Goal: Task Accomplishment & Management: Manage account settings

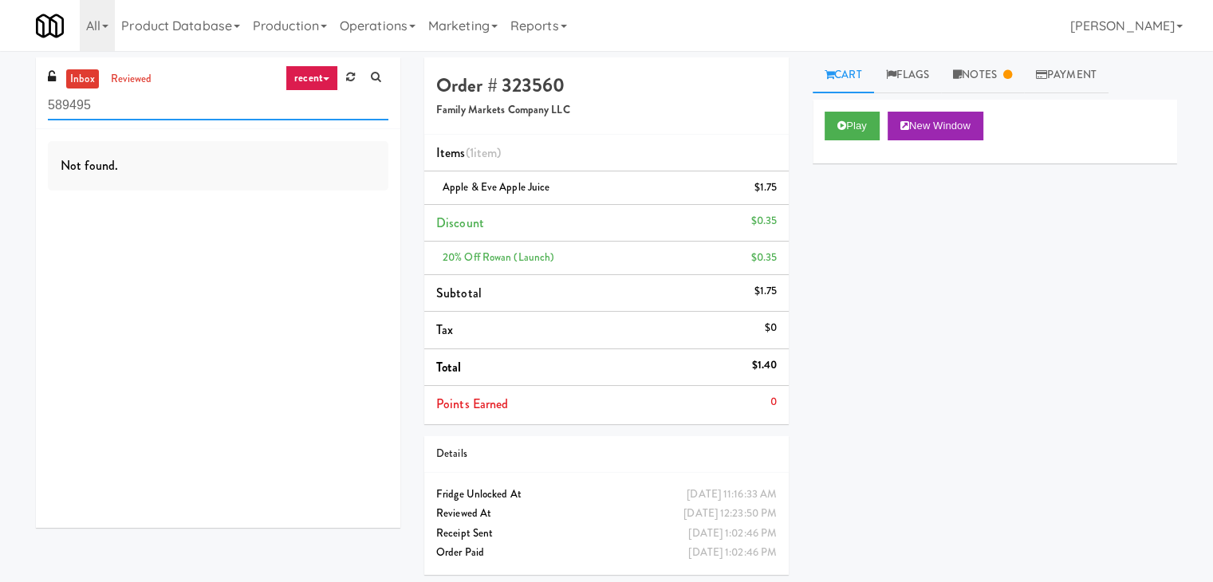
click at [166, 97] on input "589495" at bounding box center [218, 106] width 340 height 30
paste input "Heights Gym Snacks"
type input "Heights Gym Snacks"
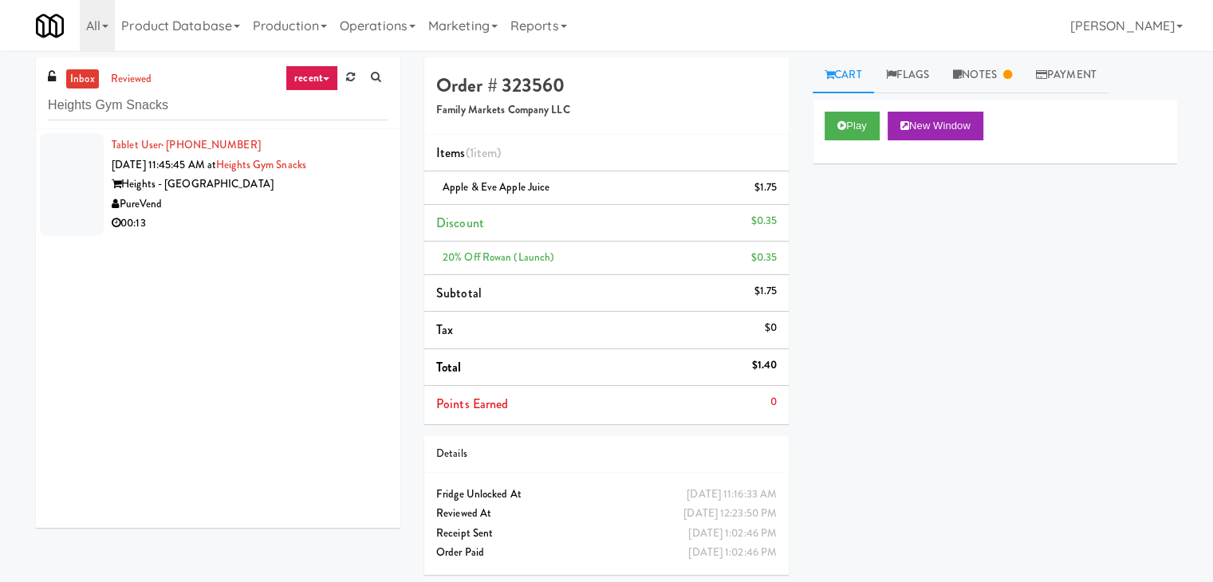
click at [269, 230] on div "00:13" at bounding box center [250, 224] width 277 height 20
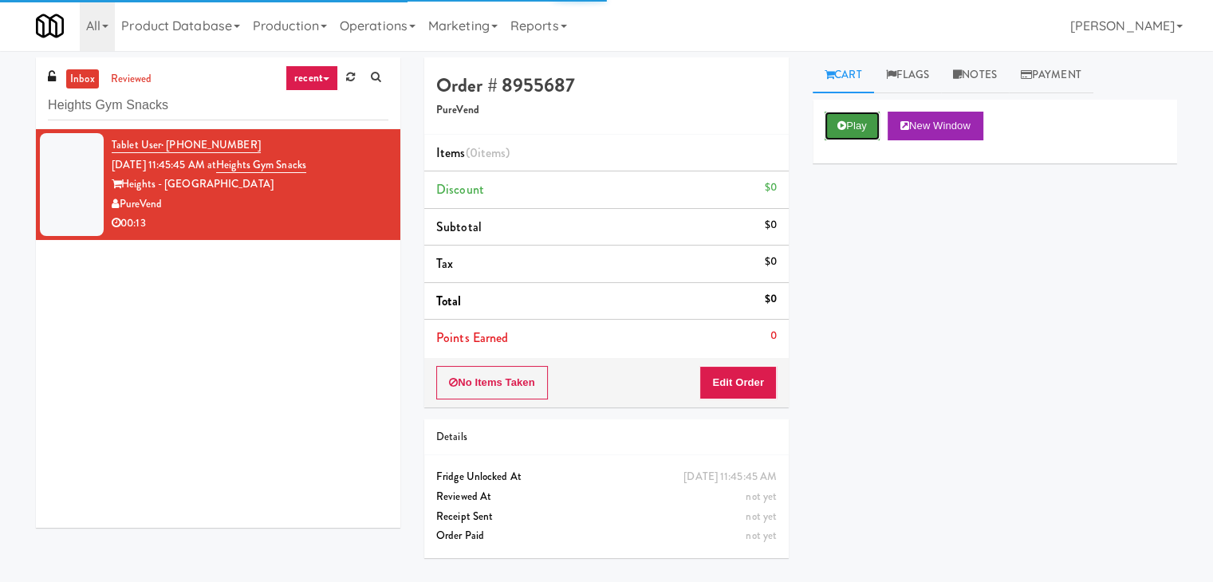
click at [855, 132] on button "Play" at bounding box center [852, 126] width 55 height 29
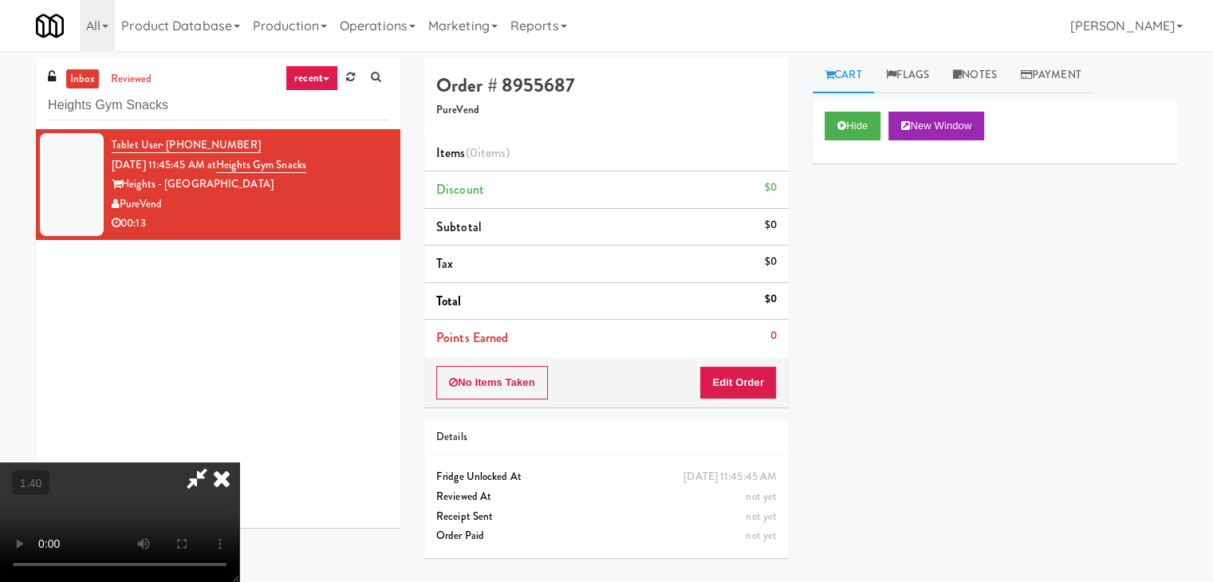
click at [239, 463] on video at bounding box center [119, 523] width 239 height 120
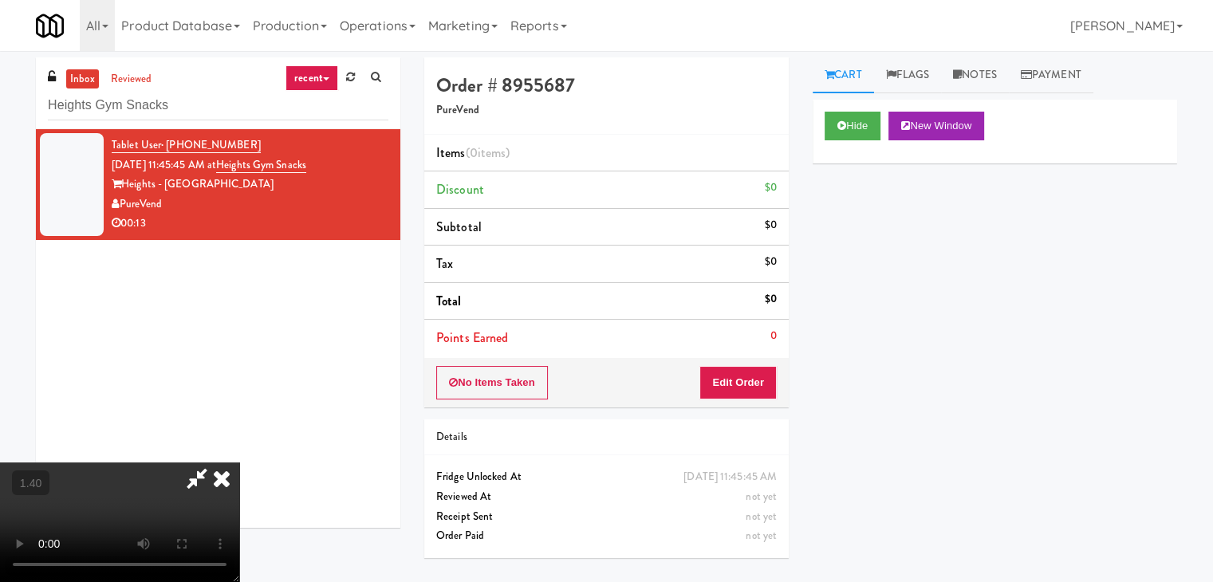
click at [239, 463] on video at bounding box center [119, 523] width 239 height 120
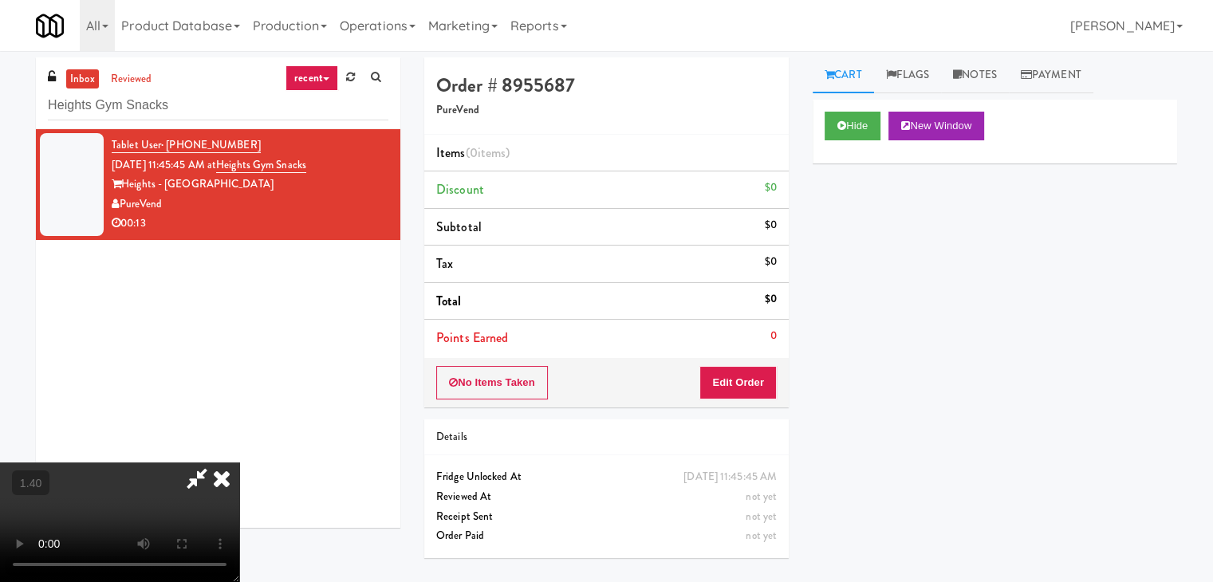
scroll to position [65, 0]
click at [239, 463] on video at bounding box center [119, 523] width 239 height 120
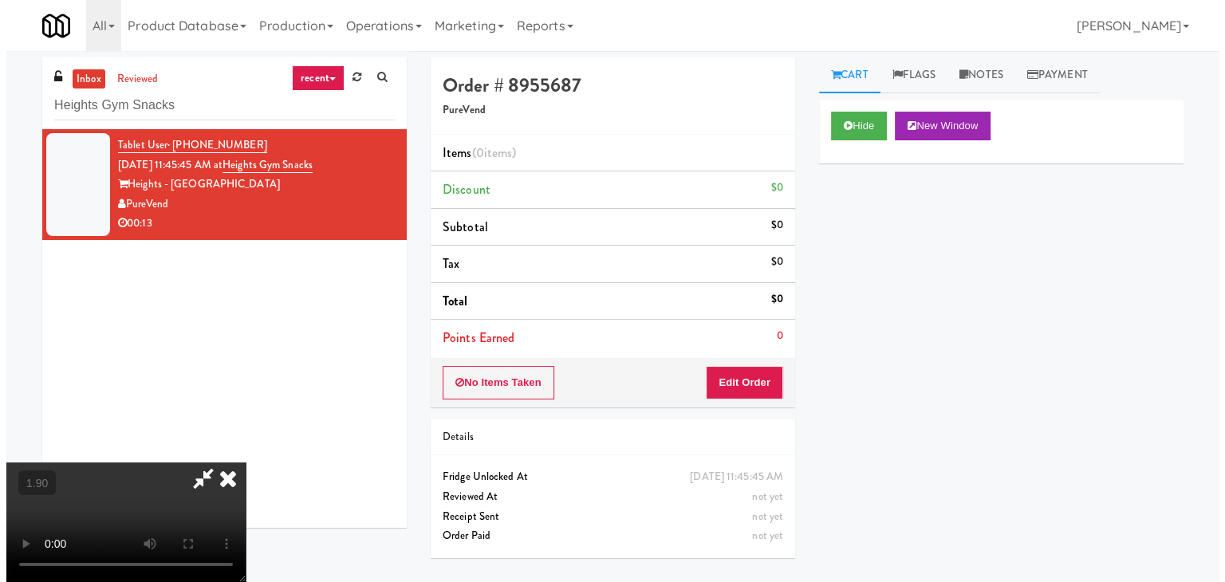
scroll to position [0, 0]
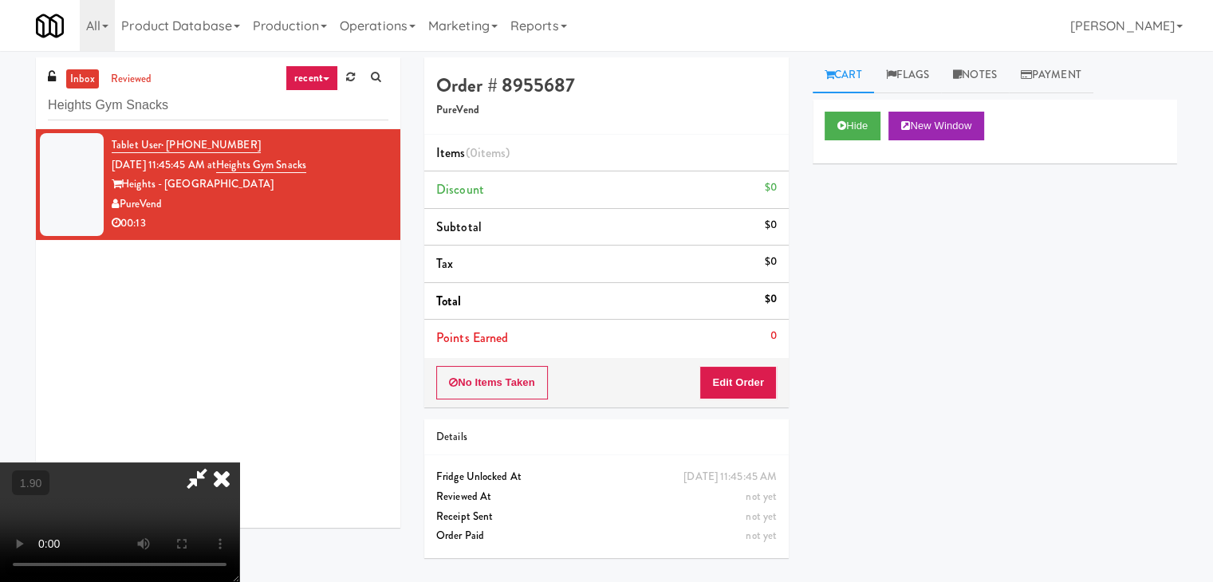
click at [239, 463] on icon at bounding box center [221, 479] width 35 height 32
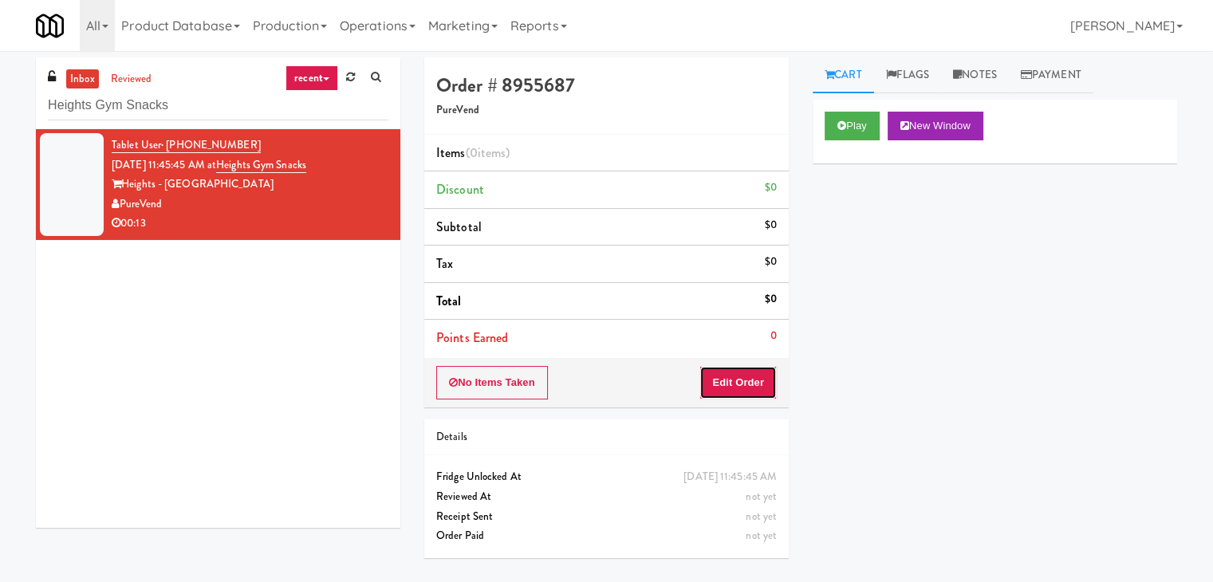
click at [763, 384] on button "Edit Order" at bounding box center [737, 382] width 77 height 33
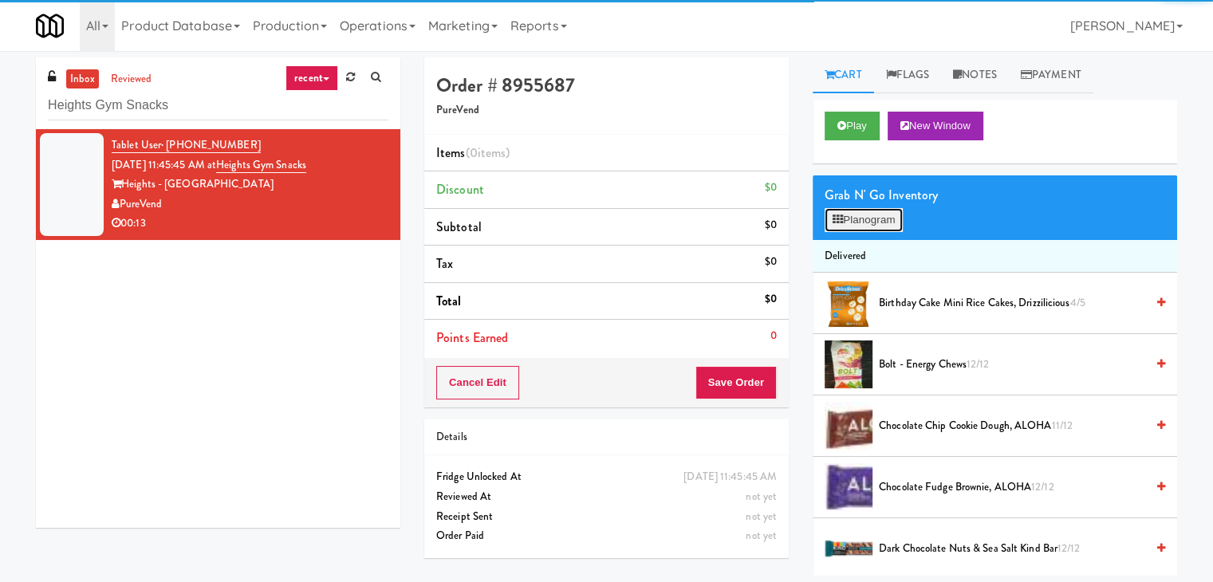
click at [872, 215] on button "Planogram" at bounding box center [864, 220] width 78 height 24
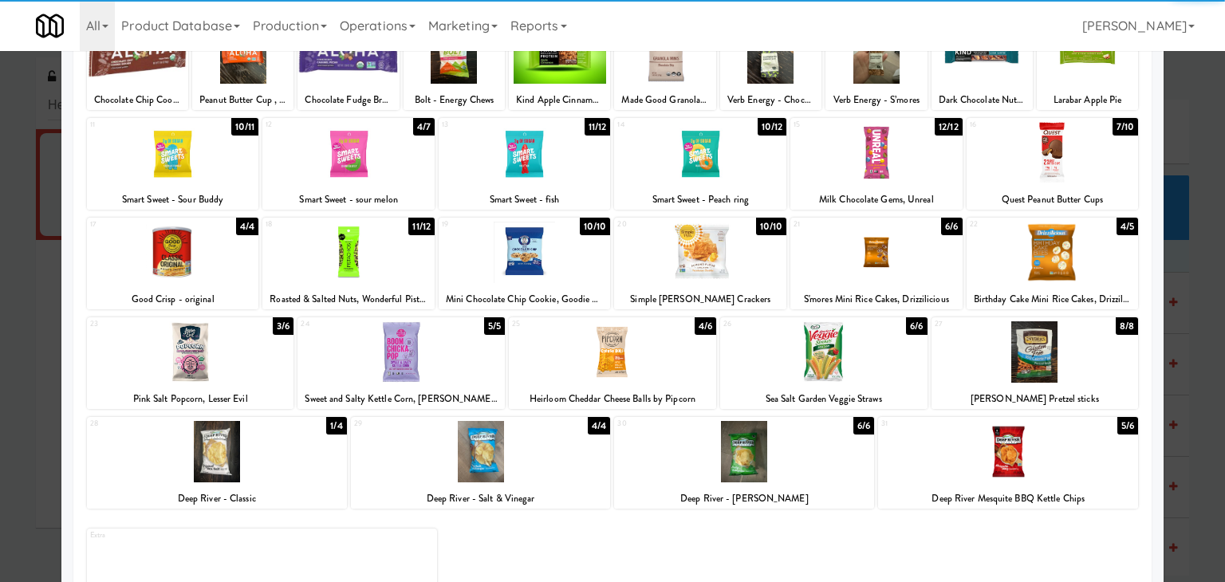
scroll to position [159, 0]
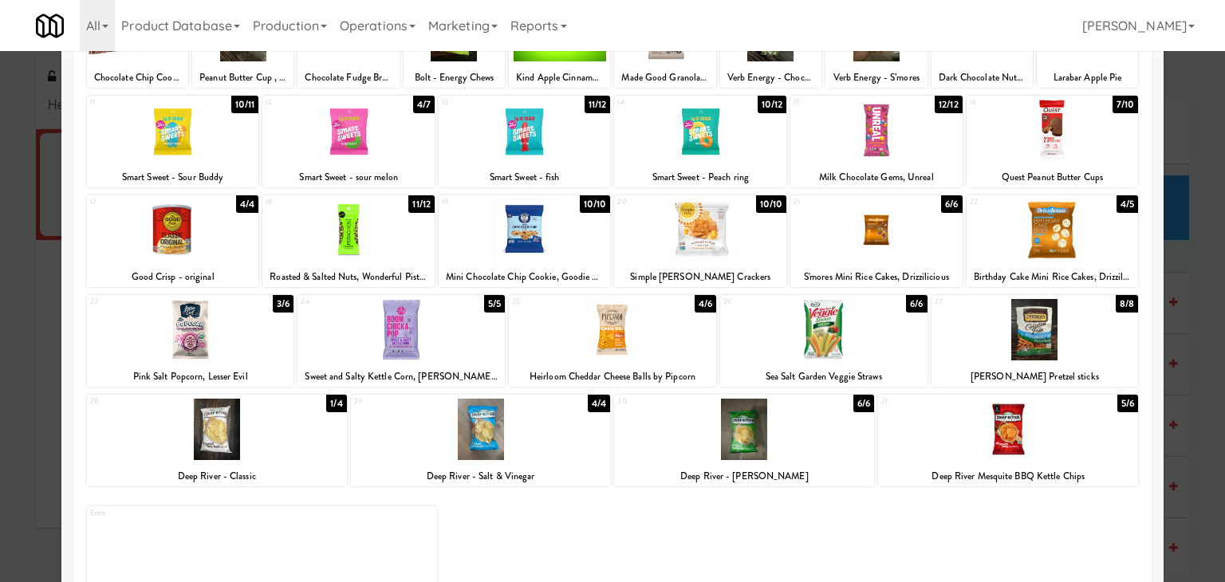
click at [1034, 321] on div at bounding box center [1034, 329] width 207 height 61
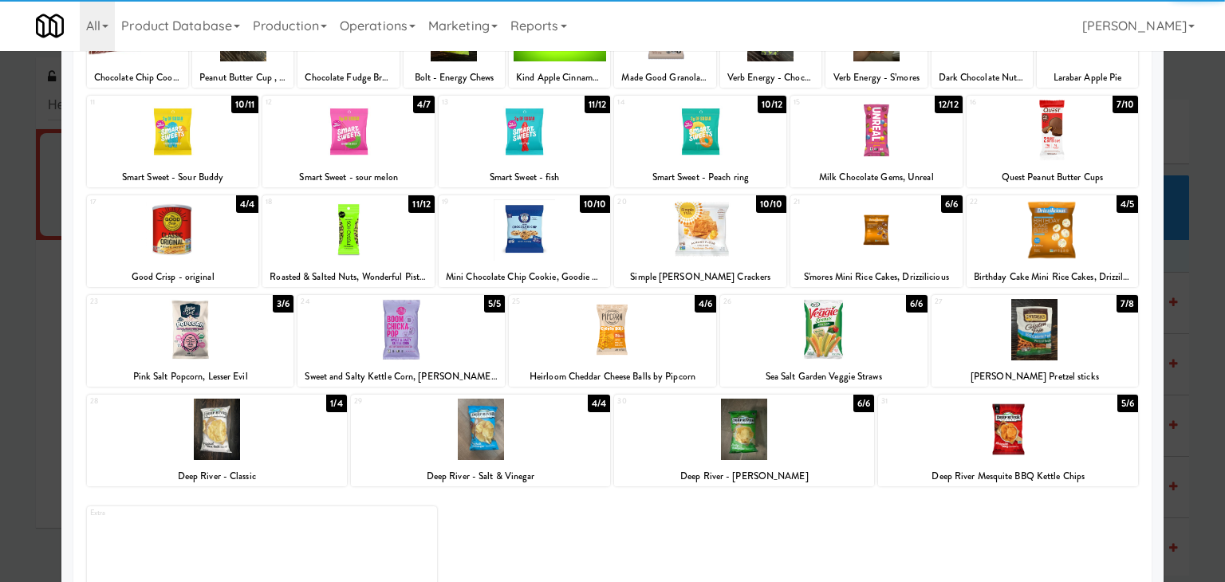
click at [1059, 234] on div at bounding box center [1052, 229] width 172 height 61
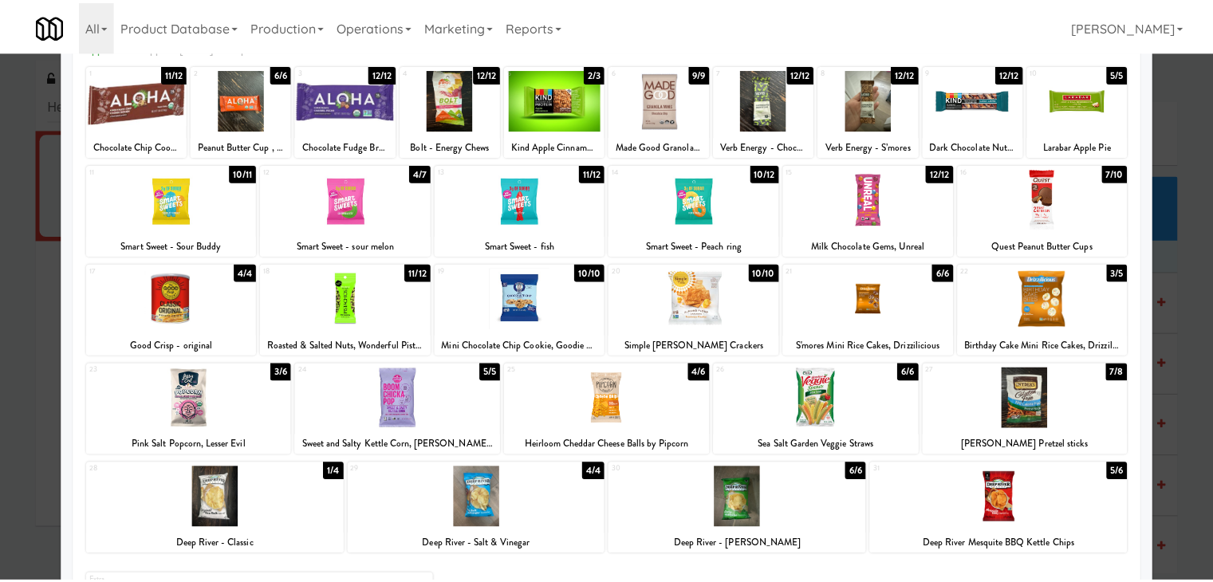
scroll to position [0, 0]
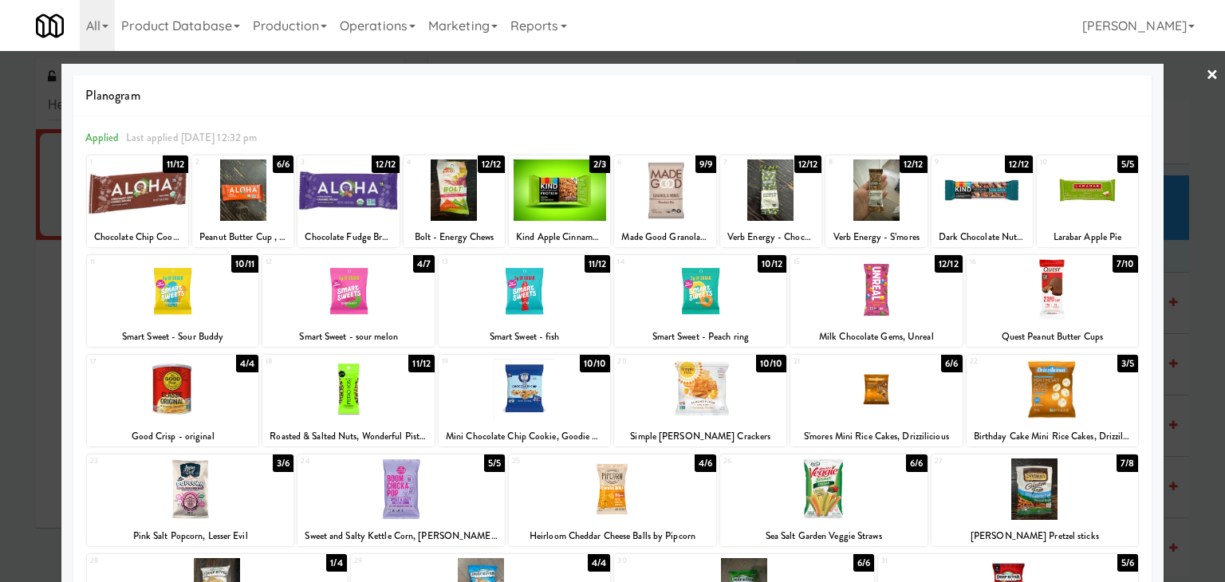
click at [1206, 69] on link "×" at bounding box center [1212, 75] width 13 height 49
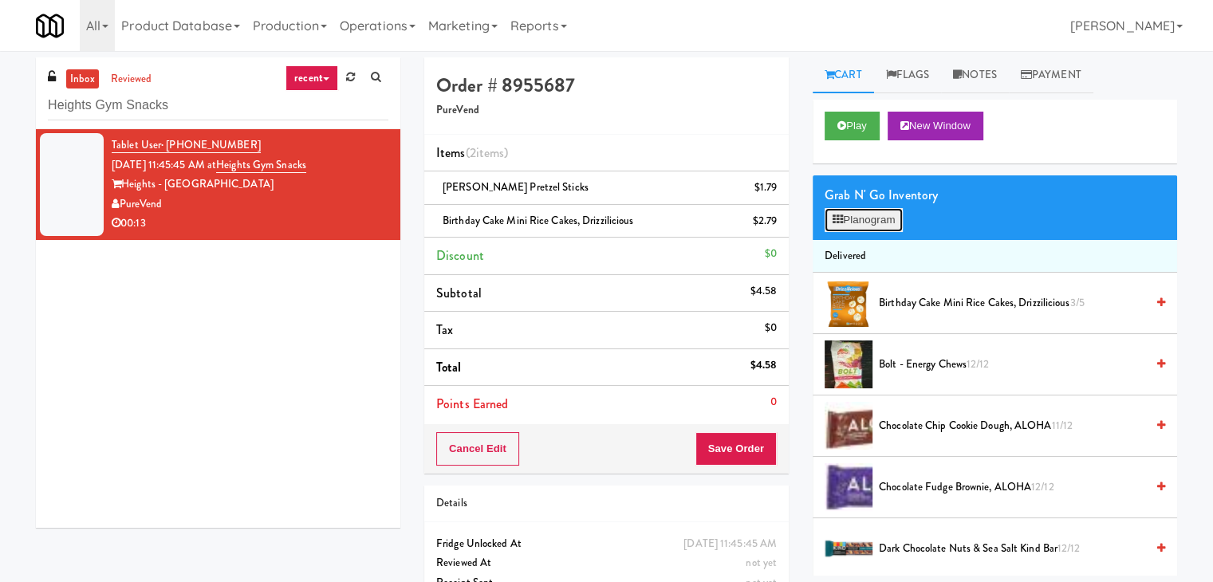
click at [868, 216] on button "Planogram" at bounding box center [864, 220] width 78 height 24
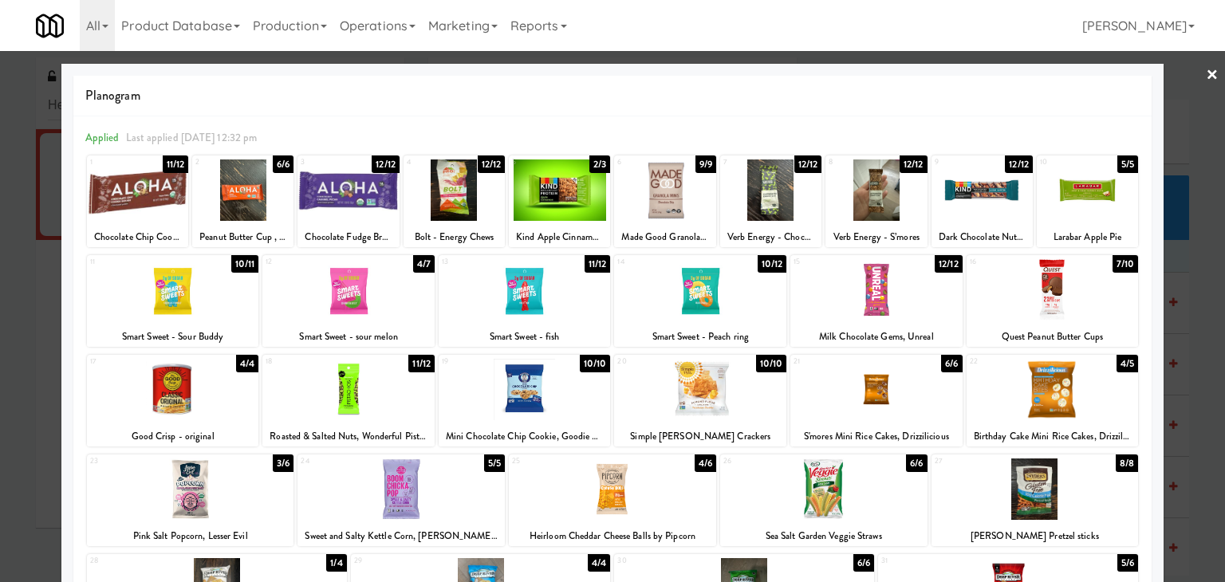
click at [22, 309] on div at bounding box center [612, 291] width 1225 height 582
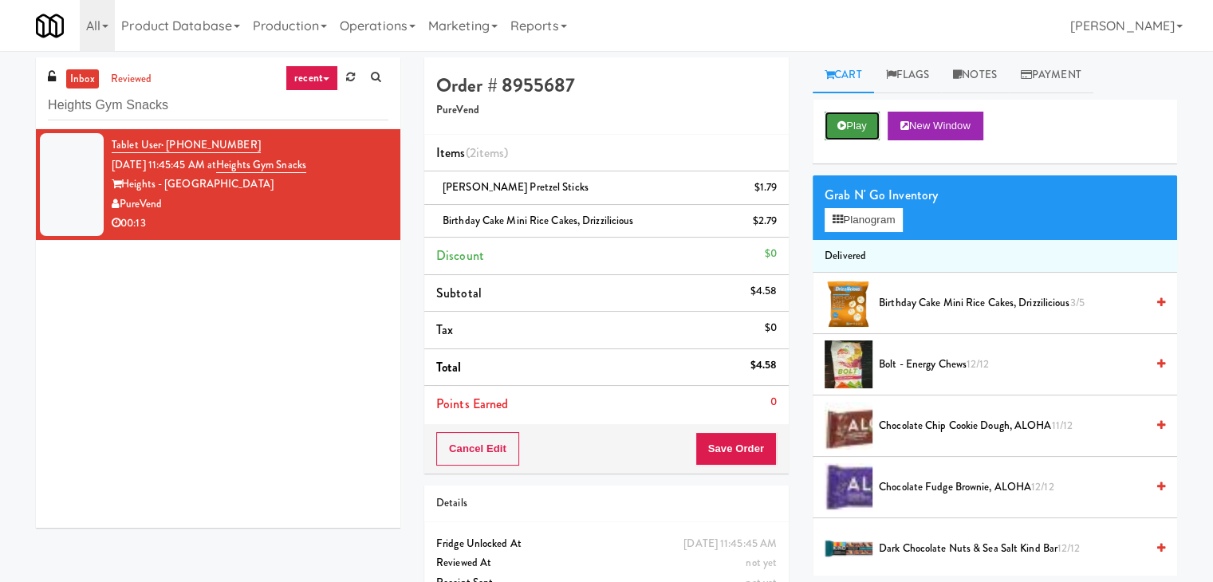
click at [836, 130] on button "Play" at bounding box center [852, 126] width 55 height 29
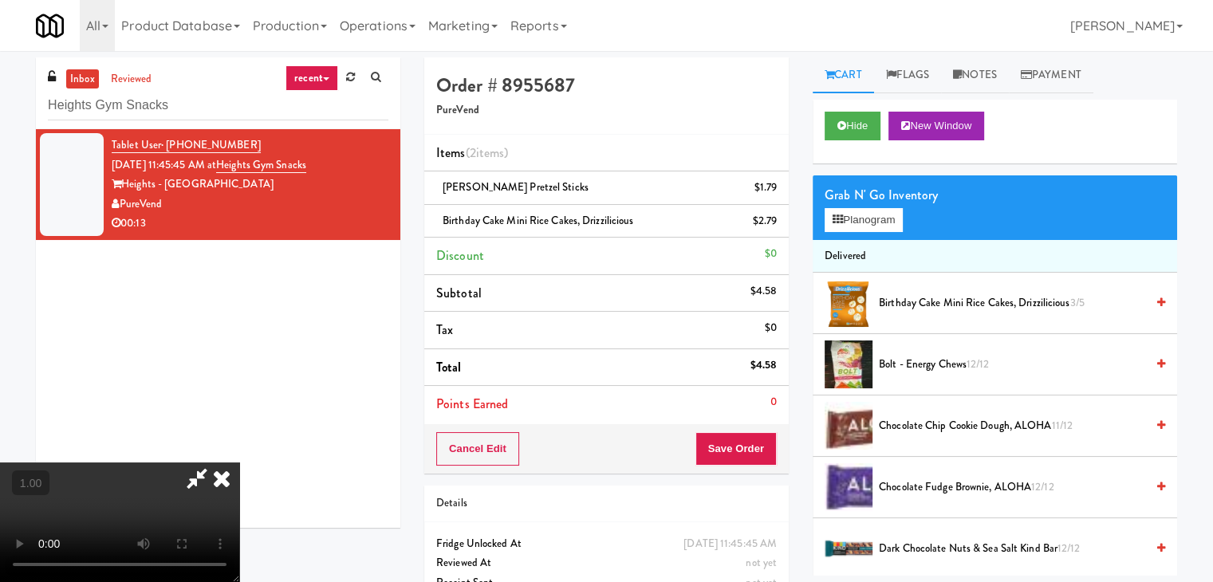
scroll to position [33, 0]
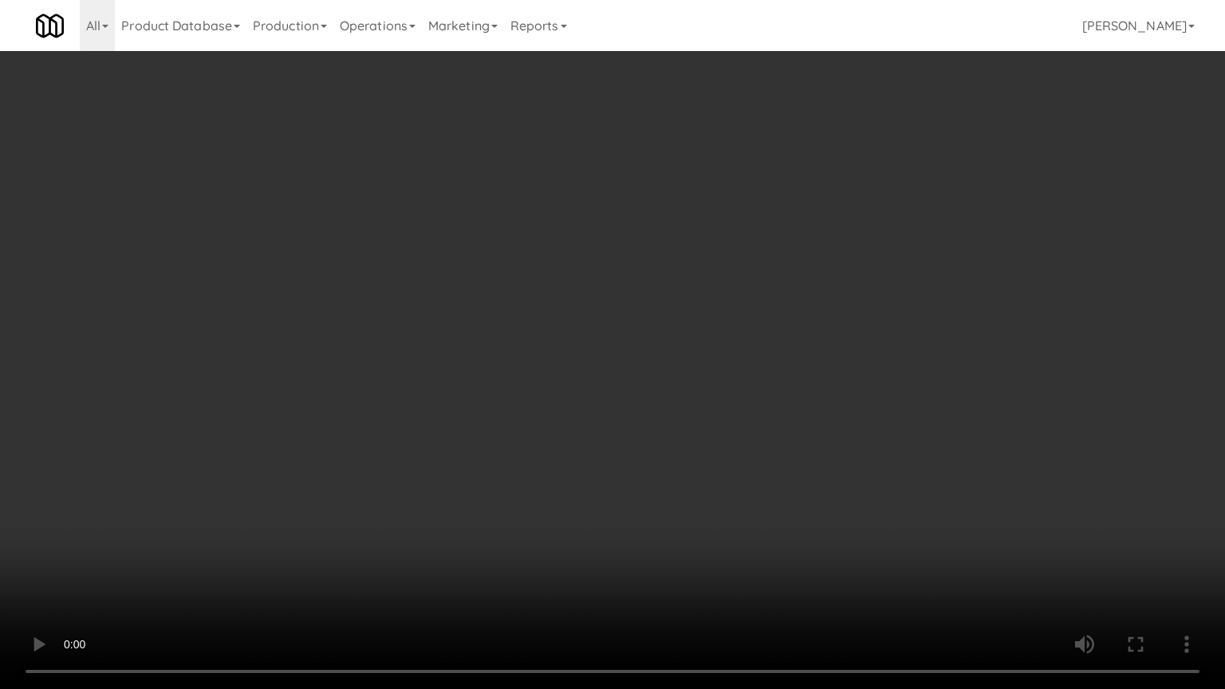
click at [705, 555] on video at bounding box center [612, 344] width 1225 height 689
click at [705, 554] on video at bounding box center [612, 344] width 1225 height 689
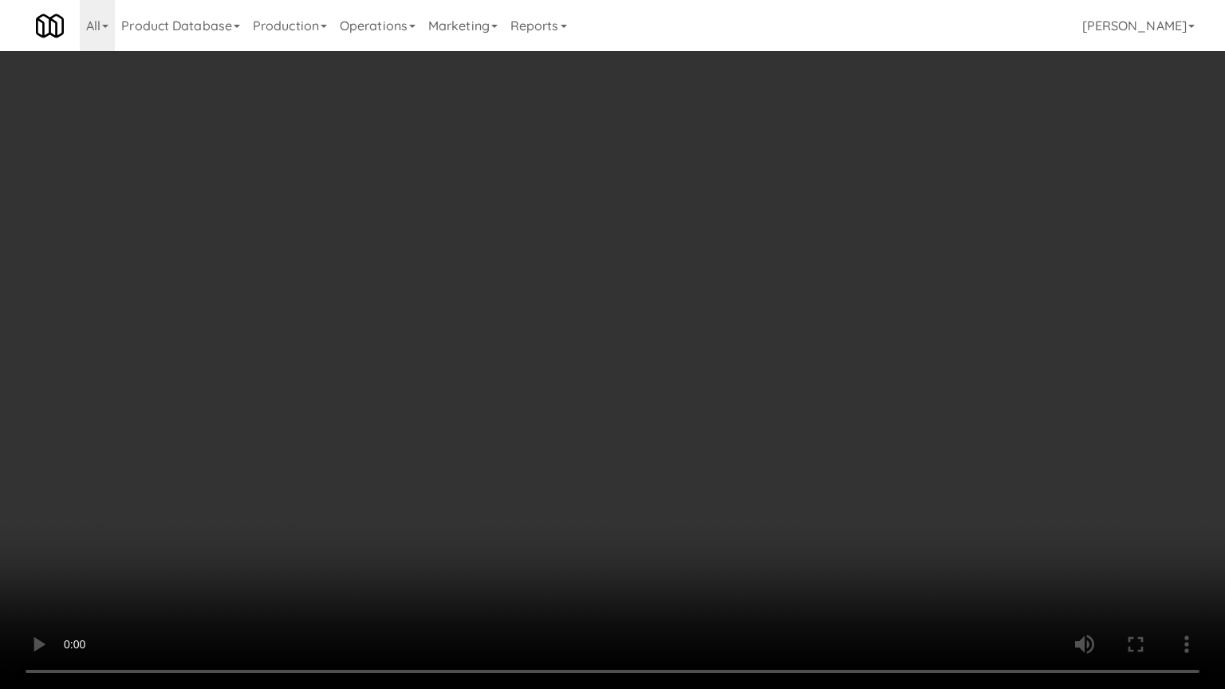
click at [705, 554] on video at bounding box center [612, 344] width 1225 height 689
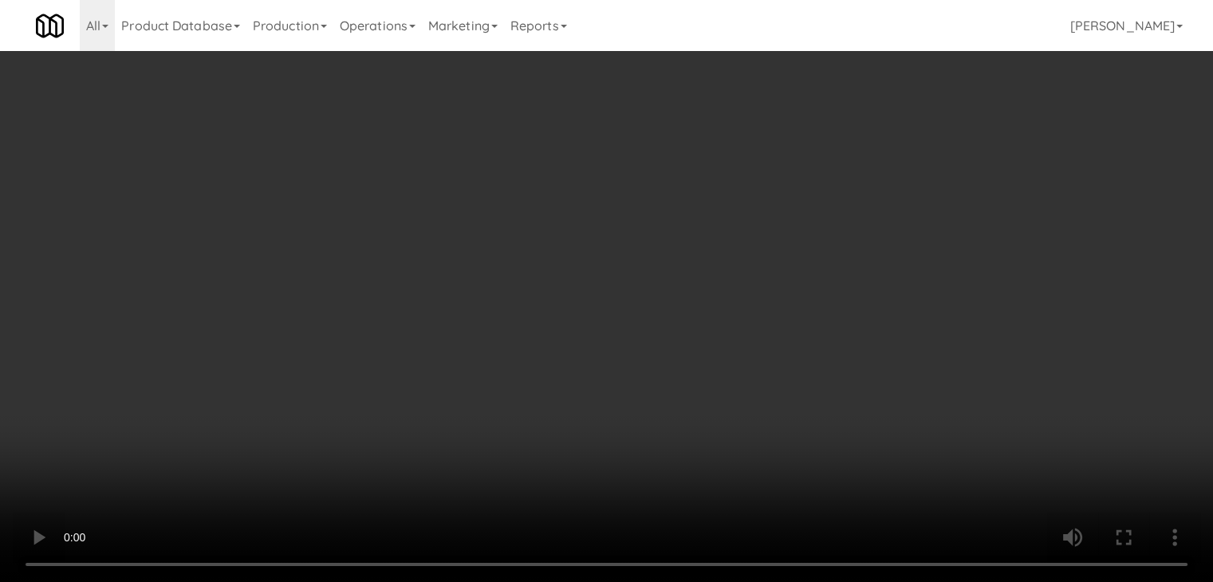
scroll to position [0, 0]
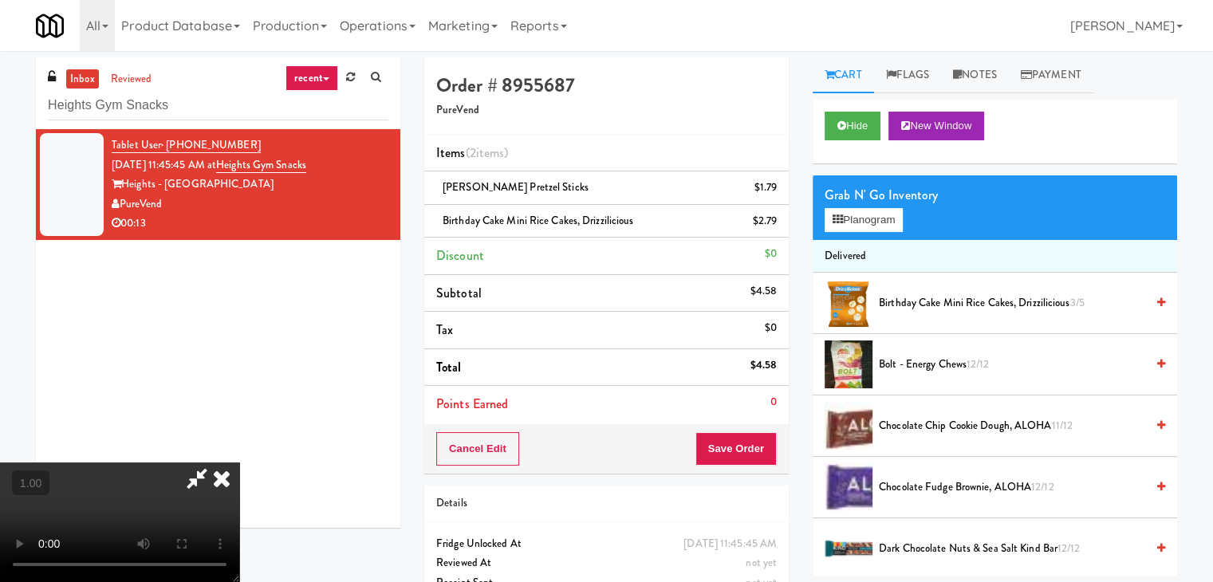
click at [239, 463] on icon at bounding box center [221, 479] width 35 height 32
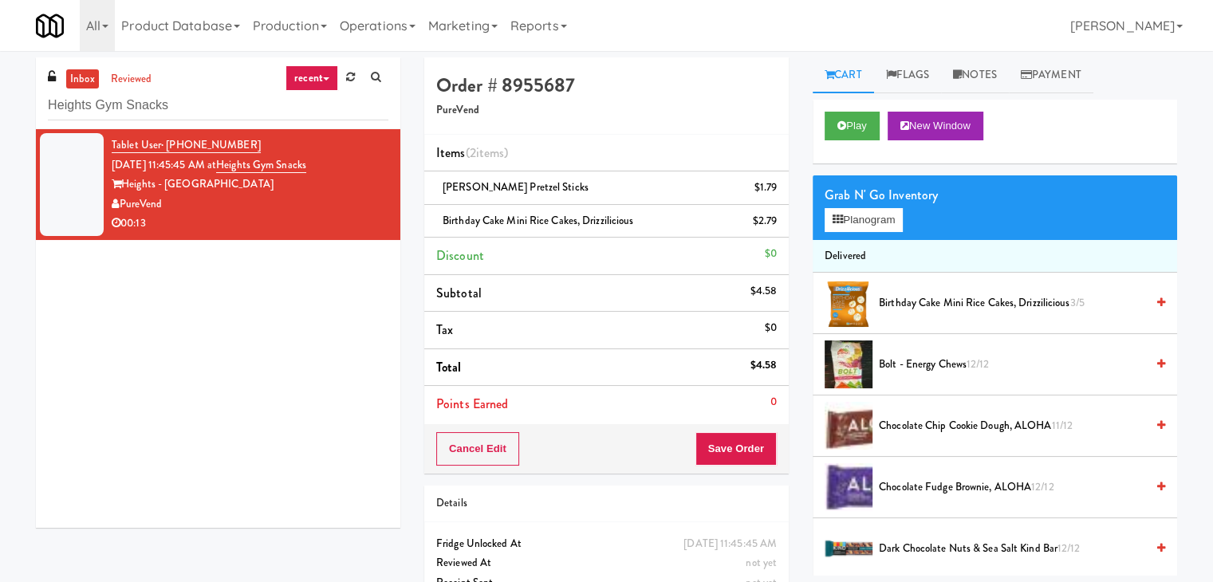
drag, startPoint x: 163, startPoint y: 202, endPoint x: 122, endPoint y: 207, distance: 41.7
click at [122, 207] on div "PureVend" at bounding box center [250, 205] width 277 height 20
copy div "PureVend"
drag, startPoint x: 179, startPoint y: 183, endPoint x: 128, endPoint y: 187, distance: 51.2
click at [128, 187] on div "Heights - [GEOGRAPHIC_DATA]" at bounding box center [250, 185] width 277 height 20
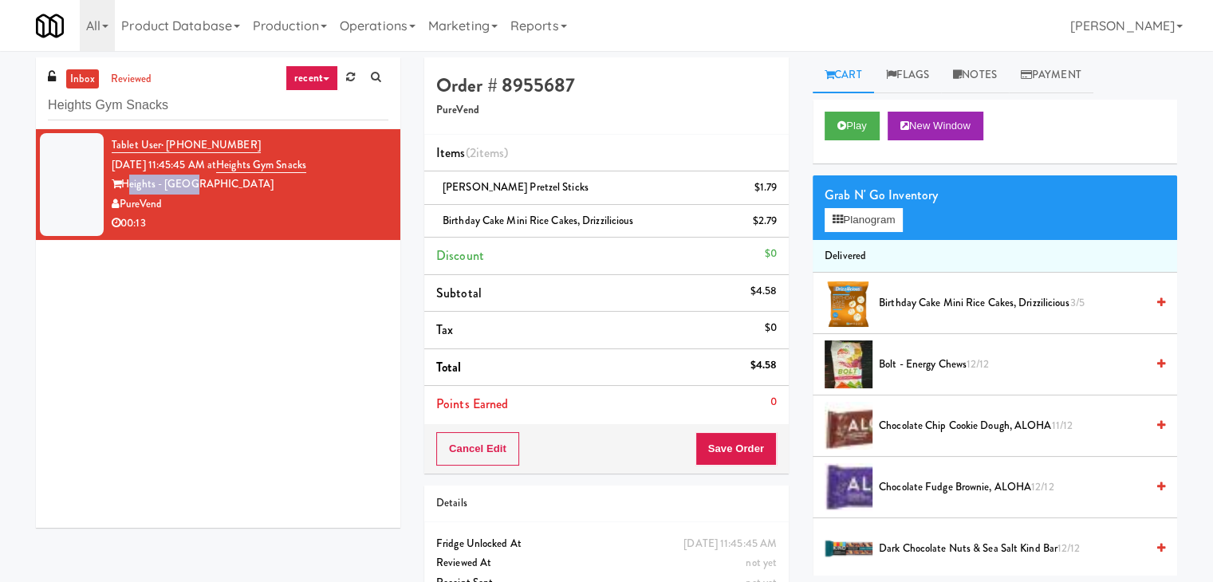
copy div "Heights - [GEOGRAPHIC_DATA]"
click at [738, 449] on button "Save Order" at bounding box center [735, 448] width 81 height 33
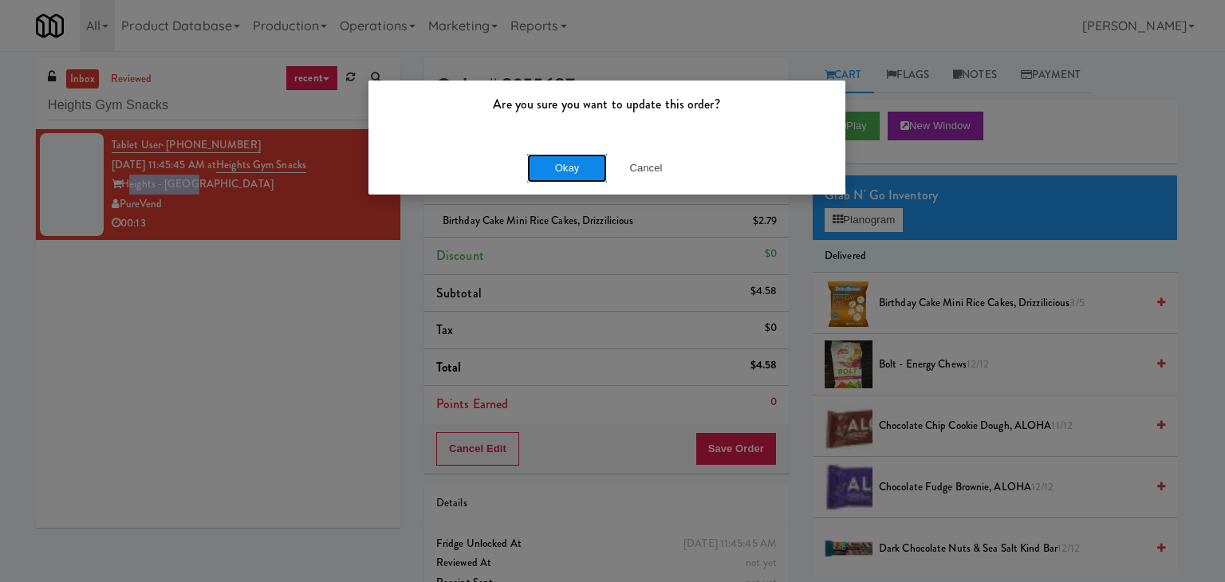
click at [574, 167] on button "Okay" at bounding box center [567, 168] width 80 height 29
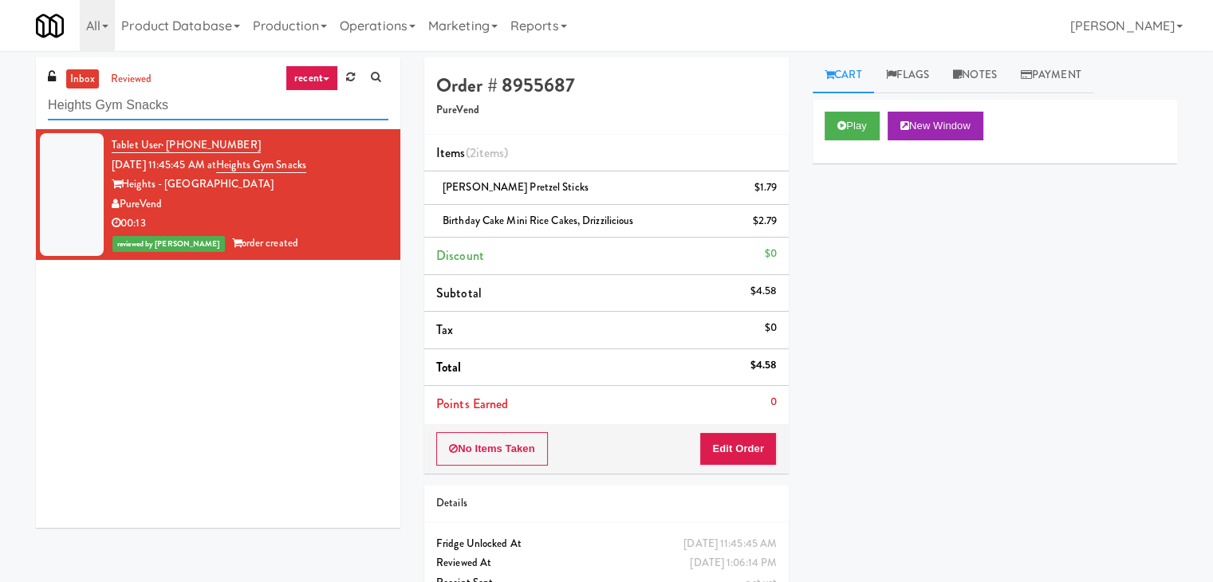
drag, startPoint x: 197, startPoint y: 108, endPoint x: 7, endPoint y: 100, distance: 190.0
click at [7, 100] on div "inbox reviewed recent all unclear take inventory issue suspicious failed recent…" at bounding box center [606, 346] width 1213 height 579
paste input "[GEOGRAPHIC_DATA]"
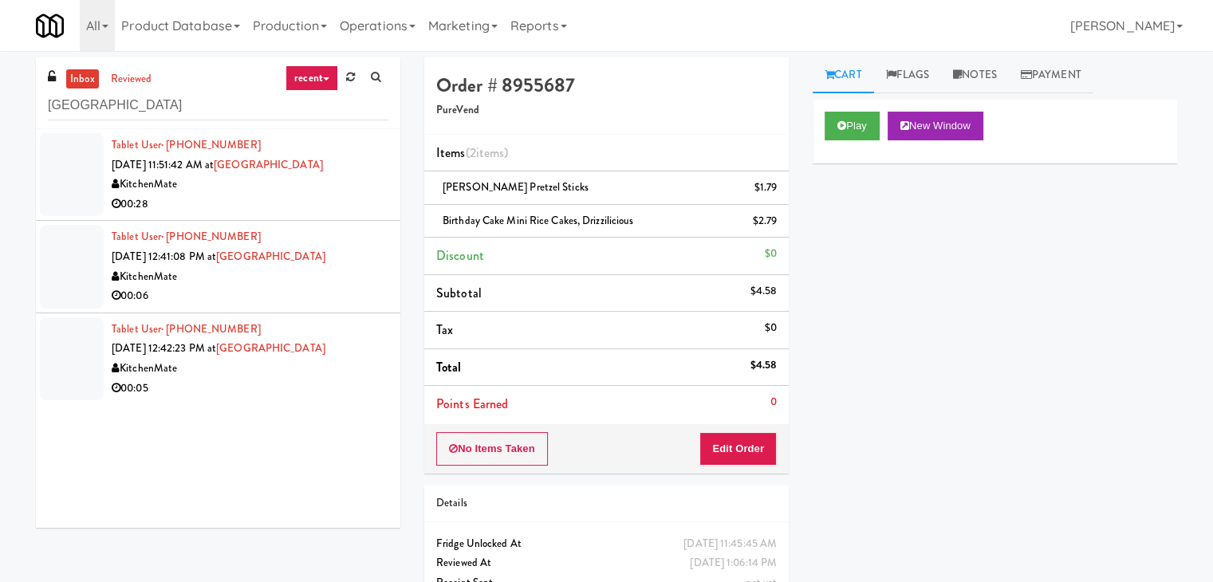
click at [343, 199] on div "00:28" at bounding box center [250, 205] width 277 height 20
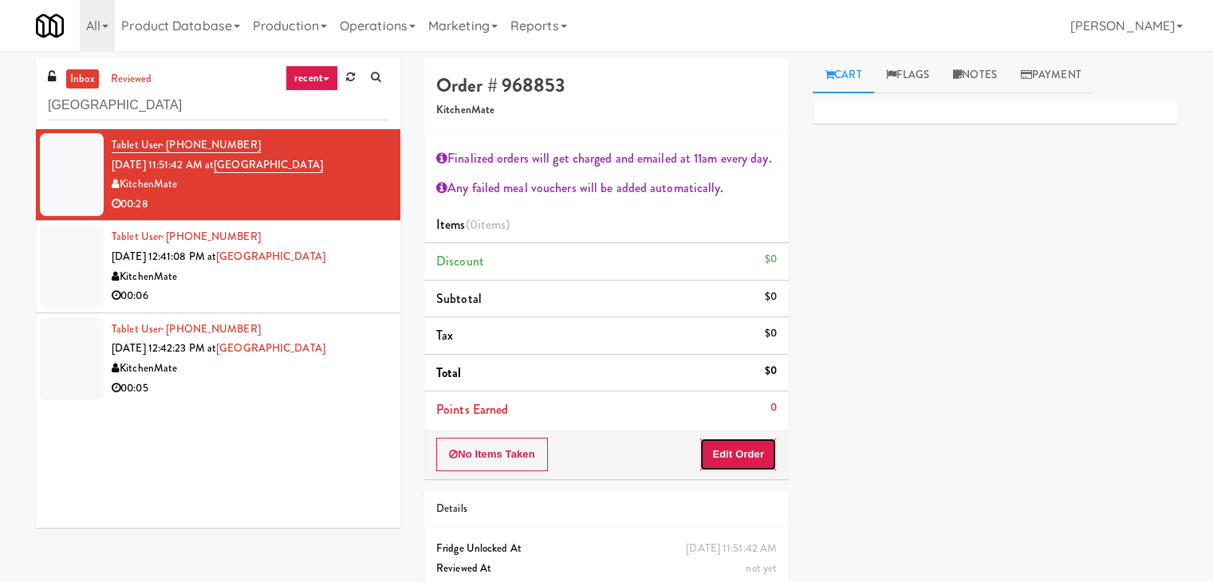
click at [750, 441] on button "Edit Order" at bounding box center [737, 454] width 77 height 33
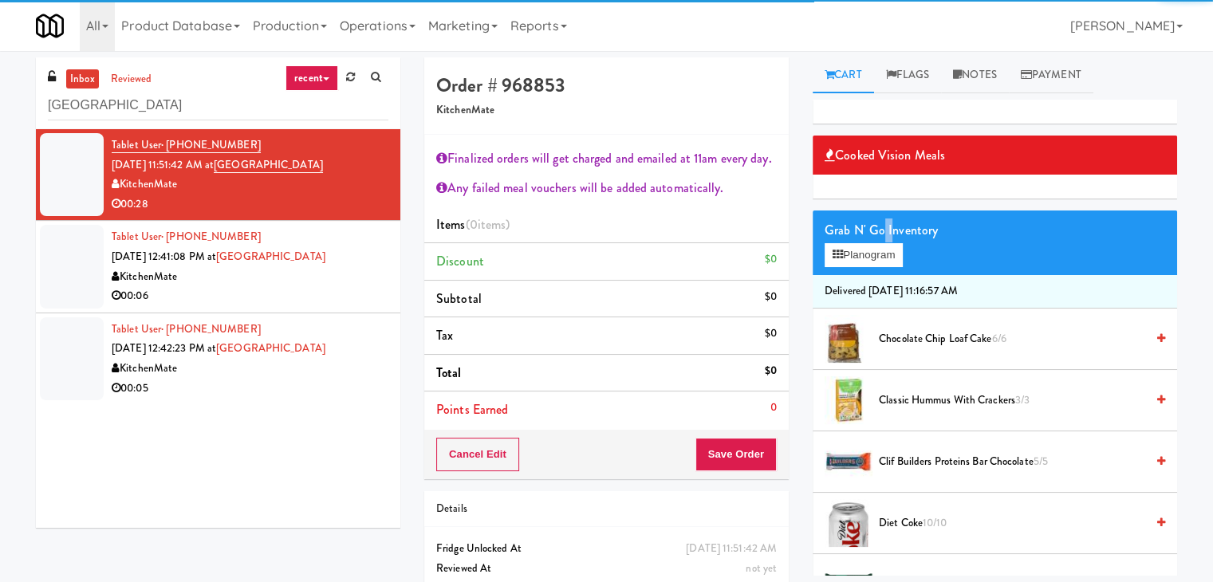
click at [884, 240] on div "Grab N' Go Inventory" at bounding box center [995, 230] width 340 height 24
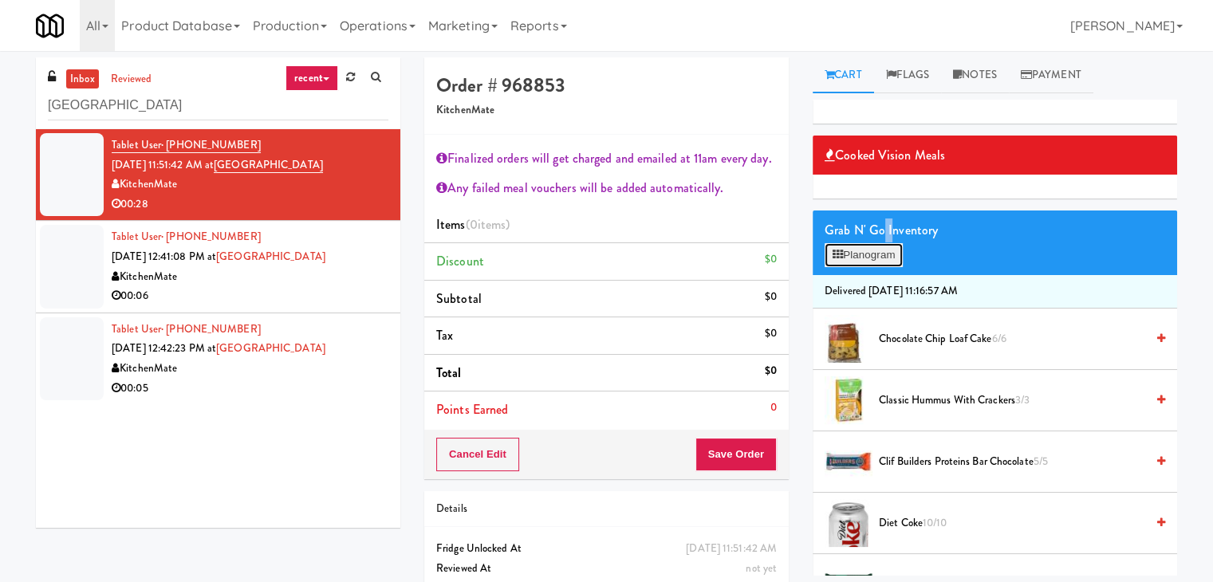
click at [880, 253] on button "Planogram" at bounding box center [864, 255] width 78 height 24
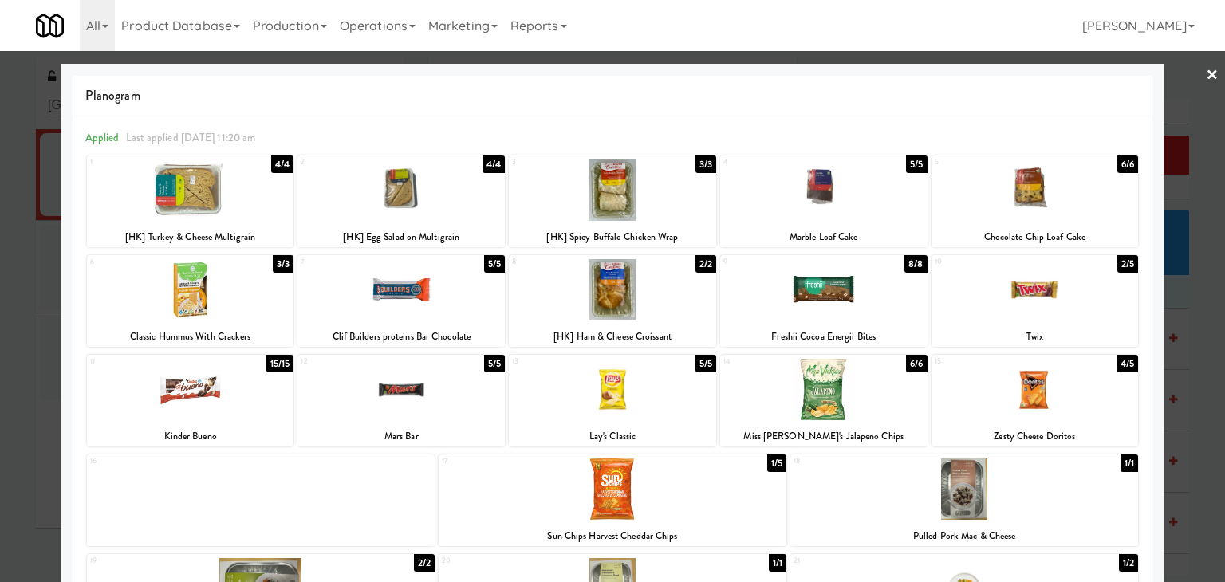
click at [197, 191] on div at bounding box center [190, 189] width 207 height 61
click at [836, 390] on div at bounding box center [823, 389] width 207 height 61
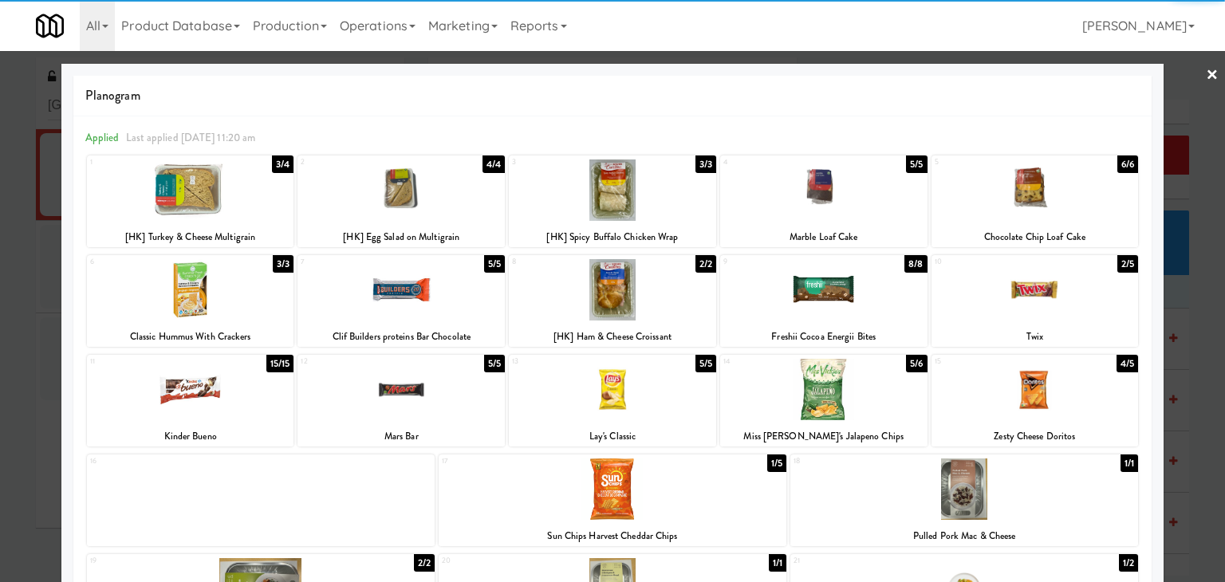
click at [1206, 68] on link "×" at bounding box center [1212, 75] width 13 height 49
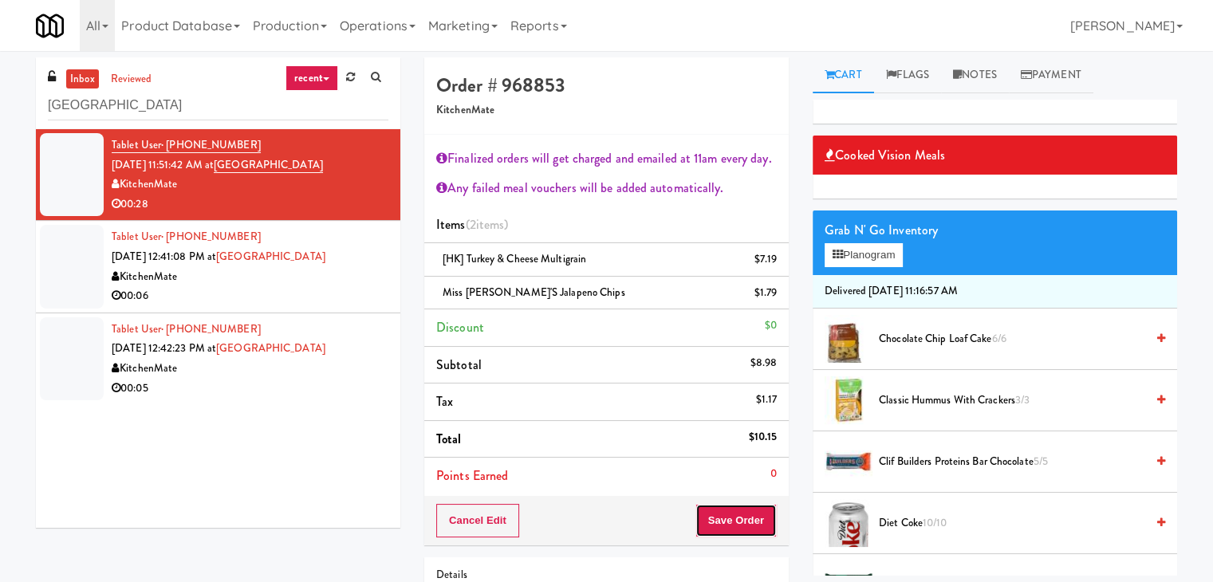
click at [721, 524] on button "Save Order" at bounding box center [735, 520] width 81 height 33
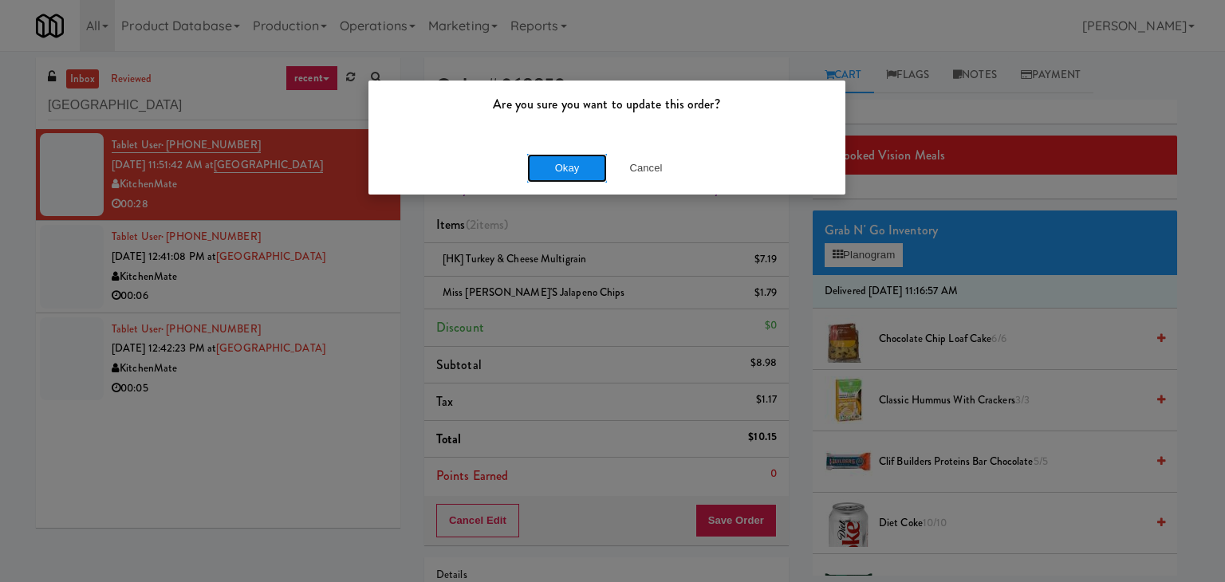
click at [562, 177] on button "Okay" at bounding box center [567, 168] width 80 height 29
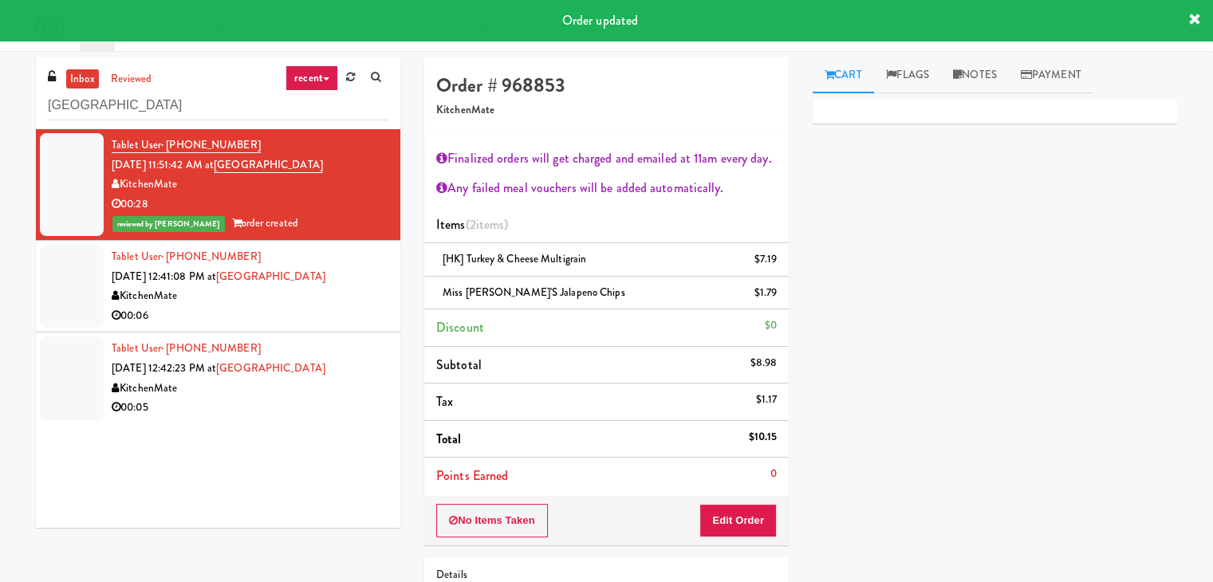
click at [271, 310] on div "00:06" at bounding box center [250, 316] width 277 height 20
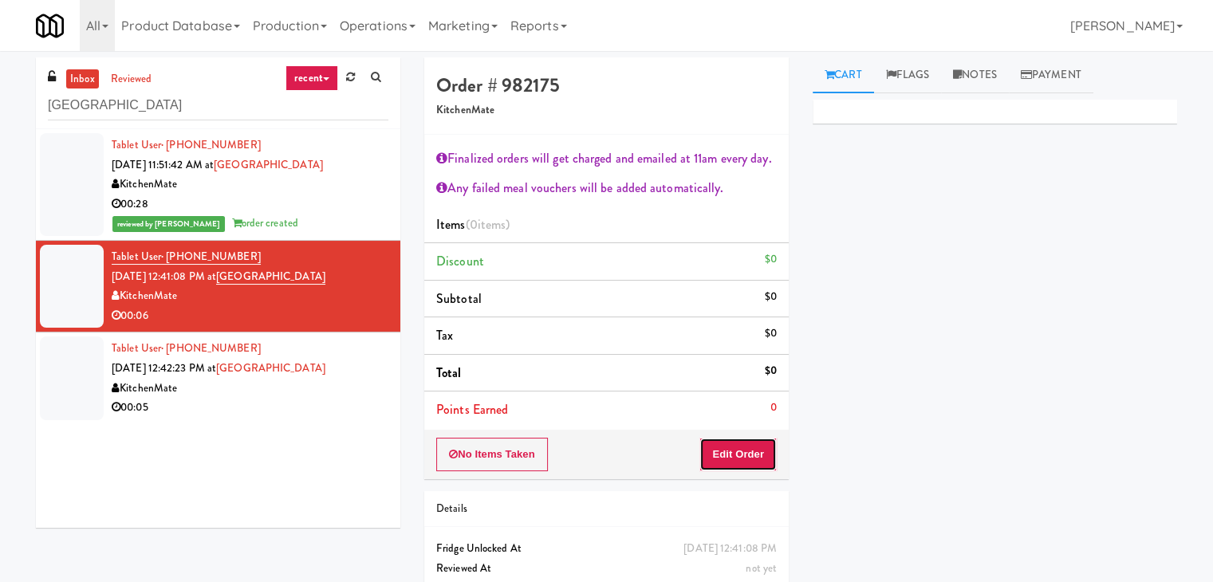
click at [749, 468] on button "Edit Order" at bounding box center [737, 454] width 77 height 33
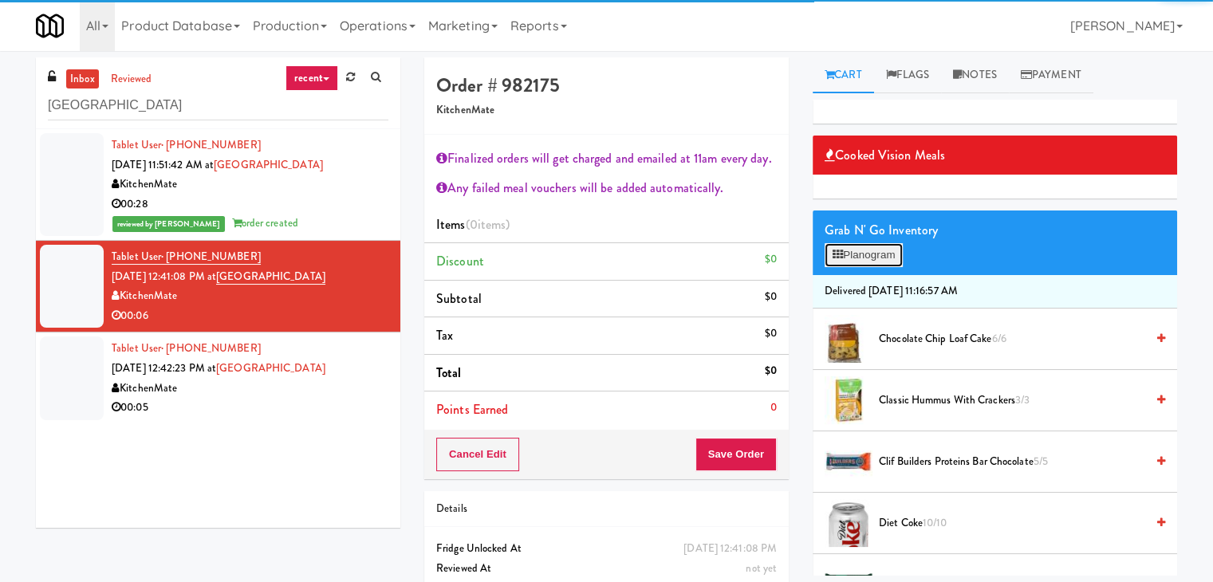
click at [872, 256] on button "Planogram" at bounding box center [864, 255] width 78 height 24
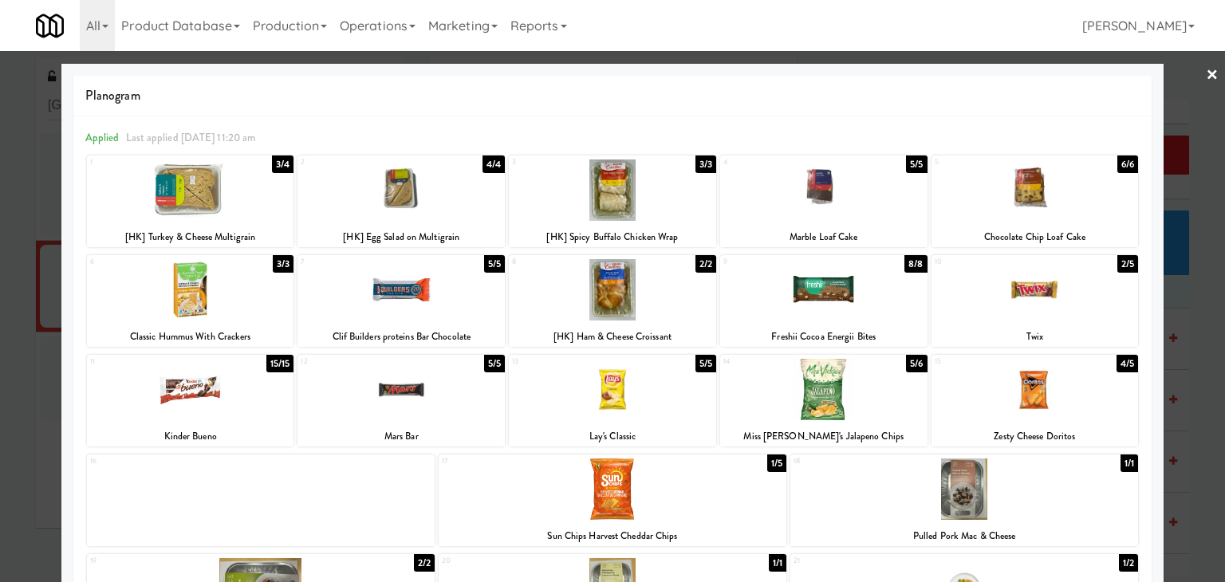
click at [243, 190] on div at bounding box center [190, 189] width 207 height 61
click at [1206, 73] on link "×" at bounding box center [1212, 75] width 13 height 49
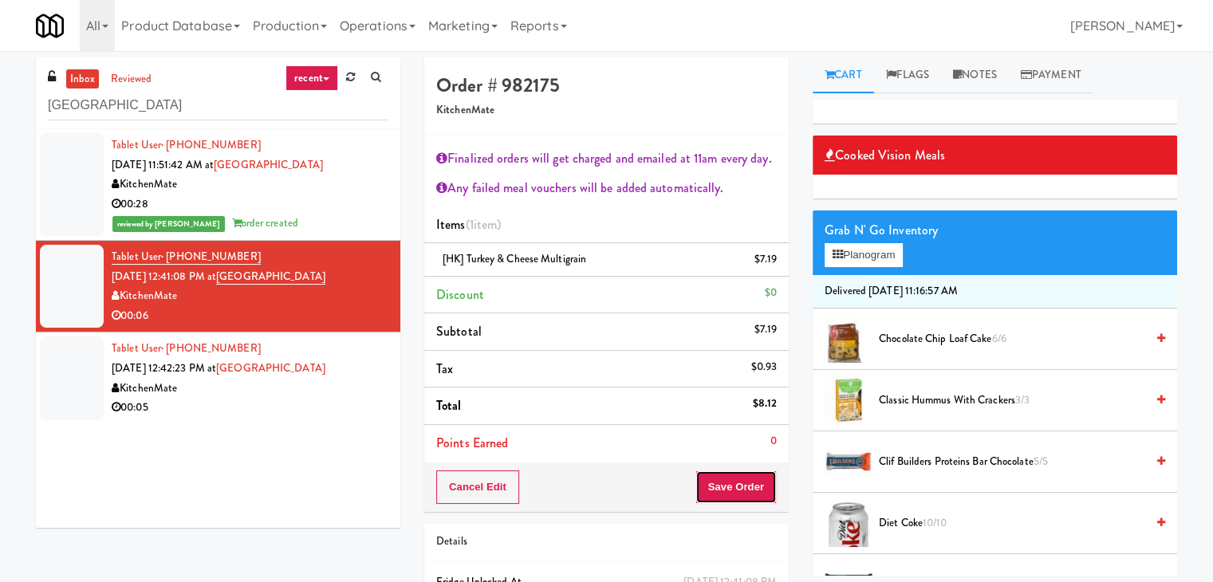
click at [737, 478] on button "Save Order" at bounding box center [735, 486] width 81 height 33
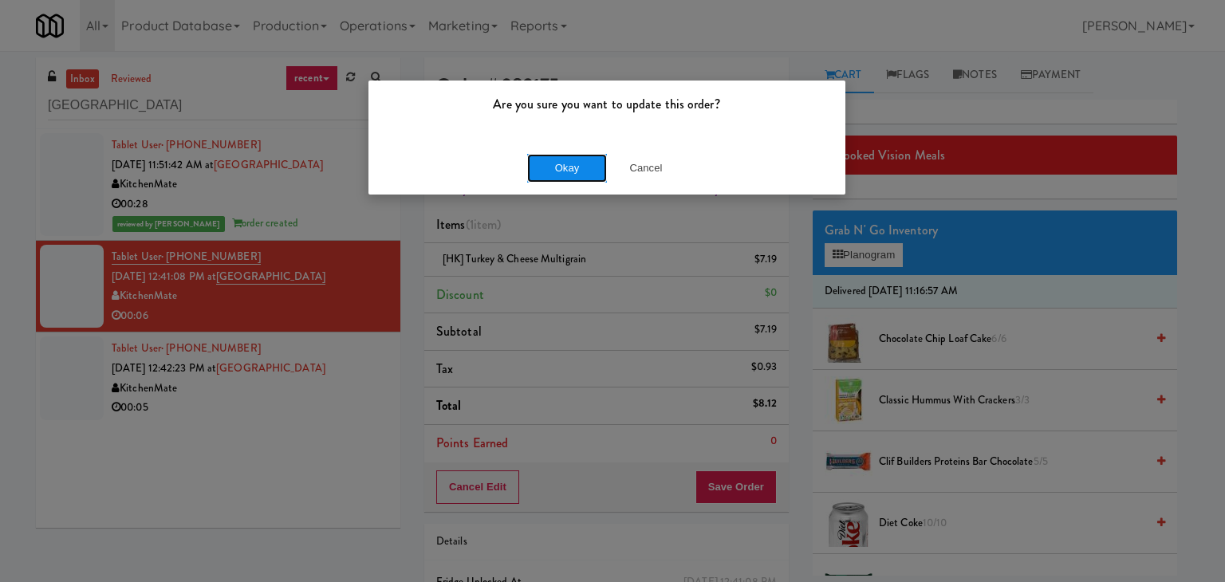
click at [572, 170] on button "Okay" at bounding box center [567, 168] width 80 height 29
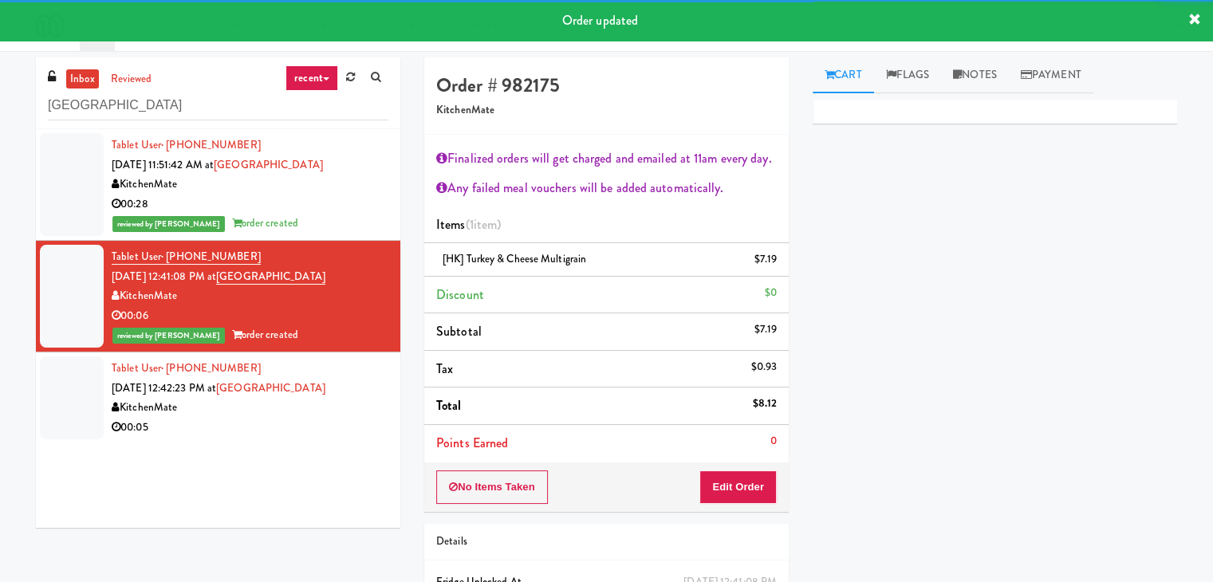
click at [327, 423] on div "00:05" at bounding box center [250, 428] width 277 height 20
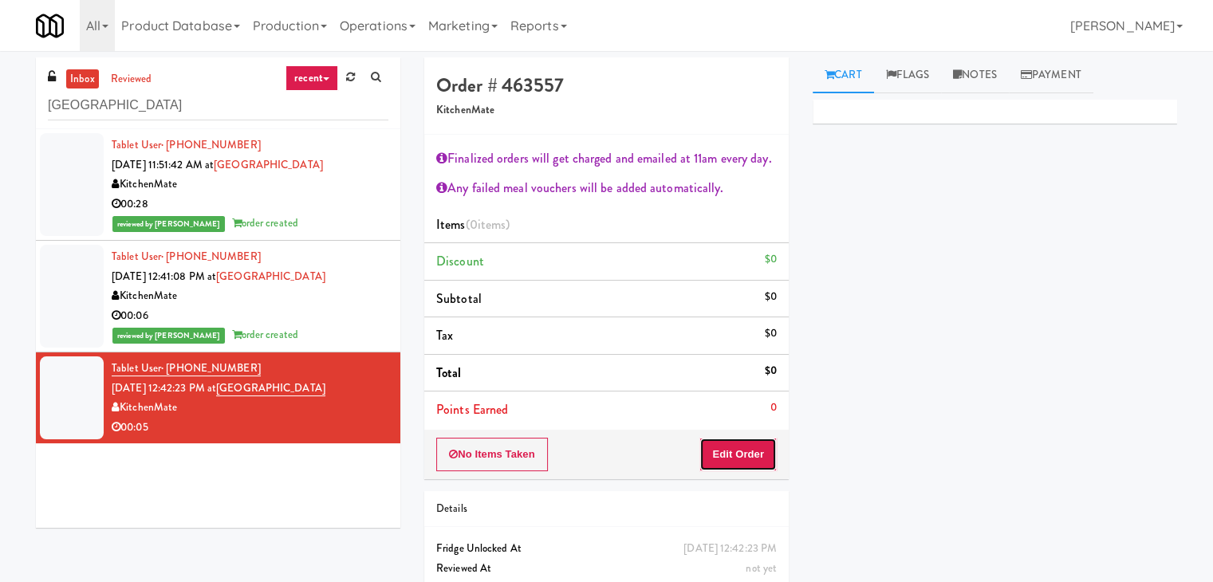
click at [736, 463] on button "Edit Order" at bounding box center [737, 454] width 77 height 33
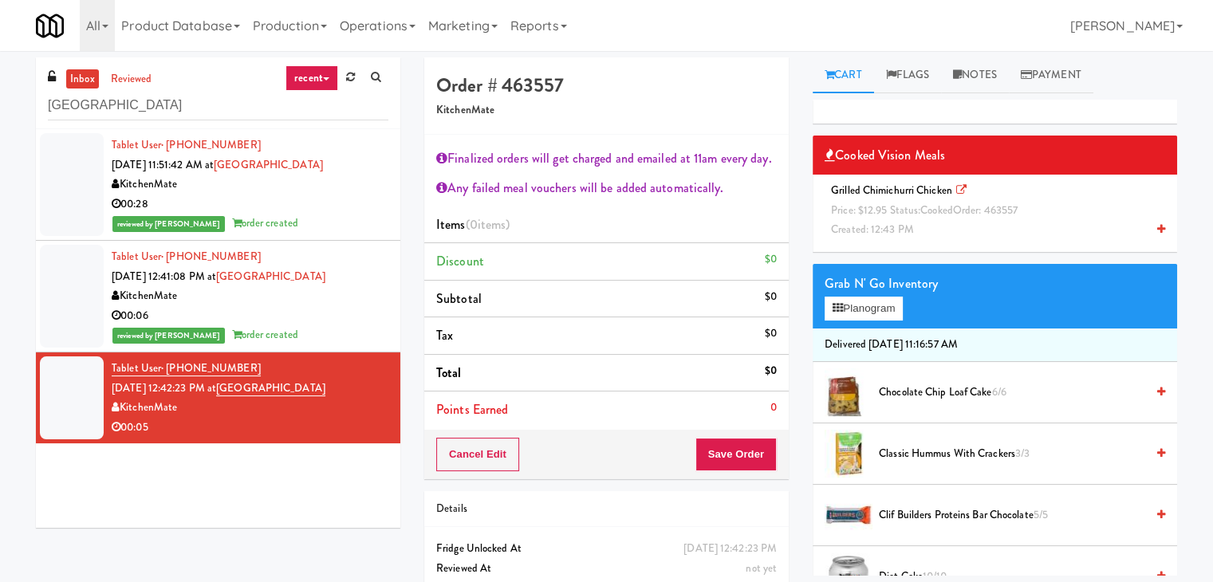
click at [1157, 230] on icon at bounding box center [1161, 229] width 8 height 10
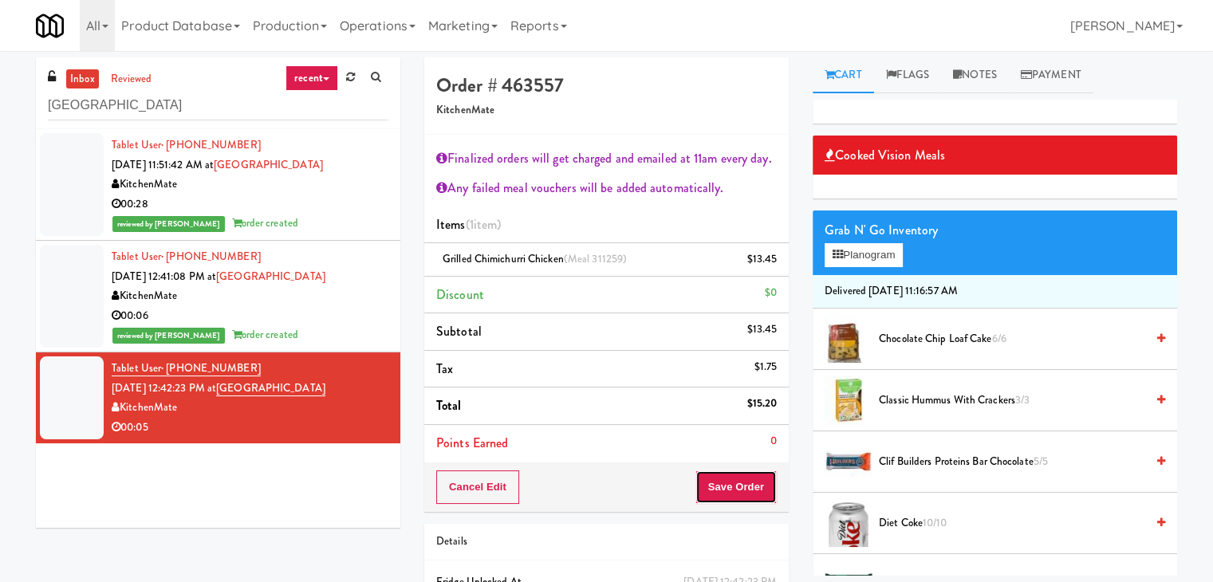
click at [727, 481] on button "Save Order" at bounding box center [735, 486] width 81 height 33
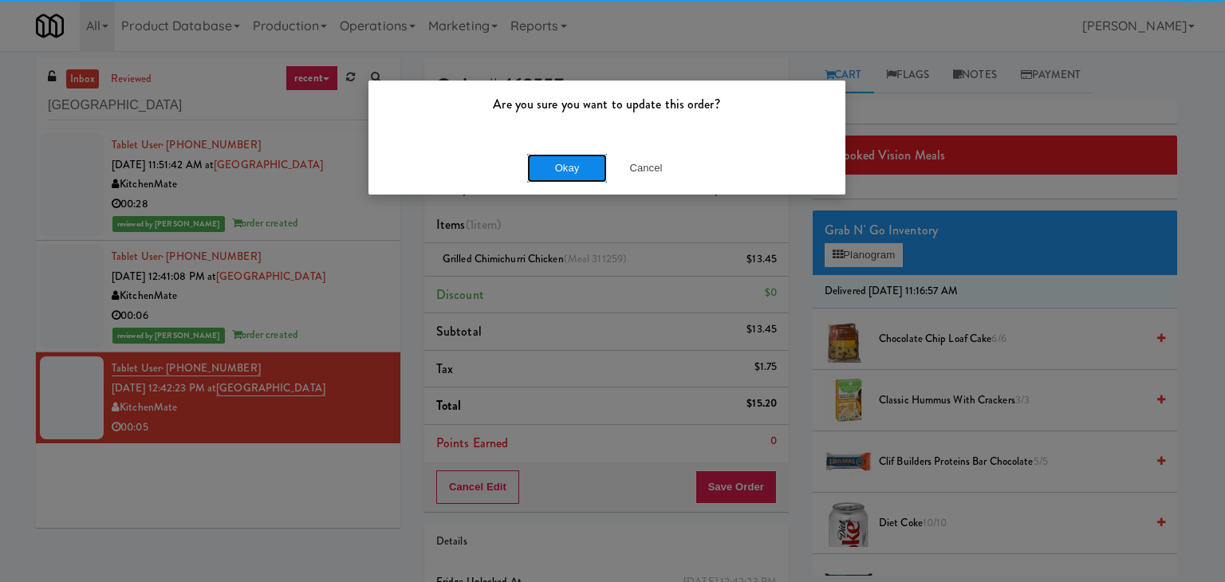
click at [568, 166] on button "Okay" at bounding box center [567, 168] width 80 height 29
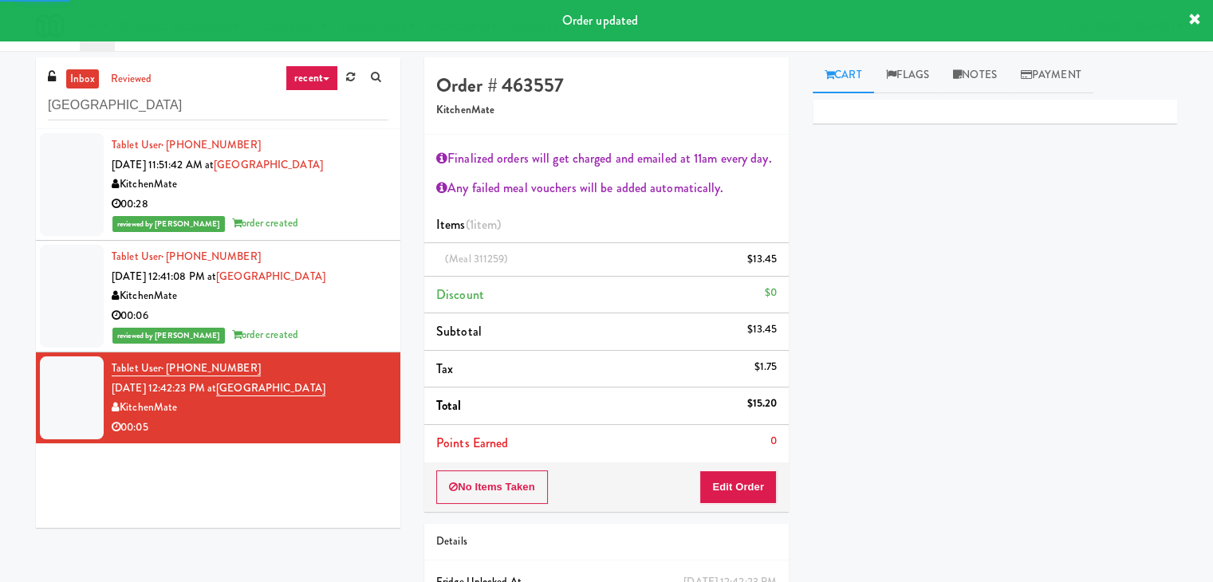
click at [325, 321] on div "00:06" at bounding box center [250, 316] width 277 height 20
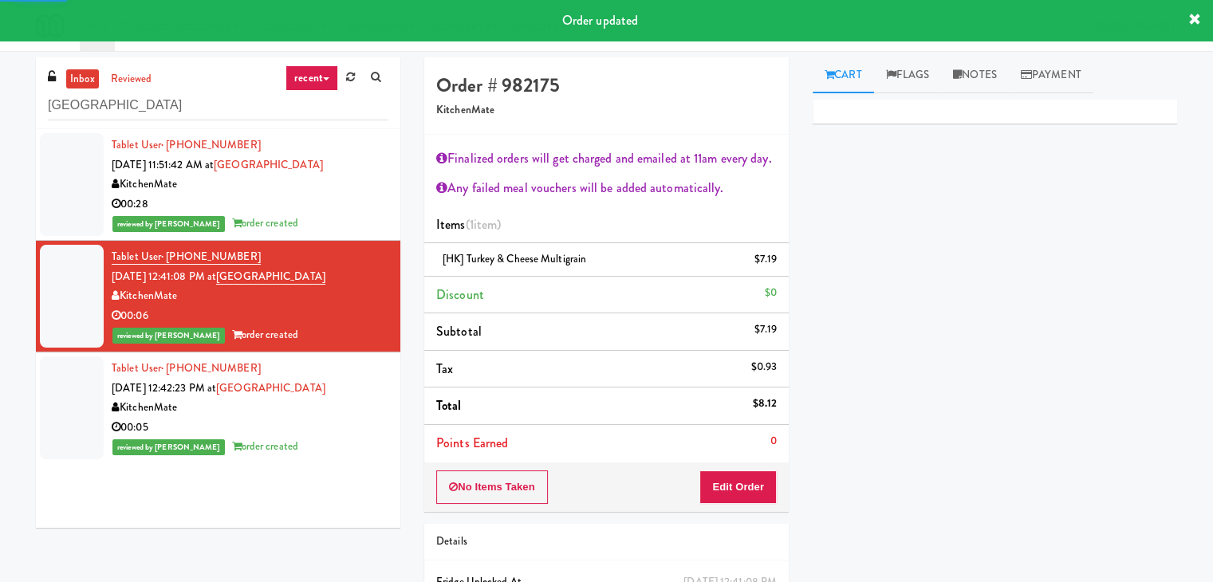
drag, startPoint x: 333, startPoint y: 209, endPoint x: 333, endPoint y: 193, distance: 15.9
click at [333, 209] on div "00:28" at bounding box center [250, 205] width 277 height 20
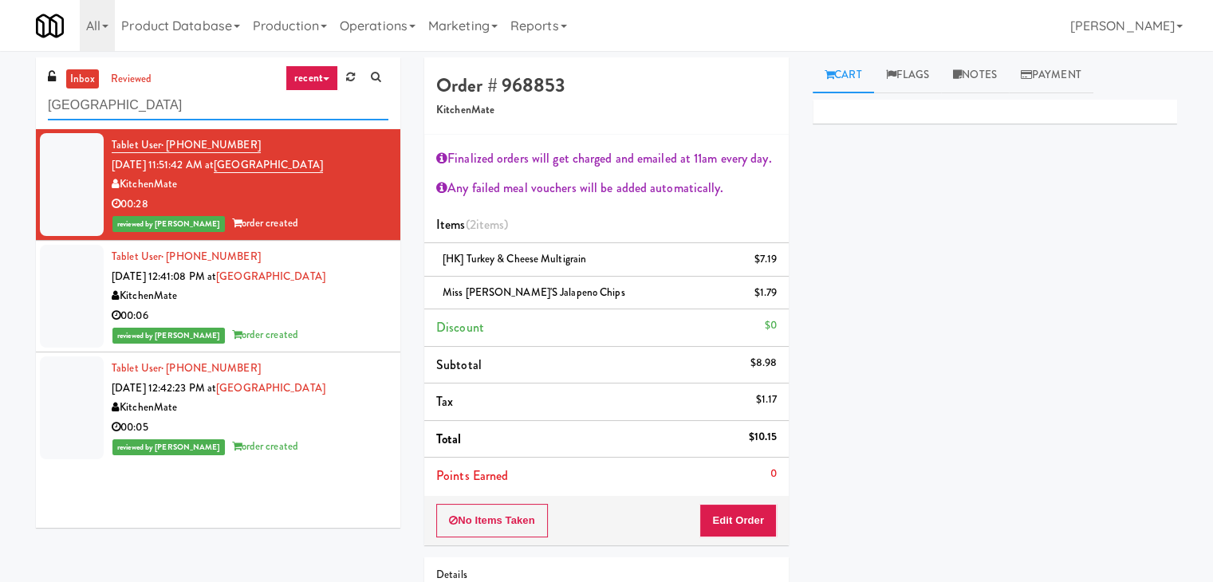
click at [271, 109] on input "[GEOGRAPHIC_DATA]" at bounding box center [218, 106] width 340 height 30
paste input "IKEA [GEOGRAPHIC_DATA]"
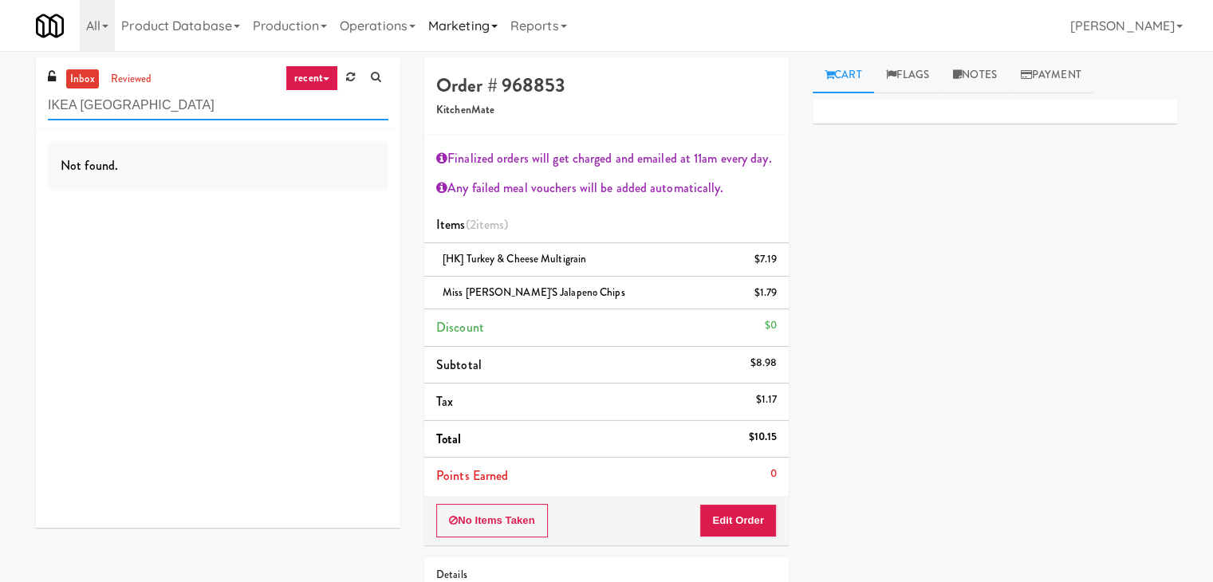
type input "IKEA [GEOGRAPHIC_DATA]"
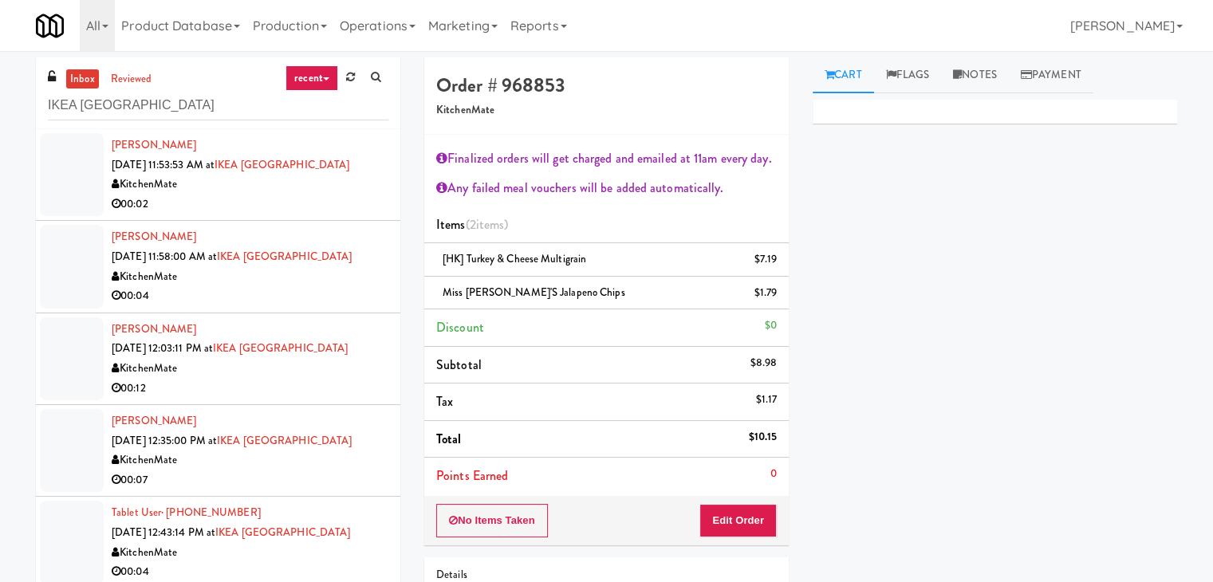
click at [289, 203] on div "00:02" at bounding box center [250, 205] width 277 height 20
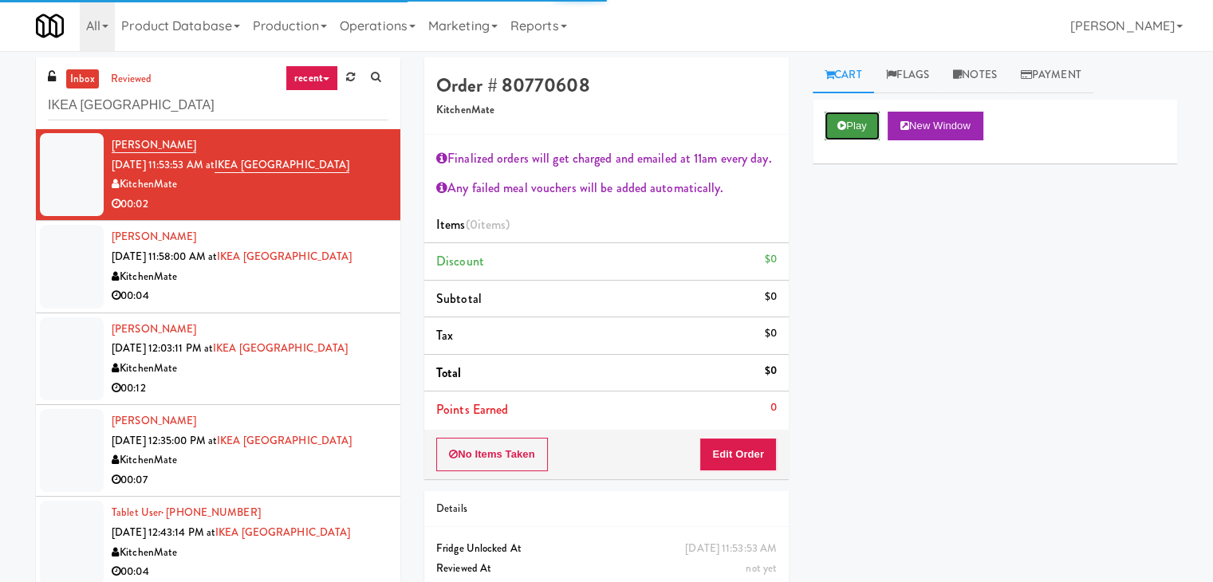
click at [829, 132] on button "Play" at bounding box center [852, 126] width 55 height 29
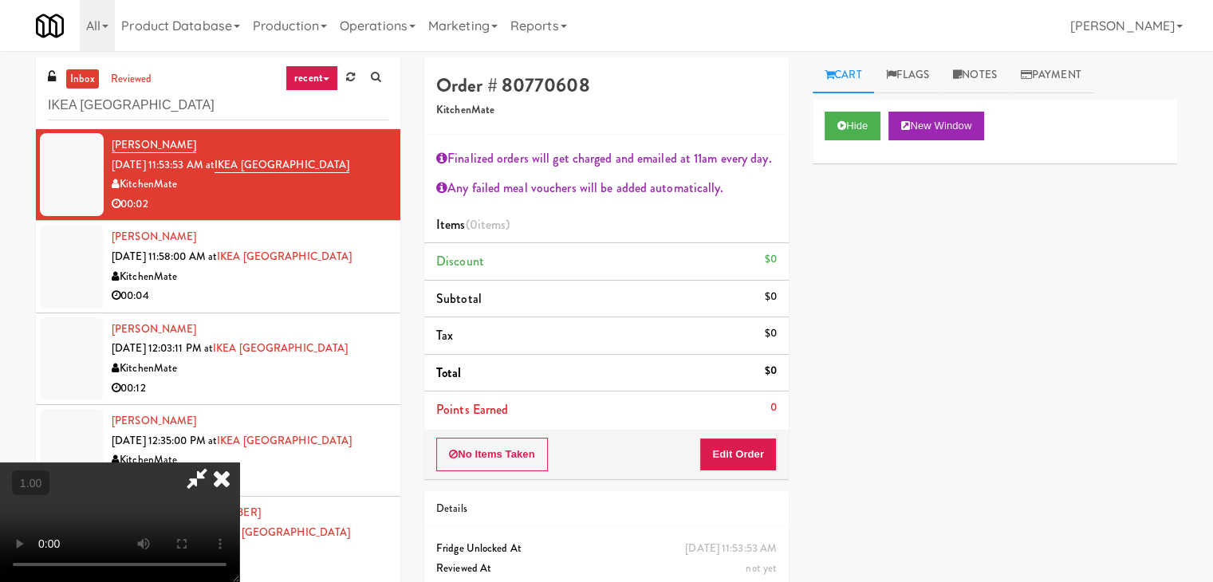
click at [239, 463] on video at bounding box center [119, 523] width 239 height 120
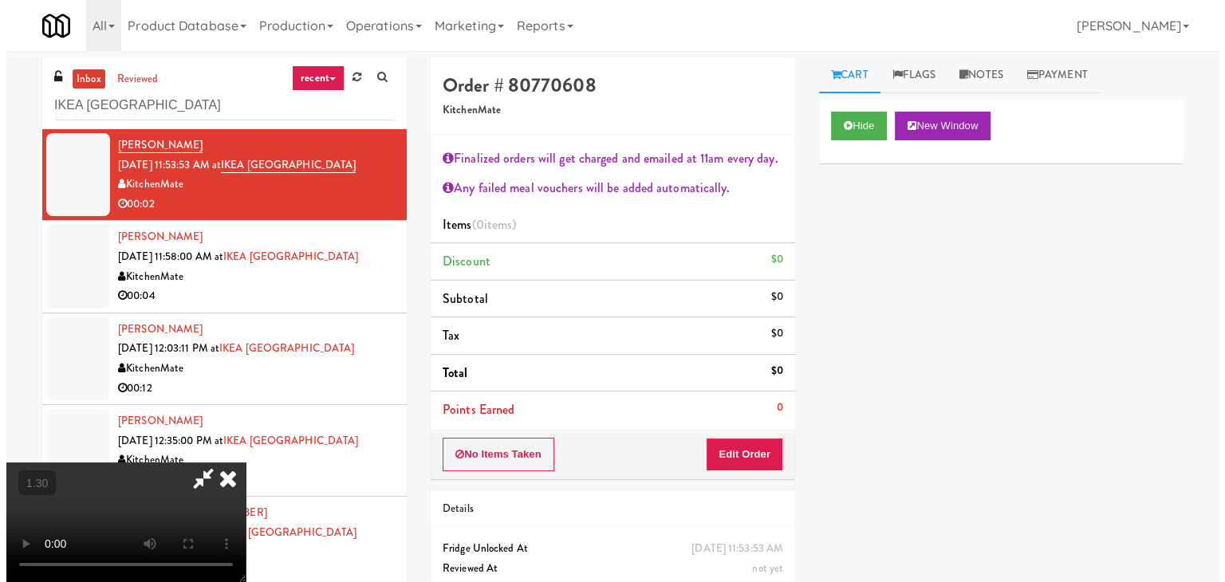
scroll to position [0, 0]
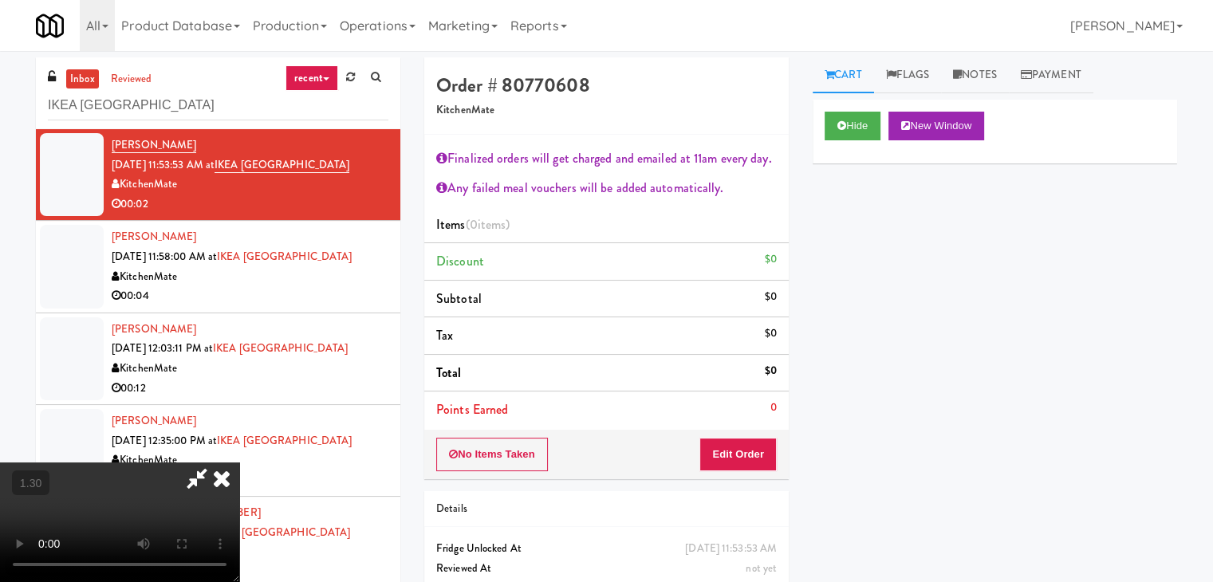
drag, startPoint x: 695, startPoint y: 71, endPoint x: 740, endPoint y: 313, distance: 245.7
click at [239, 463] on icon at bounding box center [221, 479] width 35 height 32
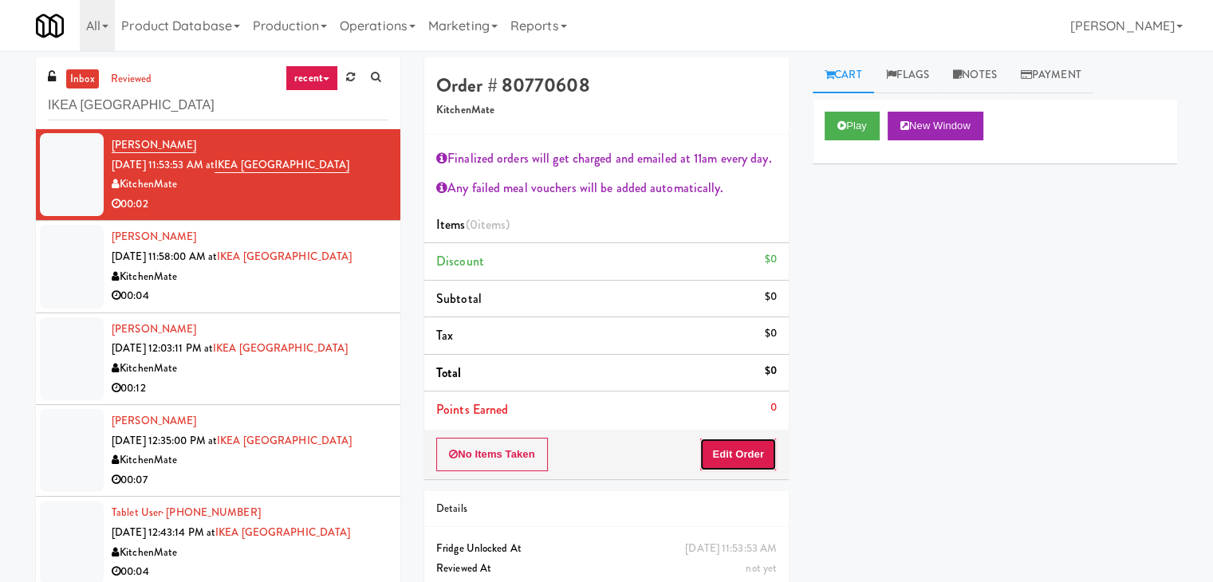
click at [738, 458] on button "Edit Order" at bounding box center [737, 454] width 77 height 33
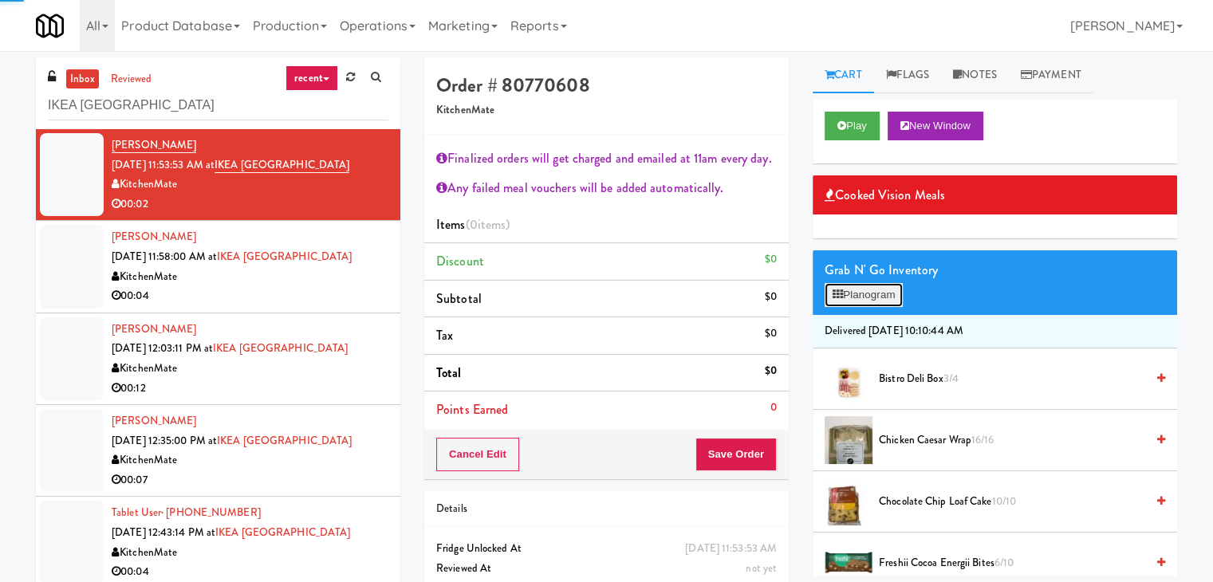
click at [866, 293] on button "Planogram" at bounding box center [864, 295] width 78 height 24
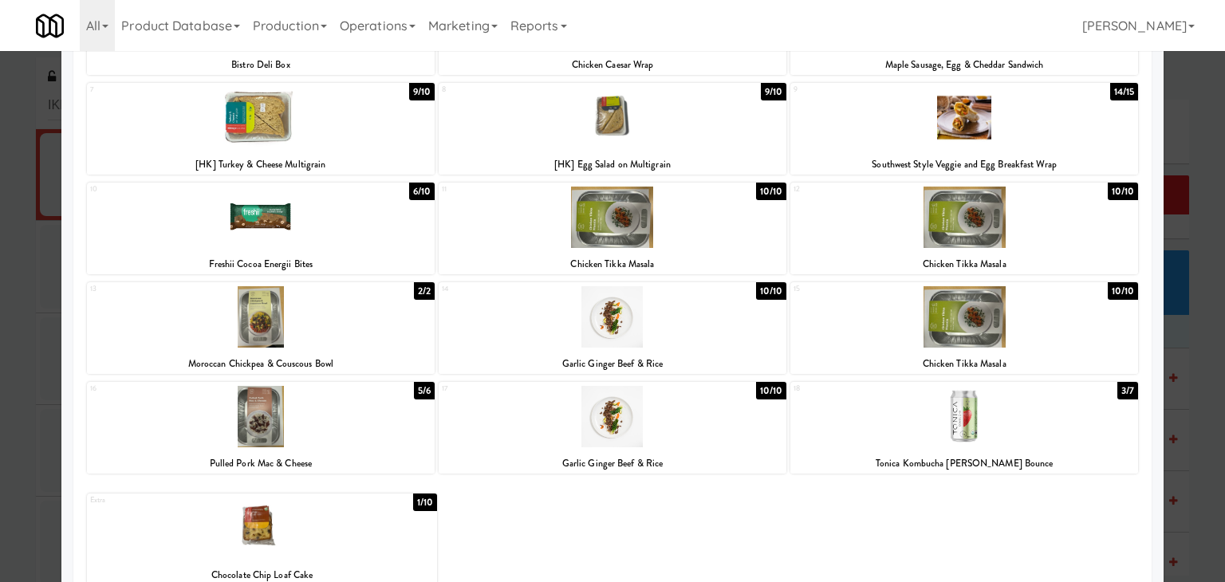
scroll to position [301, 0]
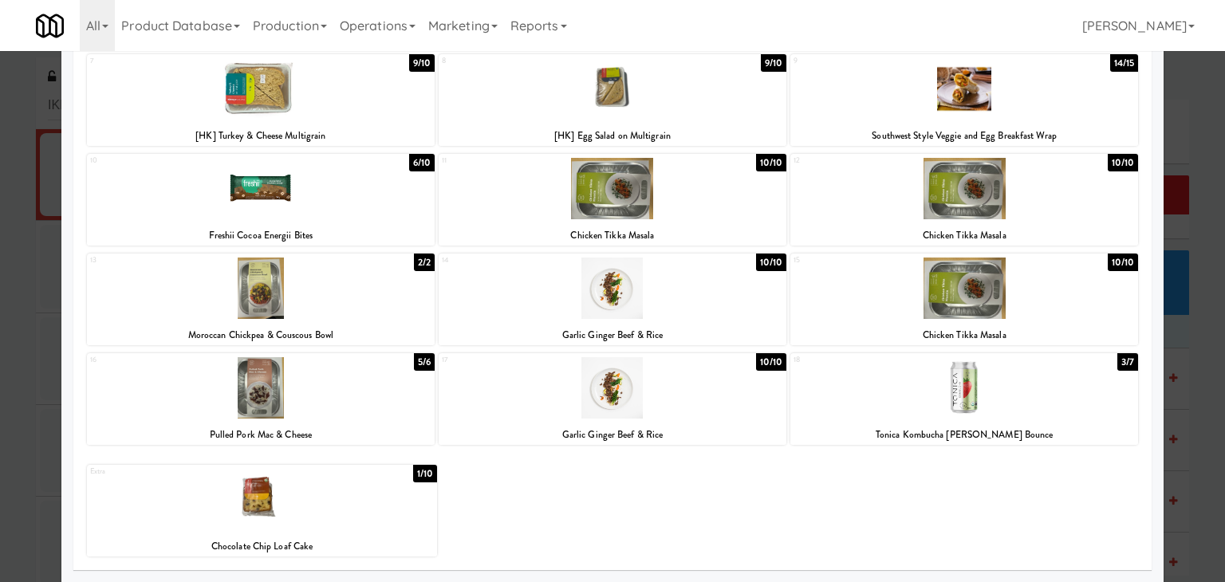
click at [313, 188] on div at bounding box center [261, 188] width 348 height 61
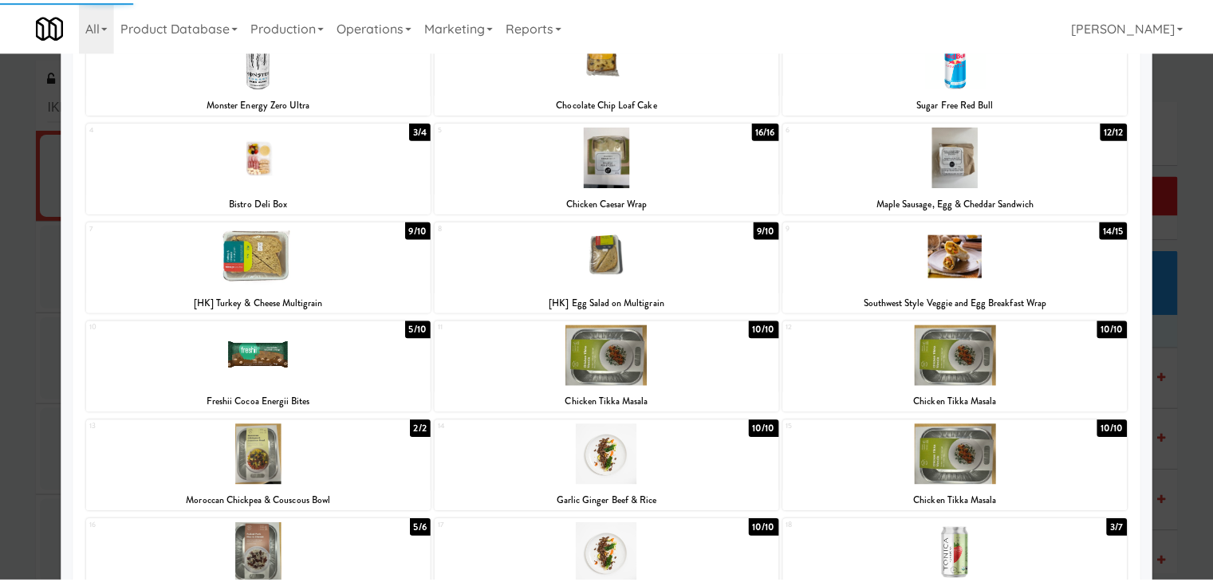
scroll to position [0, 0]
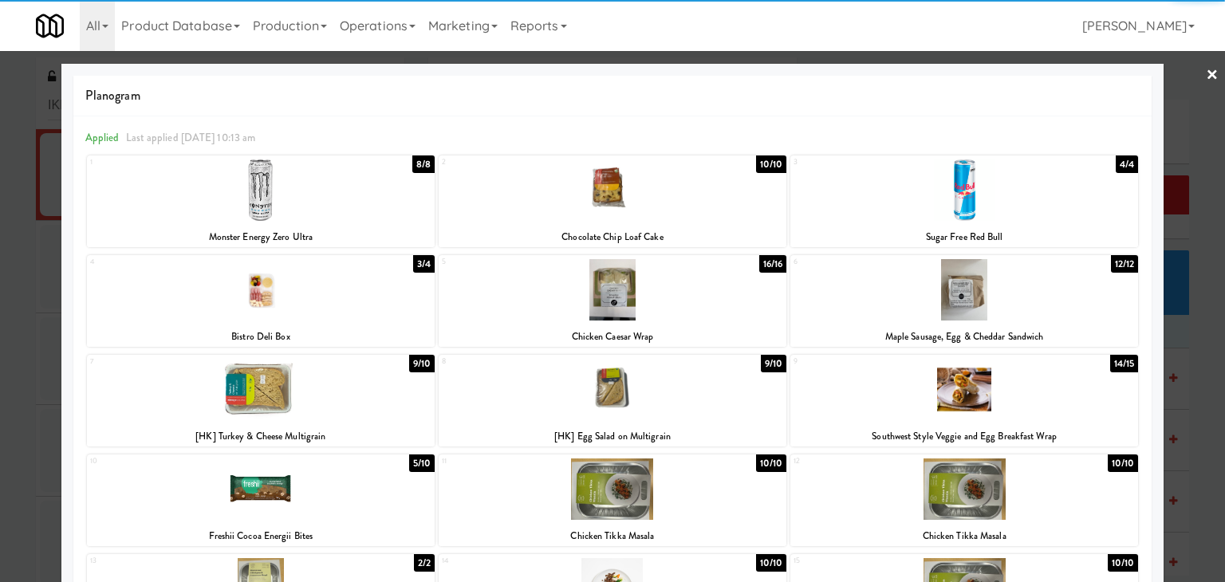
drag, startPoint x: 1203, startPoint y: 68, endPoint x: 1171, endPoint y: 73, distance: 32.3
click at [1206, 68] on link "×" at bounding box center [1212, 75] width 13 height 49
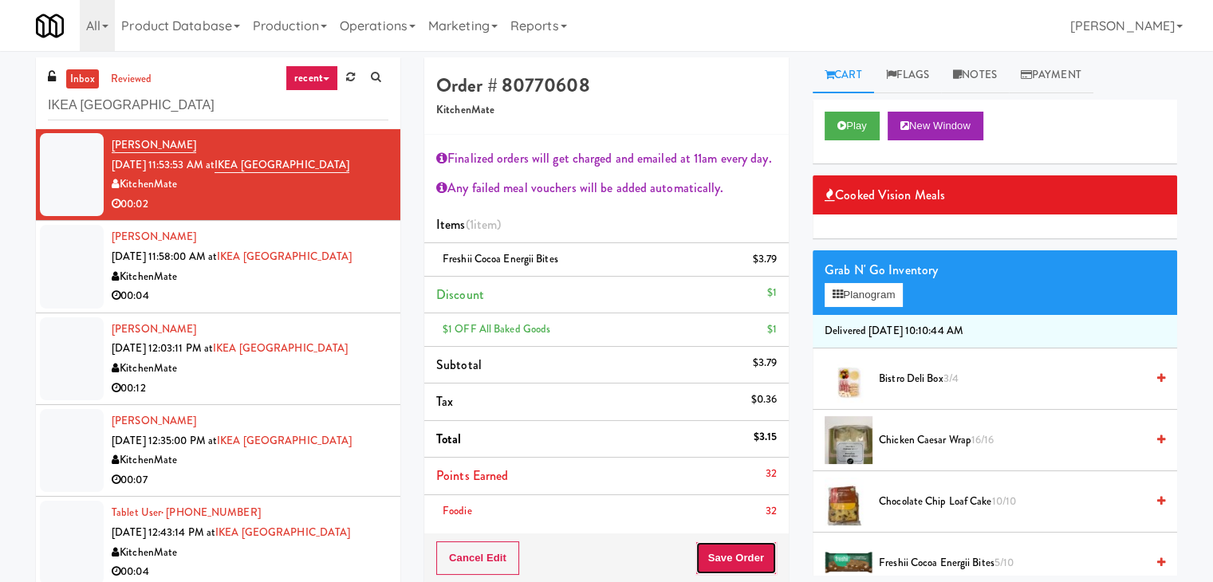
click at [727, 543] on button "Save Order" at bounding box center [735, 557] width 81 height 33
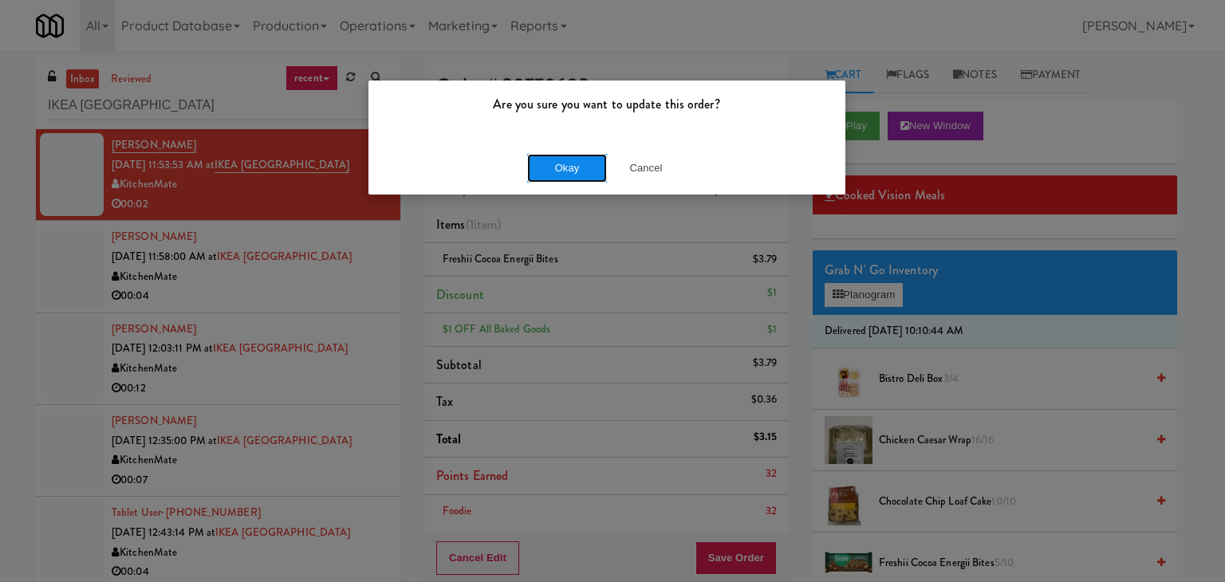
click at [566, 160] on button "Okay" at bounding box center [567, 168] width 80 height 29
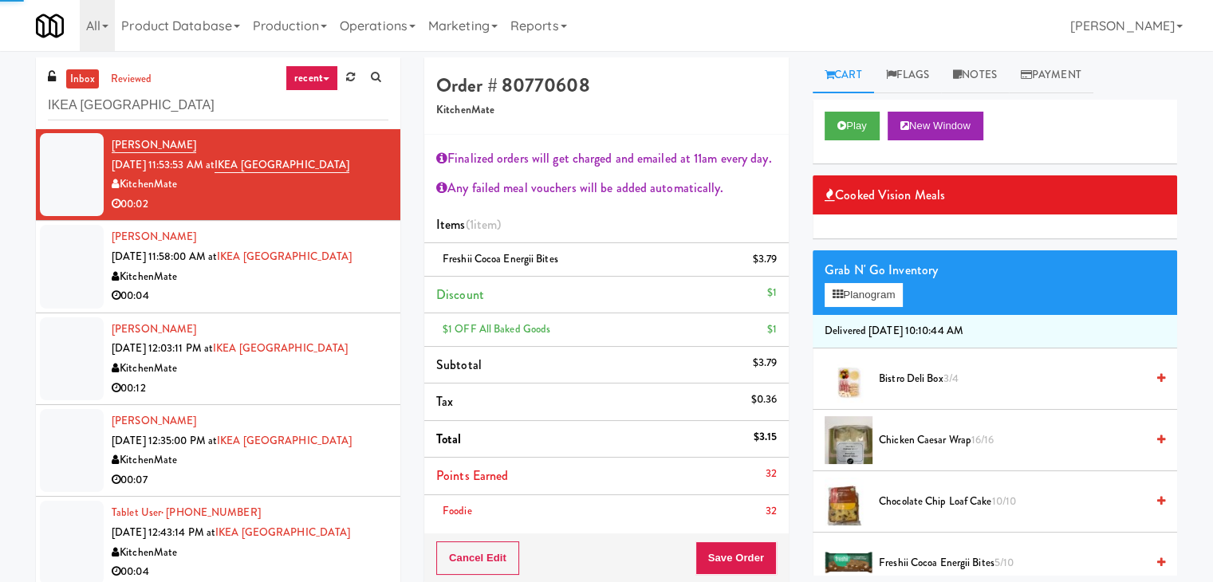
click at [297, 297] on div "00:04" at bounding box center [250, 296] width 277 height 20
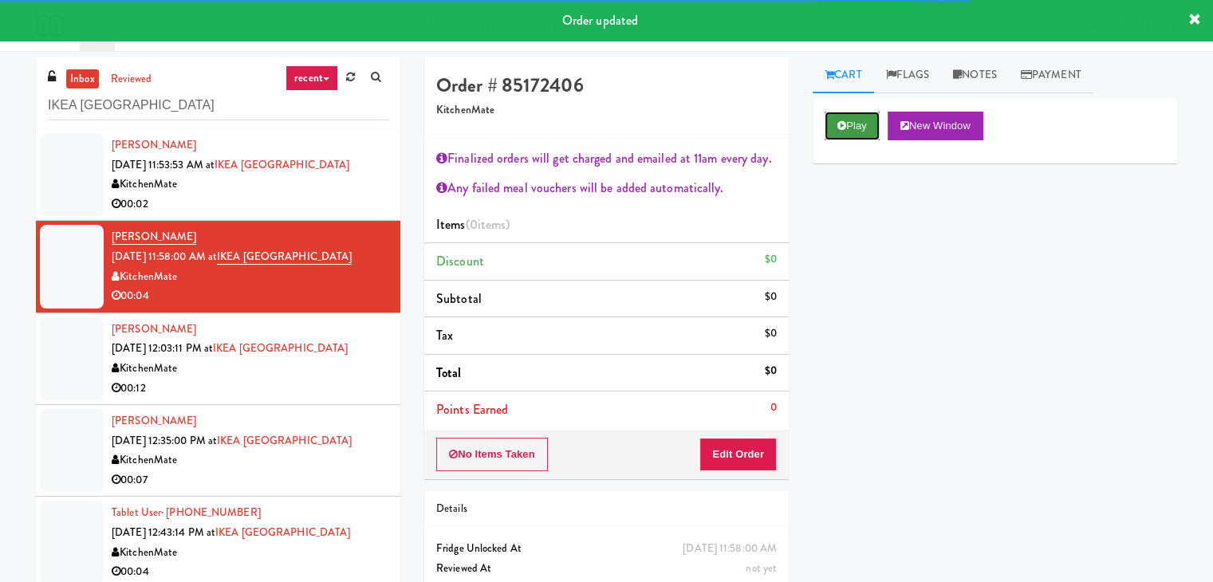
click at [836, 129] on button "Play" at bounding box center [852, 126] width 55 height 29
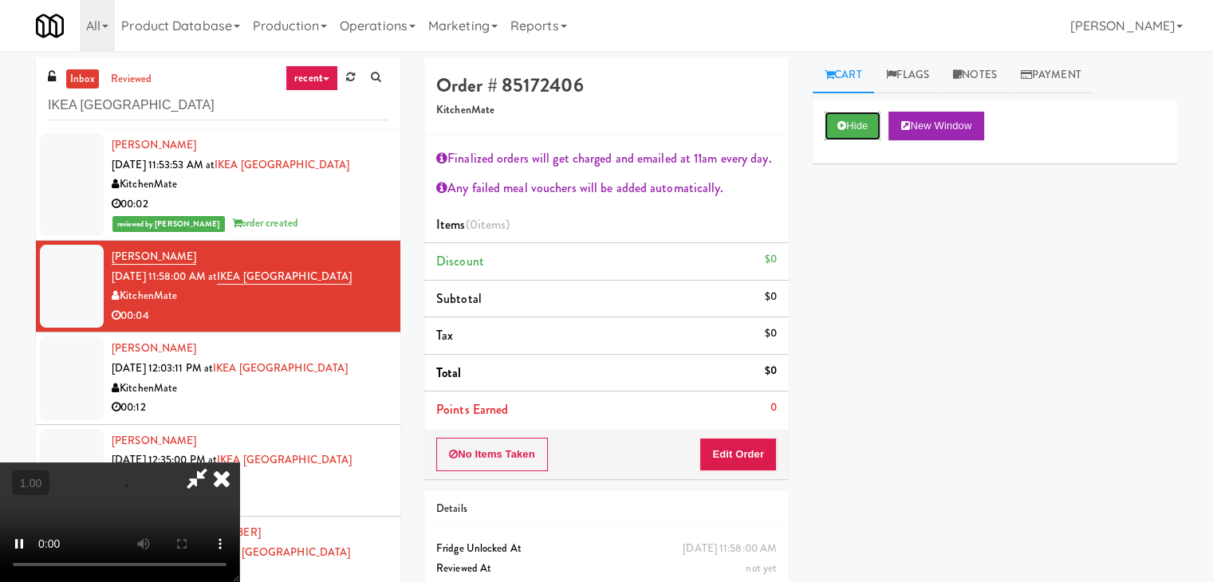
scroll to position [239, 0]
click at [239, 463] on video at bounding box center [119, 523] width 239 height 120
click at [239, 463] on icon at bounding box center [221, 479] width 35 height 32
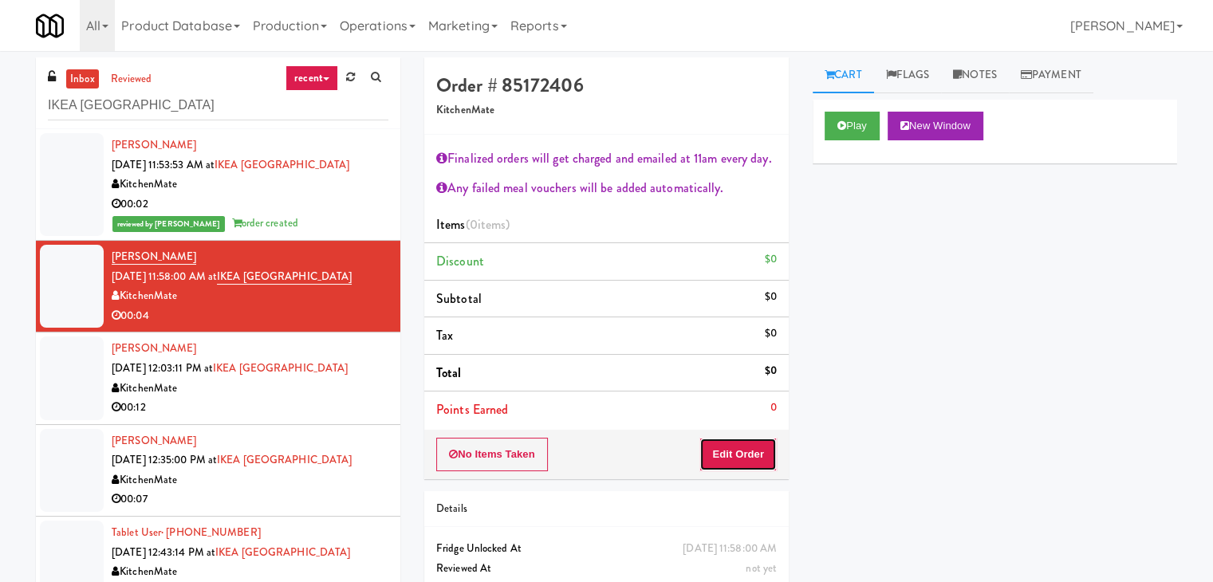
click at [723, 457] on button "Edit Order" at bounding box center [737, 454] width 77 height 33
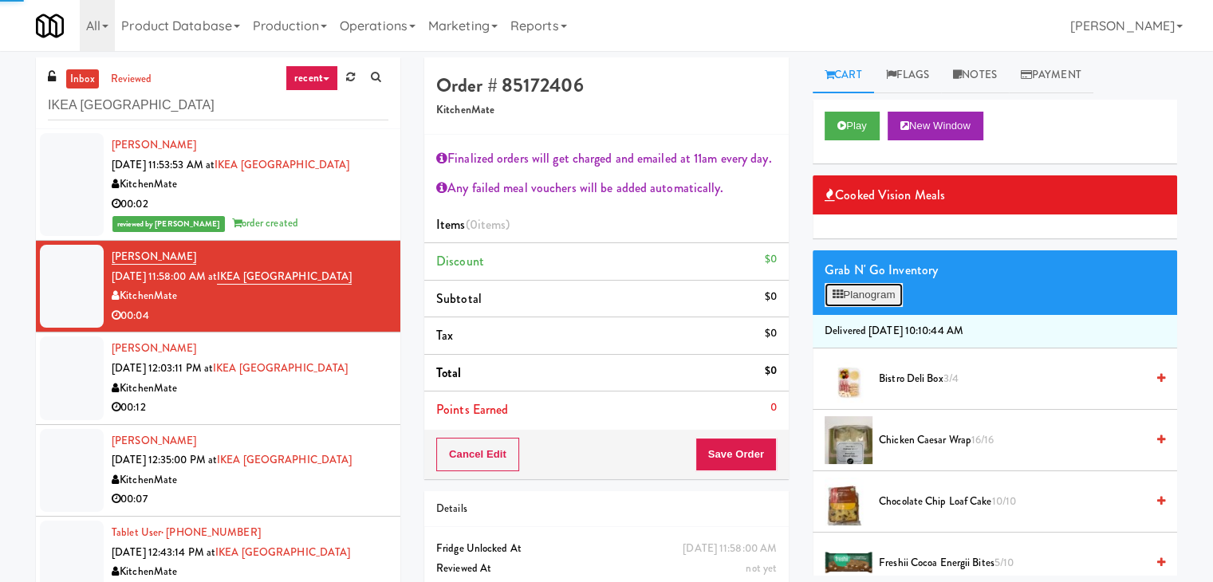
click at [888, 291] on button "Planogram" at bounding box center [864, 295] width 78 height 24
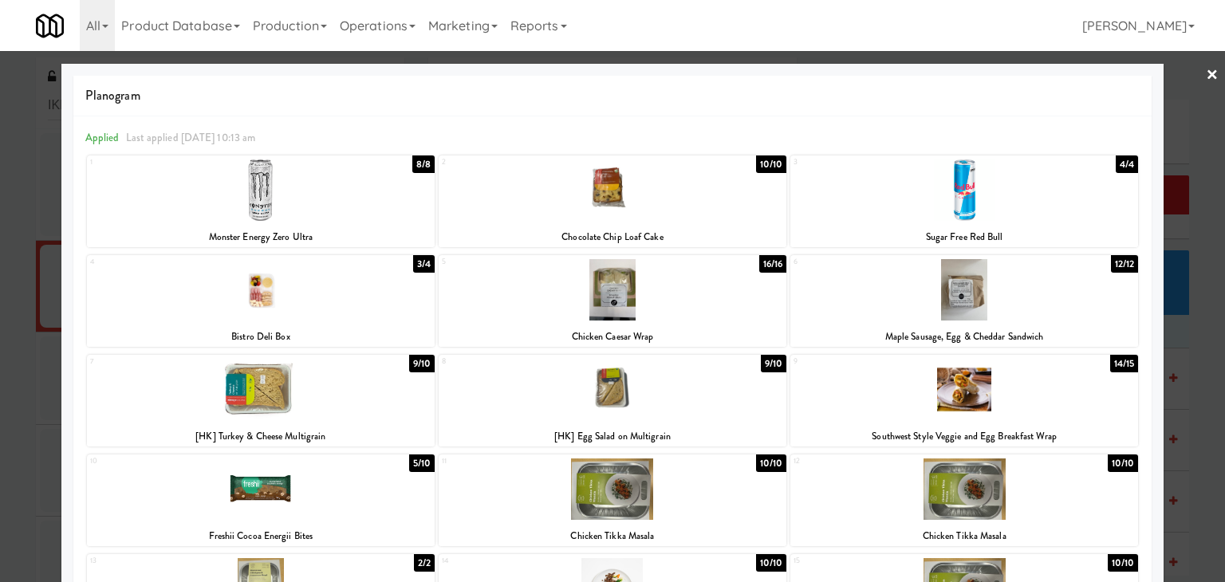
click at [682, 291] on div at bounding box center [613, 289] width 348 height 61
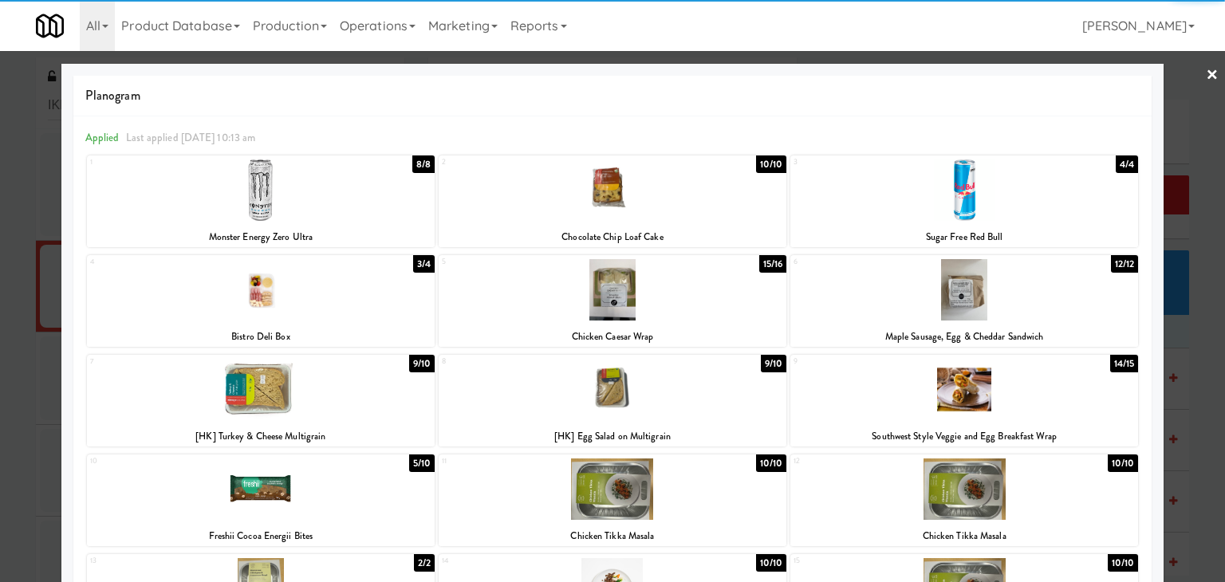
click at [674, 187] on div at bounding box center [613, 189] width 348 height 61
click at [1206, 72] on link "×" at bounding box center [1212, 75] width 13 height 49
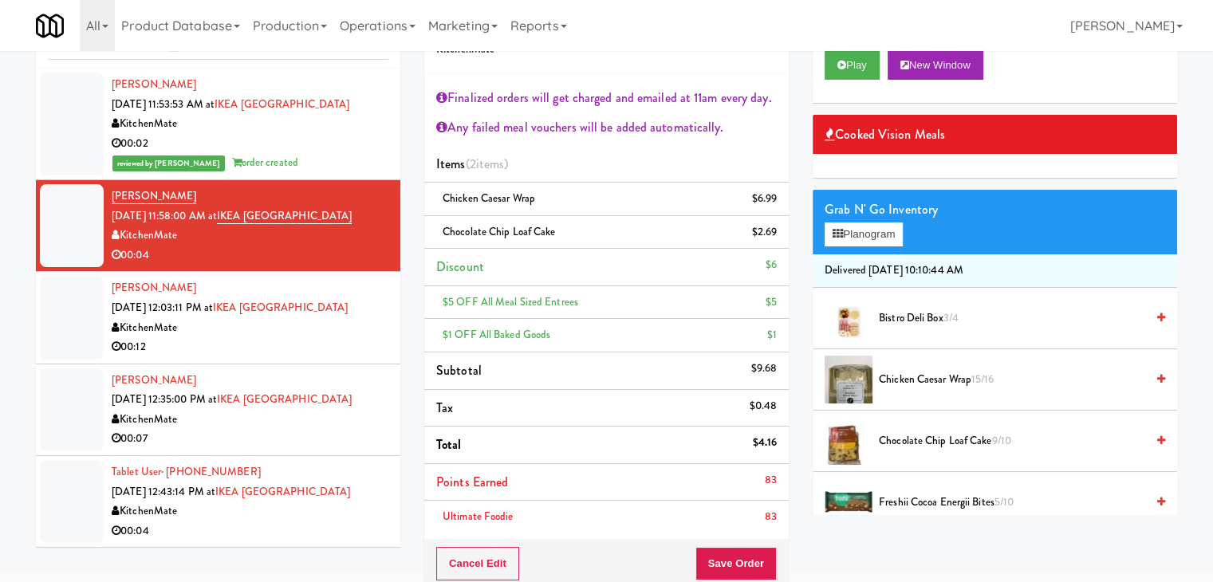
scroll to position [159, 0]
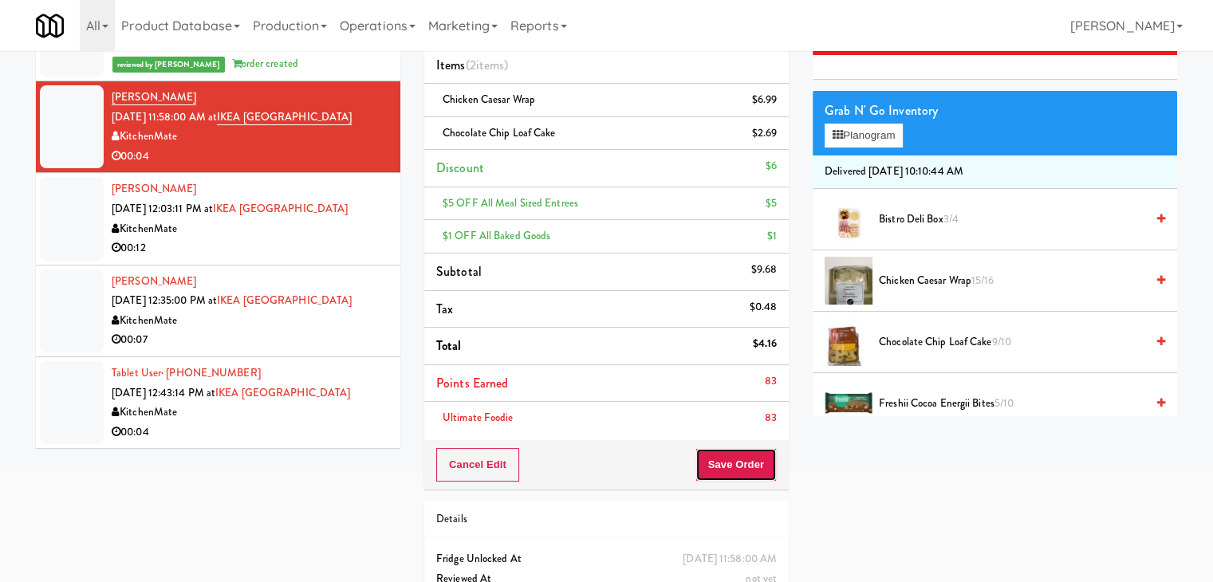
click at [721, 460] on button "Save Order" at bounding box center [735, 464] width 81 height 33
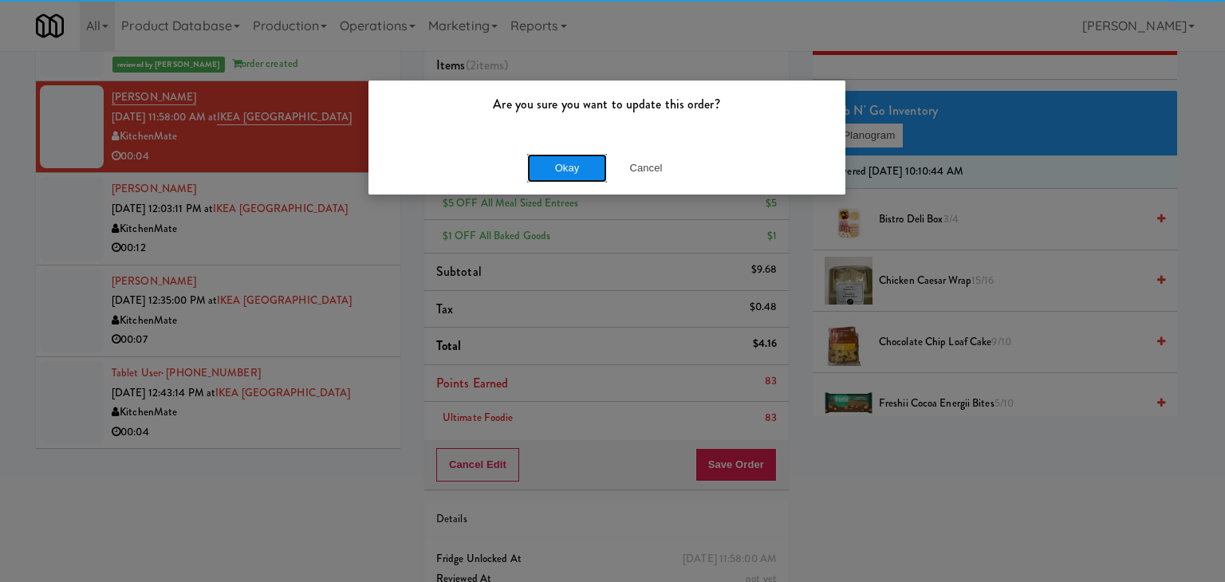
click at [581, 165] on button "Okay" at bounding box center [567, 168] width 80 height 29
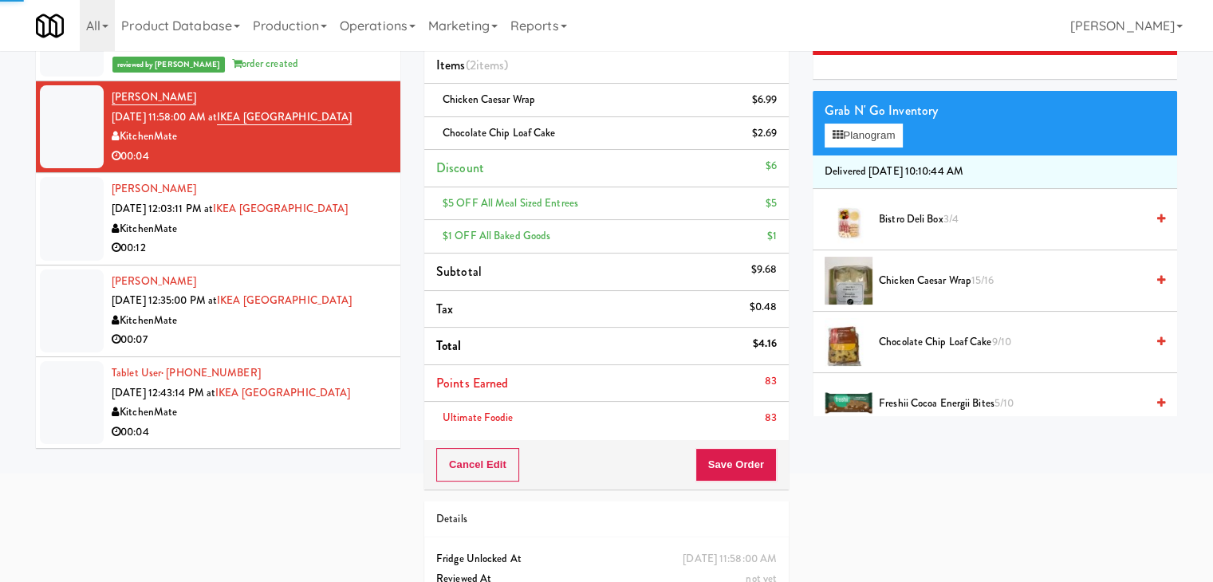
click at [309, 249] on div "00:12" at bounding box center [250, 248] width 277 height 20
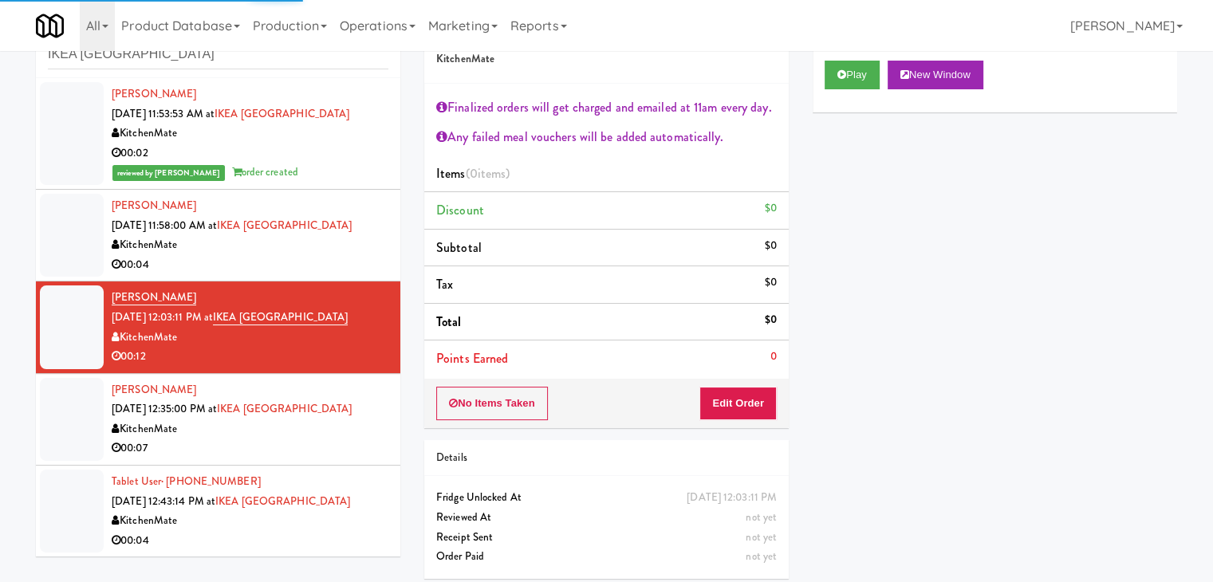
scroll to position [58, 0]
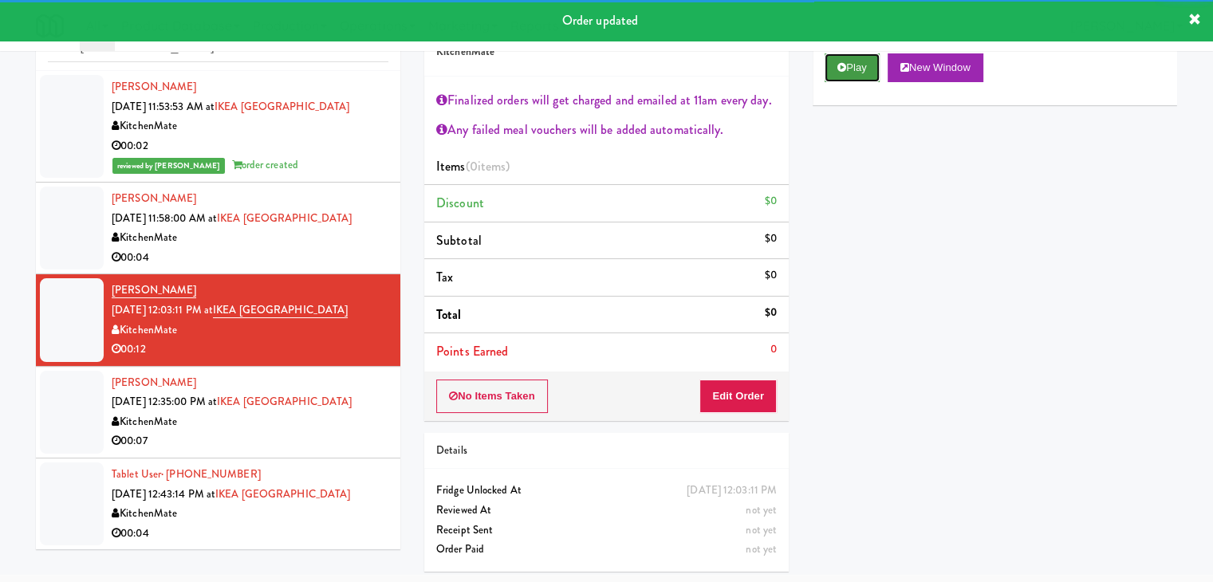
click at [872, 75] on button "Play" at bounding box center [852, 67] width 55 height 29
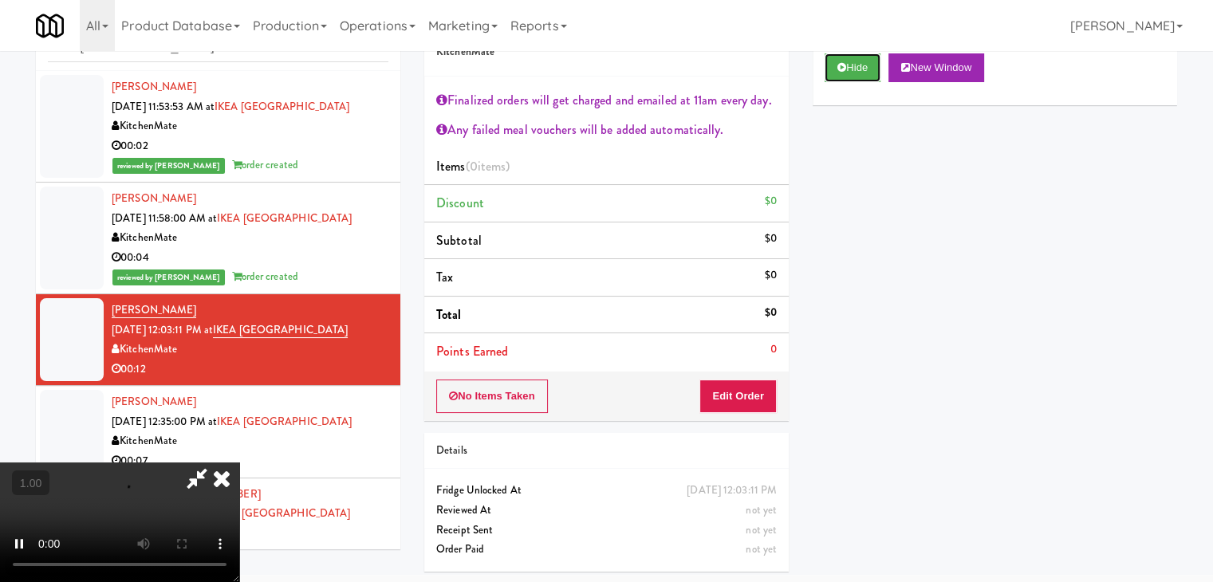
scroll to position [274, 0]
click at [239, 463] on video at bounding box center [119, 523] width 239 height 120
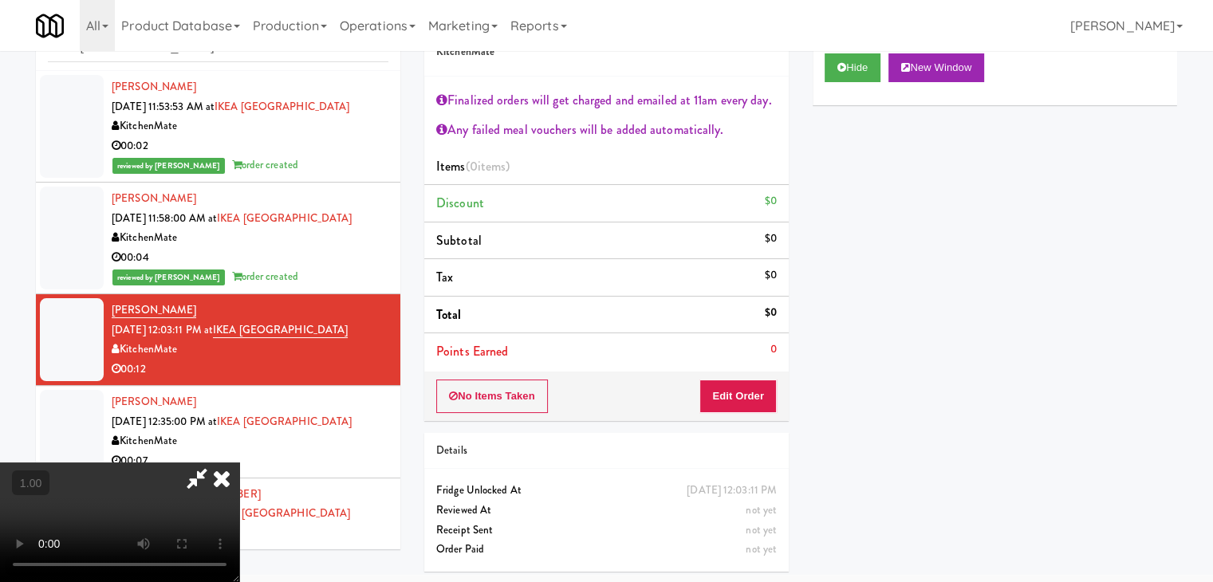
click at [239, 463] on video at bounding box center [119, 523] width 239 height 120
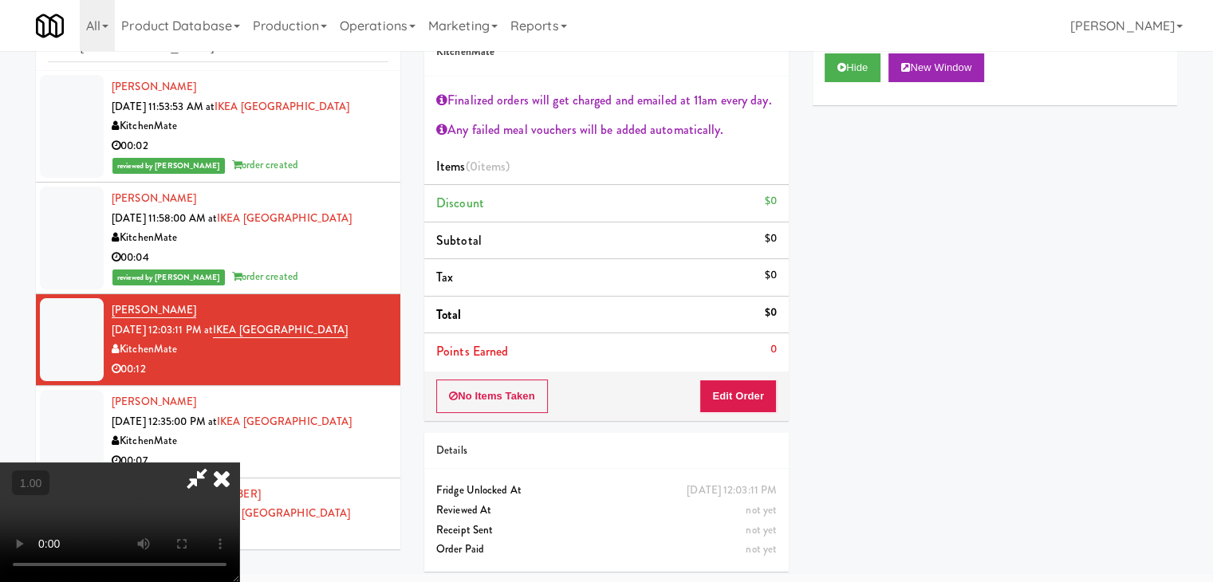
scroll to position [0, 0]
click at [239, 463] on video at bounding box center [119, 523] width 239 height 120
click at [239, 463] on icon at bounding box center [221, 479] width 35 height 32
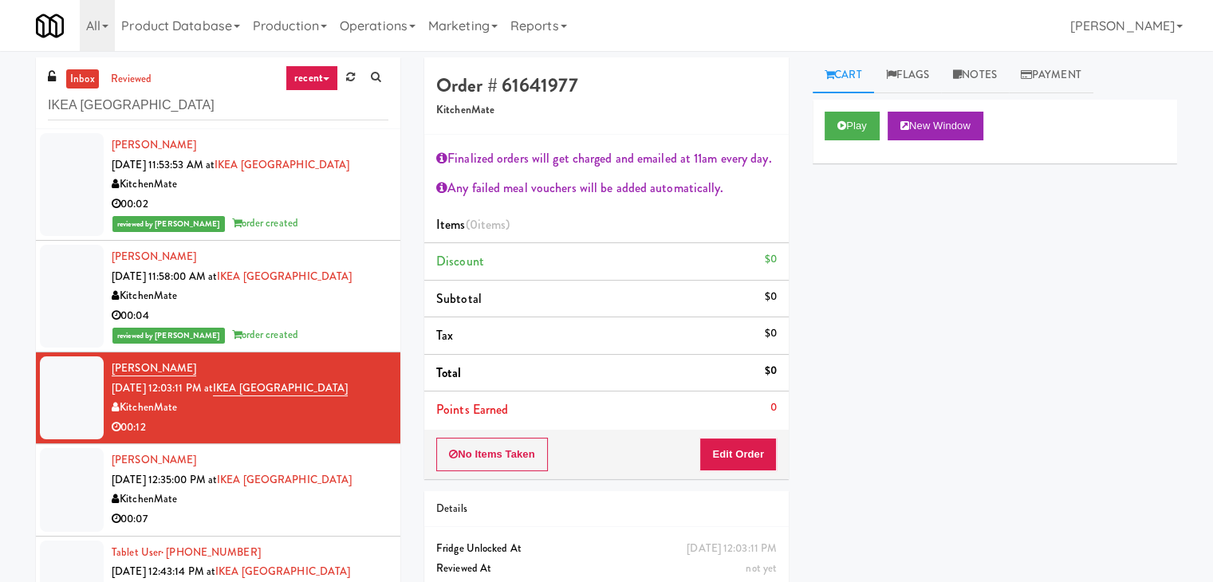
drag, startPoint x: 975, startPoint y: 69, endPoint x: 935, endPoint y: 183, distance: 120.3
click at [975, 70] on link "Notes" at bounding box center [975, 75] width 68 height 36
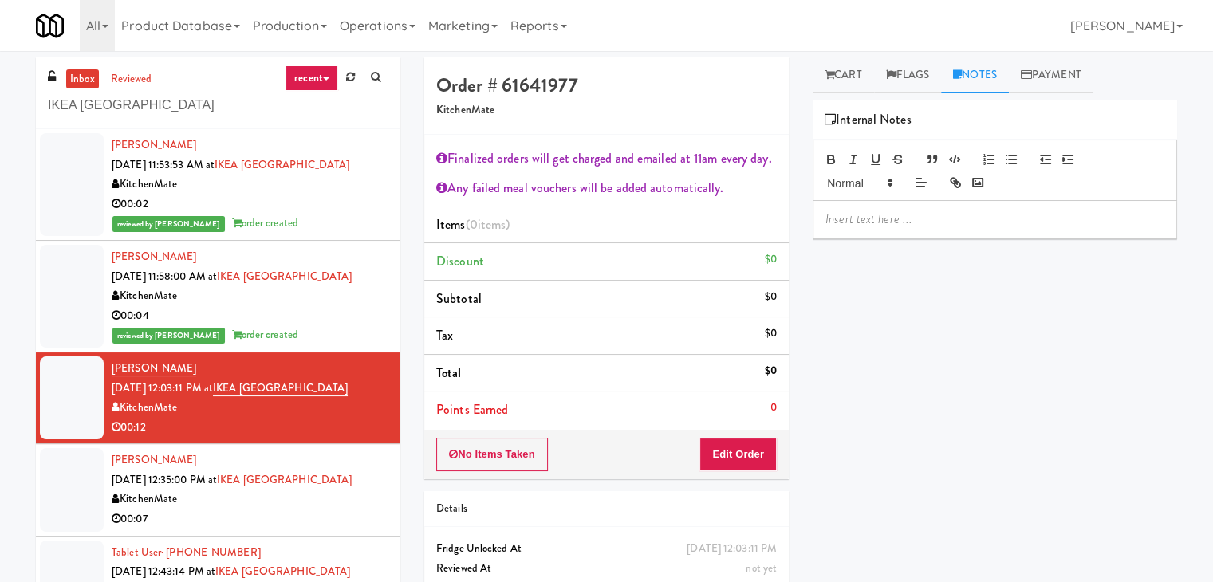
click at [888, 224] on p at bounding box center [994, 220] width 339 height 18
click at [1051, 234] on div at bounding box center [994, 219] width 363 height 37
click at [734, 459] on button "Edit Order" at bounding box center [737, 454] width 77 height 33
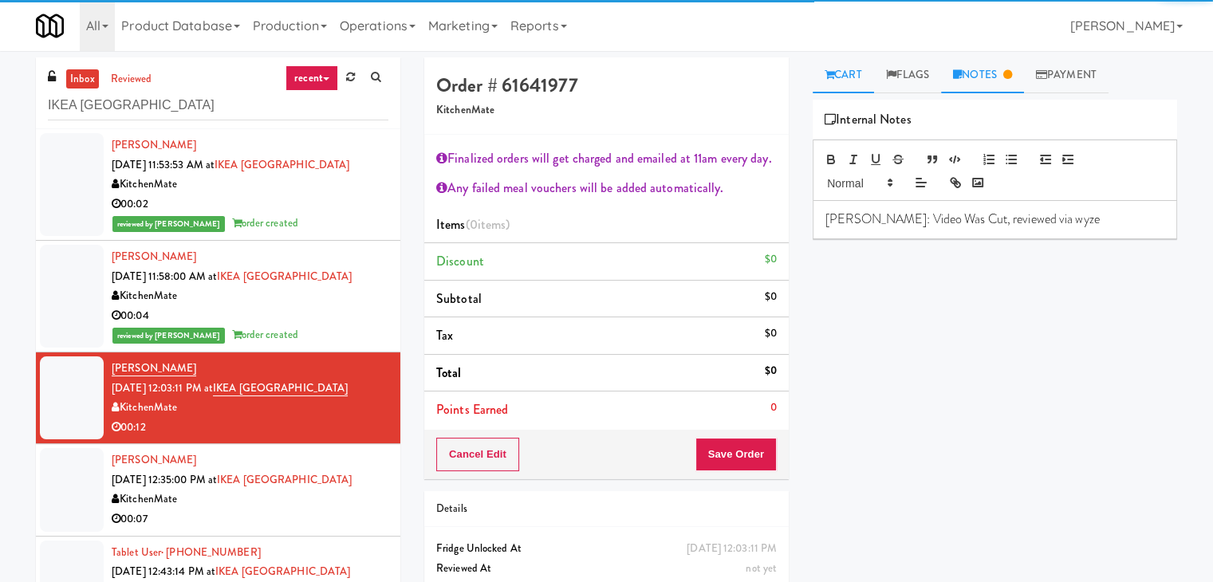
click at [854, 78] on link "Cart" at bounding box center [843, 75] width 61 height 36
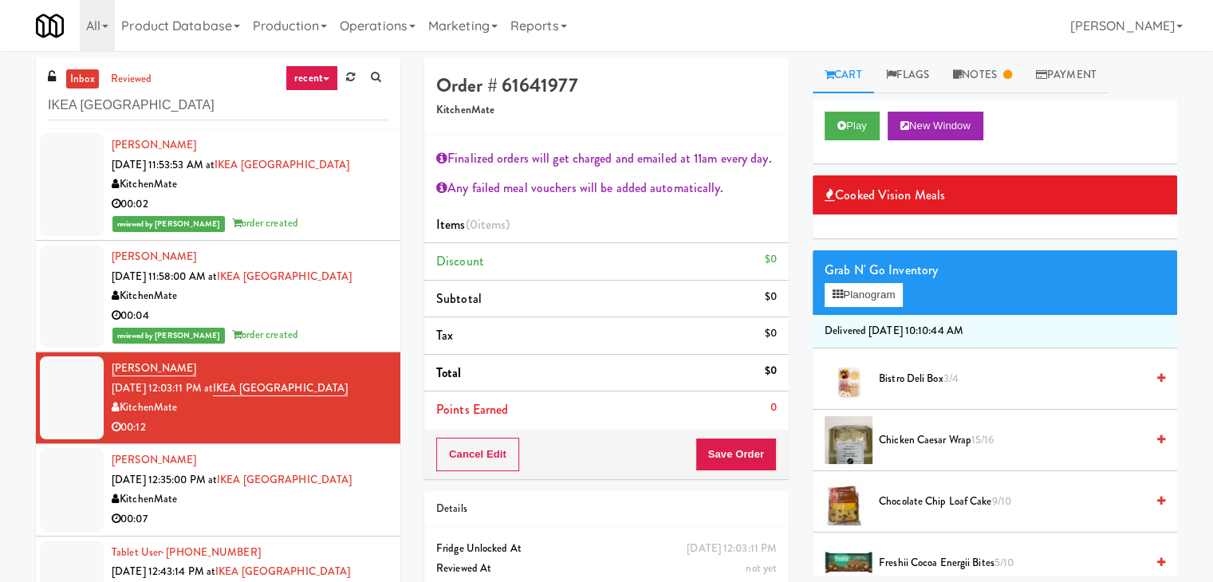
click at [864, 278] on div "Grab N' Go Inventory" at bounding box center [995, 270] width 340 height 24
click at [863, 293] on button "Planogram" at bounding box center [864, 295] width 78 height 24
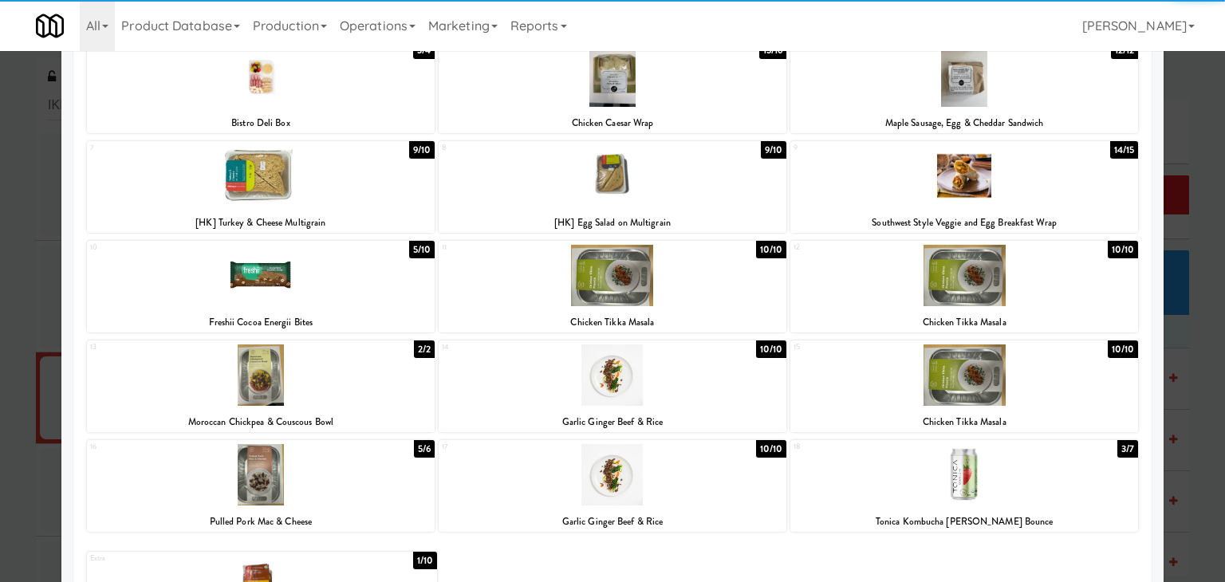
scroll to position [239, 0]
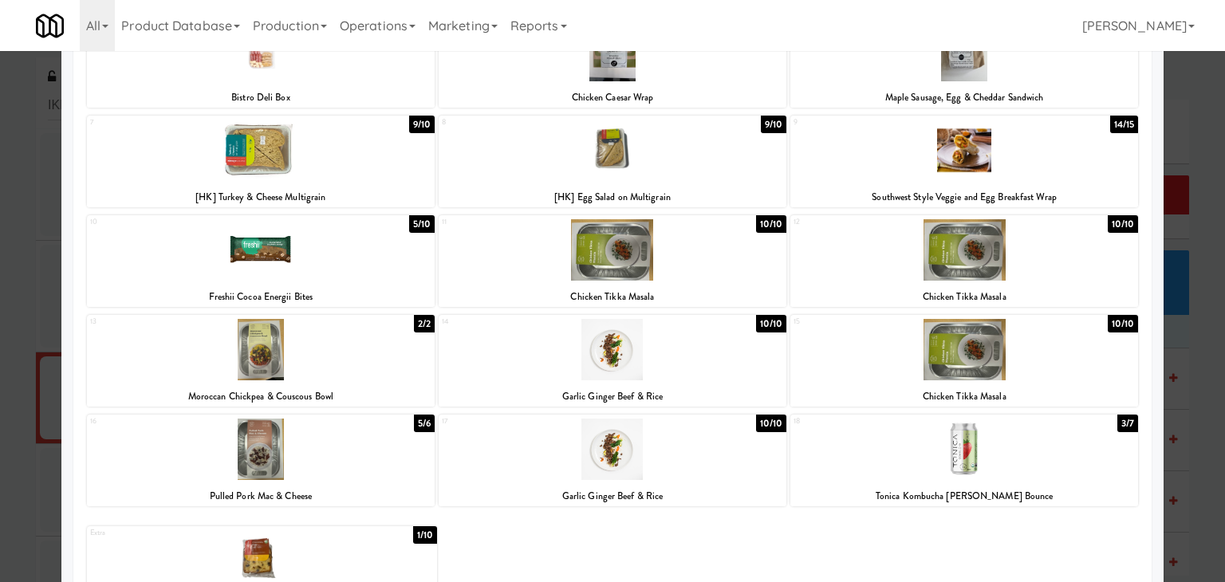
click at [335, 259] on div at bounding box center [261, 249] width 348 height 61
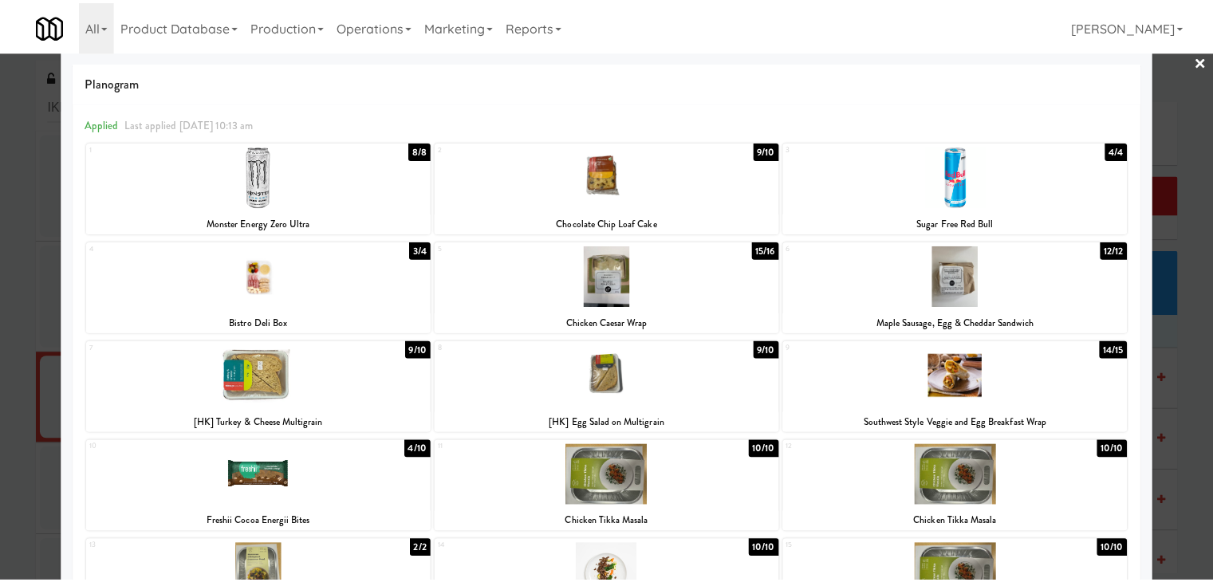
scroll to position [0, 0]
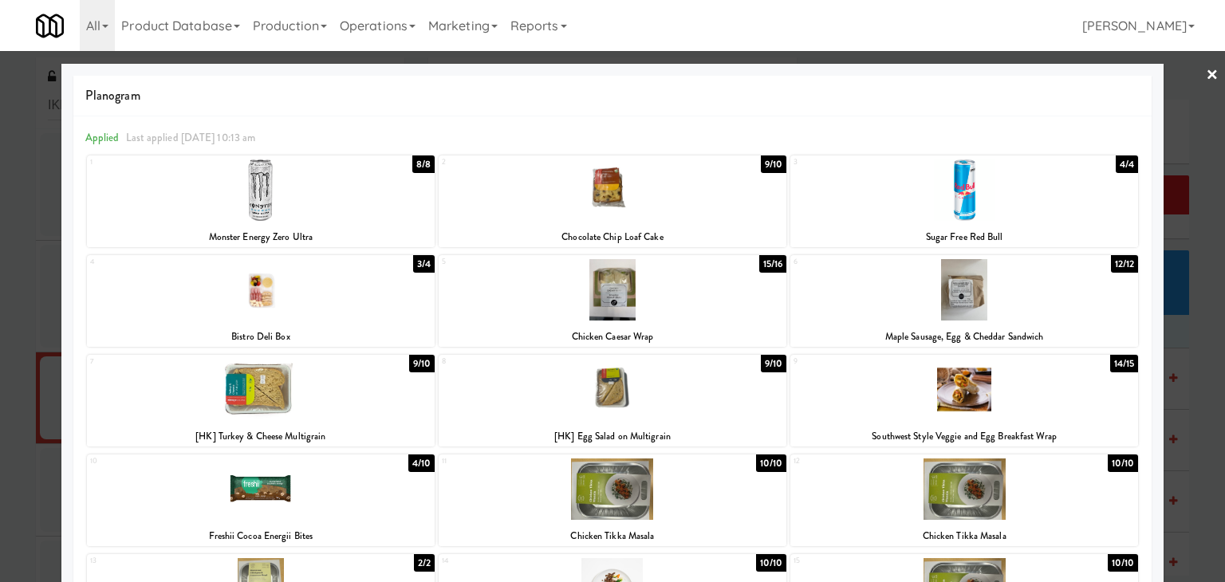
click at [313, 305] on div at bounding box center [261, 289] width 348 height 61
click at [1206, 74] on link "×" at bounding box center [1212, 75] width 13 height 49
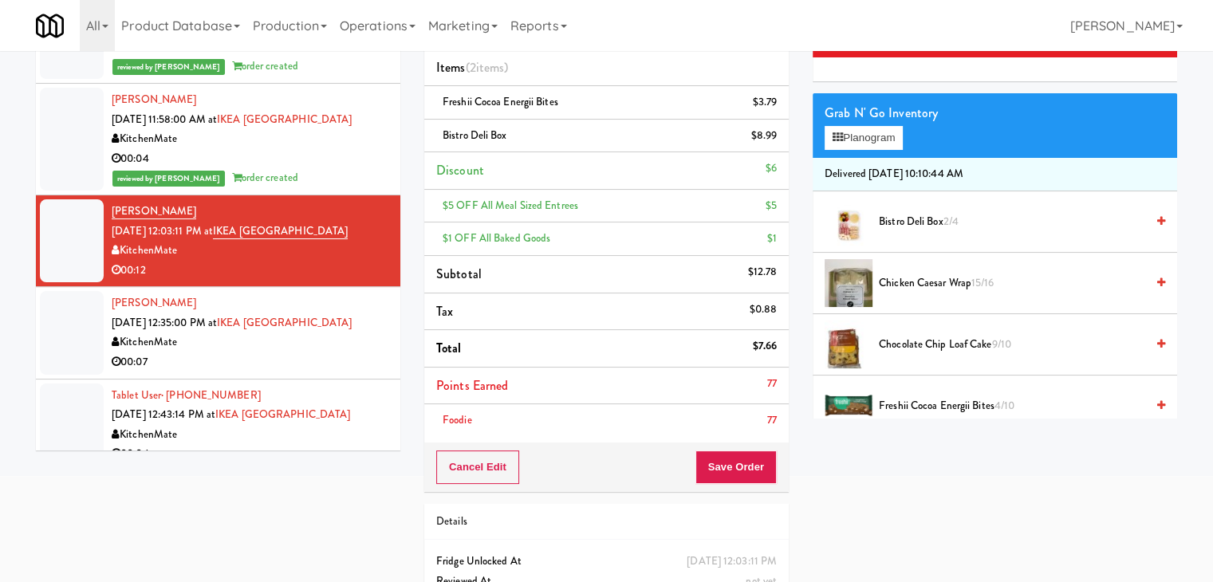
scroll to position [159, 0]
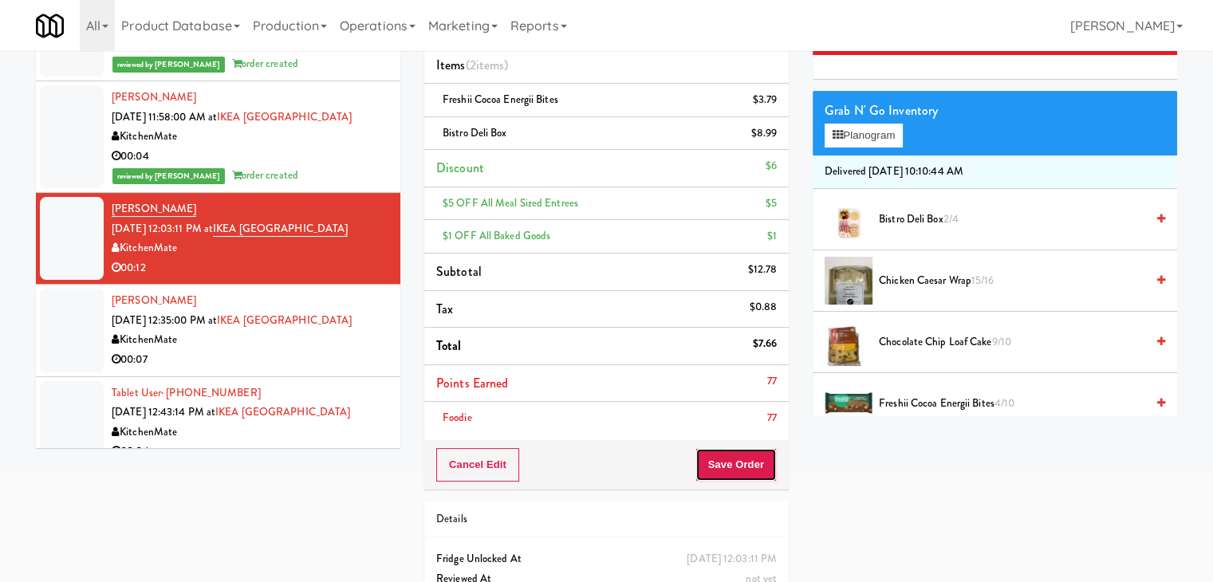
click at [704, 457] on button "Save Order" at bounding box center [735, 464] width 81 height 33
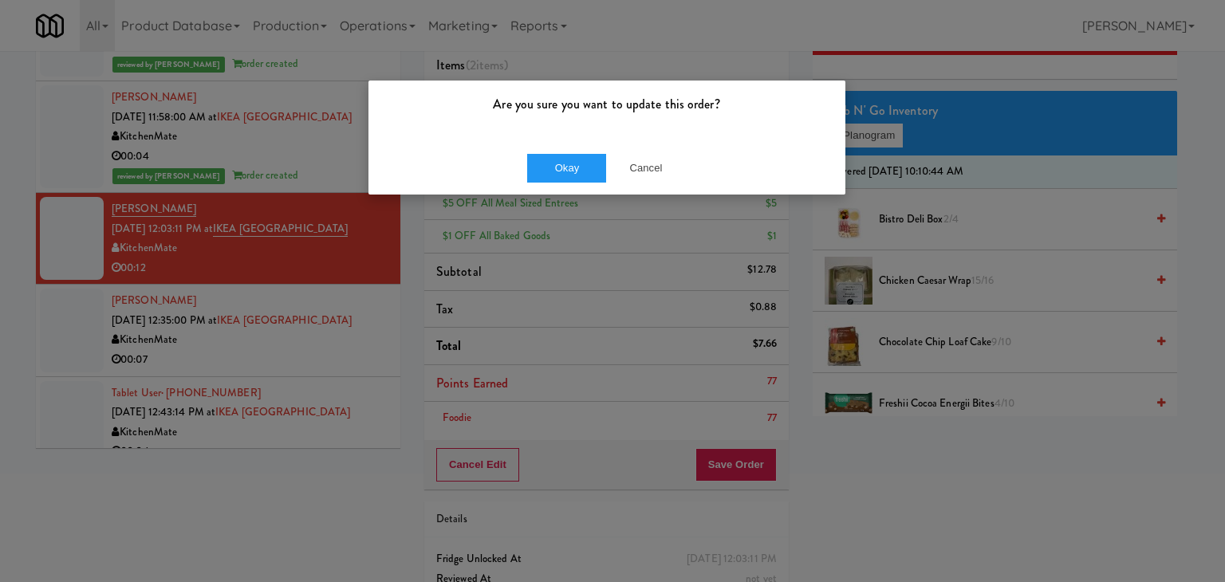
click at [558, 148] on div "Okay Cancel" at bounding box center [606, 167] width 477 height 53
click at [557, 163] on button "Okay" at bounding box center [567, 168] width 80 height 29
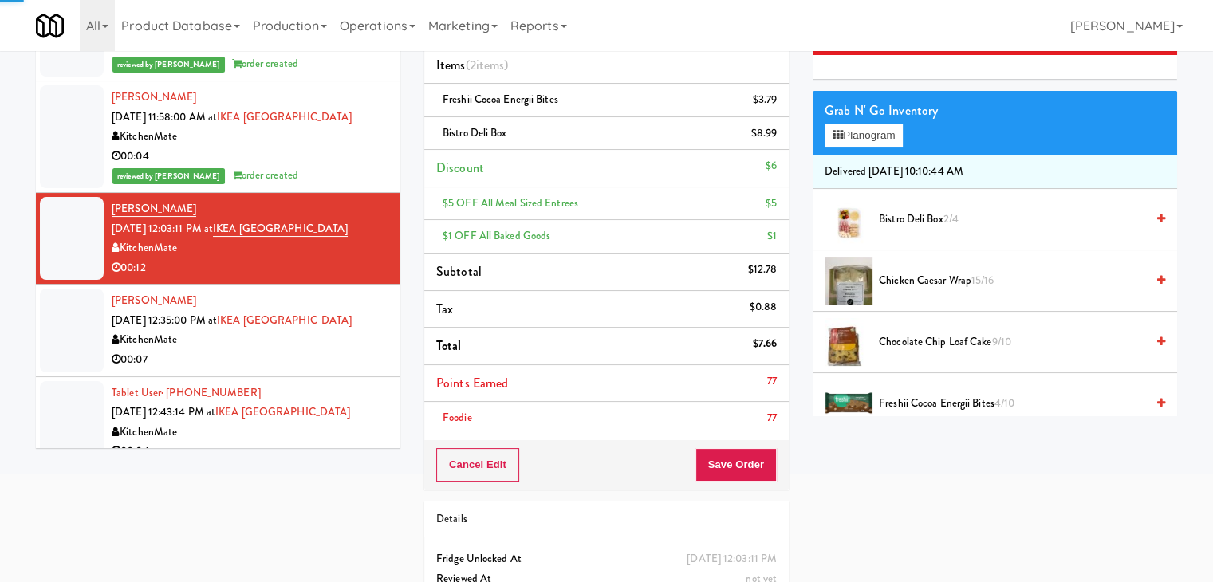
click at [240, 368] on div "00:07" at bounding box center [250, 360] width 277 height 20
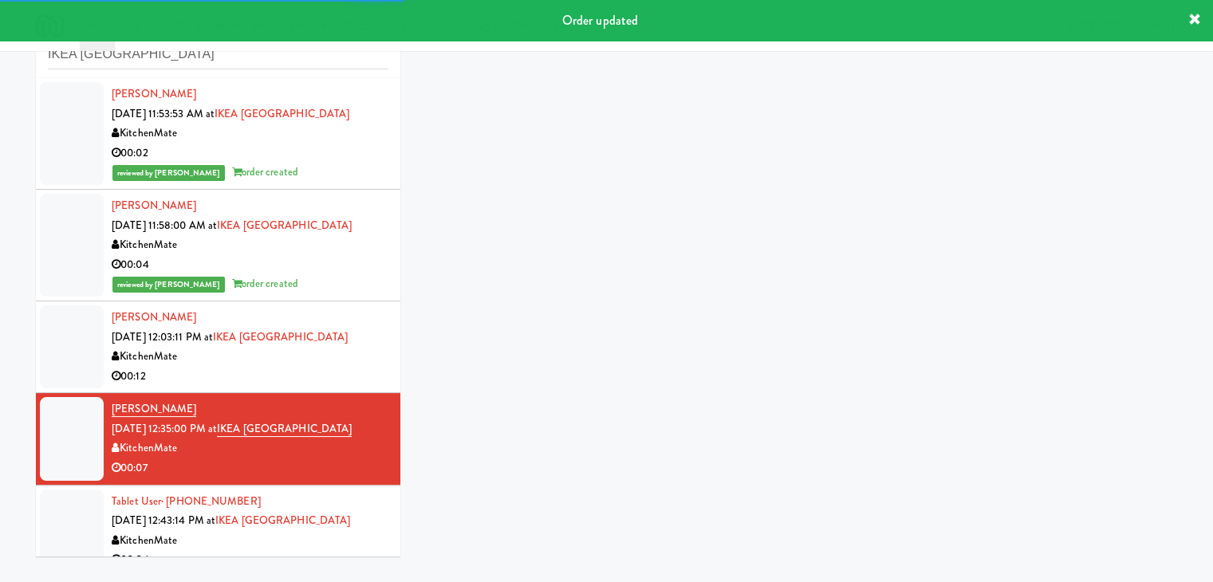
scroll to position [58, 0]
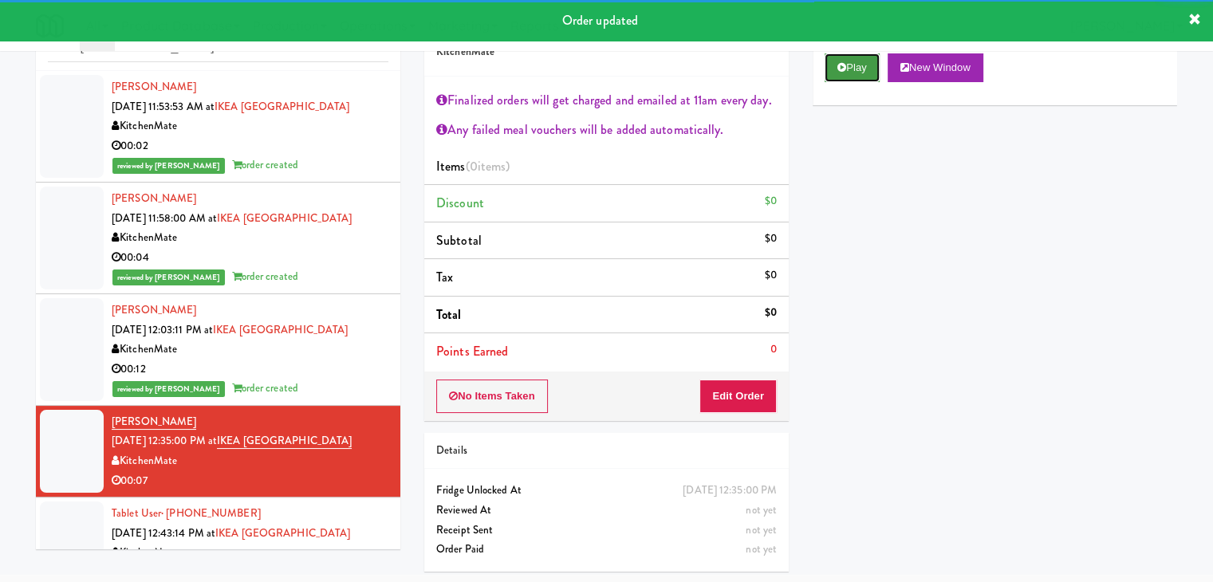
click at [861, 77] on button "Play" at bounding box center [852, 67] width 55 height 29
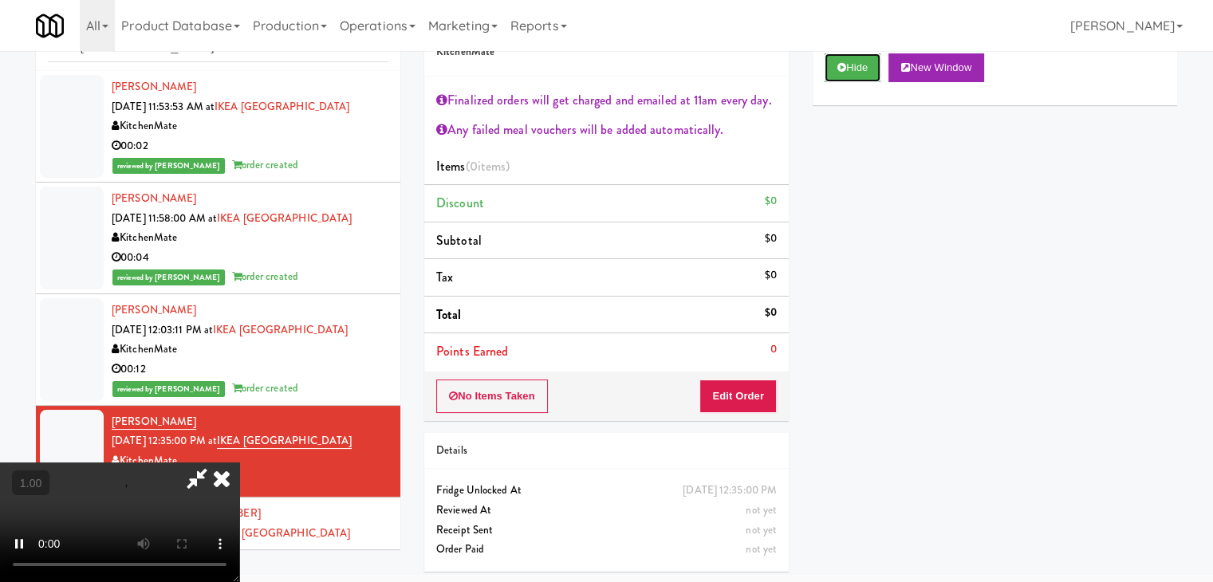
scroll to position [274, 0]
click at [239, 463] on video at bounding box center [119, 523] width 239 height 120
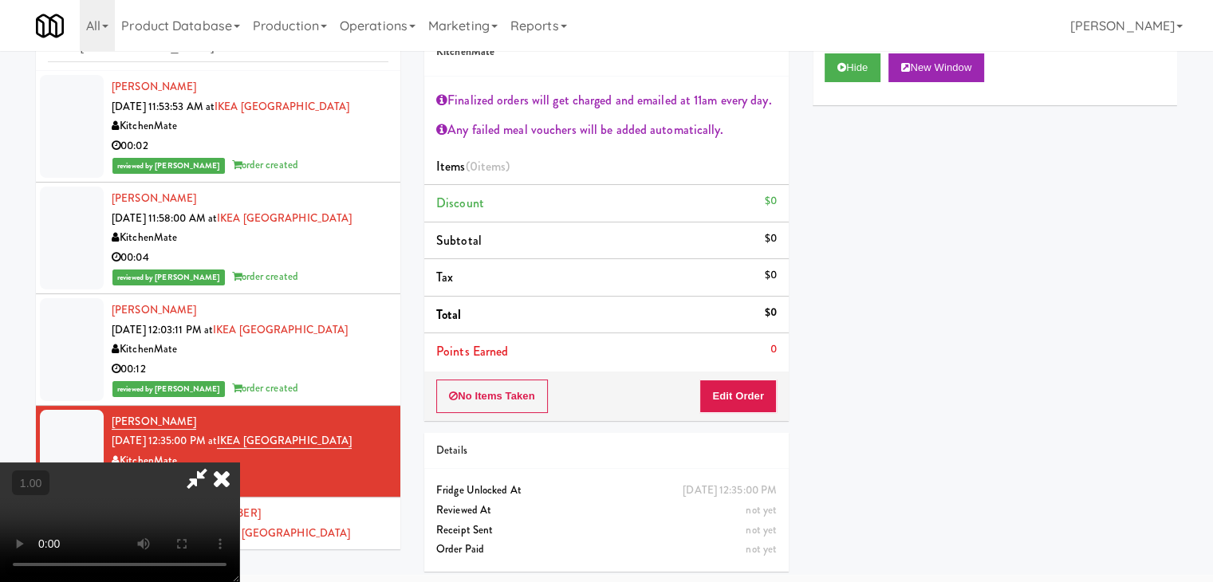
click at [239, 463] on video at bounding box center [119, 523] width 239 height 120
click at [239, 463] on icon at bounding box center [221, 479] width 35 height 32
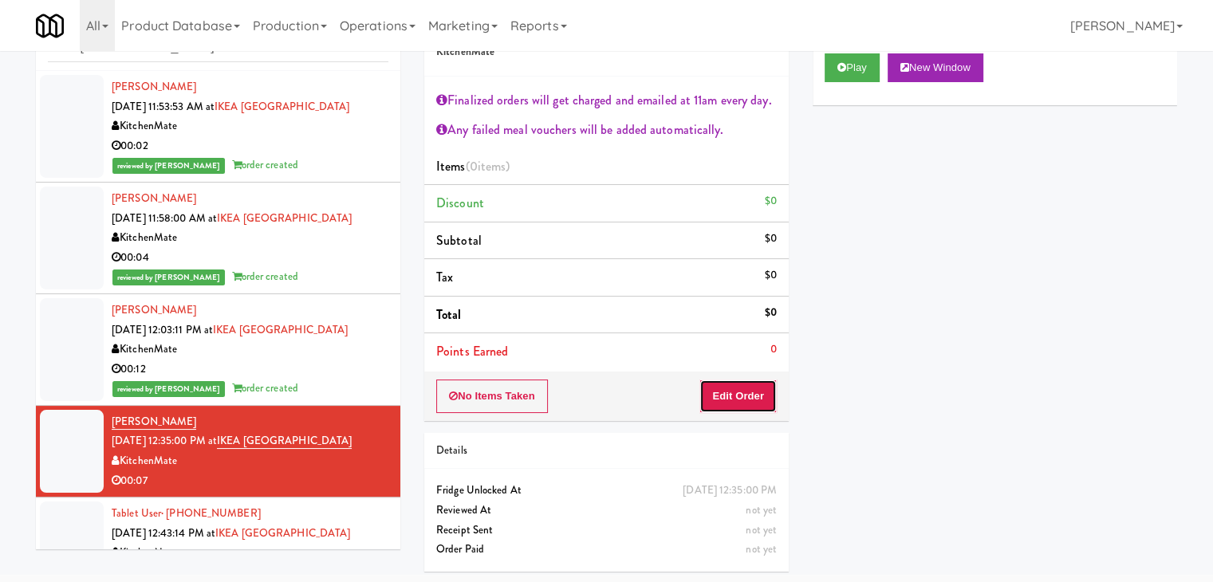
click at [724, 406] on button "Edit Order" at bounding box center [737, 396] width 77 height 33
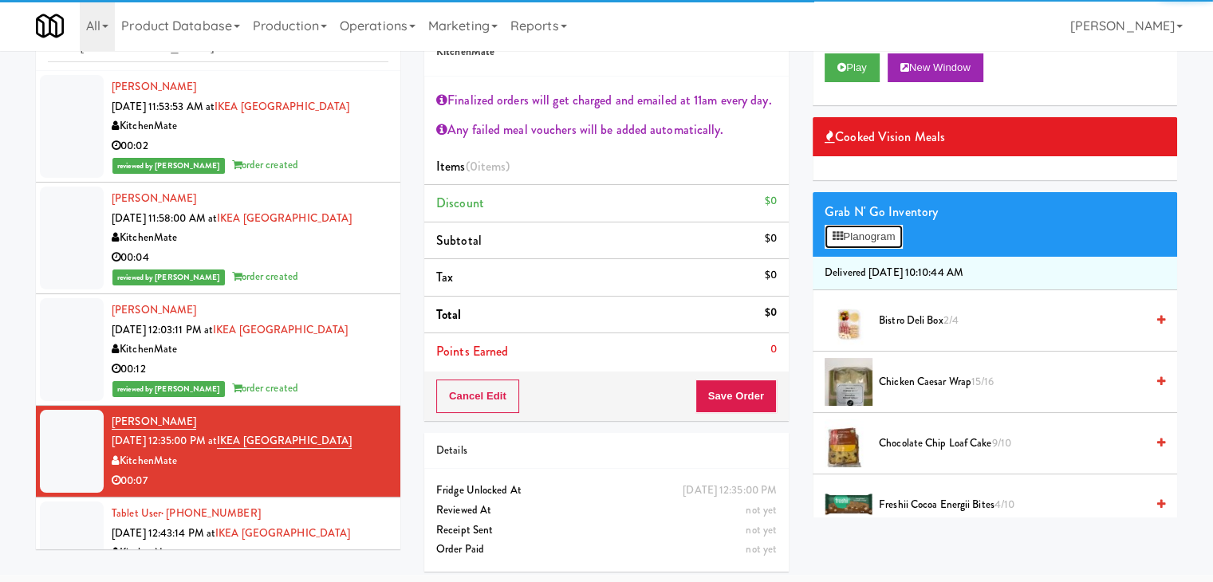
click at [868, 233] on button "Planogram" at bounding box center [864, 237] width 78 height 24
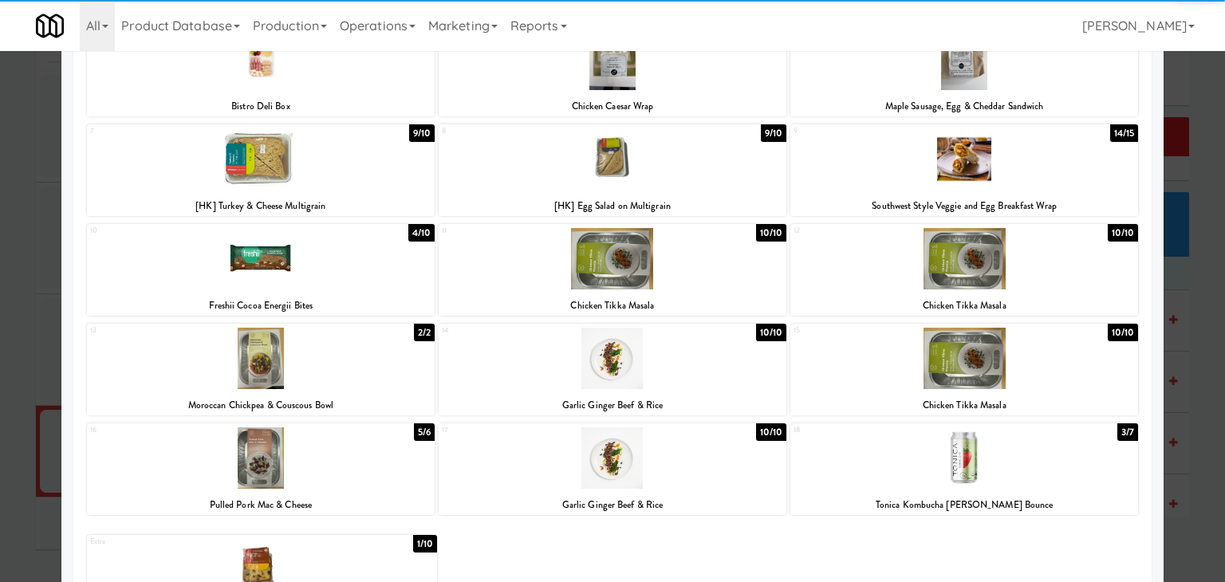
scroll to position [239, 0]
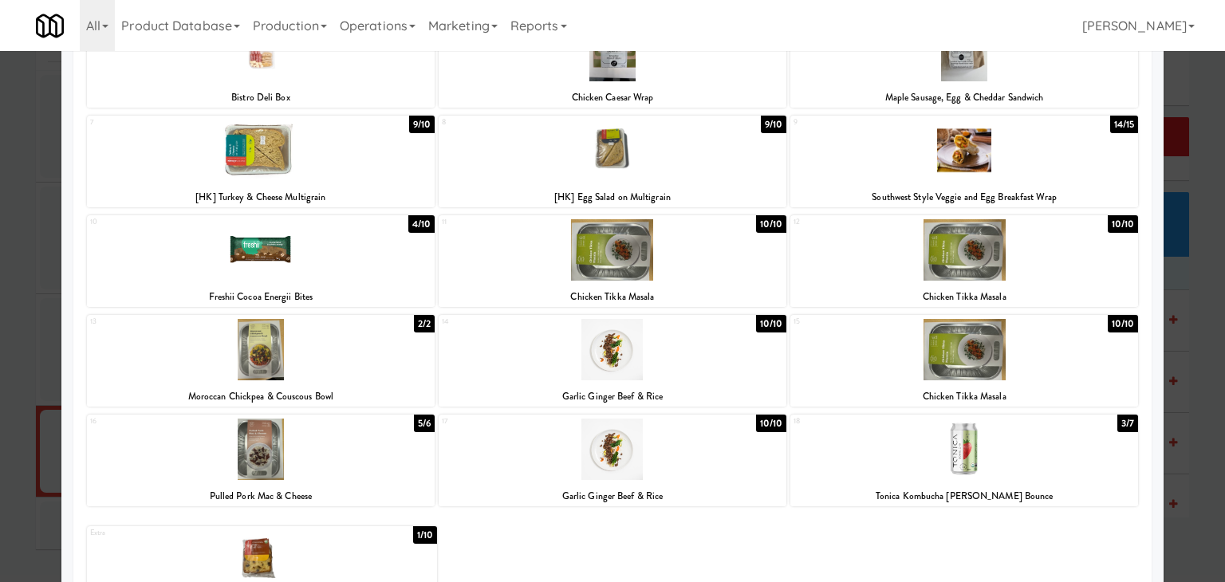
click at [340, 250] on div at bounding box center [261, 249] width 348 height 61
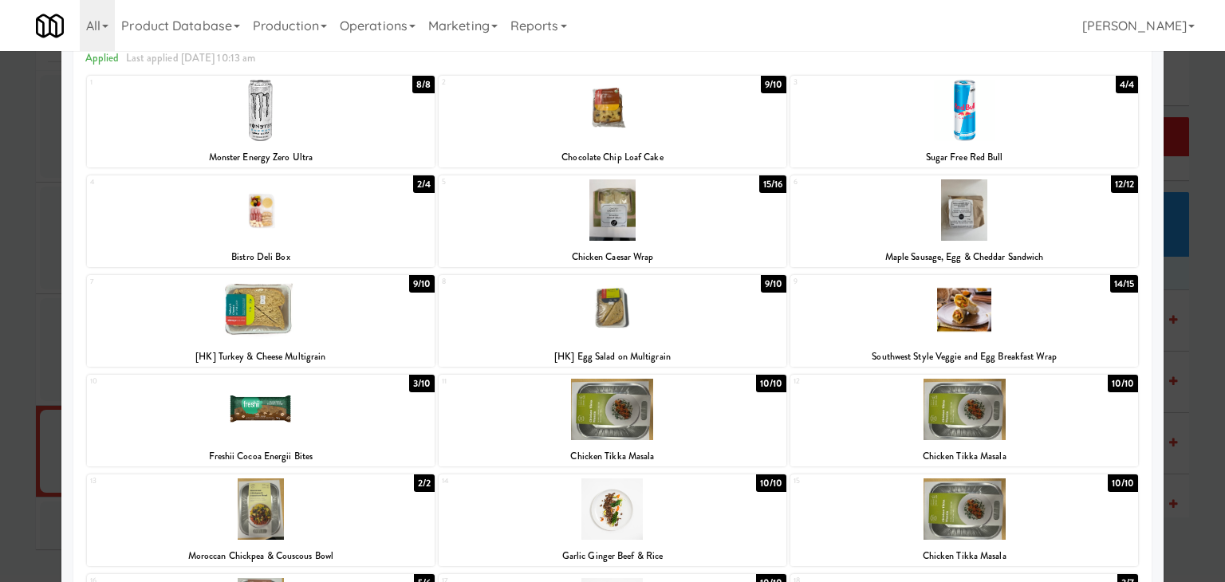
click at [637, 233] on div at bounding box center [613, 209] width 348 height 61
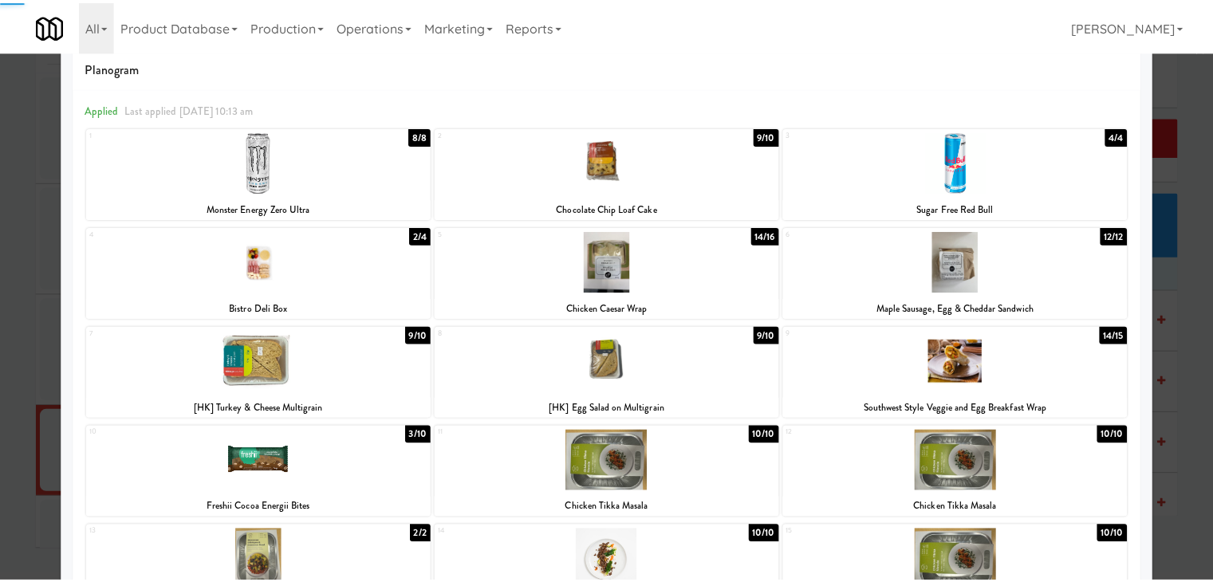
scroll to position [0, 0]
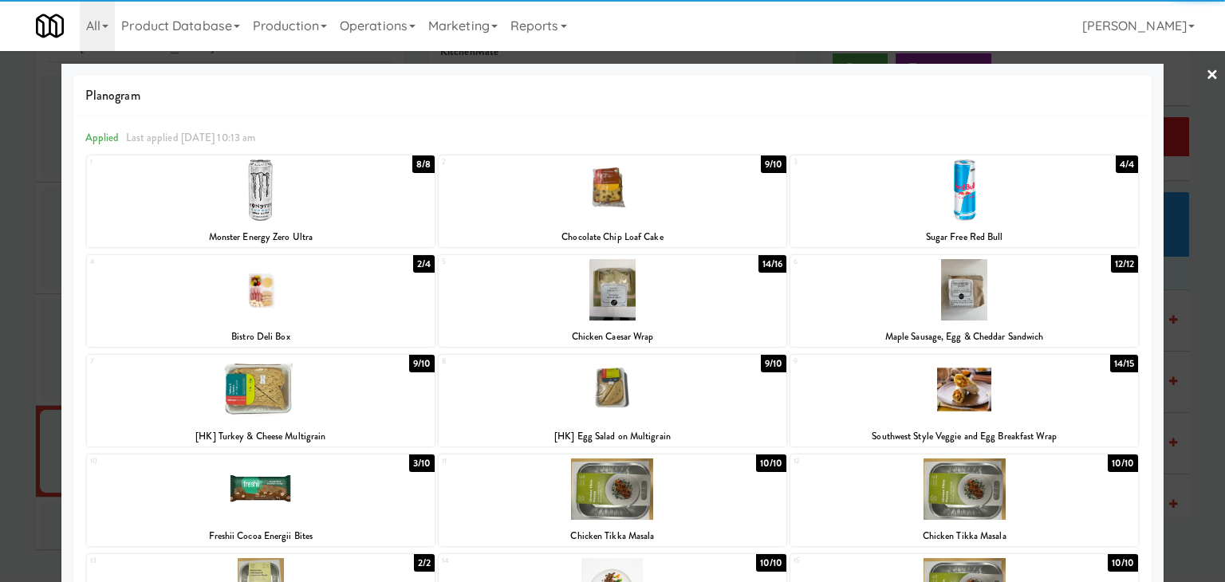
click at [1206, 74] on link "×" at bounding box center [1212, 75] width 13 height 49
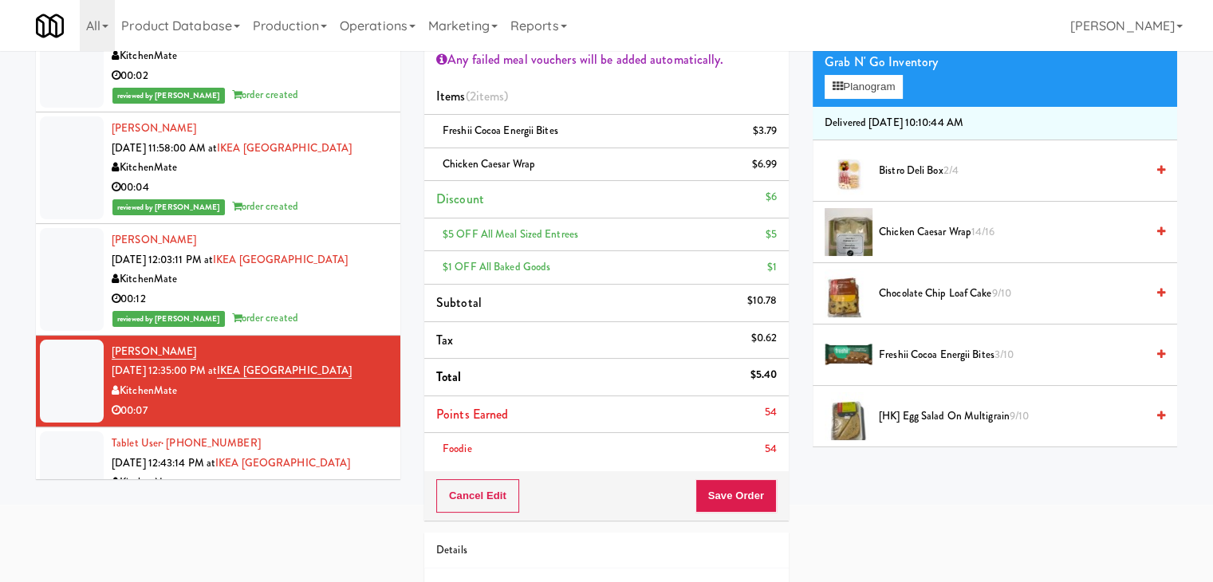
scroll to position [218, 0]
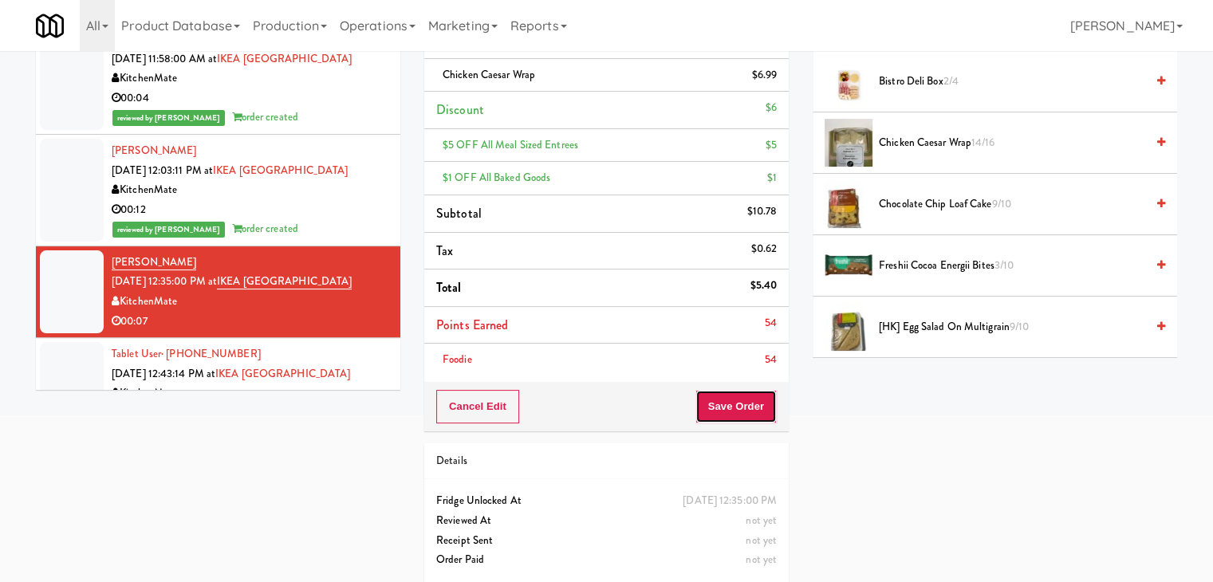
click at [711, 400] on button "Save Order" at bounding box center [735, 406] width 81 height 33
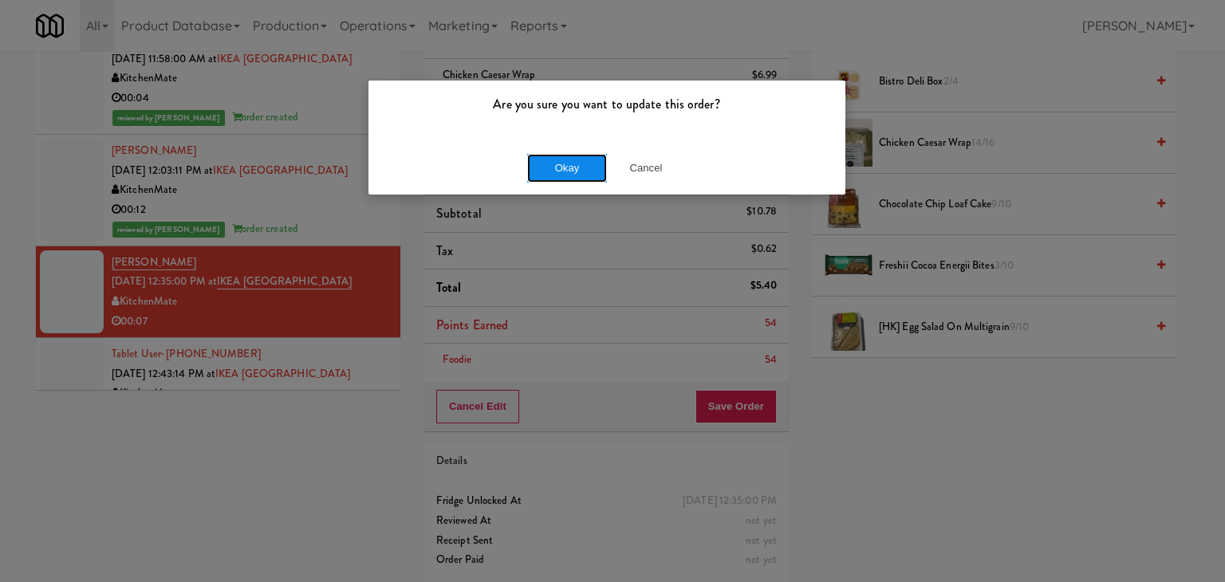
click at [581, 173] on button "Okay" at bounding box center [567, 168] width 80 height 29
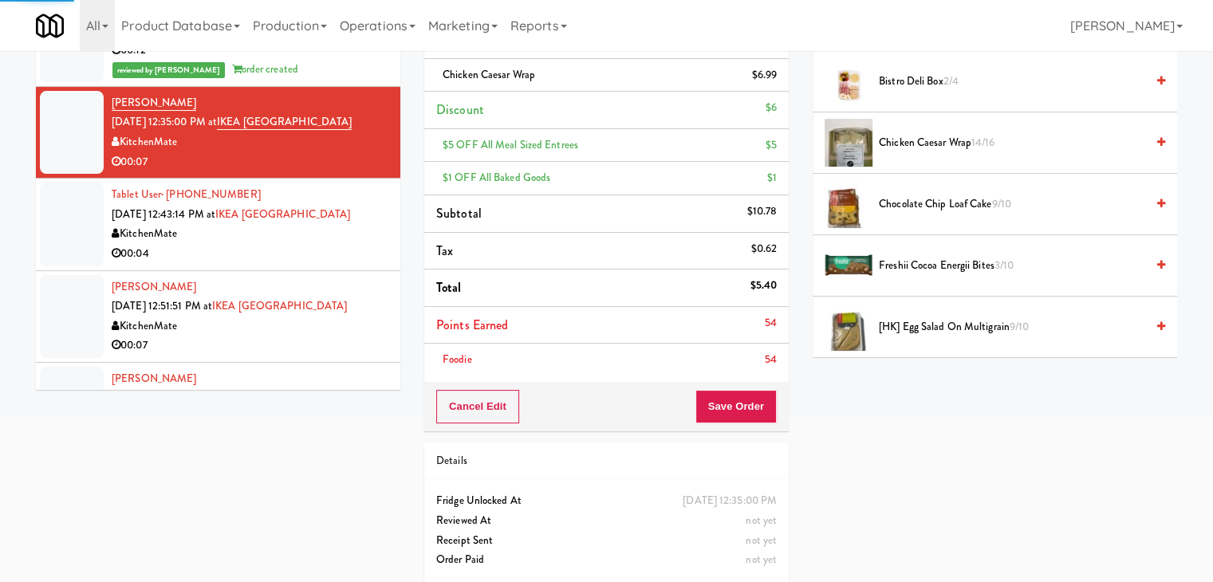
scroll to position [124, 0]
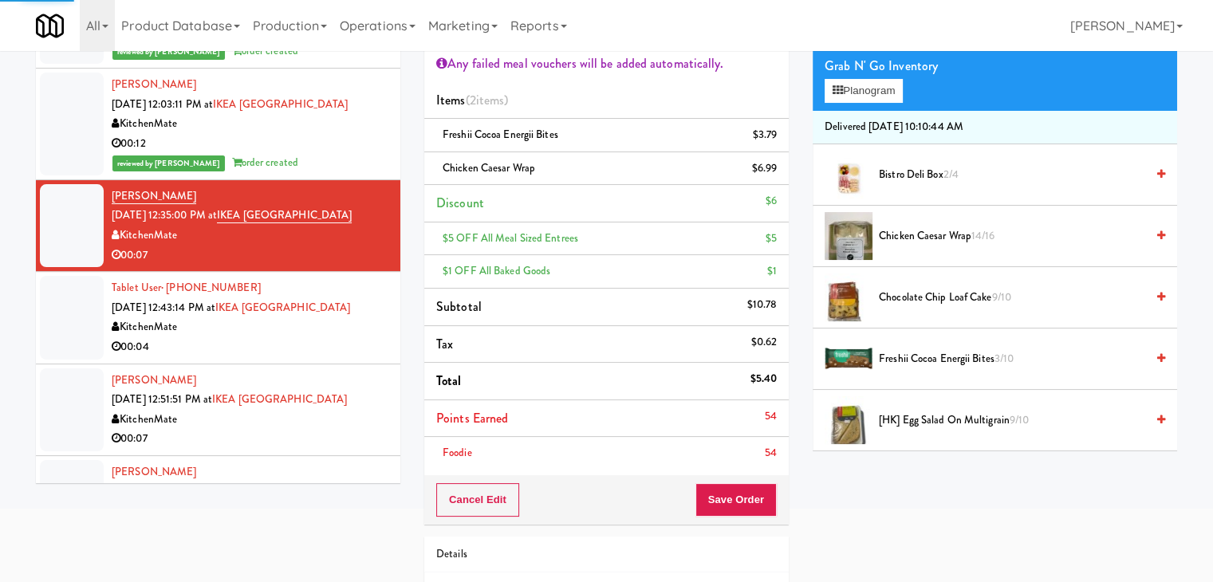
click at [285, 252] on div "00:07" at bounding box center [250, 256] width 277 height 20
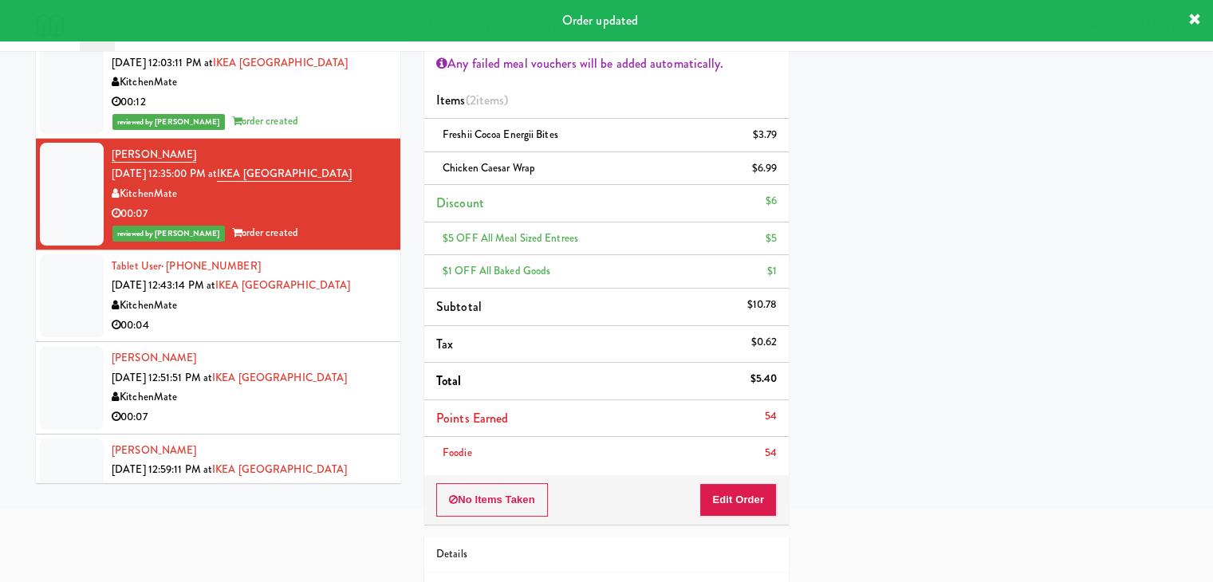
scroll to position [239, 0]
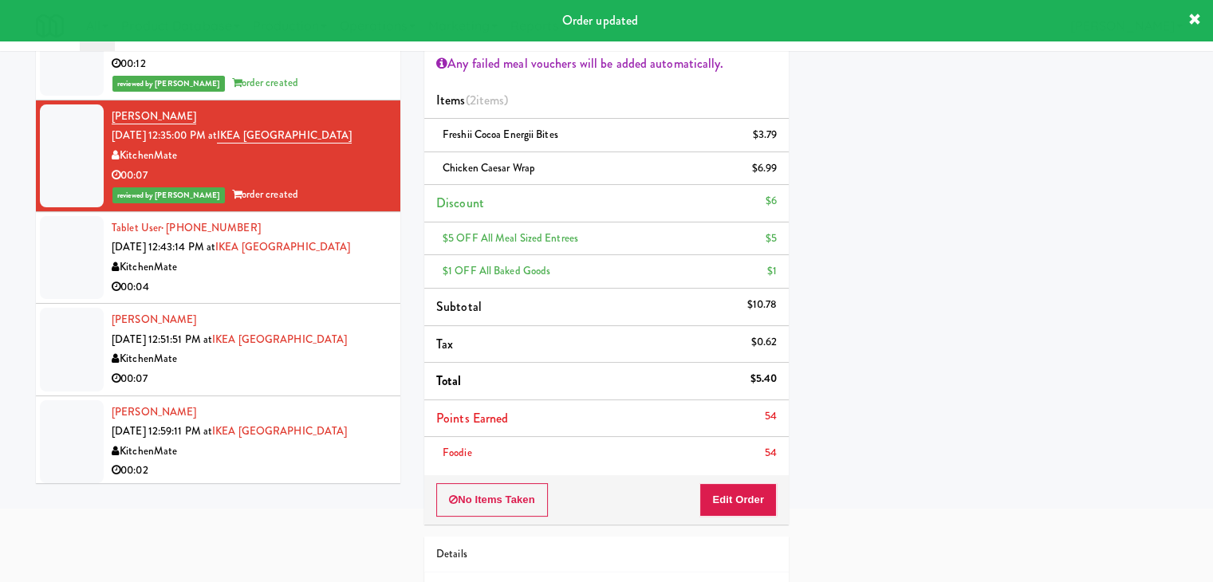
click at [321, 278] on div "00:04" at bounding box center [250, 288] width 277 height 20
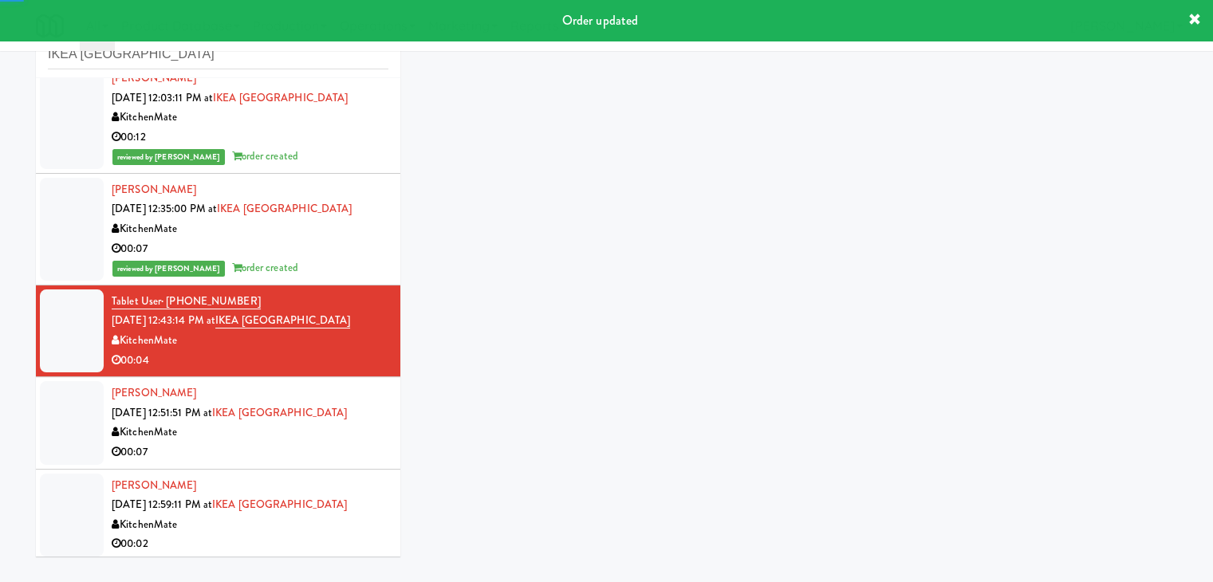
scroll to position [58, 0]
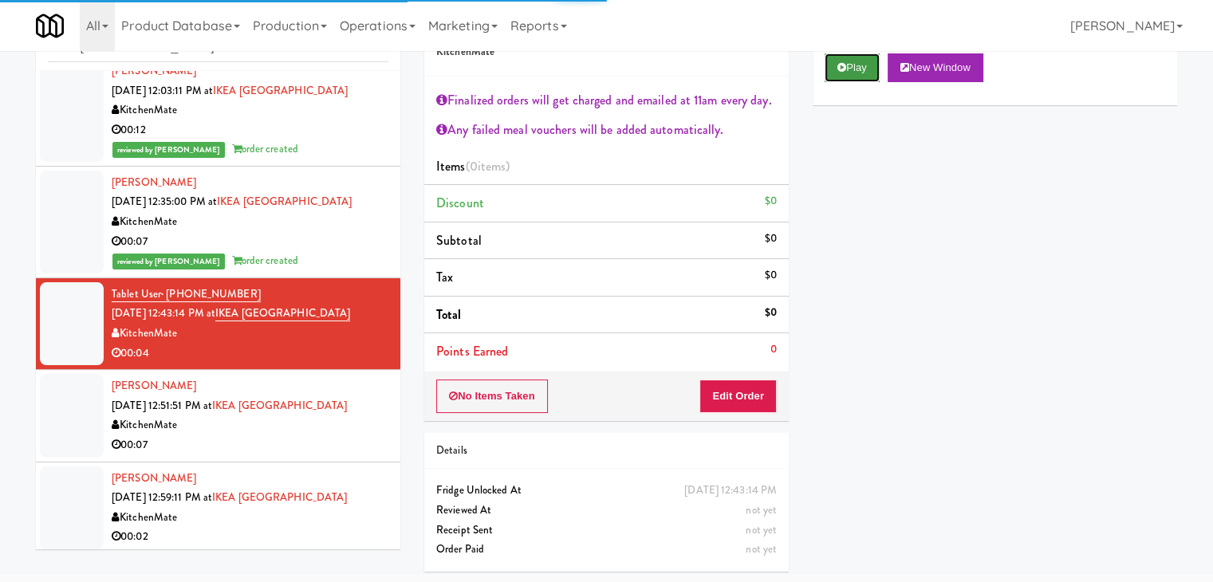
click at [852, 65] on button "Play" at bounding box center [852, 67] width 55 height 29
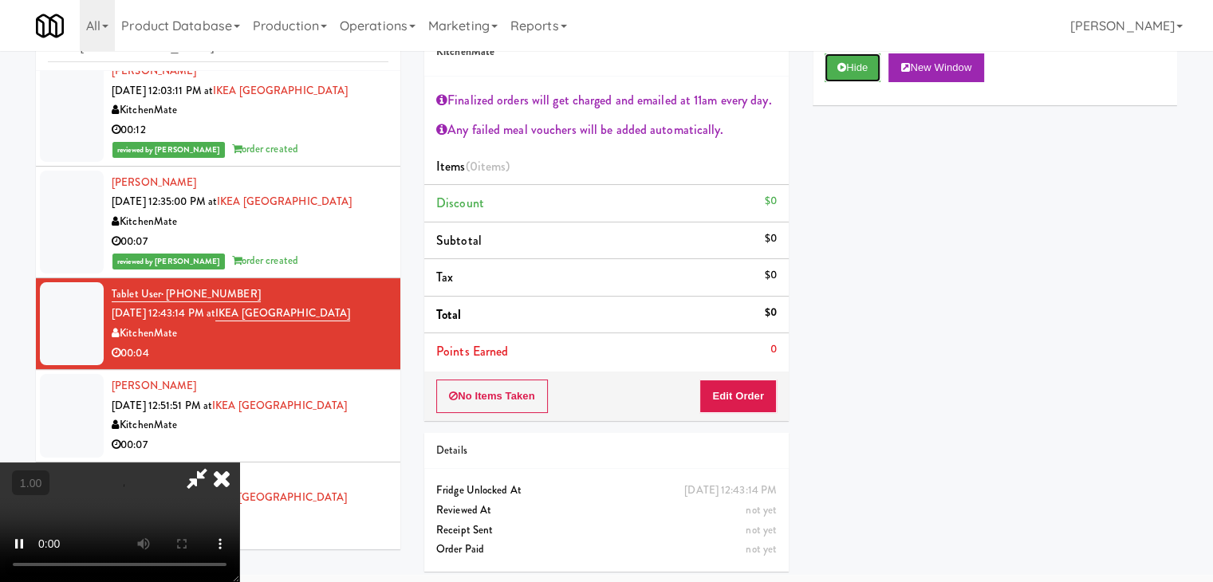
scroll to position [274, 0]
click at [239, 463] on video at bounding box center [119, 523] width 239 height 120
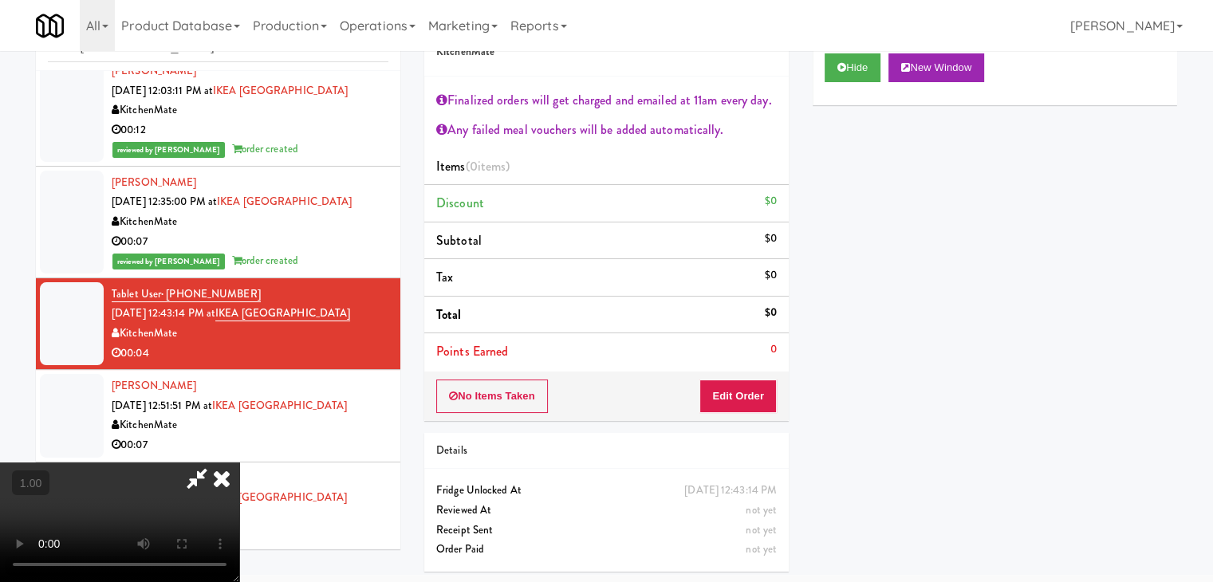
scroll to position [274, 0]
click at [239, 463] on video at bounding box center [119, 523] width 239 height 120
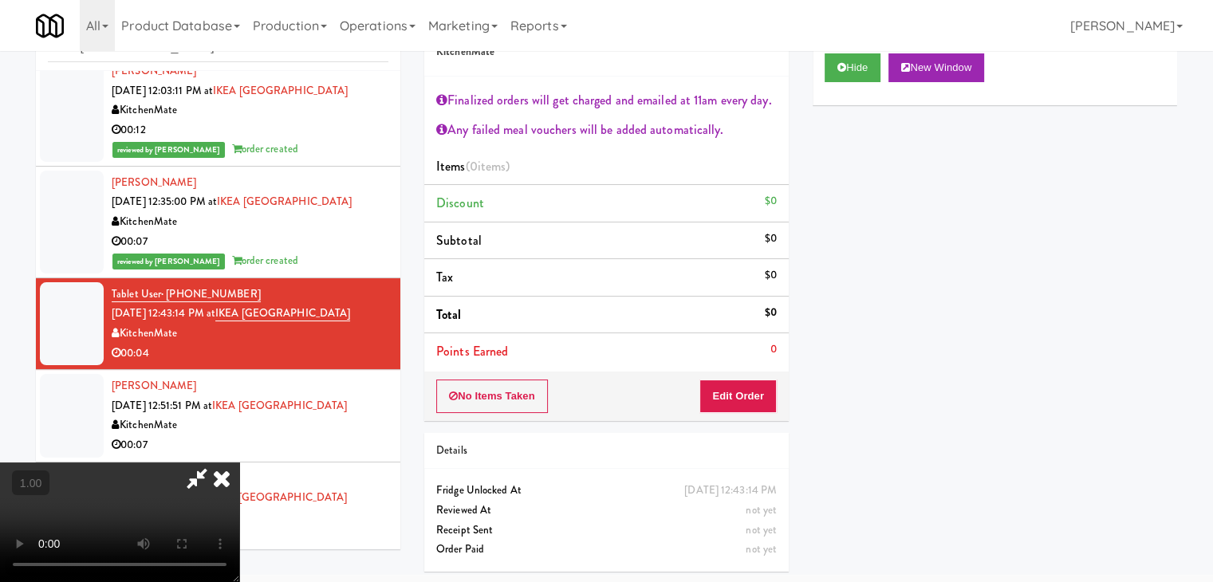
scroll to position [35, 0]
click at [239, 463] on video at bounding box center [119, 523] width 239 height 120
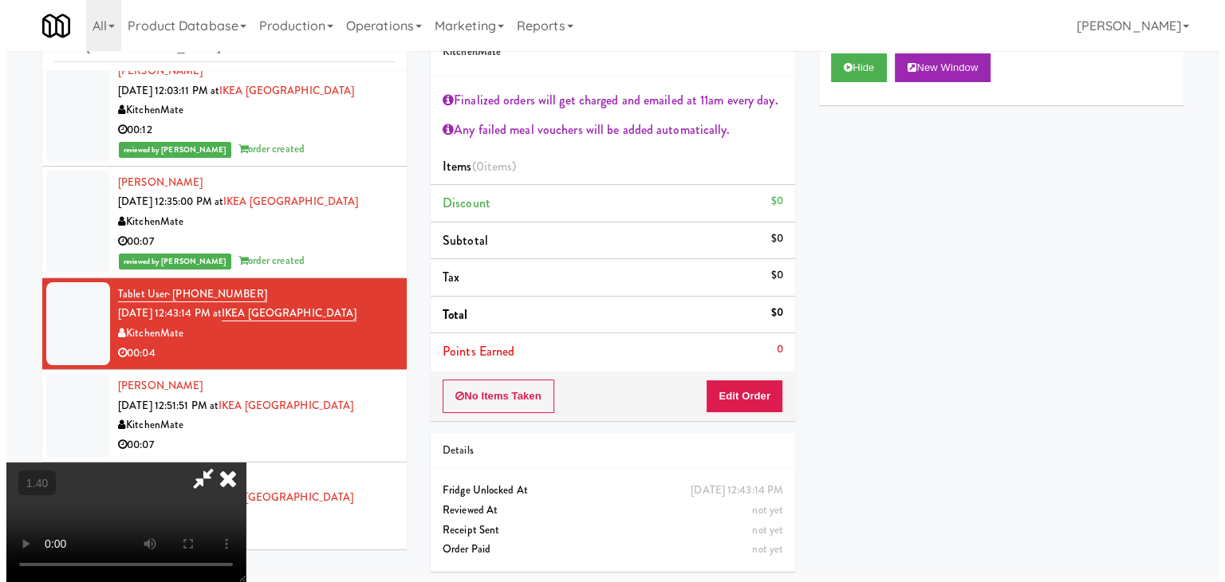
scroll to position [0, 0]
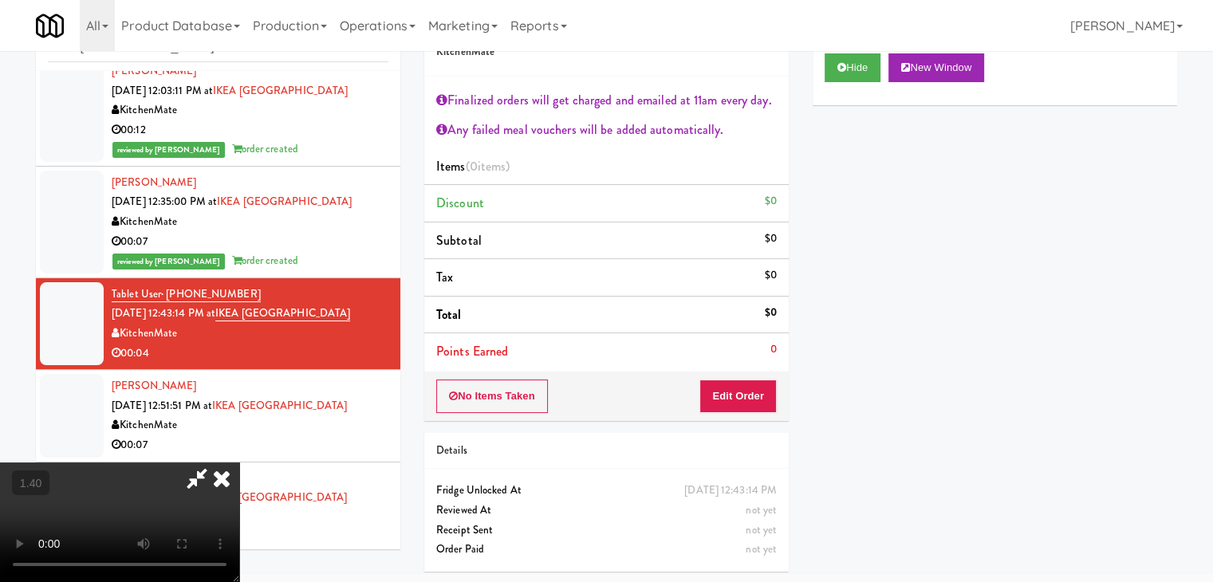
click at [239, 463] on icon at bounding box center [221, 479] width 35 height 32
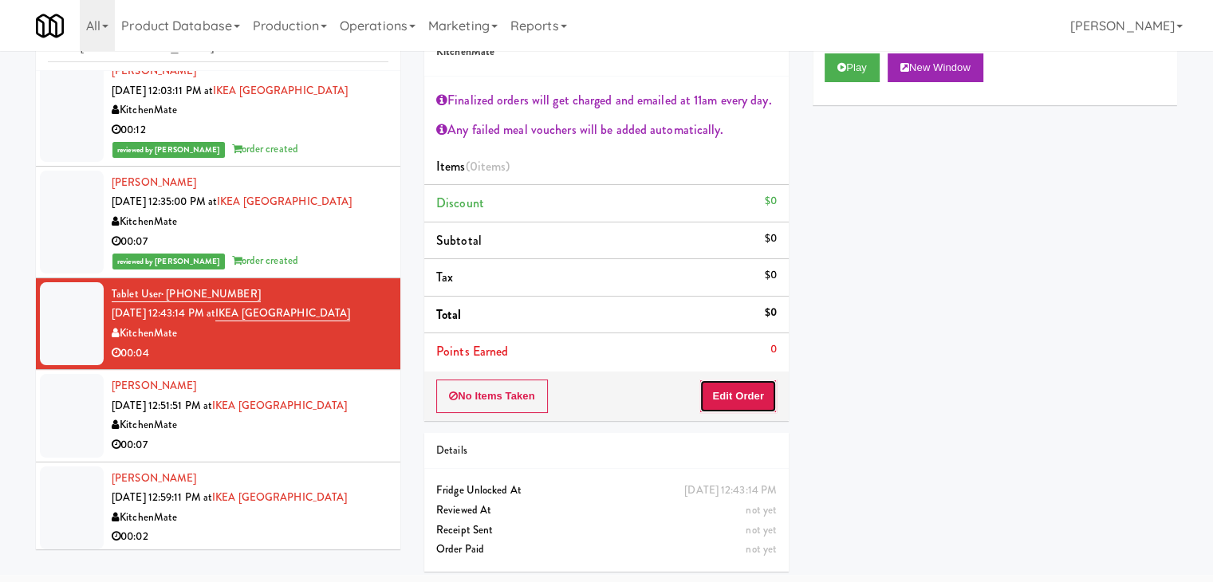
click at [732, 393] on button "Edit Order" at bounding box center [737, 396] width 77 height 33
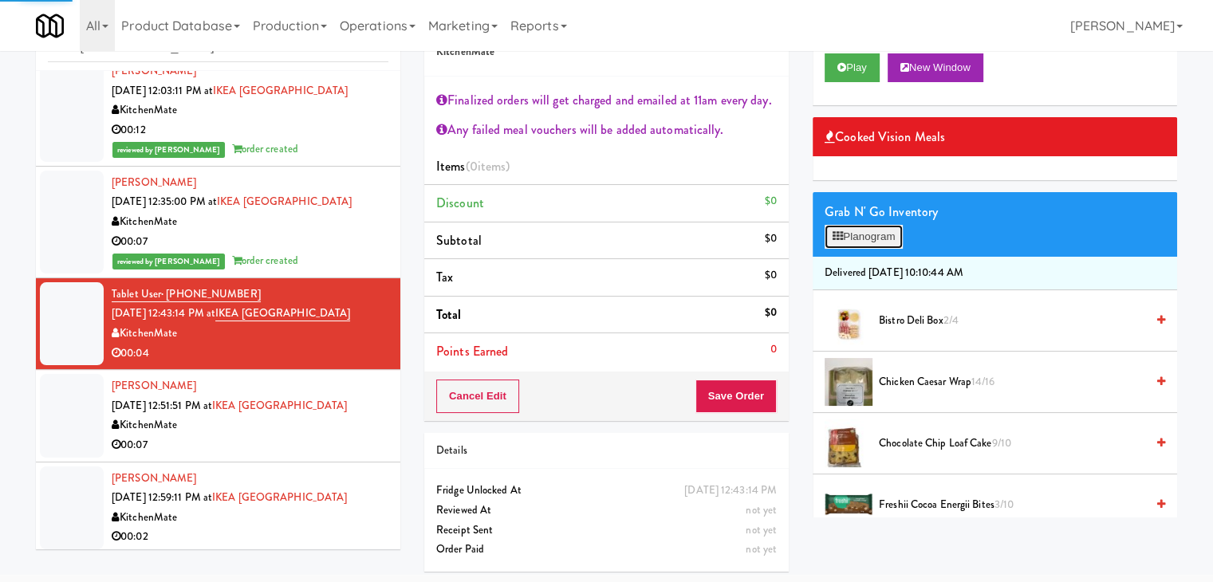
click at [852, 235] on button "Planogram" at bounding box center [864, 237] width 78 height 24
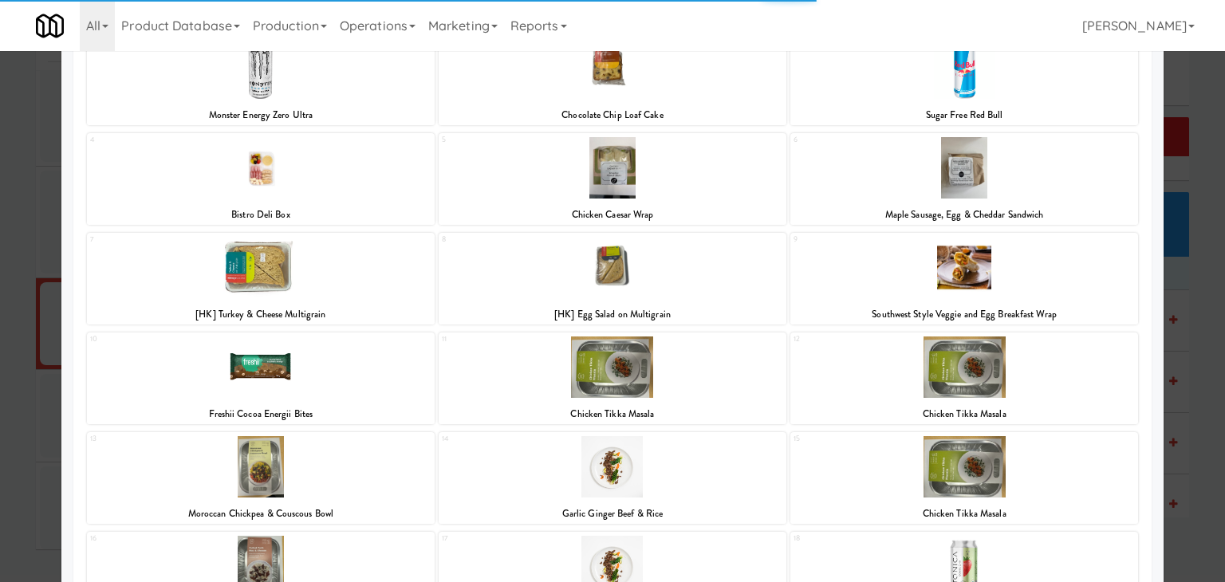
scroll to position [239, 0]
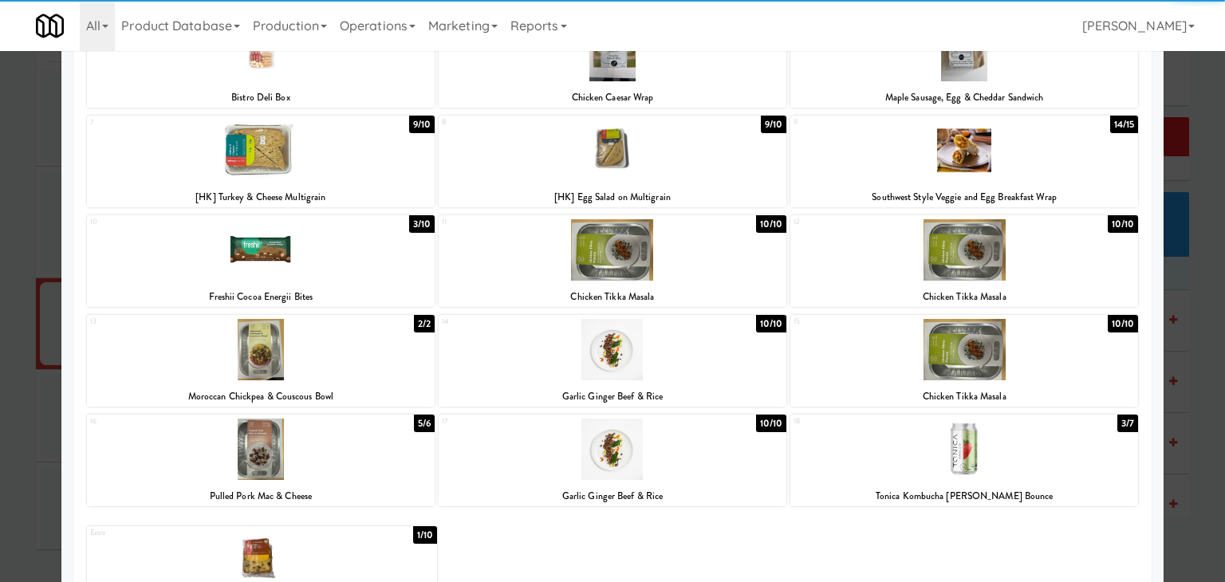
click at [344, 157] on div at bounding box center [261, 150] width 348 height 61
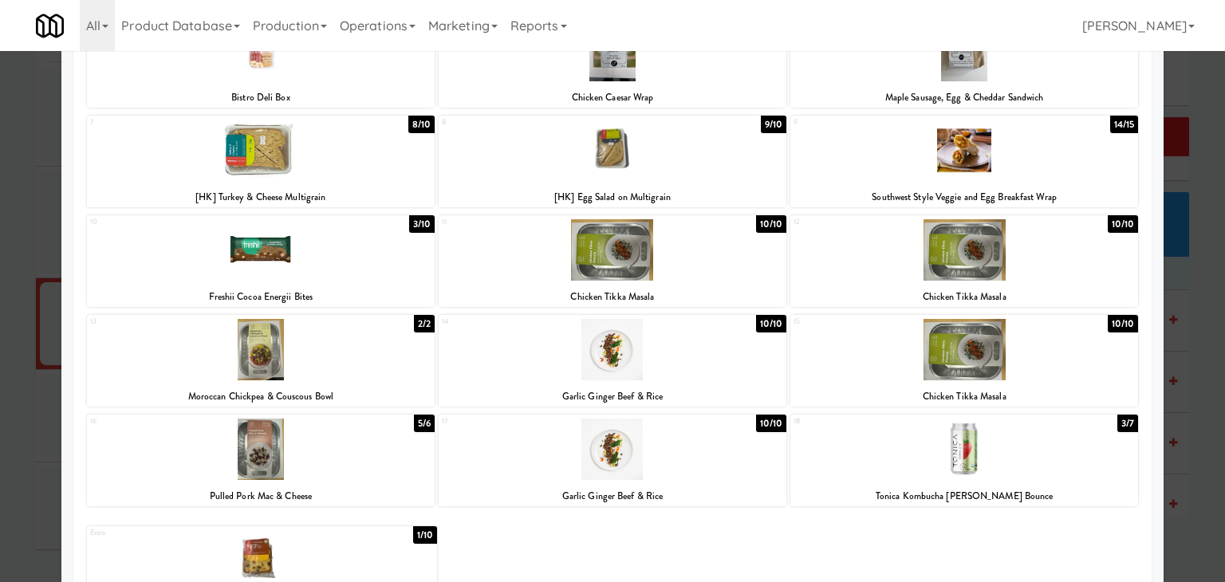
click at [337, 256] on div at bounding box center [261, 249] width 348 height 61
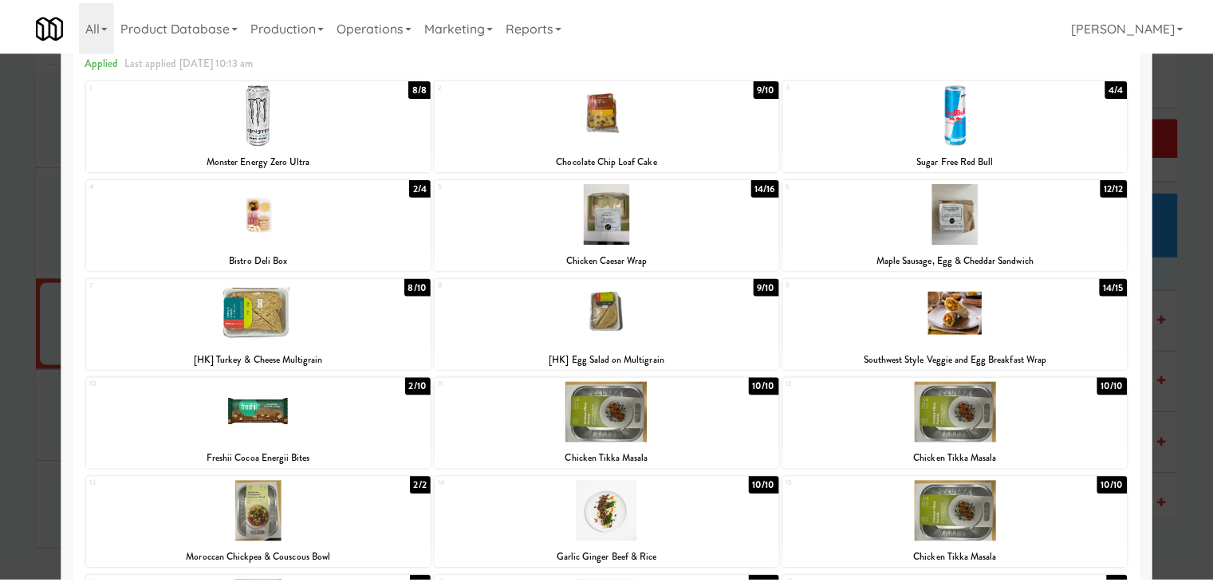
scroll to position [0, 0]
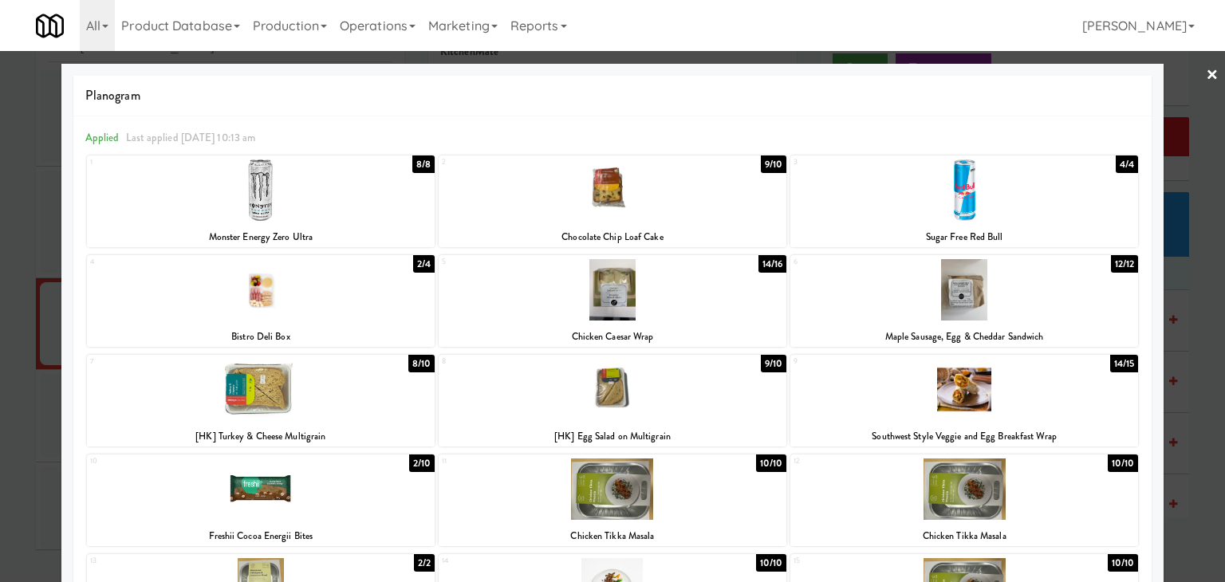
click at [1206, 73] on link "×" at bounding box center [1212, 75] width 13 height 49
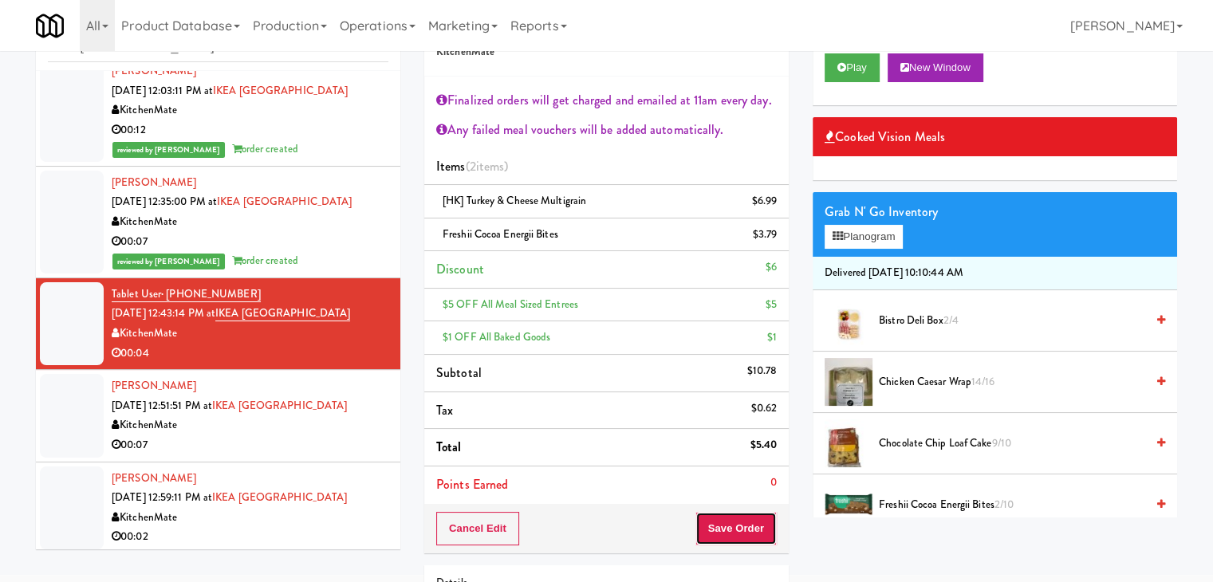
drag, startPoint x: 744, startPoint y: 527, endPoint x: 734, endPoint y: 526, distance: 9.6
click at [743, 527] on button "Save Order" at bounding box center [735, 528] width 81 height 33
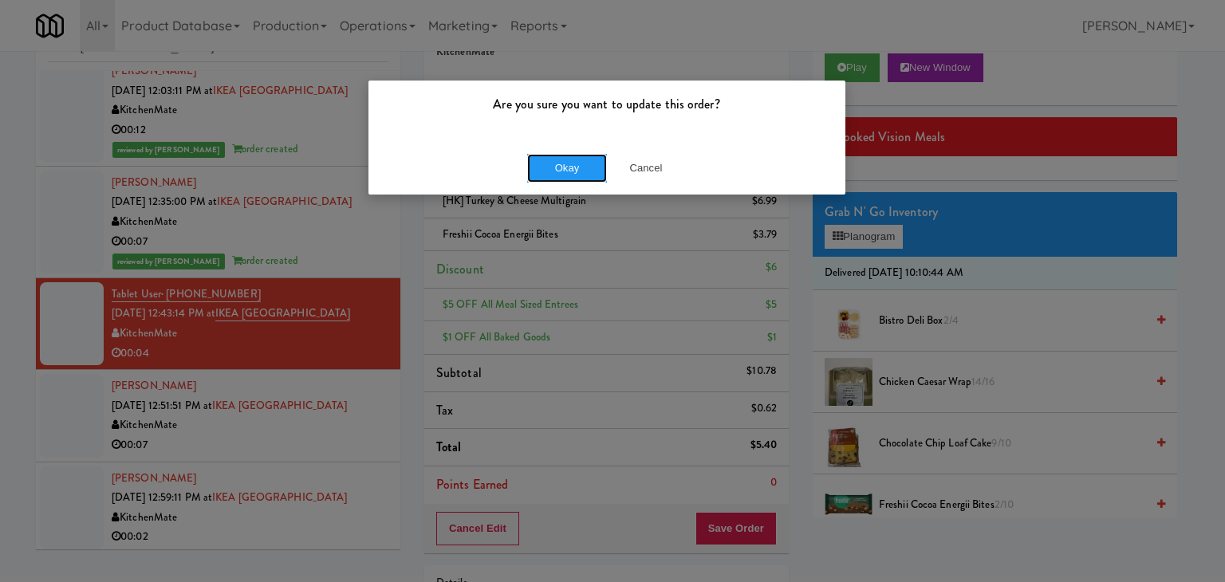
click at [552, 171] on button "Okay" at bounding box center [567, 168] width 80 height 29
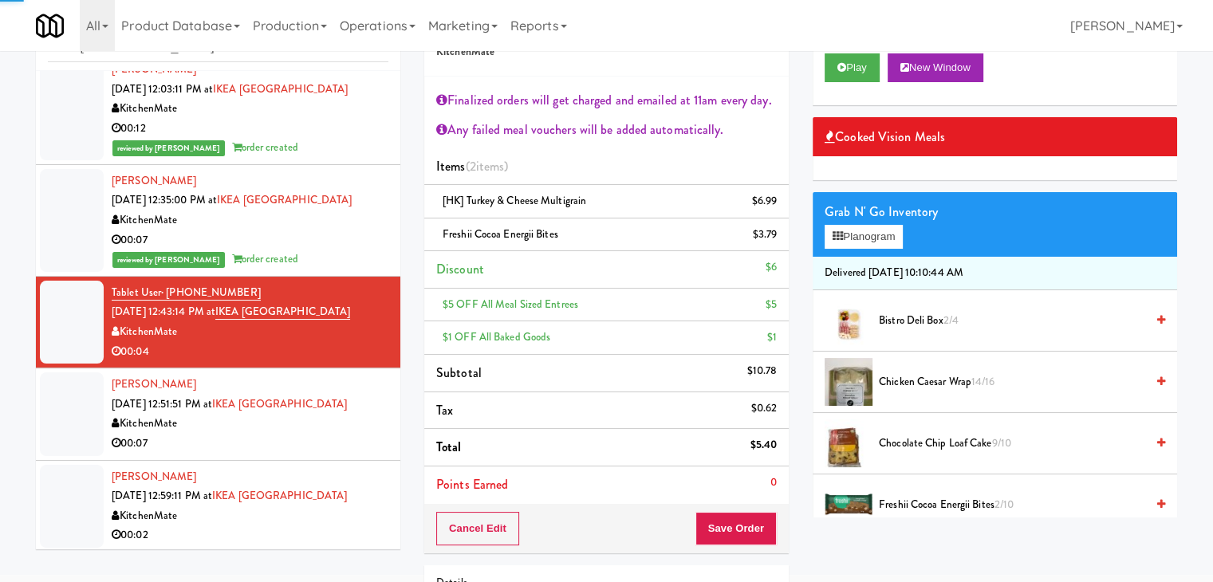
scroll to position [242, 0]
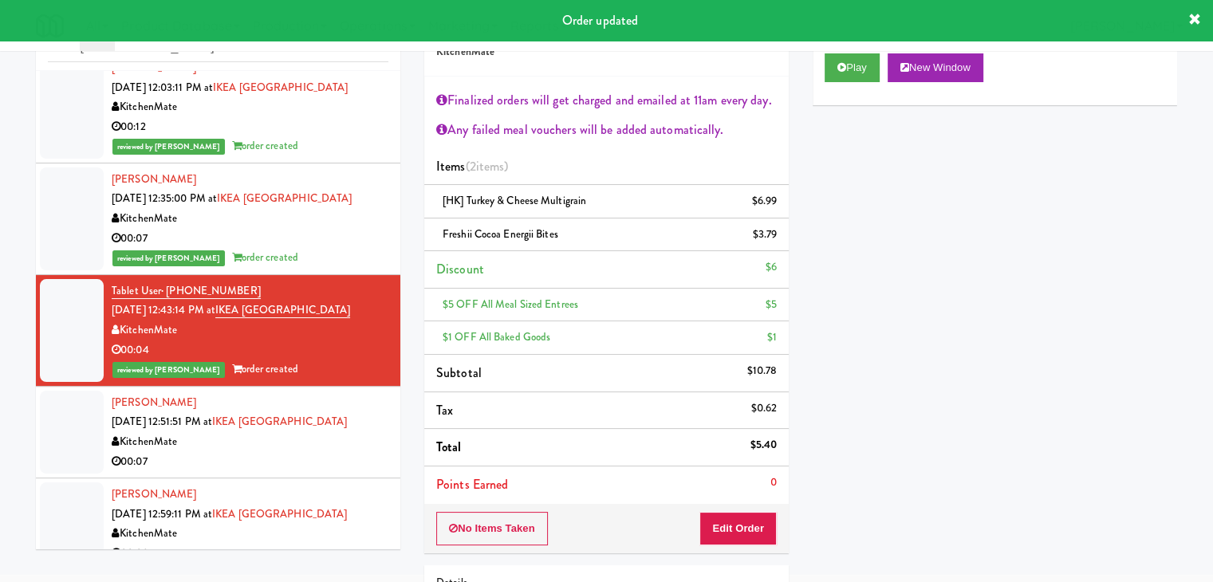
drag, startPoint x: 274, startPoint y: 466, endPoint x: 262, endPoint y: 460, distance: 13.2
click at [274, 466] on div "00:07" at bounding box center [250, 462] width 277 height 20
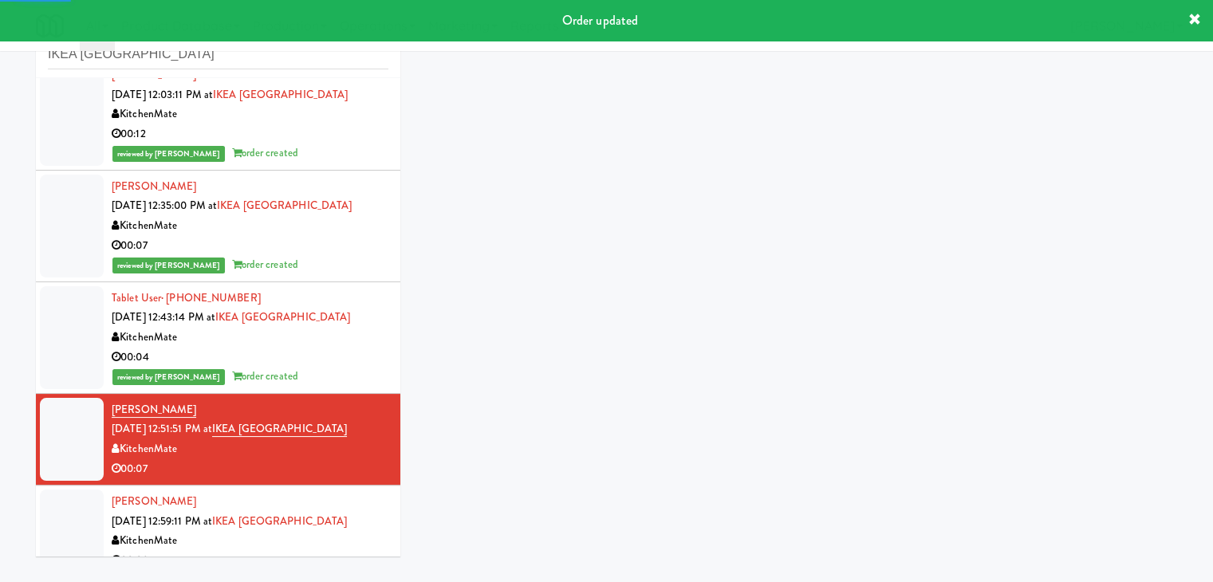
scroll to position [58, 0]
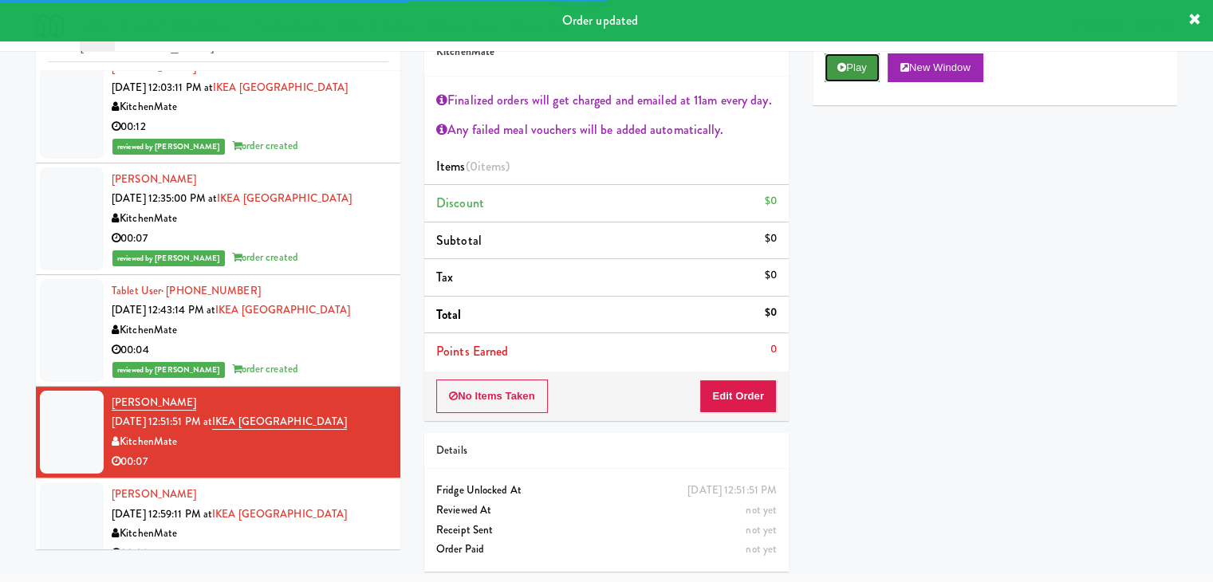
click at [841, 69] on icon at bounding box center [841, 67] width 9 height 10
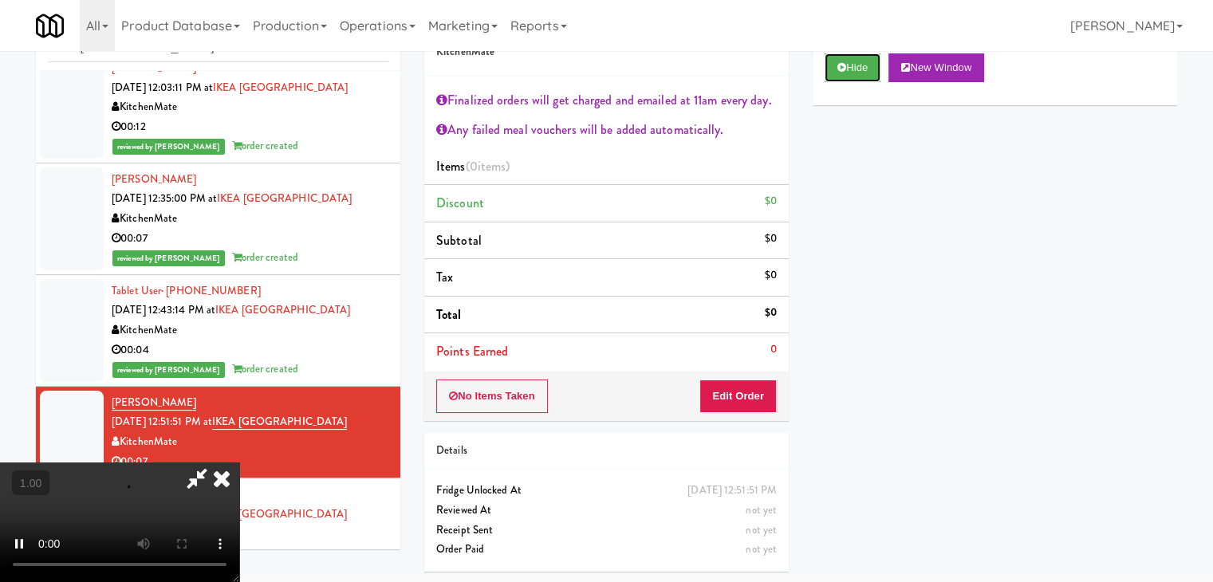
scroll to position [274, 0]
click at [239, 463] on video at bounding box center [119, 523] width 239 height 120
click at [239, 463] on icon at bounding box center [221, 479] width 35 height 32
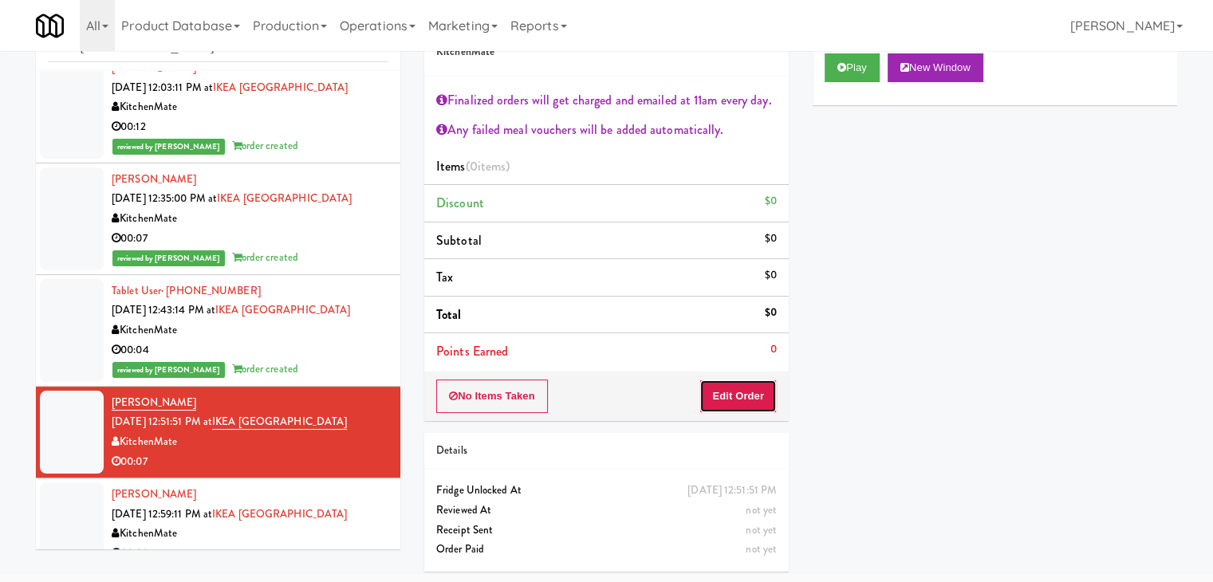
click at [738, 388] on button "Edit Order" at bounding box center [737, 396] width 77 height 33
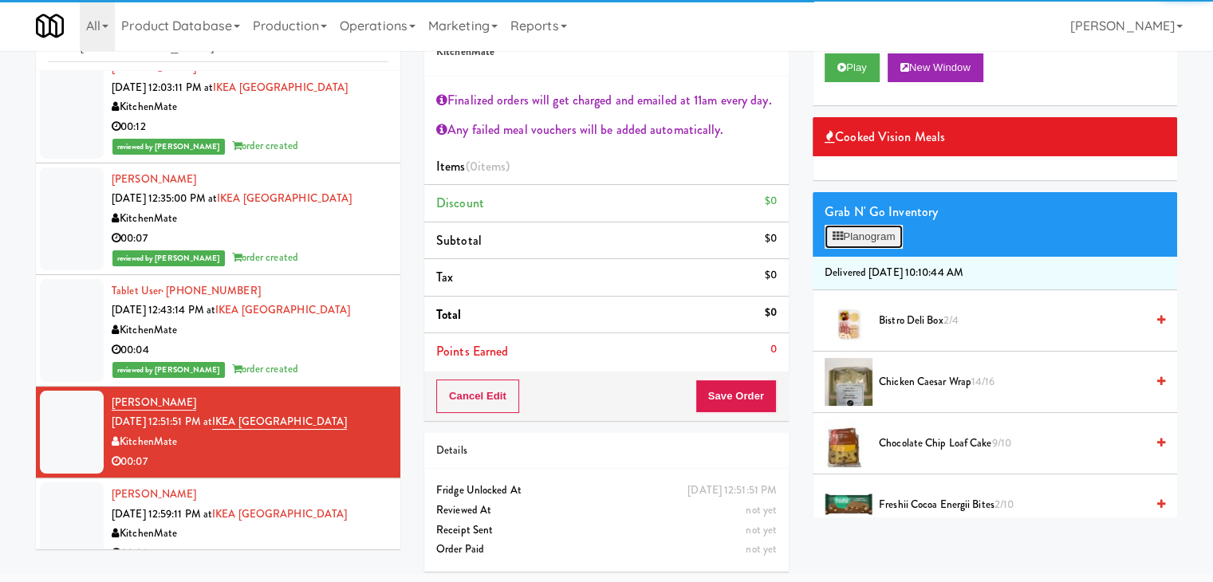
click at [871, 233] on button "Planogram" at bounding box center [864, 237] width 78 height 24
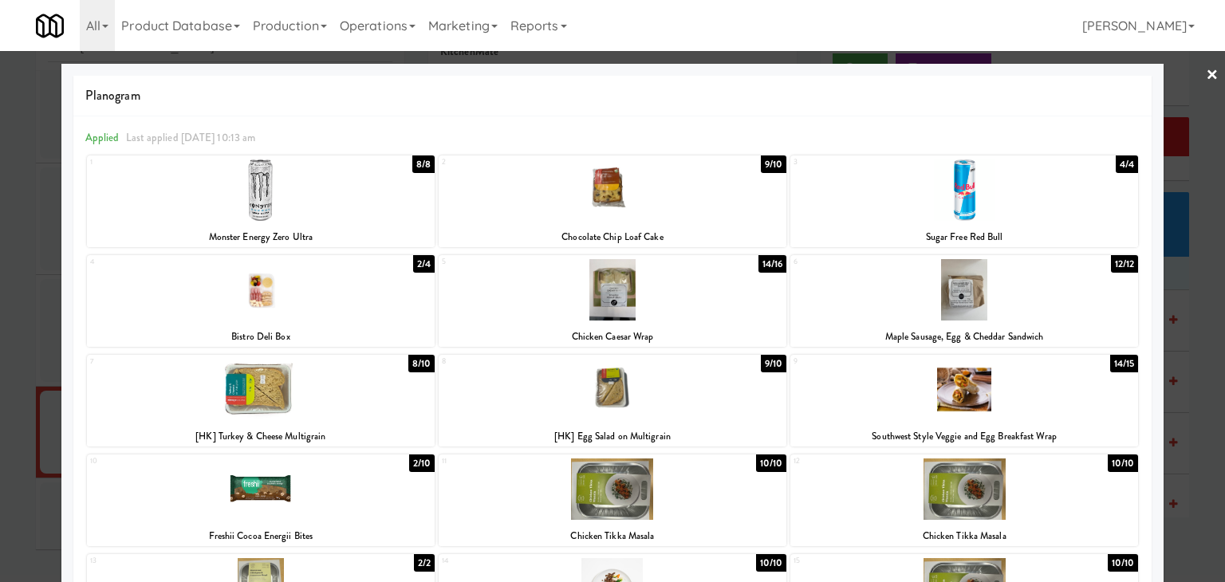
click at [357, 305] on div at bounding box center [261, 289] width 348 height 61
click at [1206, 74] on link "×" at bounding box center [1212, 75] width 13 height 49
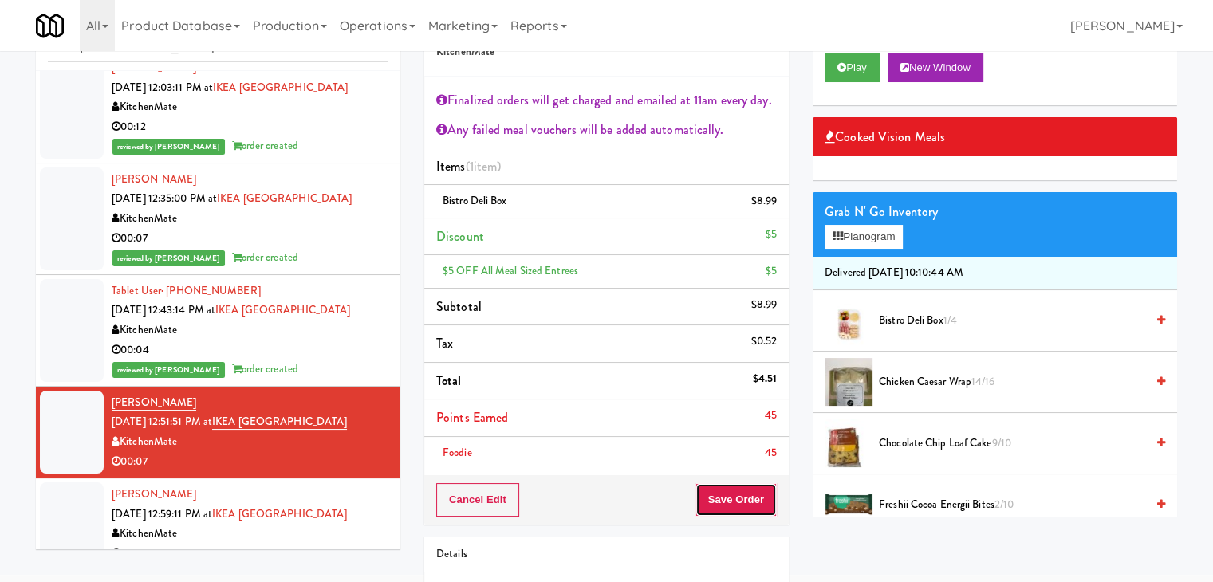
click at [734, 495] on button "Save Order" at bounding box center [735, 499] width 81 height 33
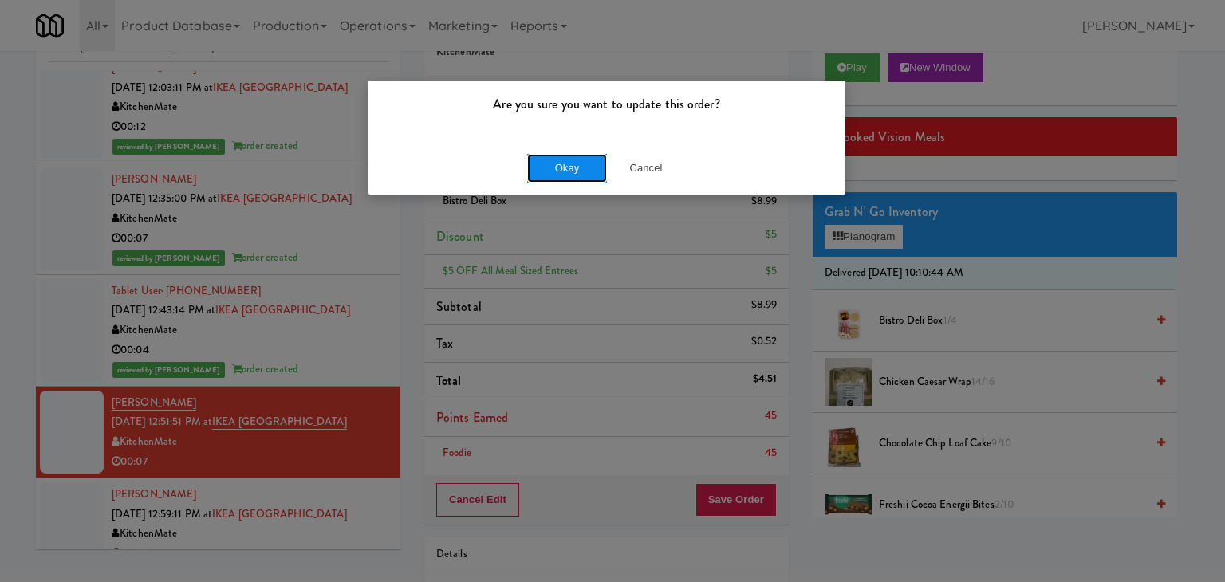
click at [577, 158] on button "Okay" at bounding box center [567, 168] width 80 height 29
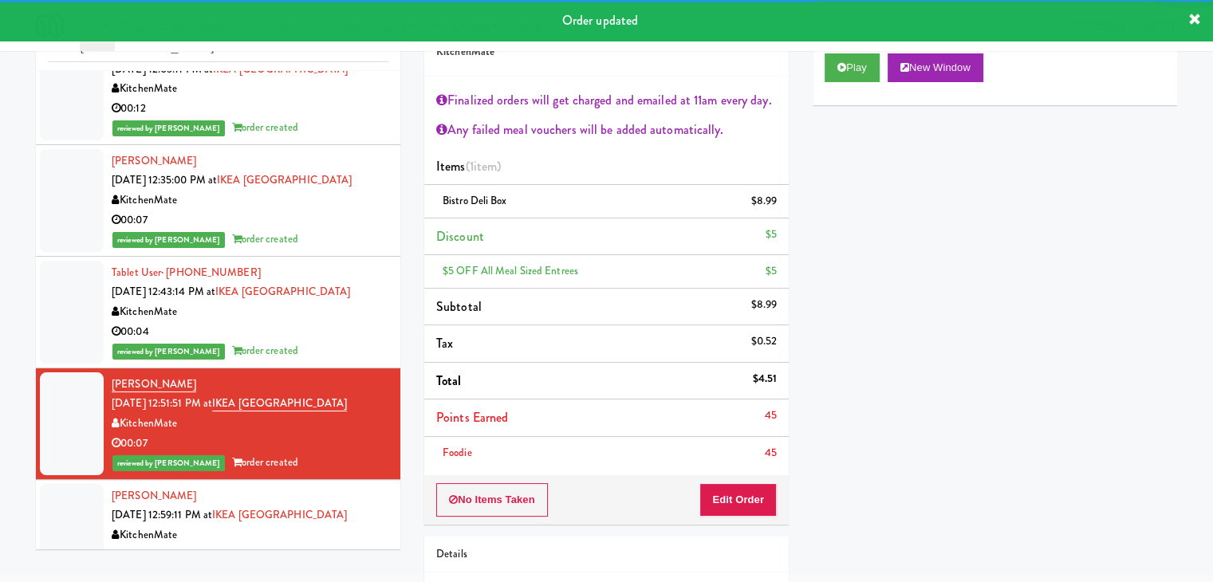
scroll to position [281, 0]
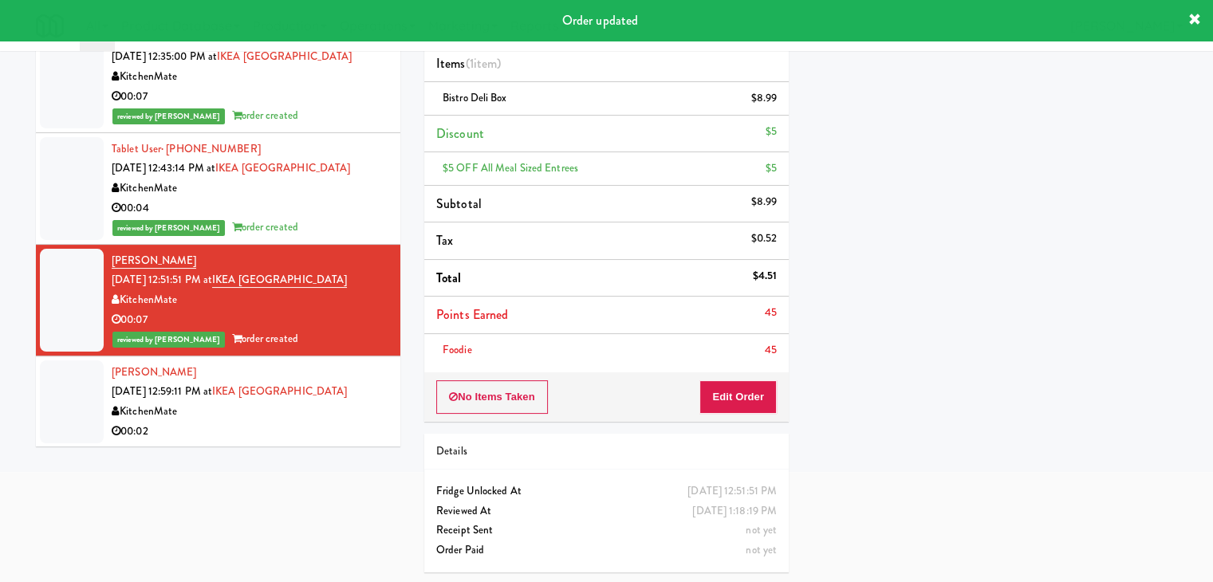
click at [283, 435] on div "00:02" at bounding box center [250, 432] width 277 height 20
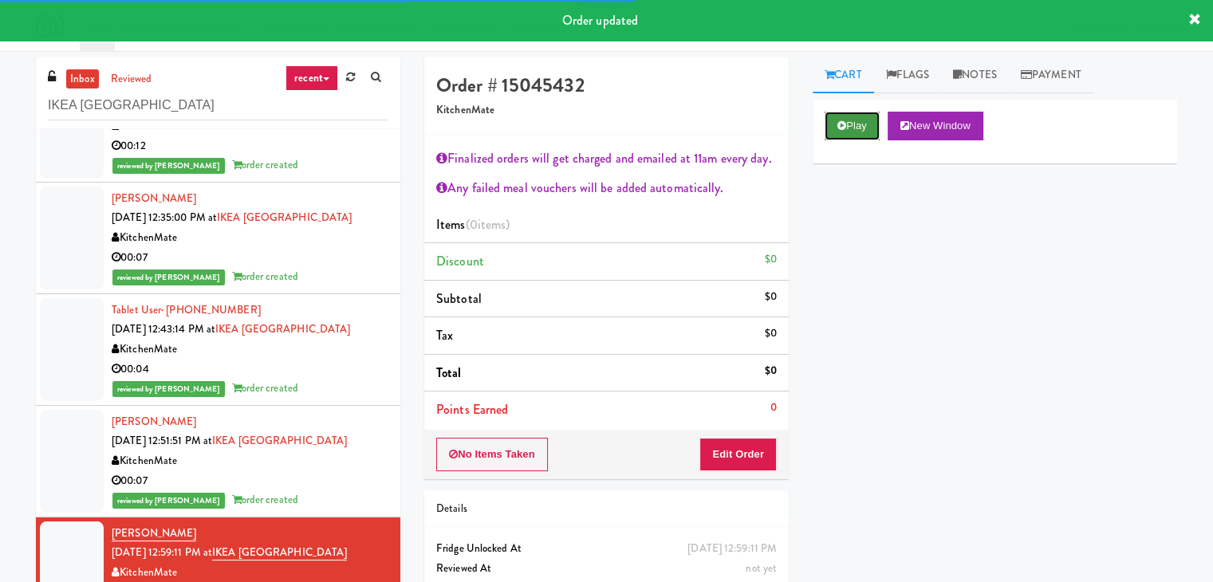
click at [850, 132] on button "Play" at bounding box center [852, 126] width 55 height 29
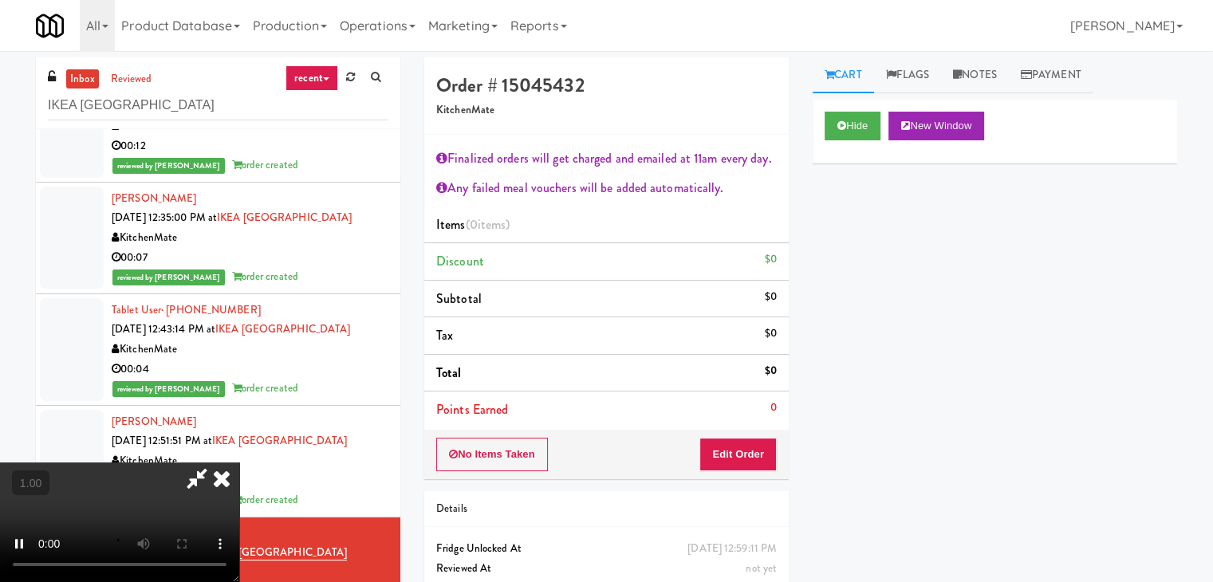
click at [239, 463] on video at bounding box center [119, 523] width 239 height 120
click at [239, 463] on icon at bounding box center [221, 479] width 35 height 32
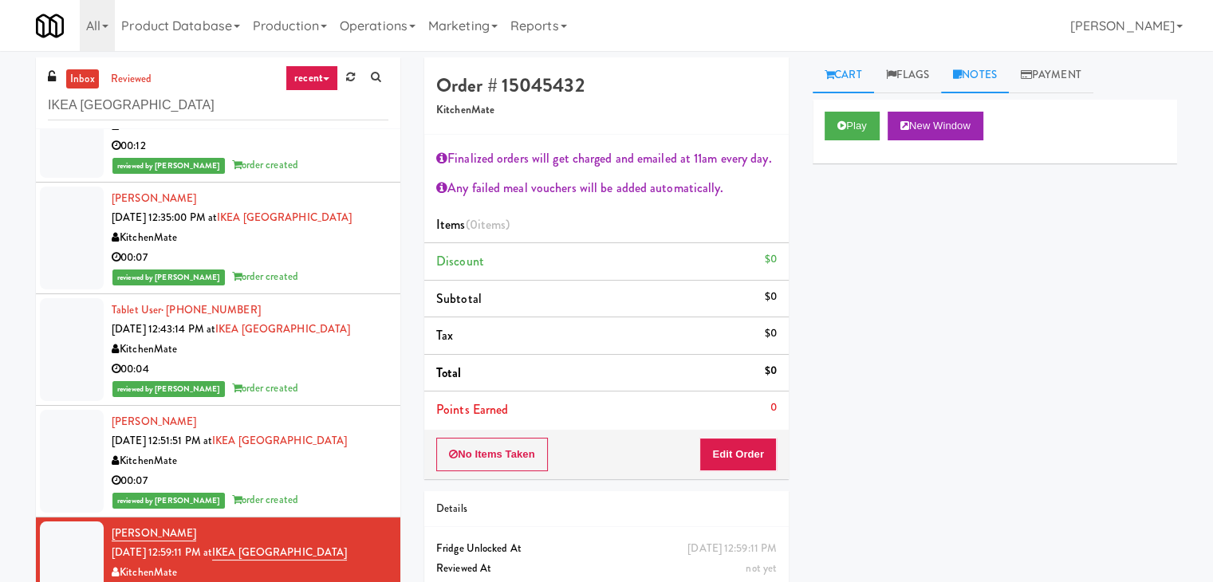
click at [962, 71] on icon at bounding box center [957, 74] width 9 height 10
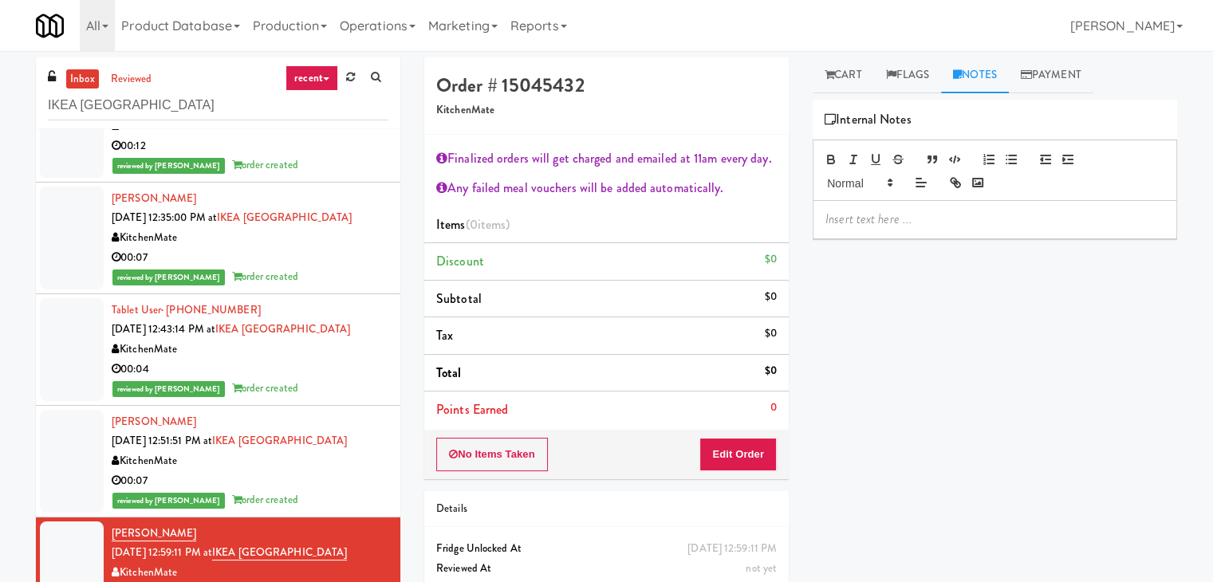
click at [878, 230] on div at bounding box center [994, 219] width 363 height 37
click at [844, 77] on link "Cart" at bounding box center [843, 75] width 61 height 36
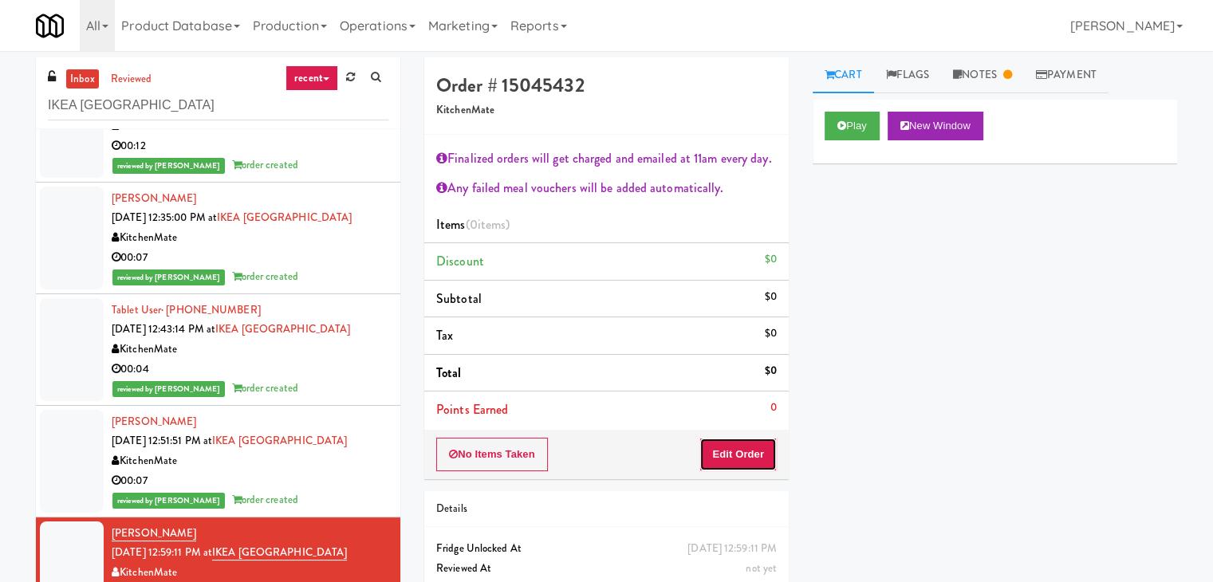
click at [726, 453] on button "Edit Order" at bounding box center [737, 454] width 77 height 33
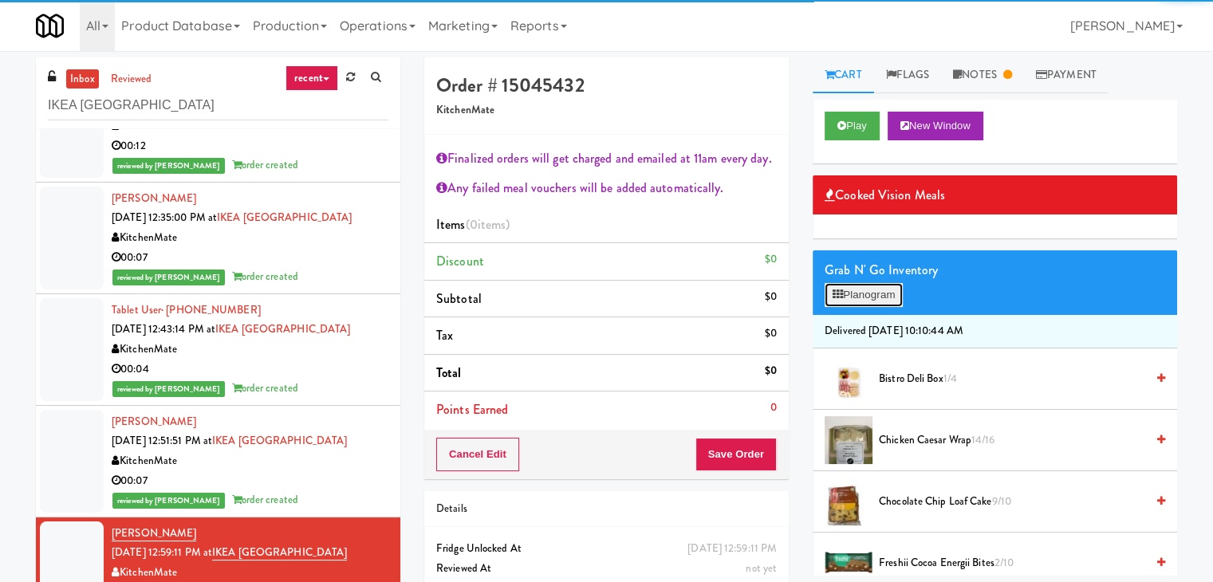
click at [864, 297] on button "Planogram" at bounding box center [864, 295] width 78 height 24
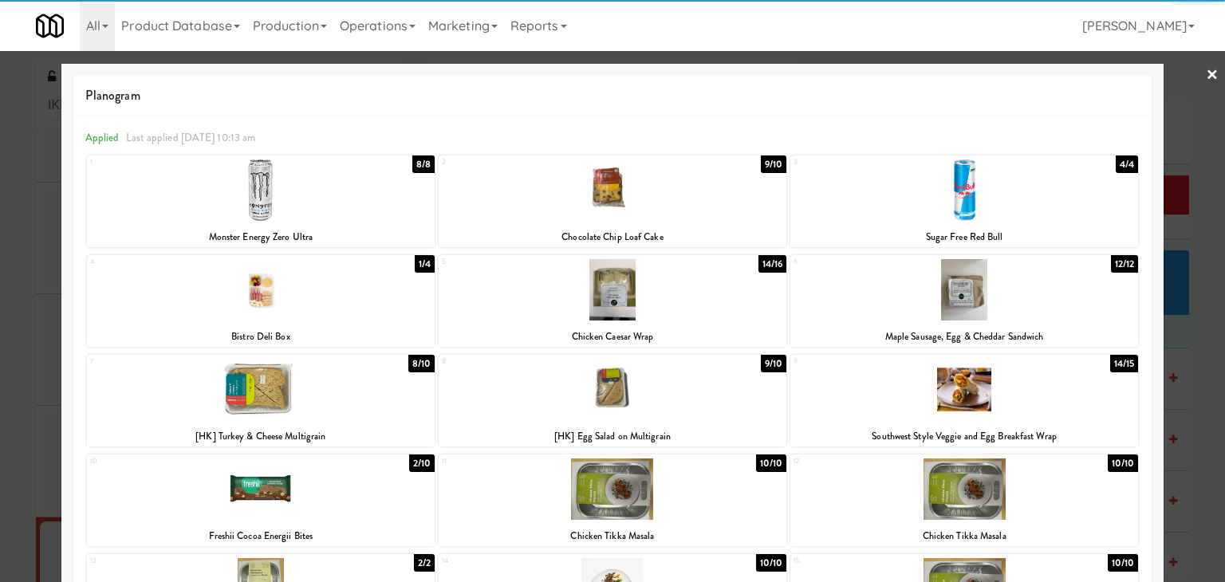
click at [369, 300] on div at bounding box center [261, 289] width 348 height 61
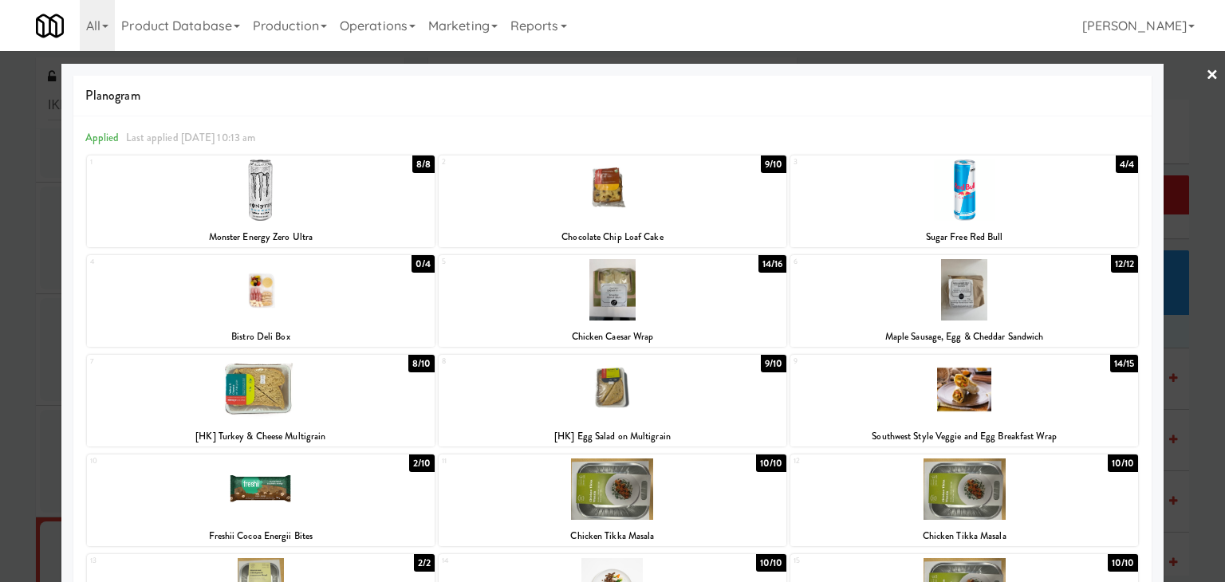
click at [1206, 74] on link "×" at bounding box center [1212, 75] width 13 height 49
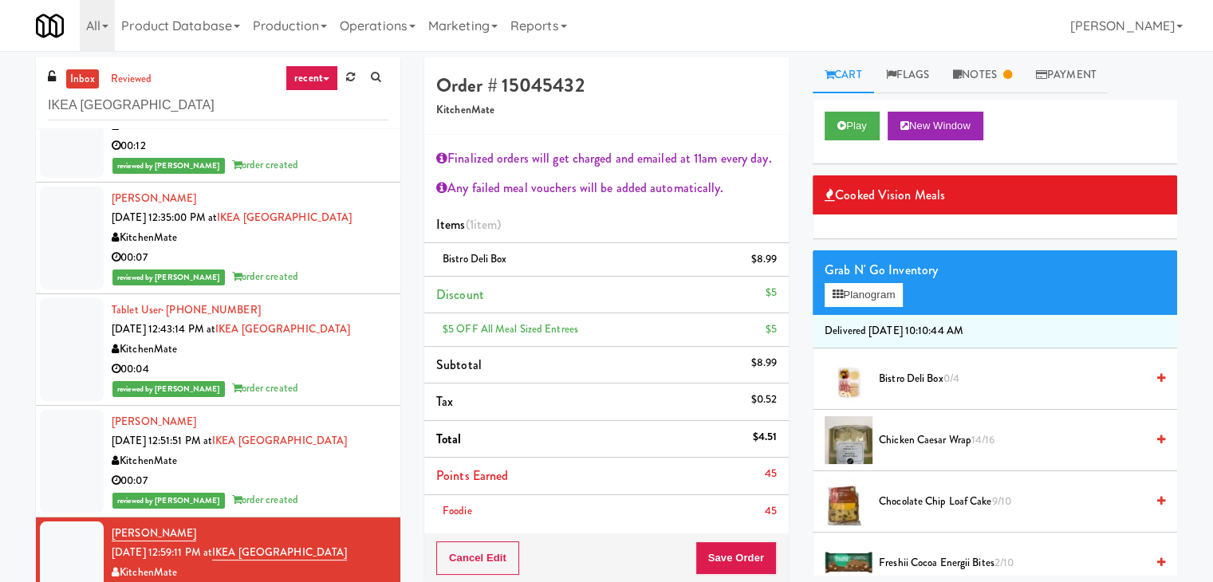
scroll to position [80, 0]
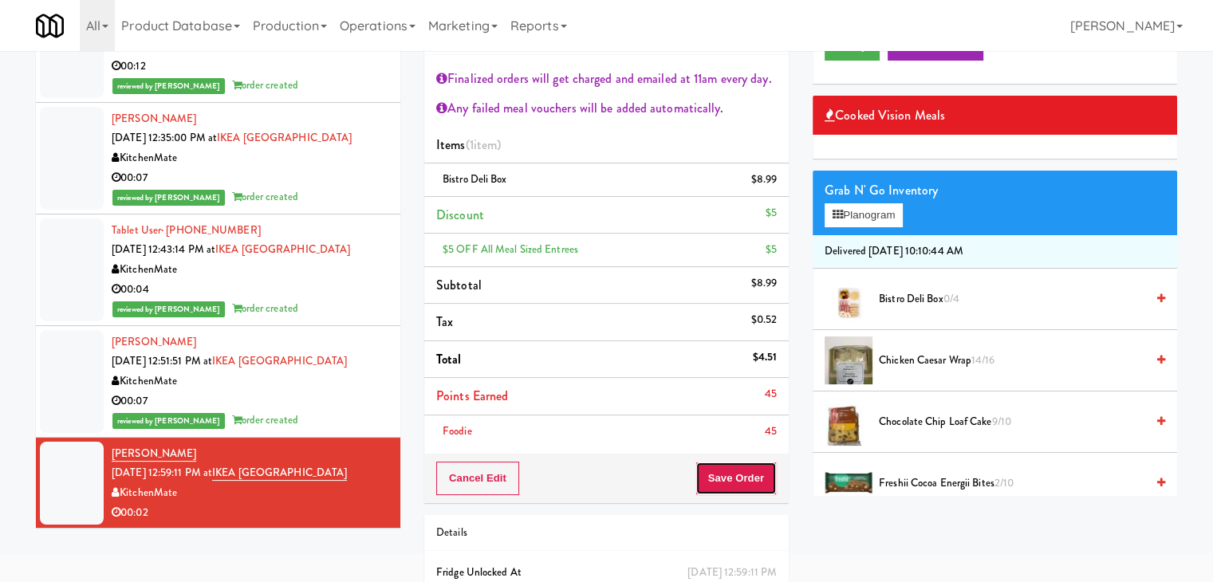
click at [737, 475] on button "Save Order" at bounding box center [735, 478] width 81 height 33
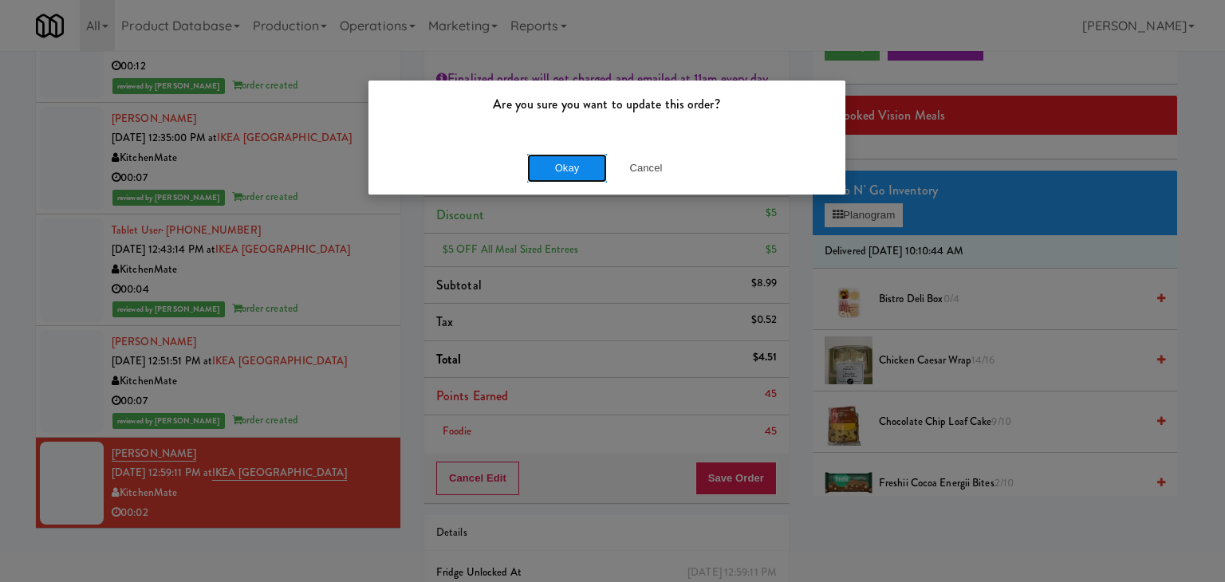
click at [572, 171] on button "Okay" at bounding box center [567, 168] width 80 height 29
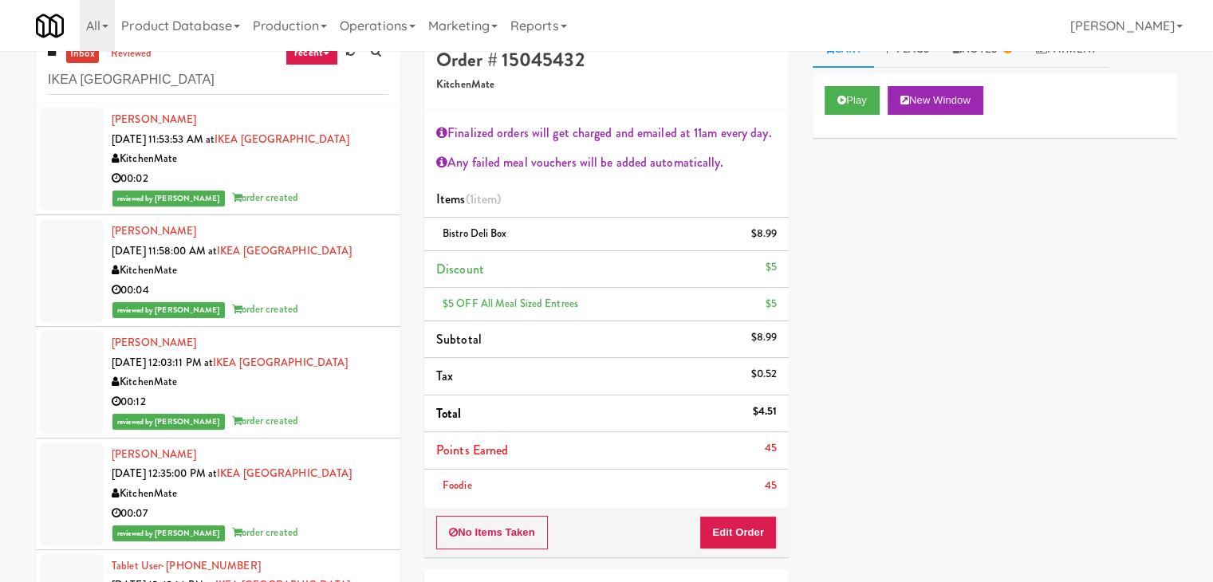
scroll to position [0, 0]
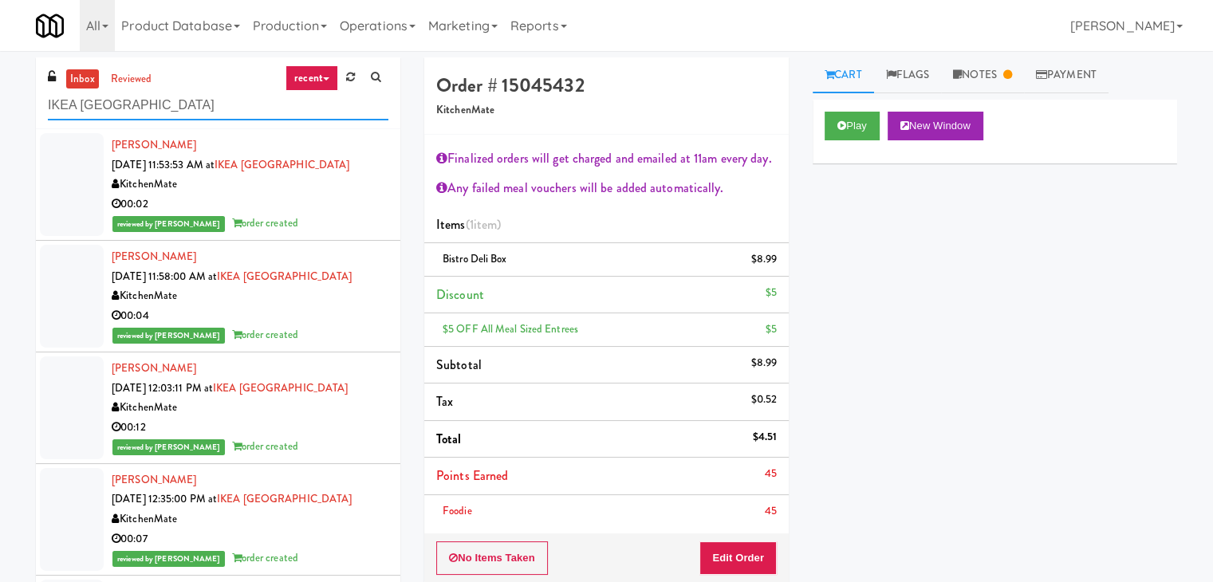
click at [185, 100] on input "IKEA [GEOGRAPHIC_DATA]" at bounding box center [218, 106] width 340 height 30
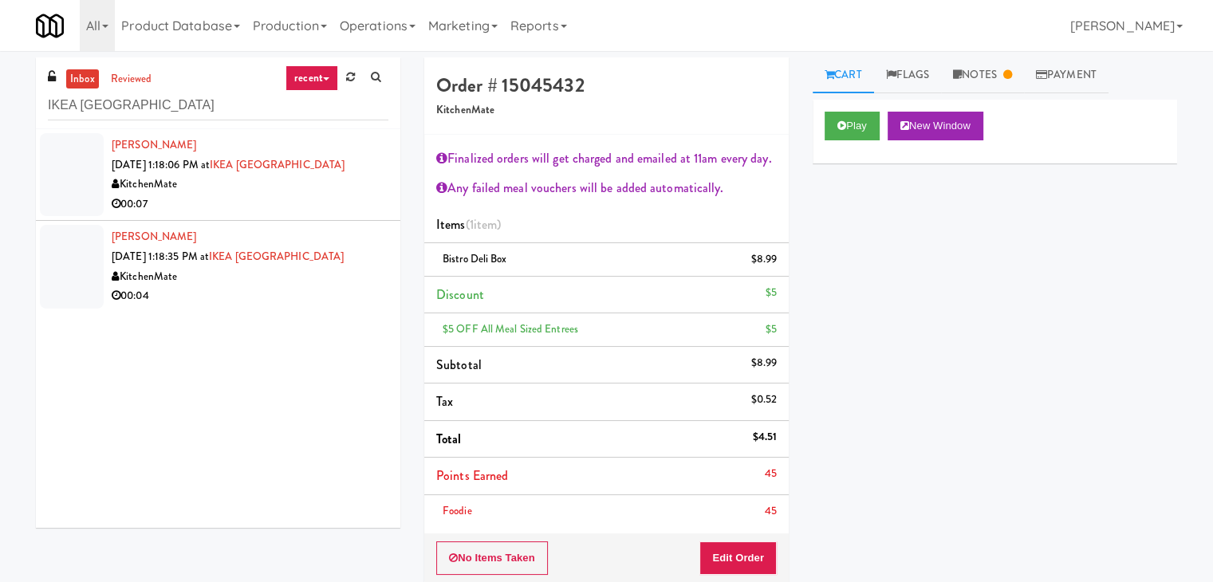
click at [259, 203] on div "00:07" at bounding box center [250, 205] width 277 height 20
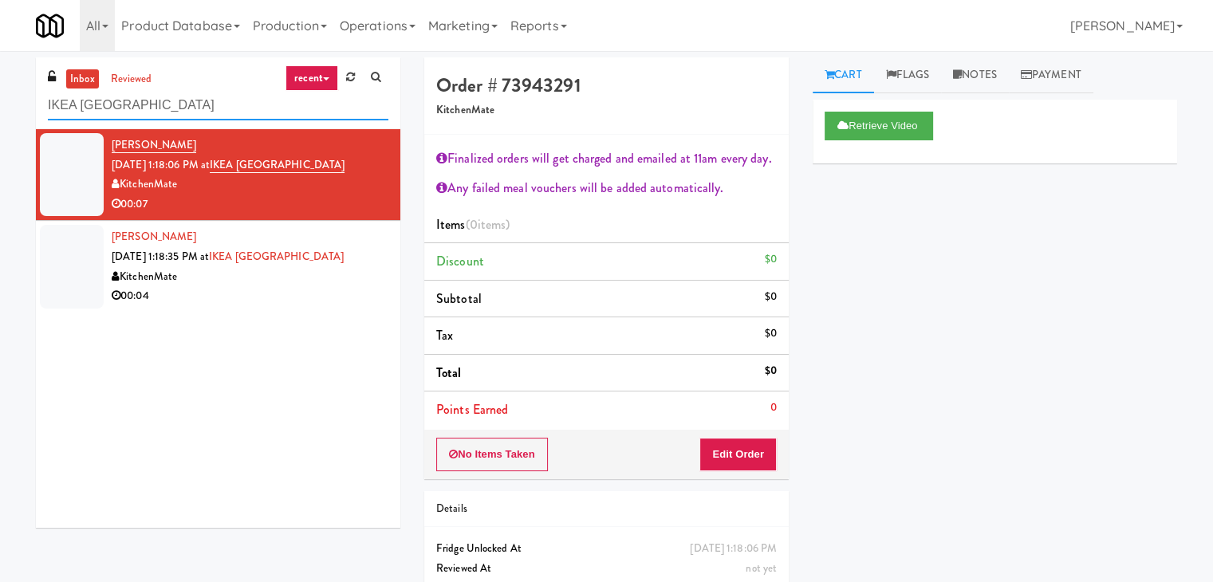
click at [262, 106] on input "IKEA [GEOGRAPHIC_DATA]" at bounding box center [218, 106] width 340 height 30
paste input "Twelve12 - Cooler - Left"
type input "Twelve12 - Cooler - Left"
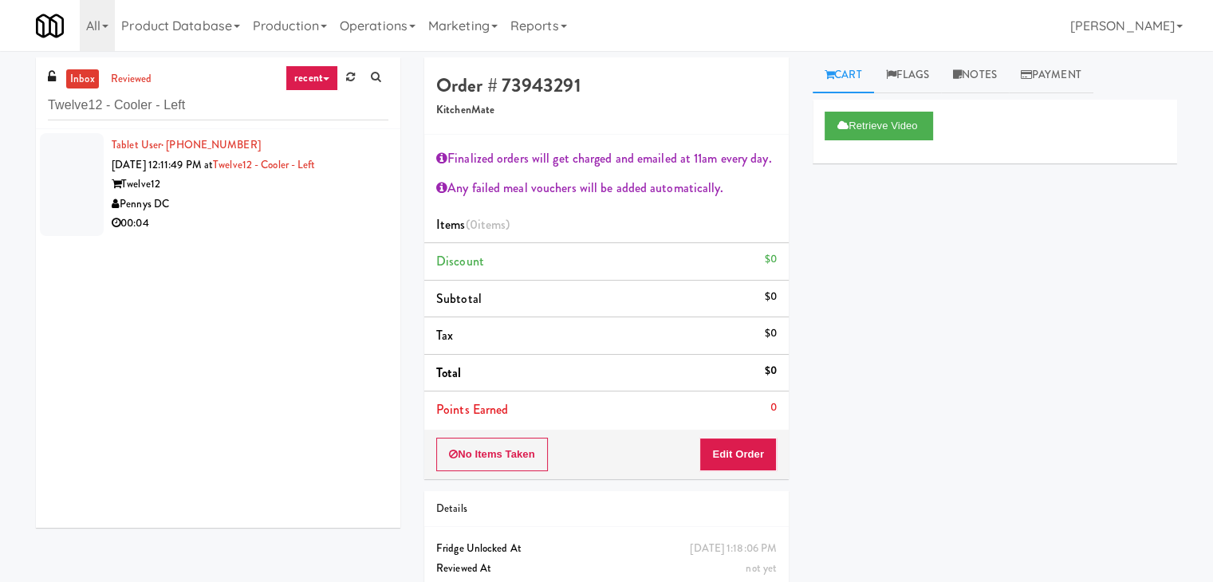
click at [338, 202] on div "Pennys DC" at bounding box center [250, 205] width 277 height 20
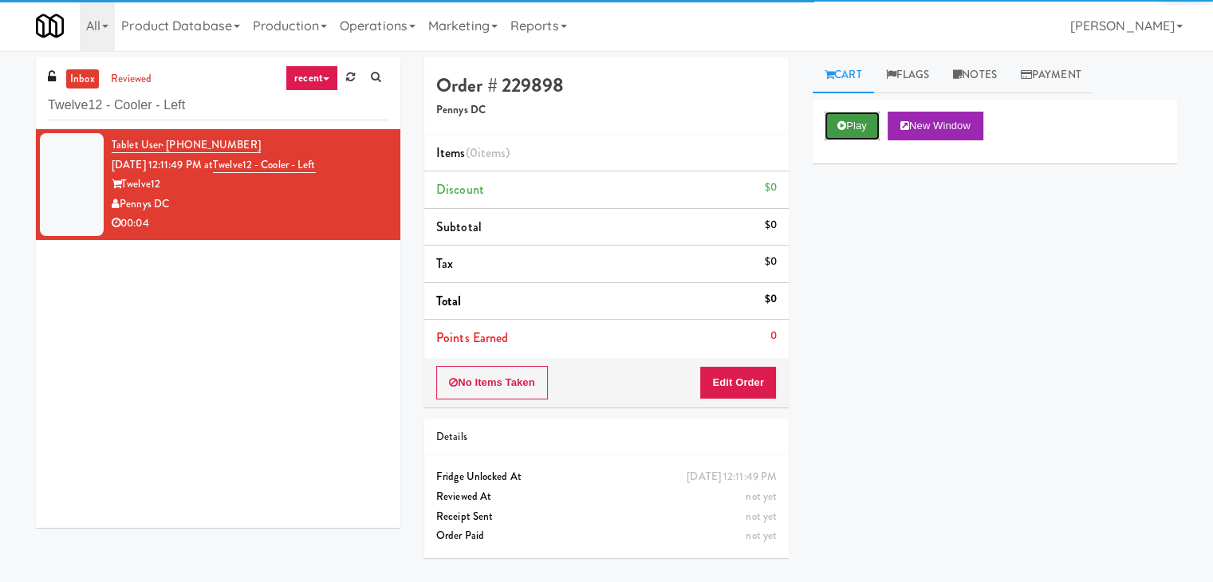
click at [845, 130] on button "Play" at bounding box center [852, 126] width 55 height 29
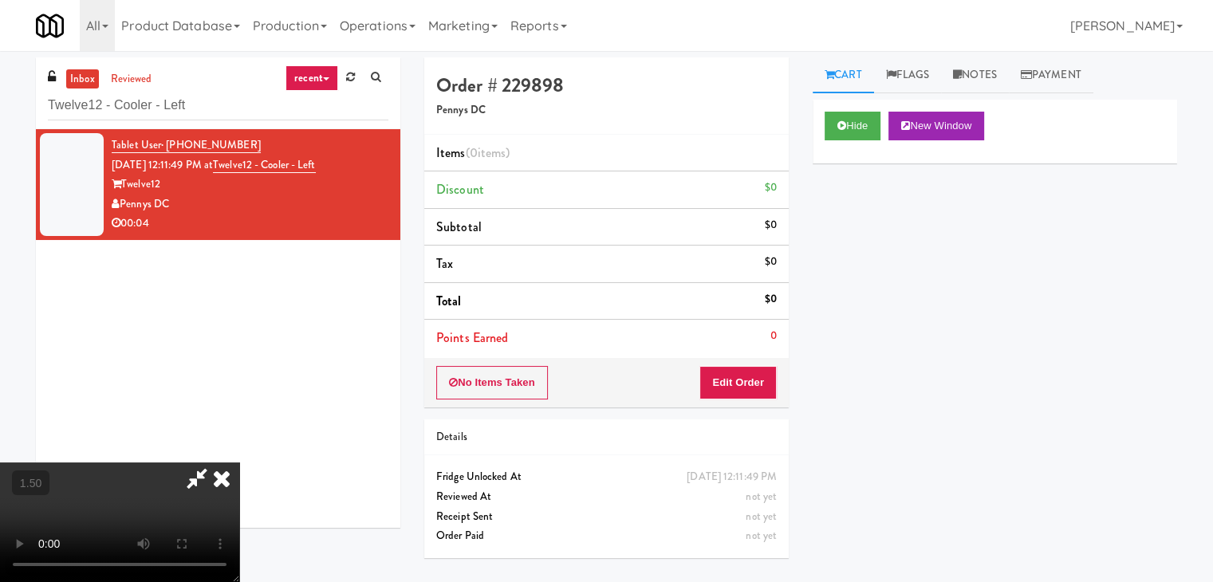
click at [239, 463] on video at bounding box center [119, 523] width 239 height 120
click at [239, 463] on icon at bounding box center [221, 479] width 35 height 32
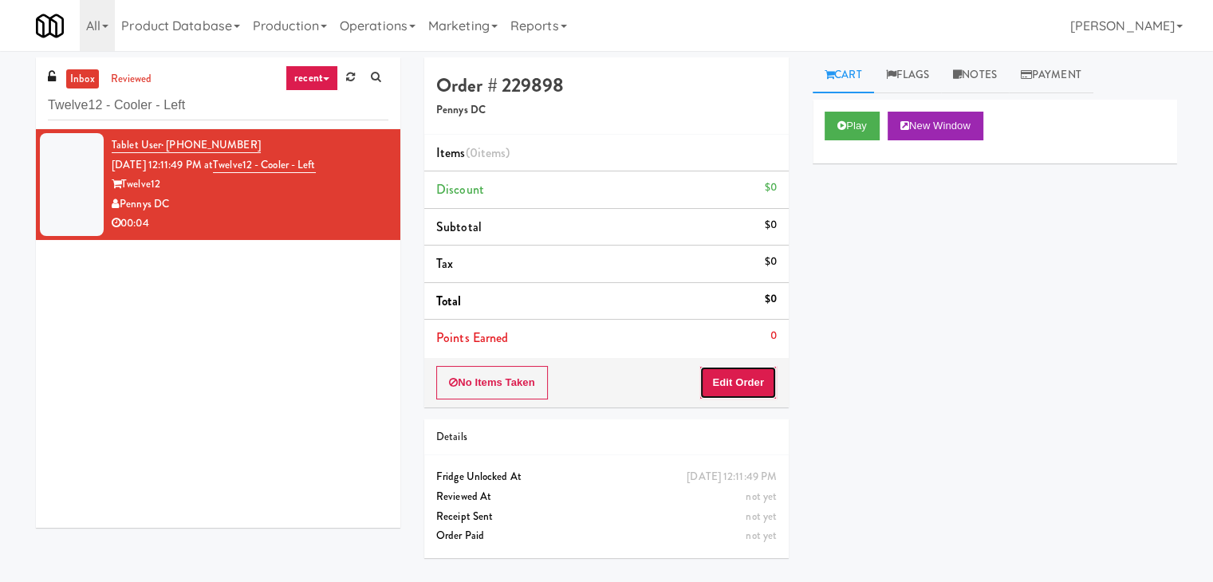
click at [772, 390] on button "Edit Order" at bounding box center [737, 382] width 77 height 33
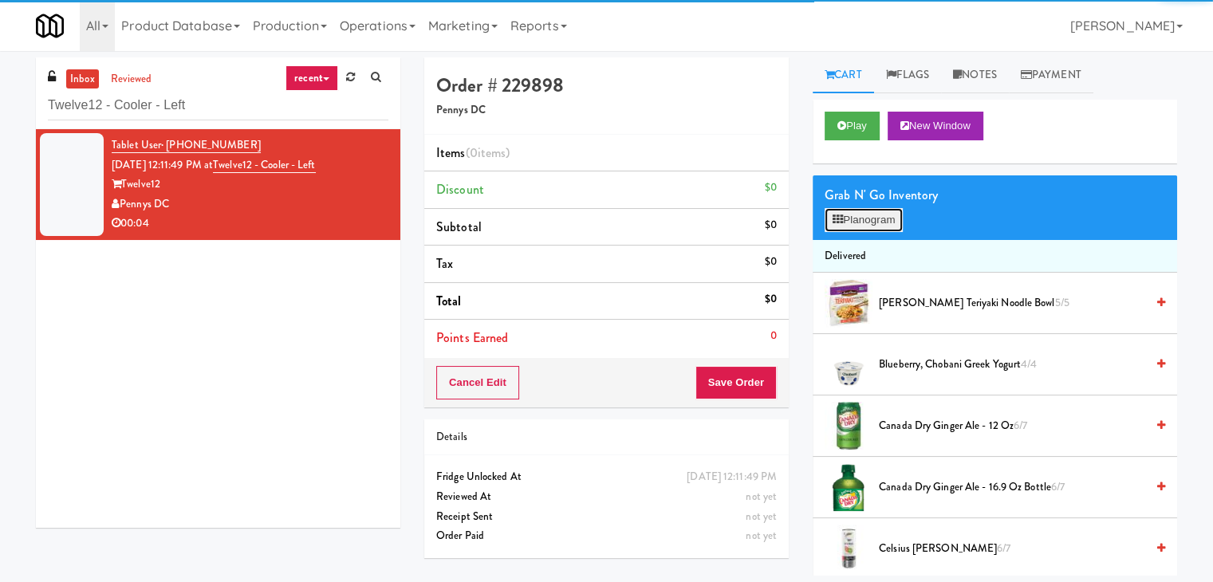
click at [848, 218] on button "Planogram" at bounding box center [864, 220] width 78 height 24
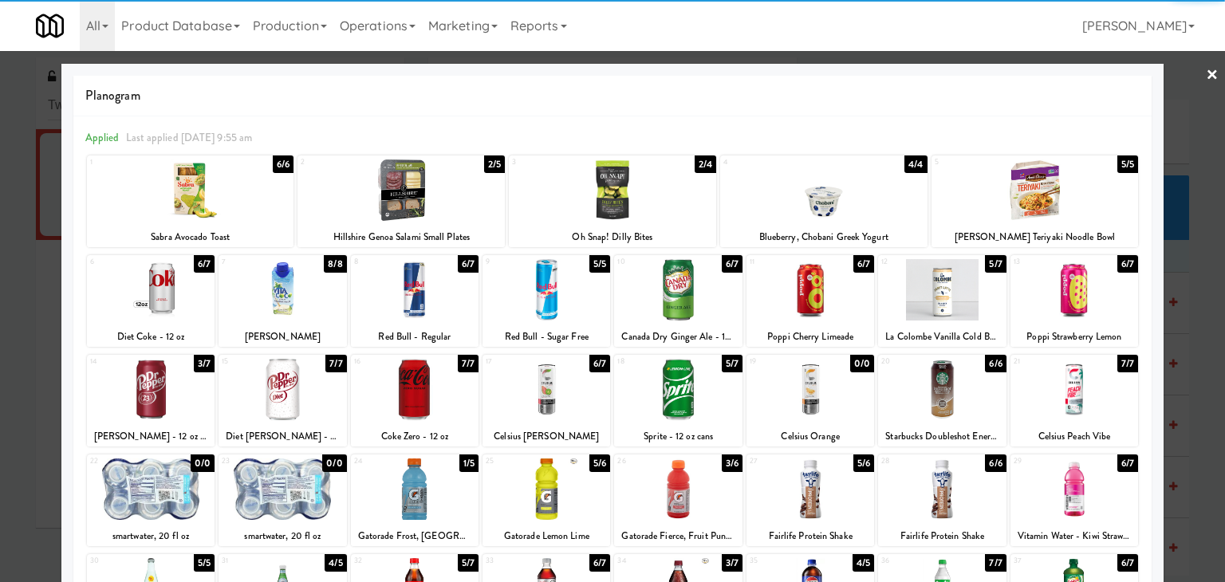
click at [159, 406] on div at bounding box center [151, 389] width 128 height 61
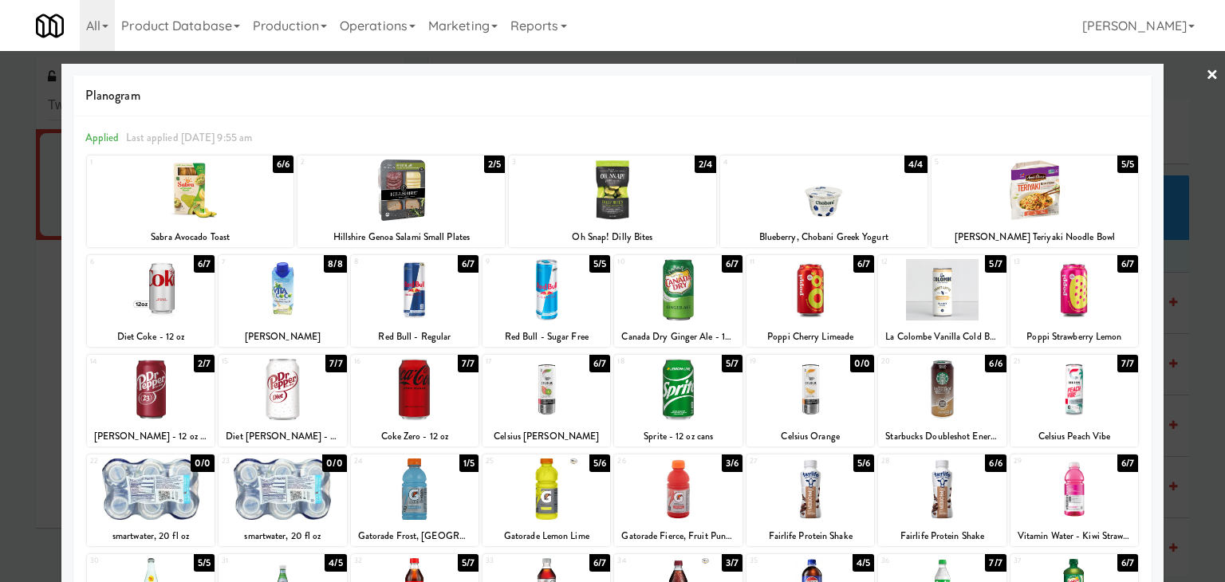
click at [1206, 73] on div at bounding box center [612, 291] width 1225 height 582
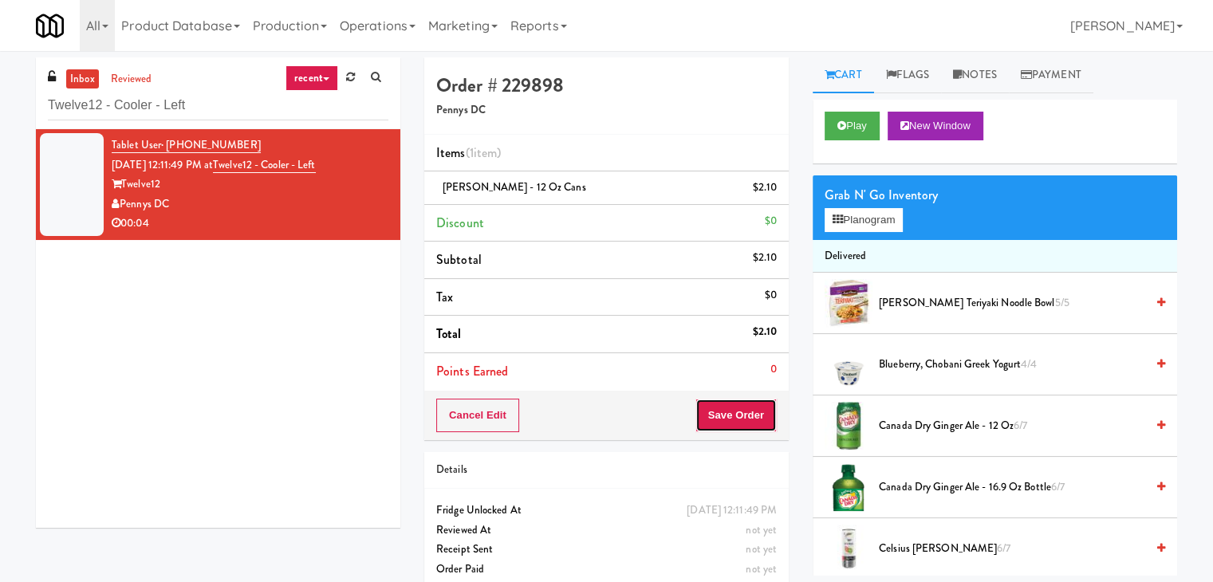
click at [768, 411] on button "Save Order" at bounding box center [735, 415] width 81 height 33
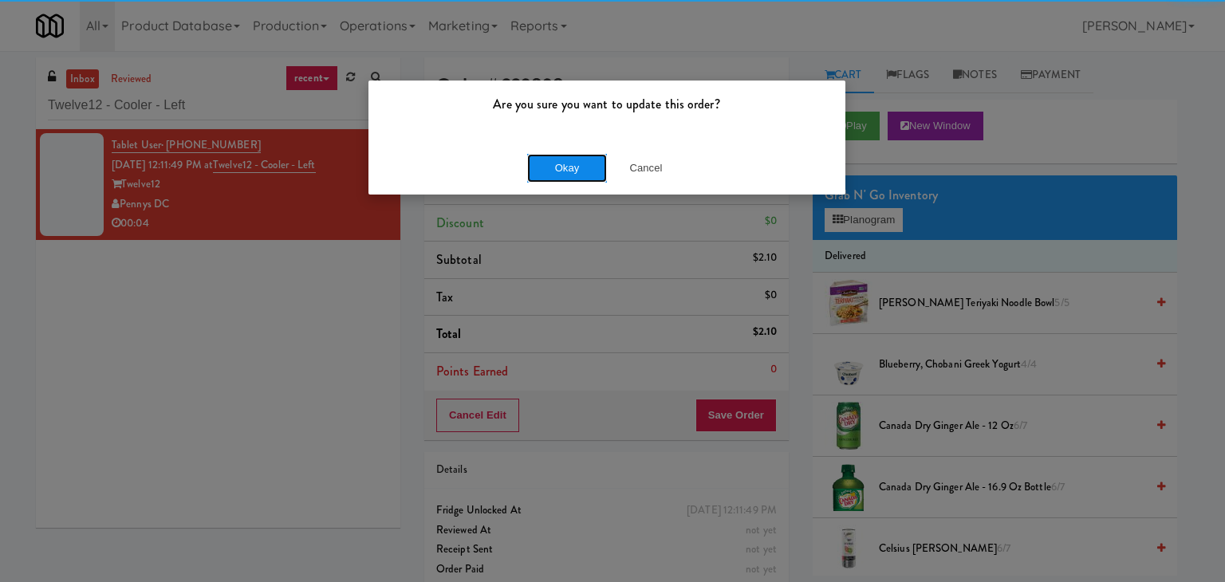
click at [575, 157] on button "Okay" at bounding box center [567, 168] width 80 height 29
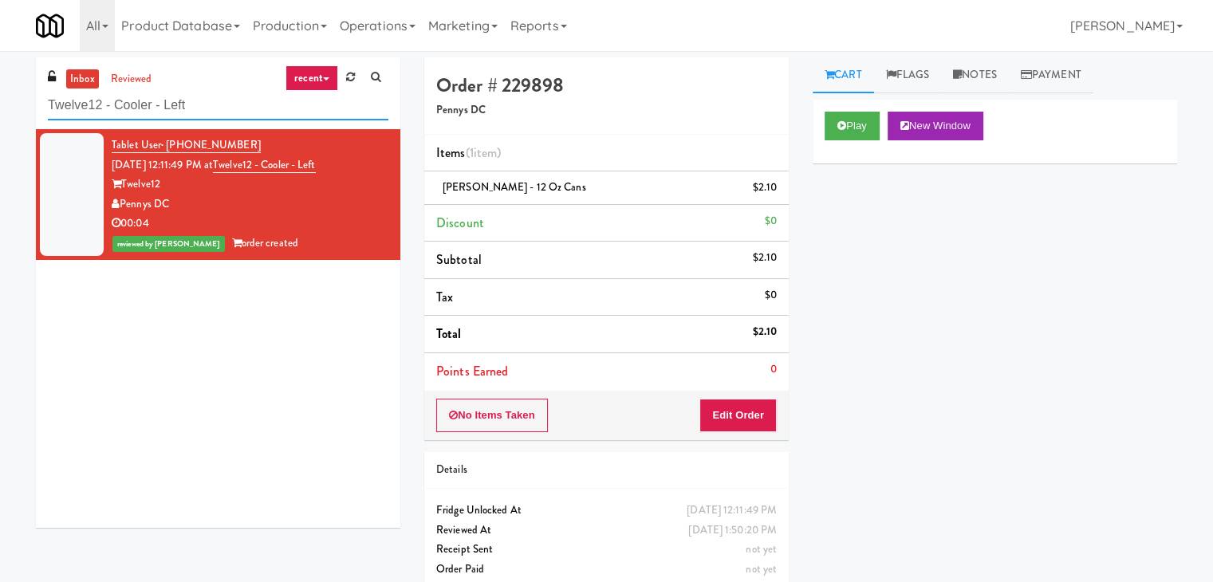
click at [251, 107] on input "Twelve12 - Cooler - Left" at bounding box center [218, 106] width 340 height 30
paste input "[PERSON_NAME] Center - Cooler"
type input "[PERSON_NAME] Center - Cooler"
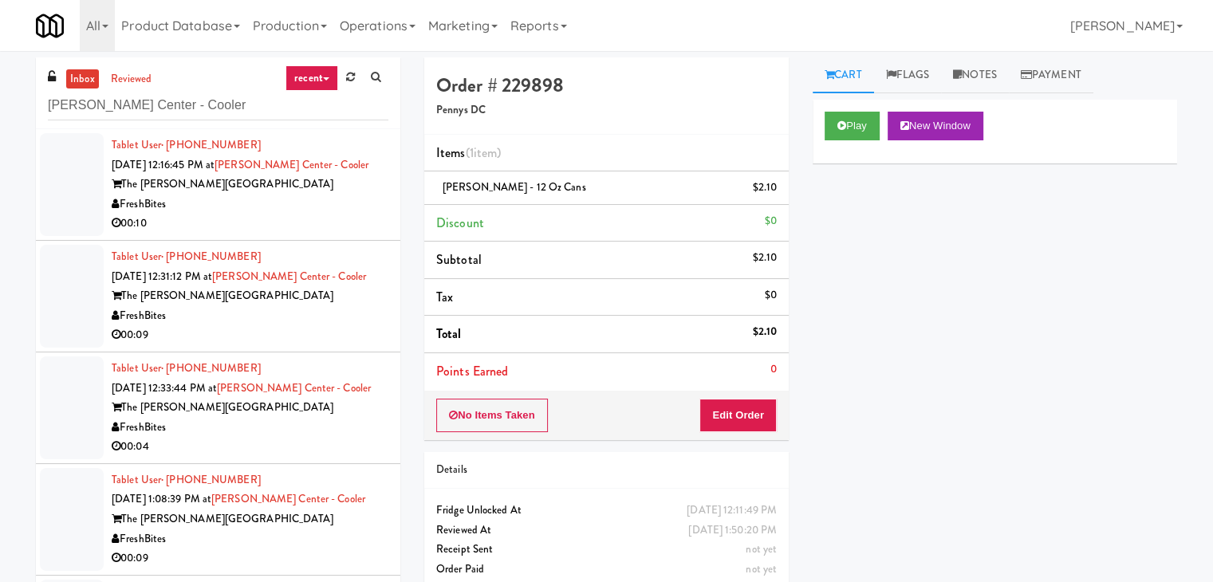
click at [329, 210] on div "FreshBites" at bounding box center [250, 205] width 277 height 20
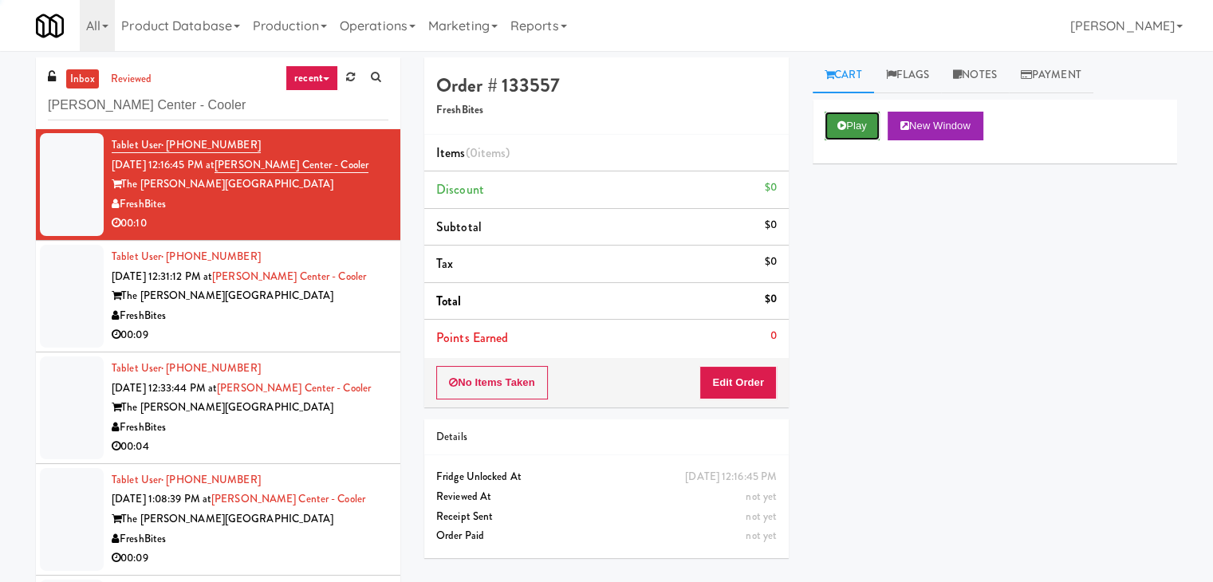
click at [848, 131] on button "Play" at bounding box center [852, 126] width 55 height 29
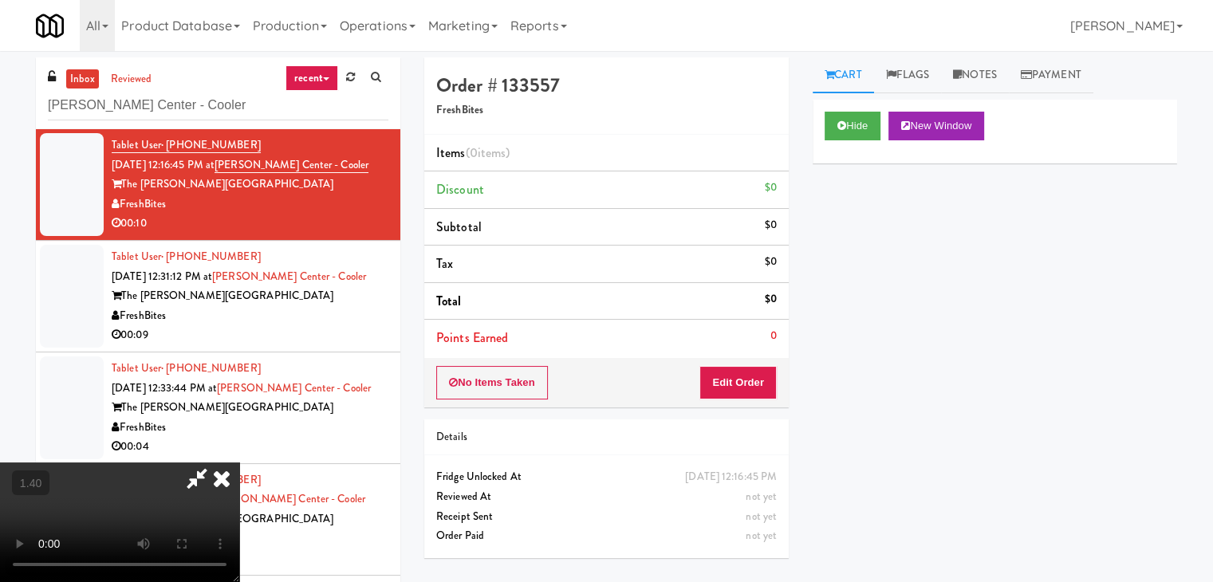
click at [239, 463] on video at bounding box center [119, 523] width 239 height 120
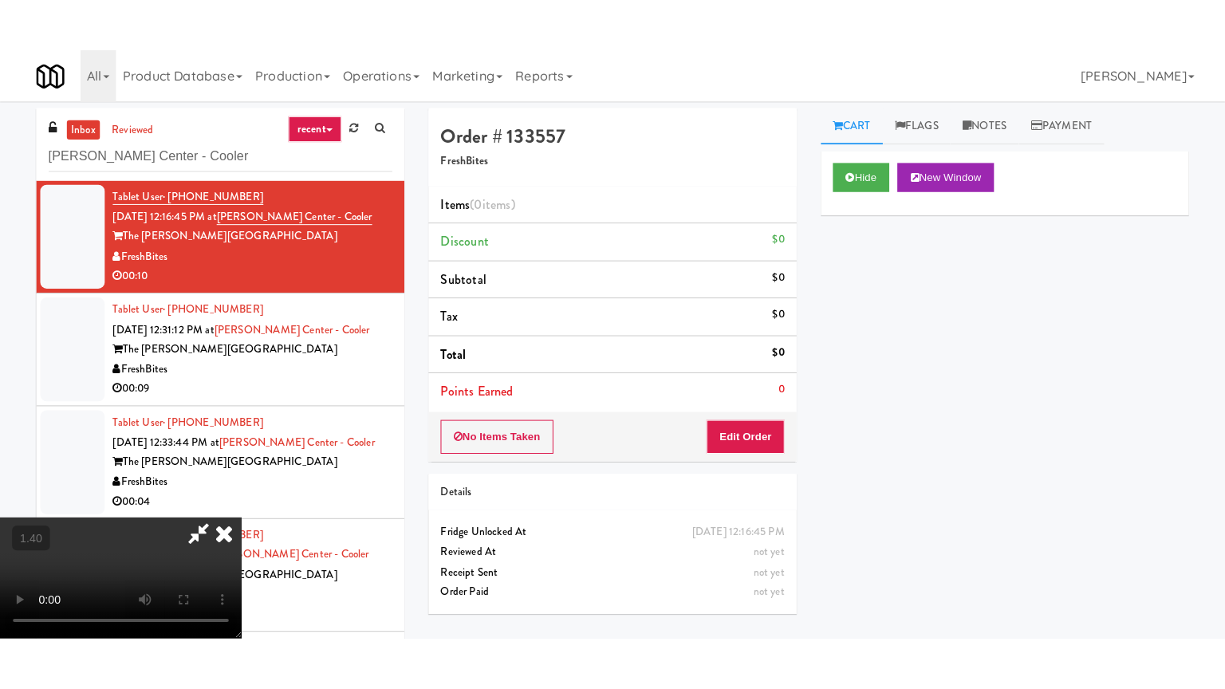
scroll to position [224, 0]
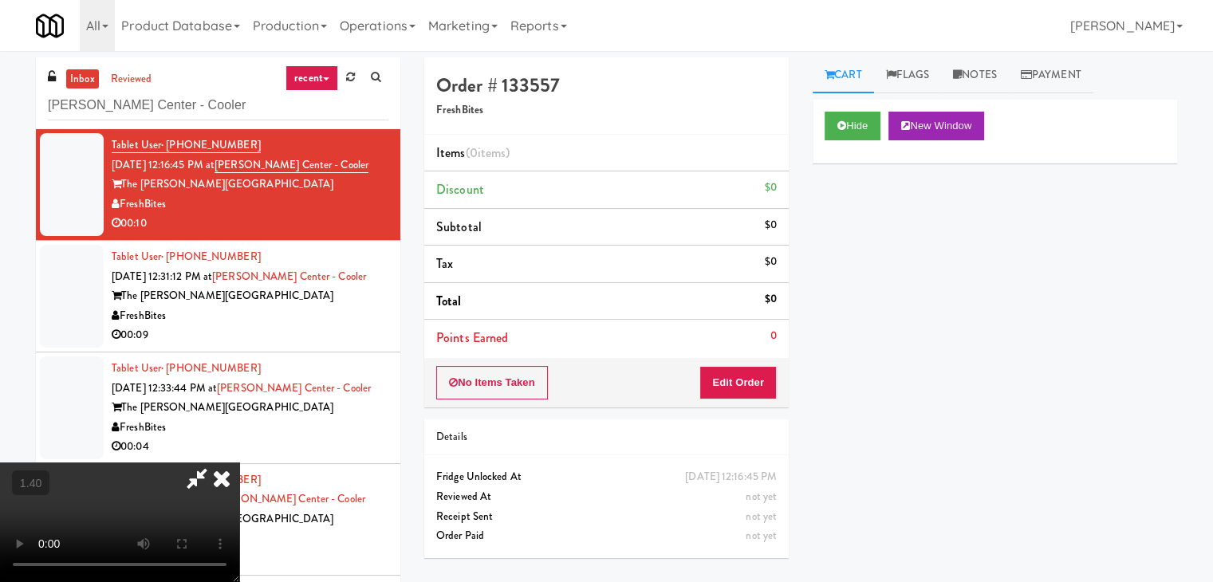
click at [239, 463] on video at bounding box center [119, 523] width 239 height 120
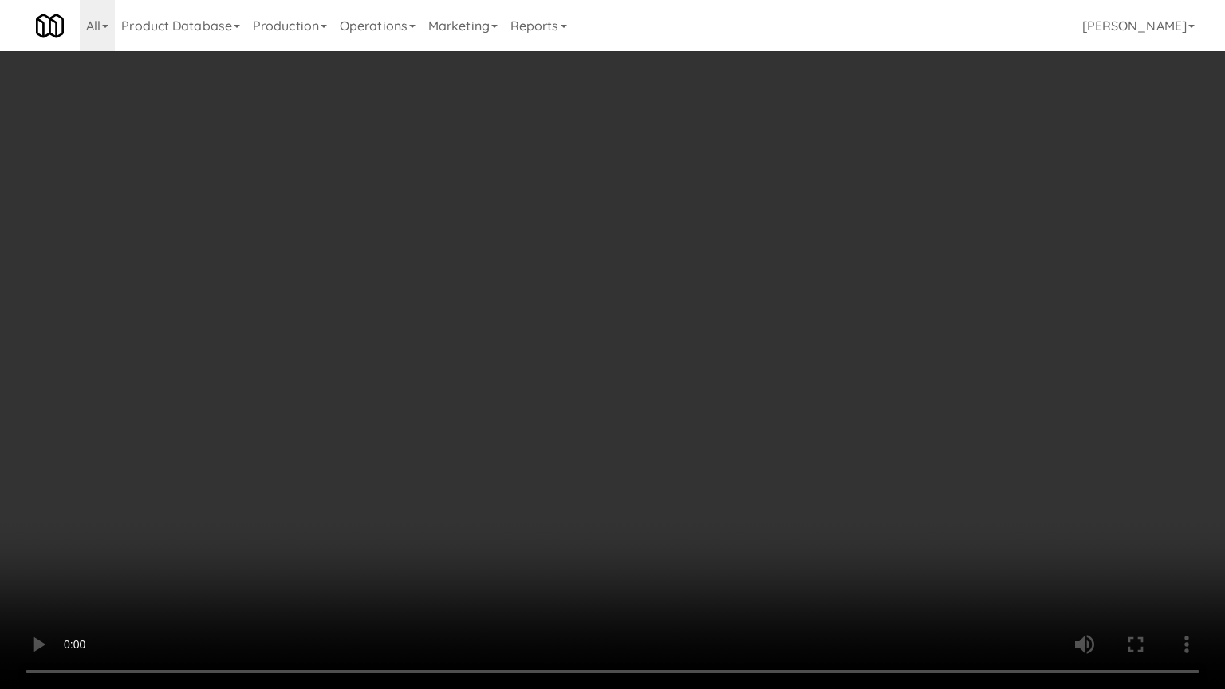
click at [675, 375] on video at bounding box center [612, 344] width 1225 height 689
click at [602, 281] on video at bounding box center [612, 344] width 1225 height 689
click at [737, 422] on video at bounding box center [612, 344] width 1225 height 689
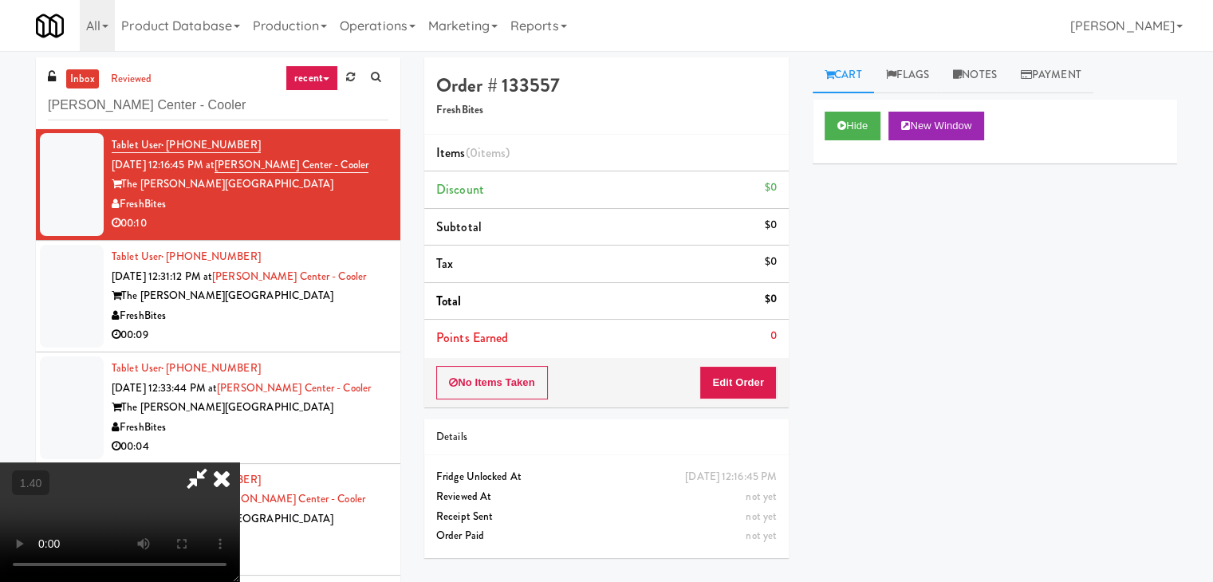
click at [239, 463] on video at bounding box center [119, 523] width 239 height 120
drag, startPoint x: 704, startPoint y: 67, endPoint x: 704, endPoint y: 77, distance: 9.6
click at [239, 463] on icon at bounding box center [221, 479] width 35 height 32
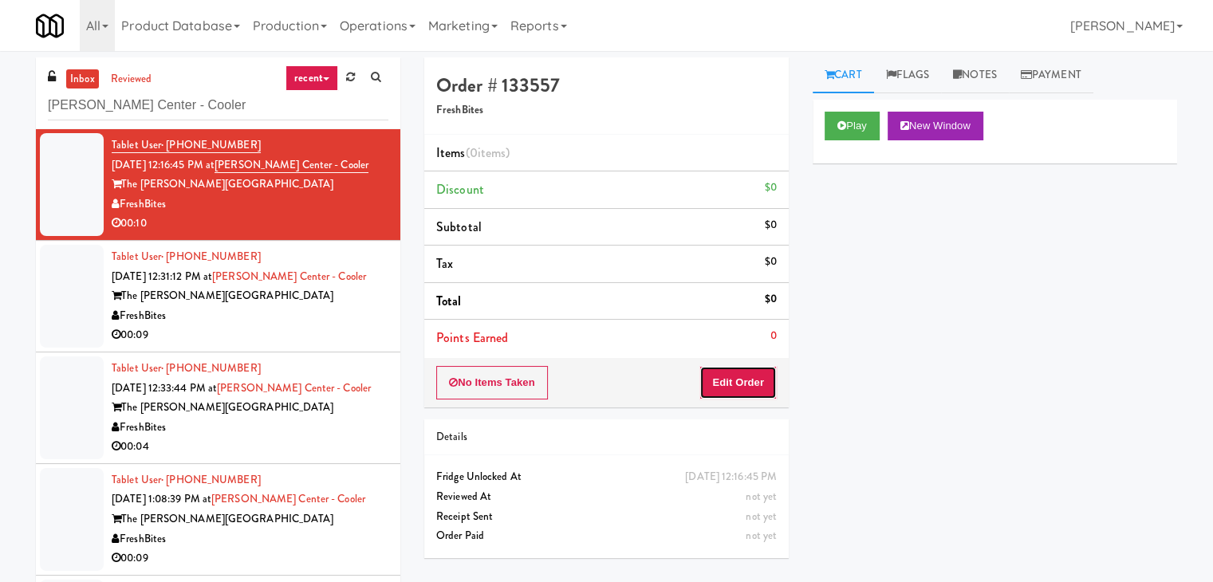
click at [740, 382] on button "Edit Order" at bounding box center [737, 382] width 77 height 33
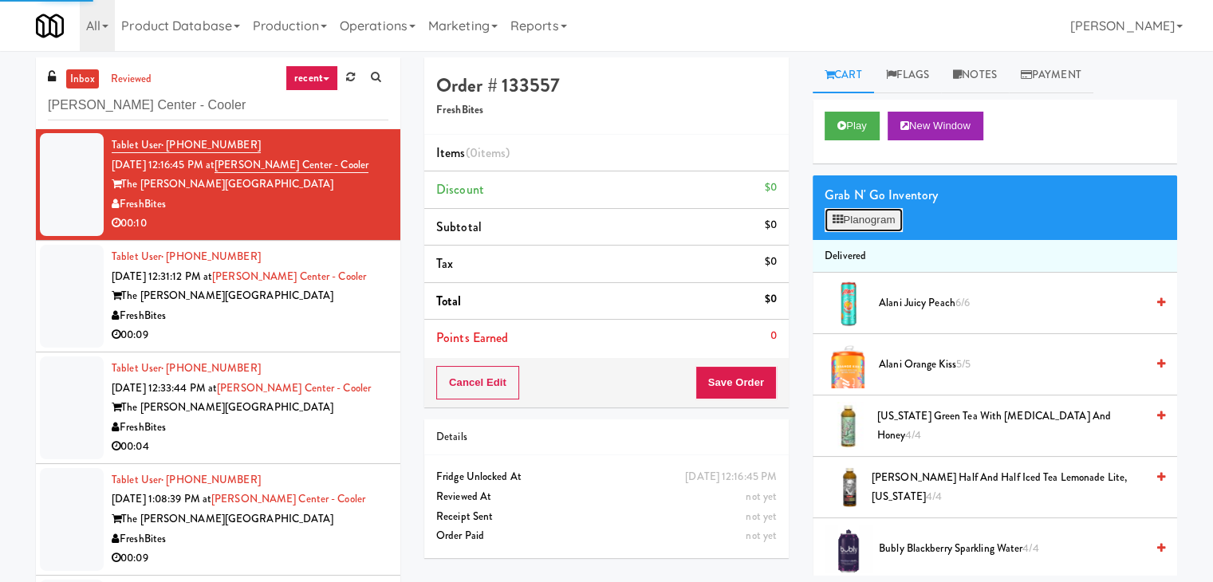
click at [852, 218] on button "Planogram" at bounding box center [864, 220] width 78 height 24
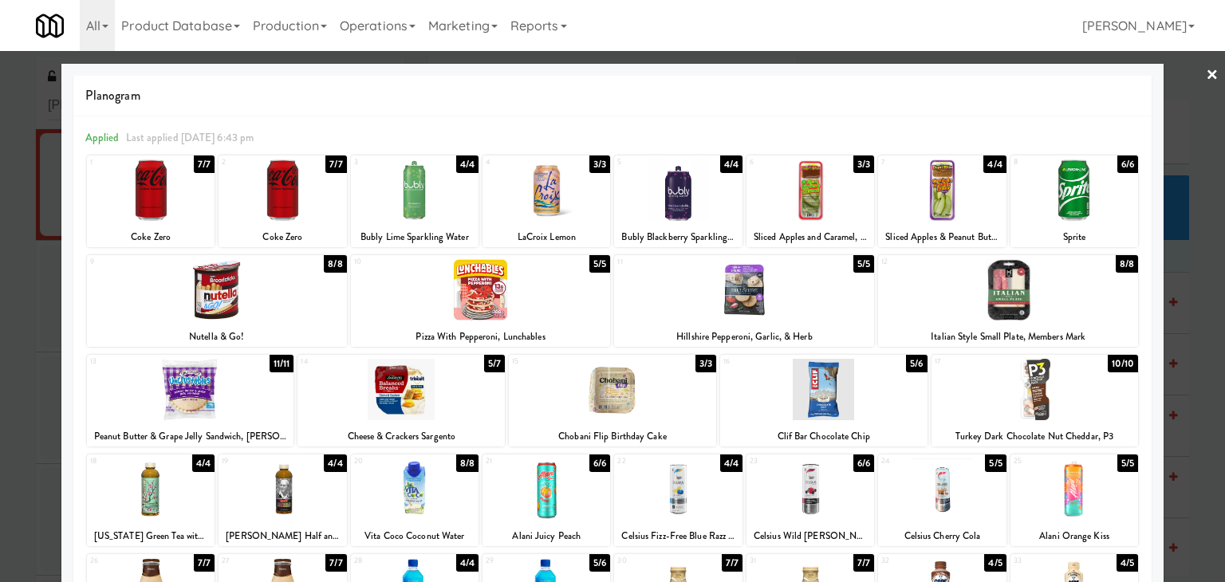
click at [1041, 393] on div at bounding box center [1034, 389] width 207 height 61
click at [273, 294] on div at bounding box center [217, 289] width 260 height 61
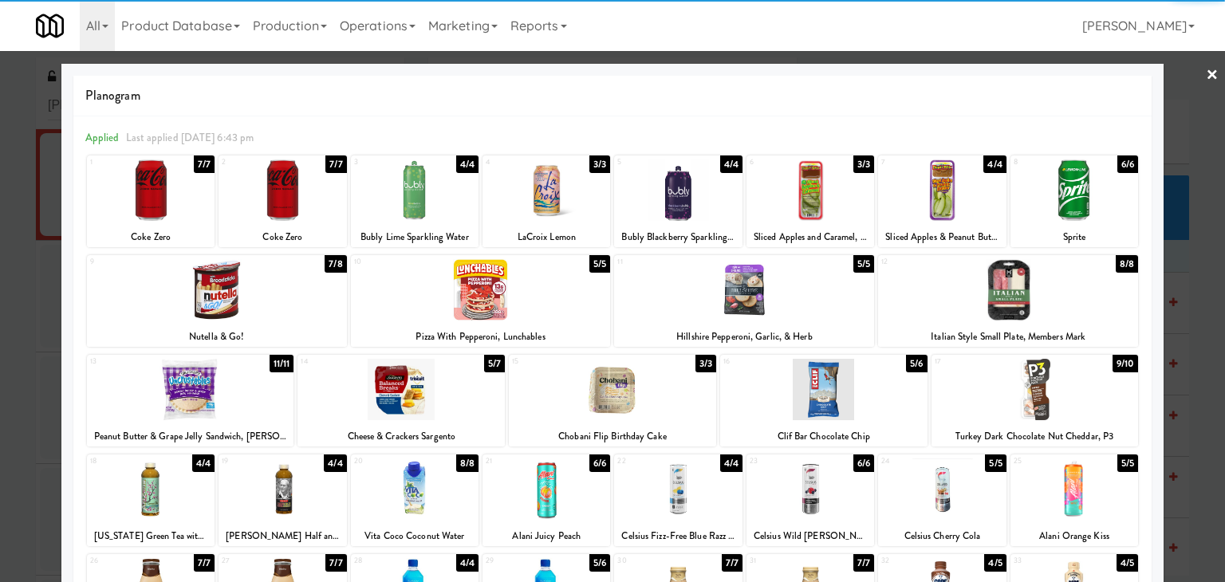
click at [1193, 73] on div at bounding box center [612, 291] width 1225 height 582
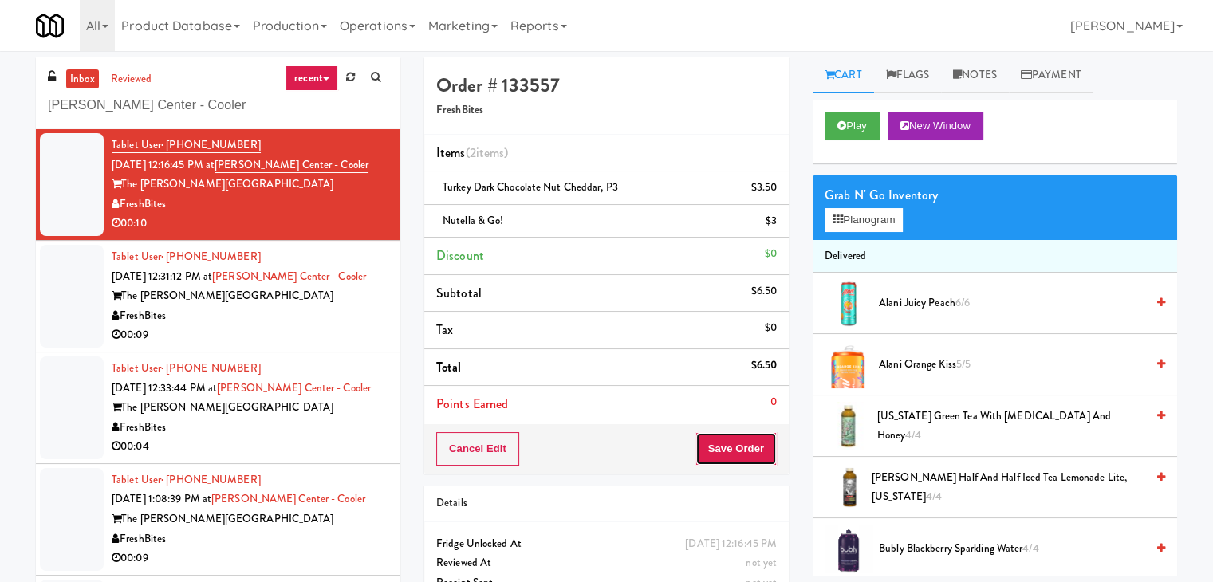
click at [721, 451] on button "Save Order" at bounding box center [735, 448] width 81 height 33
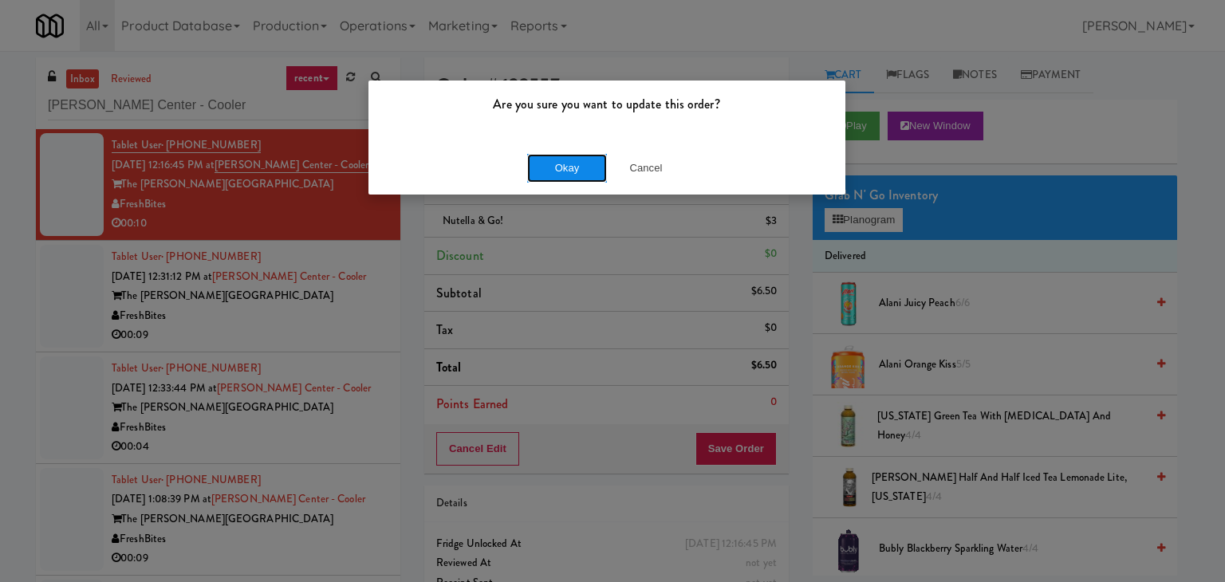
click at [563, 168] on button "Okay" at bounding box center [567, 168] width 80 height 29
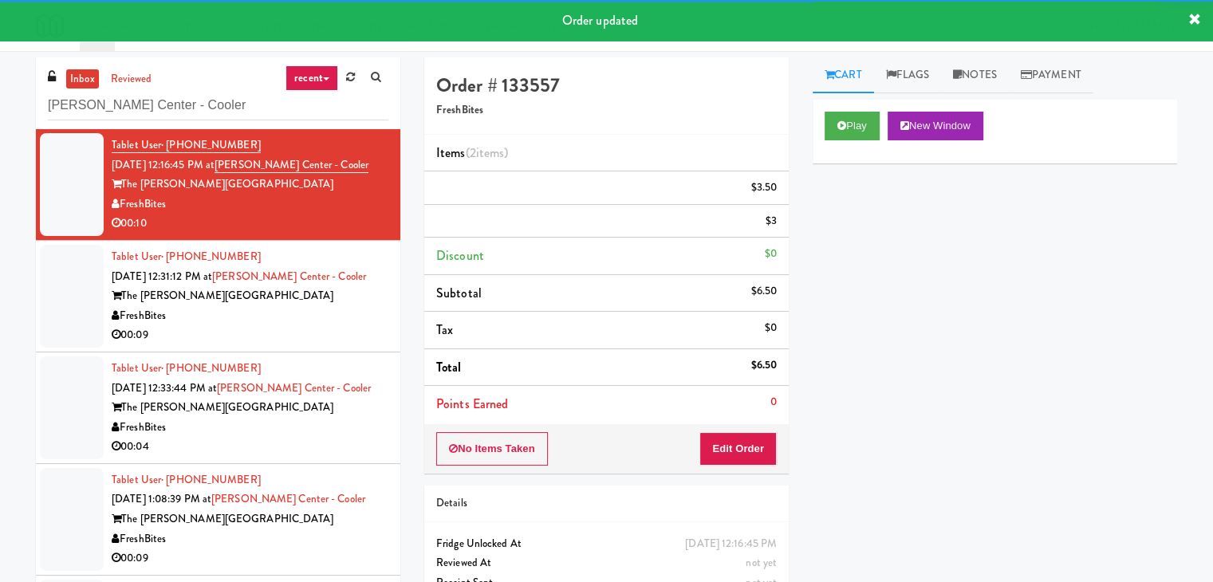
click at [282, 329] on div "00:09" at bounding box center [250, 335] width 277 height 20
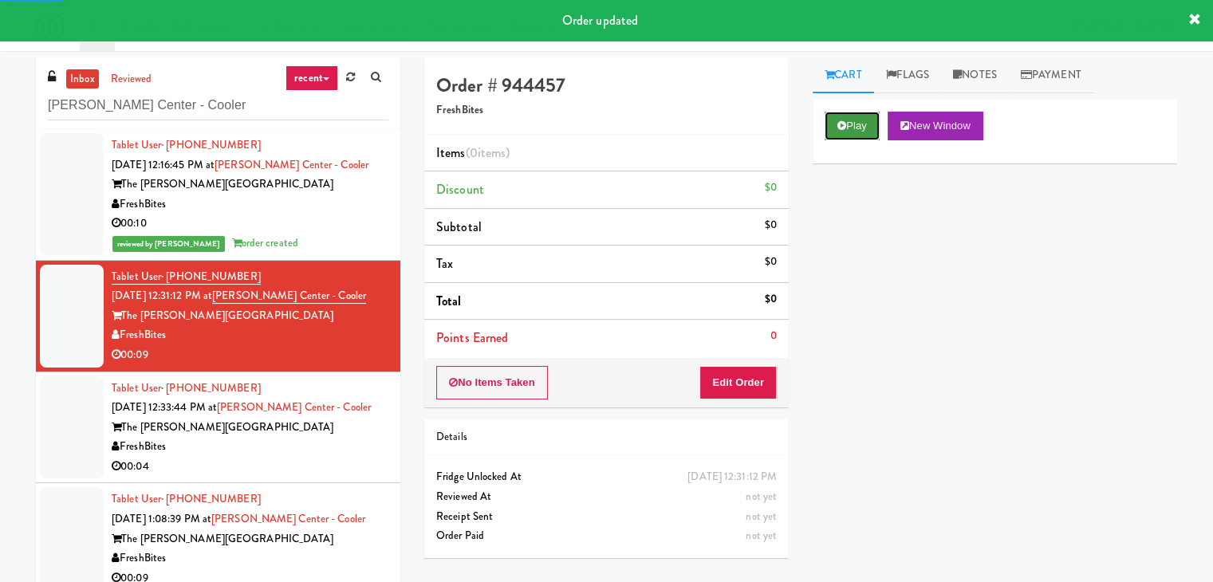
click at [844, 128] on icon at bounding box center [841, 125] width 9 height 10
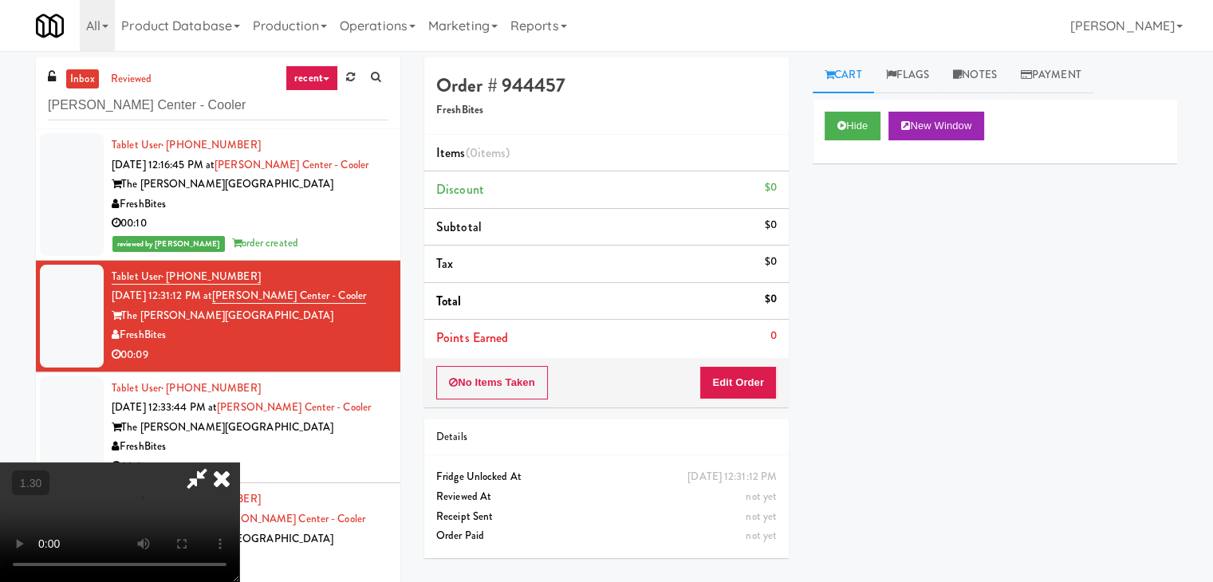
click at [239, 463] on video at bounding box center [119, 523] width 239 height 120
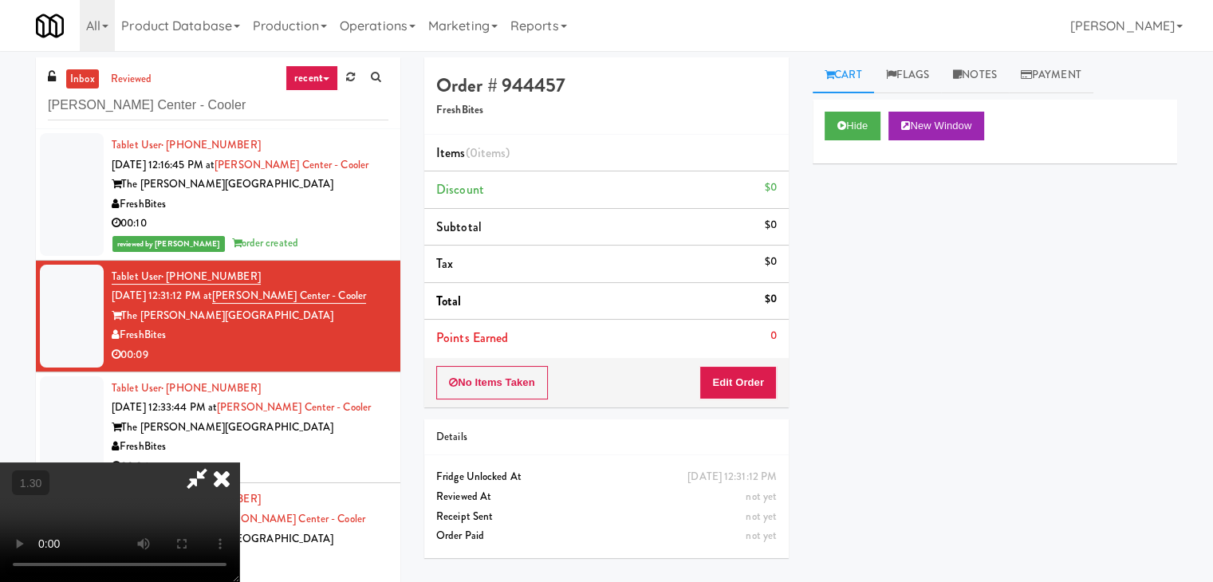
click at [239, 463] on video at bounding box center [119, 523] width 239 height 120
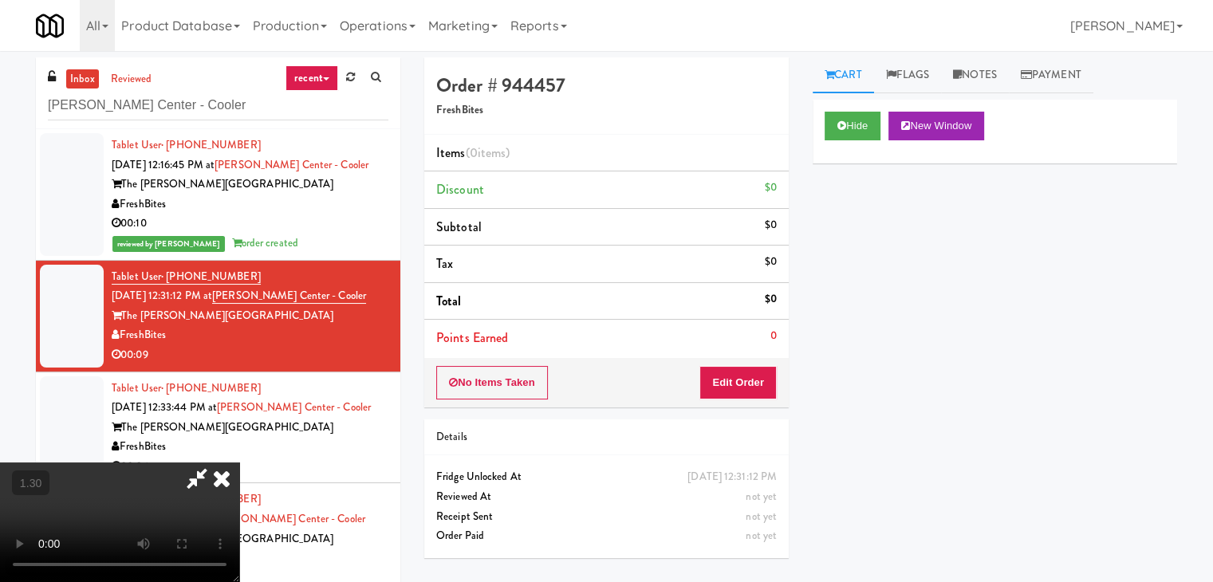
click at [239, 463] on video at bounding box center [119, 523] width 239 height 120
drag, startPoint x: 740, startPoint y: 204, endPoint x: 764, endPoint y: 143, distance: 65.9
click at [762, 149] on div "Order # 944457 FreshBites Items (0 items ) Discount $0 Subtotal $0 Tax $0 Total…" at bounding box center [800, 316] width 753 height 518
click at [215, 463] on icon at bounding box center [197, 479] width 37 height 32
click at [738, 374] on button "Edit Order" at bounding box center [737, 382] width 77 height 33
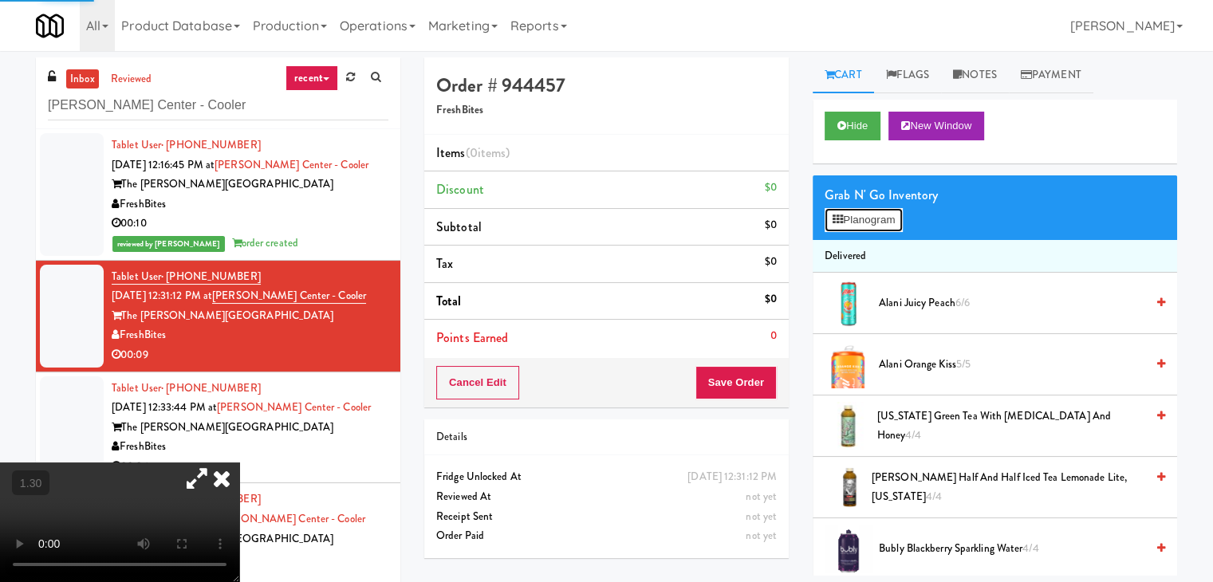
click at [853, 218] on button "Planogram" at bounding box center [864, 220] width 78 height 24
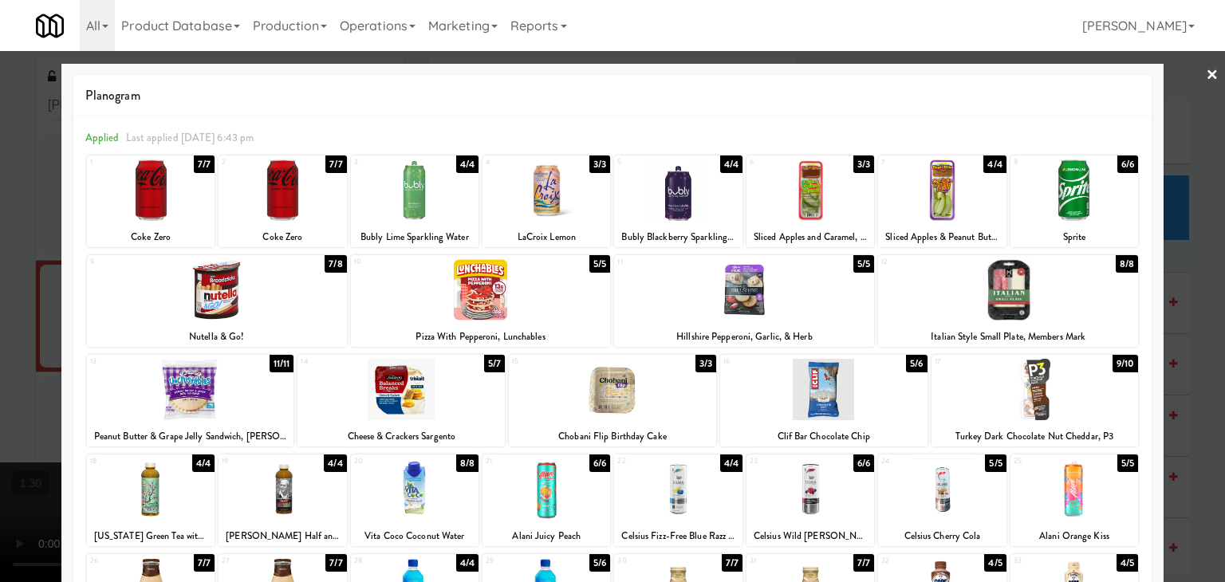
click at [492, 288] on div at bounding box center [481, 289] width 260 height 61
click at [1030, 281] on div at bounding box center [1008, 289] width 260 height 61
click at [316, 190] on div at bounding box center [282, 189] width 128 height 61
click at [1206, 76] on link "×" at bounding box center [1212, 75] width 13 height 49
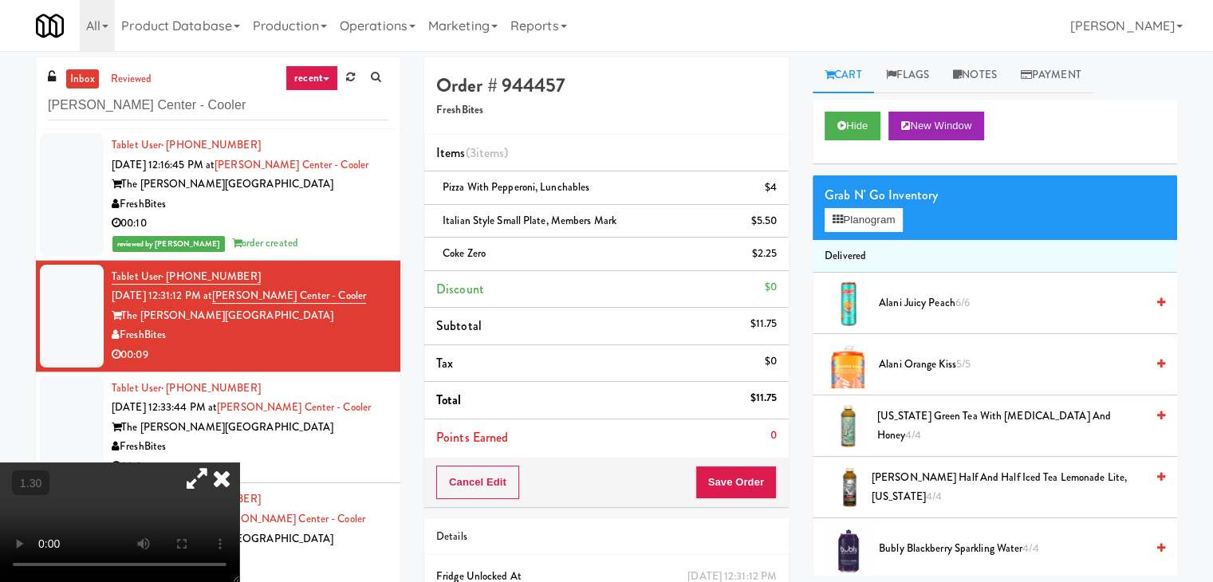
click at [239, 463] on icon at bounding box center [221, 479] width 35 height 32
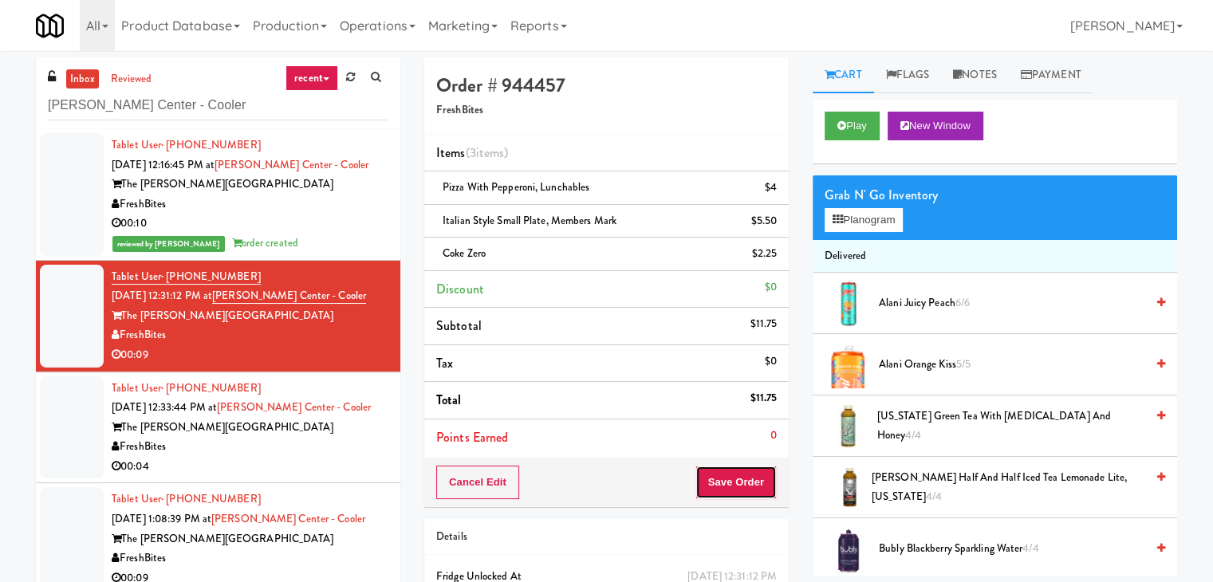
click at [746, 486] on button "Save Order" at bounding box center [735, 482] width 81 height 33
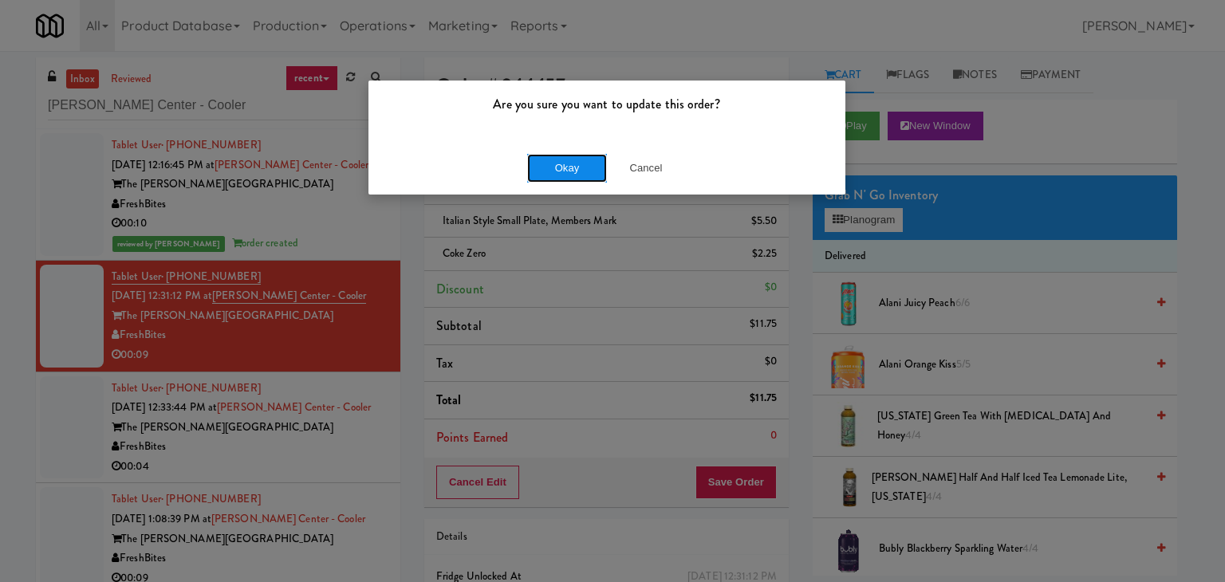
click at [566, 170] on button "Okay" at bounding box center [567, 168] width 80 height 29
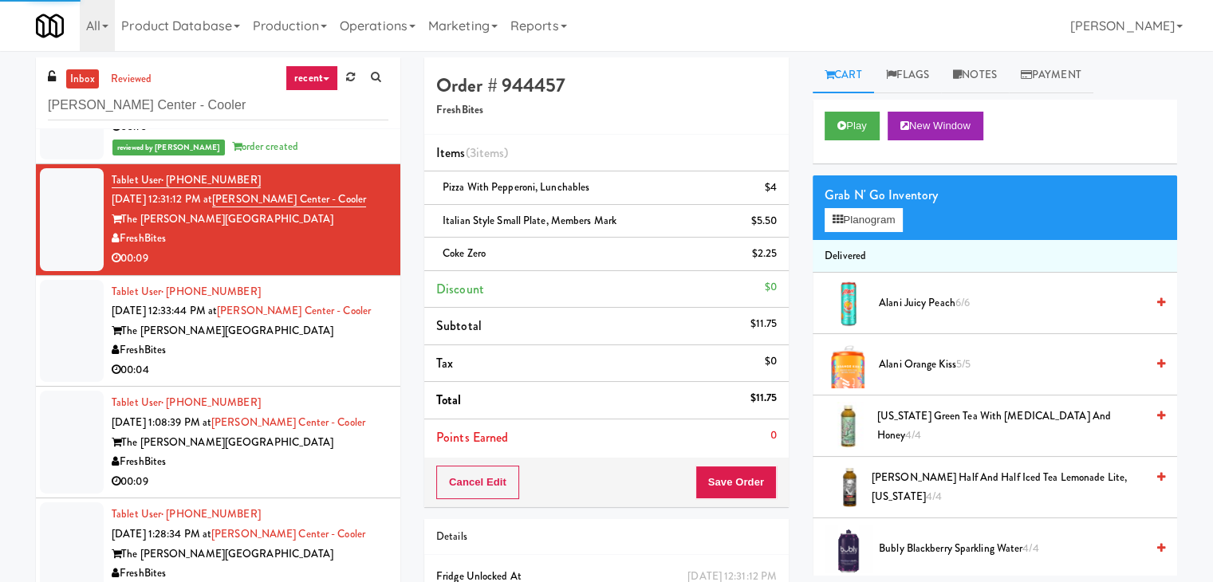
scroll to position [98, 0]
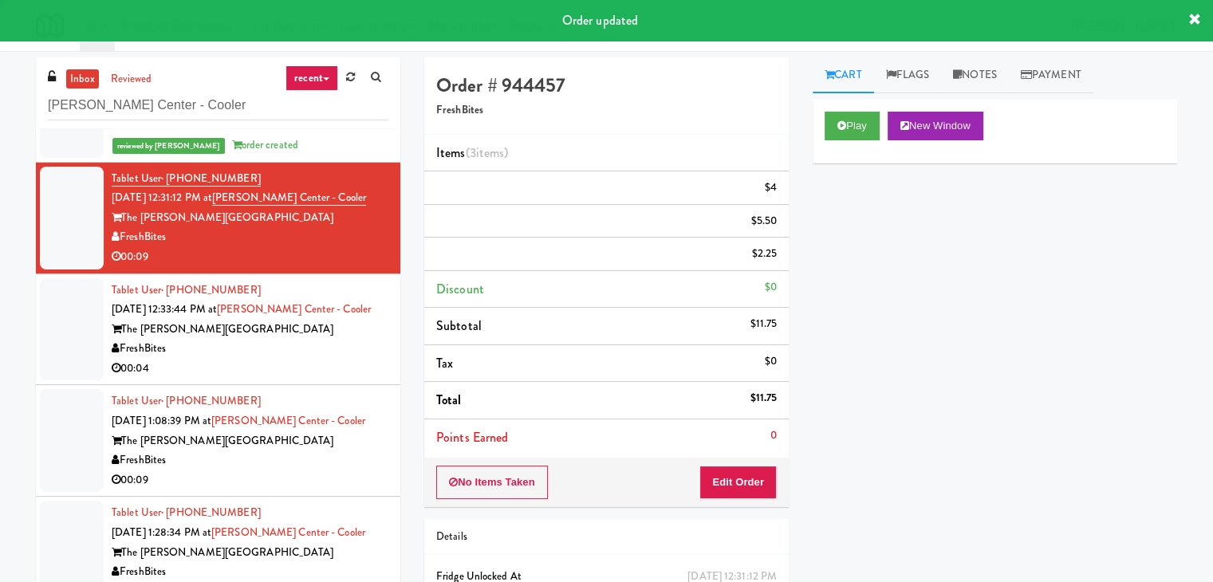
click at [299, 361] on div "00:04" at bounding box center [250, 369] width 277 height 20
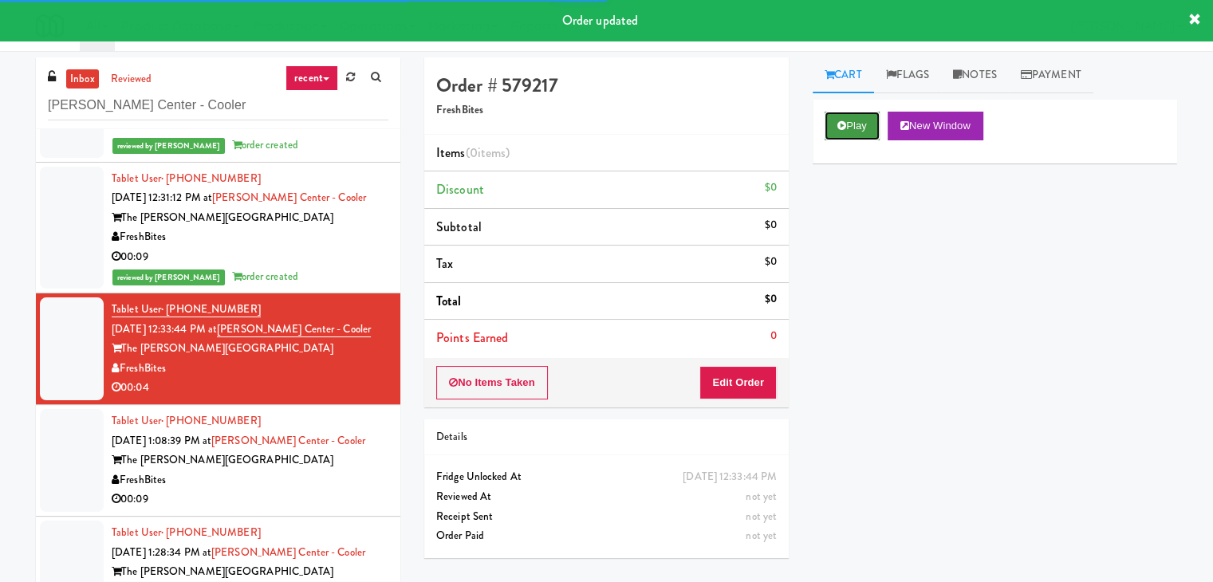
click at [836, 119] on button "Play" at bounding box center [852, 126] width 55 height 29
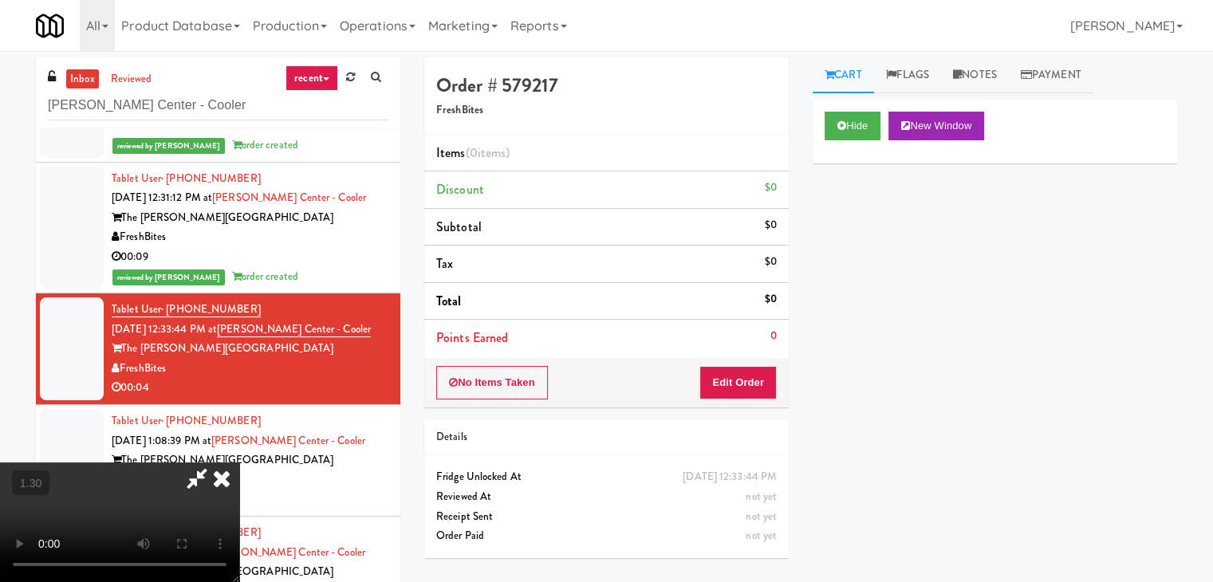
click at [239, 463] on video at bounding box center [119, 523] width 239 height 120
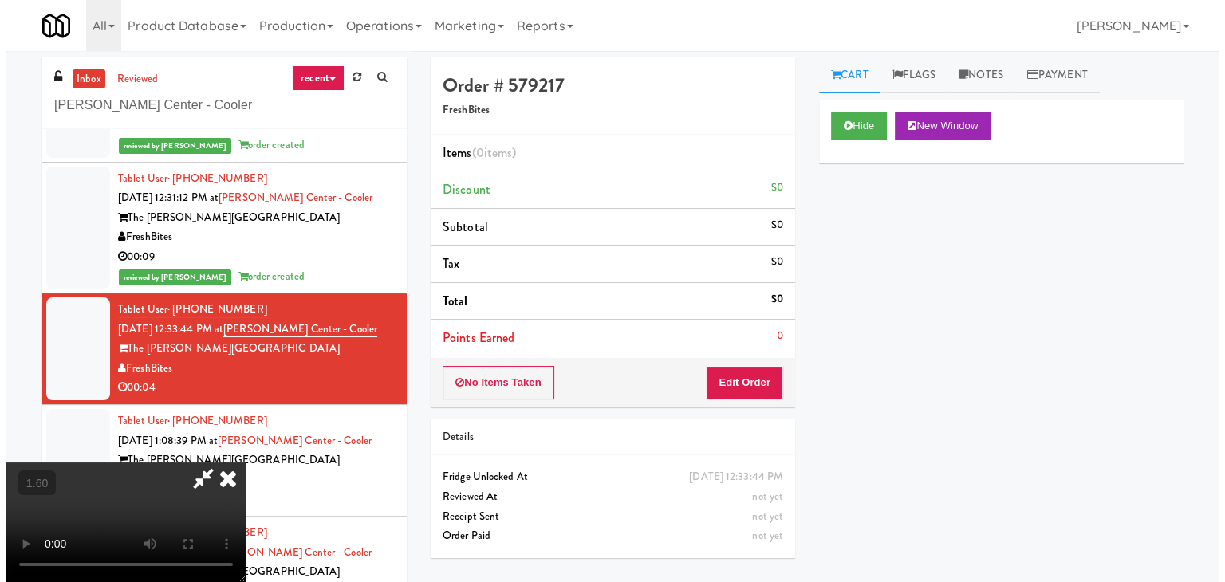
scroll to position [0, 0]
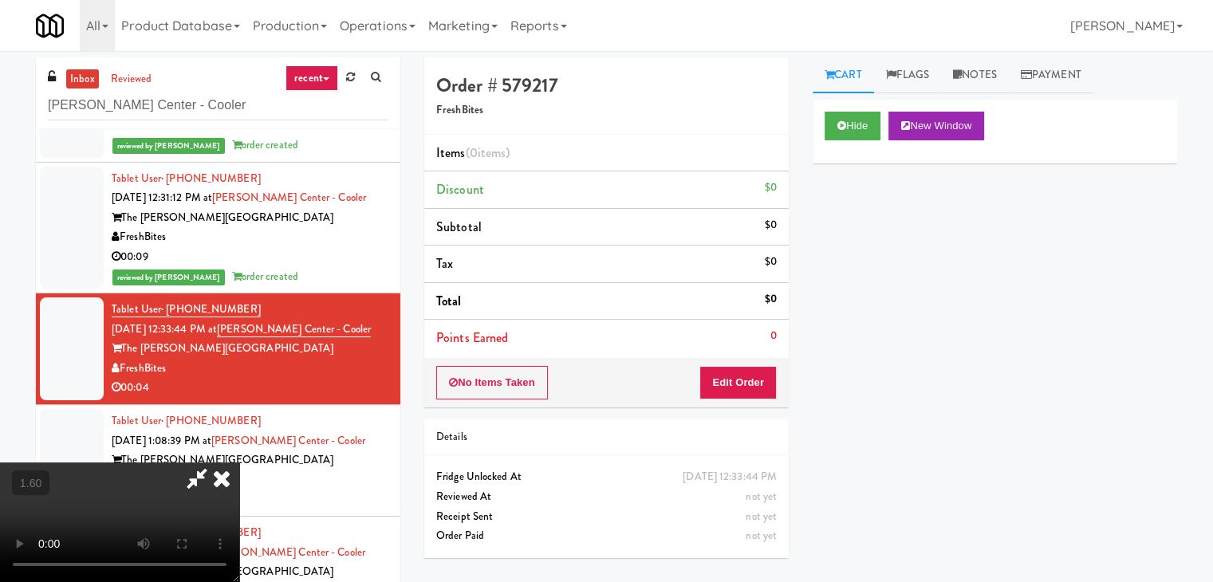
click at [239, 463] on icon at bounding box center [221, 479] width 35 height 32
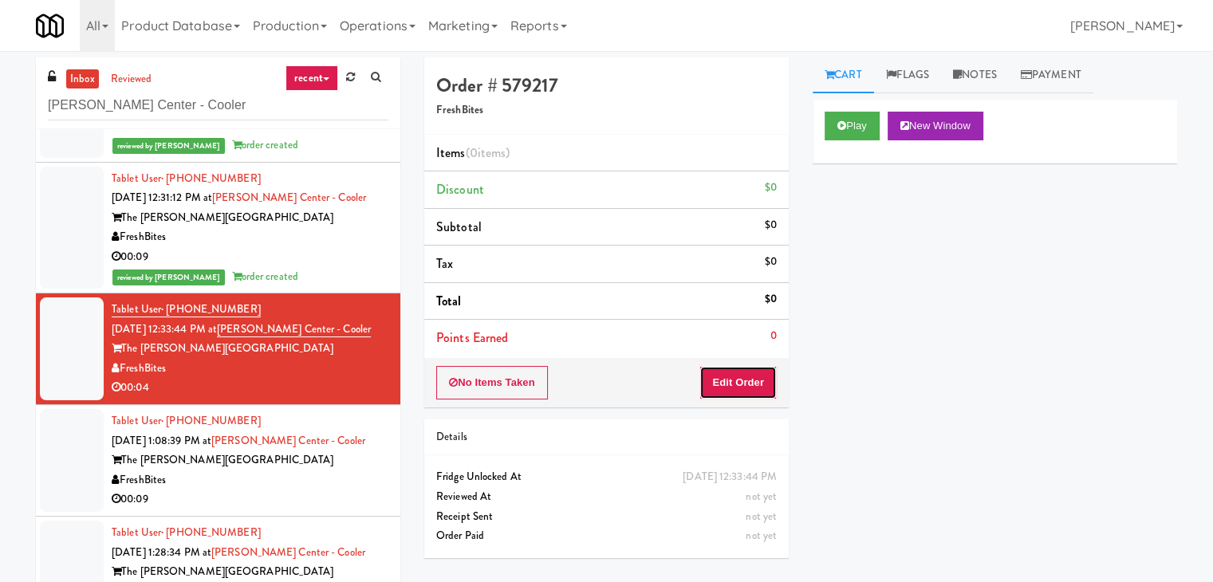
click at [721, 388] on button "Edit Order" at bounding box center [737, 382] width 77 height 33
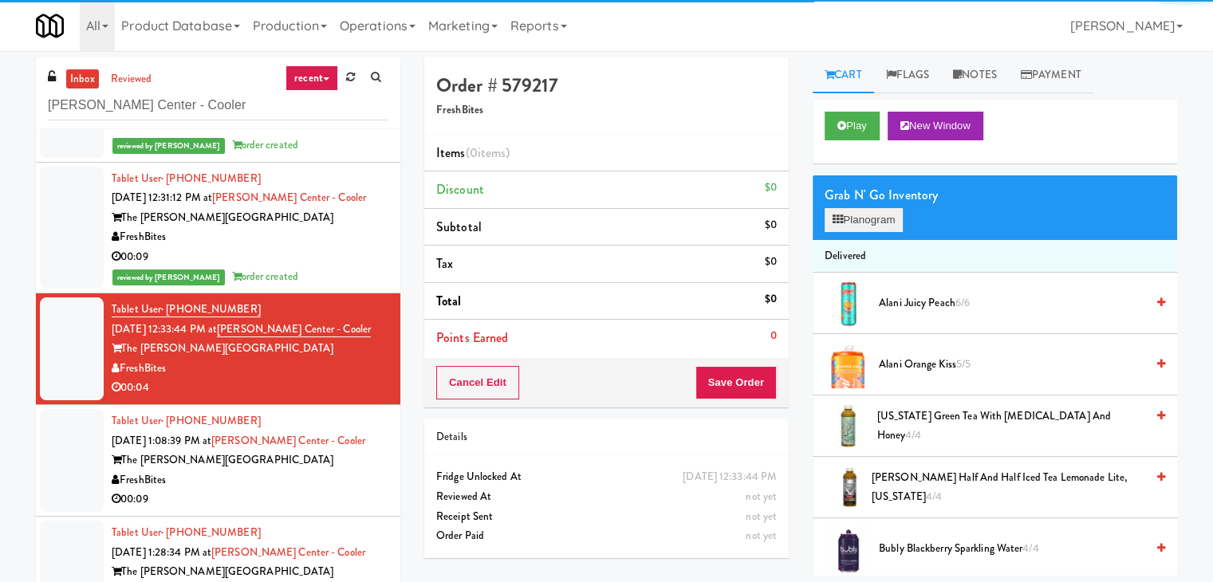
click at [834, 227] on div "Grab N' Go Inventory Planogram" at bounding box center [995, 207] width 364 height 65
click at [835, 227] on button "Planogram" at bounding box center [864, 220] width 78 height 24
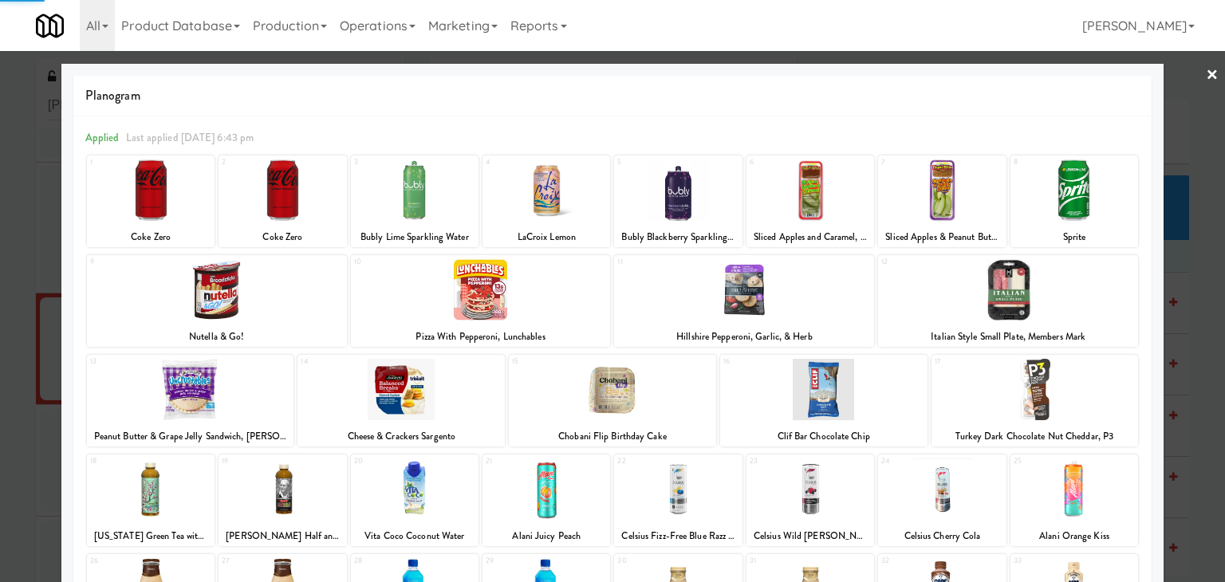
scroll to position [201, 0]
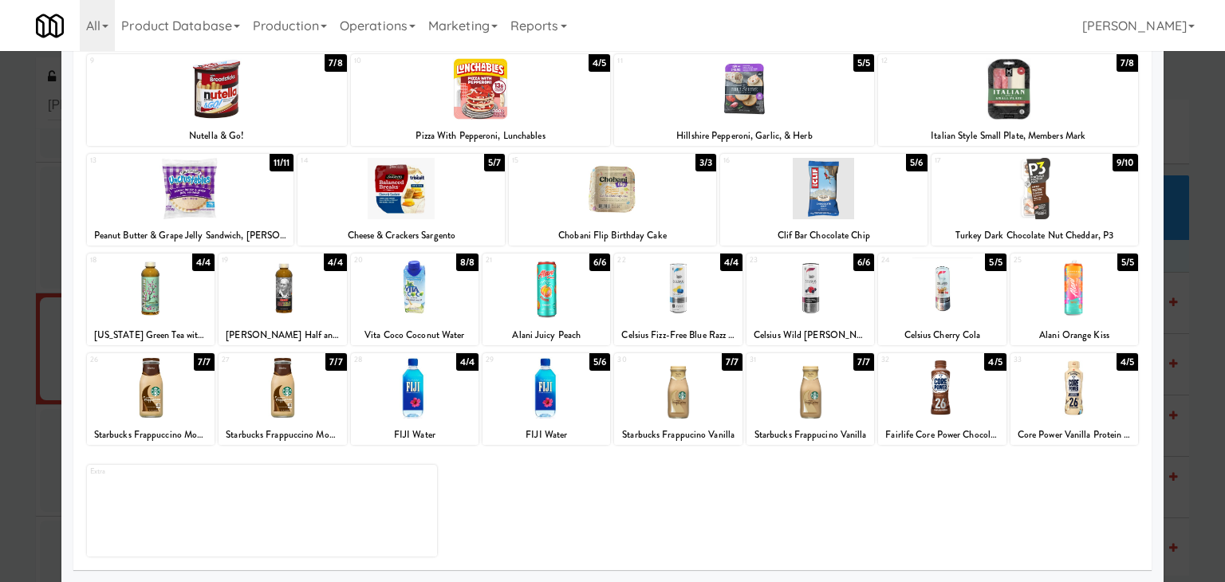
click at [672, 396] on div at bounding box center [678, 387] width 128 height 61
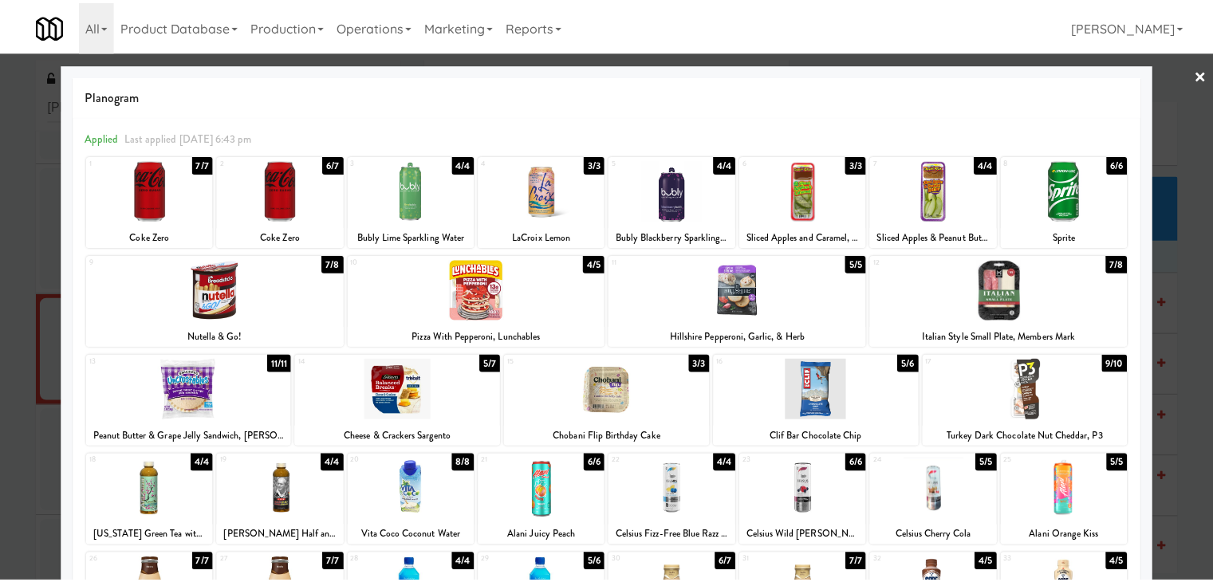
scroll to position [0, 0]
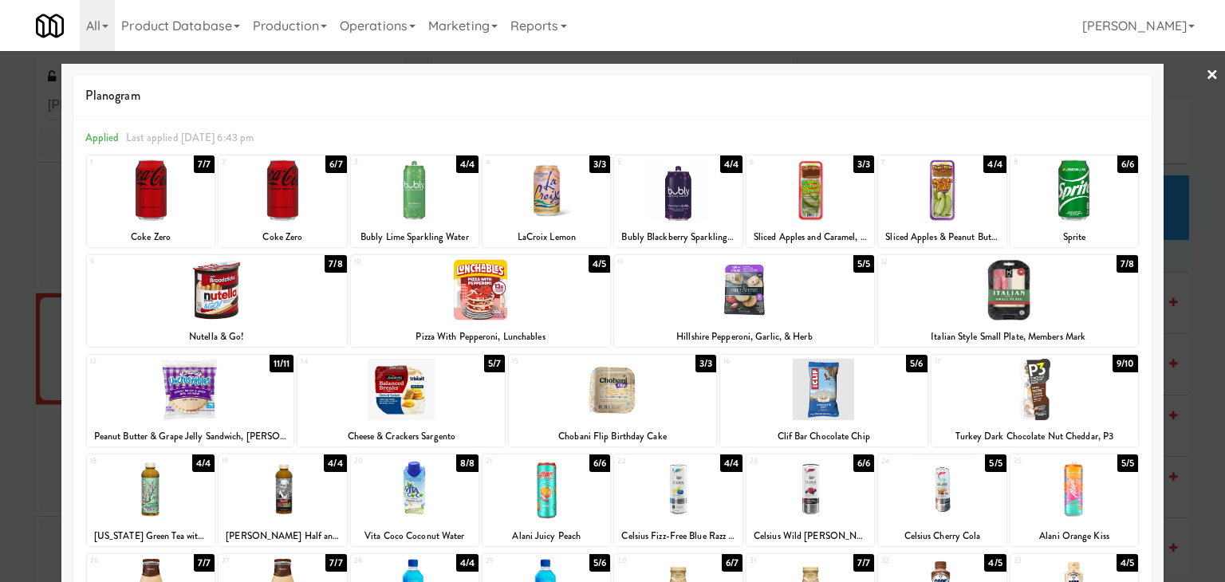
click at [1206, 77] on link "×" at bounding box center [1212, 75] width 13 height 49
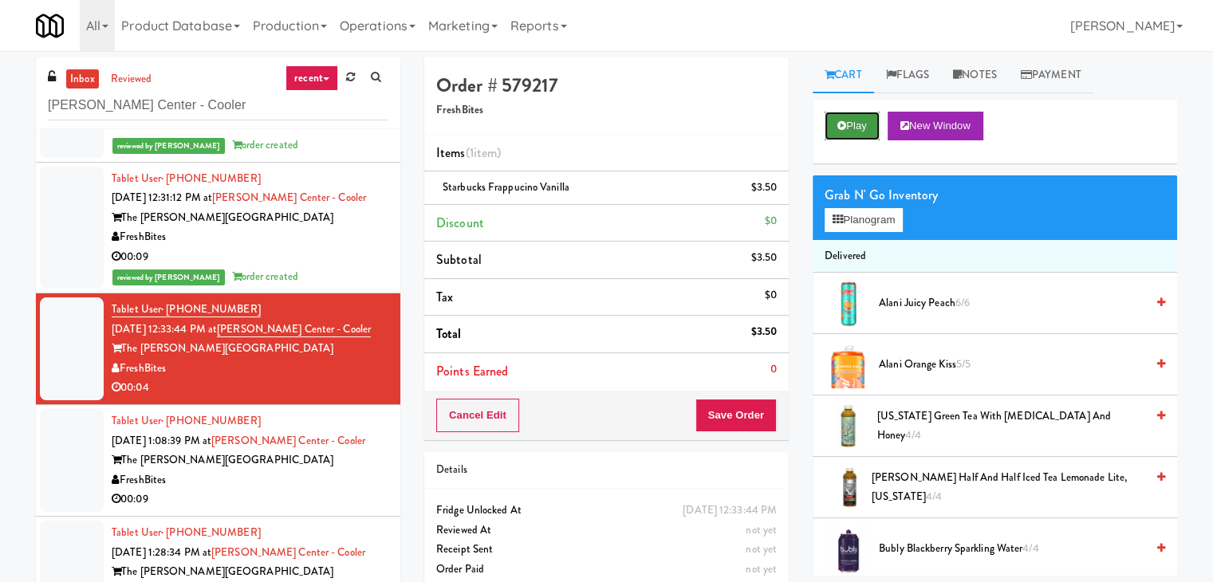
click at [872, 125] on button "Play" at bounding box center [852, 126] width 55 height 29
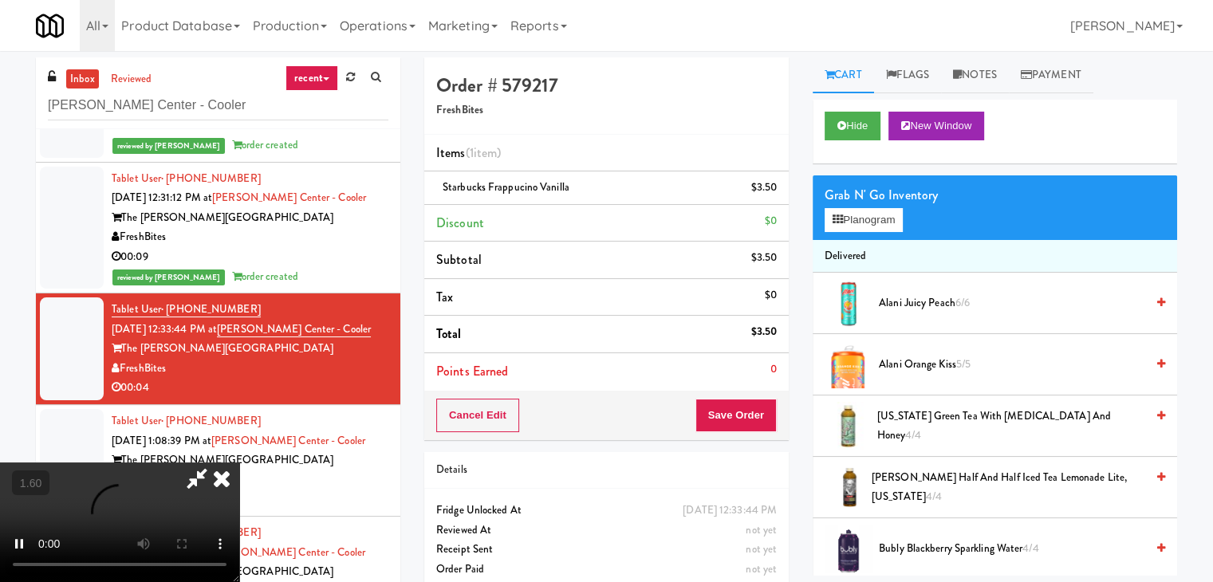
click at [239, 463] on video at bounding box center [119, 523] width 239 height 120
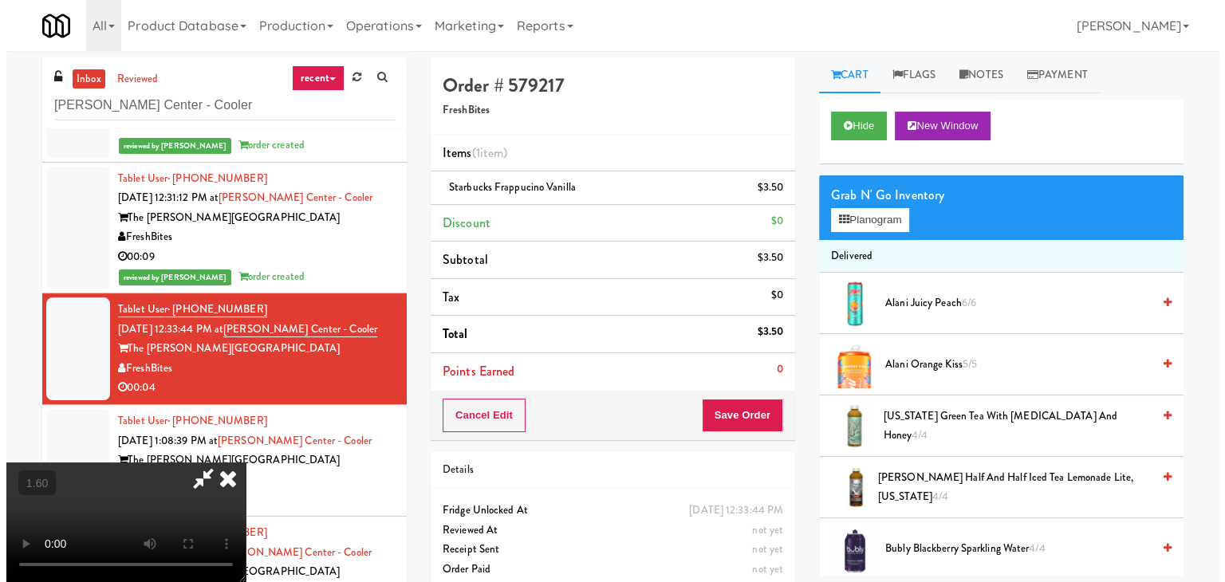
scroll to position [0, 0]
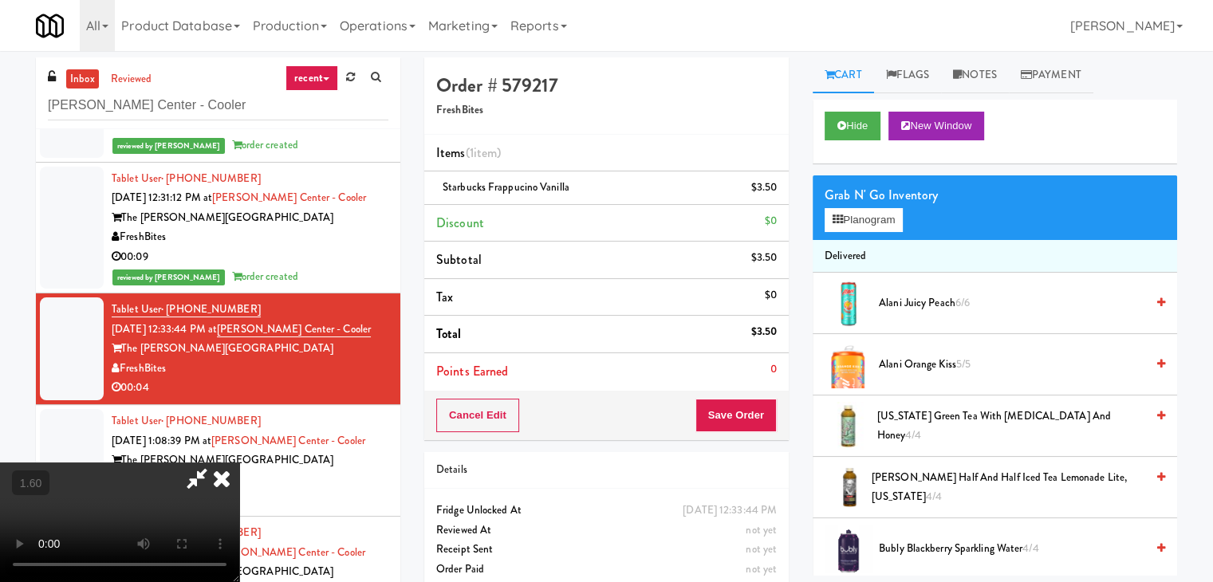
click at [239, 463] on icon at bounding box center [221, 479] width 35 height 32
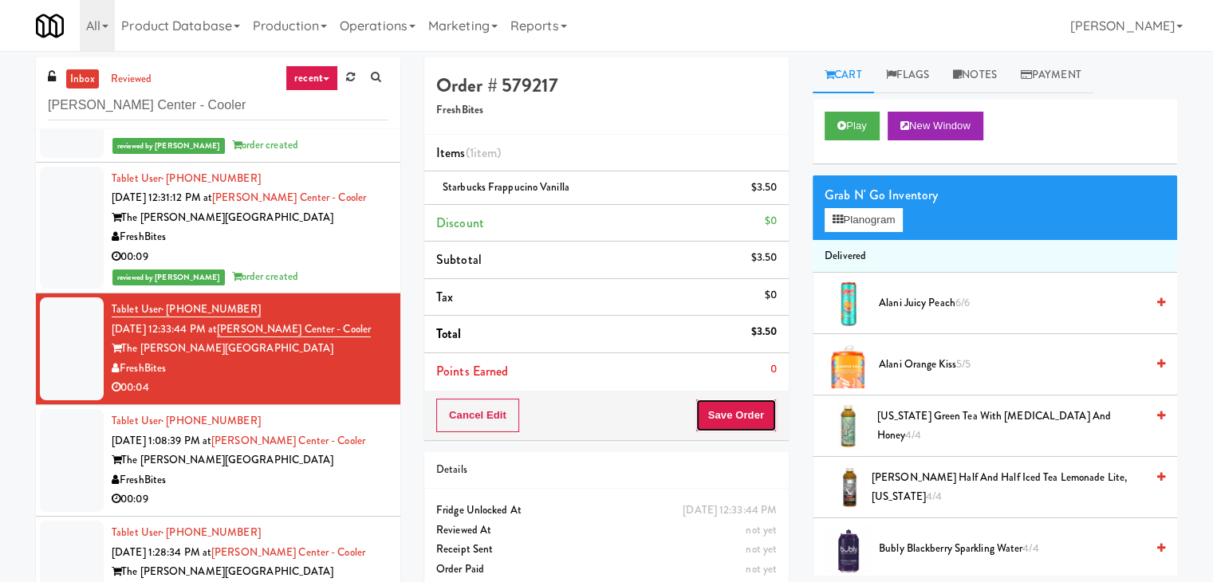
click at [738, 425] on button "Save Order" at bounding box center [735, 415] width 81 height 33
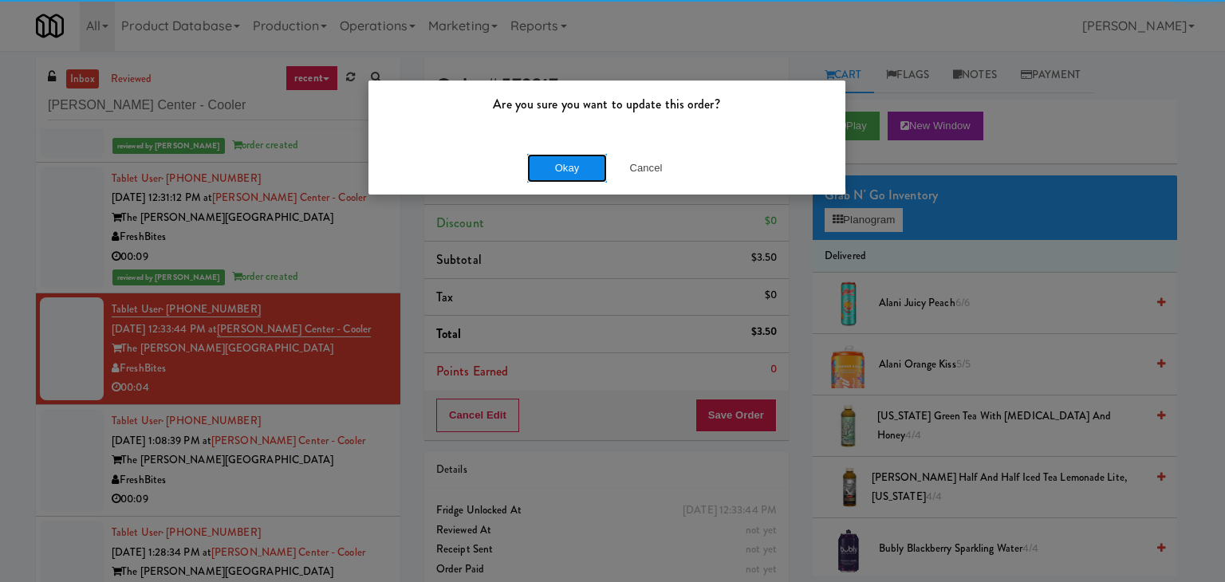
click at [568, 163] on button "Okay" at bounding box center [567, 168] width 80 height 29
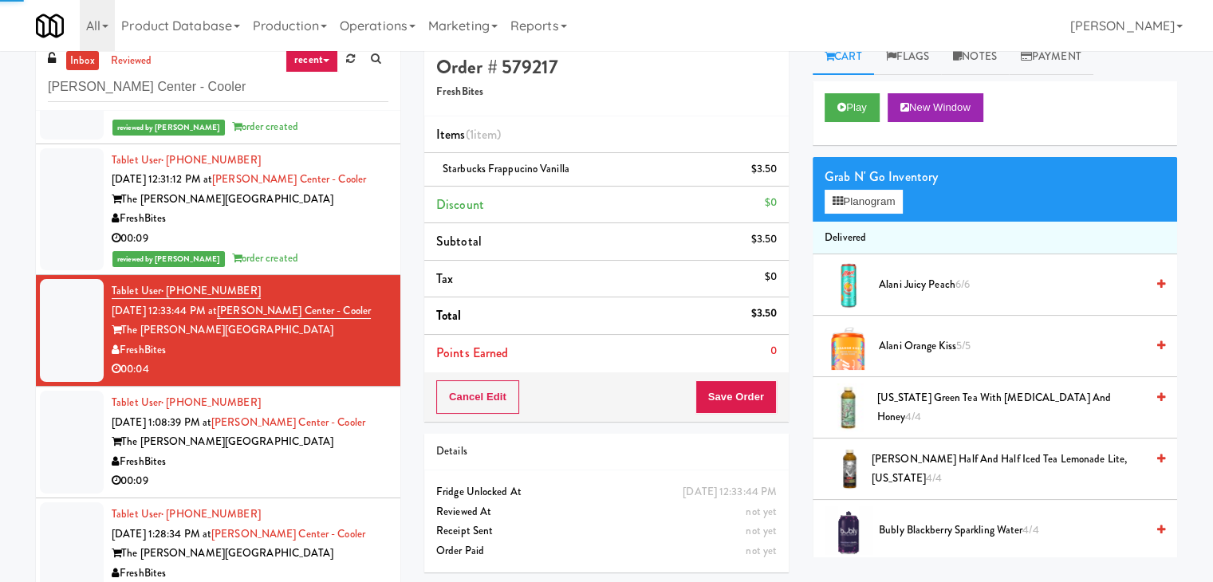
scroll to position [51, 0]
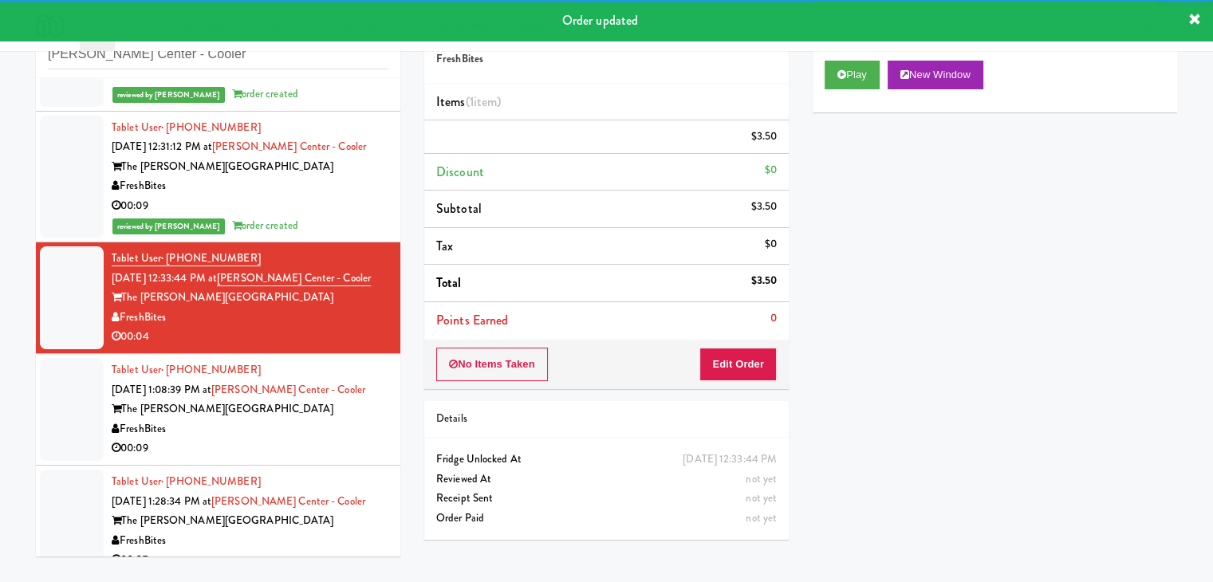
click at [326, 451] on div "00:09" at bounding box center [250, 449] width 277 height 20
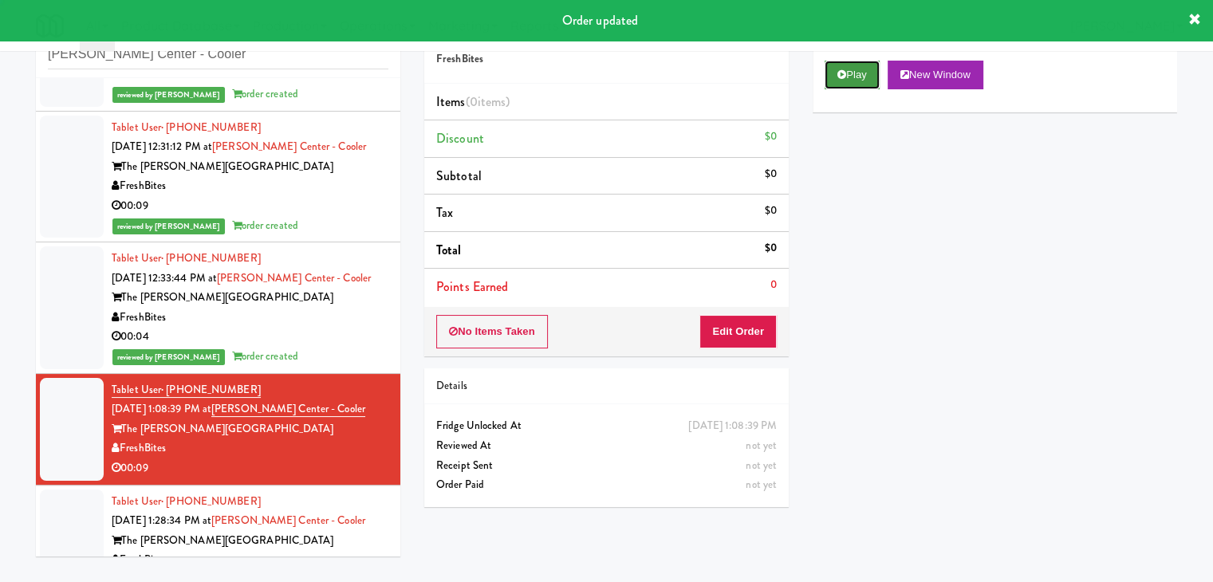
click at [843, 77] on icon at bounding box center [841, 74] width 9 height 10
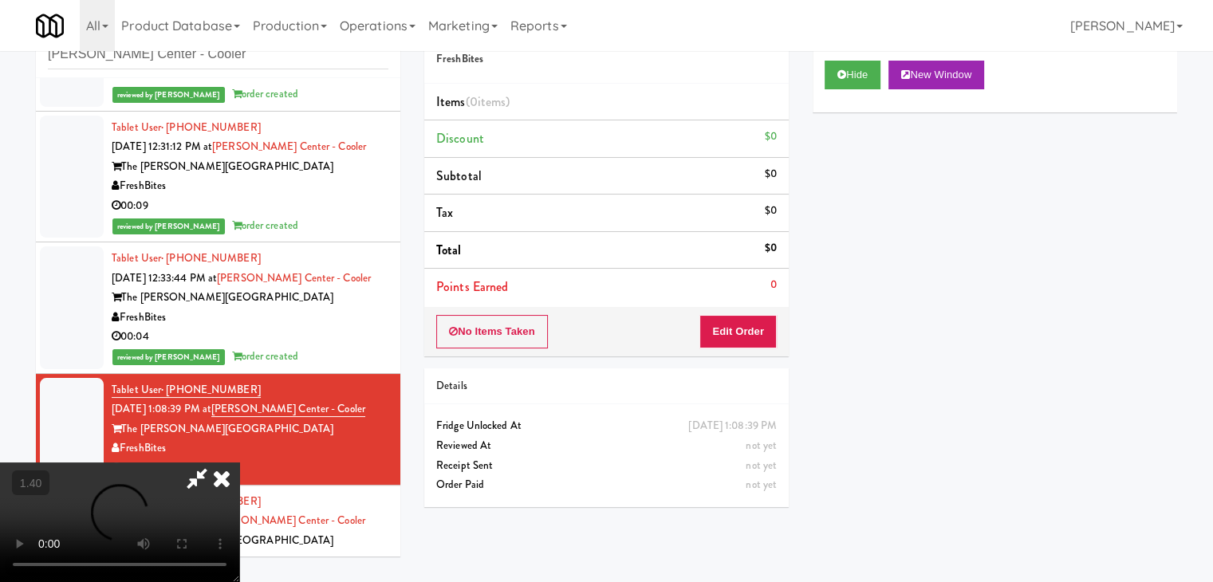
click at [239, 463] on video at bounding box center [119, 523] width 239 height 120
drag, startPoint x: 697, startPoint y: 60, endPoint x: 701, endPoint y: 70, distance: 11.1
click at [239, 463] on icon at bounding box center [221, 479] width 35 height 32
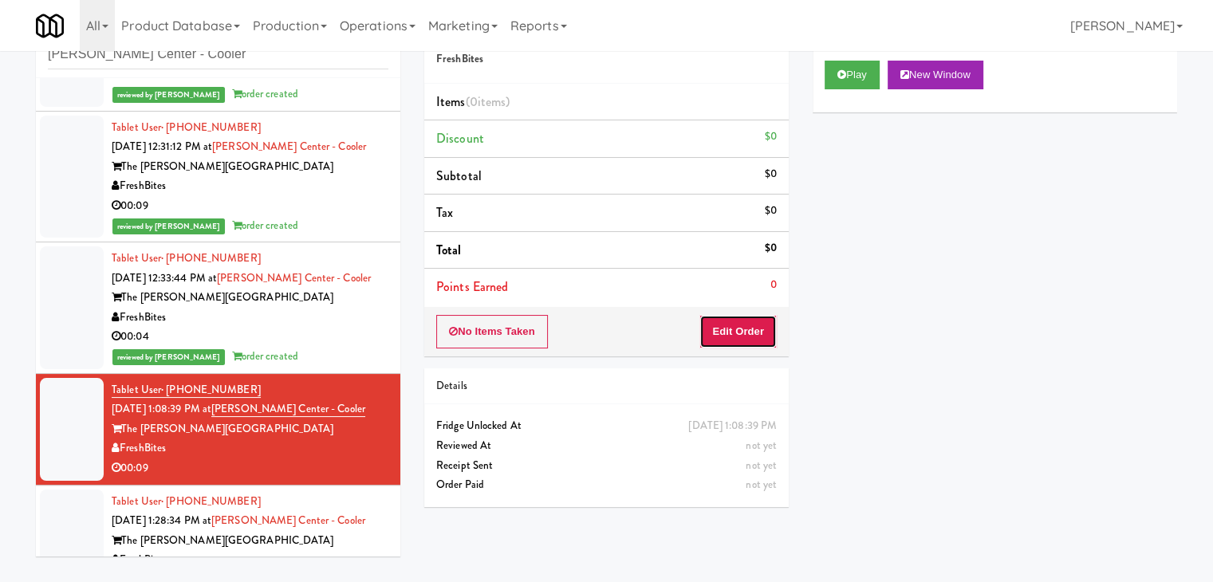
click at [762, 329] on button "Edit Order" at bounding box center [737, 331] width 77 height 33
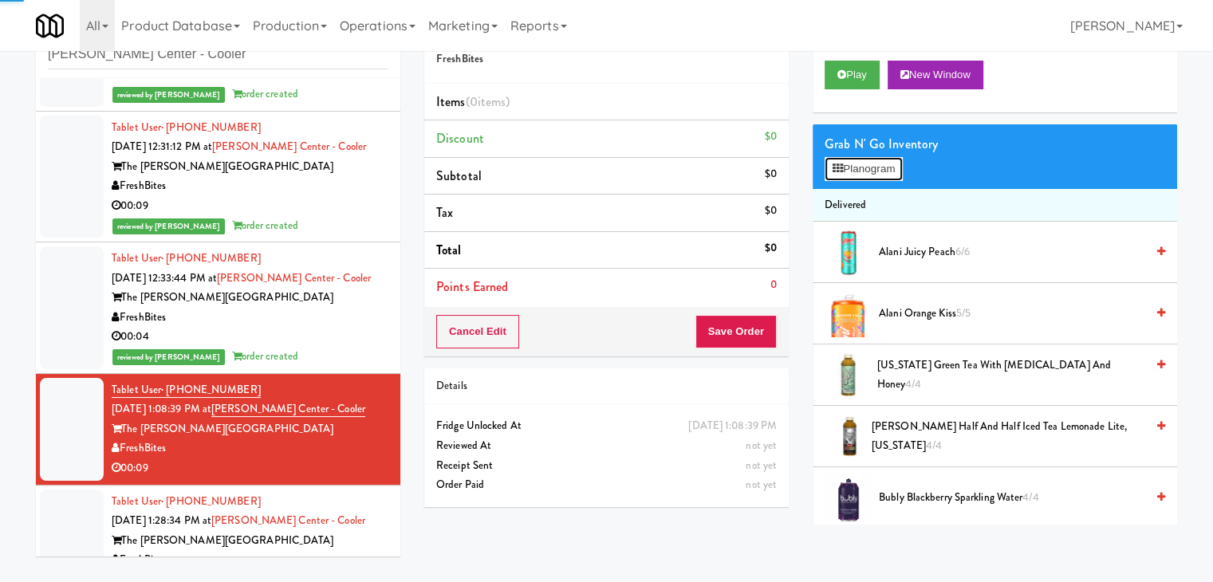
click at [838, 173] on button "Planogram" at bounding box center [864, 169] width 78 height 24
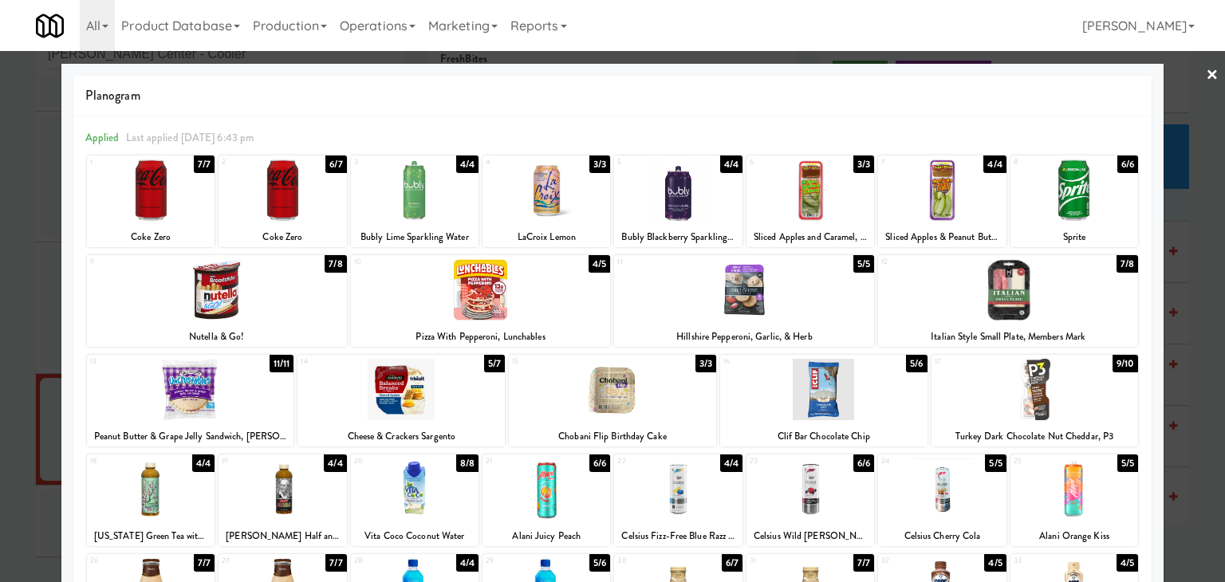
click at [540, 193] on div at bounding box center [546, 189] width 128 height 61
click at [1206, 73] on link "×" at bounding box center [1212, 75] width 13 height 49
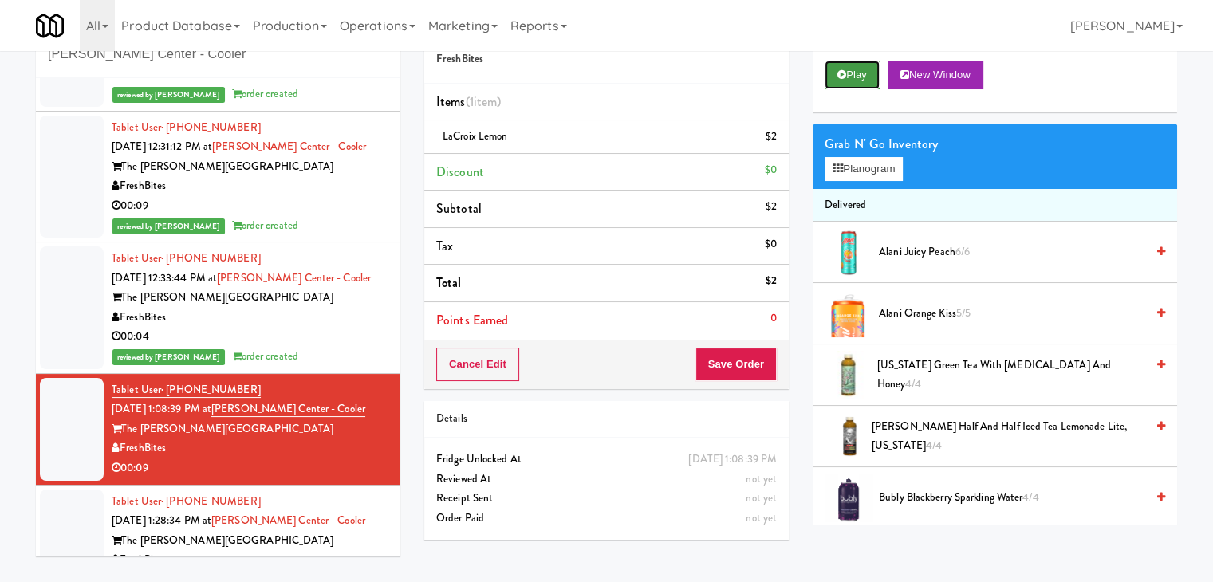
click at [868, 73] on button "Play" at bounding box center [852, 75] width 55 height 29
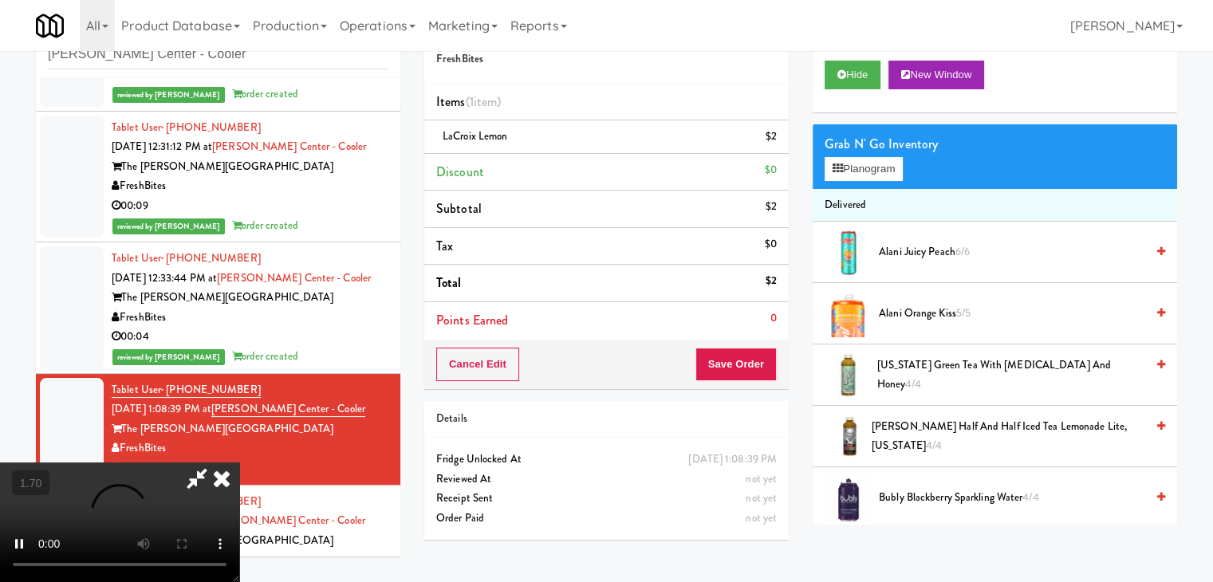
click at [239, 463] on icon at bounding box center [221, 479] width 35 height 32
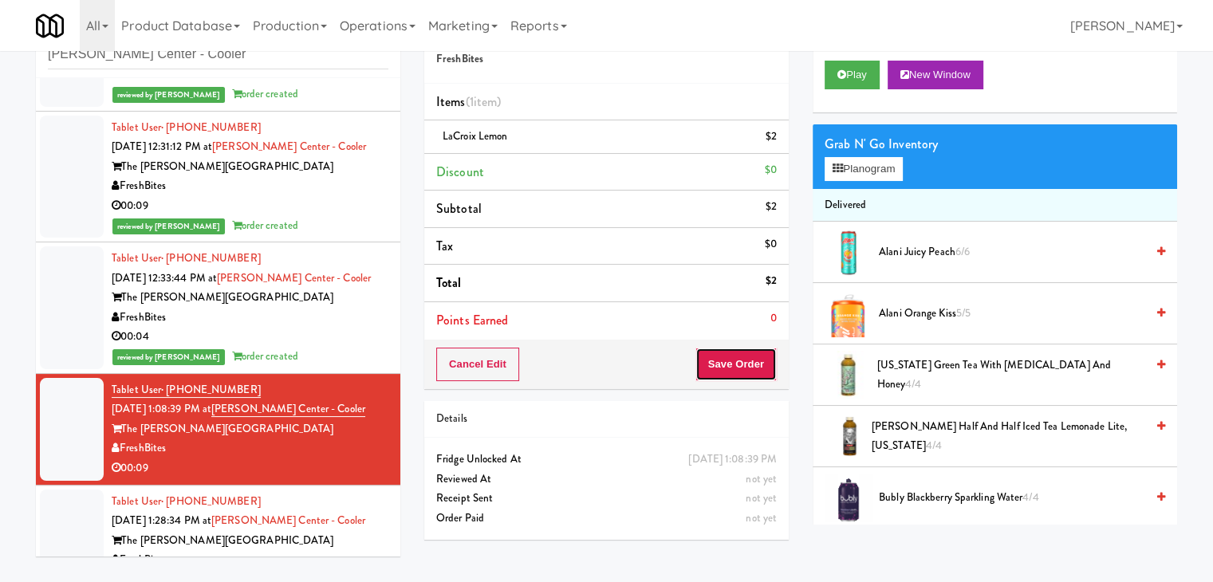
click at [743, 371] on button "Save Order" at bounding box center [735, 364] width 81 height 33
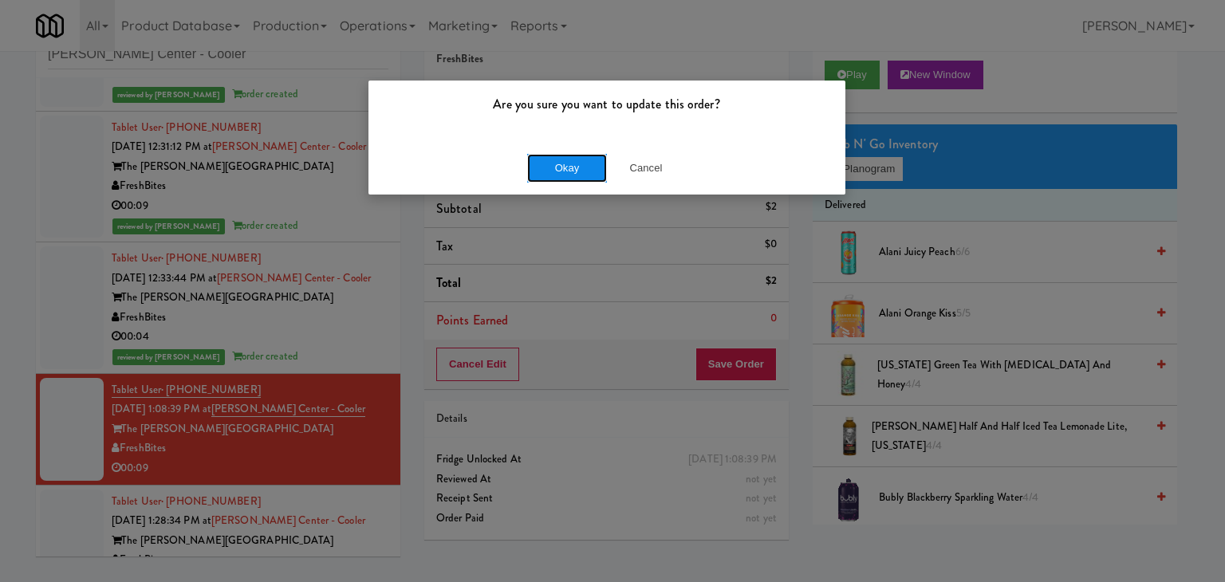
drag, startPoint x: 559, startPoint y: 167, endPoint x: 545, endPoint y: 179, distance: 18.7
click at [559, 167] on button "Okay" at bounding box center [567, 168] width 80 height 29
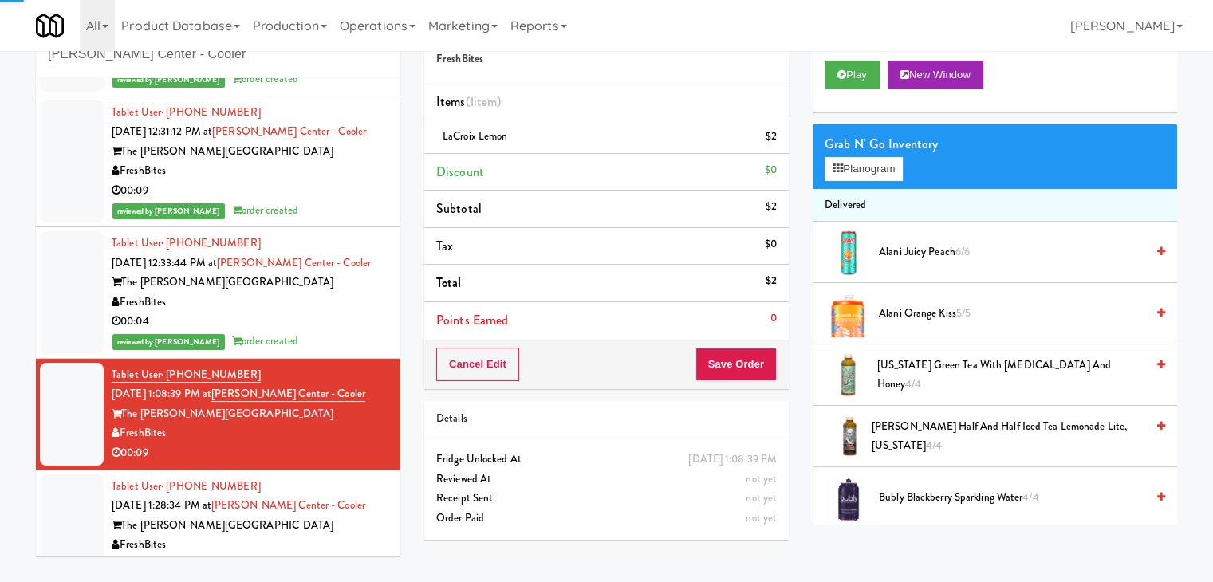
scroll to position [137, 0]
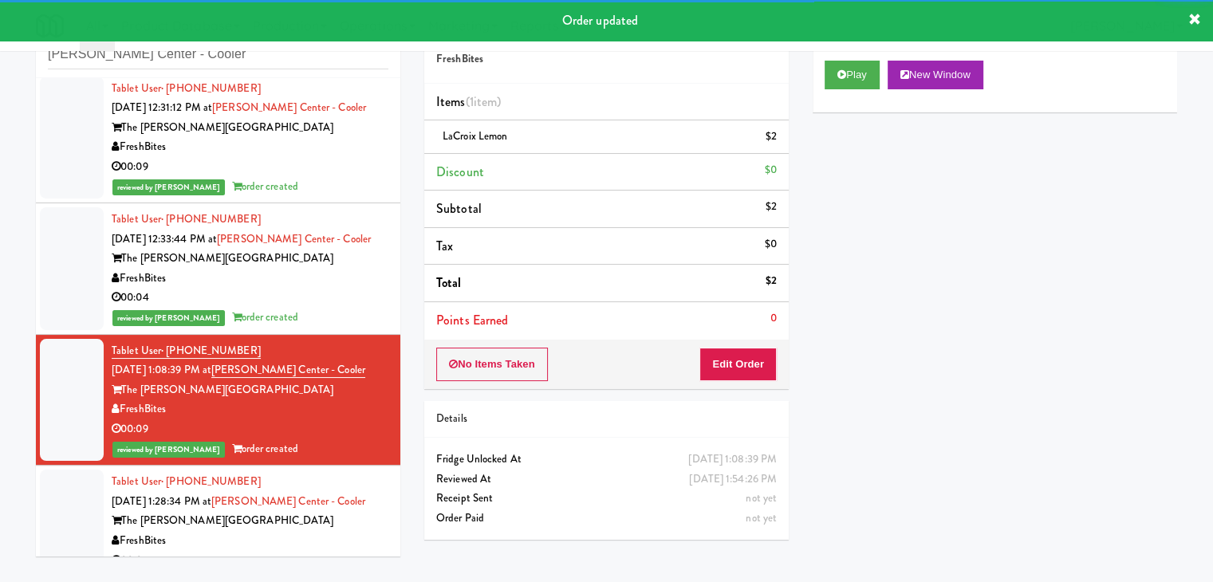
click at [305, 522] on div "The [PERSON_NAME][GEOGRAPHIC_DATA]" at bounding box center [250, 521] width 277 height 20
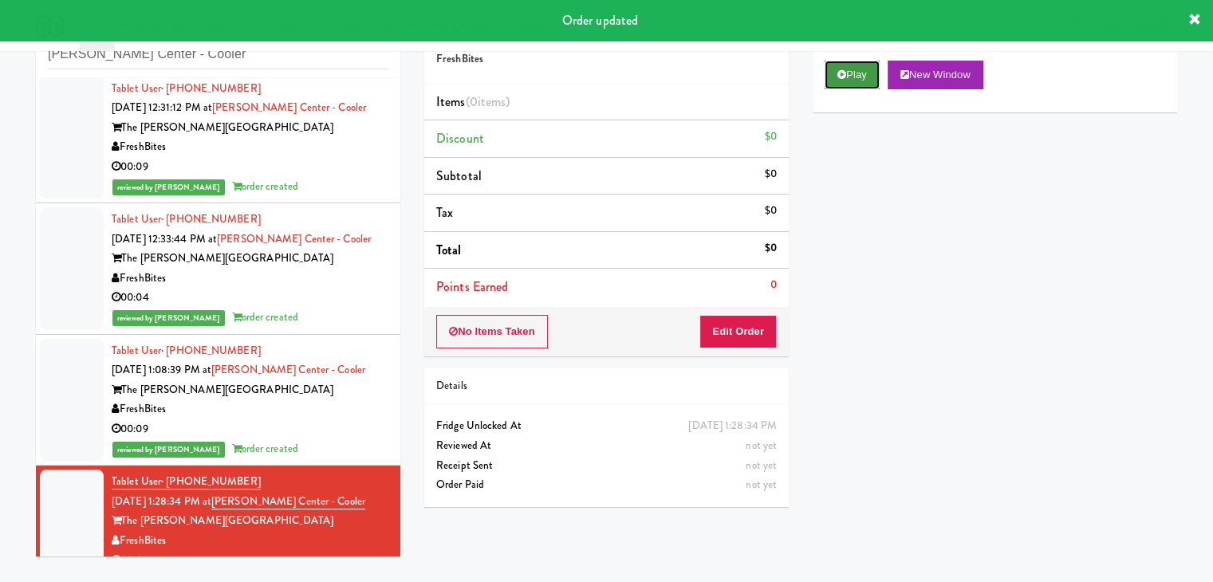
click at [849, 70] on button "Play" at bounding box center [852, 75] width 55 height 29
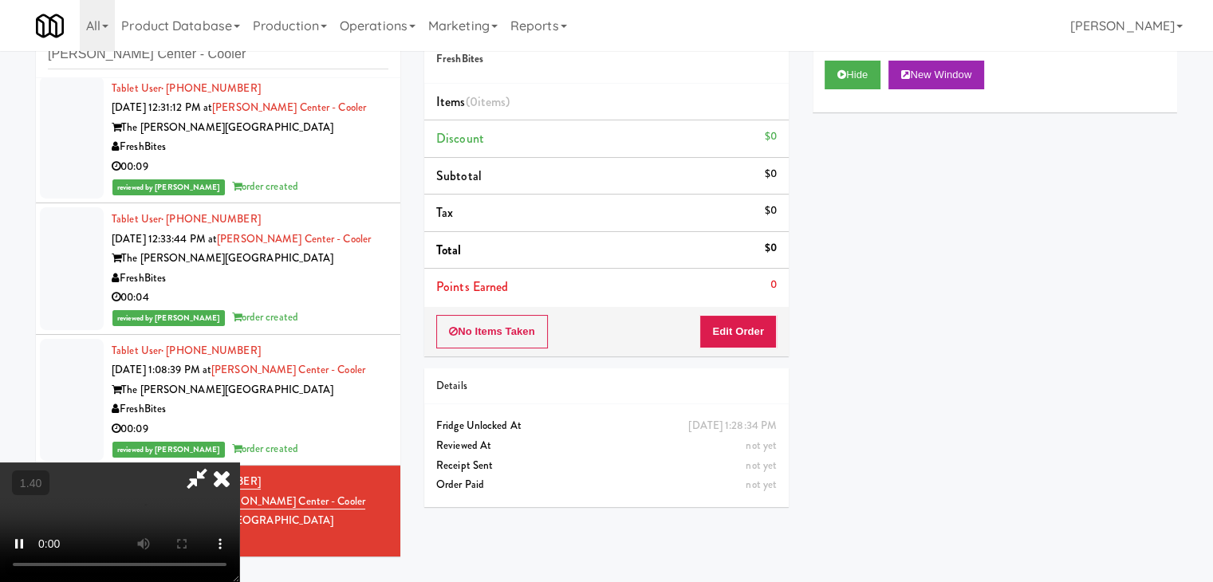
click at [239, 463] on video at bounding box center [119, 523] width 239 height 120
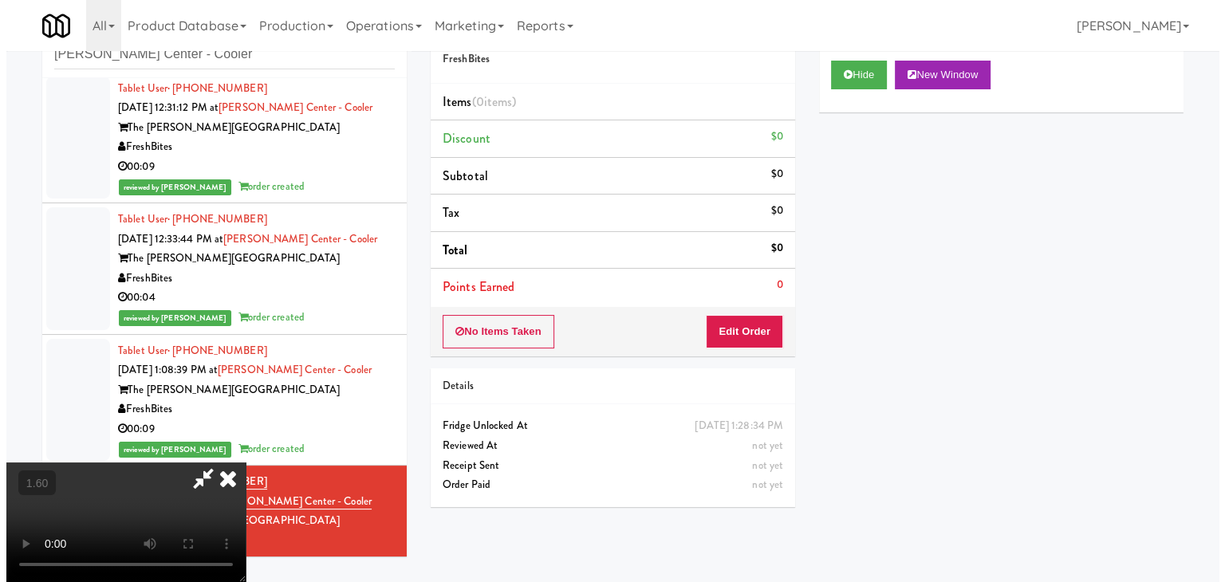
scroll to position [0, 0]
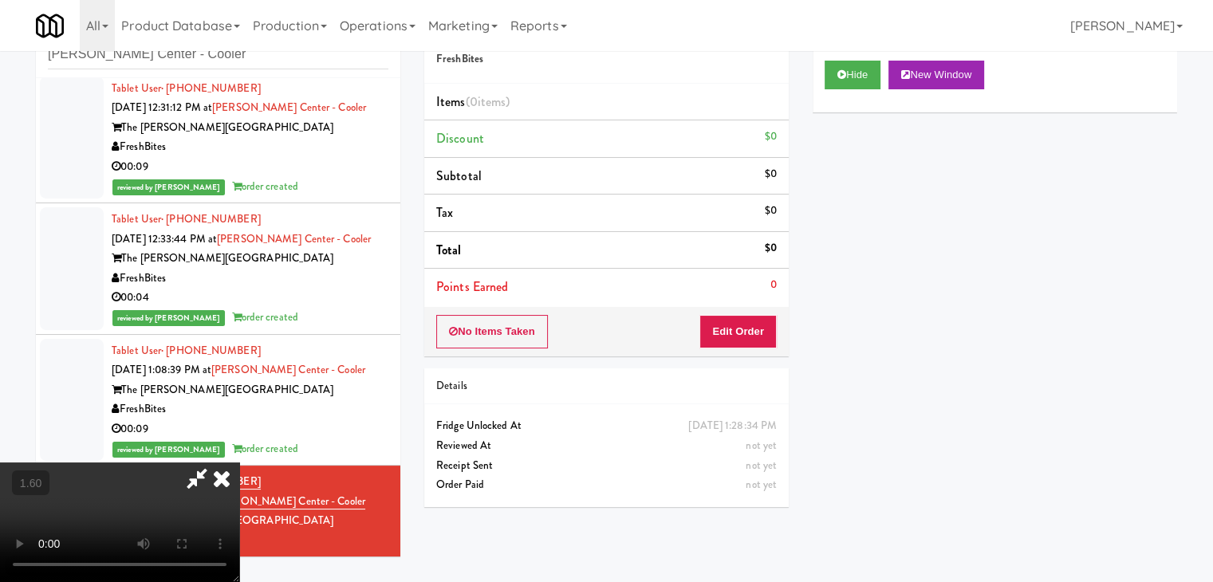
click at [239, 463] on icon at bounding box center [221, 479] width 35 height 32
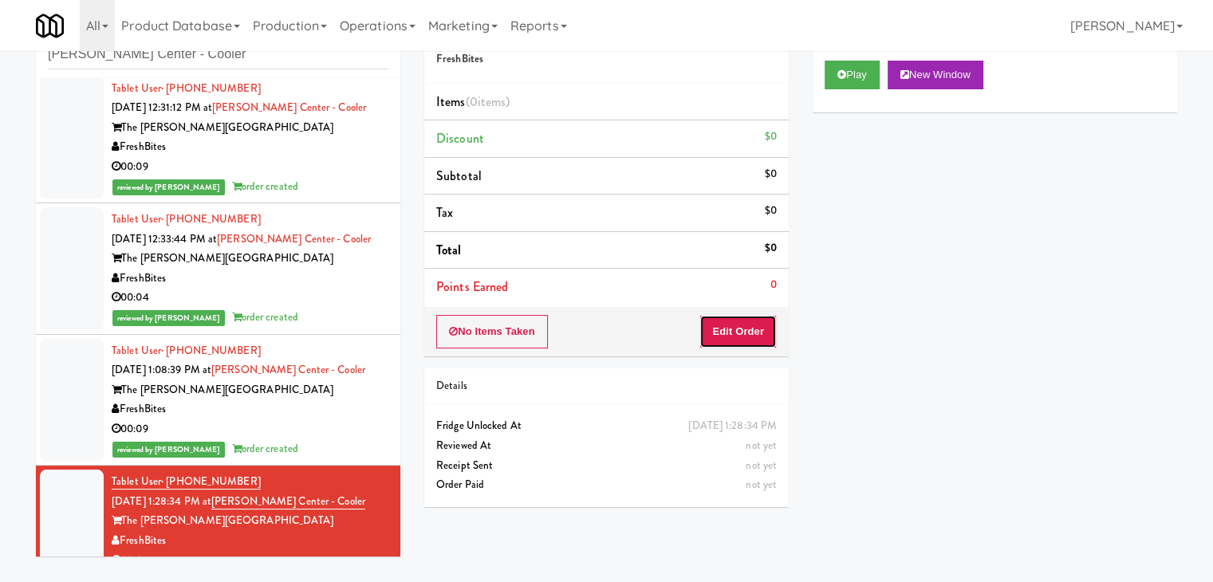
click at [740, 325] on button "Edit Order" at bounding box center [737, 331] width 77 height 33
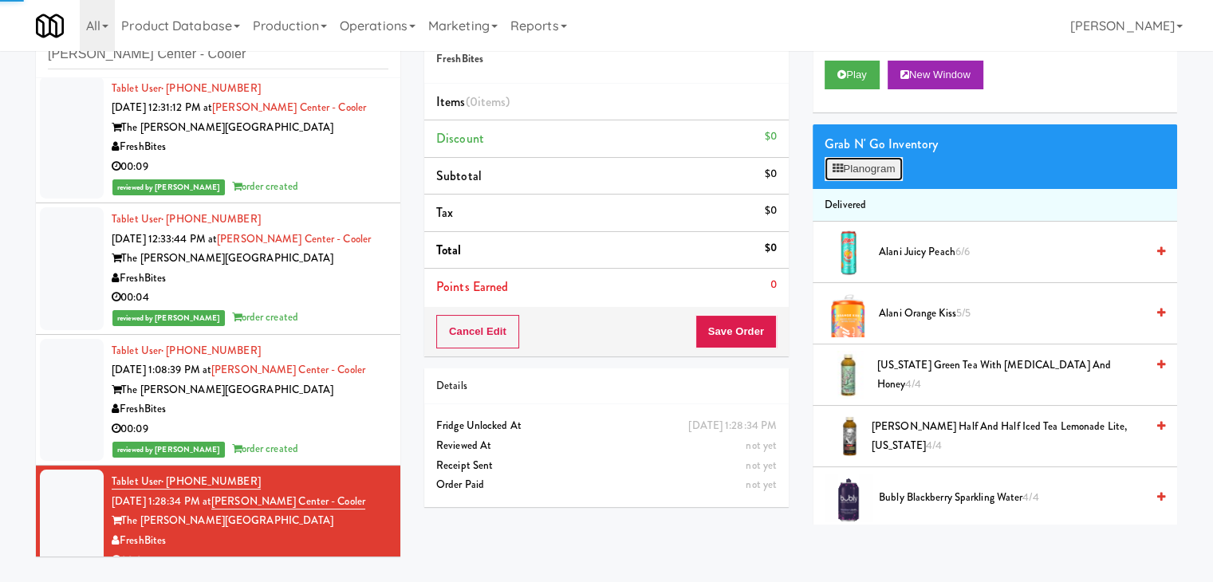
click at [861, 176] on button "Planogram" at bounding box center [864, 169] width 78 height 24
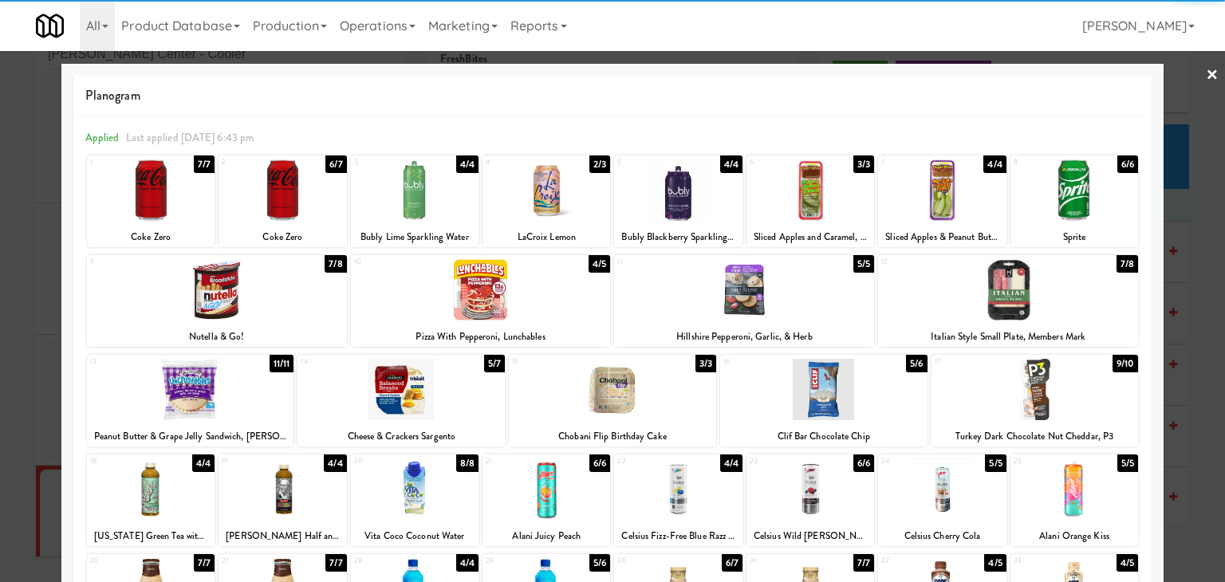
scroll to position [201, 0]
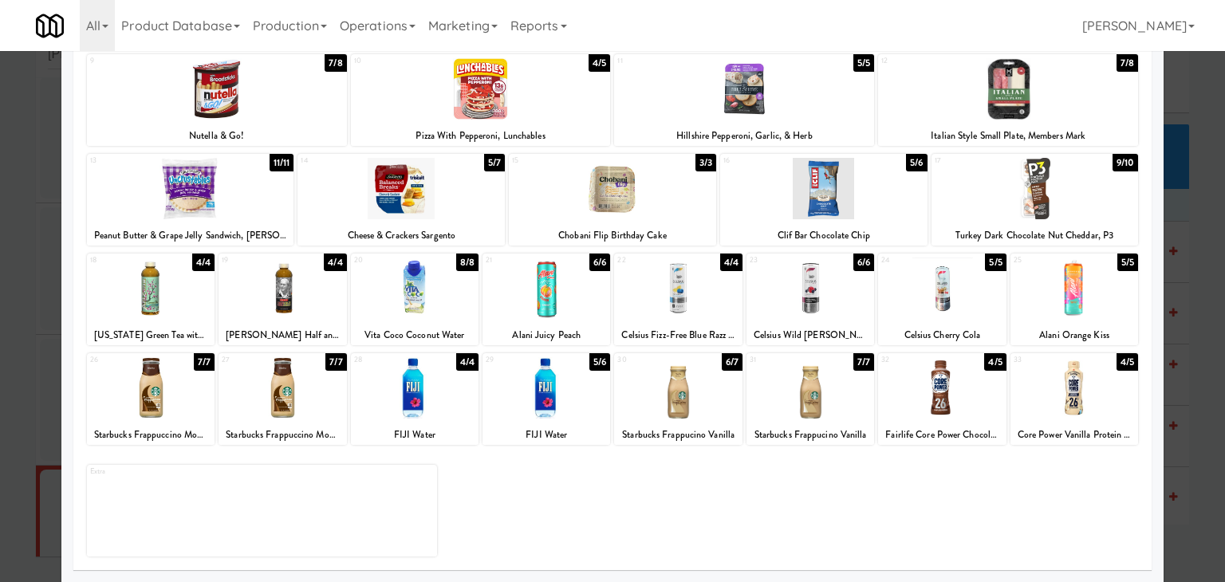
click at [295, 368] on div at bounding box center [282, 387] width 128 height 61
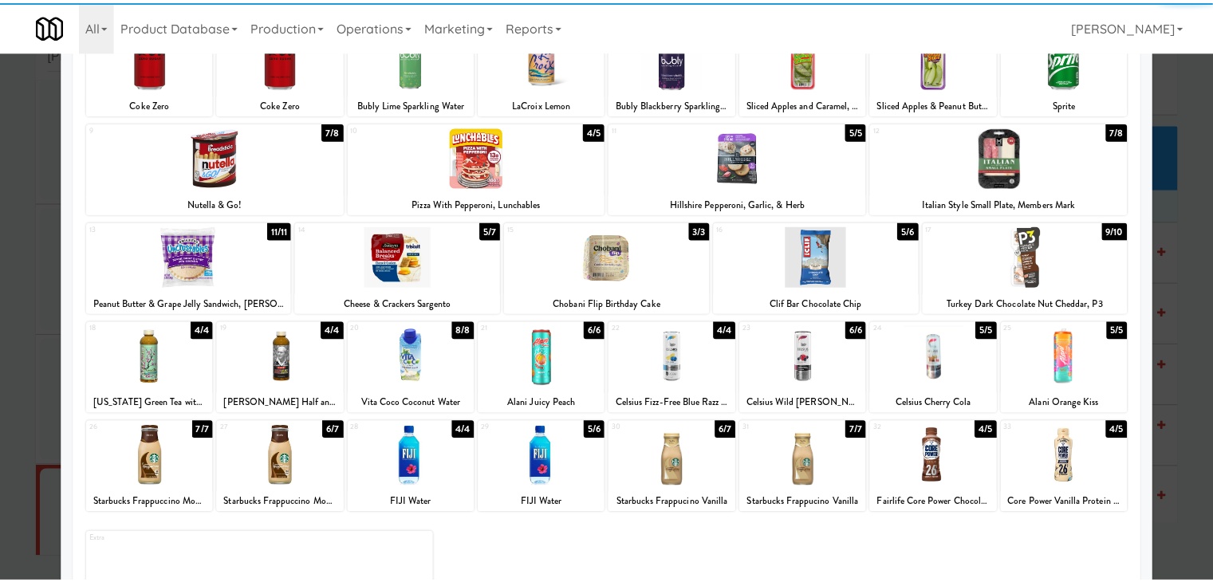
scroll to position [0, 0]
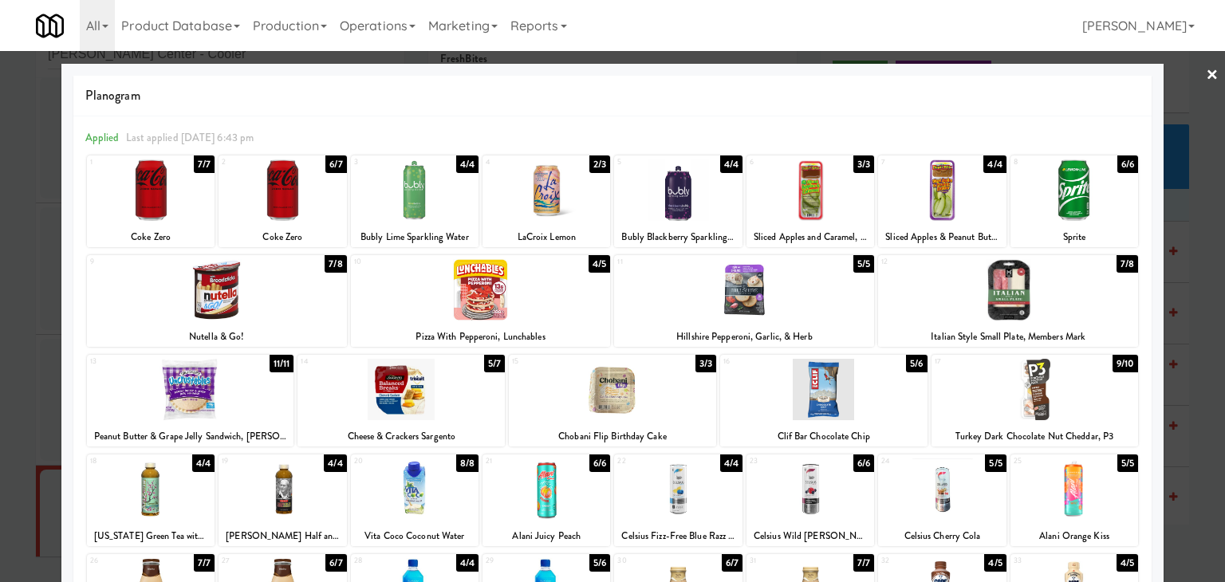
click at [1206, 72] on link "×" at bounding box center [1212, 75] width 13 height 49
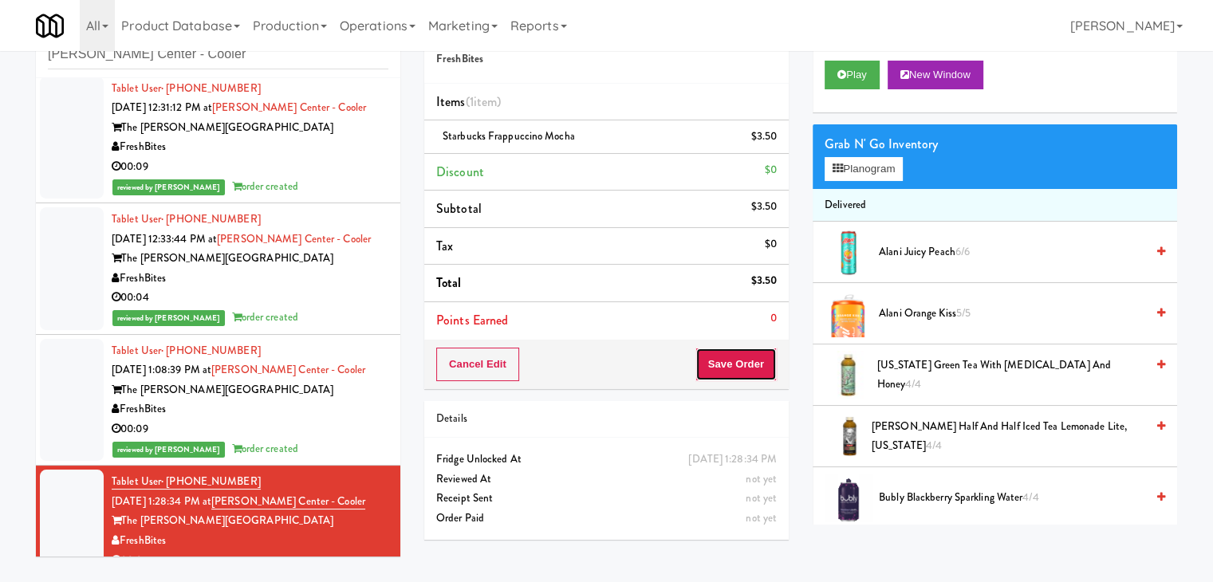
click at [746, 361] on button "Save Order" at bounding box center [735, 364] width 81 height 33
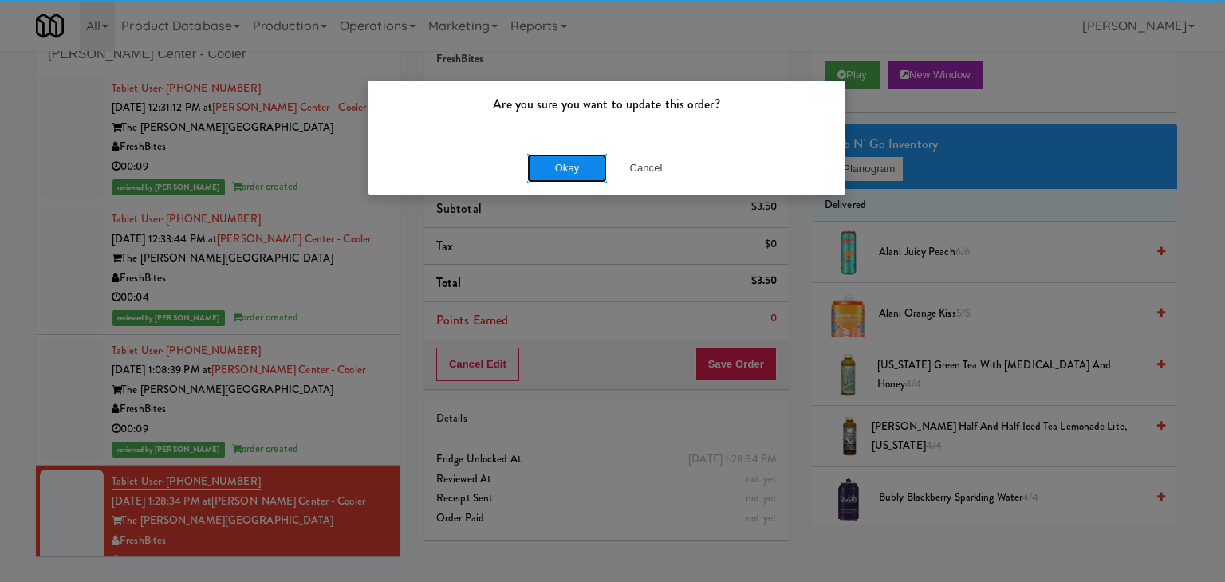
click at [570, 167] on button "Okay" at bounding box center [567, 168] width 80 height 29
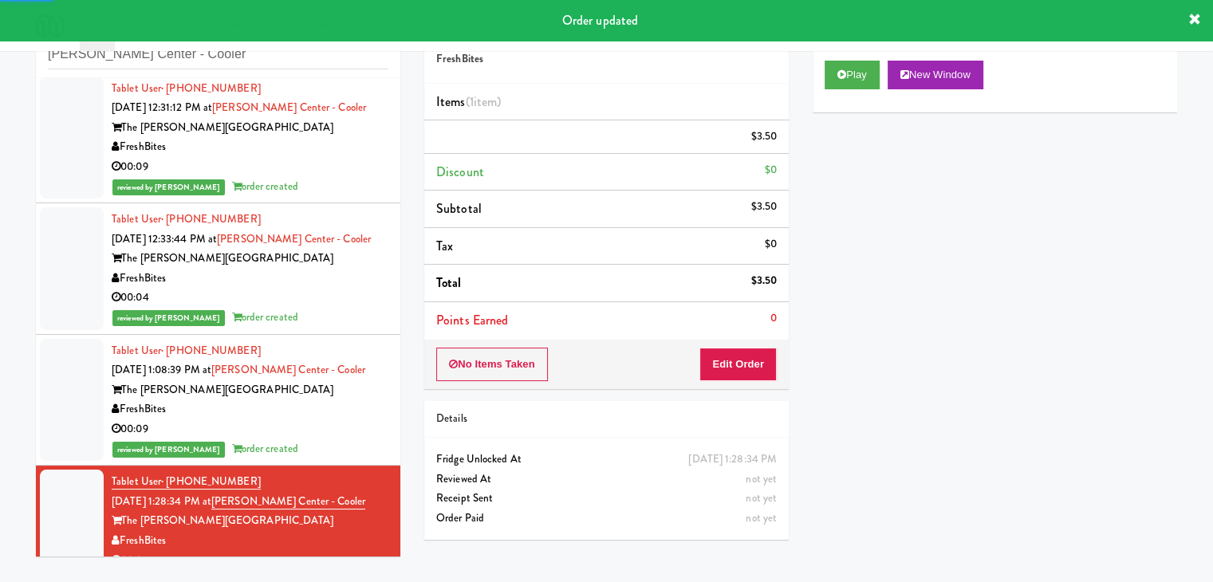
click at [325, 424] on div "00:09" at bounding box center [250, 429] width 277 height 20
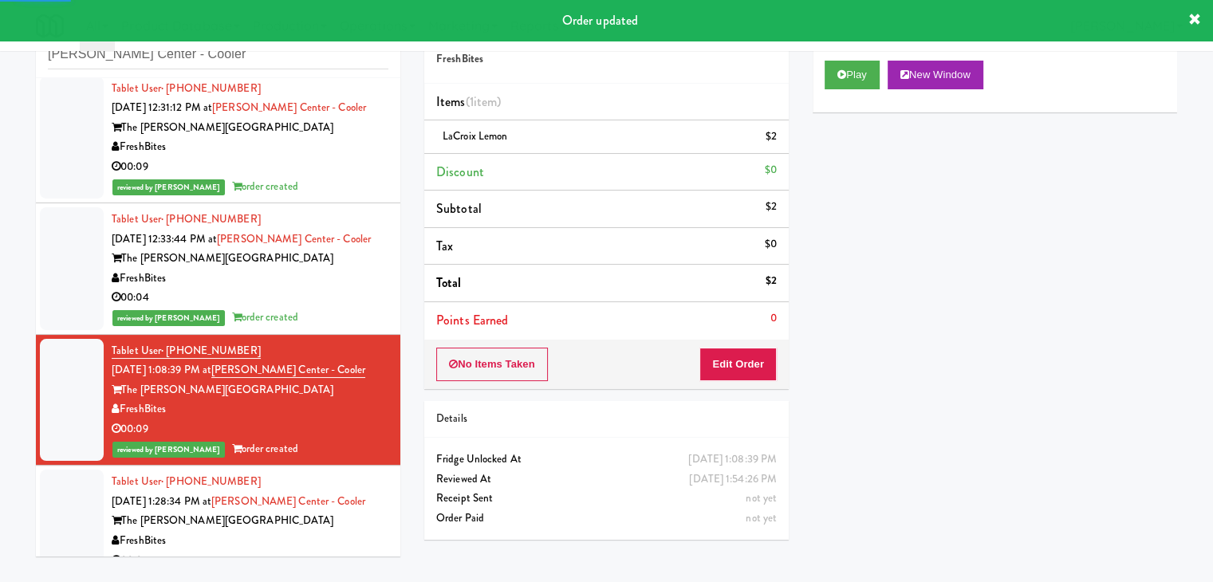
click at [329, 292] on div "00:04" at bounding box center [250, 298] width 277 height 20
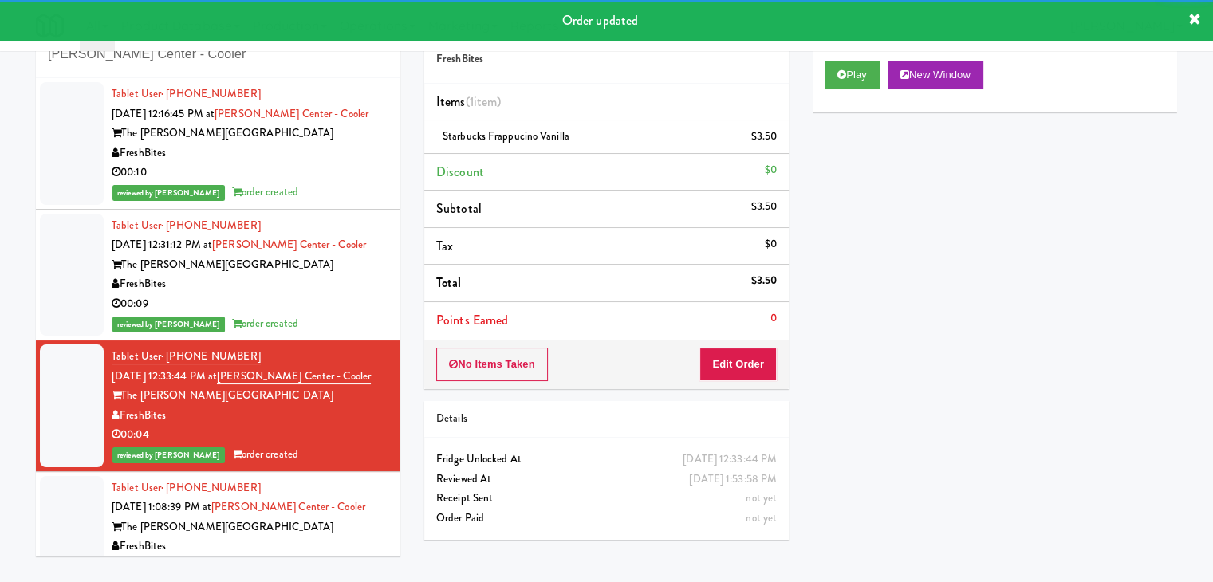
click at [325, 307] on div "00:09" at bounding box center [250, 304] width 277 height 20
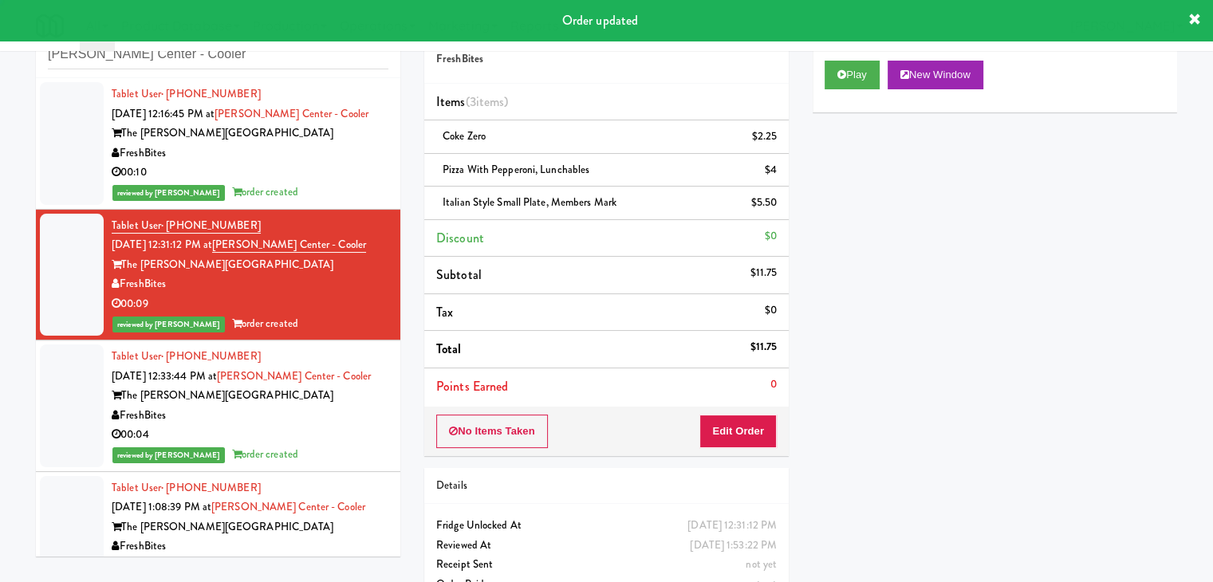
click at [325, 179] on div "00:10" at bounding box center [250, 173] width 277 height 20
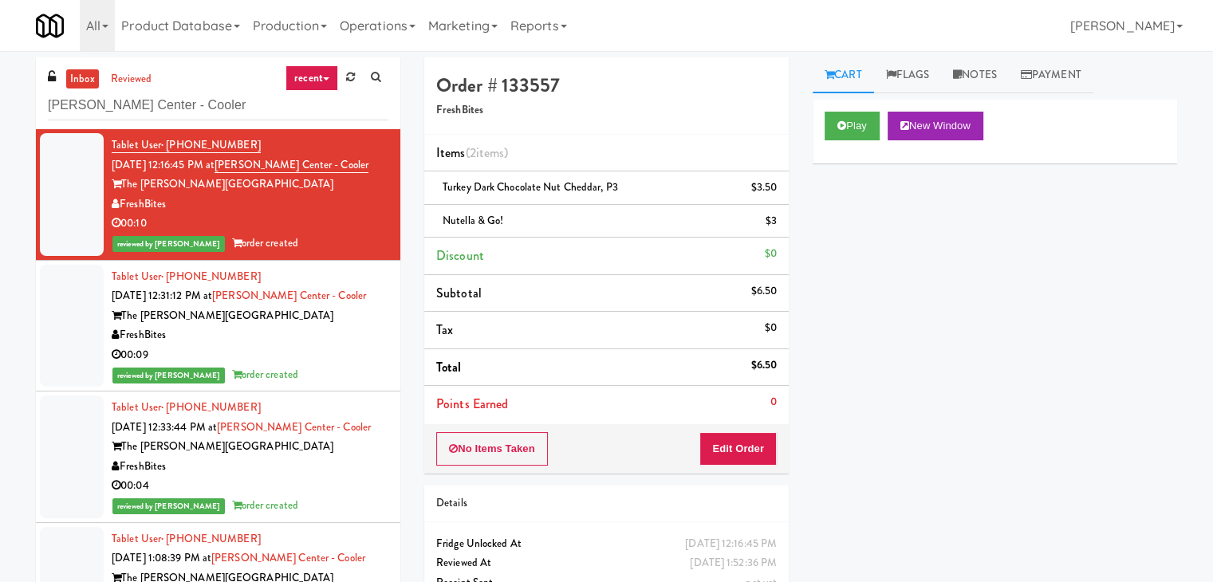
click at [344, 343] on div "FreshBites" at bounding box center [250, 335] width 277 height 20
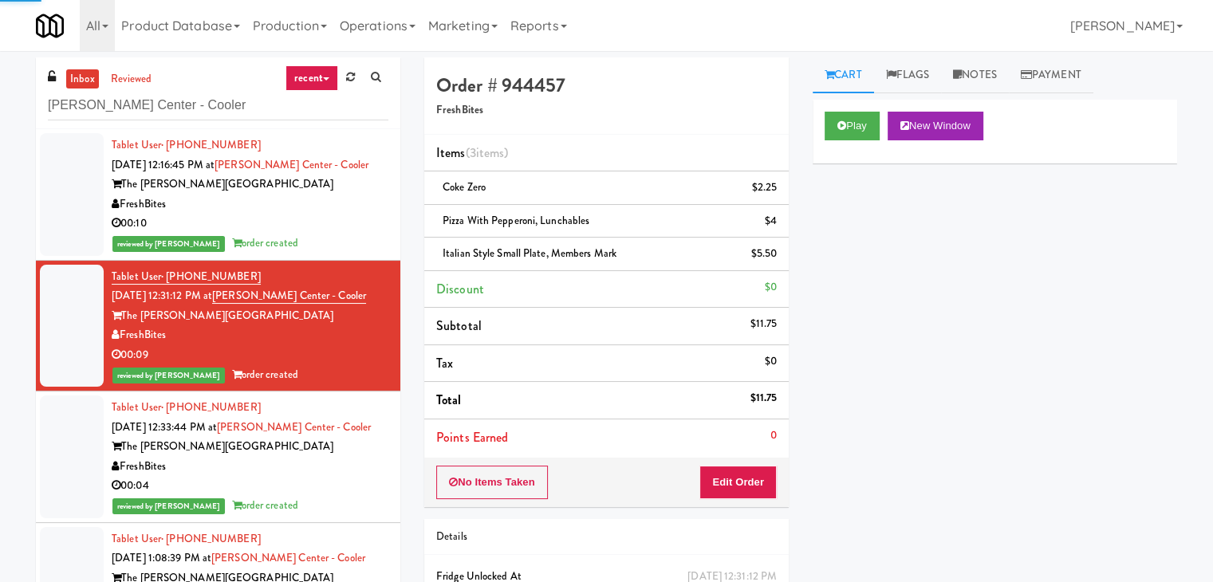
click at [341, 464] on div "FreshBites" at bounding box center [250, 467] width 277 height 20
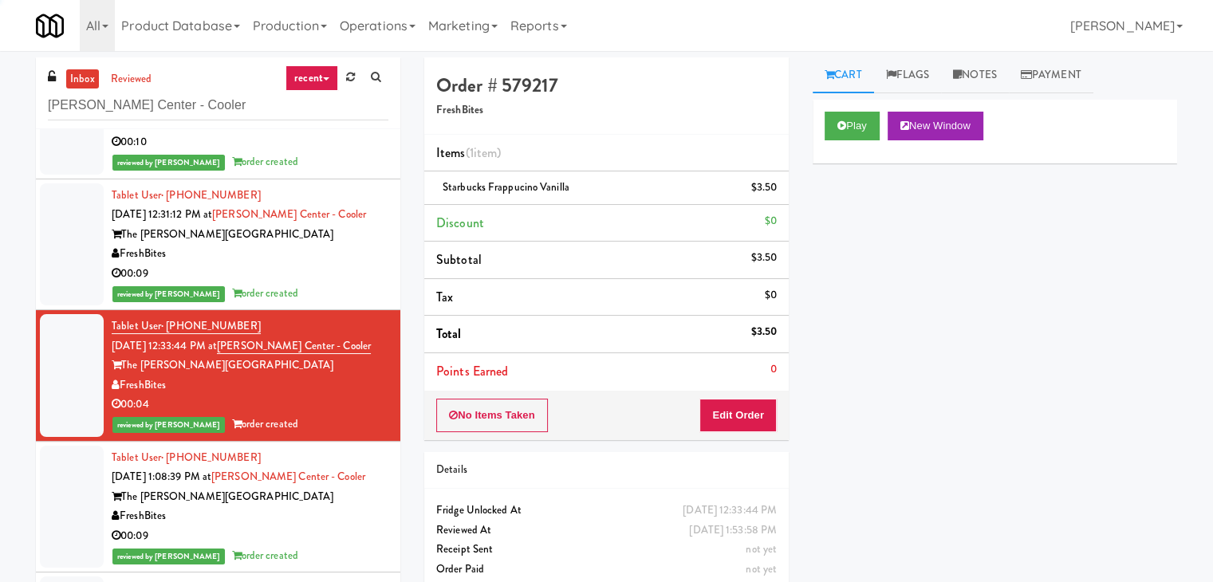
scroll to position [159, 0]
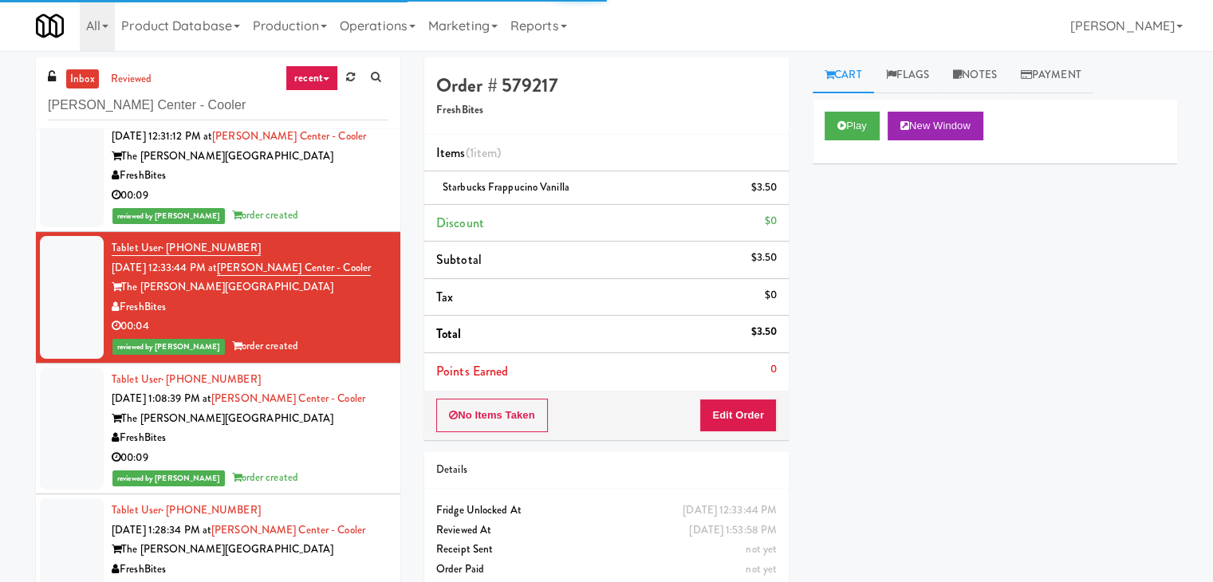
click at [341, 450] on div "00:09" at bounding box center [250, 458] width 277 height 20
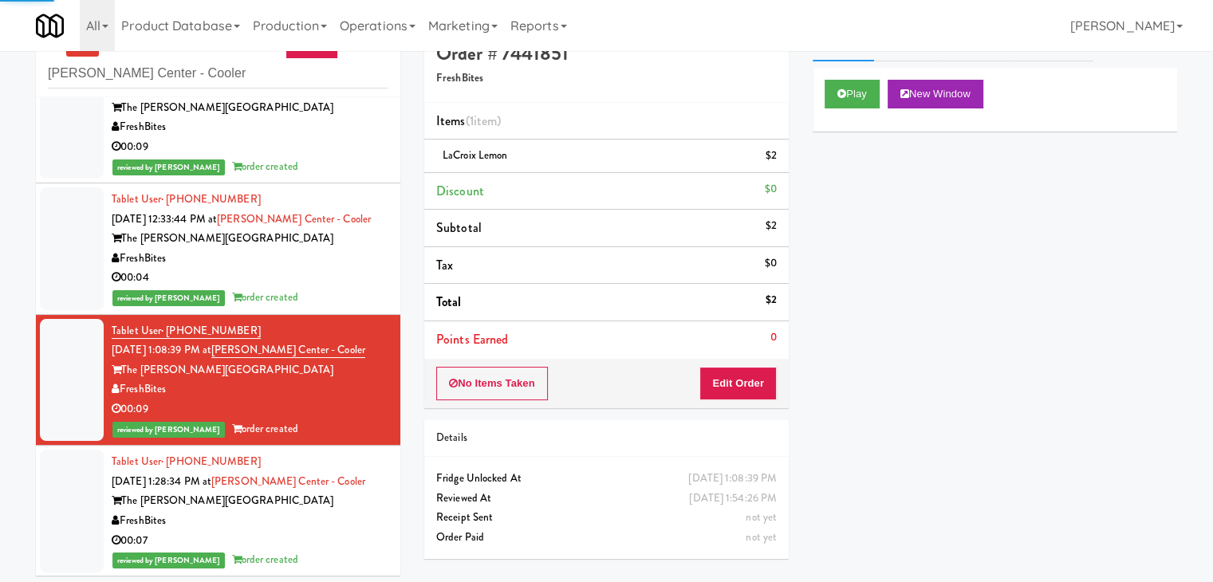
scroll to position [51, 0]
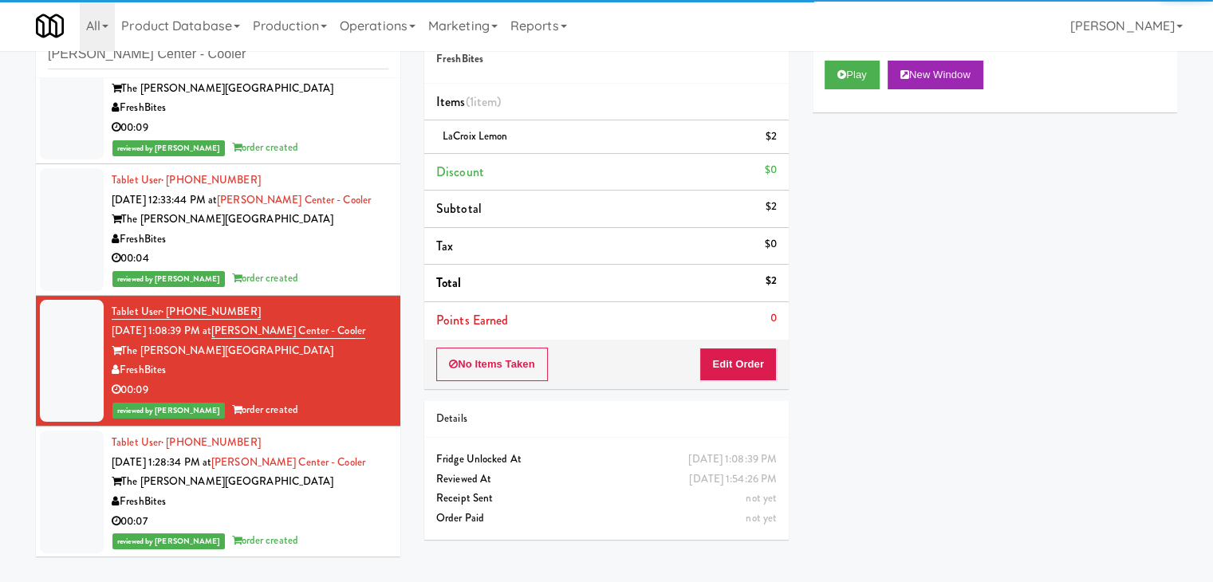
click at [341, 502] on div "FreshBites" at bounding box center [250, 502] width 277 height 20
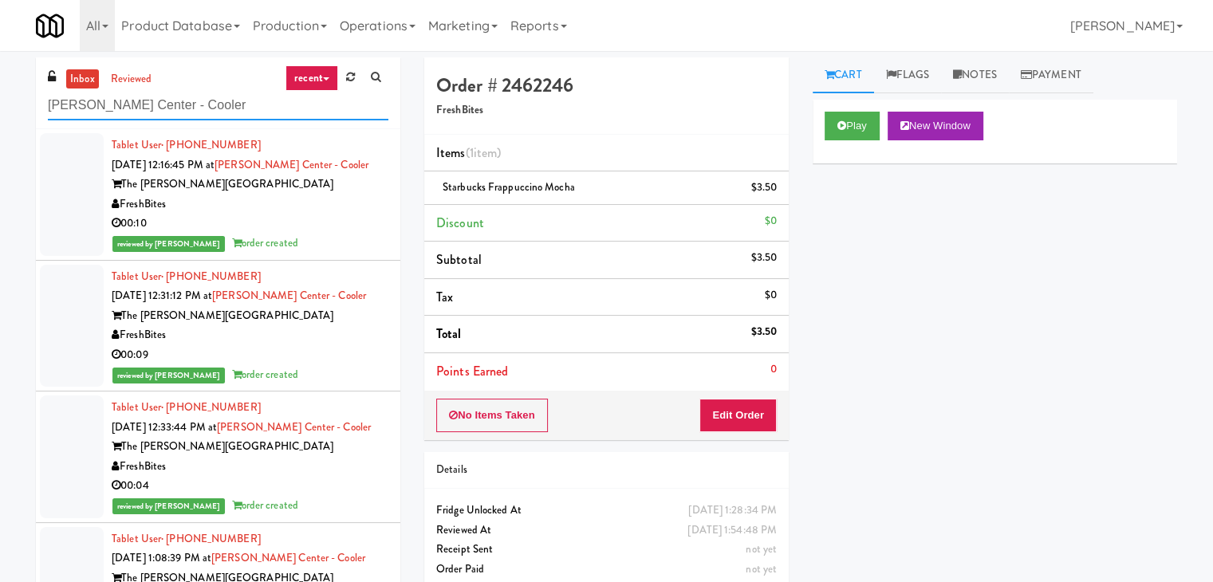
click at [252, 105] on input "[PERSON_NAME] Center - Cooler" at bounding box center [218, 106] width 340 height 30
paste input "Gallery 64 - Cooler - Left"
type input "Gallery 64 - Cooler - Left"
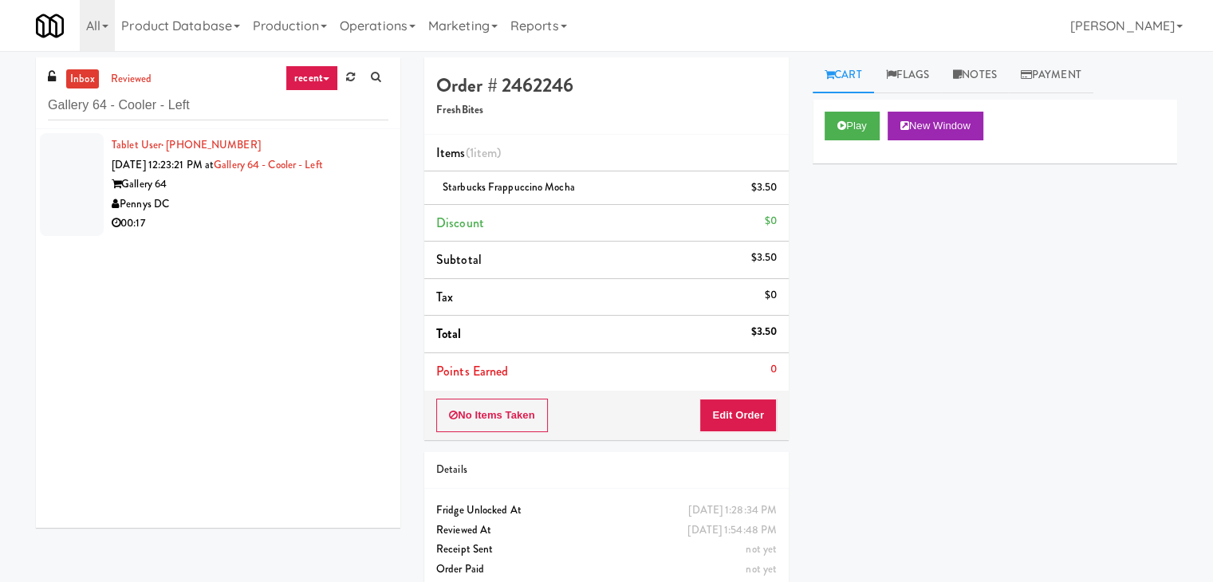
click at [378, 199] on li "Tablet User · (803) 543-8487 [DATE] 12:23:21 PM at Gallery 64 - Cooler - Left G…" at bounding box center [218, 184] width 364 height 111
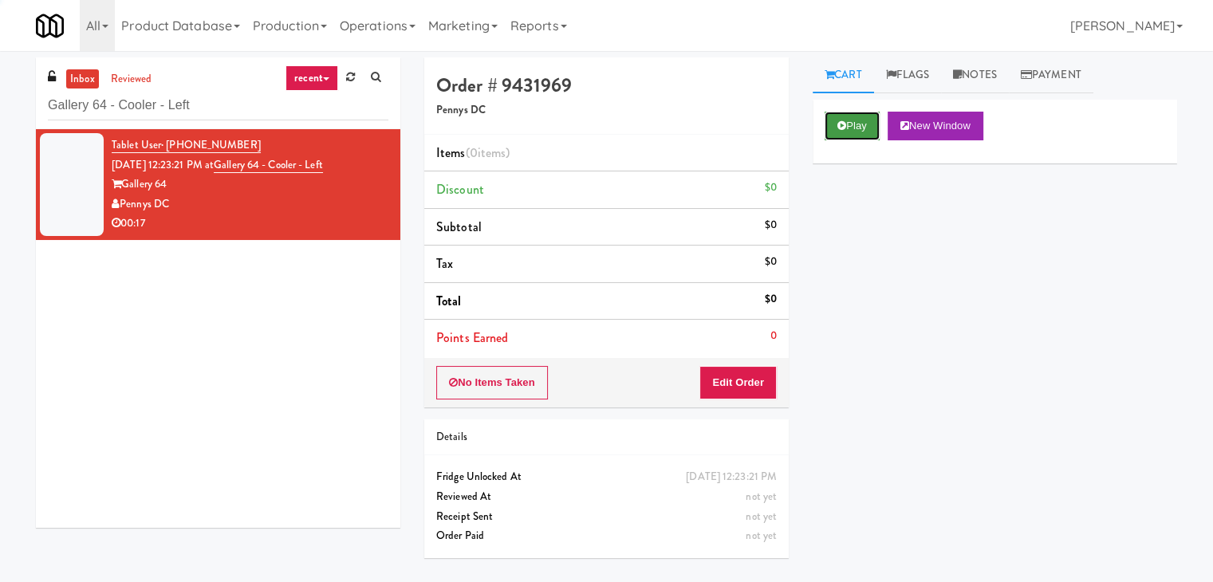
click at [860, 121] on button "Play" at bounding box center [852, 126] width 55 height 29
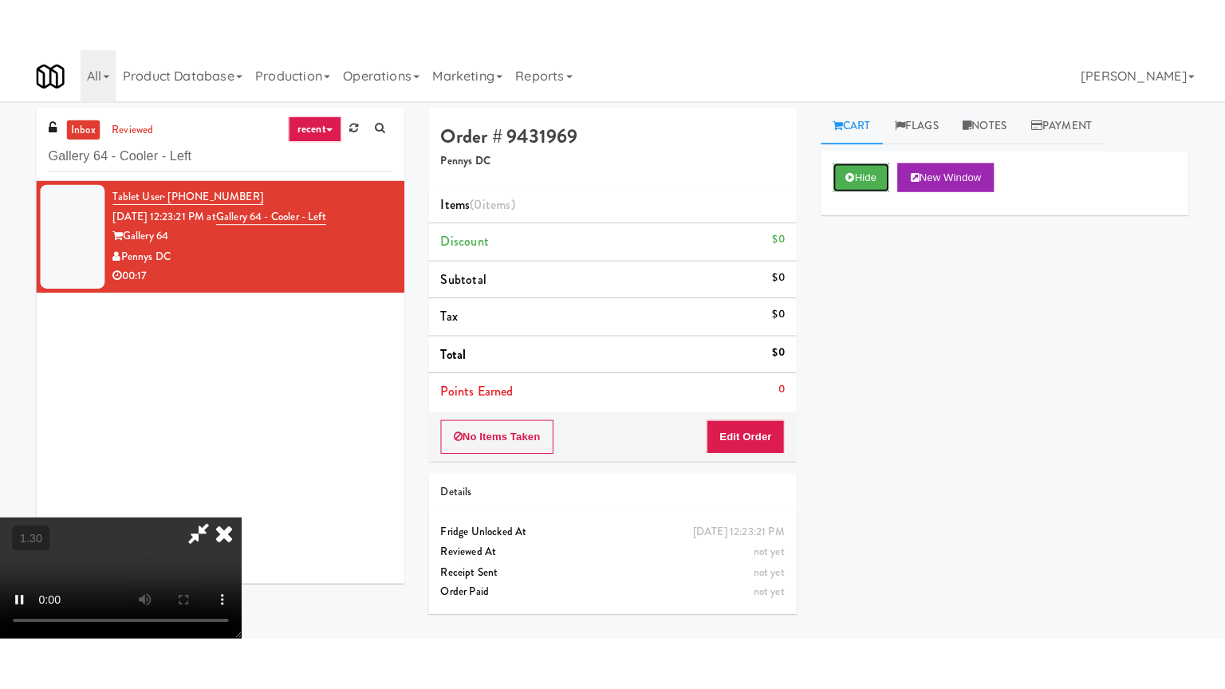
scroll to position [224, 0]
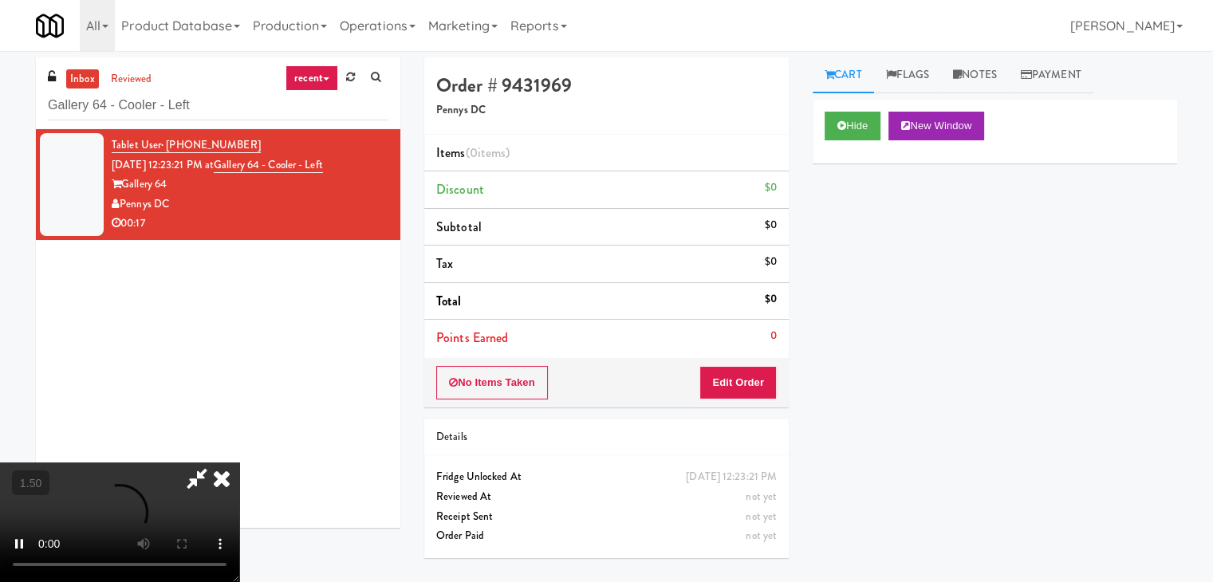
click at [239, 463] on video at bounding box center [119, 523] width 239 height 120
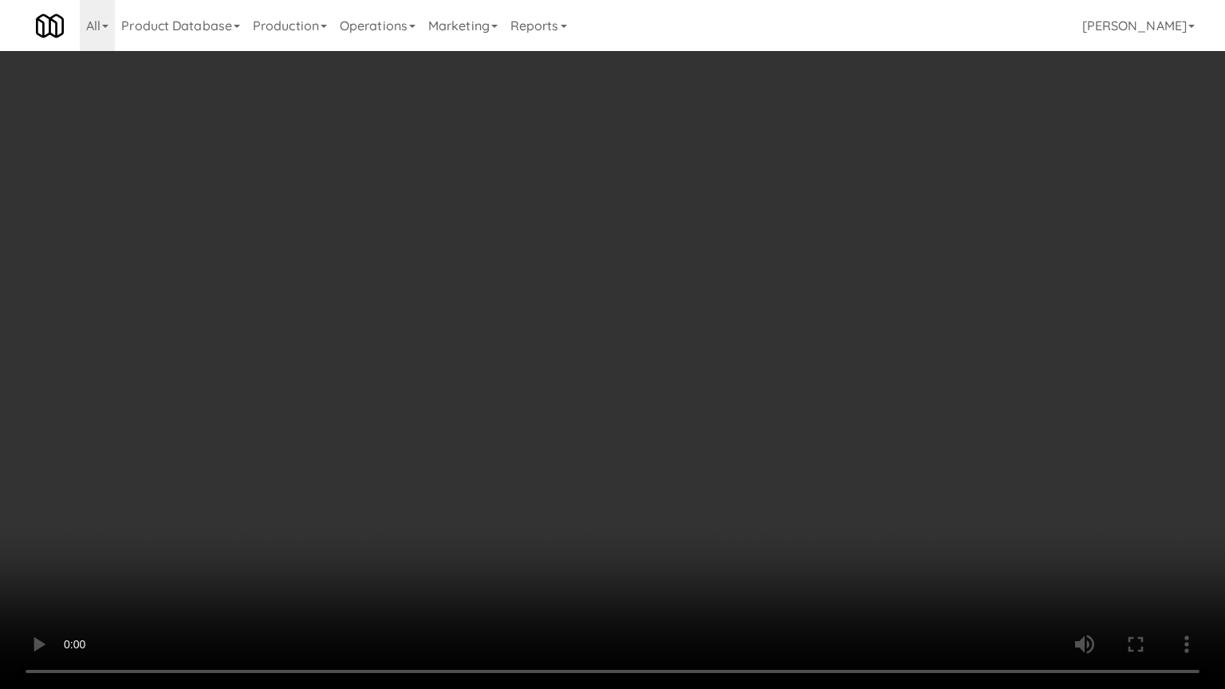
click at [463, 340] on video at bounding box center [612, 344] width 1225 height 689
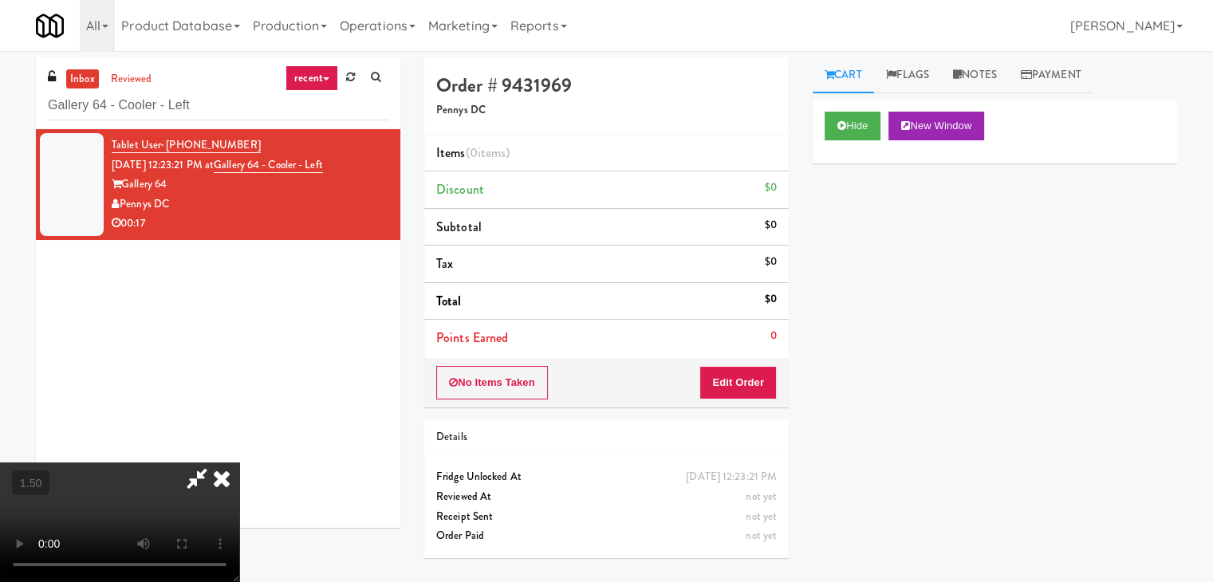
click at [239, 463] on video at bounding box center [119, 523] width 239 height 120
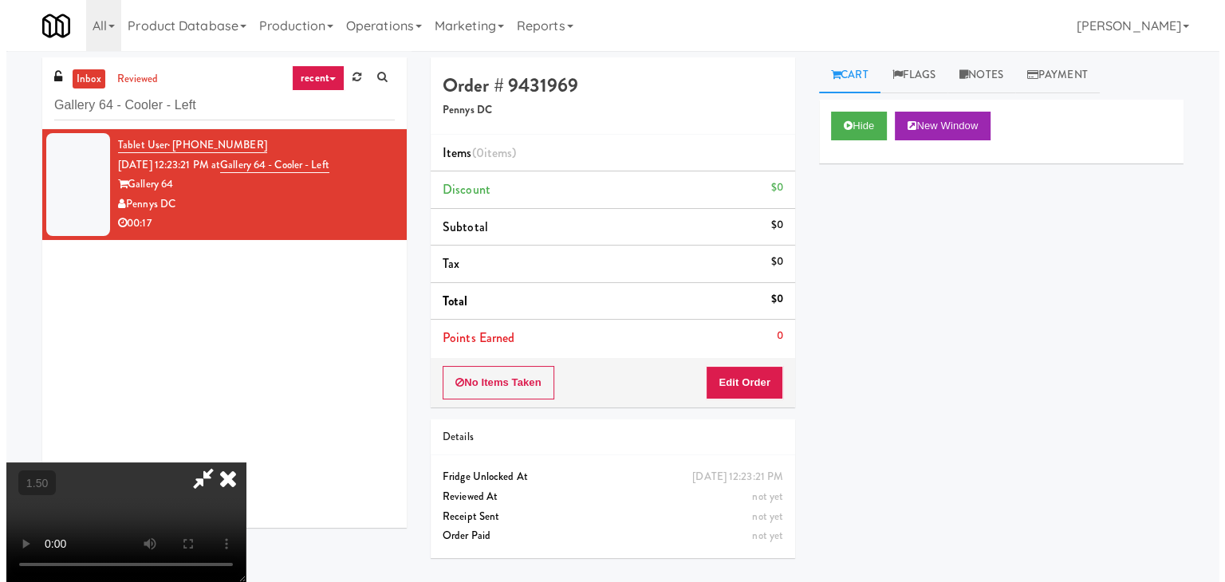
scroll to position [0, 0]
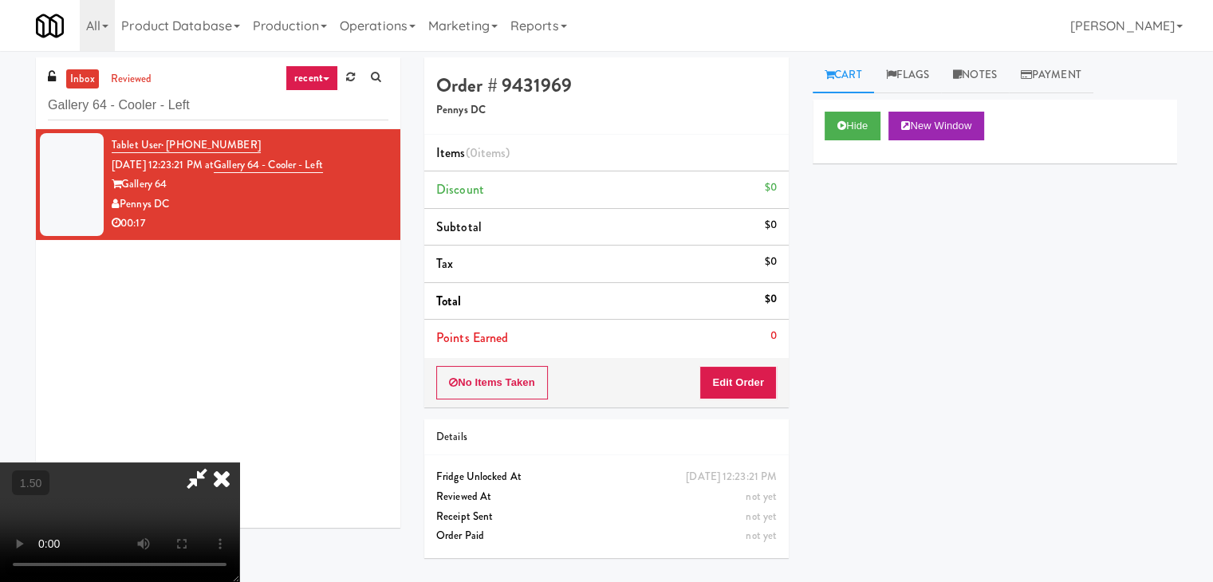
click at [239, 463] on icon at bounding box center [221, 479] width 35 height 32
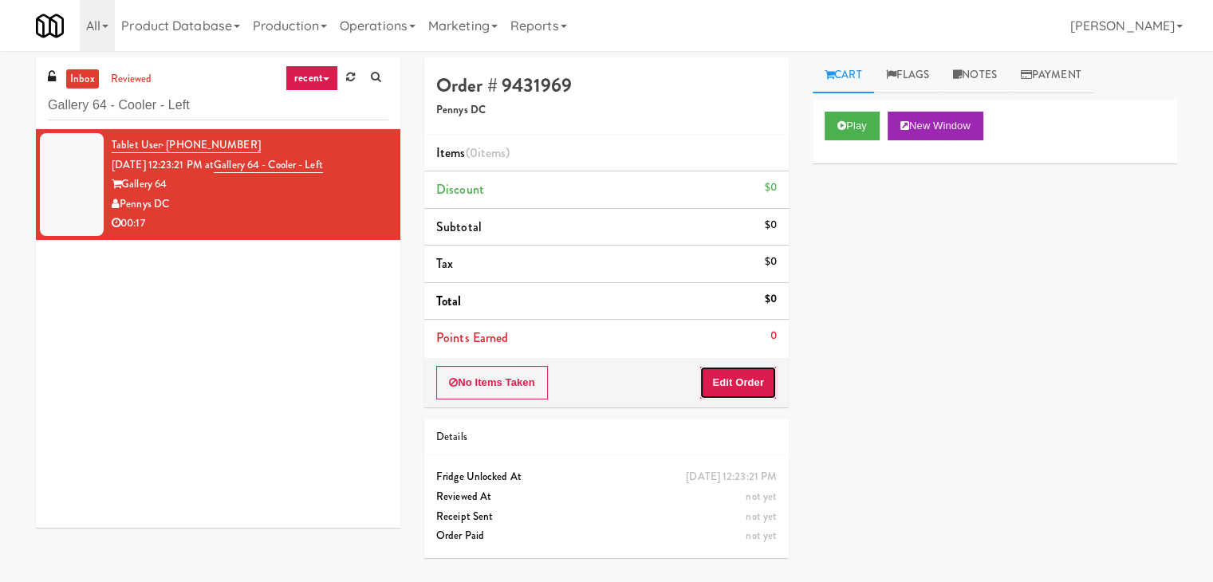
click at [756, 366] on button "Edit Order" at bounding box center [737, 382] width 77 height 33
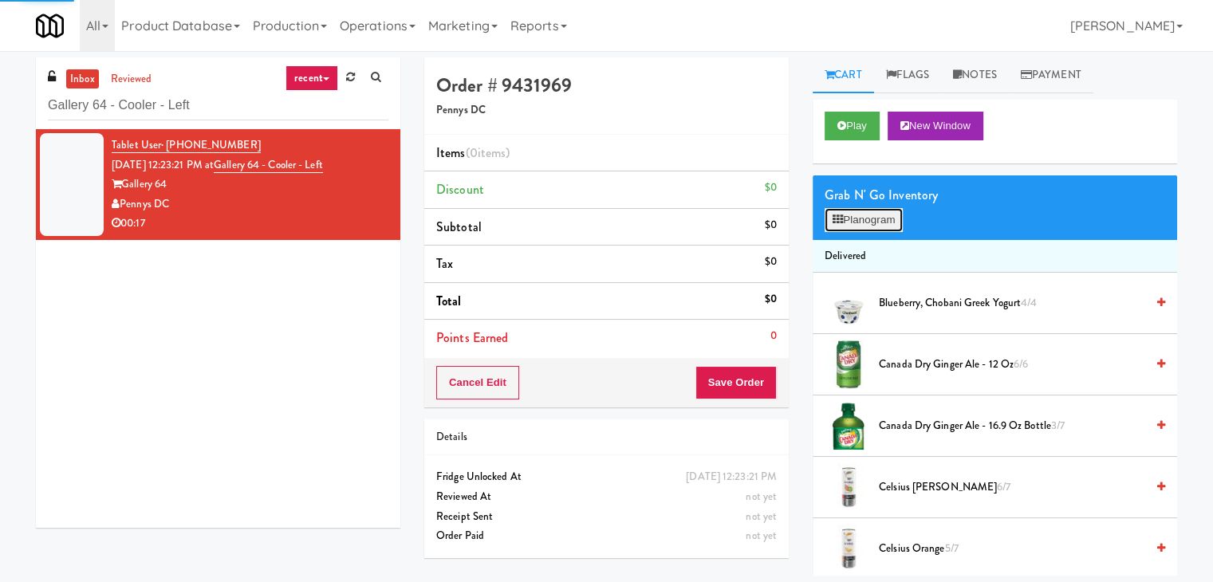
click at [872, 215] on button "Planogram" at bounding box center [864, 220] width 78 height 24
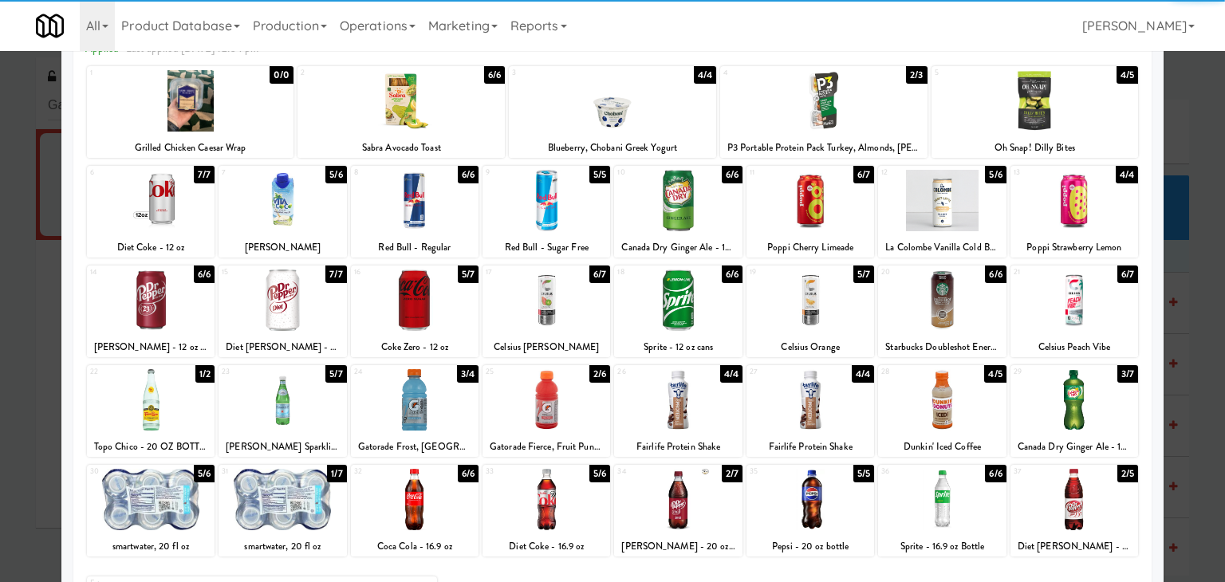
scroll to position [201, 0]
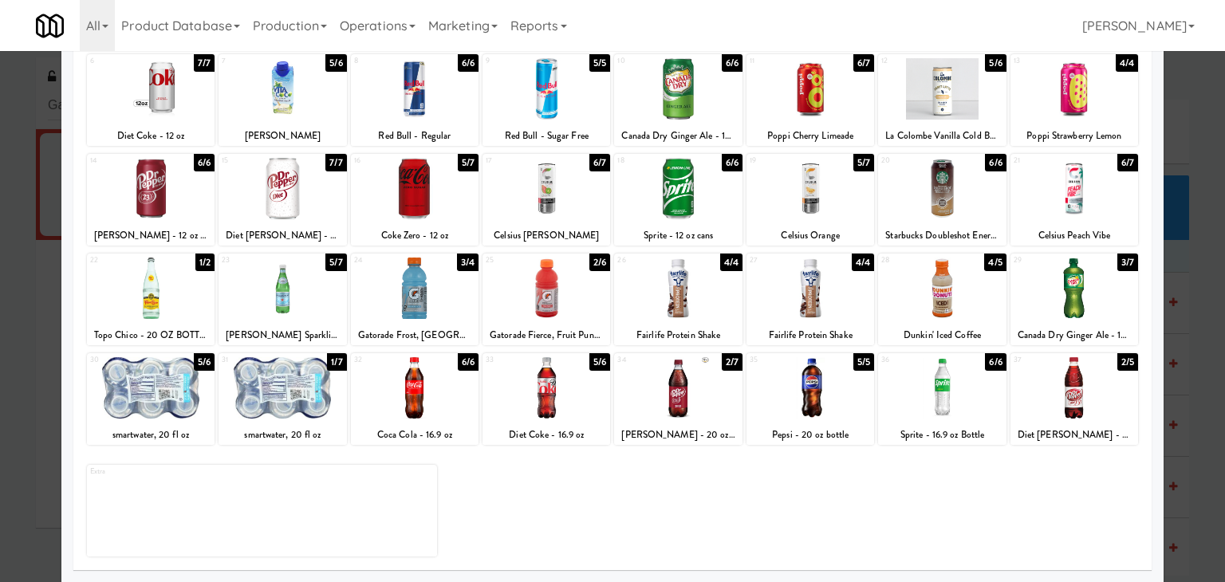
click at [418, 383] on div at bounding box center [415, 387] width 128 height 61
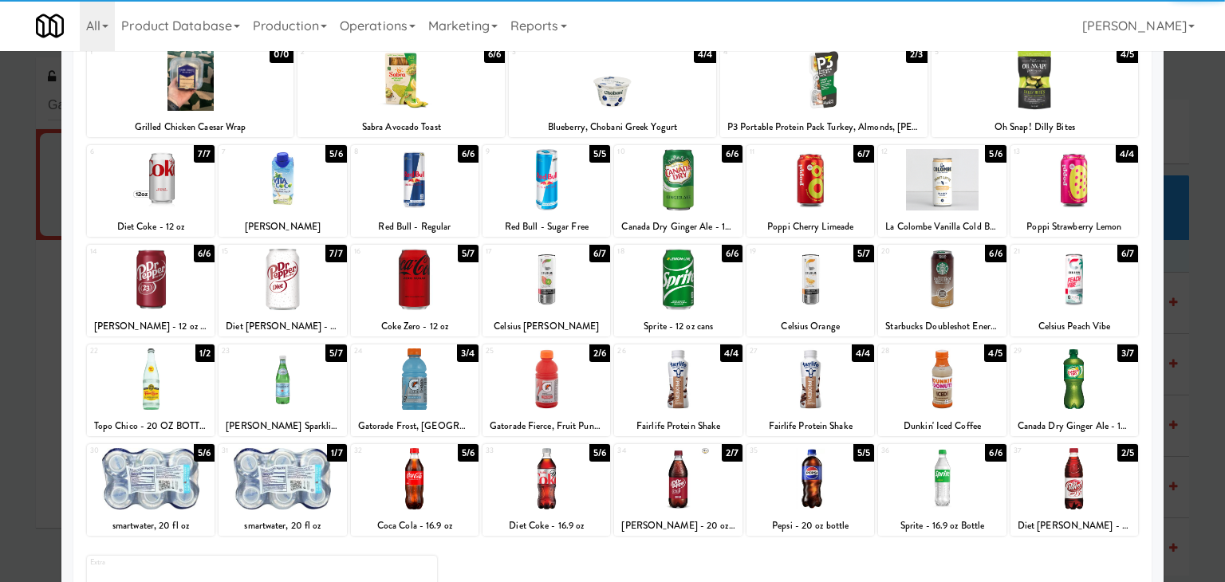
scroll to position [41, 0]
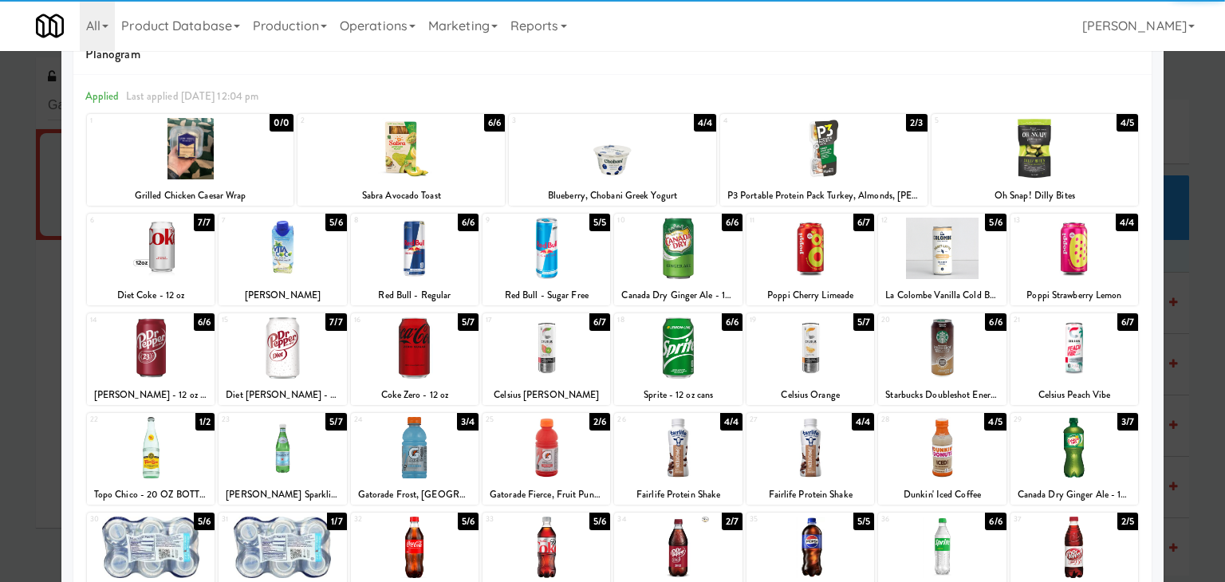
click at [687, 257] on div at bounding box center [678, 248] width 128 height 61
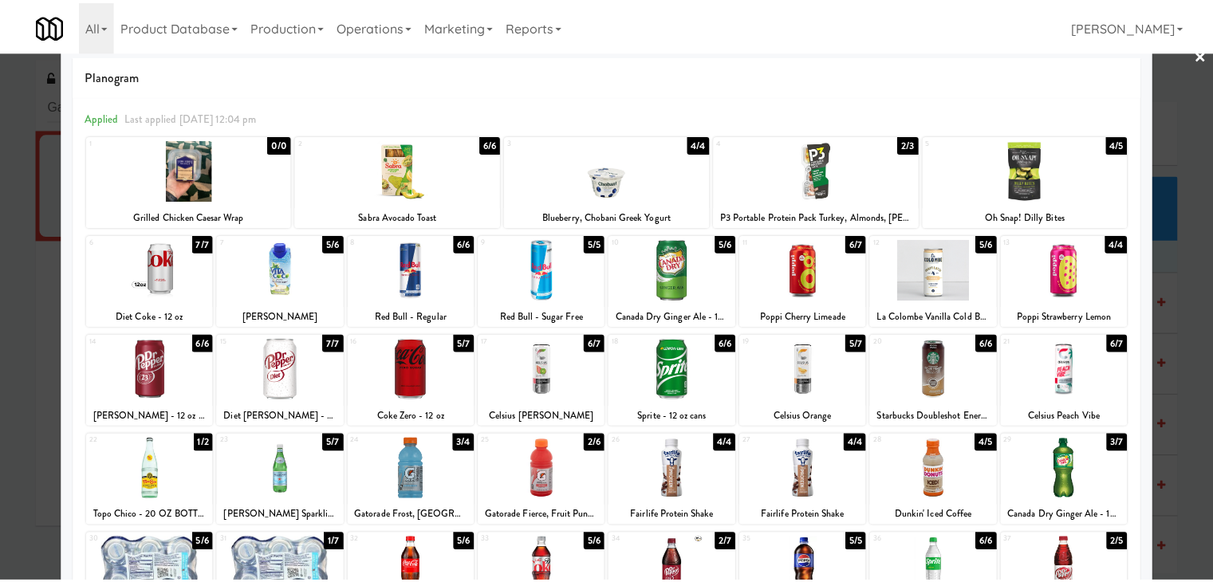
scroll to position [0, 0]
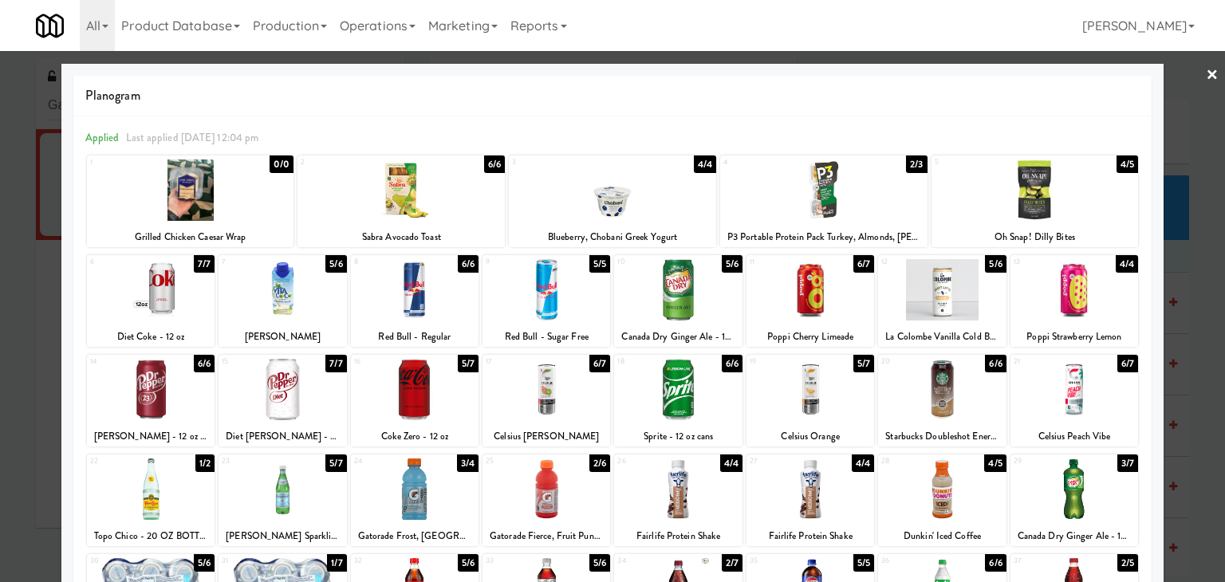
click at [1206, 81] on link "×" at bounding box center [1212, 75] width 13 height 49
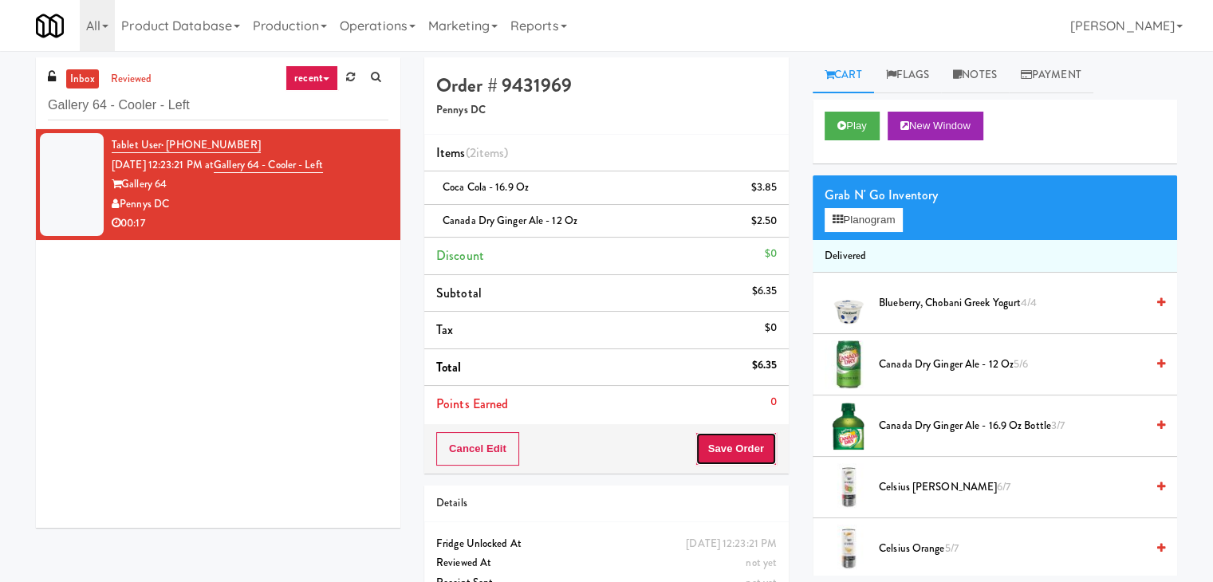
click at [724, 441] on button "Save Order" at bounding box center [735, 448] width 81 height 33
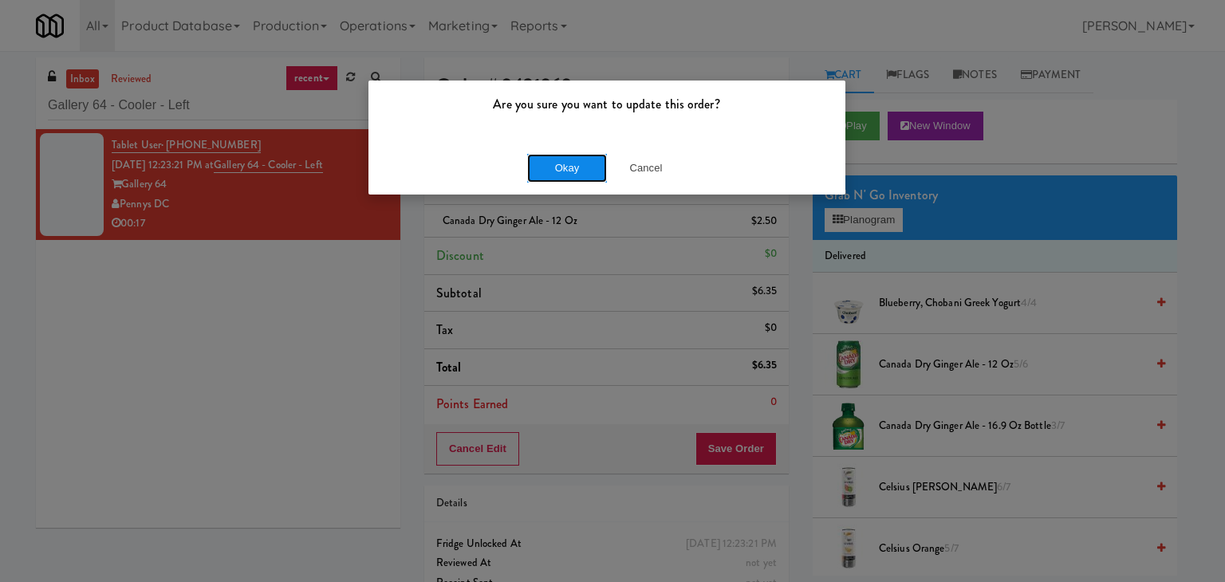
click at [555, 167] on button "Okay" at bounding box center [567, 168] width 80 height 29
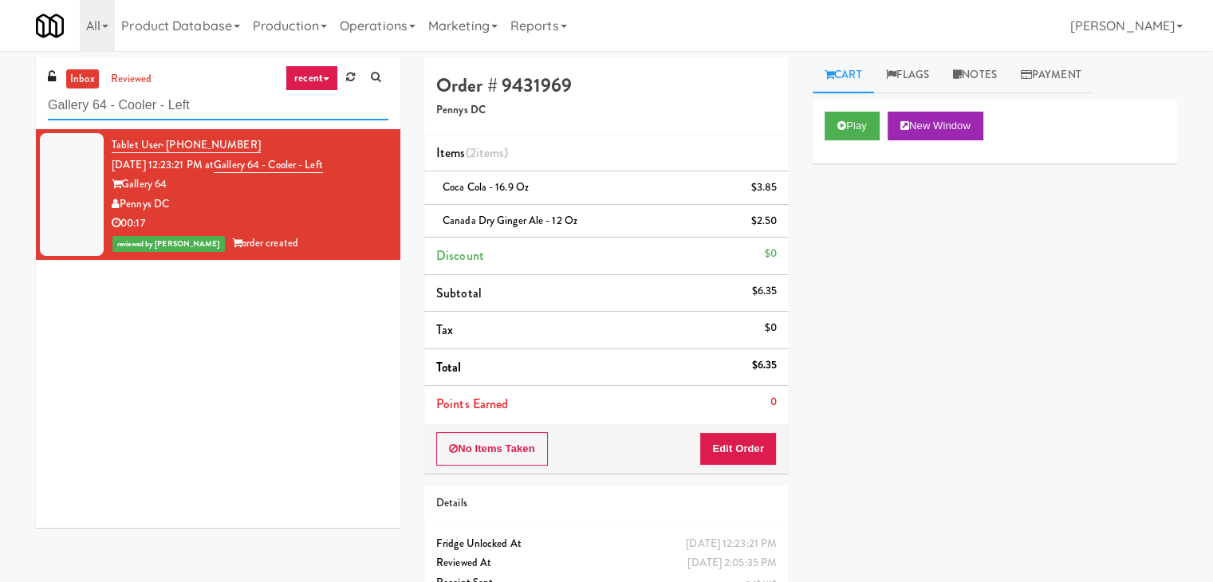
click at [252, 100] on input "Gallery 64 - Cooler - Left" at bounding box center [218, 106] width 340 height 30
paste input "Vertex - Drink Cooler - Righ"
type input "Vertex - Drink Cooler - Right"
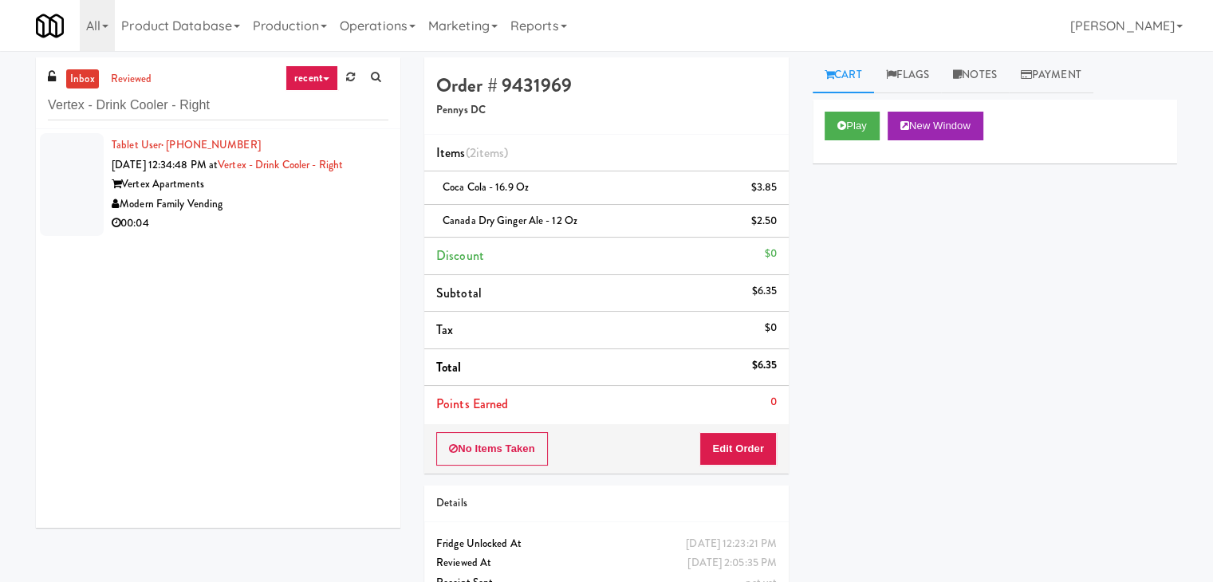
click at [348, 211] on div "Modern Family Vending" at bounding box center [250, 205] width 277 height 20
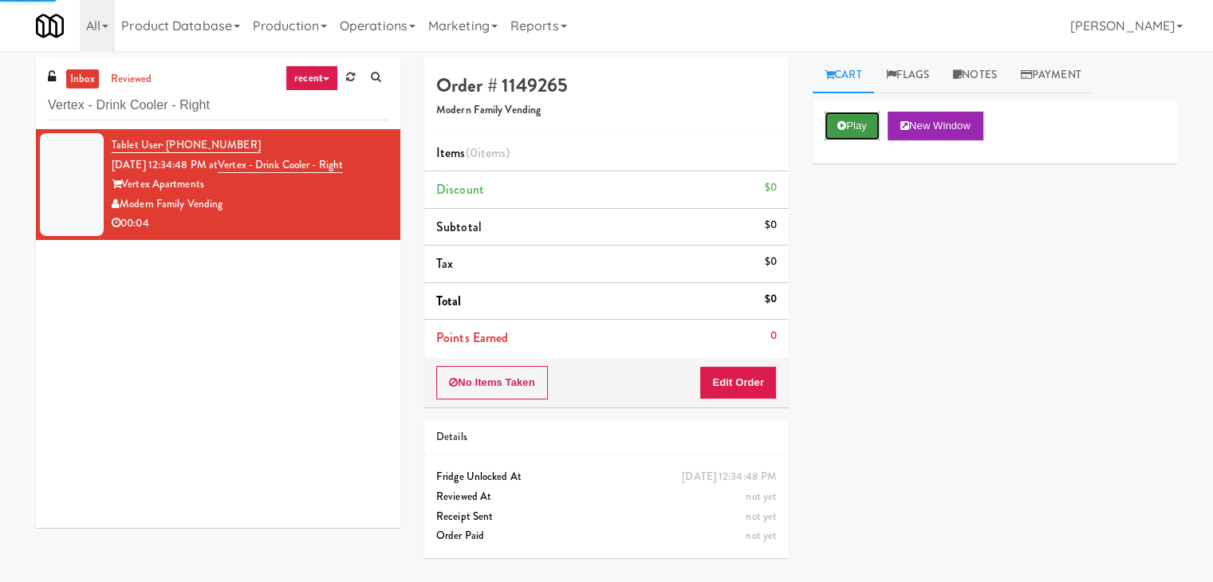
click at [844, 128] on icon at bounding box center [841, 125] width 9 height 10
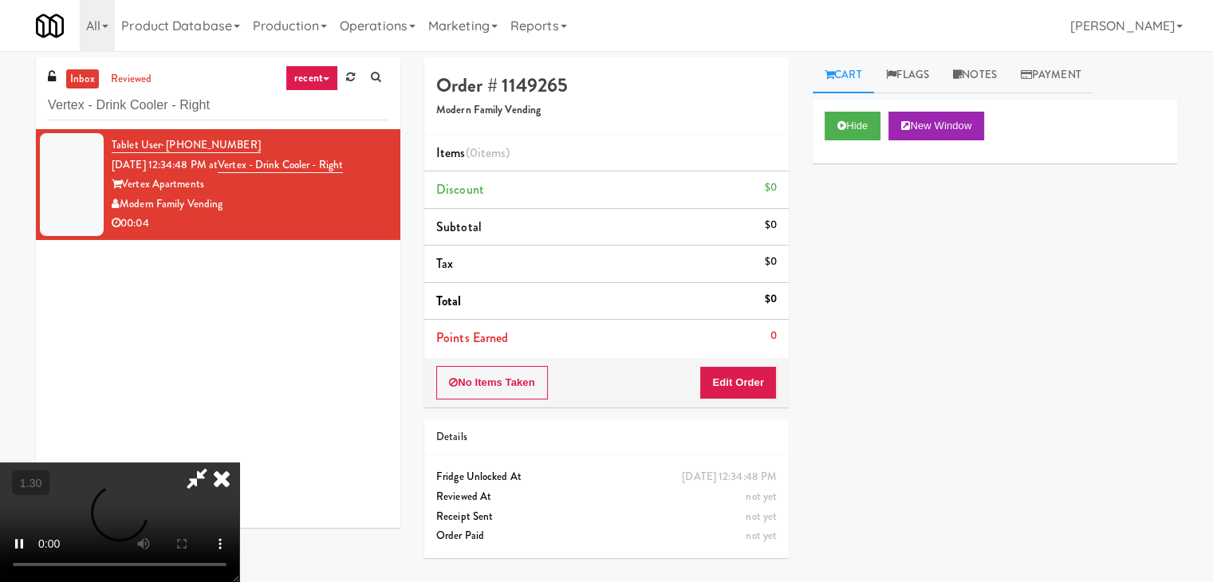
click at [239, 463] on video at bounding box center [119, 523] width 239 height 120
click at [239, 463] on icon at bounding box center [221, 479] width 35 height 32
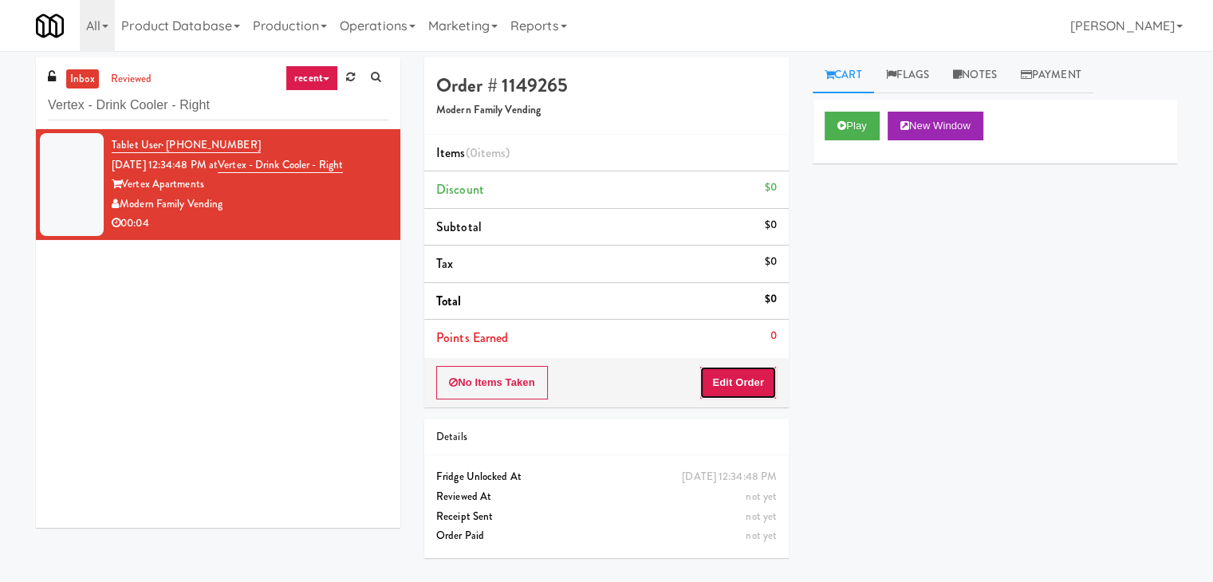
click at [761, 388] on button "Edit Order" at bounding box center [737, 382] width 77 height 33
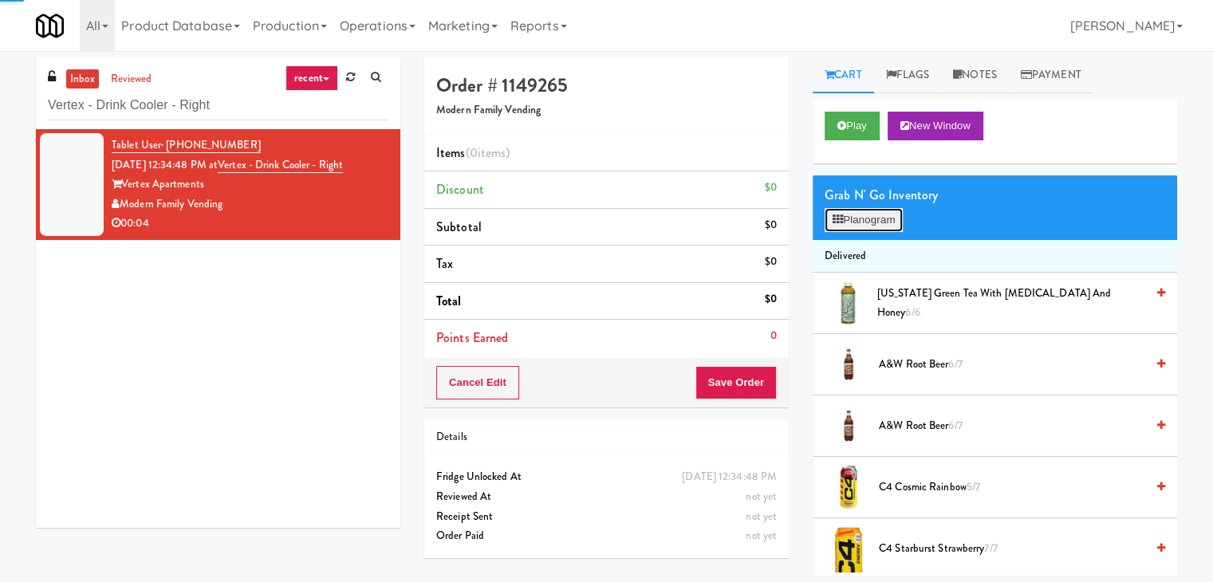
click at [855, 225] on button "Planogram" at bounding box center [864, 220] width 78 height 24
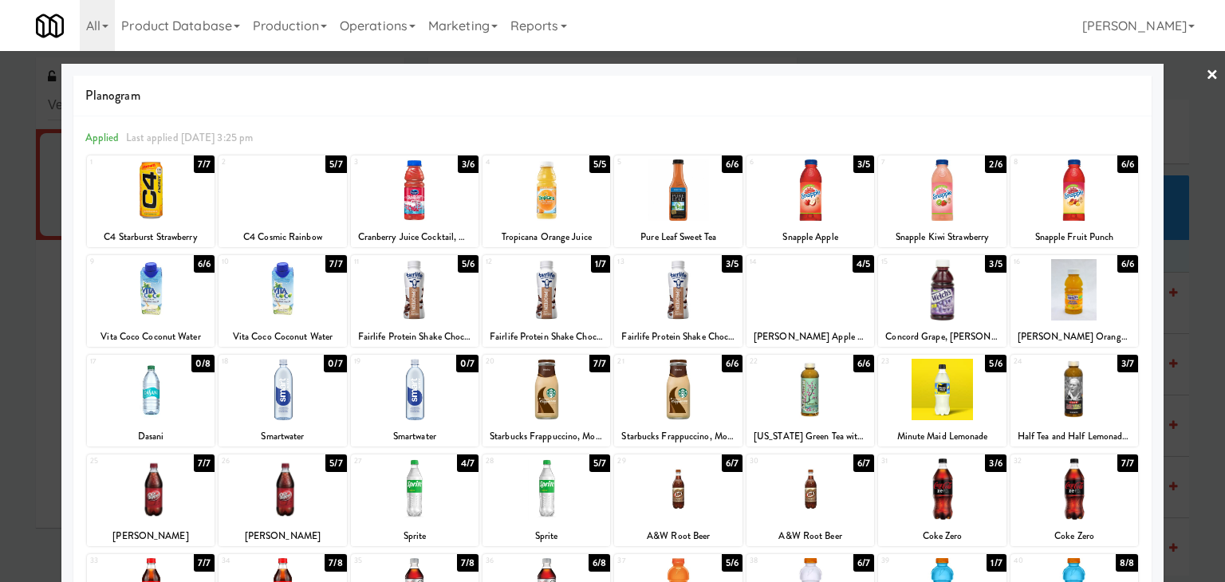
click at [686, 291] on div at bounding box center [678, 289] width 128 height 61
click at [1209, 72] on div at bounding box center [612, 291] width 1225 height 582
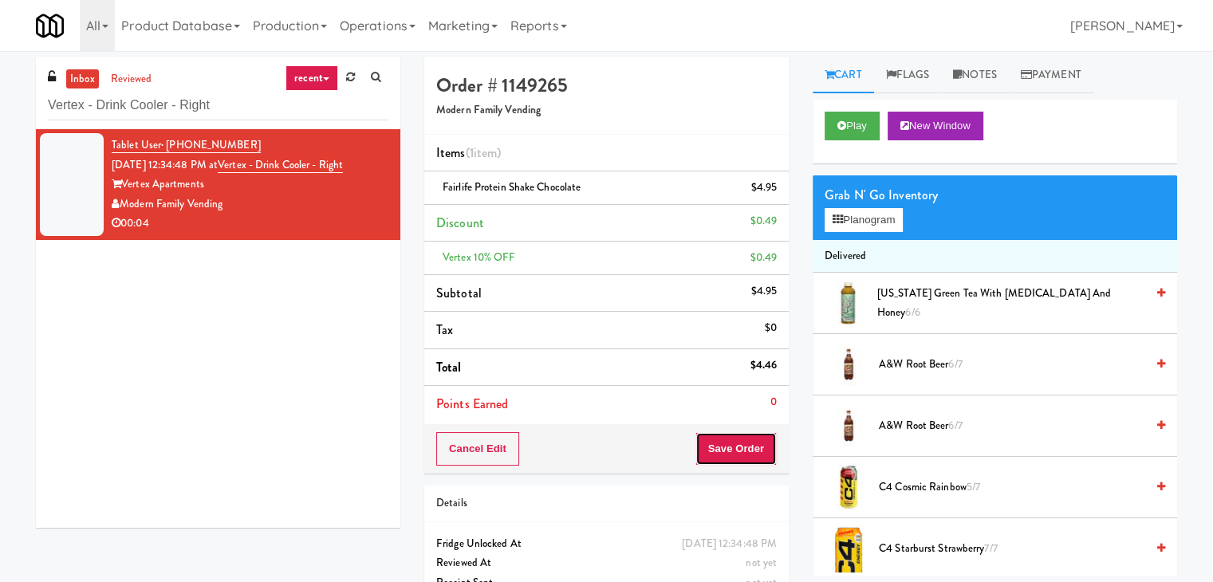
click at [730, 455] on button "Save Order" at bounding box center [735, 448] width 81 height 33
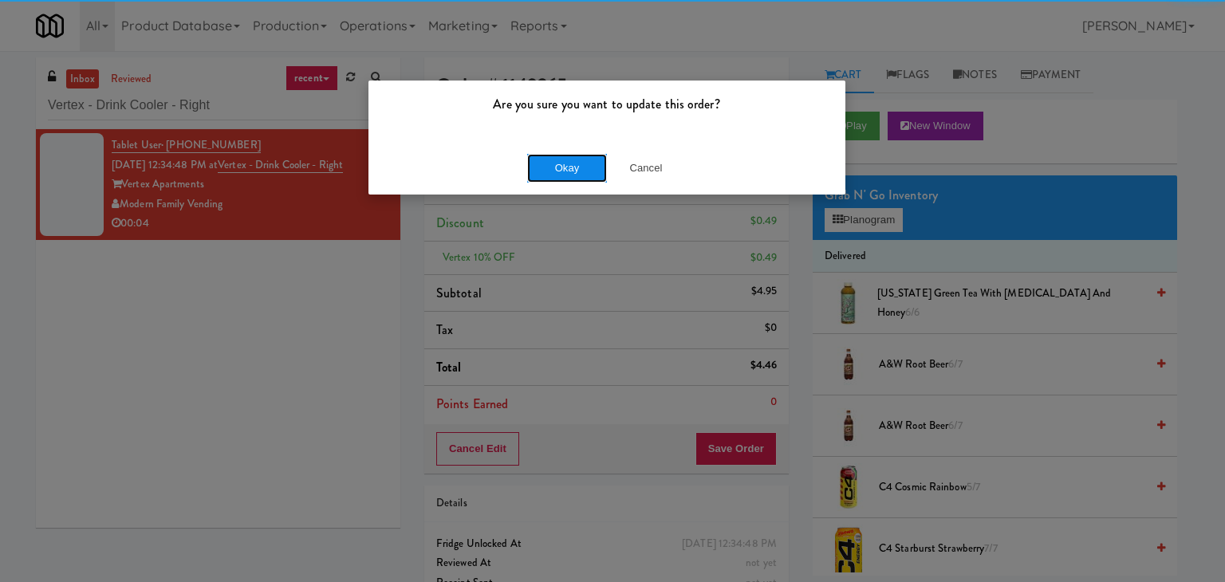
click at [581, 161] on button "Okay" at bounding box center [567, 168] width 80 height 29
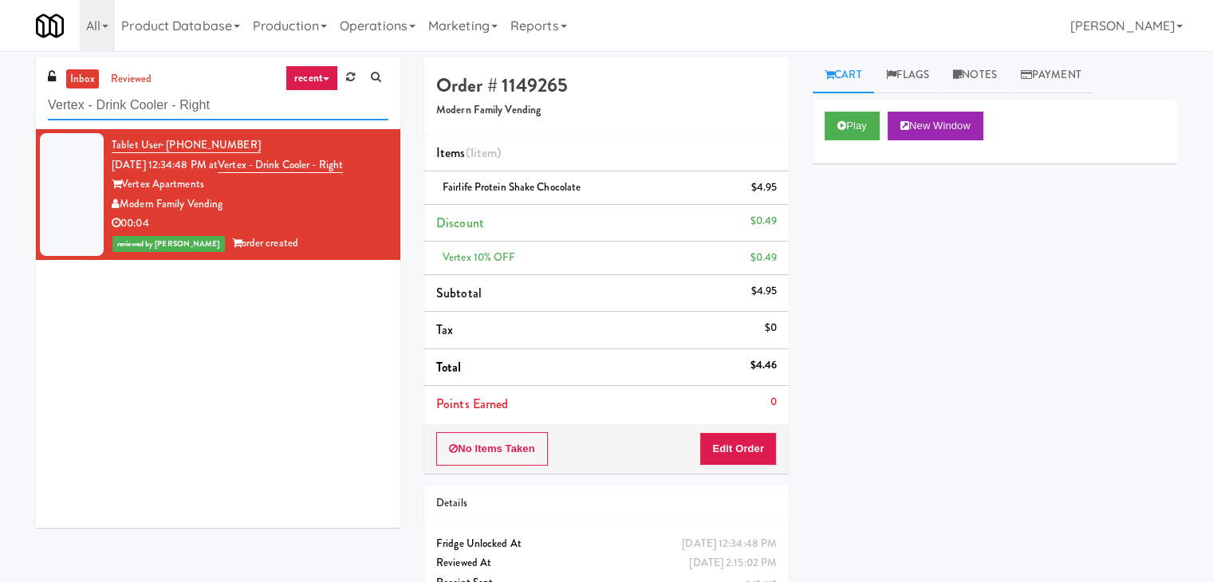
click at [241, 112] on input "Vertex - Drink Cooler - Right" at bounding box center [218, 106] width 340 height 30
paste input "[PERSON_NAME][GEOGRAPHIC_DATA]"
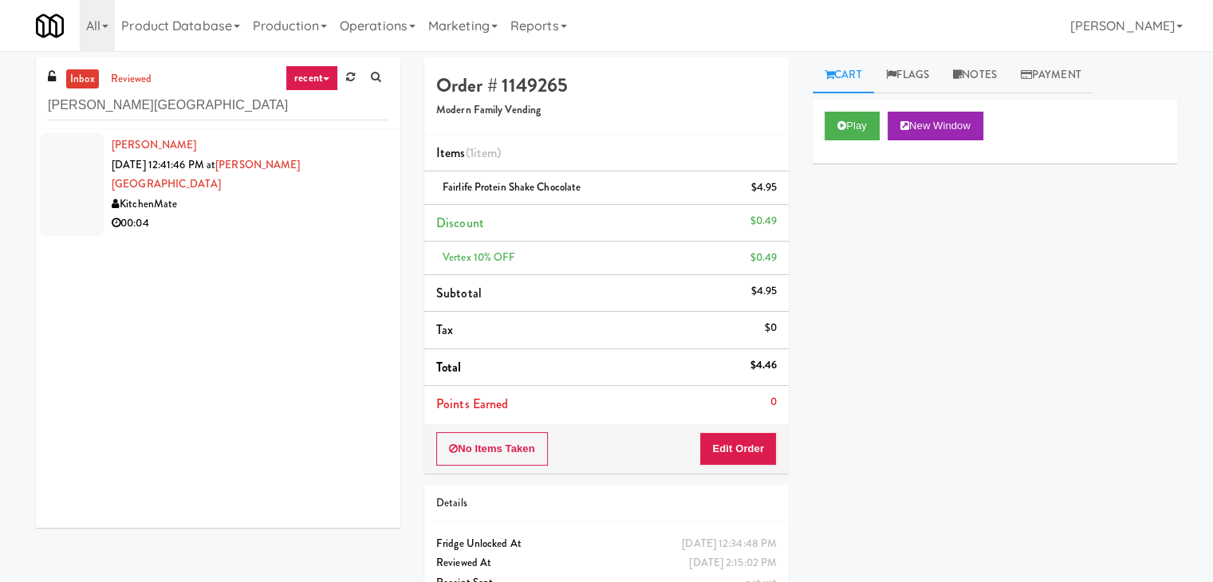
click at [323, 214] on div "00:04" at bounding box center [250, 224] width 277 height 20
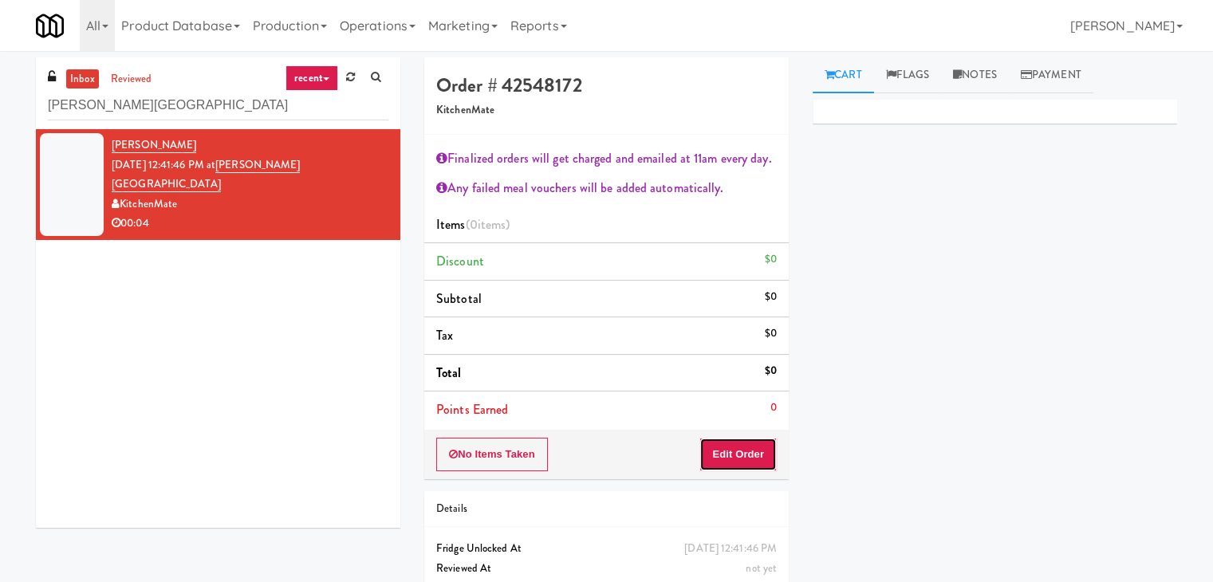
click at [715, 463] on button "Edit Order" at bounding box center [737, 454] width 77 height 33
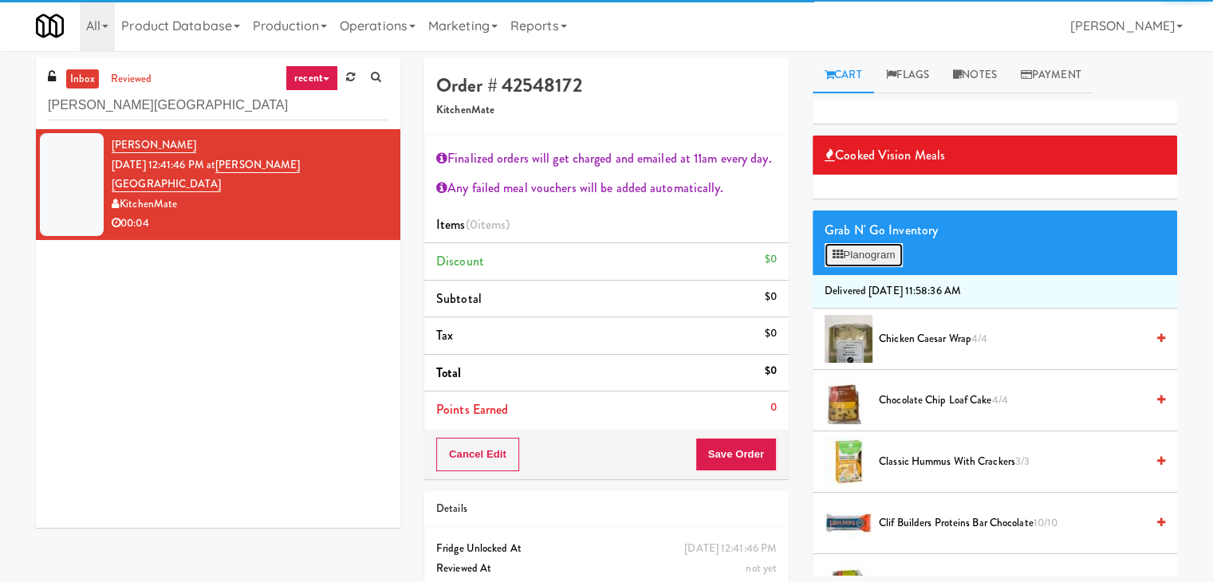
click at [877, 256] on button "Planogram" at bounding box center [864, 255] width 78 height 24
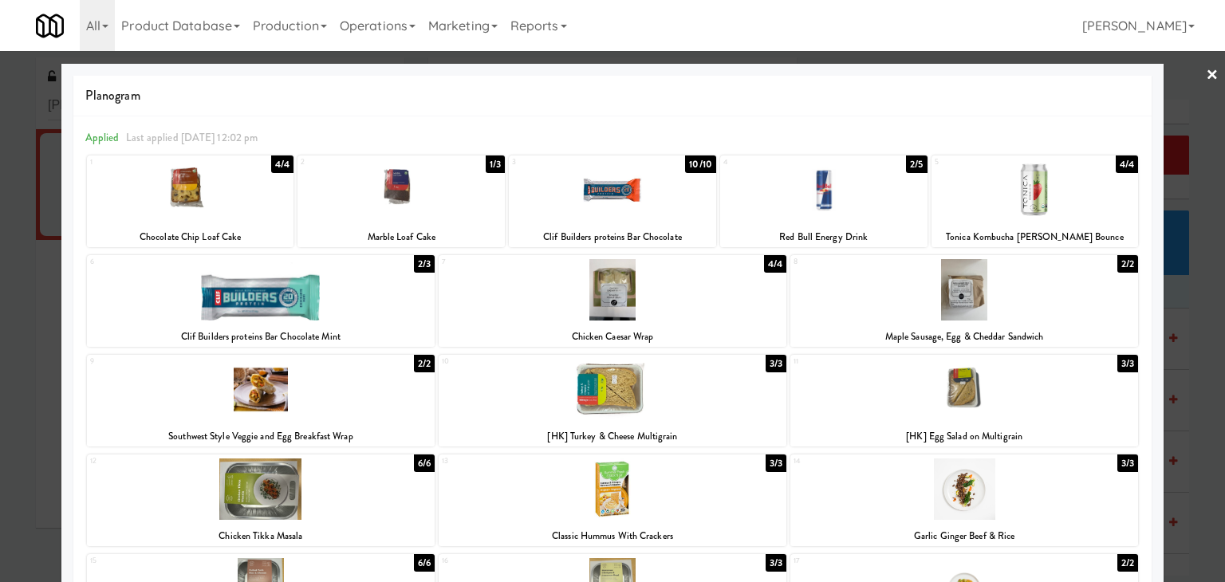
click at [1013, 205] on div at bounding box center [1034, 189] width 207 height 61
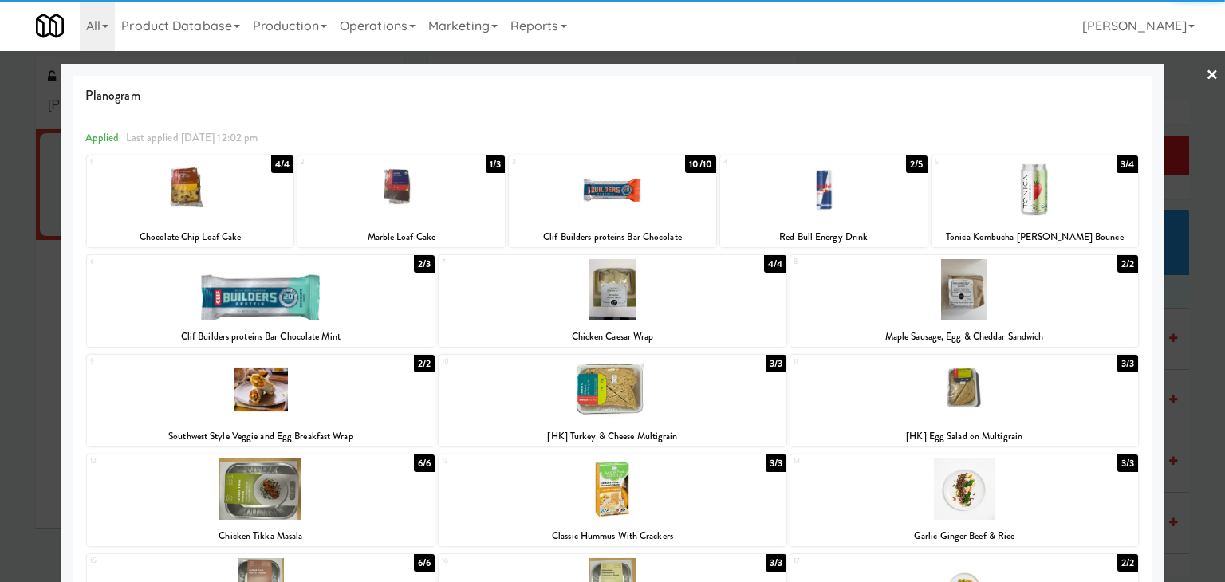
click at [1206, 74] on link "×" at bounding box center [1212, 75] width 13 height 49
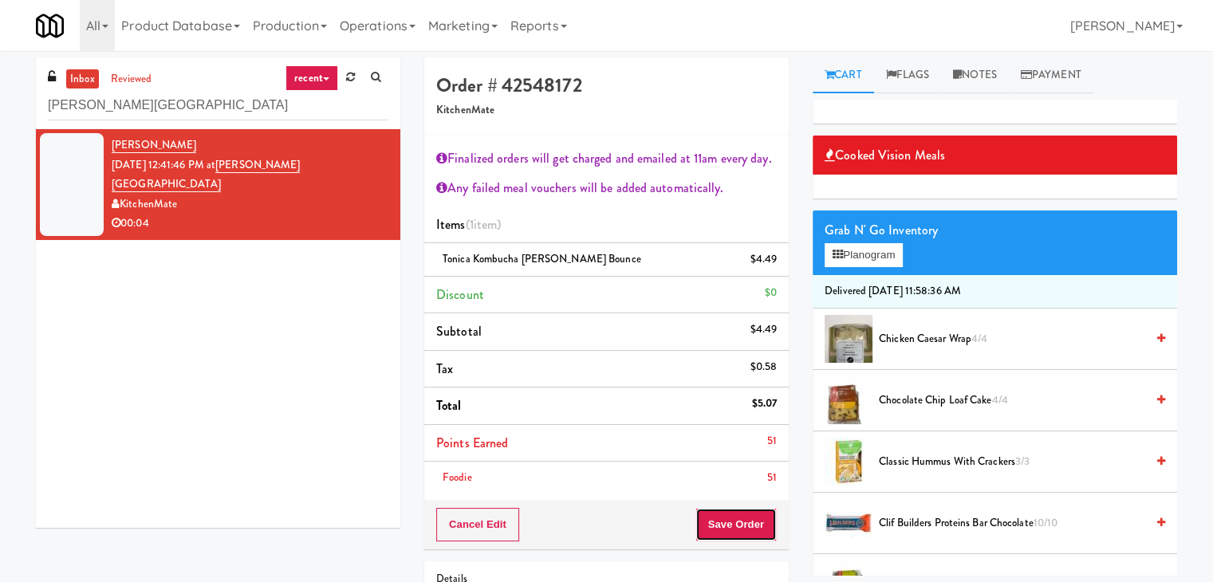
click at [714, 525] on button "Save Order" at bounding box center [735, 524] width 81 height 33
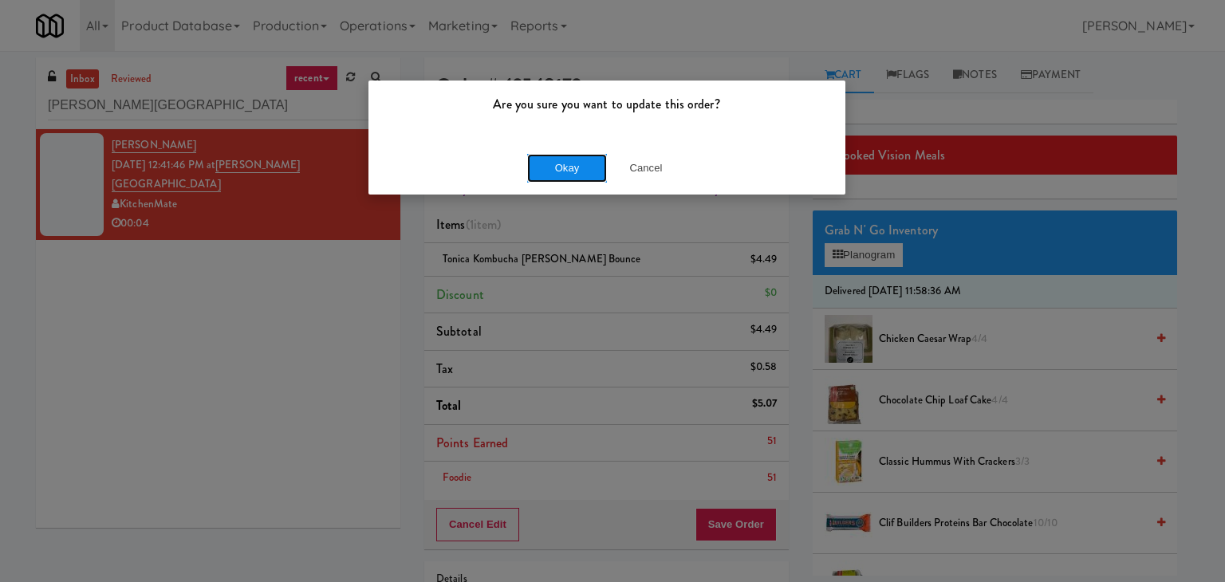
click at [559, 165] on button "Okay" at bounding box center [567, 168] width 80 height 29
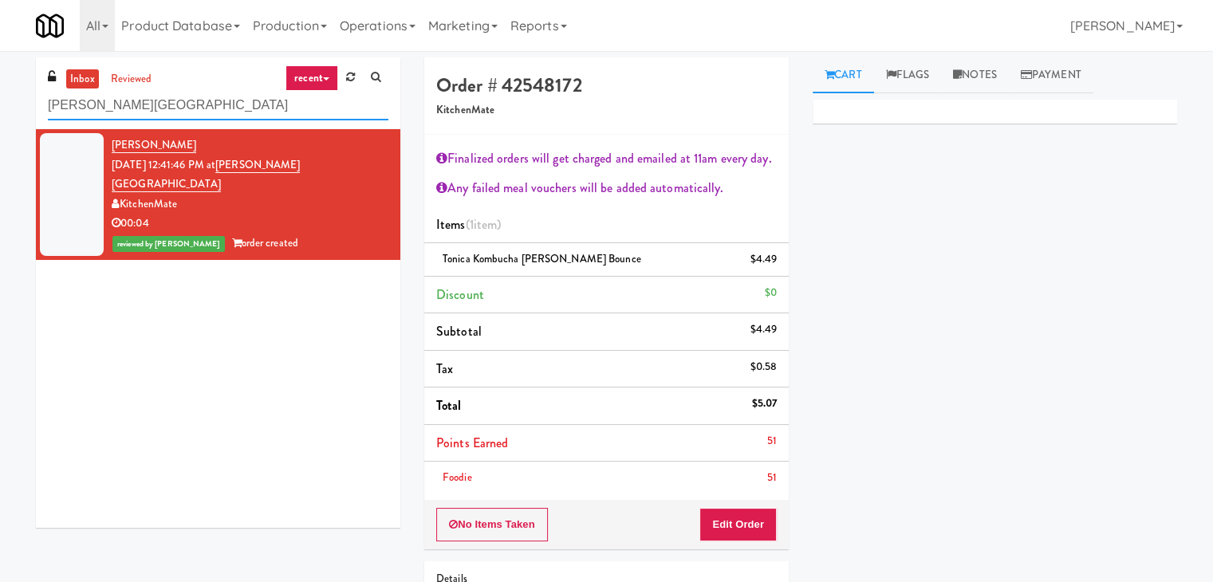
click at [229, 109] on input "[PERSON_NAME][GEOGRAPHIC_DATA]" at bounding box center [218, 106] width 340 height 30
paste input "[GEOGRAPHIC_DATA]"
type input "[GEOGRAPHIC_DATA]"
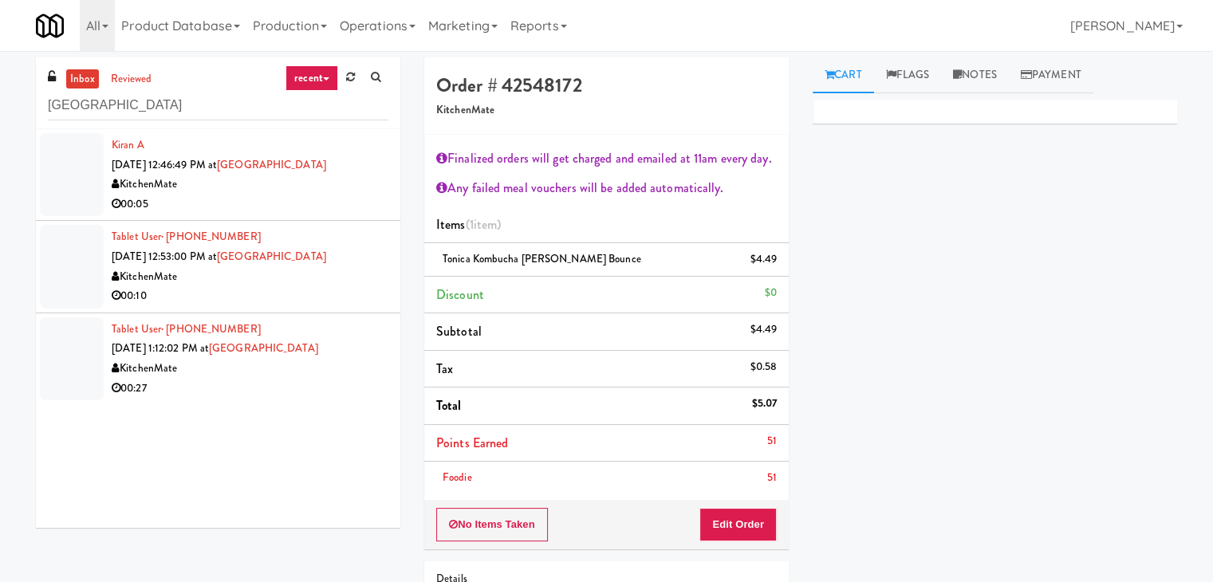
click at [347, 196] on div "00:05" at bounding box center [250, 205] width 277 height 20
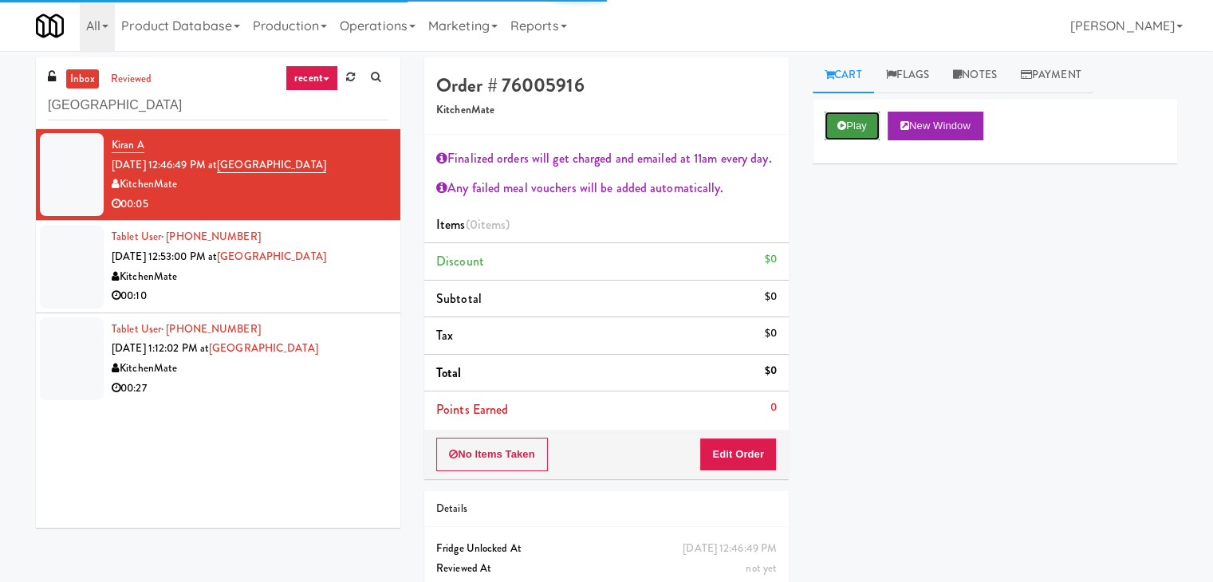
click at [861, 132] on button "Play" at bounding box center [852, 126] width 55 height 29
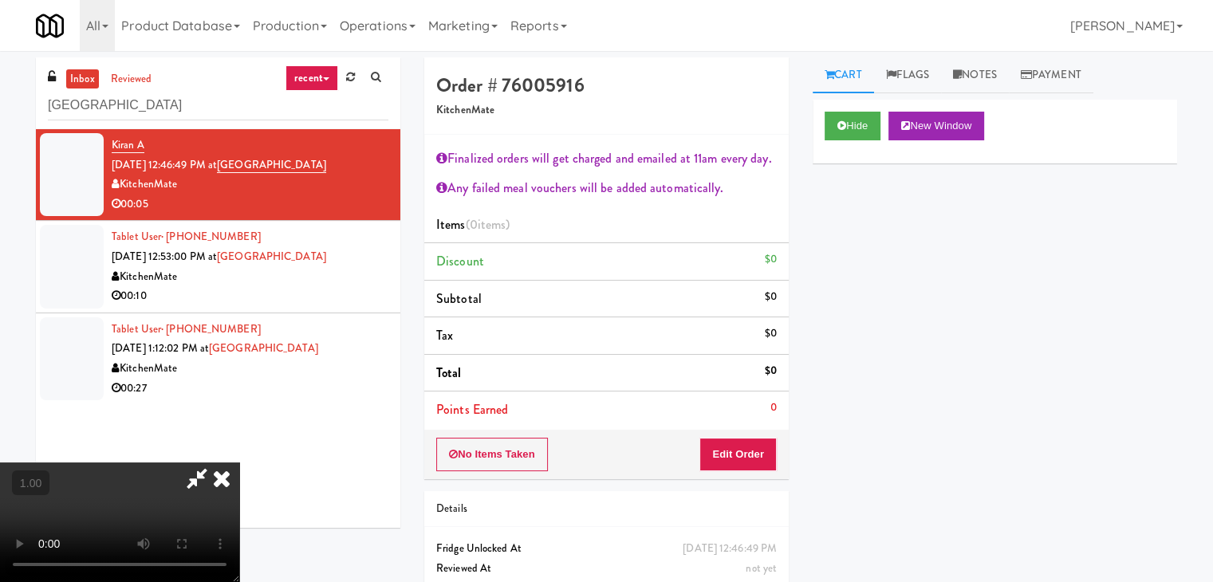
click at [239, 463] on video at bounding box center [119, 523] width 239 height 120
drag, startPoint x: 700, startPoint y: 67, endPoint x: 759, endPoint y: 338, distance: 277.5
click at [239, 463] on icon at bounding box center [221, 479] width 35 height 32
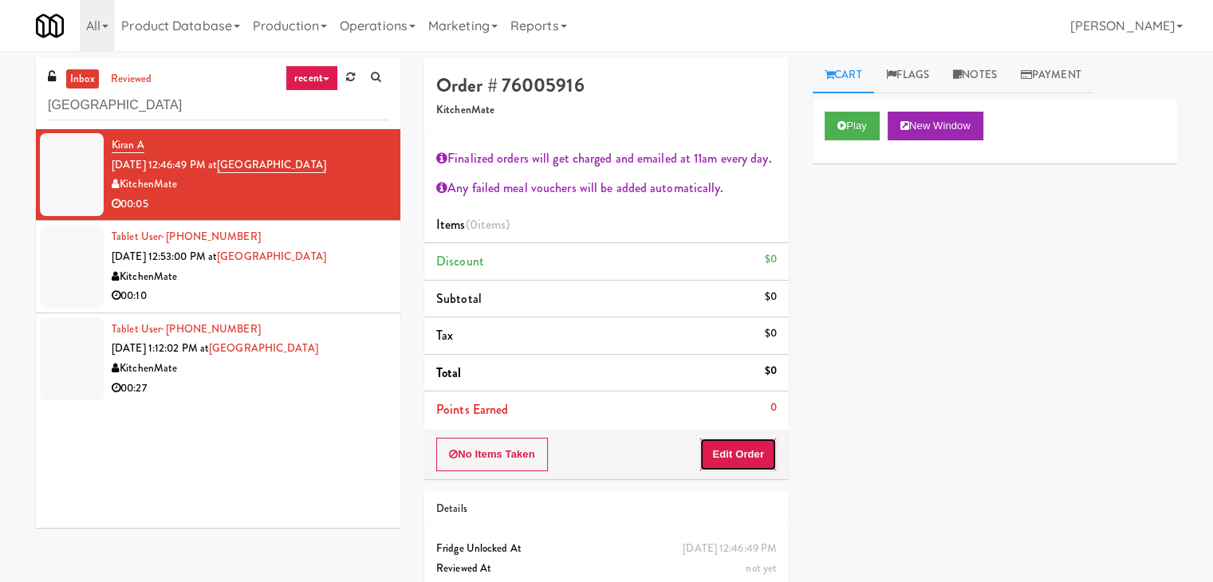
drag, startPoint x: 764, startPoint y: 440, endPoint x: 793, endPoint y: 419, distance: 35.4
click at [762, 444] on button "Edit Order" at bounding box center [737, 454] width 77 height 33
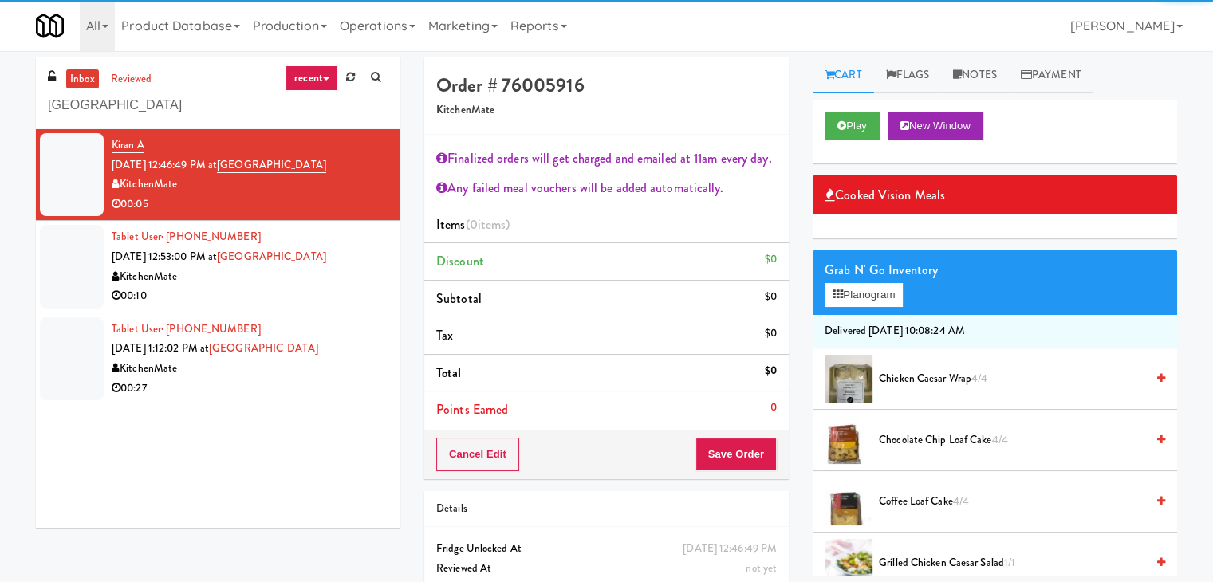
click at [875, 279] on div "Grab N' Go Inventory" at bounding box center [995, 270] width 340 height 24
click at [887, 305] on button "Planogram" at bounding box center [864, 295] width 78 height 24
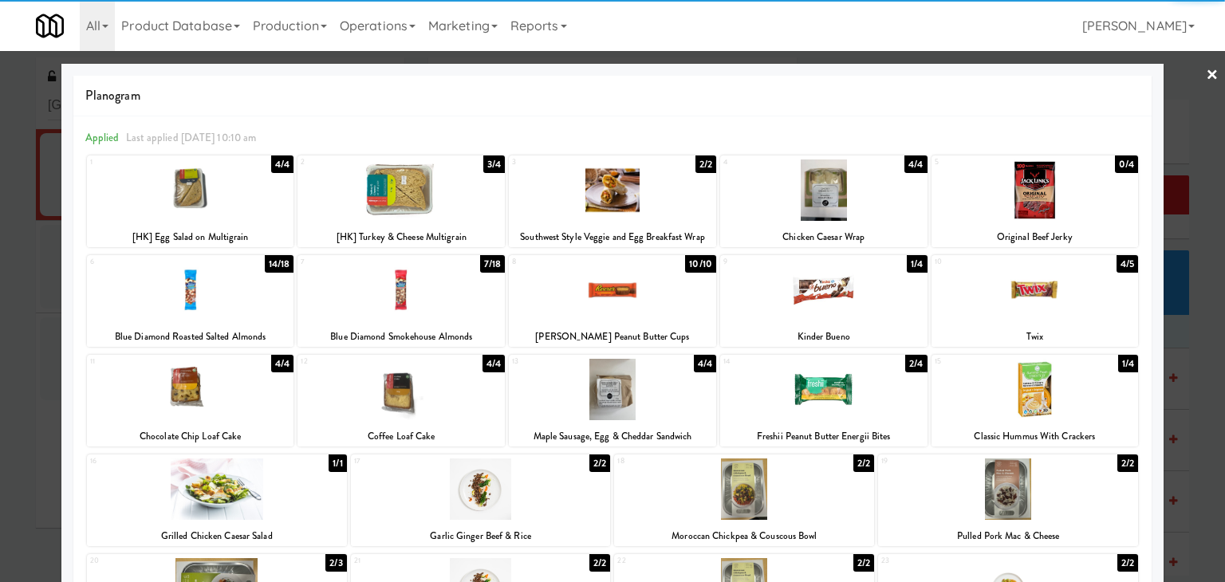
drag, startPoint x: 1018, startPoint y: 389, endPoint x: 1049, endPoint y: 372, distance: 36.0
click at [1018, 389] on div at bounding box center [1034, 389] width 207 height 61
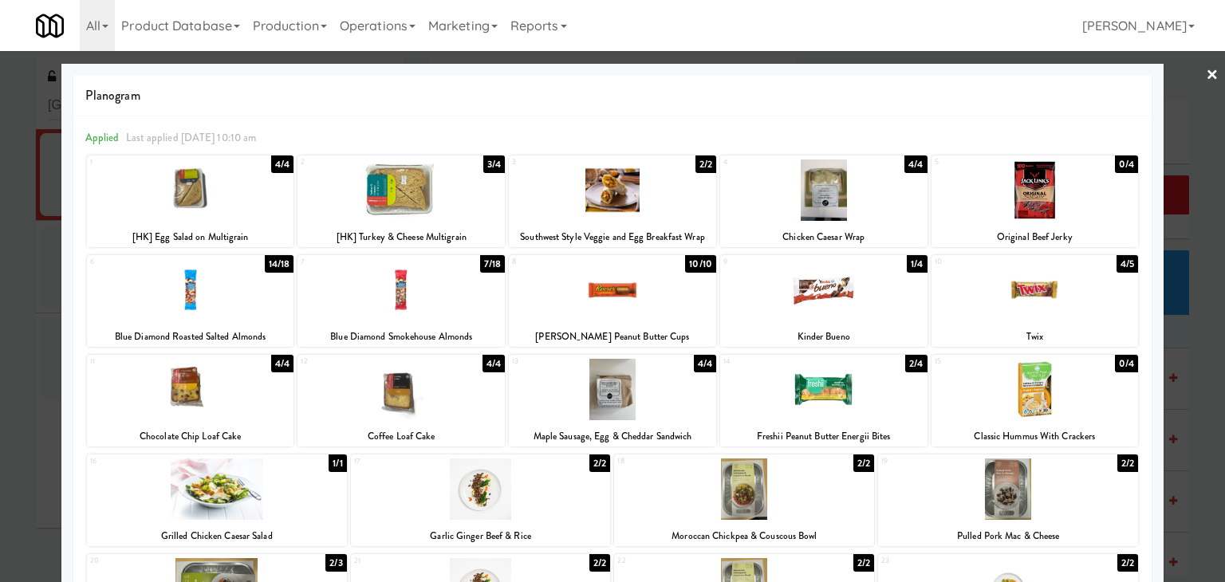
click at [1206, 74] on link "×" at bounding box center [1212, 75] width 13 height 49
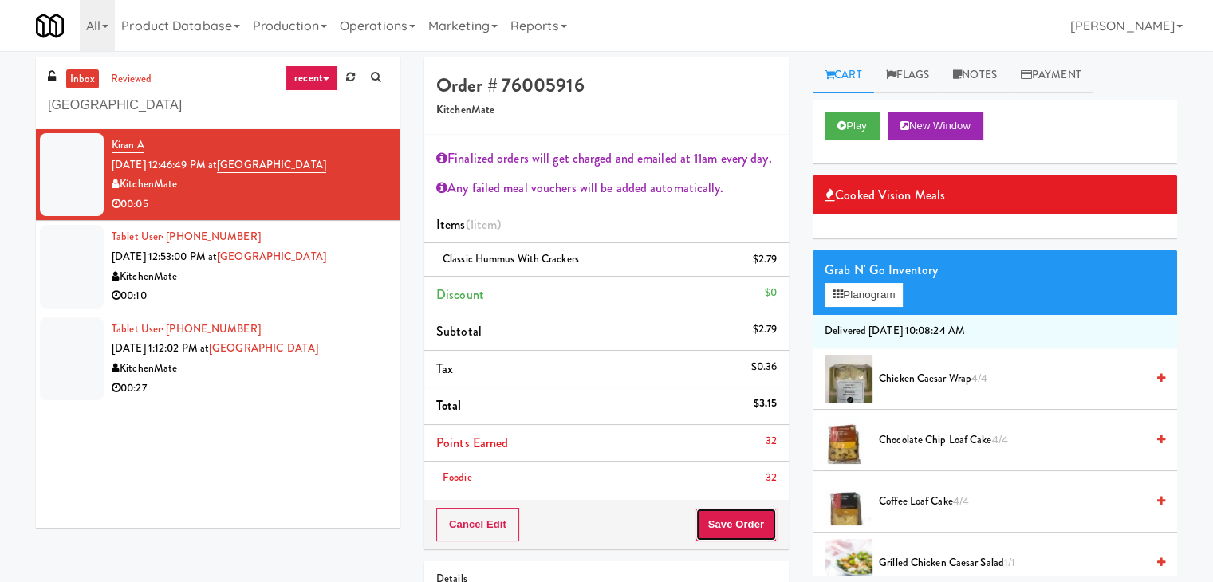
click at [721, 518] on button "Save Order" at bounding box center [735, 524] width 81 height 33
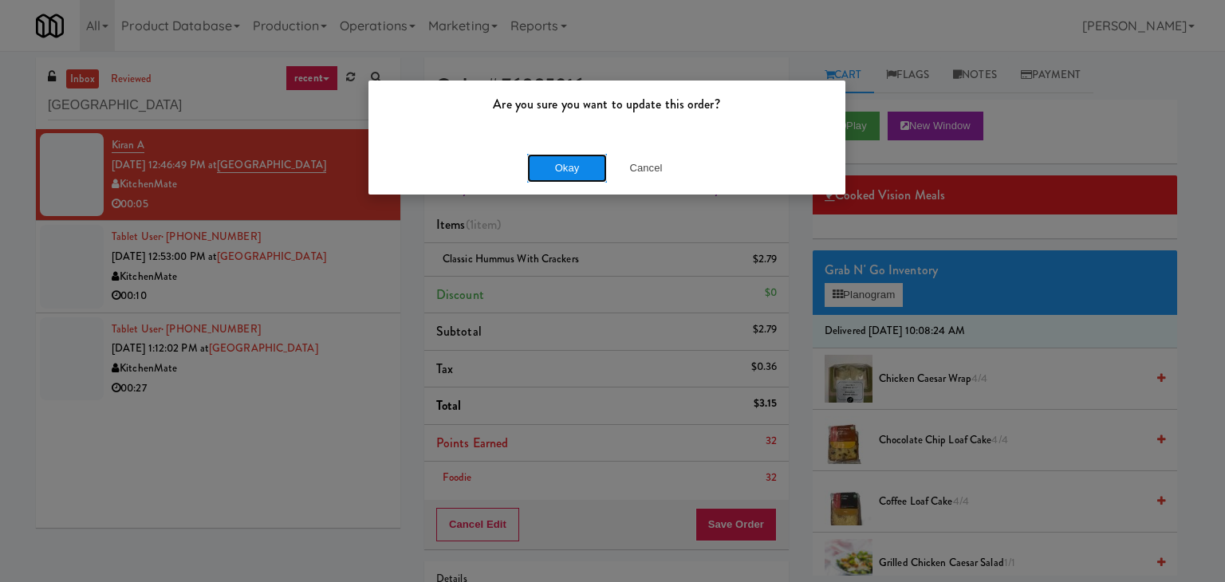
click at [556, 178] on button "Okay" at bounding box center [567, 168] width 80 height 29
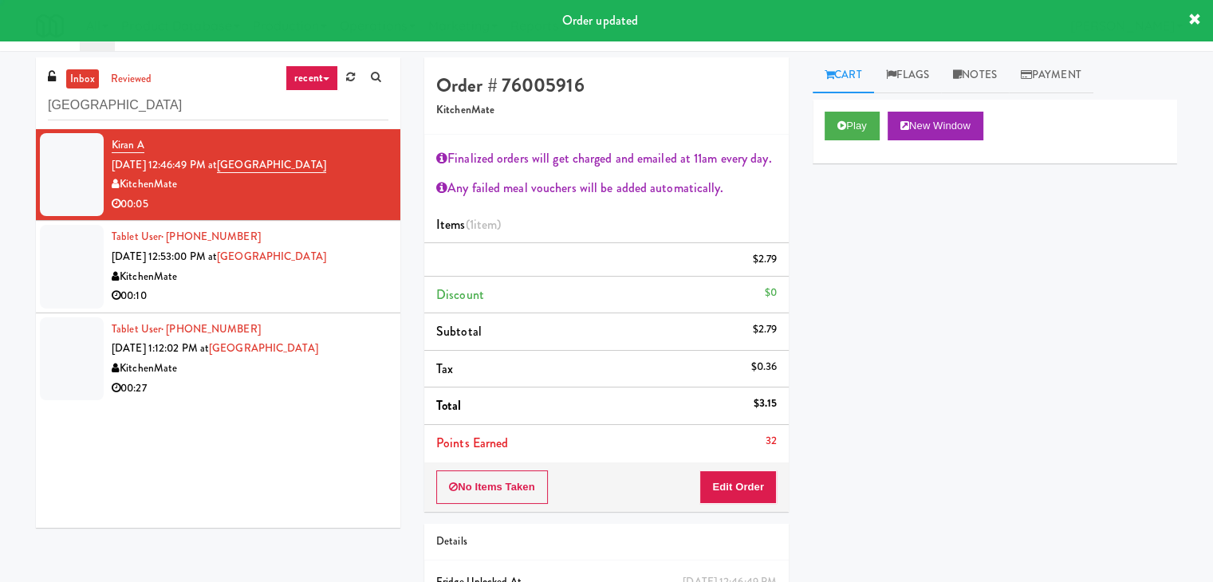
click at [341, 299] on div "00:10" at bounding box center [250, 296] width 277 height 20
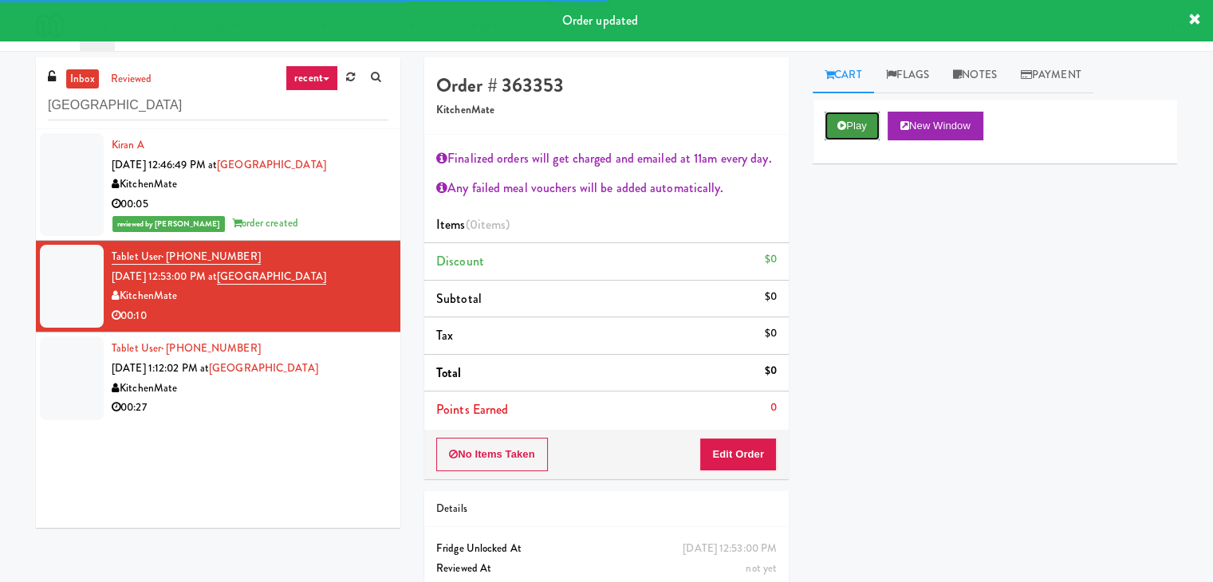
click at [833, 133] on button "Play" at bounding box center [852, 126] width 55 height 29
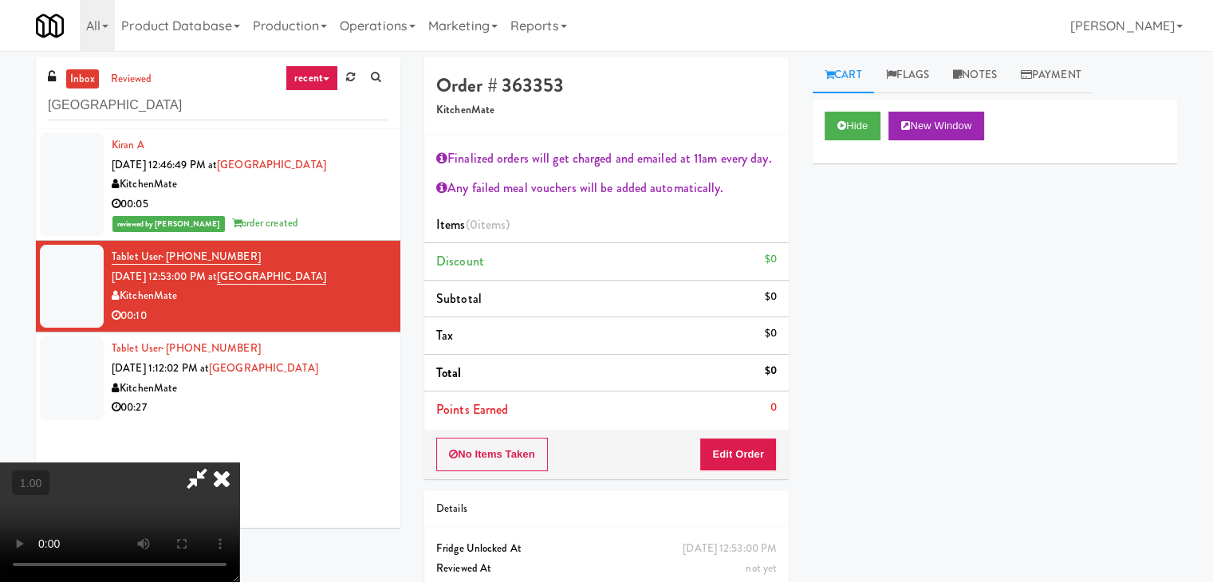
click at [239, 463] on video at bounding box center [119, 523] width 239 height 120
click at [239, 463] on icon at bounding box center [221, 479] width 35 height 32
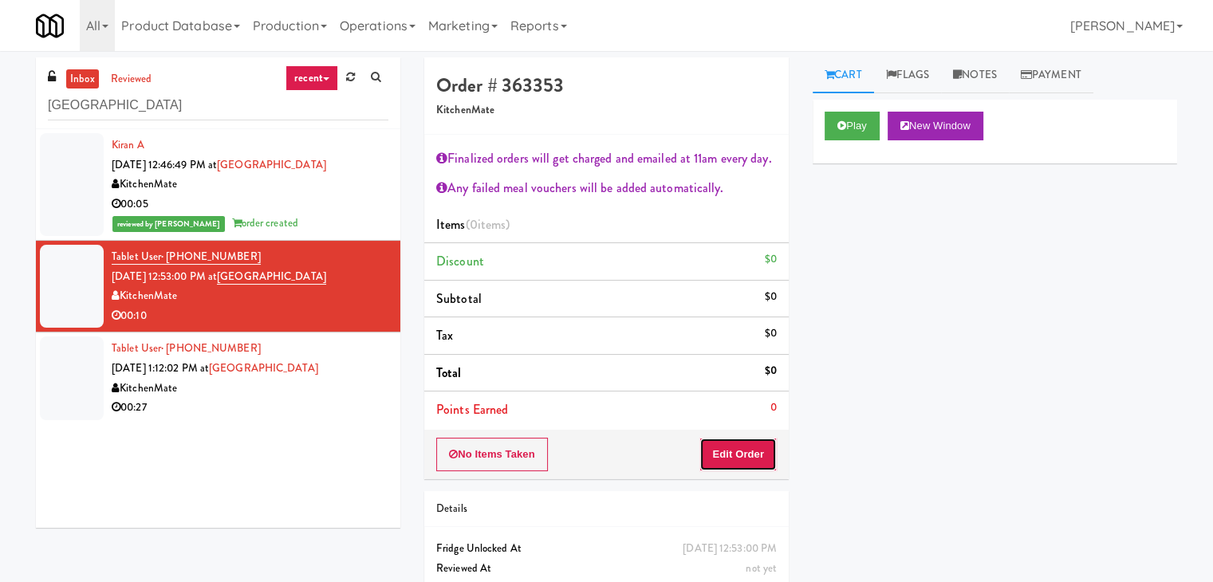
click at [725, 447] on button "Edit Order" at bounding box center [737, 454] width 77 height 33
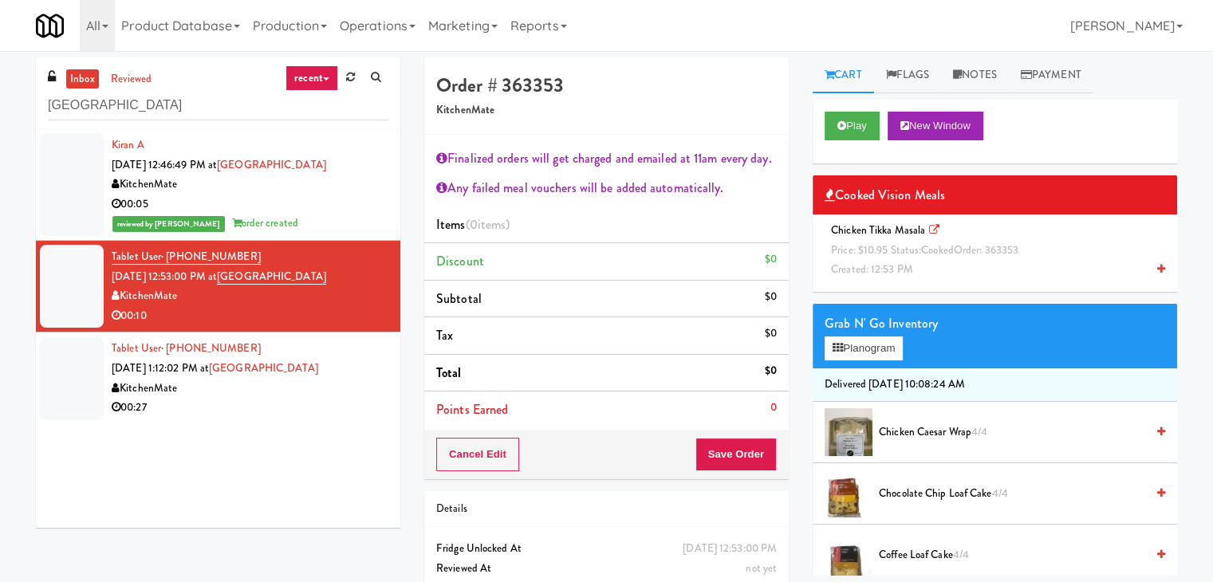
click at [1157, 264] on icon at bounding box center [1161, 269] width 8 height 10
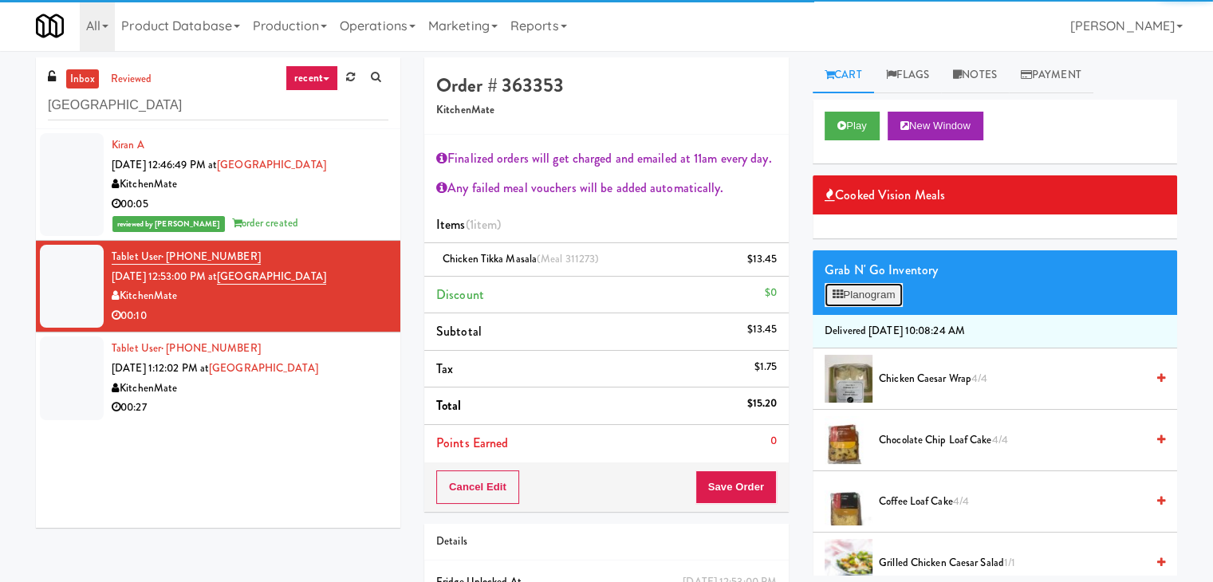
click at [890, 298] on button "Planogram" at bounding box center [864, 295] width 78 height 24
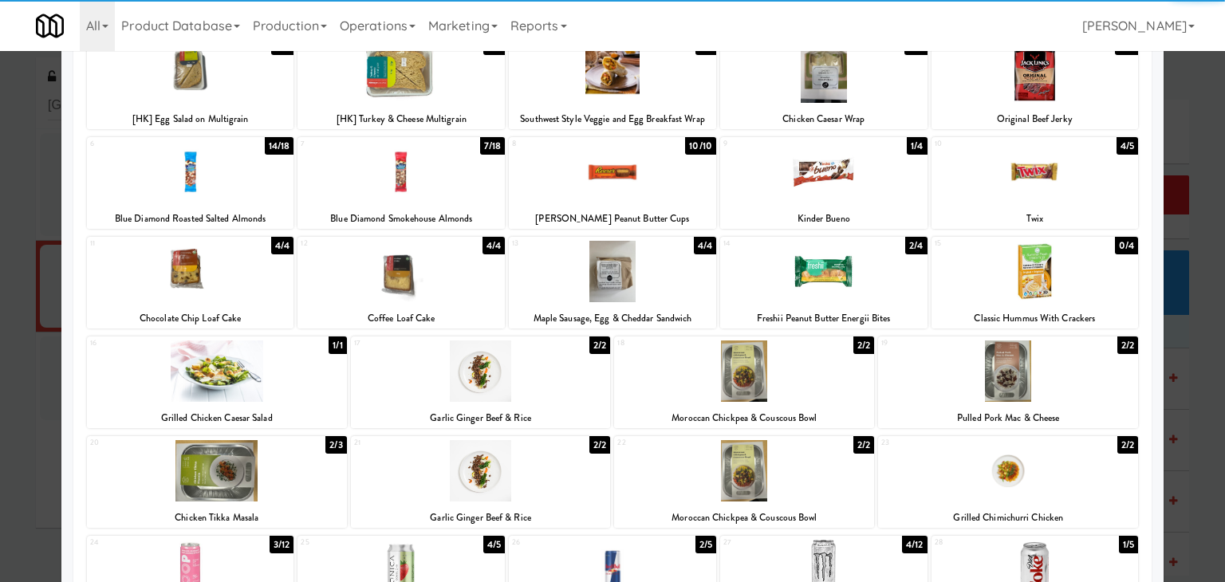
scroll to position [239, 0]
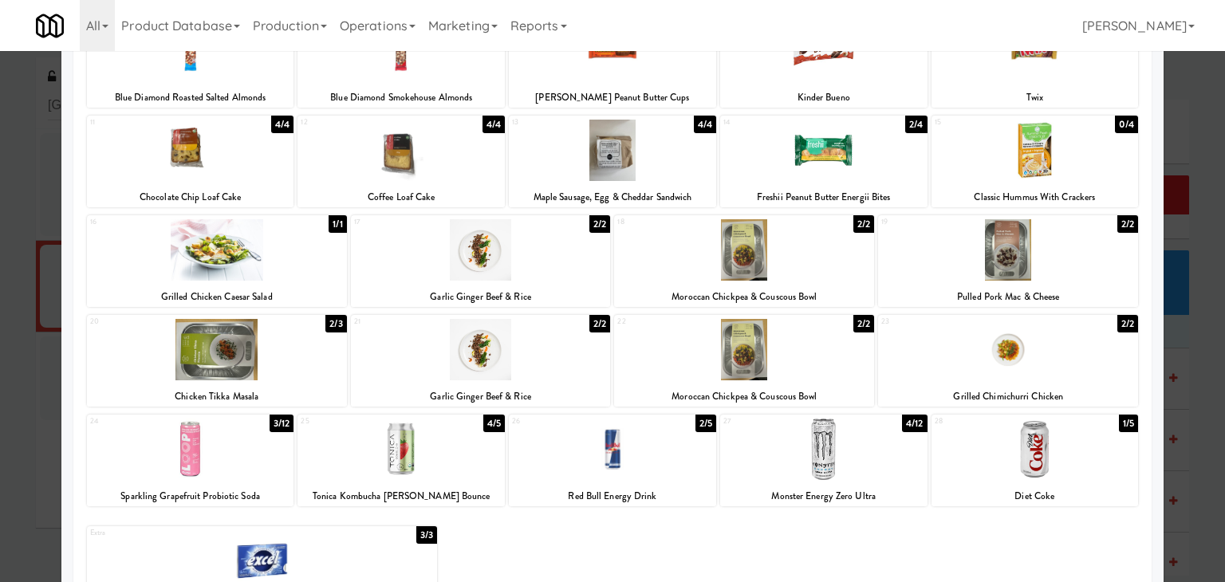
click at [1033, 454] on div at bounding box center [1034, 449] width 207 height 61
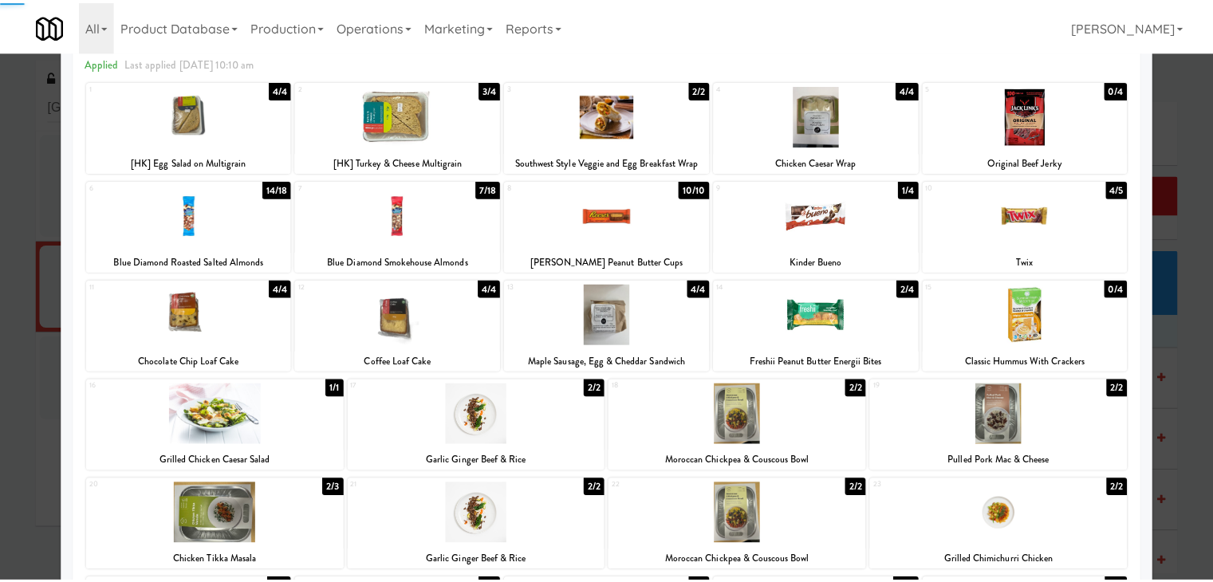
scroll to position [0, 0]
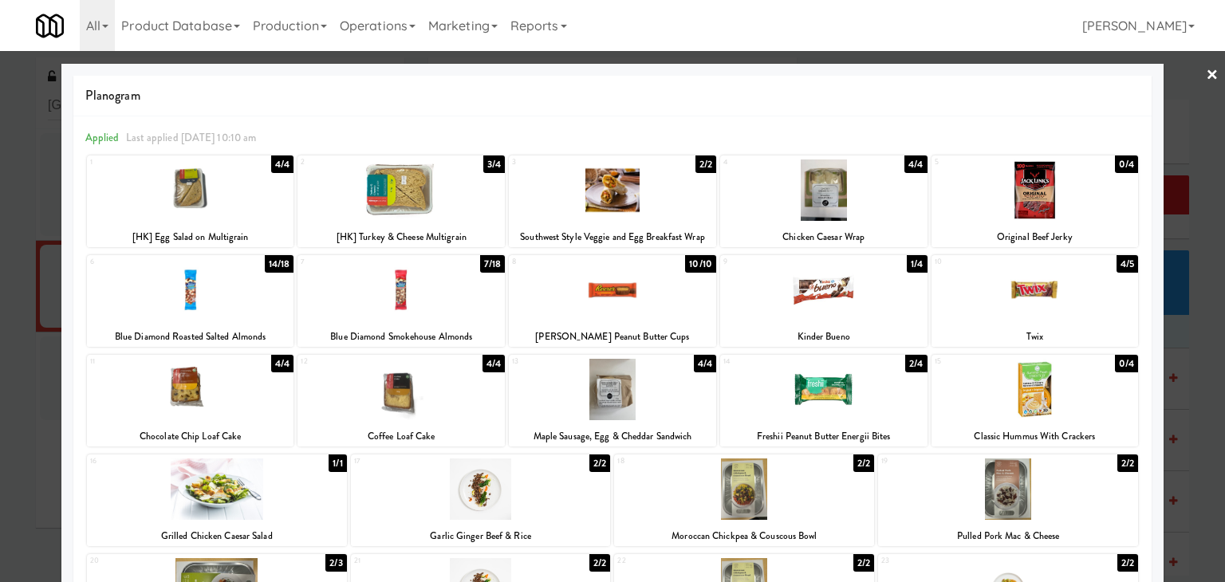
click at [1206, 76] on link "×" at bounding box center [1212, 75] width 13 height 49
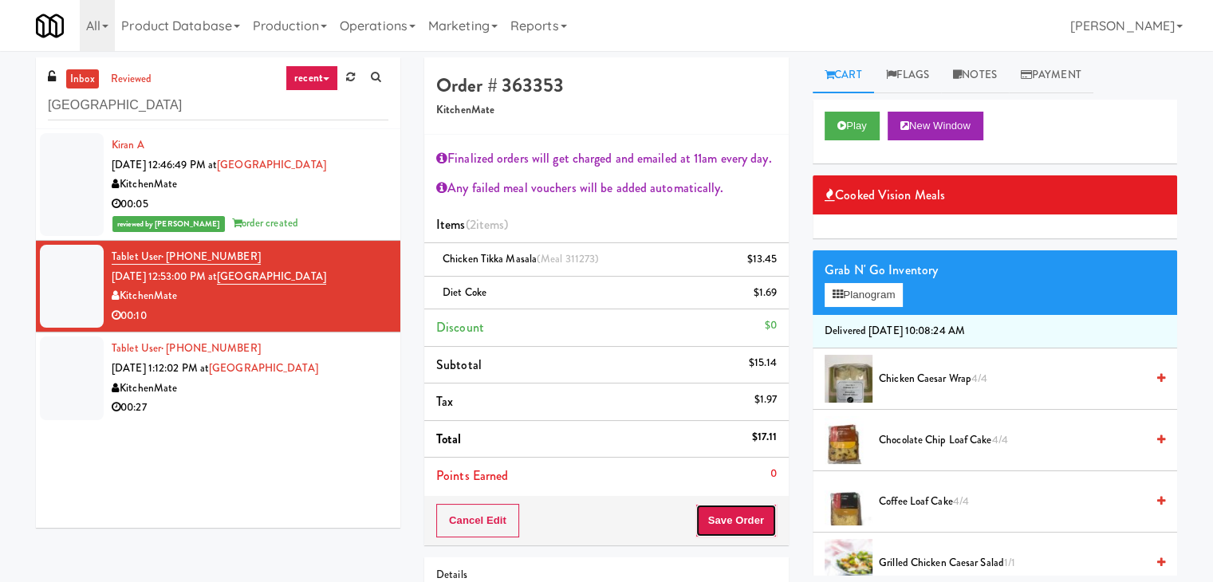
click at [730, 518] on button "Save Order" at bounding box center [735, 520] width 81 height 33
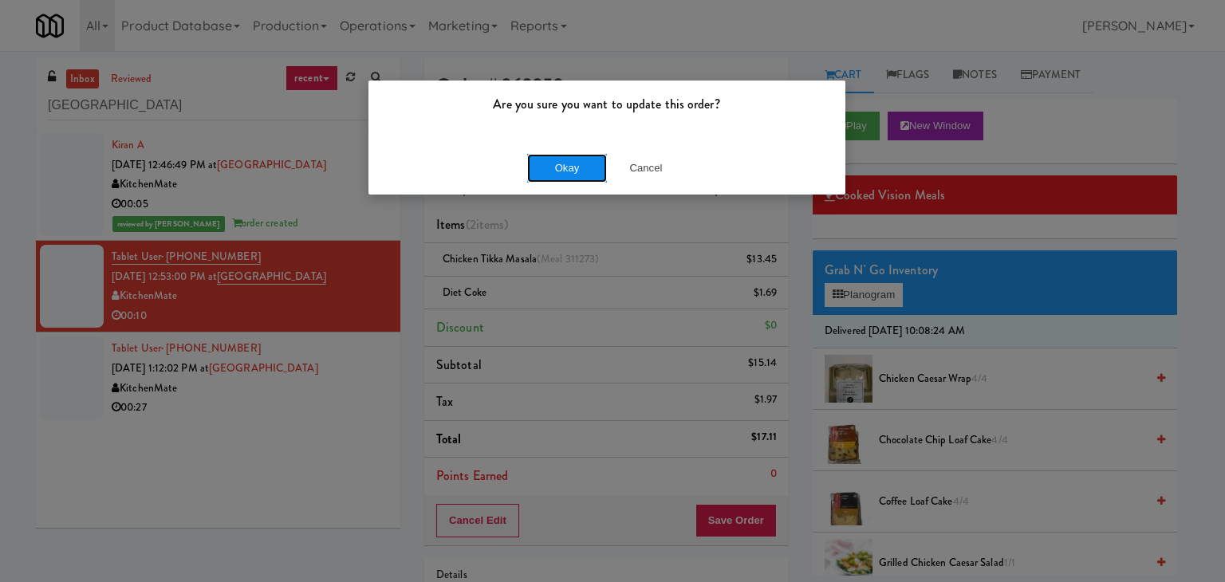
click at [571, 162] on button "Okay" at bounding box center [567, 168] width 80 height 29
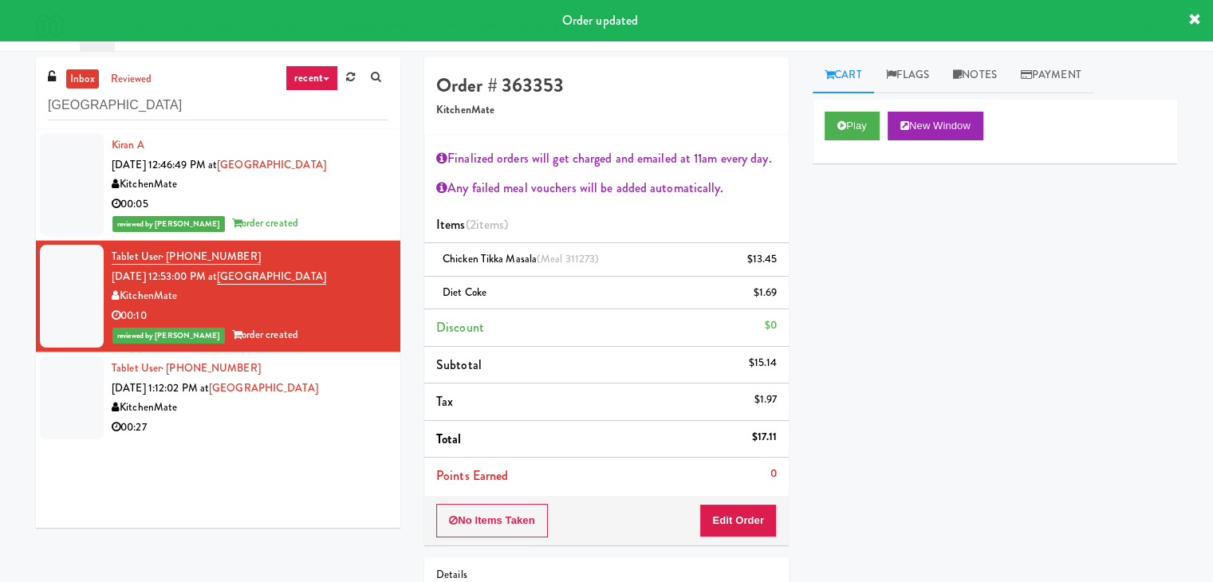
click at [291, 429] on div "00:27" at bounding box center [250, 428] width 277 height 20
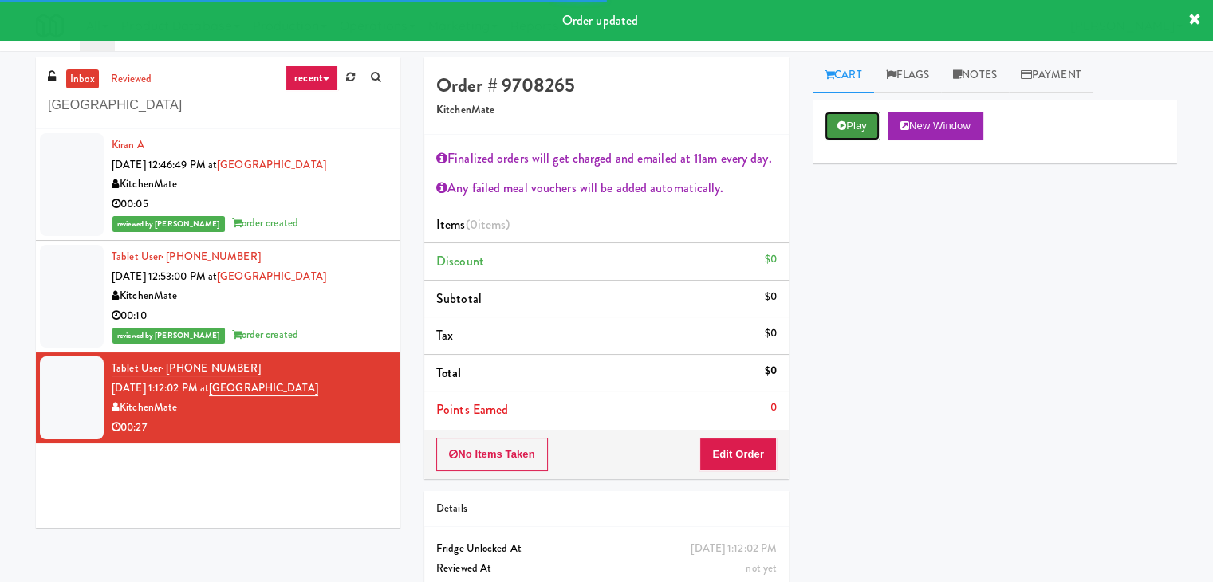
click at [842, 120] on icon at bounding box center [841, 125] width 9 height 10
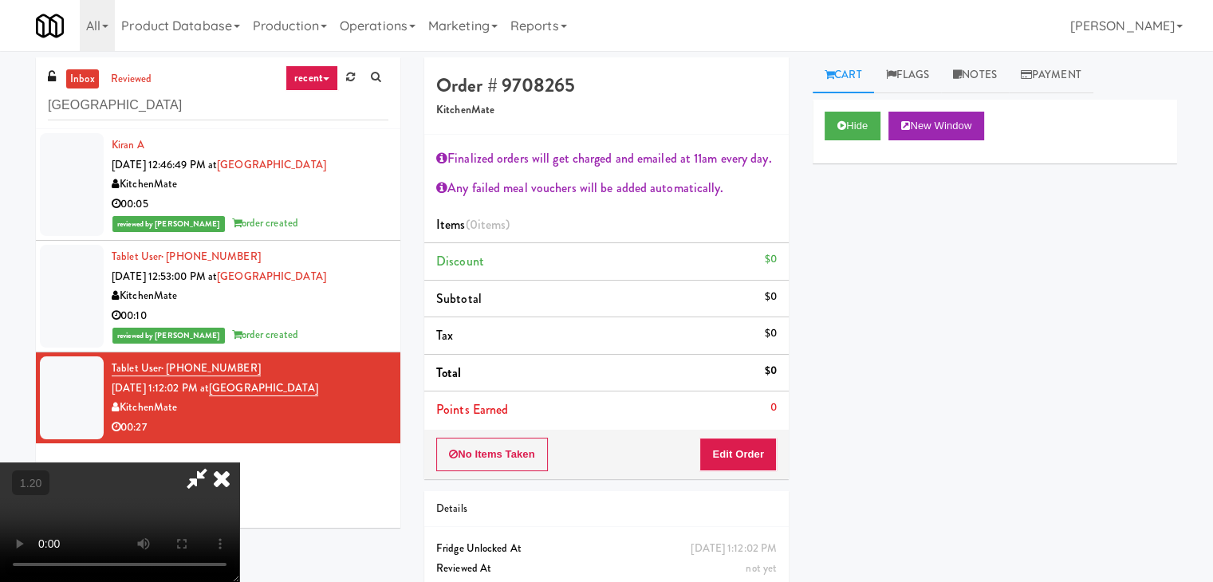
click at [239, 463] on video at bounding box center [119, 523] width 239 height 120
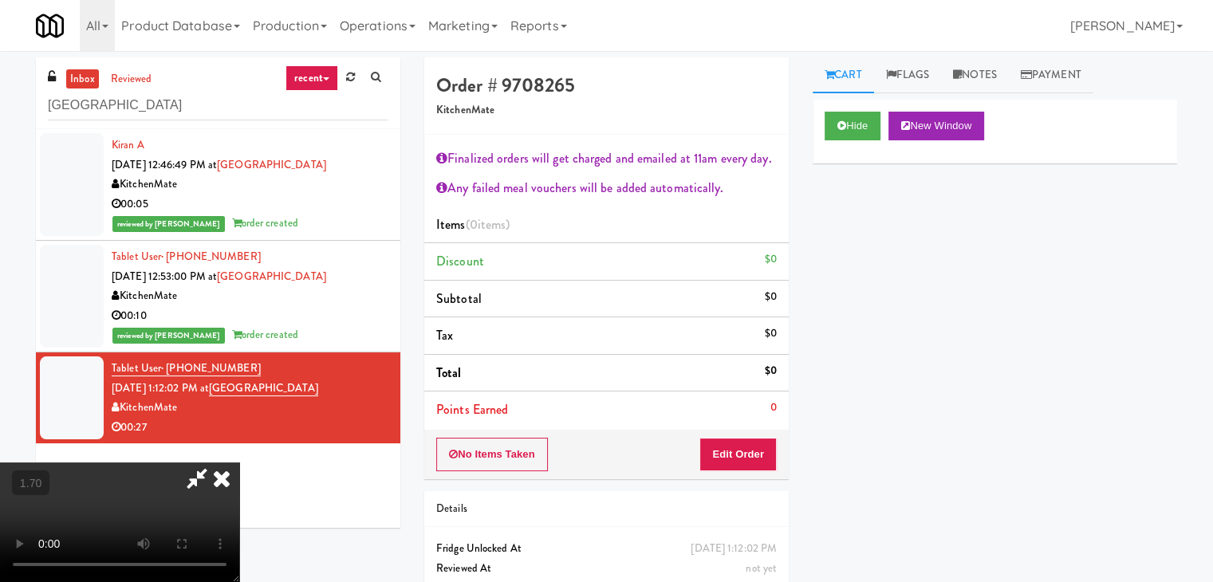
click at [239, 463] on video at bounding box center [119, 523] width 239 height 120
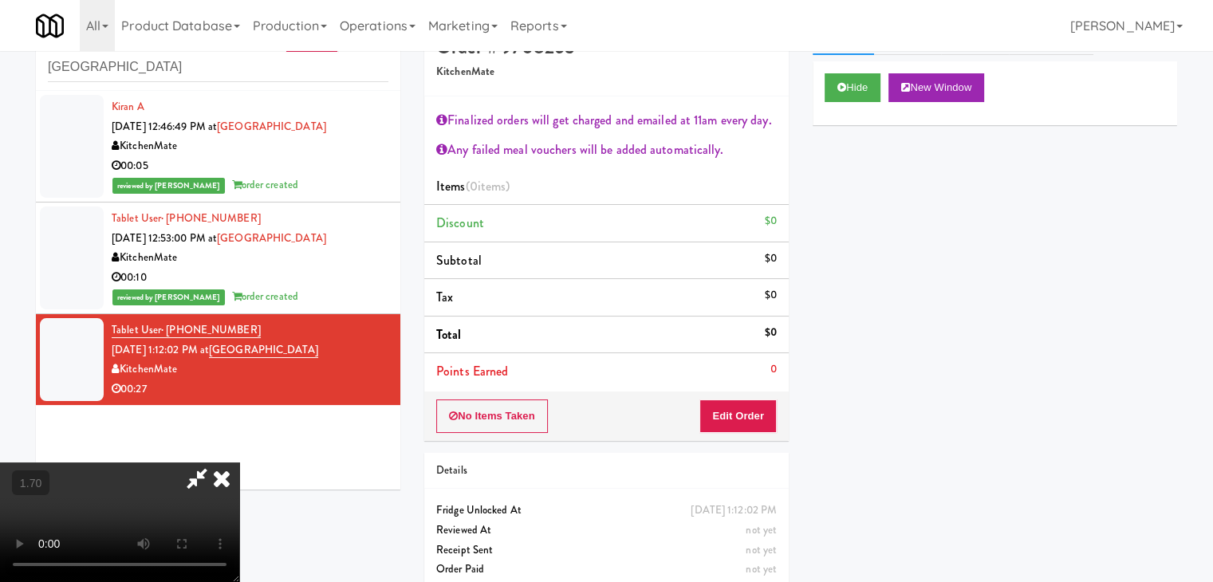
scroll to position [58, 0]
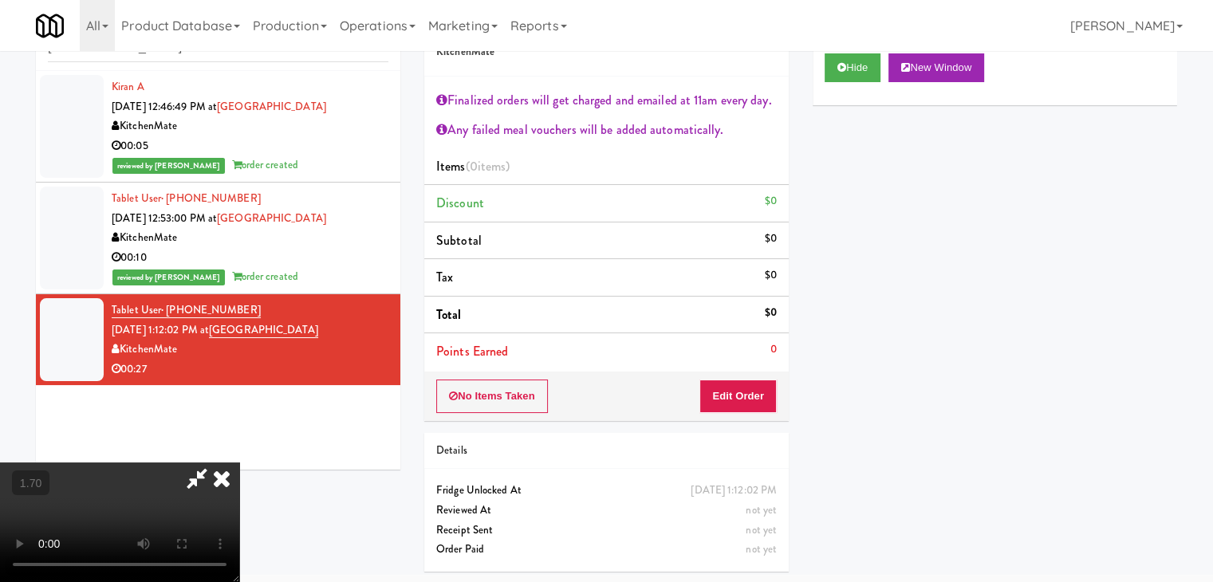
click at [239, 463] on video at bounding box center [119, 523] width 239 height 120
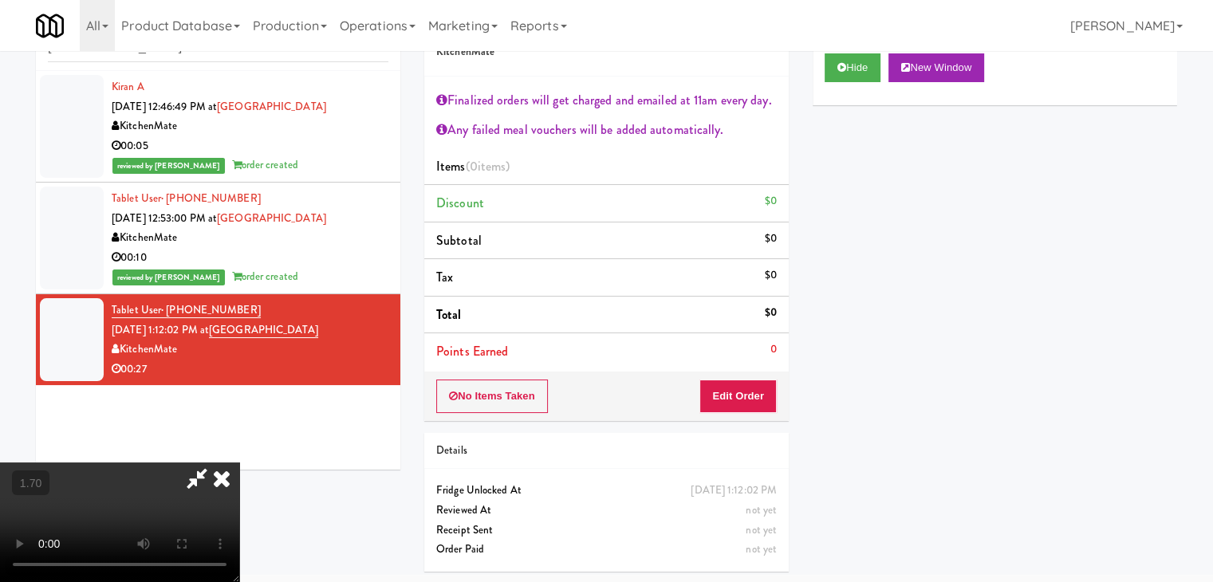
click at [239, 463] on icon at bounding box center [221, 479] width 35 height 32
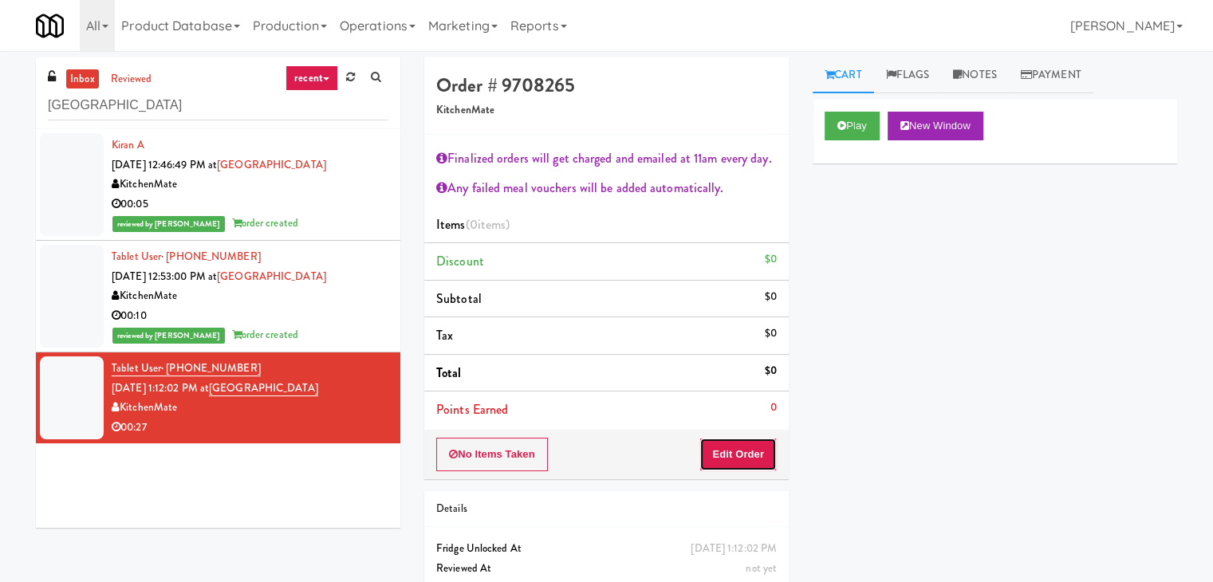
click at [740, 455] on button "Edit Order" at bounding box center [737, 454] width 77 height 33
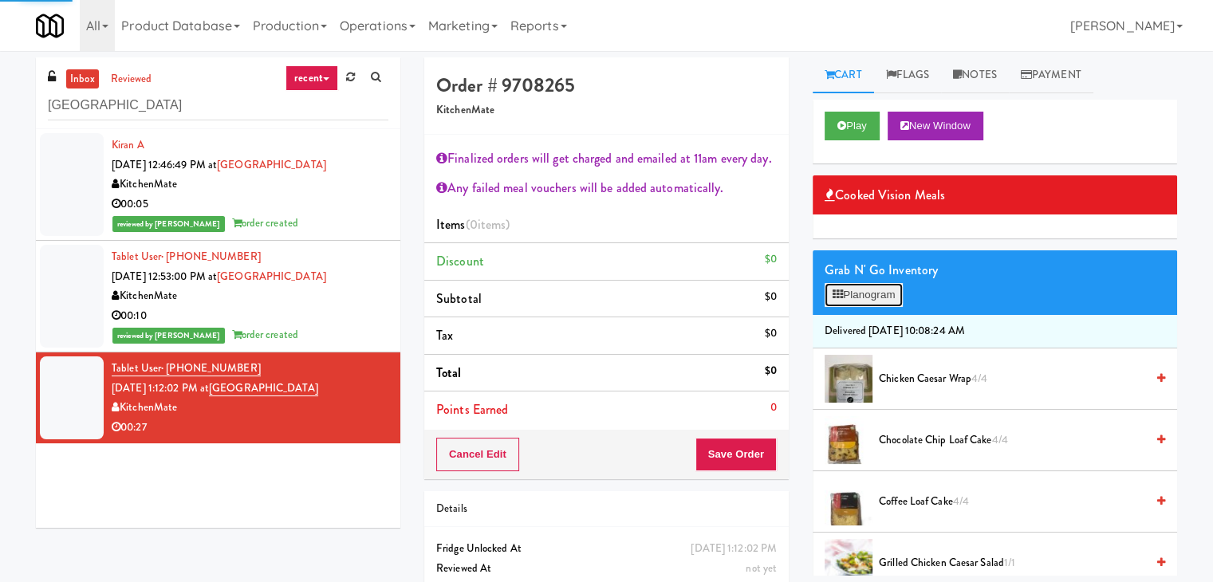
click at [853, 301] on button "Planogram" at bounding box center [864, 295] width 78 height 24
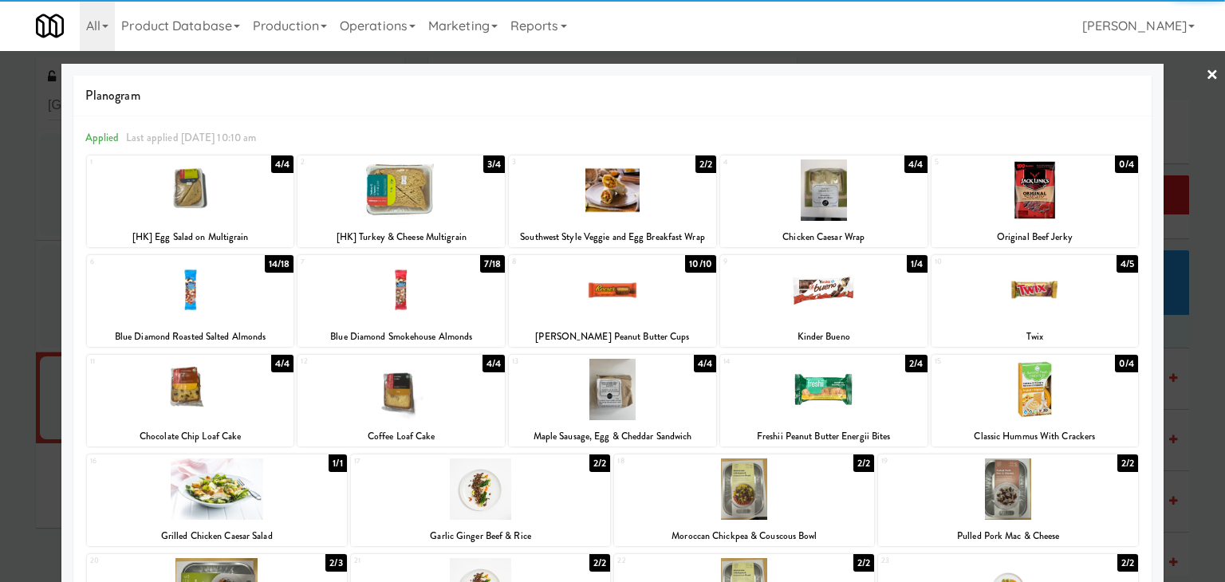
click at [1027, 188] on div at bounding box center [1034, 189] width 207 height 61
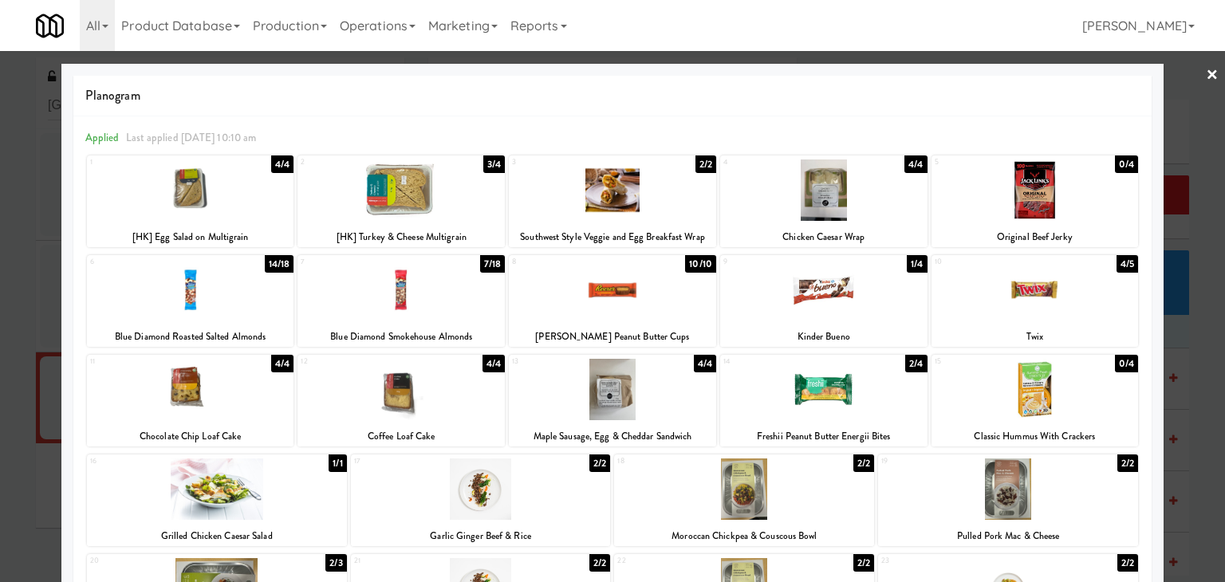
click at [1206, 68] on link "×" at bounding box center [1212, 75] width 13 height 49
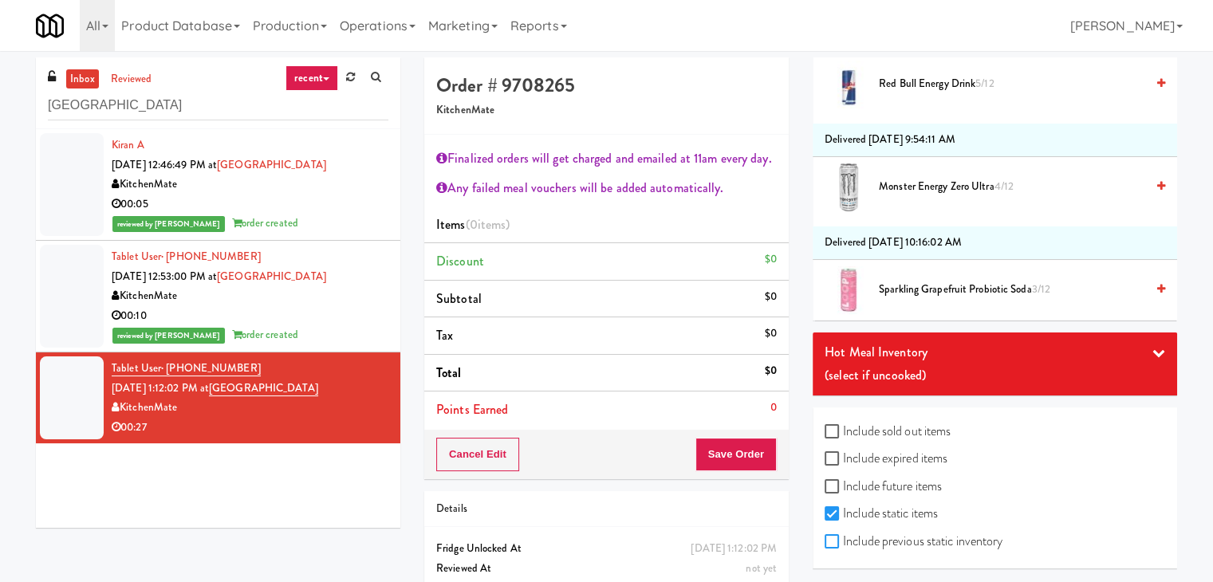
click at [833, 536] on input "Include previous static inventory" at bounding box center [834, 542] width 18 height 13
checkbox input "true"
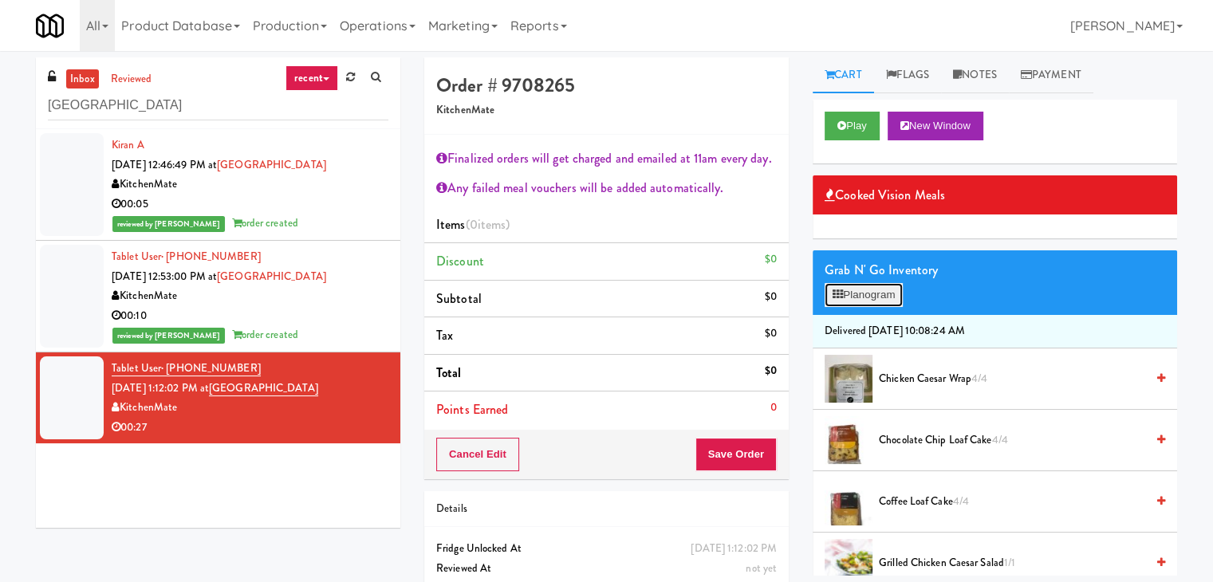
click at [871, 295] on button "Planogram" at bounding box center [864, 295] width 78 height 24
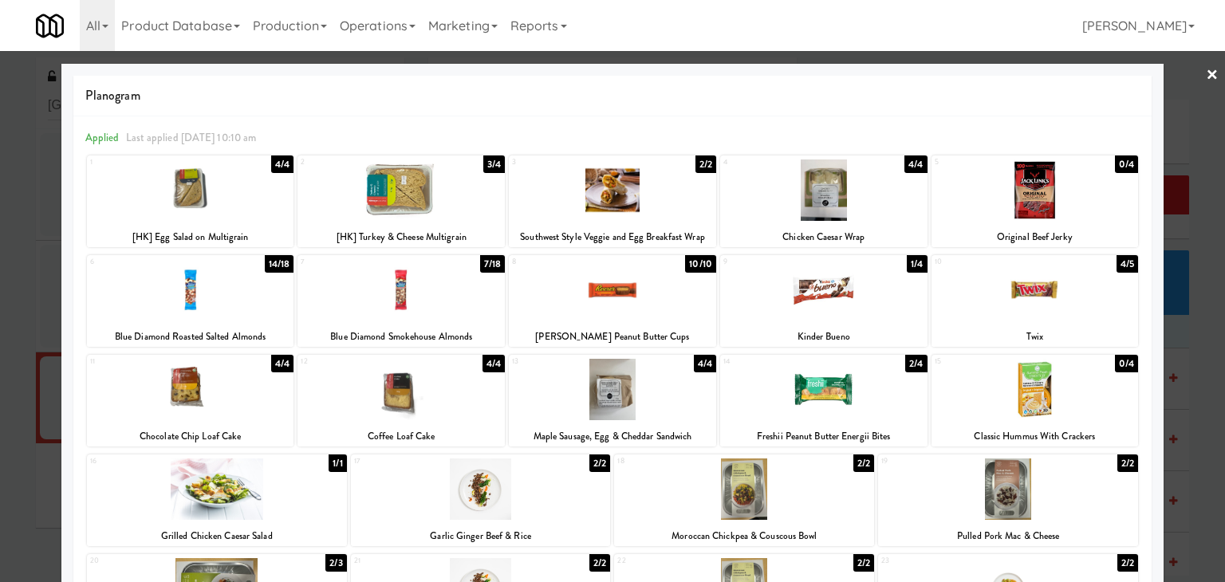
click at [1026, 206] on div at bounding box center [1034, 189] width 207 height 61
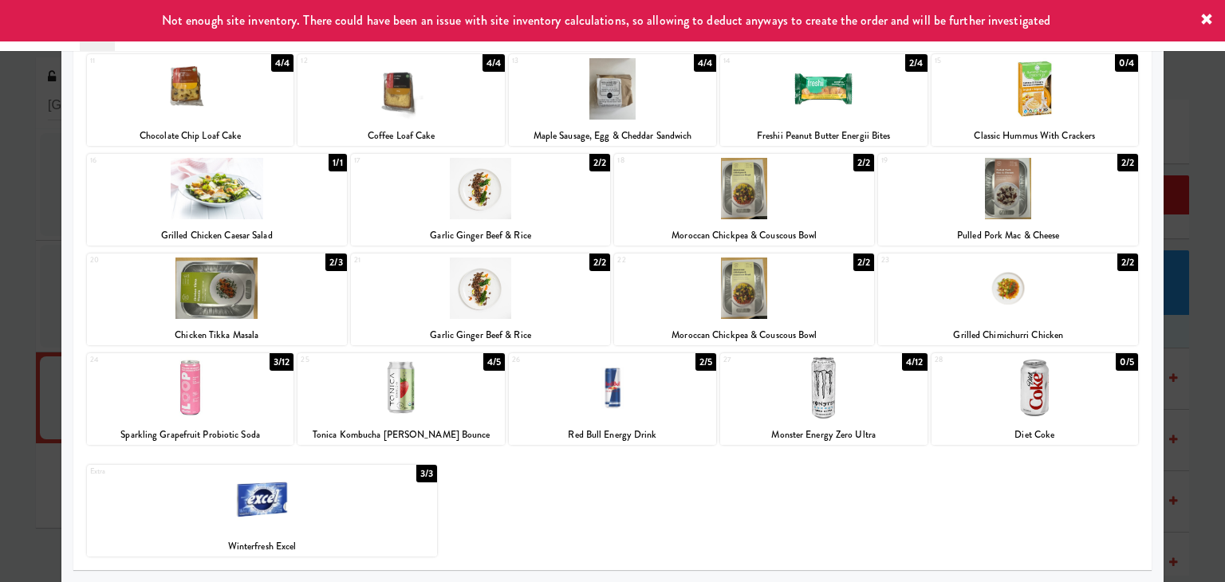
click at [871, 388] on div at bounding box center [823, 387] width 207 height 61
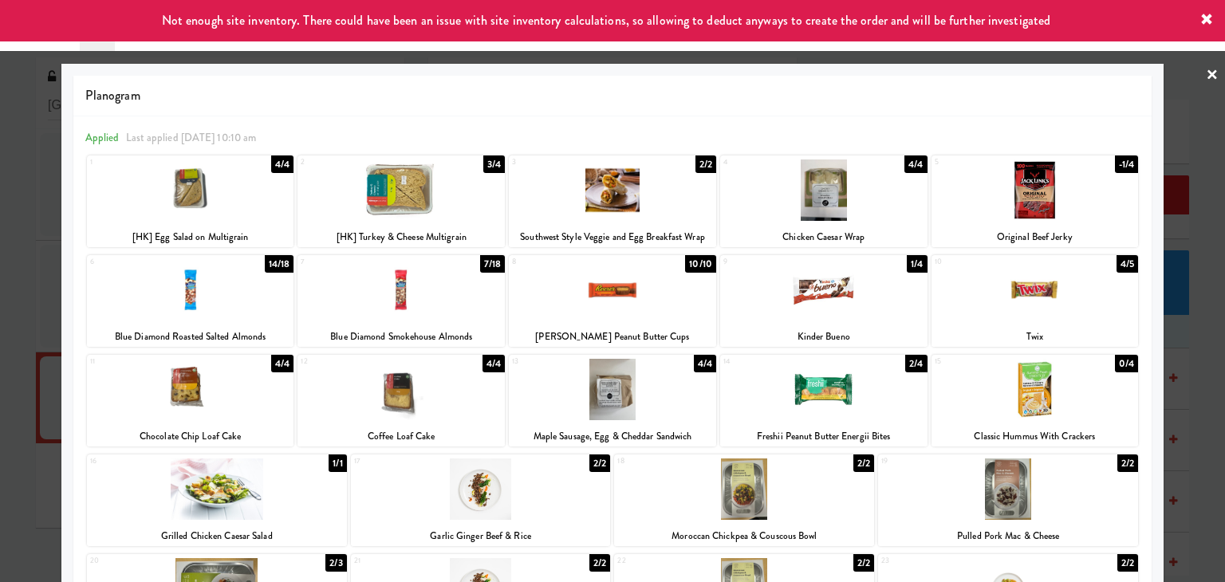
click at [1206, 71] on link "×" at bounding box center [1212, 75] width 13 height 49
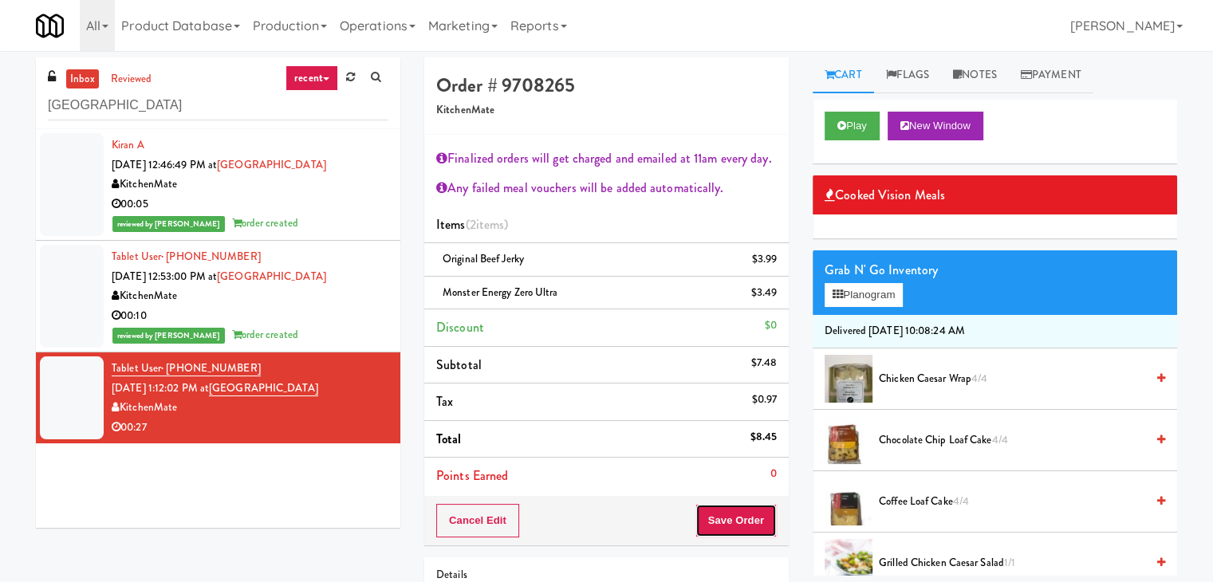
drag, startPoint x: 751, startPoint y: 522, endPoint x: 745, endPoint y: 517, distance: 8.5
click at [751, 522] on button "Save Order" at bounding box center [735, 520] width 81 height 33
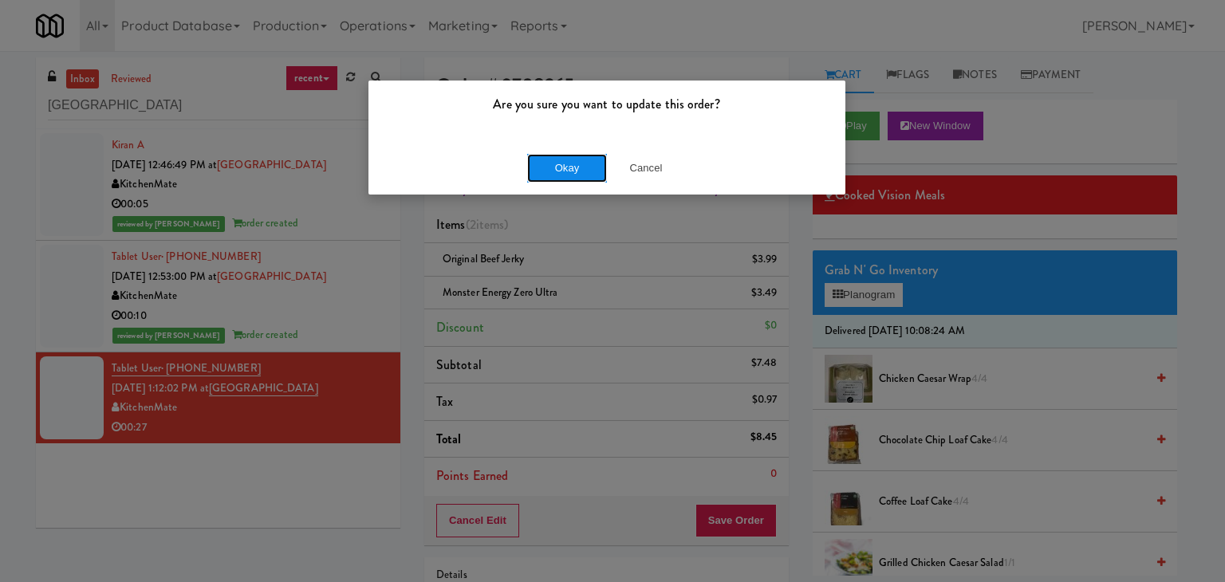
click at [579, 171] on button "Okay" at bounding box center [567, 168] width 80 height 29
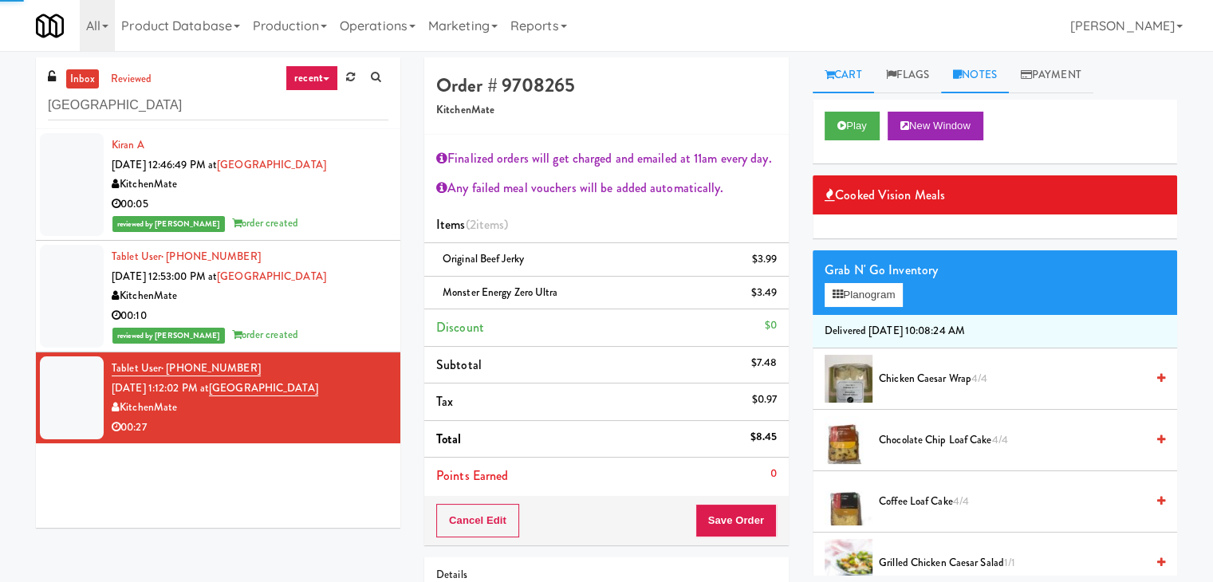
click at [977, 65] on link "Notes" at bounding box center [975, 75] width 68 height 36
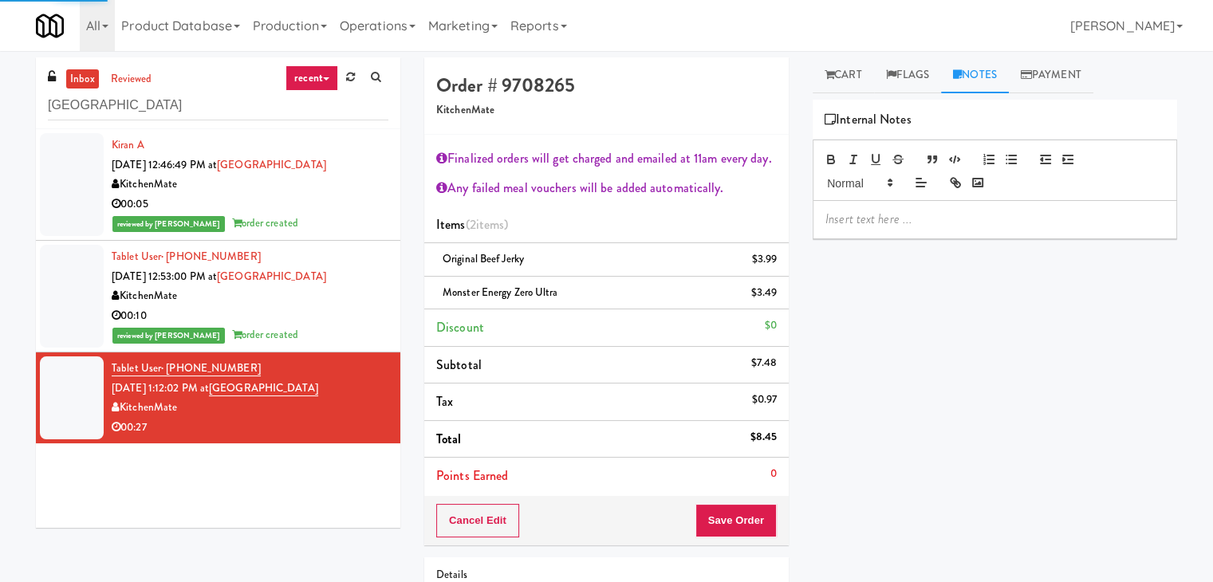
click at [890, 218] on p at bounding box center [994, 220] width 339 height 18
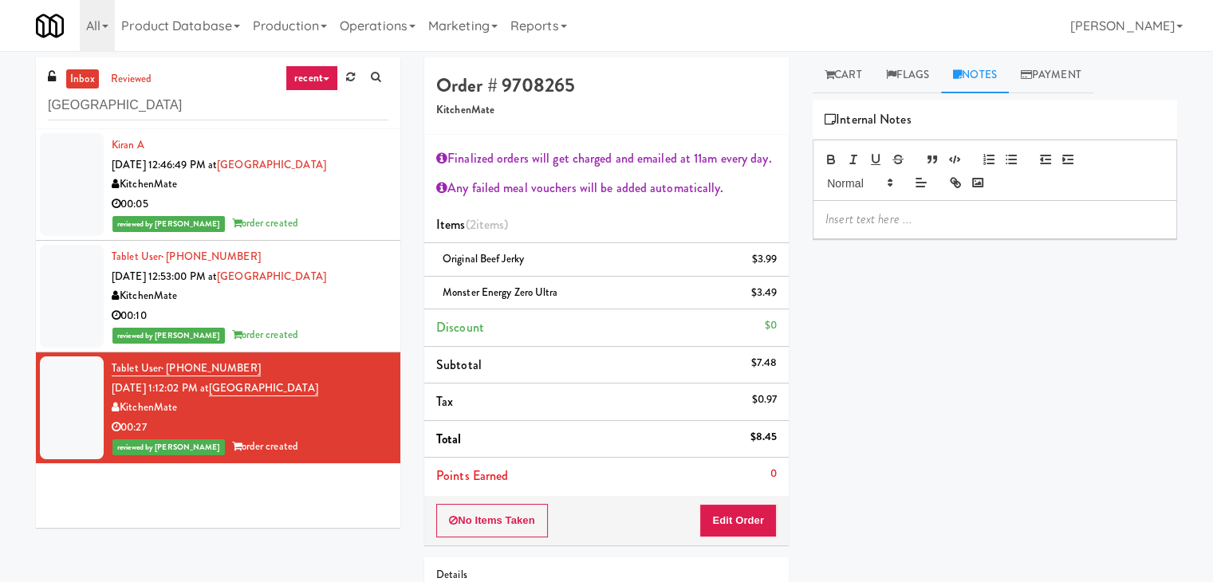
click at [1021, 218] on p at bounding box center [994, 220] width 339 height 18
paste div
click at [220, 112] on input "[GEOGRAPHIC_DATA]" at bounding box center [218, 106] width 340 height 30
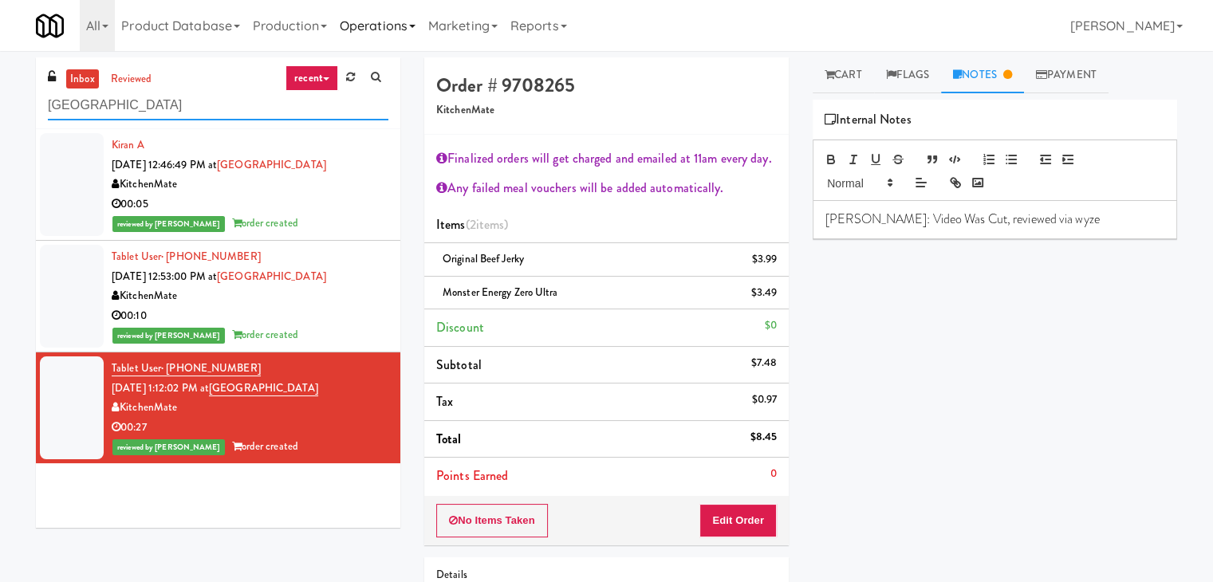
paste input "Tapestry Station [GEOGRAPHIC_DATA]-[GEOGRAPHIC_DATA]"
type input "Tapestry Station [GEOGRAPHIC_DATA]-[GEOGRAPHIC_DATA]"
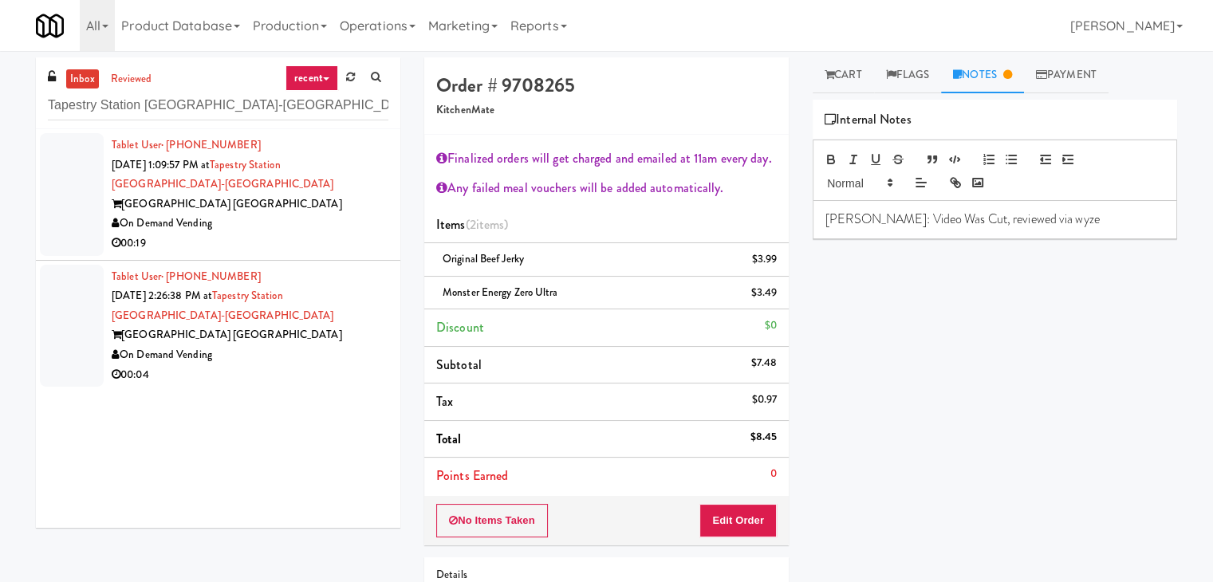
click at [352, 187] on div "Tablet User · (312) 340-9001 [DATE] 1:09:57 PM at [GEOGRAPHIC_DATA] [GEOGRAPHIC…" at bounding box center [250, 195] width 277 height 118
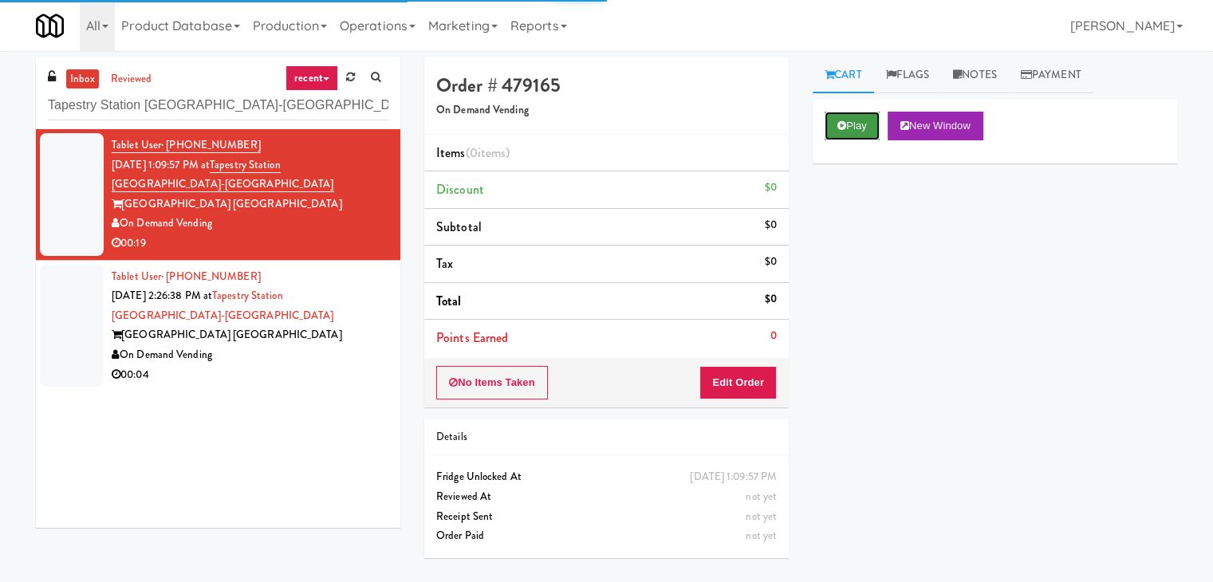
click at [839, 124] on icon at bounding box center [841, 125] width 9 height 10
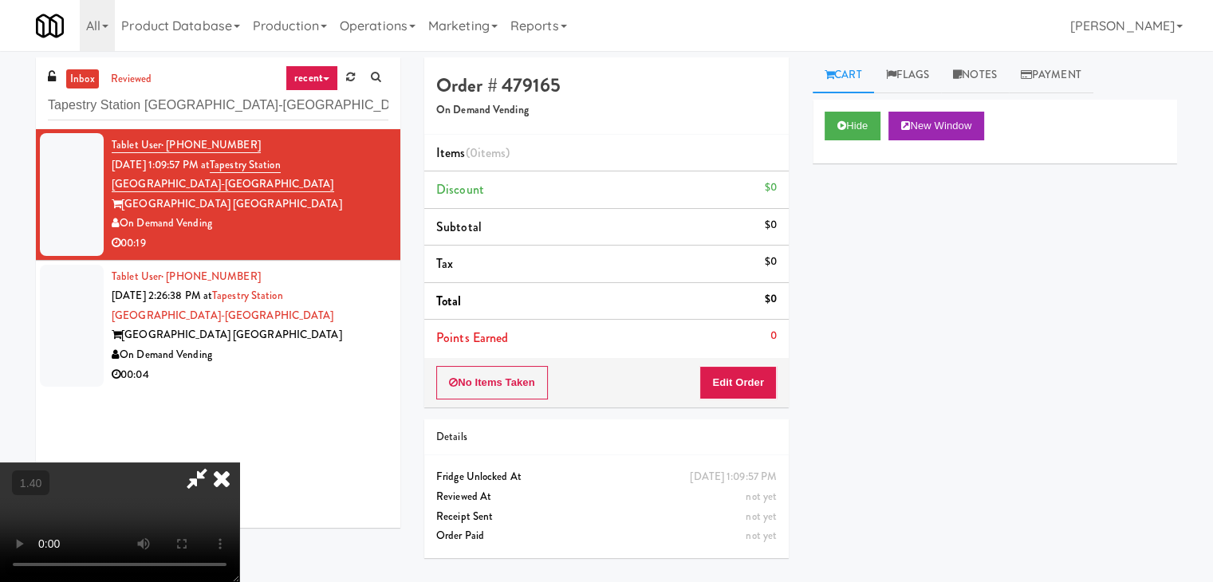
click at [239, 463] on video at bounding box center [119, 523] width 239 height 120
click at [239, 463] on icon at bounding box center [221, 479] width 35 height 32
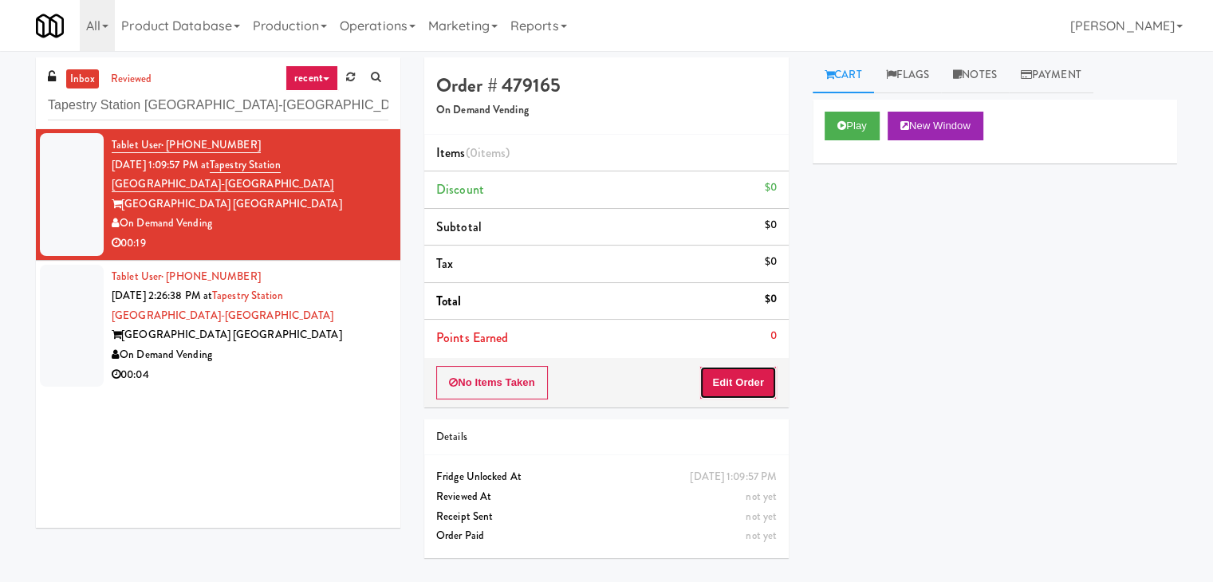
click at [733, 371] on button "Edit Order" at bounding box center [737, 382] width 77 height 33
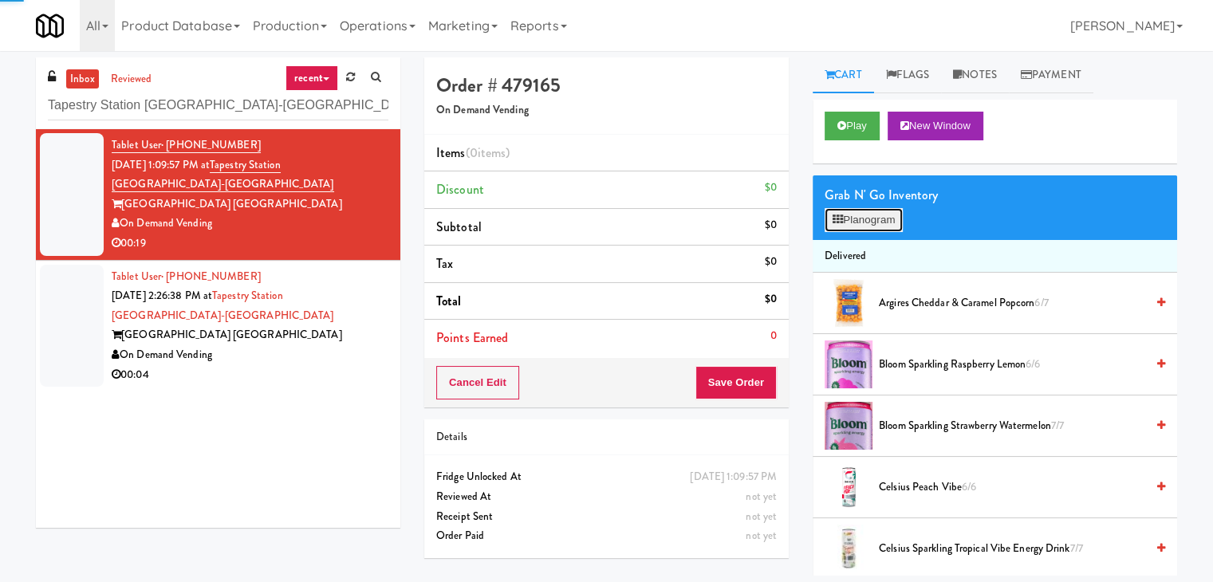
click at [855, 221] on button "Planogram" at bounding box center [864, 220] width 78 height 24
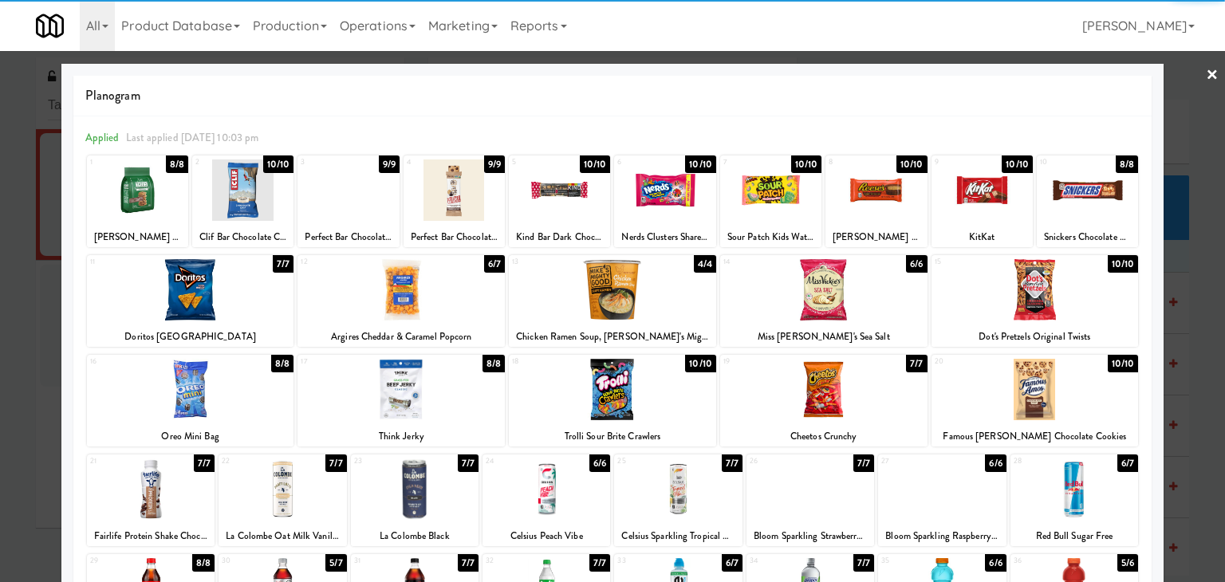
click at [223, 283] on div at bounding box center [190, 289] width 207 height 61
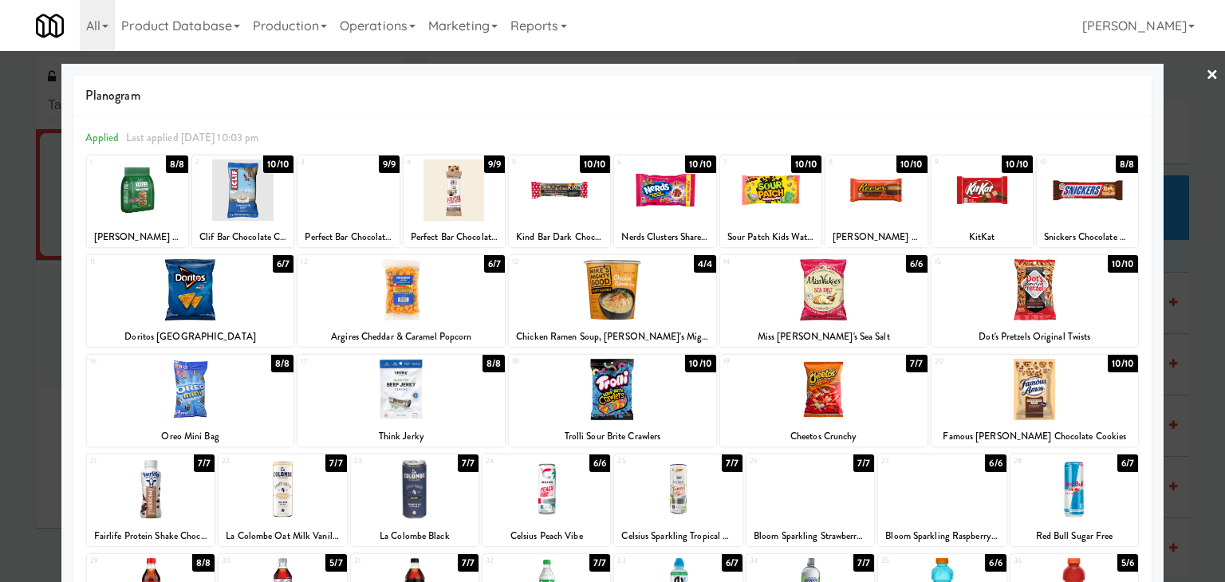
click at [162, 186] on div at bounding box center [137, 189] width 101 height 61
drag, startPoint x: 1199, startPoint y: 77, endPoint x: 847, endPoint y: 132, distance: 356.7
click at [1206, 77] on link "×" at bounding box center [1212, 75] width 13 height 49
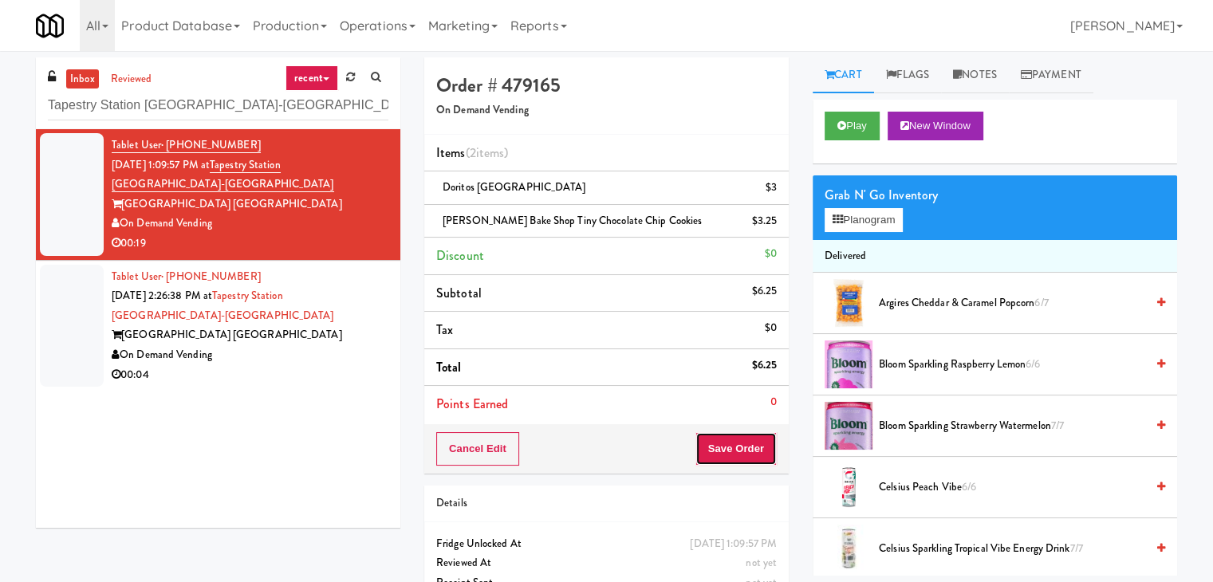
click at [726, 435] on button "Save Order" at bounding box center [735, 448] width 81 height 33
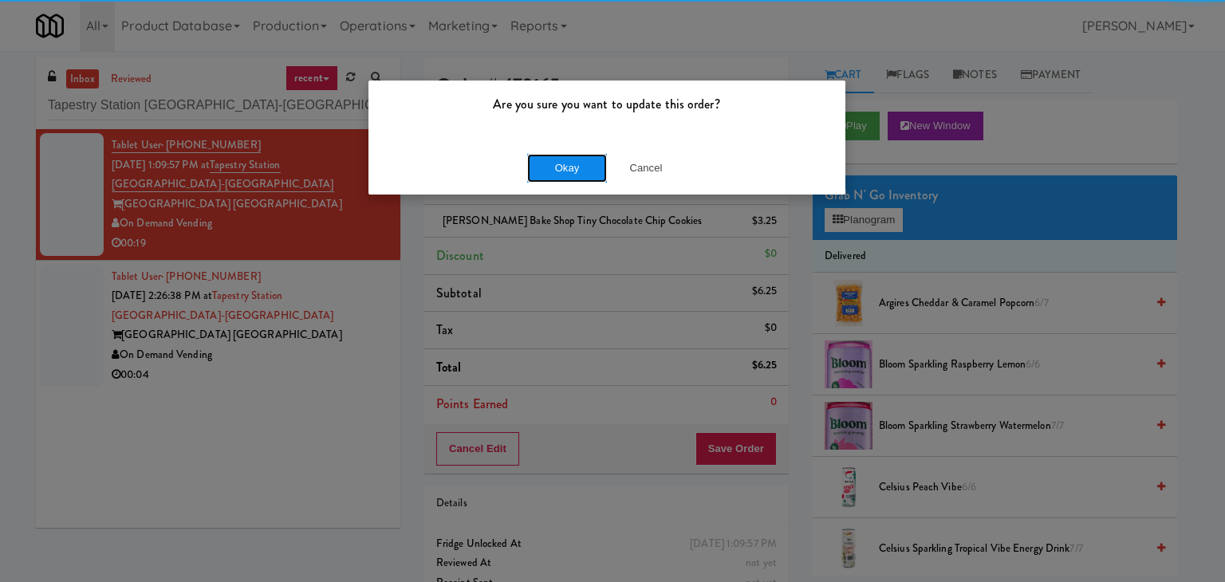
click at [560, 171] on button "Okay" at bounding box center [567, 168] width 80 height 29
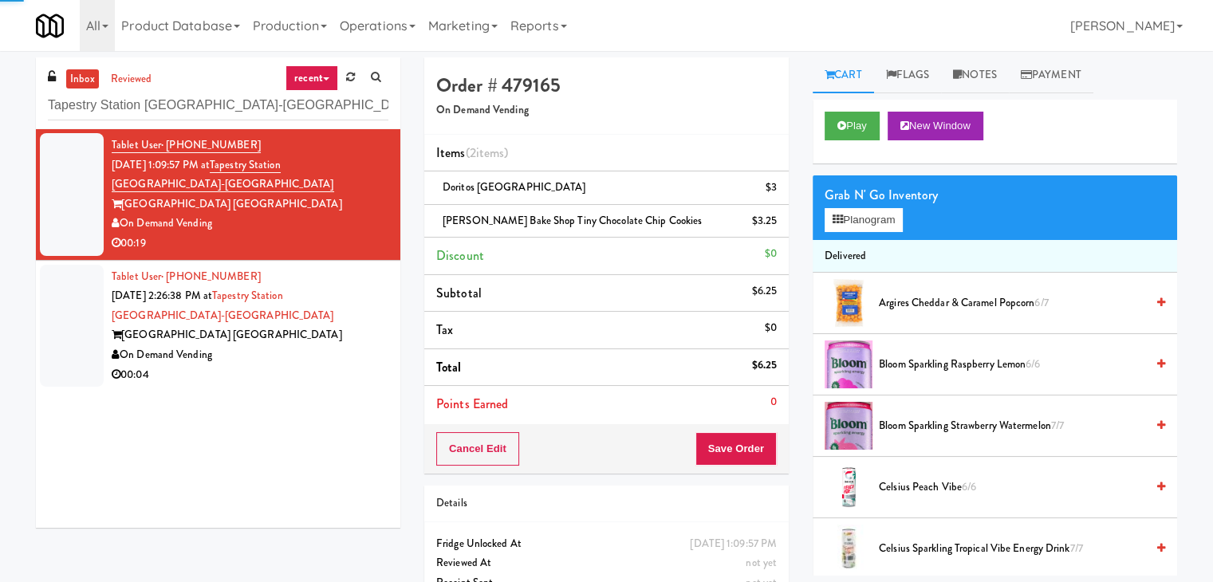
click at [313, 365] on div "00:04" at bounding box center [250, 375] width 277 height 20
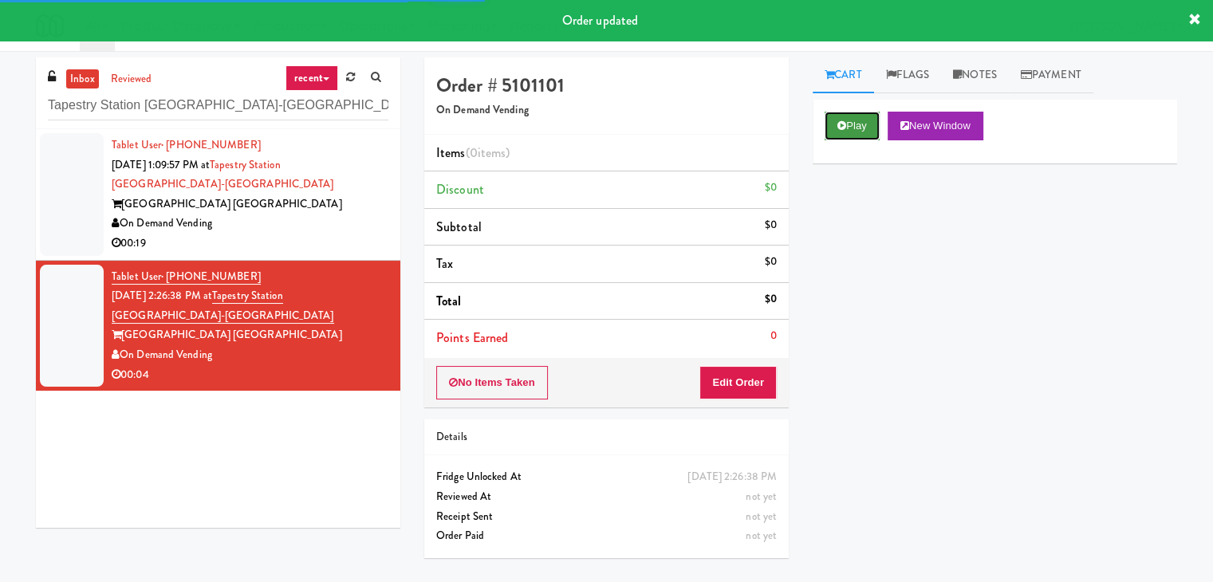
click at [858, 135] on button "Play" at bounding box center [852, 126] width 55 height 29
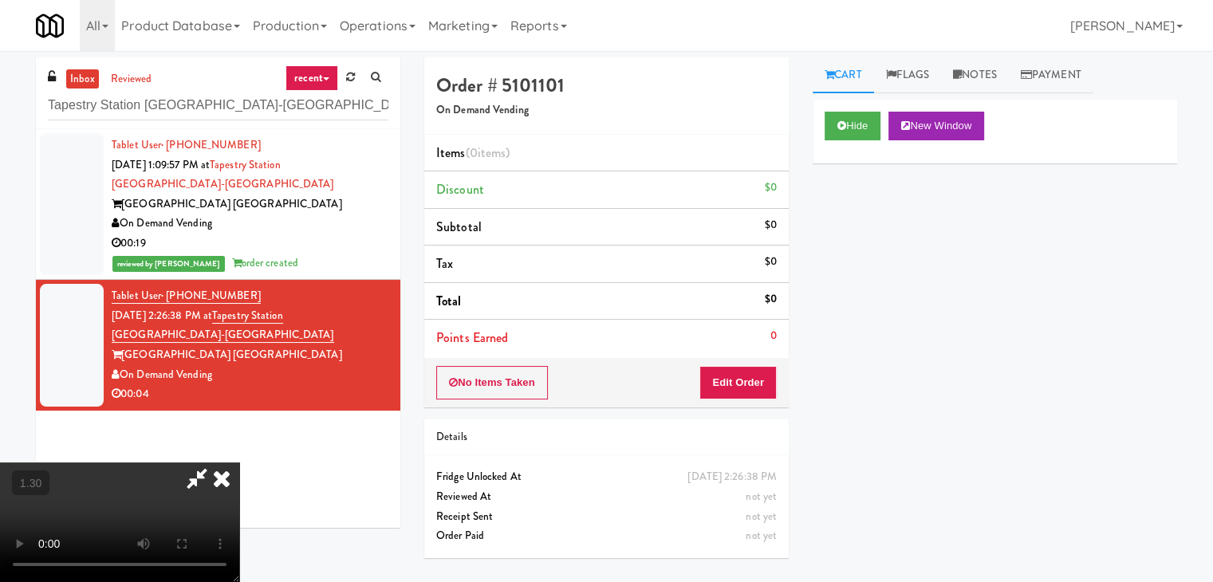
click at [239, 463] on video at bounding box center [119, 523] width 239 height 120
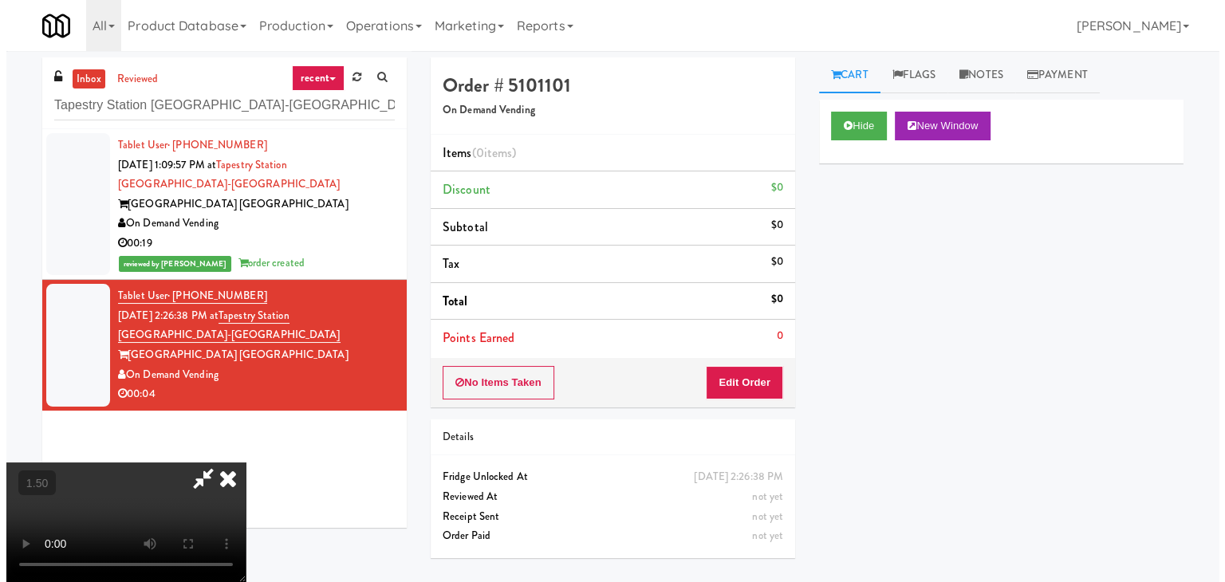
scroll to position [0, 0]
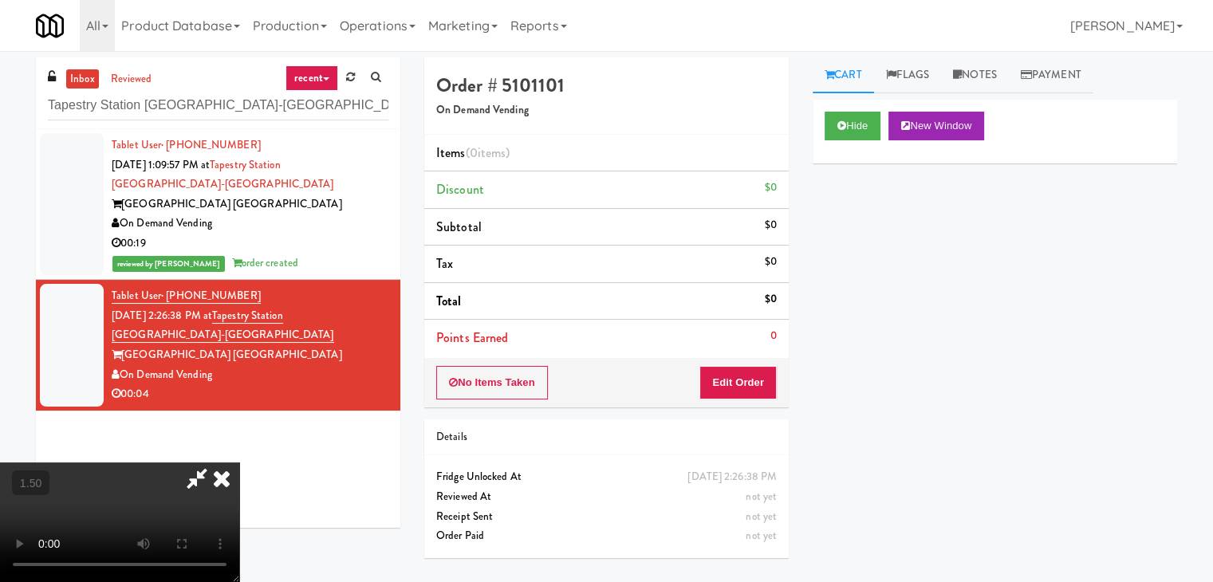
click at [239, 463] on icon at bounding box center [221, 479] width 35 height 32
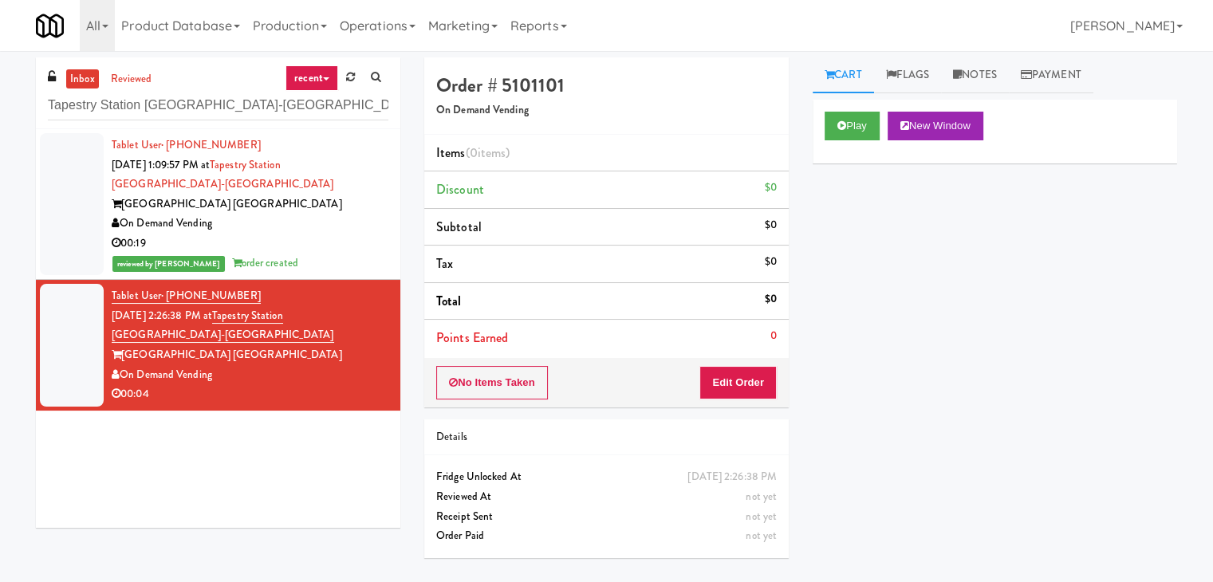
click at [737, 400] on div "No Items Taken Edit Order" at bounding box center [606, 382] width 364 height 49
click at [740, 377] on button "Edit Order" at bounding box center [737, 382] width 77 height 33
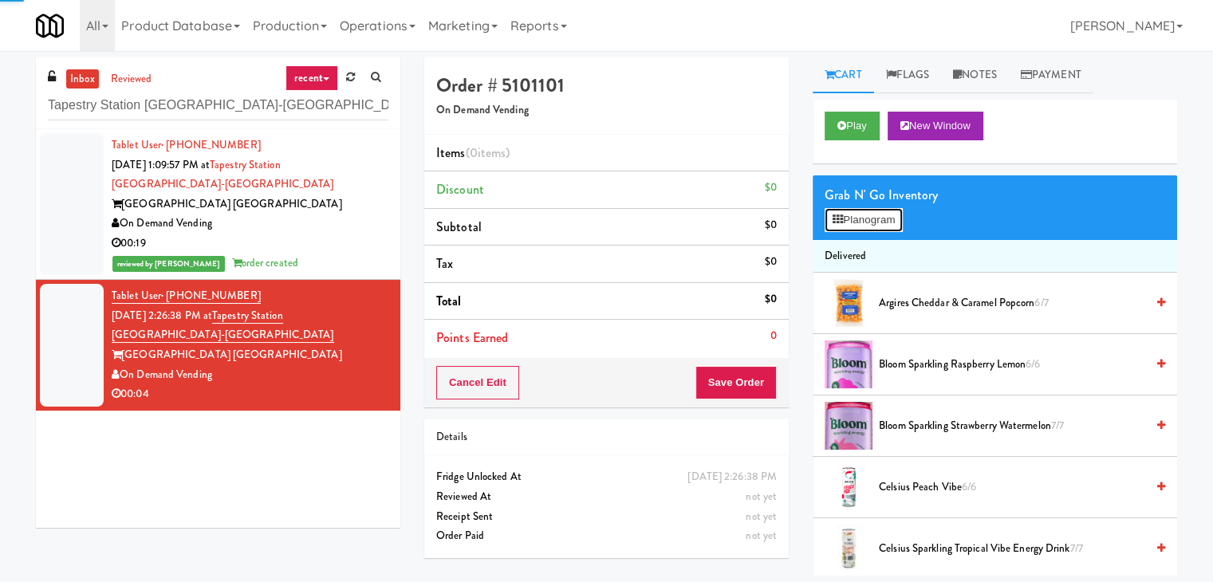
click at [872, 218] on button "Planogram" at bounding box center [864, 220] width 78 height 24
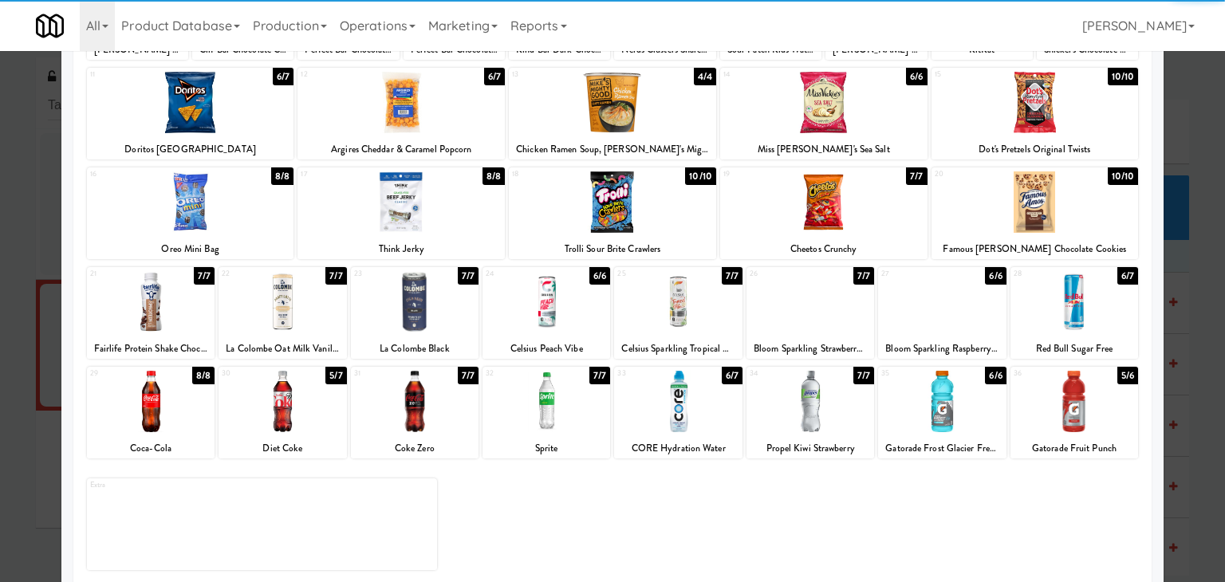
scroll to position [201, 0]
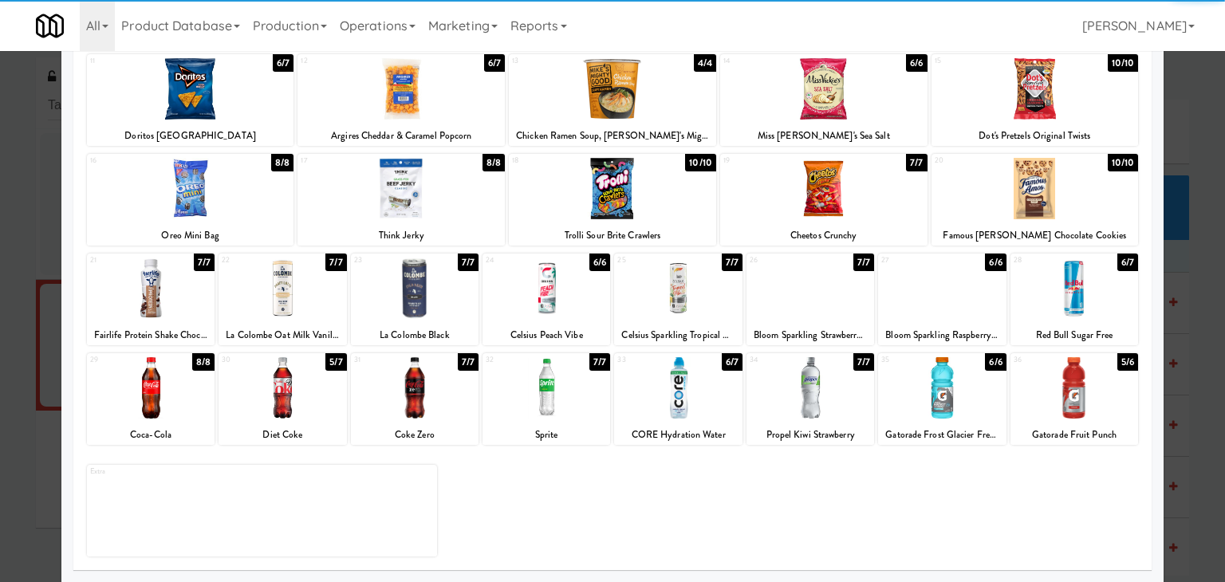
click at [955, 406] on div at bounding box center [942, 387] width 128 height 61
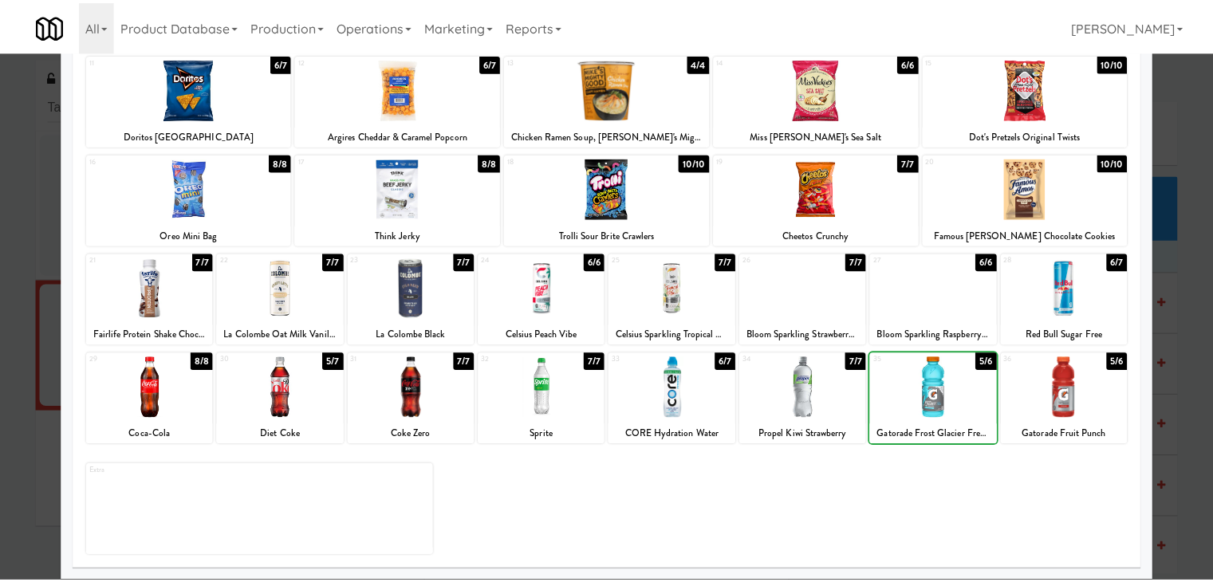
scroll to position [0, 0]
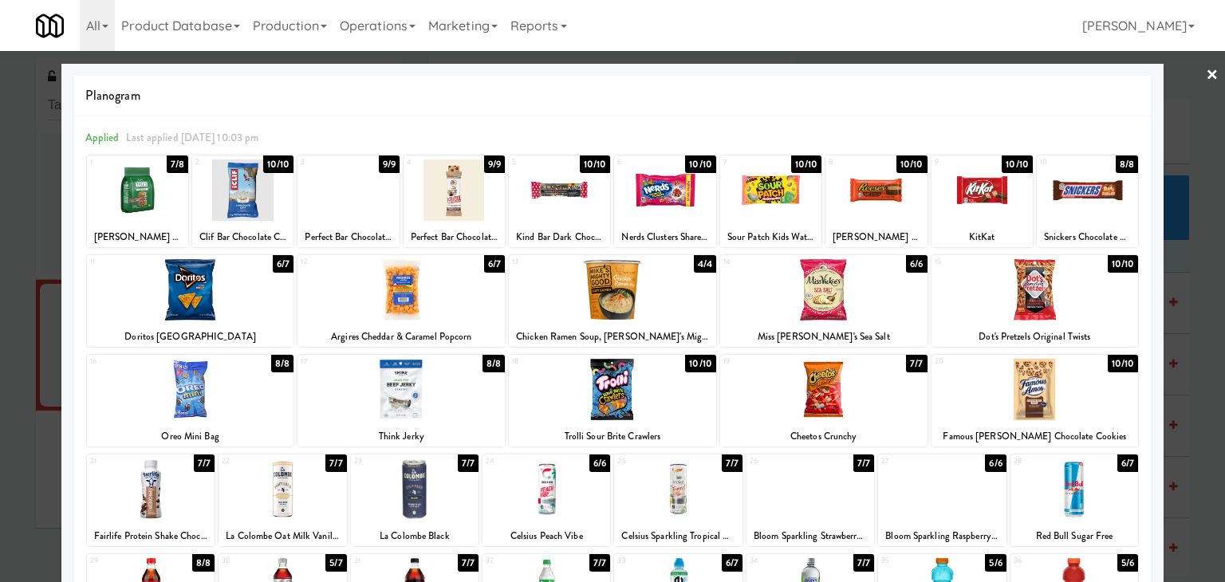
click at [1206, 74] on link "×" at bounding box center [1212, 75] width 13 height 49
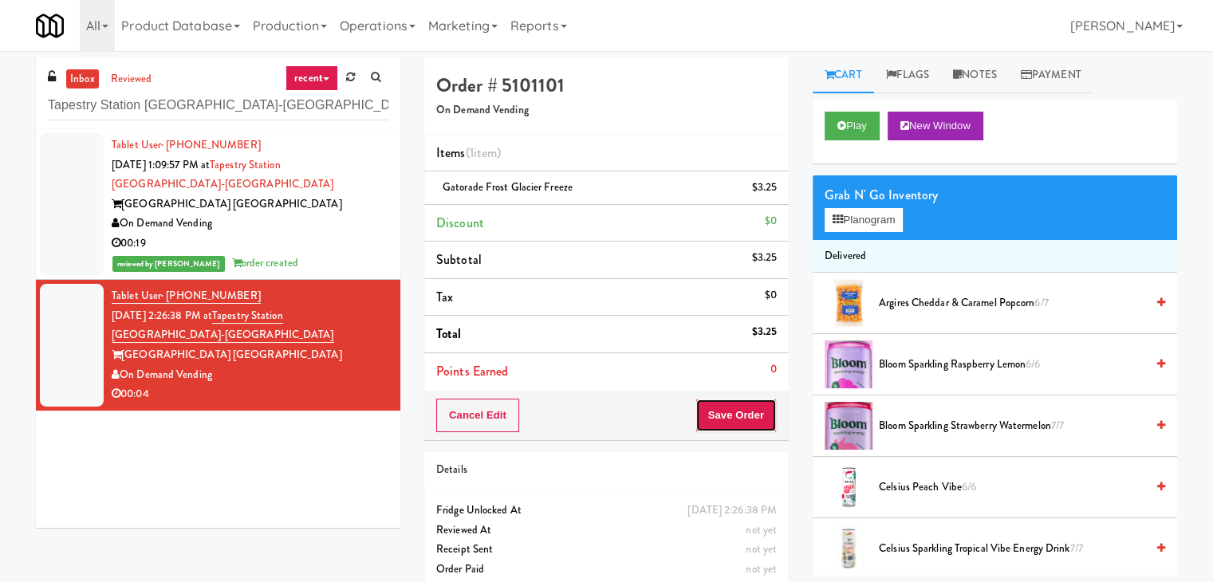
click at [739, 412] on button "Save Order" at bounding box center [735, 415] width 81 height 33
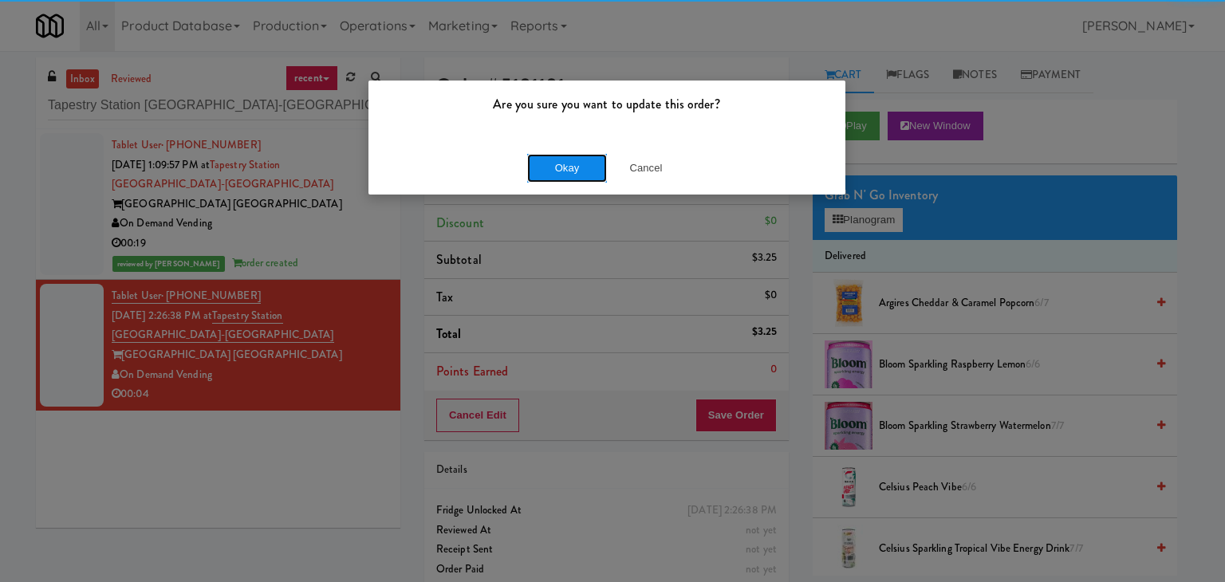
drag, startPoint x: 571, startPoint y: 168, endPoint x: 538, endPoint y: 87, distance: 87.7
click at [570, 167] on button "Okay" at bounding box center [567, 168] width 80 height 29
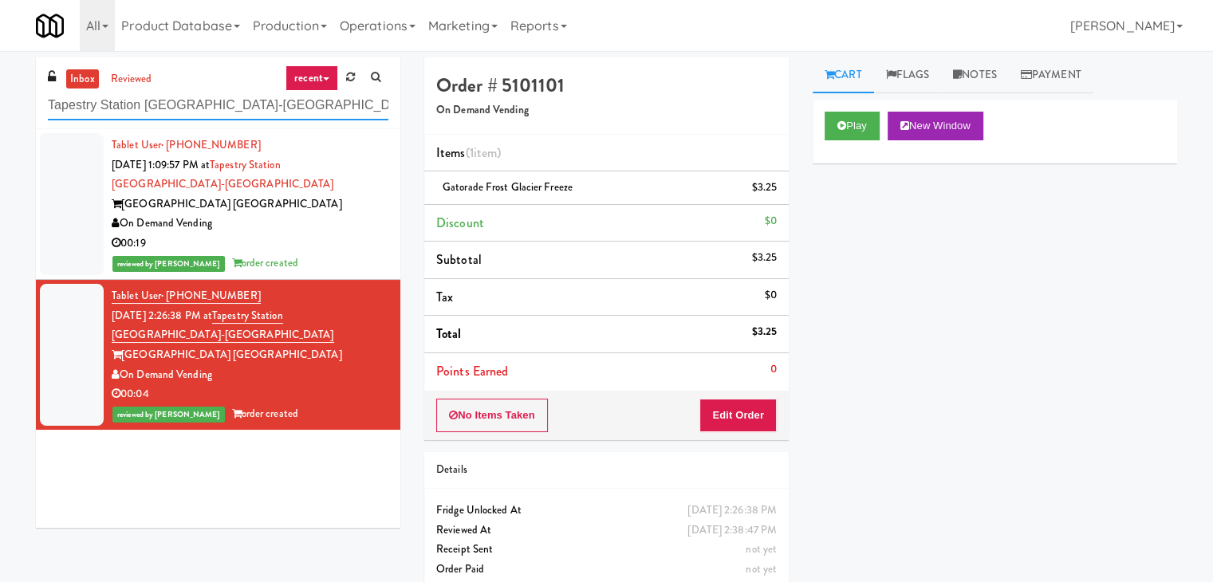
click at [223, 106] on input "Tapestry Station [GEOGRAPHIC_DATA]-[GEOGRAPHIC_DATA]" at bounding box center [218, 106] width 340 height 30
paste input "Rock Solid Reboot (Left)"
type input "Rock Solid Reboot (Left)"
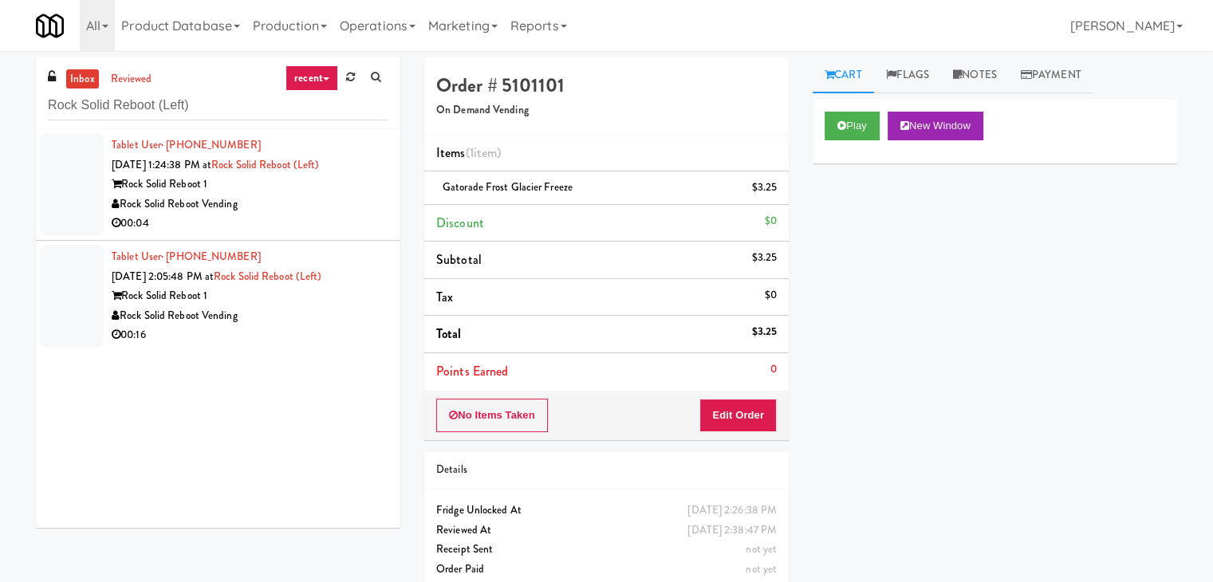
click at [348, 211] on div "Rock Solid Reboot Vending" at bounding box center [250, 205] width 277 height 20
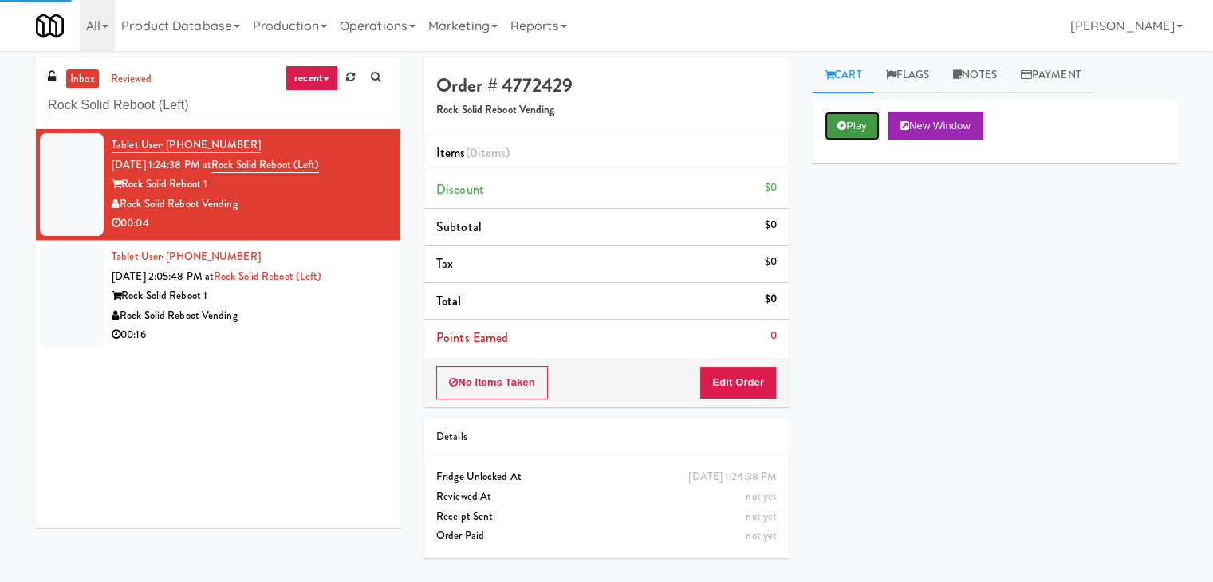
click at [839, 135] on button "Play" at bounding box center [852, 126] width 55 height 29
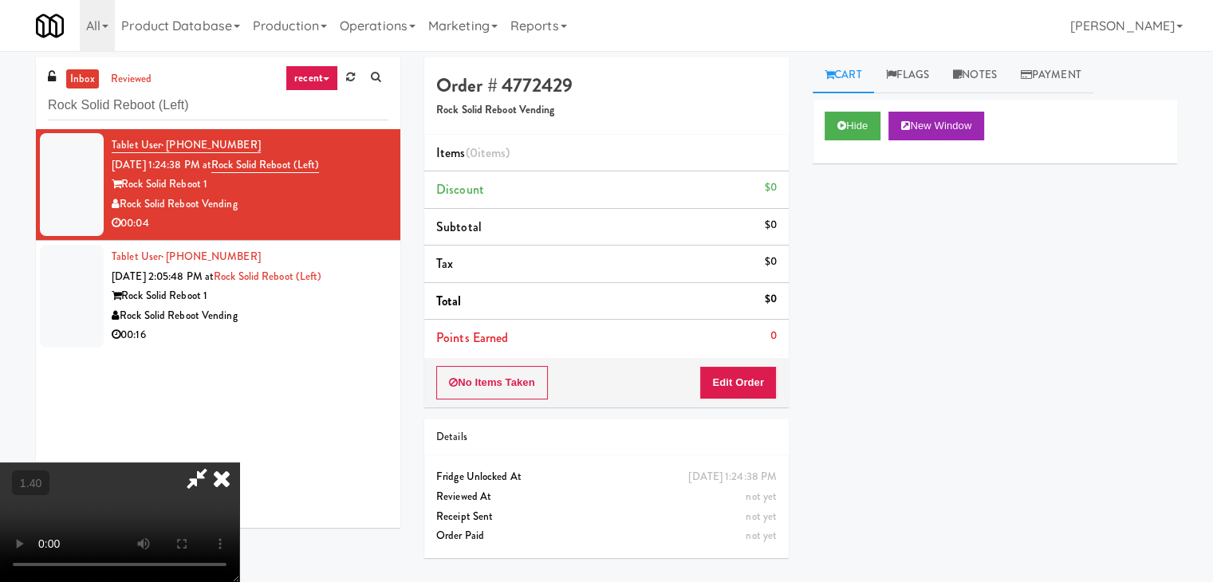
click at [239, 463] on video at bounding box center [119, 523] width 239 height 120
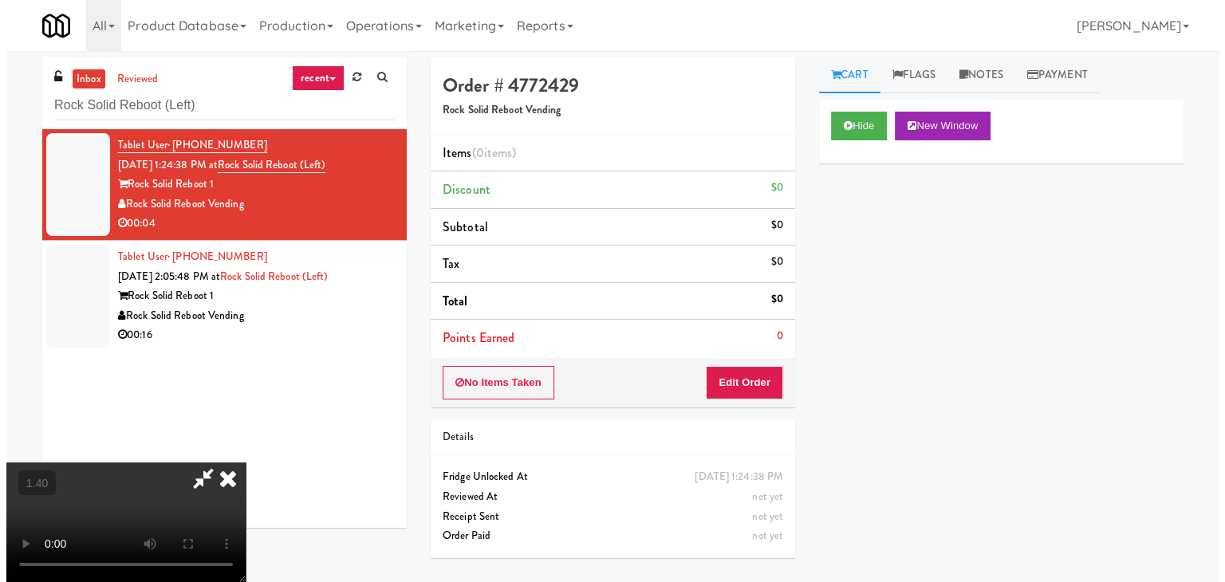
scroll to position [0, 0]
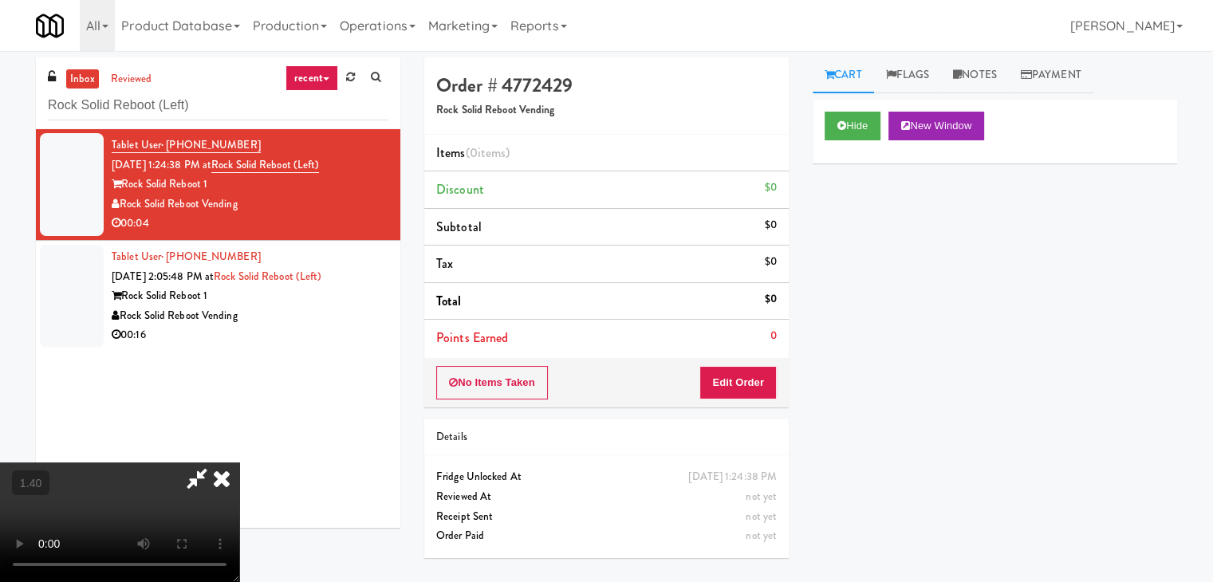
click at [239, 463] on icon at bounding box center [221, 479] width 35 height 32
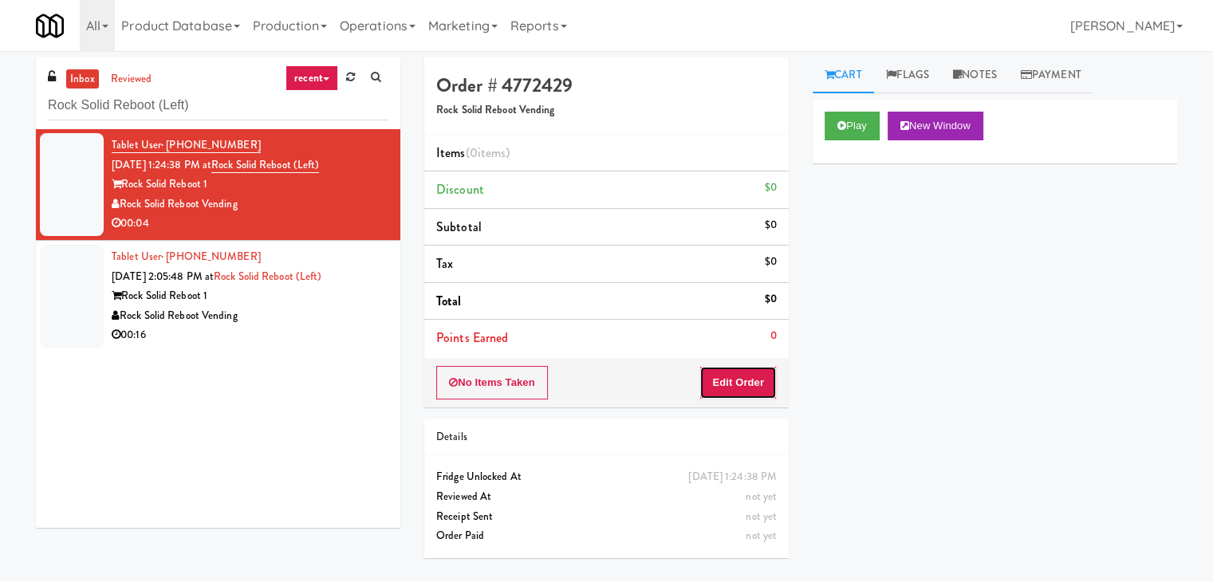
click at [739, 373] on button "Edit Order" at bounding box center [737, 382] width 77 height 33
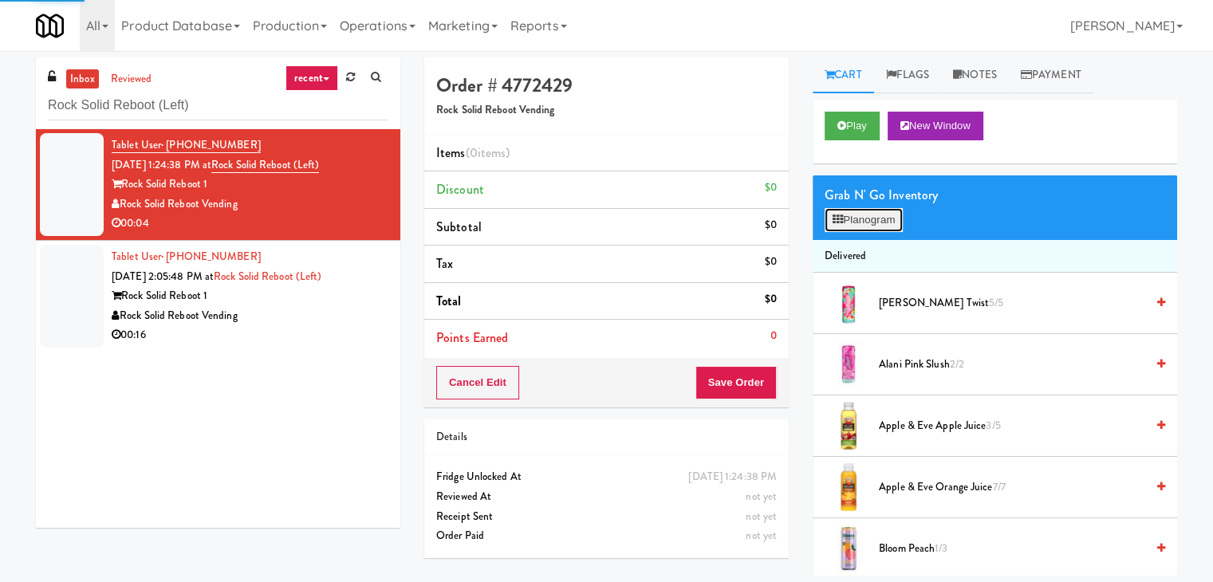
click at [855, 214] on button "Planogram" at bounding box center [864, 220] width 78 height 24
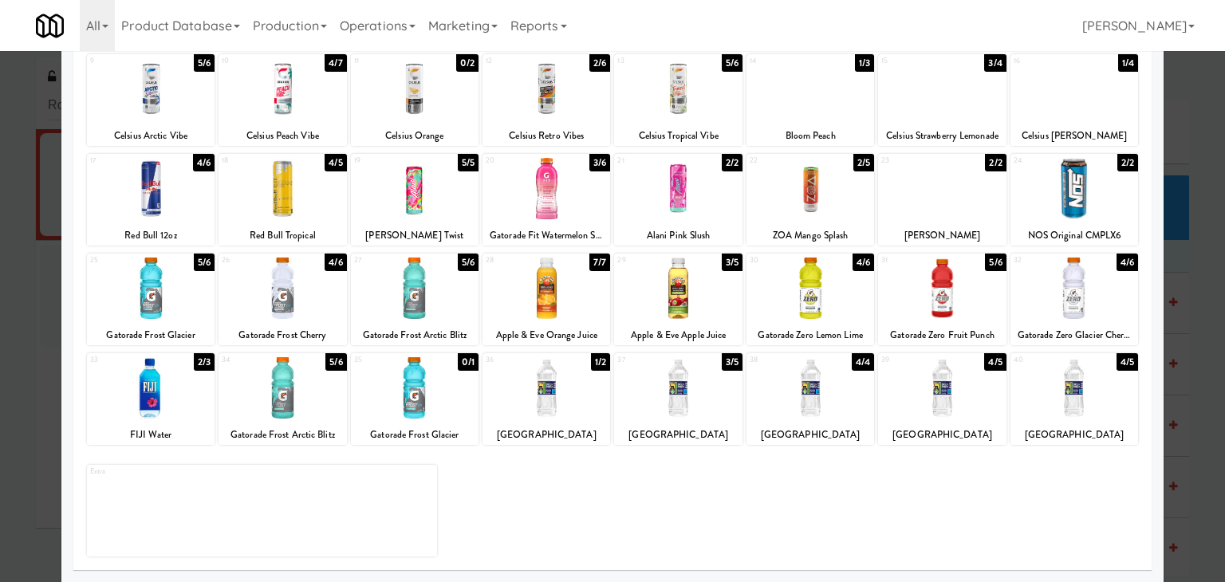
click at [664, 376] on div at bounding box center [678, 387] width 128 height 61
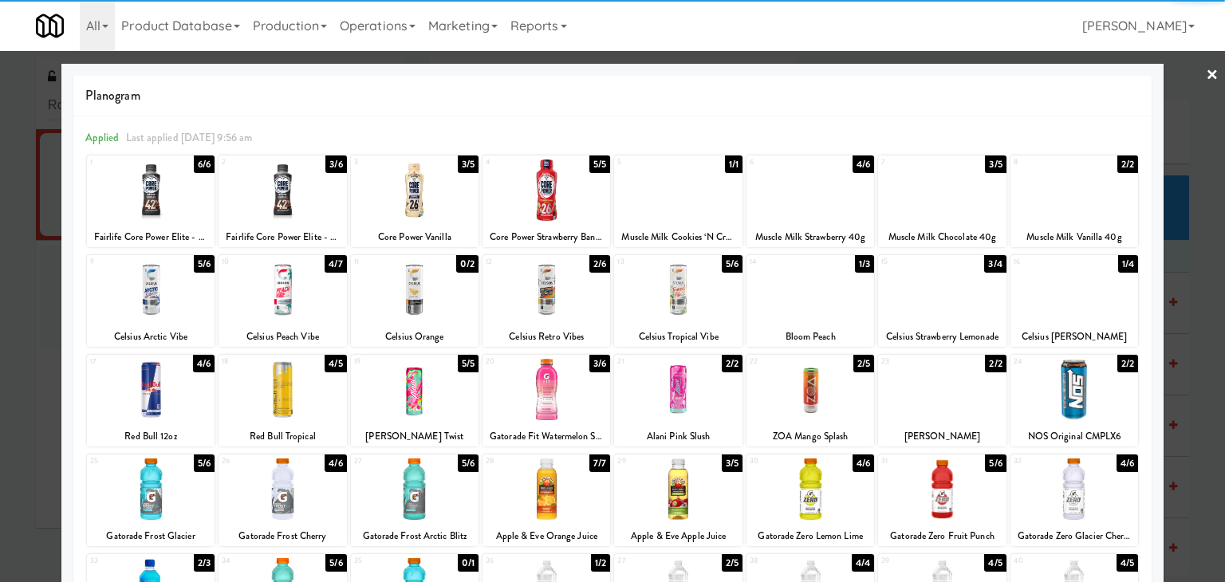
click at [1206, 70] on link "×" at bounding box center [1212, 75] width 13 height 49
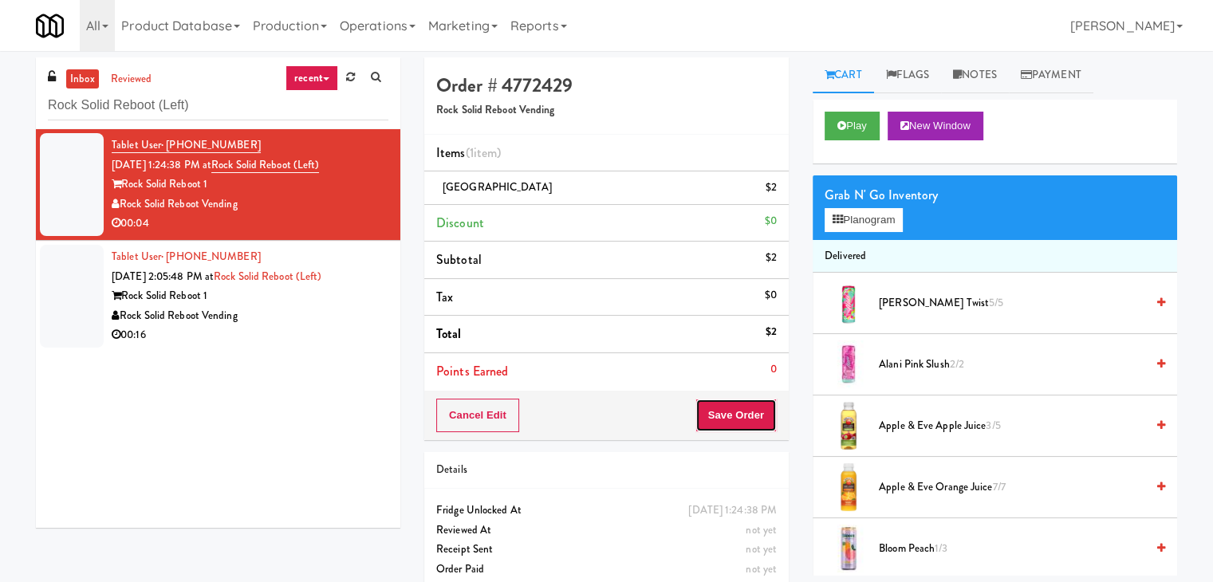
click at [722, 404] on button "Save Order" at bounding box center [735, 415] width 81 height 33
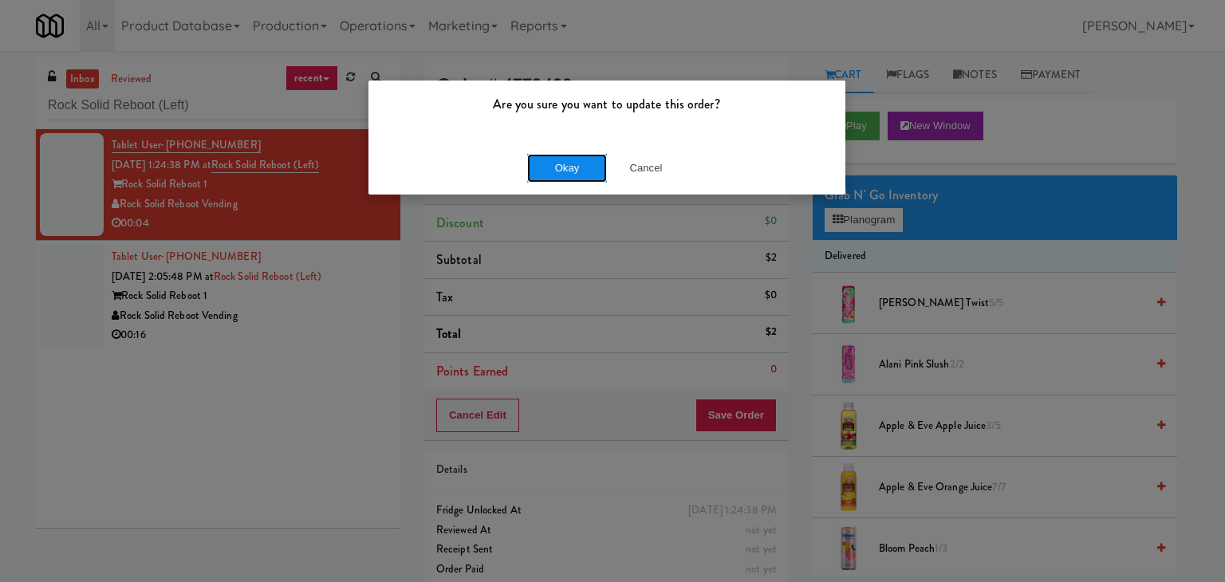
click at [563, 163] on button "Okay" at bounding box center [567, 168] width 80 height 29
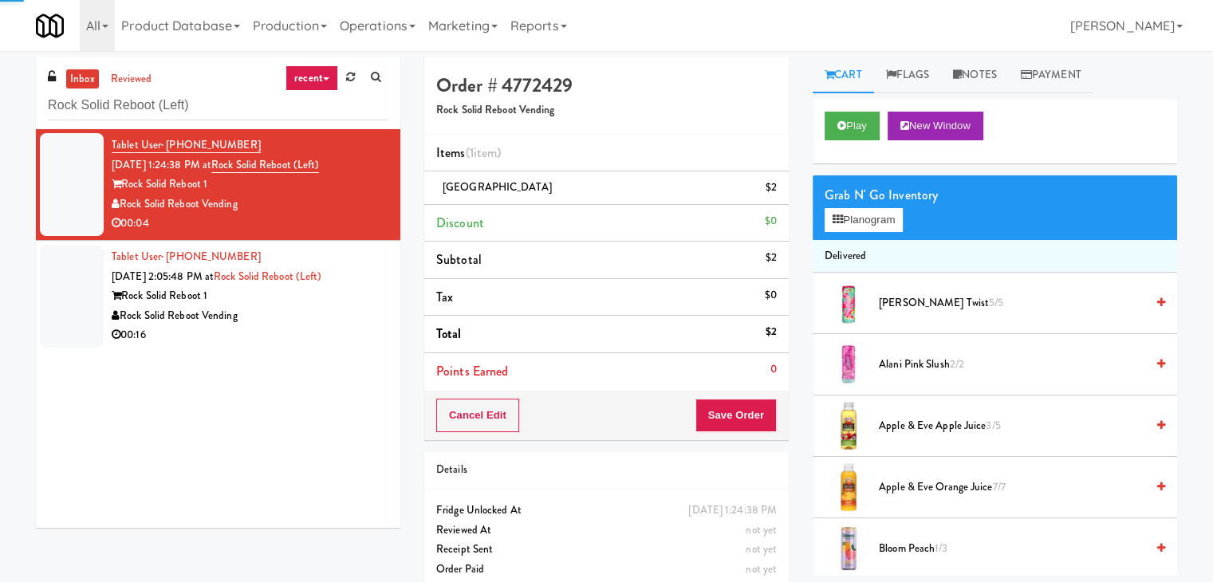
click at [362, 329] on div "00:16" at bounding box center [250, 335] width 277 height 20
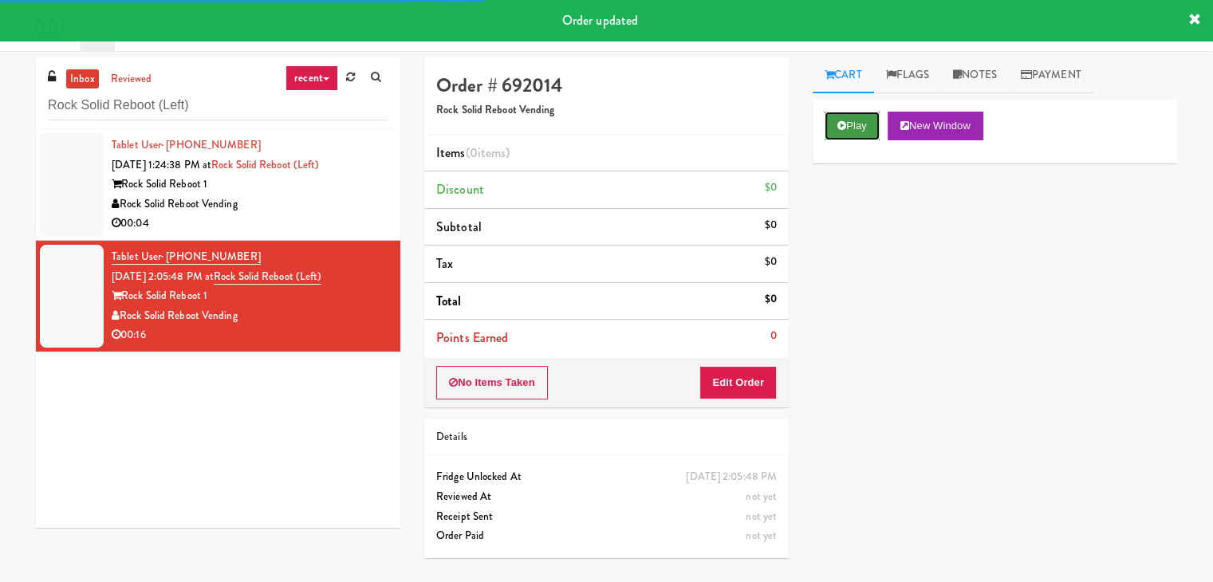
click at [845, 124] on button "Play" at bounding box center [852, 126] width 55 height 29
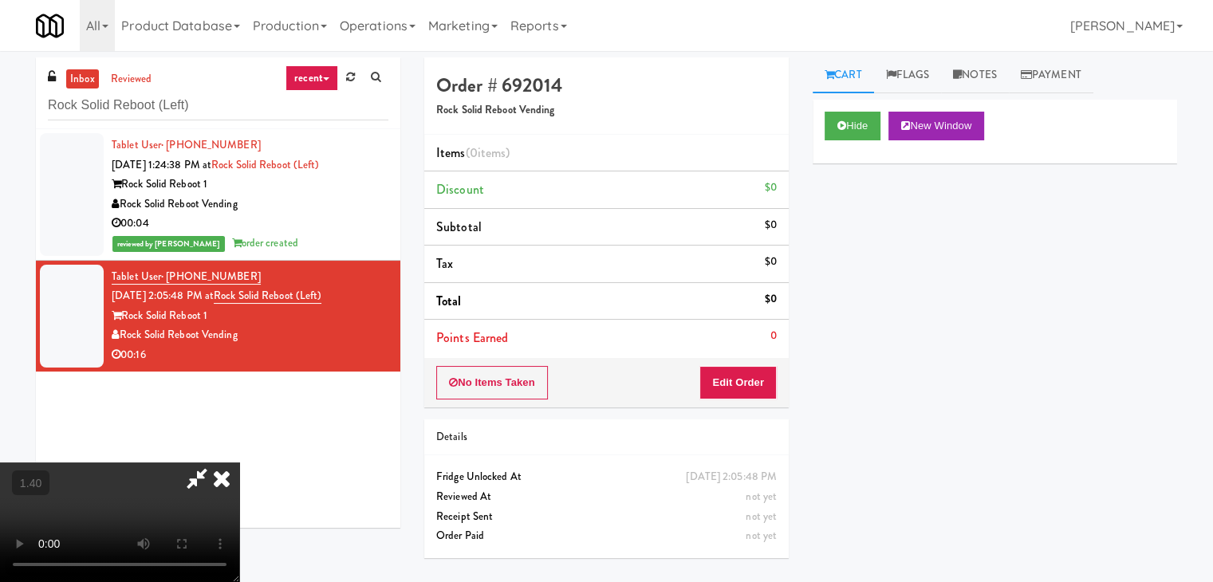
click at [239, 463] on video at bounding box center [119, 523] width 239 height 120
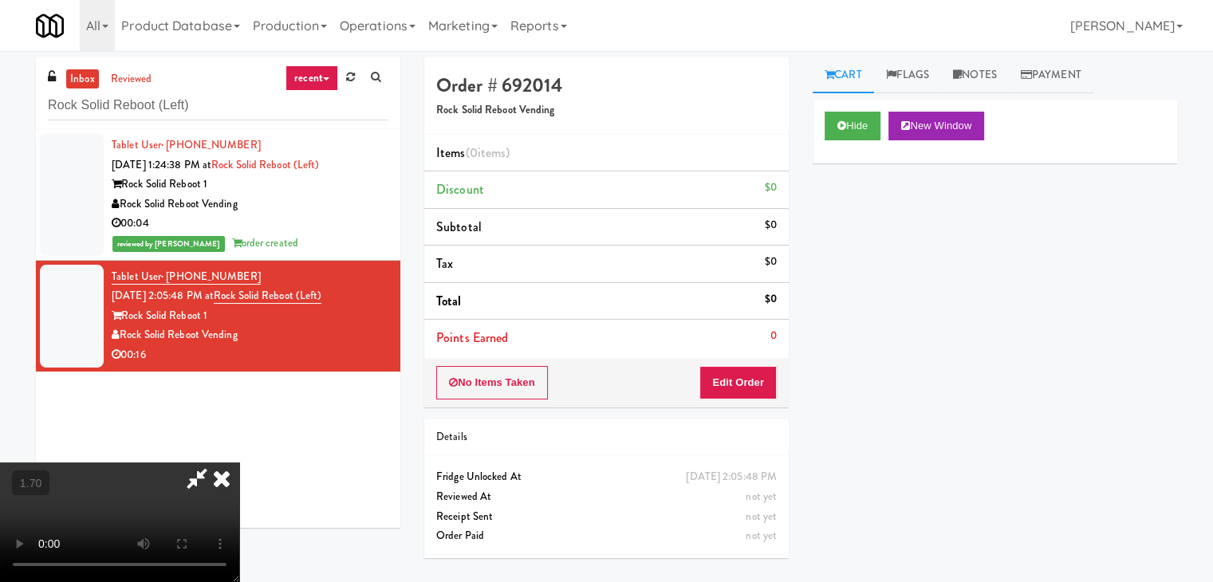
scroll to position [0, 0]
click at [239, 463] on video at bounding box center [119, 523] width 239 height 120
drag, startPoint x: 700, startPoint y: 69, endPoint x: 714, endPoint y: 198, distance: 129.9
click at [239, 463] on icon at bounding box center [221, 479] width 35 height 32
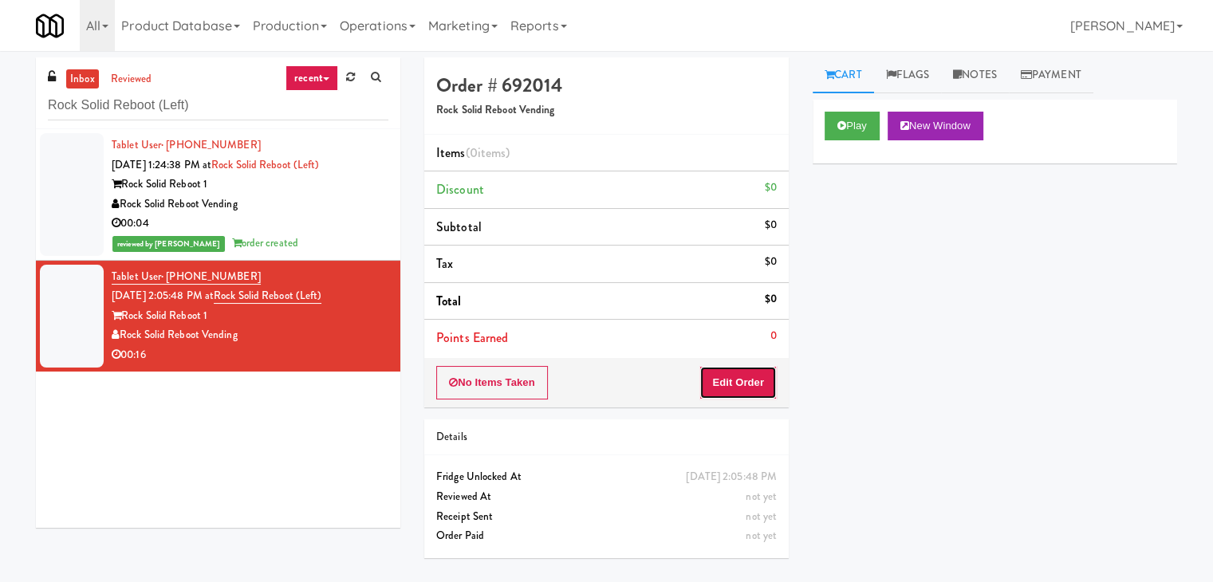
click at [733, 382] on button "Edit Order" at bounding box center [737, 382] width 77 height 33
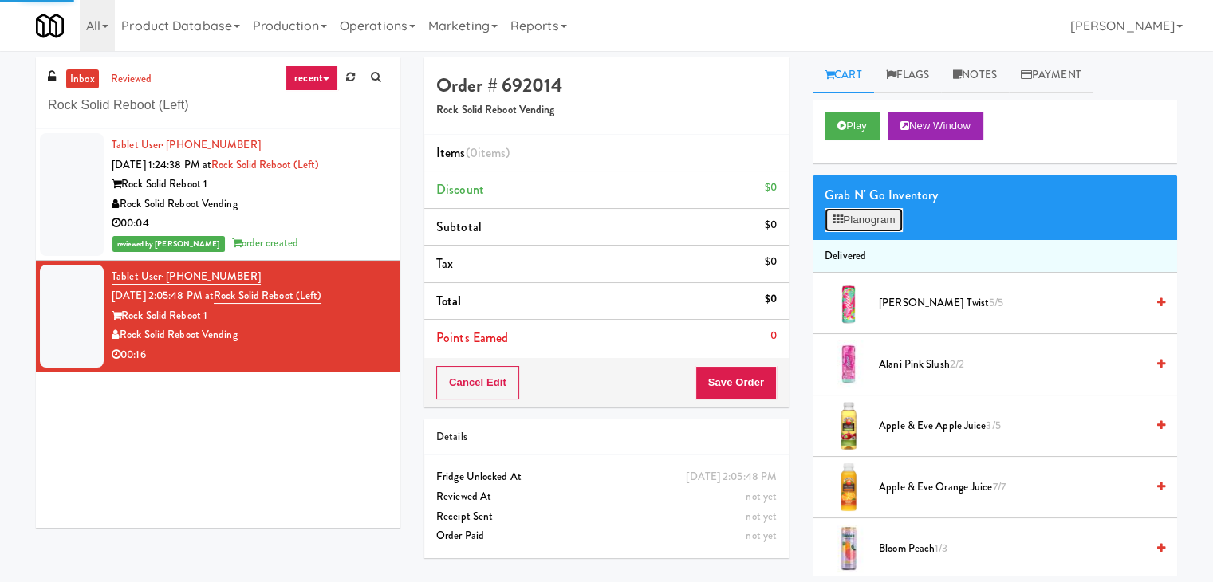
click at [872, 222] on button "Planogram" at bounding box center [864, 220] width 78 height 24
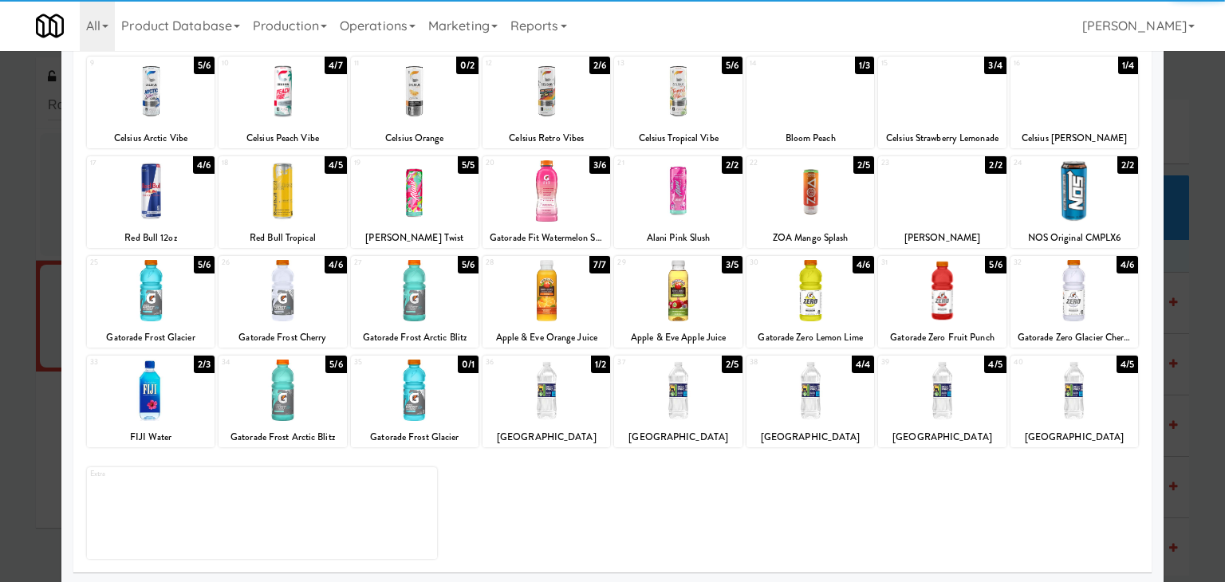
scroll to position [201, 0]
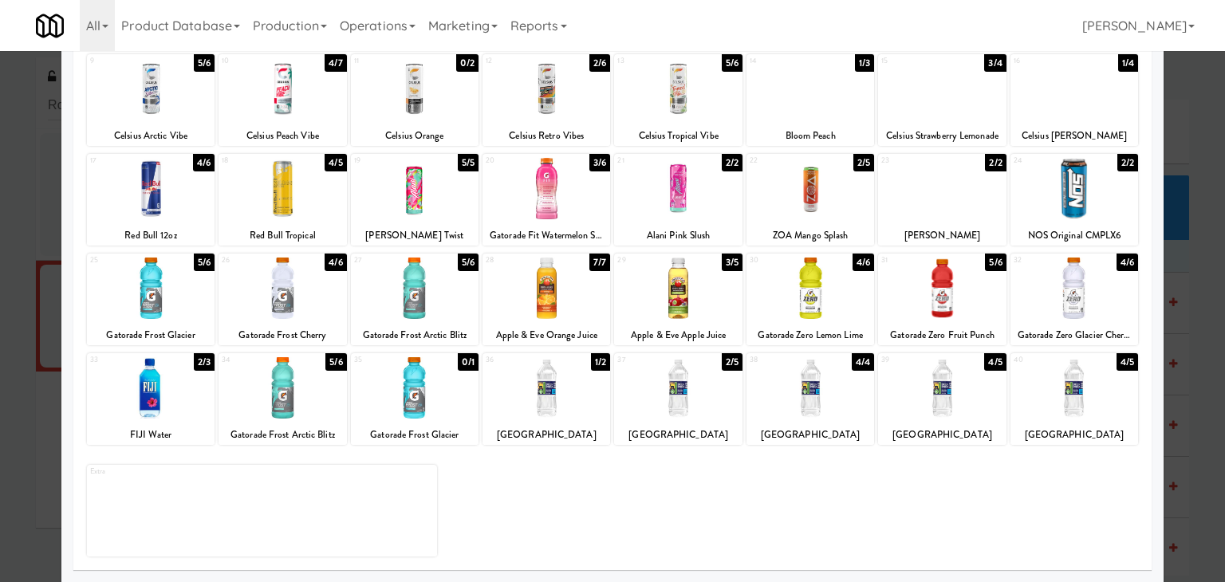
click at [560, 381] on div at bounding box center [546, 387] width 128 height 61
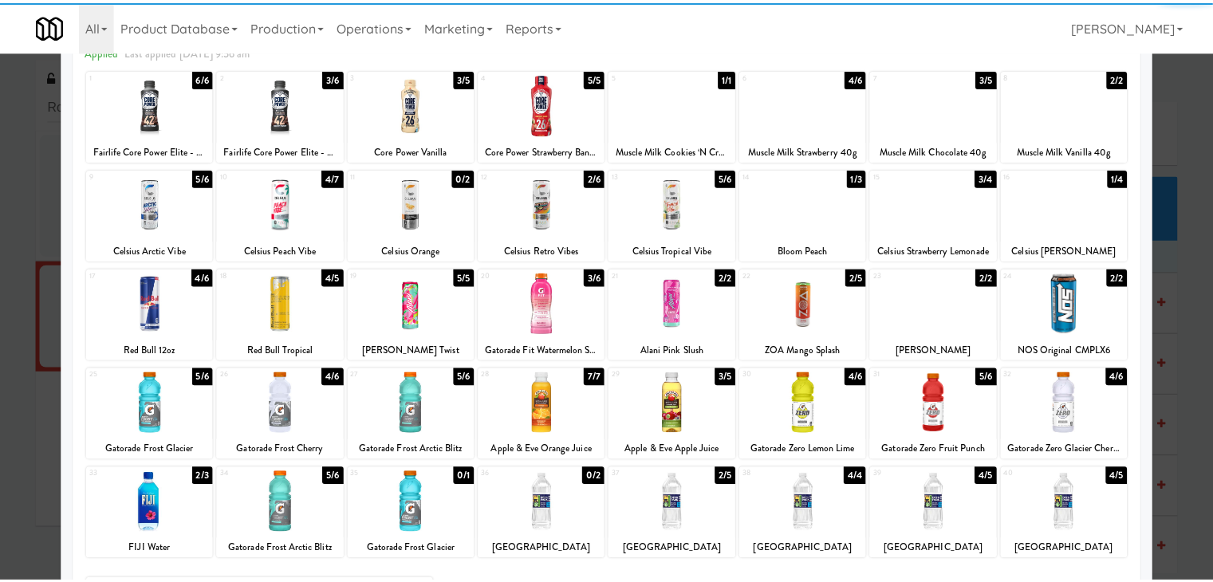
scroll to position [0, 0]
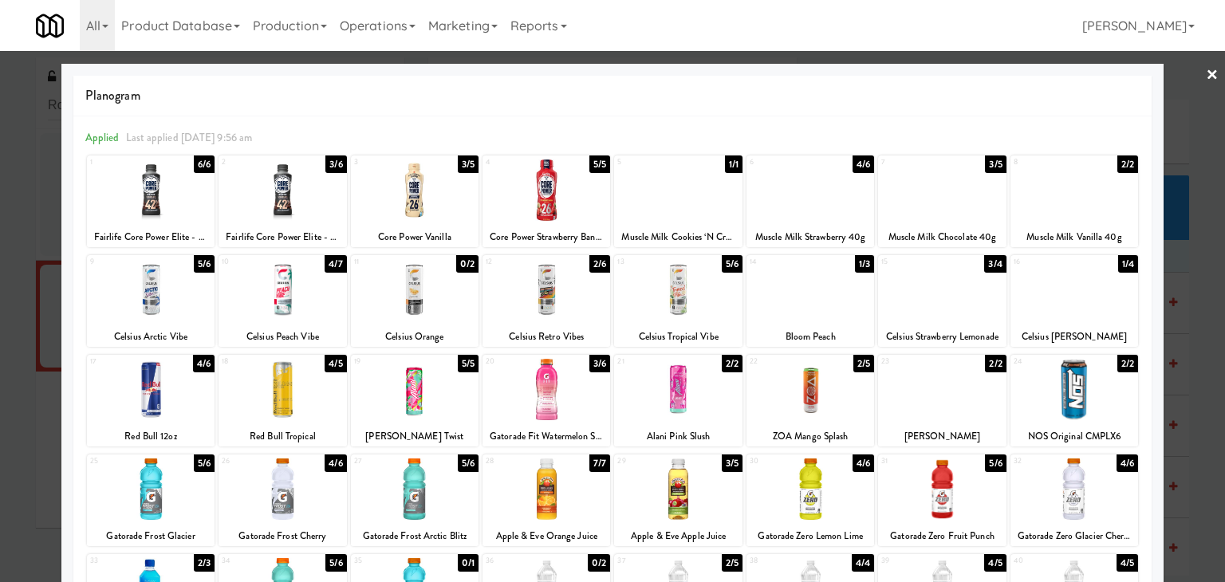
click at [675, 291] on div at bounding box center [678, 289] width 128 height 61
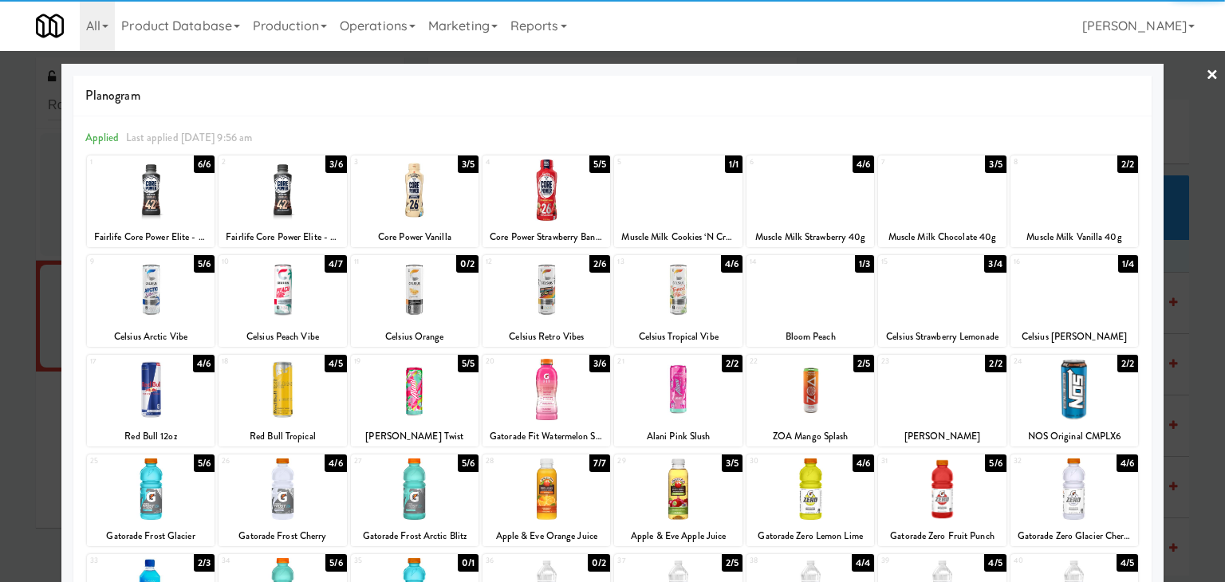
click at [1206, 77] on link "×" at bounding box center [1212, 75] width 13 height 49
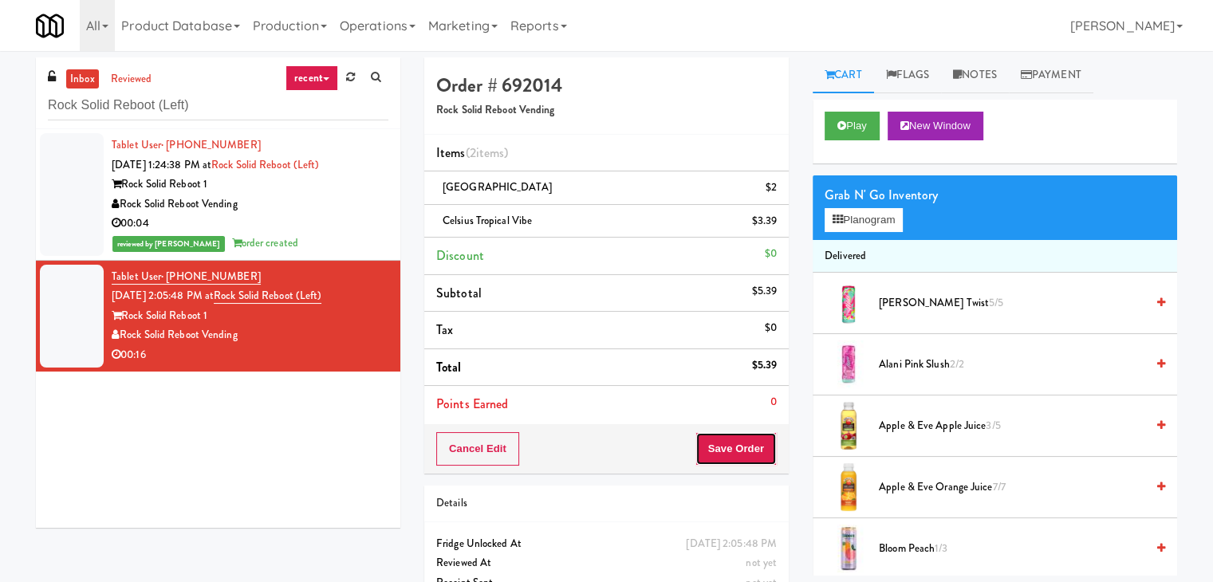
click at [734, 459] on button "Save Order" at bounding box center [735, 448] width 81 height 33
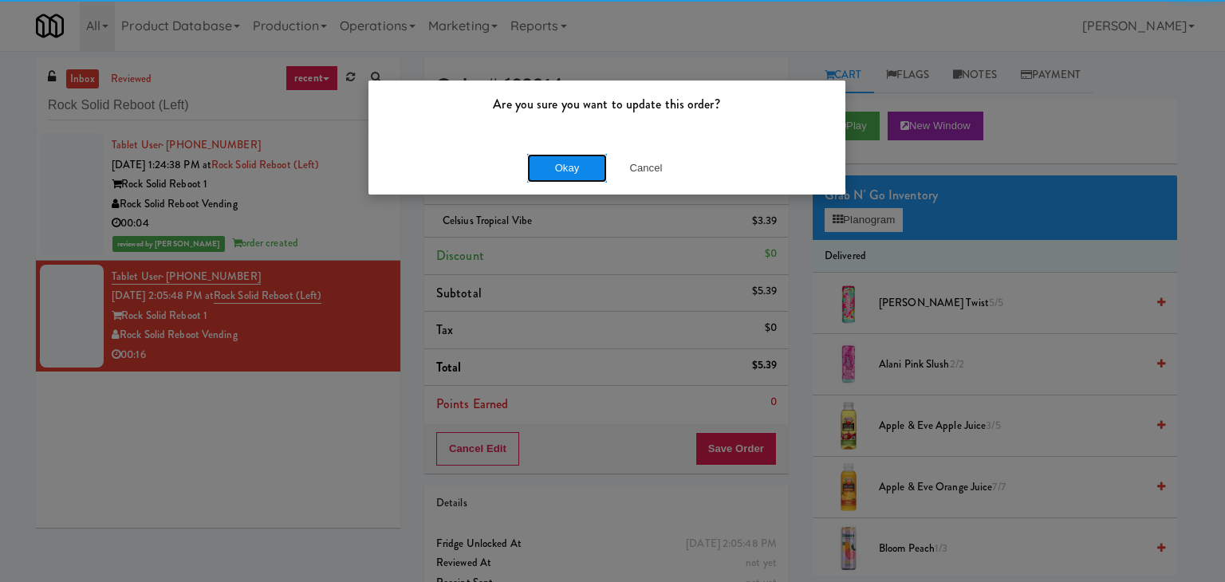
click at [568, 163] on button "Okay" at bounding box center [567, 168] width 80 height 29
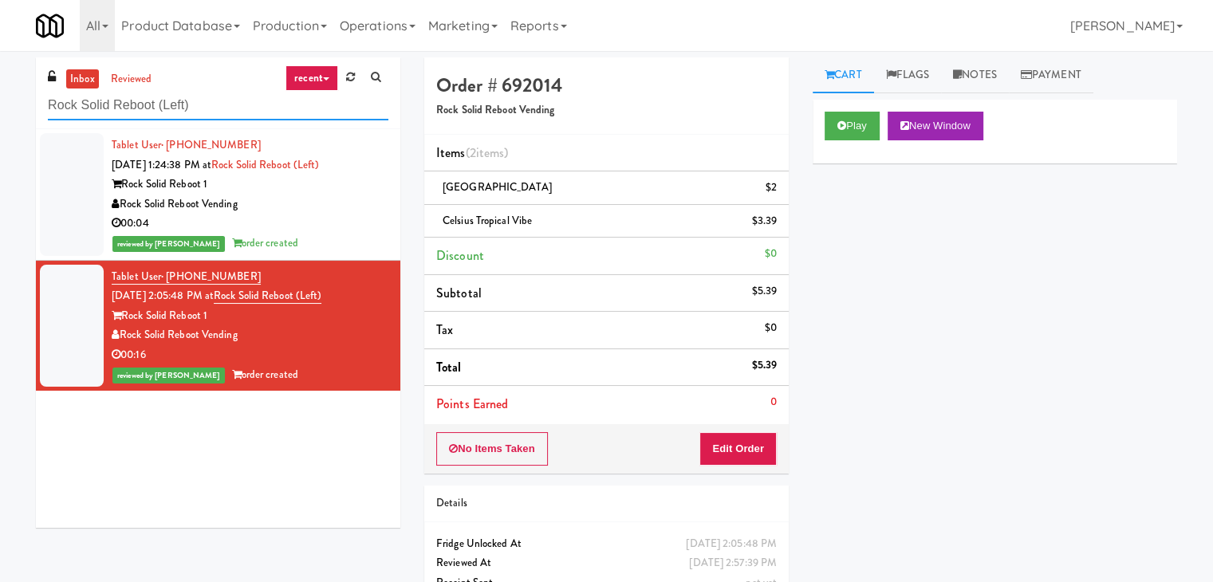
click at [235, 107] on input "Rock Solid Reboot (Left)" at bounding box center [218, 106] width 340 height 30
paste input "Peabody - Ambient"
type input "Peabody - Ambient"
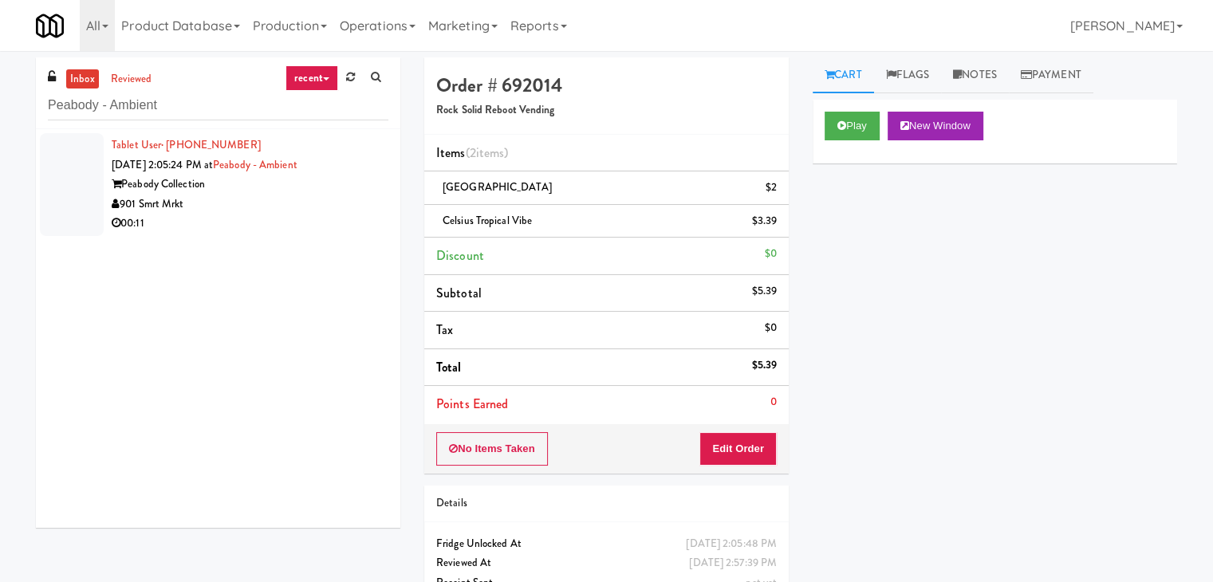
click at [352, 205] on div "901 Smrt Mrkt" at bounding box center [250, 205] width 277 height 20
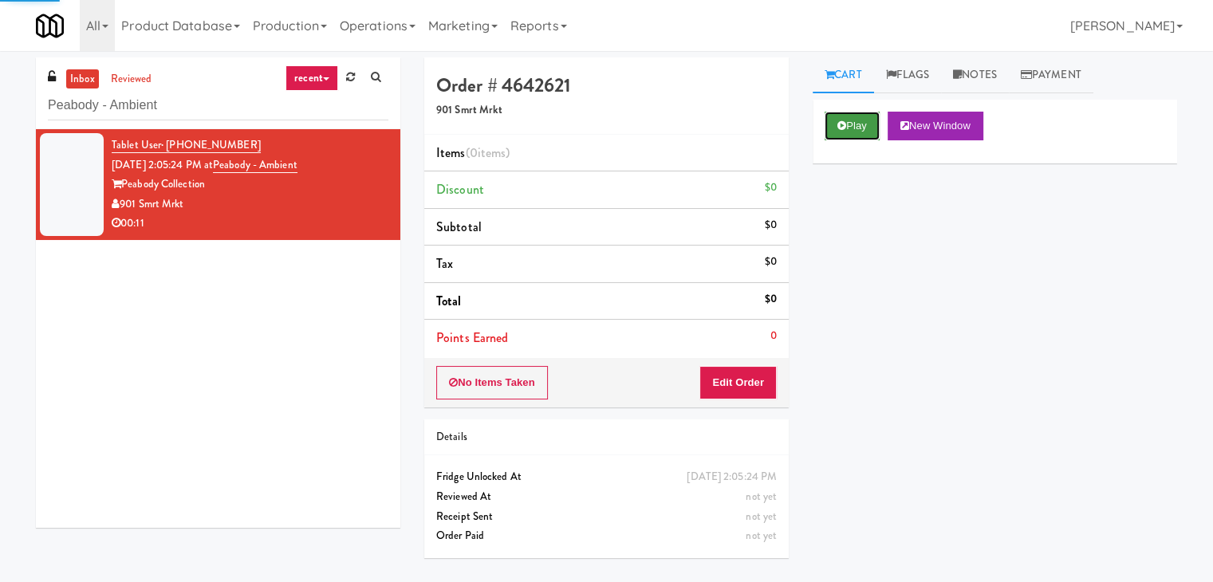
click at [838, 126] on icon at bounding box center [841, 125] width 9 height 10
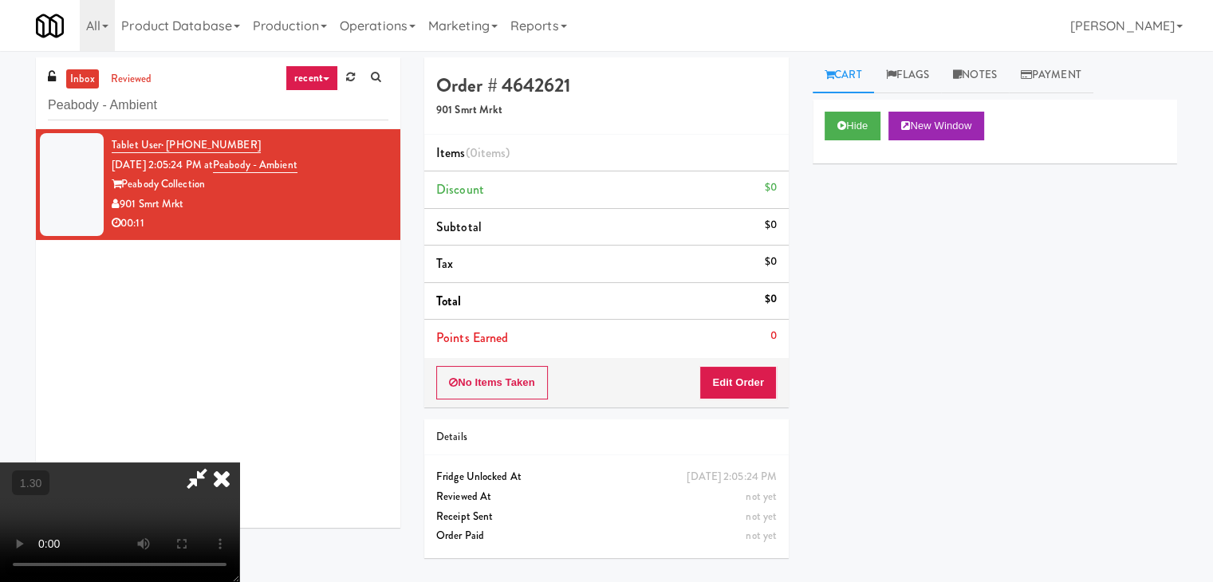
click at [239, 463] on video at bounding box center [119, 523] width 239 height 120
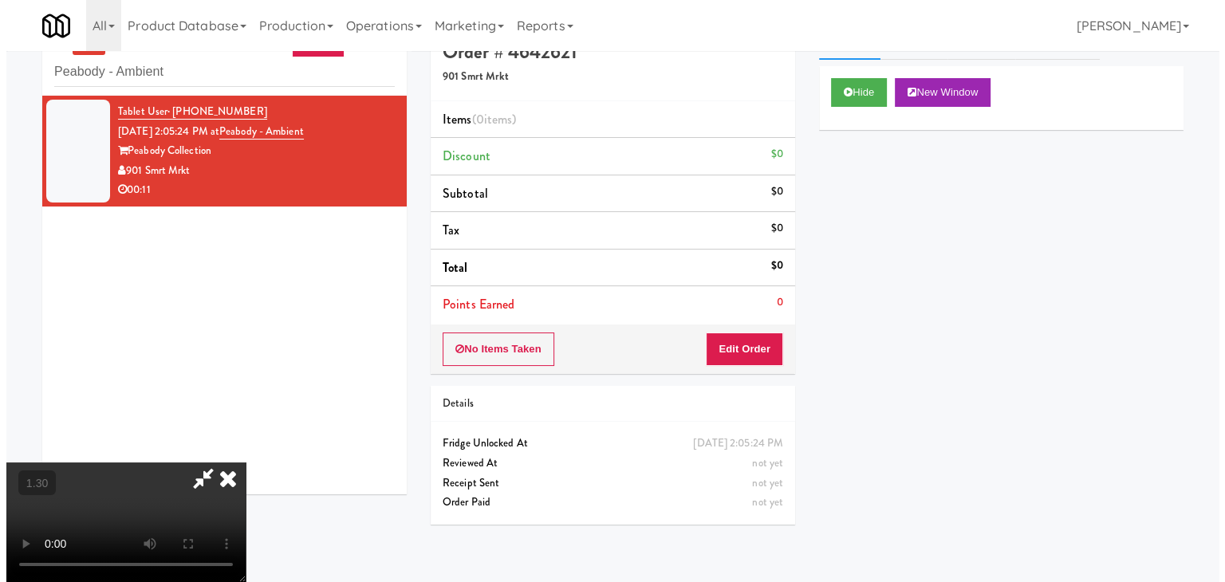
scroll to position [51, 0]
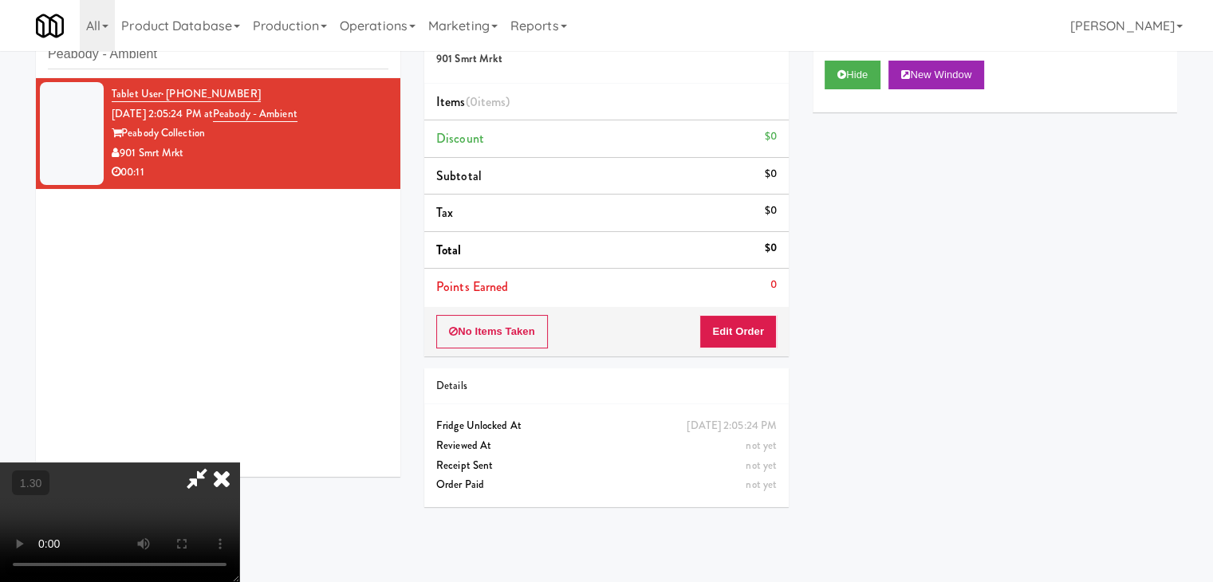
click at [239, 463] on video at bounding box center [119, 523] width 239 height 120
click at [239, 463] on icon at bounding box center [221, 479] width 35 height 32
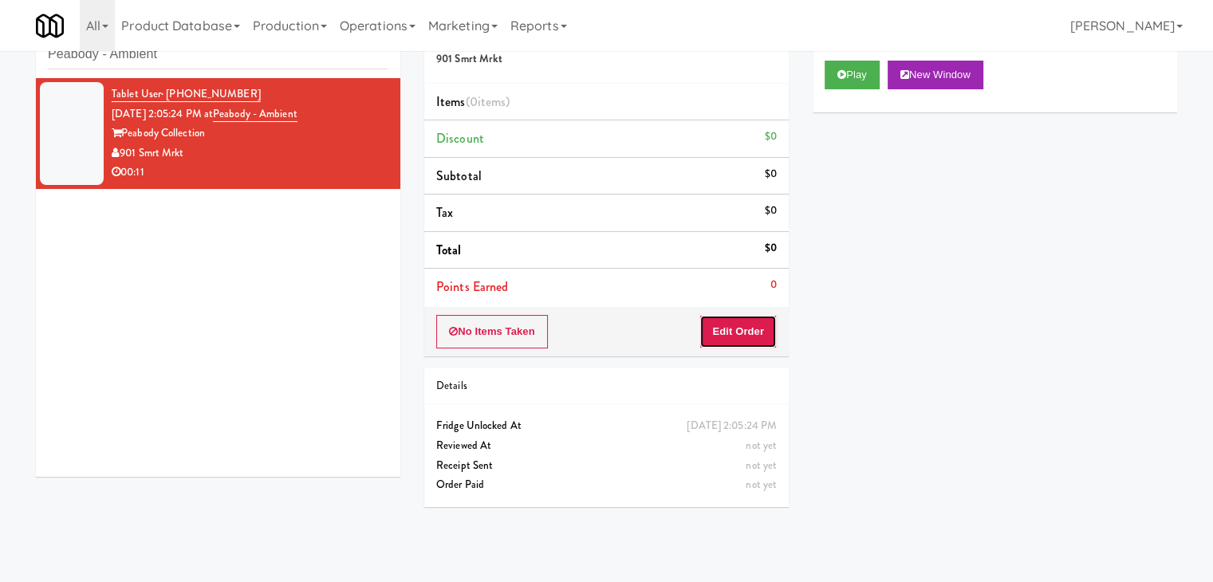
click at [758, 343] on button "Edit Order" at bounding box center [737, 331] width 77 height 33
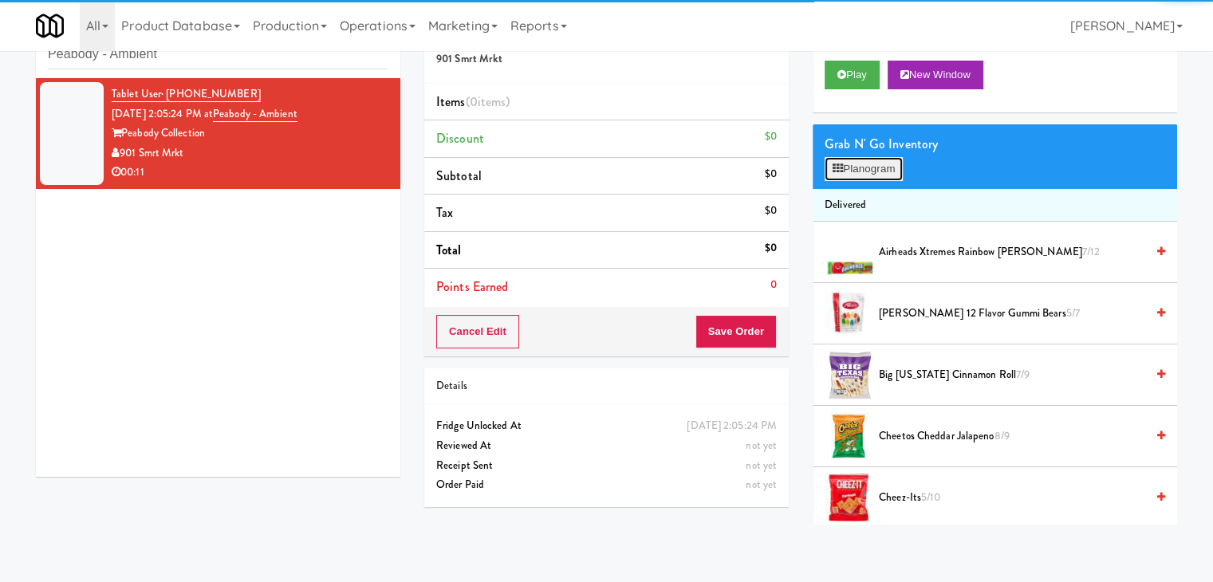
click at [853, 167] on button "Planogram" at bounding box center [864, 169] width 78 height 24
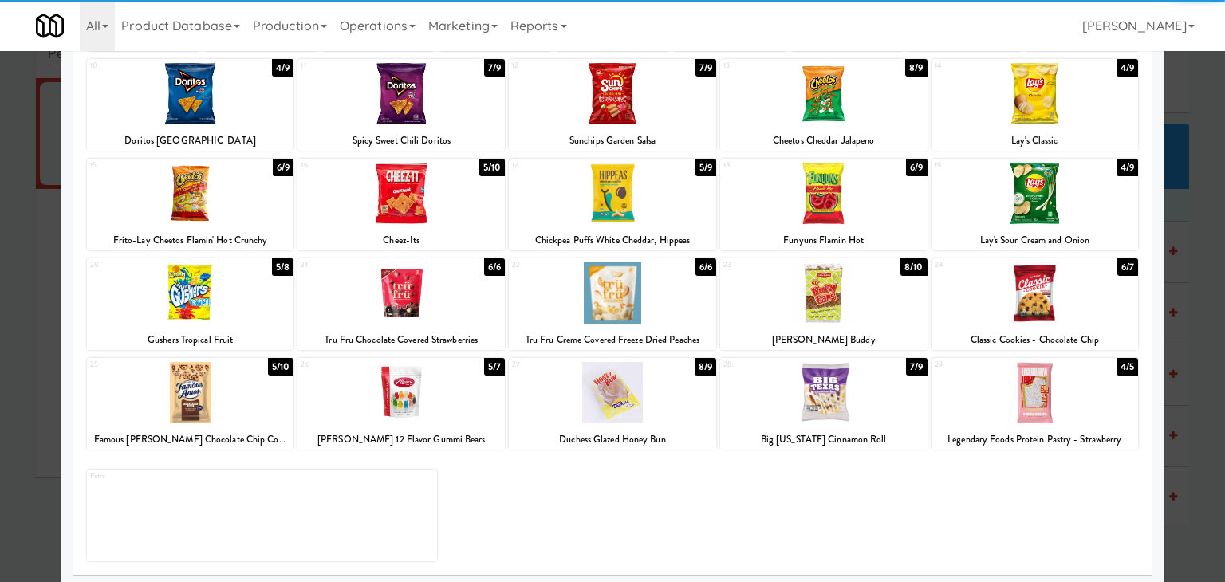
scroll to position [201, 0]
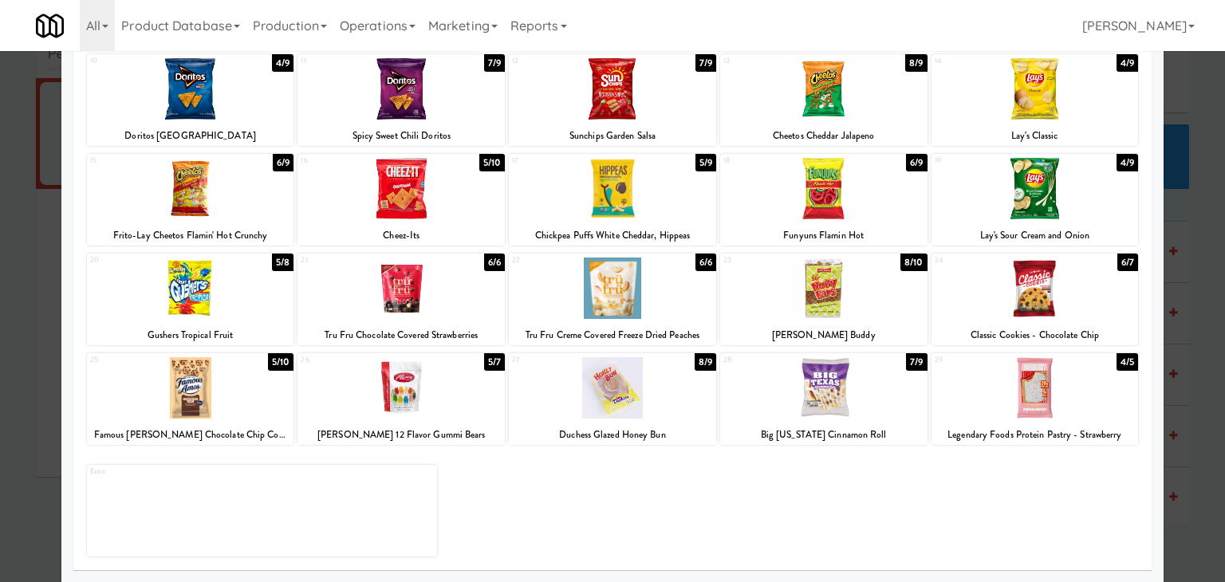
click at [1066, 398] on div at bounding box center [1034, 387] width 207 height 61
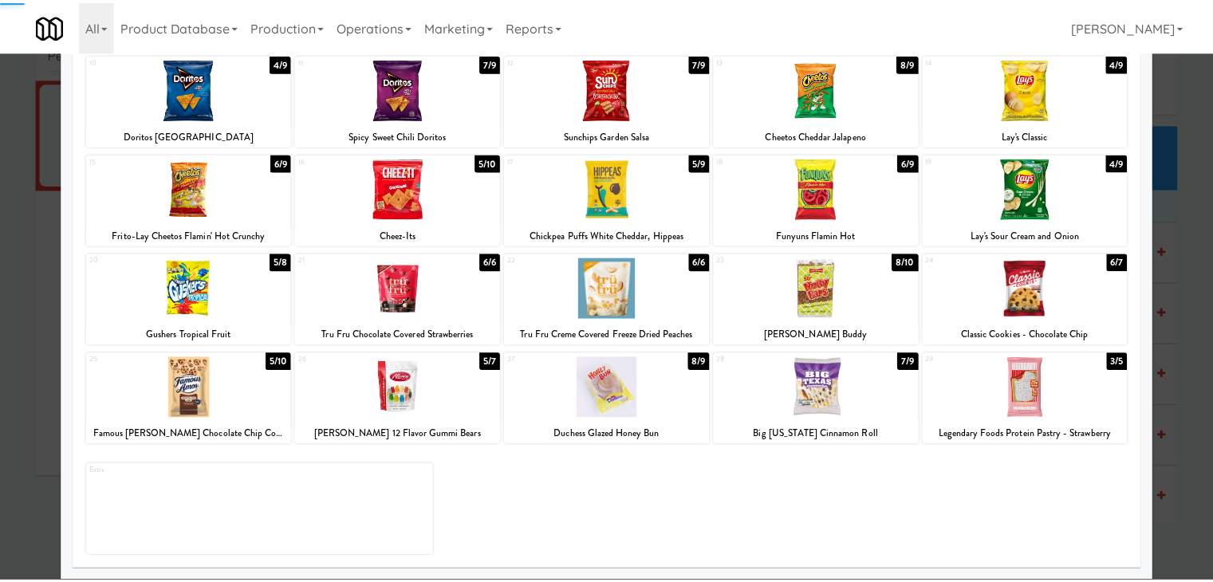
scroll to position [0, 0]
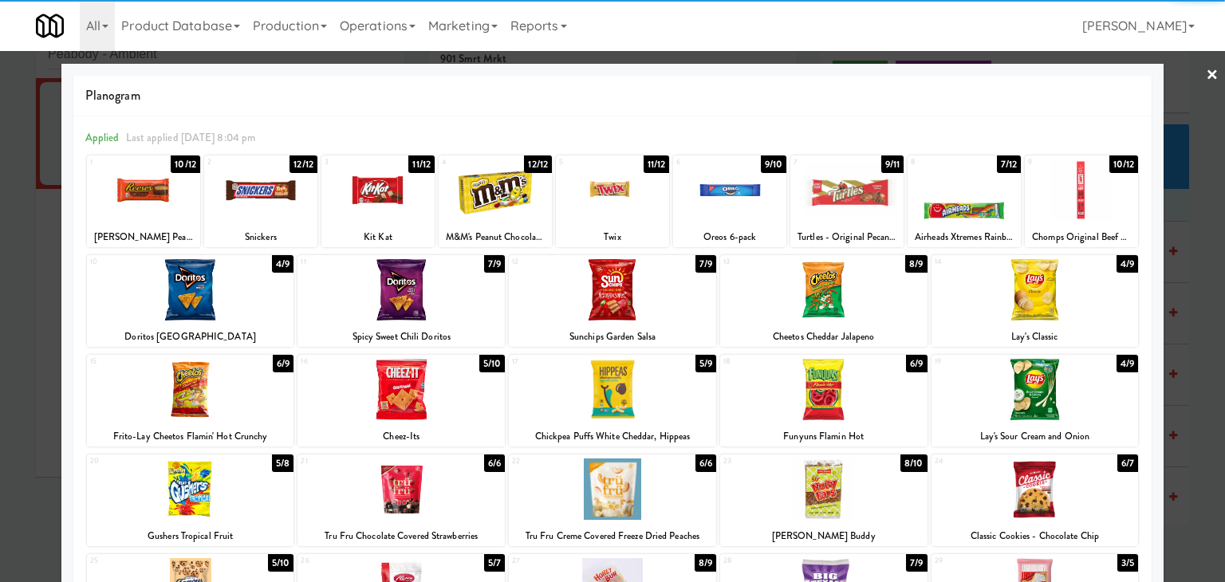
click at [1206, 69] on link "×" at bounding box center [1212, 75] width 13 height 49
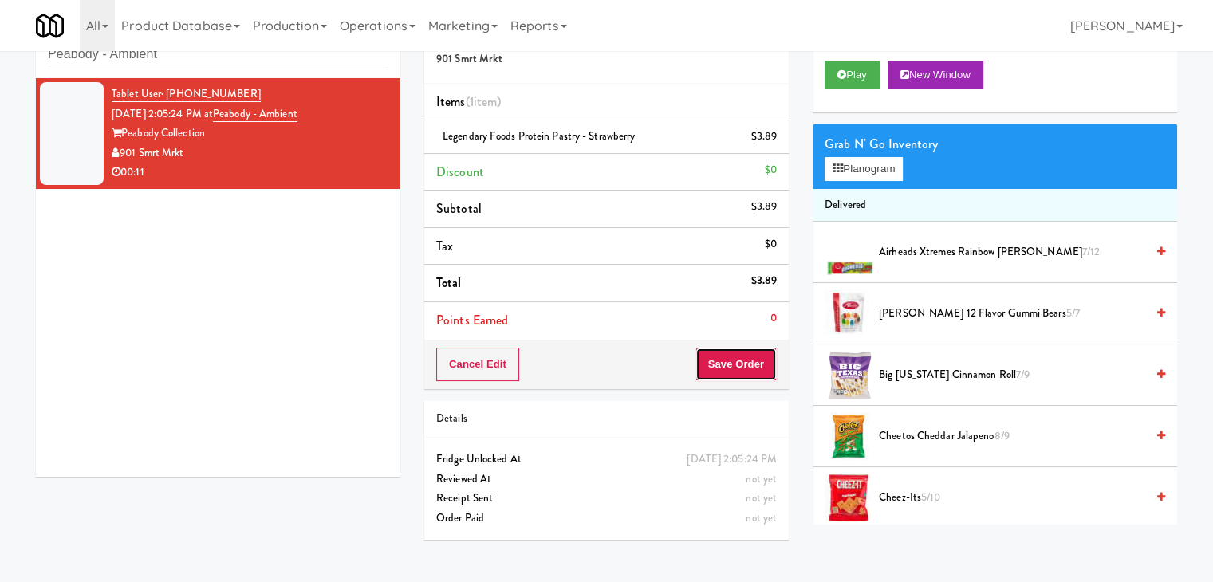
click at [752, 364] on button "Save Order" at bounding box center [735, 364] width 81 height 33
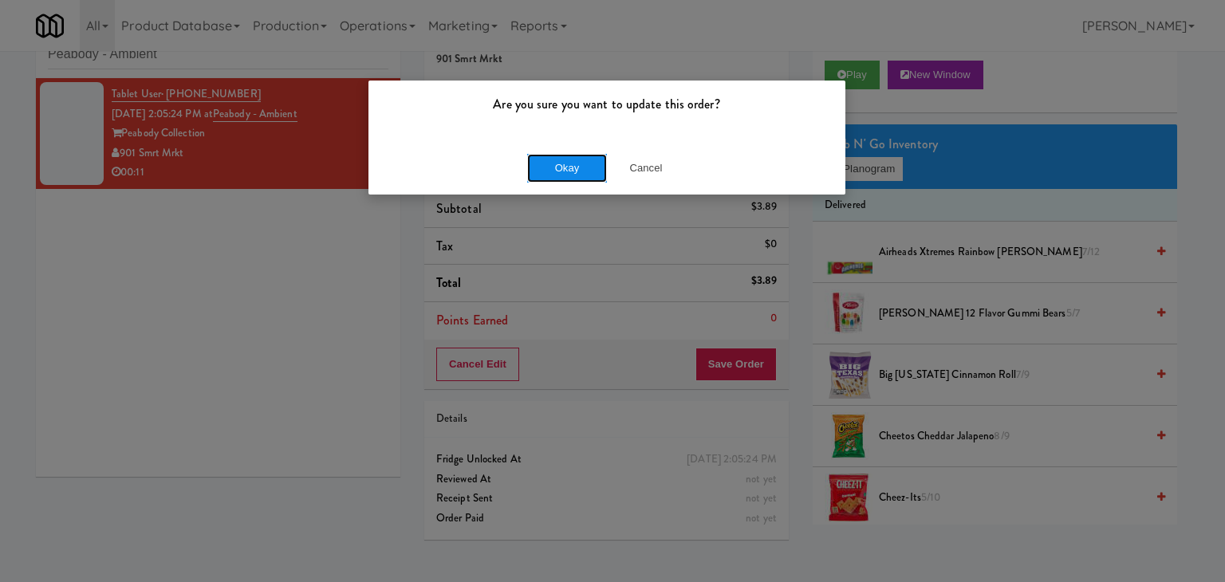
click at [588, 163] on button "Okay" at bounding box center [567, 168] width 80 height 29
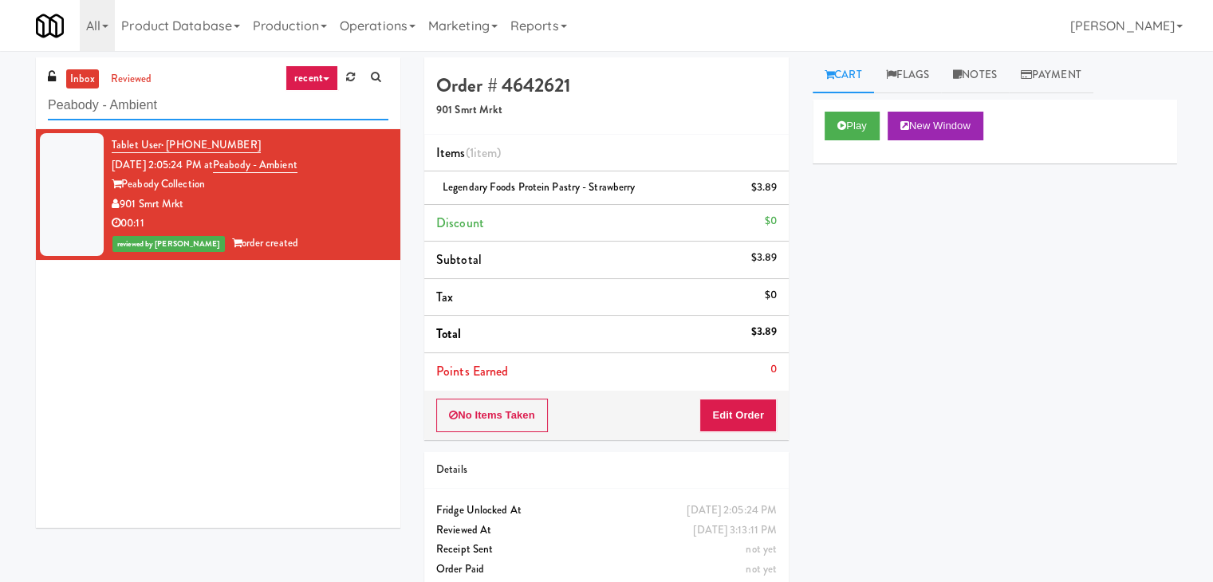
click at [254, 91] on input "Peabody - Ambient" at bounding box center [218, 106] width 340 height 30
paste input "Midtown205 - Food and Snacks"
type input "Midtown205 - Food and Snacks"
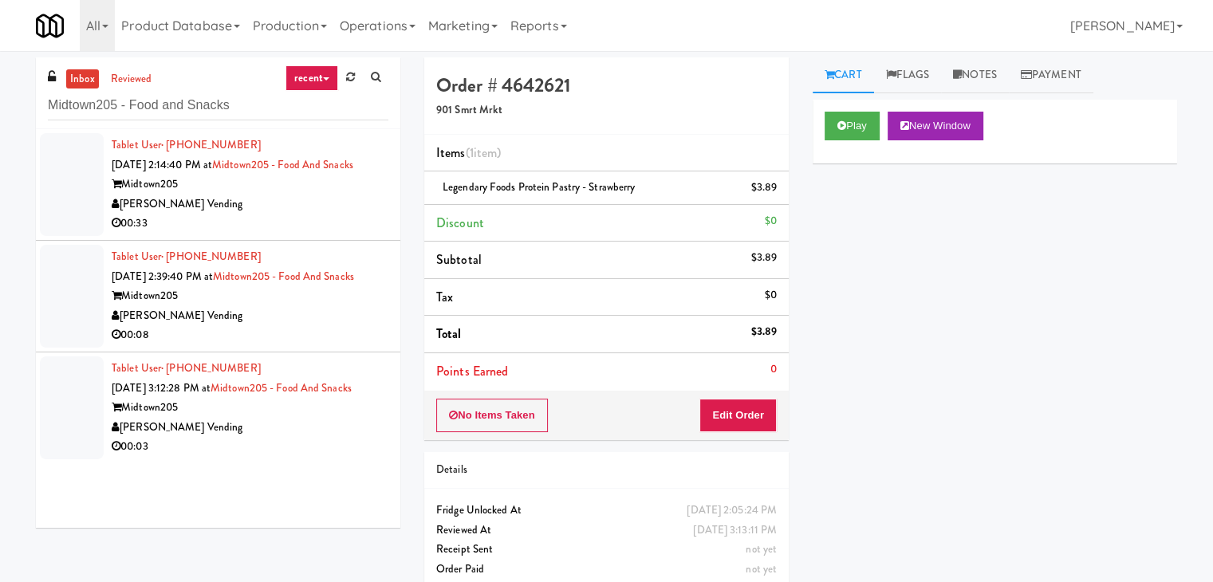
click at [352, 215] on div "[PERSON_NAME] Vending" at bounding box center [250, 205] width 277 height 20
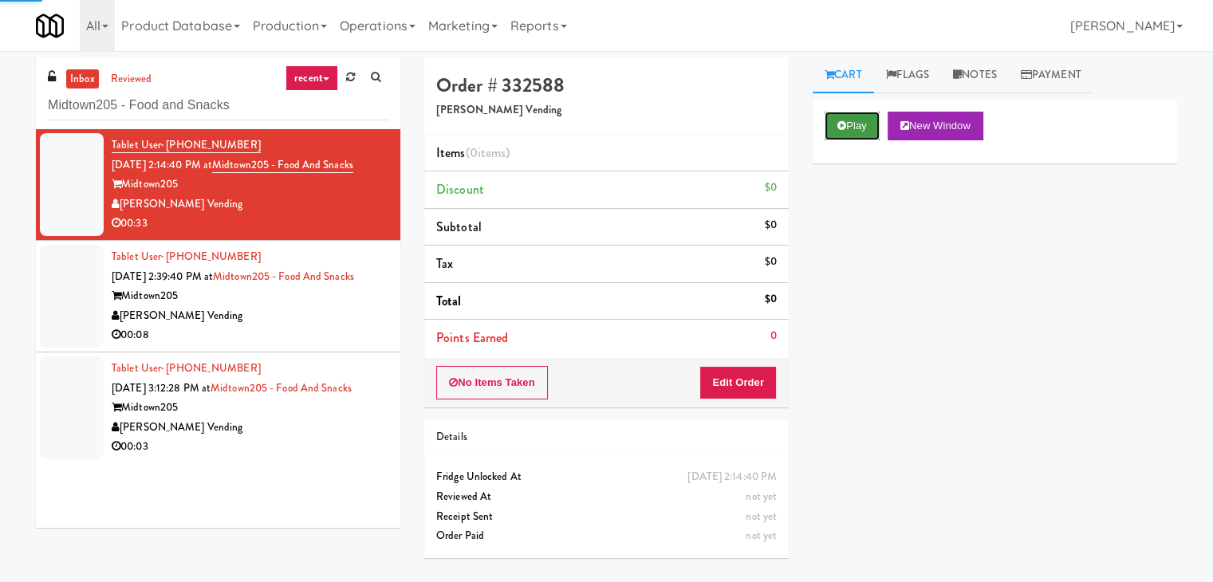
click at [848, 124] on button "Play" at bounding box center [852, 126] width 55 height 29
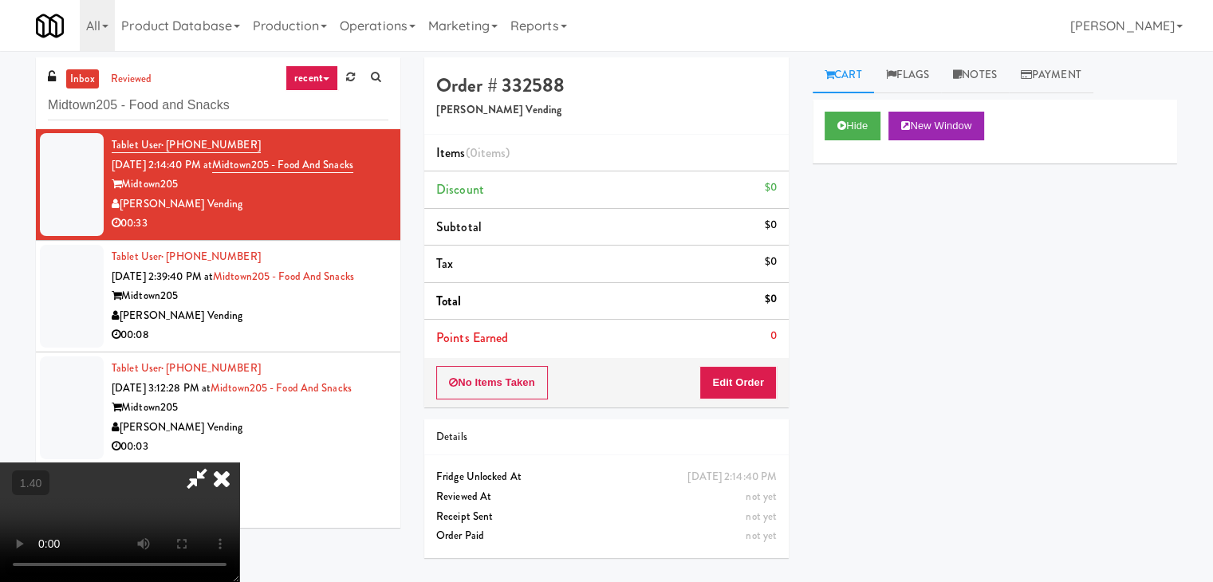
click at [239, 463] on video at bounding box center [119, 523] width 239 height 120
click at [239, 463] on icon at bounding box center [221, 479] width 35 height 32
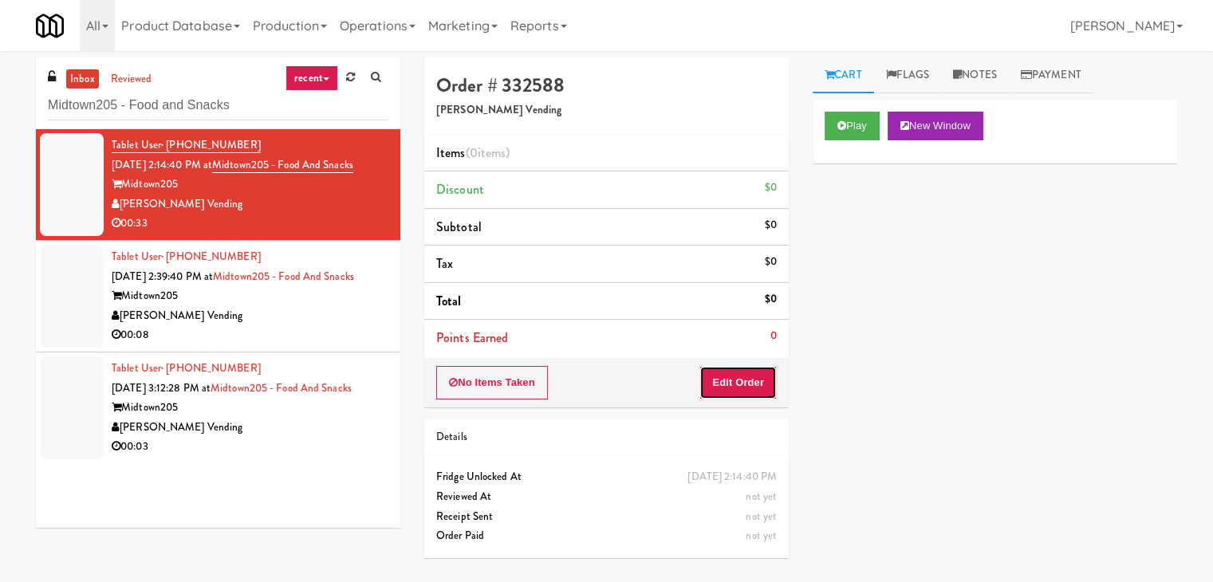
click at [743, 371] on button "Edit Order" at bounding box center [737, 382] width 77 height 33
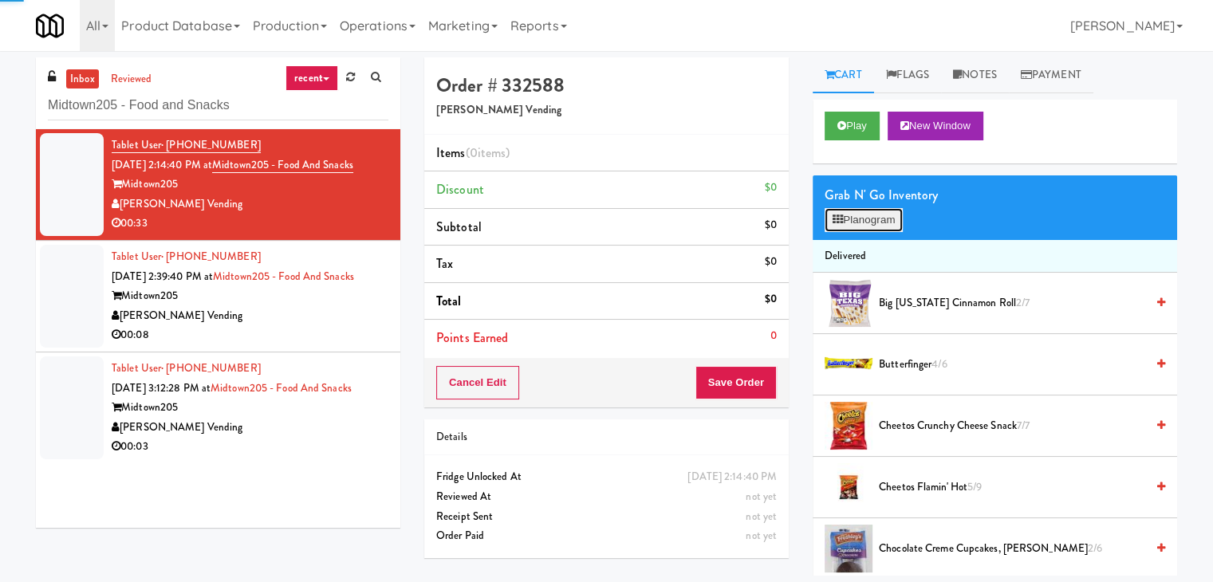
click at [861, 222] on button "Planogram" at bounding box center [864, 220] width 78 height 24
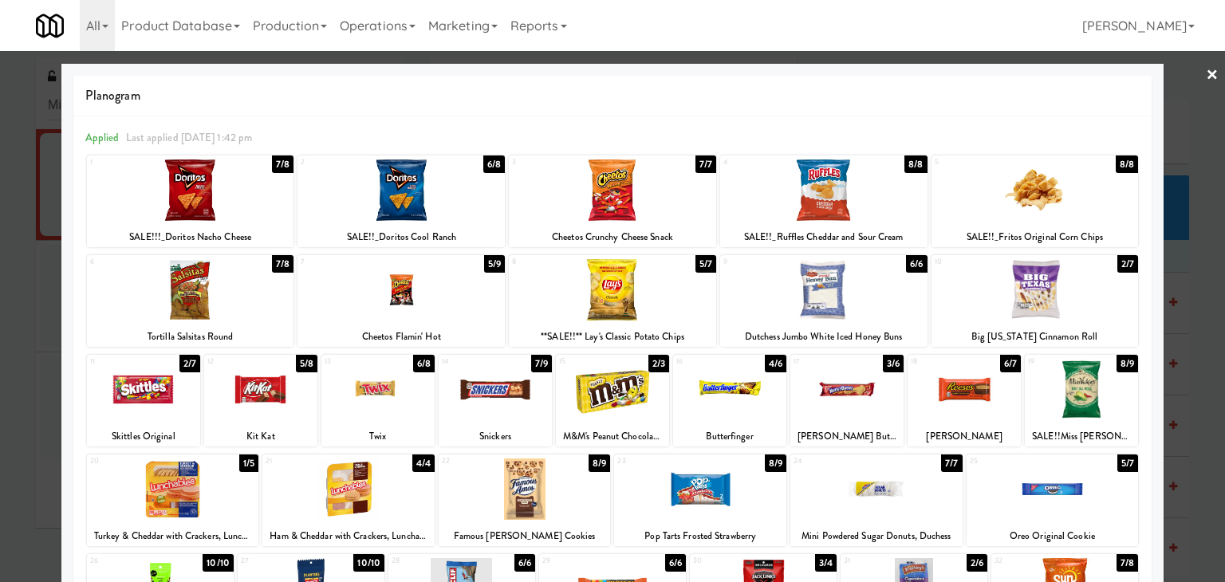
click at [848, 197] on div at bounding box center [823, 189] width 207 height 61
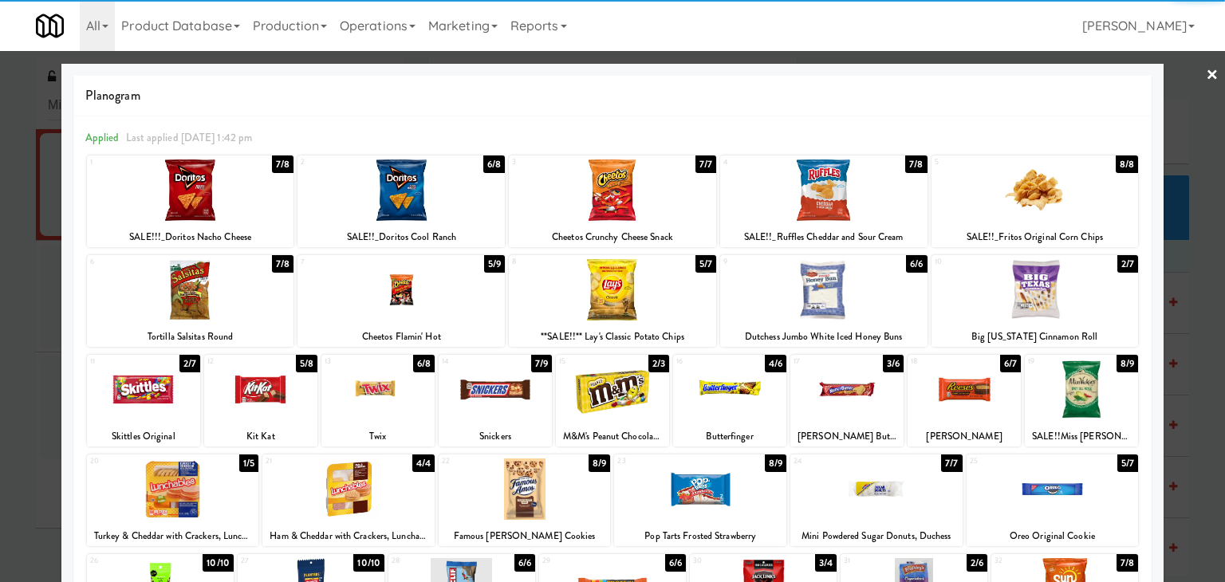
drag, startPoint x: 228, startPoint y: 181, endPoint x: 502, endPoint y: 246, distance: 281.0
click at [228, 182] on div at bounding box center [190, 189] width 207 height 61
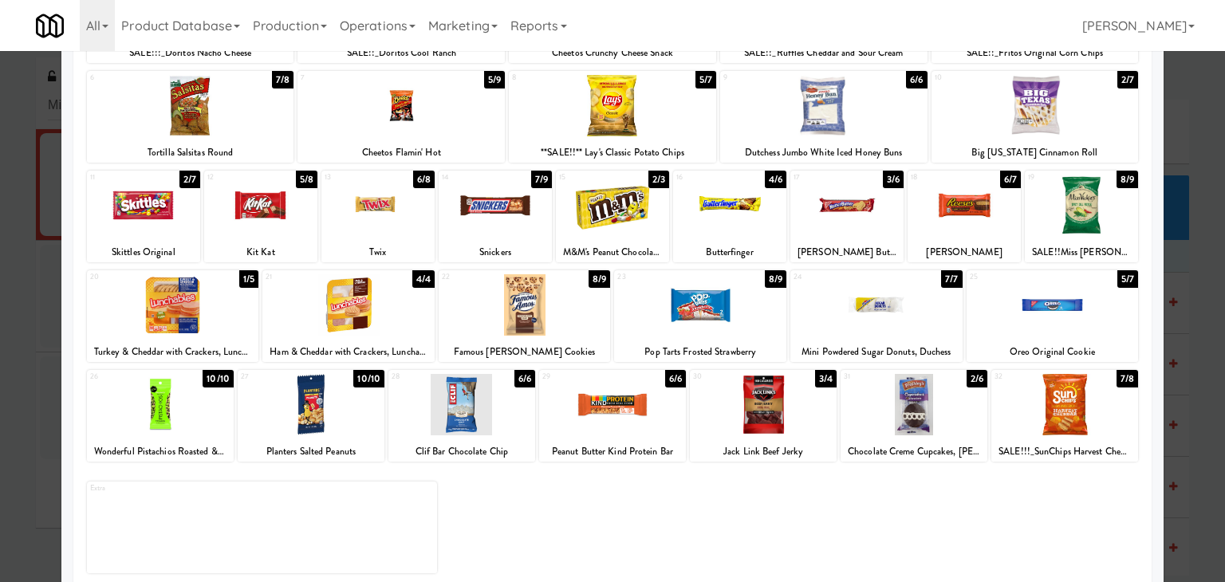
scroll to position [201, 0]
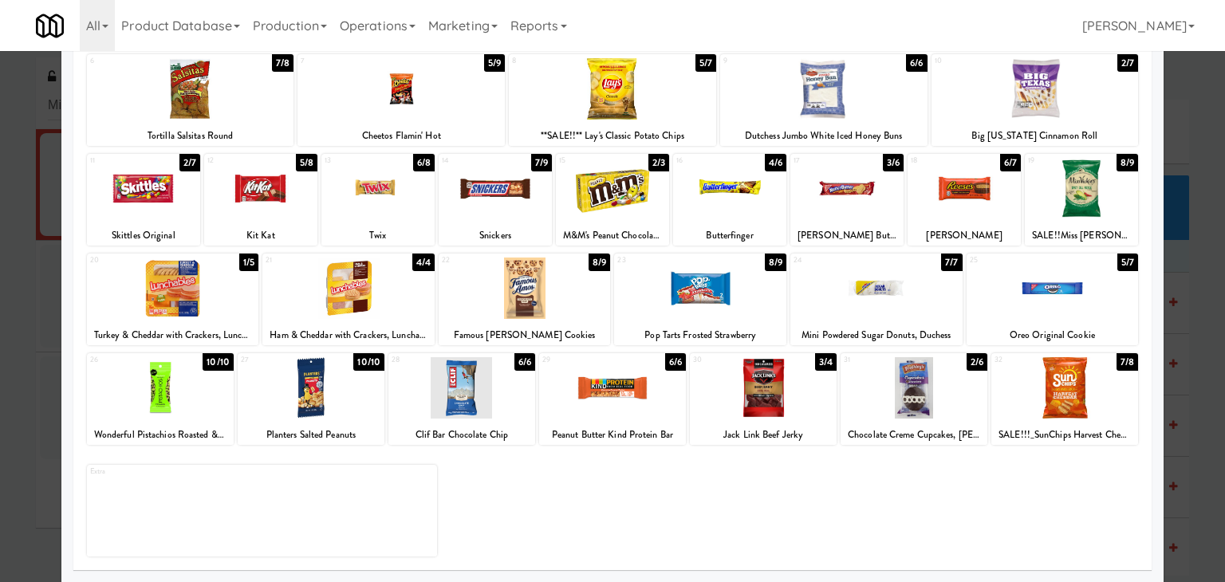
click at [746, 396] on div at bounding box center [763, 387] width 147 height 61
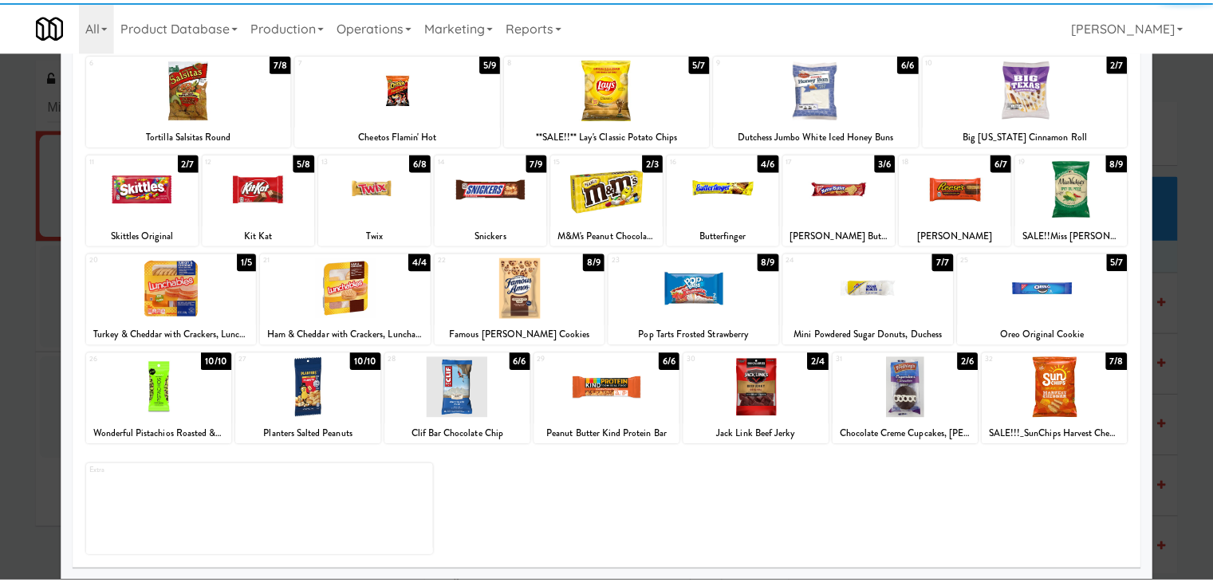
scroll to position [0, 0]
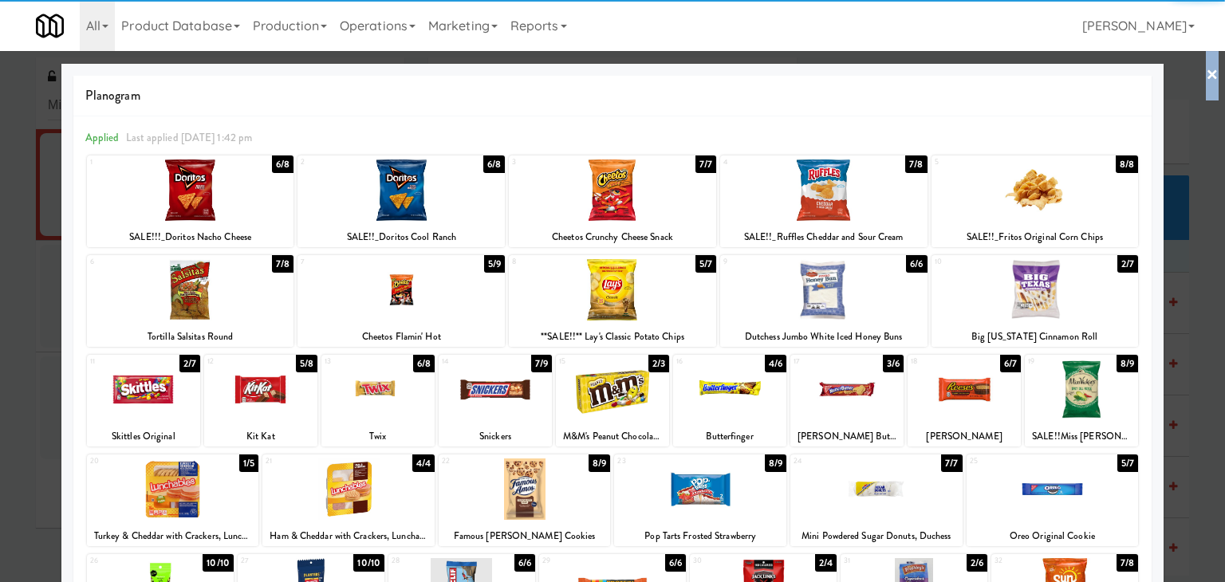
drag, startPoint x: 1200, startPoint y: 74, endPoint x: 1128, endPoint y: 93, distance: 74.1
click at [1206, 74] on link "×" at bounding box center [1212, 75] width 13 height 49
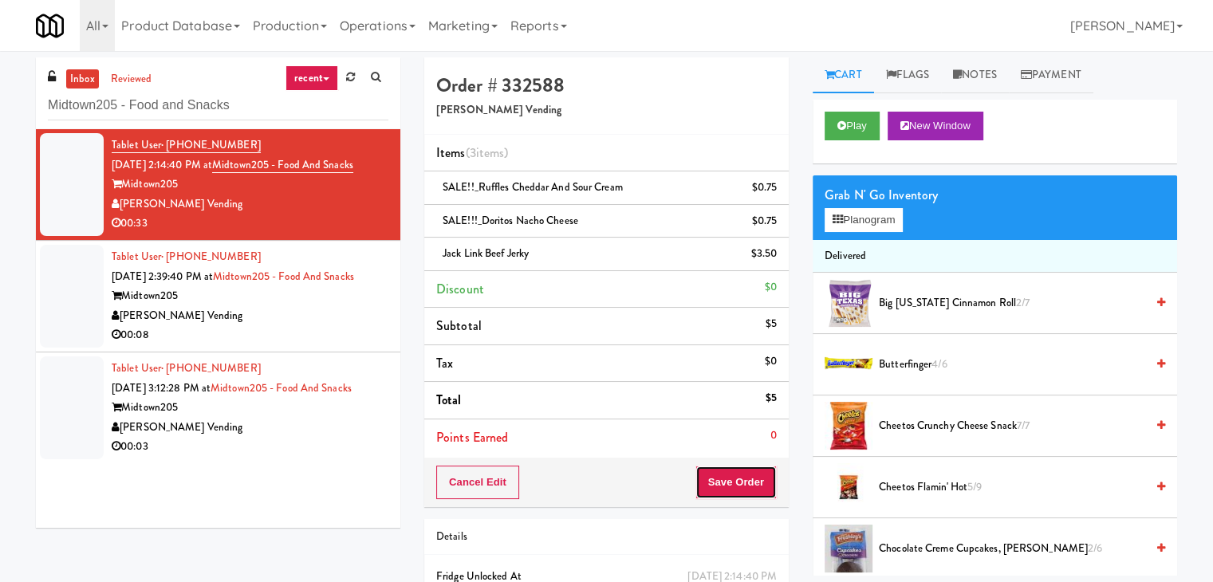
click at [730, 479] on button "Save Order" at bounding box center [735, 482] width 81 height 33
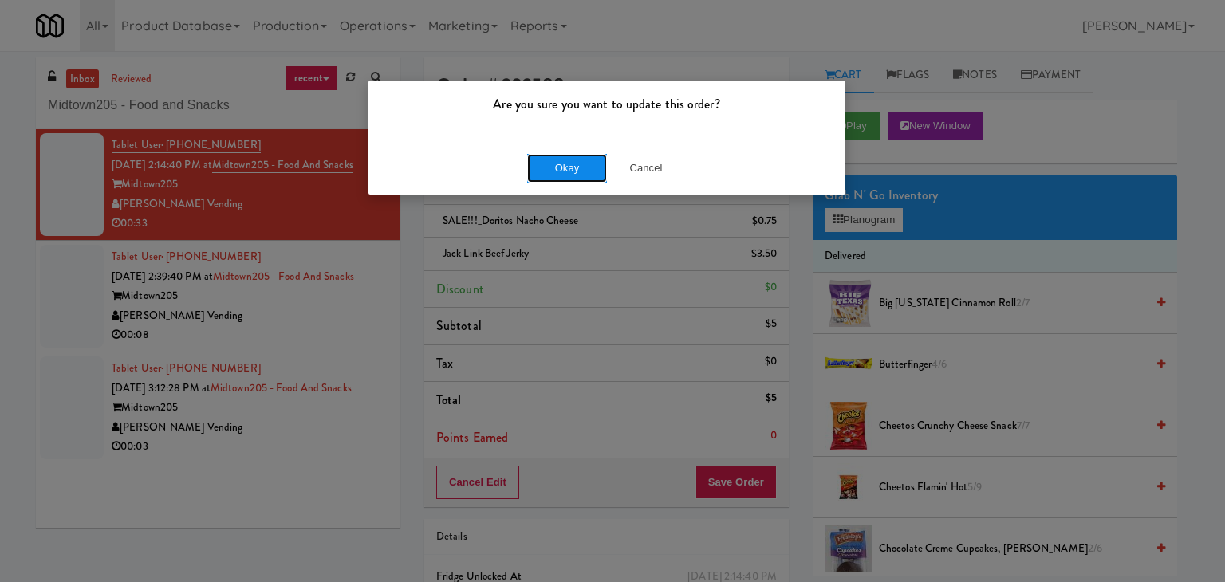
click at [585, 166] on button "Okay" at bounding box center [567, 168] width 80 height 29
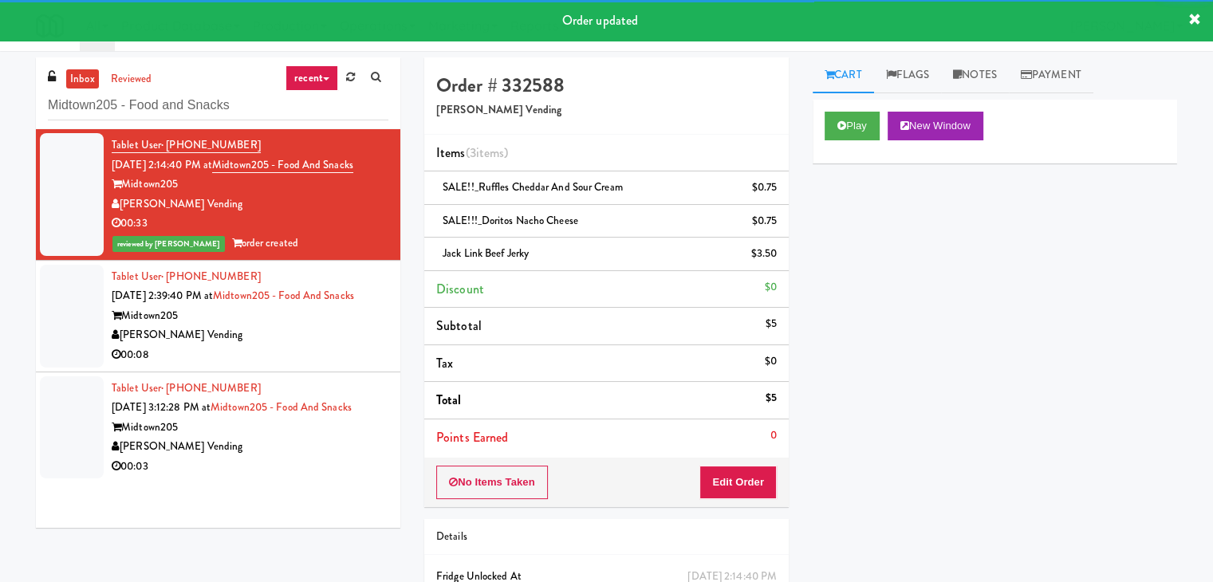
click at [325, 326] on div "Midtown205" at bounding box center [250, 316] width 277 height 20
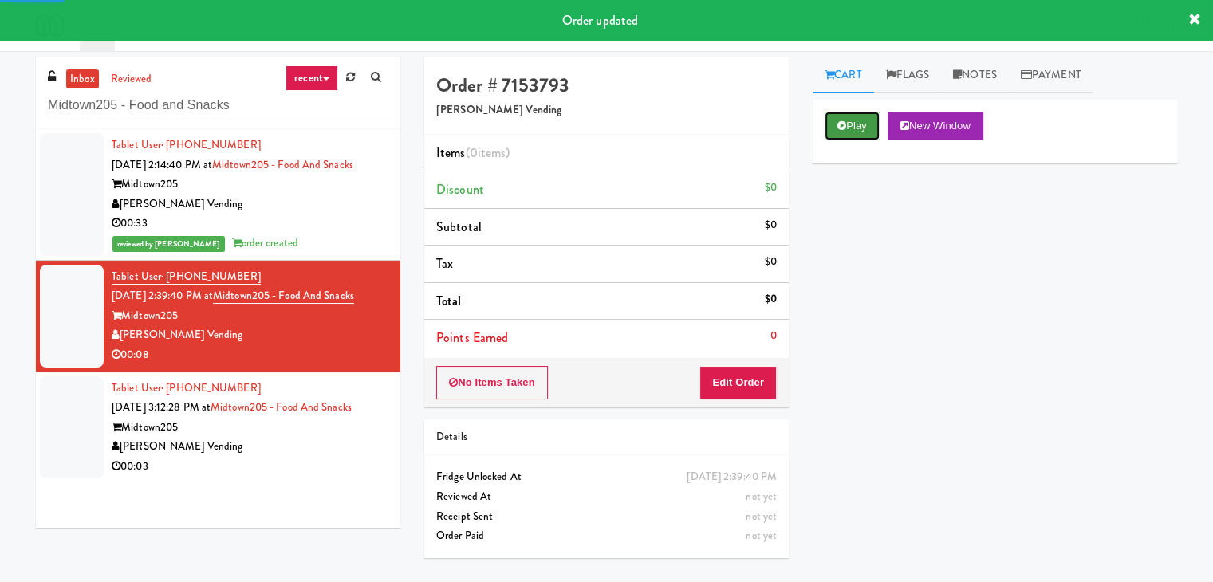
click at [829, 124] on button "Play" at bounding box center [852, 126] width 55 height 29
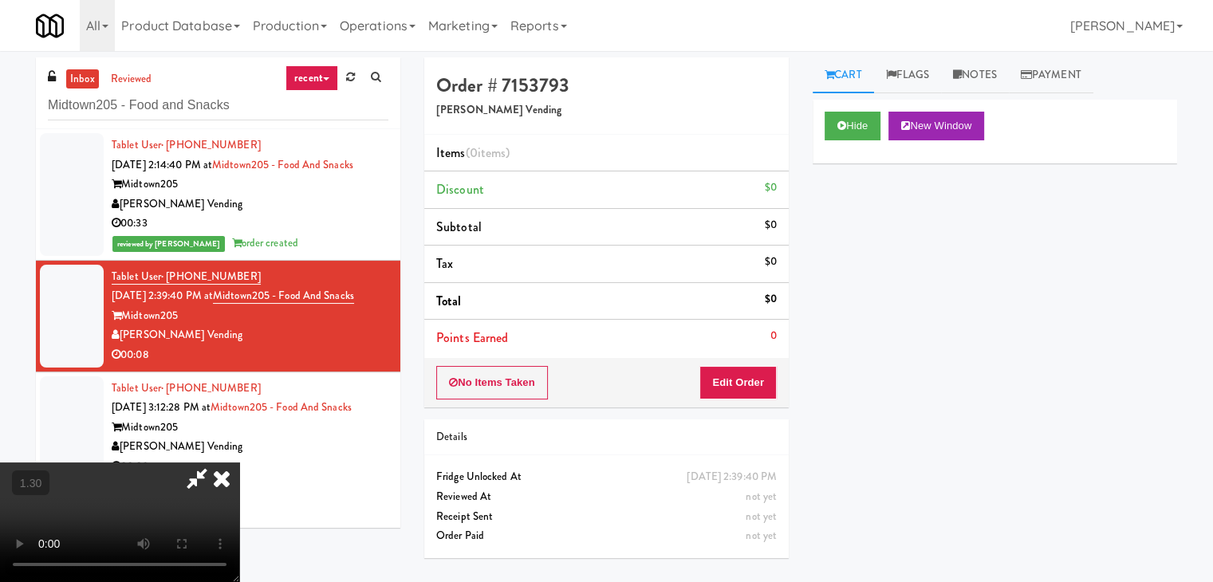
click at [239, 463] on video at bounding box center [119, 523] width 239 height 120
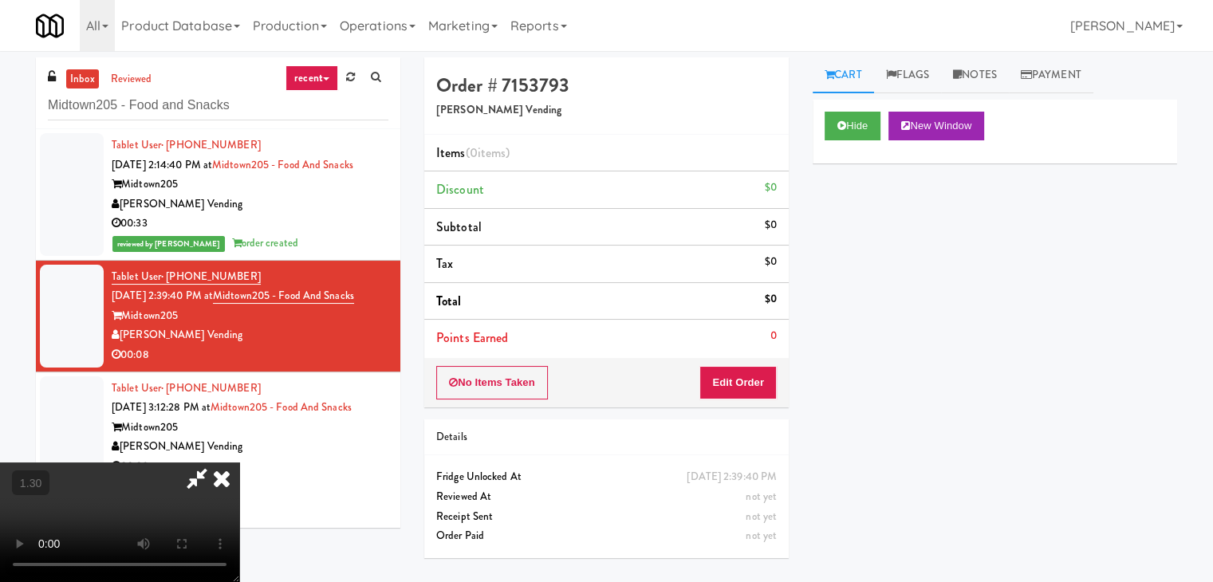
click at [239, 463] on video at bounding box center [119, 523] width 239 height 120
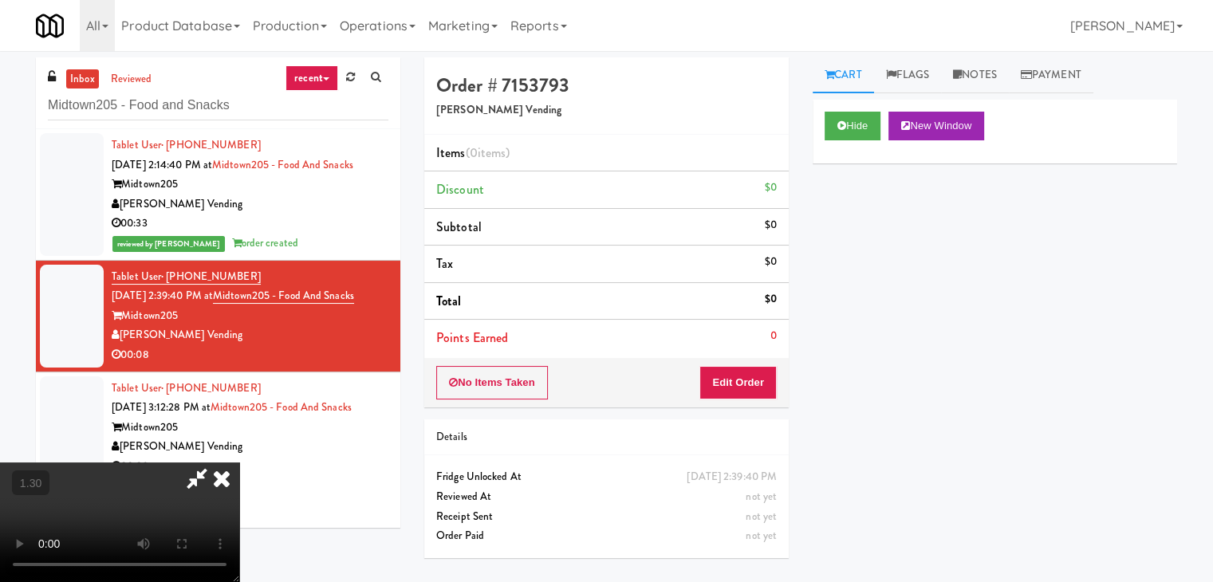
click at [239, 463] on video at bounding box center [119, 523] width 239 height 120
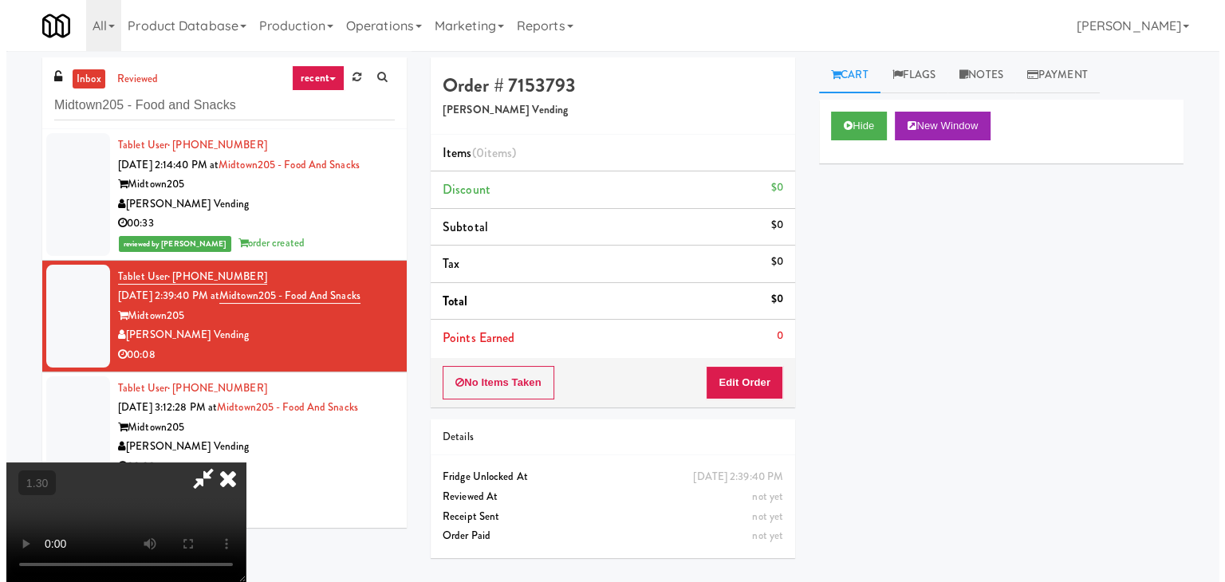
scroll to position [0, 0]
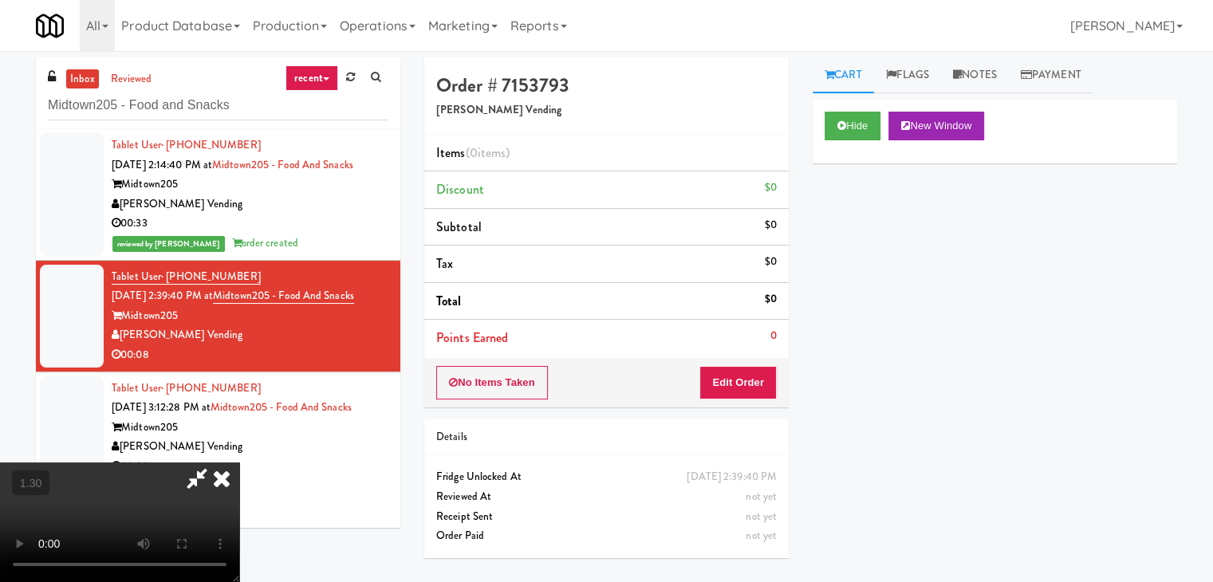
click at [239, 463] on icon at bounding box center [221, 479] width 35 height 32
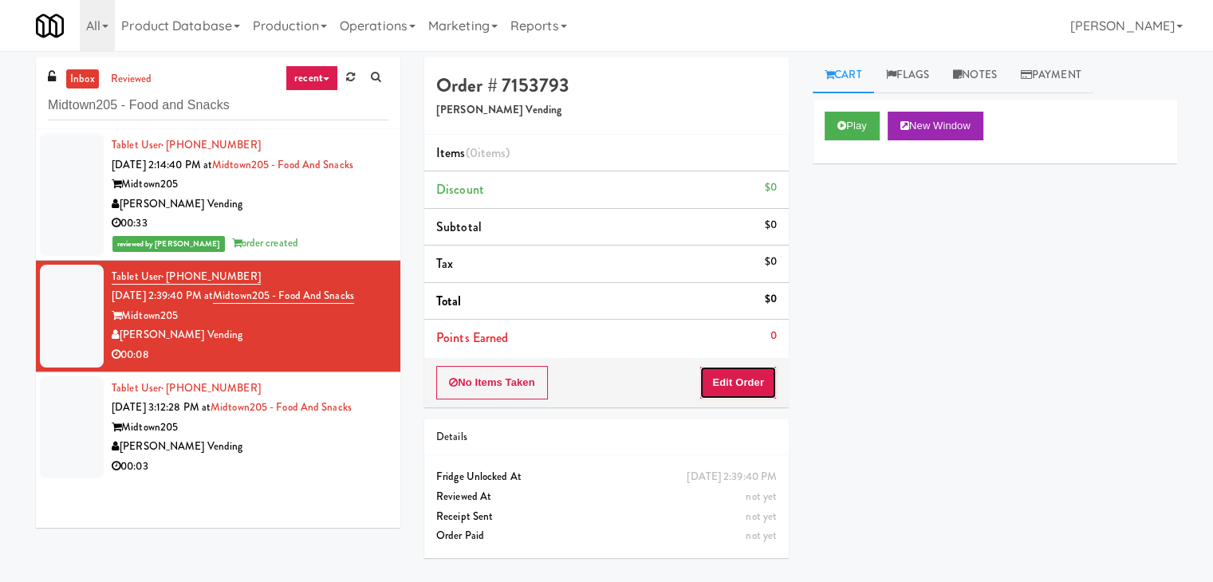
click at [741, 376] on button "Edit Order" at bounding box center [737, 382] width 77 height 33
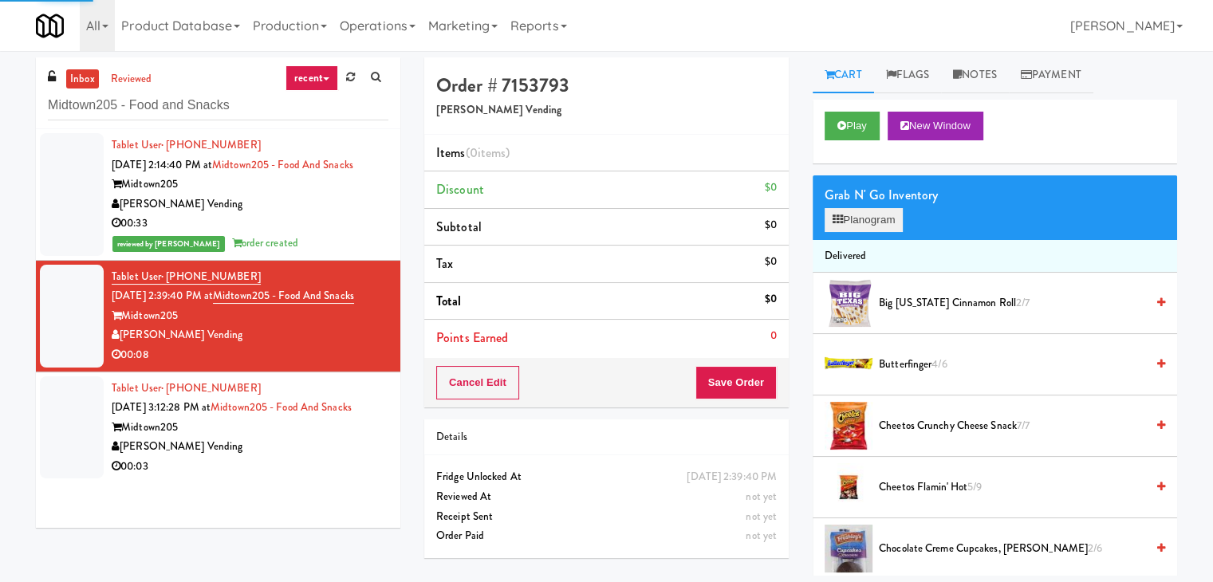
click at [836, 230] on div "Grab N' Go Inventory Planogram" at bounding box center [995, 207] width 364 height 65
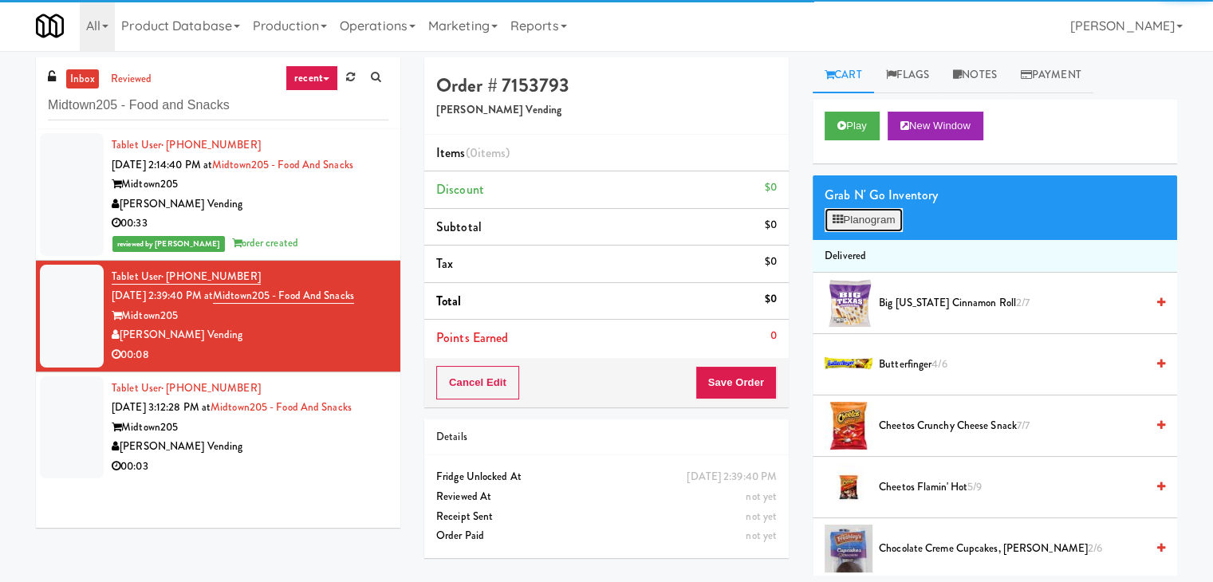
click at [855, 208] on button "Planogram" at bounding box center [864, 220] width 78 height 24
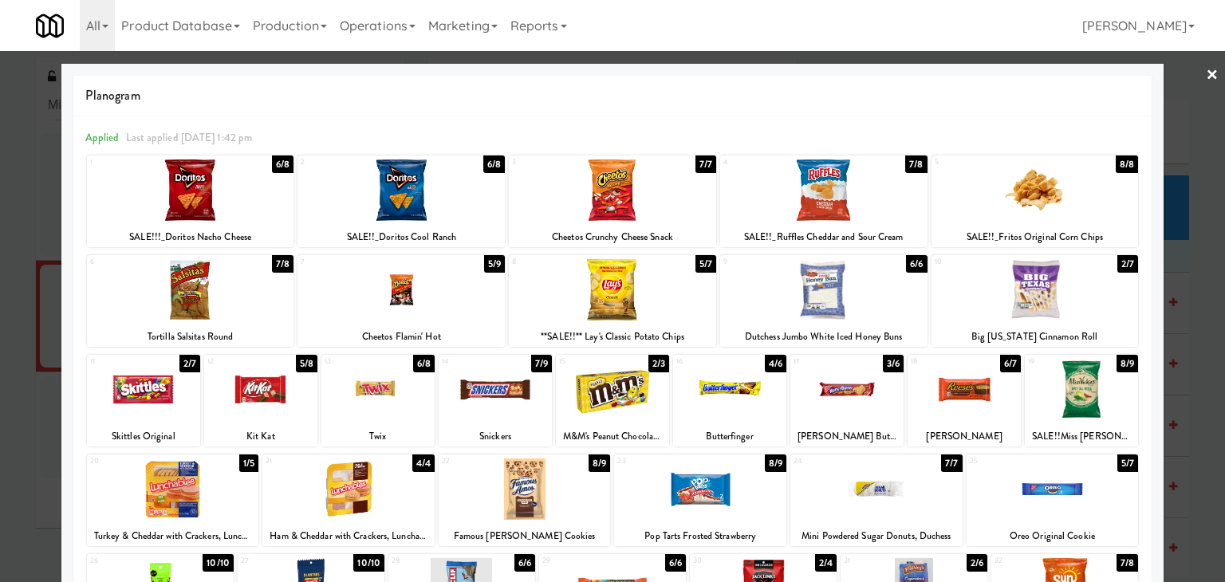
click at [1082, 399] on div at bounding box center [1081, 389] width 113 height 61
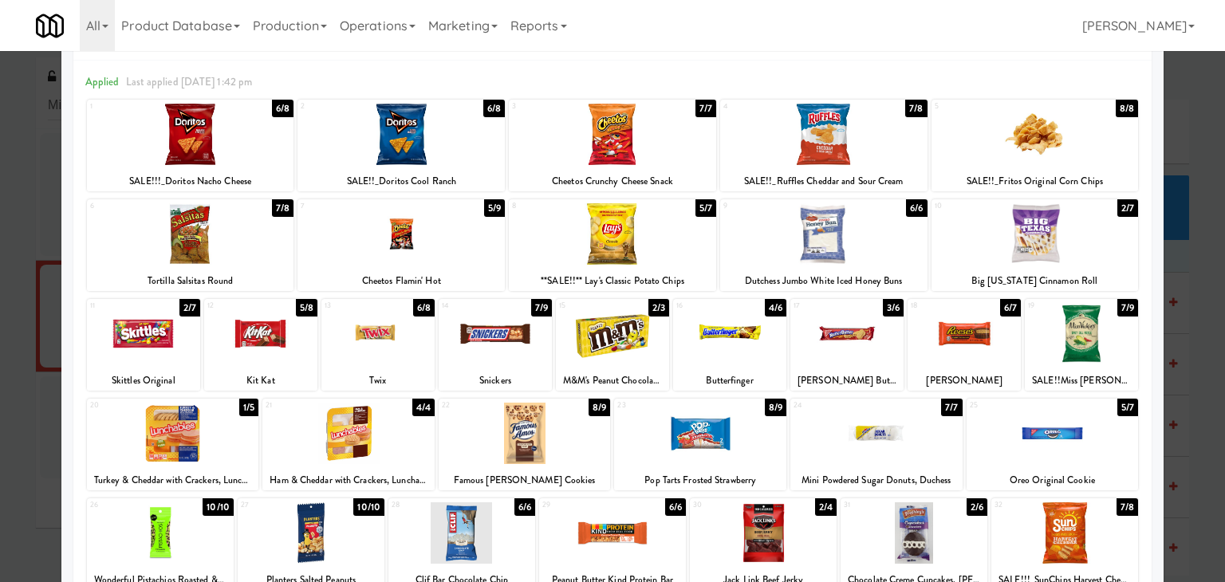
scroll to position [80, 0]
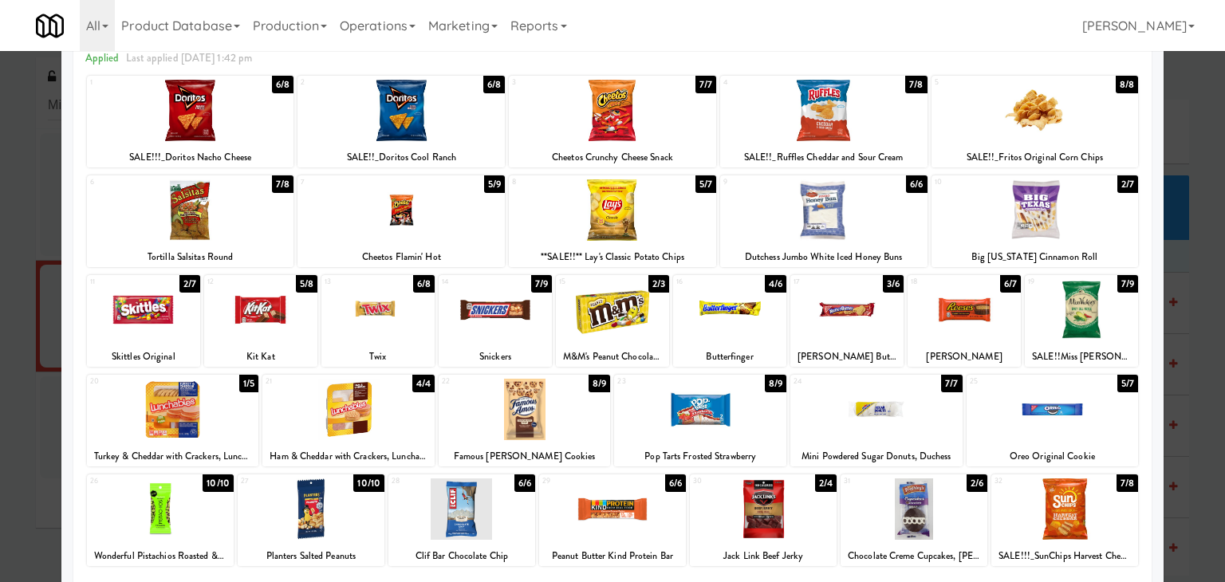
click at [884, 416] on div at bounding box center [876, 409] width 172 height 61
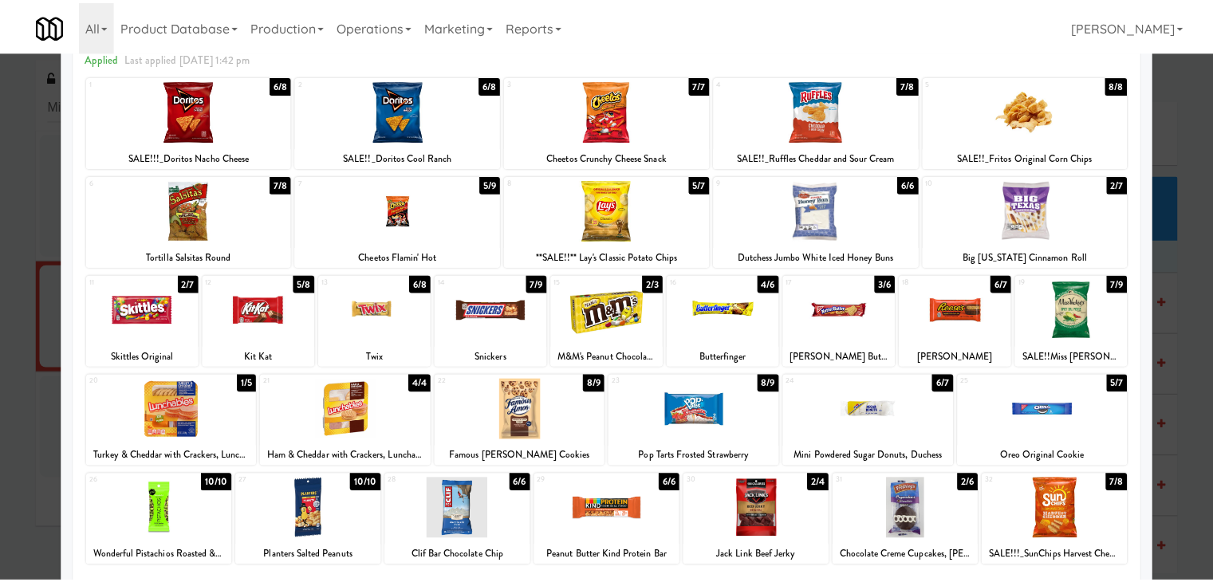
scroll to position [0, 0]
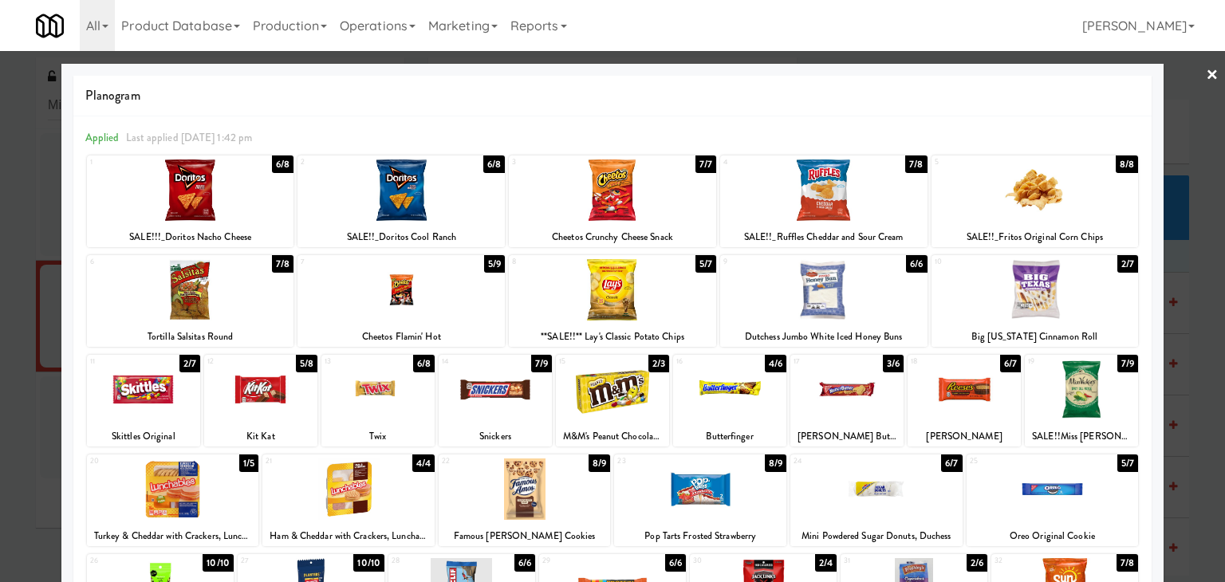
click at [1206, 77] on link "×" at bounding box center [1212, 75] width 13 height 49
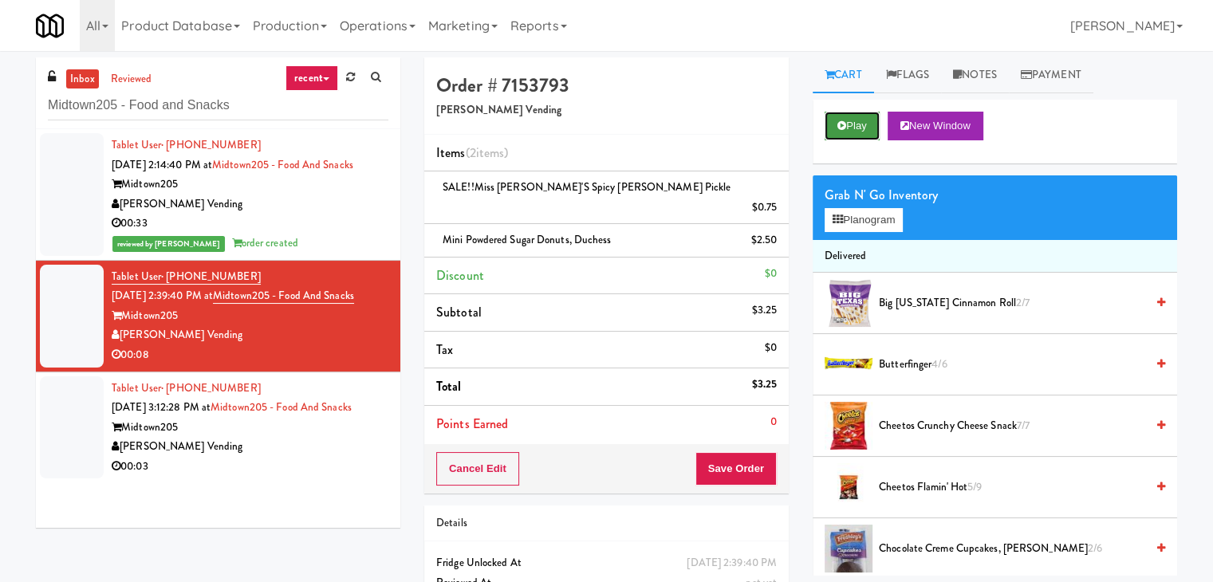
click at [842, 131] on button "Play" at bounding box center [852, 126] width 55 height 29
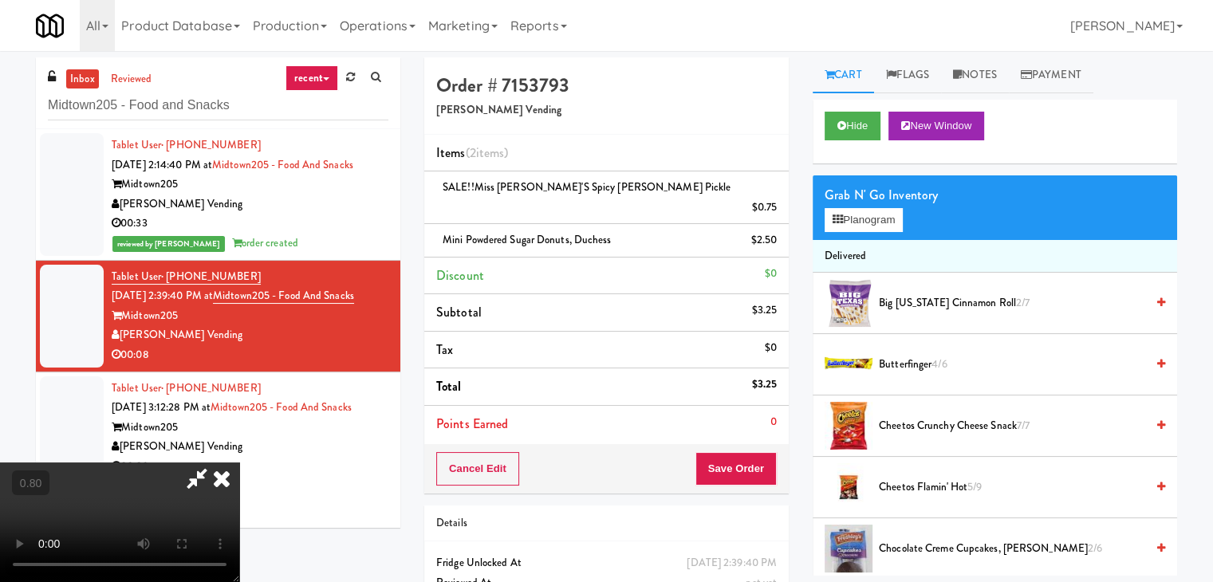
scroll to position [33, 0]
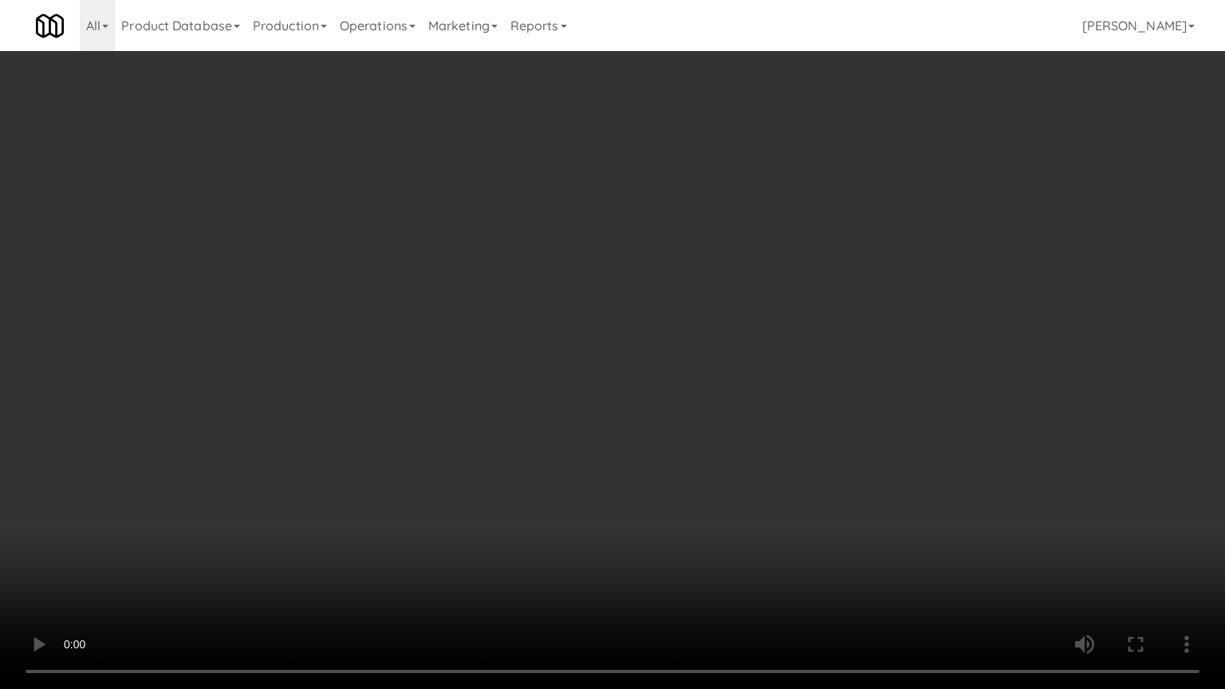
click at [785, 365] on video at bounding box center [612, 344] width 1225 height 689
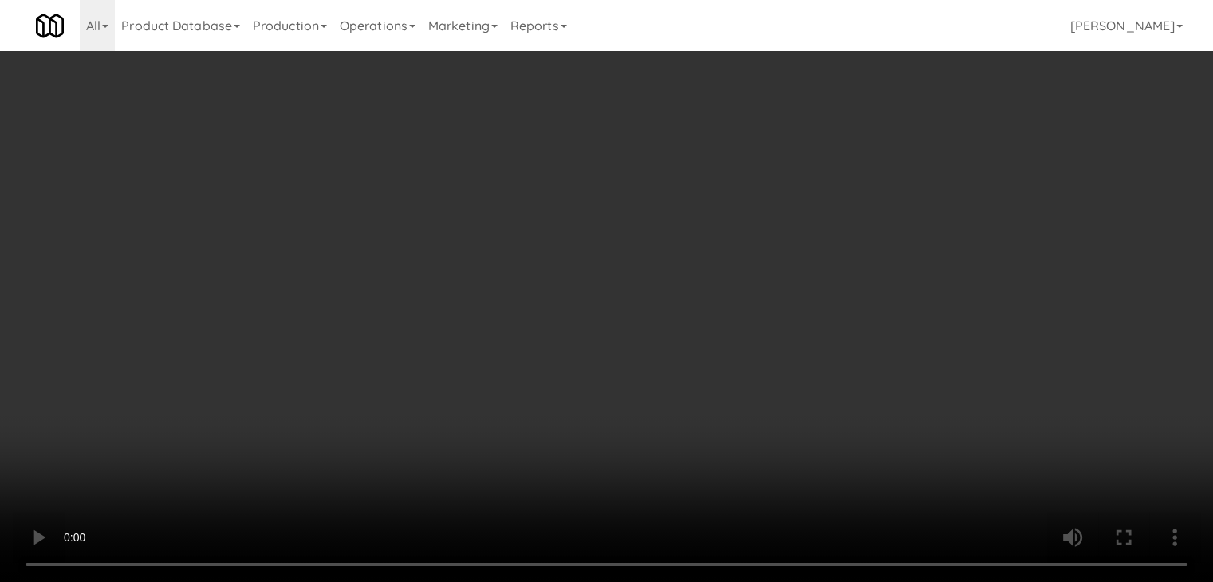
scroll to position [0, 0]
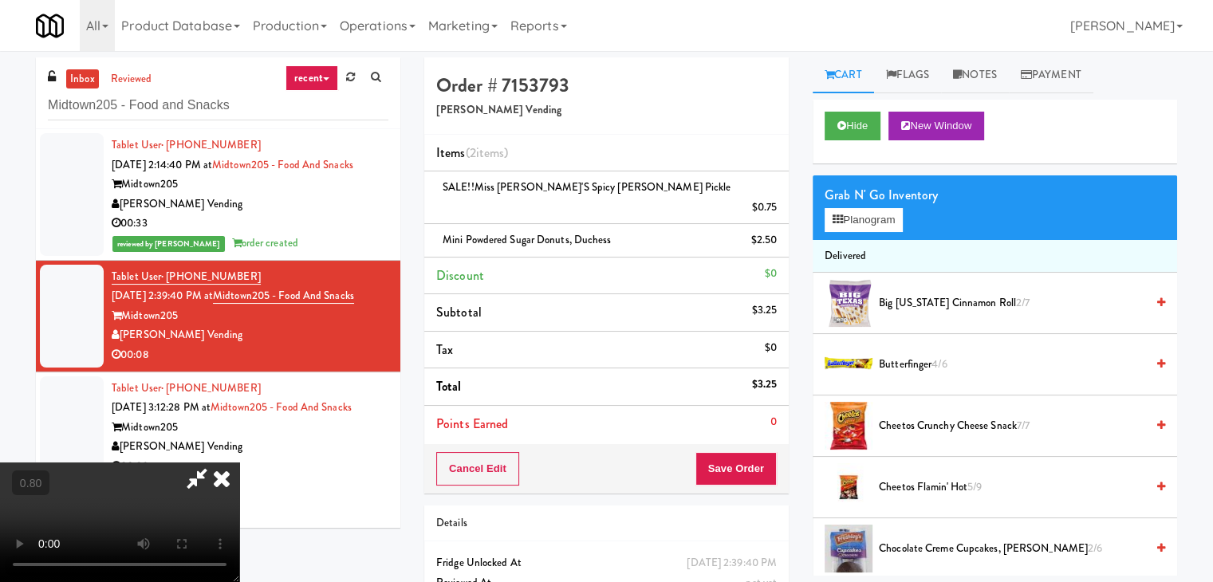
click at [239, 463] on icon at bounding box center [221, 479] width 35 height 32
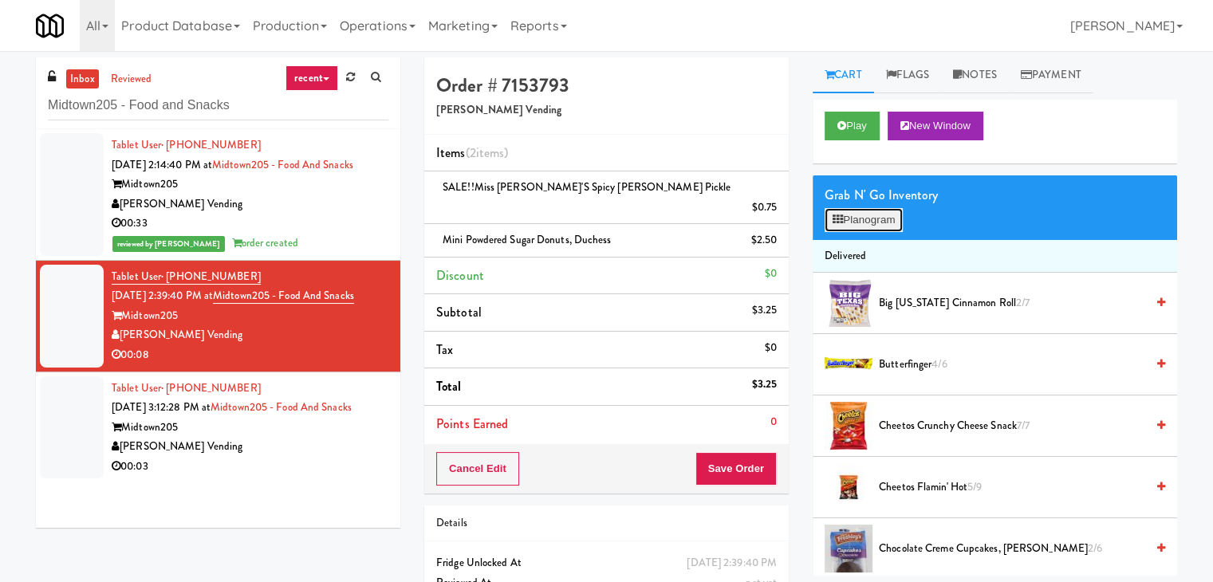
click at [864, 221] on button "Planogram" at bounding box center [864, 220] width 78 height 24
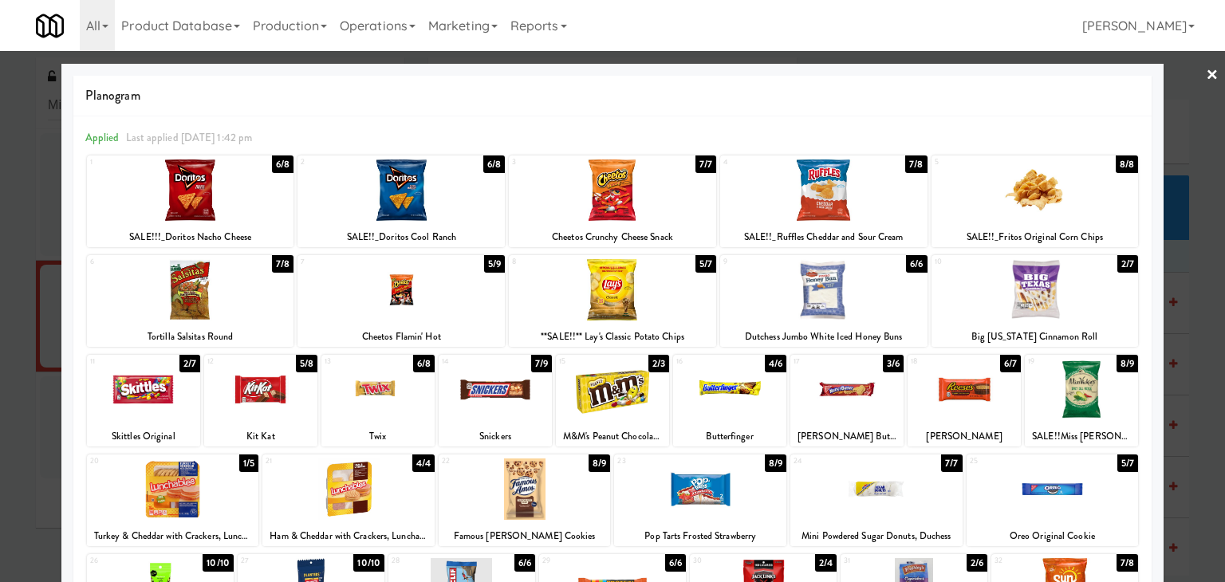
click at [1206, 75] on link "×" at bounding box center [1212, 75] width 13 height 49
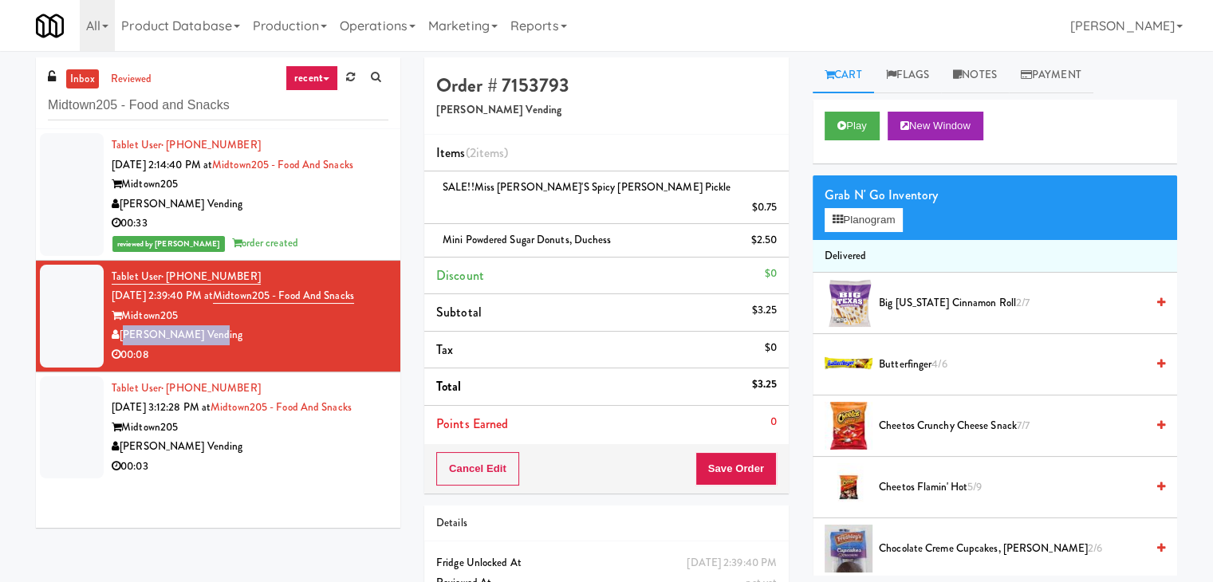
drag, startPoint x: 205, startPoint y: 376, endPoint x: 124, endPoint y: 380, distance: 81.4
click at [124, 345] on div "[PERSON_NAME] Vending" at bounding box center [250, 335] width 277 height 20
copy div "[PERSON_NAME] Vending"
drag, startPoint x: 180, startPoint y: 354, endPoint x: 126, endPoint y: 359, distance: 54.4
click at [126, 326] on div "Midtown205" at bounding box center [250, 316] width 277 height 20
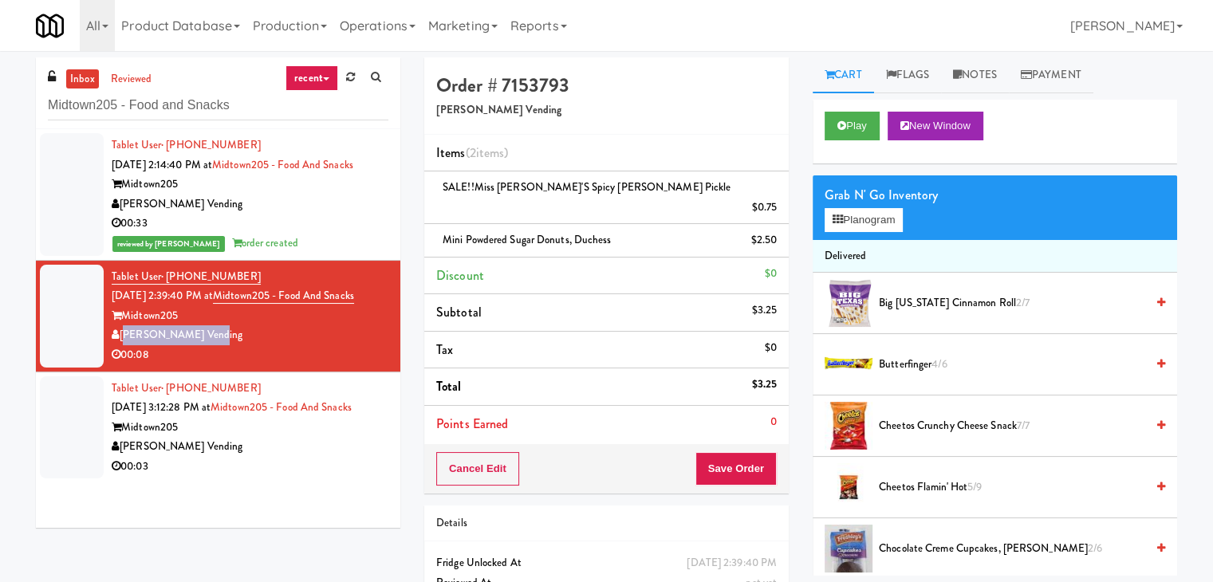
copy div "Midtown205"
click at [727, 452] on button "Save Order" at bounding box center [735, 468] width 81 height 33
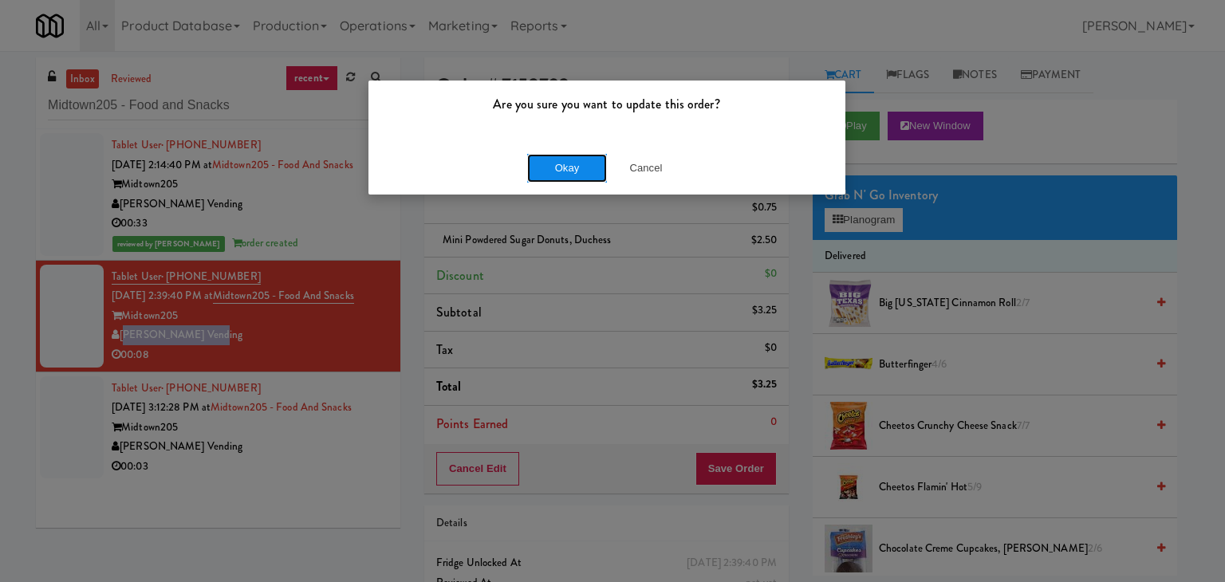
click at [558, 169] on button "Okay" at bounding box center [567, 168] width 80 height 29
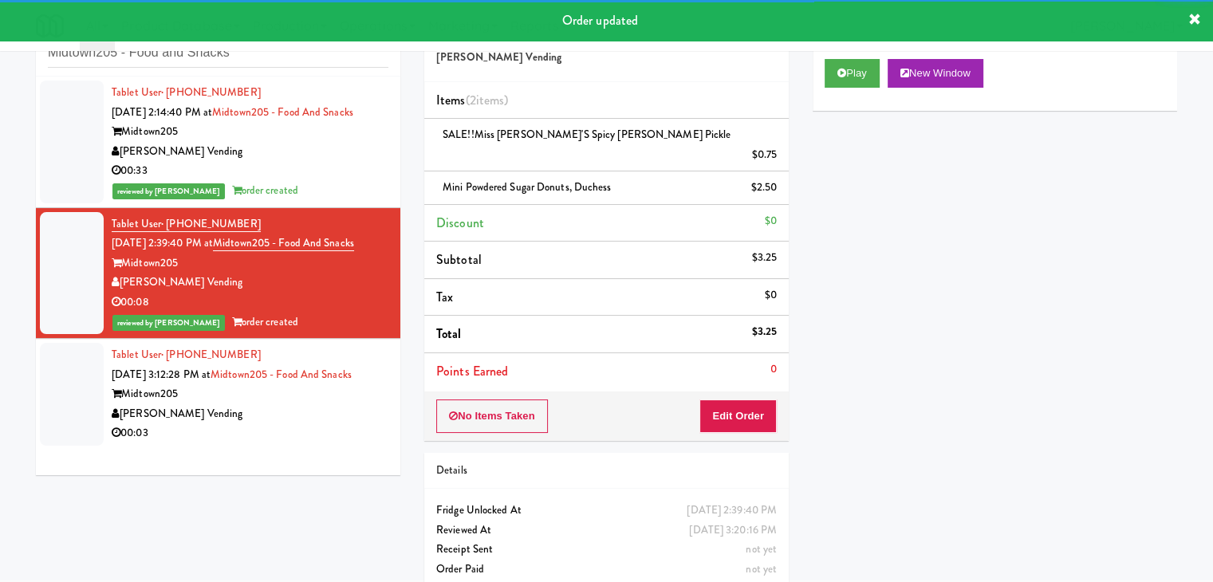
click at [263, 404] on div "Midtown205" at bounding box center [250, 394] width 277 height 20
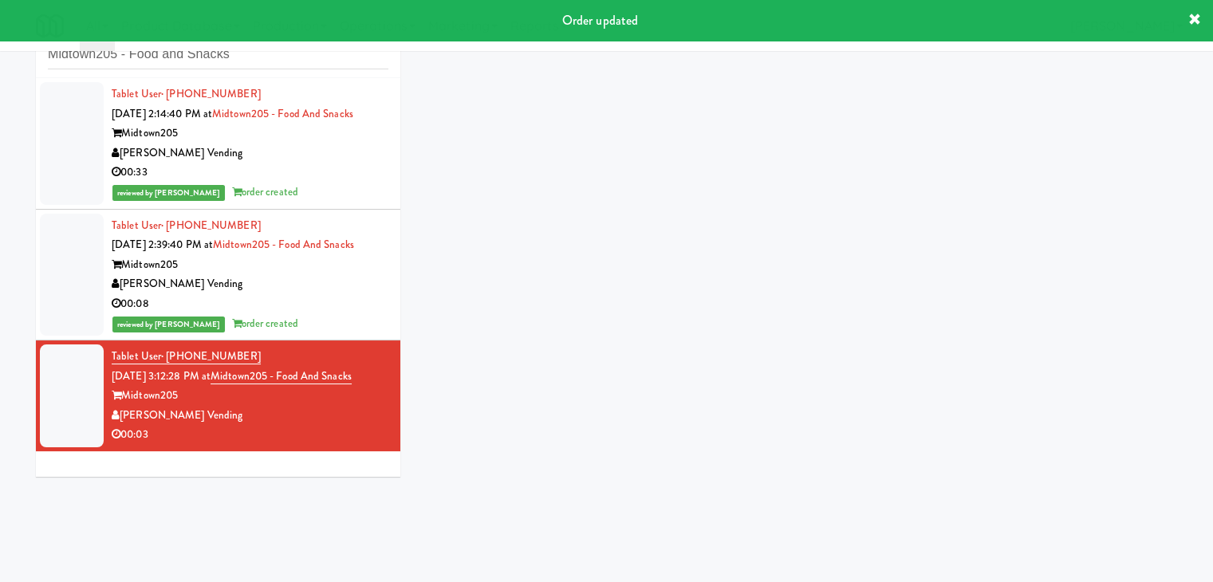
scroll to position [51, 0]
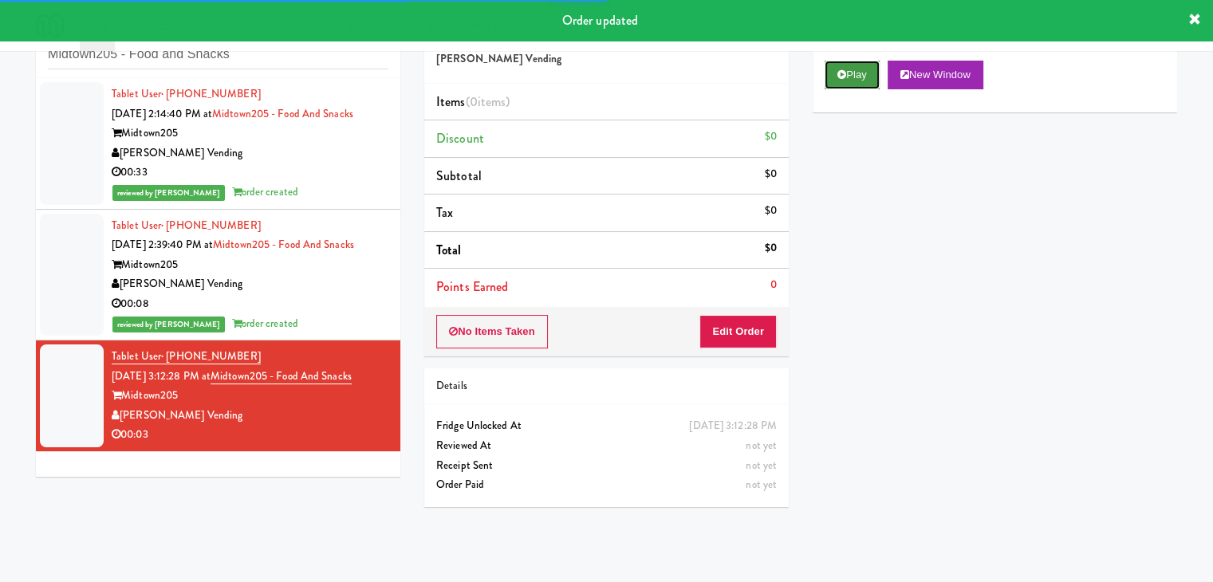
click at [848, 74] on button "Play" at bounding box center [852, 75] width 55 height 29
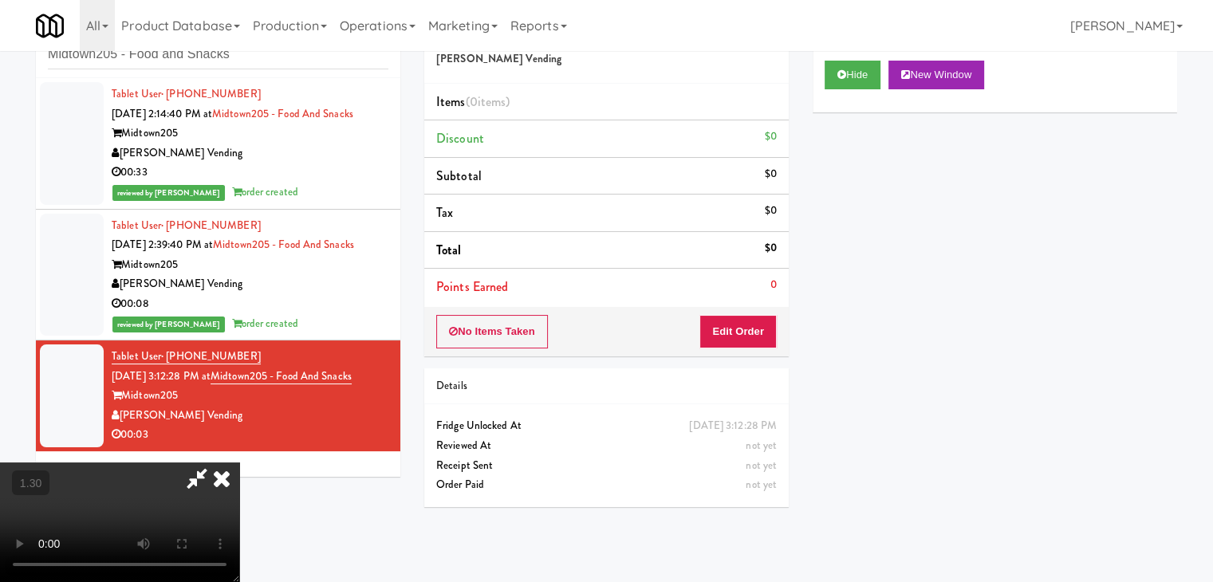
click at [239, 463] on video at bounding box center [119, 523] width 239 height 120
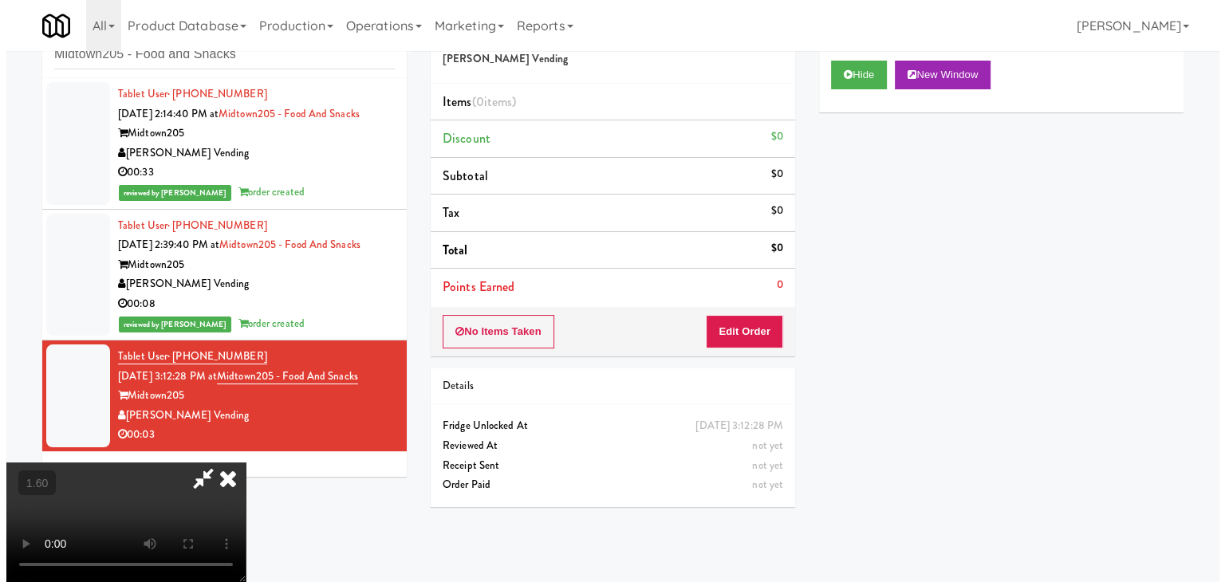
scroll to position [0, 0]
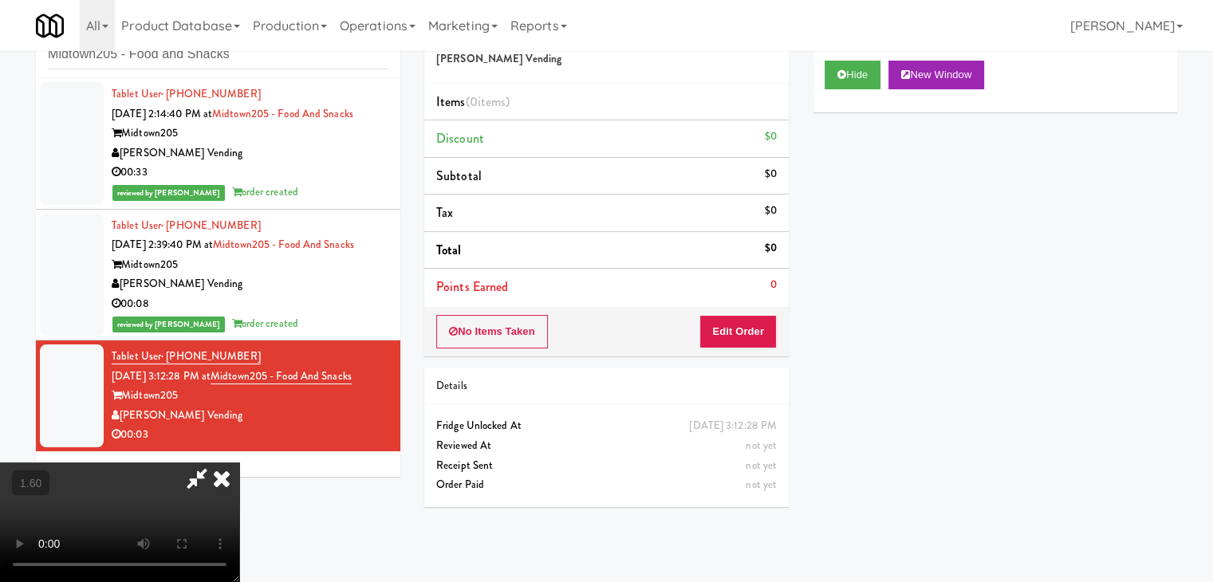
click at [239, 463] on icon at bounding box center [221, 479] width 35 height 32
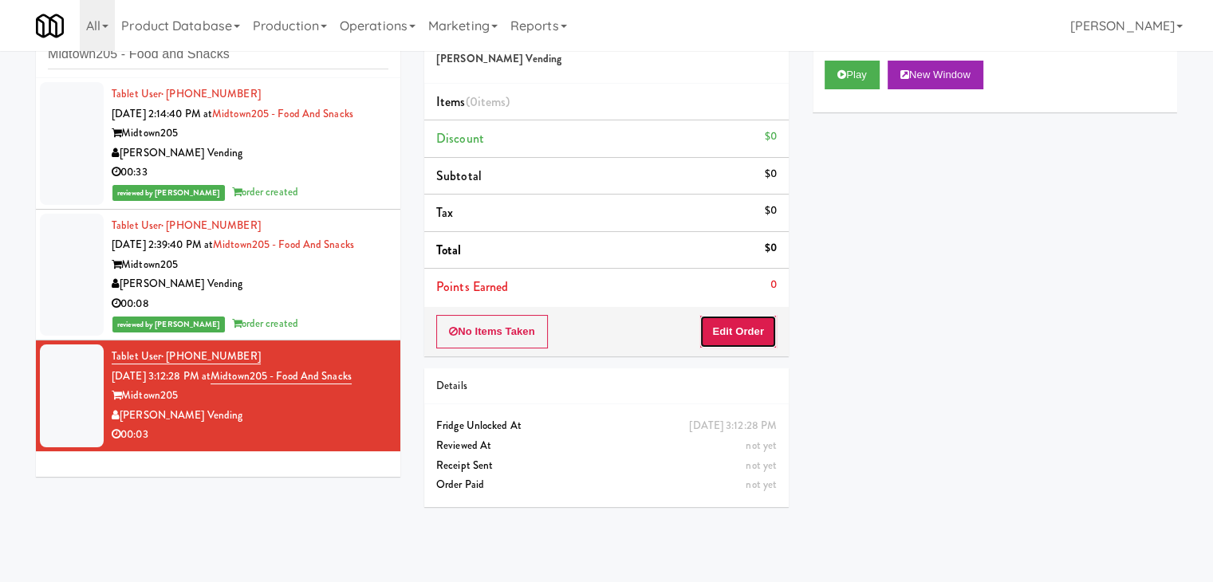
click at [722, 333] on button "Edit Order" at bounding box center [737, 331] width 77 height 33
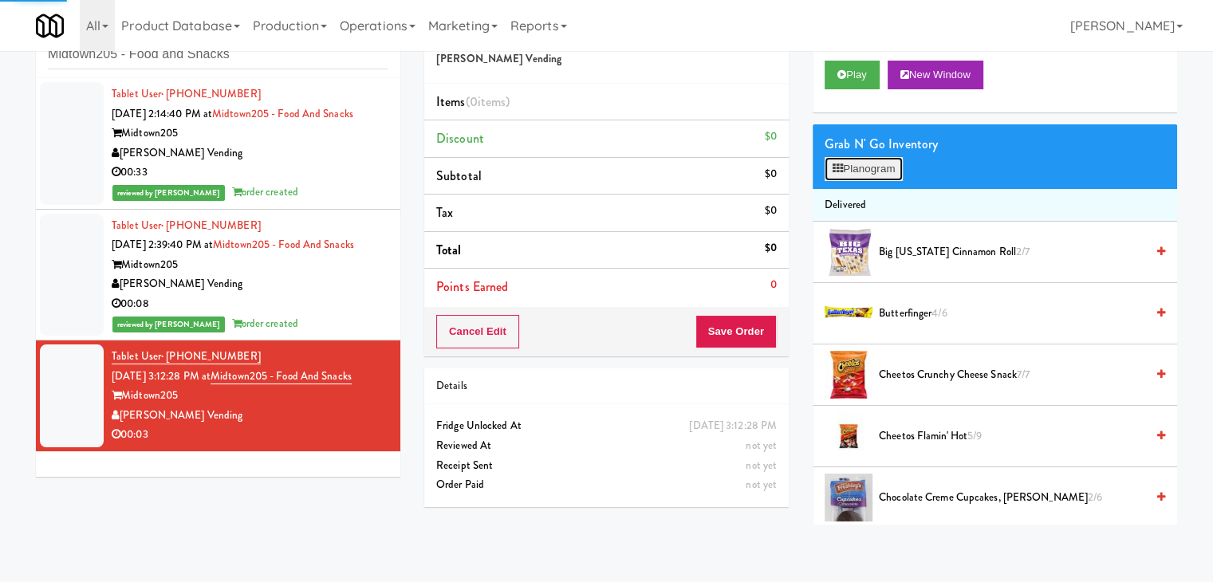
click at [836, 163] on icon at bounding box center [838, 168] width 10 height 10
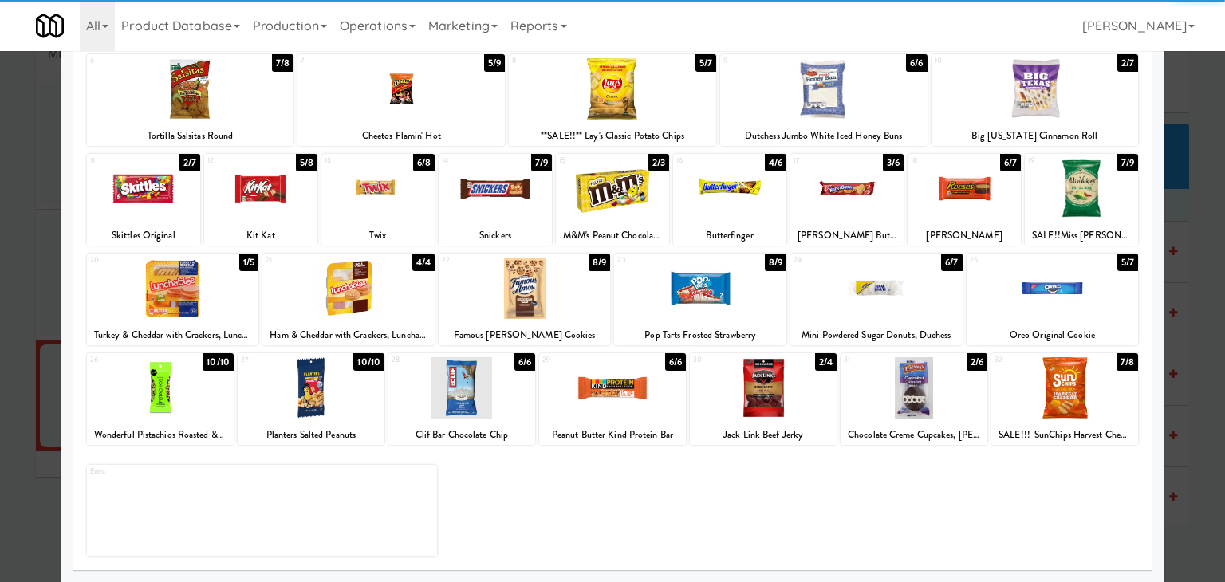
click at [1037, 373] on div at bounding box center [1064, 387] width 147 height 61
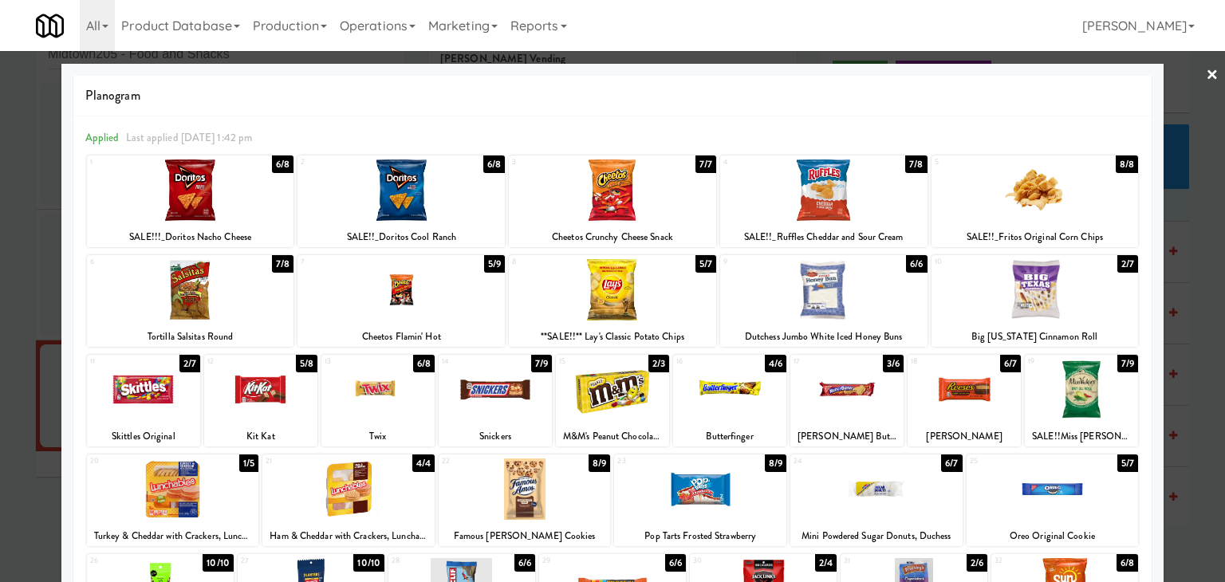
click at [1206, 74] on link "×" at bounding box center [1212, 75] width 13 height 49
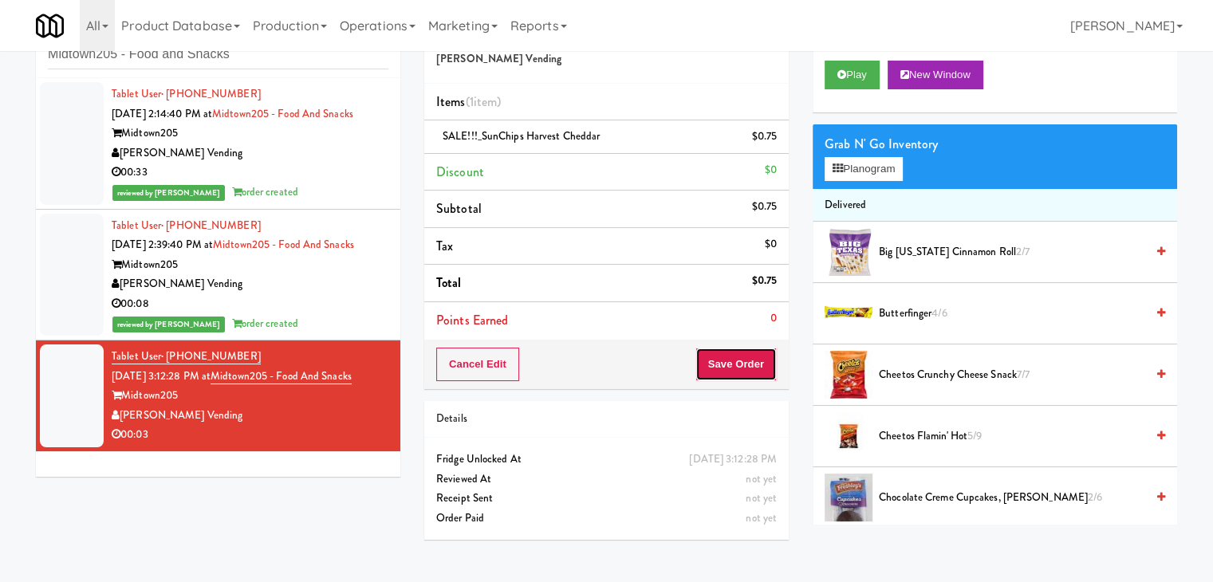
click at [734, 362] on button "Save Order" at bounding box center [735, 364] width 81 height 33
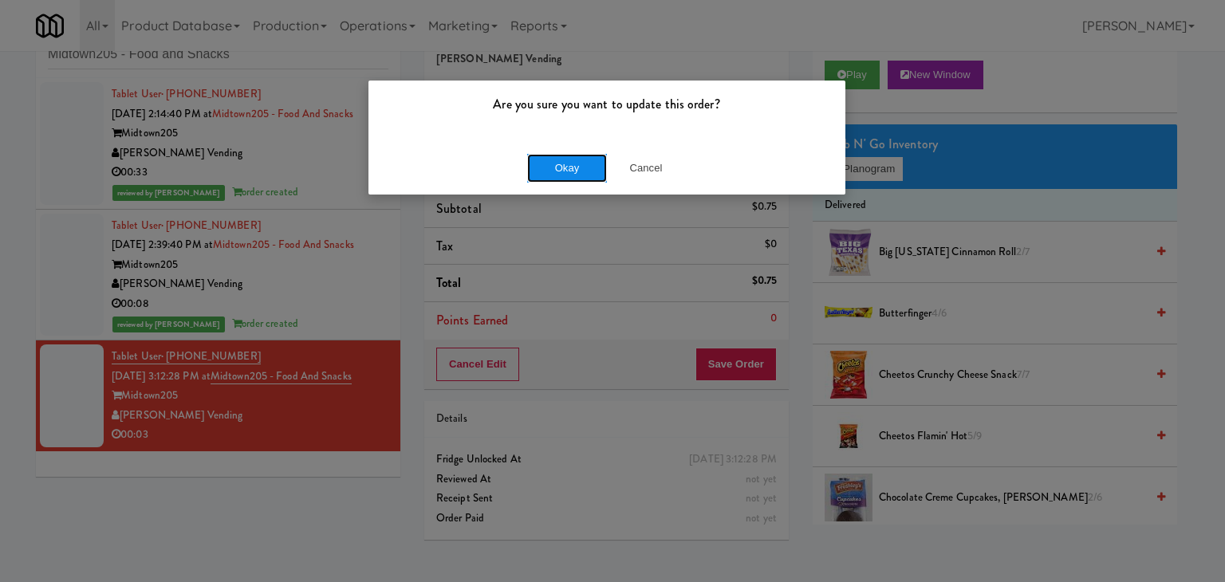
click at [586, 167] on button "Okay" at bounding box center [567, 168] width 80 height 29
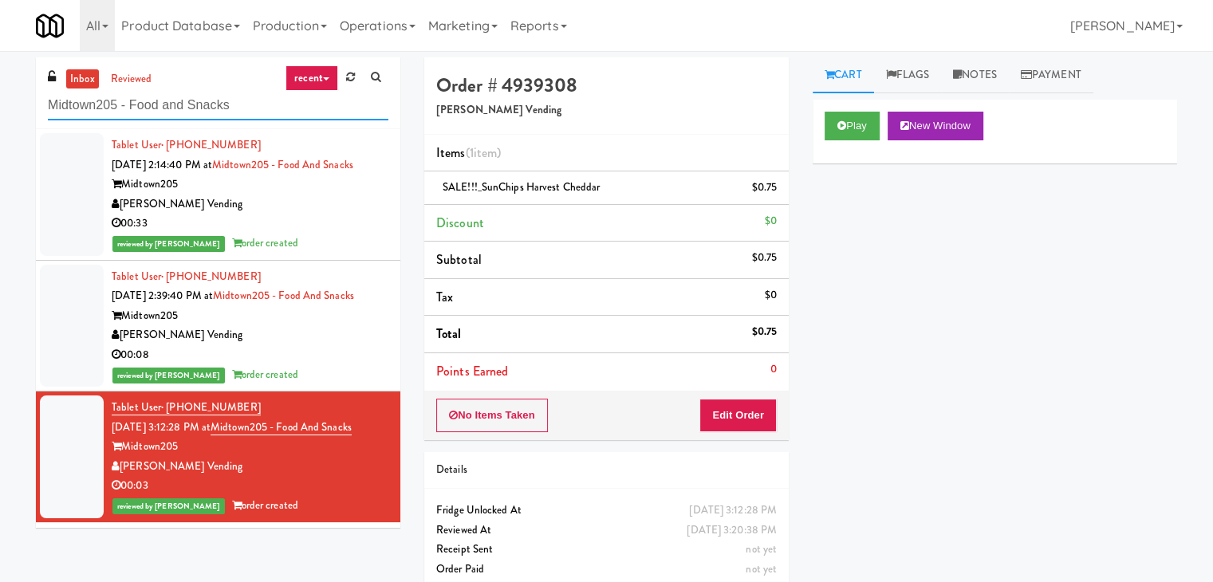
click at [236, 109] on input "Midtown205 - Food and Snacks" at bounding box center [218, 106] width 340 height 30
paste input "Revela 2 - Cooler - Right"
type input "Revela 2 - Cooler - Right"
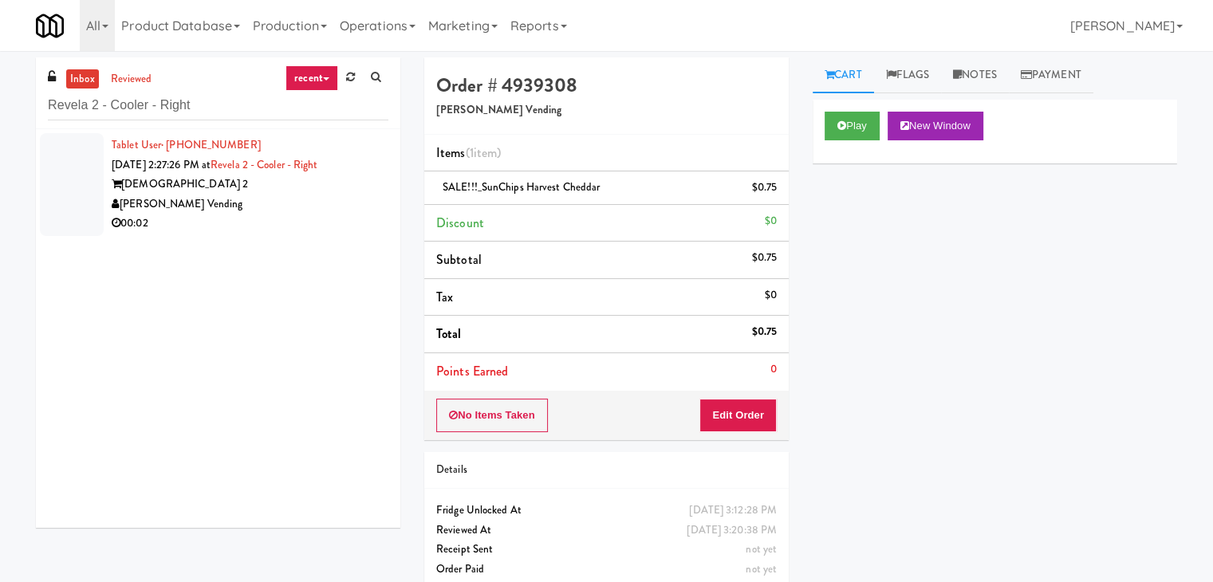
click at [328, 212] on div "[PERSON_NAME] Vending" at bounding box center [250, 205] width 277 height 20
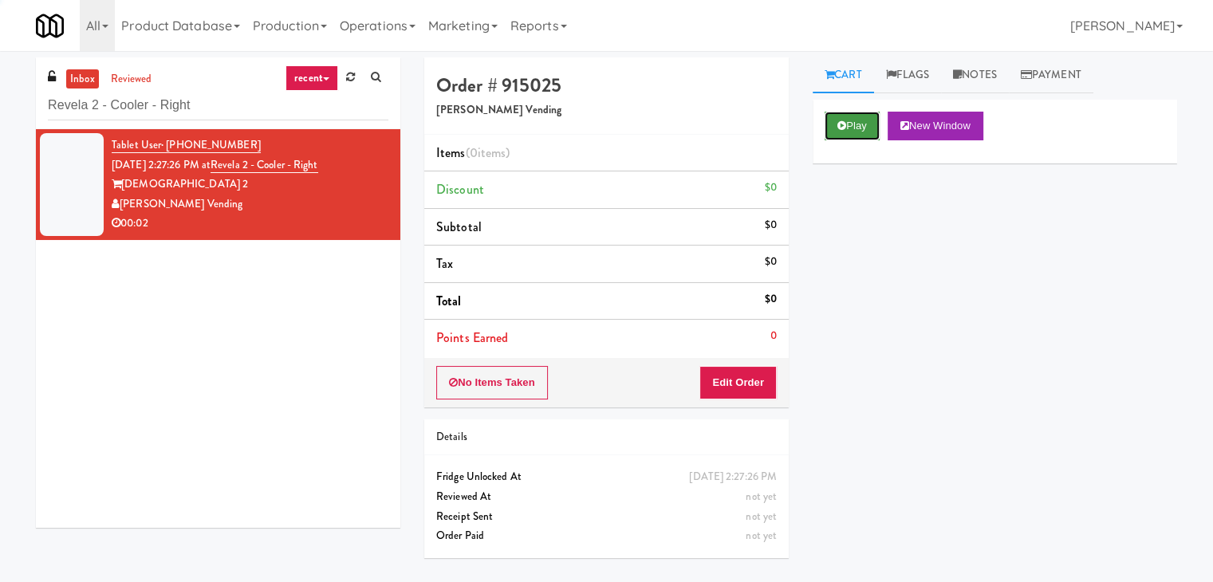
click at [838, 120] on icon at bounding box center [841, 125] width 9 height 10
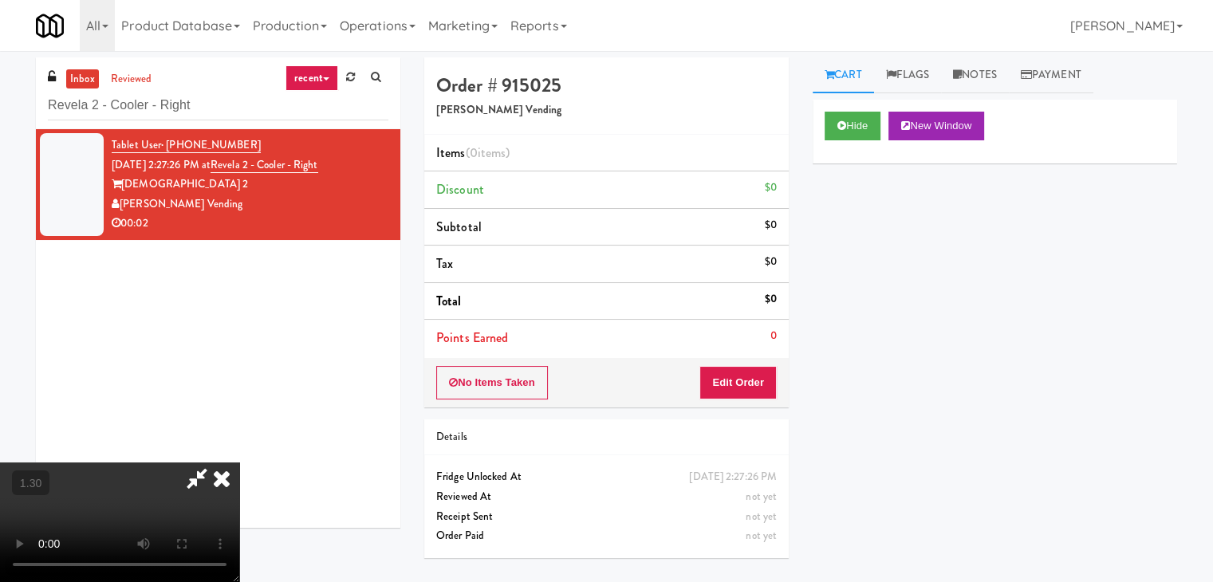
click at [239, 463] on video at bounding box center [119, 523] width 239 height 120
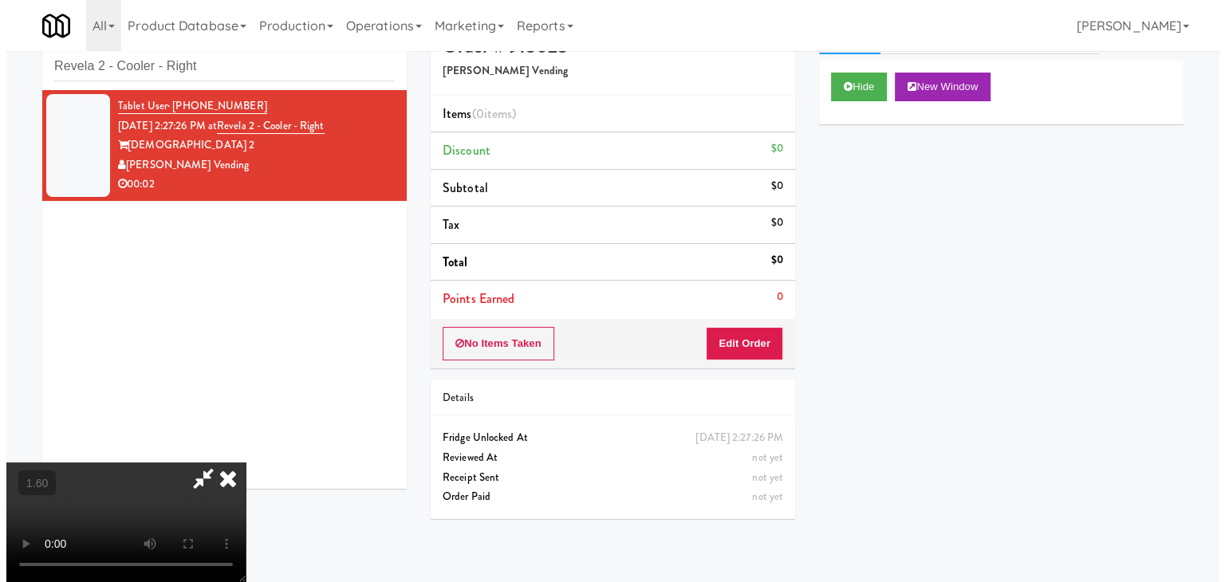
scroll to position [51, 0]
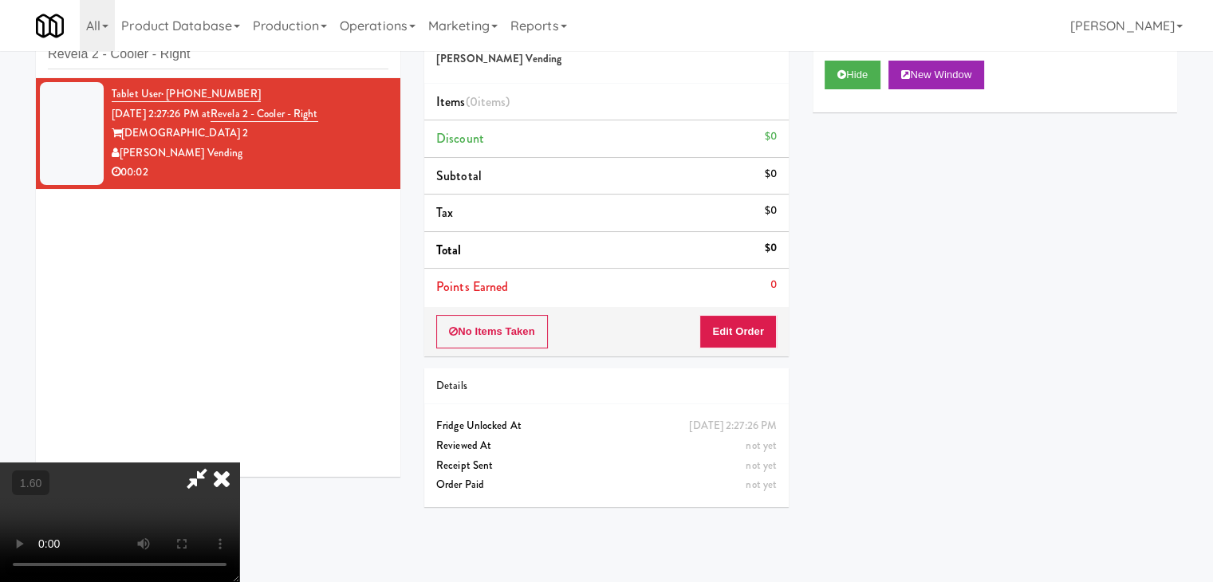
click at [239, 463] on icon at bounding box center [221, 479] width 35 height 32
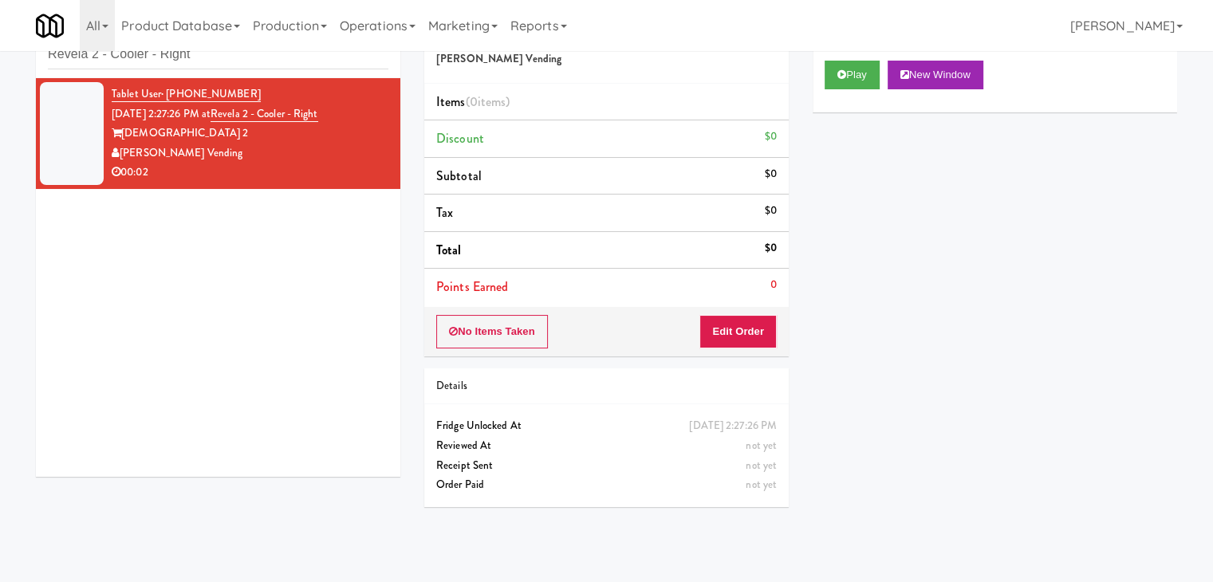
click at [743, 348] on div "No Items Taken Edit Order" at bounding box center [606, 331] width 364 height 49
click at [726, 351] on div "No Items Taken Edit Order" at bounding box center [606, 331] width 364 height 49
click at [749, 323] on button "Edit Order" at bounding box center [737, 331] width 77 height 33
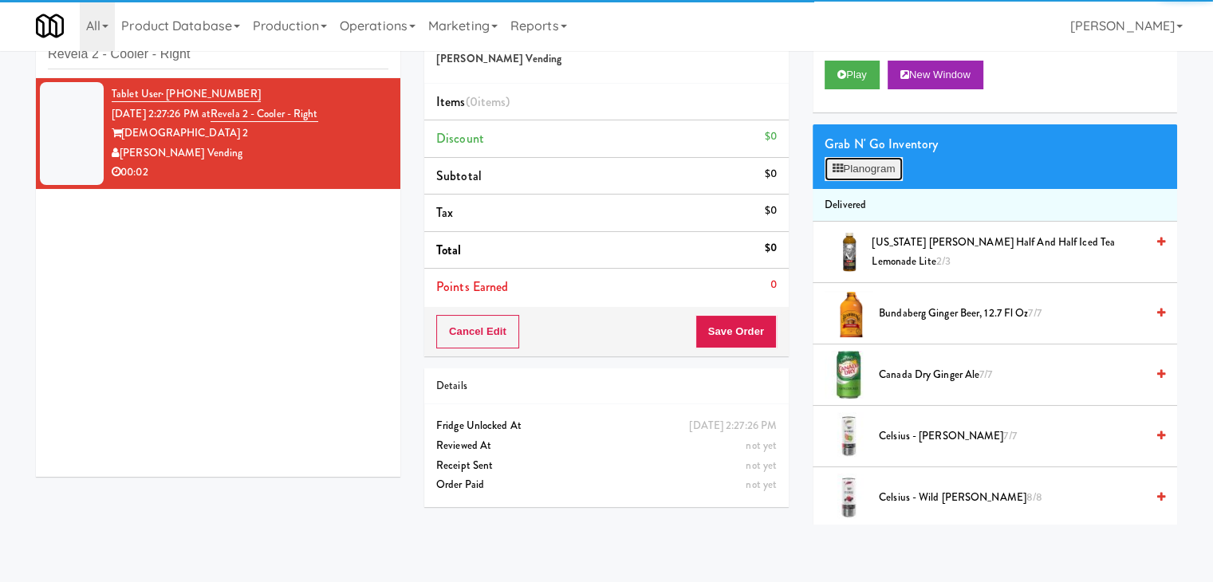
click at [855, 176] on button "Planogram" at bounding box center [864, 169] width 78 height 24
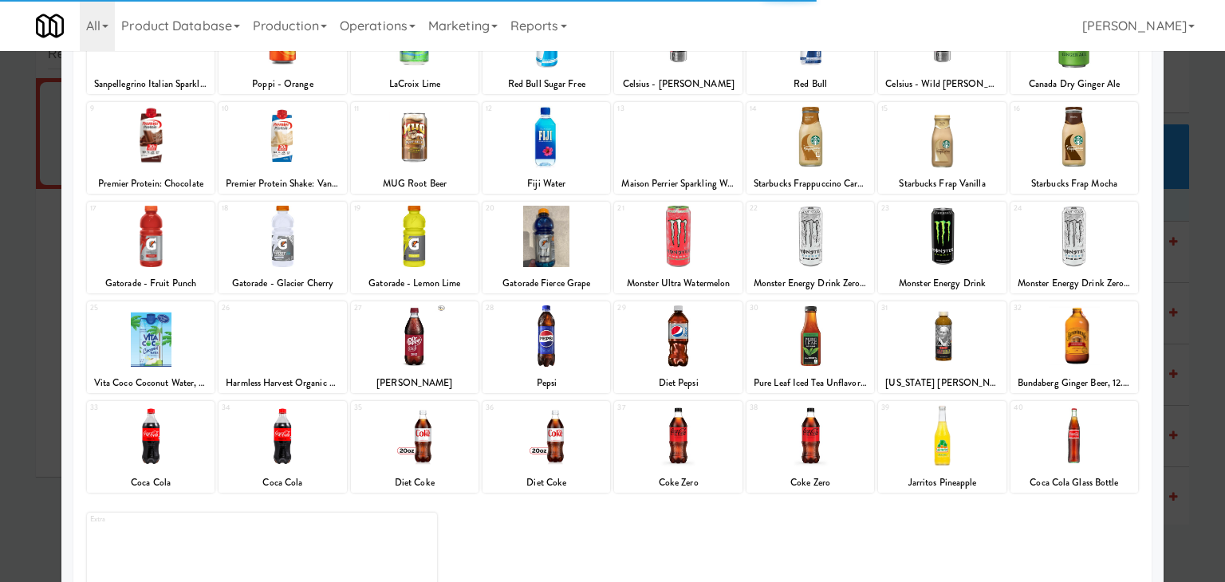
scroll to position [159, 0]
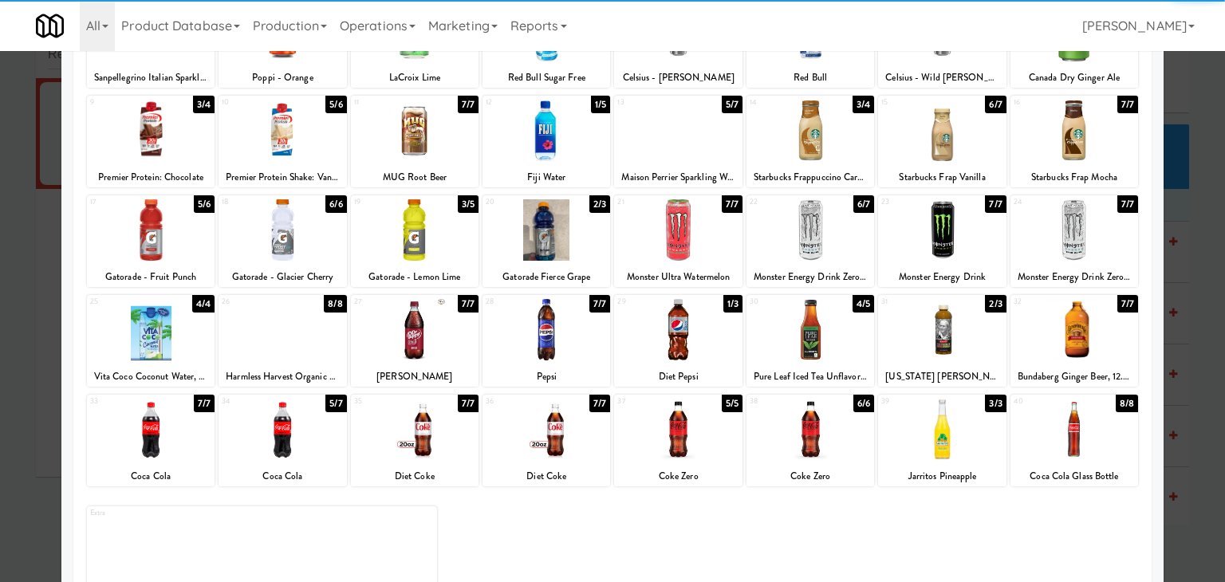
click at [440, 211] on div at bounding box center [415, 229] width 128 height 61
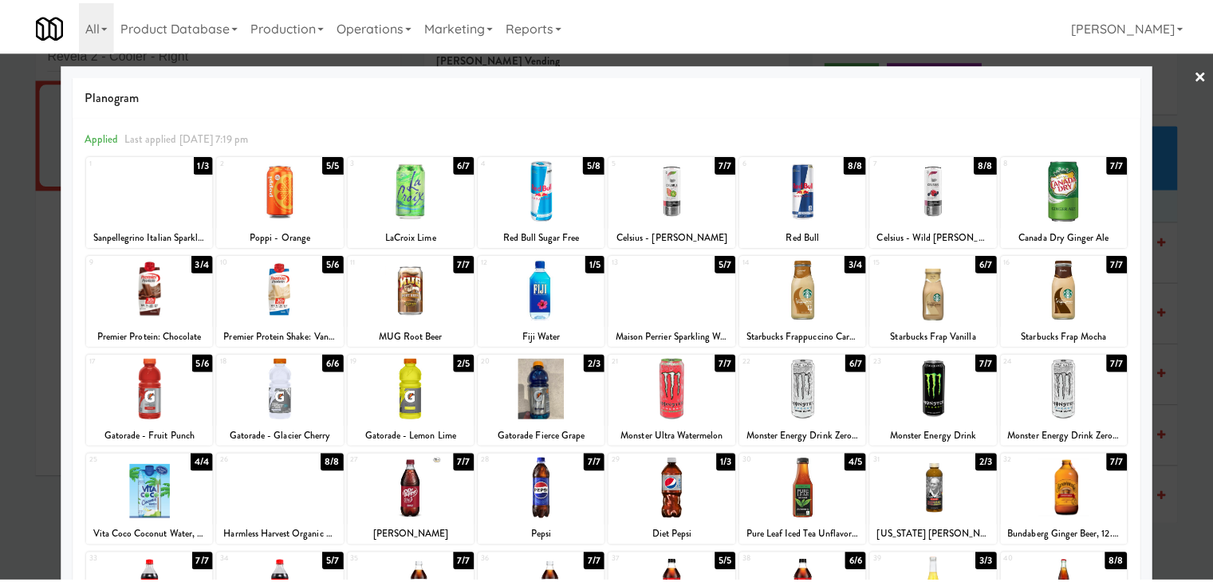
scroll to position [0, 0]
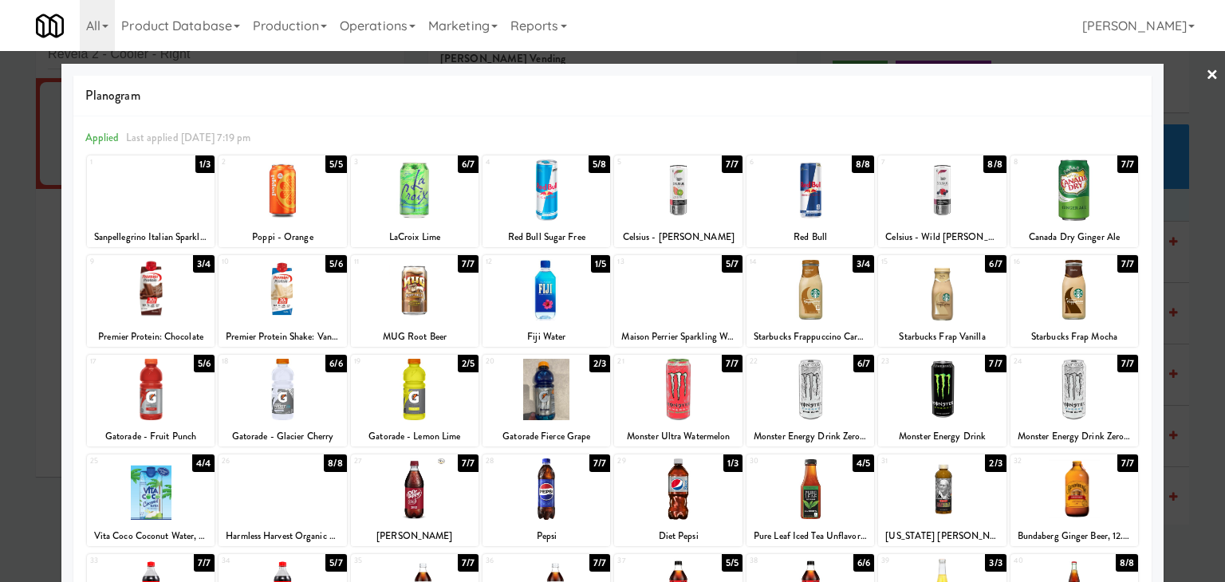
click at [1206, 72] on link "×" at bounding box center [1212, 75] width 13 height 49
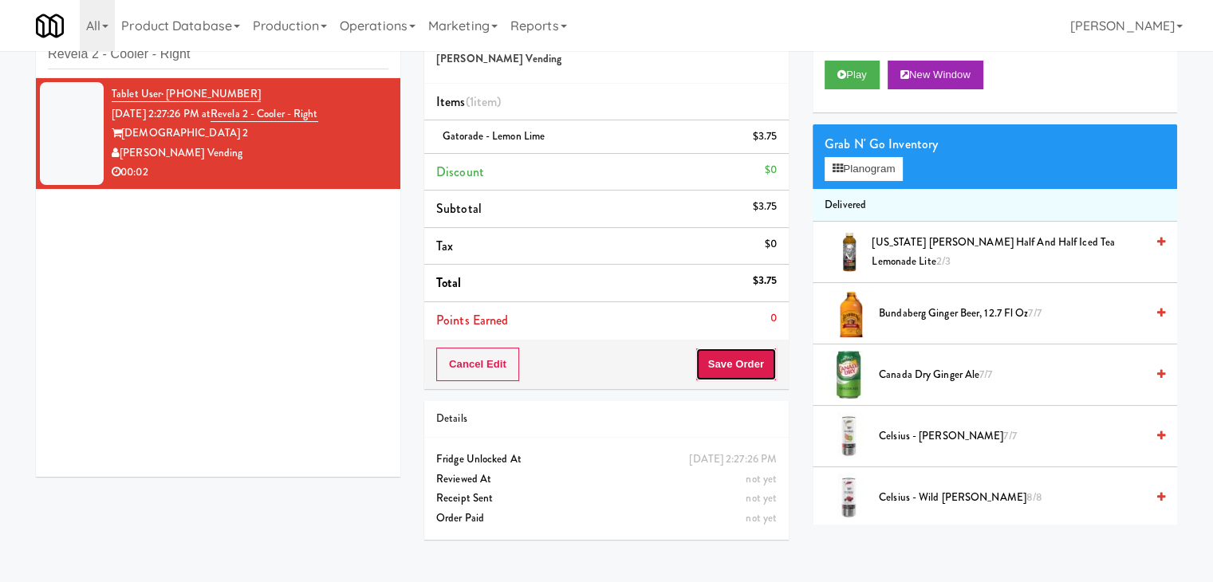
click at [752, 362] on button "Save Order" at bounding box center [735, 364] width 81 height 33
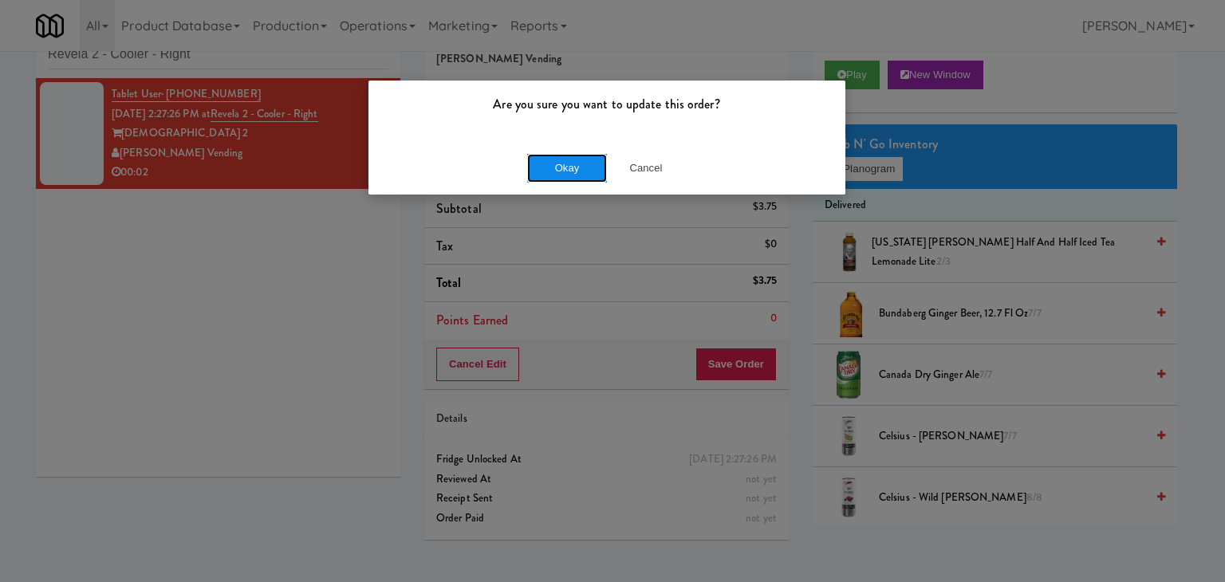
click at [569, 172] on button "Okay" at bounding box center [567, 168] width 80 height 29
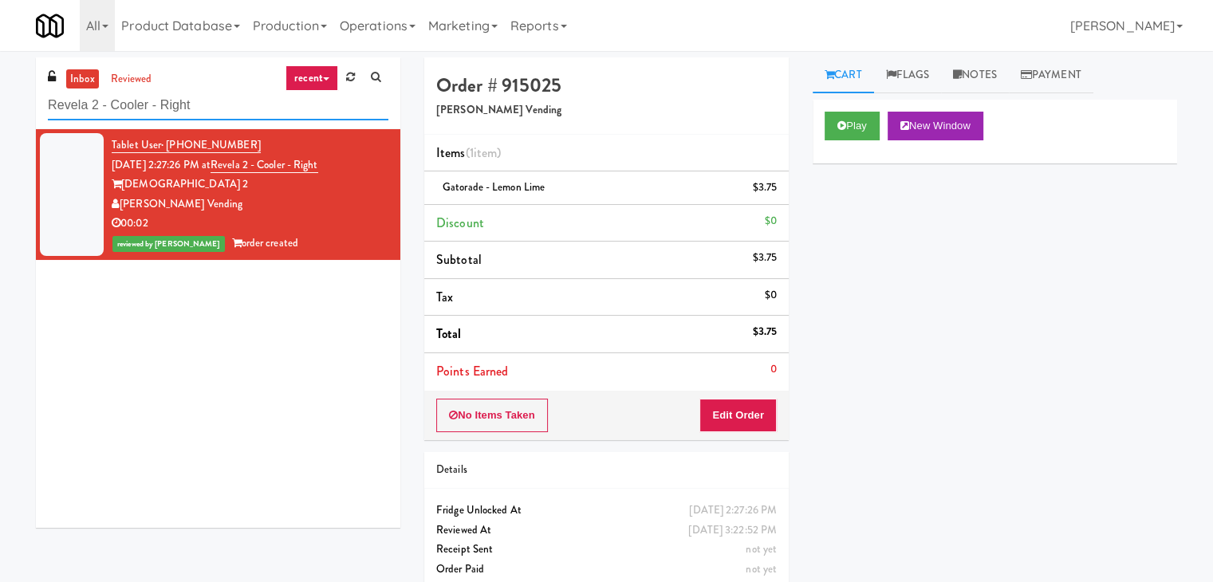
click at [219, 101] on input "Revela 2 - Cooler - Right" at bounding box center [218, 106] width 340 height 30
paste input "CC2 Drinks Cooler"
type input "CC2 Drinks Cooler"
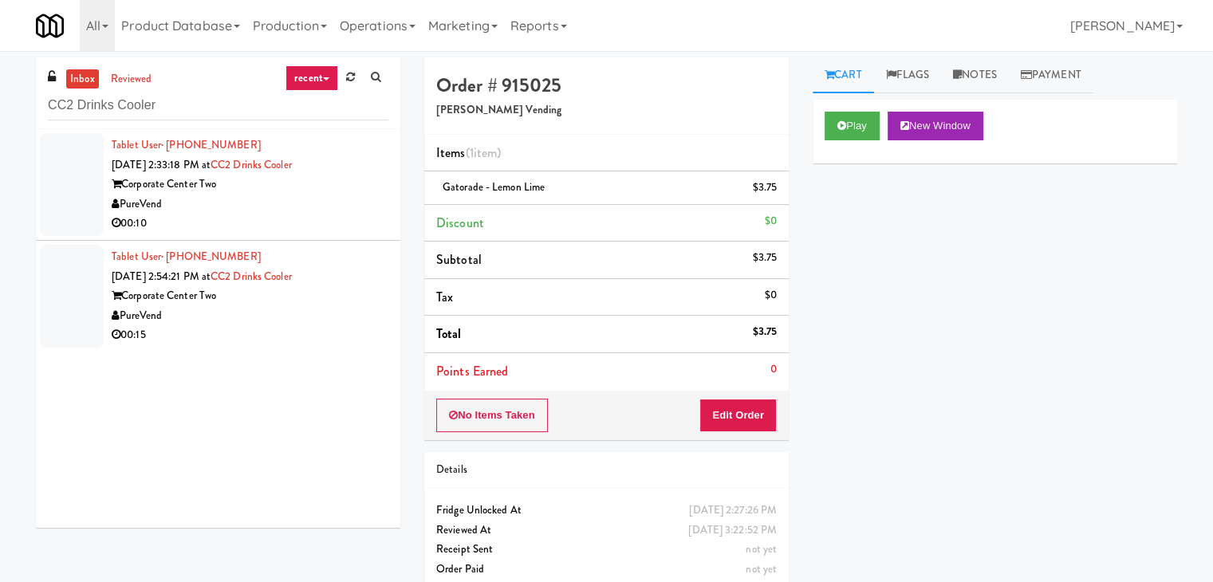
click at [355, 205] on div "PureVend" at bounding box center [250, 205] width 277 height 20
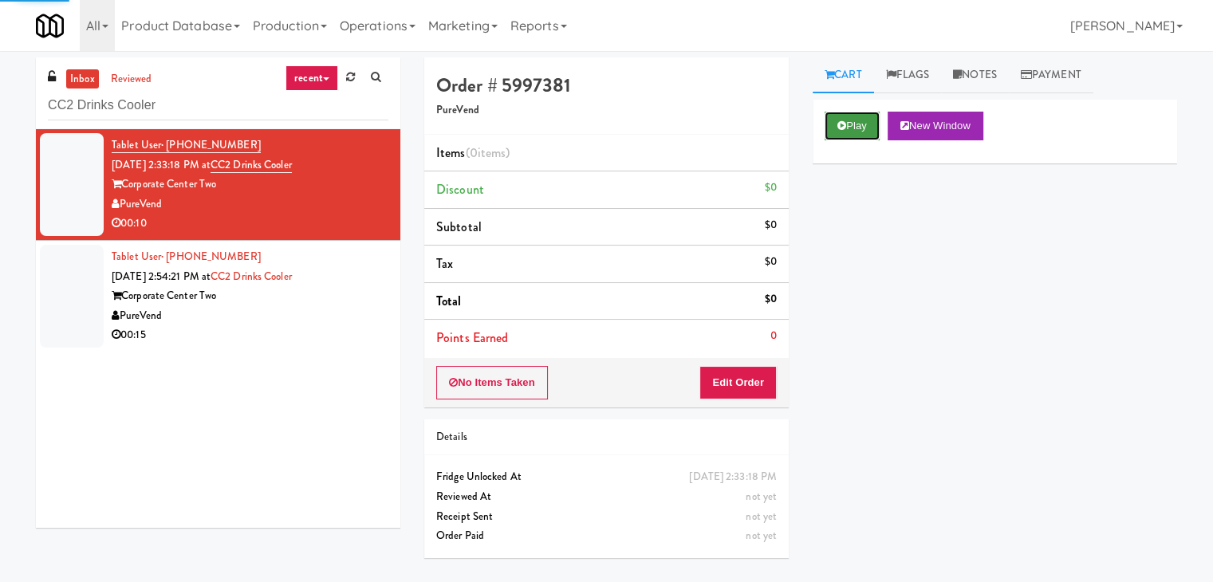
click at [845, 120] on icon at bounding box center [841, 125] width 9 height 10
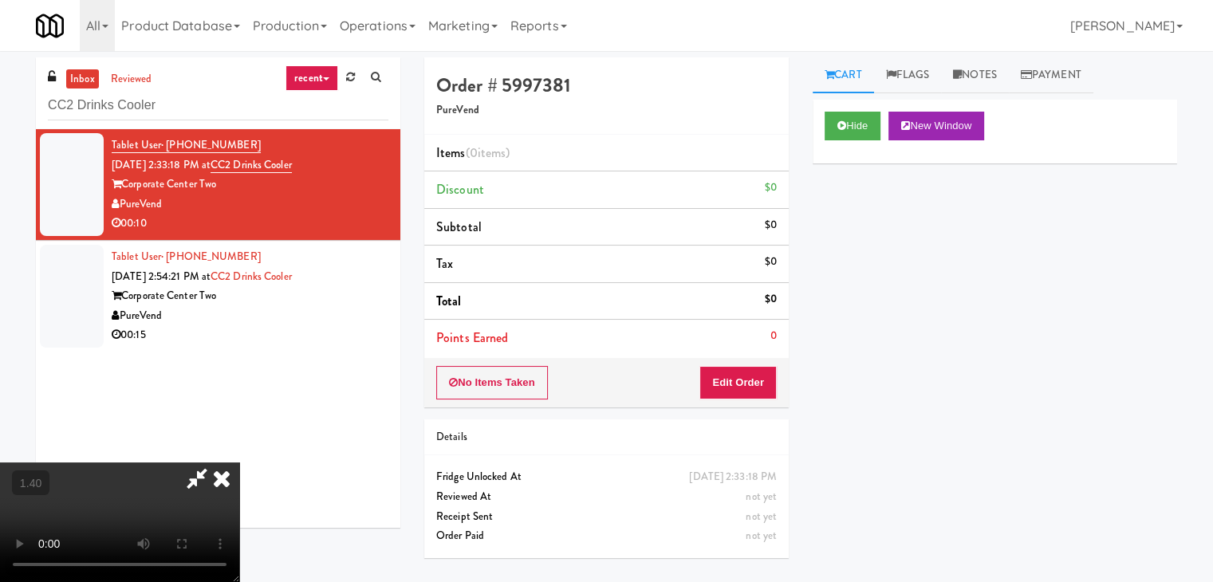
click at [239, 463] on video at bounding box center [119, 523] width 239 height 120
click at [239, 463] on icon at bounding box center [221, 479] width 35 height 32
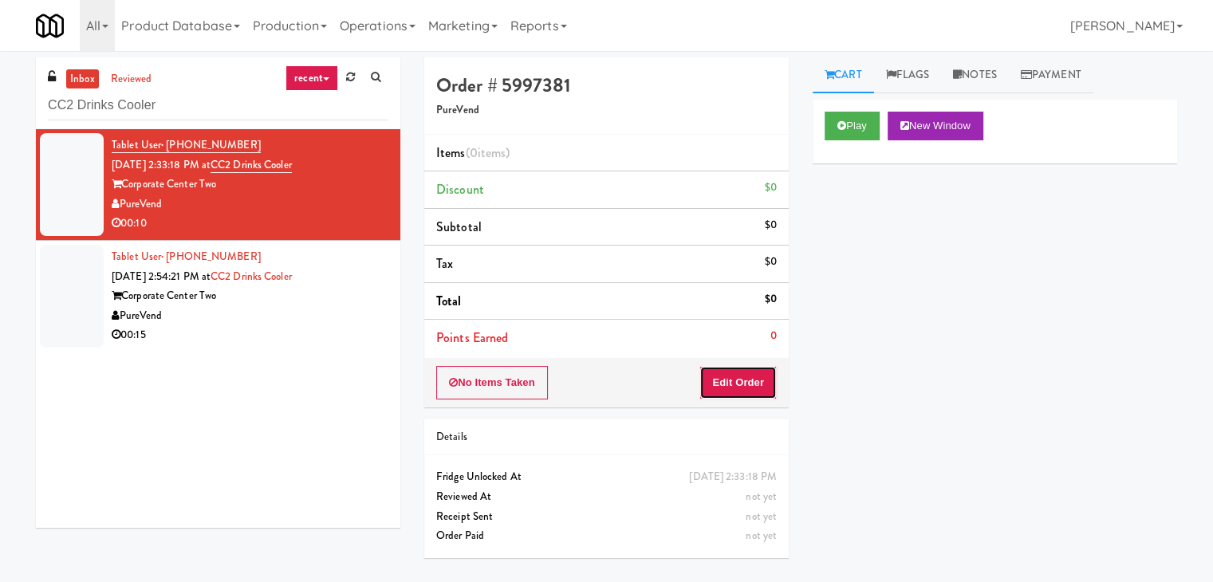
click at [737, 368] on button "Edit Order" at bounding box center [737, 382] width 77 height 33
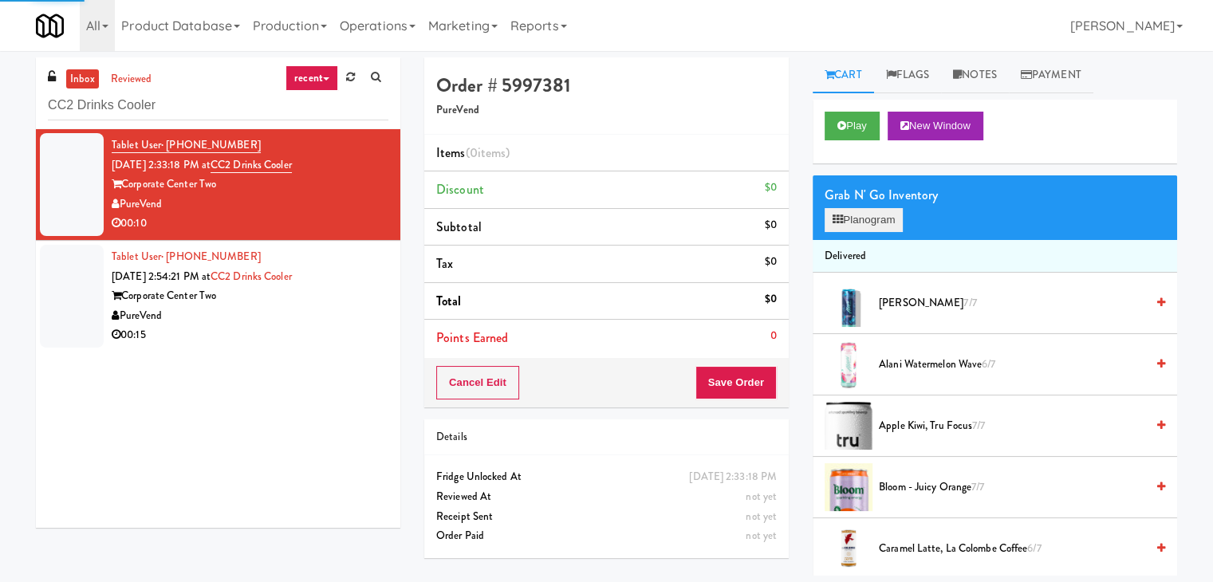
click at [846, 230] on div "Grab N' Go Inventory Planogram" at bounding box center [995, 207] width 364 height 65
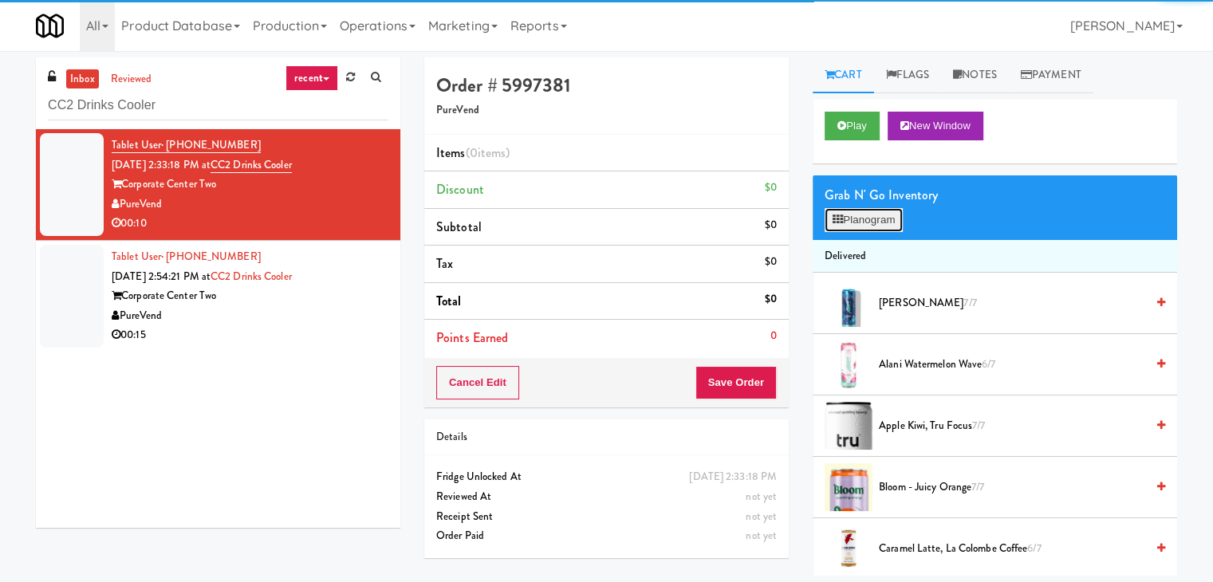
click at [846, 211] on button "Planogram" at bounding box center [864, 220] width 78 height 24
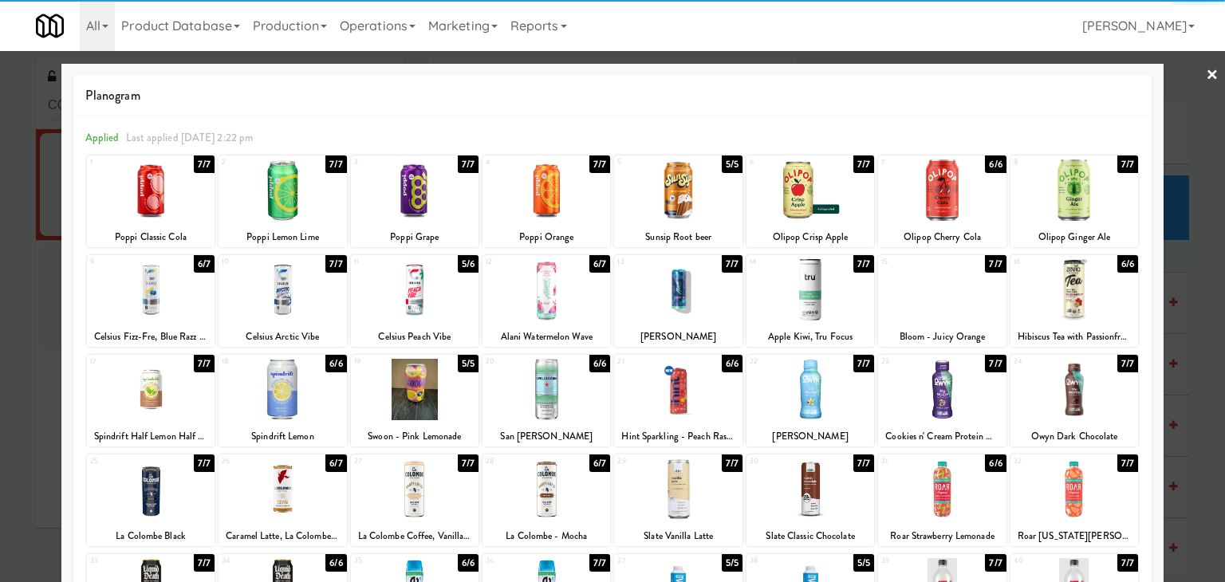
click at [673, 287] on div at bounding box center [678, 289] width 128 height 61
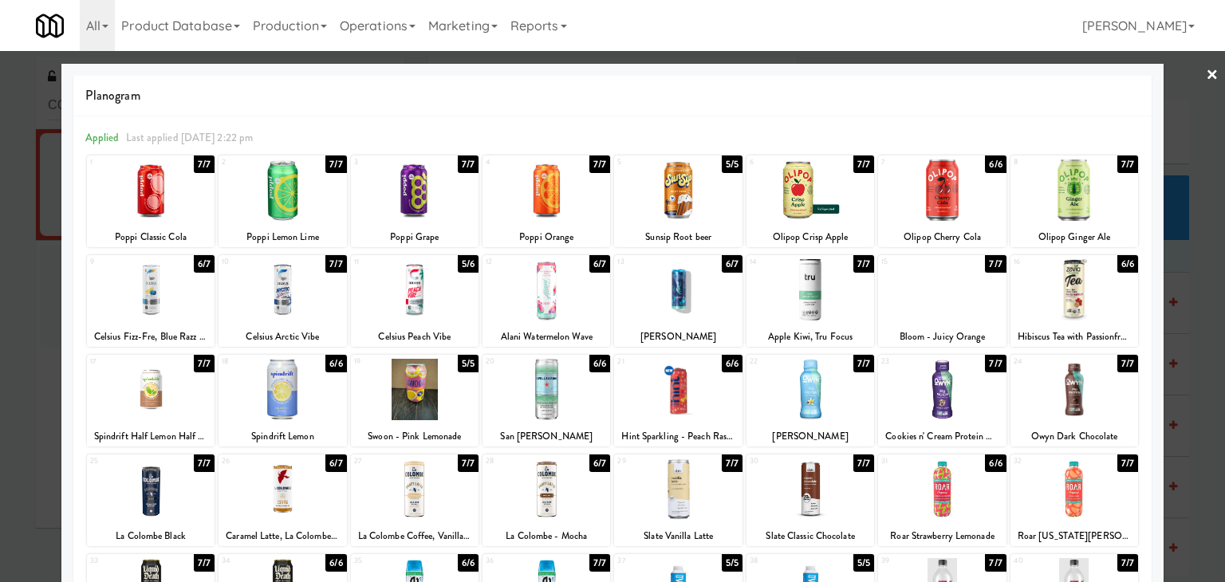
click at [1206, 78] on link "×" at bounding box center [1212, 75] width 13 height 49
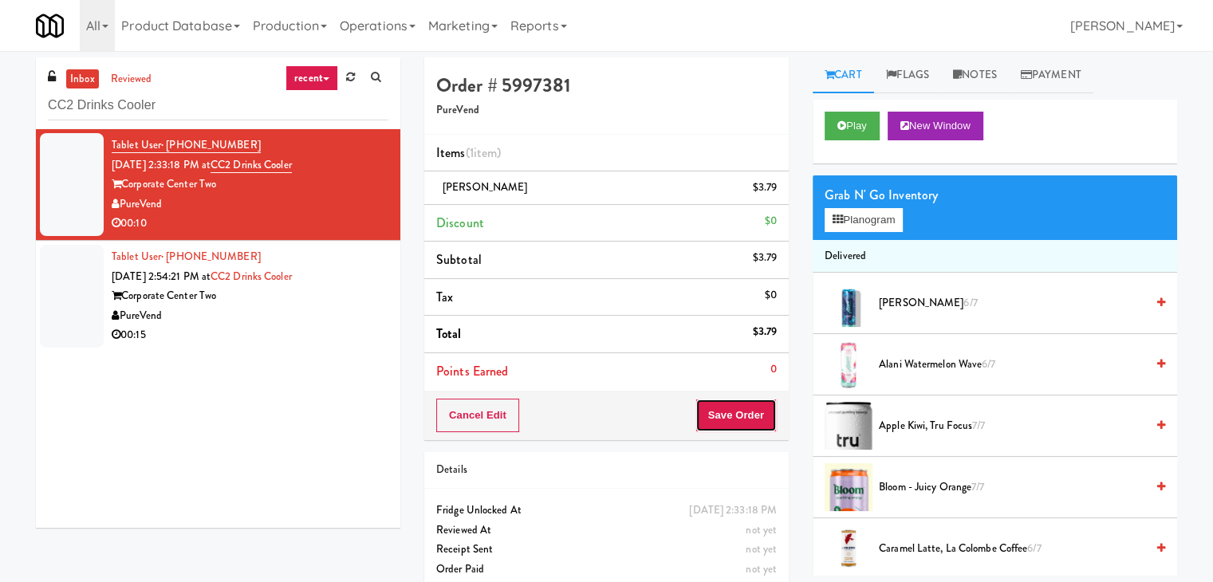
drag, startPoint x: 743, startPoint y: 415, endPoint x: 750, endPoint y: 407, distance: 10.1
click at [744, 415] on button "Save Order" at bounding box center [735, 415] width 81 height 33
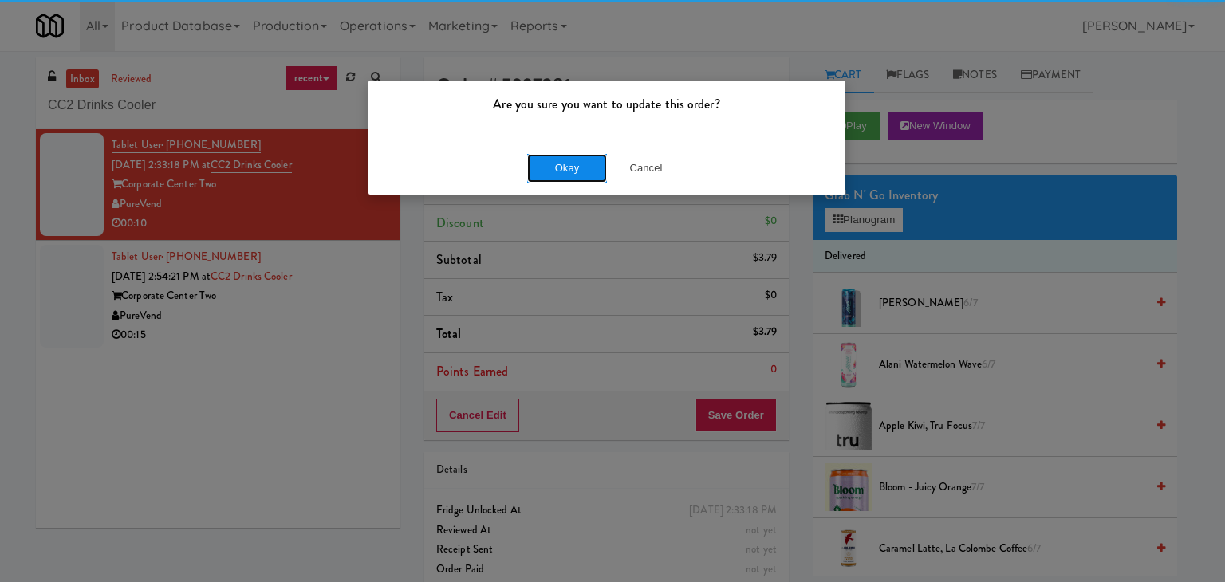
click at [588, 162] on button "Okay" at bounding box center [567, 168] width 80 height 29
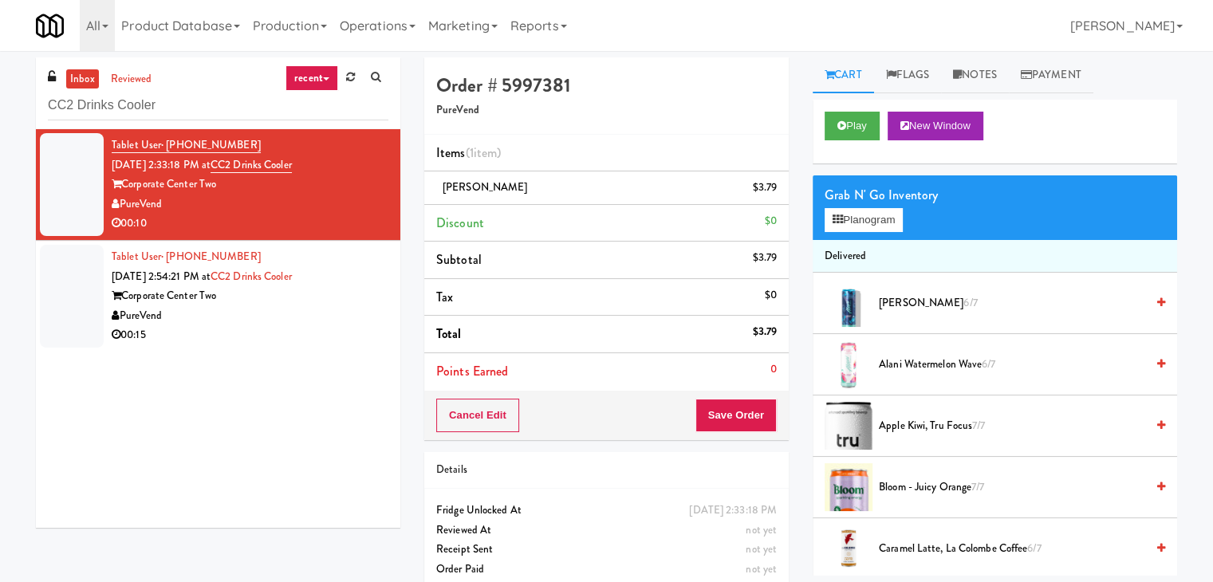
click at [343, 337] on div "00:15" at bounding box center [250, 335] width 277 height 20
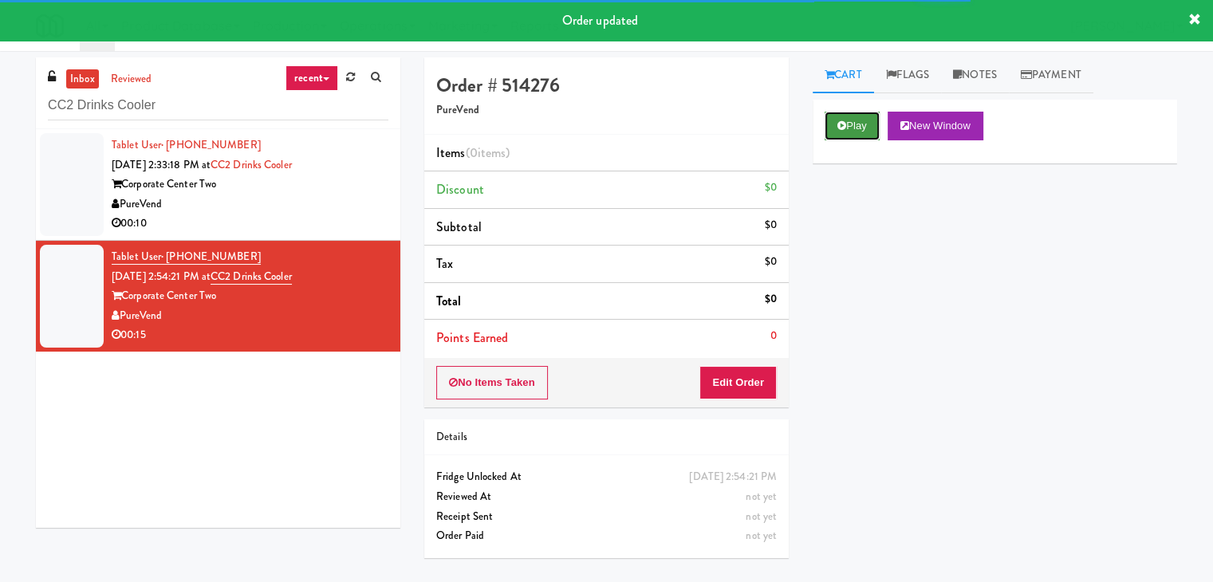
click at [864, 129] on button "Play" at bounding box center [852, 126] width 55 height 29
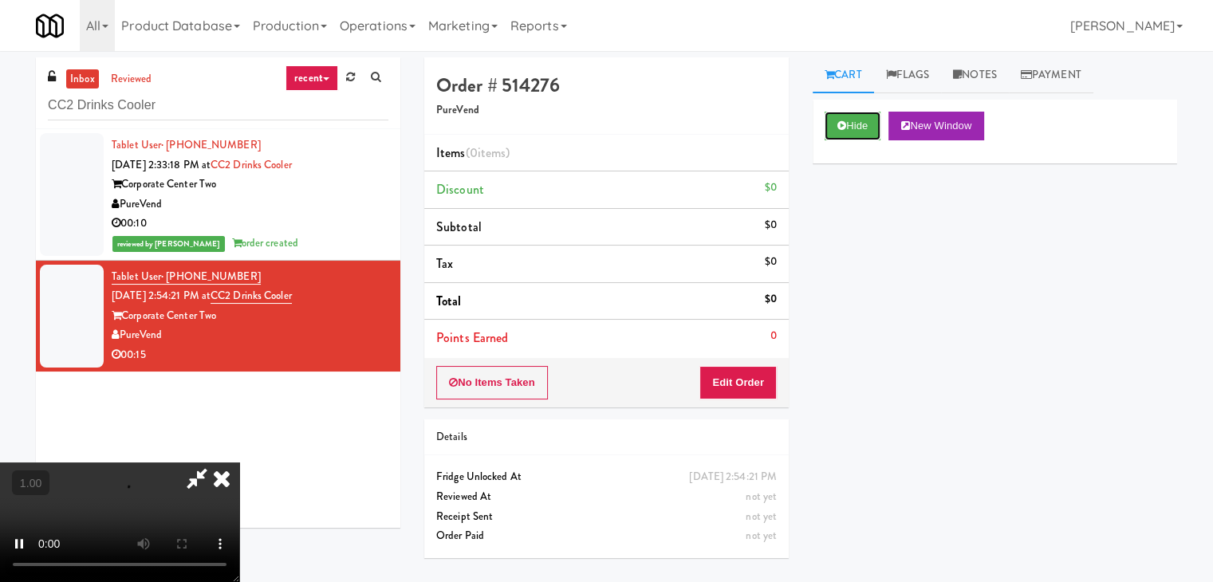
scroll to position [224, 0]
click at [239, 463] on video at bounding box center [119, 523] width 239 height 120
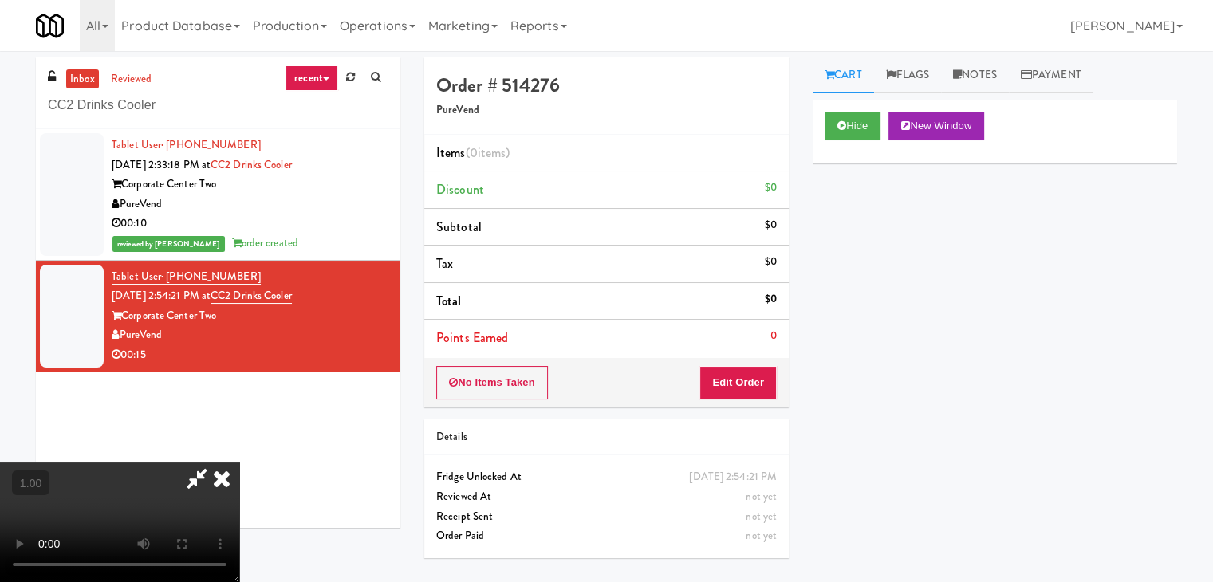
click at [239, 463] on video at bounding box center [119, 523] width 239 height 120
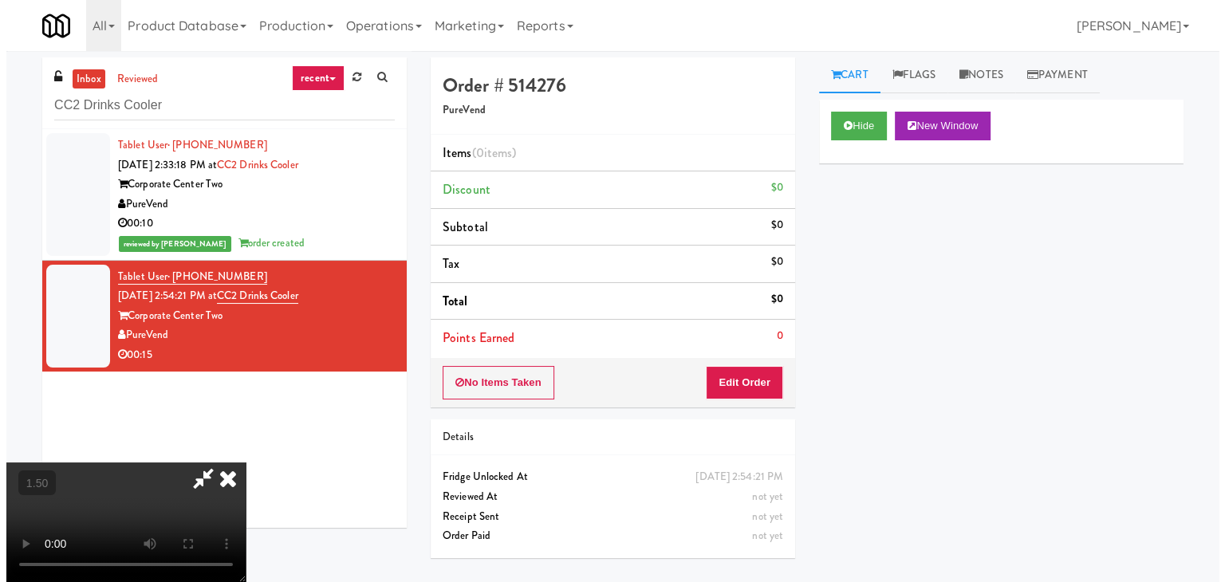
scroll to position [0, 0]
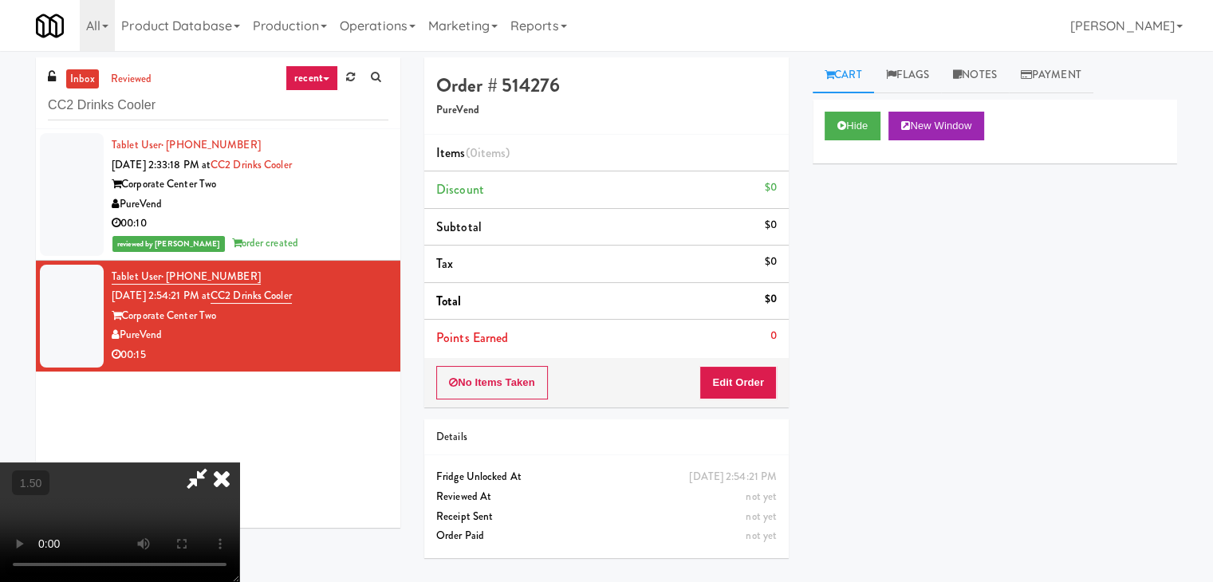
click at [239, 463] on icon at bounding box center [221, 479] width 35 height 32
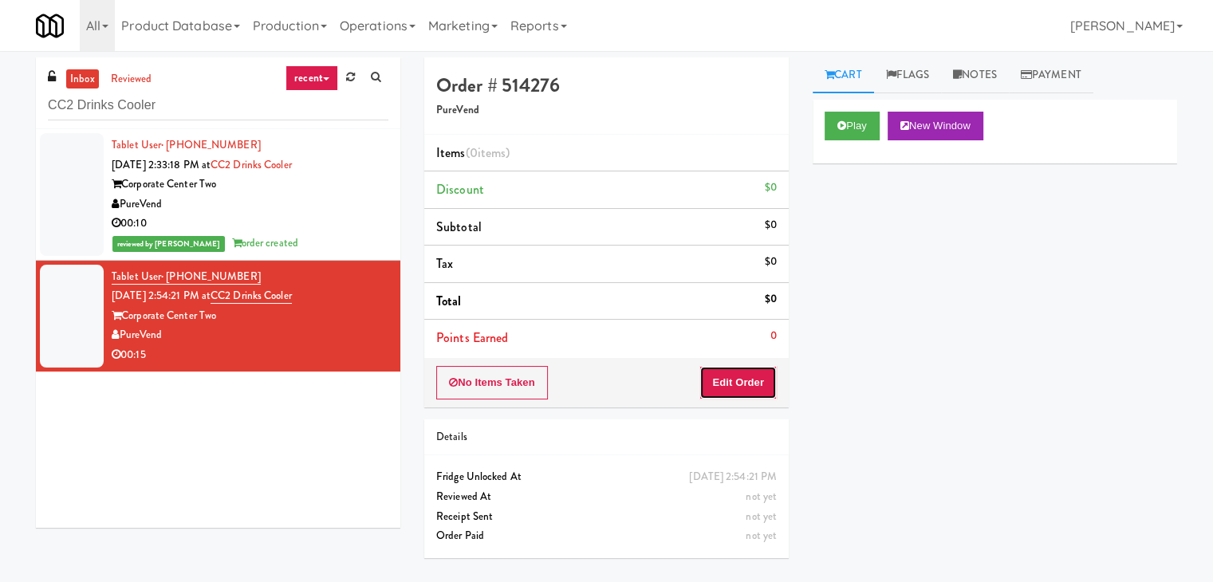
click at [746, 393] on button "Edit Order" at bounding box center [737, 382] width 77 height 33
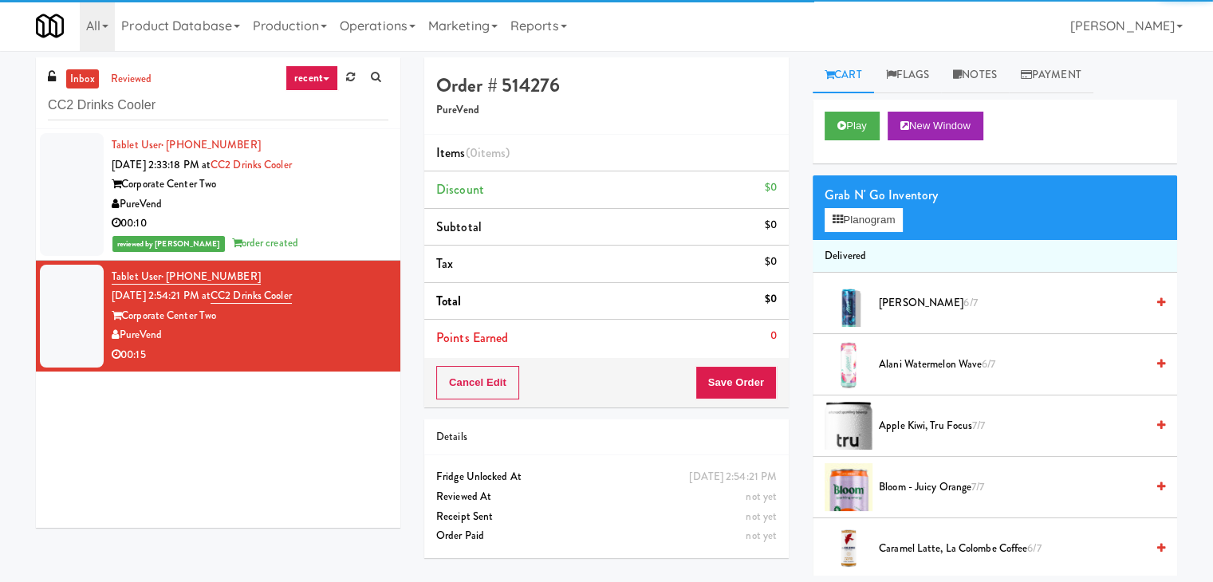
click at [908, 212] on div "Grab N' Go Inventory Planogram" at bounding box center [995, 207] width 364 height 65
click at [899, 216] on button "Planogram" at bounding box center [864, 220] width 78 height 24
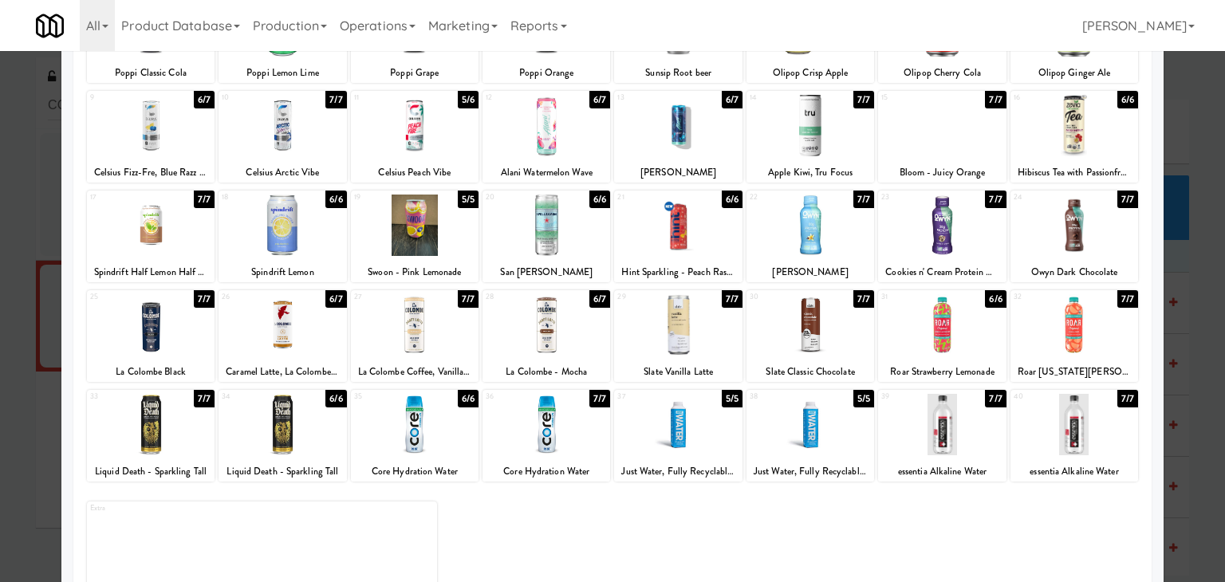
scroll to position [201, 0]
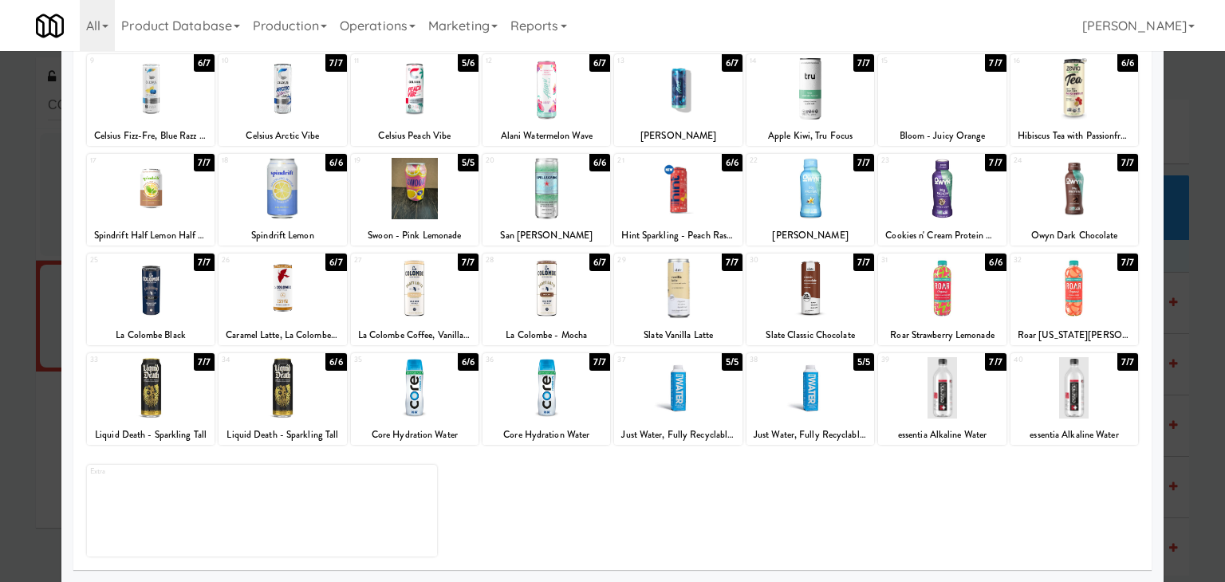
click at [689, 293] on div at bounding box center [678, 288] width 128 height 61
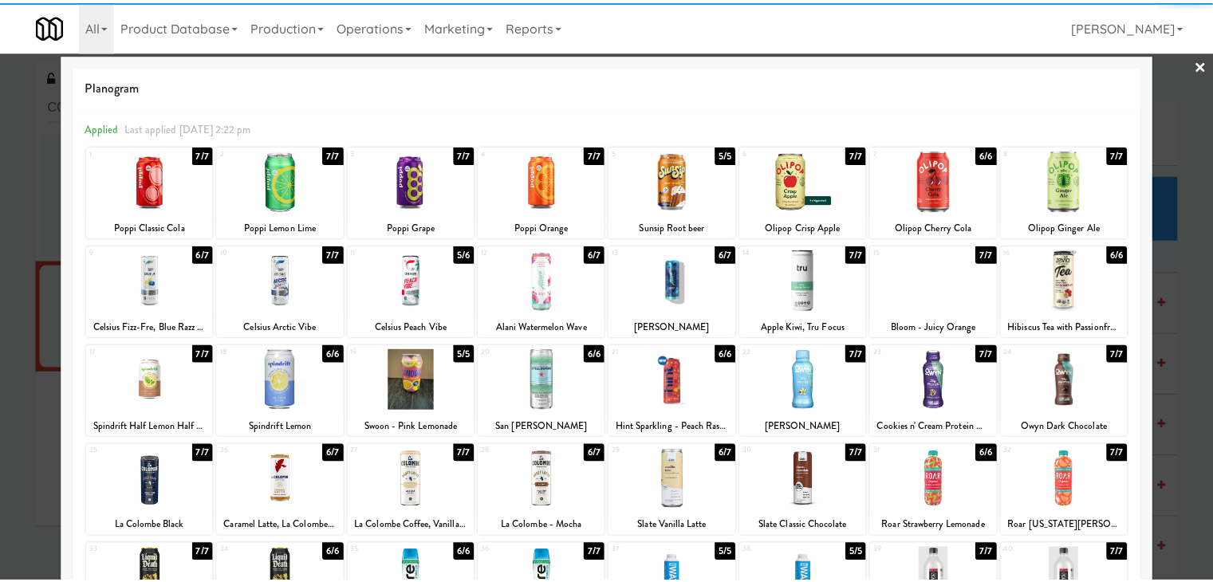
scroll to position [0, 0]
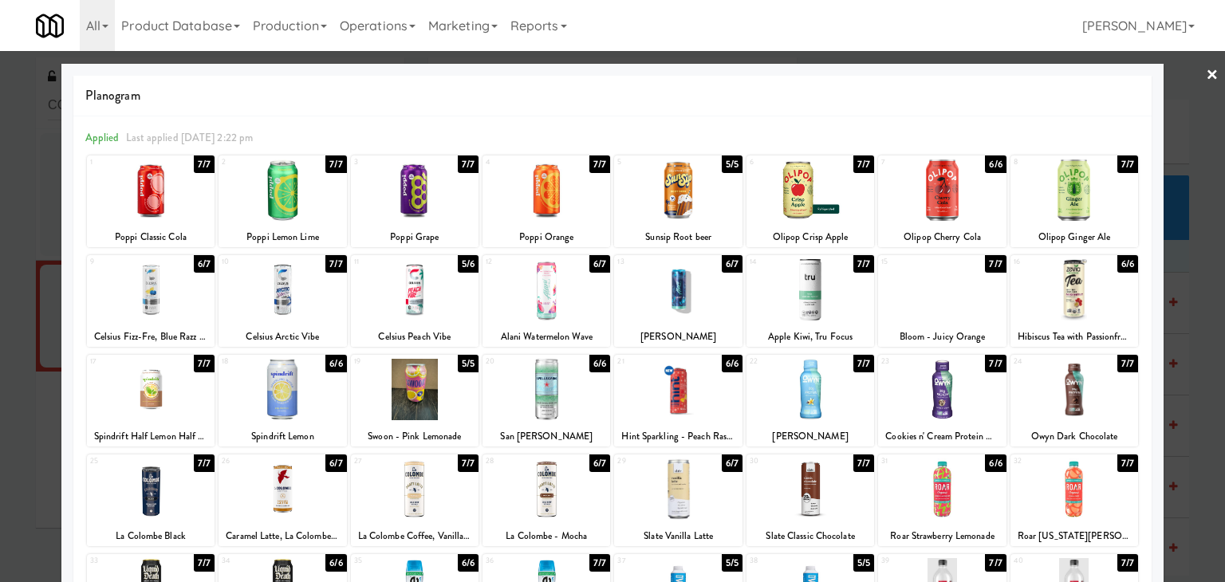
click at [1206, 81] on link "×" at bounding box center [1212, 75] width 13 height 49
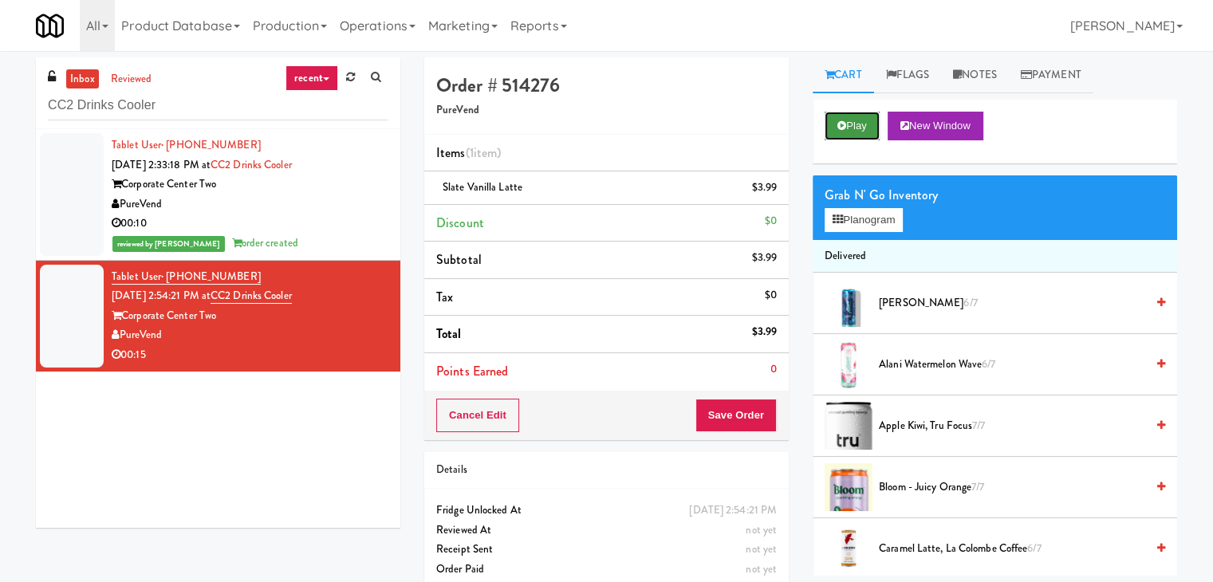
click at [835, 133] on button "Play" at bounding box center [852, 126] width 55 height 29
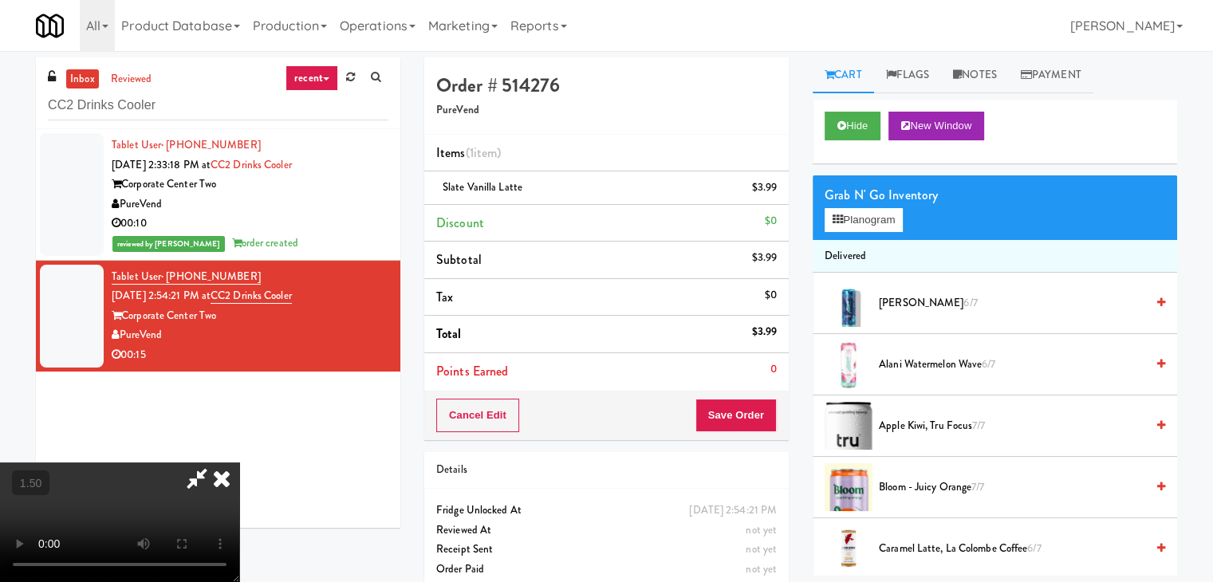
scroll to position [33, 0]
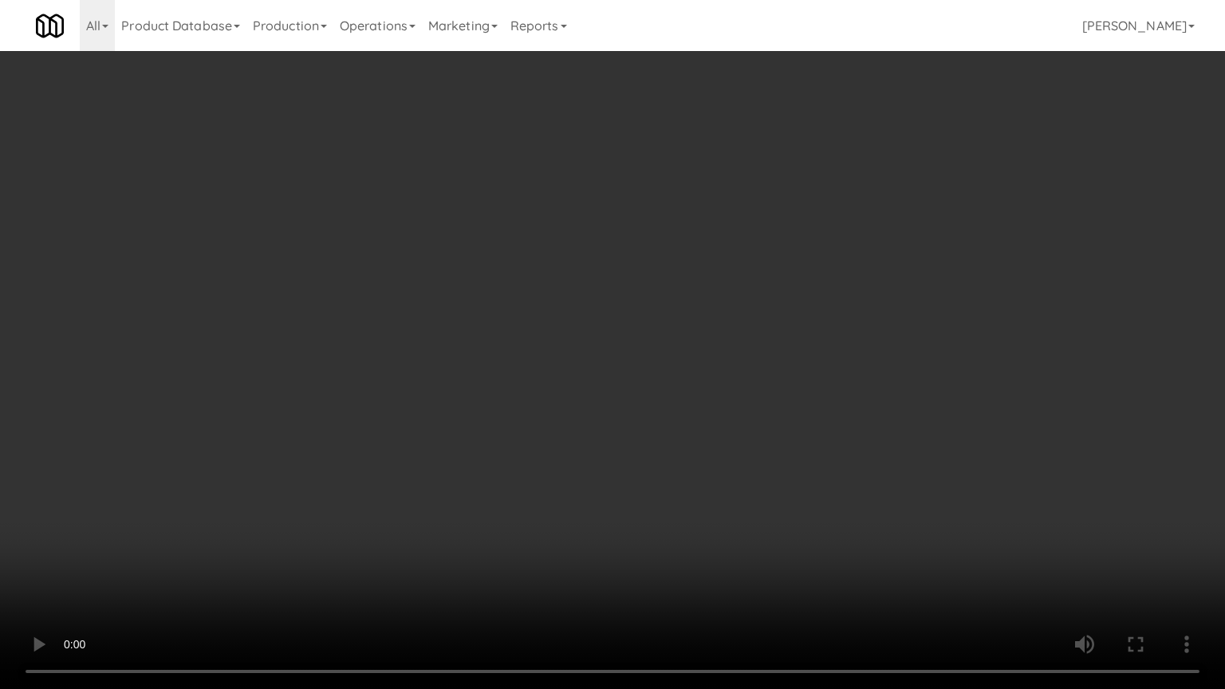
click at [816, 459] on video at bounding box center [612, 344] width 1225 height 689
click at [816, 442] on video at bounding box center [612, 344] width 1225 height 689
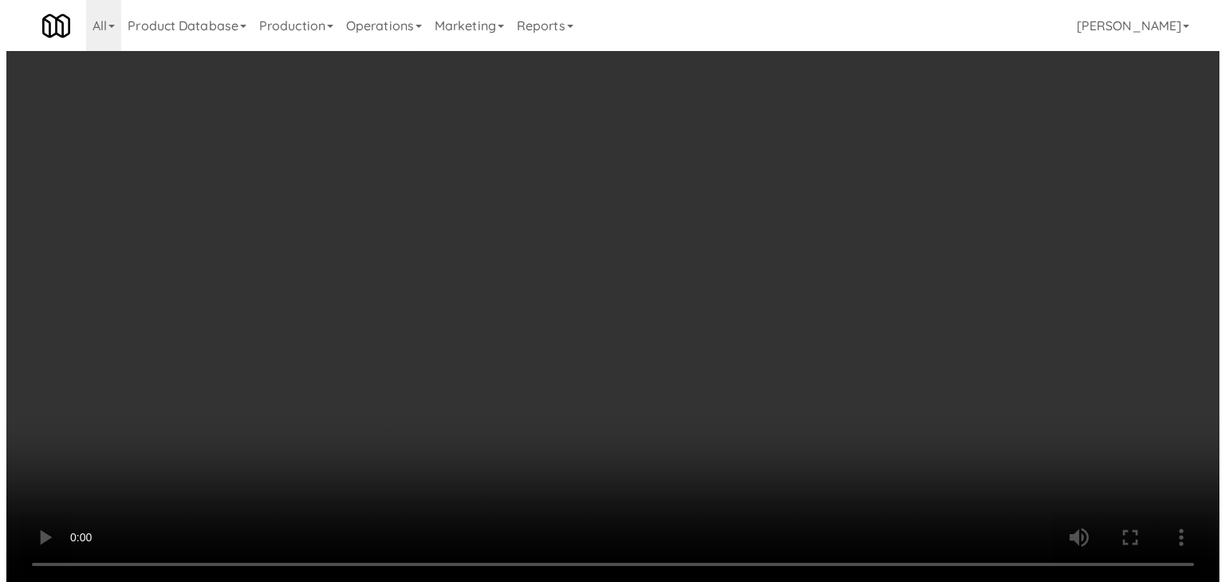
scroll to position [0, 0]
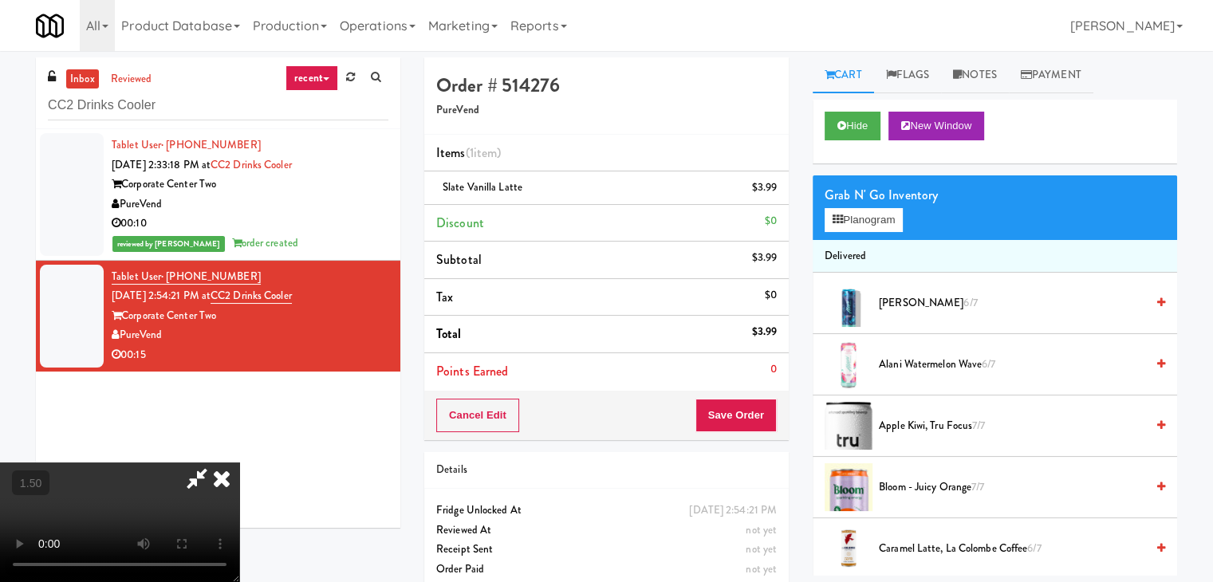
click at [239, 463] on icon at bounding box center [221, 479] width 35 height 32
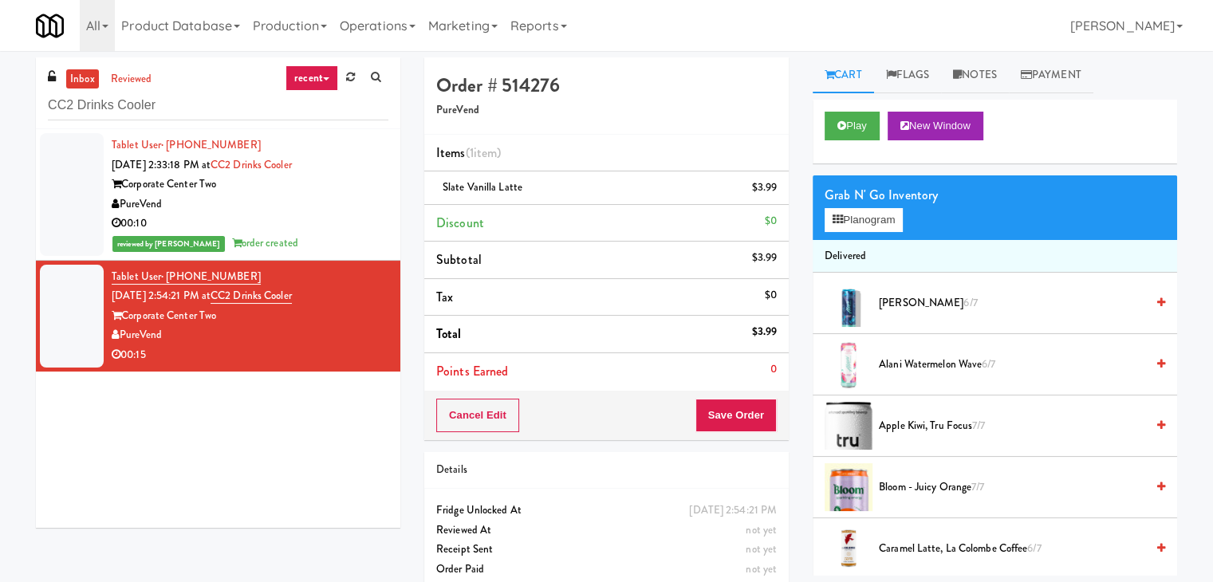
drag, startPoint x: 163, startPoint y: 335, endPoint x: 121, endPoint y: 337, distance: 42.3
click at [121, 337] on div "PureVend" at bounding box center [250, 335] width 277 height 20
copy div "PureVend"
drag, startPoint x: 219, startPoint y: 317, endPoint x: 127, endPoint y: 320, distance: 92.5
click at [127, 320] on div "Corporate Center Two" at bounding box center [250, 316] width 277 height 20
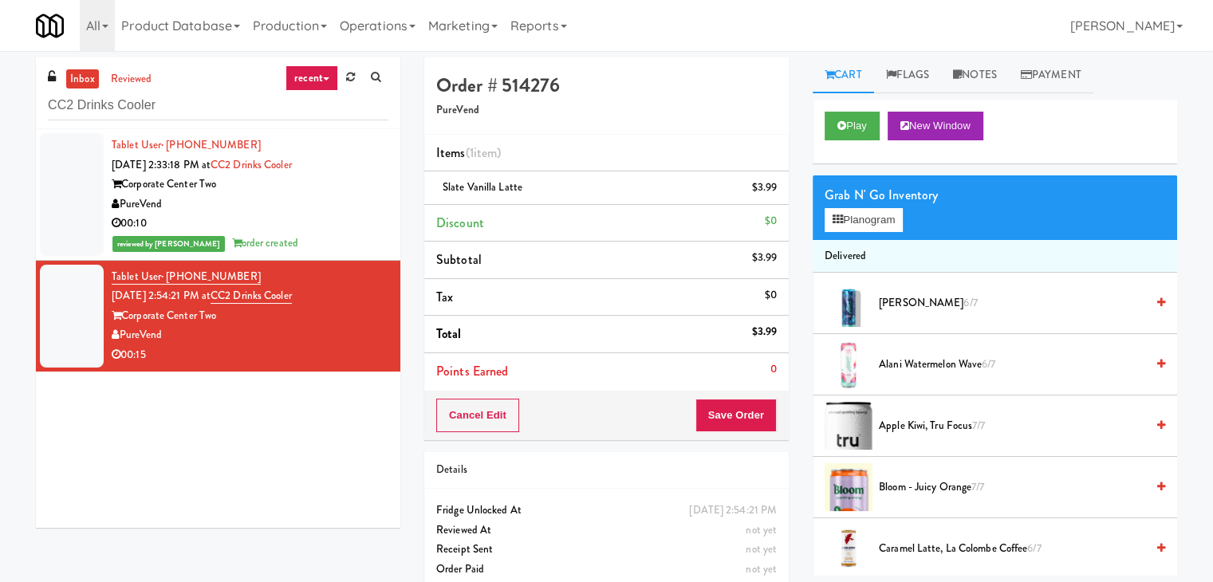
copy div "Corporate Center Two"
click at [707, 399] on button "Save Order" at bounding box center [735, 415] width 81 height 33
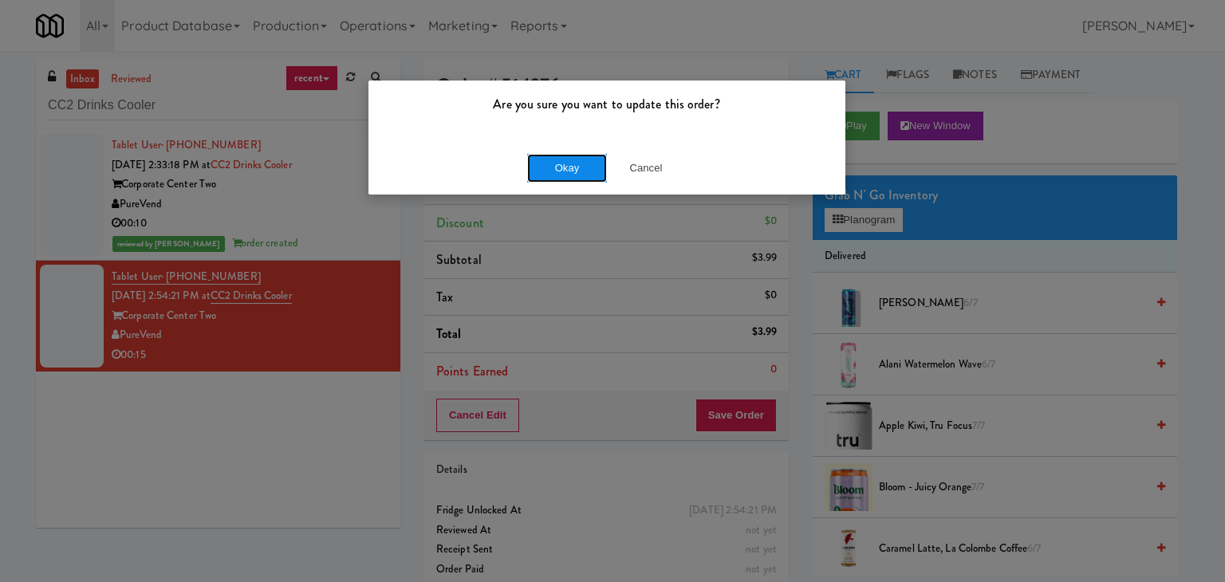
click at [571, 163] on button "Okay" at bounding box center [567, 168] width 80 height 29
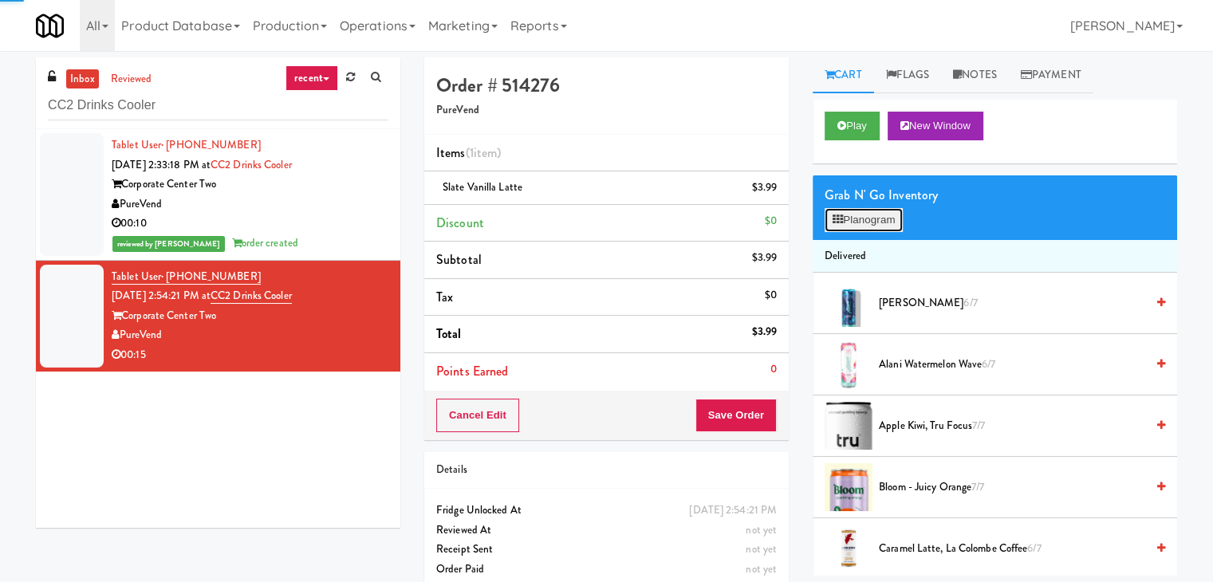
click at [867, 218] on button "Planogram" at bounding box center [864, 220] width 78 height 24
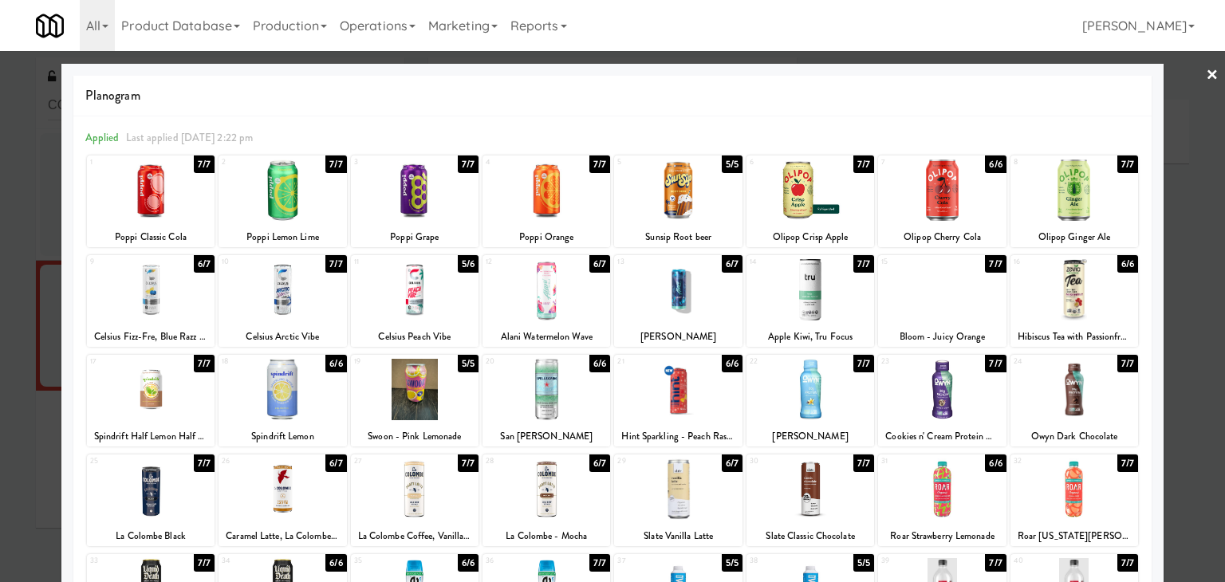
click at [1206, 75] on link "×" at bounding box center [1212, 75] width 13 height 49
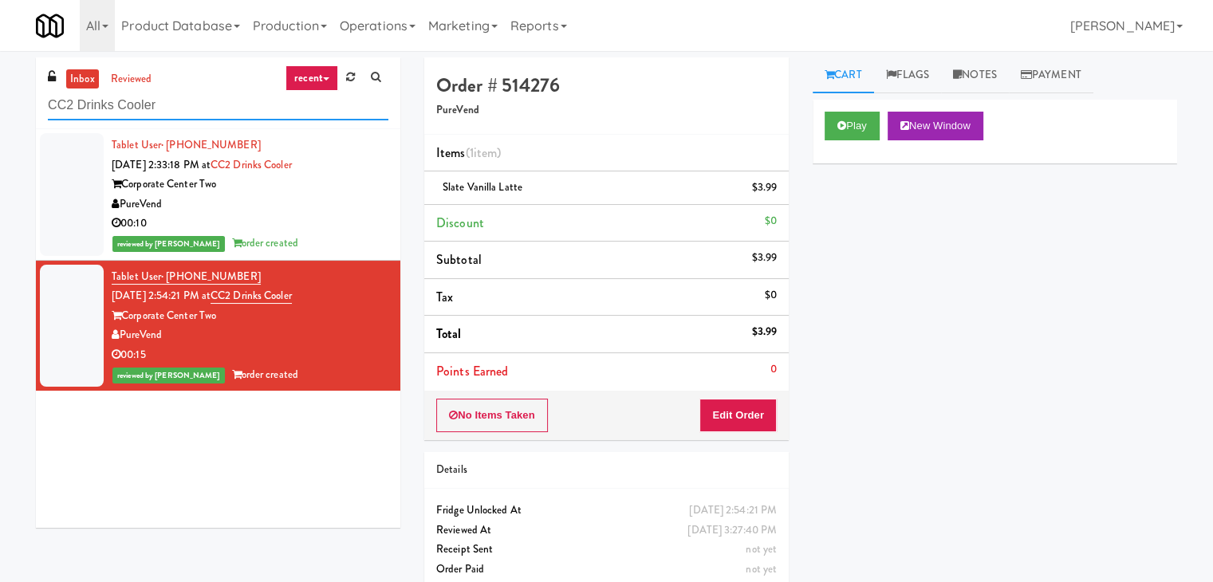
click at [272, 109] on input "CC2 Drinks Cooler" at bounding box center [218, 106] width 340 height 30
paste input "[PERSON_NAME] Academy [GEOGRAPHIC_DATA]"
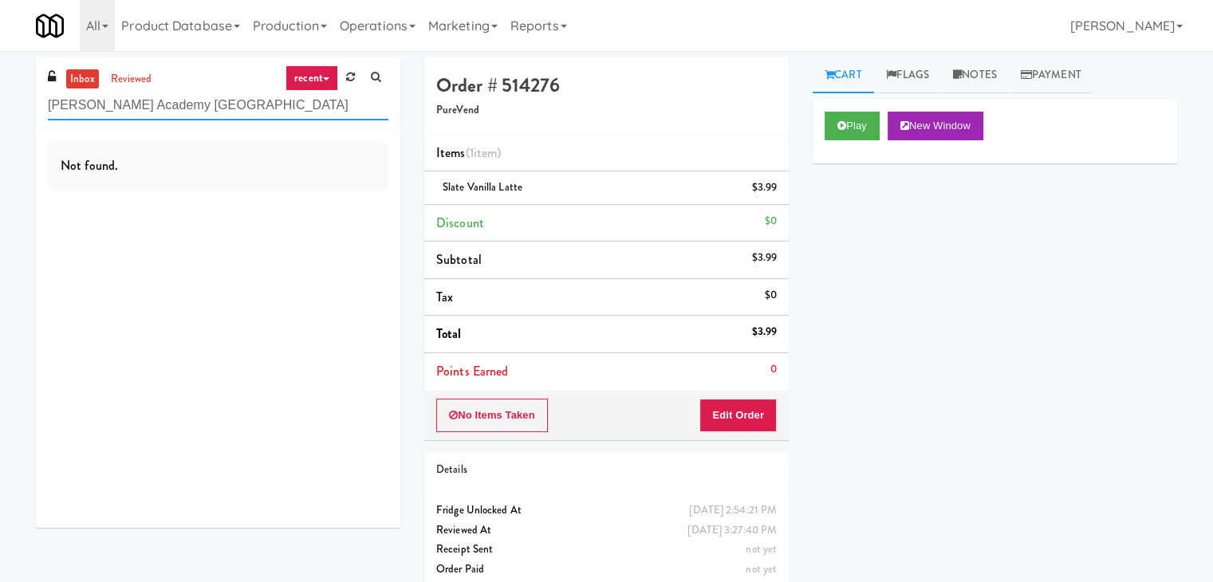
click at [259, 106] on input "[PERSON_NAME] Academy [GEOGRAPHIC_DATA]" at bounding box center [218, 106] width 340 height 30
paste input "[PERSON_NAME] - Cooler - Left"
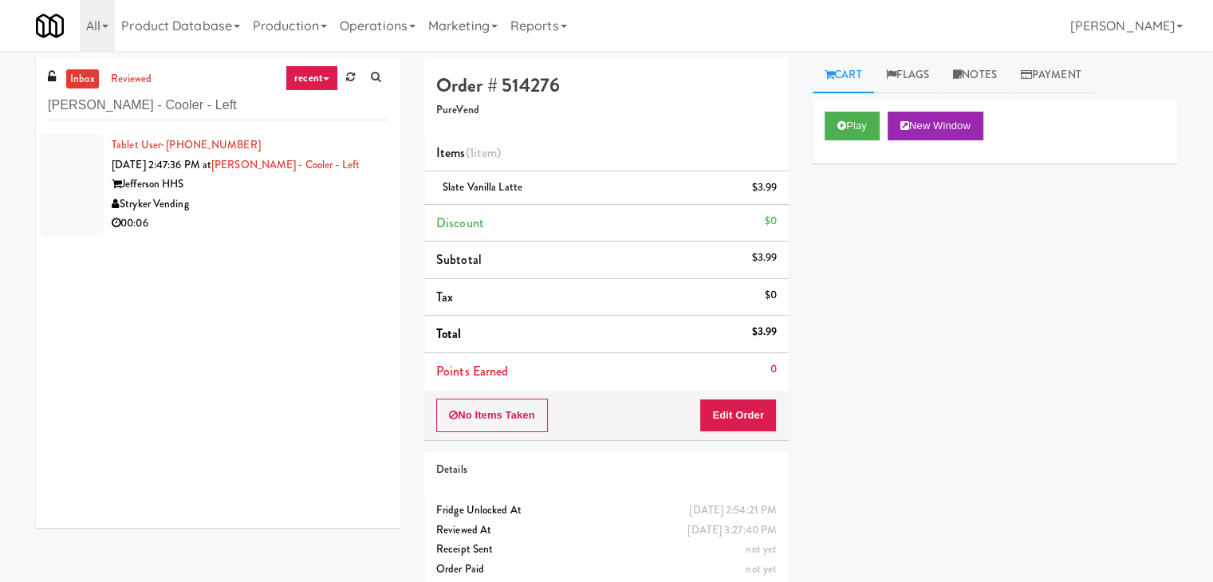
click at [342, 214] on div "00:06" at bounding box center [250, 224] width 277 height 20
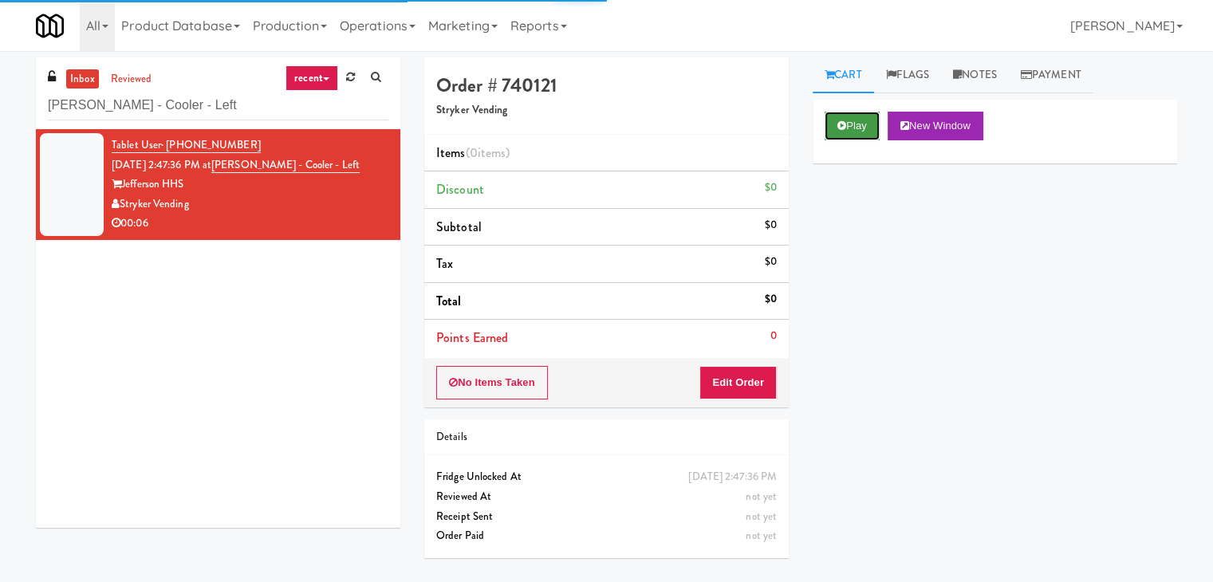
click at [825, 128] on button "Play" at bounding box center [852, 126] width 55 height 29
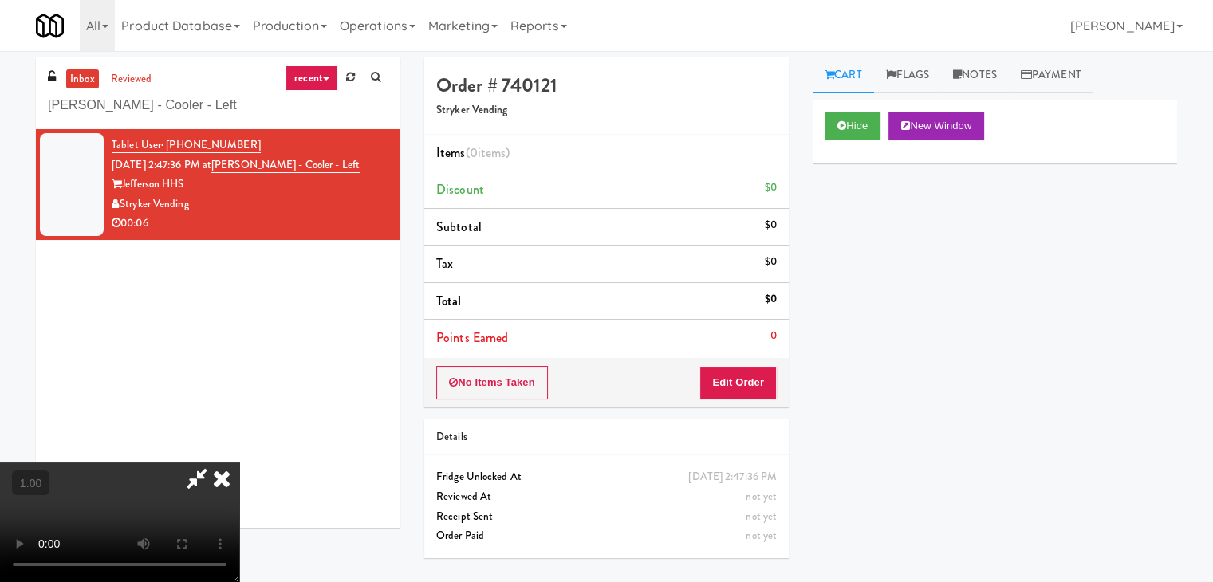
click at [239, 463] on video at bounding box center [119, 523] width 239 height 120
click at [978, 78] on link "Notes" at bounding box center [975, 75] width 68 height 36
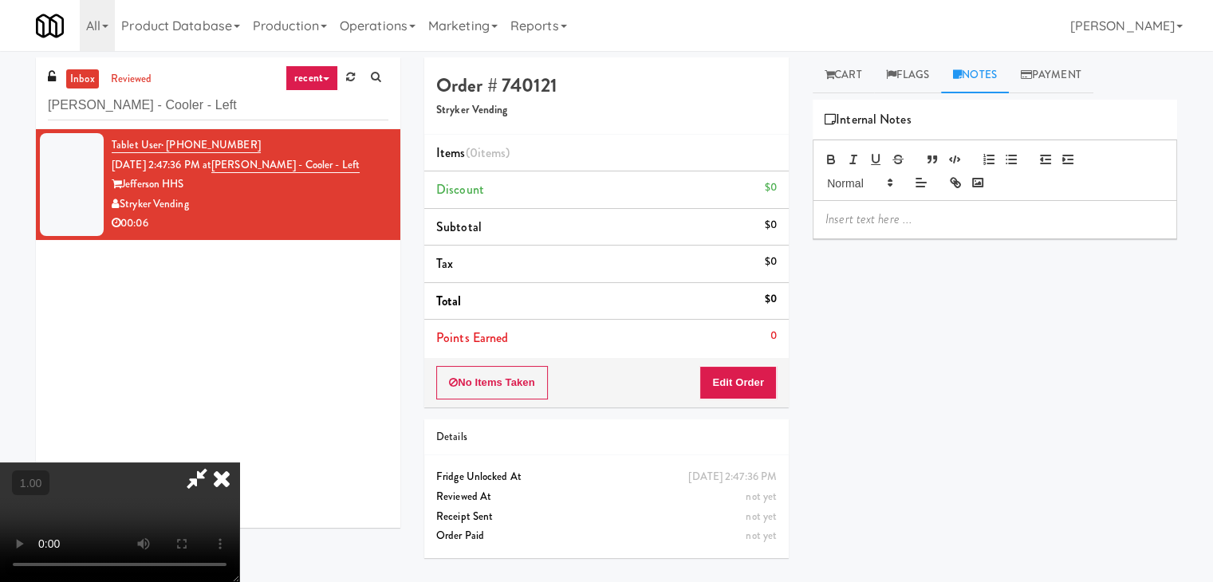
click at [901, 226] on p at bounding box center [994, 220] width 339 height 18
click at [1041, 231] on div at bounding box center [994, 219] width 363 height 37
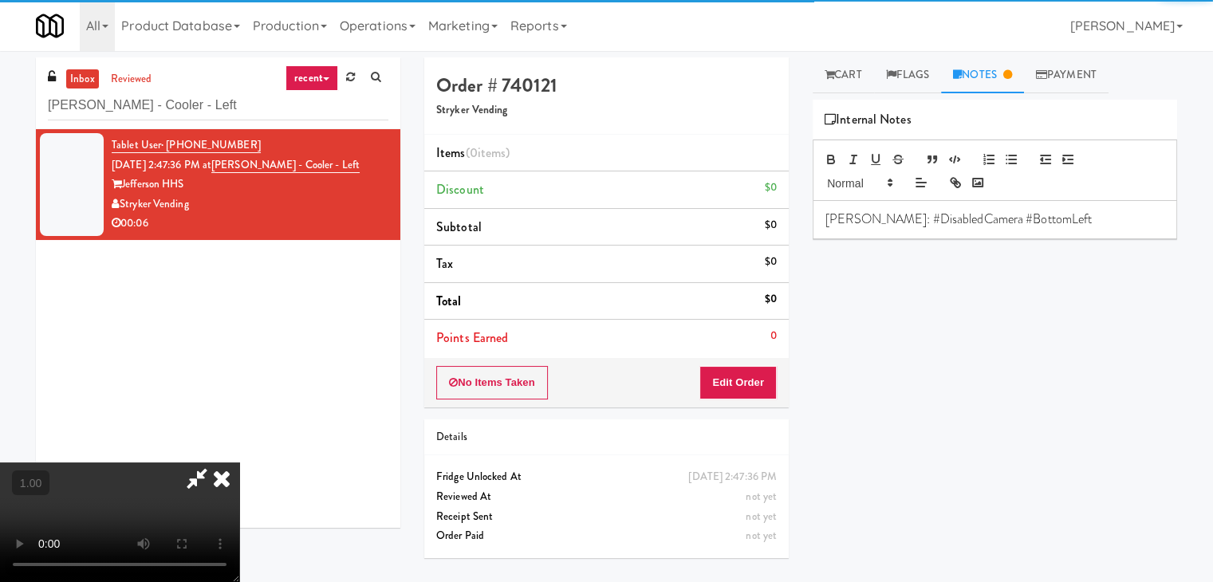
click at [239, 463] on video at bounding box center [119, 523] width 239 height 120
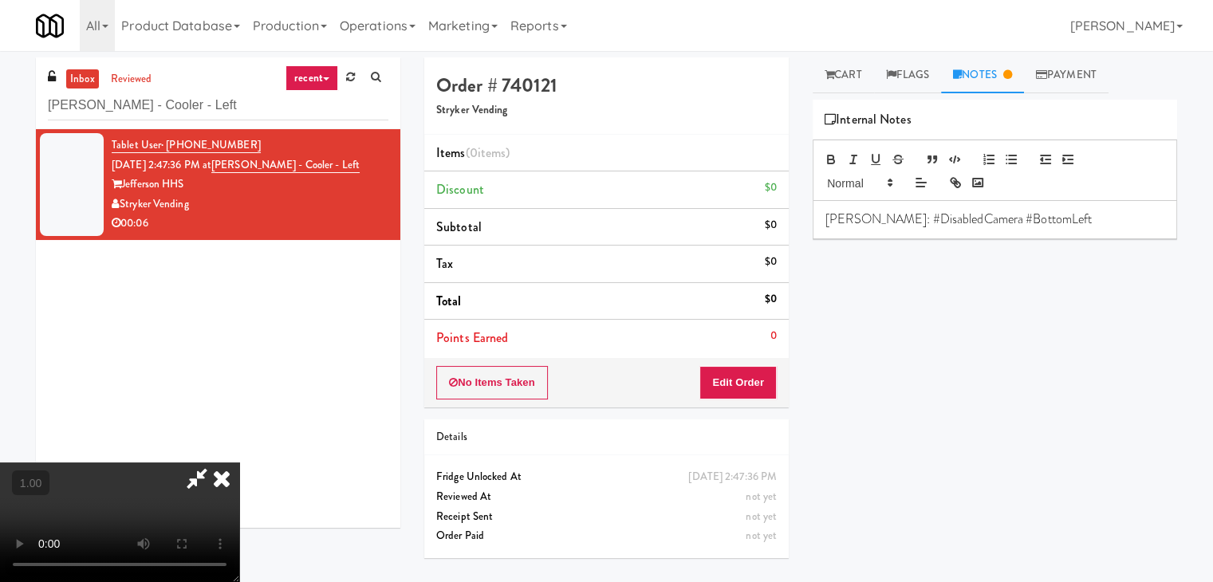
click at [239, 463] on video at bounding box center [119, 523] width 239 height 120
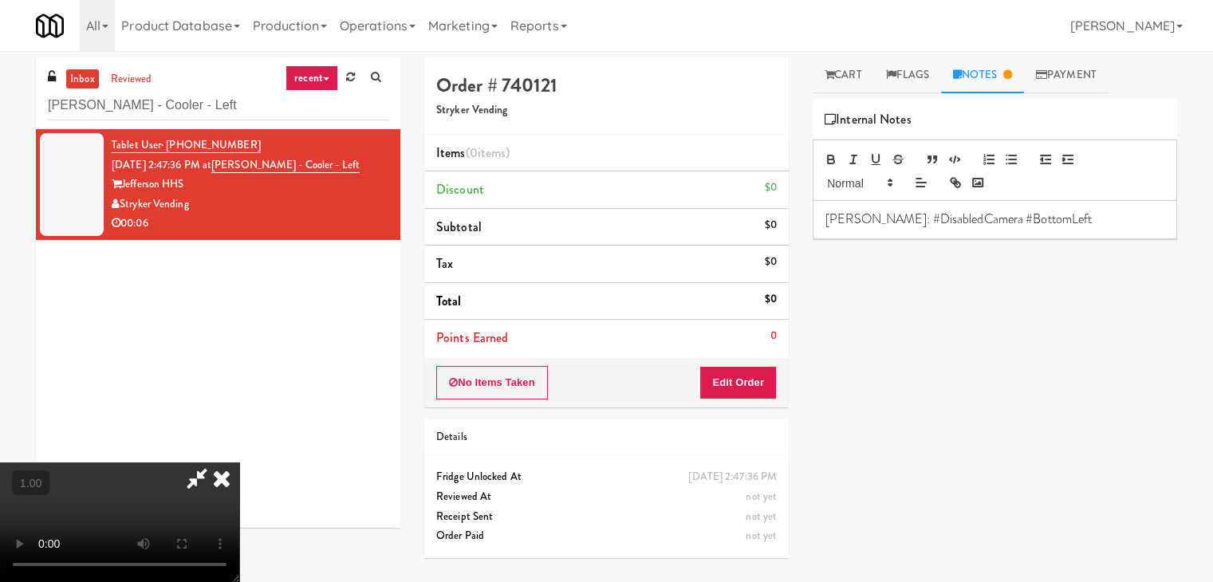
click at [239, 463] on video at bounding box center [119, 523] width 239 height 120
click at [239, 463] on icon at bounding box center [221, 479] width 35 height 32
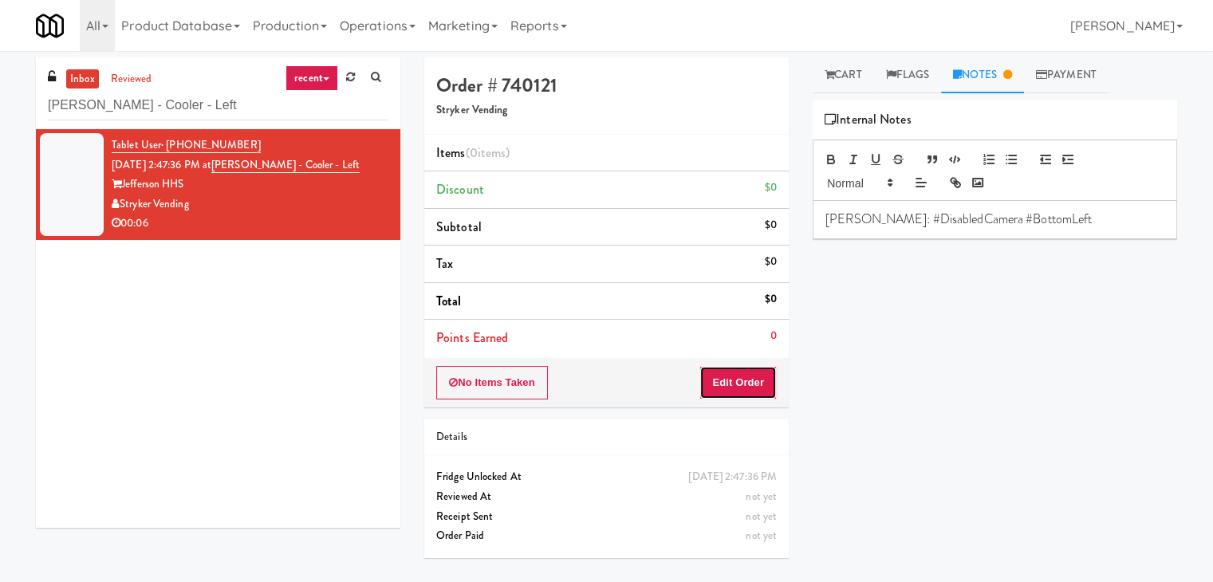
click at [754, 380] on button "Edit Order" at bounding box center [737, 382] width 77 height 33
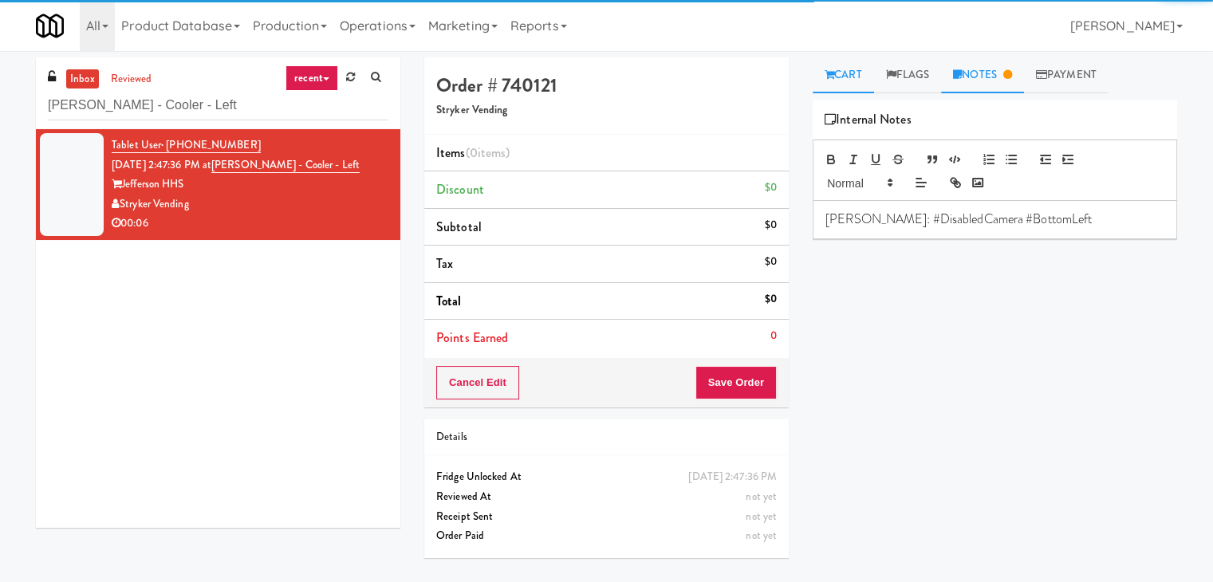
click at [839, 73] on link "Cart" at bounding box center [843, 75] width 61 height 36
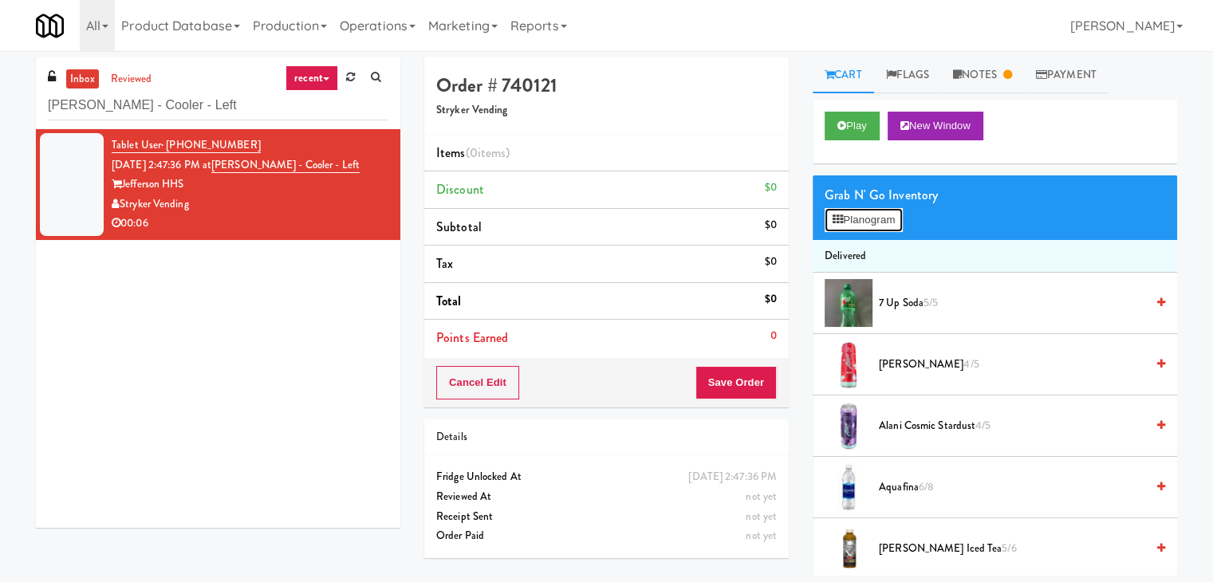
click at [855, 215] on button "Planogram" at bounding box center [864, 220] width 78 height 24
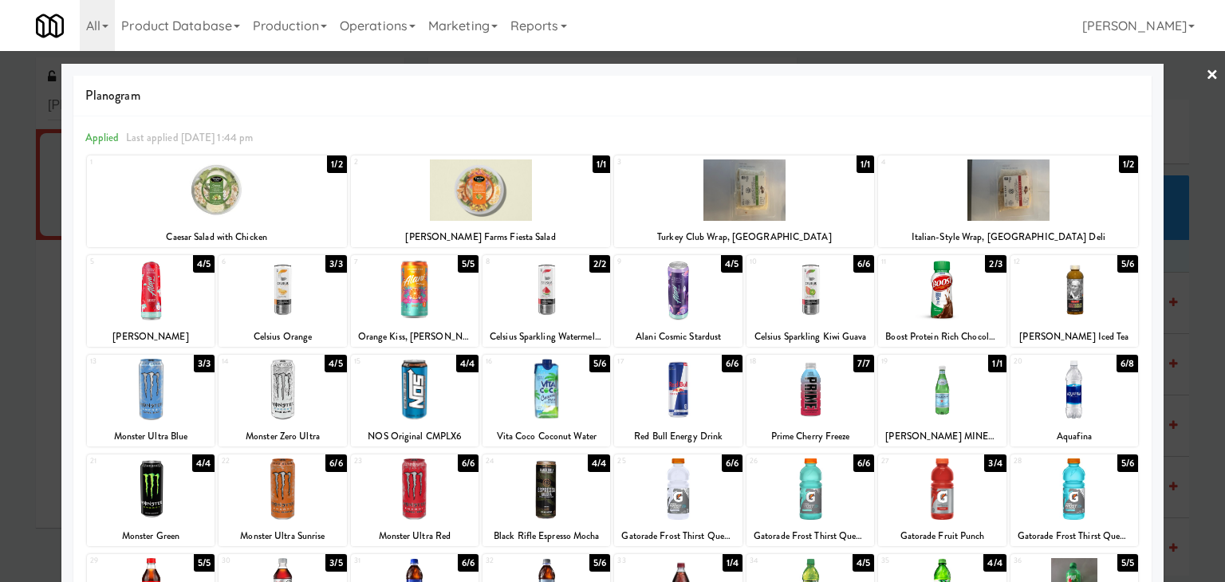
click at [414, 301] on div at bounding box center [415, 289] width 128 height 61
click at [549, 376] on div at bounding box center [546, 389] width 128 height 61
click at [1206, 66] on link "×" at bounding box center [1212, 75] width 13 height 49
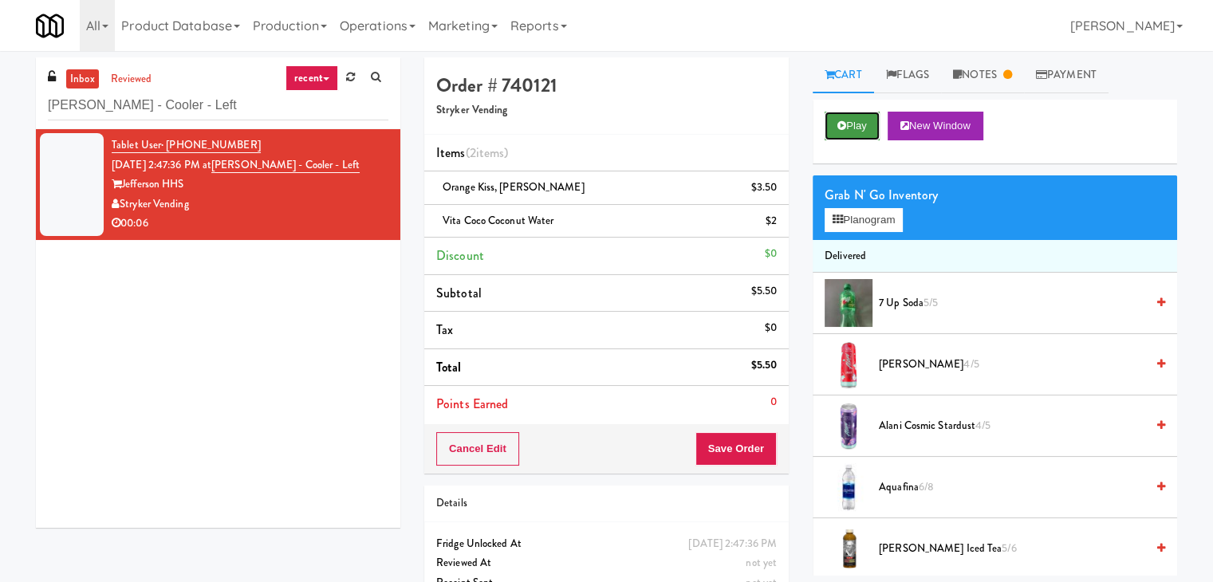
click at [869, 123] on button "Play" at bounding box center [852, 126] width 55 height 29
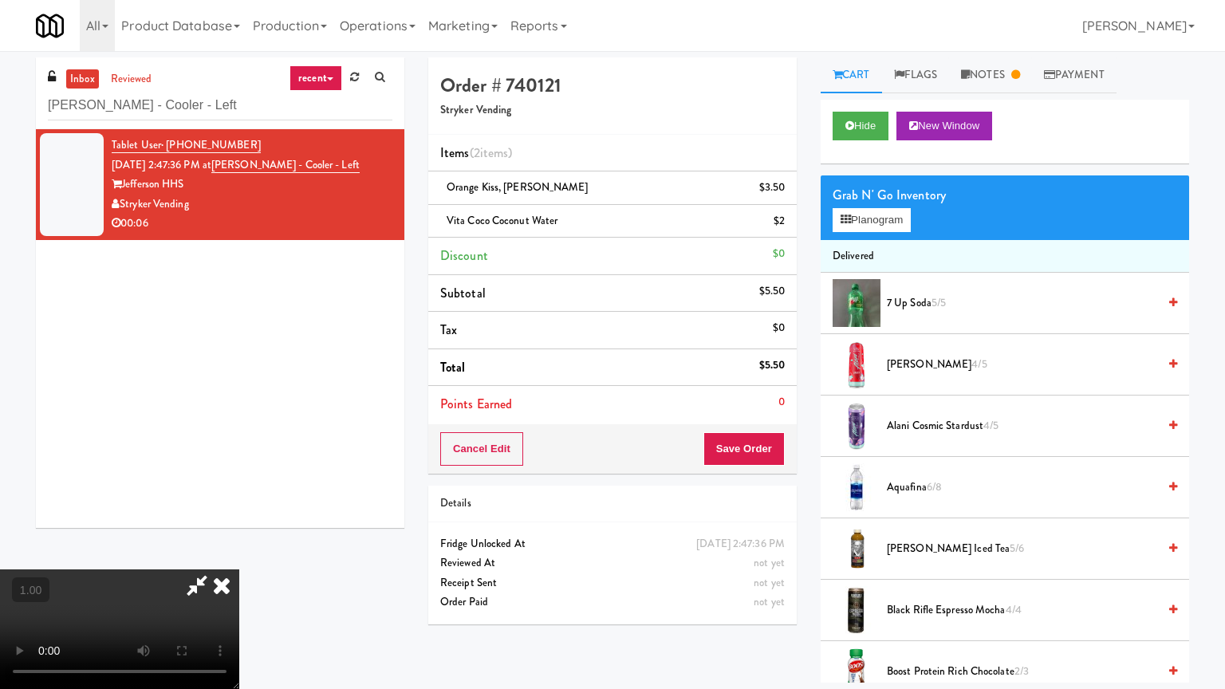
click at [239, 569] on video at bounding box center [119, 629] width 239 height 120
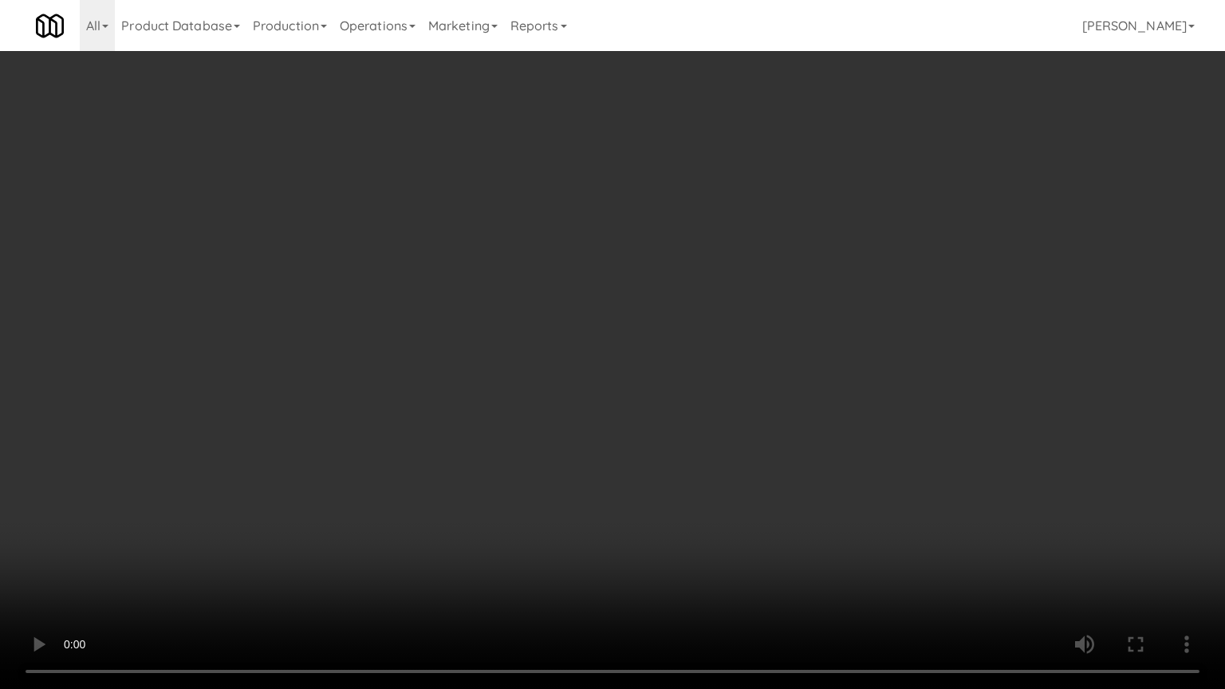
click at [668, 285] on video at bounding box center [612, 344] width 1225 height 689
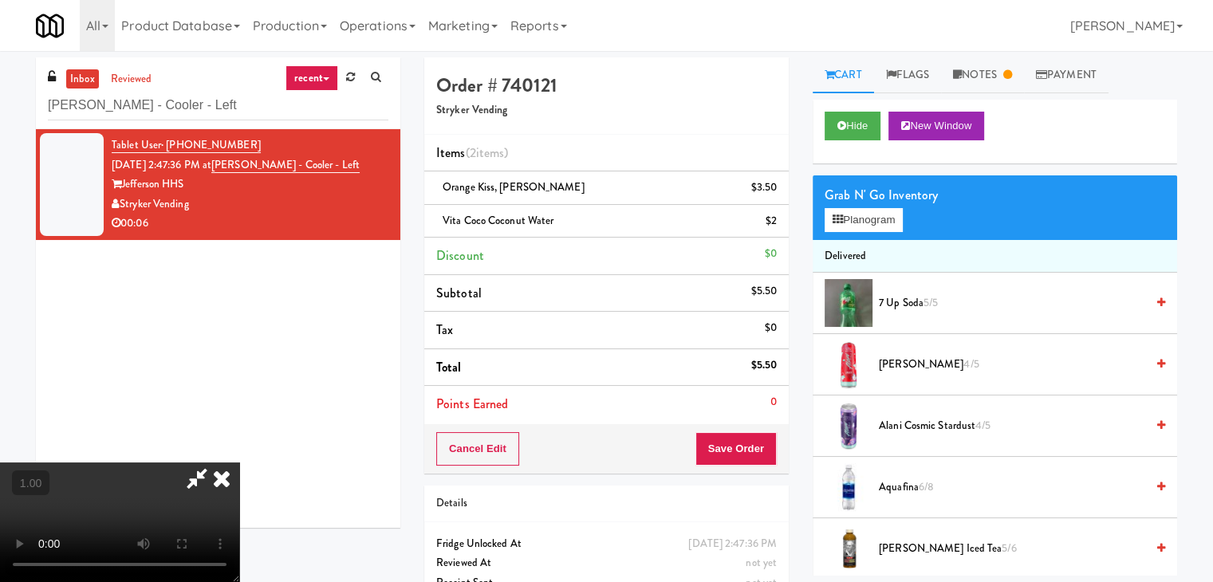
click at [215, 463] on icon at bounding box center [197, 479] width 37 height 32
click at [737, 441] on button "Save Order" at bounding box center [735, 448] width 81 height 33
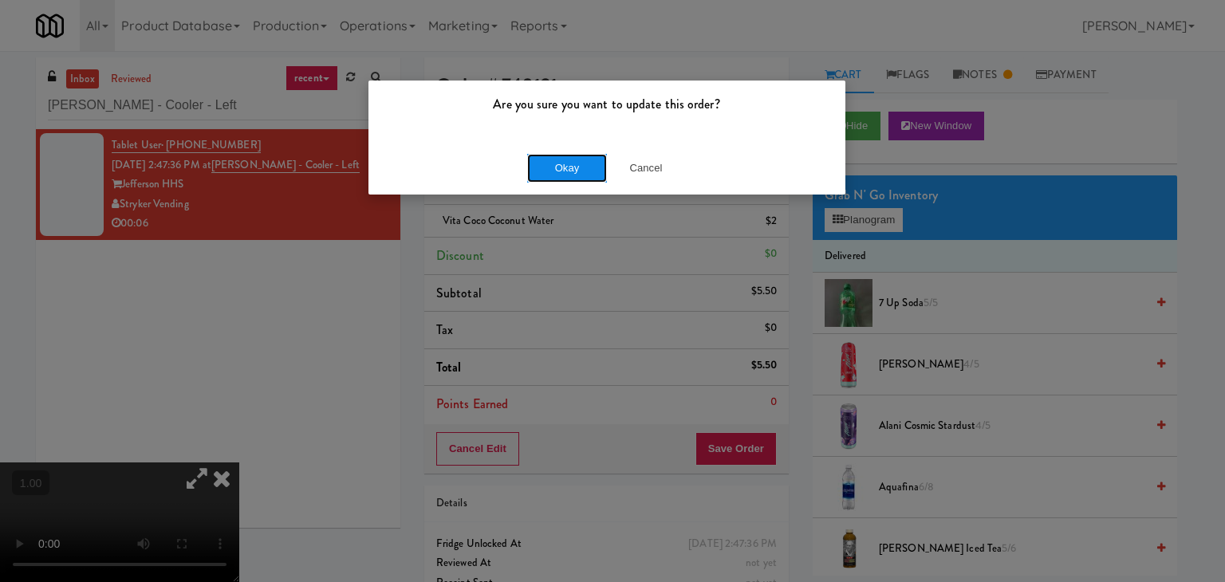
click at [574, 173] on button "Okay" at bounding box center [567, 168] width 80 height 29
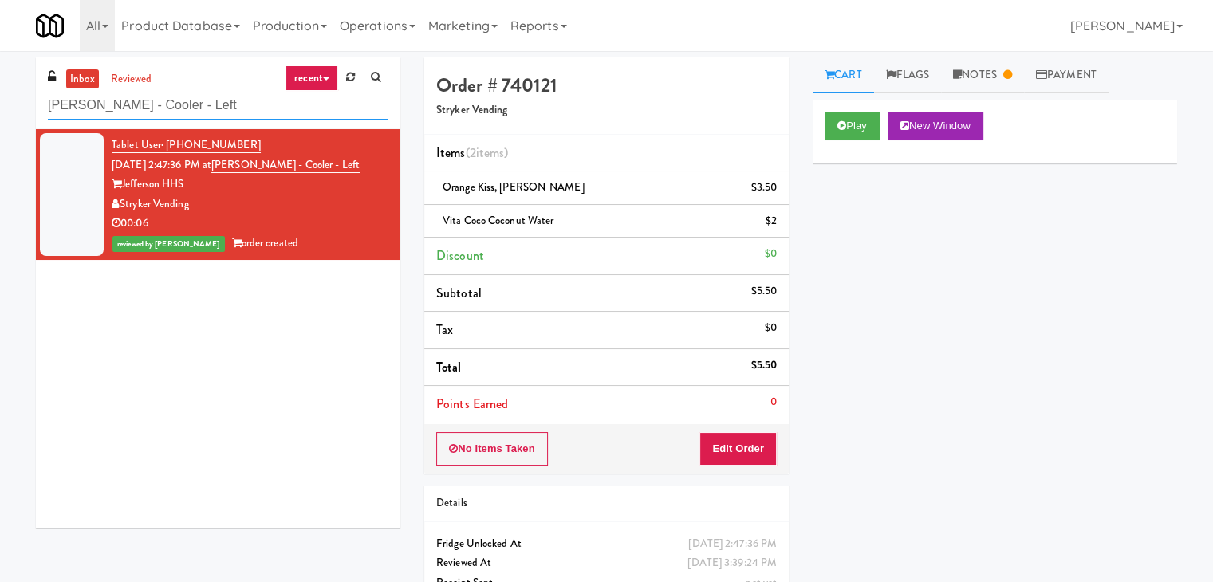
click at [244, 108] on input "[PERSON_NAME] - Cooler - Left" at bounding box center [218, 106] width 340 height 30
paste input "Pantry 101 @ [GEOGRAPHIC_DATA]"
type input "Pantry 101 @ [GEOGRAPHIC_DATA]"
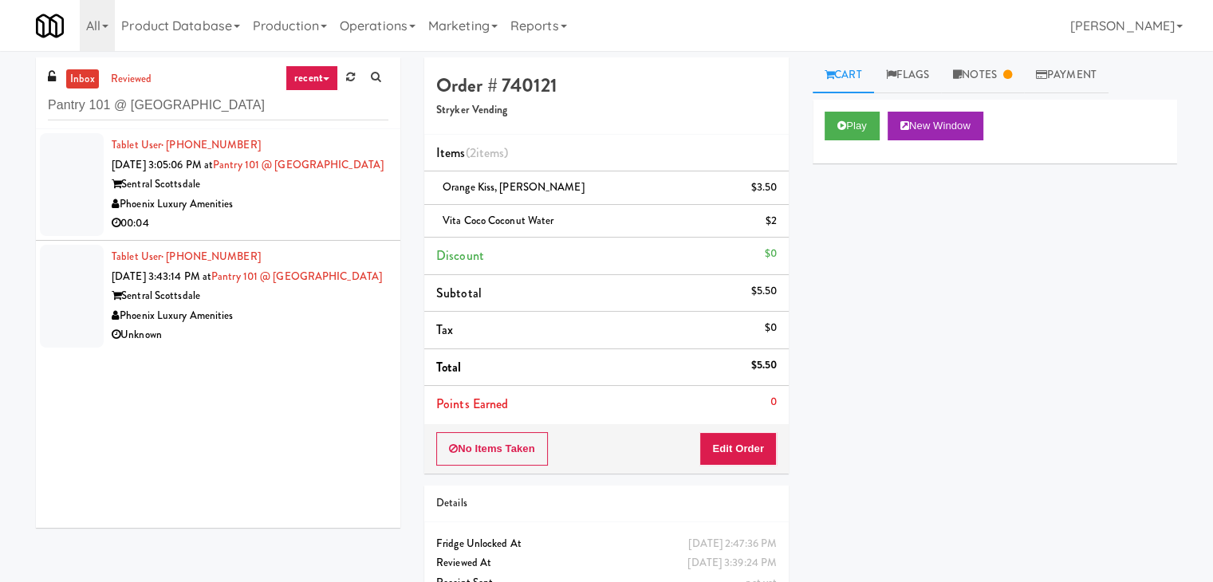
click at [335, 215] on div "Phoenix Luxury Amenities" at bounding box center [250, 205] width 277 height 20
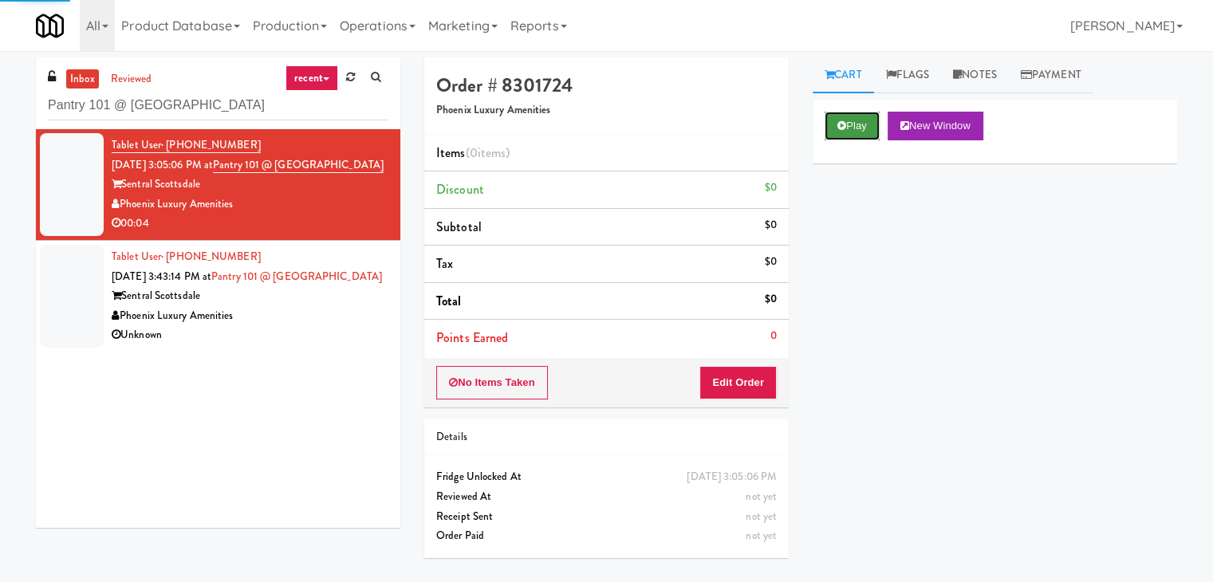
click at [838, 126] on icon at bounding box center [841, 125] width 9 height 10
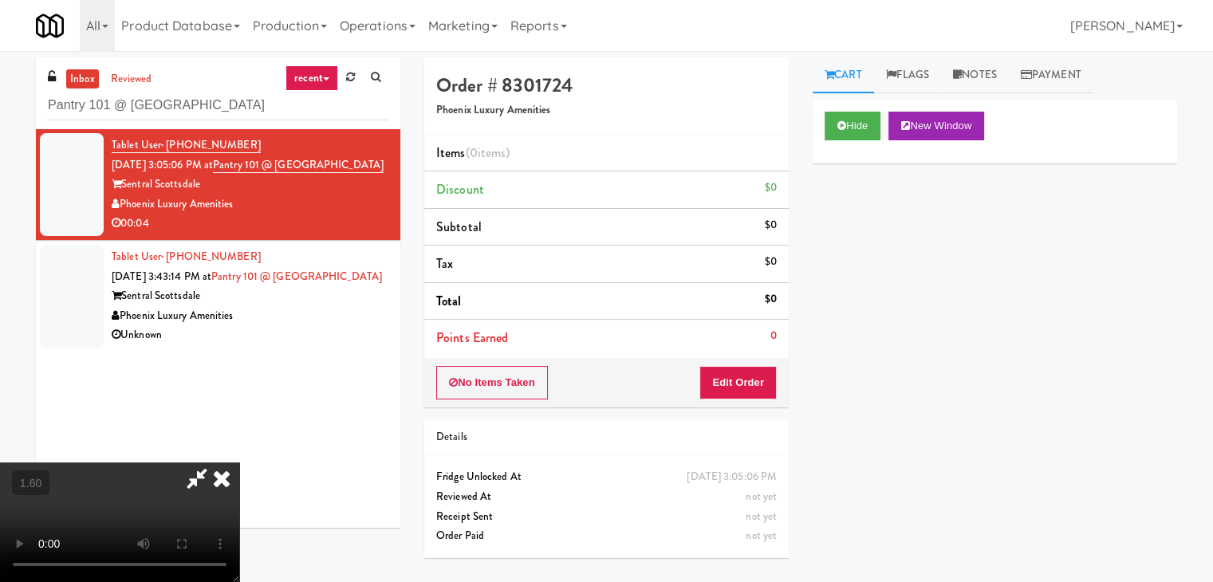
click at [239, 463] on icon at bounding box center [221, 479] width 35 height 32
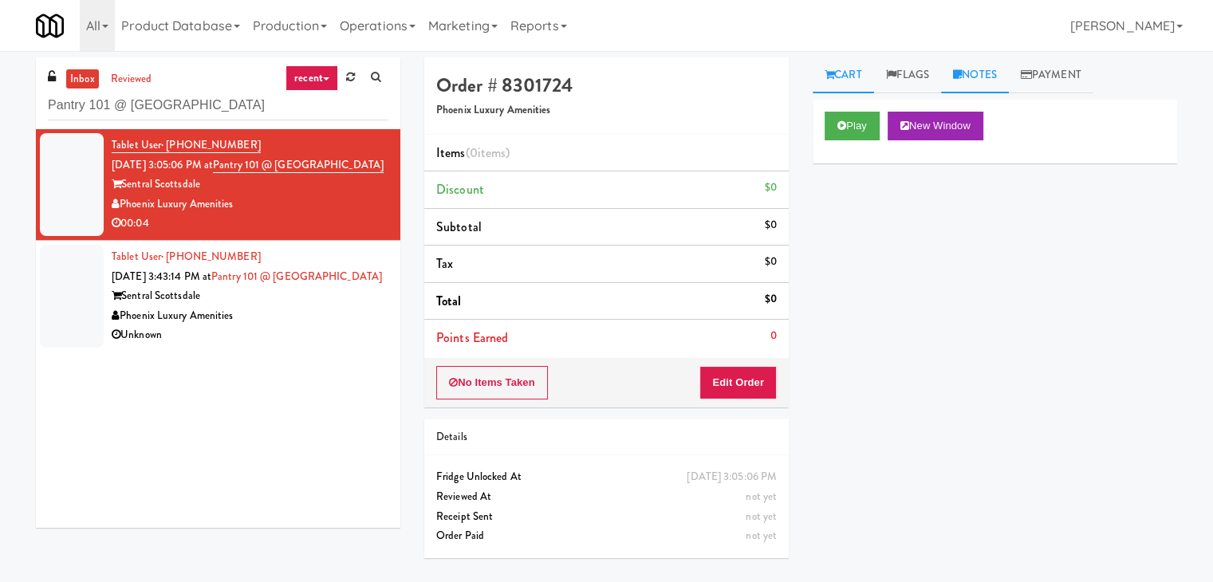
click at [989, 79] on link "Notes" at bounding box center [975, 75] width 68 height 36
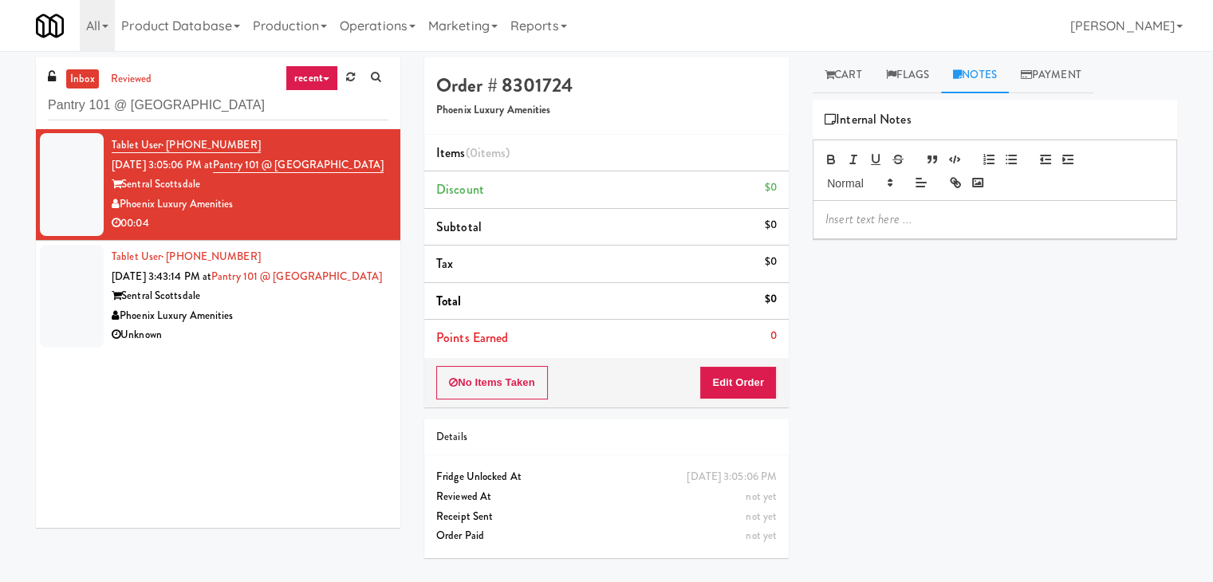
click at [917, 222] on p at bounding box center [994, 220] width 339 height 18
click at [1011, 226] on p at bounding box center [994, 220] width 339 height 18
click at [727, 380] on button "Edit Order" at bounding box center [737, 382] width 77 height 33
click at [859, 74] on link "Cart" at bounding box center [843, 75] width 61 height 36
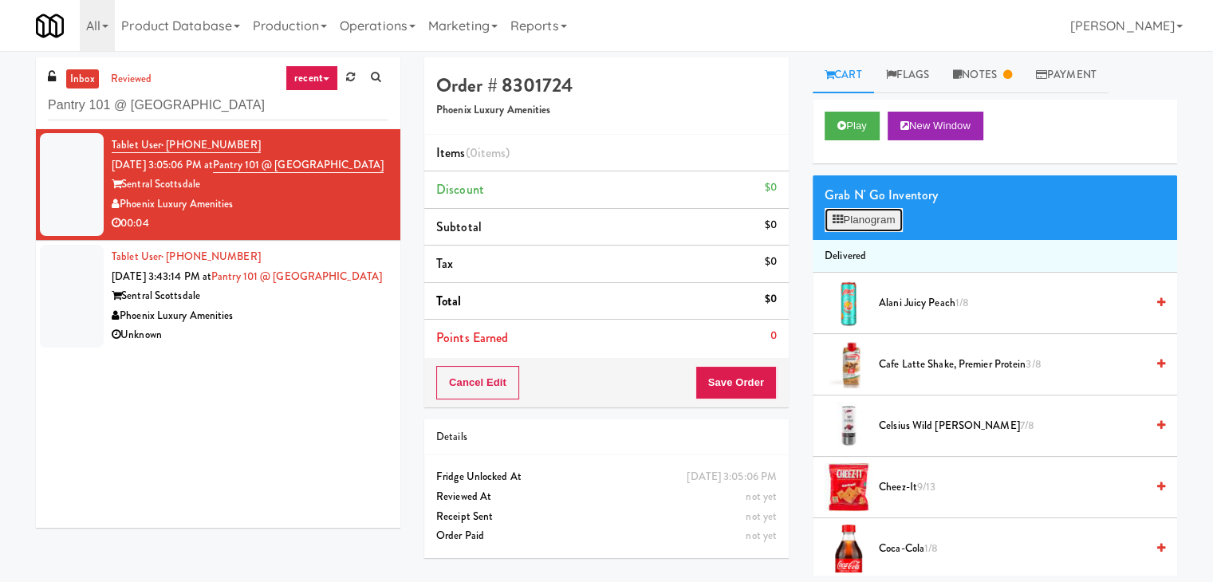
click at [883, 217] on button "Planogram" at bounding box center [864, 220] width 78 height 24
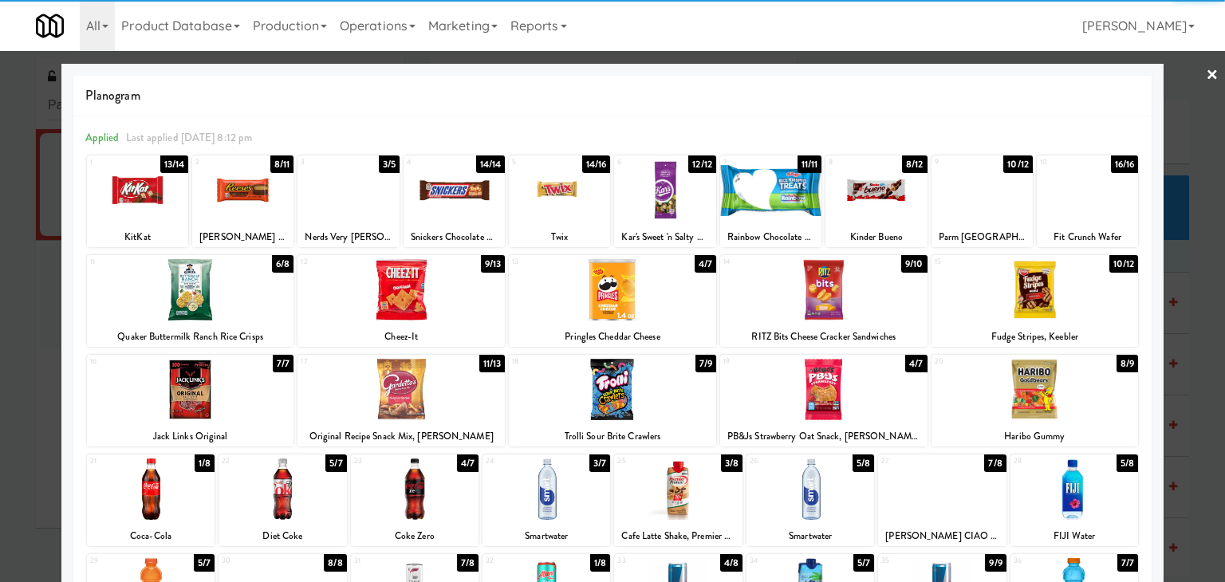
click at [872, 183] on div at bounding box center [875, 189] width 101 height 61
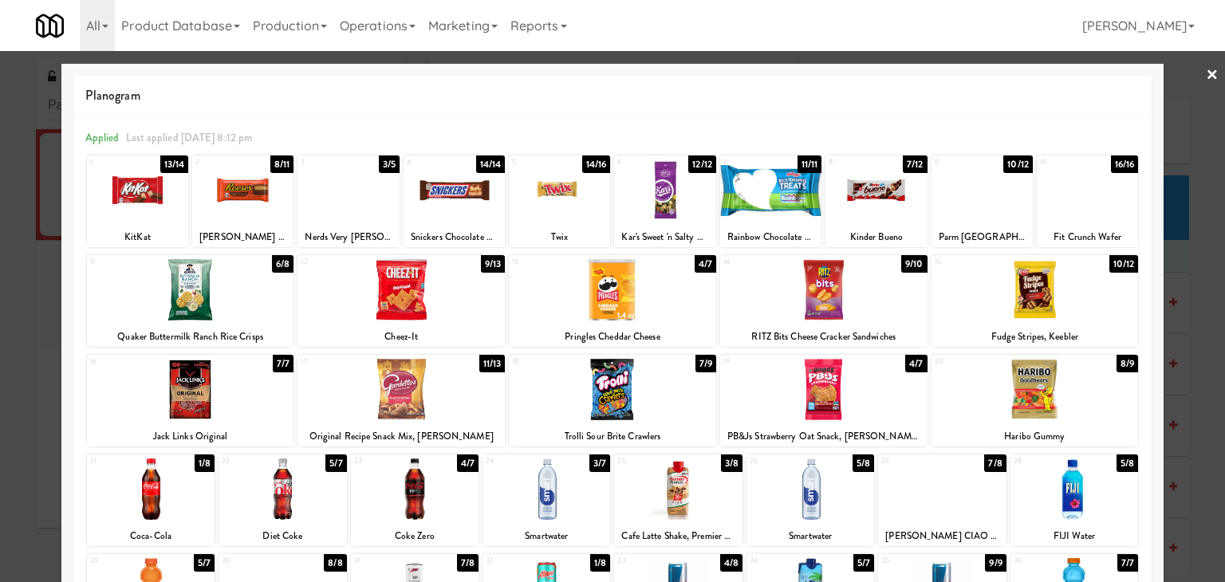
click at [1206, 76] on link "×" at bounding box center [1212, 75] width 13 height 49
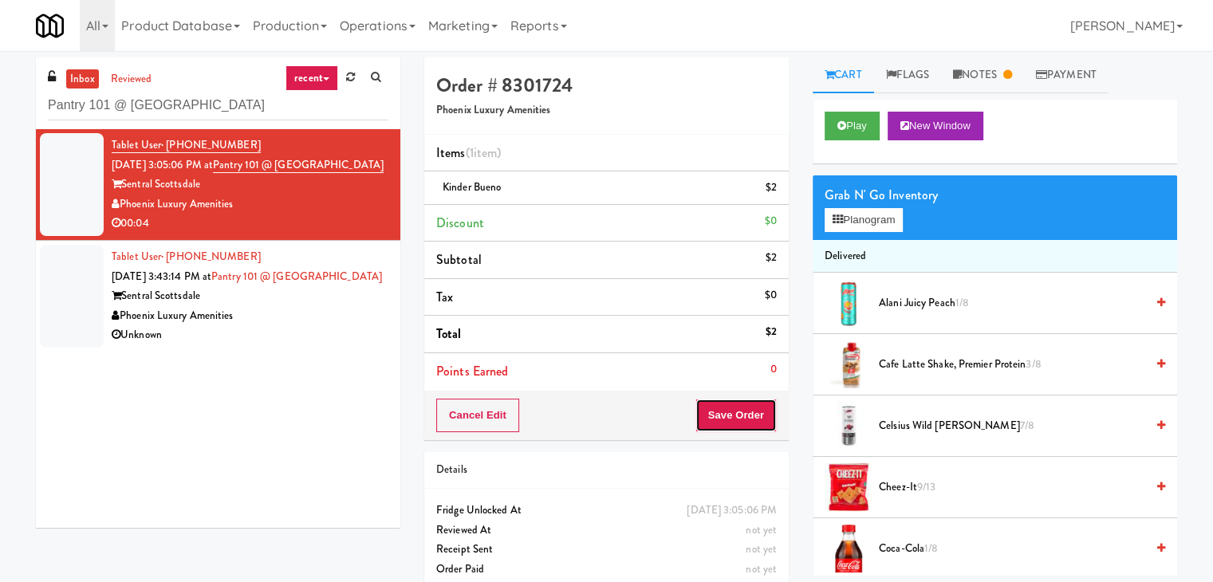
click at [733, 403] on button "Save Order" at bounding box center [735, 415] width 81 height 33
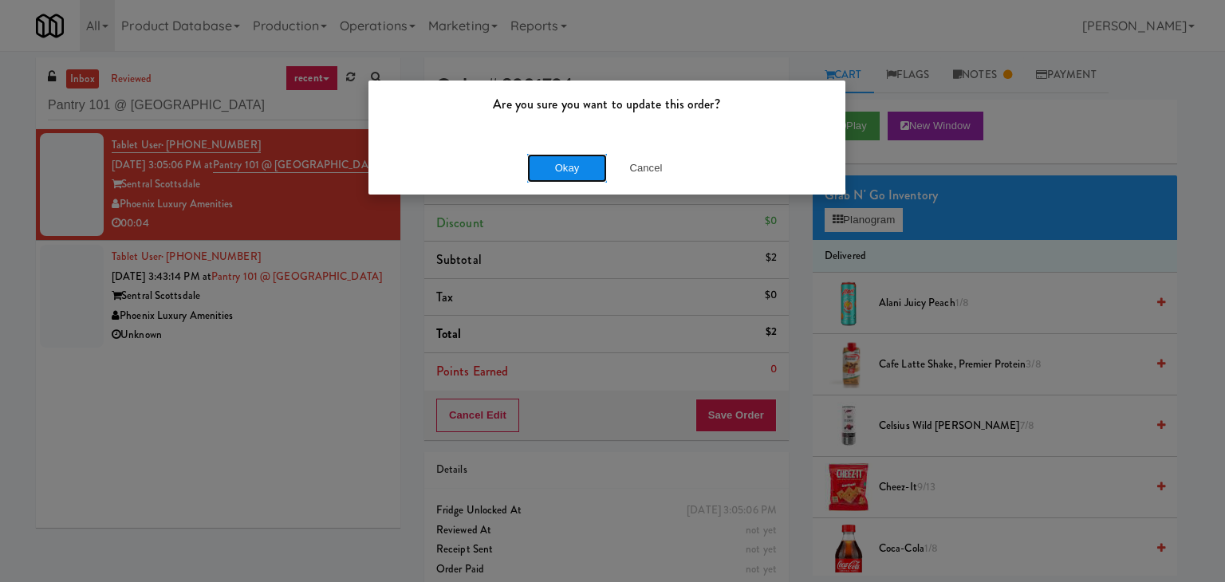
click at [577, 171] on button "Okay" at bounding box center [567, 168] width 80 height 29
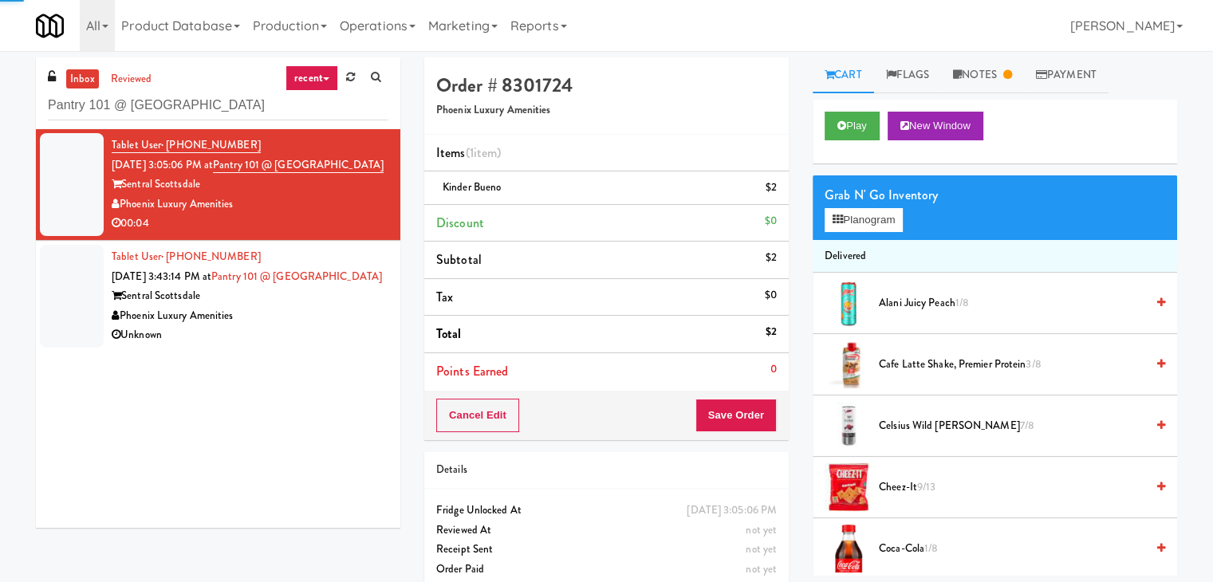
click at [328, 326] on div "Phoenix Luxury Amenities" at bounding box center [250, 316] width 277 height 20
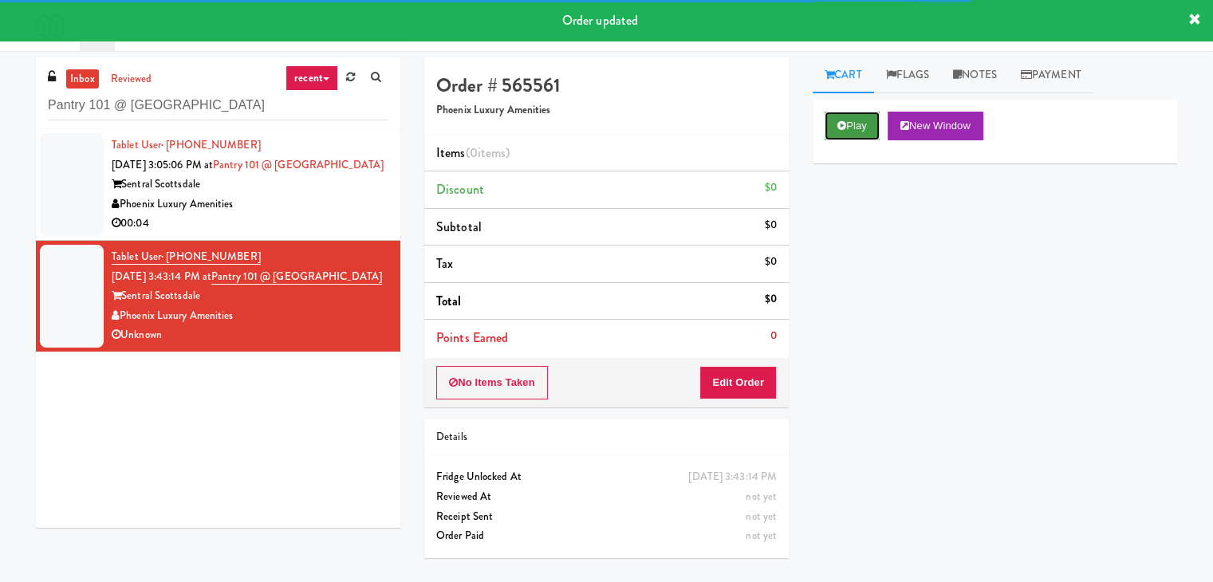
click at [855, 120] on button "Play" at bounding box center [852, 126] width 55 height 29
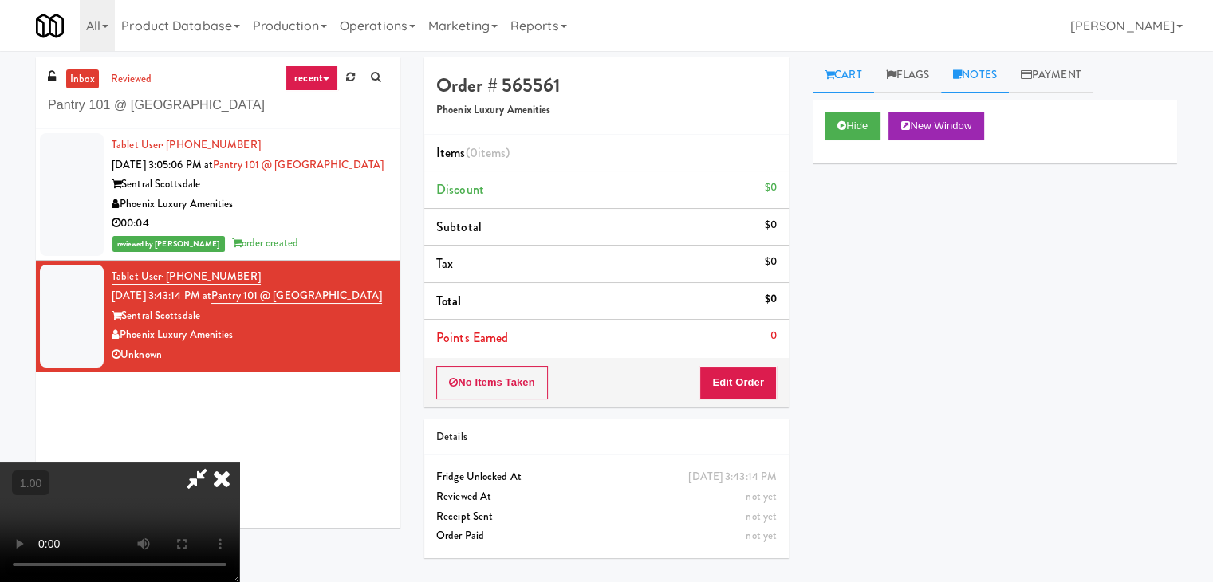
click at [992, 66] on link "Notes" at bounding box center [975, 75] width 68 height 36
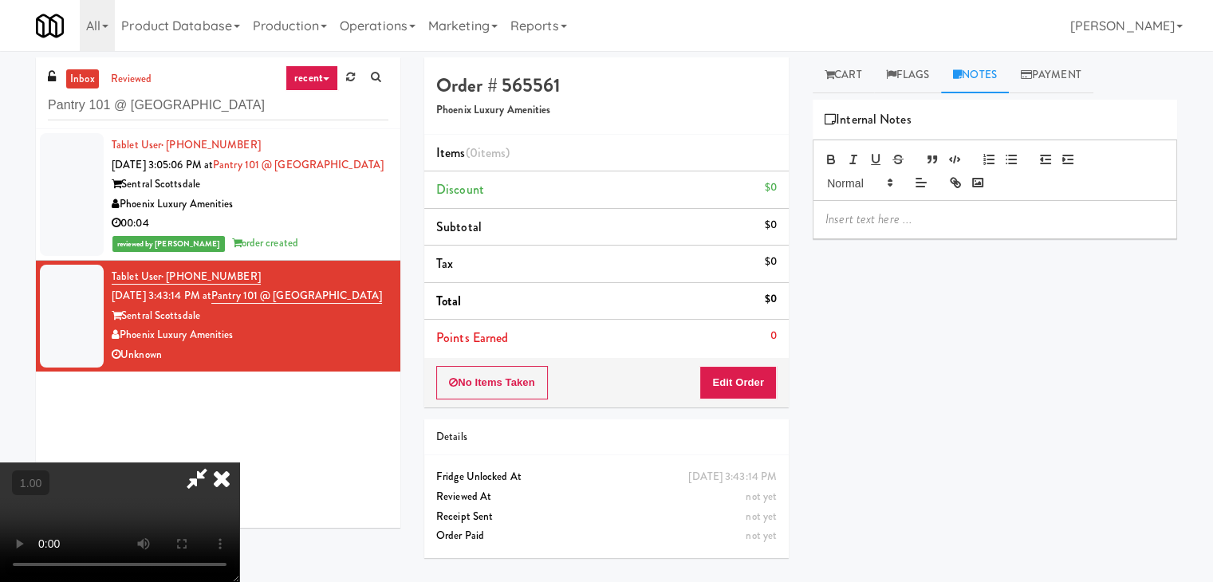
click at [239, 463] on video at bounding box center [119, 523] width 239 height 120
click at [857, 211] on p at bounding box center [994, 220] width 339 height 18
click at [839, 73] on link "Cart" at bounding box center [843, 75] width 61 height 36
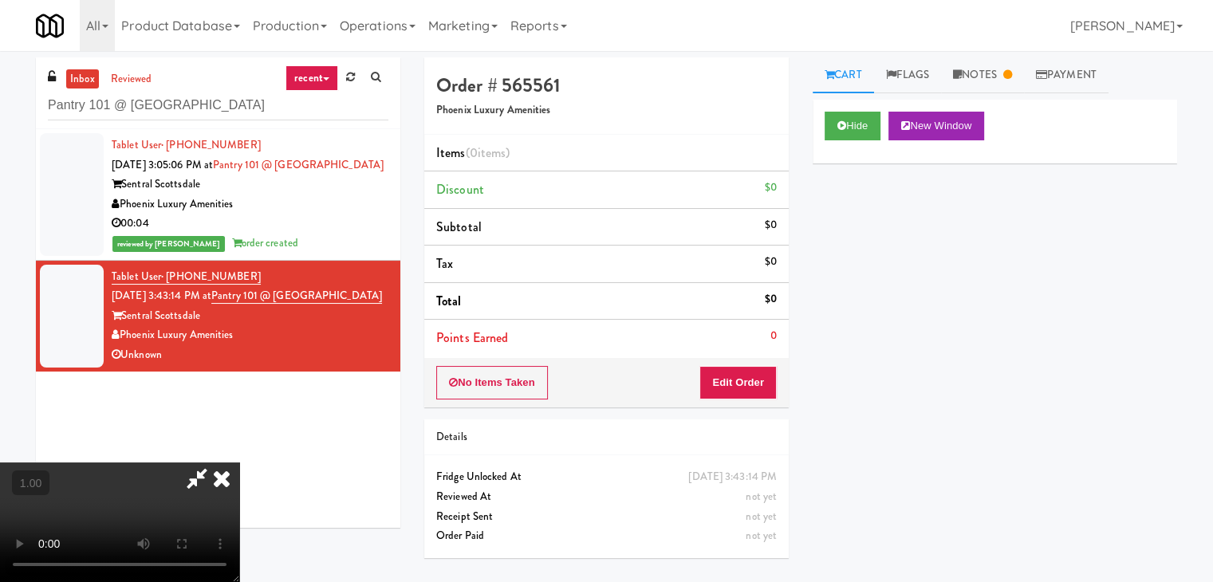
click at [239, 463] on video at bounding box center [119, 523] width 239 height 120
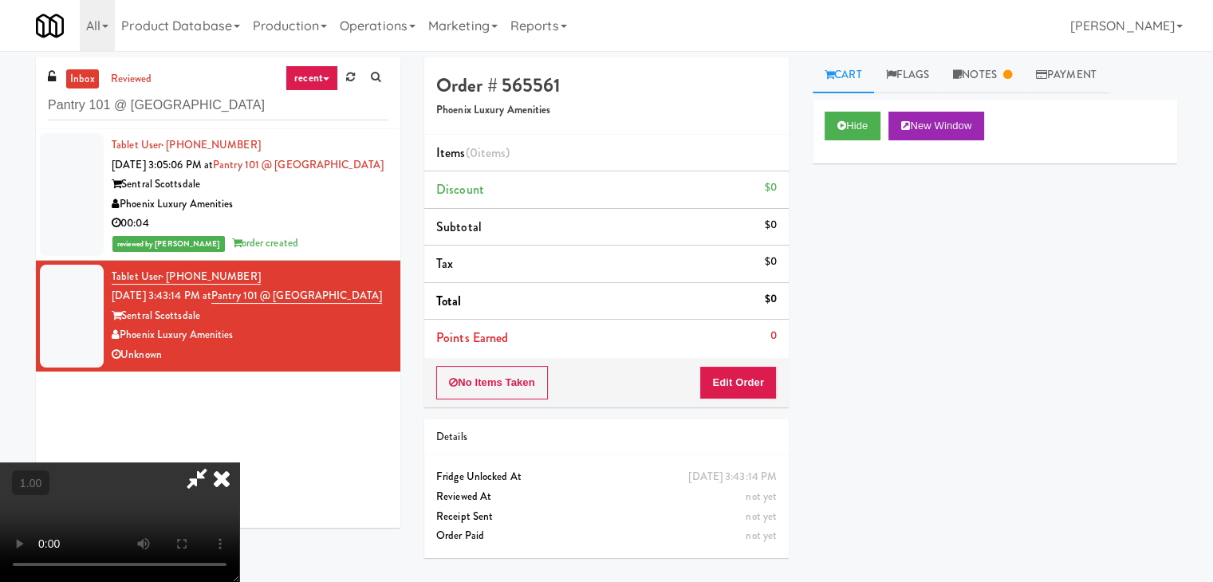
click at [239, 463] on video at bounding box center [119, 523] width 239 height 120
click at [744, 387] on button "Edit Order" at bounding box center [737, 382] width 77 height 33
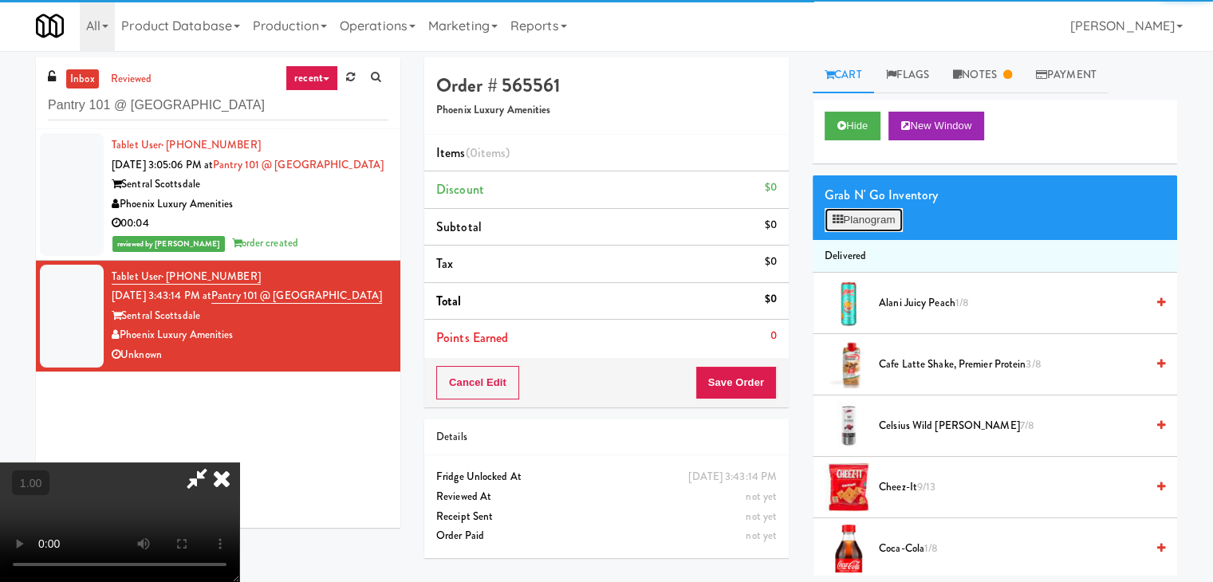
click at [864, 218] on button "Planogram" at bounding box center [864, 220] width 78 height 24
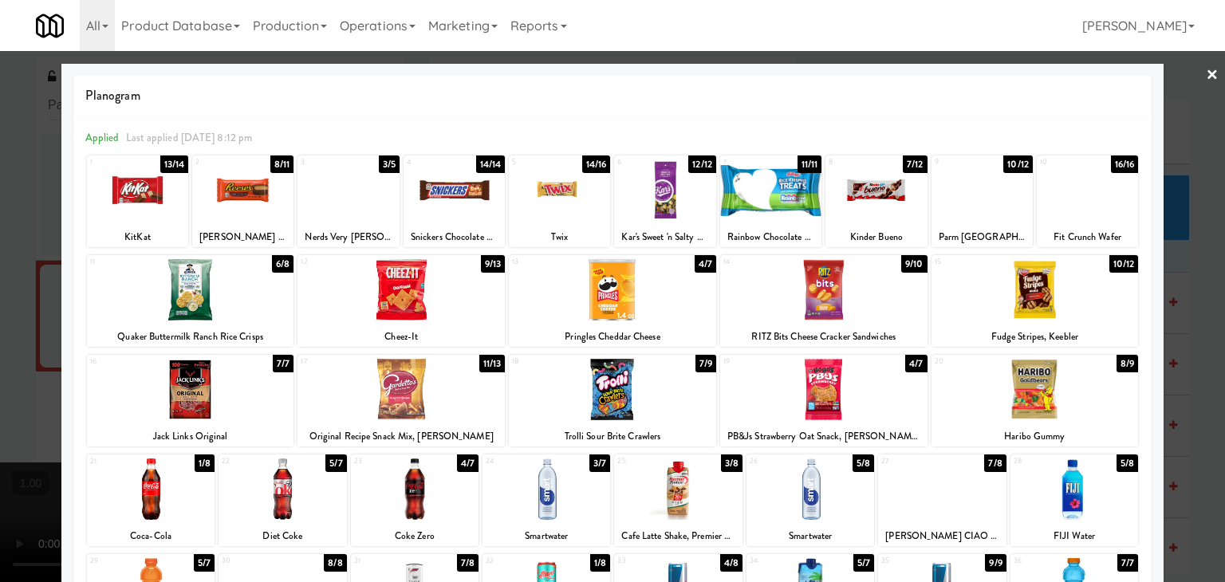
click at [303, 500] on div at bounding box center [282, 489] width 128 height 61
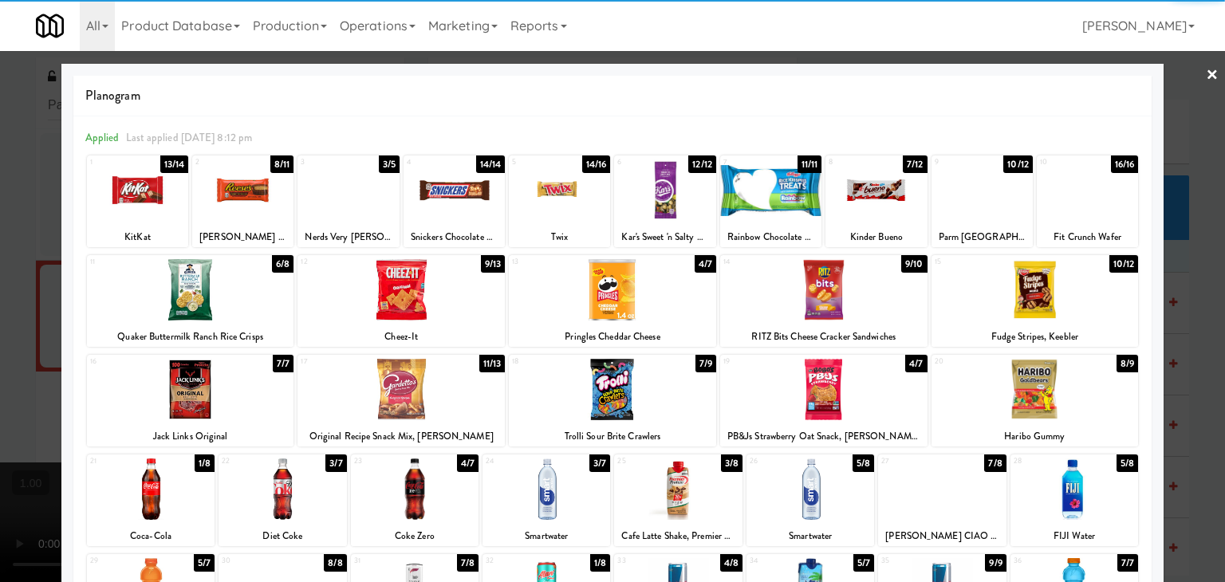
click at [850, 374] on div at bounding box center [823, 389] width 207 height 61
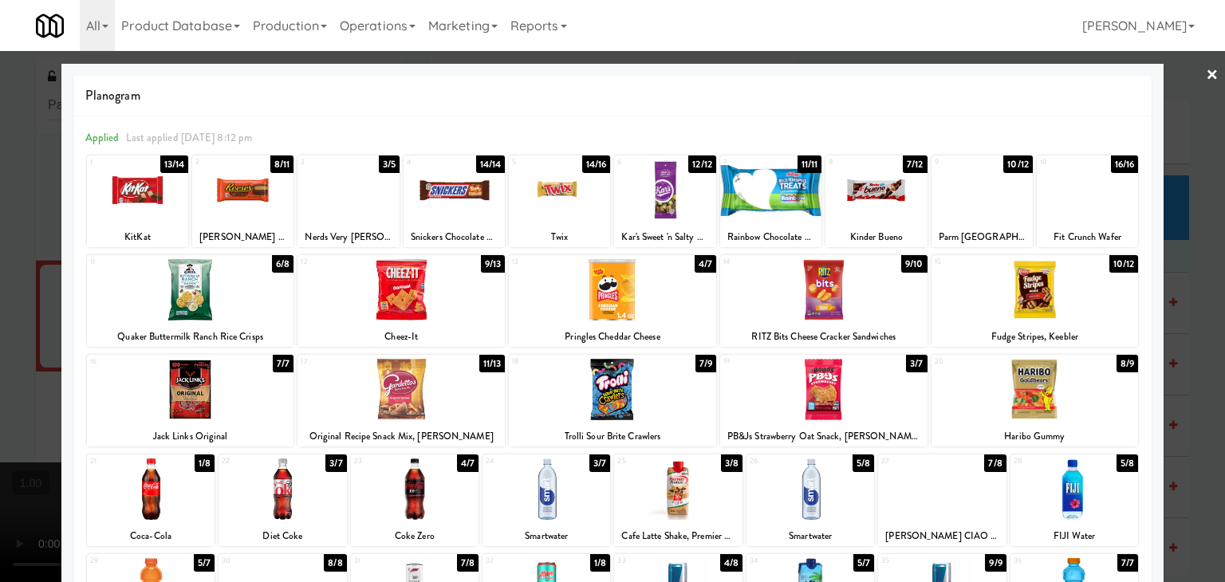
click at [596, 391] on div at bounding box center [612, 389] width 207 height 61
click at [1206, 77] on link "×" at bounding box center [1212, 75] width 13 height 49
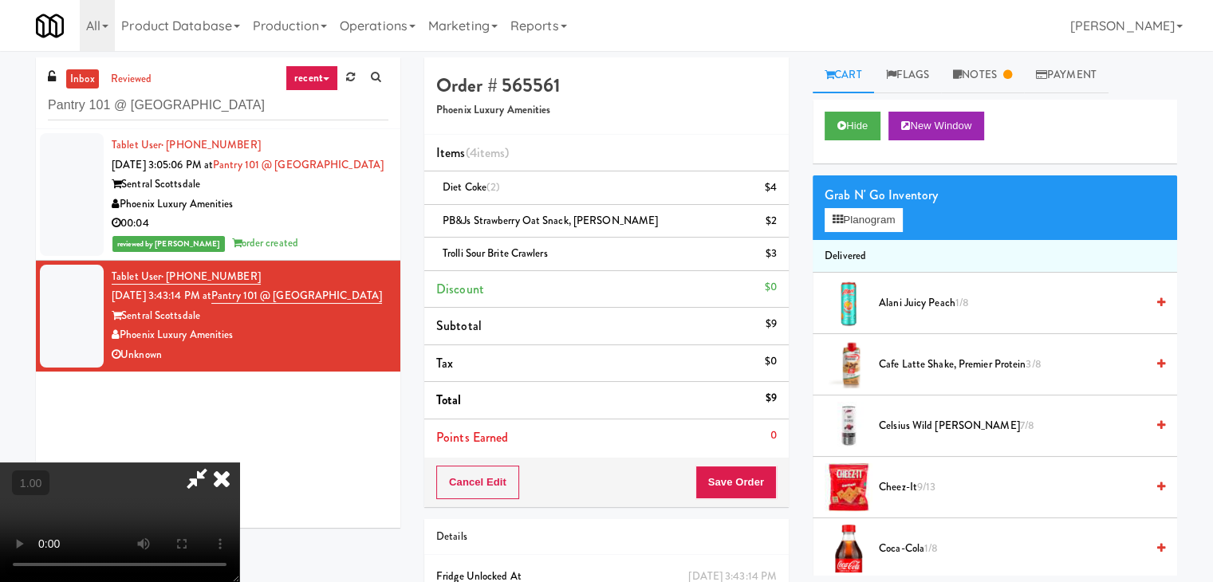
click at [239, 463] on video at bounding box center [119, 523] width 239 height 120
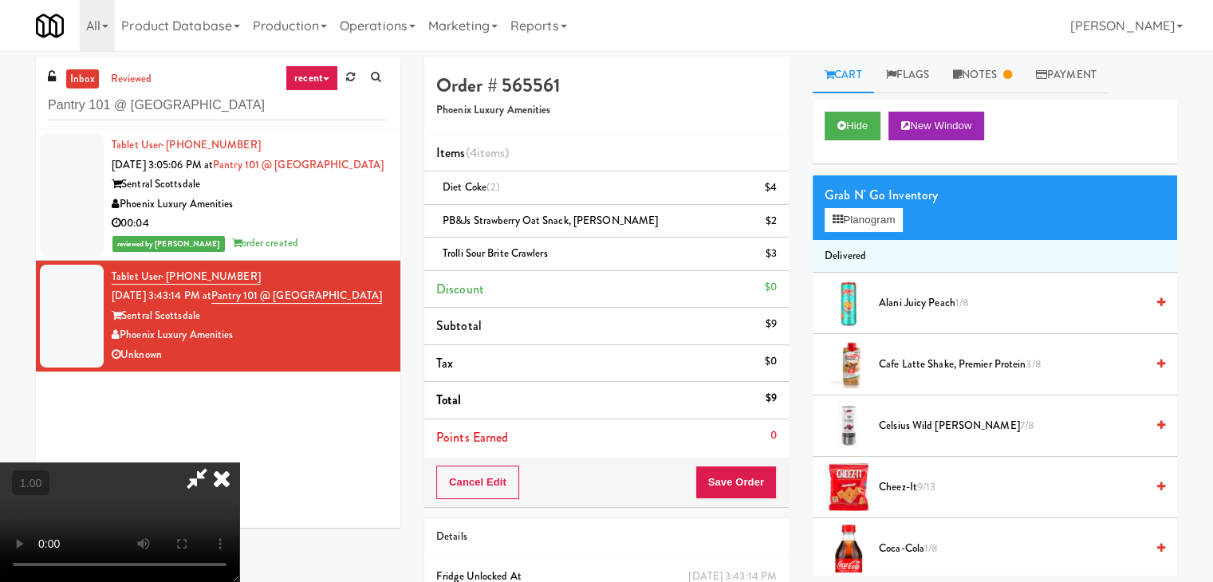
scroll to position [0, 0]
click at [239, 463] on video at bounding box center [119, 523] width 239 height 120
click at [887, 218] on button "Planogram" at bounding box center [864, 220] width 78 height 24
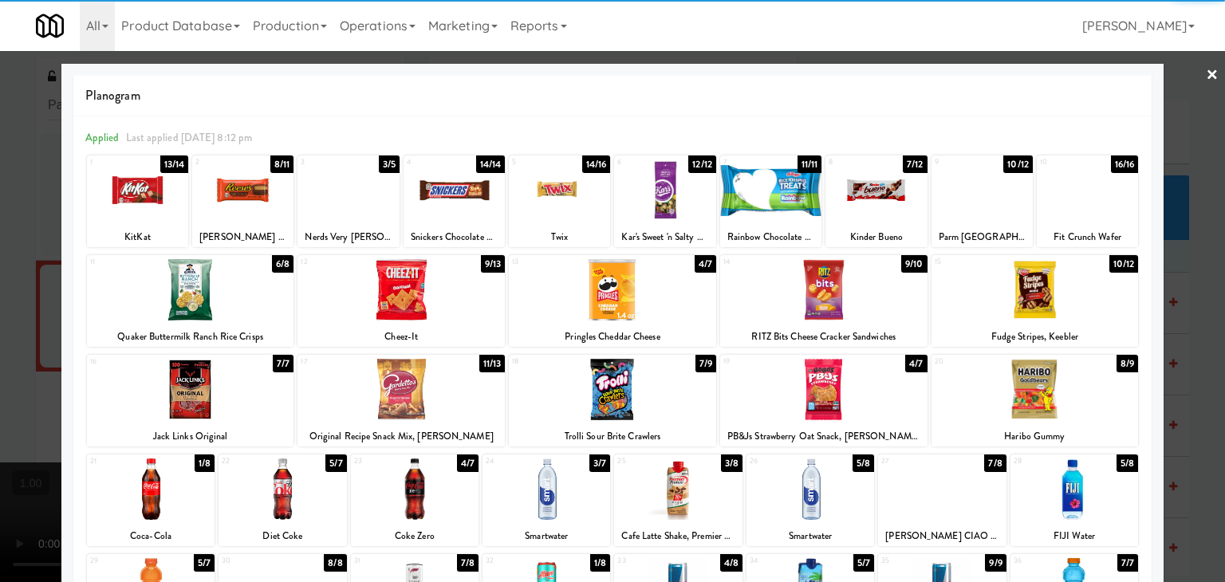
click at [865, 195] on div at bounding box center [875, 189] width 101 height 61
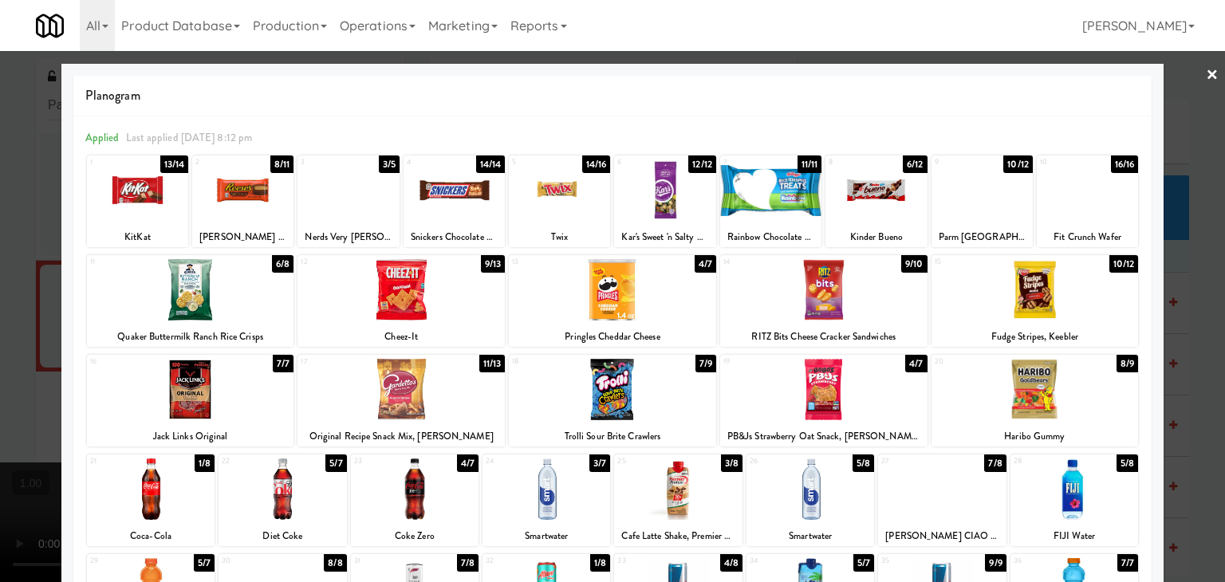
click at [411, 297] on div at bounding box center [400, 289] width 207 height 61
click at [1206, 74] on link "×" at bounding box center [1212, 75] width 13 height 49
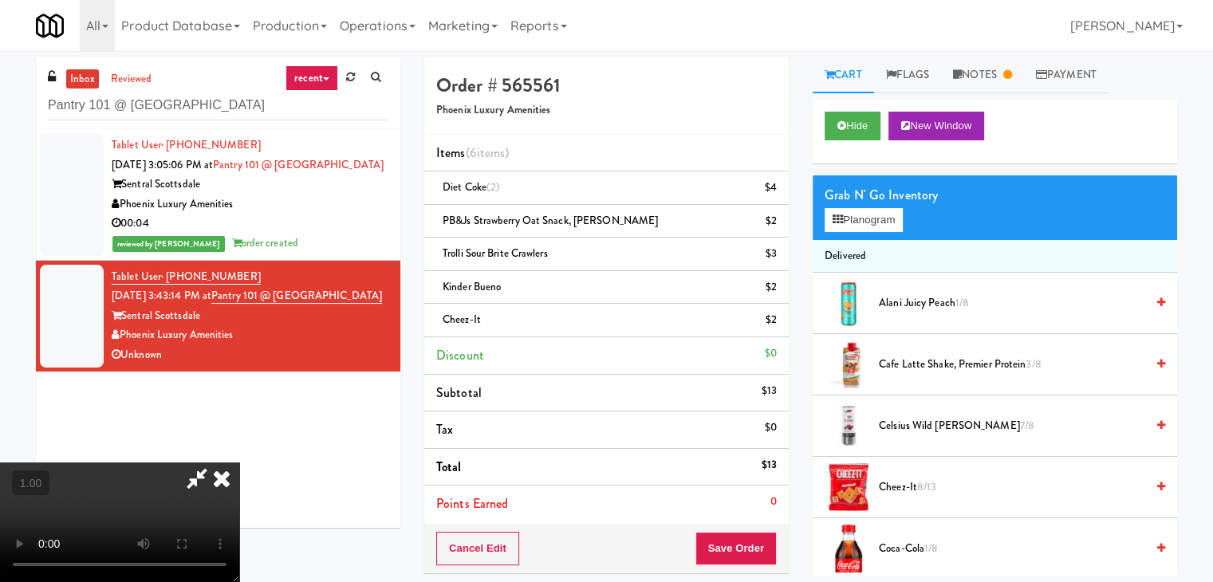
click at [239, 463] on video at bounding box center [119, 523] width 239 height 120
click at [239, 463] on icon at bounding box center [221, 479] width 35 height 32
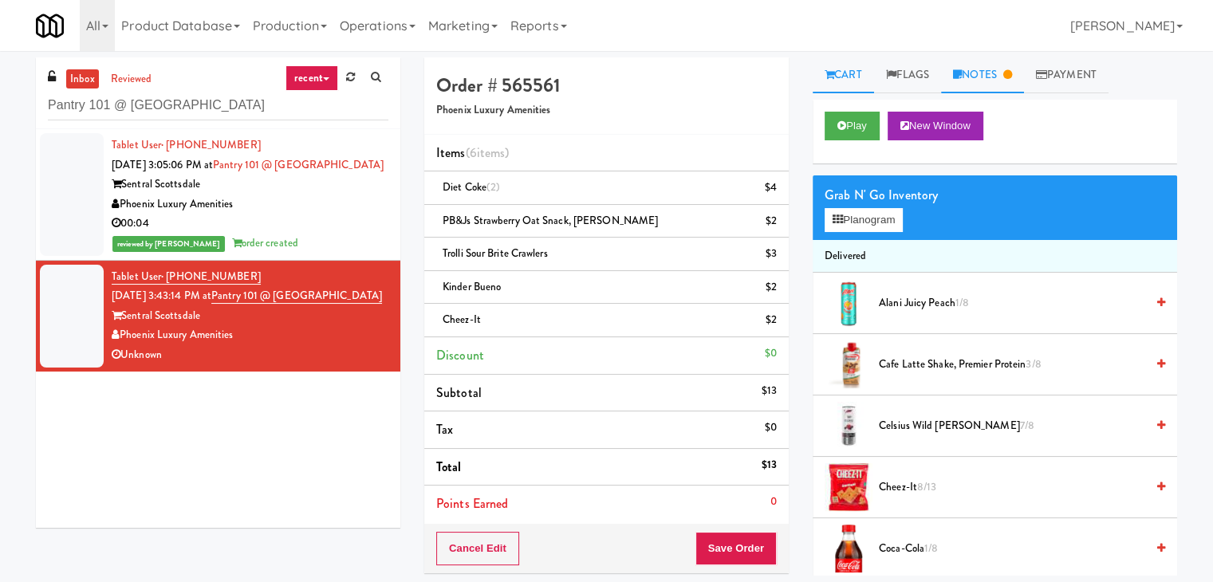
click at [998, 76] on link "Notes" at bounding box center [982, 75] width 83 height 36
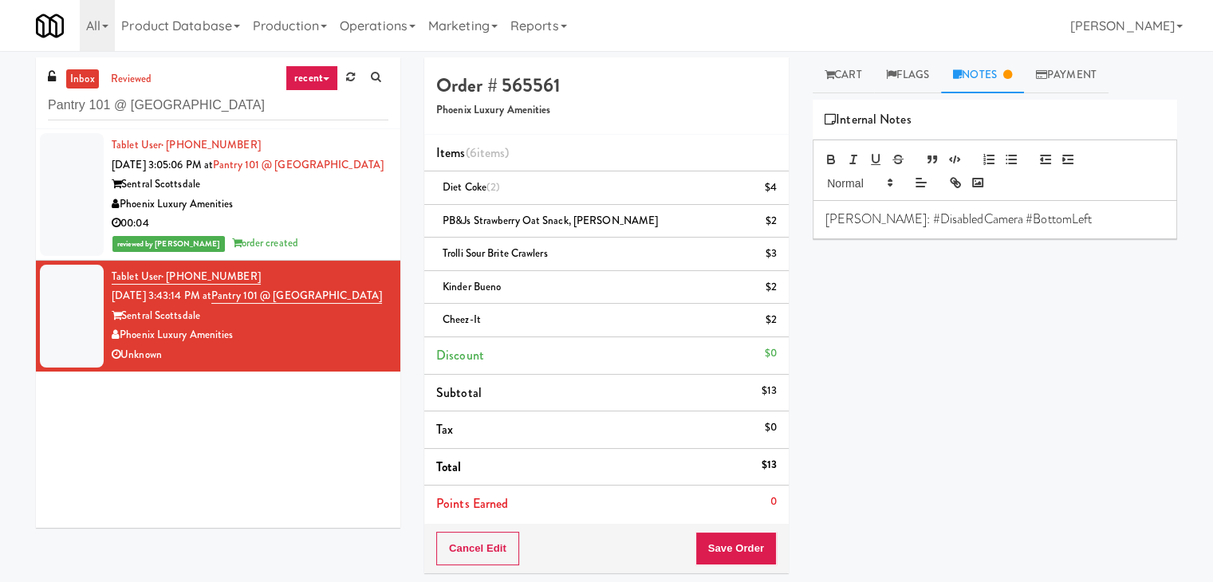
click at [948, 211] on p "[PERSON_NAME]: #DisabledCamera #BottomLeft" at bounding box center [994, 220] width 339 height 18
click at [1024, 213] on p "[PERSON_NAME]: #DisabledCamera #BottomLeft" at bounding box center [994, 220] width 339 height 18
click at [1018, 250] on p at bounding box center [994, 255] width 339 height 18
click at [858, 256] on p "[PERSON_NAME]: a man took Large order items (6 items) #SuspectedFraud" at bounding box center [994, 264] width 339 height 36
click at [895, 250] on p "[PERSON_NAME]: a woman took Large order items (6 items) #SuspectedFraud" at bounding box center [994, 264] width 339 height 36
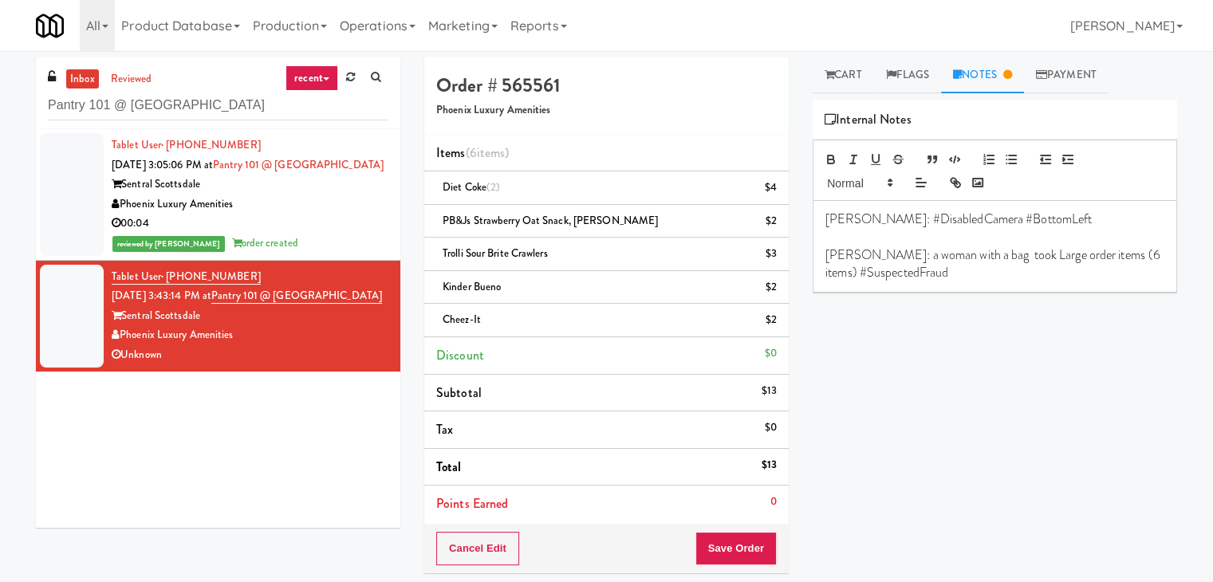
click at [971, 279] on p "[PERSON_NAME]: a woman with a bag took Large order items (6 items) #SuspectedFr…" at bounding box center [994, 264] width 339 height 36
click at [740, 546] on button "Save Order" at bounding box center [735, 548] width 81 height 33
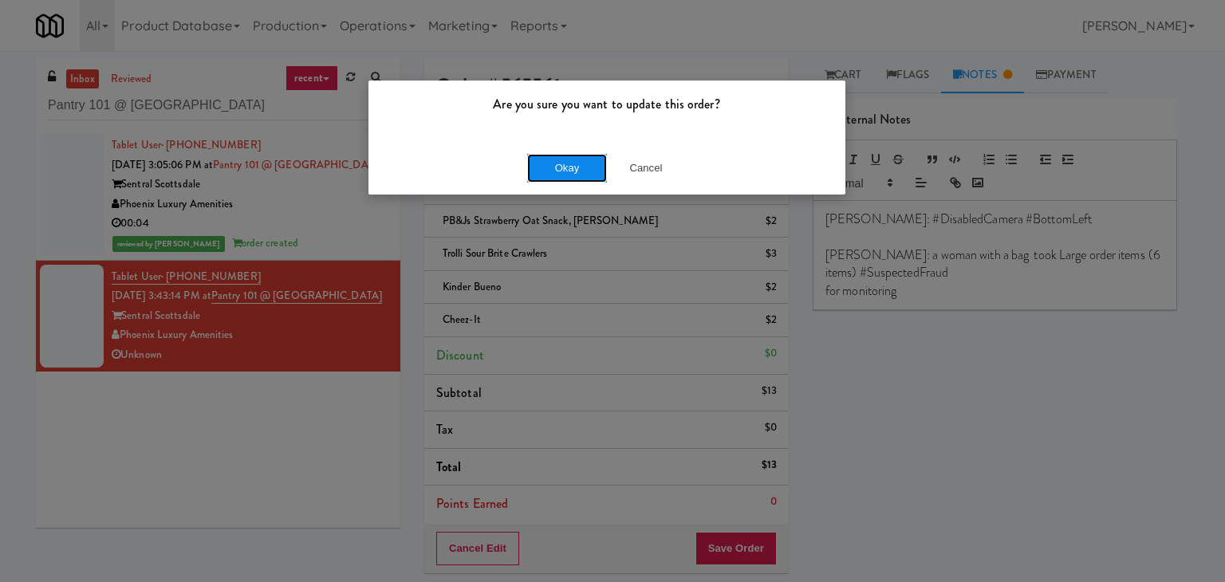
click at [577, 162] on button "Okay" at bounding box center [567, 168] width 80 height 29
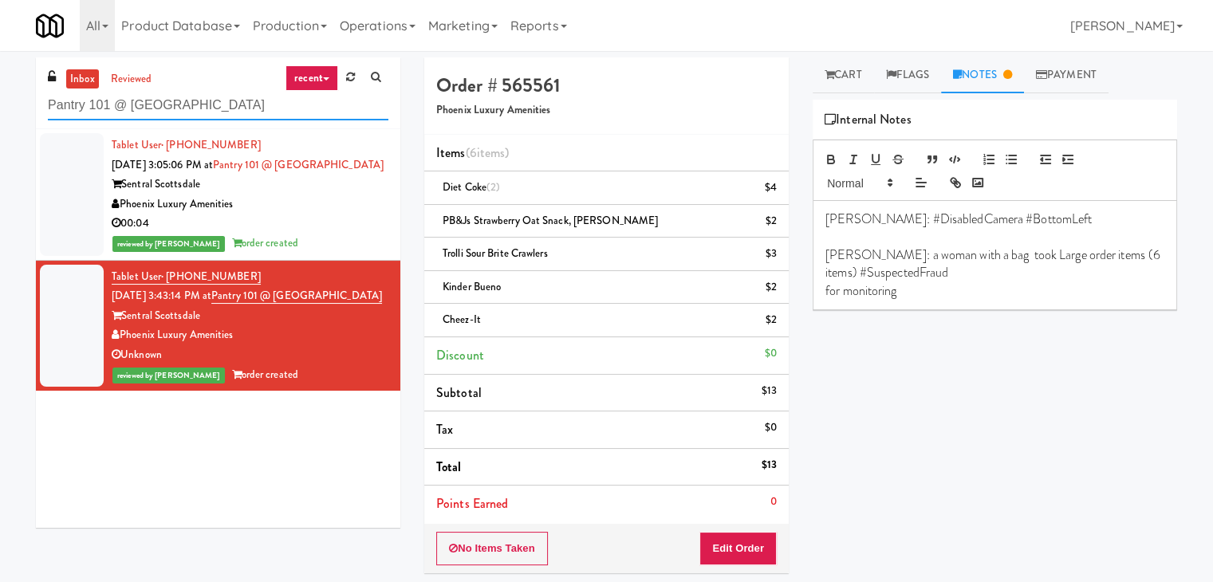
click at [207, 114] on input "Pantry 101 @ [GEOGRAPHIC_DATA]" at bounding box center [218, 106] width 340 height 30
paste input "CFX-Fridg"
type input "CFX-Fridge"
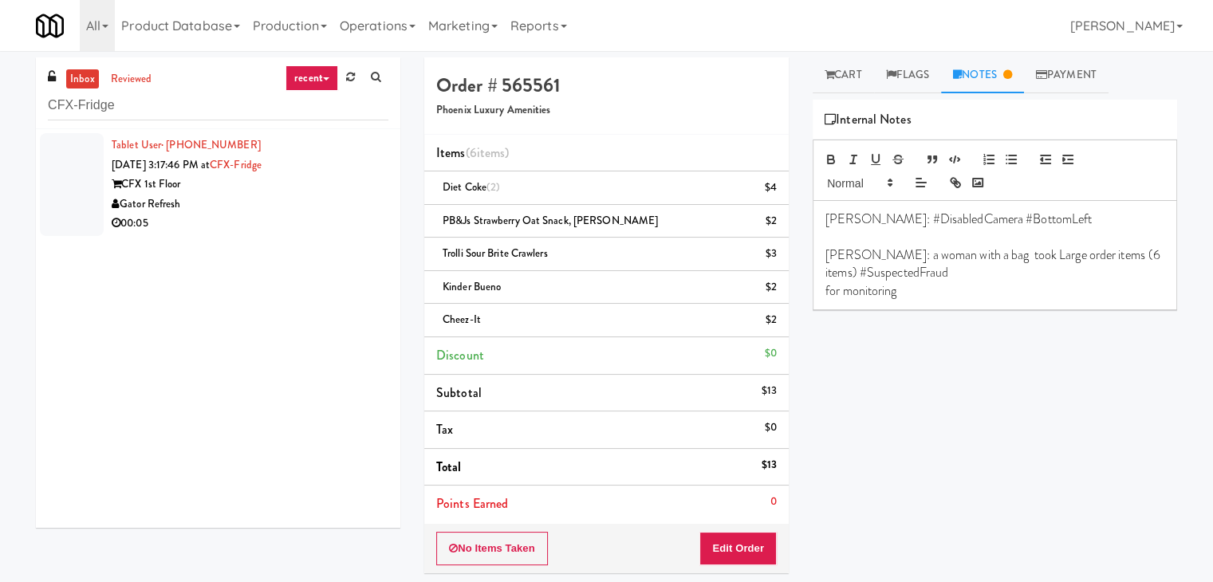
click at [326, 218] on div "00:05" at bounding box center [250, 224] width 277 height 20
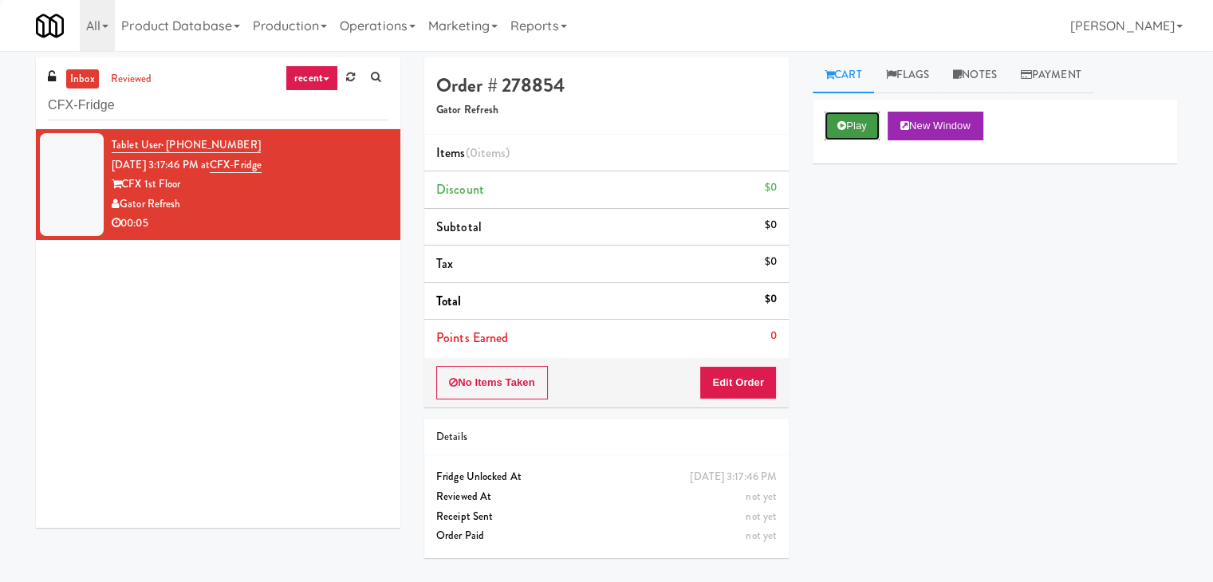
click at [836, 120] on button "Play" at bounding box center [852, 126] width 55 height 29
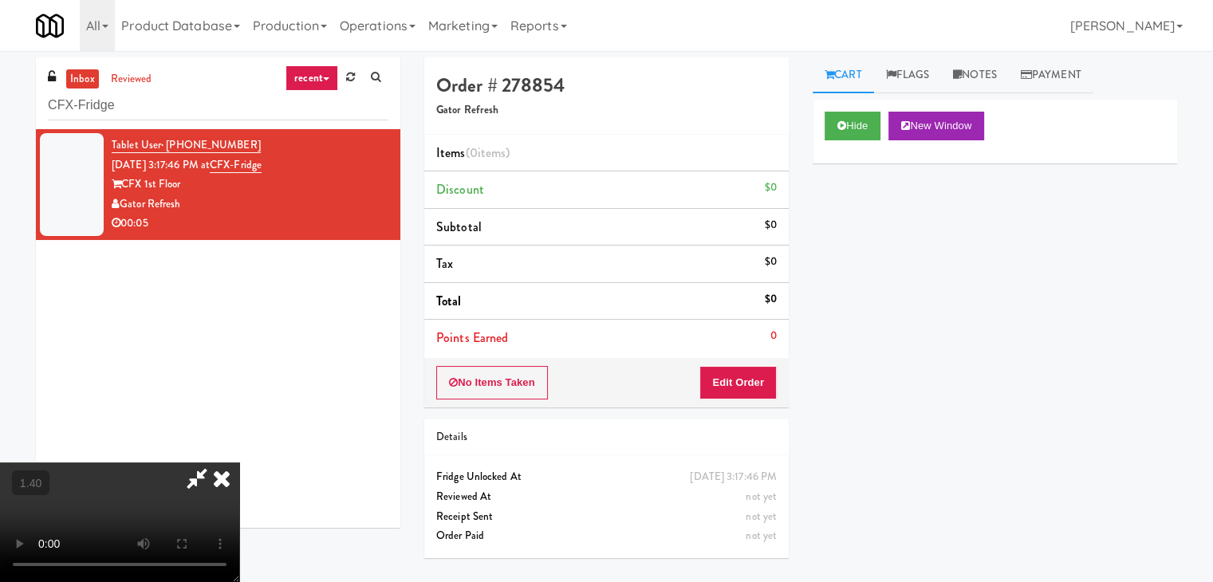
click at [239, 463] on video at bounding box center [119, 523] width 239 height 120
click at [239, 463] on icon at bounding box center [221, 479] width 35 height 32
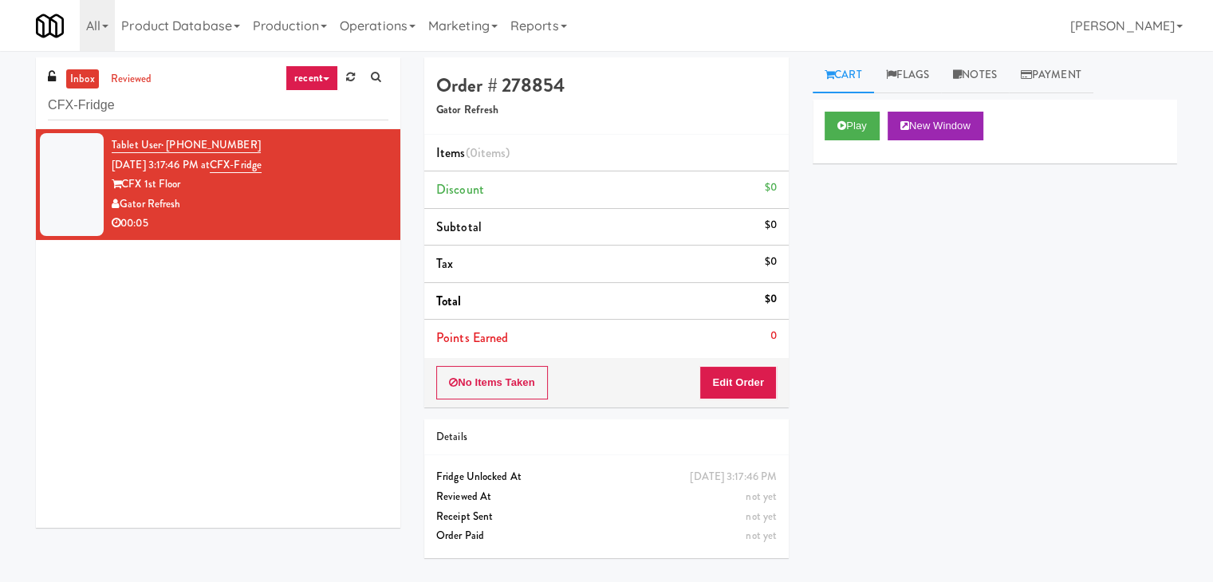
click at [758, 399] on div "No Items Taken Edit Order" at bounding box center [606, 382] width 364 height 49
click at [763, 368] on div "No Items Taken Edit Order" at bounding box center [606, 382] width 364 height 49
click at [755, 376] on button "Edit Order" at bounding box center [737, 382] width 77 height 33
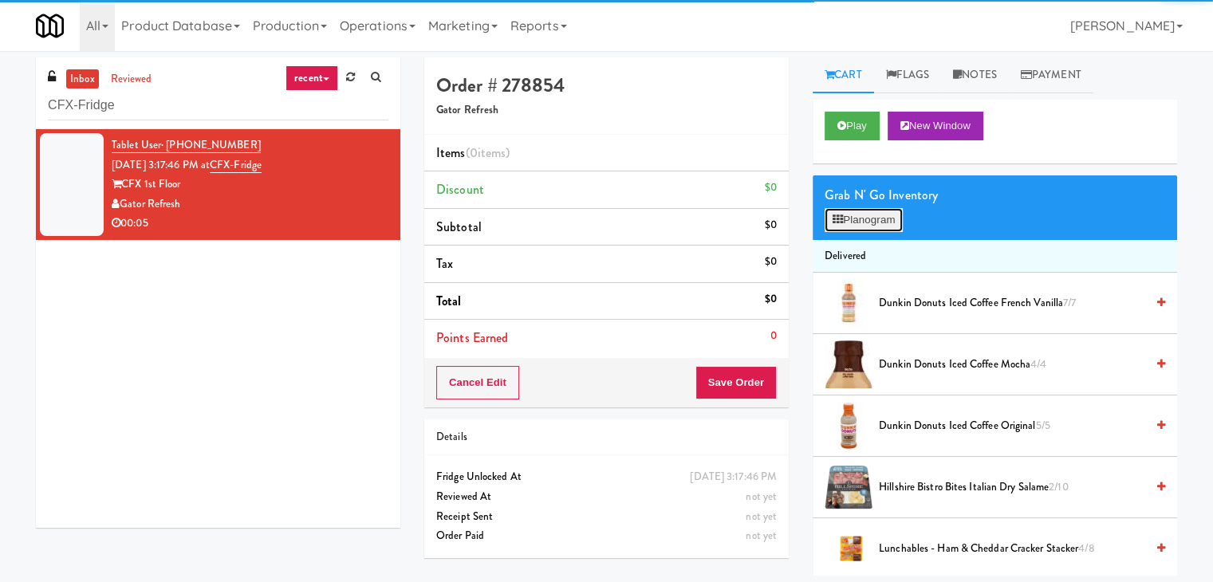
click at [839, 224] on icon at bounding box center [838, 220] width 10 height 10
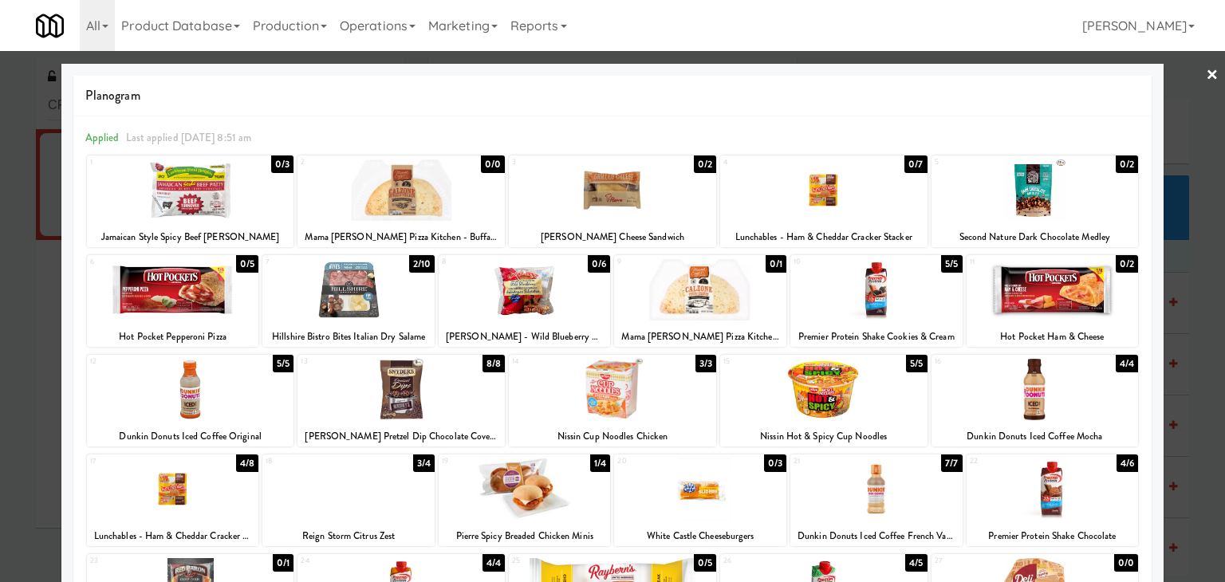
click at [417, 376] on div at bounding box center [400, 389] width 207 height 61
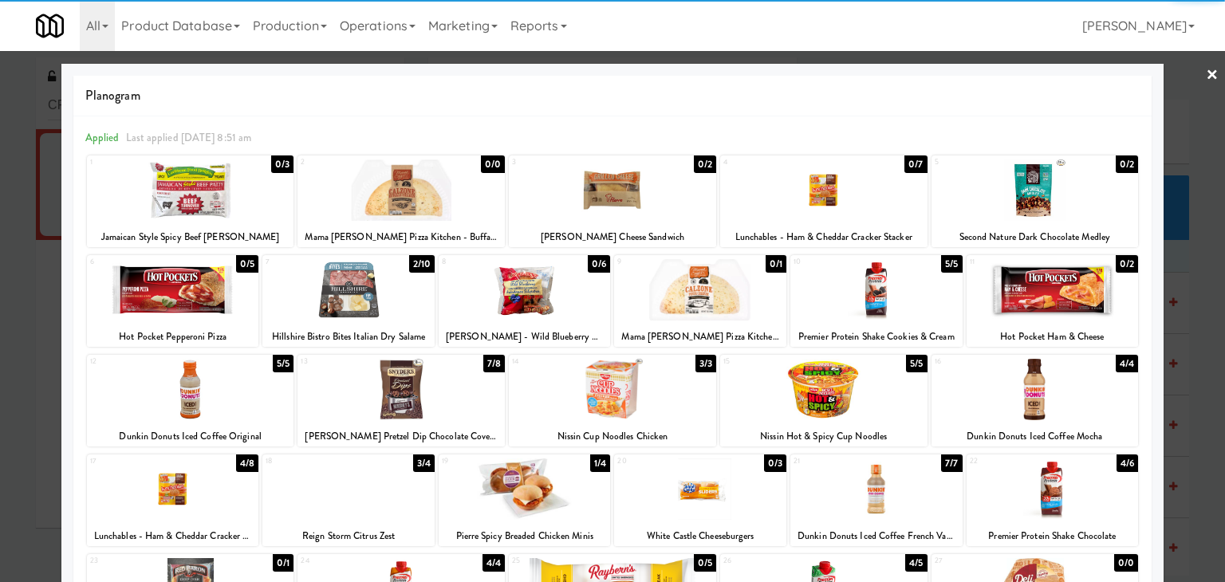
click at [1206, 75] on link "×" at bounding box center [1212, 75] width 13 height 49
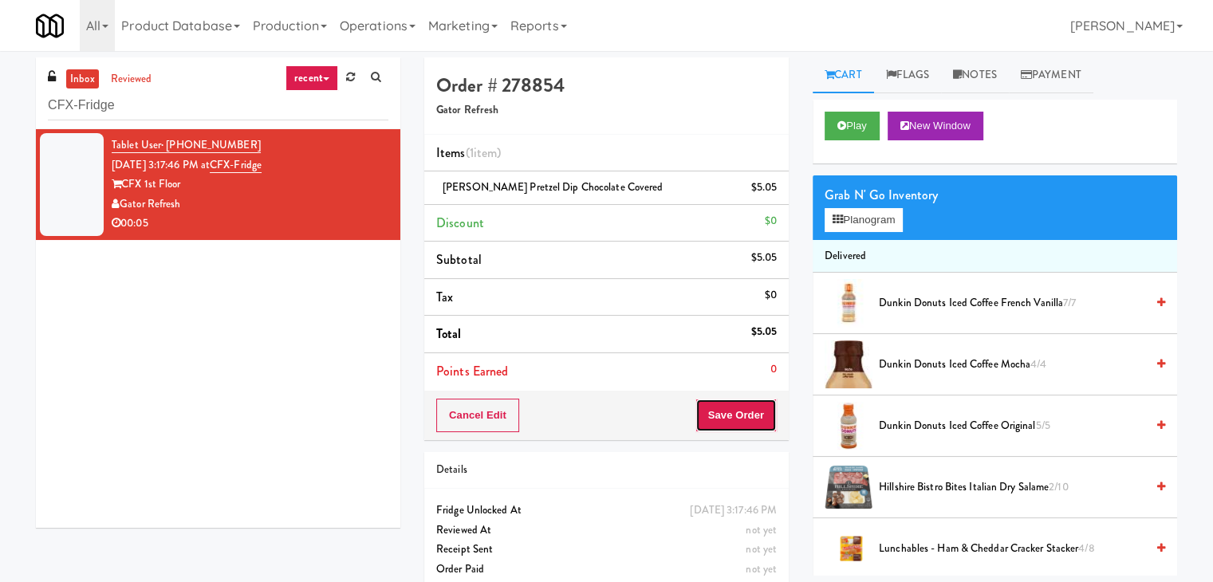
click at [746, 416] on button "Save Order" at bounding box center [735, 415] width 81 height 33
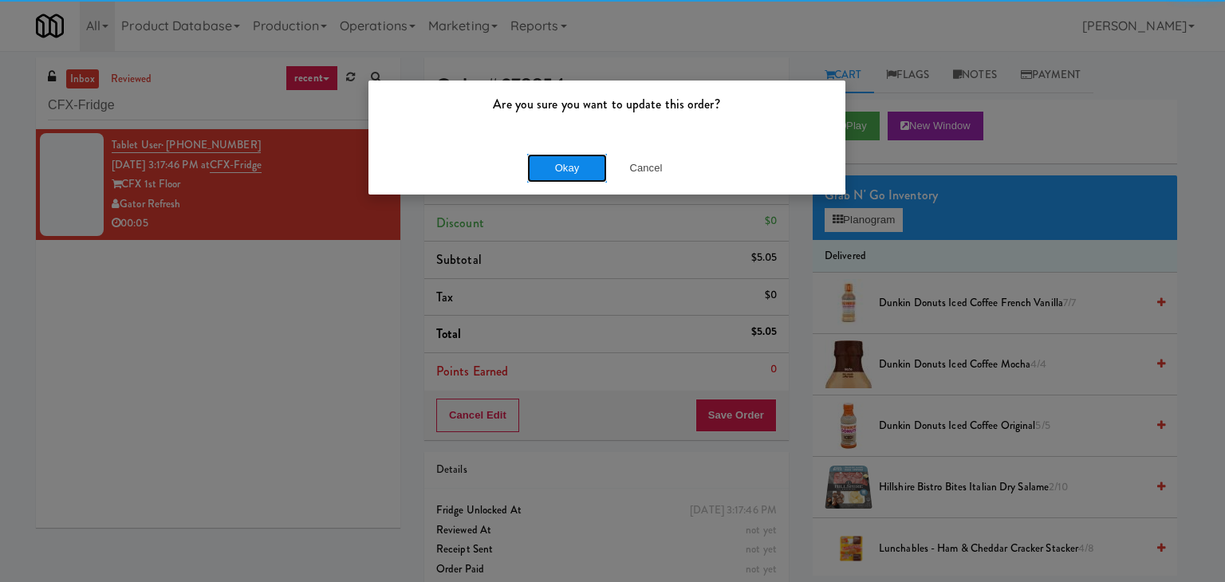
click at [568, 167] on button "Okay" at bounding box center [567, 168] width 80 height 29
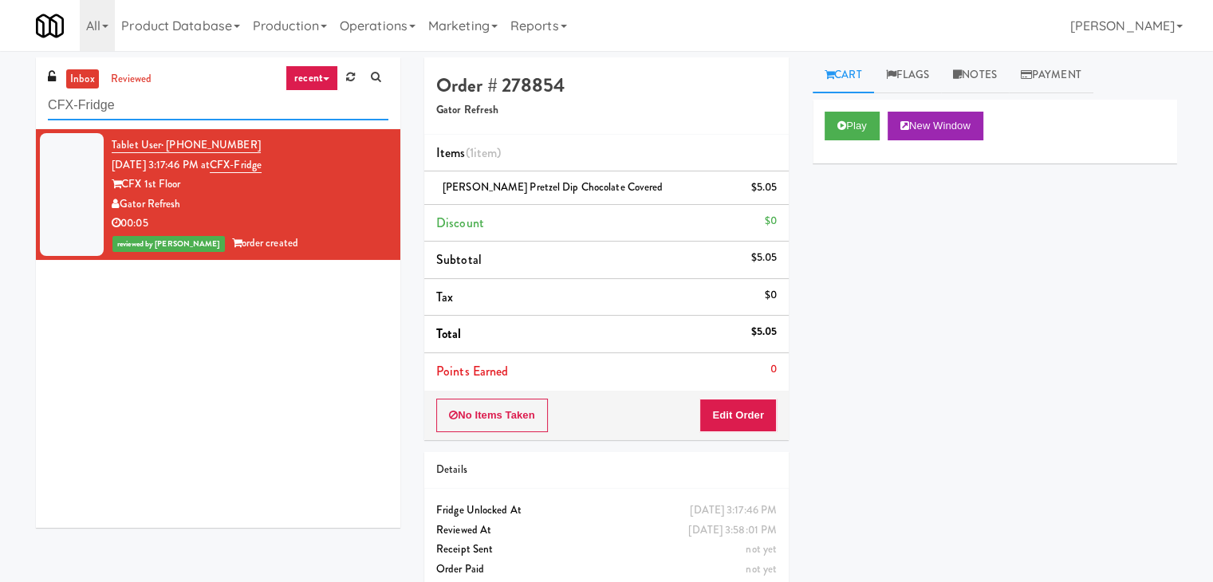
click at [226, 115] on input "CFX-Fridge" at bounding box center [218, 106] width 340 height 30
paste input "[PERSON_NAME] - Cooler - Left"
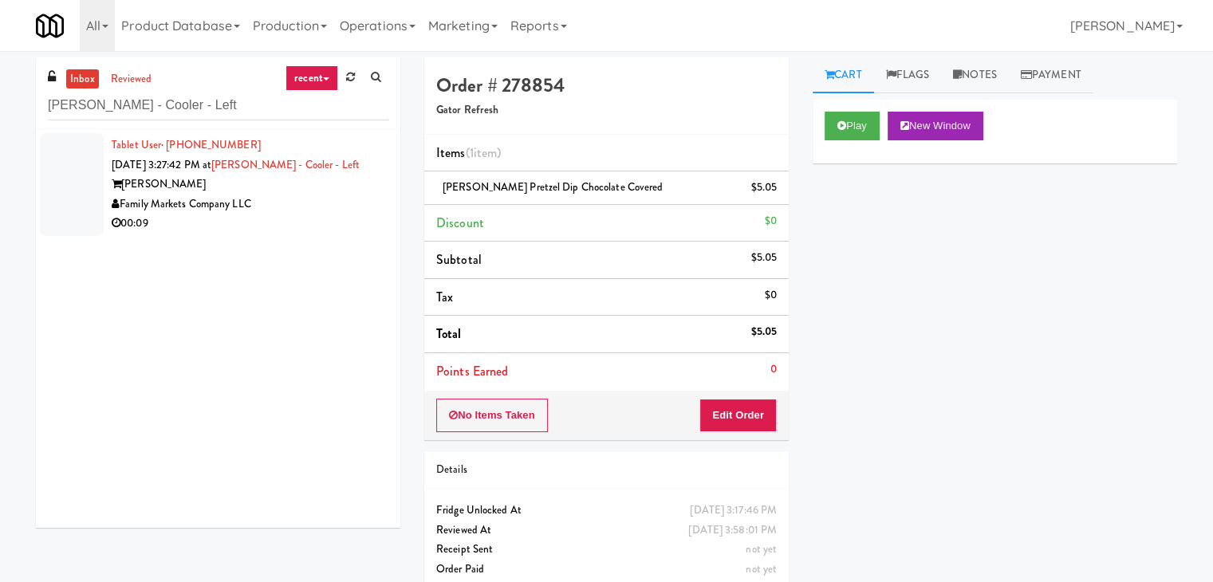
click at [319, 184] on div "[PERSON_NAME]" at bounding box center [250, 185] width 277 height 20
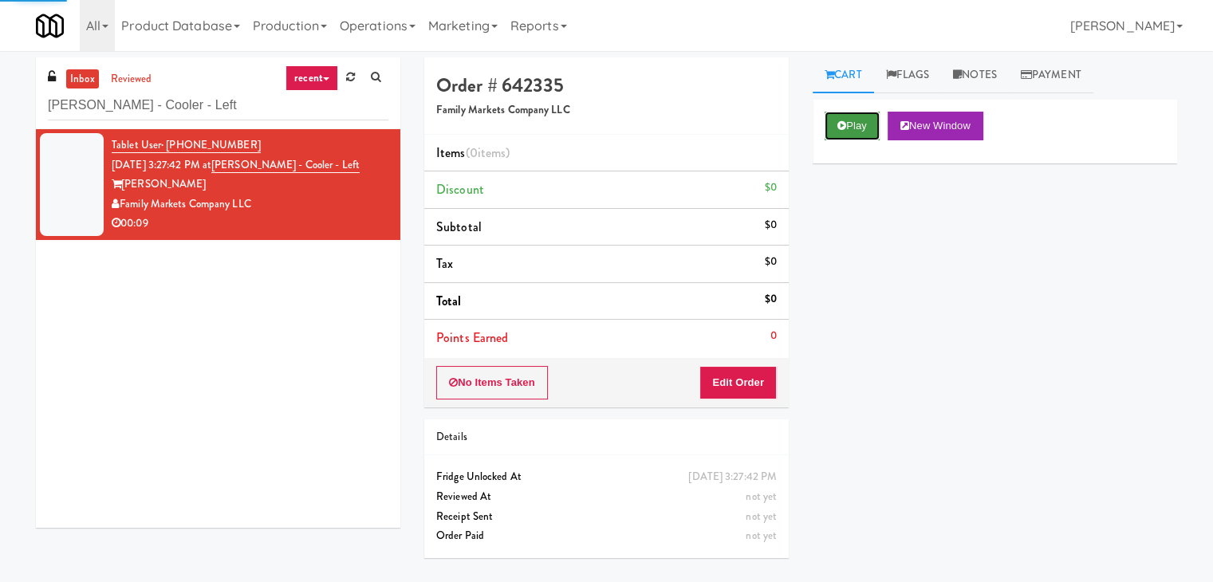
click at [844, 122] on icon at bounding box center [841, 125] width 9 height 10
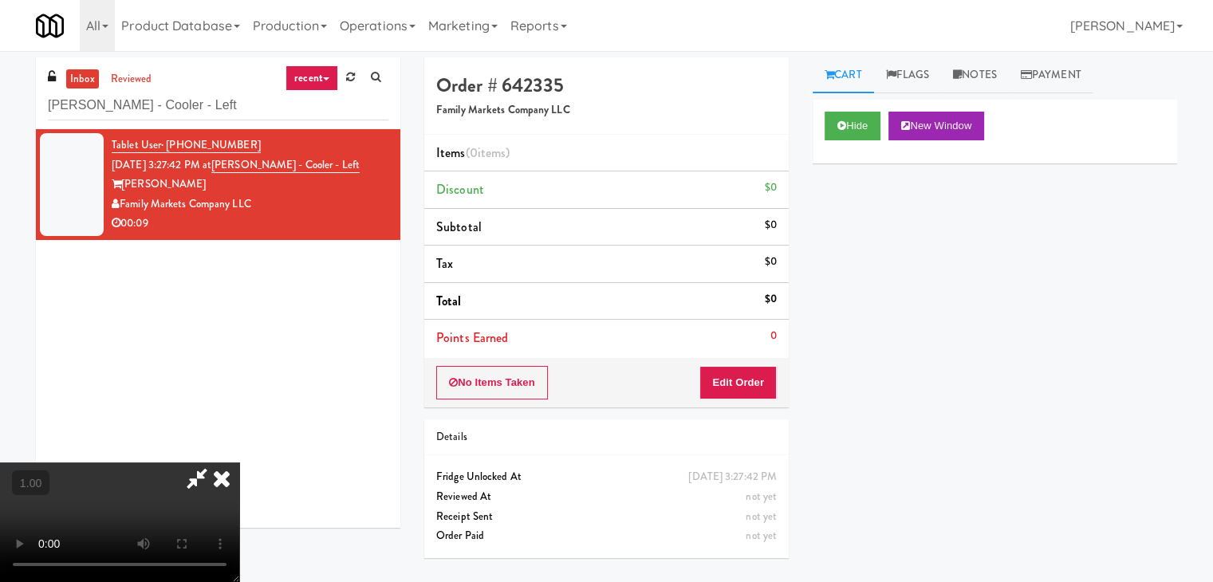
click at [782, 376] on div "No Items Taken Edit Order" at bounding box center [606, 382] width 364 height 49
click at [239, 463] on video at bounding box center [119, 523] width 239 height 120
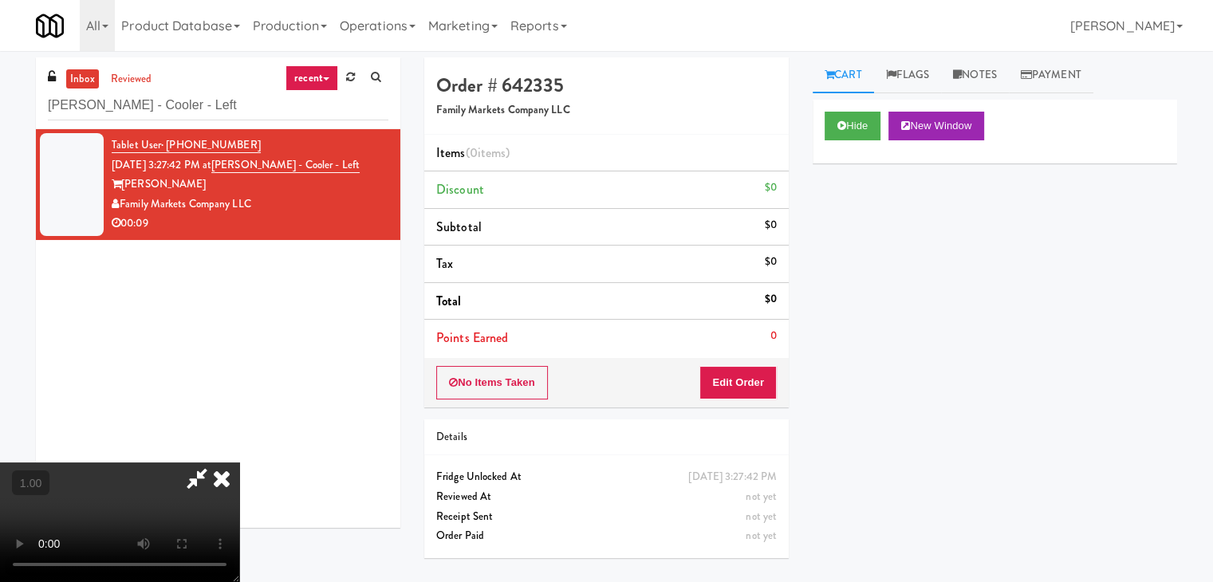
click at [239, 463] on video at bounding box center [119, 523] width 239 height 120
click at [239, 463] on icon at bounding box center [221, 479] width 35 height 32
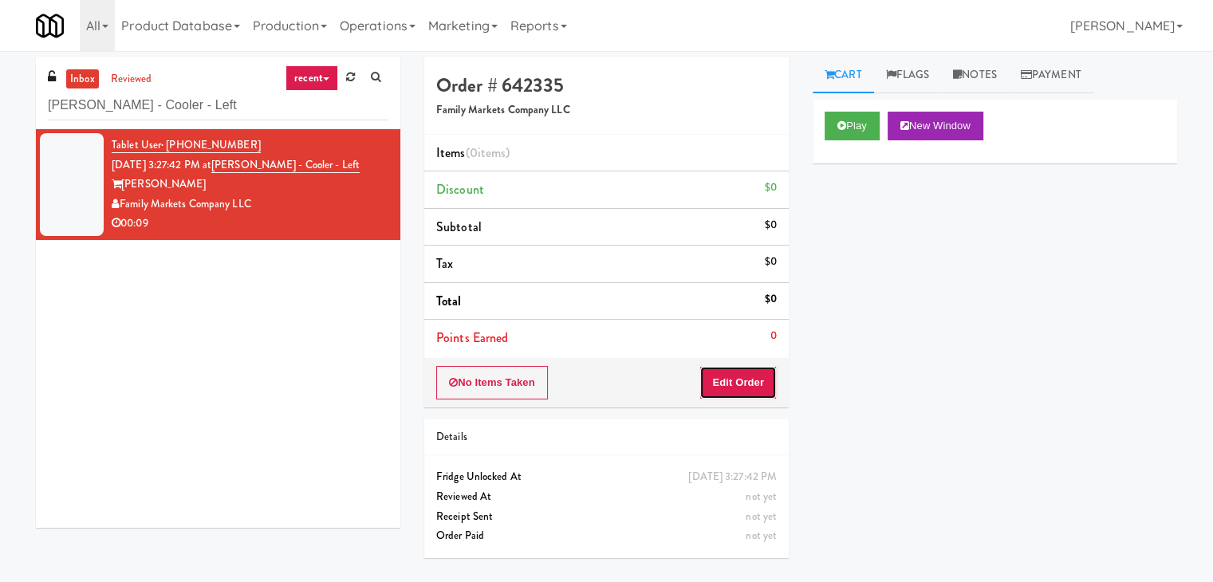
click at [746, 380] on button "Edit Order" at bounding box center [737, 382] width 77 height 33
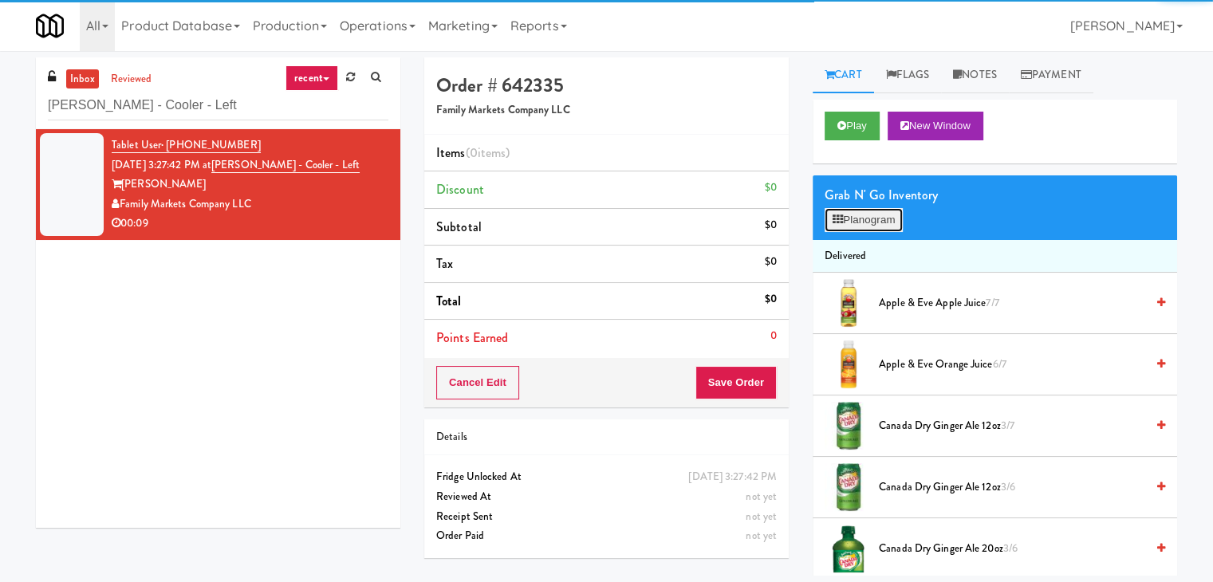
click at [852, 226] on button "Planogram" at bounding box center [864, 220] width 78 height 24
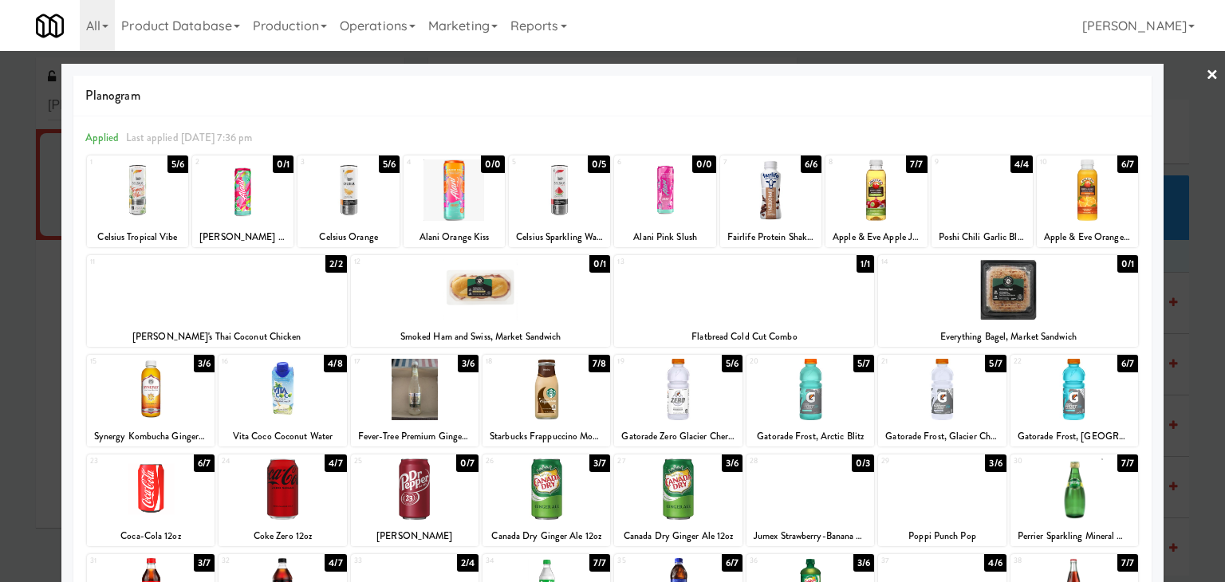
click at [168, 492] on div at bounding box center [151, 489] width 128 height 61
click at [692, 390] on div at bounding box center [678, 389] width 128 height 61
click at [954, 396] on div at bounding box center [942, 389] width 128 height 61
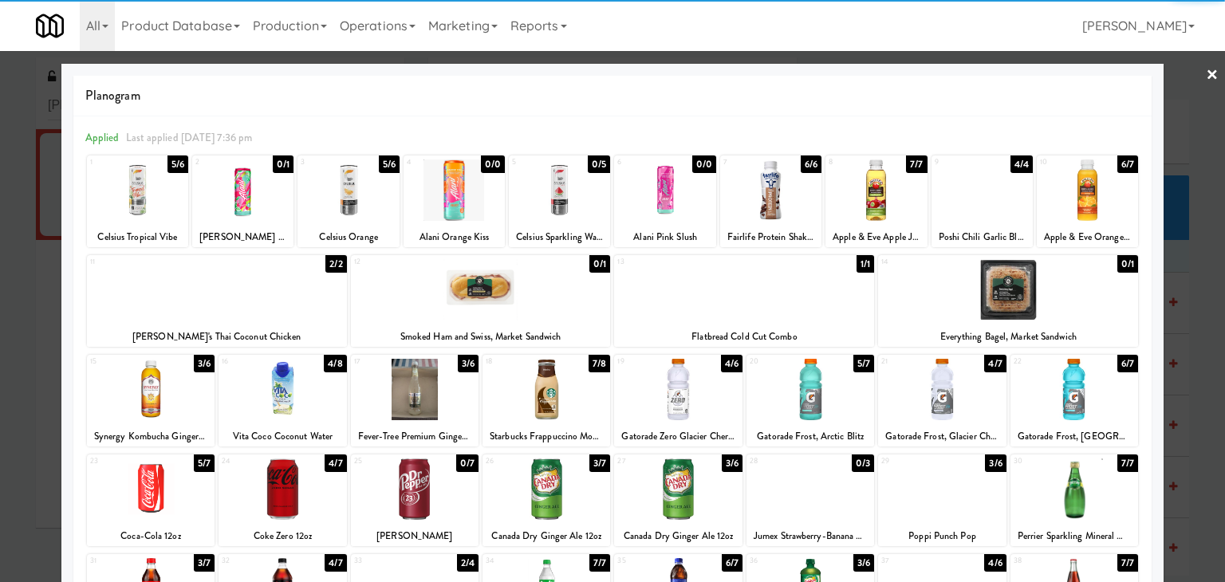
click at [1206, 73] on link "×" at bounding box center [1212, 75] width 13 height 49
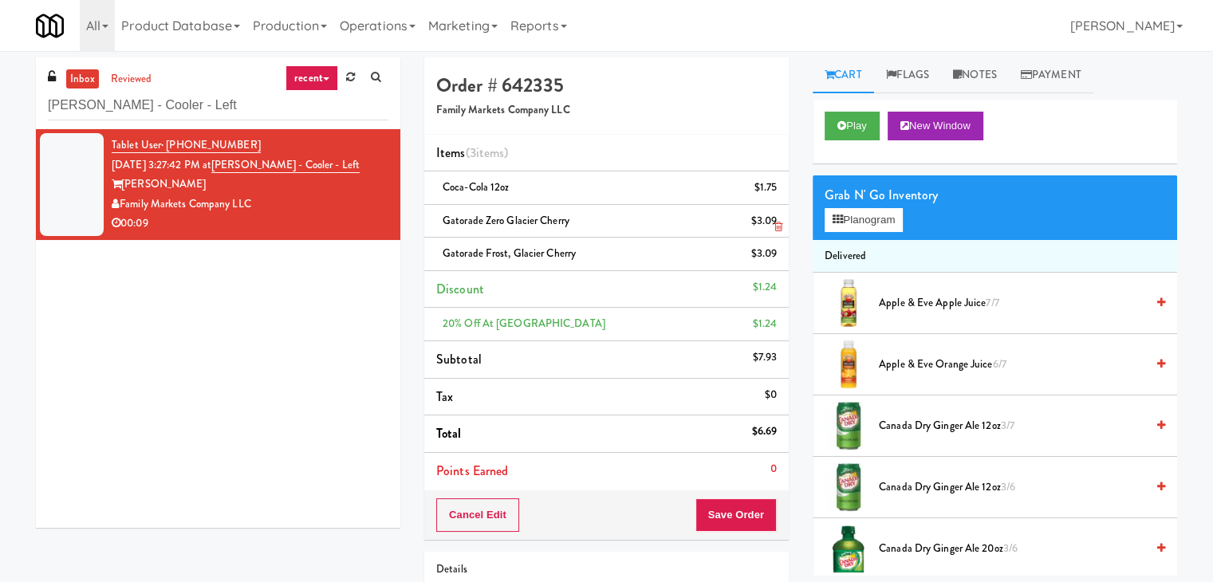
click at [777, 224] on icon at bounding box center [778, 227] width 8 height 10
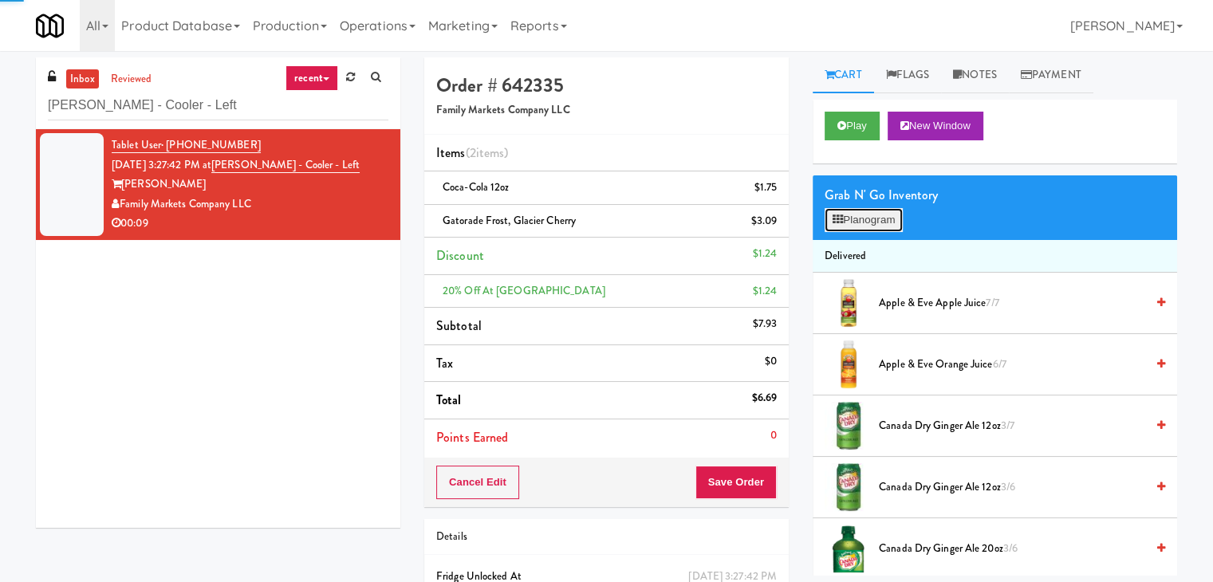
click at [860, 215] on button "Planogram" at bounding box center [864, 220] width 78 height 24
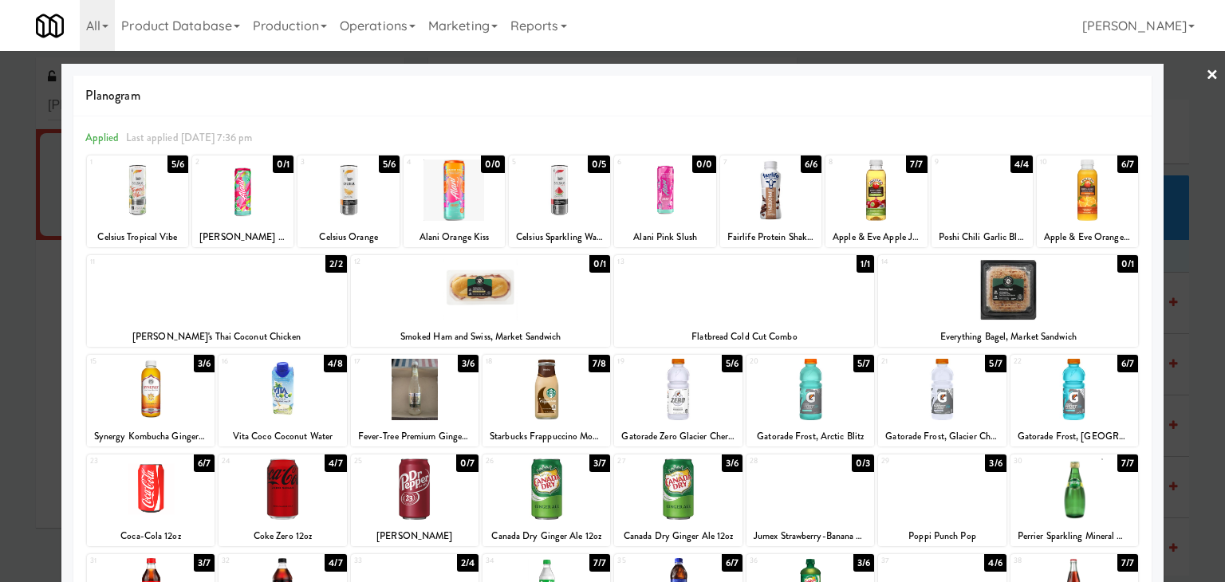
drag, startPoint x: 1196, startPoint y: 73, endPoint x: 1141, endPoint y: 86, distance: 56.7
click at [1206, 73] on link "×" at bounding box center [1212, 75] width 13 height 49
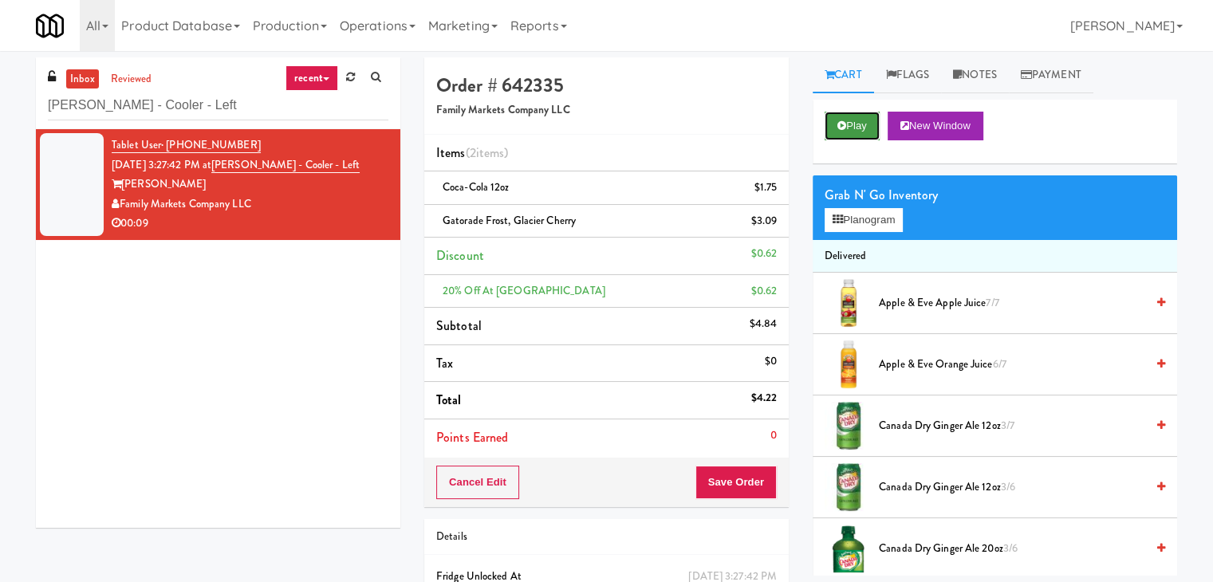
click at [848, 124] on button "Play" at bounding box center [852, 126] width 55 height 29
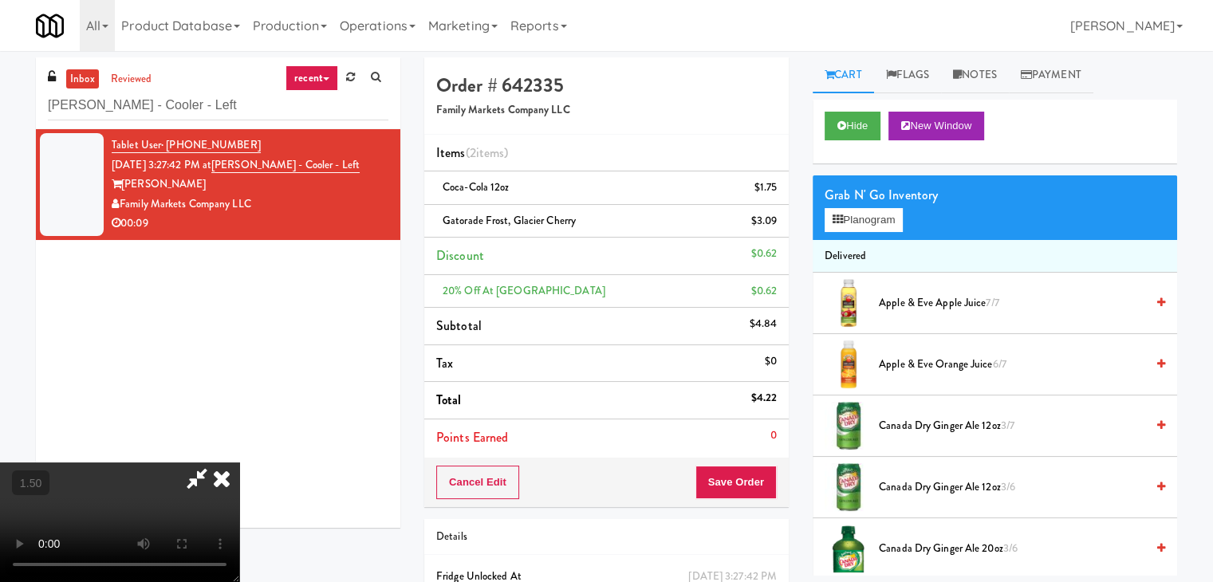
click at [239, 463] on icon at bounding box center [221, 479] width 35 height 32
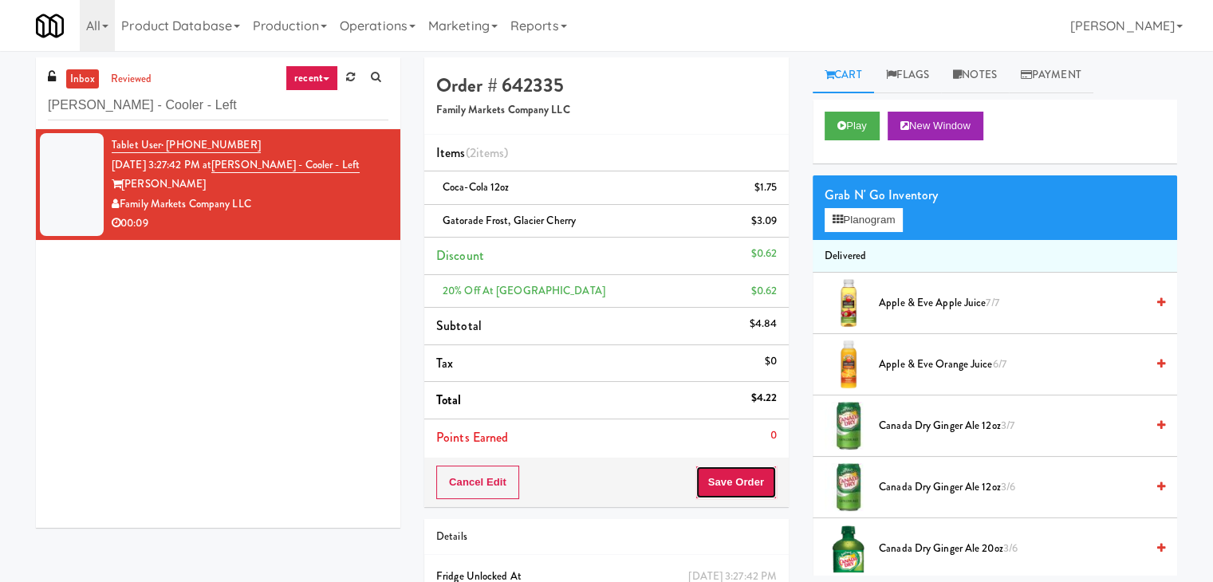
click at [715, 495] on button "Save Order" at bounding box center [735, 482] width 81 height 33
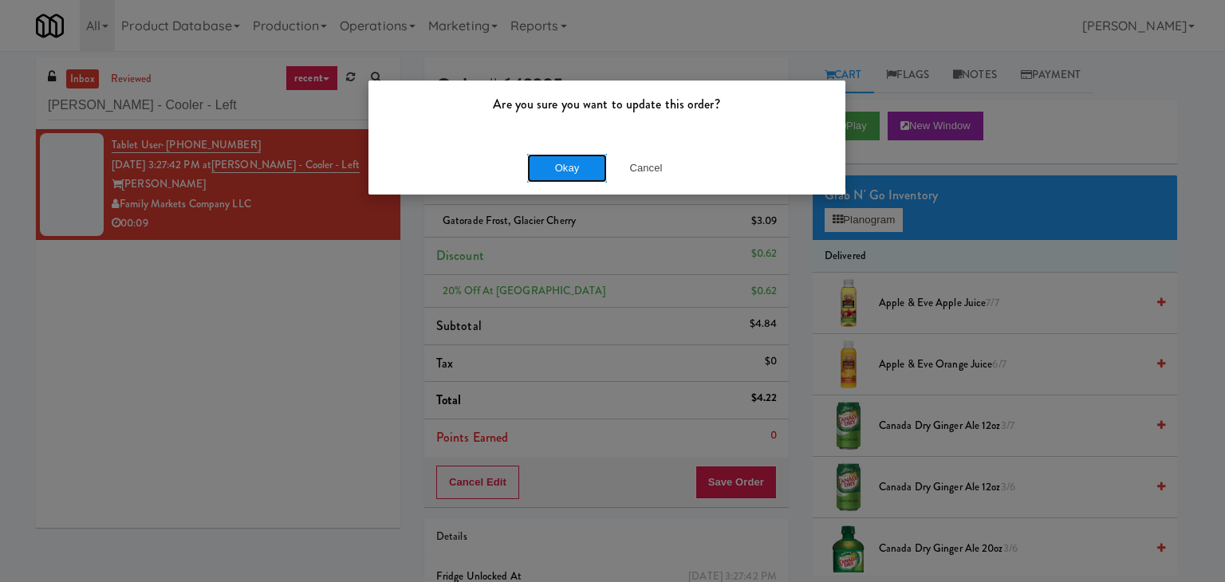
click at [563, 166] on button "Okay" at bounding box center [567, 168] width 80 height 29
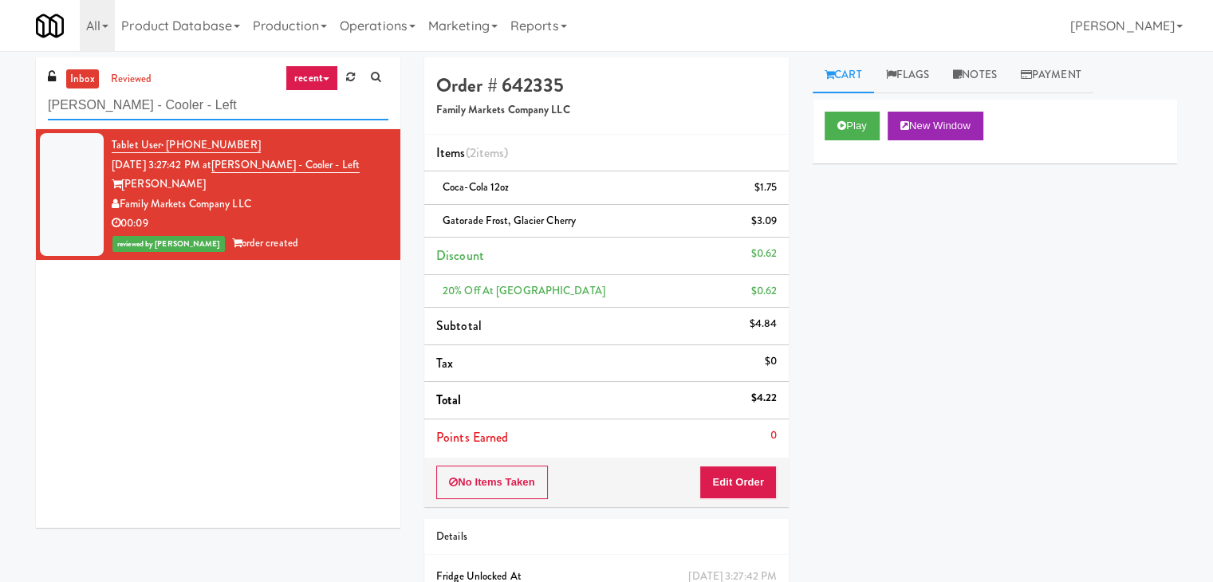
click at [247, 96] on input "[PERSON_NAME] - Cooler - Left" at bounding box center [218, 106] width 340 height 30
paste input "[STREET_ADDRESS]"
type input "[STREET_ADDRESS]"
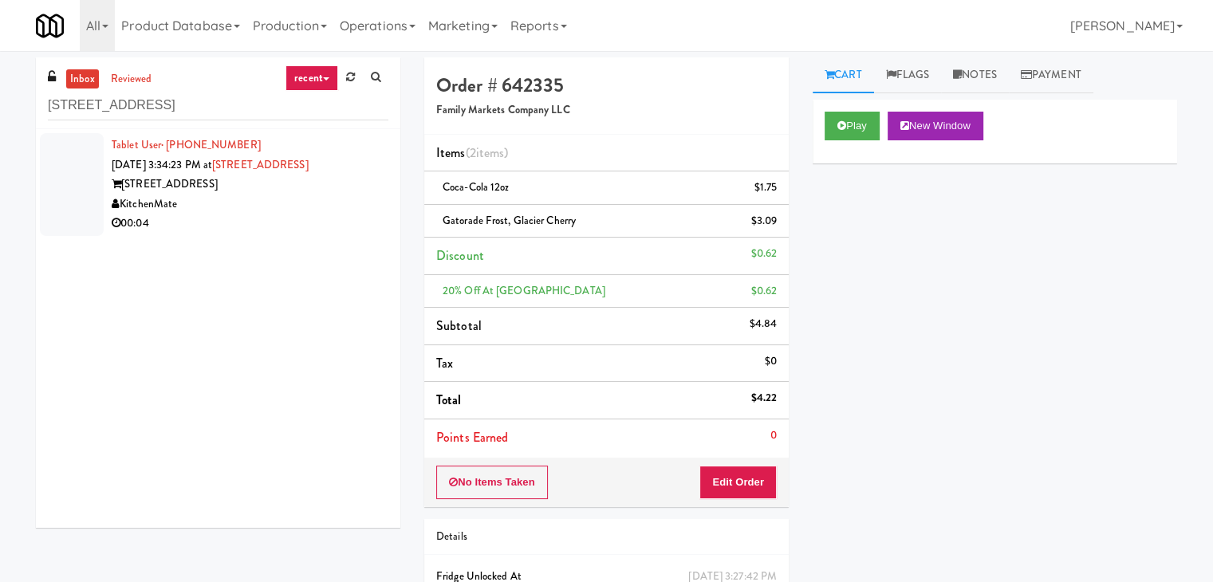
click at [329, 215] on div "00:04" at bounding box center [250, 224] width 277 height 20
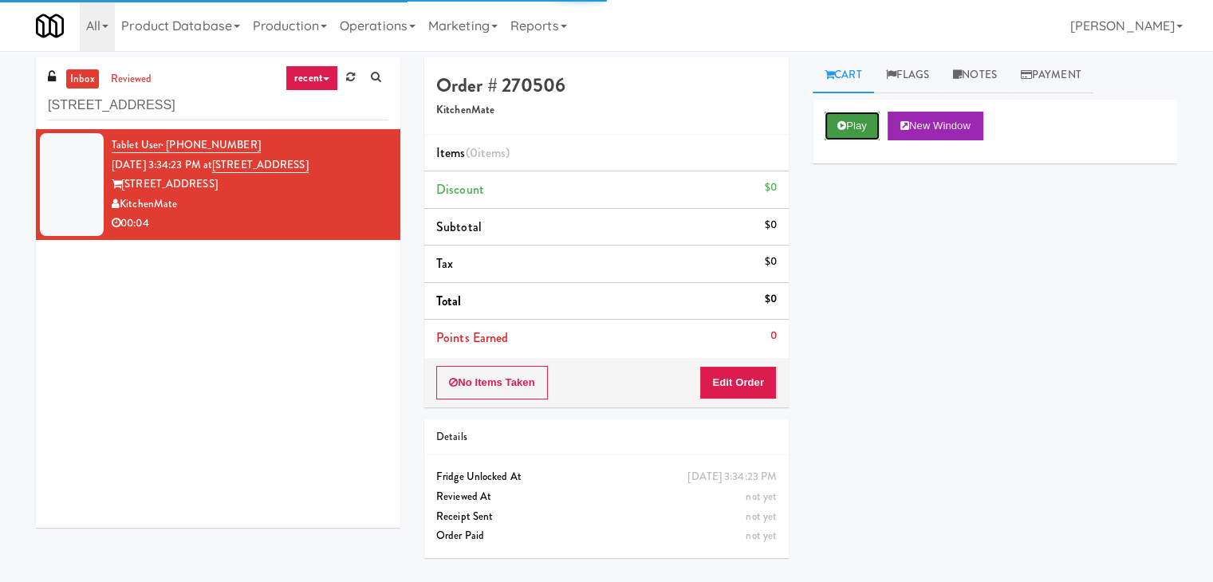
click at [839, 128] on icon at bounding box center [841, 125] width 9 height 10
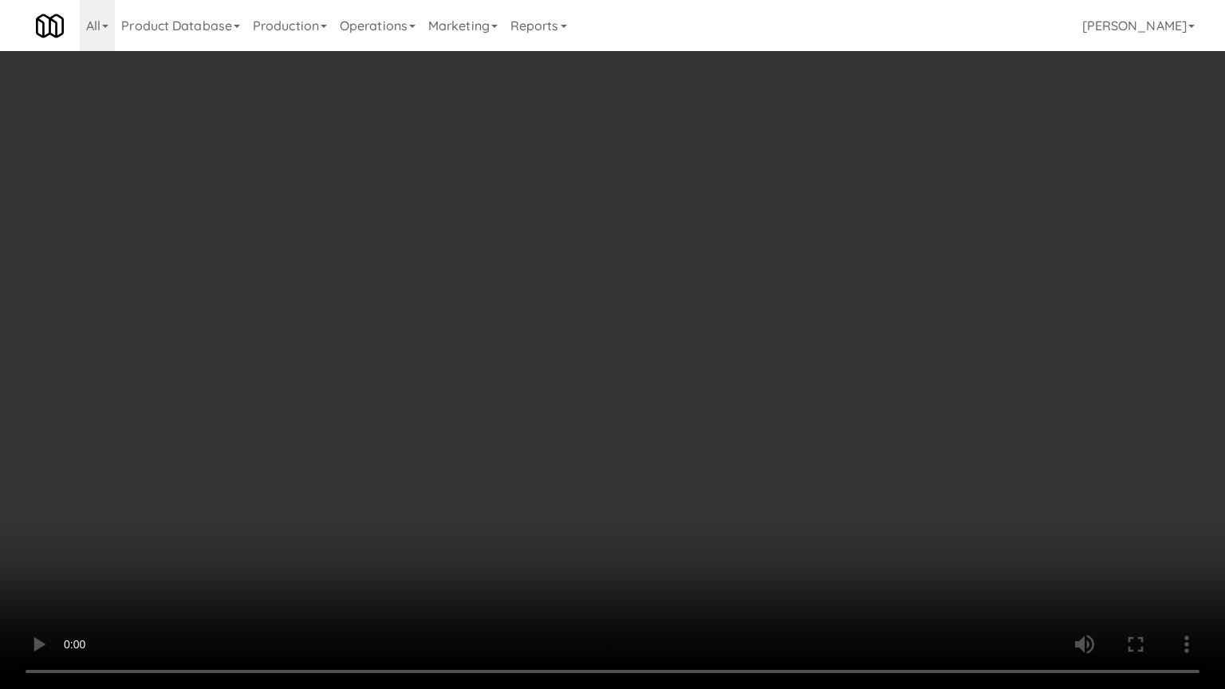
click at [521, 214] on video at bounding box center [612, 344] width 1225 height 689
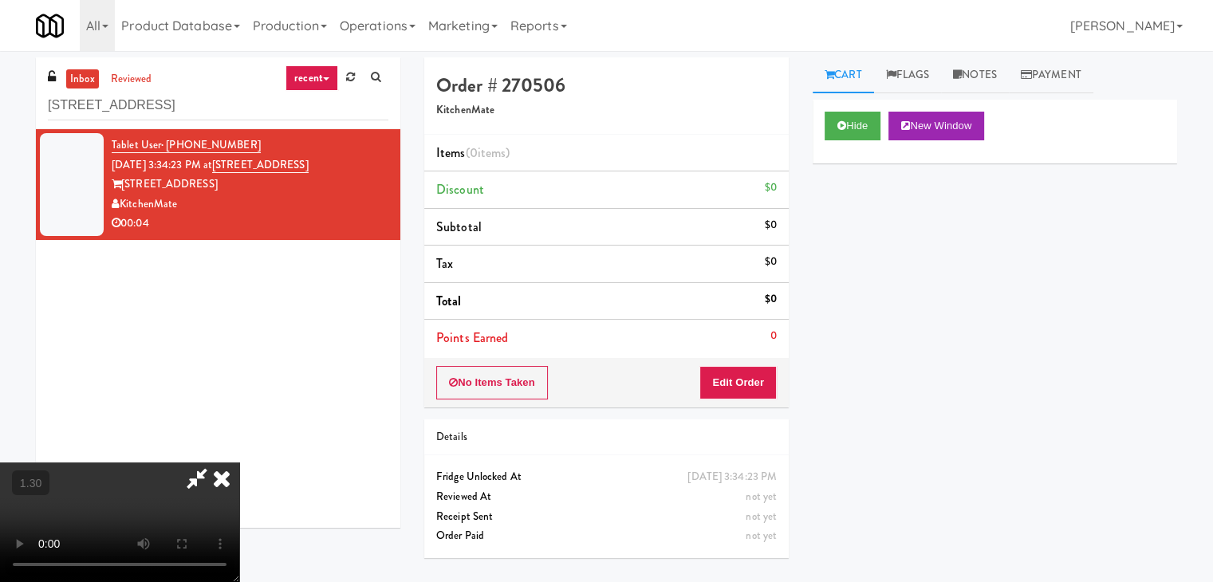
drag, startPoint x: 719, startPoint y: 186, endPoint x: 720, endPoint y: 220, distance: 34.3
click at [239, 463] on icon at bounding box center [221, 479] width 35 height 32
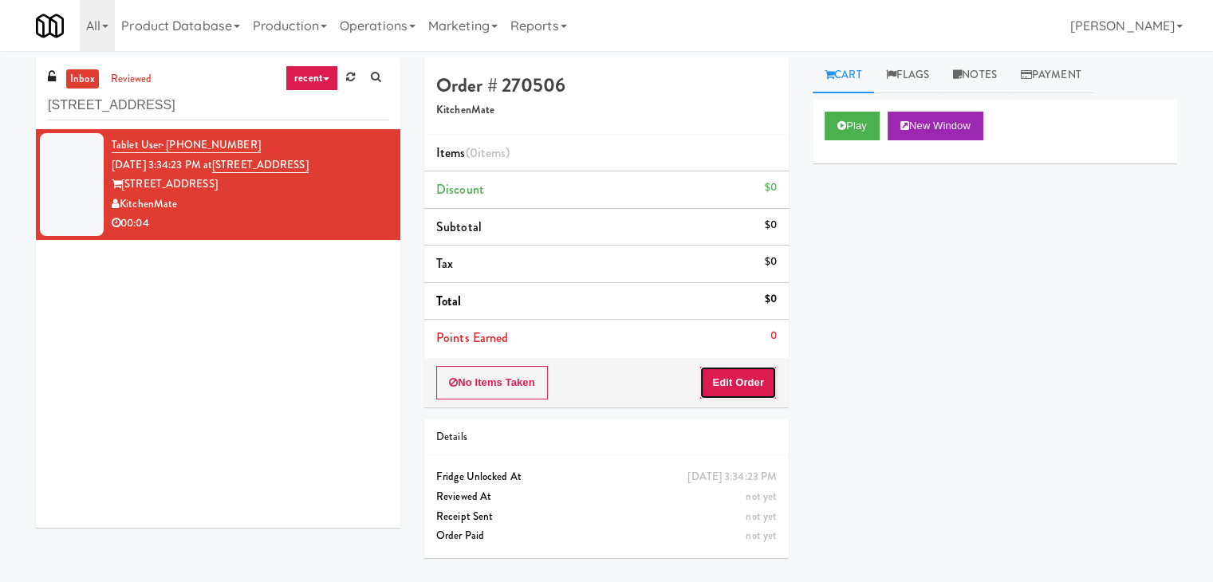
click at [755, 370] on button "Edit Order" at bounding box center [737, 382] width 77 height 33
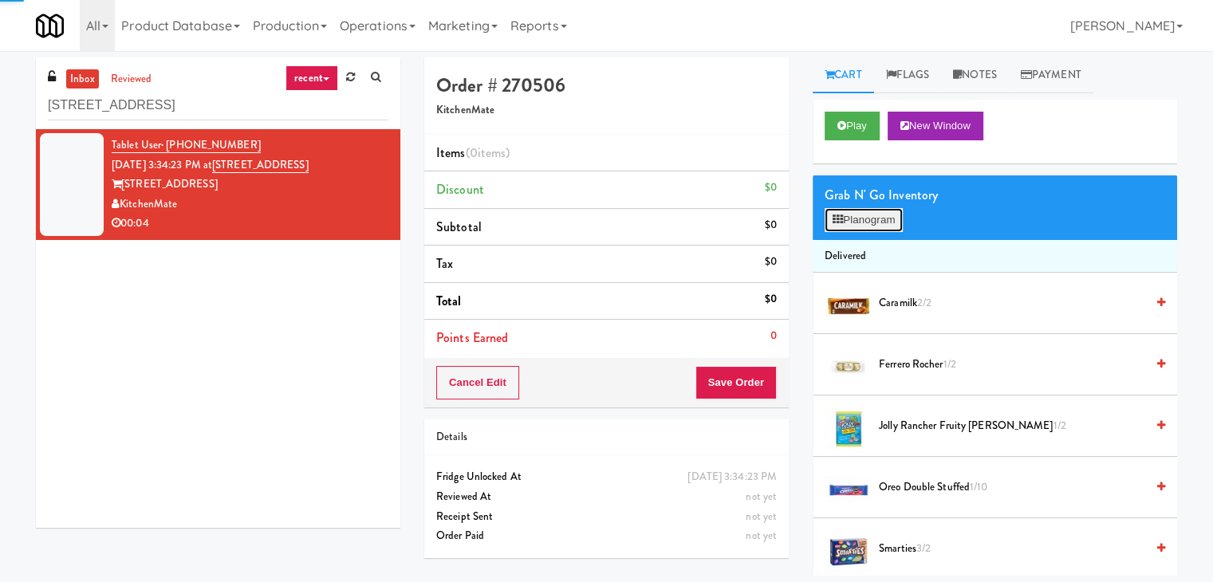
click at [845, 224] on button "Planogram" at bounding box center [864, 220] width 78 height 24
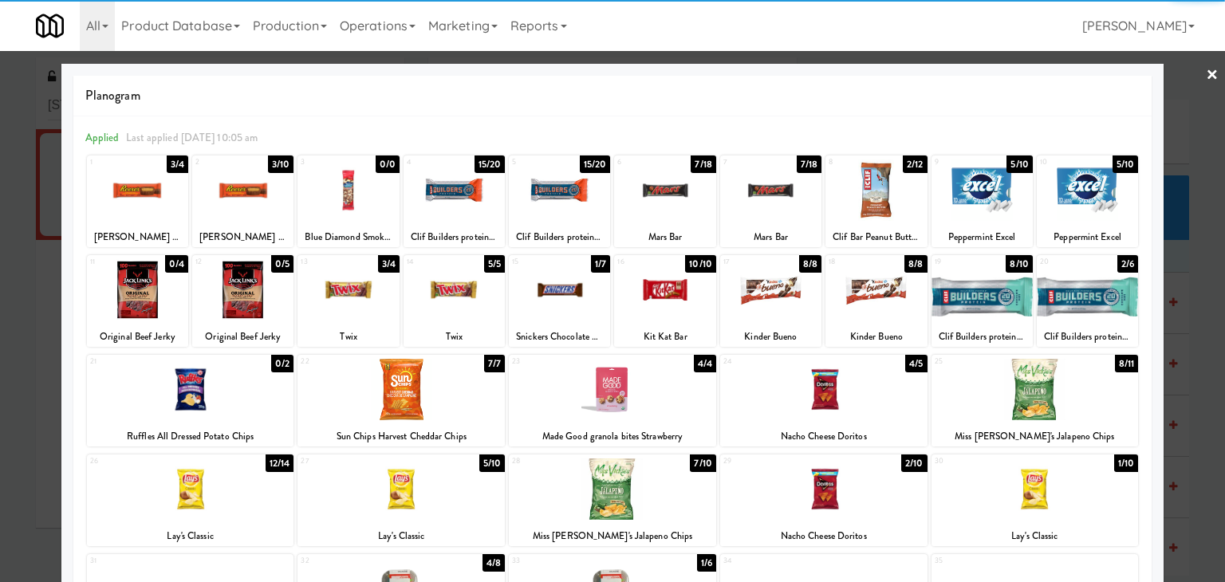
click at [848, 189] on div at bounding box center [875, 189] width 101 height 61
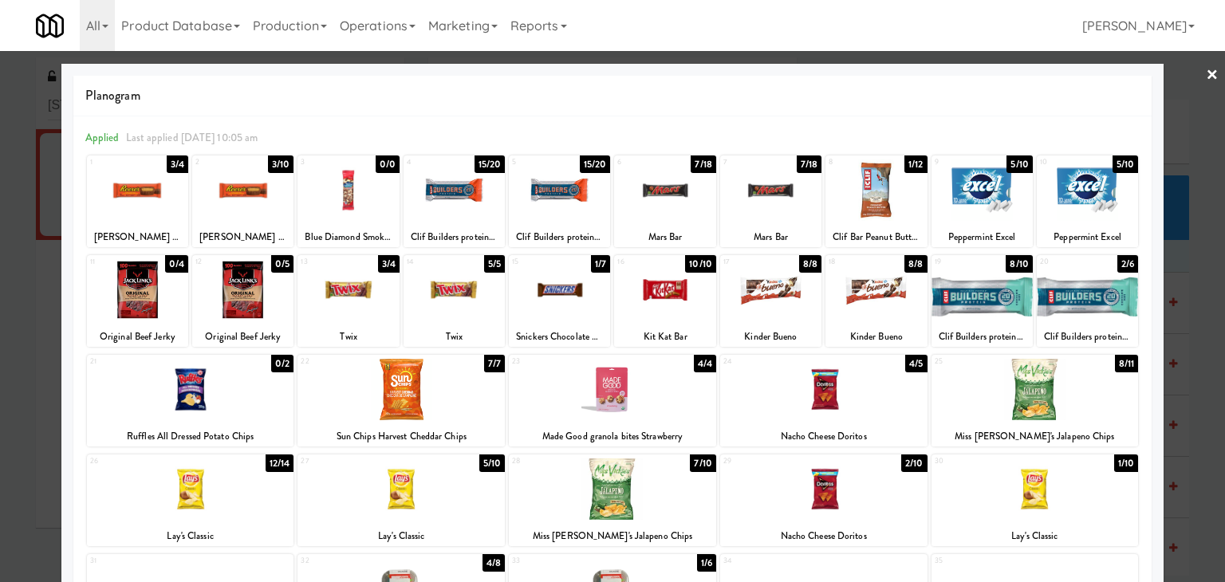
click at [1206, 74] on link "×" at bounding box center [1212, 75] width 13 height 49
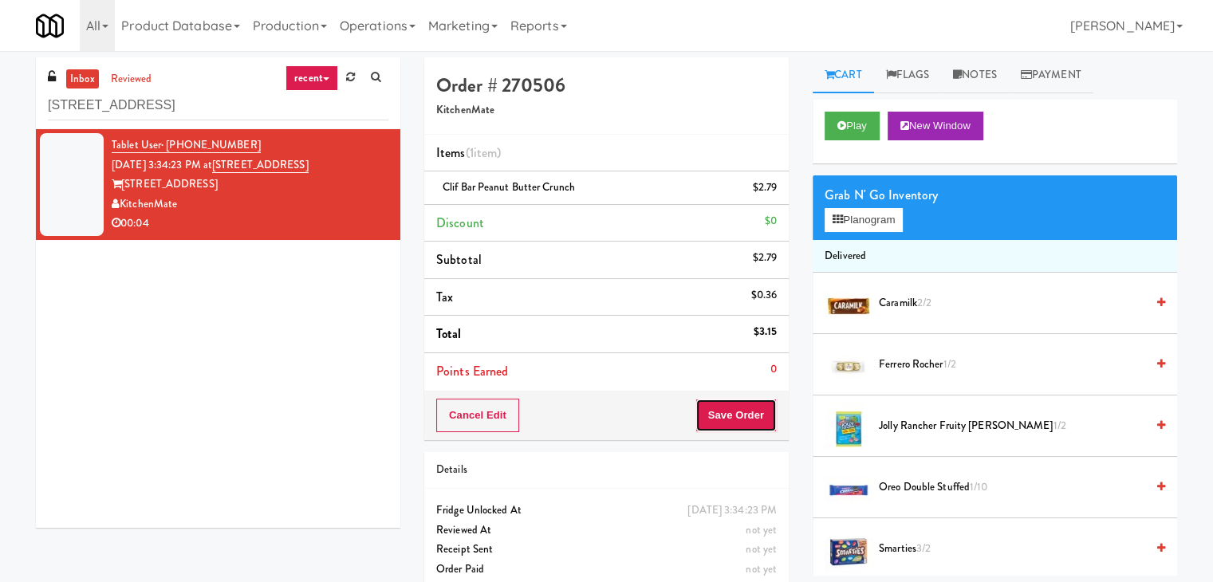
click at [729, 423] on button "Save Order" at bounding box center [735, 415] width 81 height 33
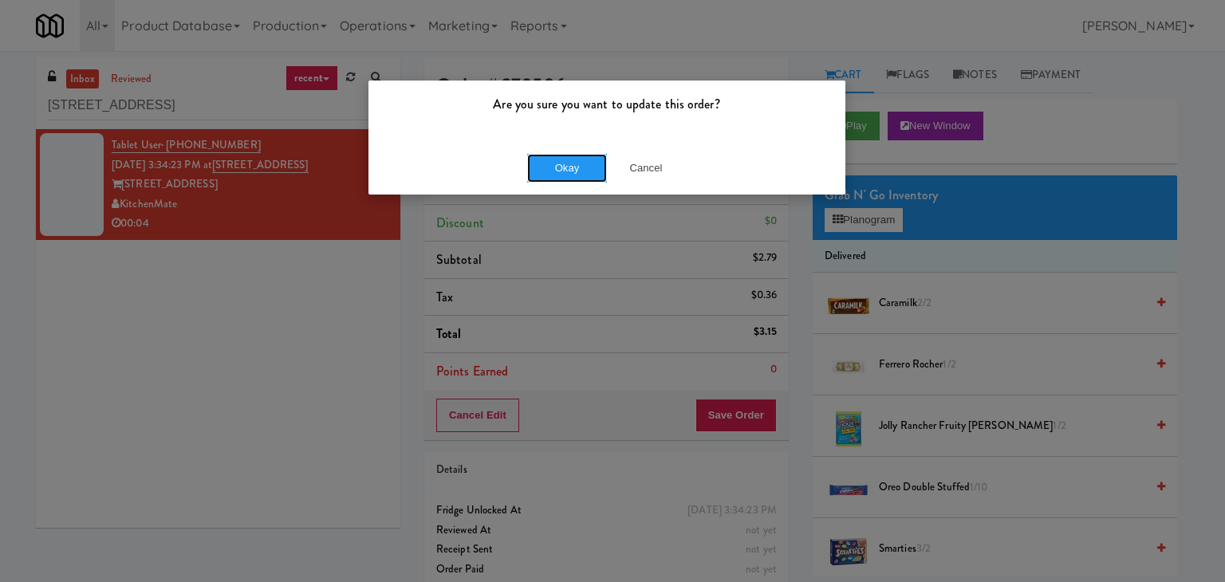
click at [574, 167] on button "Okay" at bounding box center [567, 168] width 80 height 29
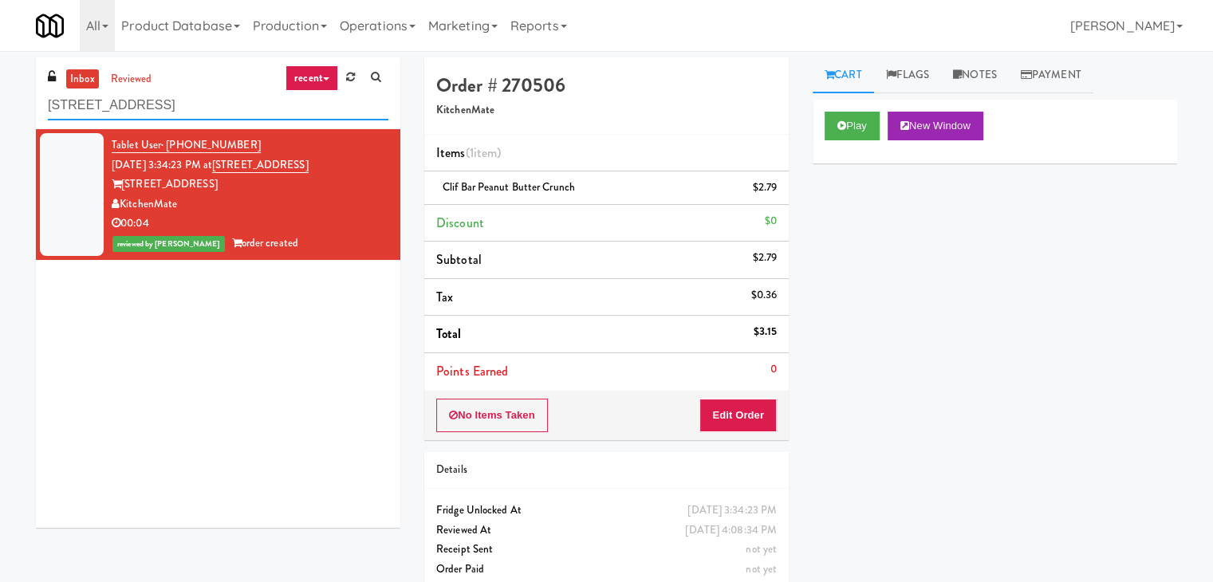
click at [217, 96] on input "[STREET_ADDRESS]" at bounding box center [218, 106] width 340 height 30
paste input "Rock Solid Reboot 2"
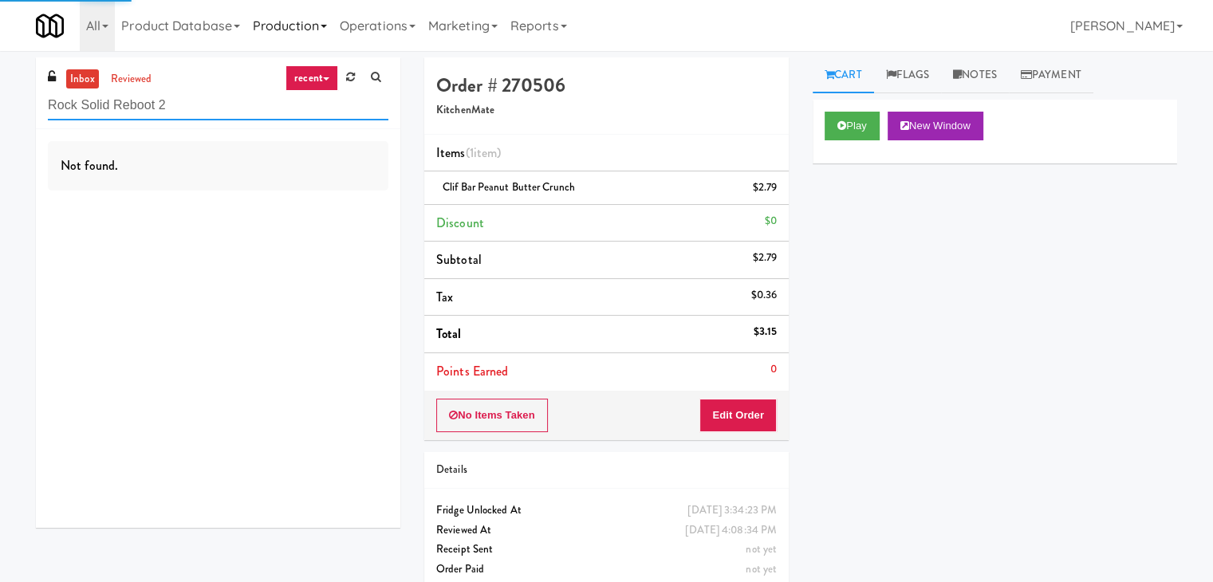
type input "Rock Solid Reboot 2"
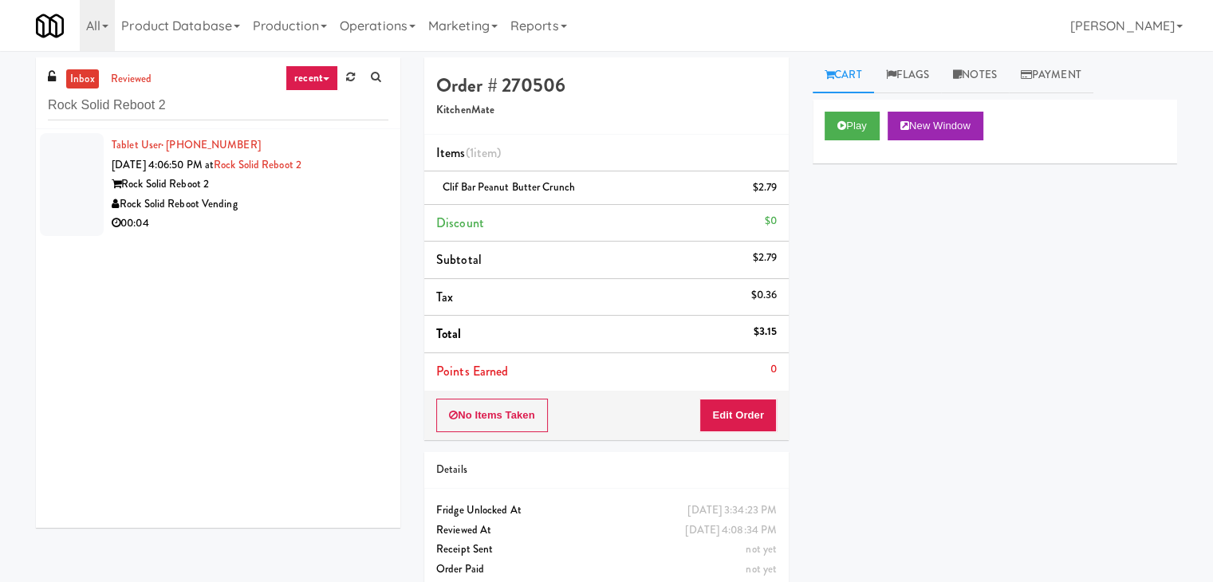
click at [361, 212] on div "Rock Solid Reboot Vending" at bounding box center [250, 205] width 277 height 20
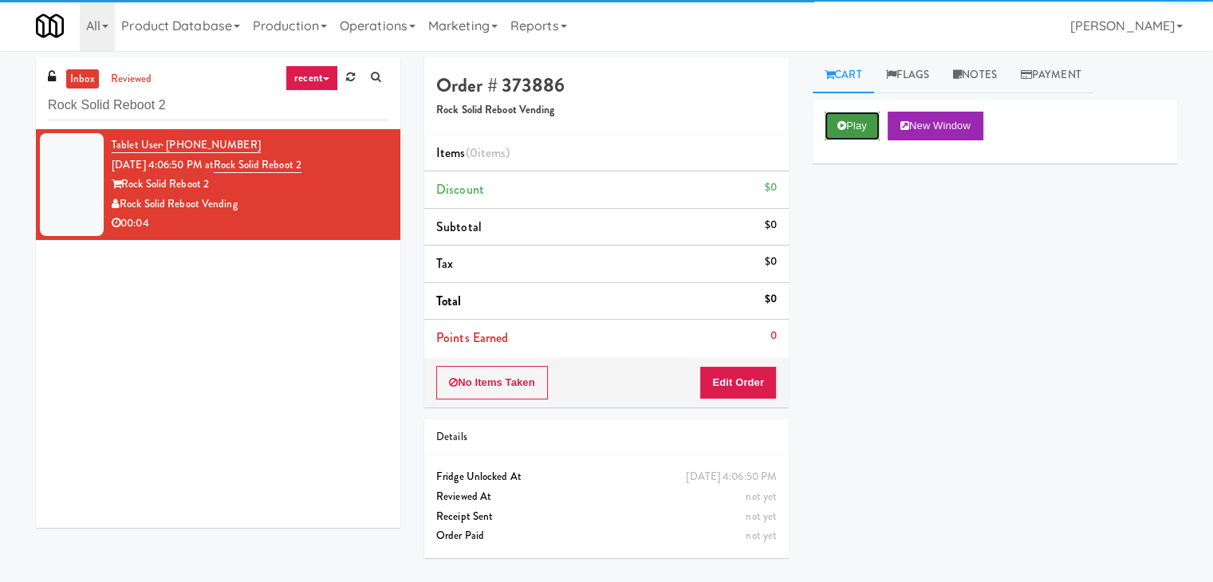
click at [852, 127] on button "Play" at bounding box center [852, 126] width 55 height 29
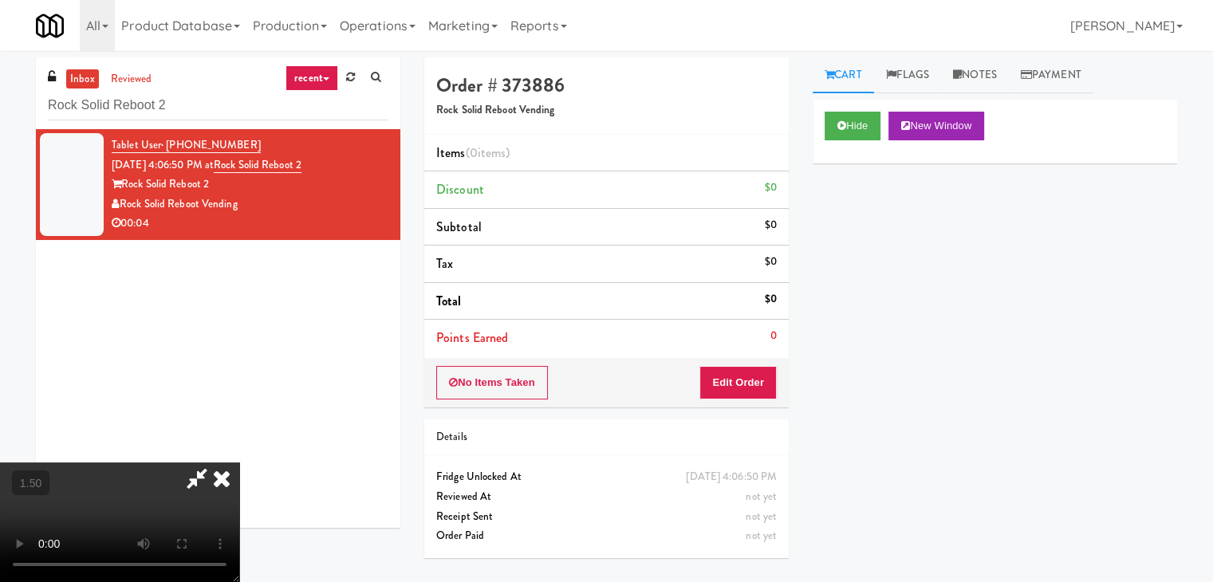
click at [239, 463] on video at bounding box center [119, 523] width 239 height 120
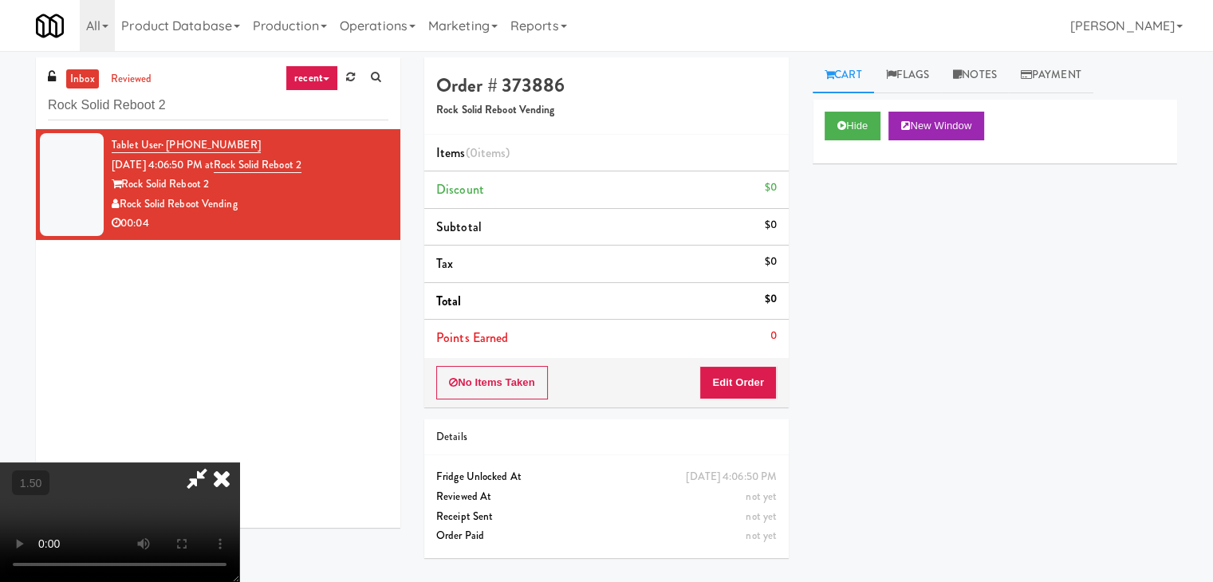
click at [239, 463] on video at bounding box center [119, 523] width 239 height 120
click at [239, 463] on icon at bounding box center [221, 479] width 35 height 32
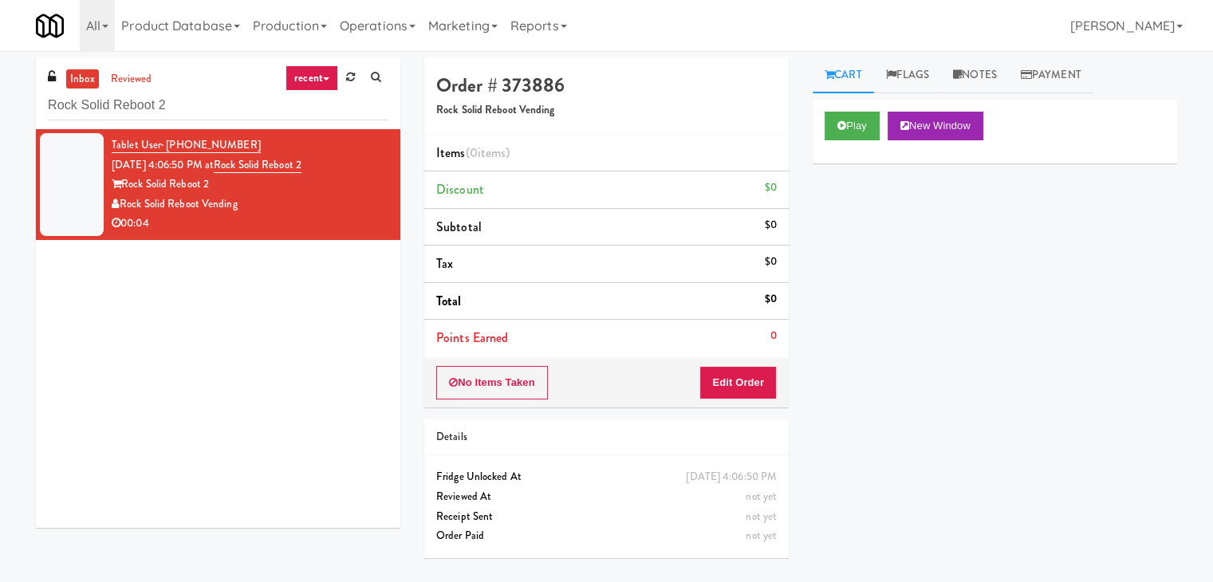
drag, startPoint x: 761, startPoint y: 400, endPoint x: 759, endPoint y: 384, distance: 16.0
click at [761, 396] on div "No Items Taken Edit Order" at bounding box center [606, 382] width 364 height 49
drag, startPoint x: 759, startPoint y: 378, endPoint x: 807, endPoint y: 322, distance: 73.5
click at [759, 377] on button "Edit Order" at bounding box center [737, 382] width 77 height 33
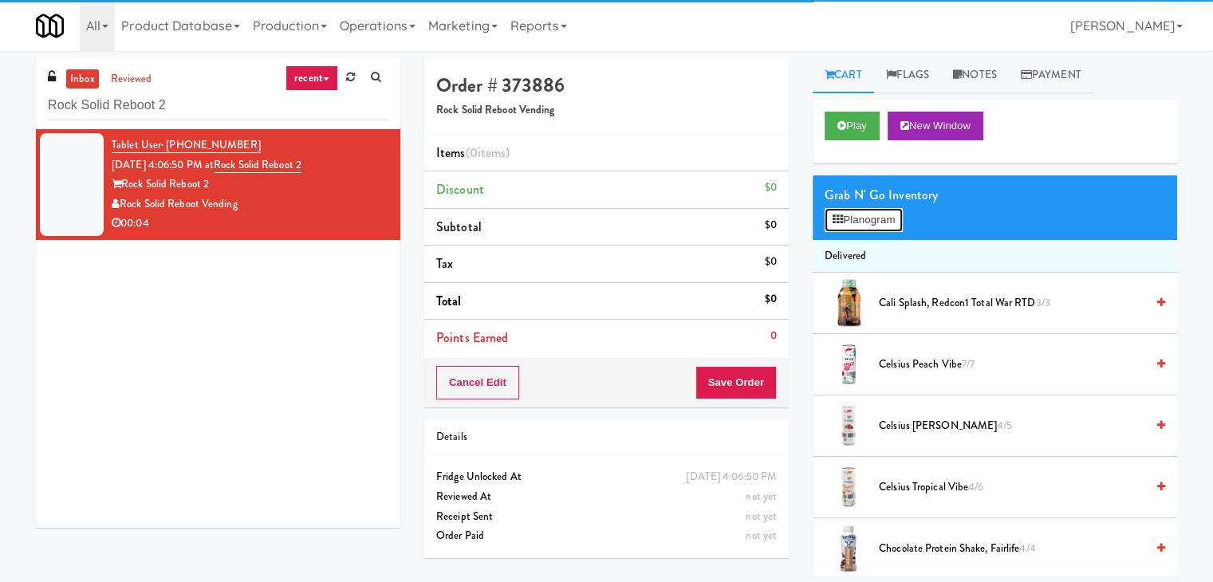
click at [842, 224] on icon at bounding box center [838, 220] width 10 height 10
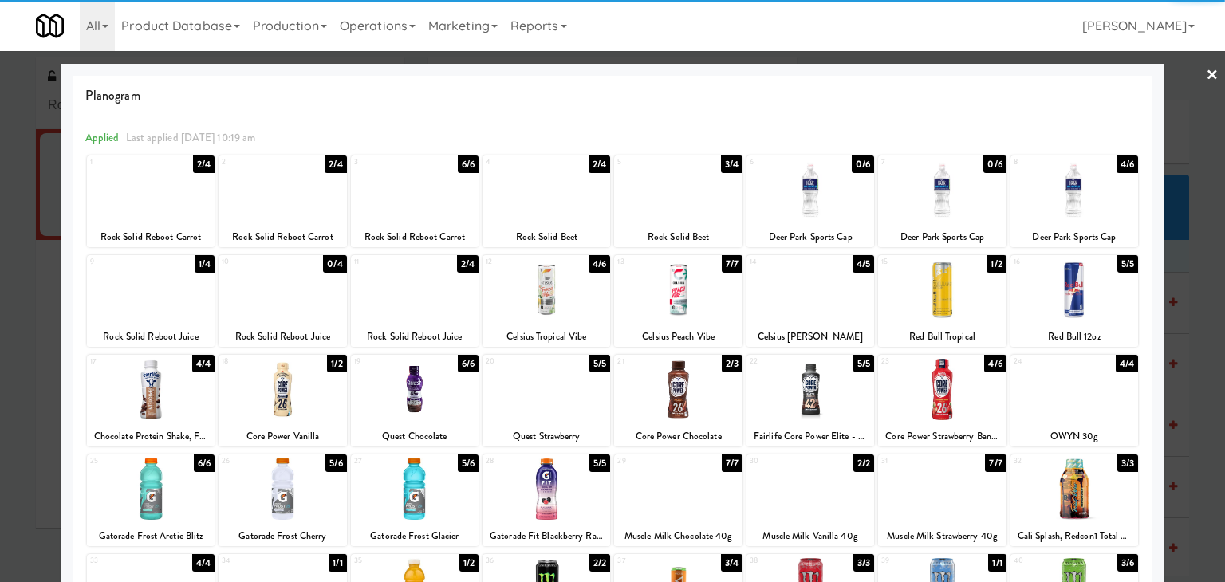
click at [1017, 195] on div at bounding box center [1074, 189] width 128 height 61
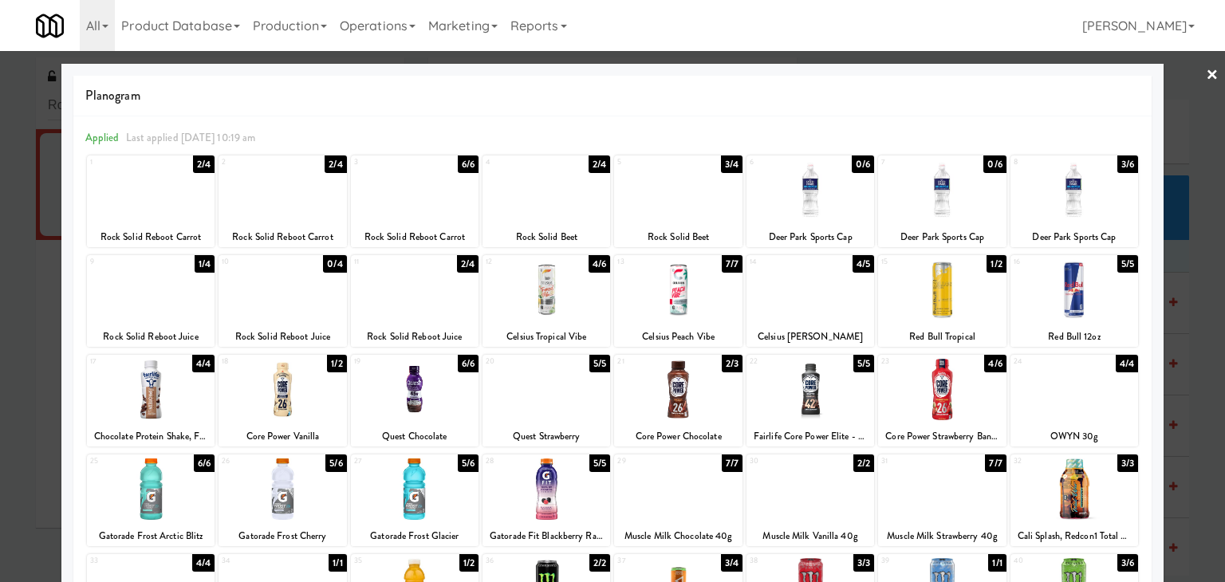
drag, startPoint x: 1199, startPoint y: 81, endPoint x: 974, endPoint y: 124, distance: 229.0
click at [1206, 81] on link "×" at bounding box center [1212, 75] width 13 height 49
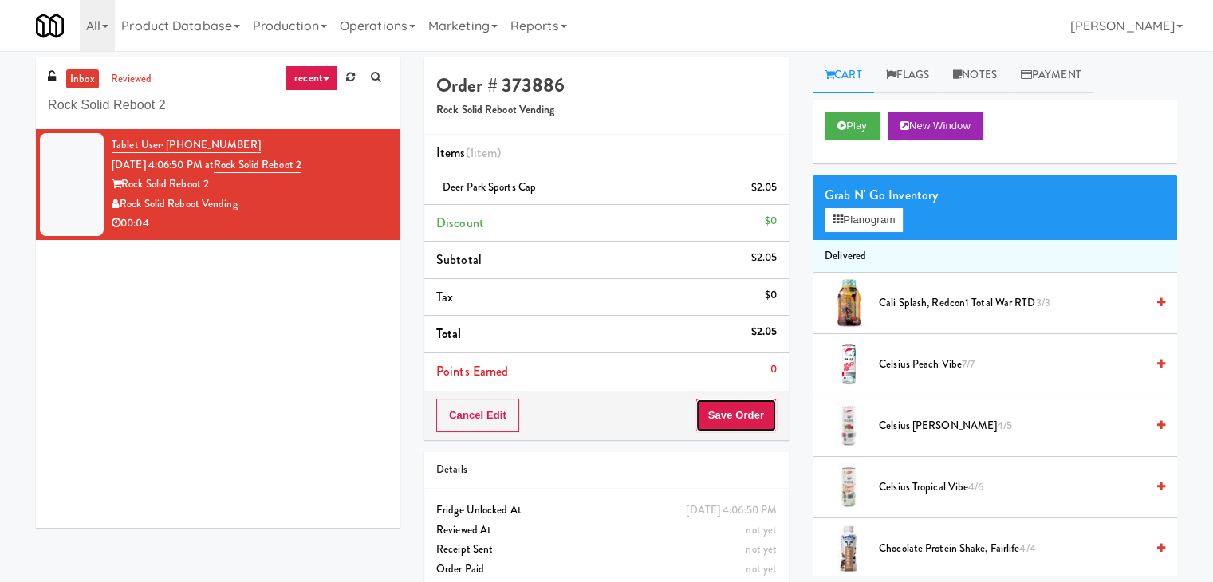
click at [733, 411] on button "Save Order" at bounding box center [735, 415] width 81 height 33
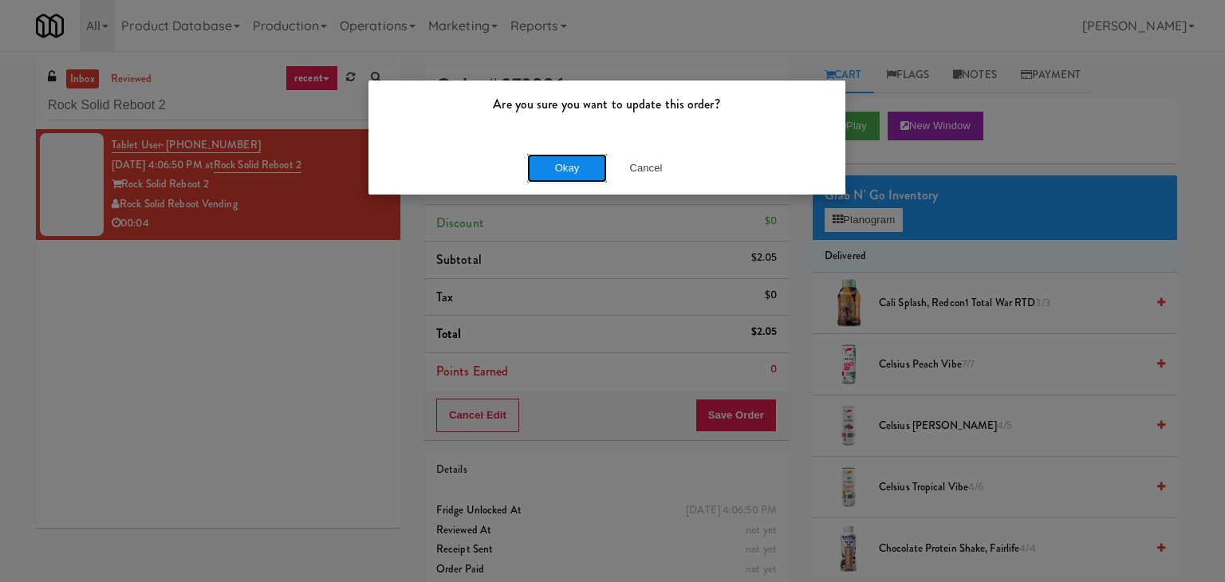
click at [573, 157] on button "Okay" at bounding box center [567, 168] width 80 height 29
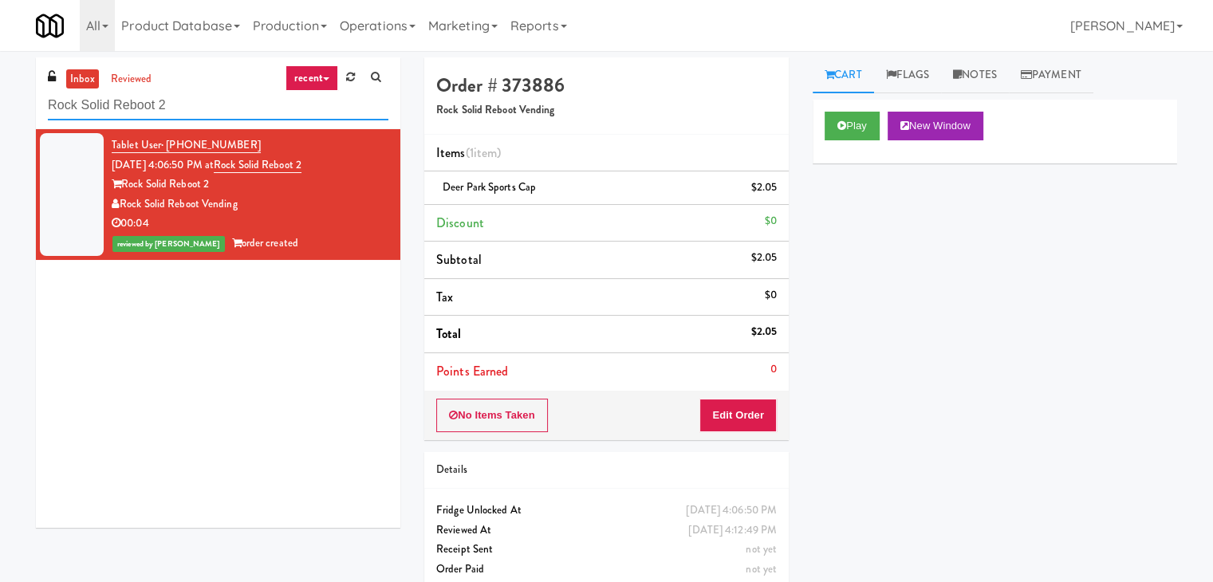
click at [220, 111] on input "Rock Solid Reboot 2" at bounding box center [218, 106] width 340 height 30
paste input "APEX - Fridge"
type input "APEX - Fridge"
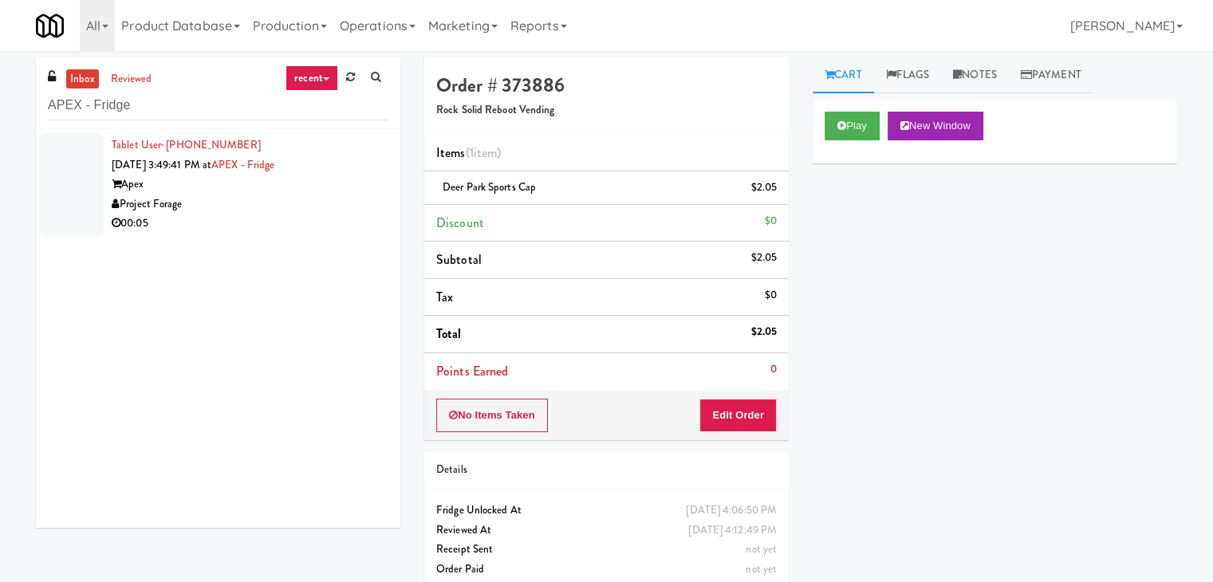
click at [309, 216] on div "00:05" at bounding box center [250, 224] width 277 height 20
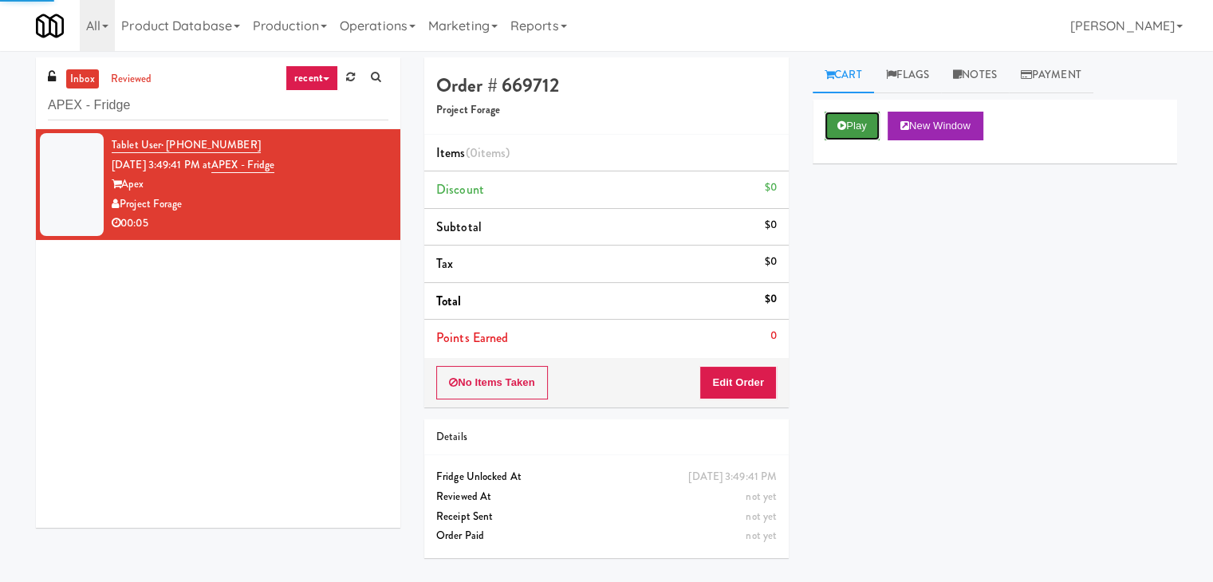
click at [849, 123] on button "Play" at bounding box center [852, 126] width 55 height 29
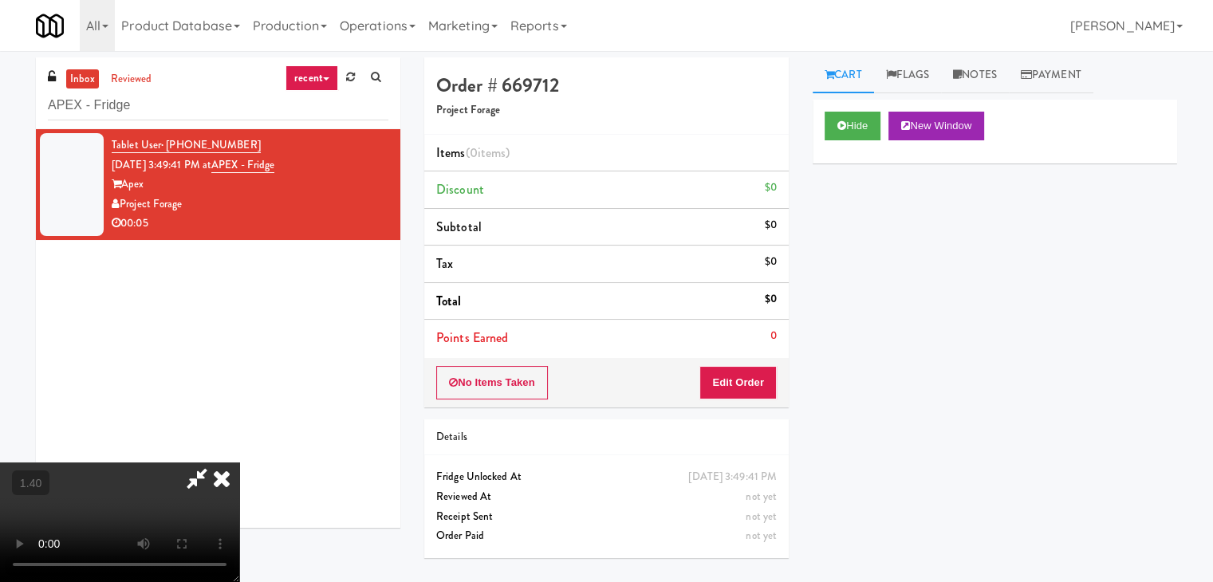
click at [239, 463] on video at bounding box center [119, 523] width 239 height 120
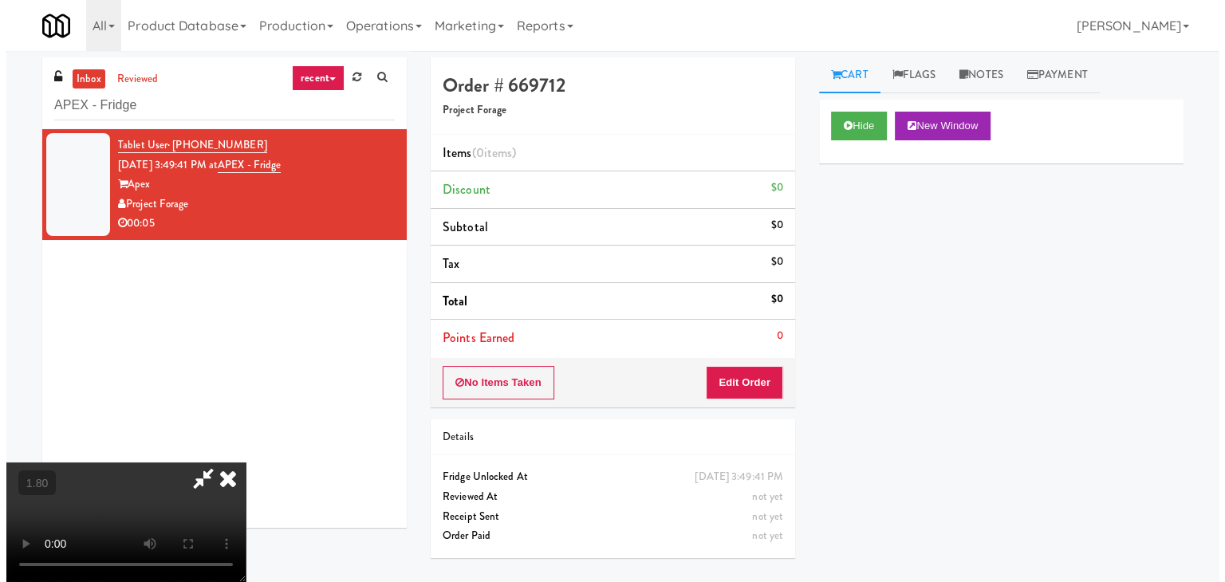
scroll to position [0, 0]
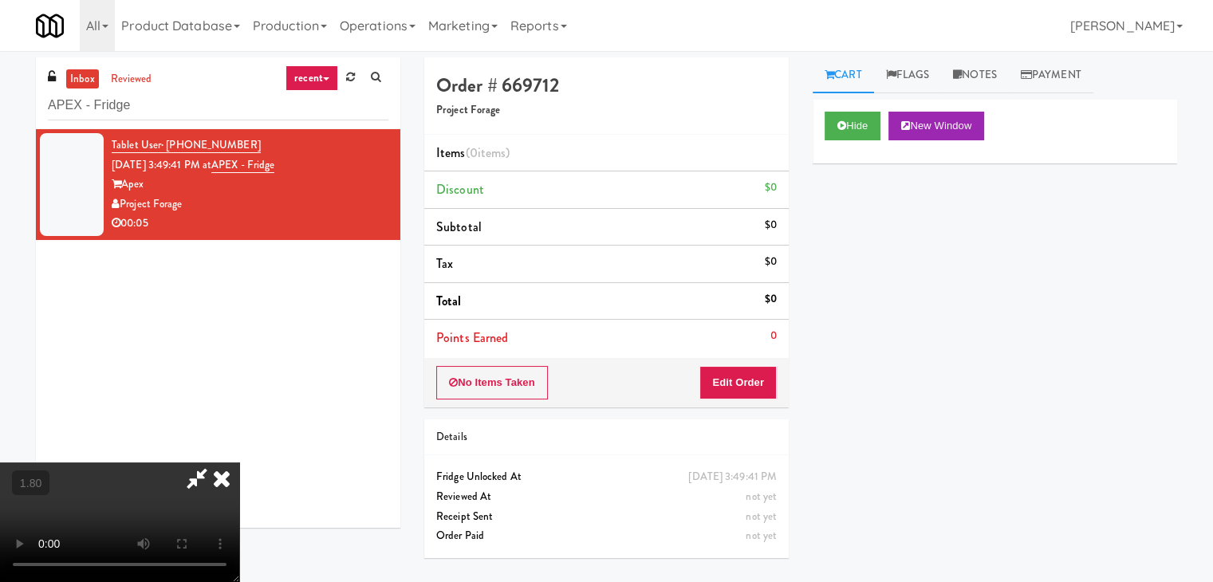
click at [215, 463] on icon at bounding box center [197, 479] width 37 height 32
click at [730, 390] on button "Edit Order" at bounding box center [737, 382] width 77 height 33
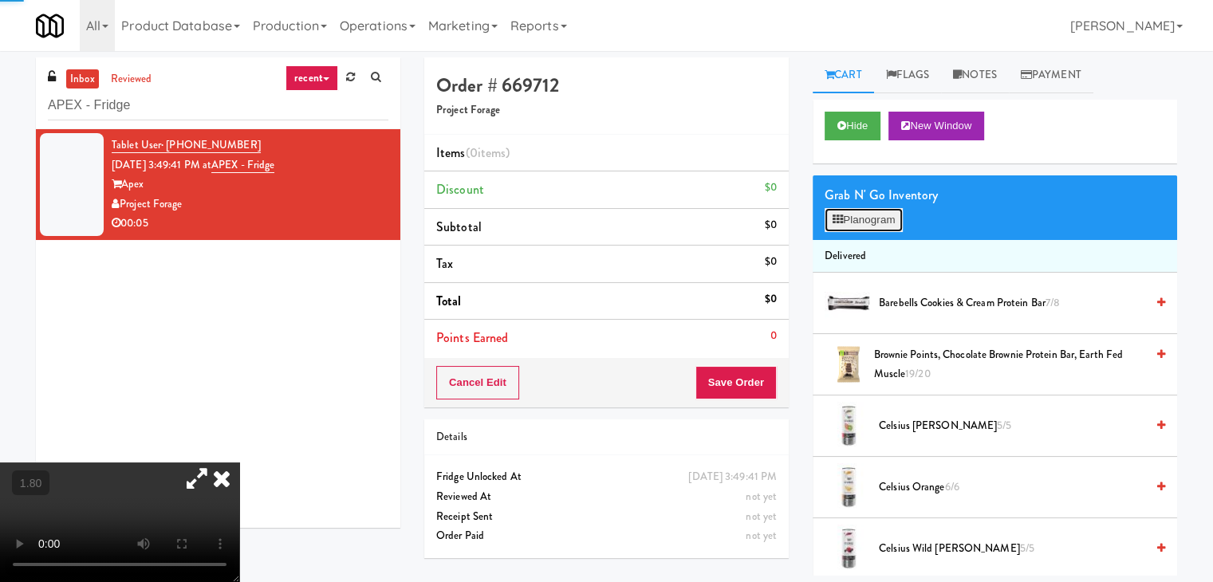
click at [855, 219] on button "Planogram" at bounding box center [864, 220] width 78 height 24
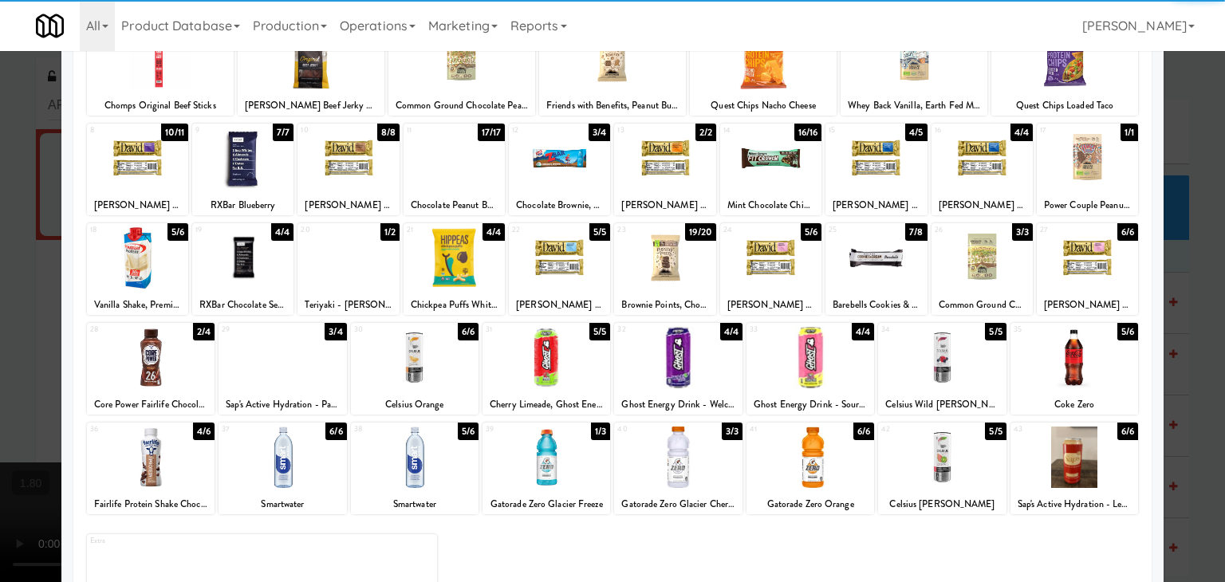
scroll to position [159, 0]
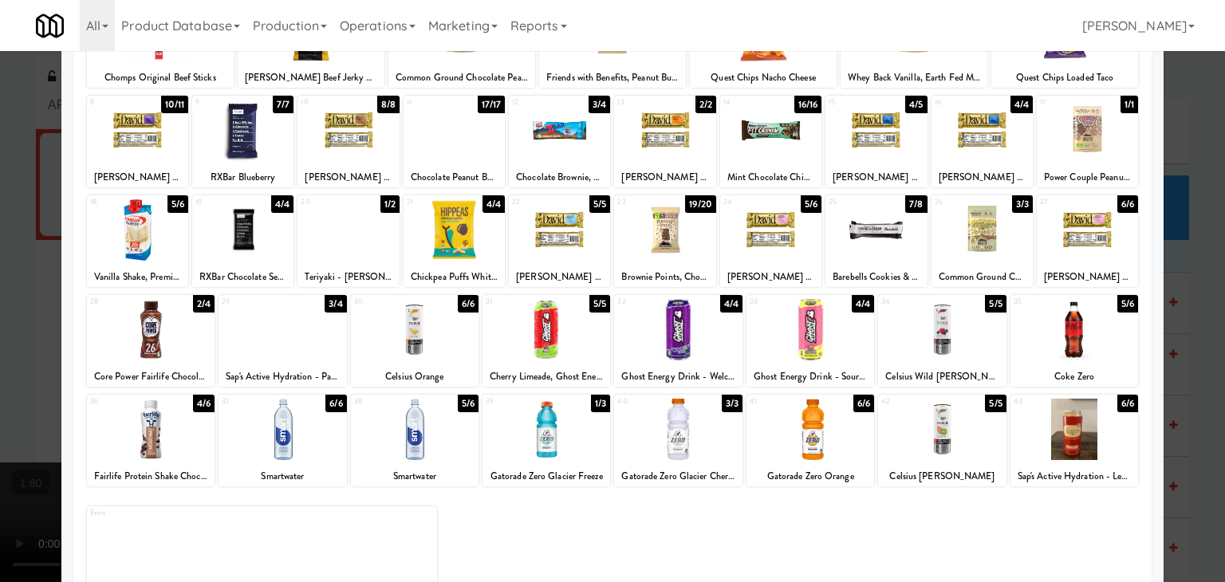
click at [162, 337] on div at bounding box center [151, 329] width 128 height 61
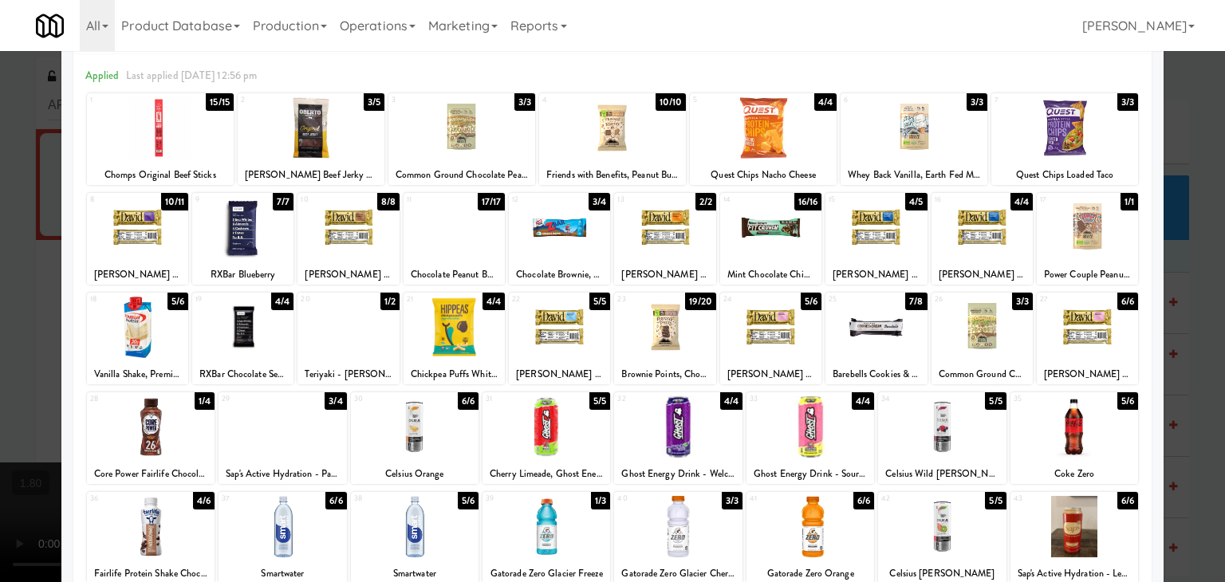
scroll to position [0, 0]
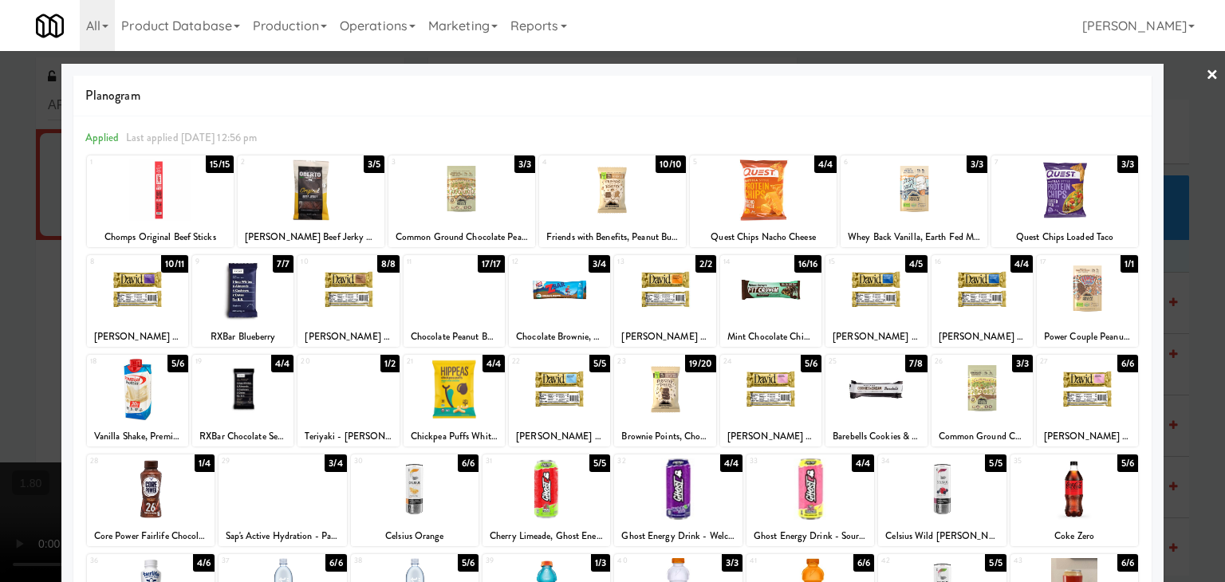
click at [1206, 68] on link "×" at bounding box center [1212, 75] width 13 height 49
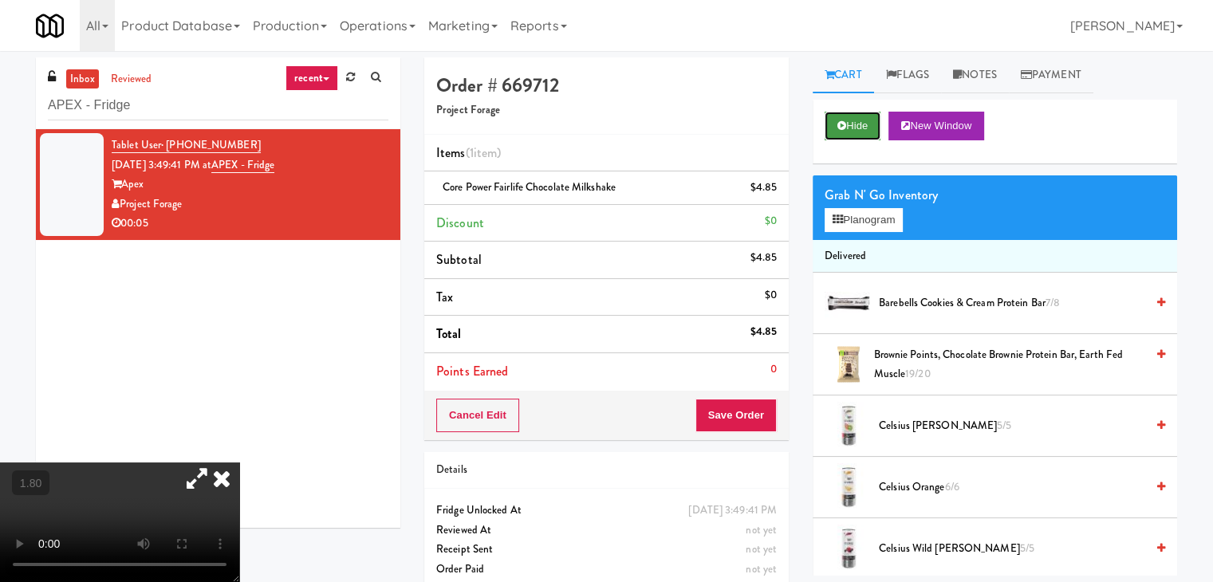
click at [853, 127] on button "Hide" at bounding box center [853, 126] width 56 height 29
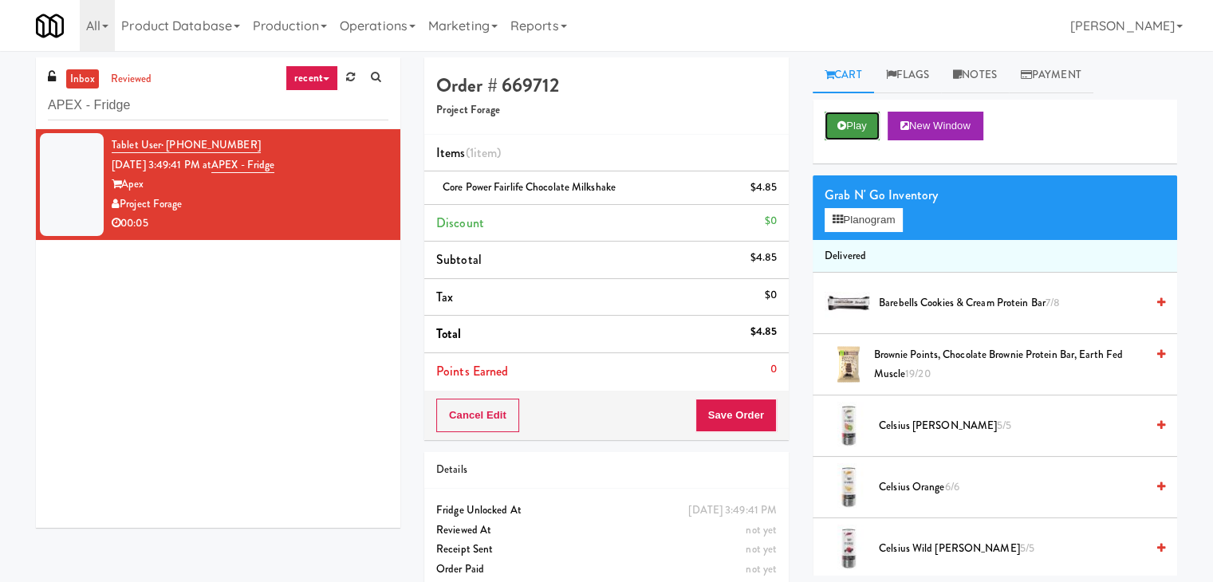
click at [853, 127] on button "Play" at bounding box center [852, 126] width 55 height 29
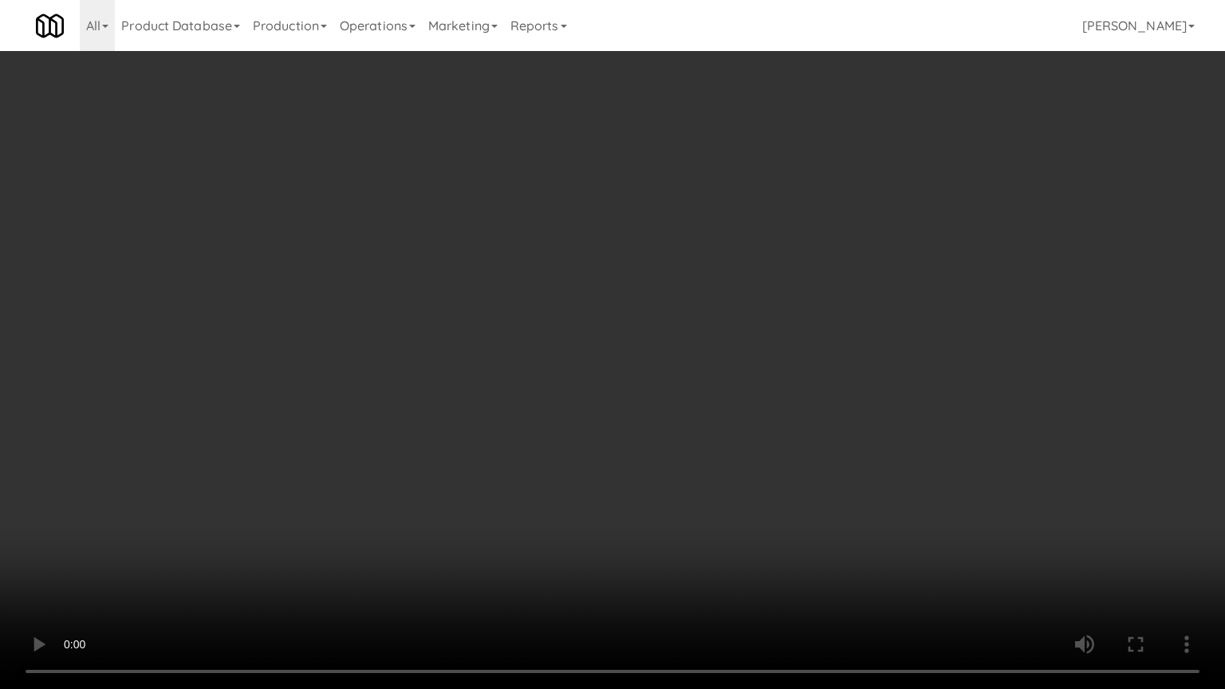
click at [539, 345] on video at bounding box center [612, 344] width 1225 height 689
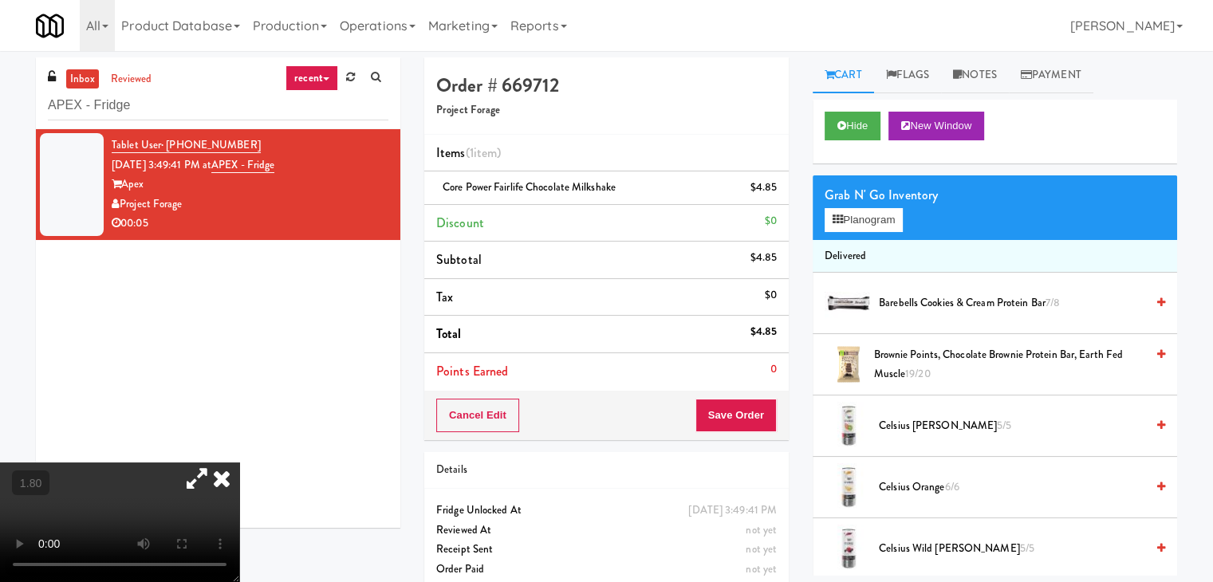
drag, startPoint x: 411, startPoint y: 155, endPoint x: 424, endPoint y: 163, distance: 14.6
click at [239, 463] on icon at bounding box center [221, 479] width 35 height 32
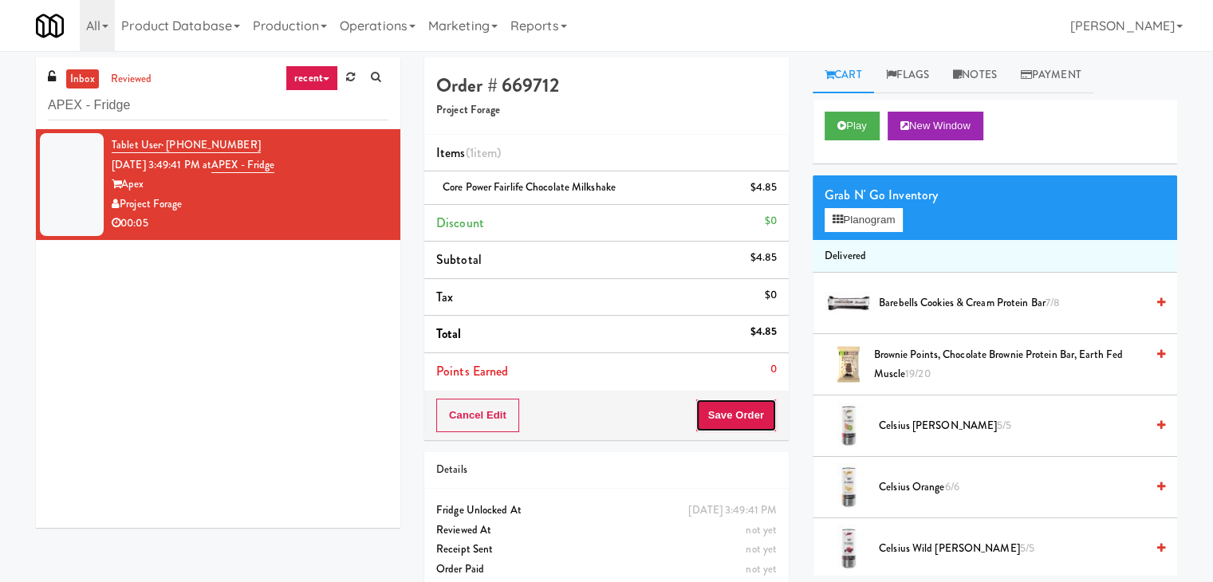
click at [722, 415] on button "Save Order" at bounding box center [735, 415] width 81 height 33
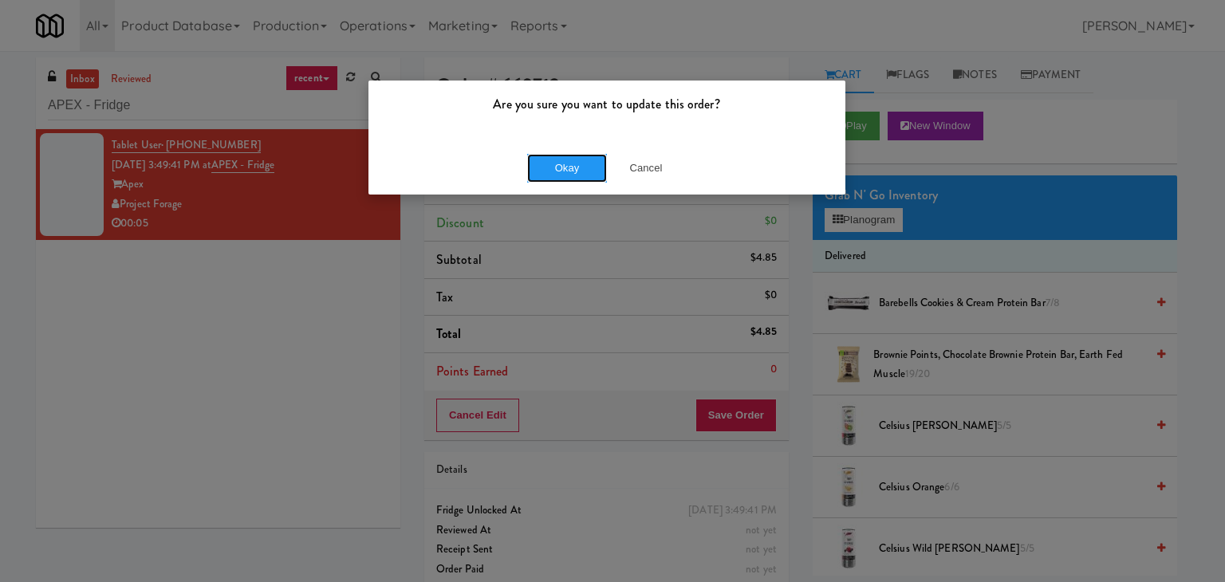
drag, startPoint x: 553, startPoint y: 170, endPoint x: 492, endPoint y: 62, distance: 123.9
click at [553, 169] on button "Okay" at bounding box center [567, 168] width 80 height 29
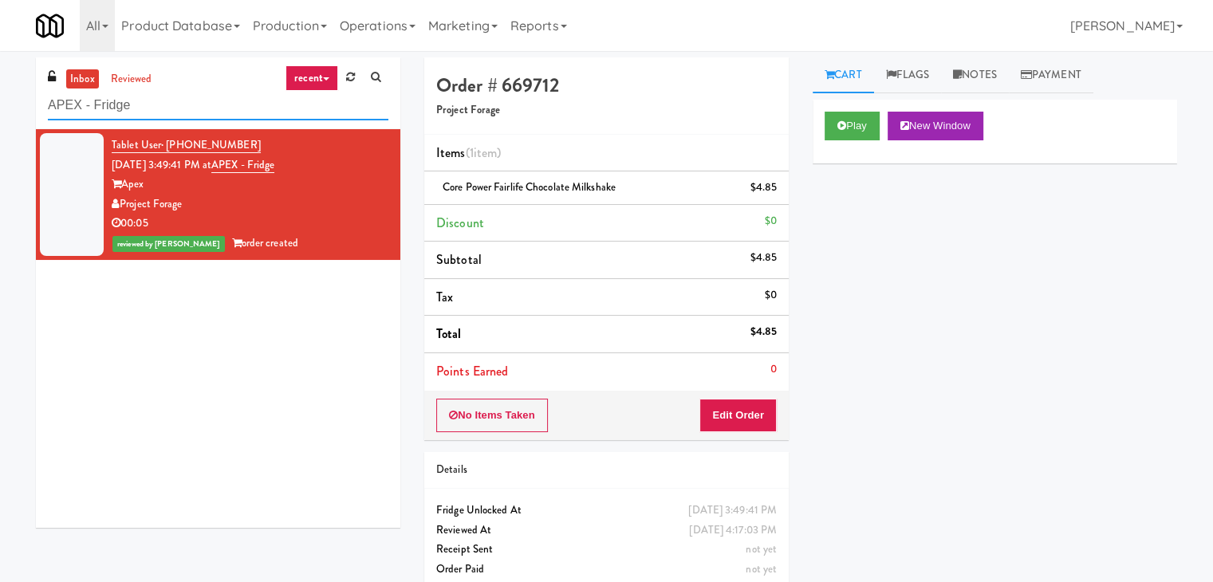
click at [236, 112] on input "APEX - Fridge" at bounding box center [218, 106] width 340 height 30
paste input "CC2 Drinks Cooler"
type input "CC2 Drinks Cooler"
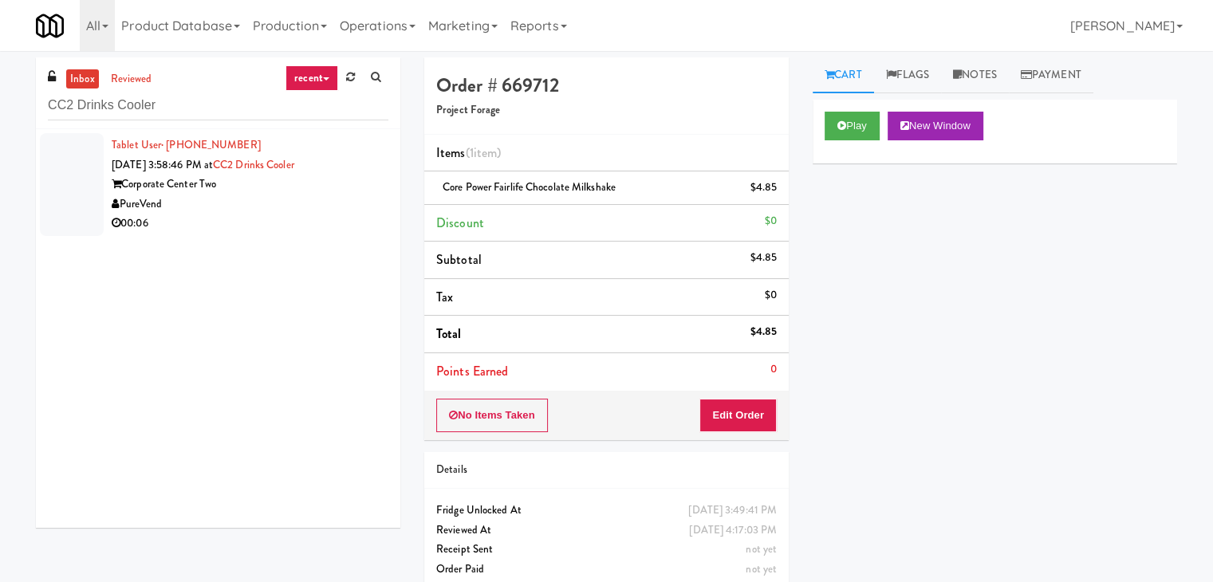
click at [348, 208] on div "PureVend" at bounding box center [250, 205] width 277 height 20
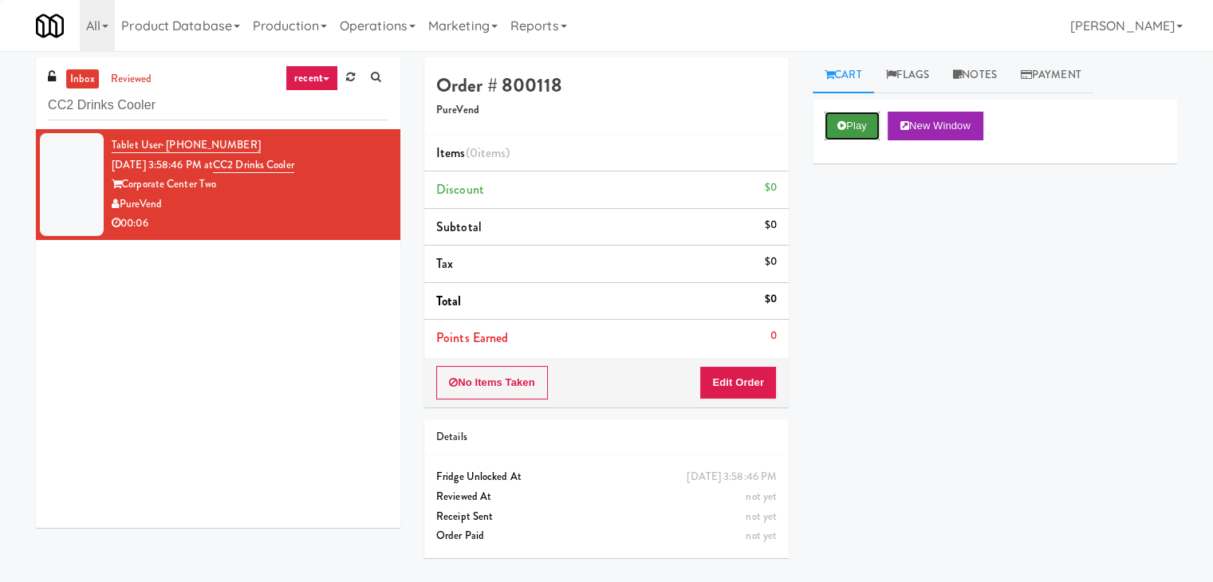
drag, startPoint x: 838, startPoint y: 132, endPoint x: 773, endPoint y: 93, distance: 75.8
click at [838, 132] on button "Play" at bounding box center [852, 126] width 55 height 29
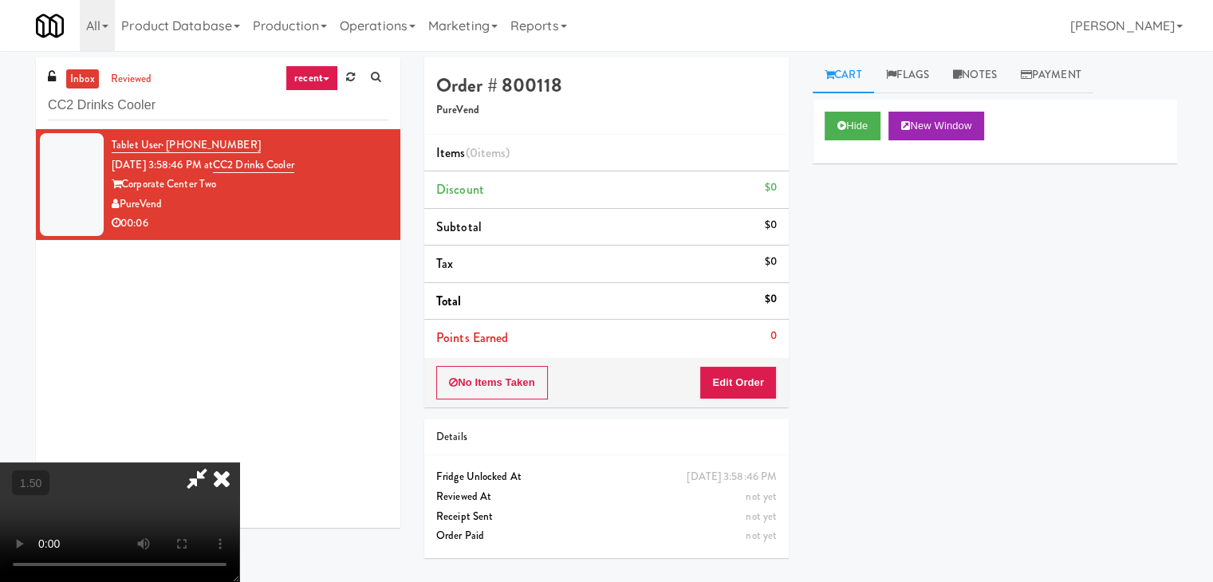
click at [239, 463] on video at bounding box center [119, 523] width 239 height 120
click at [239, 463] on icon at bounding box center [221, 479] width 35 height 32
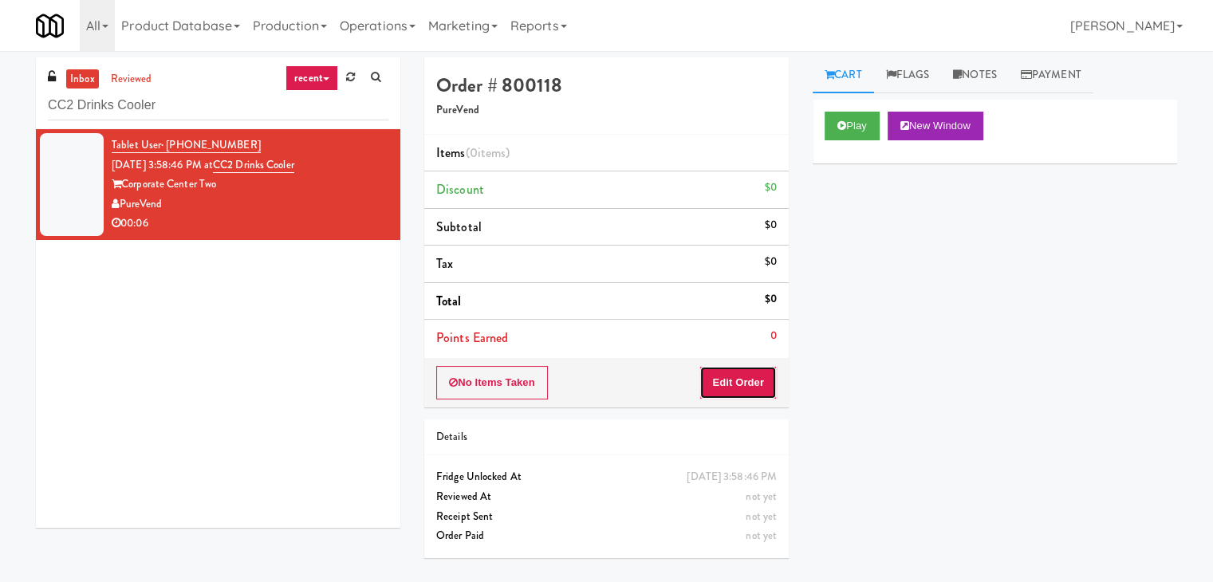
click at [724, 395] on button "Edit Order" at bounding box center [737, 382] width 77 height 33
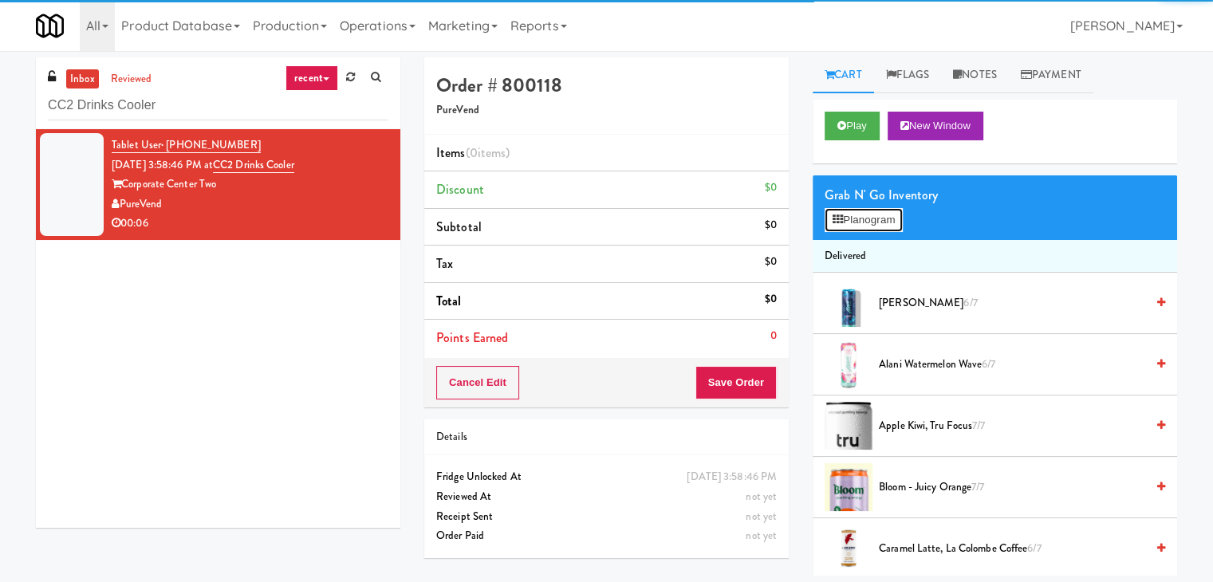
click at [850, 226] on button "Planogram" at bounding box center [864, 220] width 78 height 24
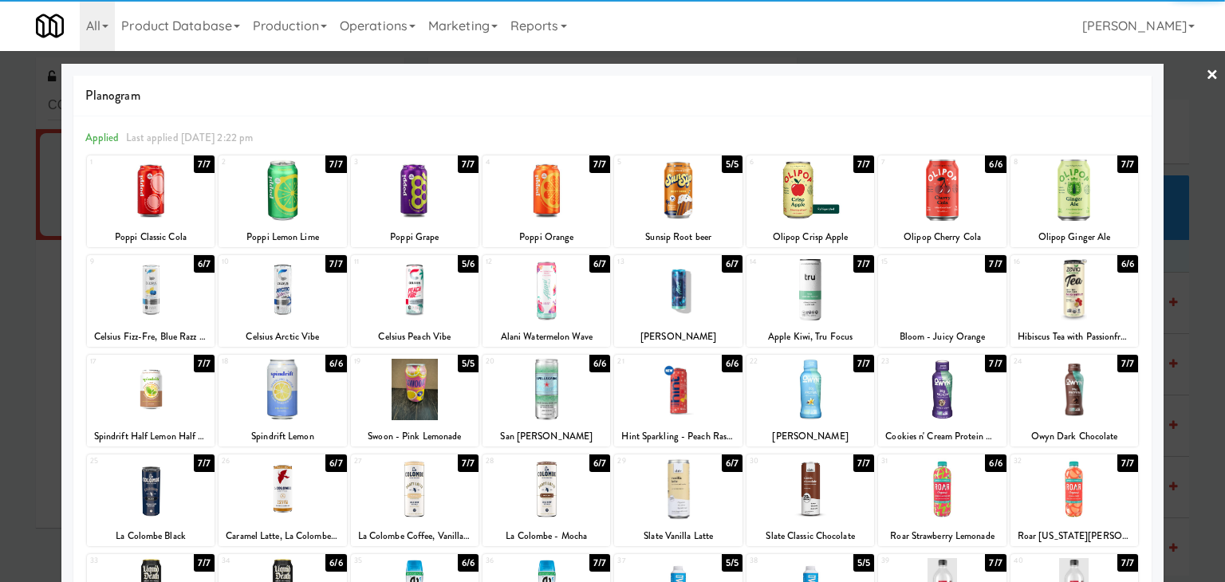
click at [300, 285] on div at bounding box center [282, 289] width 128 height 61
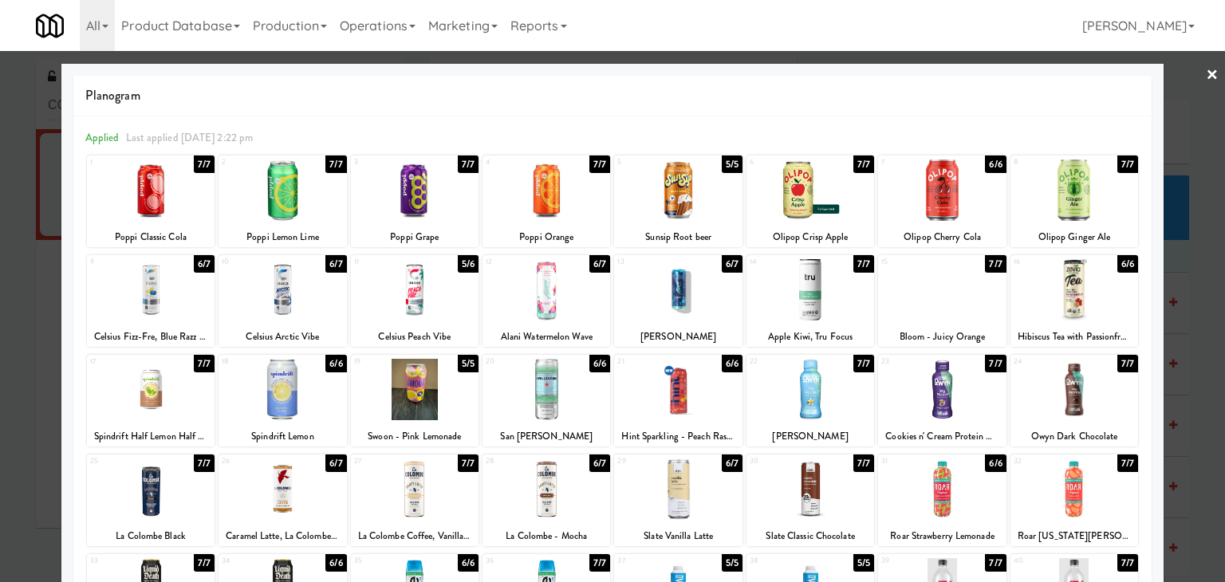
click at [1206, 79] on link "×" at bounding box center [1212, 75] width 13 height 49
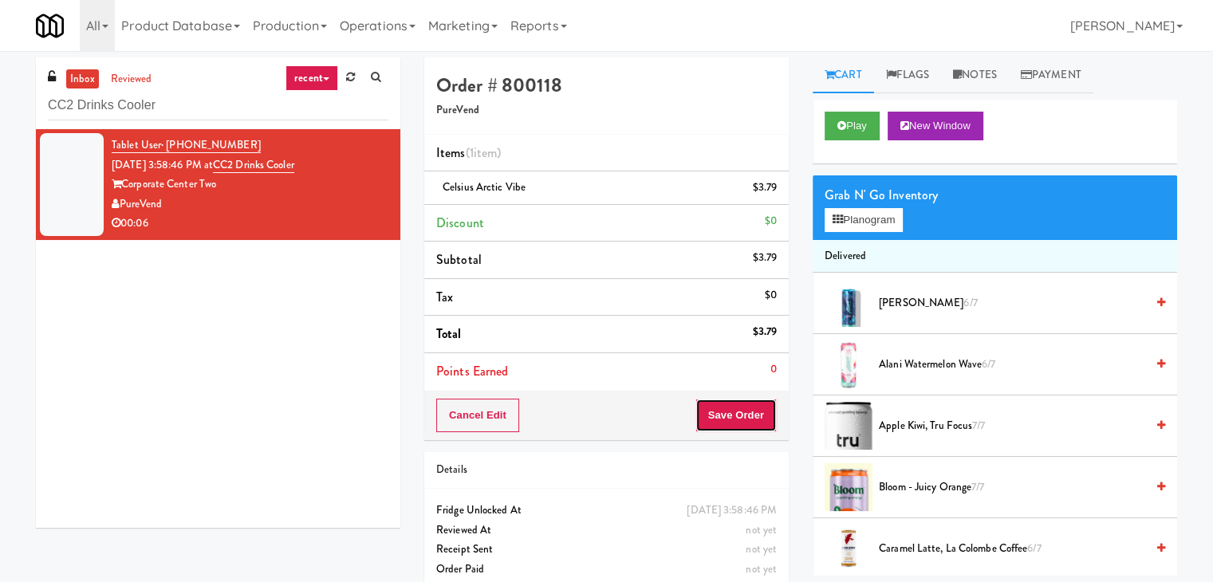
click at [723, 429] on button "Save Order" at bounding box center [735, 415] width 81 height 33
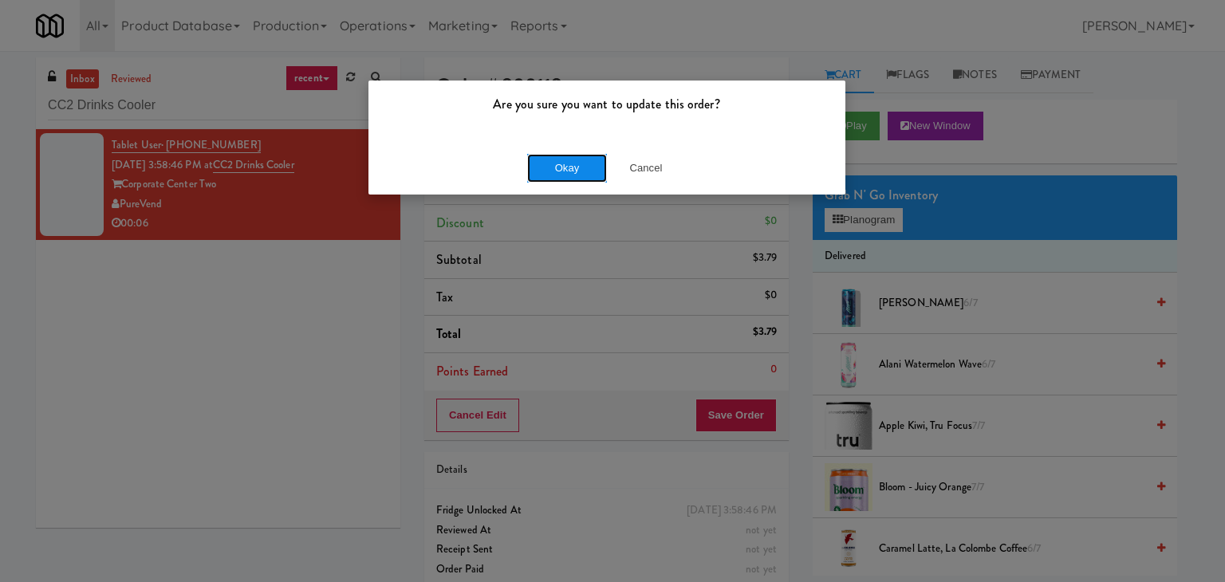
click at [557, 167] on button "Okay" at bounding box center [567, 168] width 80 height 29
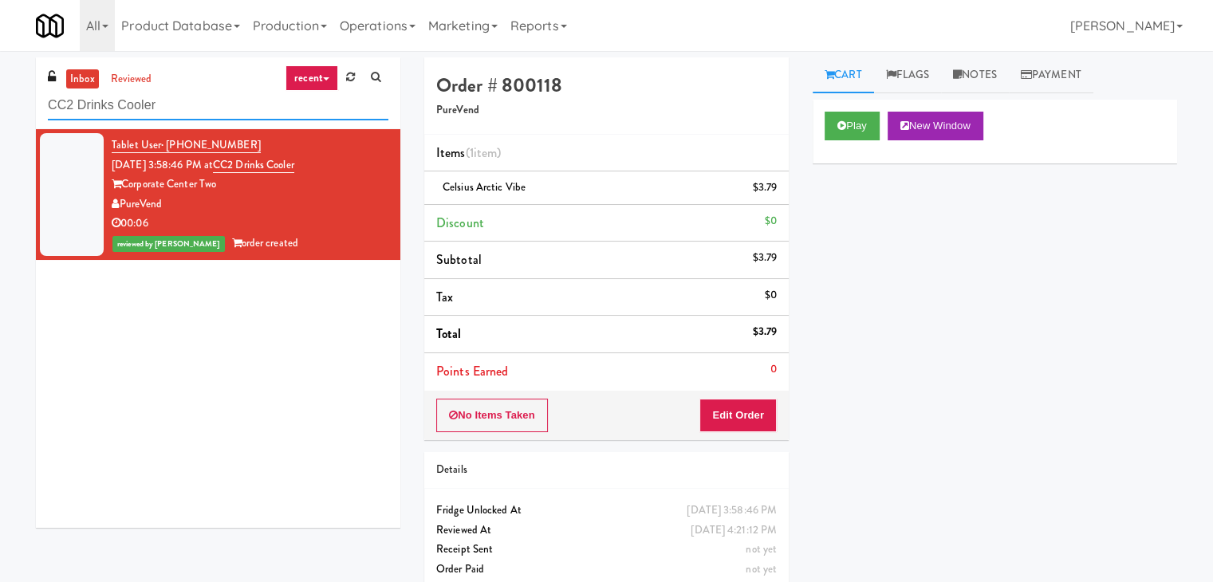
click at [226, 116] on input "CC2 Drinks Cooler" at bounding box center [218, 106] width 340 height 30
paste input "311 W. [US_STATE]"
type input "311 W. [US_STATE]"
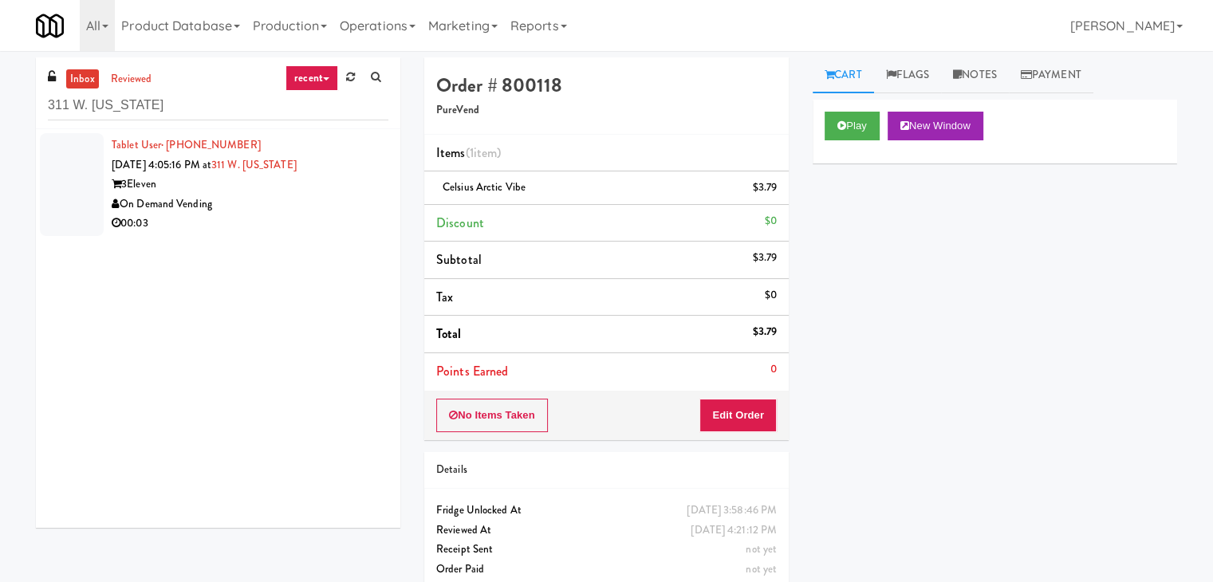
click at [358, 191] on div "3Eleven" at bounding box center [250, 185] width 277 height 20
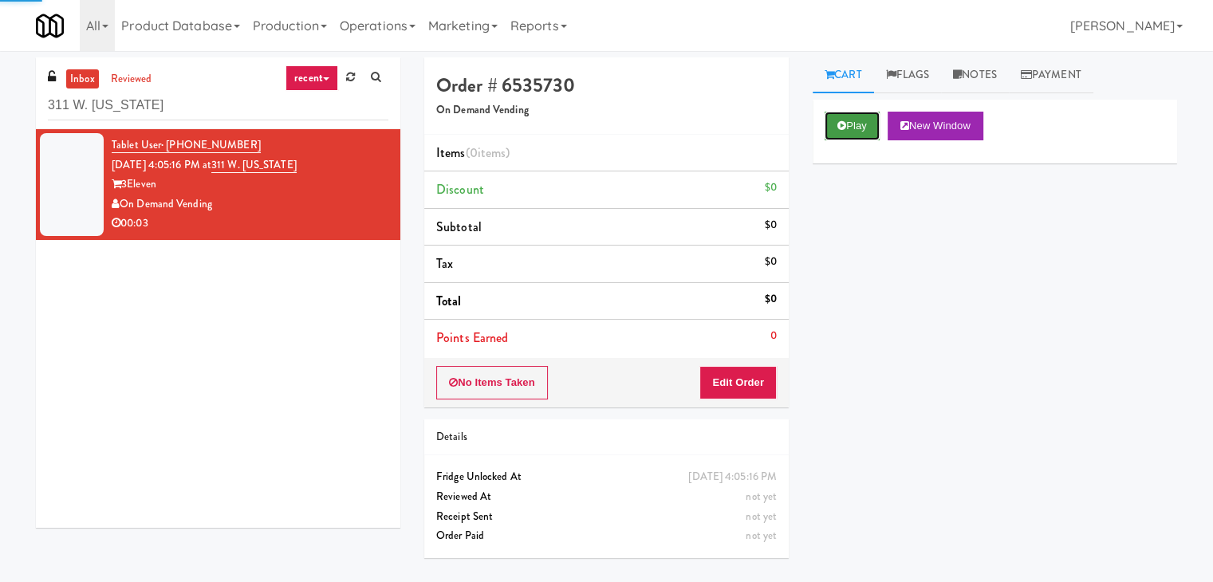
click at [871, 128] on button "Play" at bounding box center [852, 126] width 55 height 29
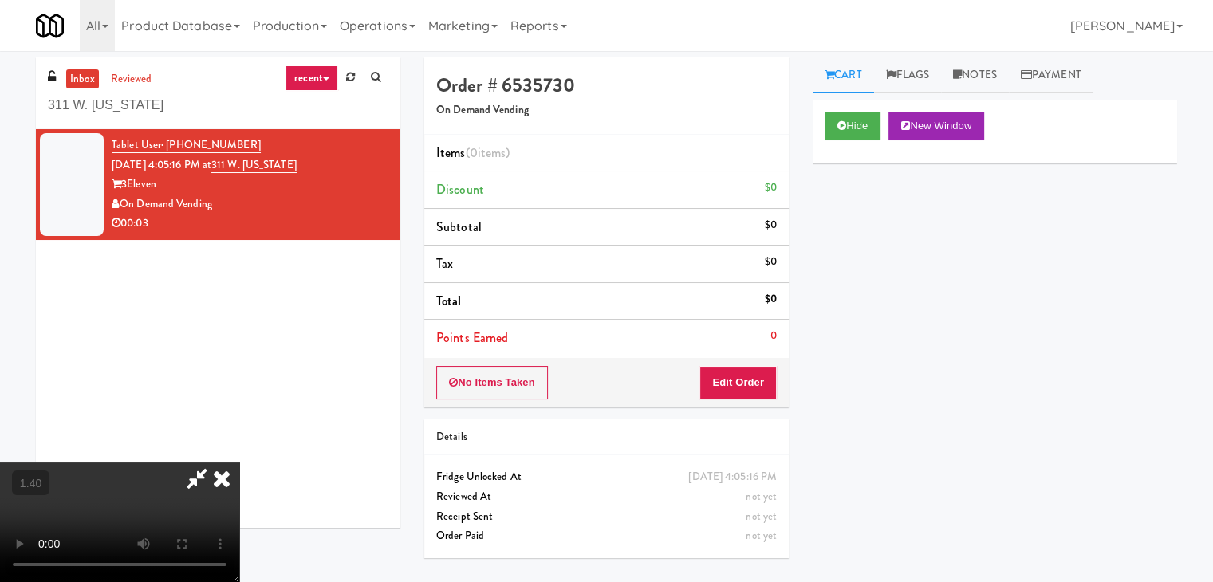
click at [239, 463] on video at bounding box center [119, 523] width 239 height 120
click at [239, 463] on icon at bounding box center [221, 479] width 35 height 32
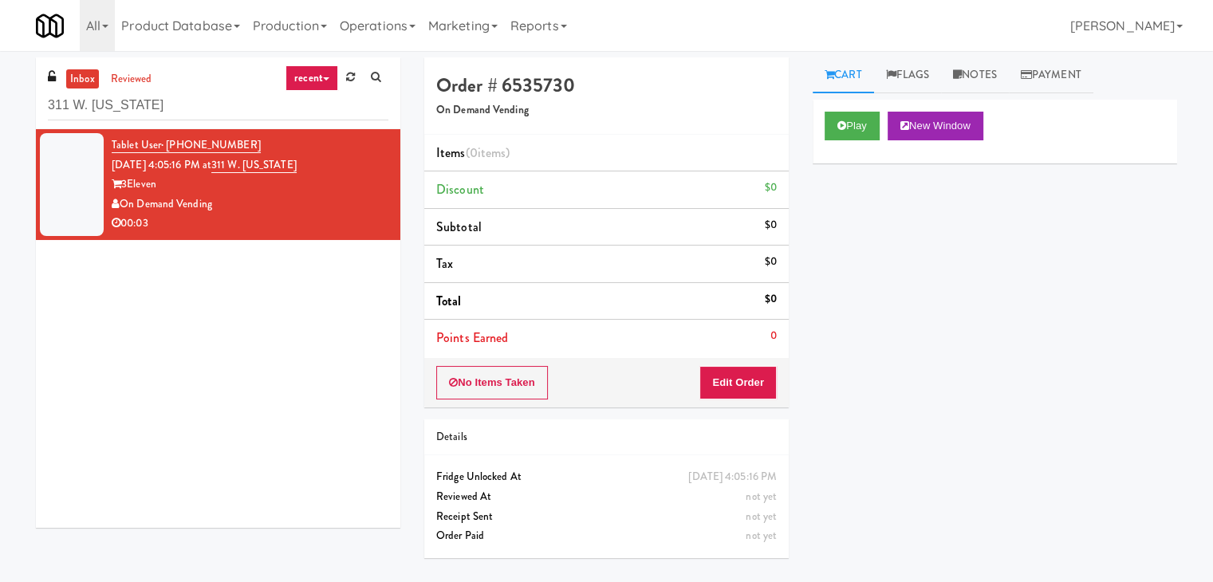
click at [740, 400] on div "No Items Taken Edit Order" at bounding box center [606, 382] width 364 height 49
click at [719, 407] on div "Order # 6535730 On Demand Vending Items (0 items ) Discount $0 Subtotal $0 Tax …" at bounding box center [606, 313] width 388 height 513
click at [742, 380] on button "Edit Order" at bounding box center [737, 382] width 77 height 33
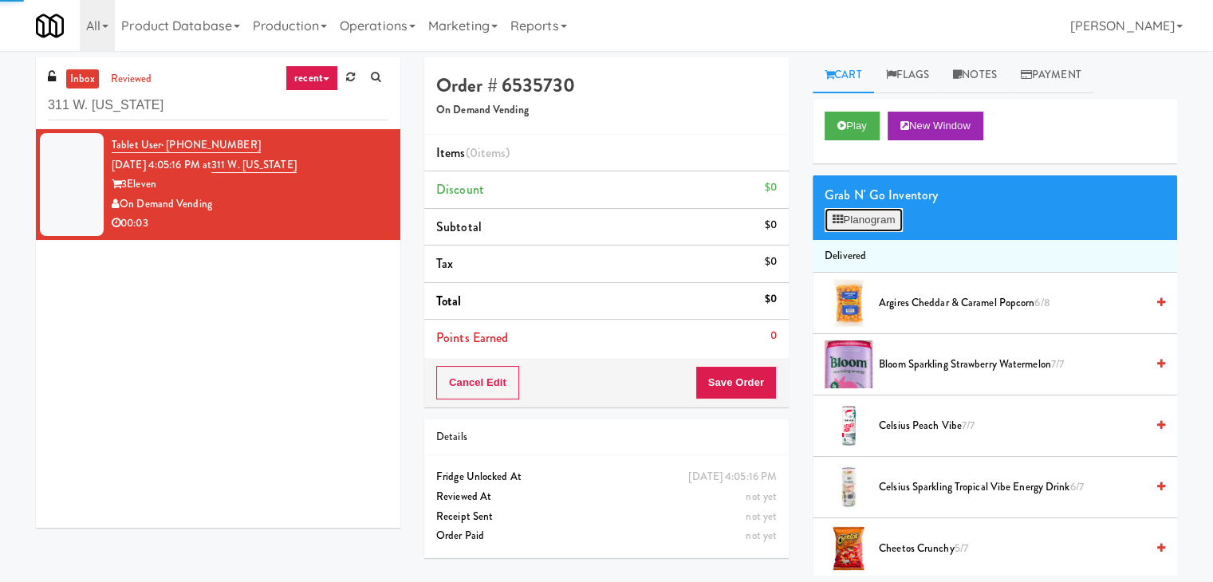
click at [843, 215] on button "Planogram" at bounding box center [864, 220] width 78 height 24
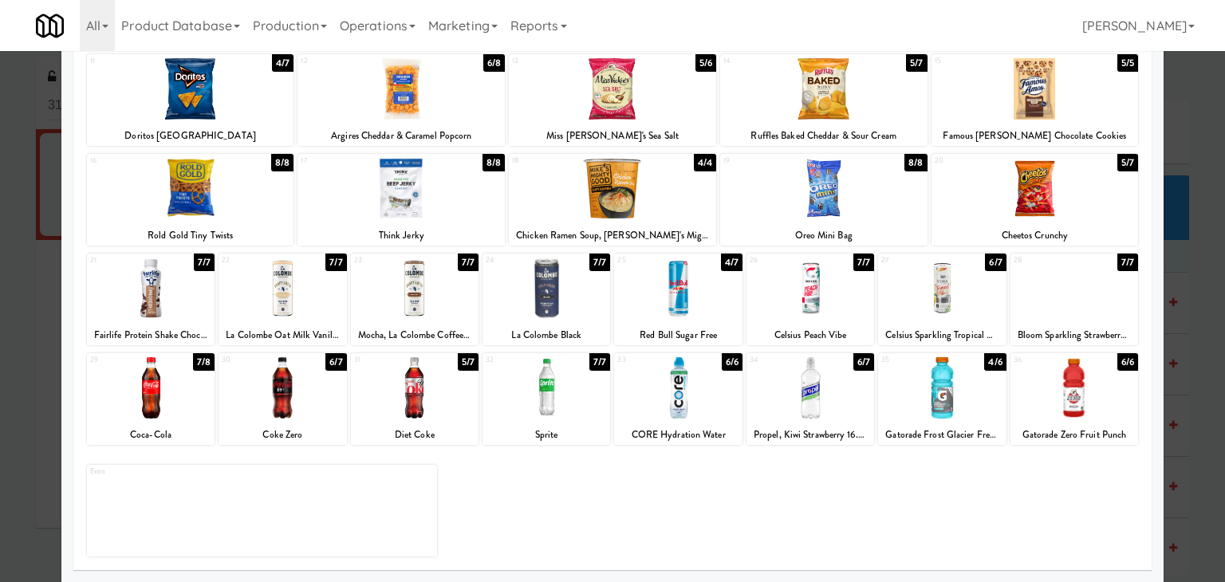
click at [316, 412] on div at bounding box center [282, 387] width 128 height 61
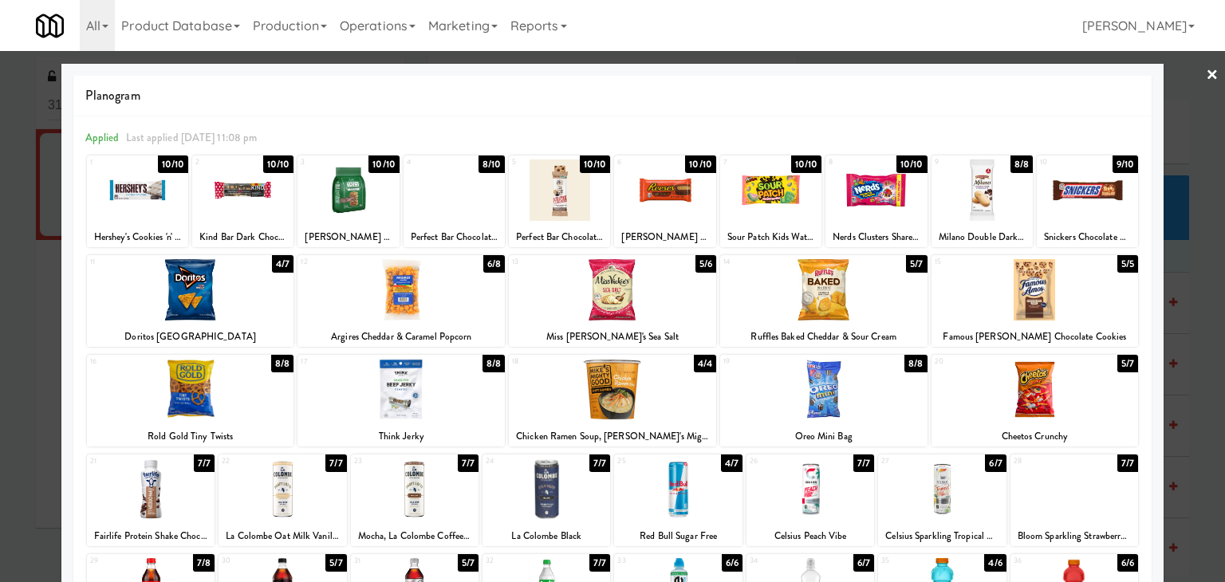
click at [1206, 73] on link "×" at bounding box center [1212, 75] width 13 height 49
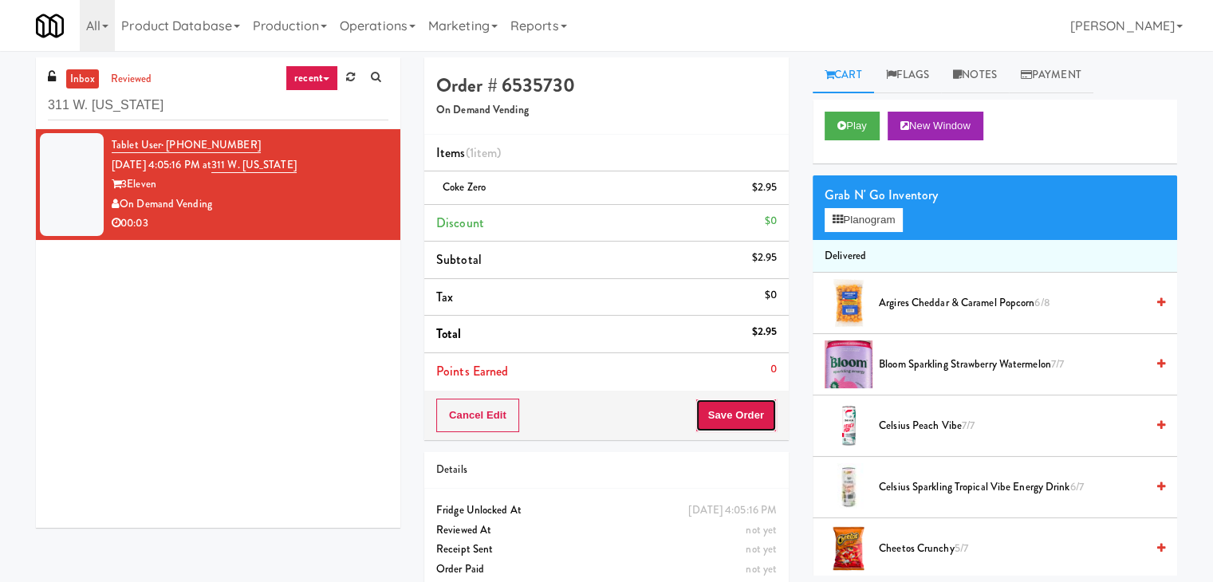
click at [738, 421] on button "Save Order" at bounding box center [735, 415] width 81 height 33
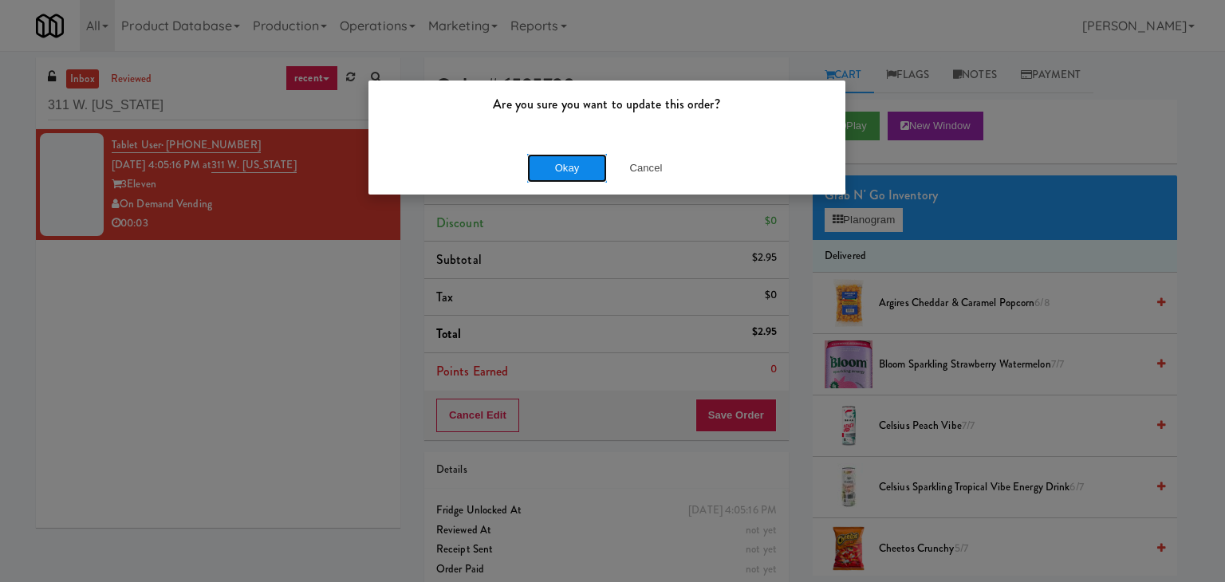
click at [548, 175] on button "Okay" at bounding box center [567, 168] width 80 height 29
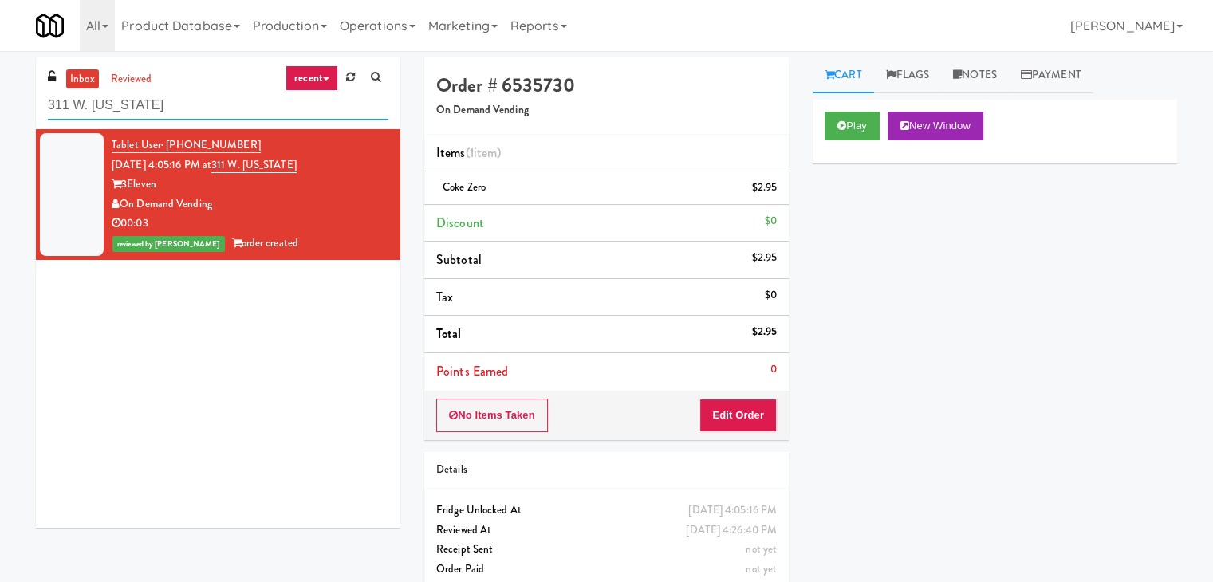
click at [245, 115] on input "311 W. [US_STATE]" at bounding box center [218, 106] width 340 height 30
paste input "IKEA [GEOGRAPHIC_DATA]"
type input "IKEA [GEOGRAPHIC_DATA]"
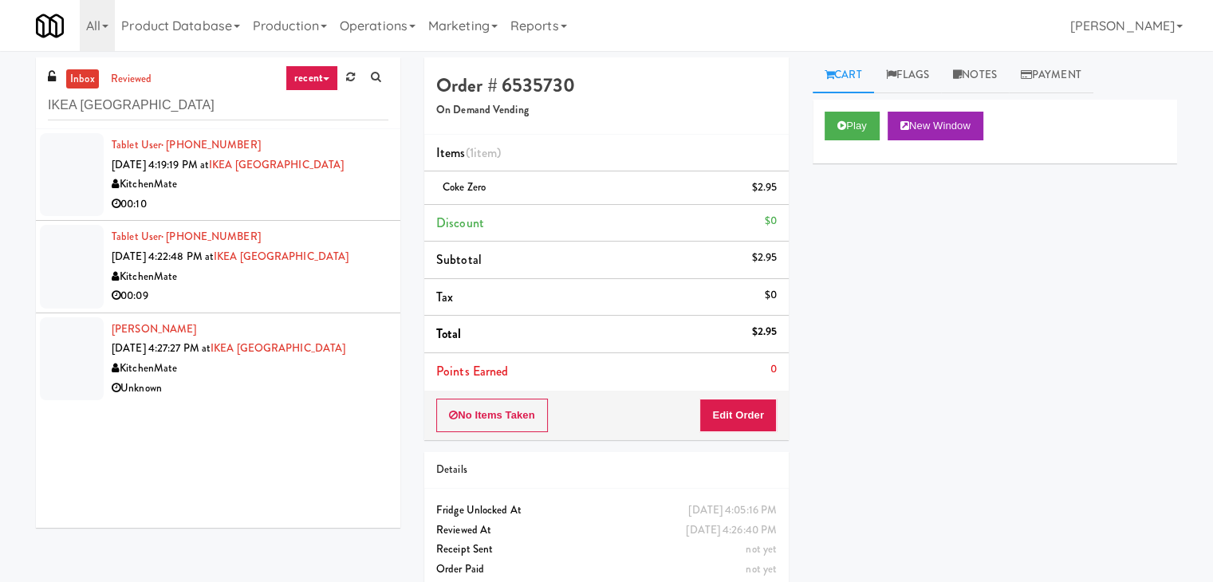
click at [350, 206] on div "00:10" at bounding box center [250, 205] width 277 height 20
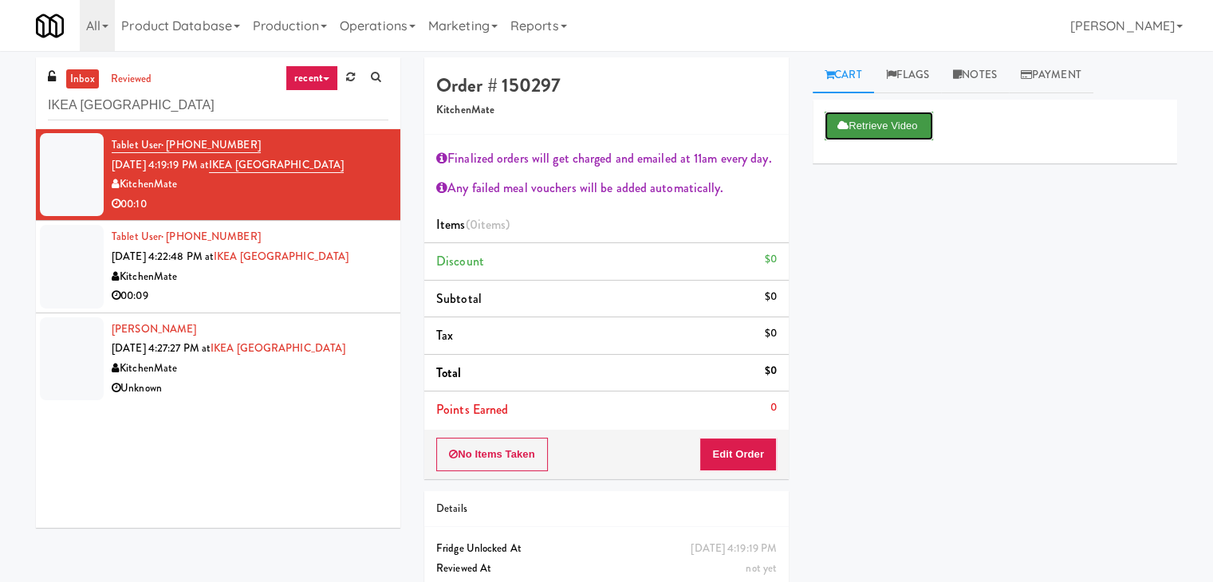
click at [860, 124] on button "Retrieve Video" at bounding box center [879, 126] width 108 height 29
click at [860, 126] on button "Play" at bounding box center [852, 126] width 55 height 29
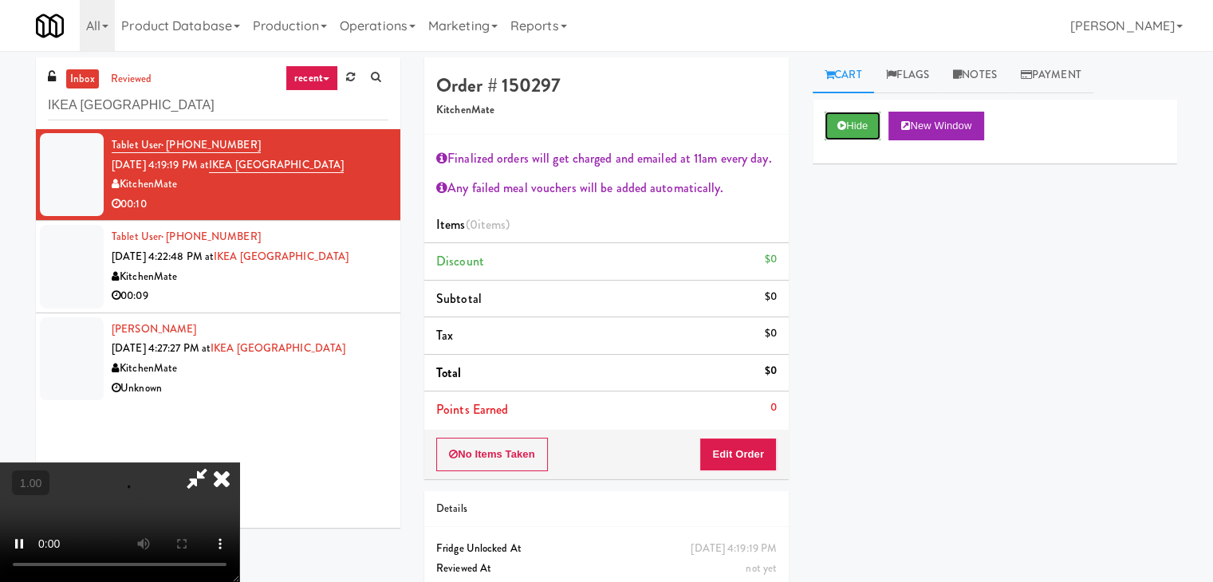
scroll to position [274, 0]
click at [239, 463] on video at bounding box center [119, 523] width 239 height 120
drag, startPoint x: 703, startPoint y: 70, endPoint x: 722, endPoint y: 175, distance: 107.1
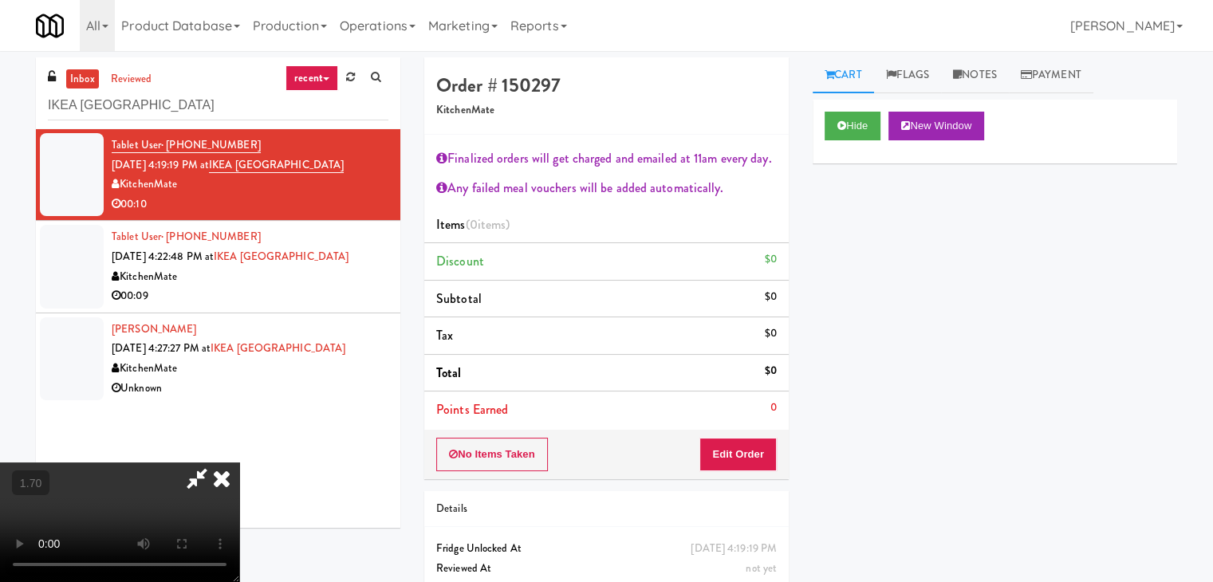
click at [239, 463] on icon at bounding box center [221, 479] width 35 height 32
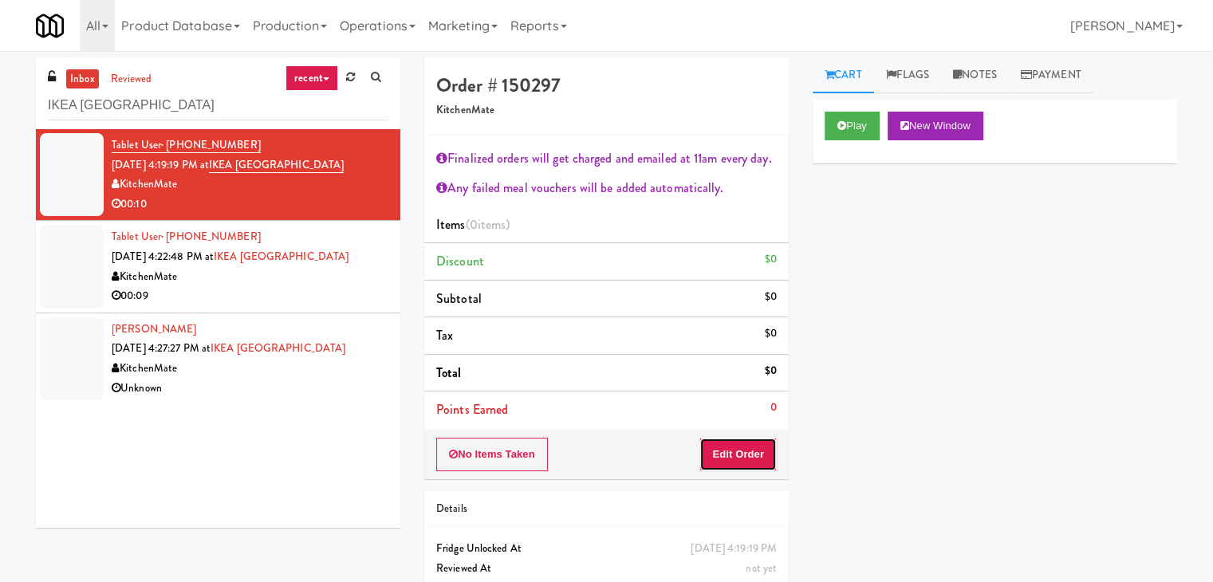
click at [747, 445] on button "Edit Order" at bounding box center [737, 454] width 77 height 33
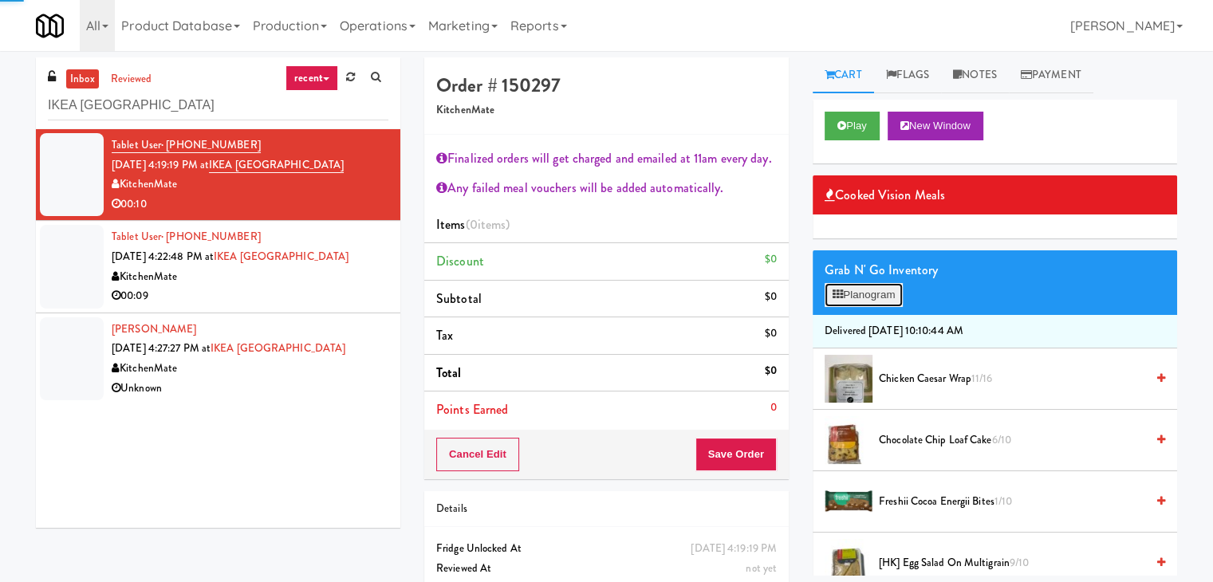
click at [857, 297] on button "Planogram" at bounding box center [864, 295] width 78 height 24
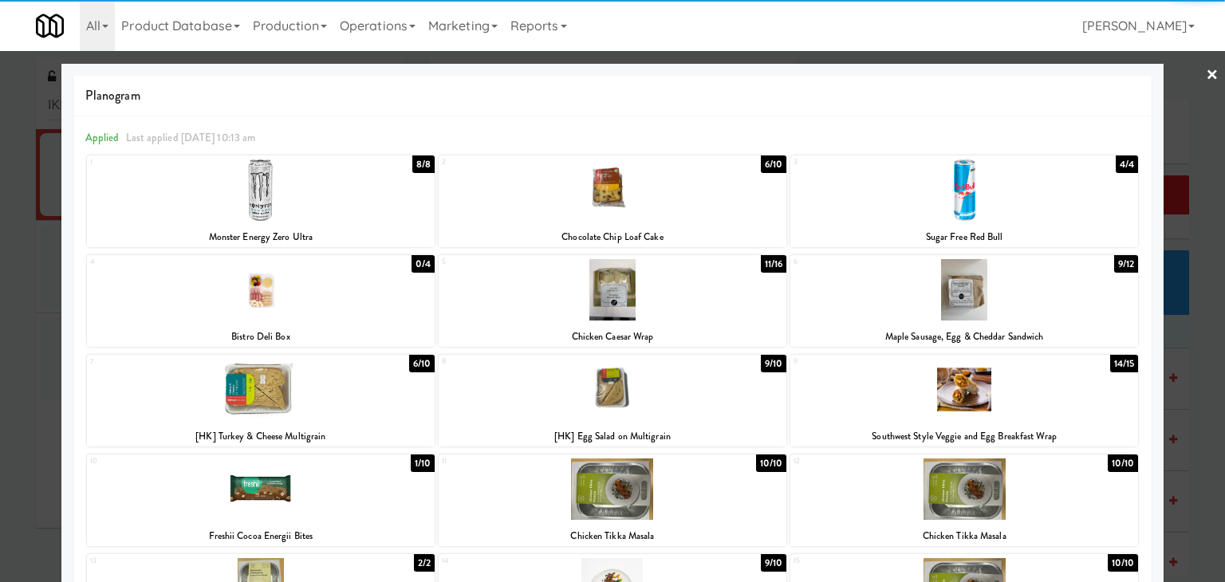
click at [688, 192] on div at bounding box center [613, 189] width 348 height 61
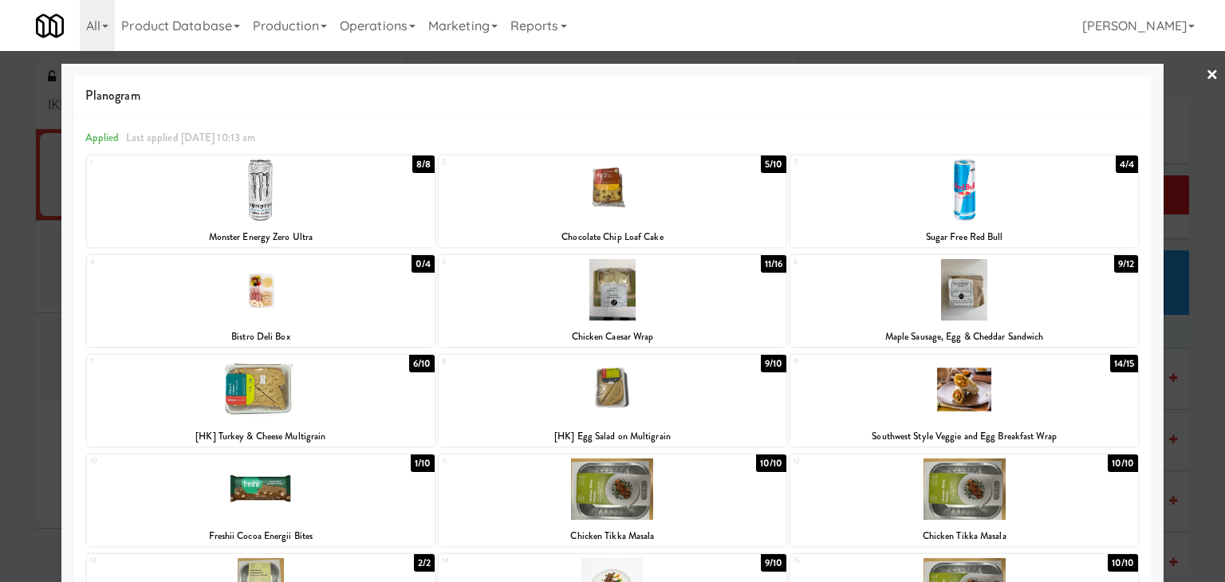
click at [1206, 77] on link "×" at bounding box center [1212, 75] width 13 height 49
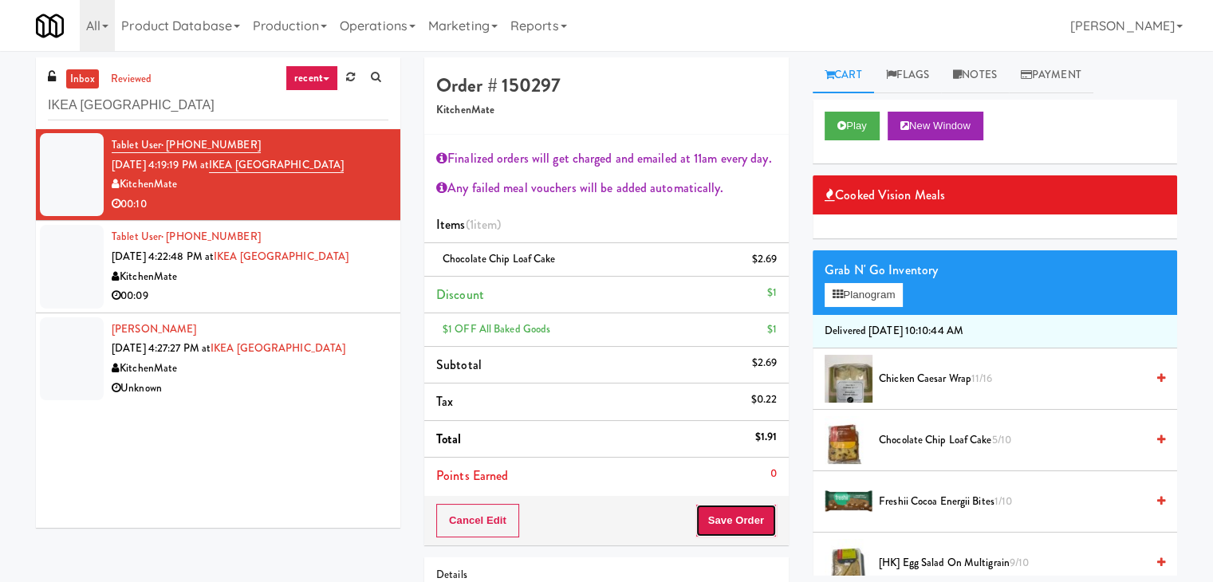
click at [745, 523] on button "Save Order" at bounding box center [735, 520] width 81 height 33
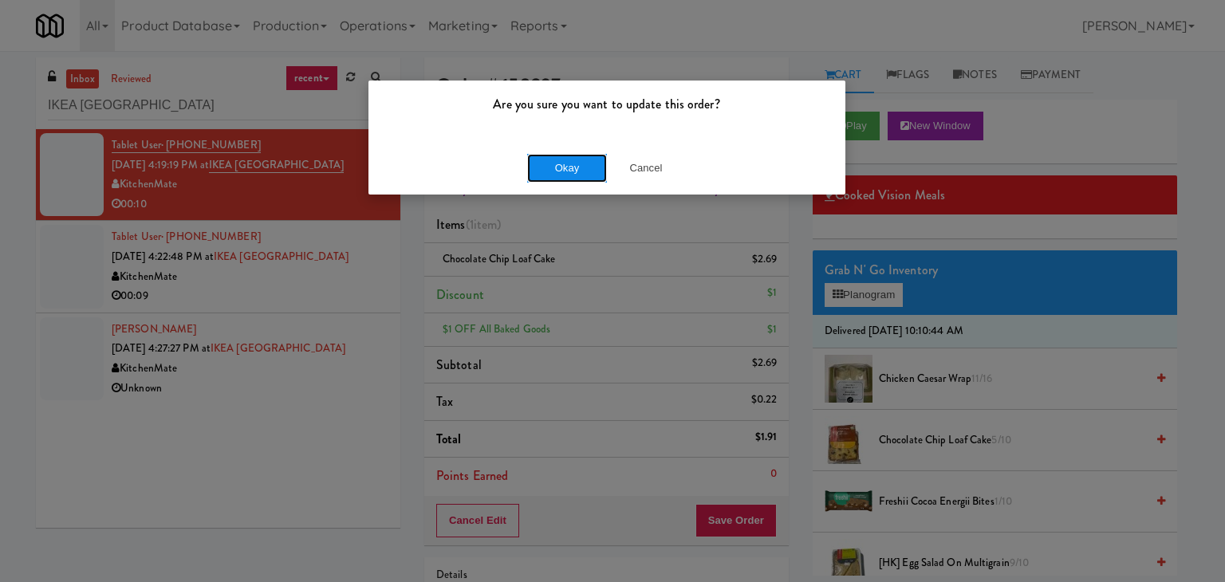
click at [569, 167] on button "Okay" at bounding box center [567, 168] width 80 height 29
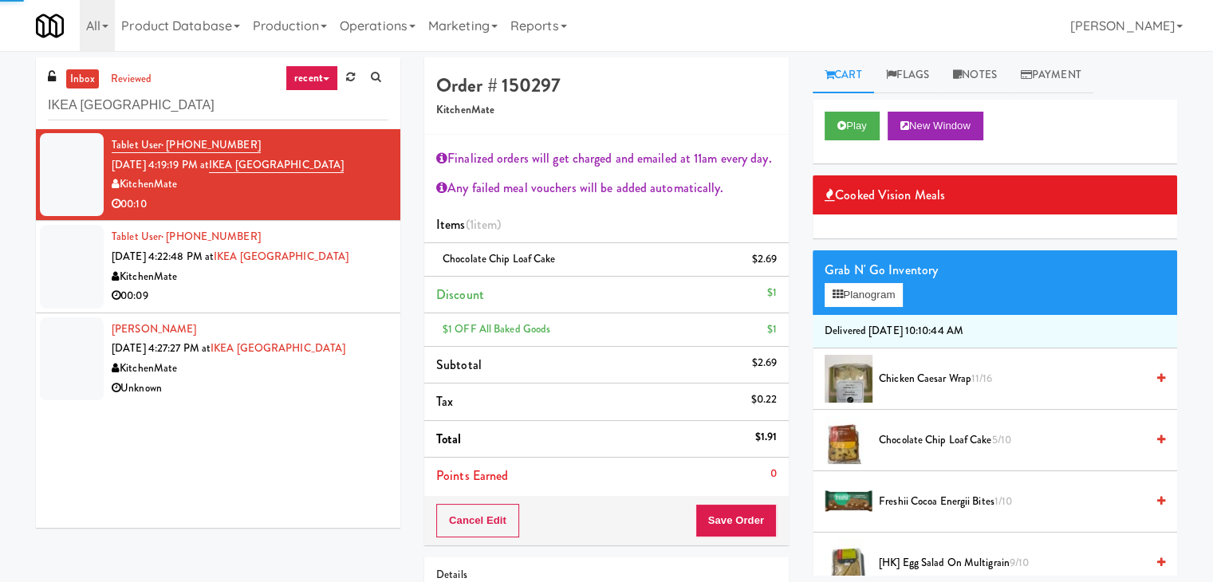
click at [313, 310] on li "Tablet User · (647) 631-9664 [DATE] 4:22:48 PM at [GEOGRAPHIC_DATA] KitchenMate…" at bounding box center [218, 267] width 364 height 92
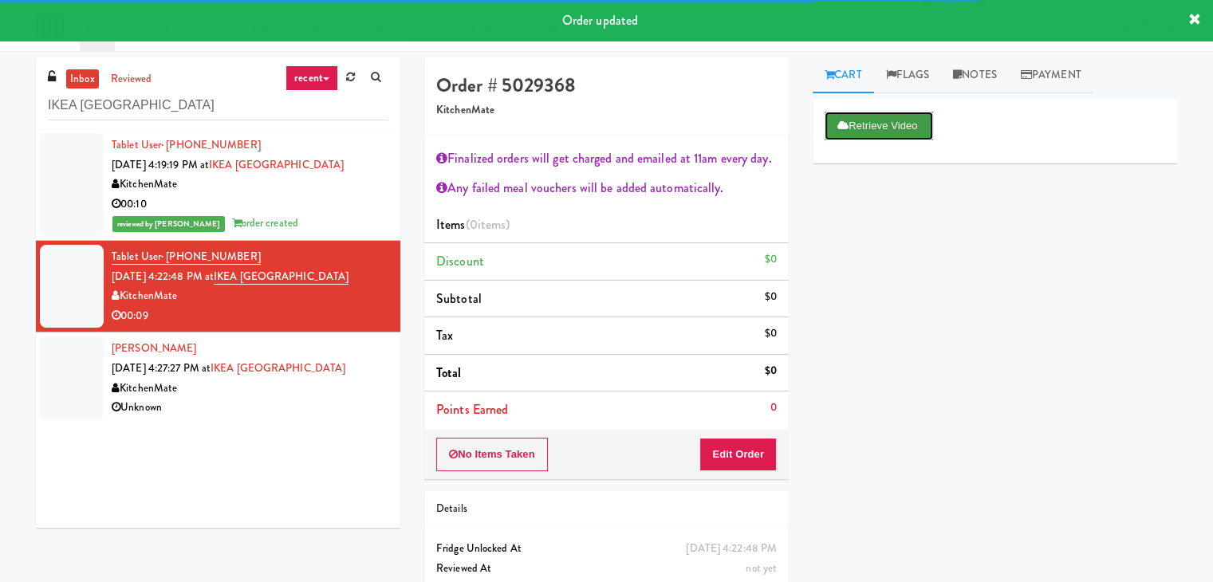
click at [871, 124] on button "Retrieve Video" at bounding box center [879, 126] width 108 height 29
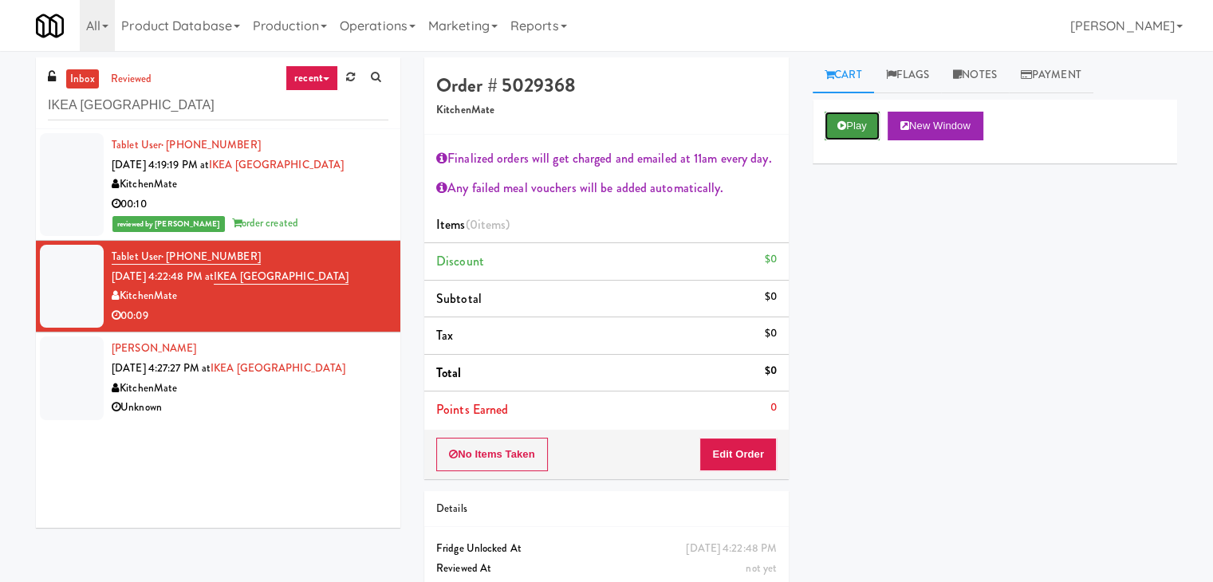
click at [845, 122] on button "Play" at bounding box center [852, 126] width 55 height 29
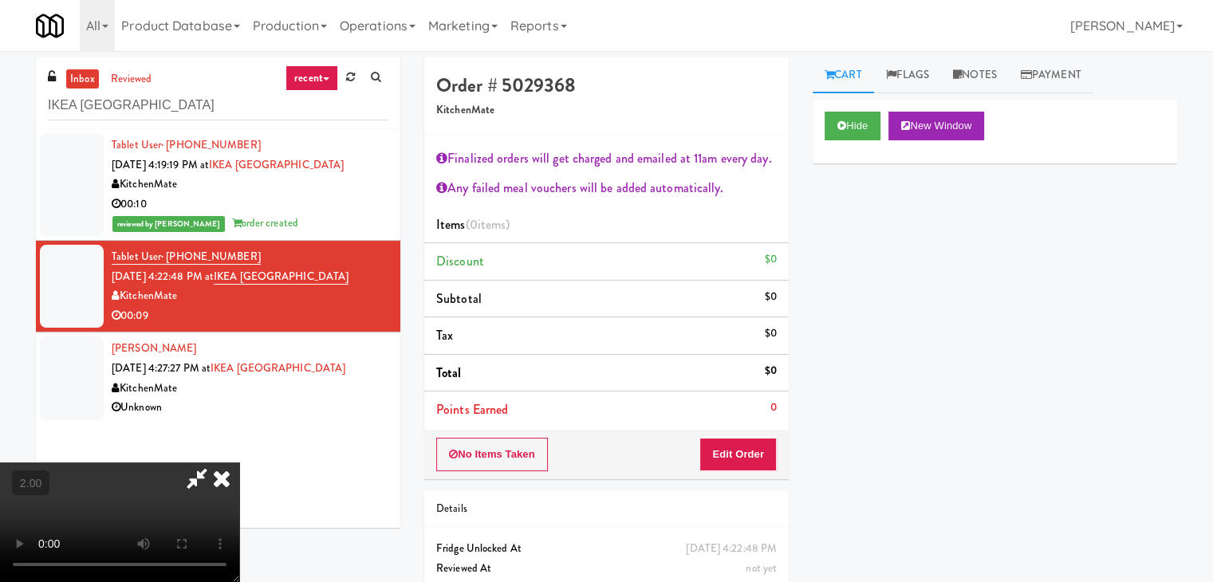
click at [239, 463] on icon at bounding box center [221, 479] width 35 height 32
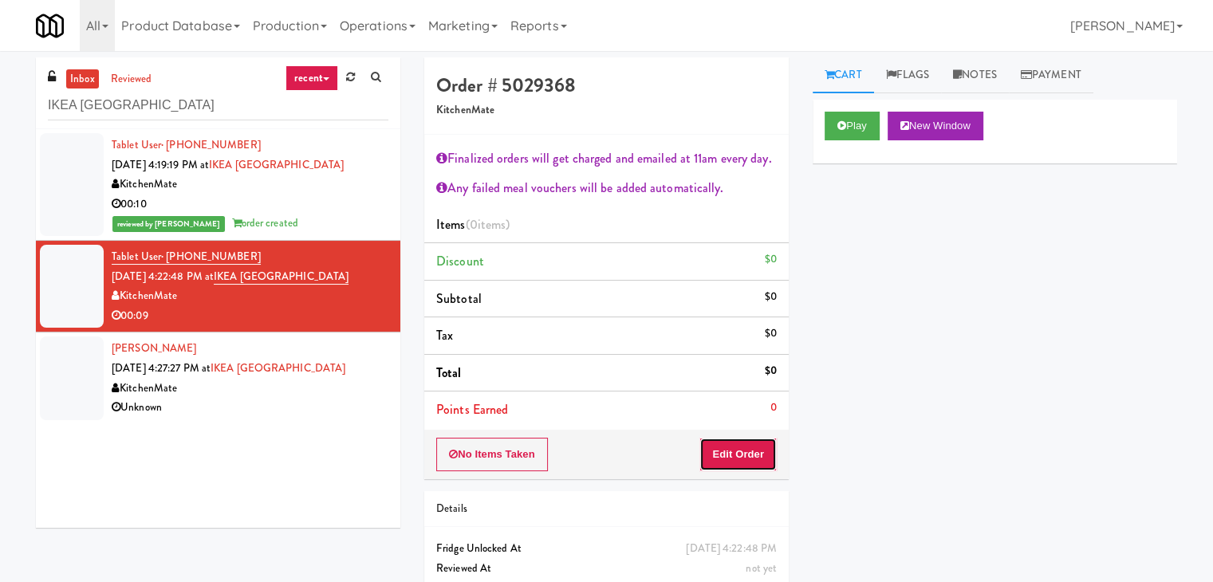
click at [736, 455] on button "Edit Order" at bounding box center [737, 454] width 77 height 33
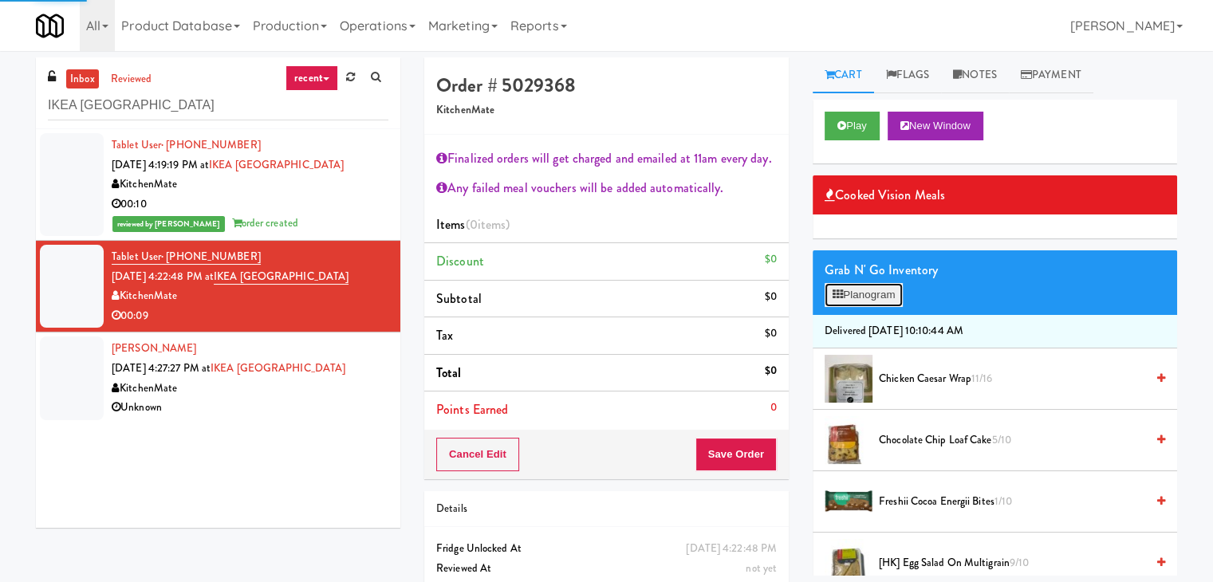
click at [852, 297] on button "Planogram" at bounding box center [864, 295] width 78 height 24
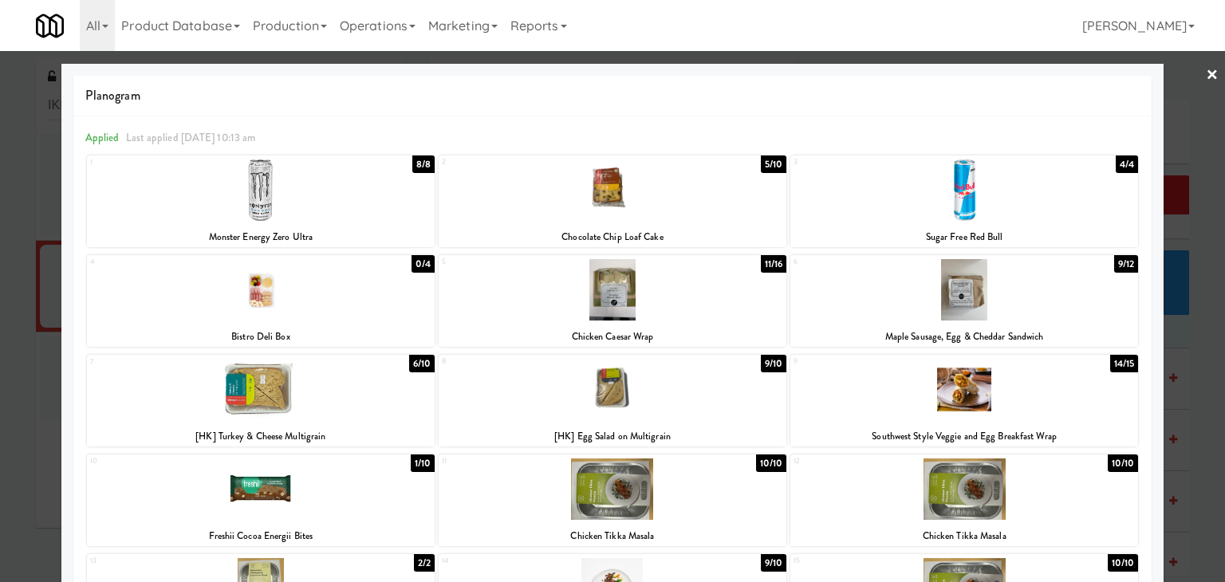
click at [657, 281] on div at bounding box center [613, 289] width 348 height 61
click at [1206, 76] on link "×" at bounding box center [1212, 75] width 13 height 49
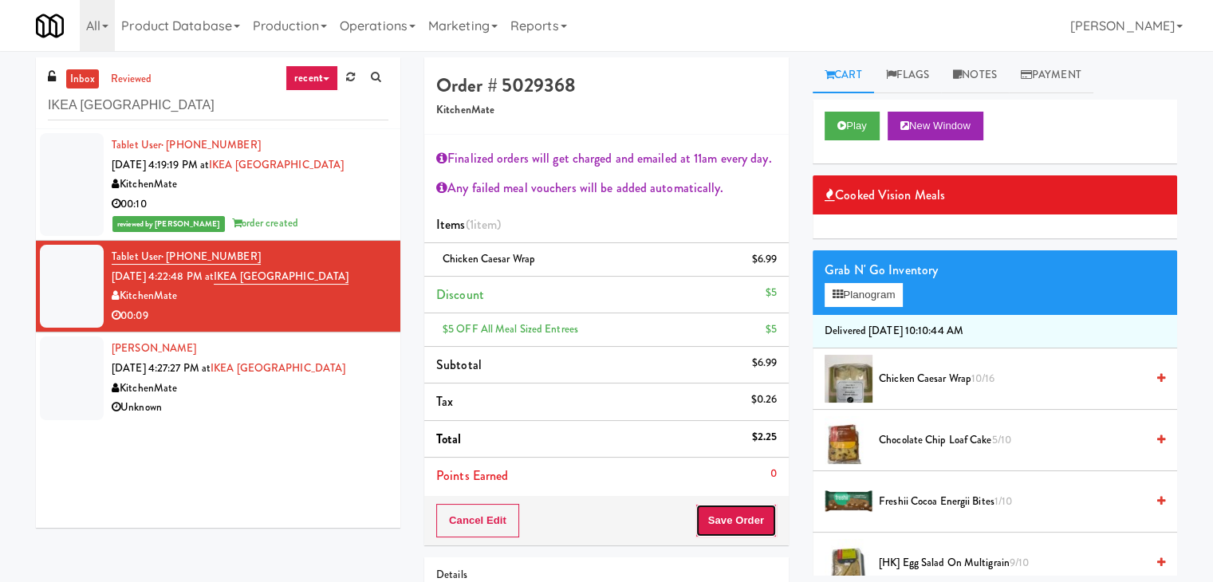
click at [730, 510] on button "Save Order" at bounding box center [735, 520] width 81 height 33
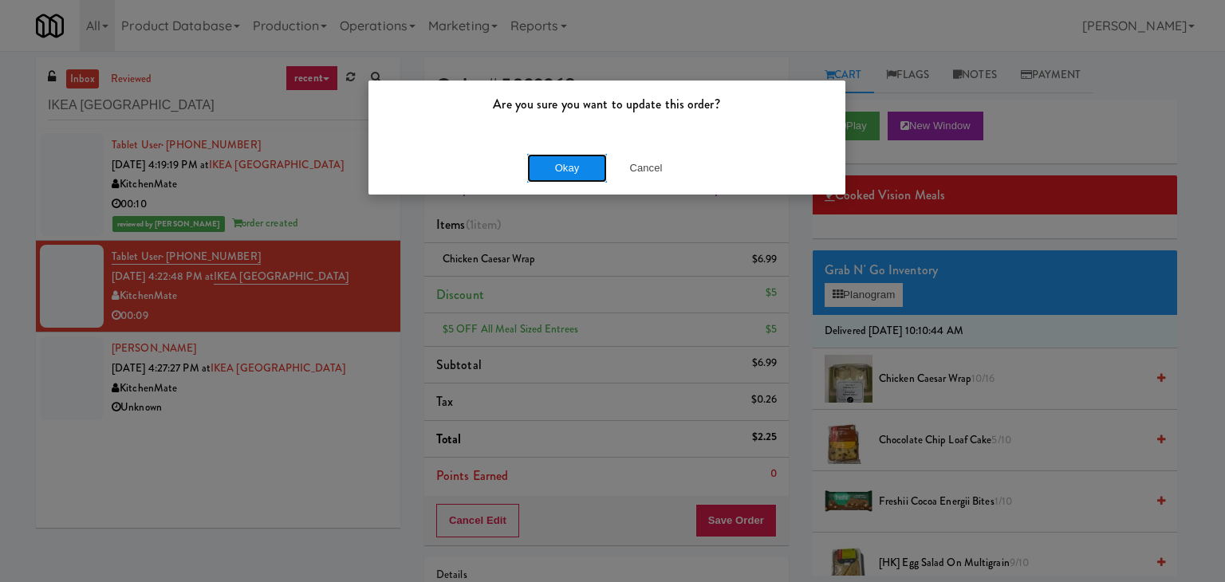
click at [558, 173] on button "Okay" at bounding box center [567, 168] width 80 height 29
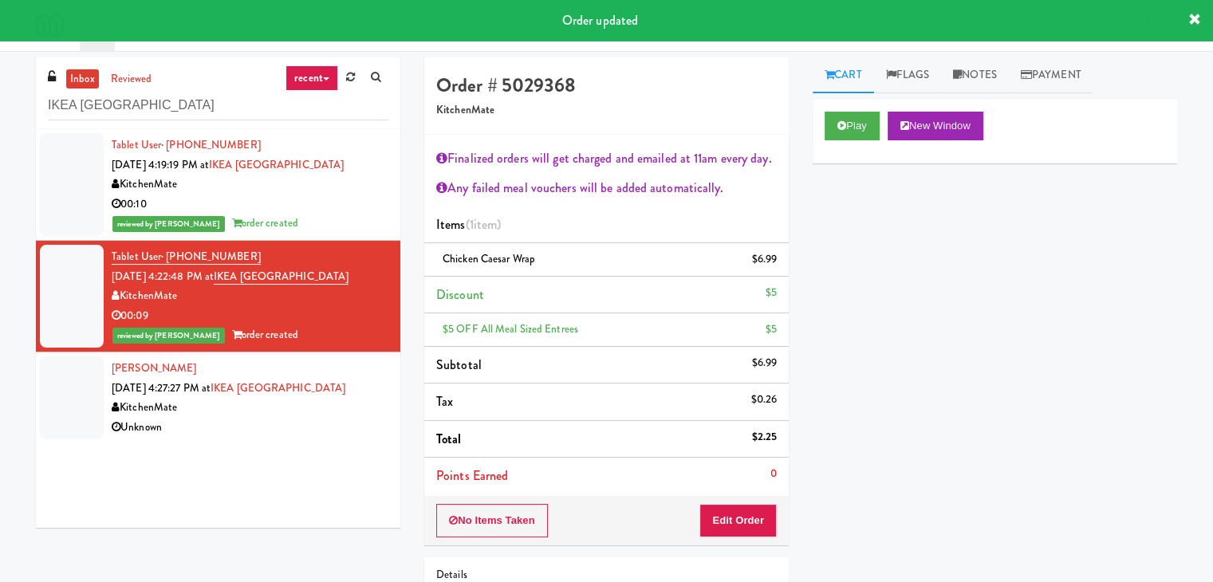
click at [280, 454] on div "Tablet User · (437) 228-3614 [DATE] 4:19:19 PM at [GEOGRAPHIC_DATA] KitchenMate…" at bounding box center [218, 328] width 364 height 399
click at [236, 421] on div "Unknown" at bounding box center [250, 428] width 277 height 20
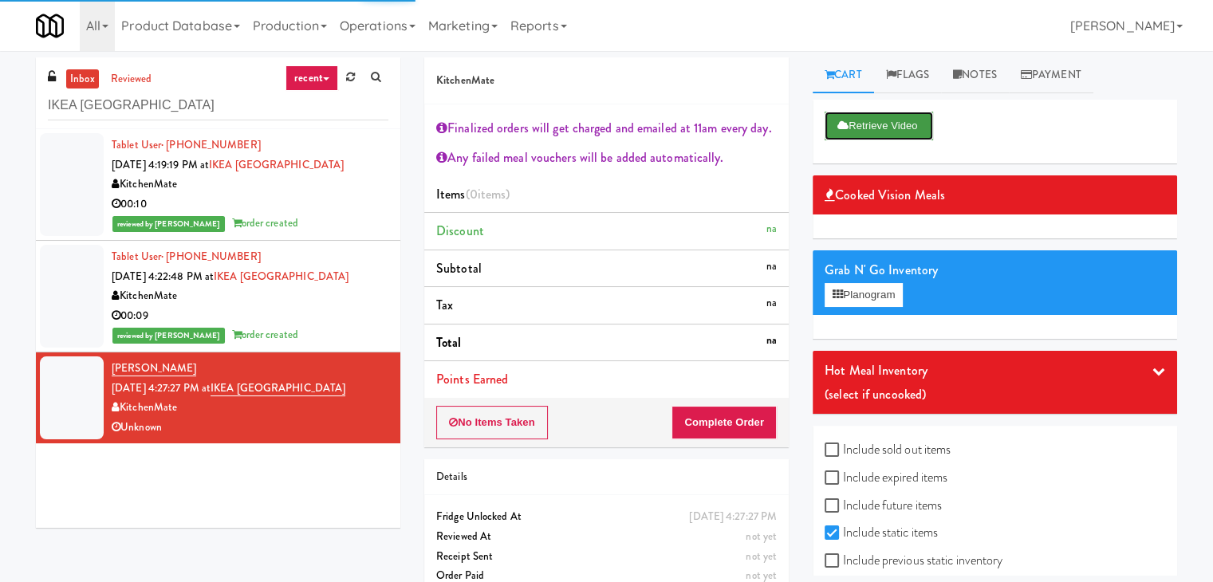
click at [884, 132] on button "Retrieve Video" at bounding box center [879, 126] width 108 height 29
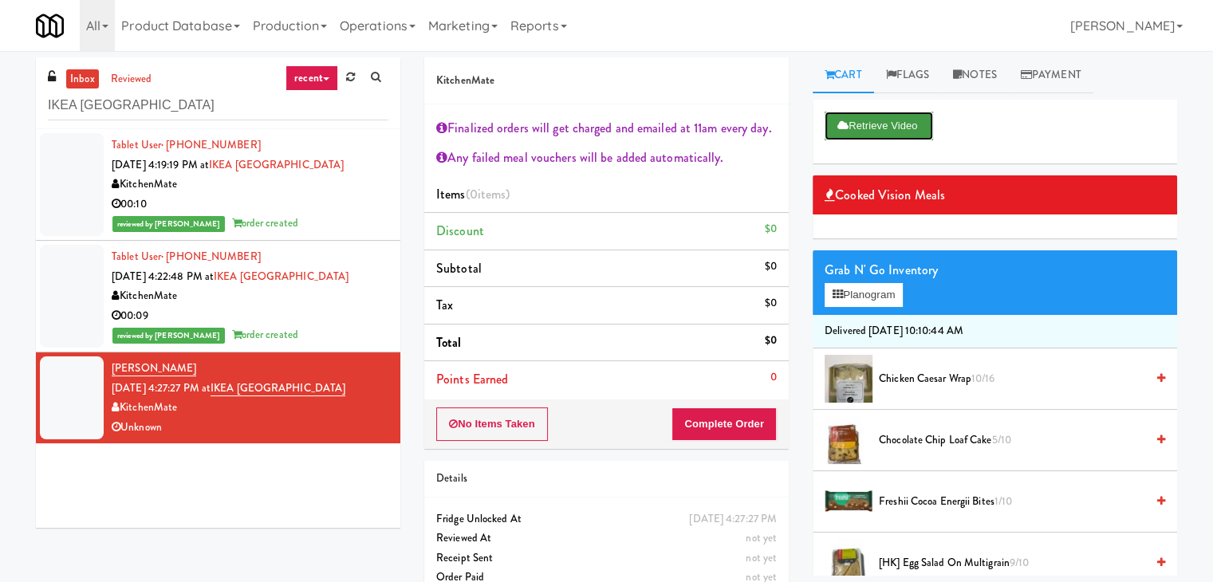
click at [870, 128] on button "Retrieve Video" at bounding box center [879, 126] width 108 height 29
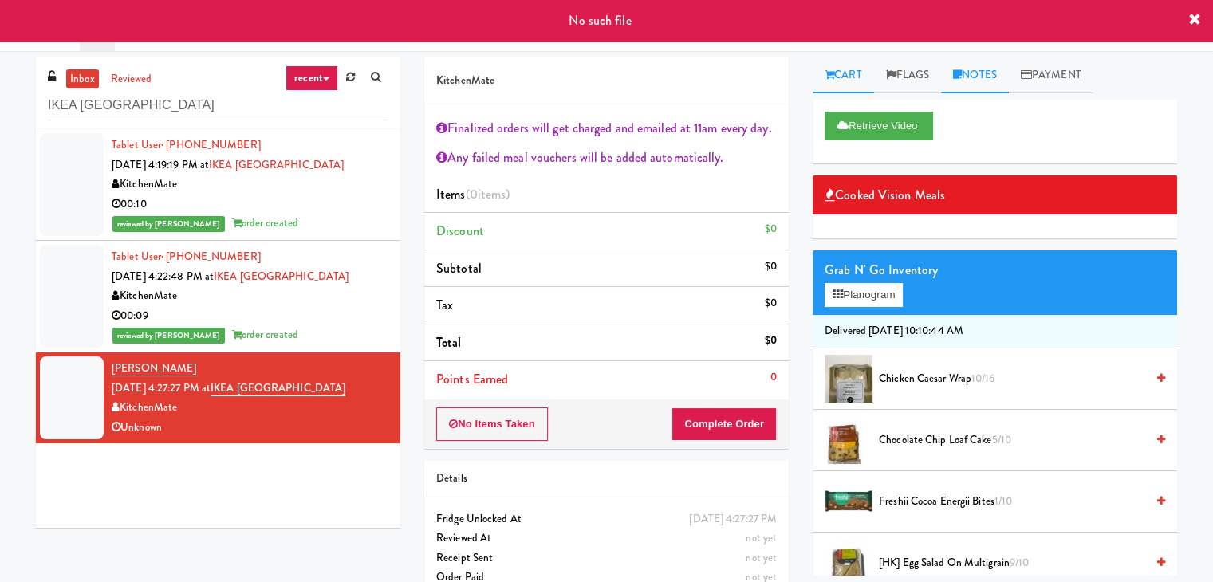
click at [959, 75] on icon at bounding box center [957, 74] width 9 height 10
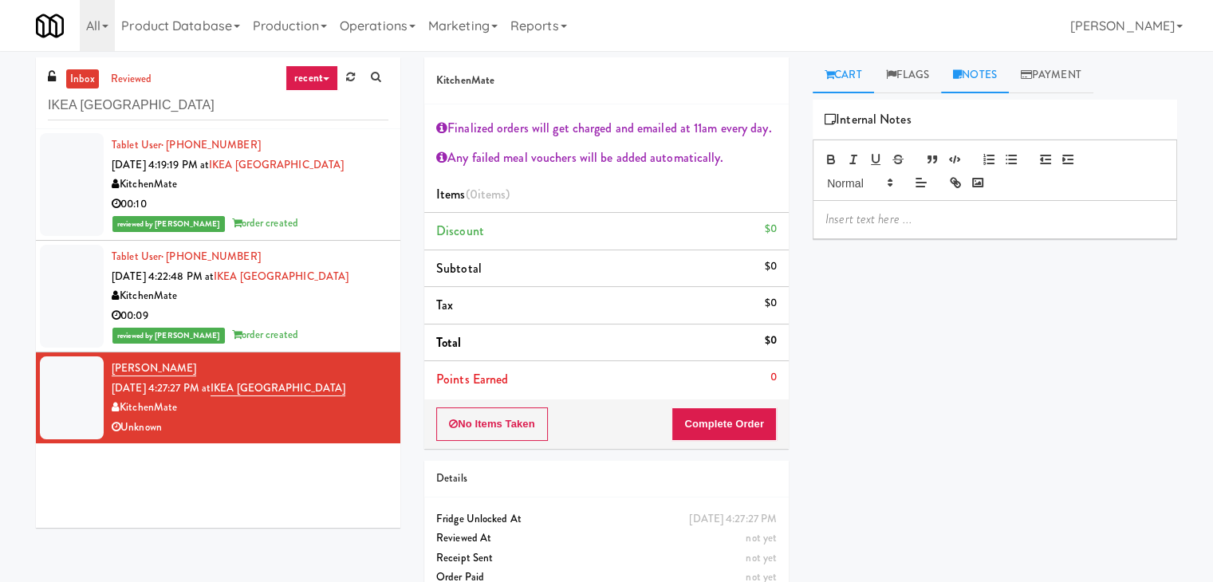
click at [832, 77] on icon at bounding box center [830, 74] width 10 height 10
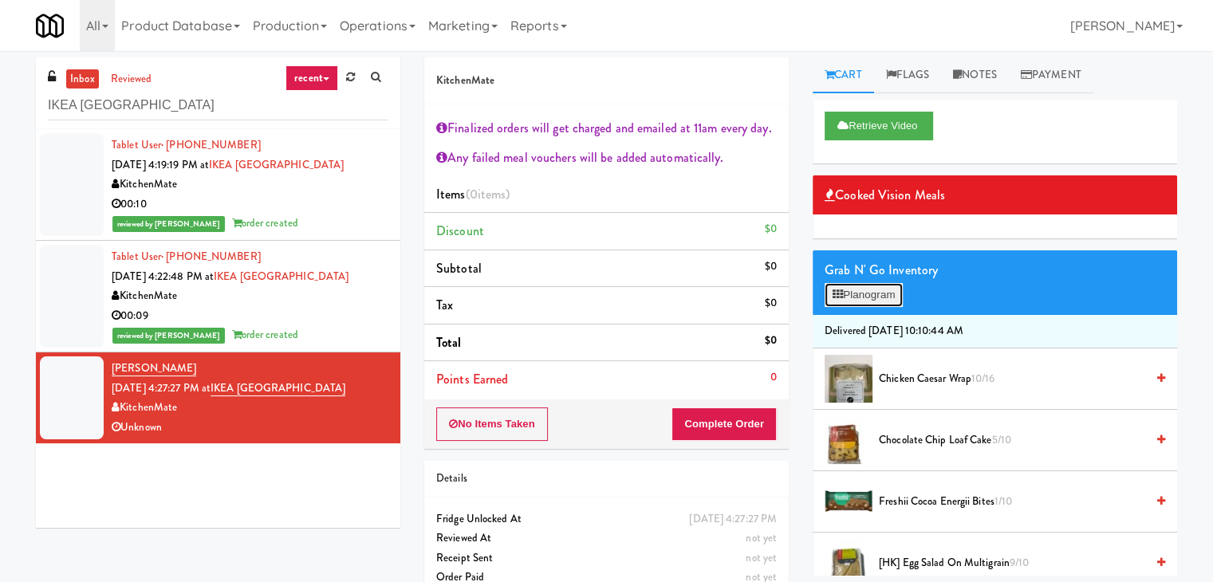
click at [874, 297] on button "Planogram" at bounding box center [864, 295] width 78 height 24
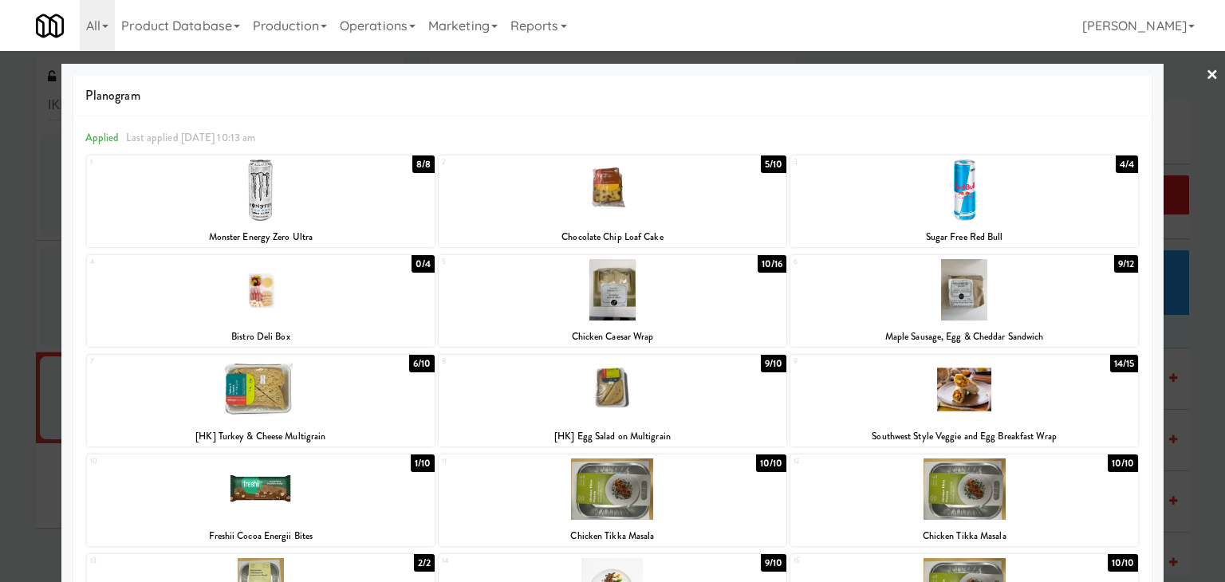
click at [1006, 310] on div at bounding box center [964, 289] width 348 height 61
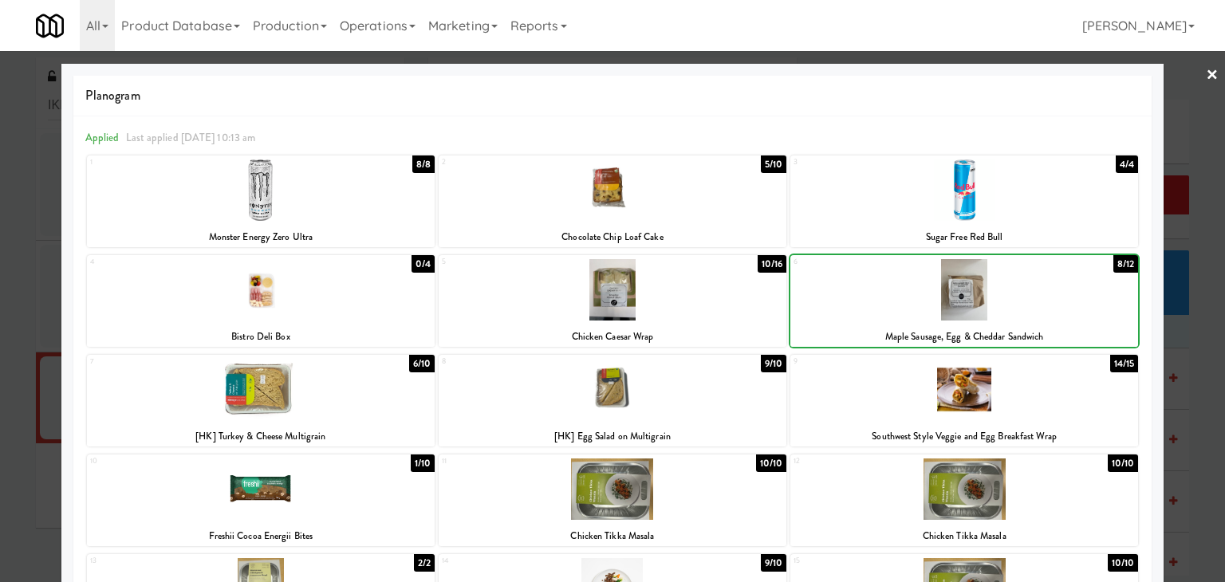
click at [1006, 310] on div at bounding box center [964, 289] width 348 height 61
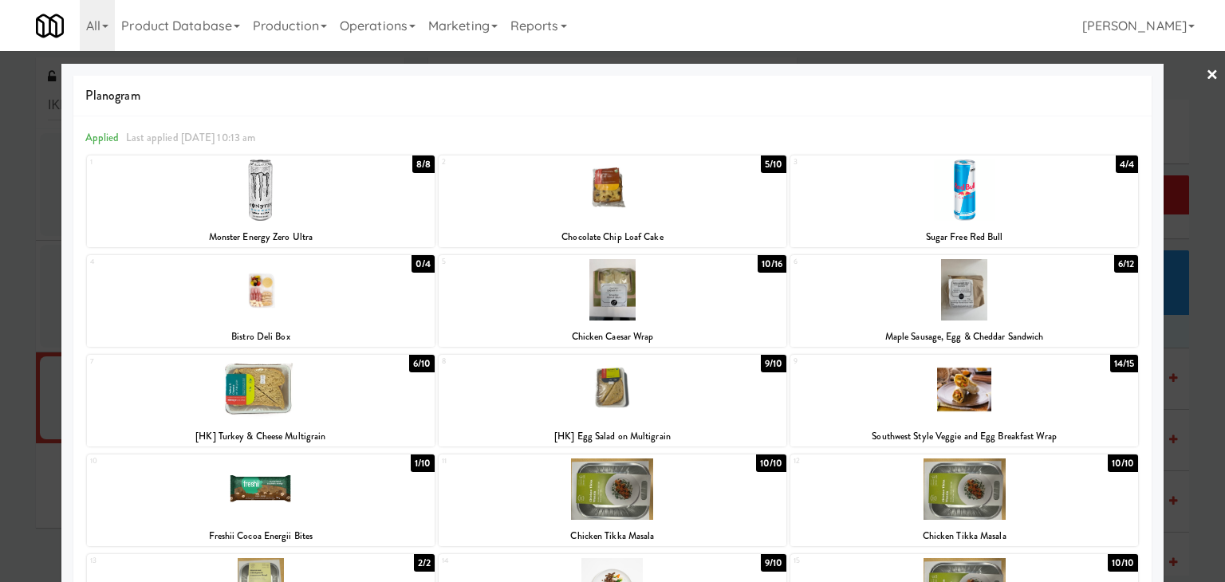
click at [1206, 73] on link "×" at bounding box center [1212, 75] width 13 height 49
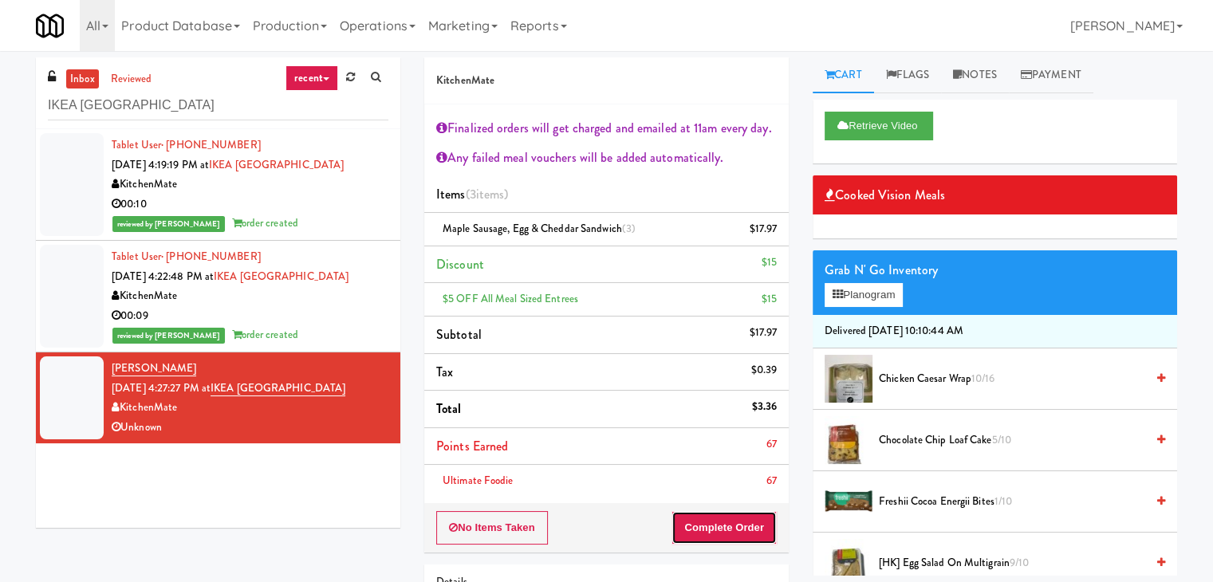
click at [699, 512] on button "Complete Order" at bounding box center [723, 527] width 105 height 33
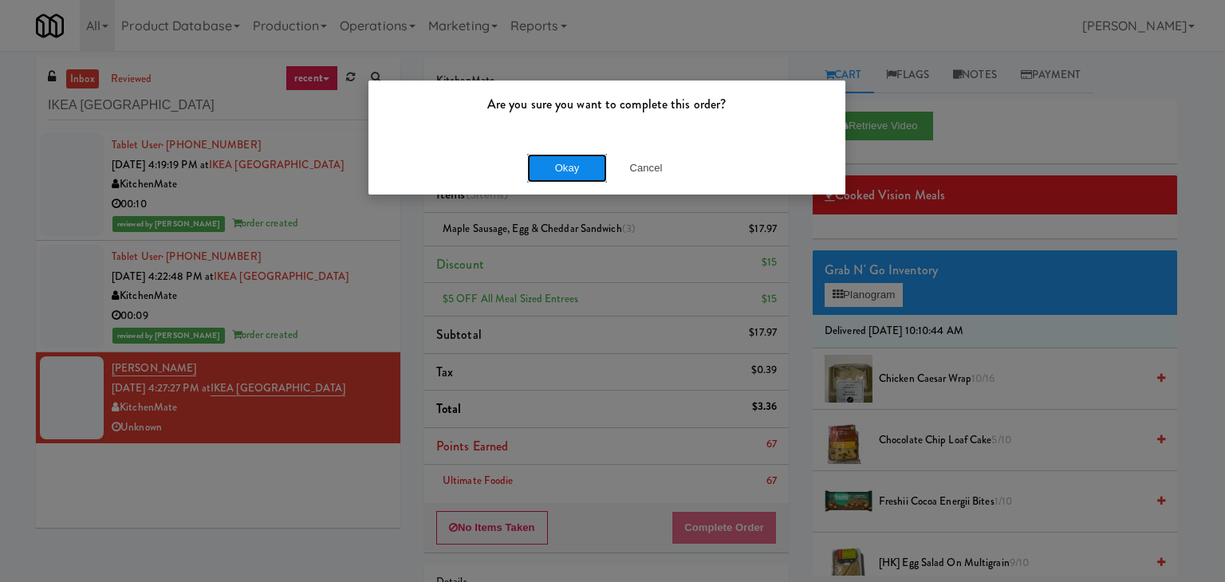
click at [577, 172] on button "Okay" at bounding box center [567, 168] width 80 height 29
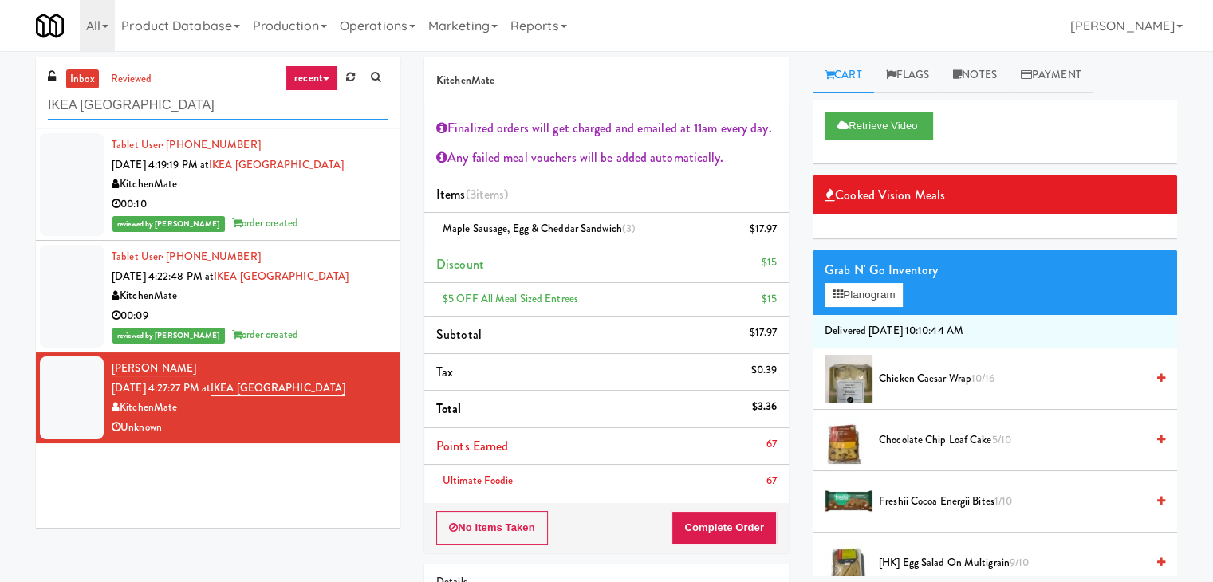
click at [259, 108] on input "IKEA [GEOGRAPHIC_DATA]" at bounding box center [218, 106] width 340 height 30
paste input "Exhibit on Superior Combo"
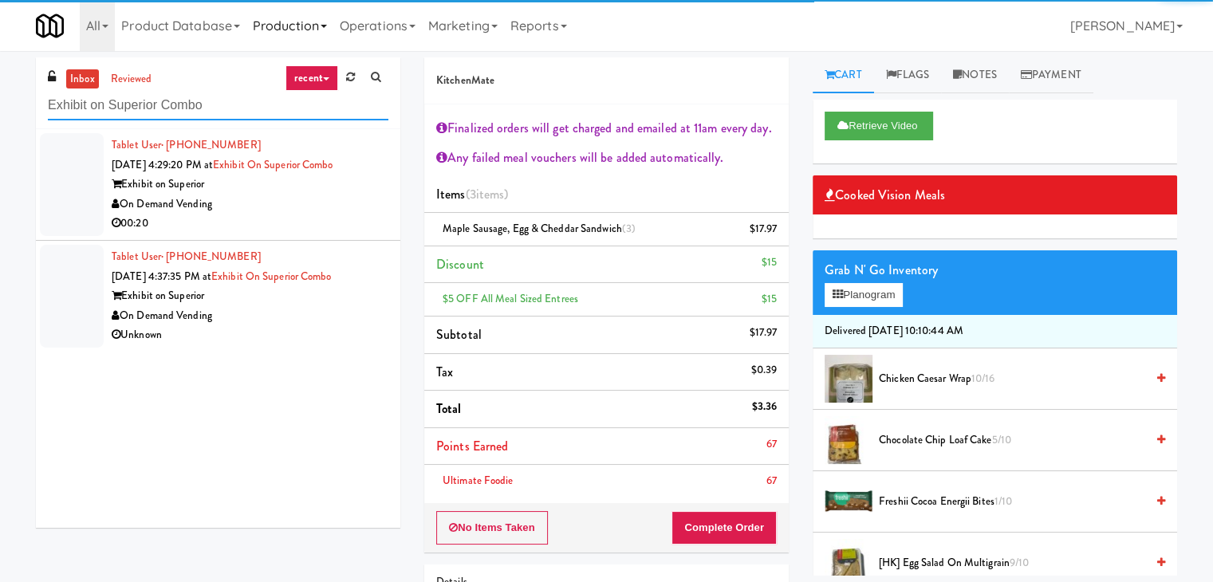
type input "Exhibit on Superior Combo"
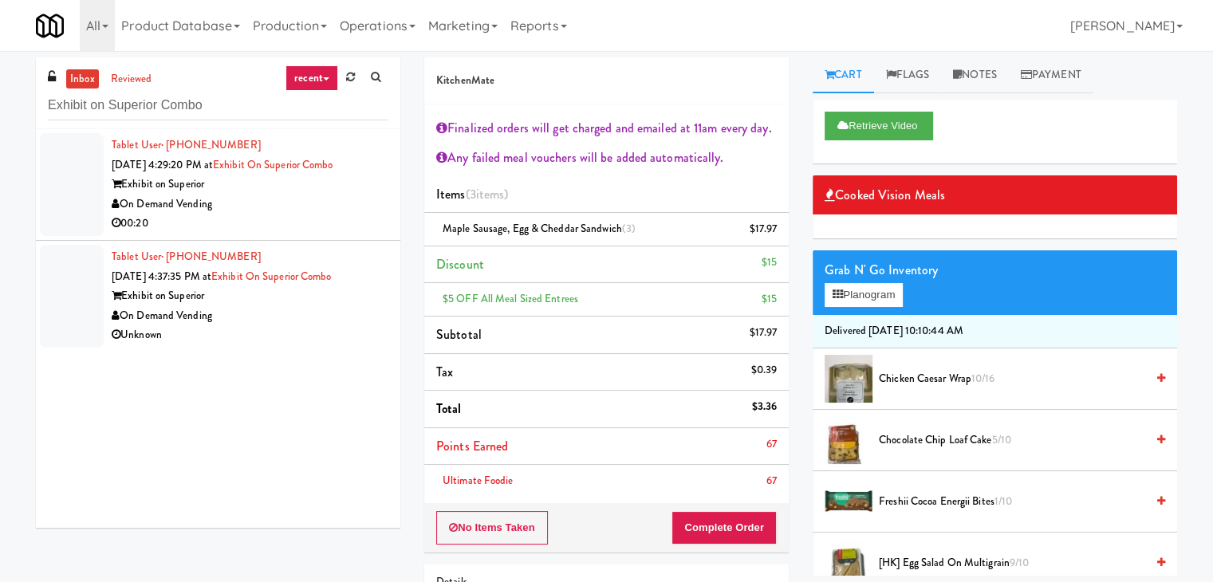
click at [348, 195] on div "On Demand Vending" at bounding box center [250, 205] width 277 height 20
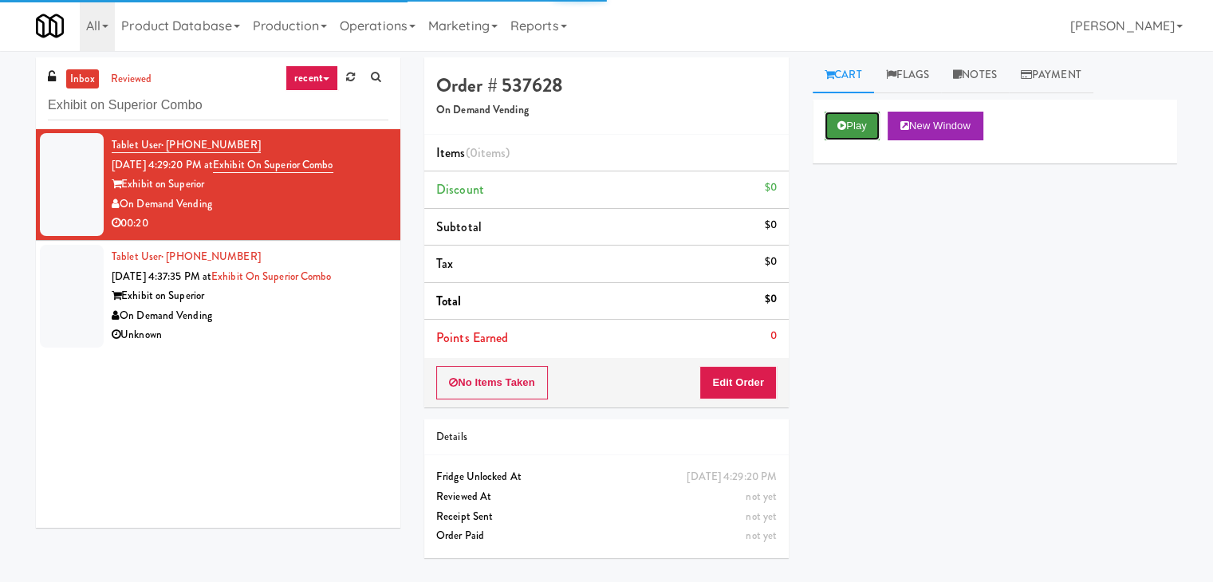
click at [840, 128] on icon at bounding box center [841, 125] width 9 height 10
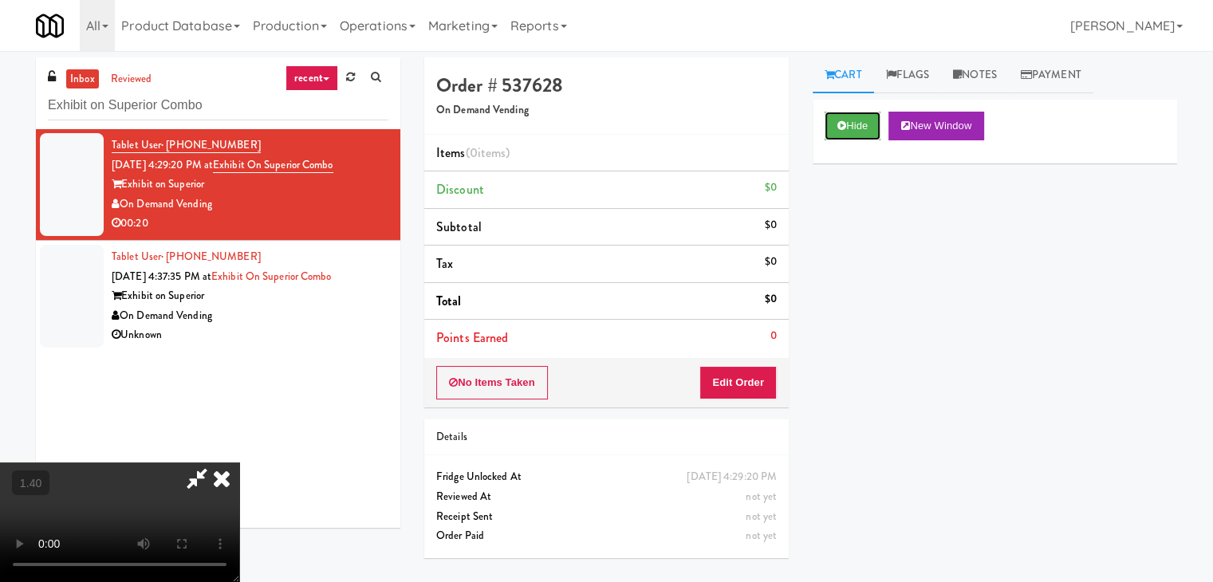
scroll to position [224, 0]
click at [239, 463] on video at bounding box center [119, 523] width 239 height 120
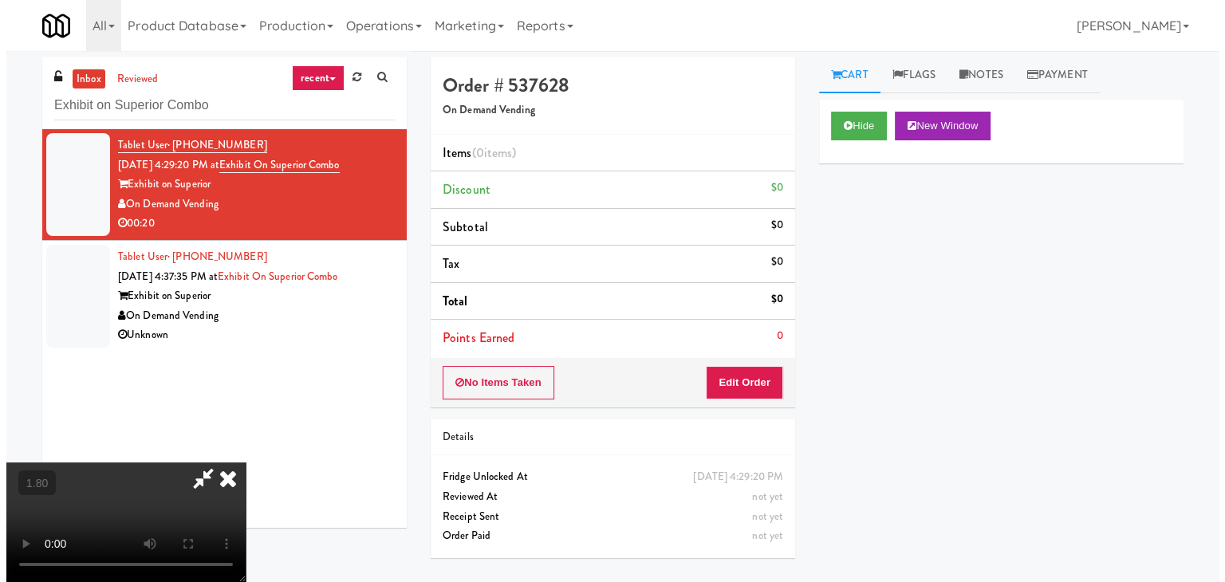
scroll to position [0, 0]
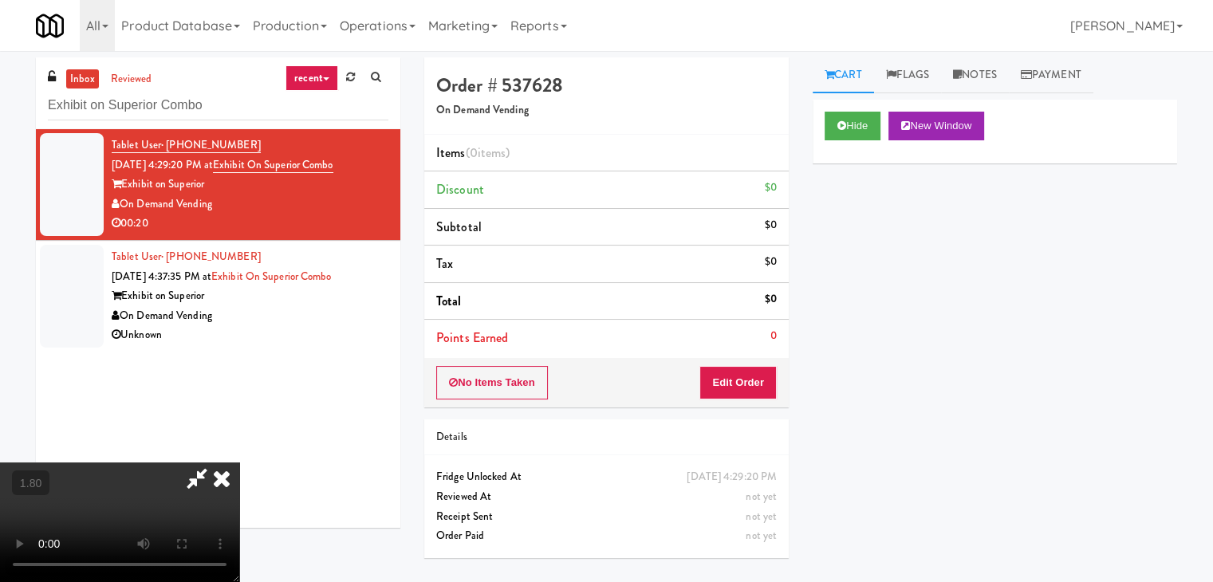
click at [239, 463] on icon at bounding box center [221, 479] width 35 height 32
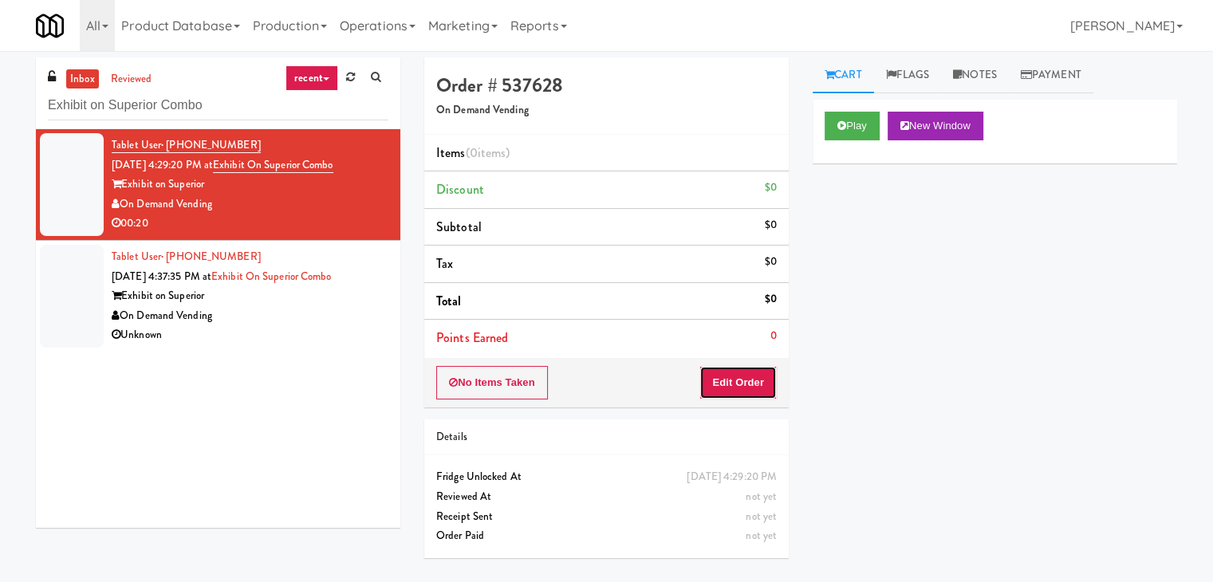
click at [735, 371] on button "Edit Order" at bounding box center [737, 382] width 77 height 33
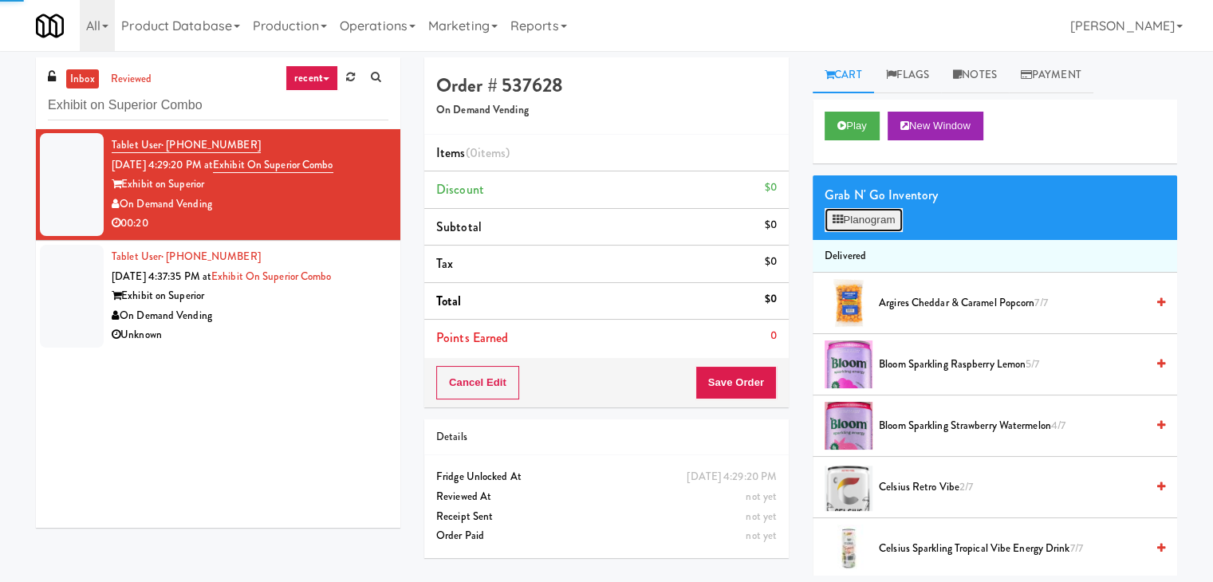
click at [859, 222] on button "Planogram" at bounding box center [864, 220] width 78 height 24
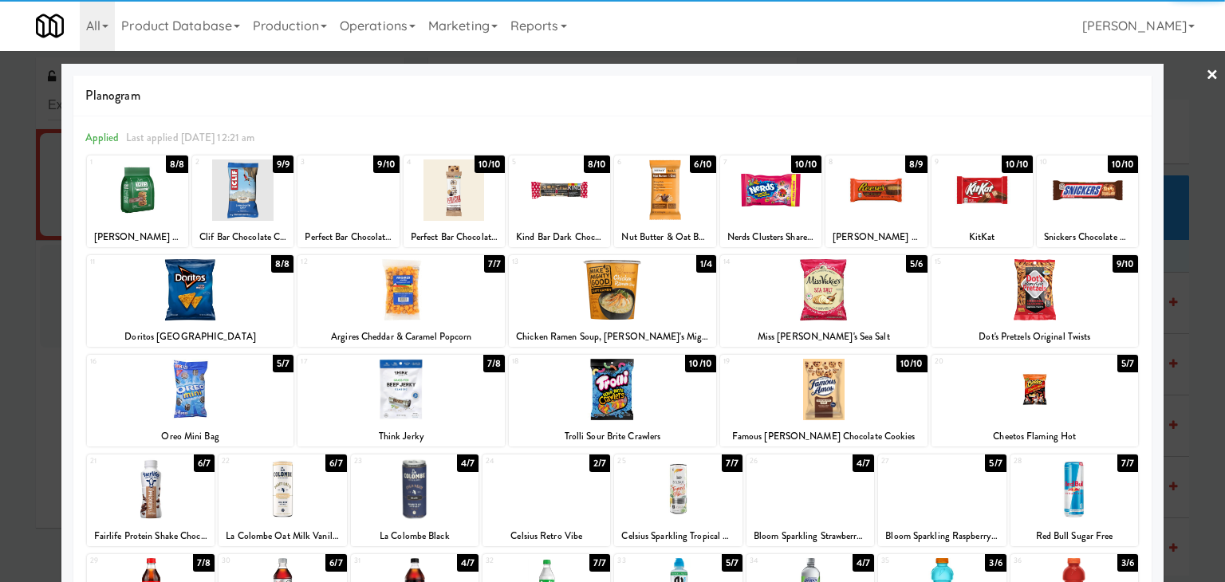
scroll to position [201, 0]
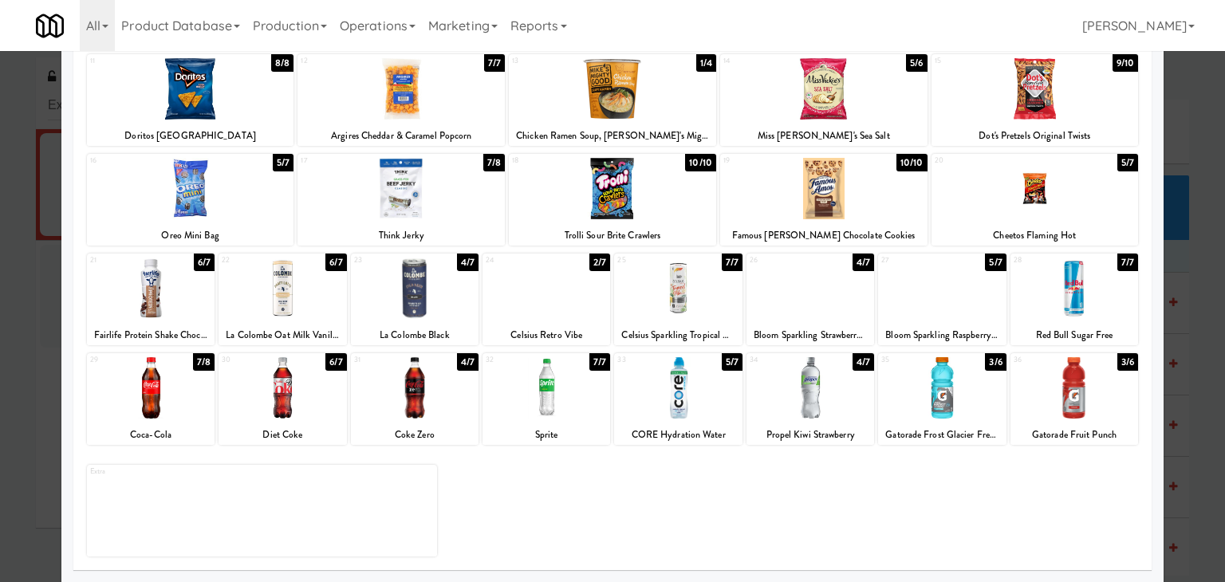
click at [183, 412] on div at bounding box center [151, 387] width 128 height 61
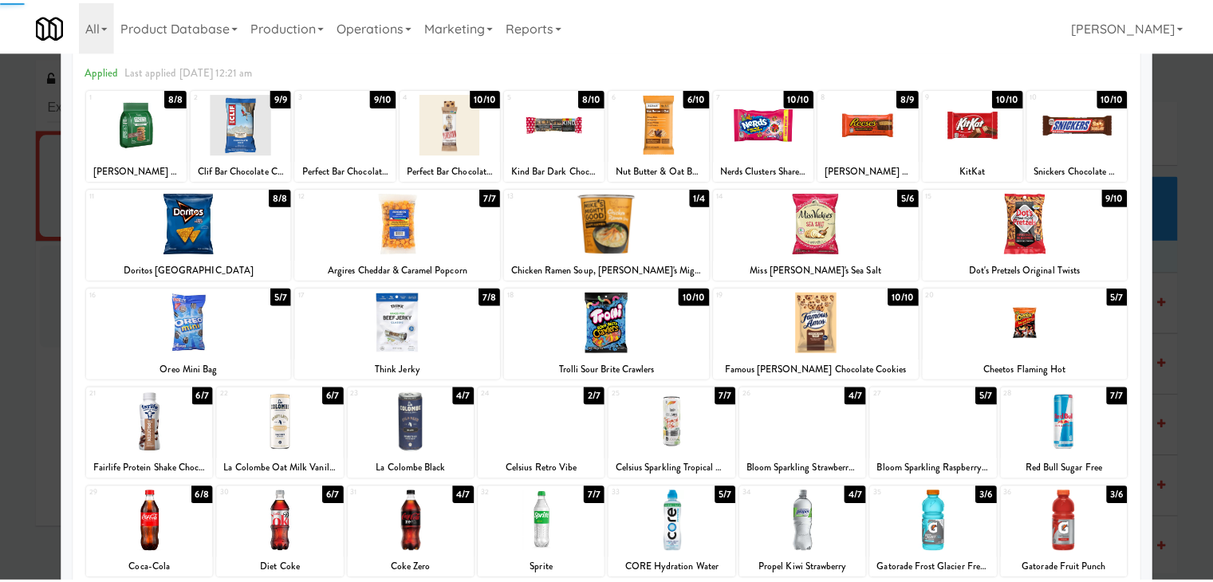
scroll to position [0, 0]
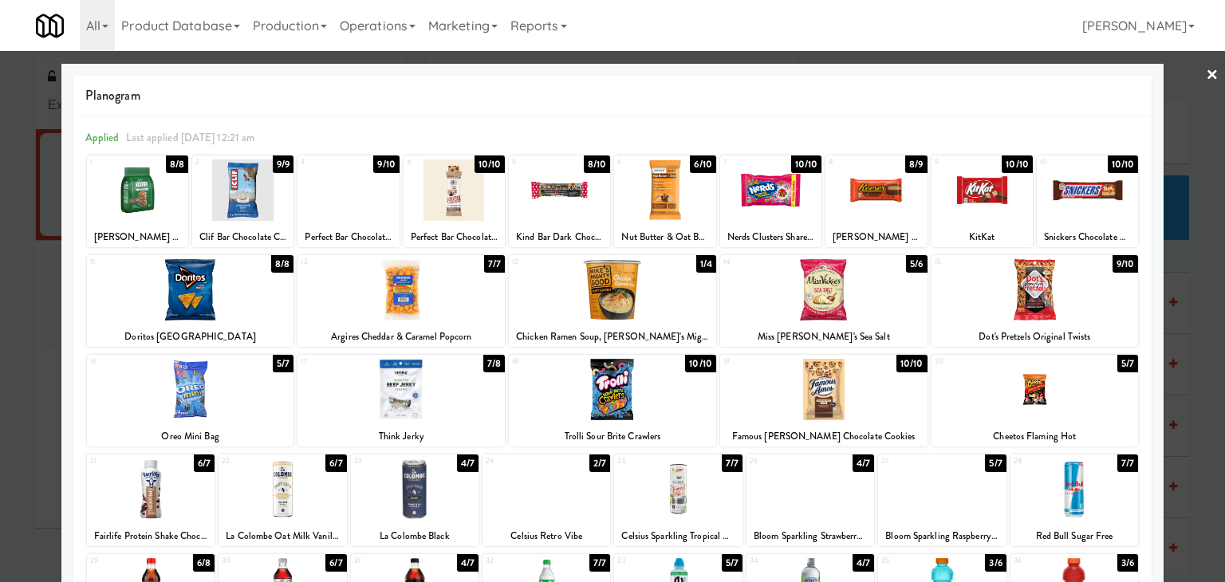
click at [1088, 199] on div at bounding box center [1087, 189] width 101 height 61
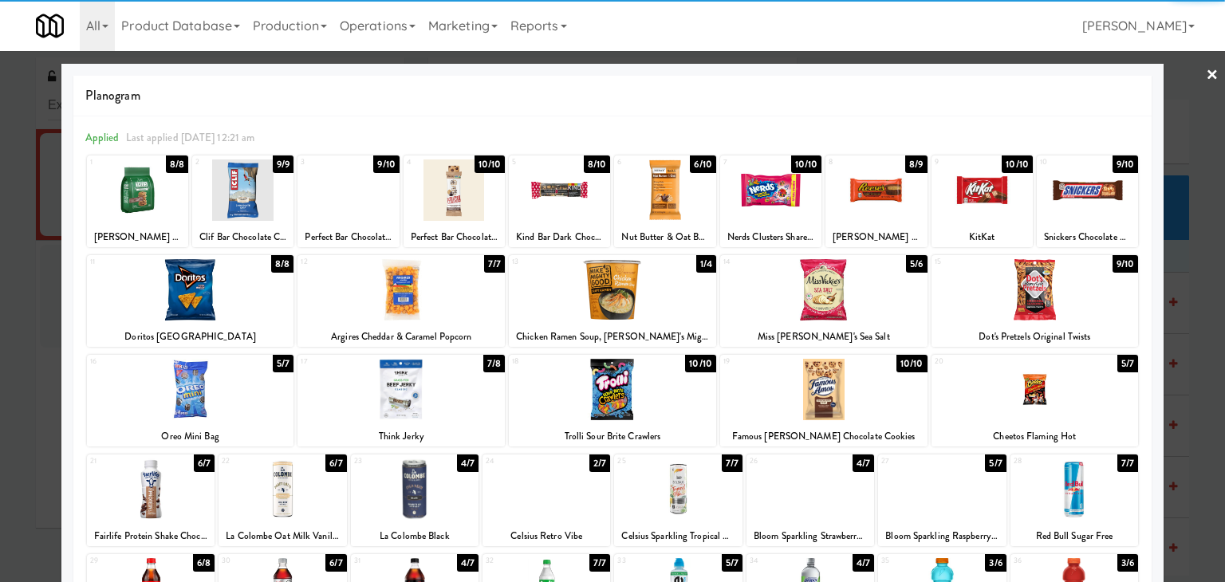
click at [1206, 71] on link "×" at bounding box center [1212, 75] width 13 height 49
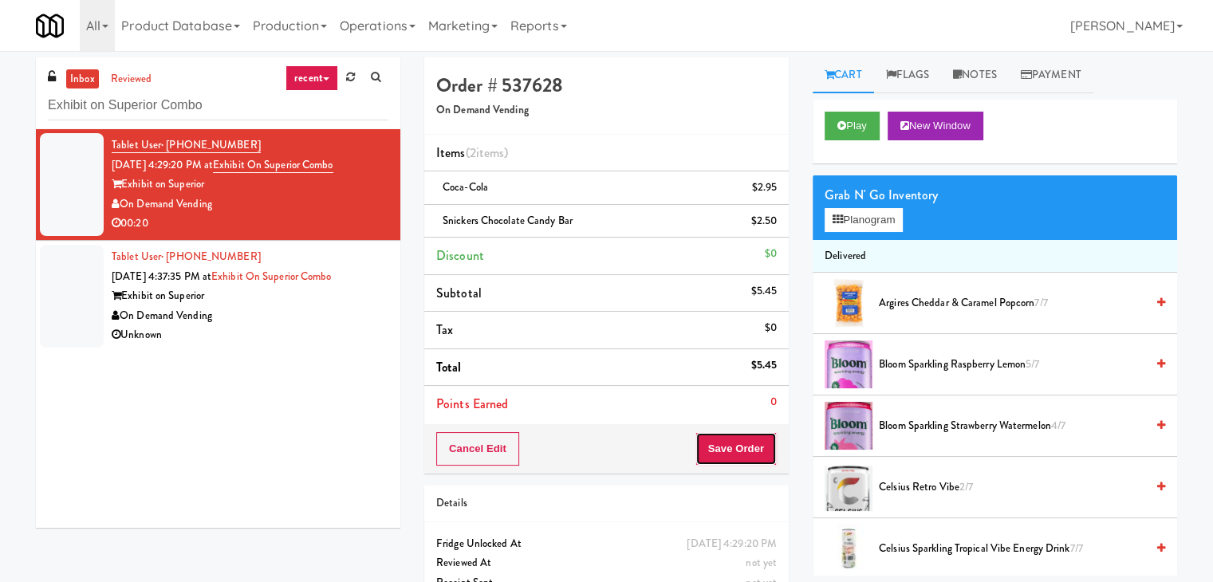
click at [726, 441] on button "Save Order" at bounding box center [735, 448] width 81 height 33
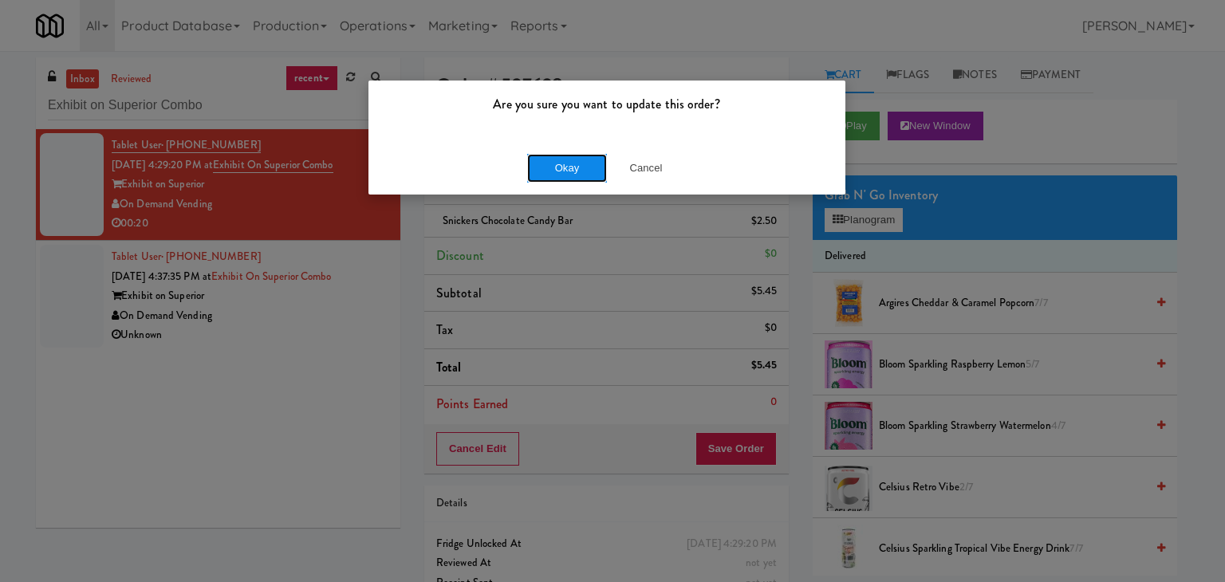
click at [588, 168] on button "Okay" at bounding box center [567, 168] width 80 height 29
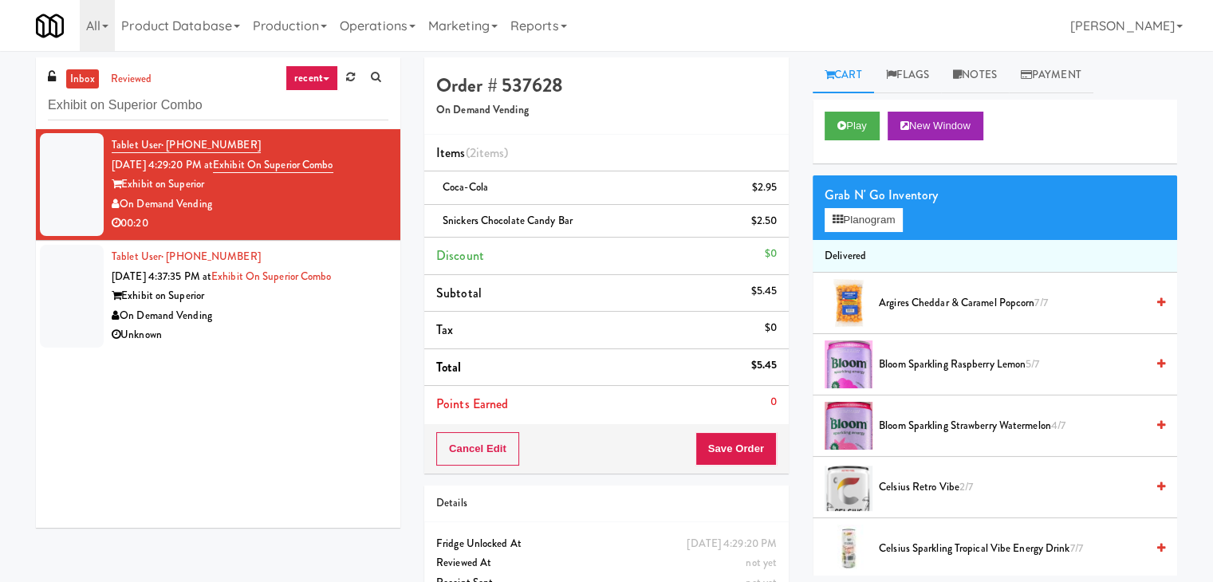
click at [293, 344] on div "Unknown" at bounding box center [250, 335] width 277 height 20
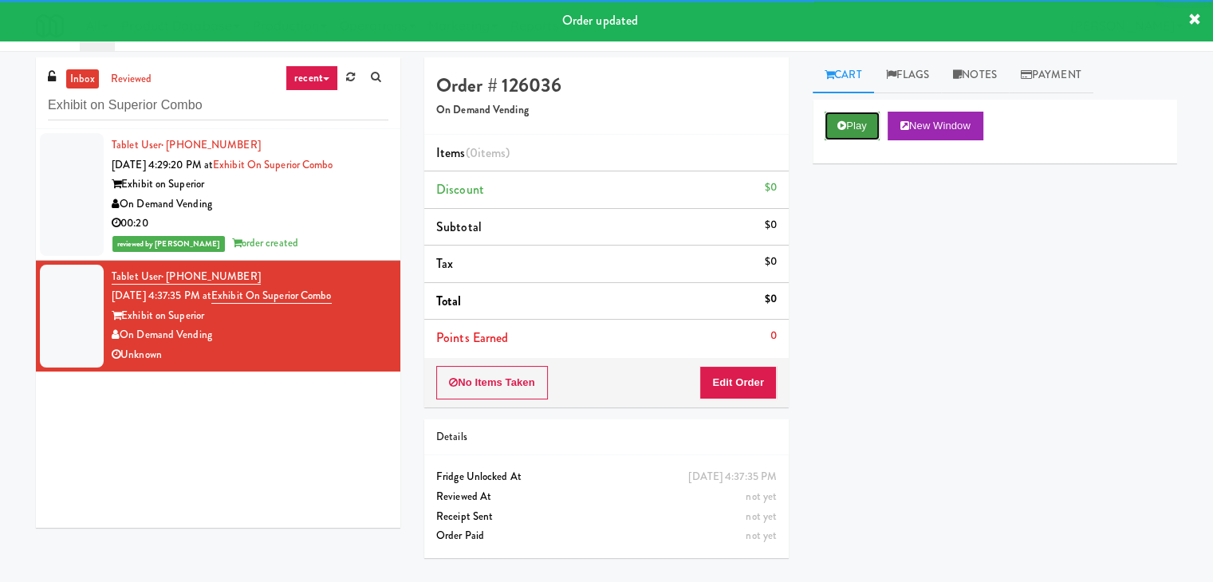
click at [857, 116] on button "Play" at bounding box center [852, 126] width 55 height 29
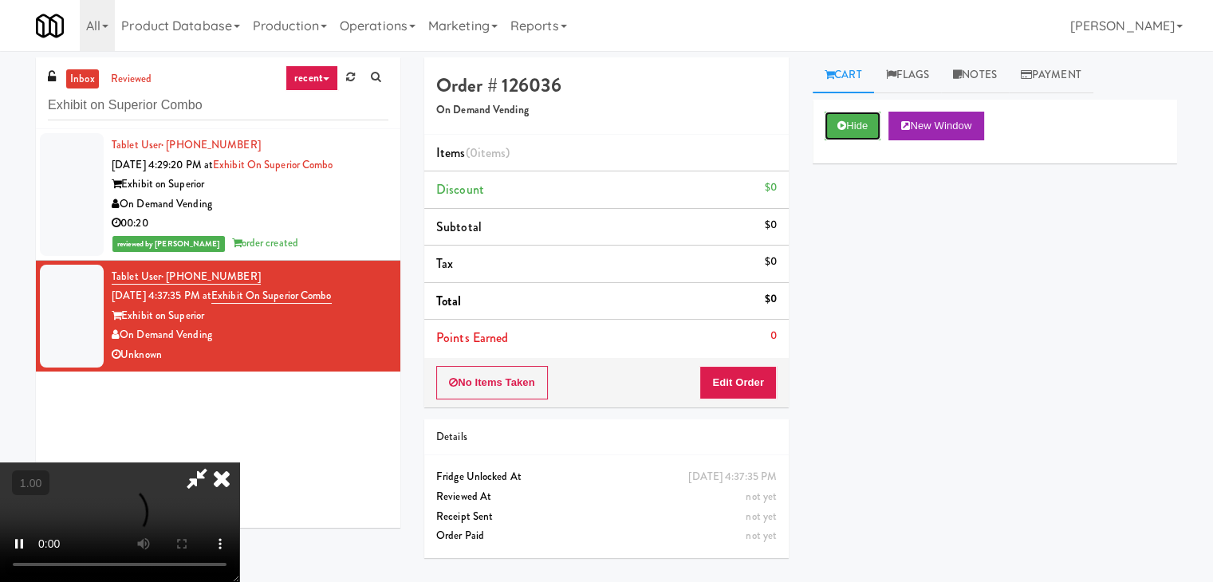
scroll to position [224, 0]
click at [239, 463] on video at bounding box center [119, 523] width 239 height 120
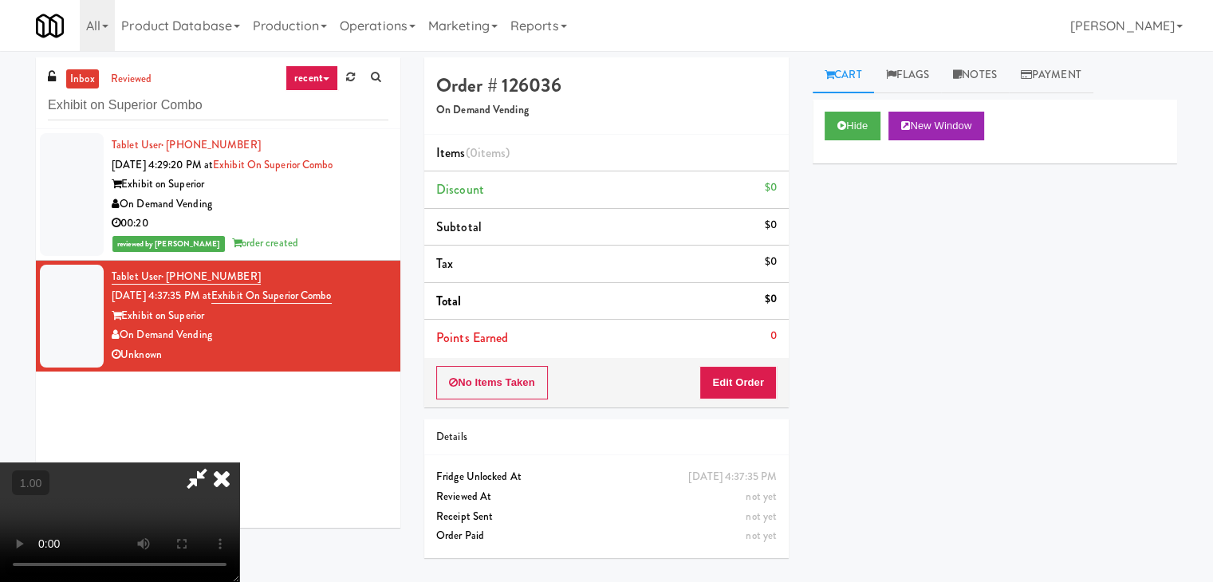
click at [239, 463] on video at bounding box center [119, 523] width 239 height 120
click at [239, 463] on icon at bounding box center [221, 479] width 35 height 32
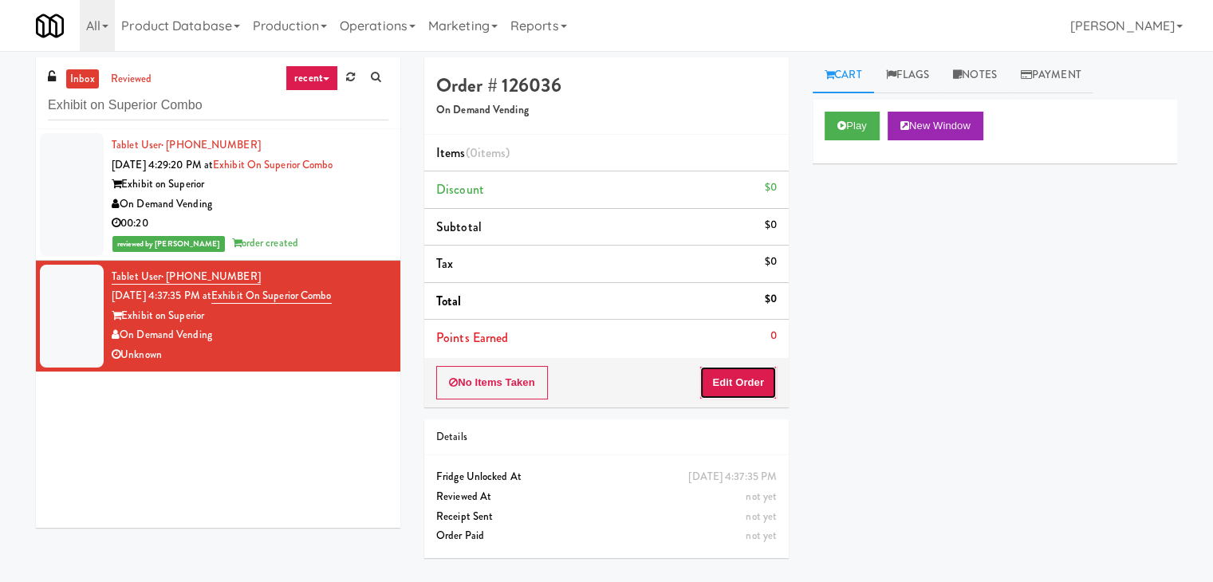
click at [743, 374] on button "Edit Order" at bounding box center [737, 382] width 77 height 33
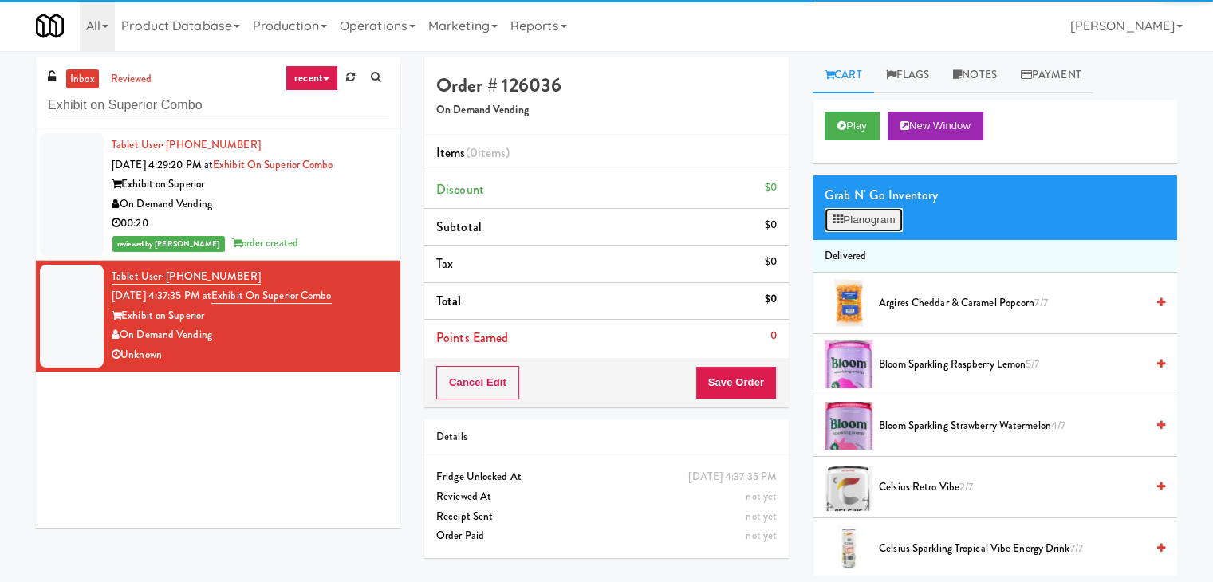
click at [853, 218] on button "Planogram" at bounding box center [864, 220] width 78 height 24
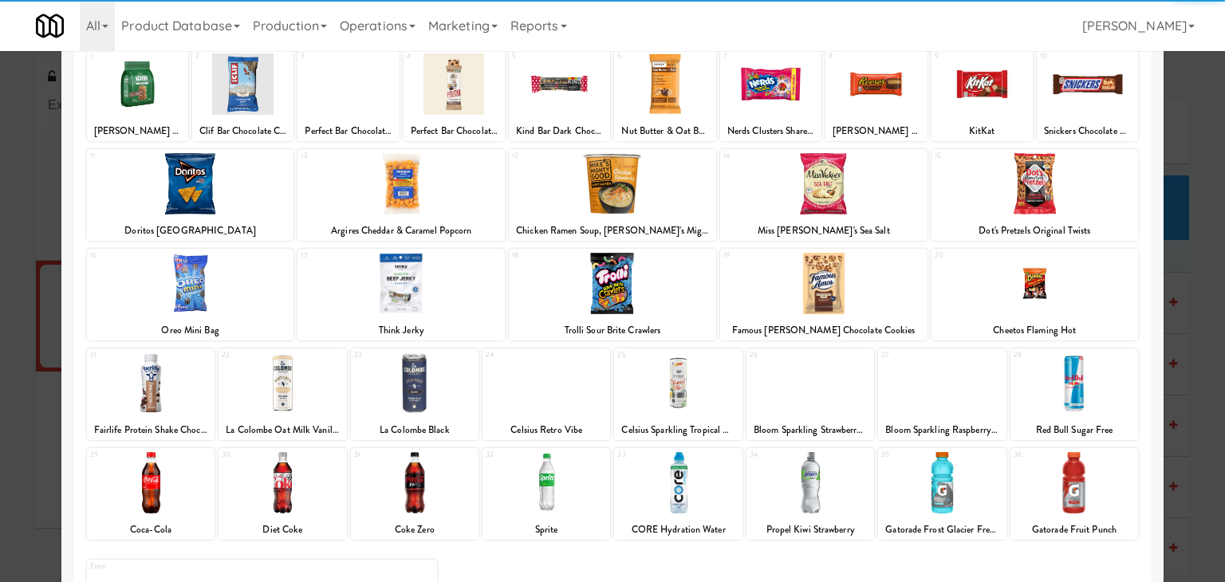
scroll to position [201, 0]
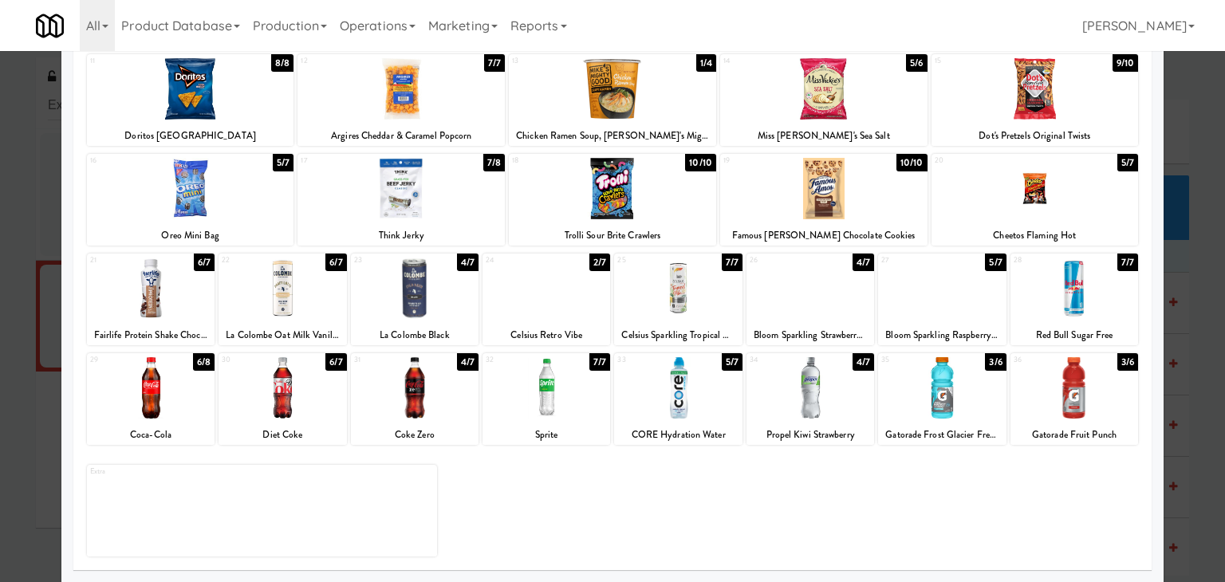
click at [806, 371] on div at bounding box center [810, 387] width 128 height 61
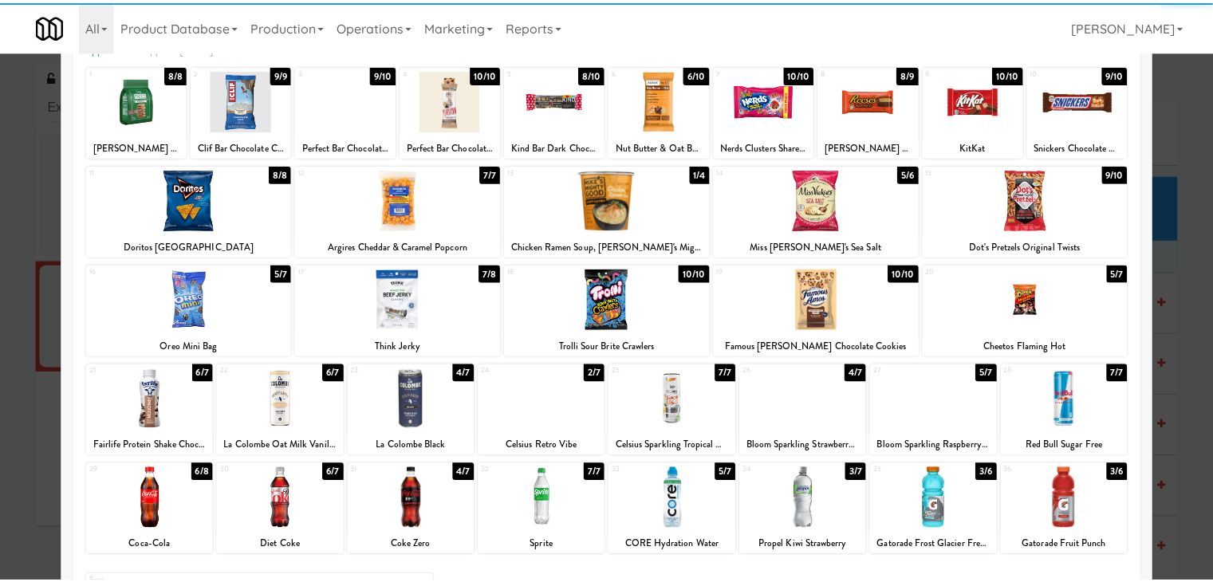
scroll to position [0, 0]
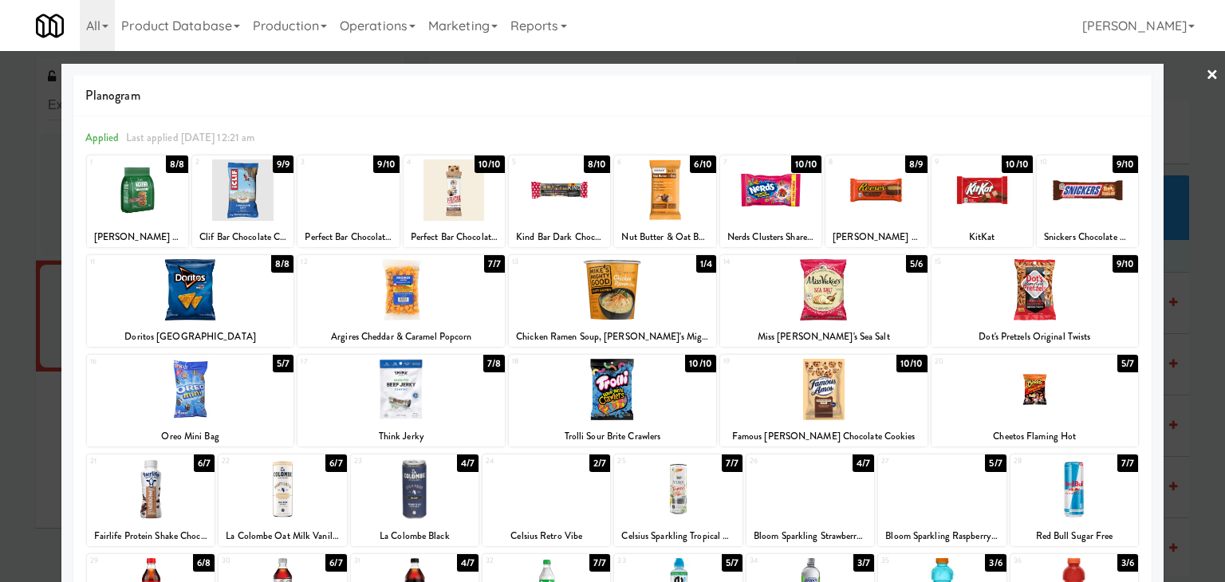
click at [766, 201] on div at bounding box center [770, 189] width 101 height 61
click at [1206, 69] on link "×" at bounding box center [1212, 75] width 13 height 49
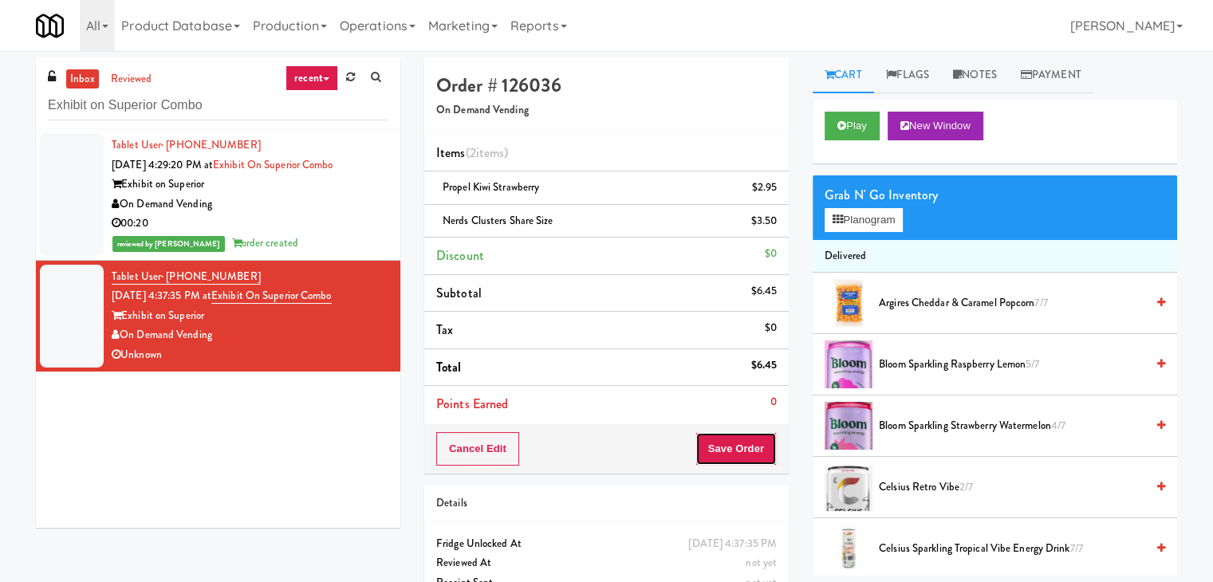
click at [742, 440] on button "Save Order" at bounding box center [735, 448] width 81 height 33
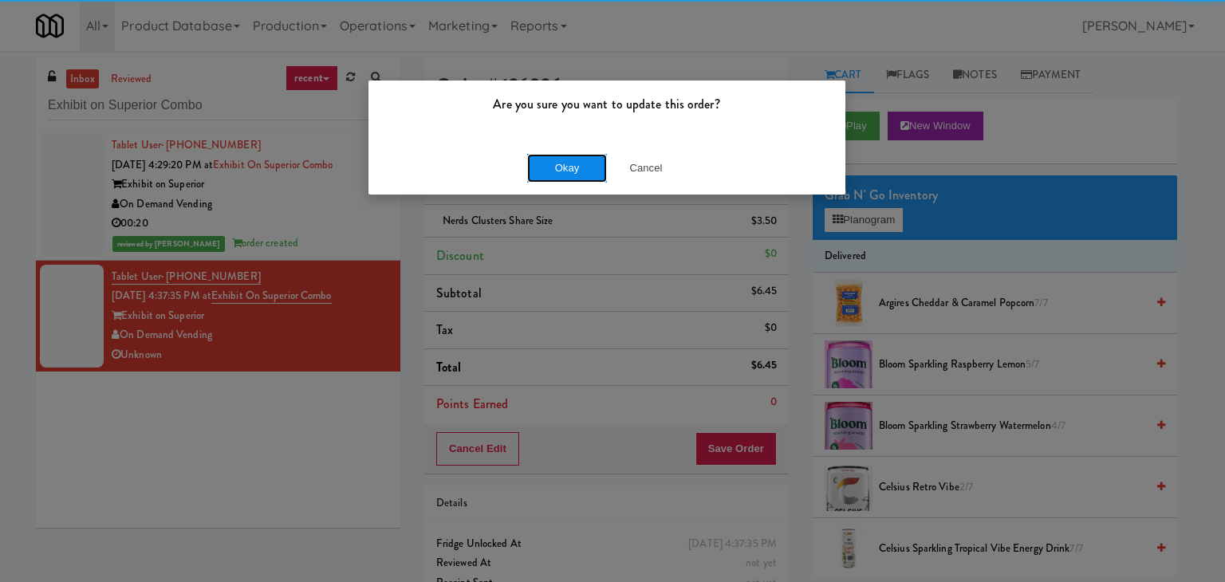
click at [562, 166] on button "Okay" at bounding box center [567, 168] width 80 height 29
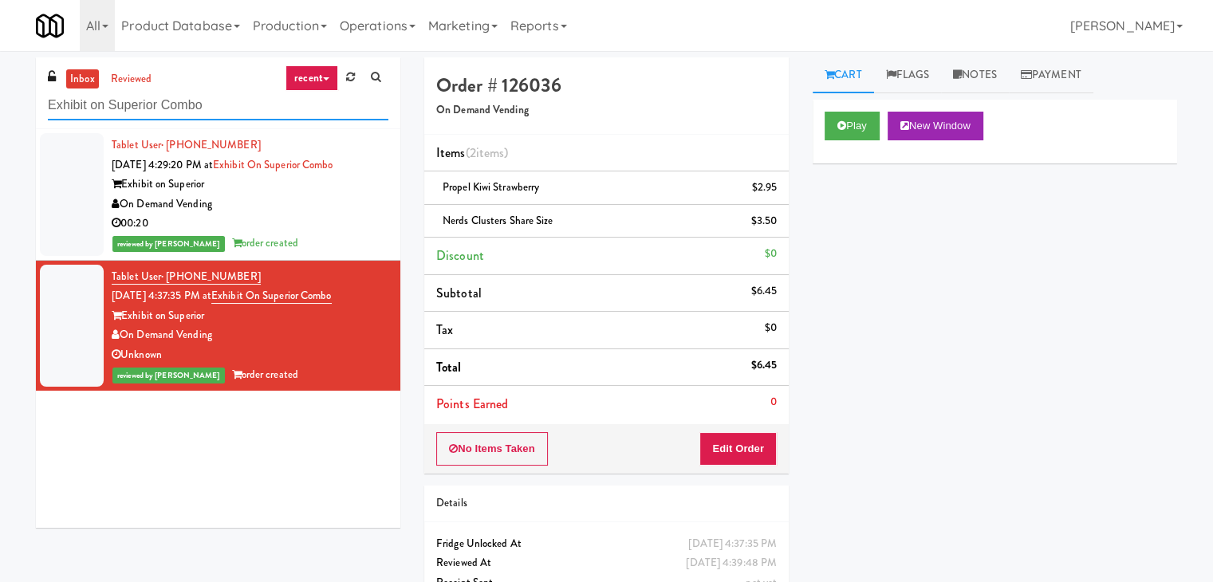
click at [262, 103] on input "Exhibit on Superior Combo" at bounding box center [218, 106] width 340 height 30
paste input "680 LSD Cooler"
type input "680 LSD Cooler"
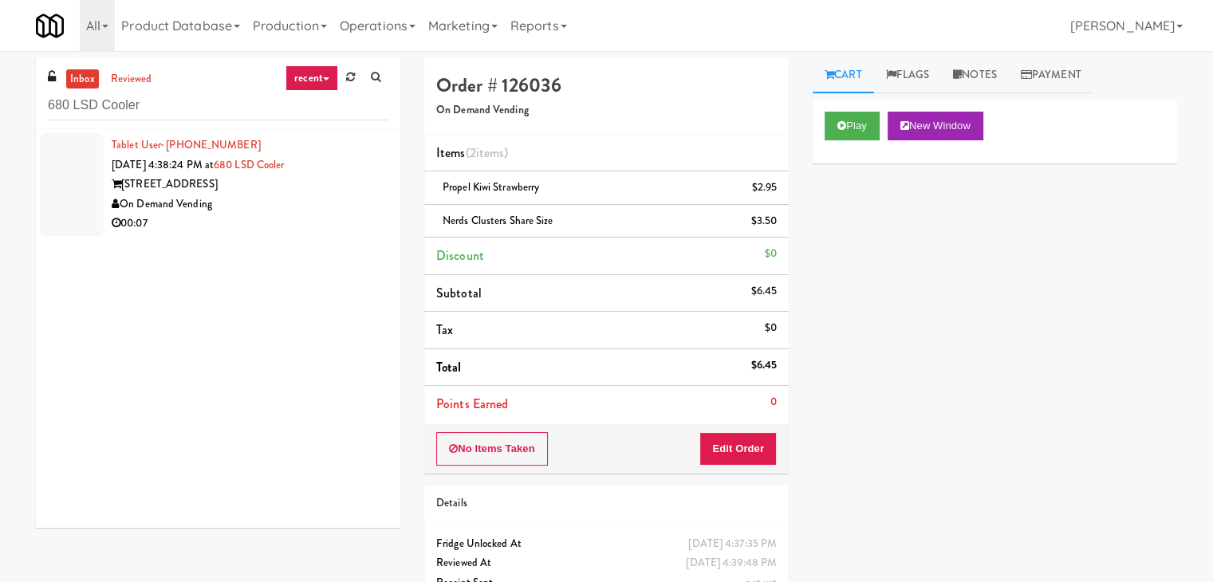
click at [348, 189] on div "[STREET_ADDRESS]" at bounding box center [250, 185] width 277 height 20
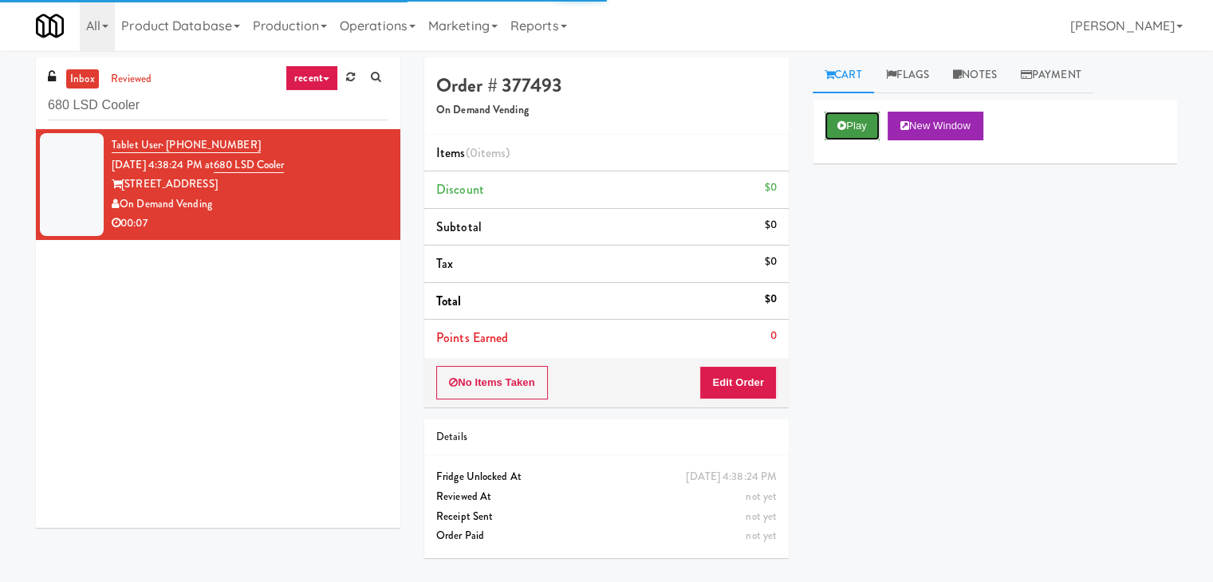
click at [833, 127] on button "Play" at bounding box center [852, 126] width 55 height 29
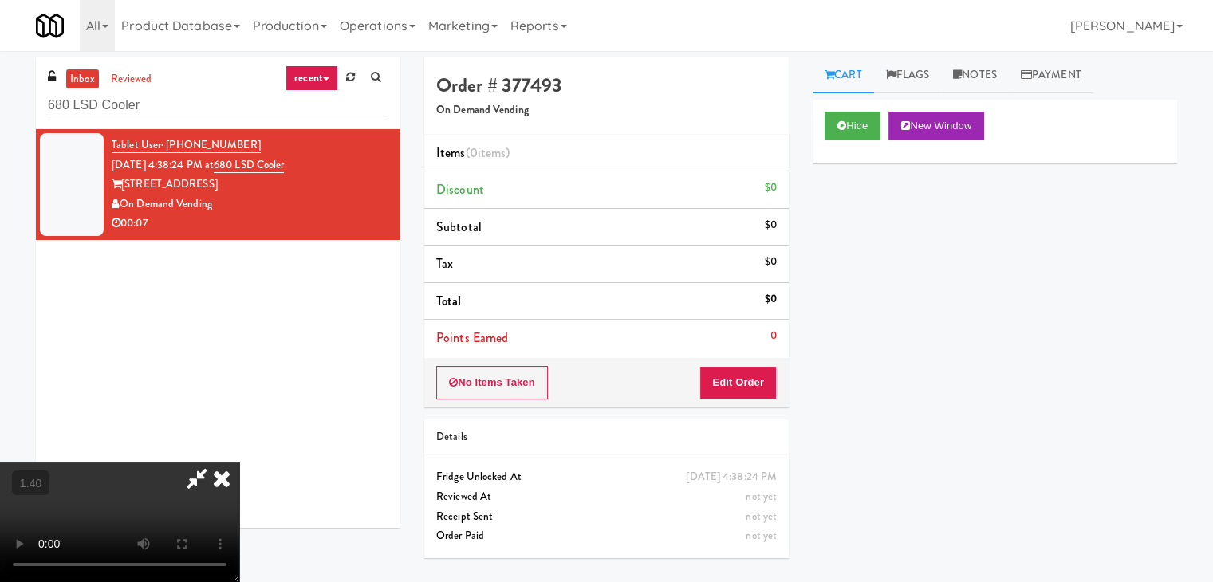
click at [239, 463] on video at bounding box center [119, 523] width 239 height 120
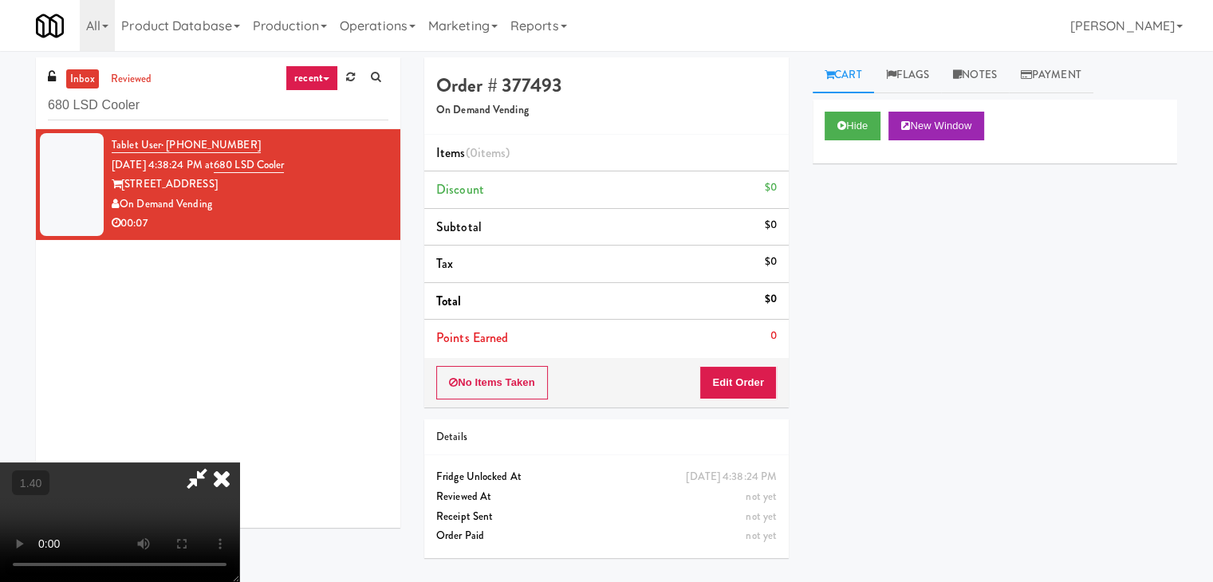
click at [239, 463] on video at bounding box center [119, 523] width 239 height 120
click at [239, 463] on icon at bounding box center [221, 479] width 35 height 32
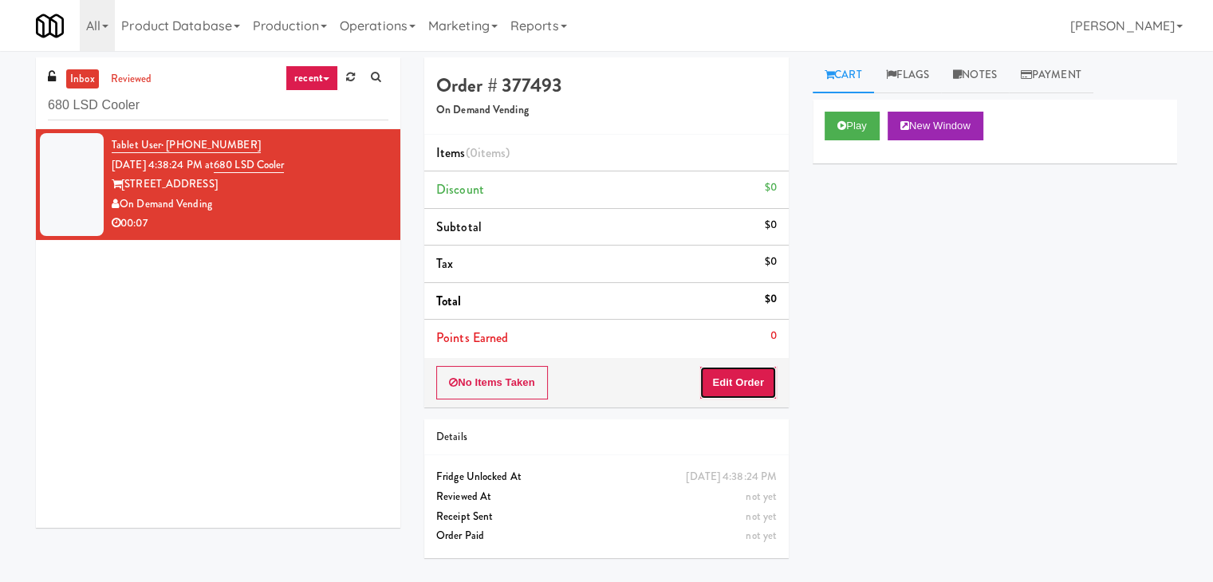
drag, startPoint x: 712, startPoint y: 374, endPoint x: 752, endPoint y: 346, distance: 48.7
click at [713, 376] on button "Edit Order" at bounding box center [737, 382] width 77 height 33
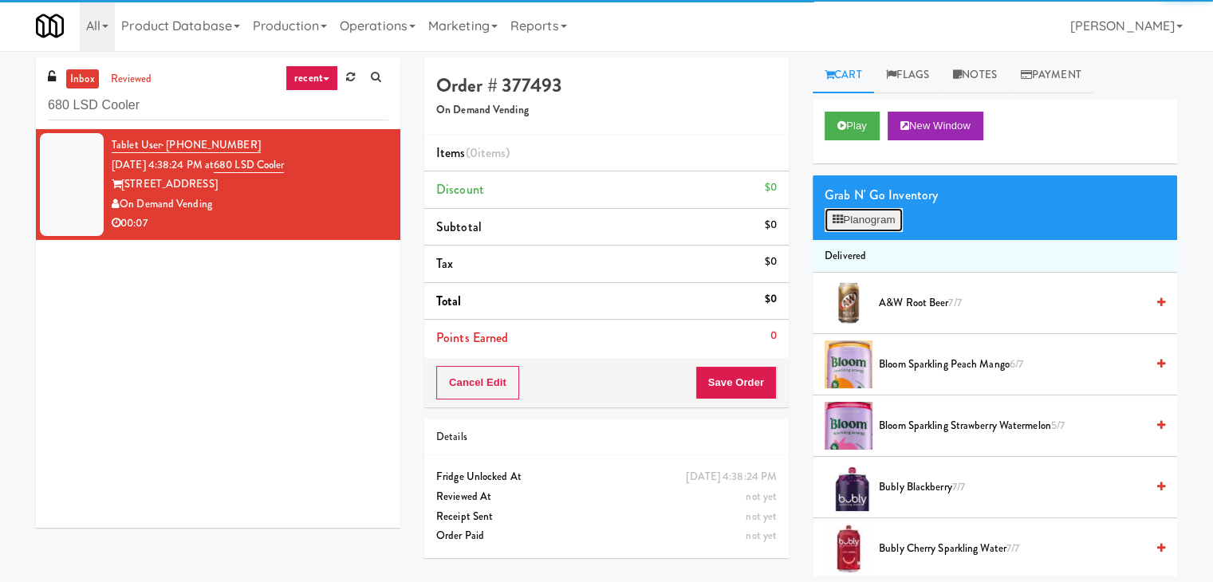
click at [844, 222] on button "Planogram" at bounding box center [864, 220] width 78 height 24
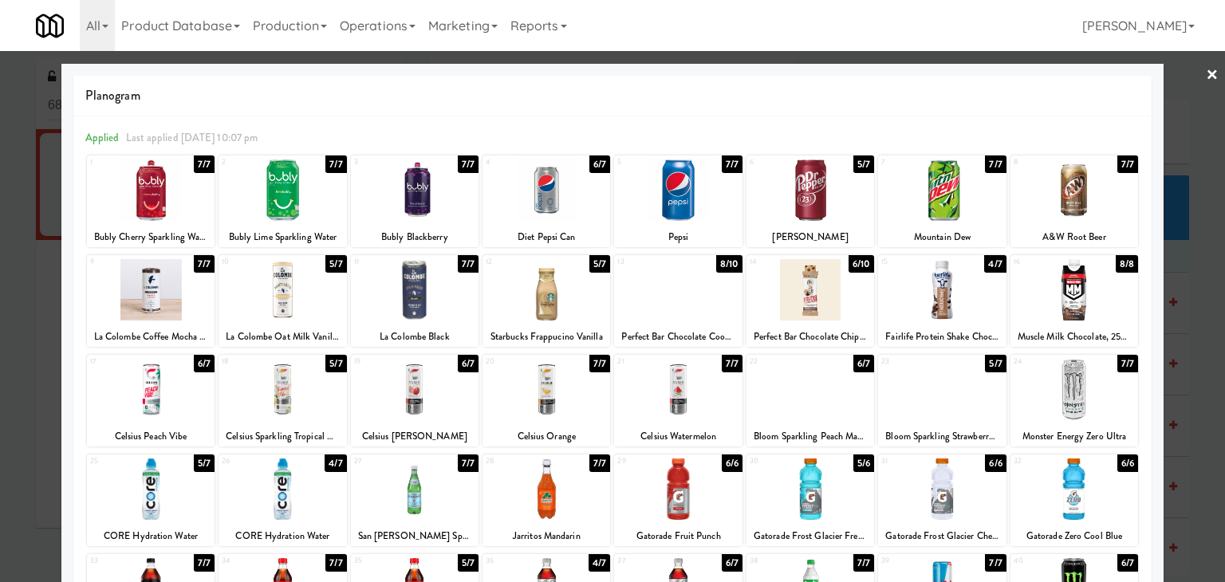
click at [159, 195] on div at bounding box center [151, 189] width 128 height 61
click at [1206, 73] on link "×" at bounding box center [1212, 75] width 13 height 49
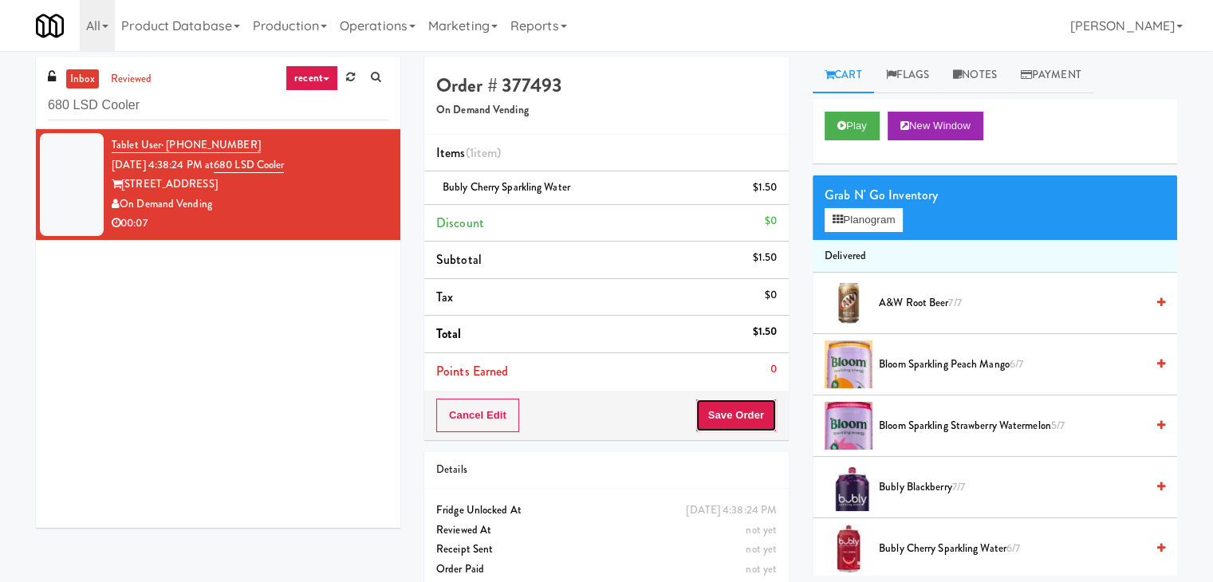
click at [714, 411] on button "Save Order" at bounding box center [735, 415] width 81 height 33
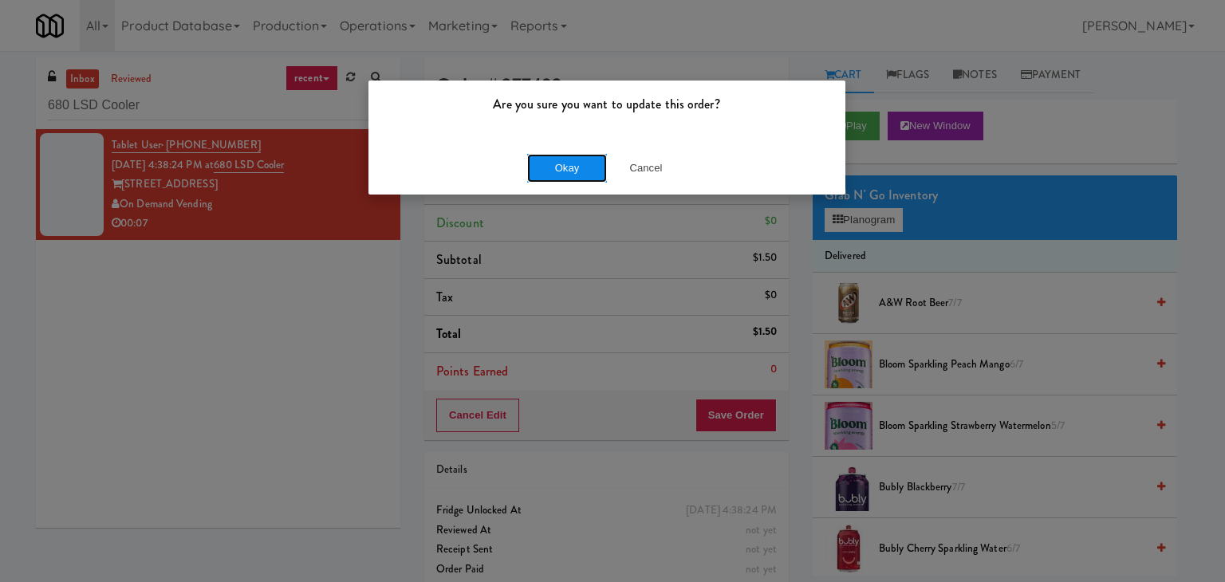
click at [557, 171] on button "Okay" at bounding box center [567, 168] width 80 height 29
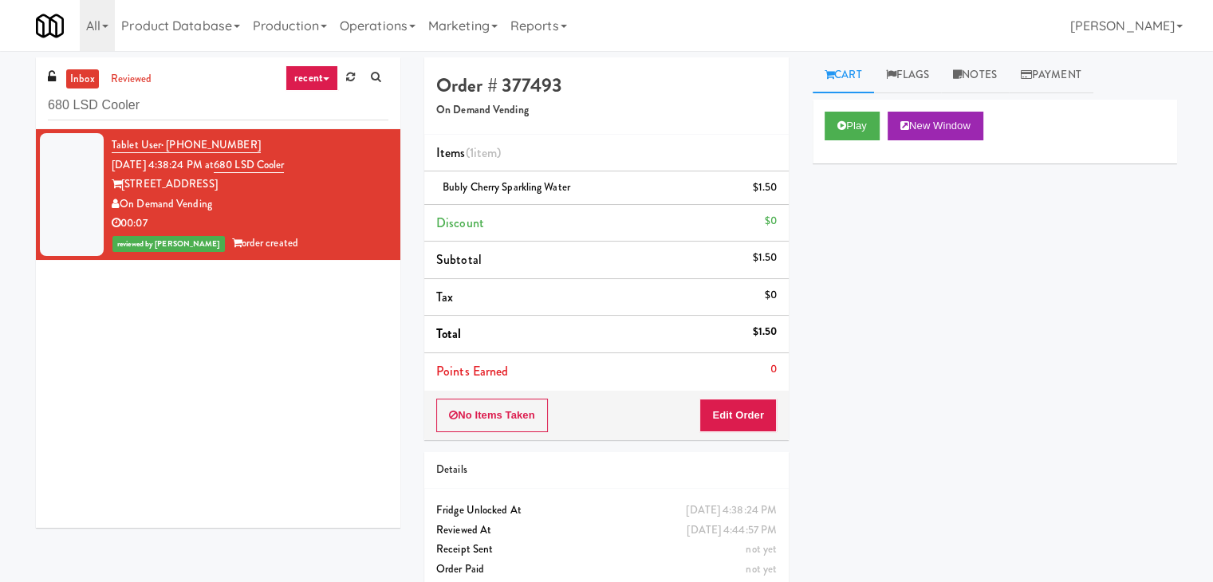
click at [207, 89] on div "680 LSD Cooler" at bounding box center [218, 104] width 340 height 31
click at [204, 106] on input "680 LSD Cooler" at bounding box center [218, 106] width 340 height 30
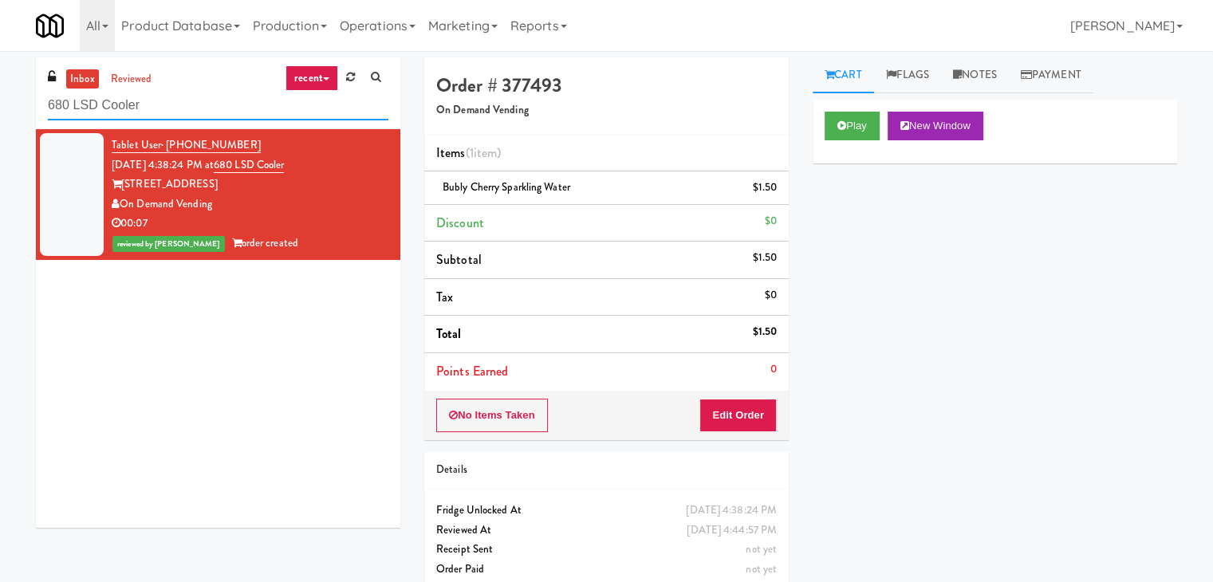
click at [204, 106] on input "680 LSD Cooler" at bounding box center [218, 106] width 340 height 30
paste input "Home Depot-2 - 10th Flr Cafe Right"
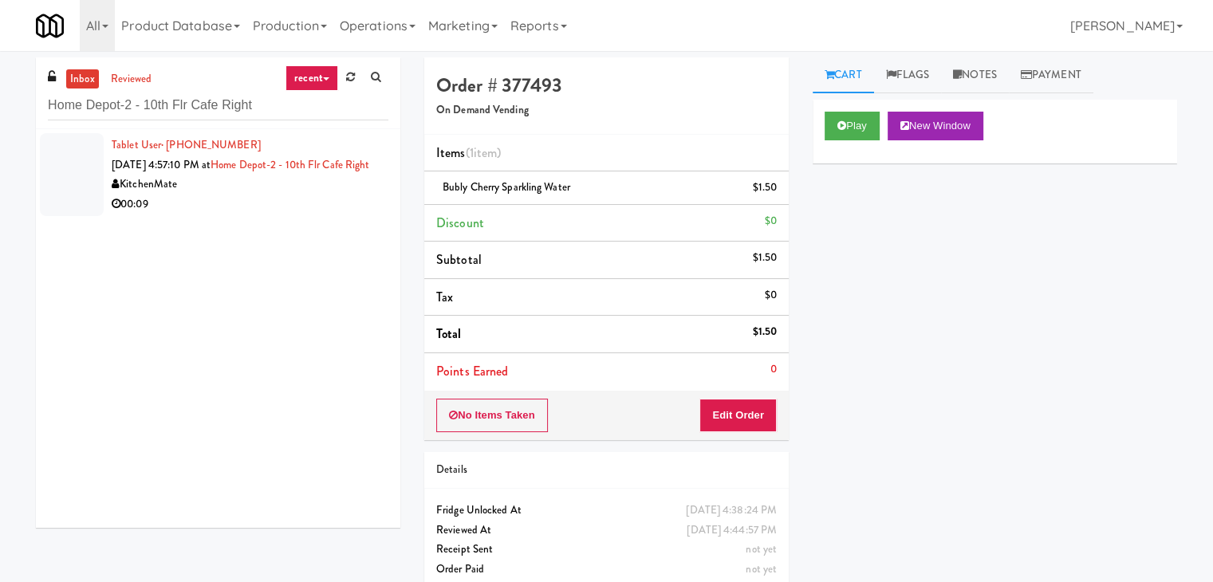
click at [359, 195] on div "KitchenMate" at bounding box center [250, 185] width 277 height 20
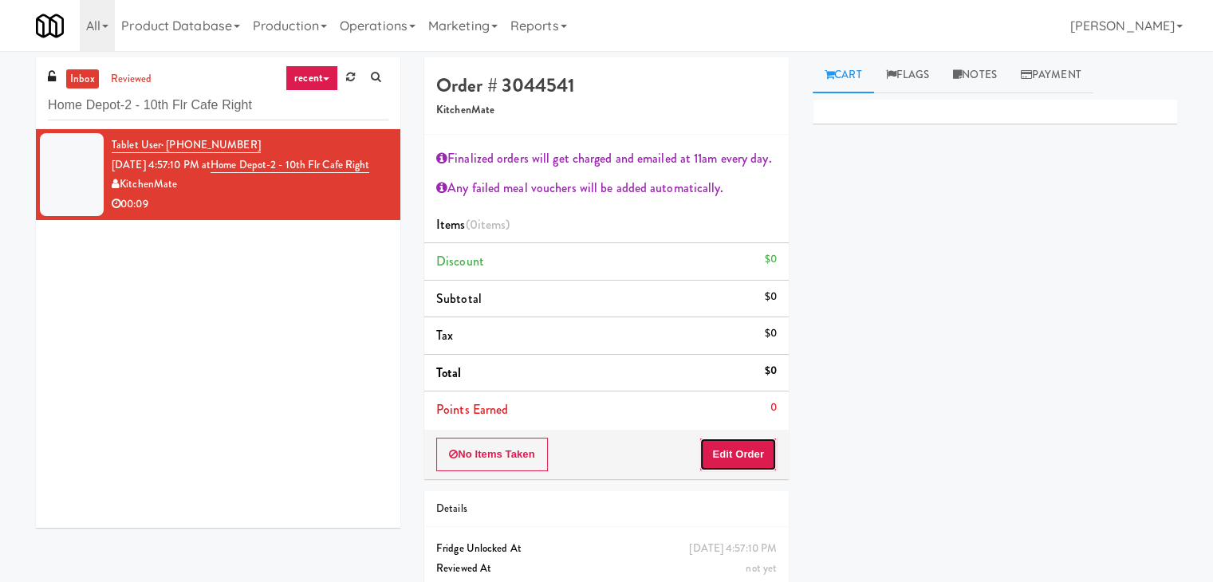
click at [726, 444] on button "Edit Order" at bounding box center [737, 454] width 77 height 33
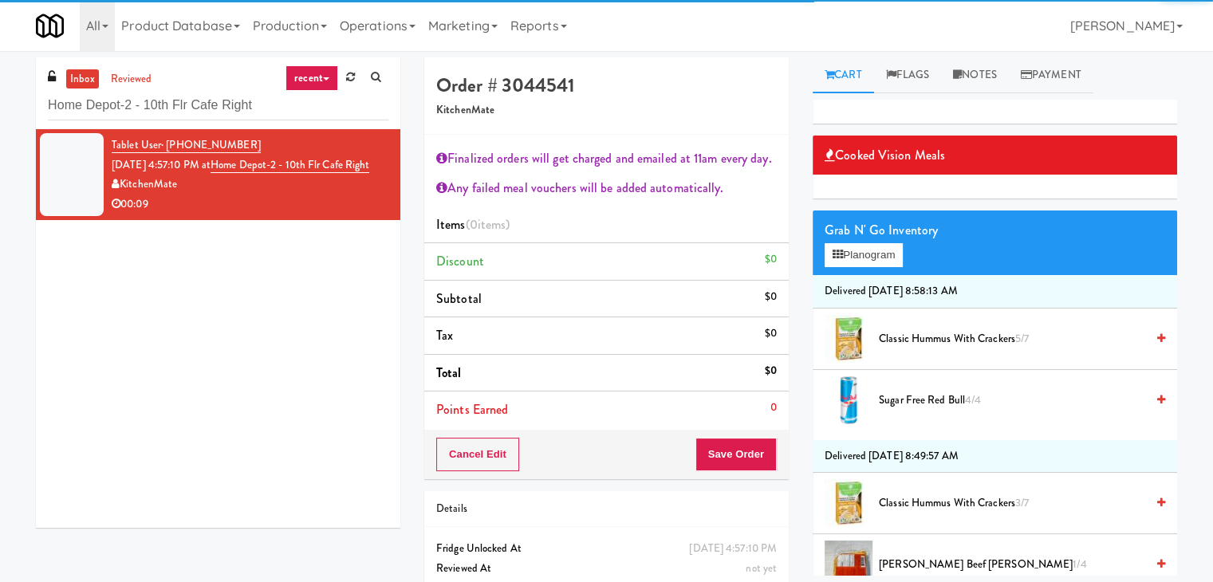
click at [866, 238] on div "Grab N' Go Inventory" at bounding box center [995, 230] width 340 height 24
click at [869, 254] on button "Planogram" at bounding box center [864, 255] width 78 height 24
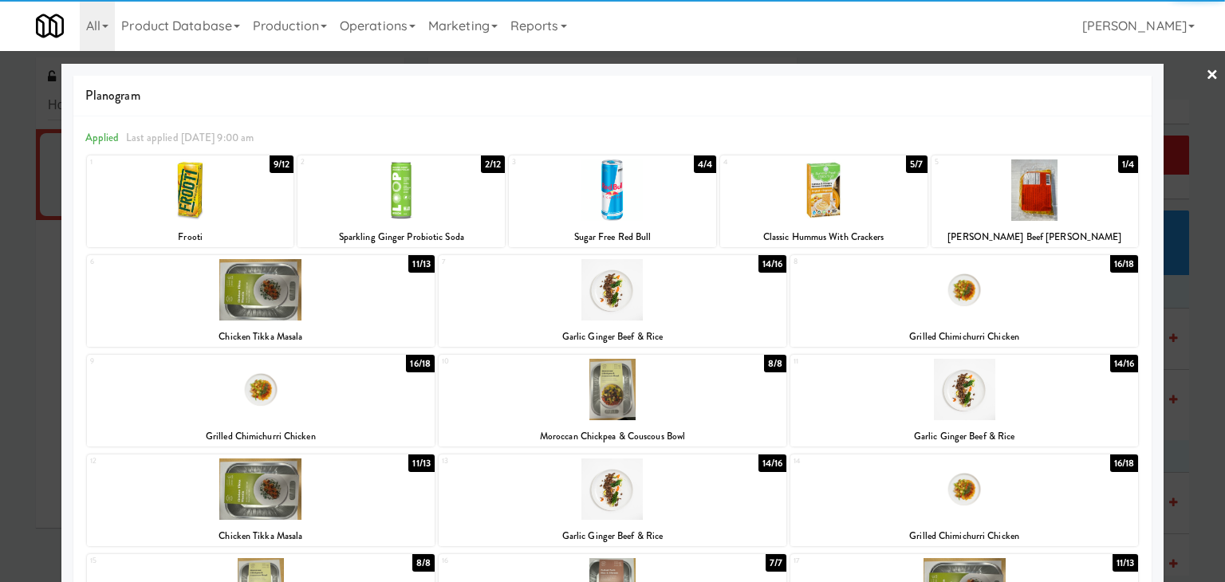
click at [1044, 205] on div at bounding box center [1034, 189] width 207 height 61
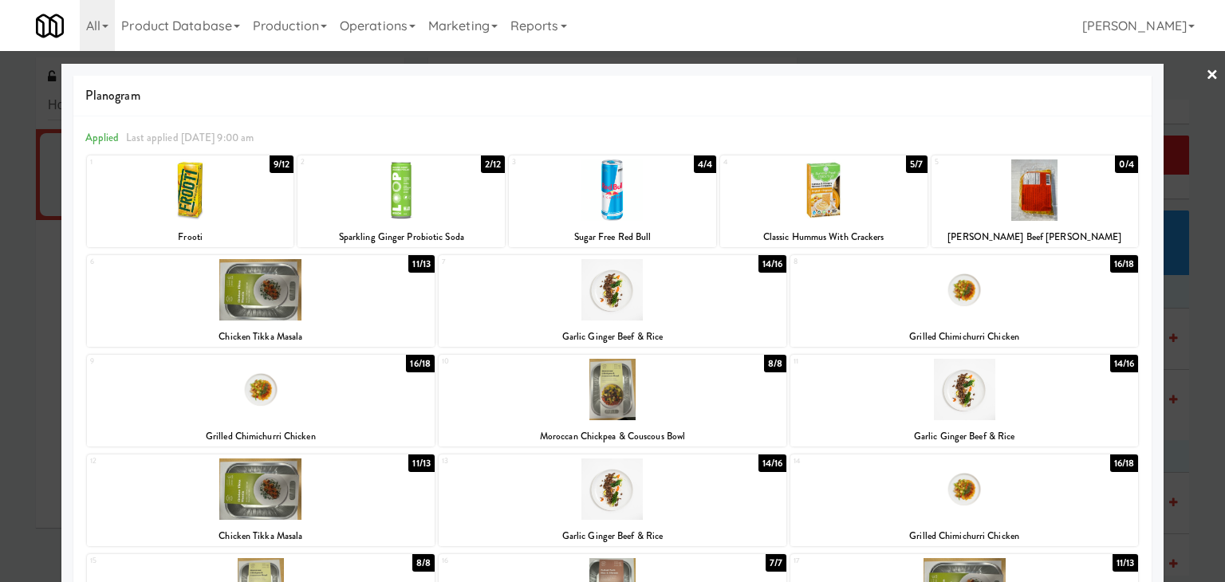
click at [1206, 70] on link "×" at bounding box center [1212, 75] width 13 height 49
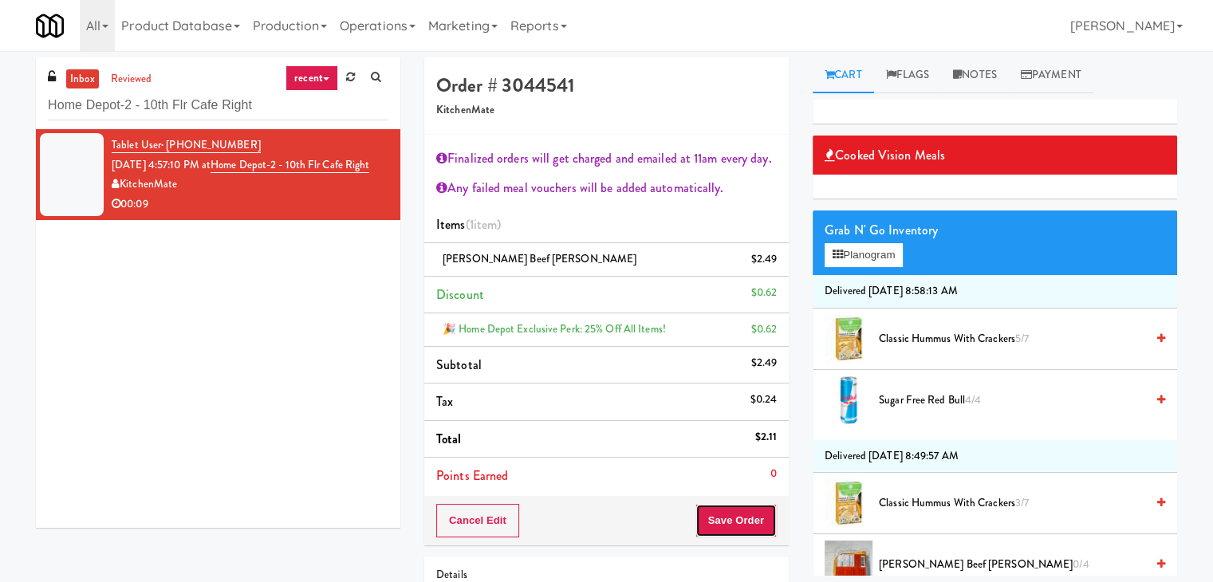
click at [706, 519] on button "Save Order" at bounding box center [735, 520] width 81 height 33
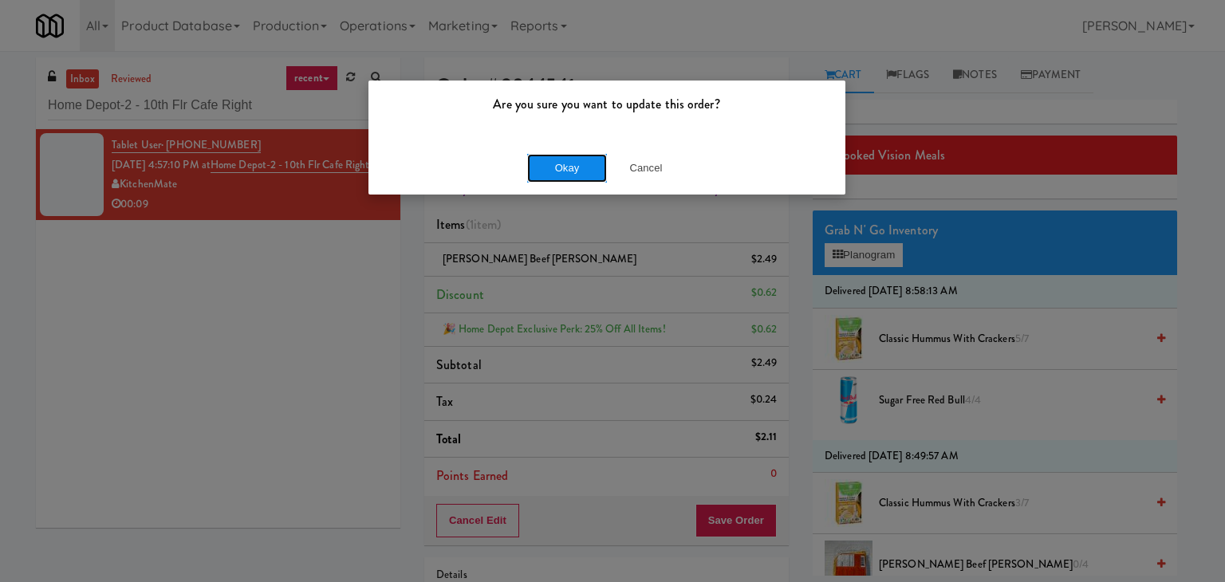
click at [573, 175] on button "Okay" at bounding box center [567, 168] width 80 height 29
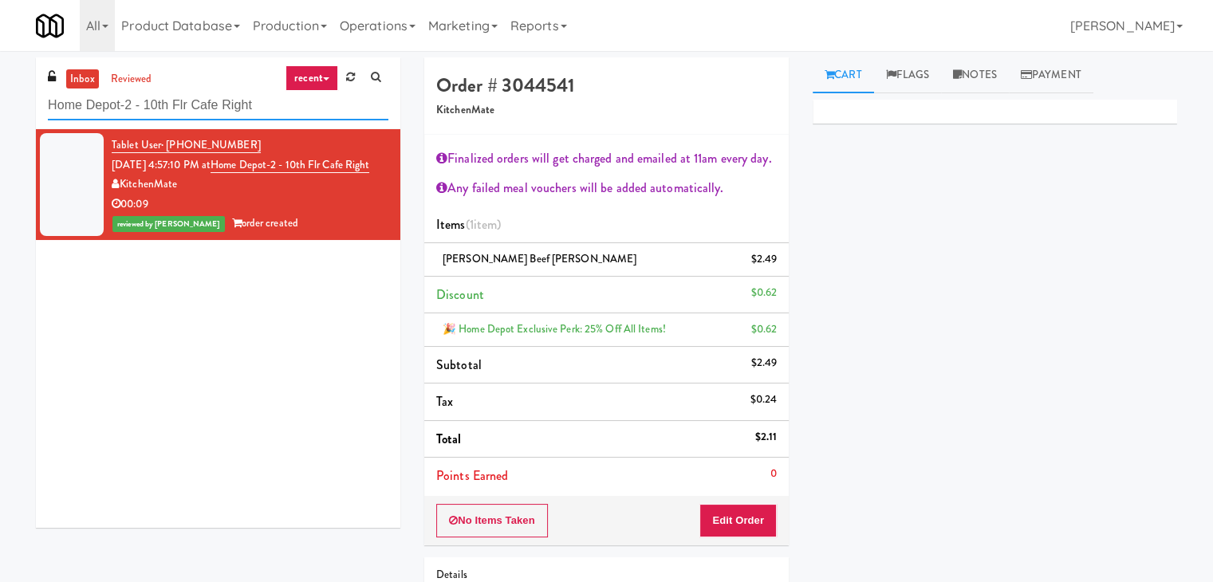
click at [239, 102] on input "Home Depot-2 - 10th Flr Cafe Right" at bounding box center [218, 106] width 340 height 30
paste input "IKEA [GEOGRAPHIC_DATA]"
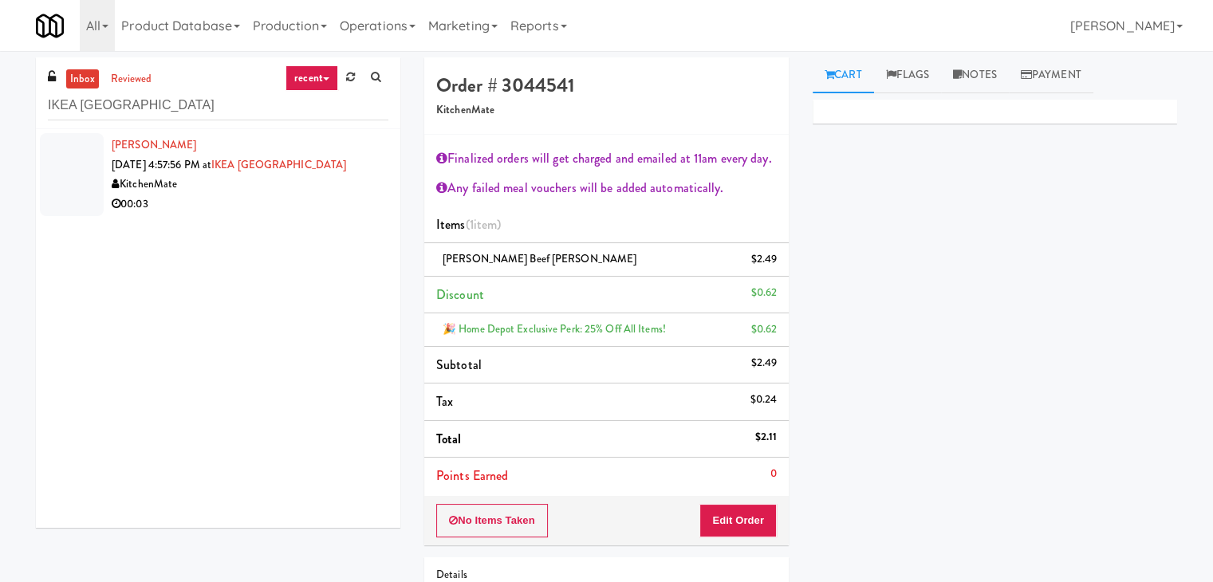
click at [365, 187] on div "KitchenMate" at bounding box center [250, 185] width 277 height 20
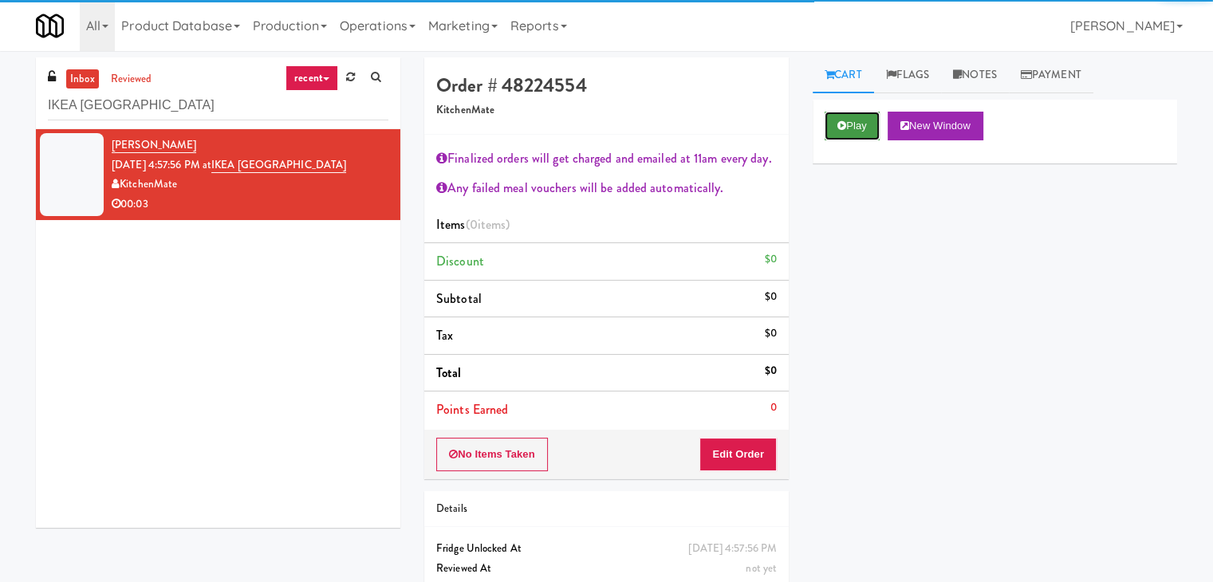
click at [859, 116] on button "Play" at bounding box center [852, 126] width 55 height 29
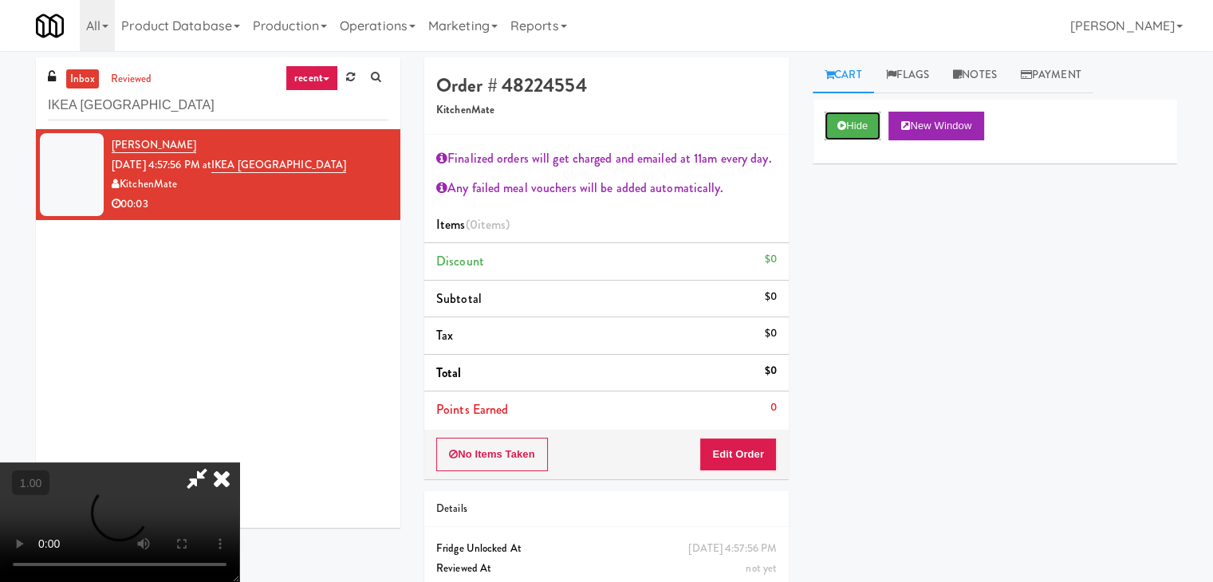
scroll to position [274, 0]
click at [239, 463] on video at bounding box center [119, 523] width 239 height 120
click at [239, 463] on icon at bounding box center [221, 479] width 35 height 32
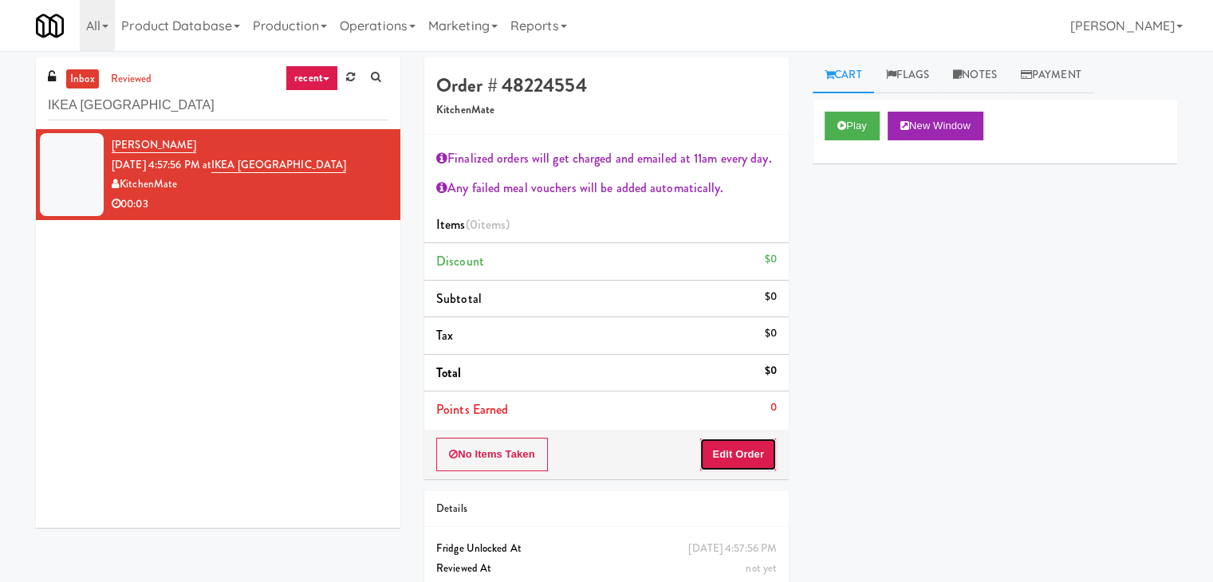
click at [732, 452] on button "Edit Order" at bounding box center [737, 454] width 77 height 33
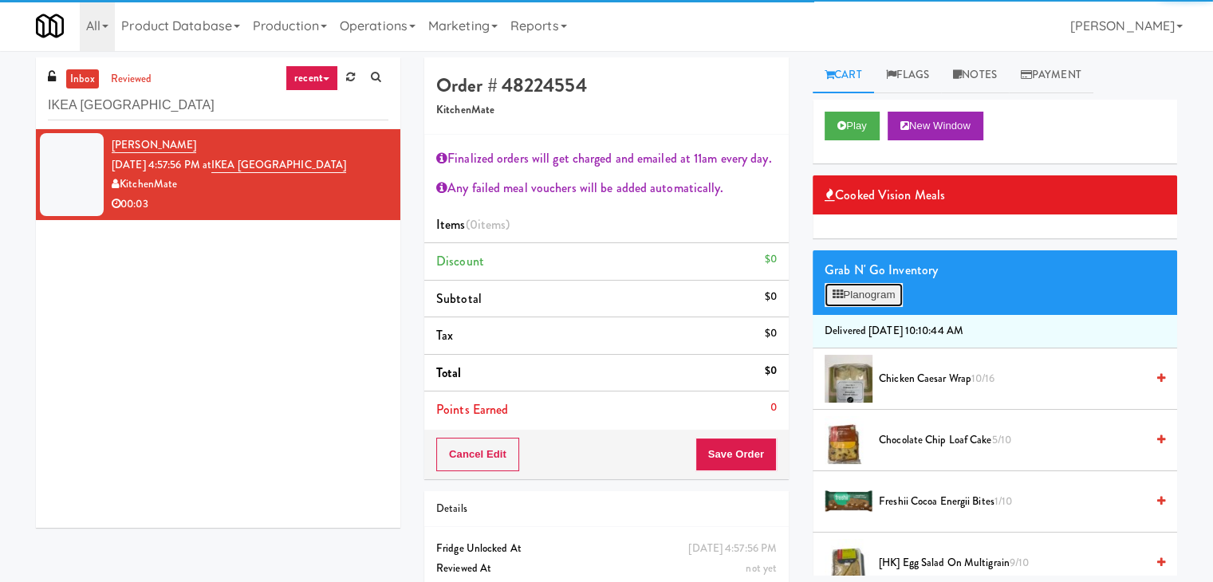
click at [864, 294] on button "Planogram" at bounding box center [864, 295] width 78 height 24
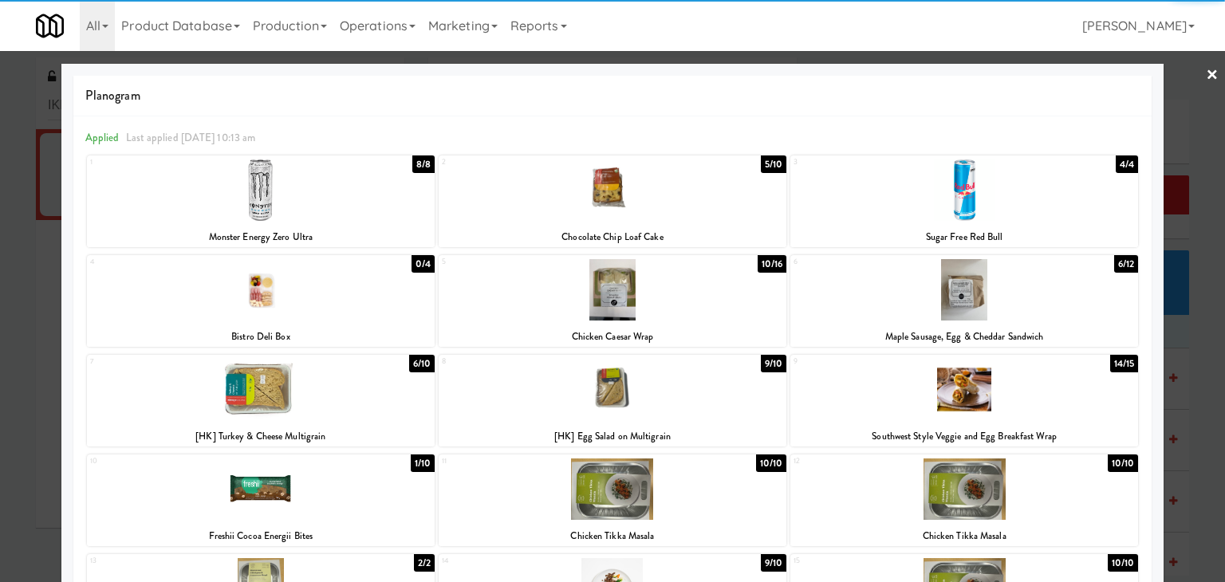
click at [662, 291] on div at bounding box center [613, 289] width 348 height 61
click at [1208, 74] on div at bounding box center [612, 291] width 1225 height 582
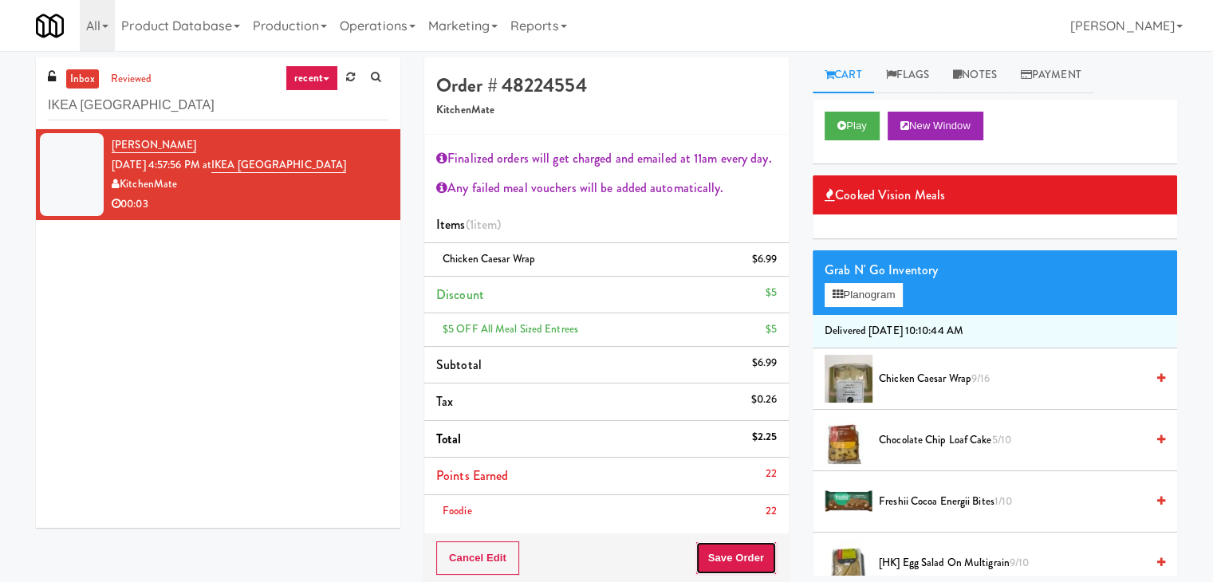
click at [736, 549] on button "Save Order" at bounding box center [735, 557] width 81 height 33
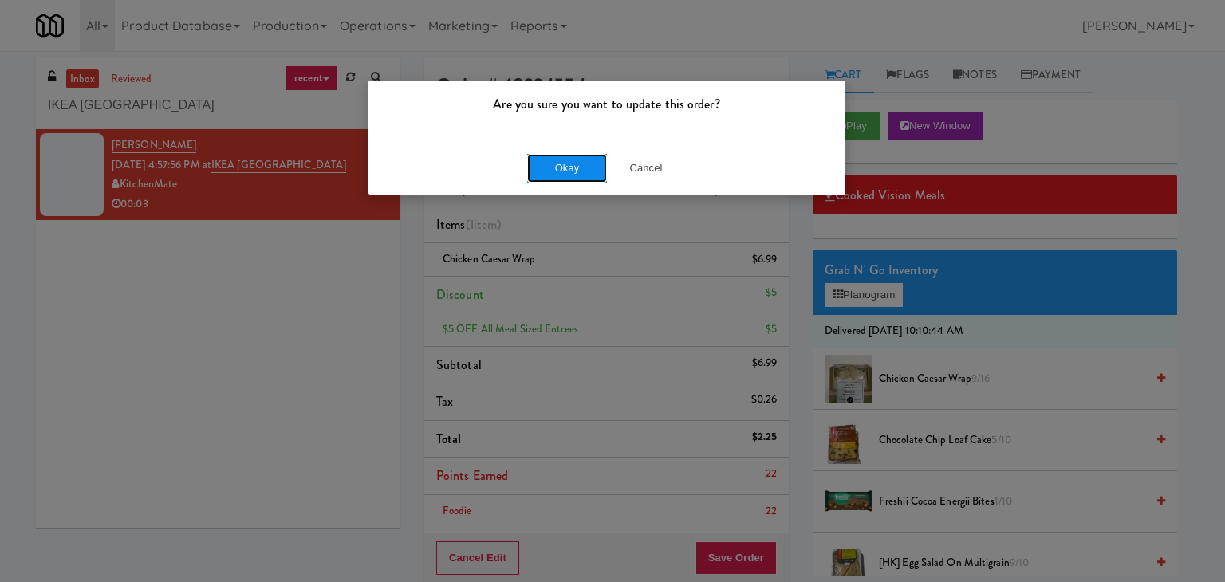
click at [583, 170] on button "Okay" at bounding box center [567, 168] width 80 height 29
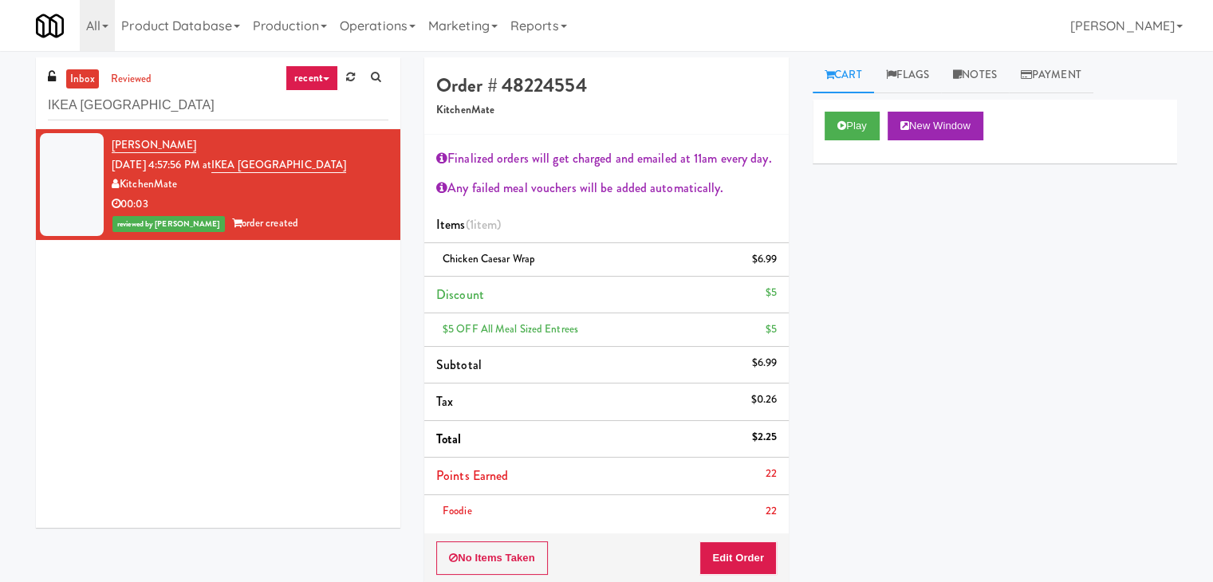
click at [222, 120] on div "inbox reviewed recent all unclear take inventory issue suspicious failed recent…" at bounding box center [218, 93] width 364 height 72
click at [230, 100] on input "IKEA [GEOGRAPHIC_DATA]" at bounding box center [218, 106] width 340 height 30
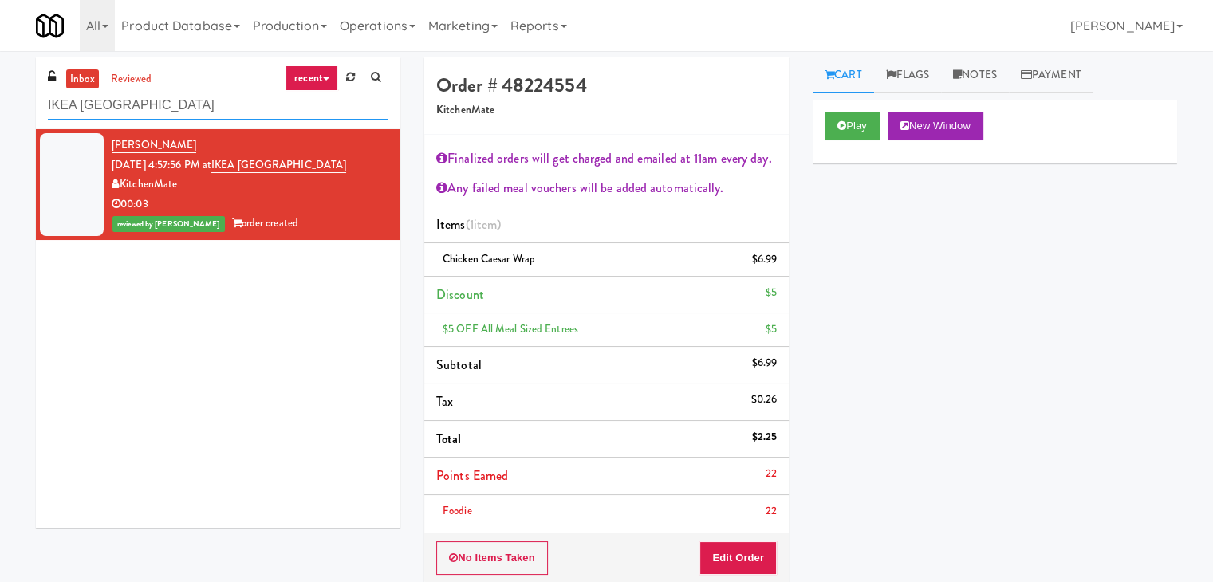
click at [230, 100] on input "IKEA [GEOGRAPHIC_DATA]" at bounding box center [218, 106] width 340 height 30
paste input "234 Cooler"
type input "234 Cooler"
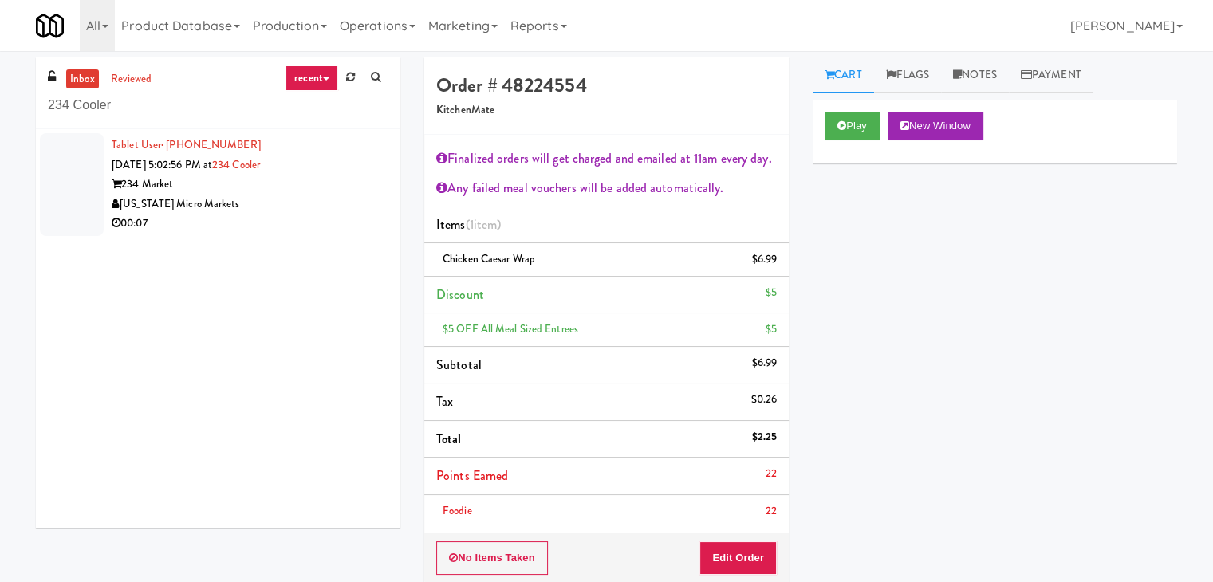
click at [361, 211] on div "[US_STATE] Micro Markets" at bounding box center [250, 205] width 277 height 20
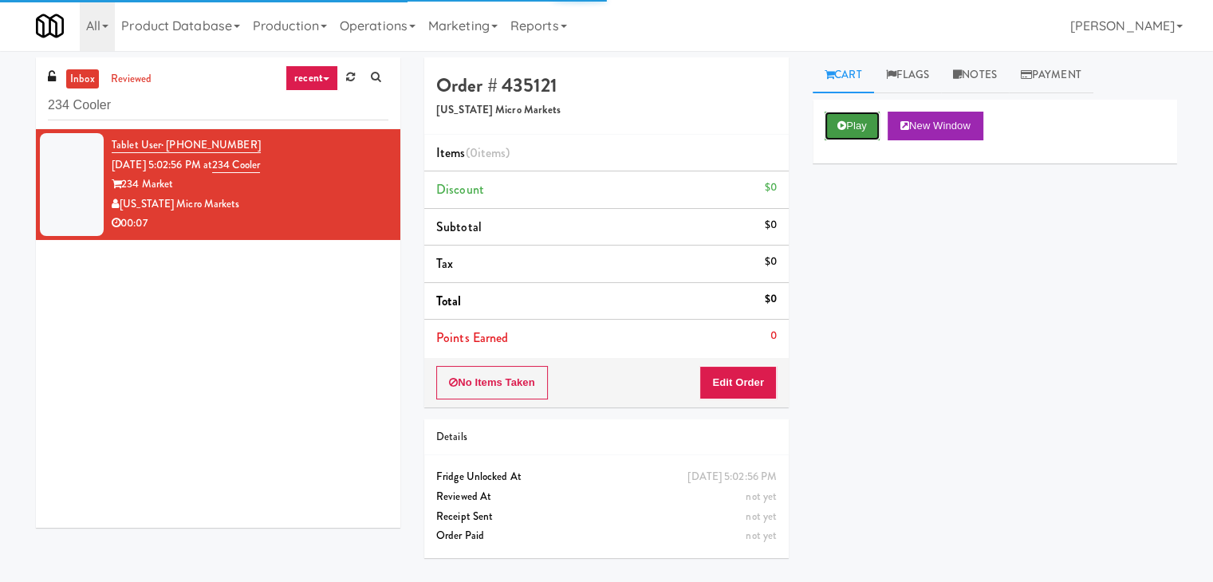
click at [836, 122] on button "Play" at bounding box center [852, 126] width 55 height 29
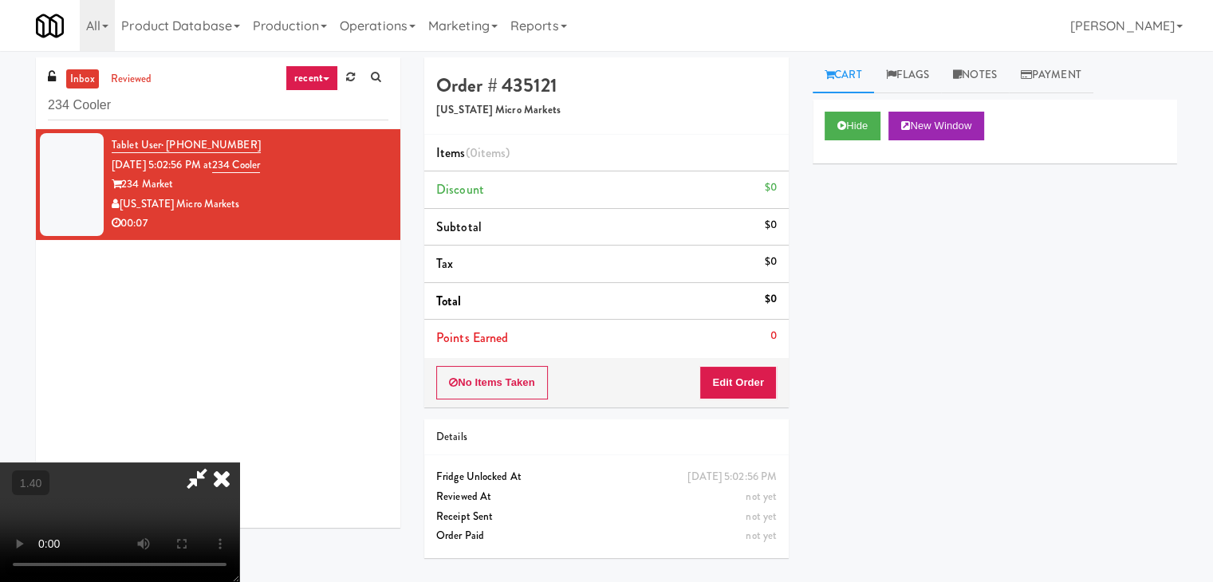
click at [239, 463] on video at bounding box center [119, 523] width 239 height 120
click at [239, 463] on icon at bounding box center [221, 479] width 35 height 32
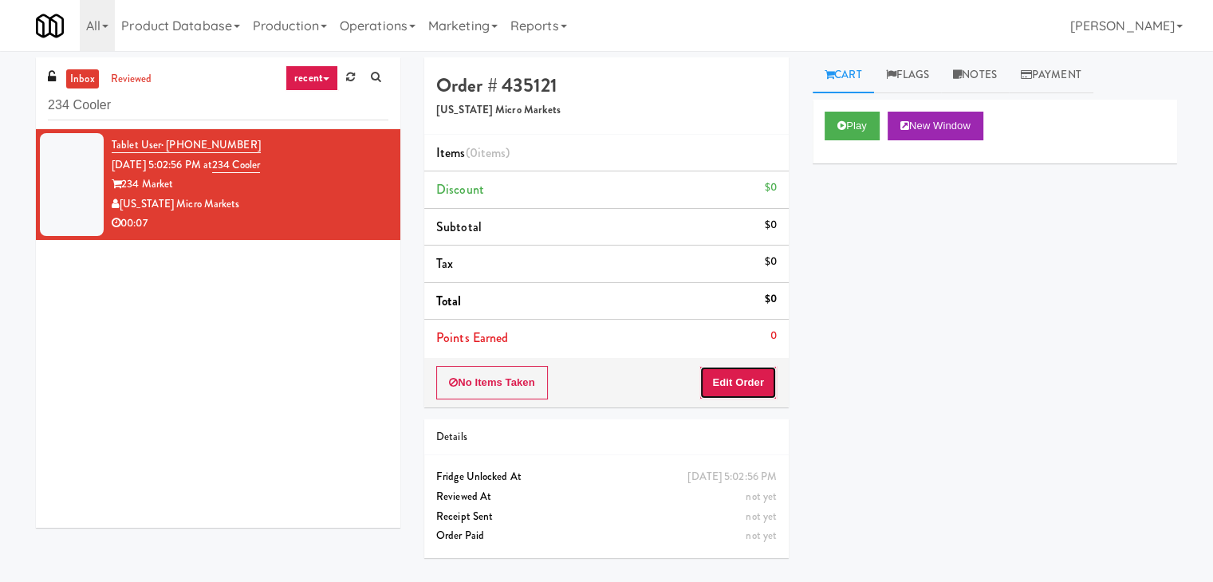
click at [720, 372] on button "Edit Order" at bounding box center [737, 382] width 77 height 33
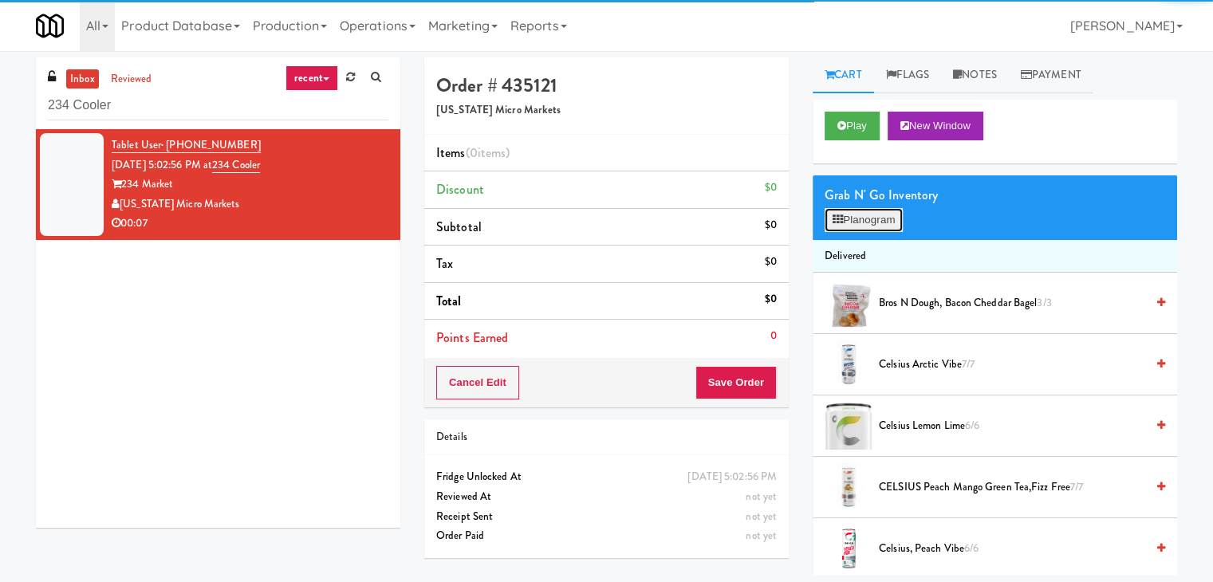
click at [863, 227] on button "Planogram" at bounding box center [864, 220] width 78 height 24
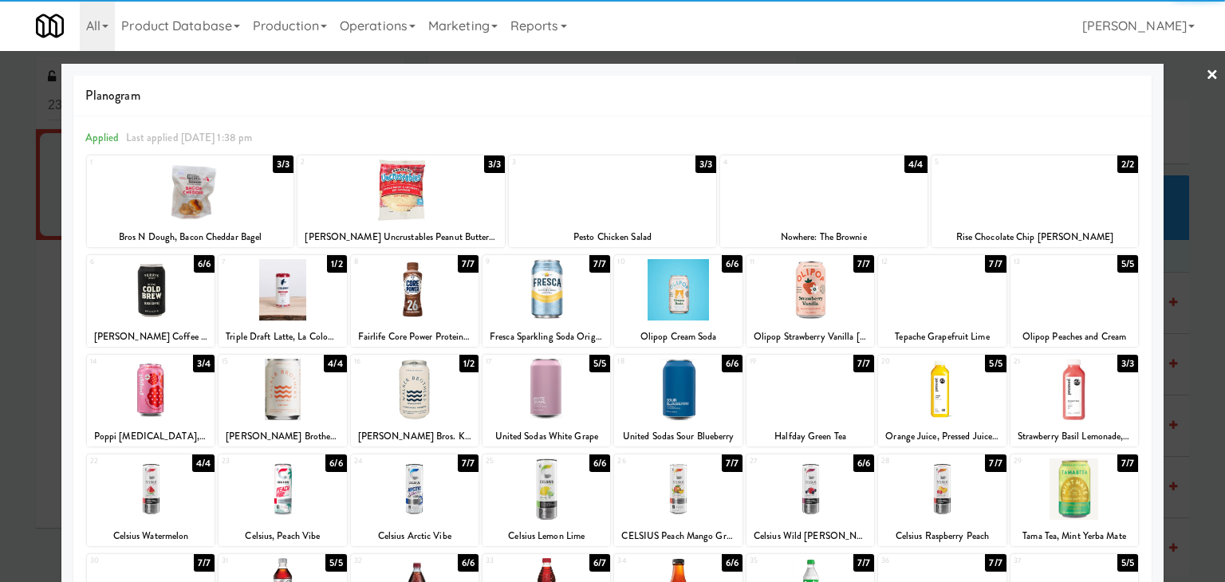
click at [435, 168] on div at bounding box center [400, 189] width 207 height 61
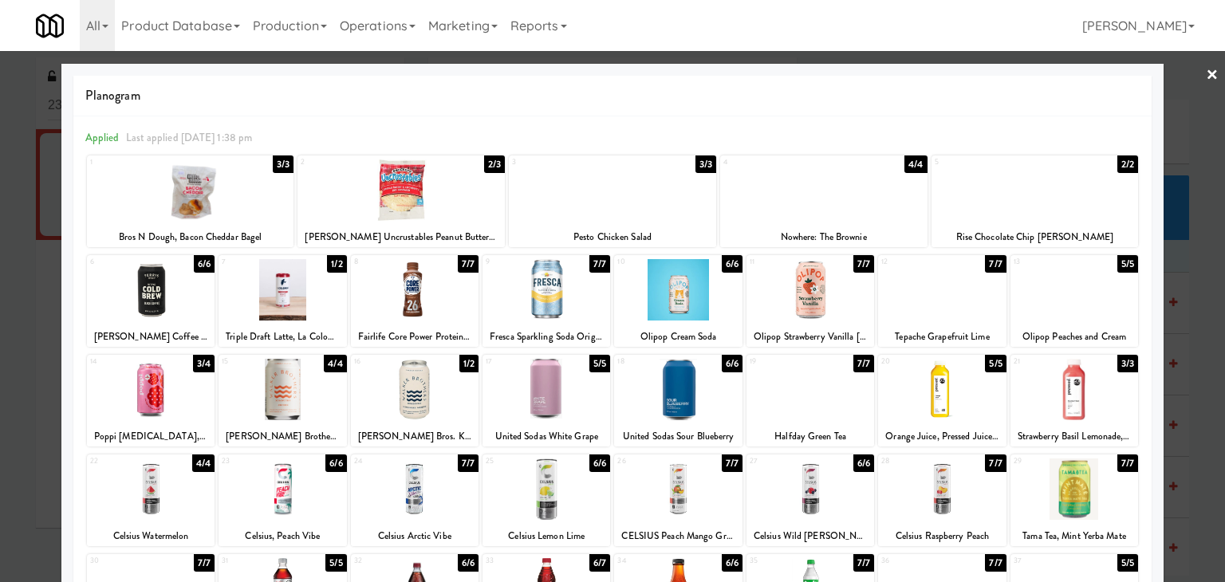
click at [435, 305] on div at bounding box center [415, 289] width 128 height 61
click at [1206, 77] on link "×" at bounding box center [1212, 75] width 13 height 49
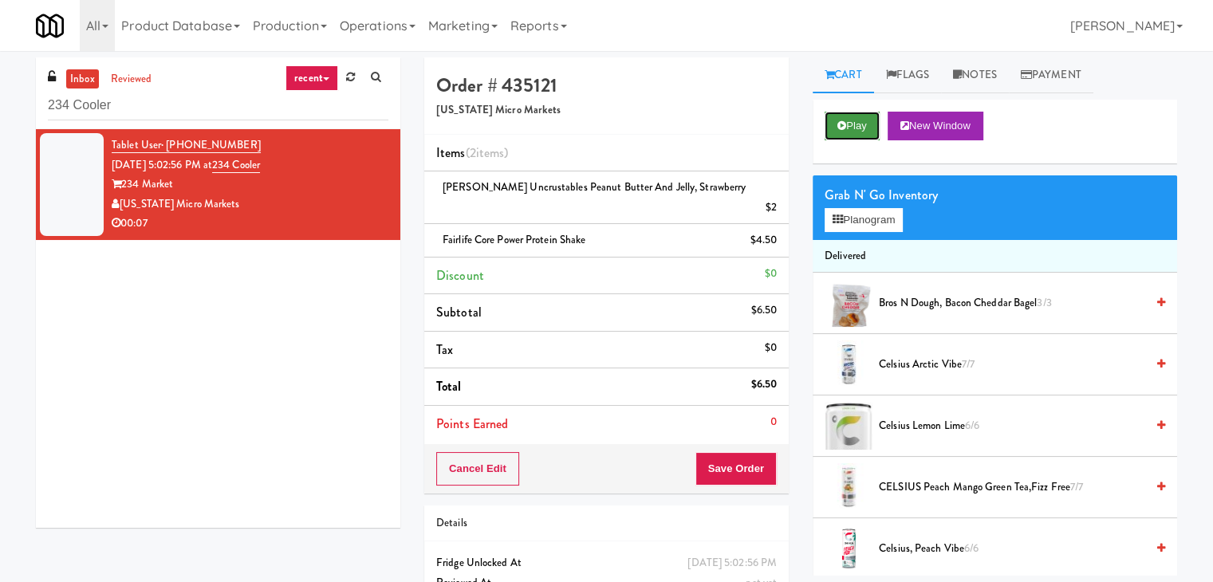
click at [847, 128] on button "Play" at bounding box center [852, 126] width 55 height 29
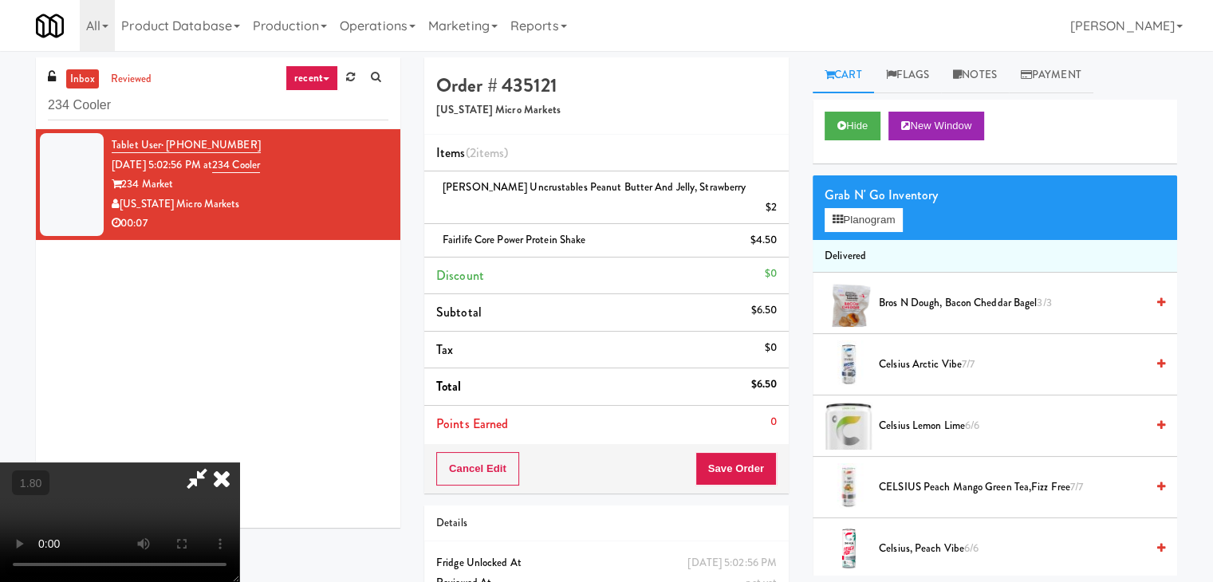
click at [239, 463] on video at bounding box center [119, 523] width 239 height 120
click at [239, 463] on icon at bounding box center [221, 479] width 35 height 32
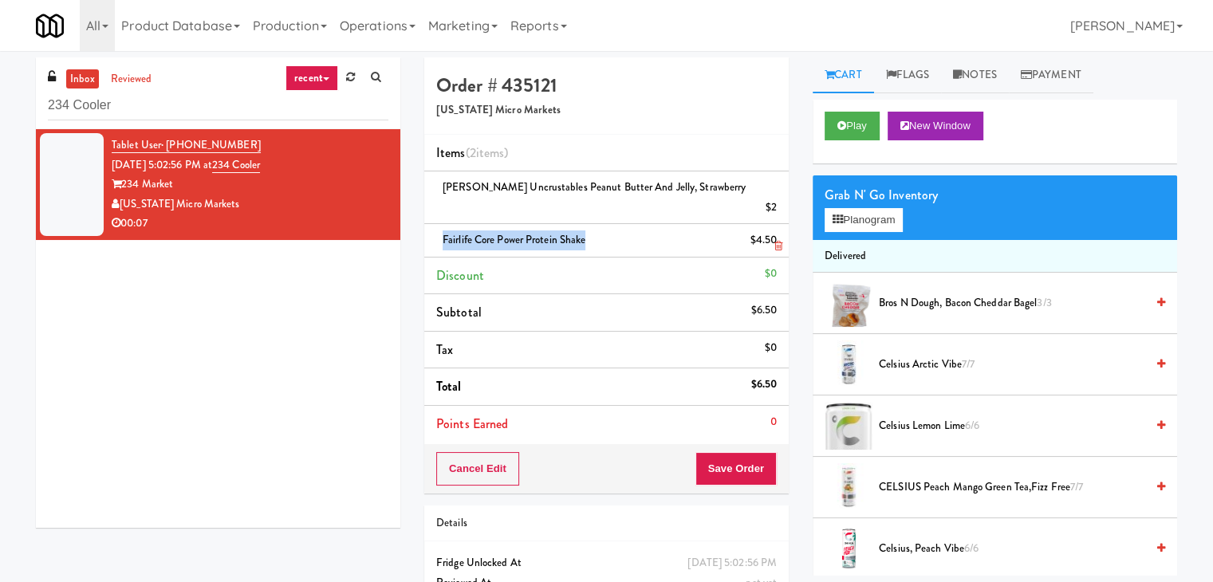
drag, startPoint x: 586, startPoint y: 222, endPoint x: 443, endPoint y: 220, distance: 142.8
click at [443, 232] on span "Fairlife Core Power Protein Shake" at bounding box center [514, 239] width 143 height 15
copy span "Fairlife Core Power Protein Shake"
click at [734, 452] on button "Save Order" at bounding box center [735, 468] width 81 height 33
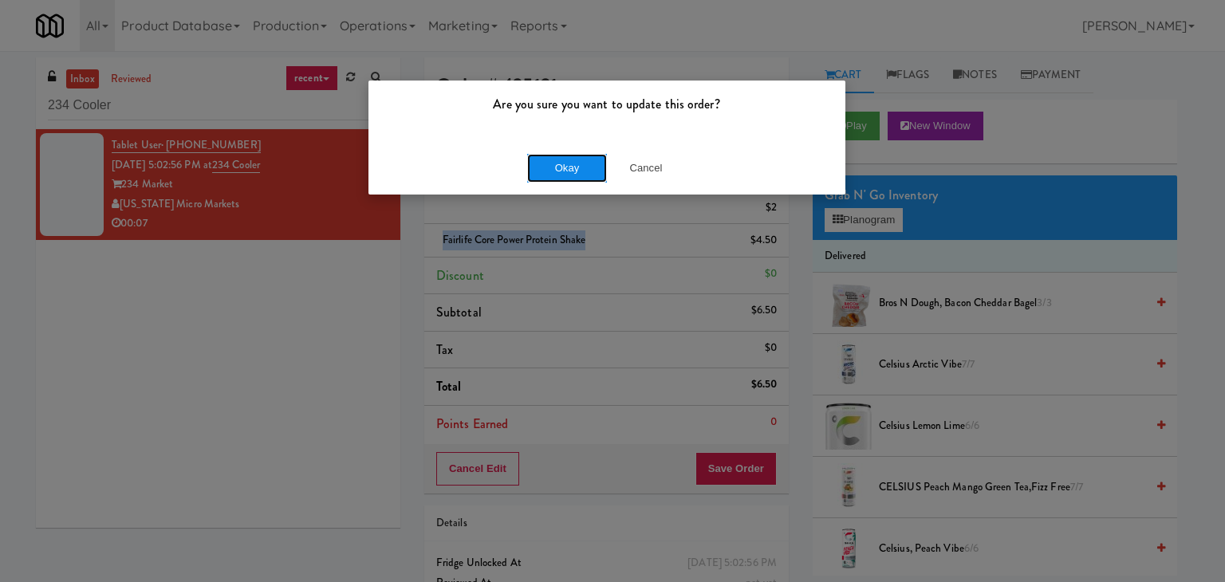
click at [572, 174] on button "Okay" at bounding box center [567, 168] width 80 height 29
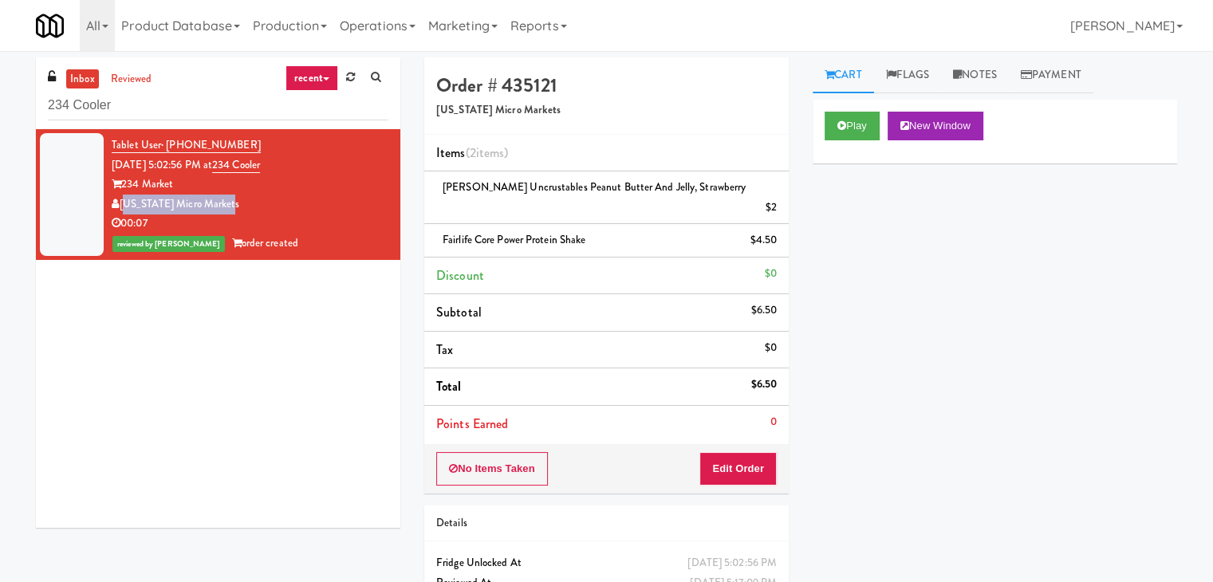
drag, startPoint x: 226, startPoint y: 205, endPoint x: 122, endPoint y: 208, distance: 103.7
click at [122, 208] on div "[US_STATE] Micro Markets" at bounding box center [250, 205] width 277 height 20
copy div "[US_STATE] Micro Markets"
click at [751, 452] on button "Edit Order" at bounding box center [737, 468] width 77 height 33
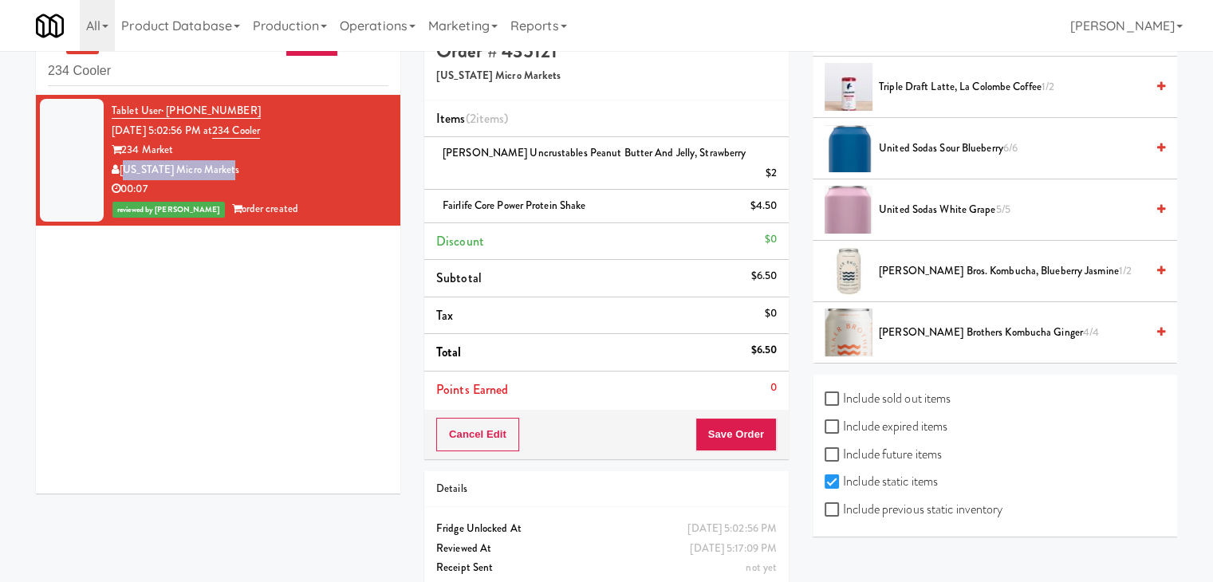
scroll to position [53, 0]
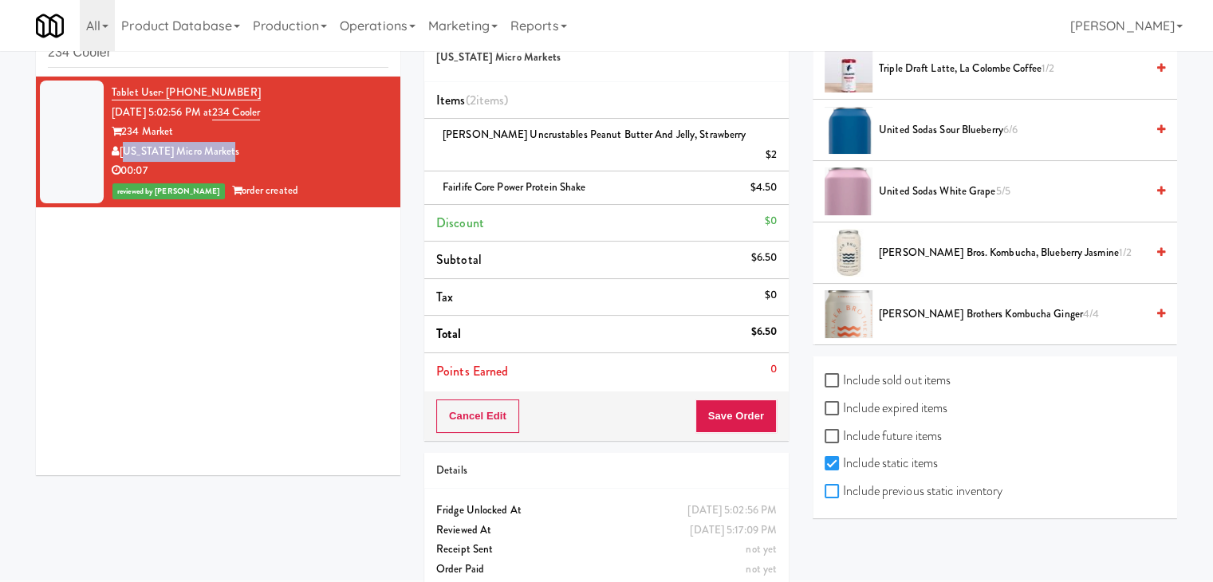
click at [828, 488] on input "Include previous static inventory" at bounding box center [834, 492] width 18 height 13
checkbox input "true"
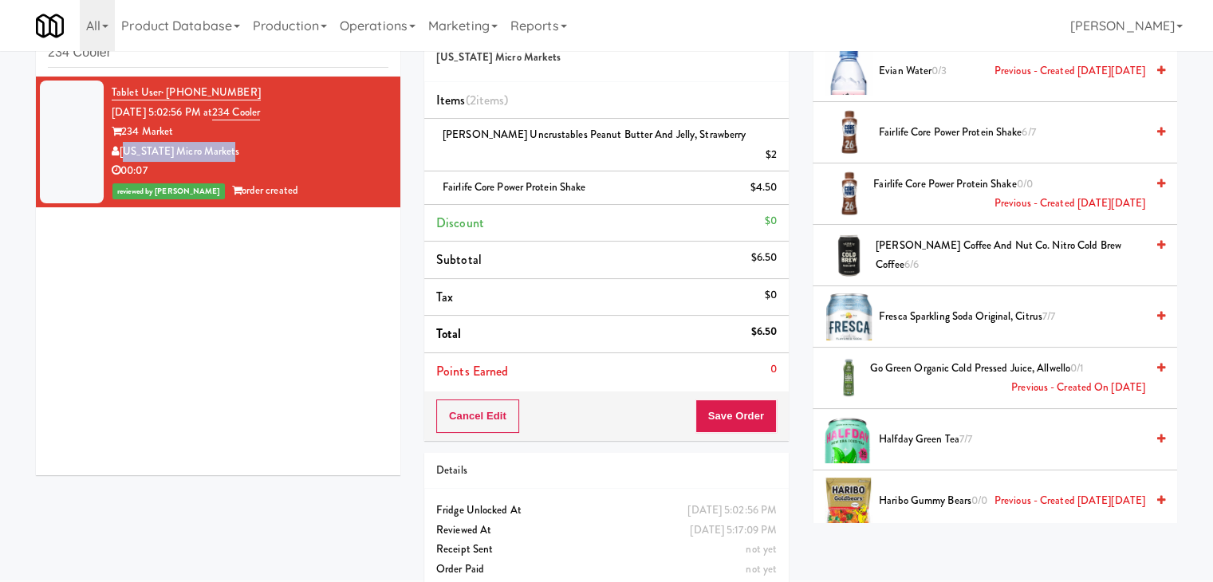
scroll to position [1748, 0]
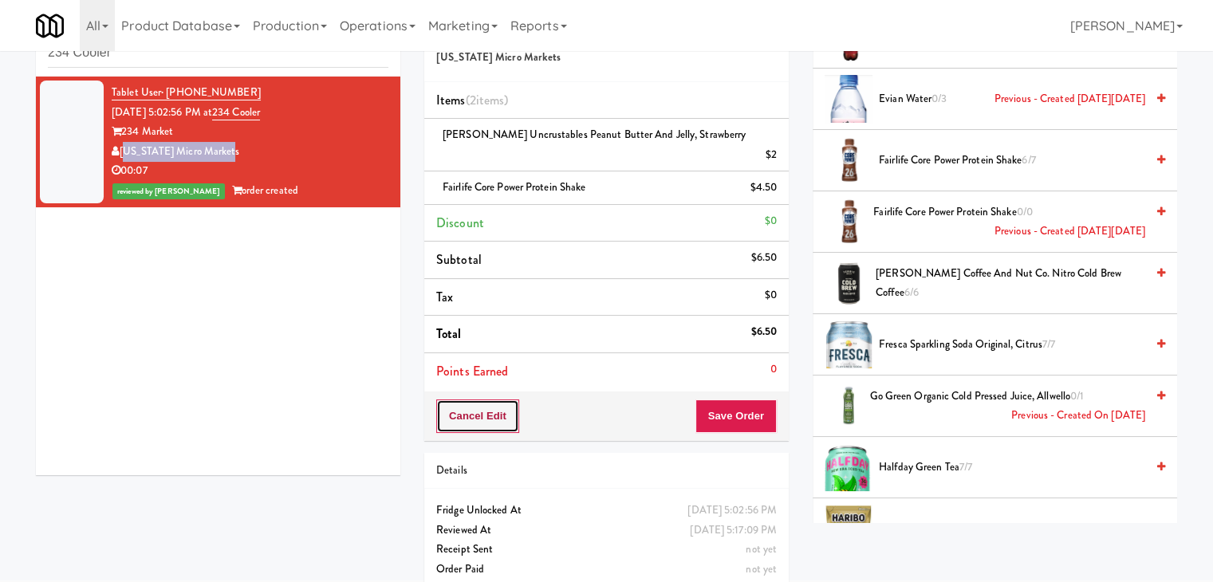
click at [463, 400] on button "Cancel Edit" at bounding box center [477, 416] width 83 height 33
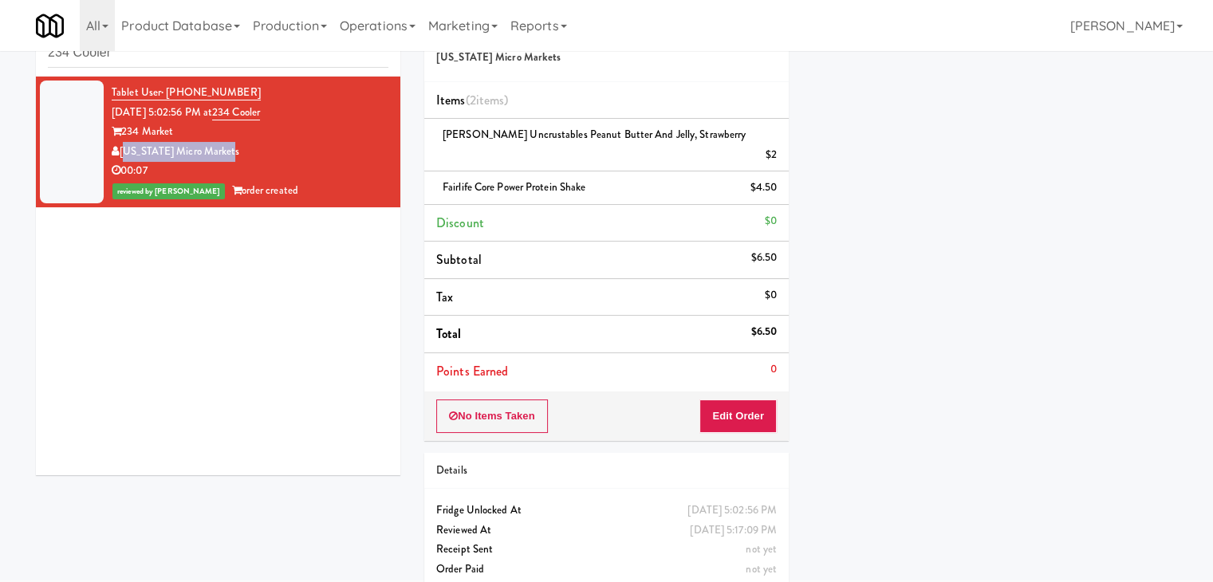
scroll to position [121, 0]
click at [887, 175] on div "Play New Window Primary Flag Clear Flag if unable to determine what was taken o…" at bounding box center [995, 225] width 364 height 598
drag, startPoint x: 586, startPoint y: 167, endPoint x: 443, endPoint y: 161, distance: 143.6
click at [443, 179] on span "Fairlife Core Power Protein Shake" at bounding box center [514, 186] width 143 height 15
copy span "Fairlife Core Power Protein Shake"
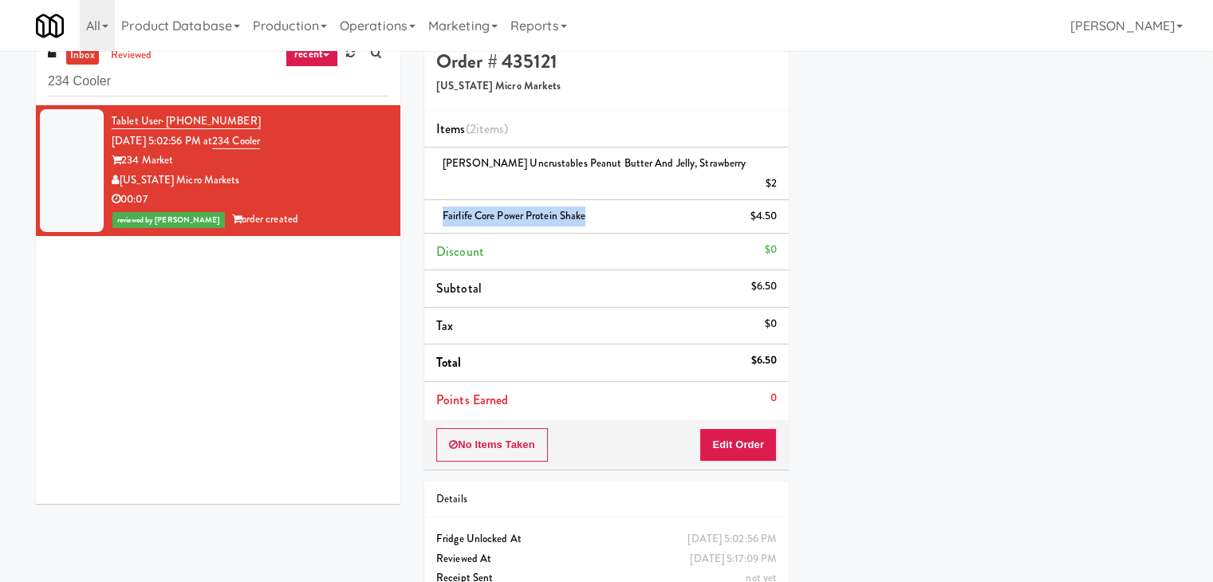
scroll to position [0, 0]
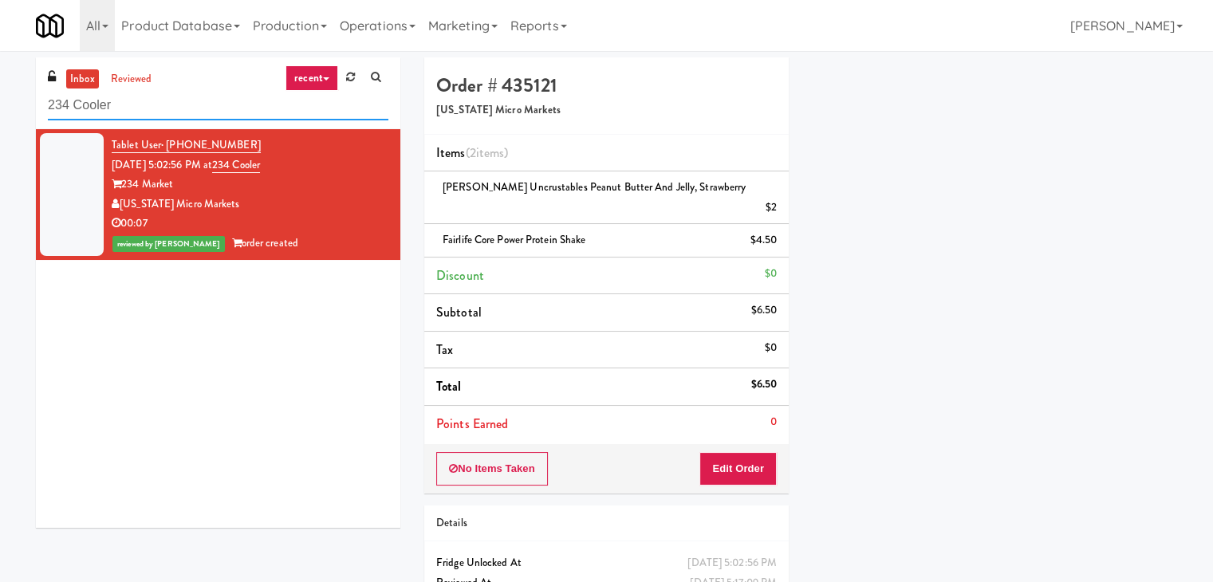
click at [193, 112] on input "234 Cooler" at bounding box center [218, 106] width 340 height 30
paste input "Union24 - Combo - (Big Lobby)"
type input "Union24 - Combo - (Big Lobby)"
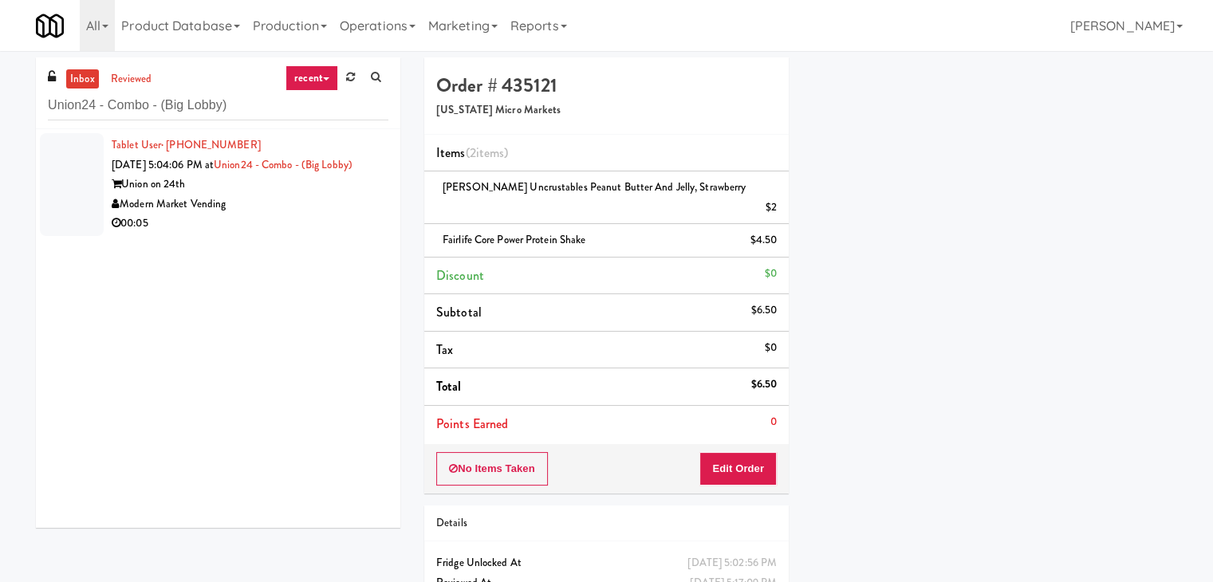
click at [360, 195] on div "Union on 24th" at bounding box center [250, 185] width 277 height 20
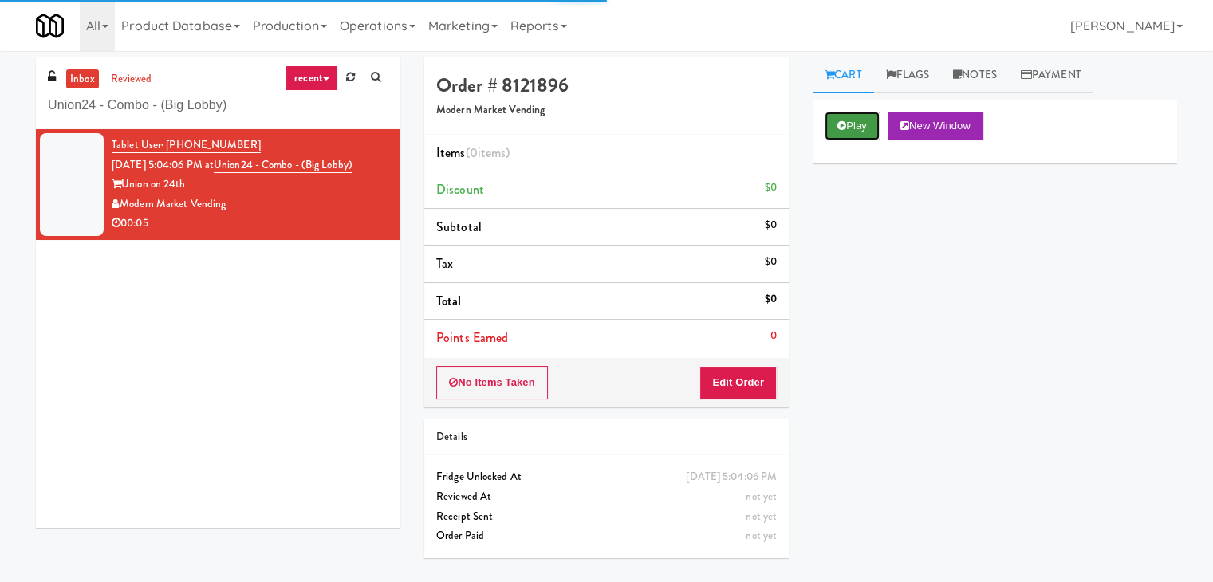
click at [839, 124] on icon at bounding box center [841, 125] width 9 height 10
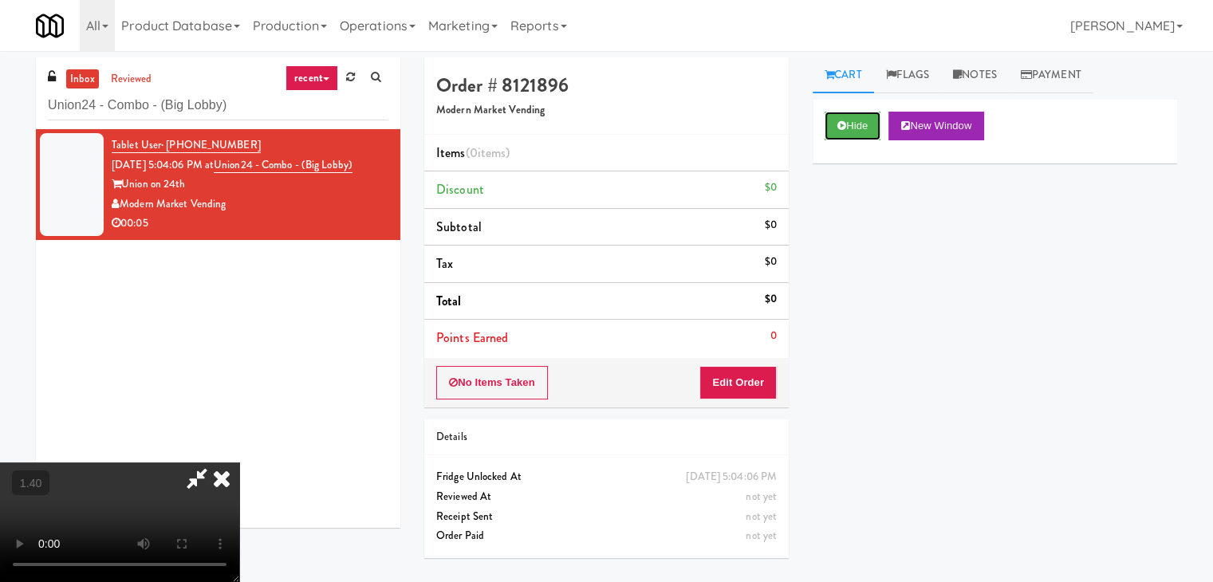
scroll to position [224, 0]
click at [239, 463] on video at bounding box center [119, 523] width 239 height 120
click at [239, 463] on icon at bounding box center [221, 479] width 35 height 32
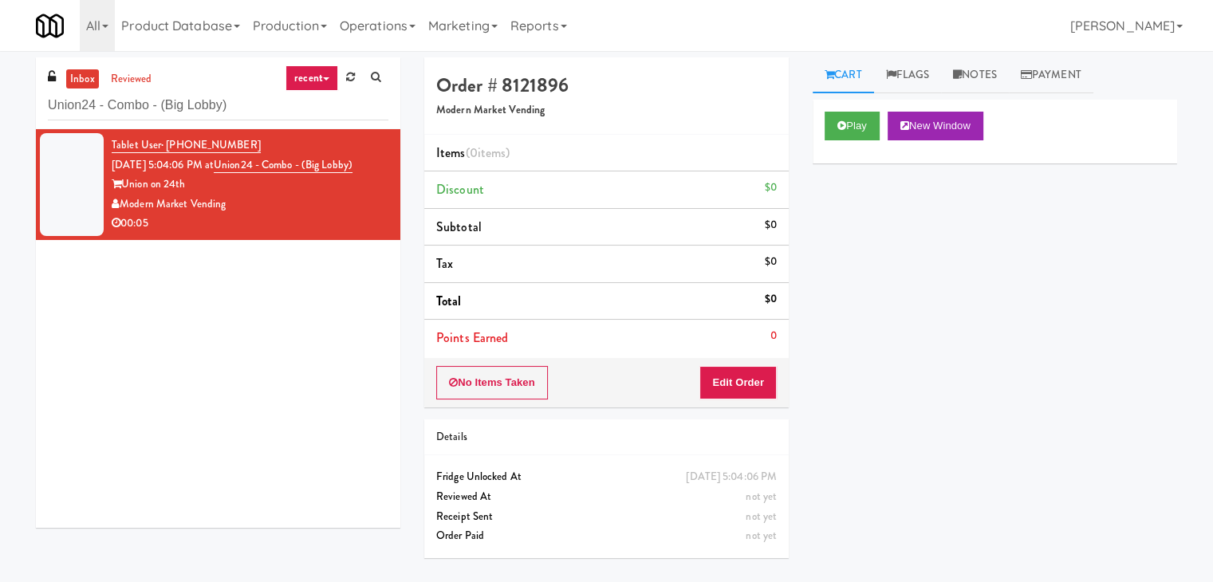
click at [721, 361] on div "No Items Taken Edit Order" at bounding box center [606, 382] width 364 height 49
click at [721, 377] on button "Edit Order" at bounding box center [737, 382] width 77 height 33
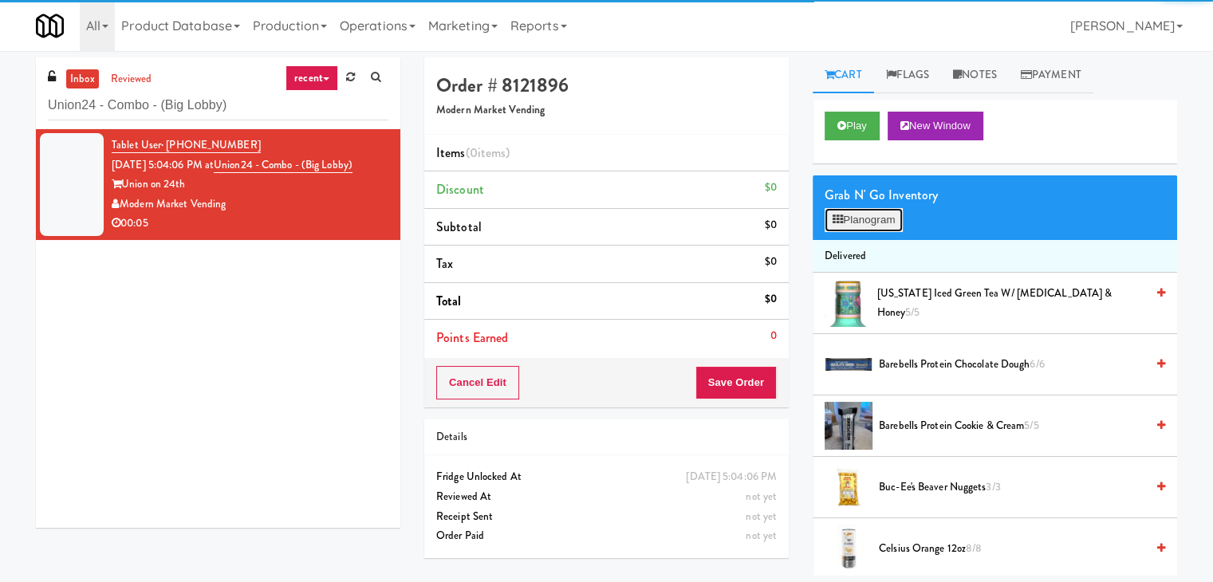
click at [861, 221] on button "Planogram" at bounding box center [864, 220] width 78 height 24
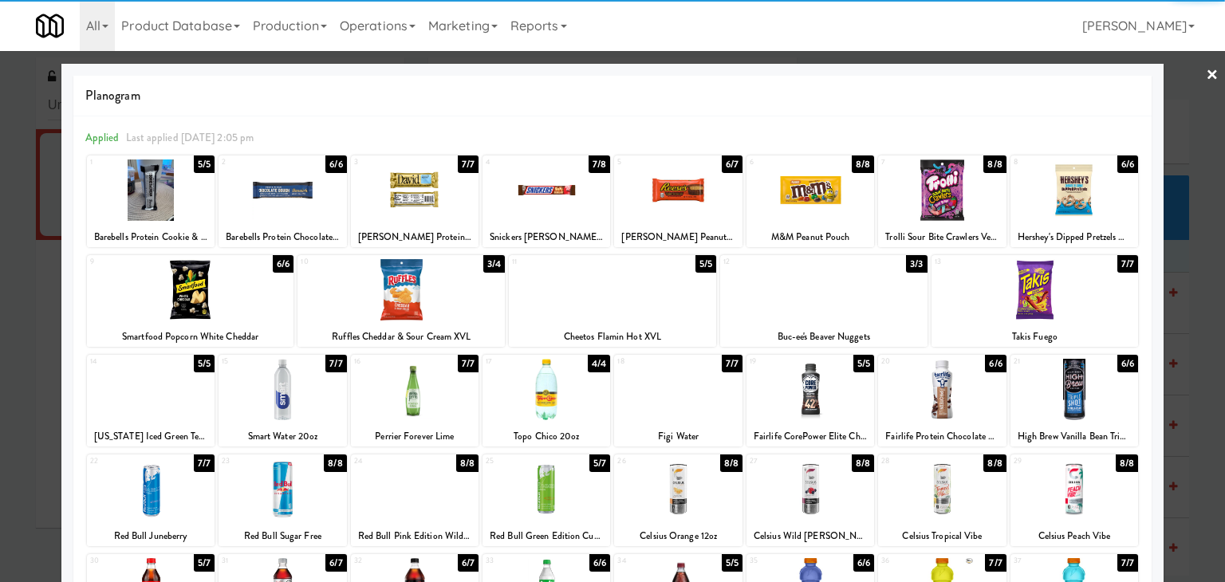
click at [1062, 207] on div at bounding box center [1074, 189] width 128 height 61
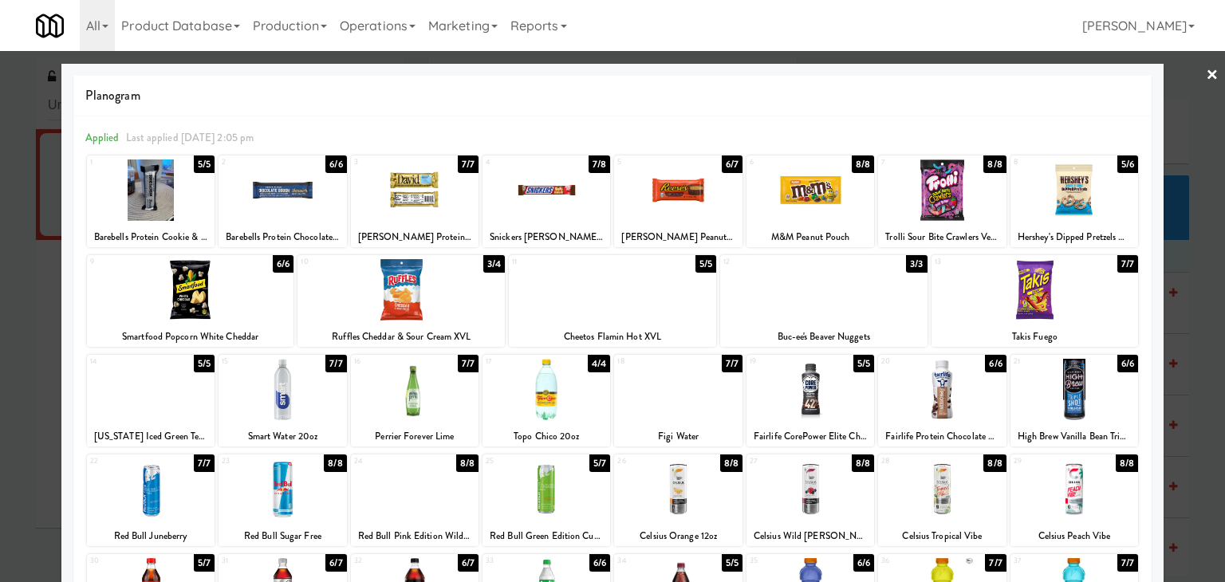
click at [1206, 76] on link "×" at bounding box center [1212, 75] width 13 height 49
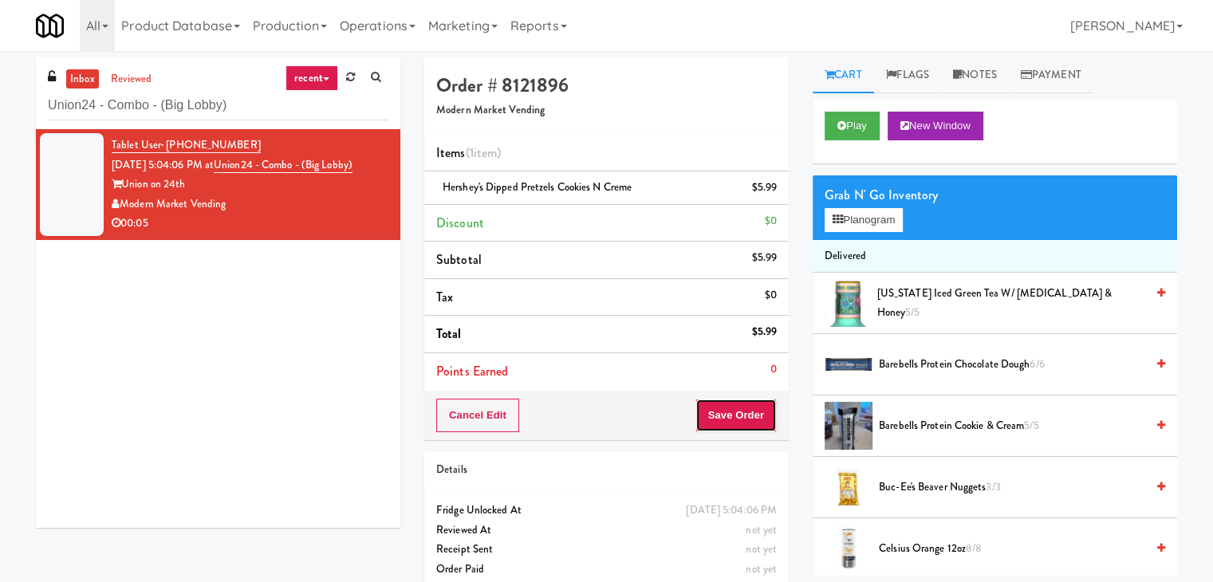
drag, startPoint x: 717, startPoint y: 416, endPoint x: 712, endPoint y: 409, distance: 8.6
click at [717, 415] on button "Save Order" at bounding box center [735, 415] width 81 height 33
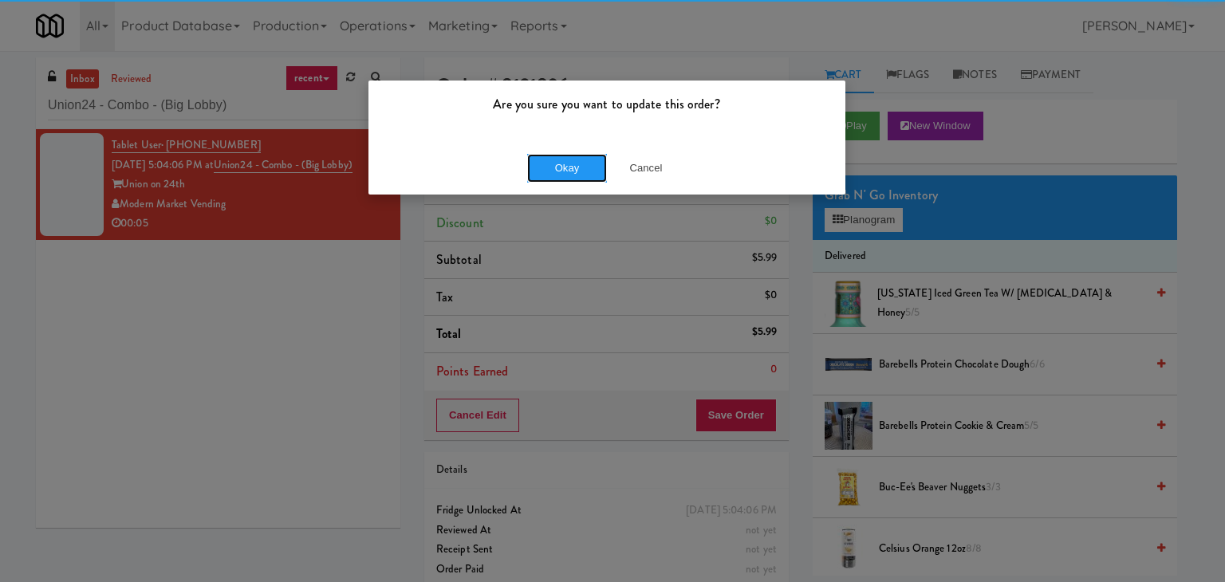
drag, startPoint x: 569, startPoint y: 162, endPoint x: 542, endPoint y: 142, distance: 33.0
click at [568, 162] on button "Okay" at bounding box center [567, 168] width 80 height 29
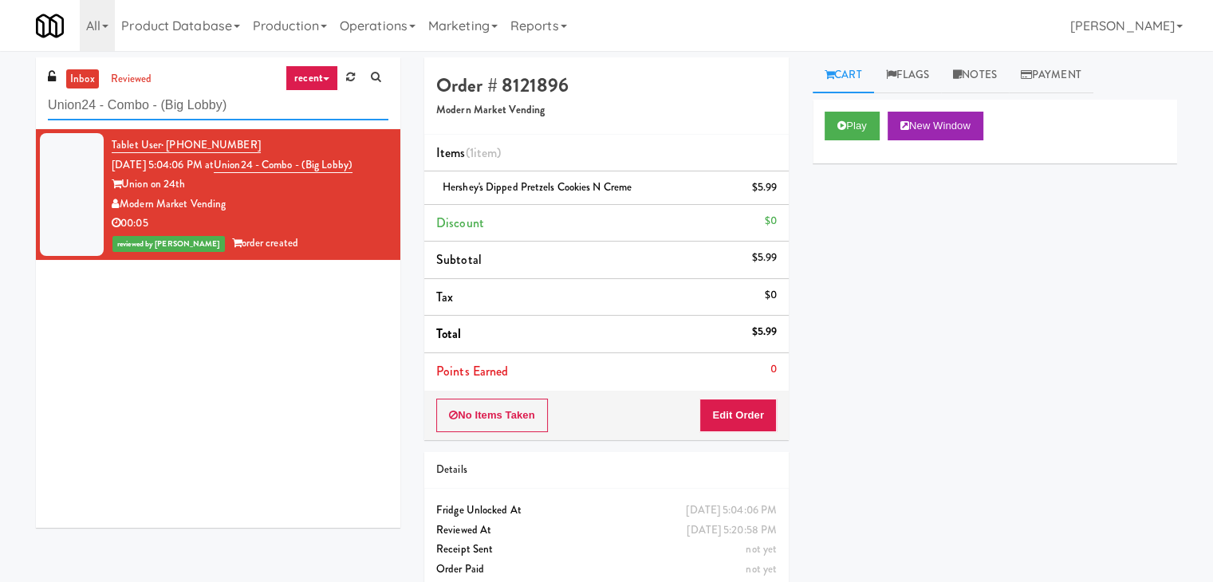
click at [236, 116] on input "Union24 - Combo - (Big Lobby)" at bounding box center [218, 106] width 340 height 30
paste input "Healthtrax Gym"
type input "Healthtrax Gym"
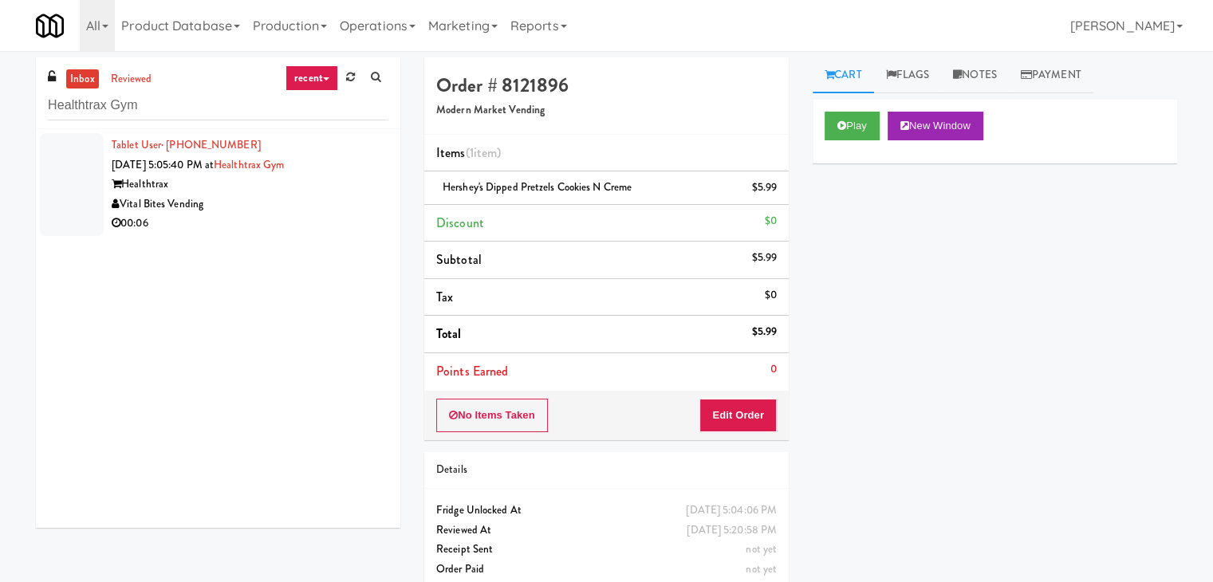
click at [348, 199] on div "Vital Bites Vending" at bounding box center [250, 205] width 277 height 20
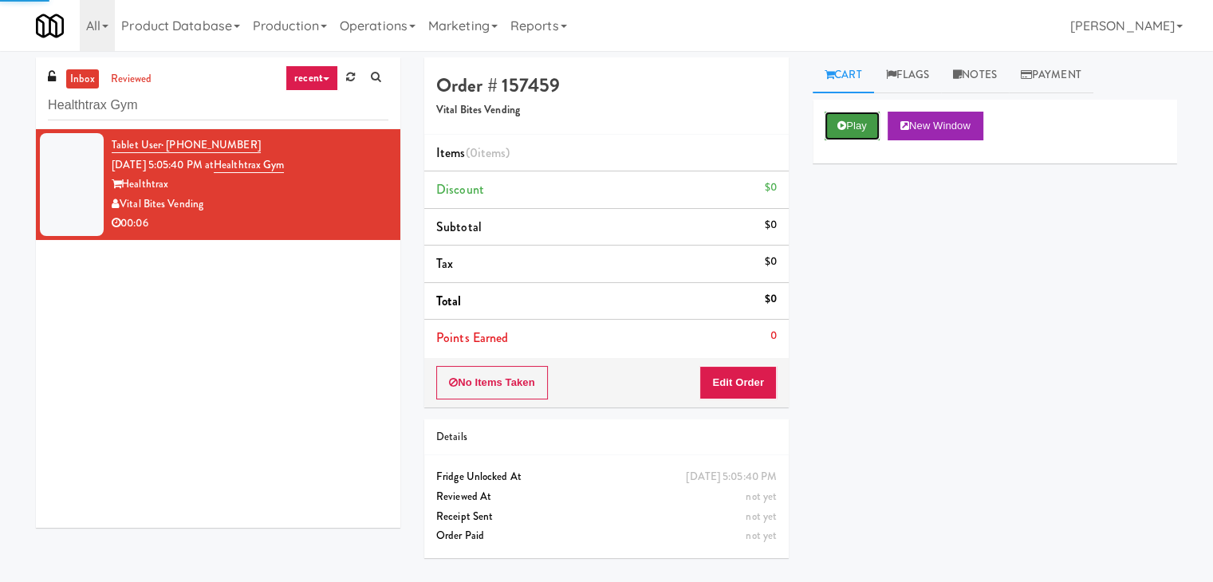
click at [835, 125] on button "Play" at bounding box center [852, 126] width 55 height 29
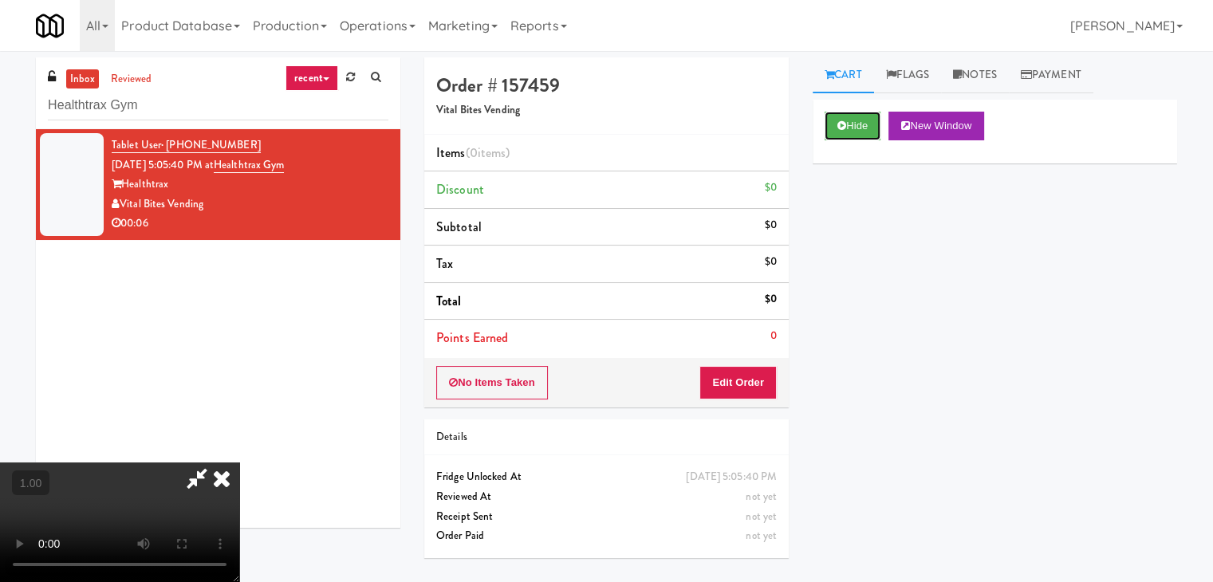
scroll to position [224, 0]
click at [239, 463] on video at bounding box center [119, 523] width 239 height 120
click at [239, 463] on icon at bounding box center [221, 479] width 35 height 32
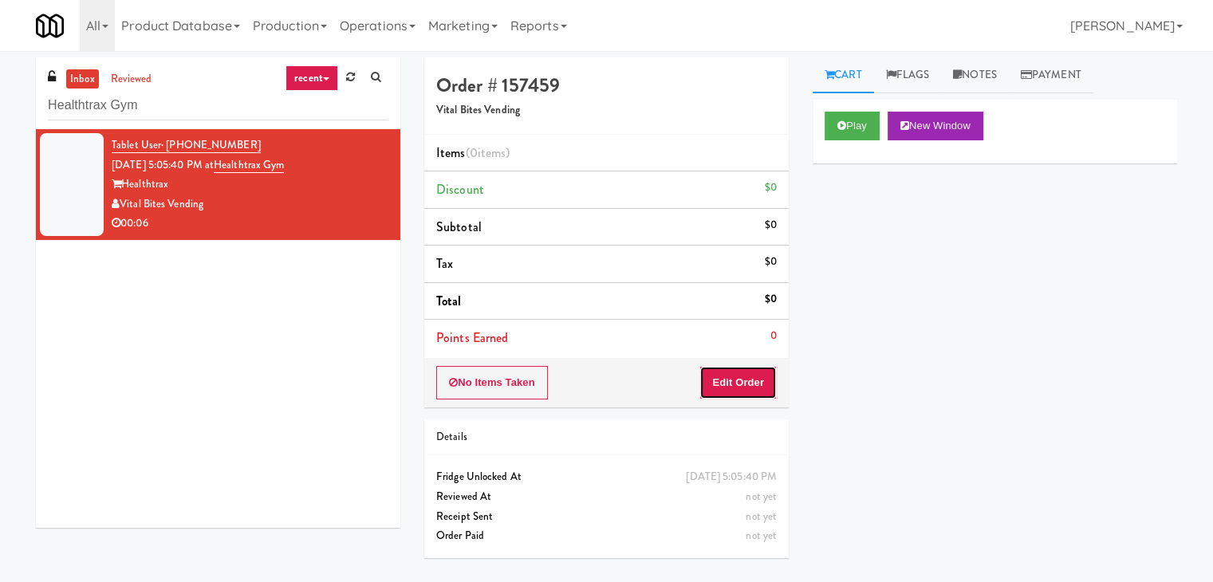
click at [726, 392] on button "Edit Order" at bounding box center [737, 382] width 77 height 33
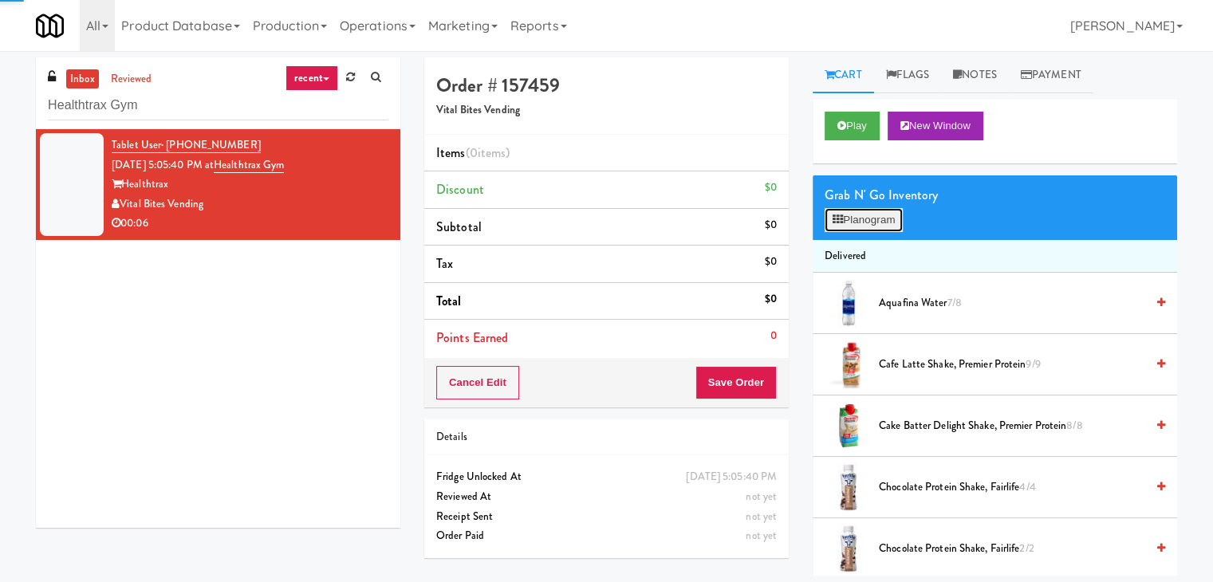
click at [861, 219] on button "Planogram" at bounding box center [864, 220] width 78 height 24
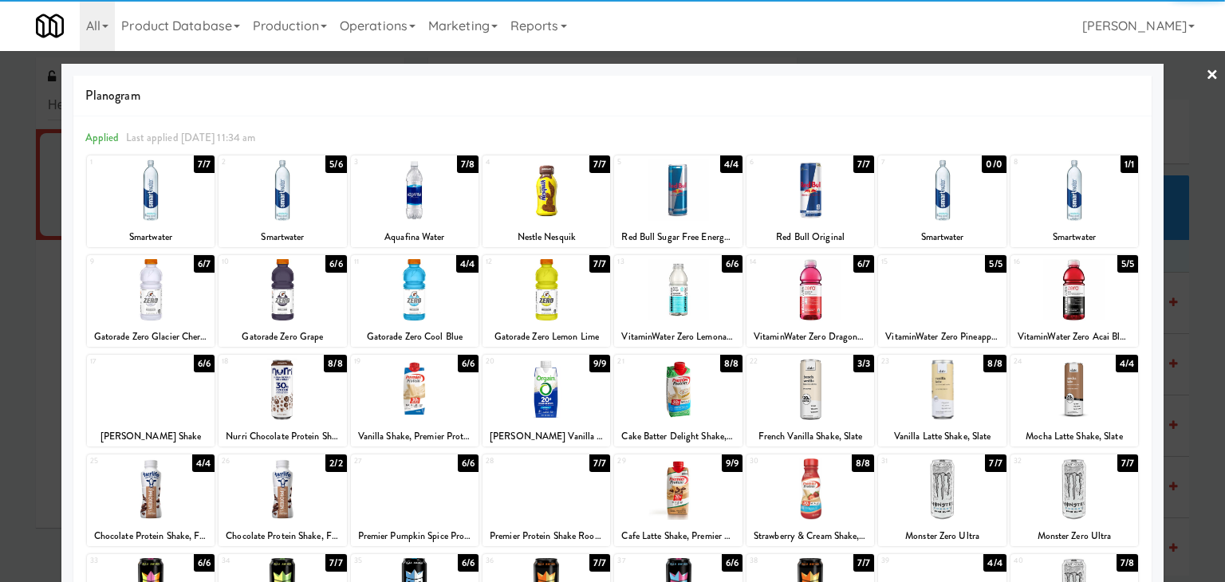
click at [805, 289] on div at bounding box center [810, 289] width 128 height 61
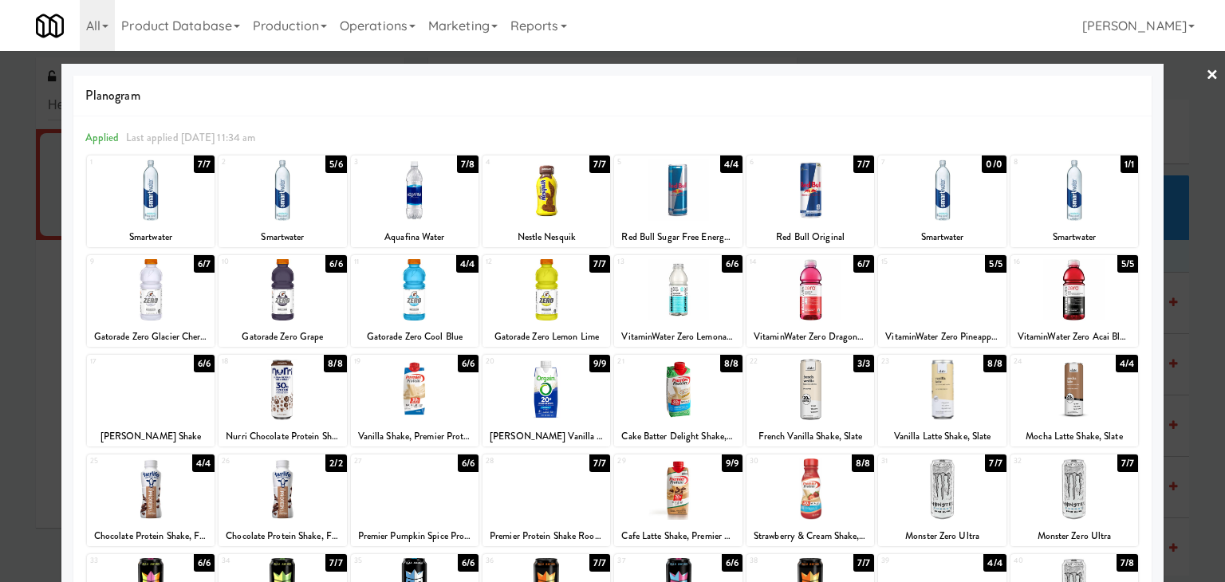
click at [1206, 75] on link "×" at bounding box center [1212, 75] width 13 height 49
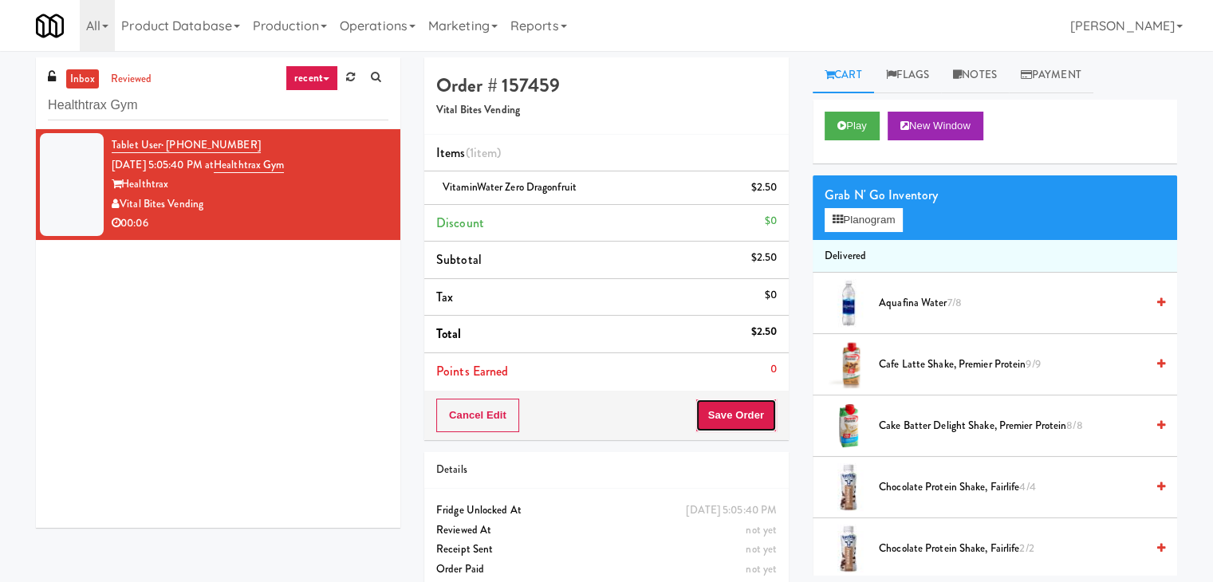
click at [722, 407] on button "Save Order" at bounding box center [735, 415] width 81 height 33
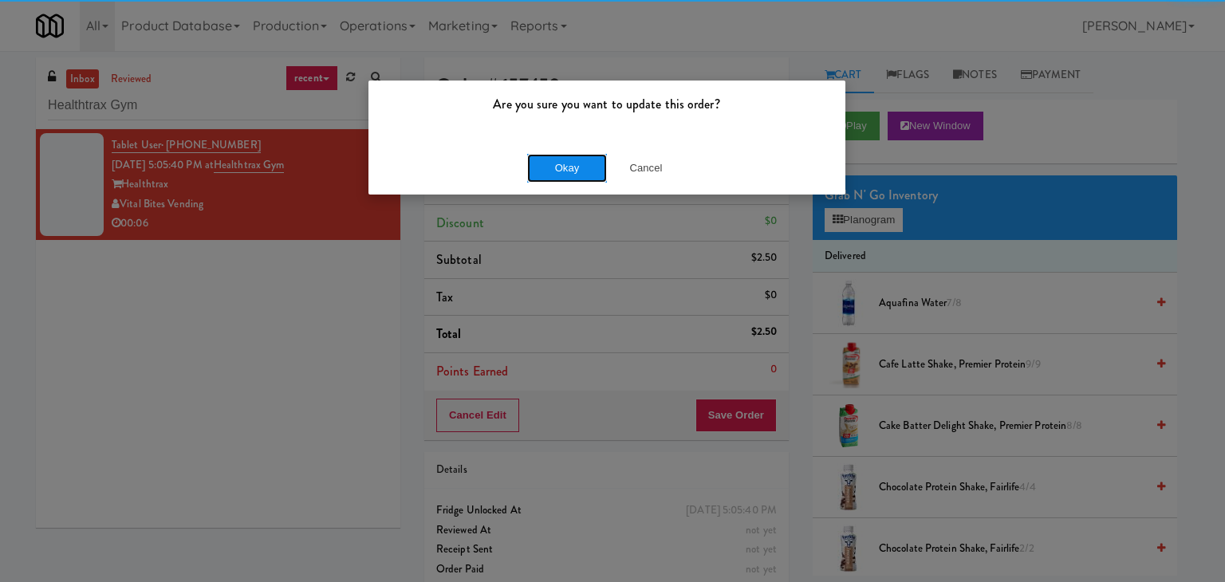
click at [565, 157] on button "Okay" at bounding box center [567, 168] width 80 height 29
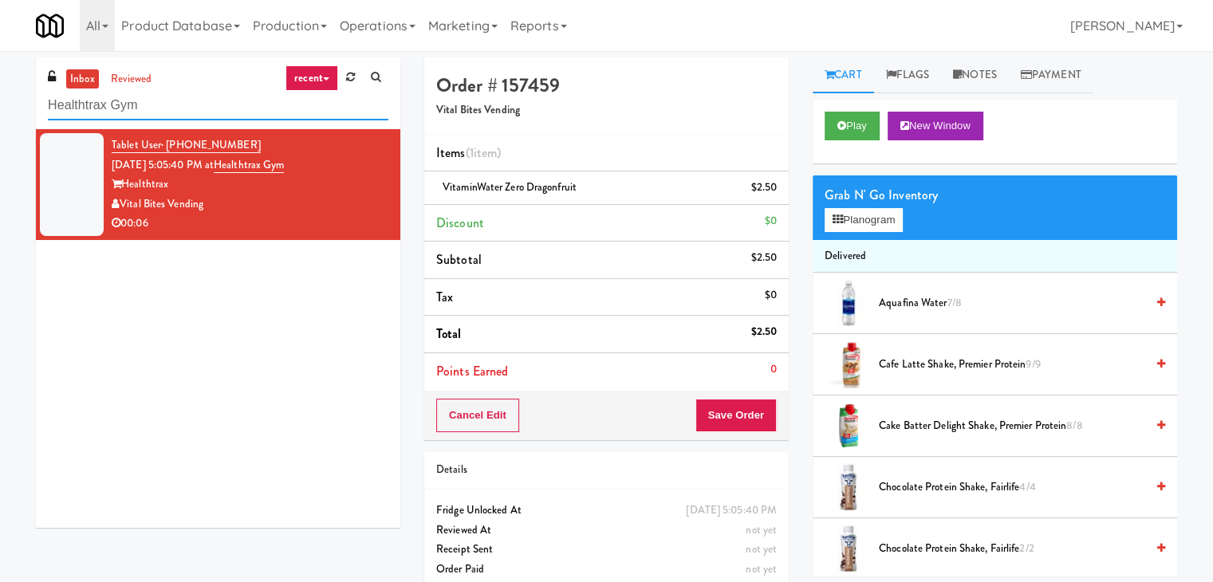
click at [268, 116] on input "Healthtrax Gym" at bounding box center [218, 106] width 340 height 30
paste input "Alameda West - Drink"
type input "Alameda West - Drink"
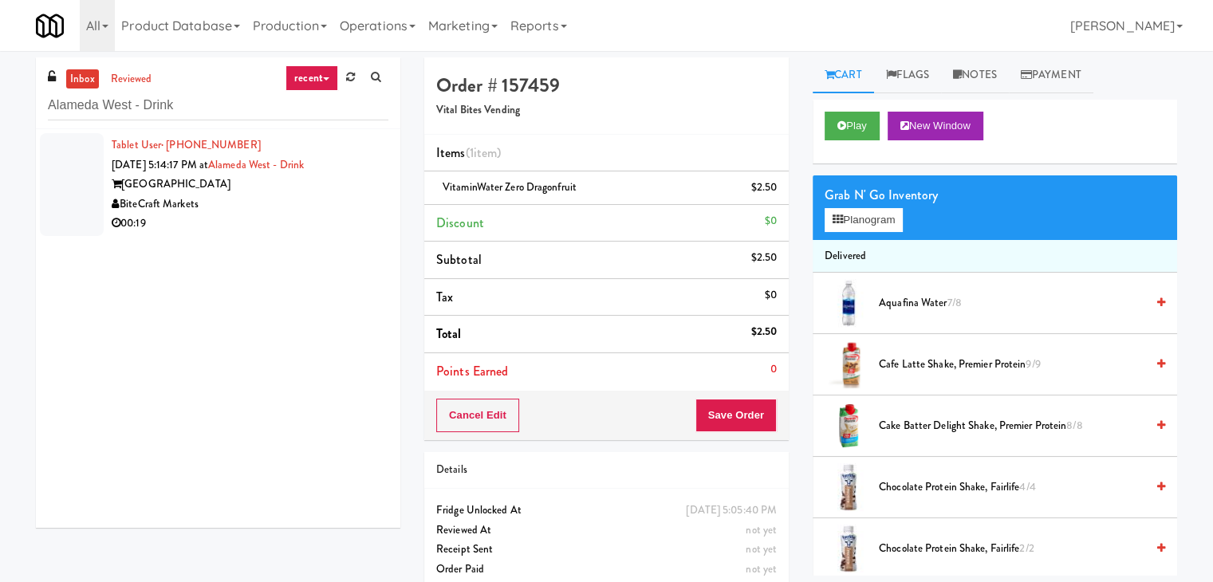
click at [357, 191] on div "[GEOGRAPHIC_DATA]" at bounding box center [250, 185] width 277 height 20
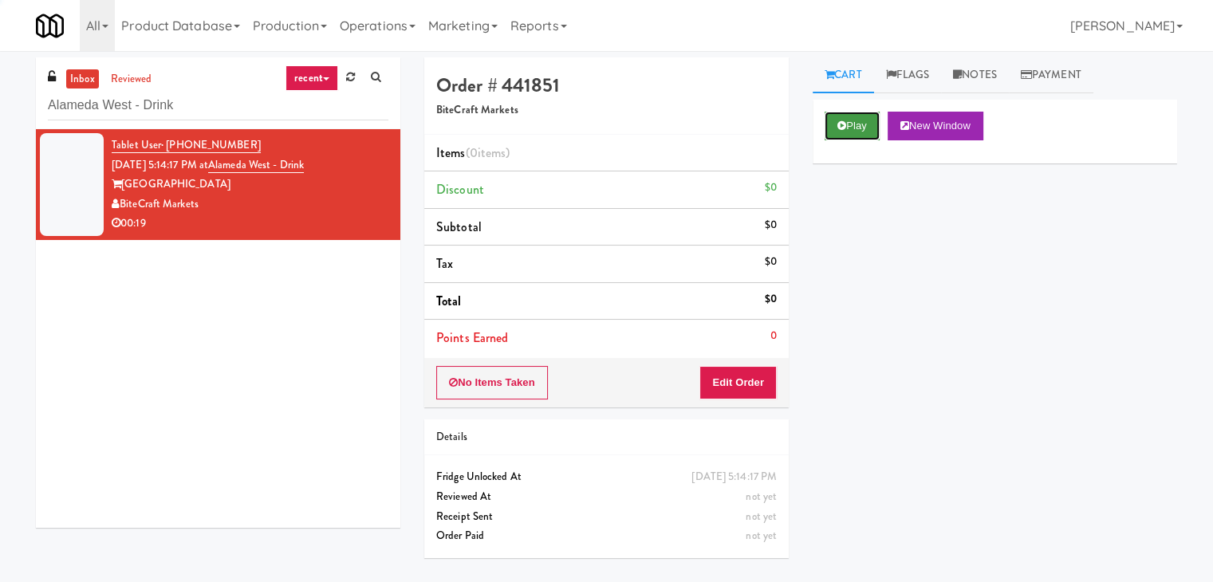
drag, startPoint x: 860, startPoint y: 127, endPoint x: 849, endPoint y: 125, distance: 10.5
click at [858, 126] on button "Play" at bounding box center [852, 126] width 55 height 29
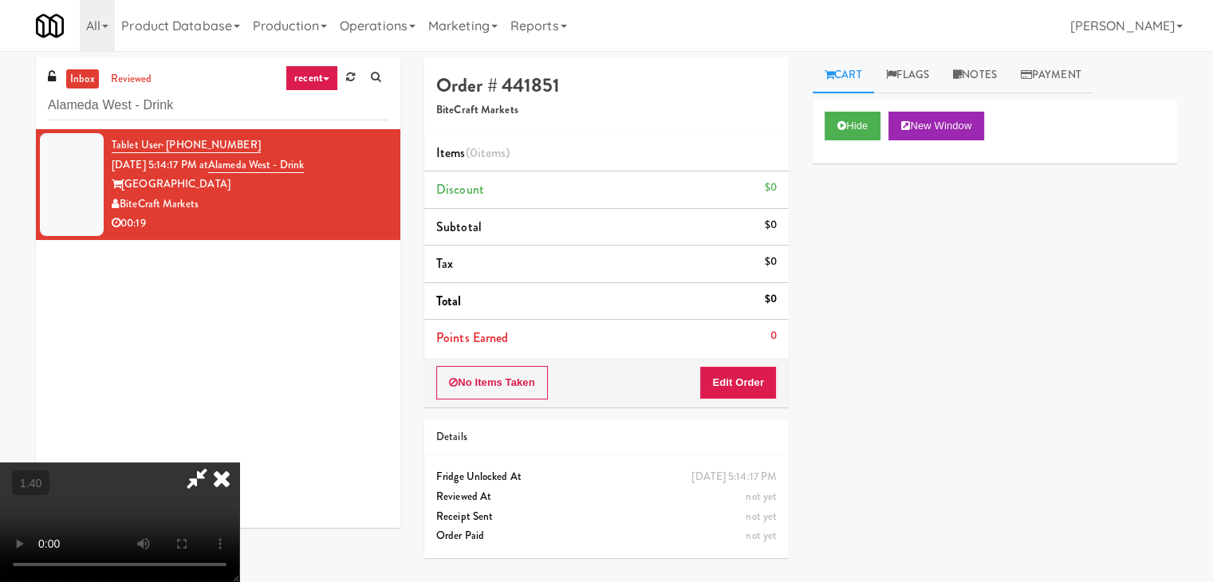
click at [239, 463] on video at bounding box center [119, 523] width 239 height 120
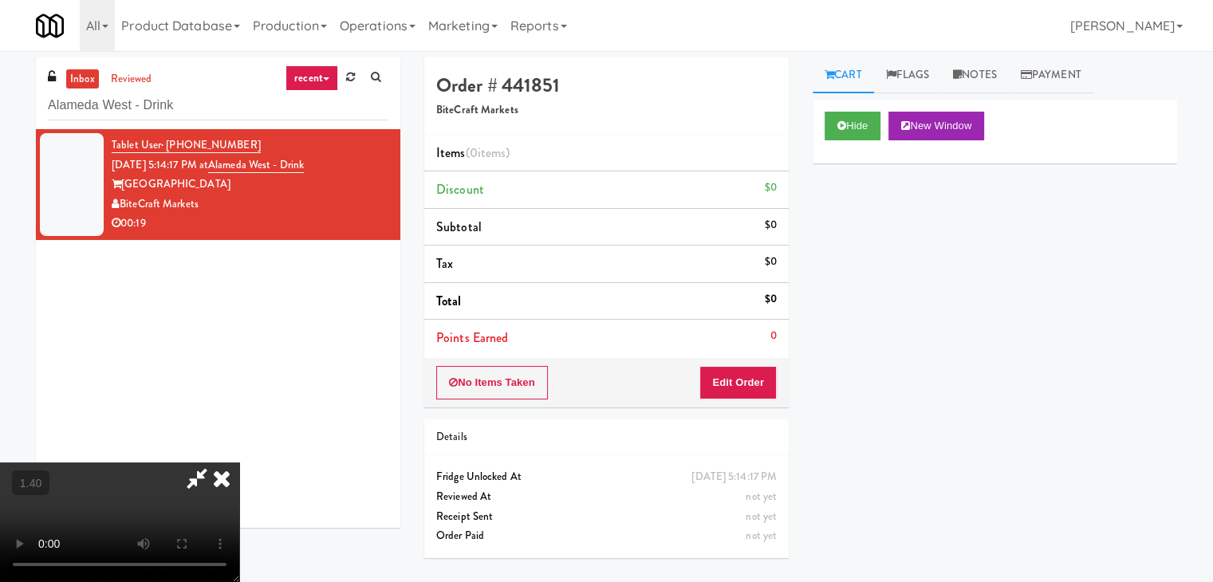
click at [239, 463] on video at bounding box center [119, 523] width 239 height 120
click at [215, 463] on icon at bounding box center [197, 479] width 37 height 32
drag, startPoint x: 715, startPoint y: 378, endPoint x: 761, endPoint y: 345, distance: 56.0
click at [714, 378] on button "Edit Order" at bounding box center [737, 382] width 77 height 33
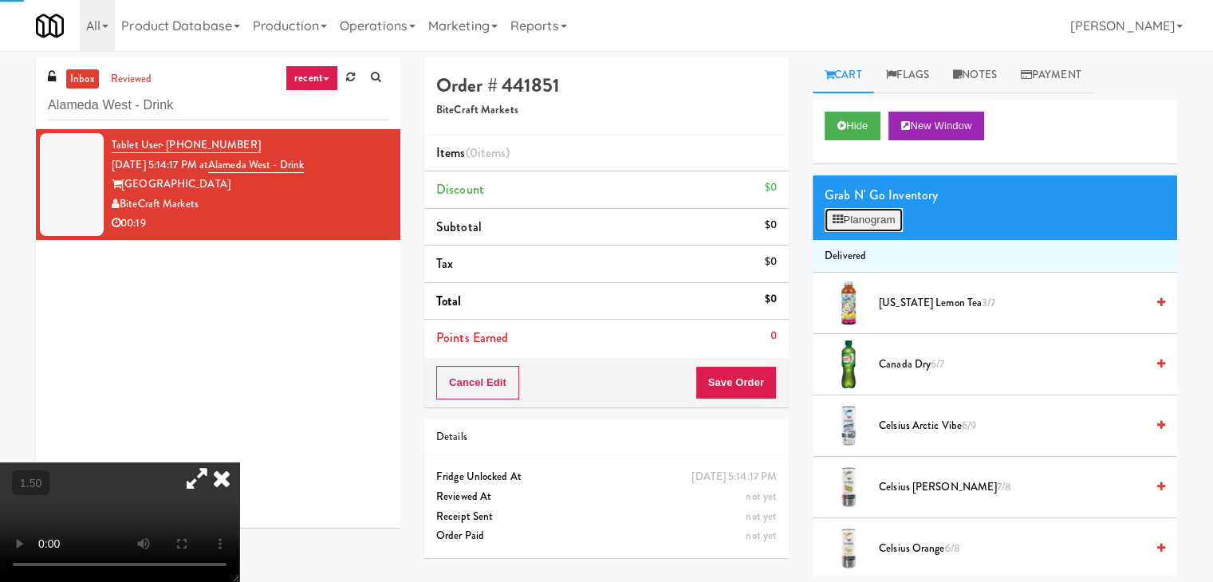
click at [852, 211] on button "Planogram" at bounding box center [864, 220] width 78 height 24
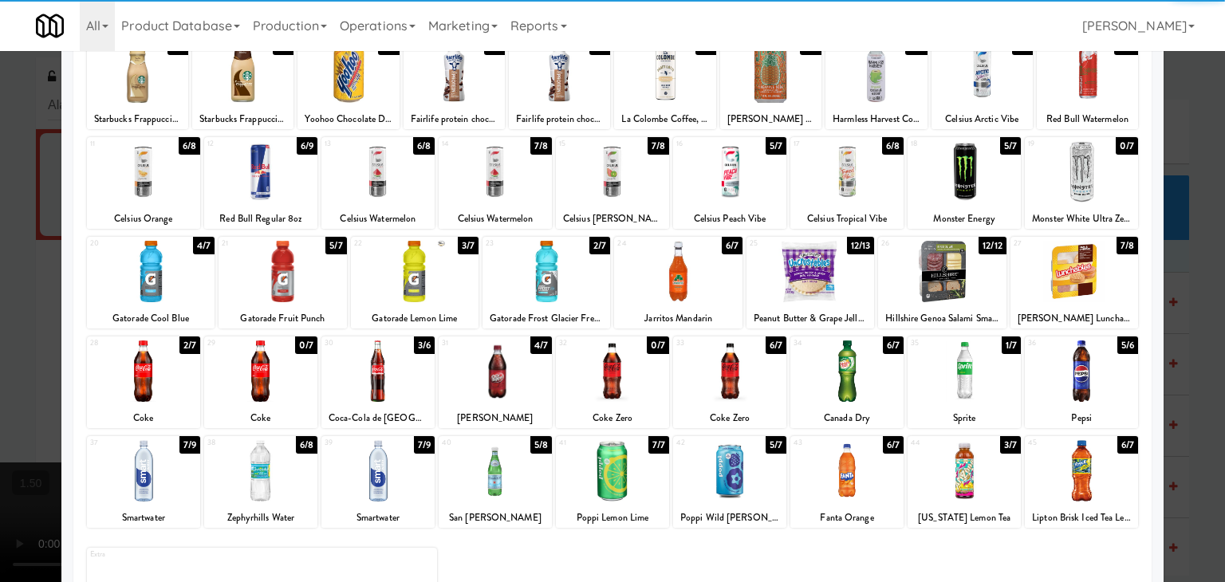
scroll to position [201, 0]
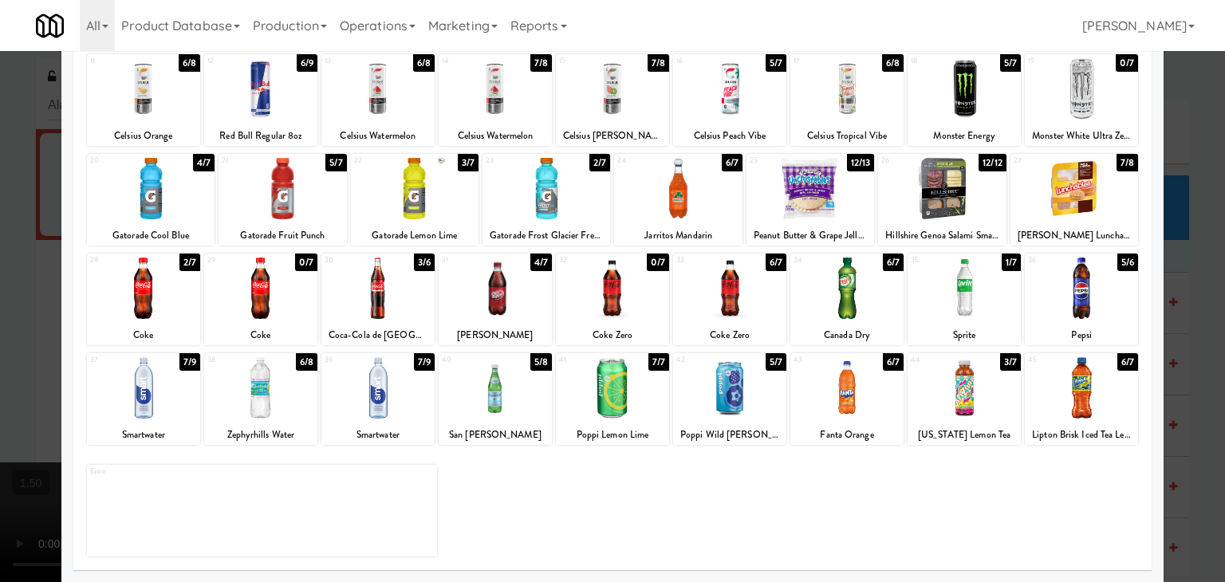
click at [137, 303] on div at bounding box center [143, 288] width 113 height 61
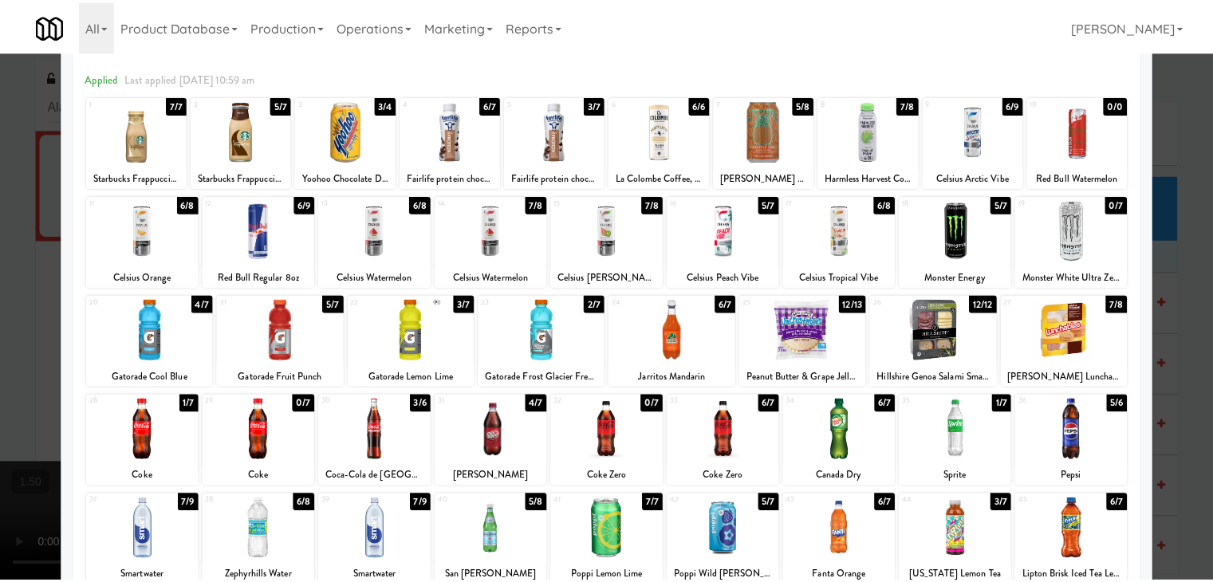
scroll to position [0, 0]
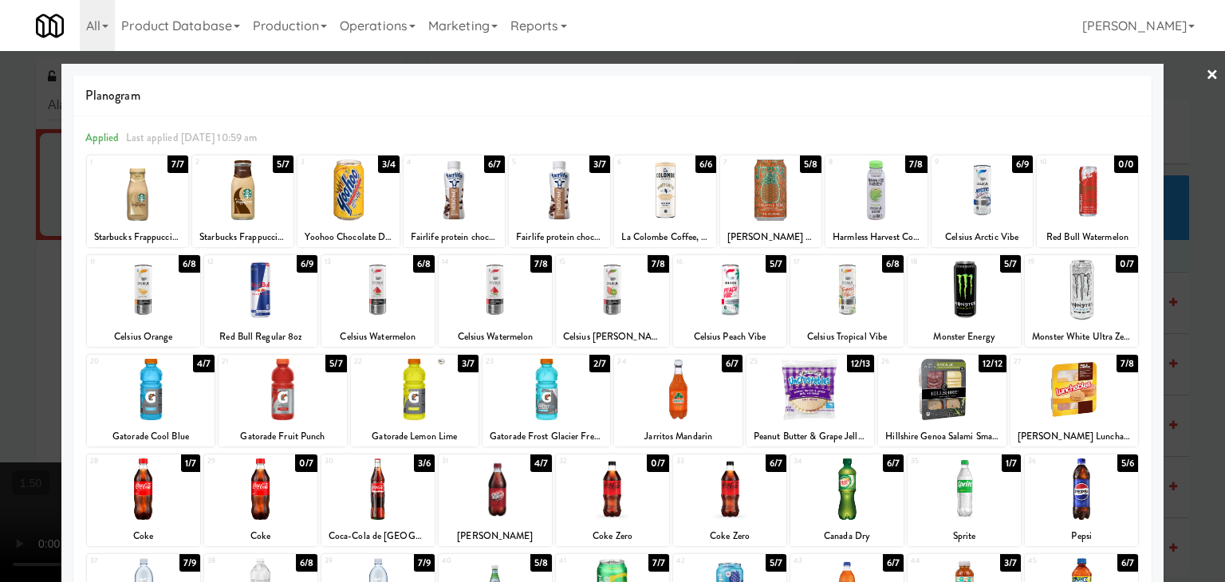
click at [151, 286] on div at bounding box center [143, 289] width 113 height 61
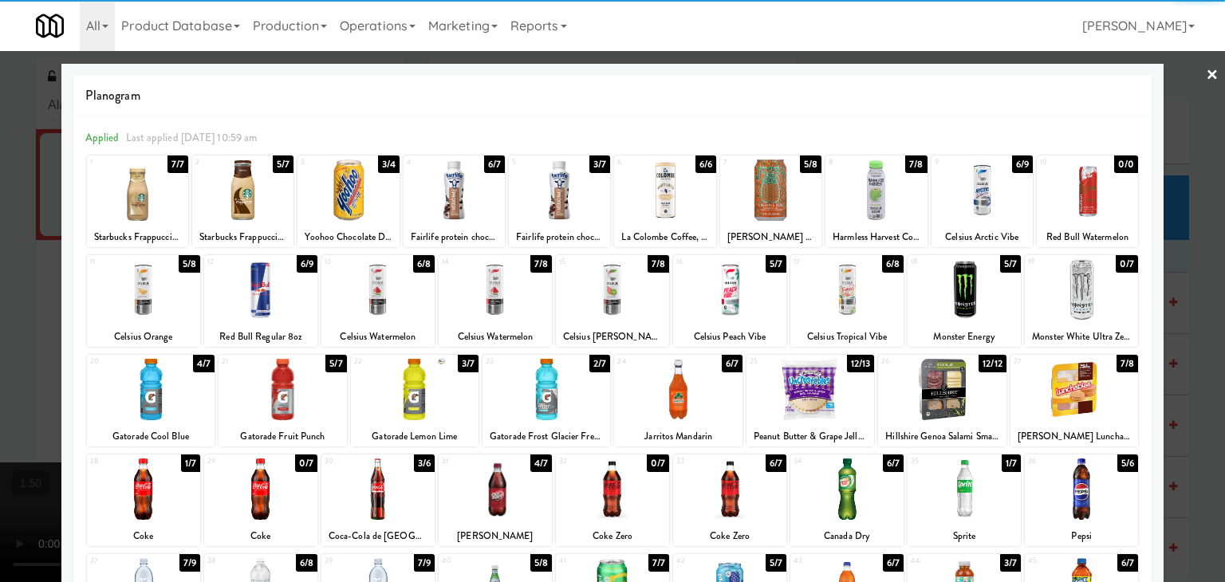
drag, startPoint x: 1203, startPoint y: 76, endPoint x: 962, endPoint y: 109, distance: 243.1
click at [1206, 76] on link "×" at bounding box center [1212, 75] width 13 height 49
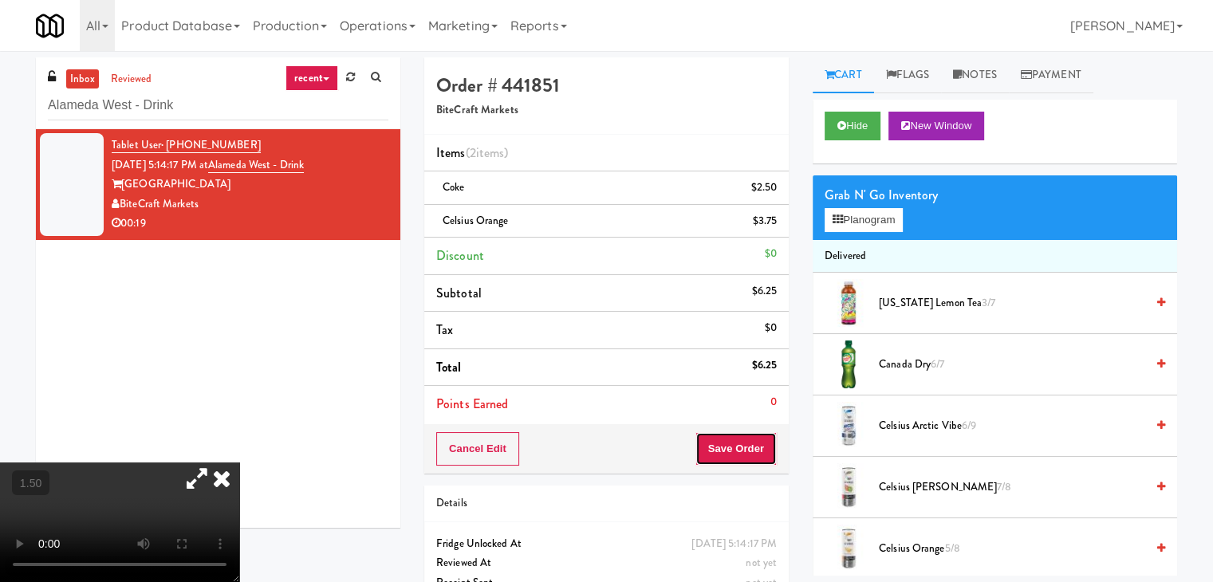
click at [714, 451] on button "Save Order" at bounding box center [735, 448] width 81 height 33
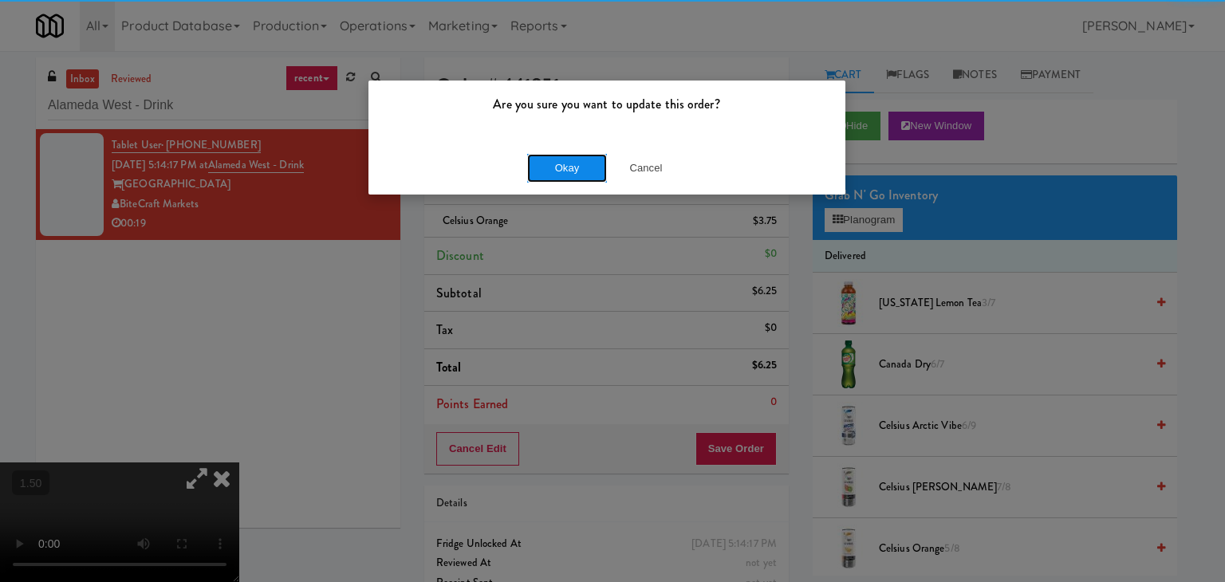
click at [570, 171] on button "Okay" at bounding box center [567, 168] width 80 height 29
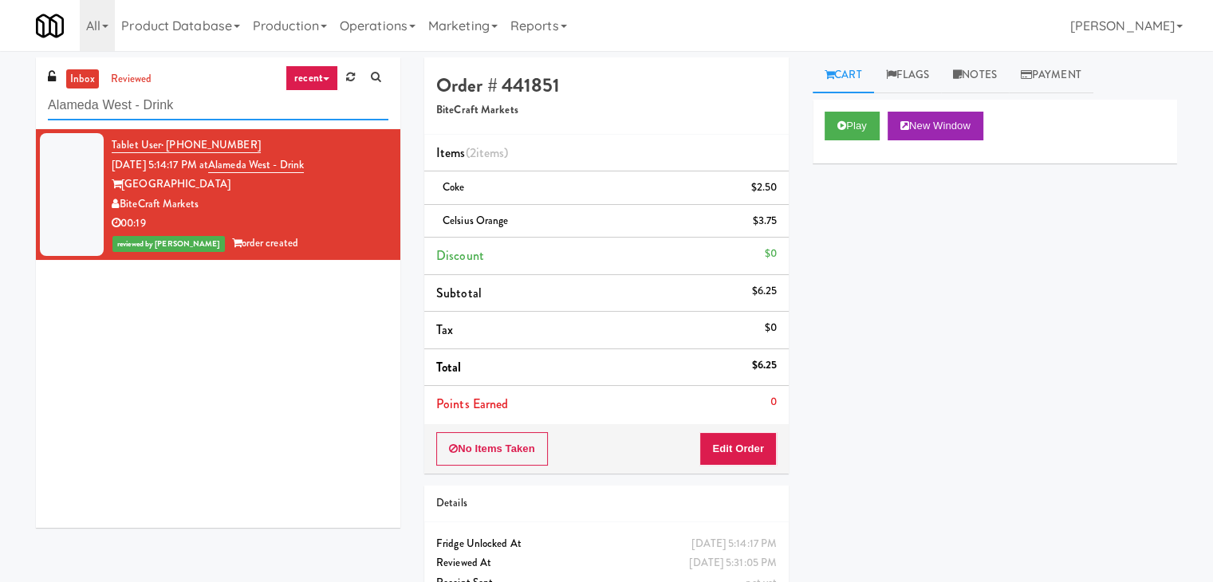
click at [239, 117] on input "Alameda West - Drink" at bounding box center [218, 106] width 340 height 30
paste input "xis Pantry - Left"
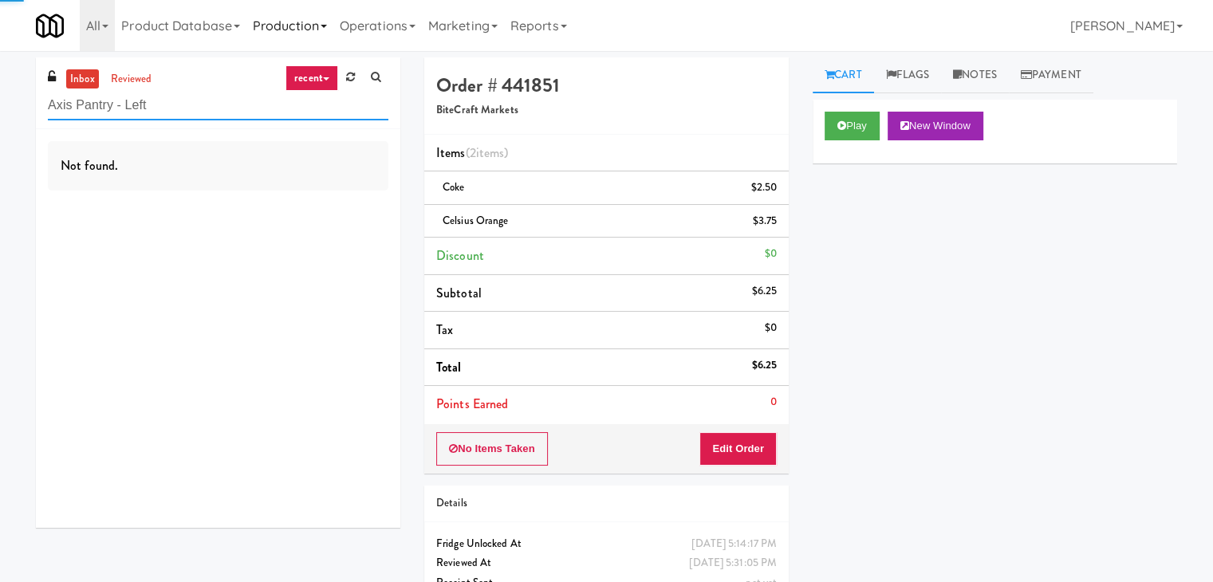
type input "Axis Pantry - Left"
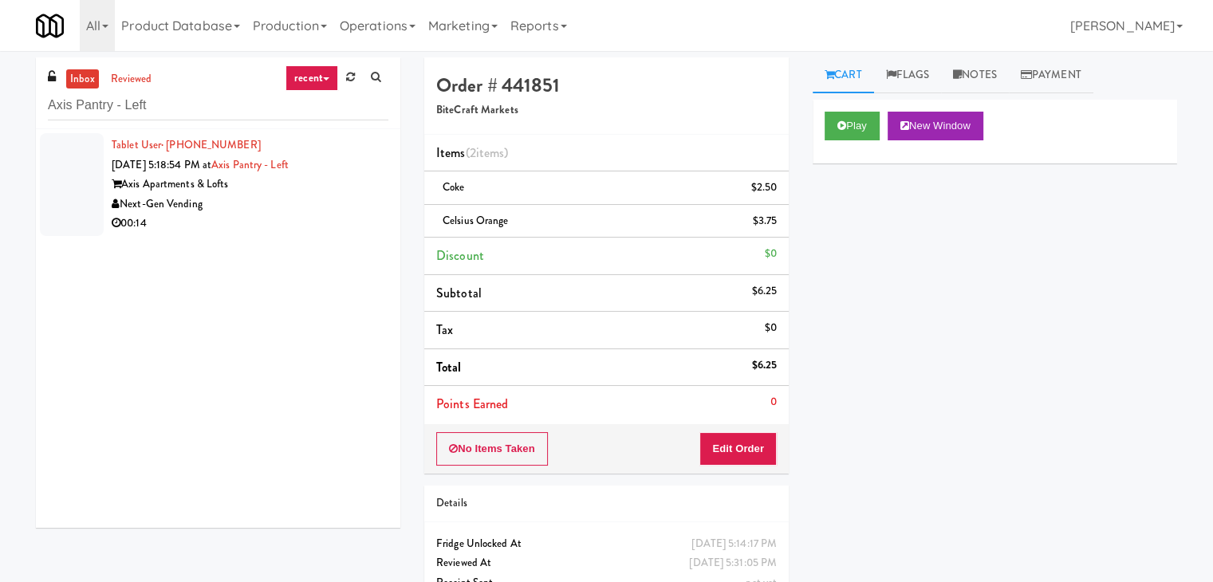
click at [360, 218] on div "00:14" at bounding box center [250, 224] width 277 height 20
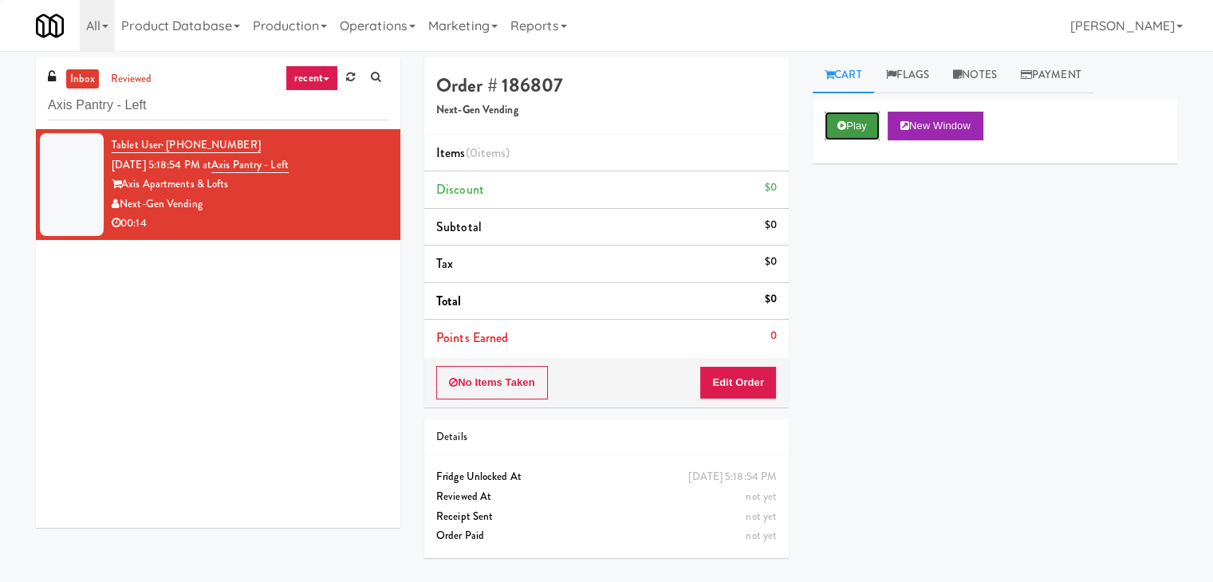
click at [834, 126] on button "Play" at bounding box center [852, 126] width 55 height 29
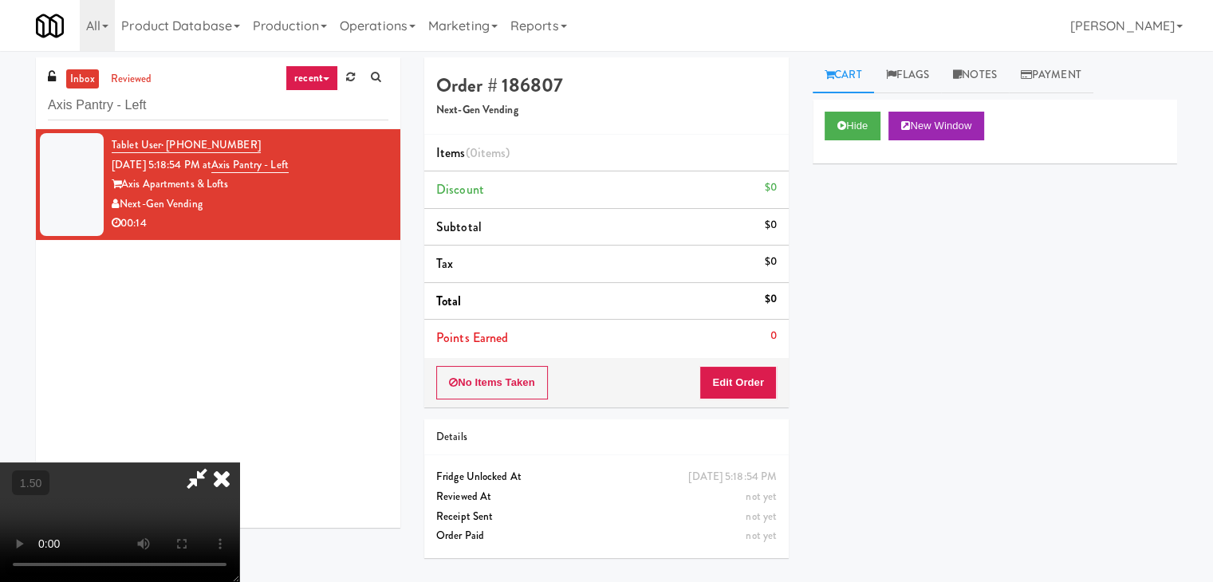
click at [239, 463] on video at bounding box center [119, 523] width 239 height 120
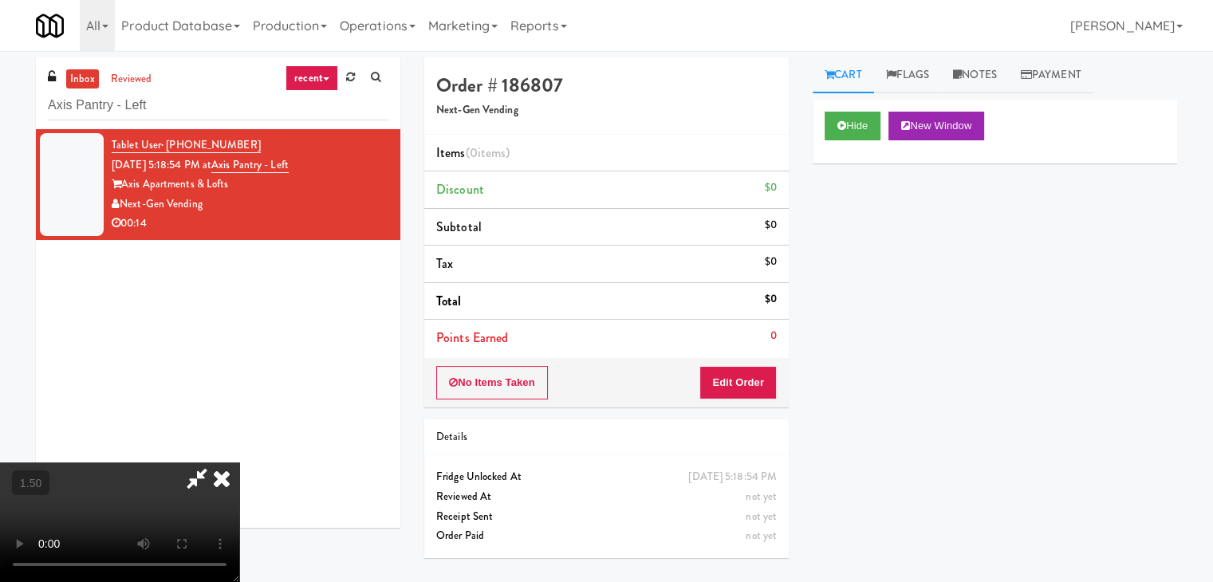
click at [239, 463] on video at bounding box center [119, 523] width 239 height 120
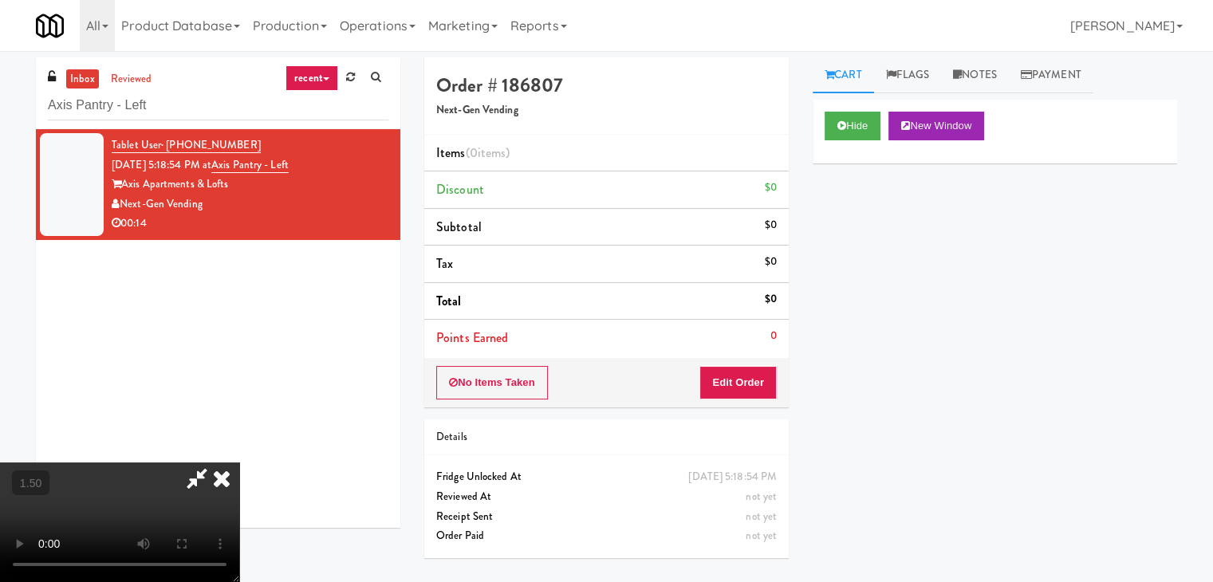
scroll to position [0, 0]
click at [239, 463] on icon at bounding box center [221, 479] width 35 height 32
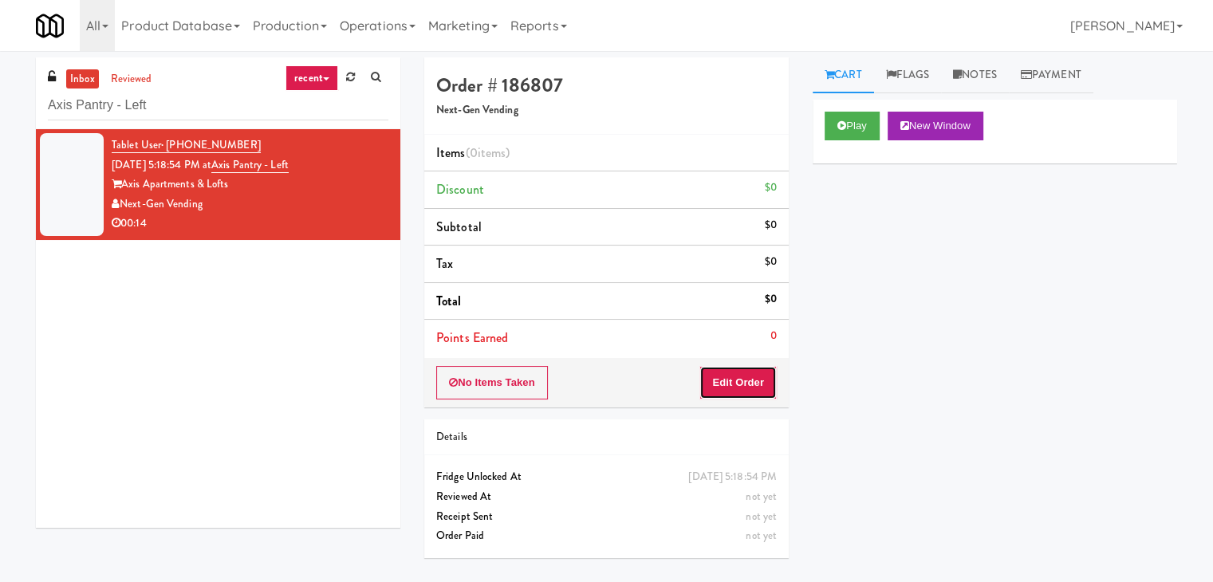
click at [746, 390] on button "Edit Order" at bounding box center [737, 382] width 77 height 33
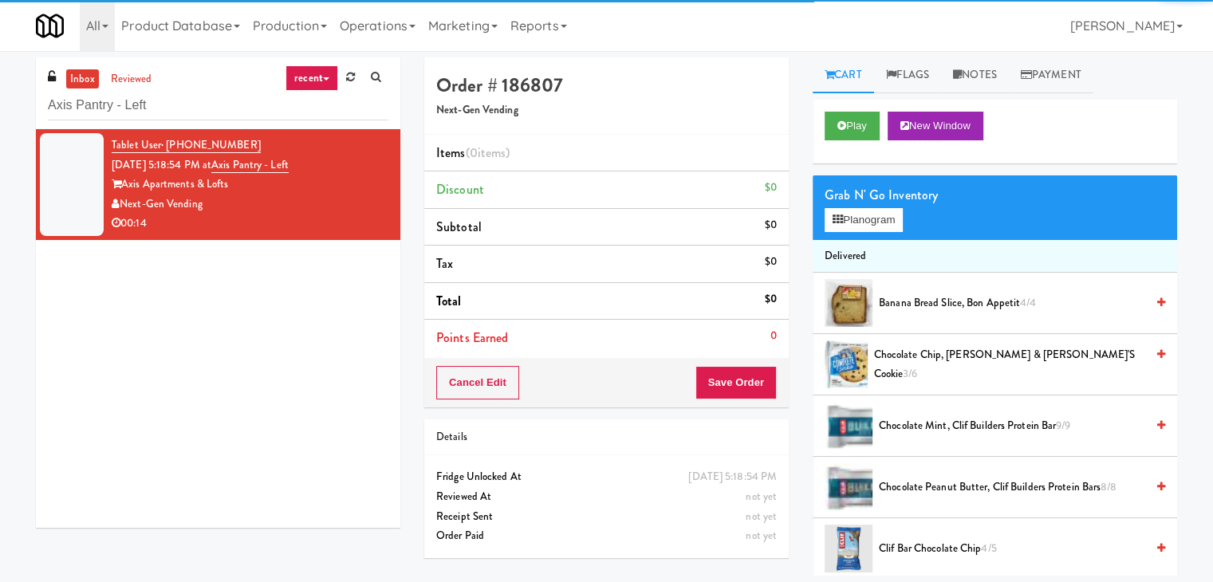
click at [851, 234] on div "Grab N' Go Inventory Planogram" at bounding box center [995, 207] width 364 height 65
click at [855, 215] on button "Planogram" at bounding box center [864, 220] width 78 height 24
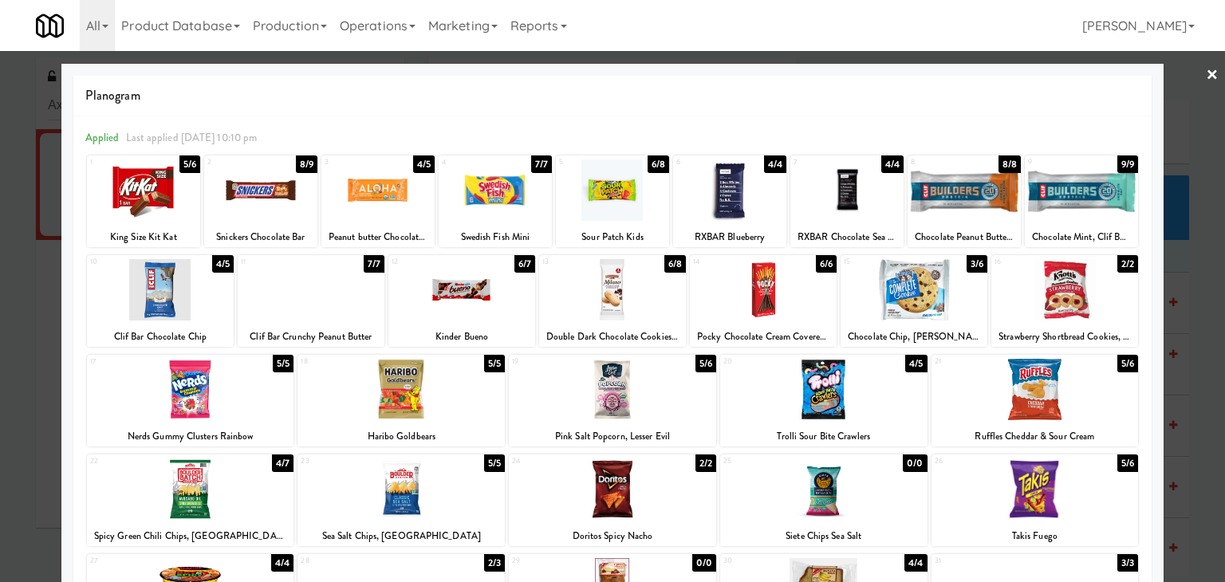
click at [234, 396] on div at bounding box center [190, 389] width 207 height 61
click at [1206, 74] on link "×" at bounding box center [1212, 75] width 13 height 49
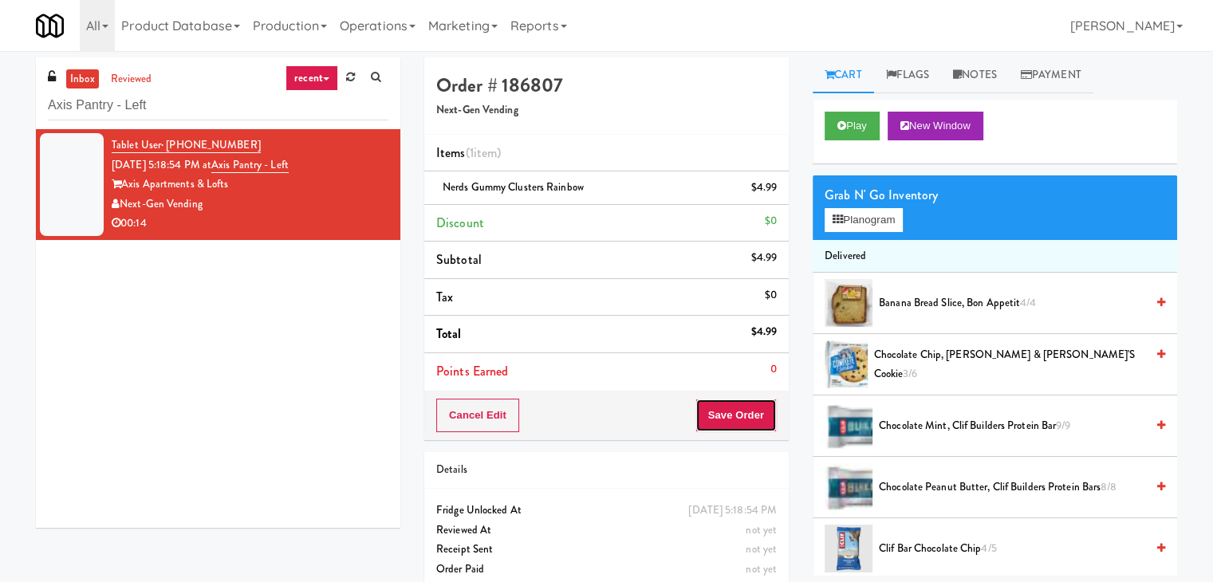
click at [734, 410] on button "Save Order" at bounding box center [735, 415] width 81 height 33
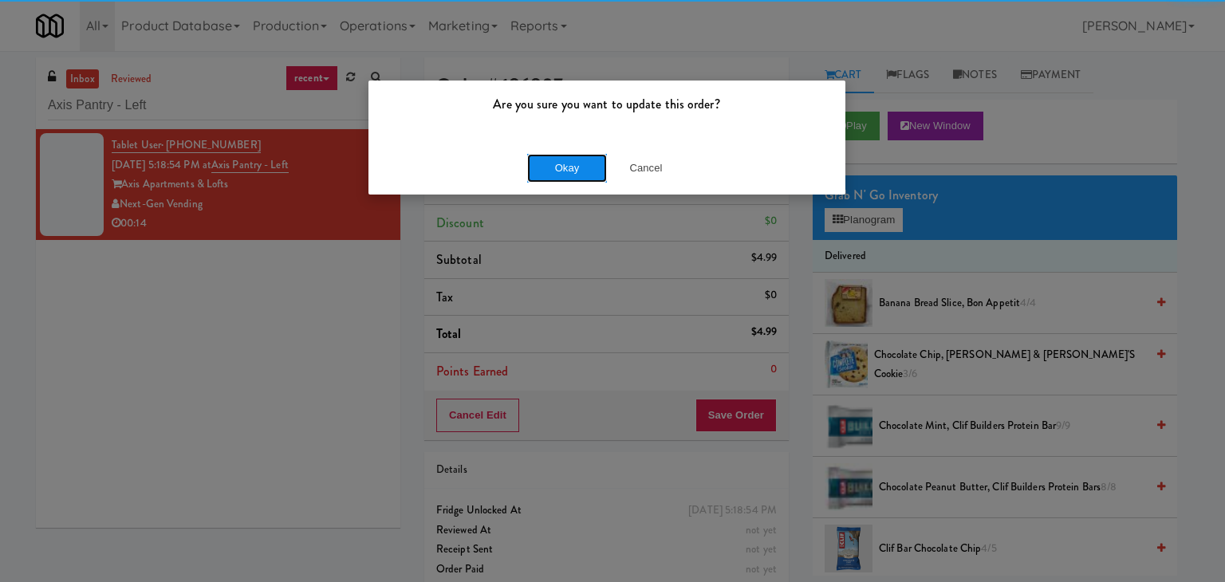
drag, startPoint x: 566, startPoint y: 177, endPoint x: 555, endPoint y: 166, distance: 15.8
click at [566, 176] on button "Okay" at bounding box center [567, 168] width 80 height 29
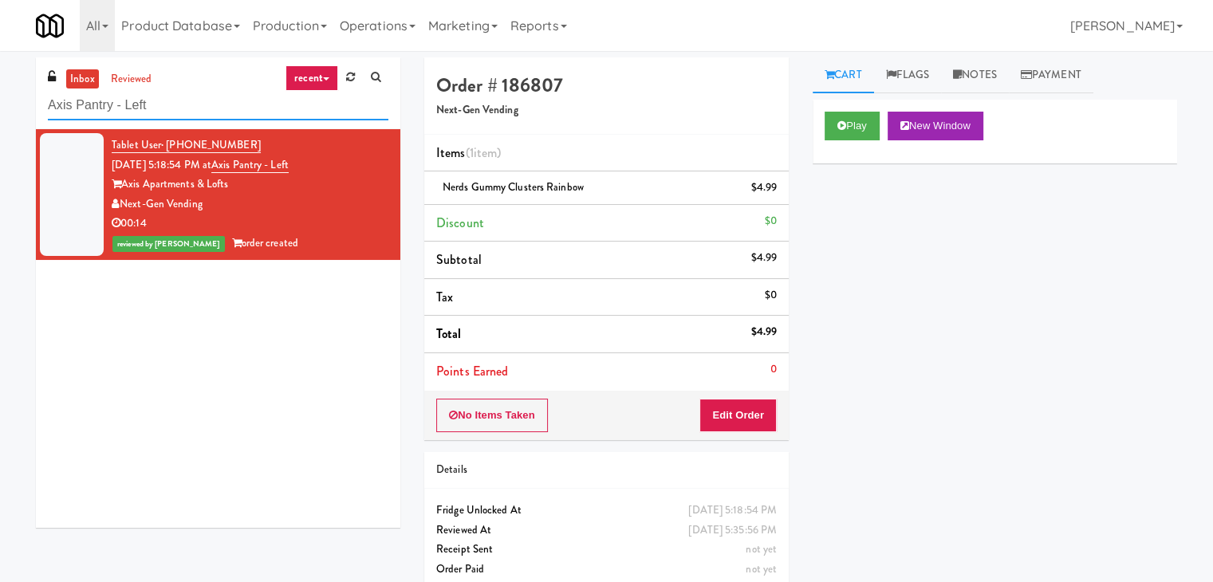
click at [256, 94] on input "Axis Pantry - Left" at bounding box center [218, 106] width 340 height 30
paste input "CBS NEWS - Cooler"
type input "CBS NEWS - Cooler"
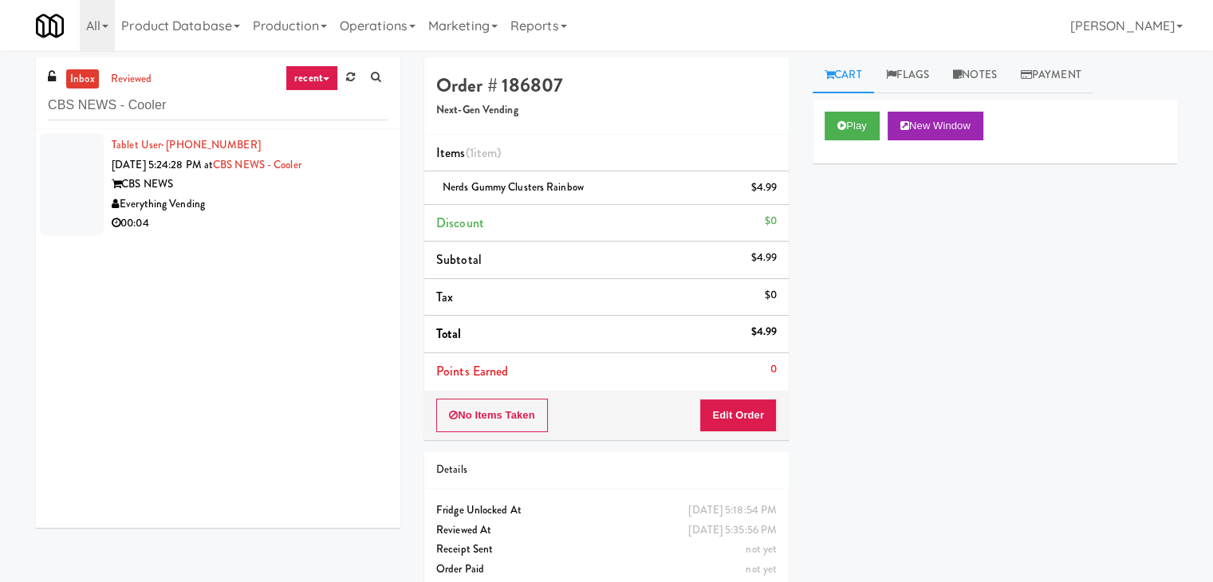
click at [332, 197] on div "Everything Vending" at bounding box center [250, 205] width 277 height 20
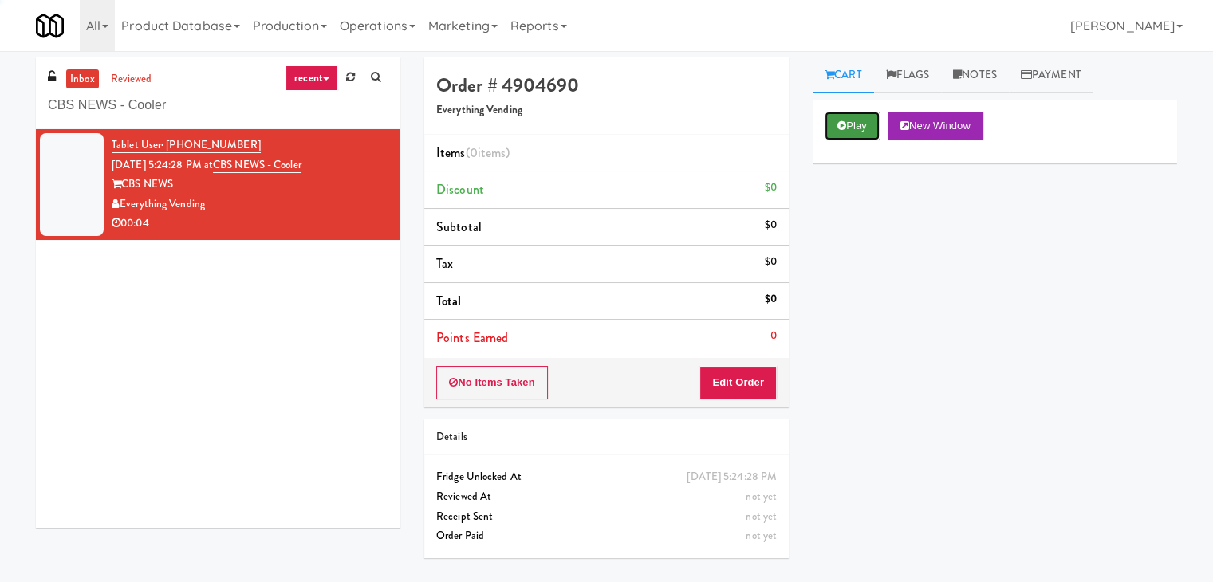
click at [852, 125] on button "Play" at bounding box center [852, 126] width 55 height 29
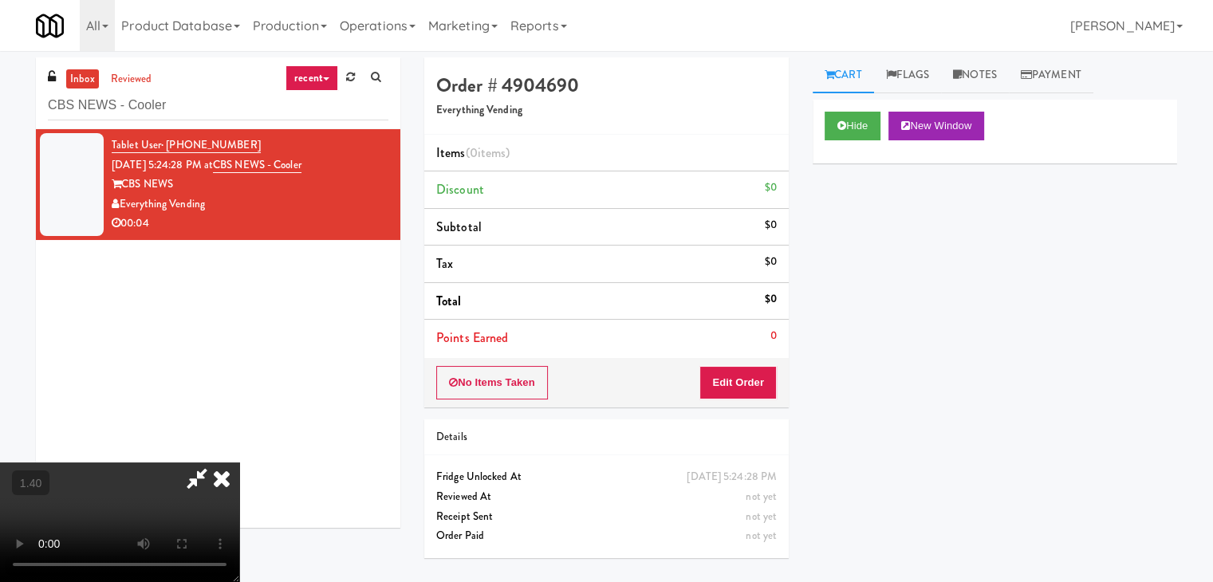
click at [239, 463] on video at bounding box center [119, 523] width 239 height 120
click at [239, 463] on icon at bounding box center [221, 479] width 35 height 32
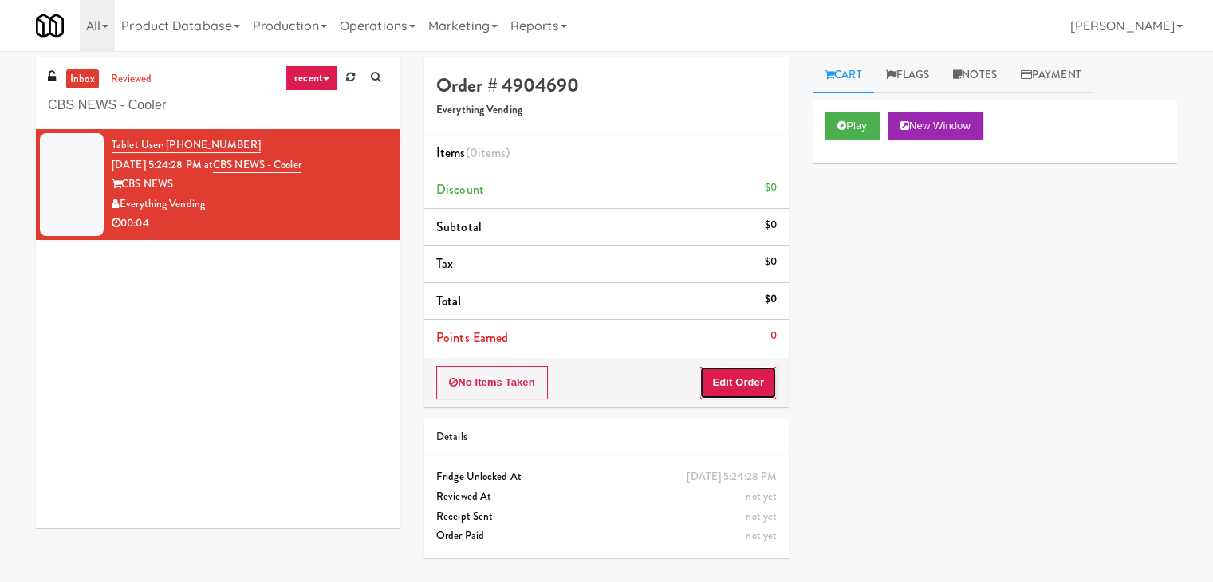
click at [755, 374] on button "Edit Order" at bounding box center [737, 382] width 77 height 33
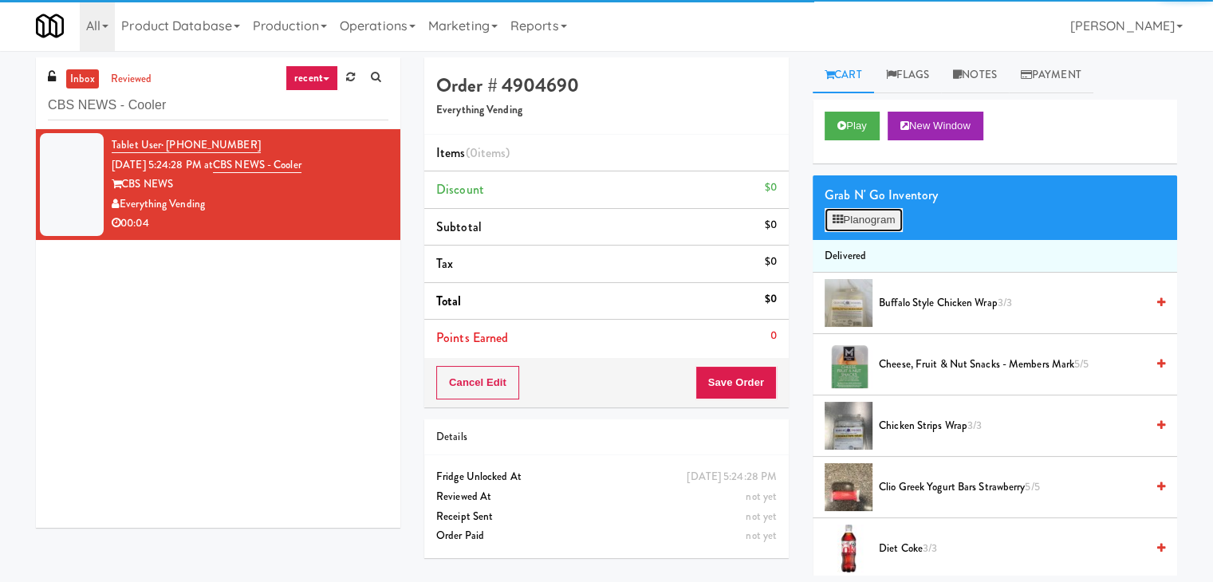
click at [873, 208] on button "Planogram" at bounding box center [864, 220] width 78 height 24
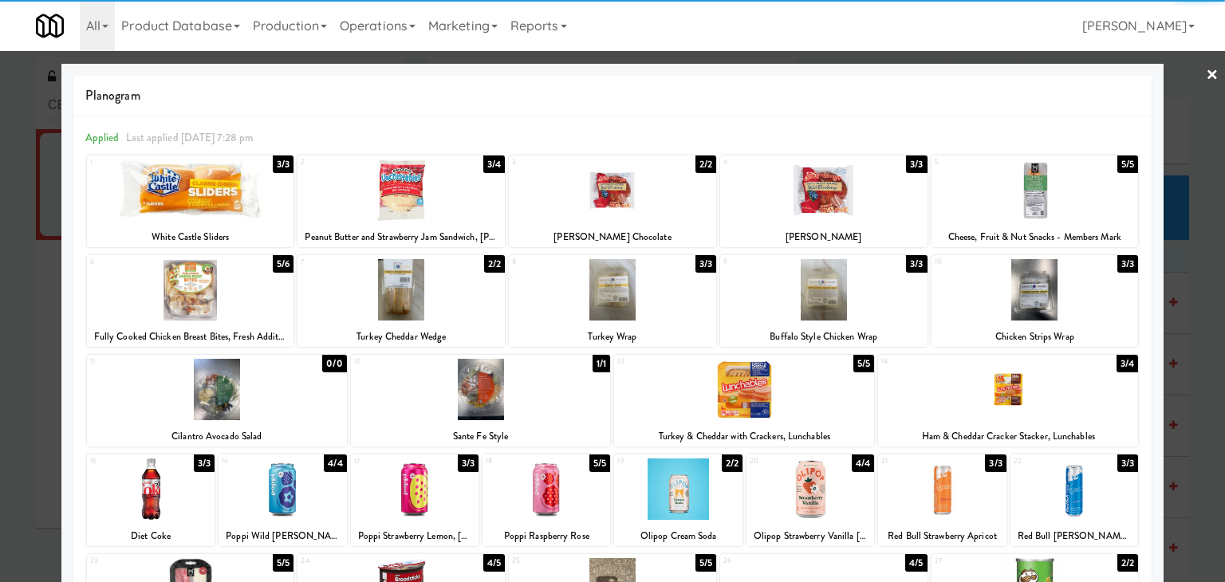
drag, startPoint x: 1033, startPoint y: 187, endPoint x: 1053, endPoint y: 183, distance: 19.5
click at [1033, 187] on div at bounding box center [1034, 189] width 207 height 61
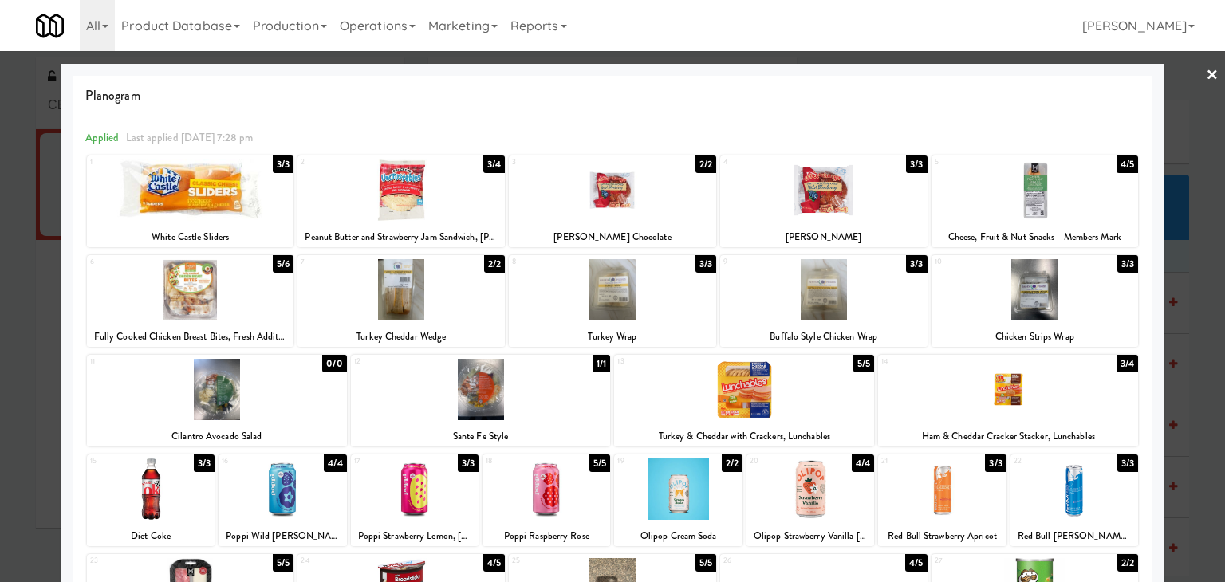
click at [1192, 73] on div at bounding box center [612, 291] width 1225 height 582
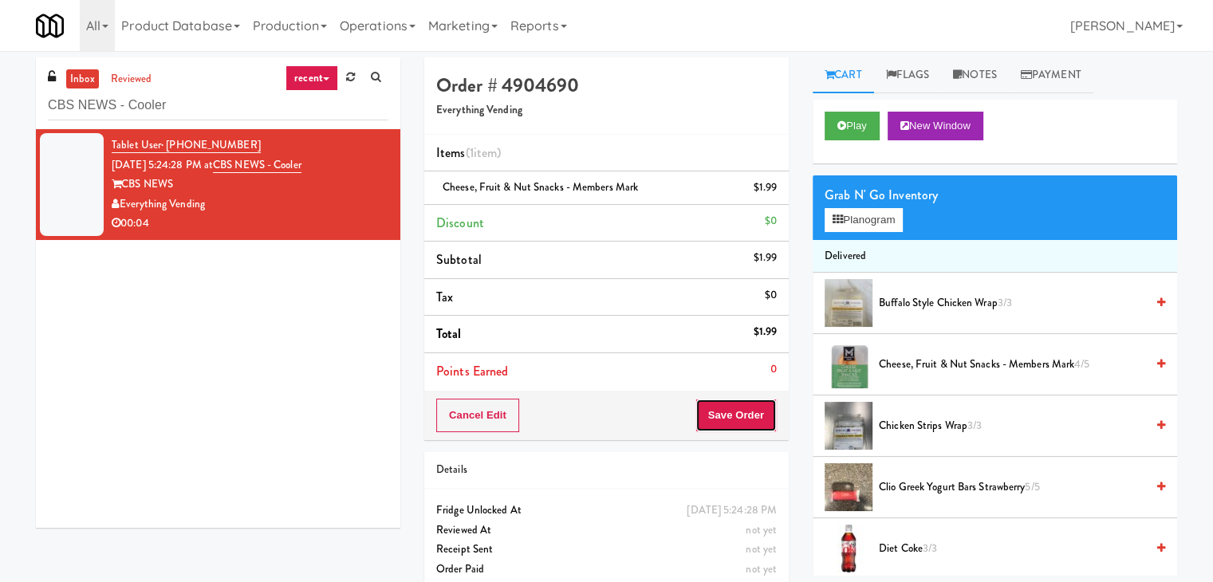
click at [743, 416] on button "Save Order" at bounding box center [735, 415] width 81 height 33
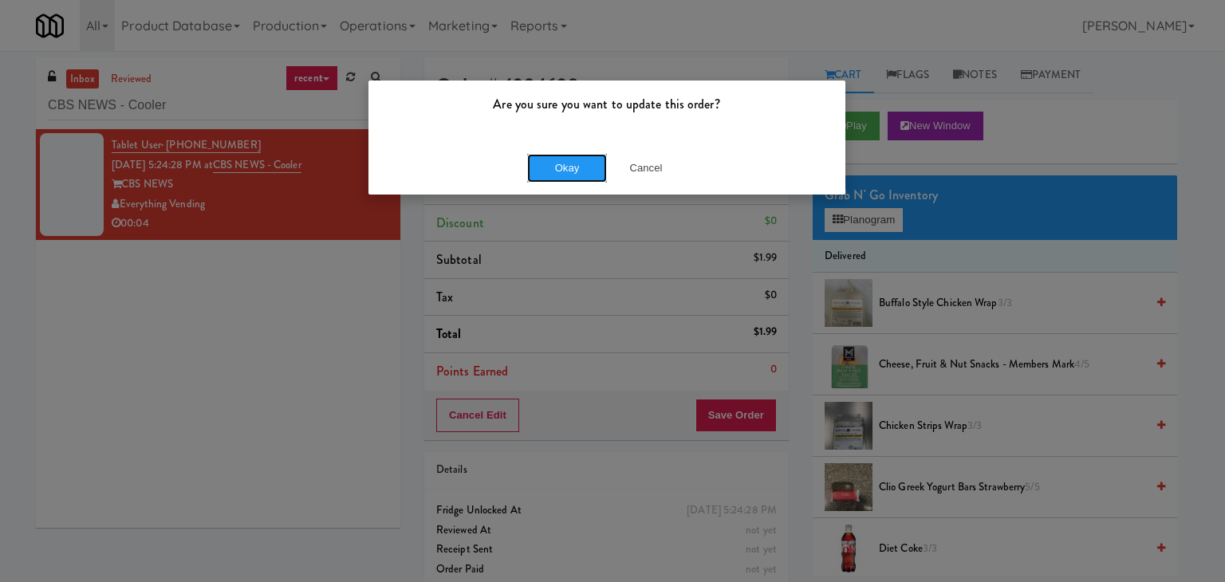
click at [574, 163] on button "Okay" at bounding box center [567, 168] width 80 height 29
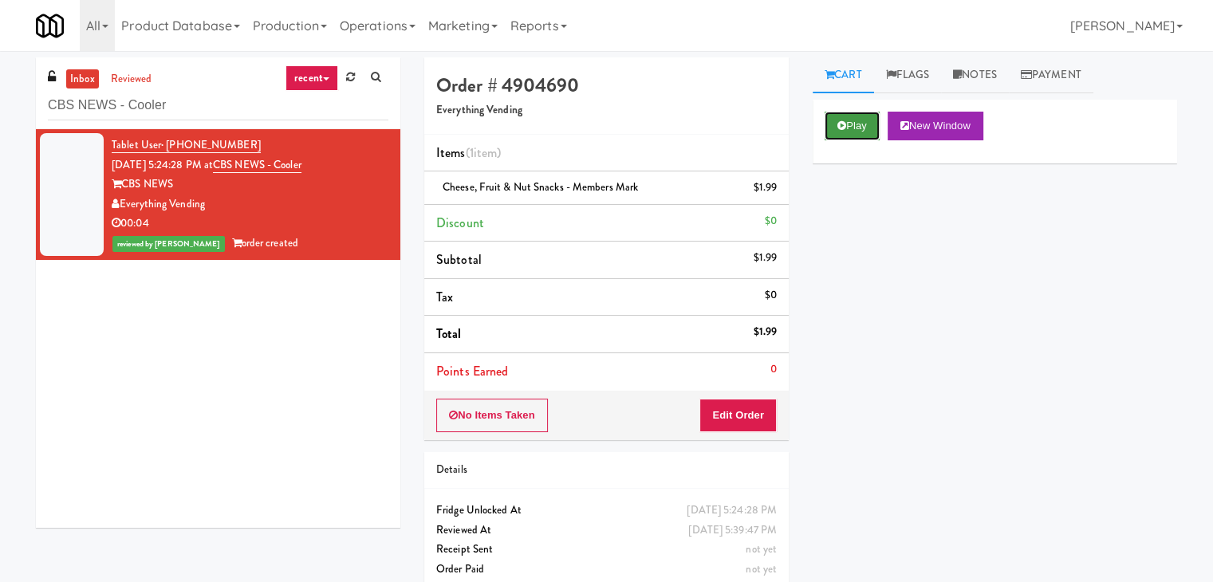
click at [864, 125] on button "Play" at bounding box center [852, 126] width 55 height 29
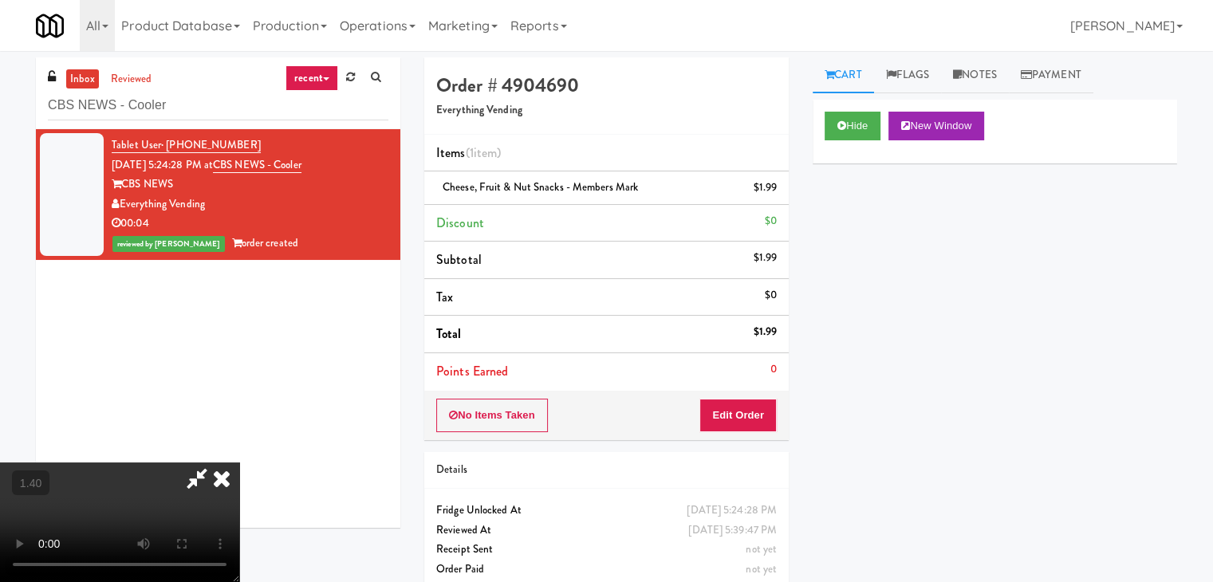
click at [239, 463] on icon at bounding box center [221, 479] width 35 height 32
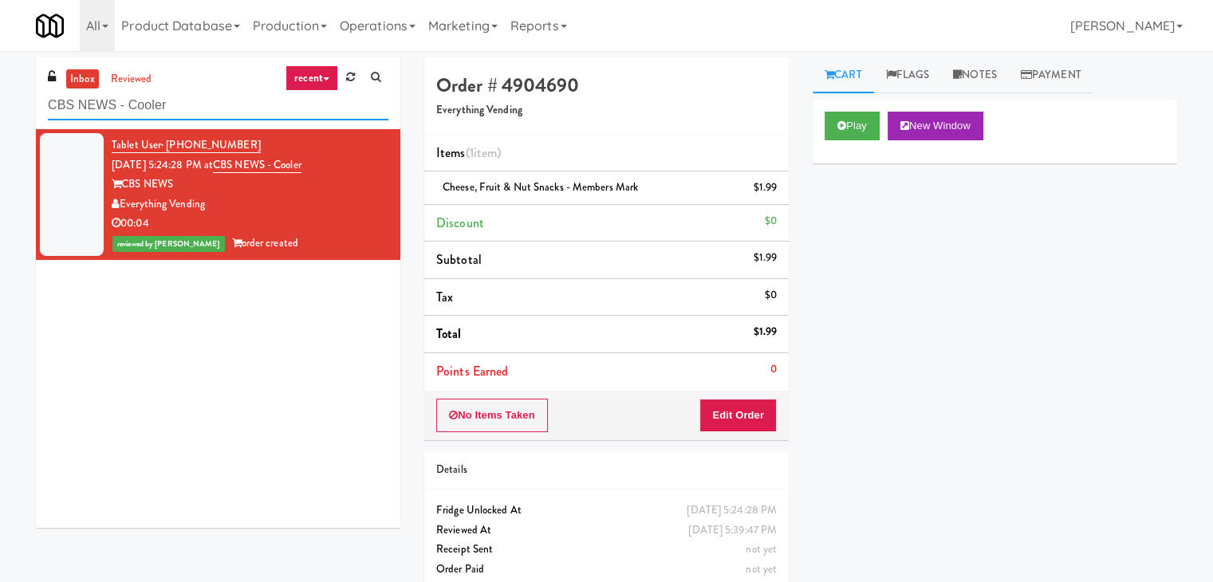
click at [214, 102] on input "CBS NEWS - Cooler" at bounding box center [218, 106] width 340 height 30
paste input "IKEA TODO Store"
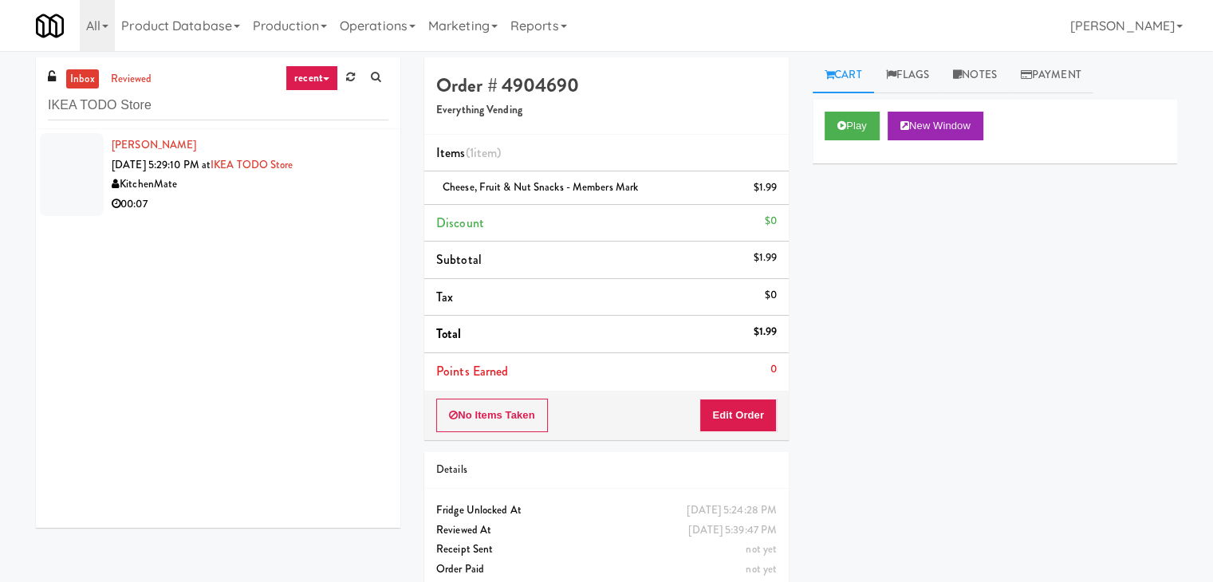
click at [338, 190] on div "KitchenMate" at bounding box center [250, 185] width 277 height 20
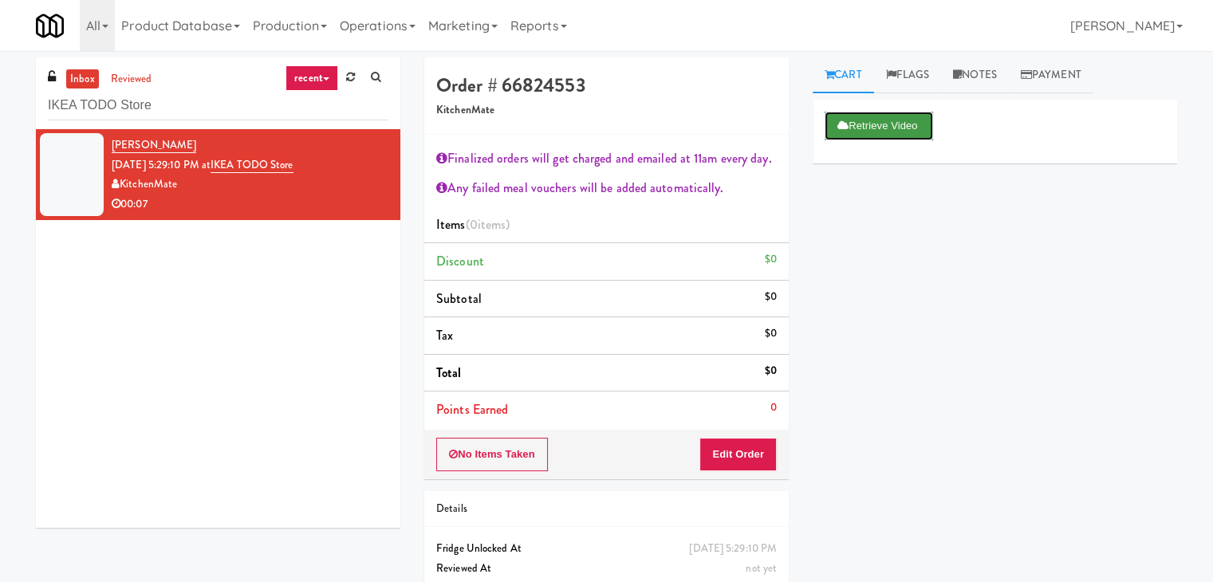
click at [848, 128] on button "Retrieve Video" at bounding box center [879, 126] width 108 height 29
click at [742, 456] on button "Edit Order" at bounding box center [737, 454] width 77 height 33
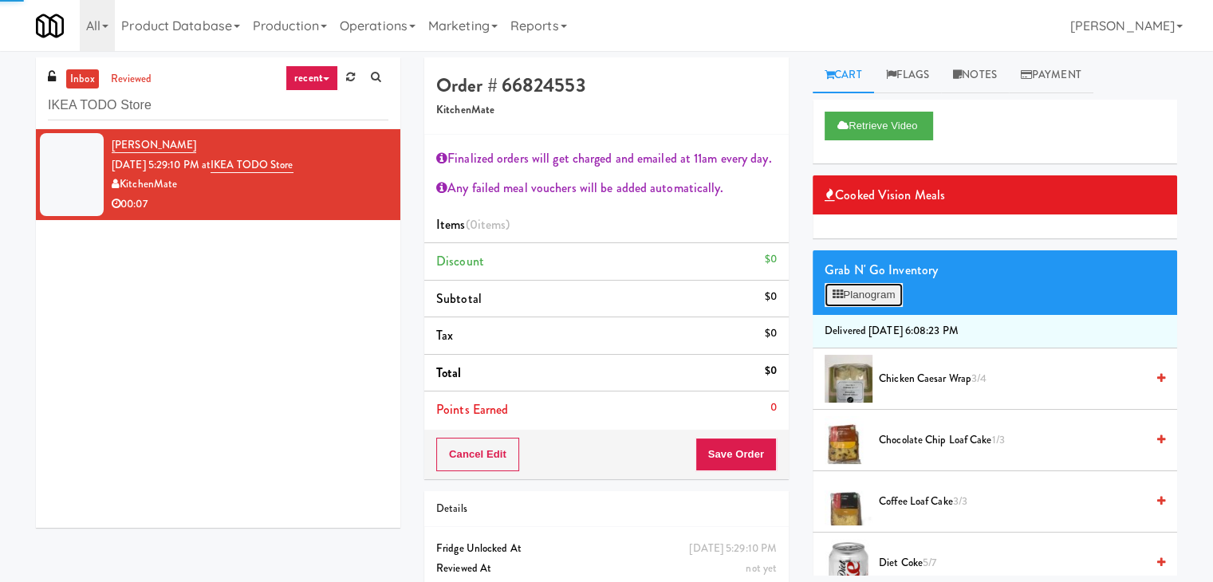
click at [875, 303] on button "Planogram" at bounding box center [864, 295] width 78 height 24
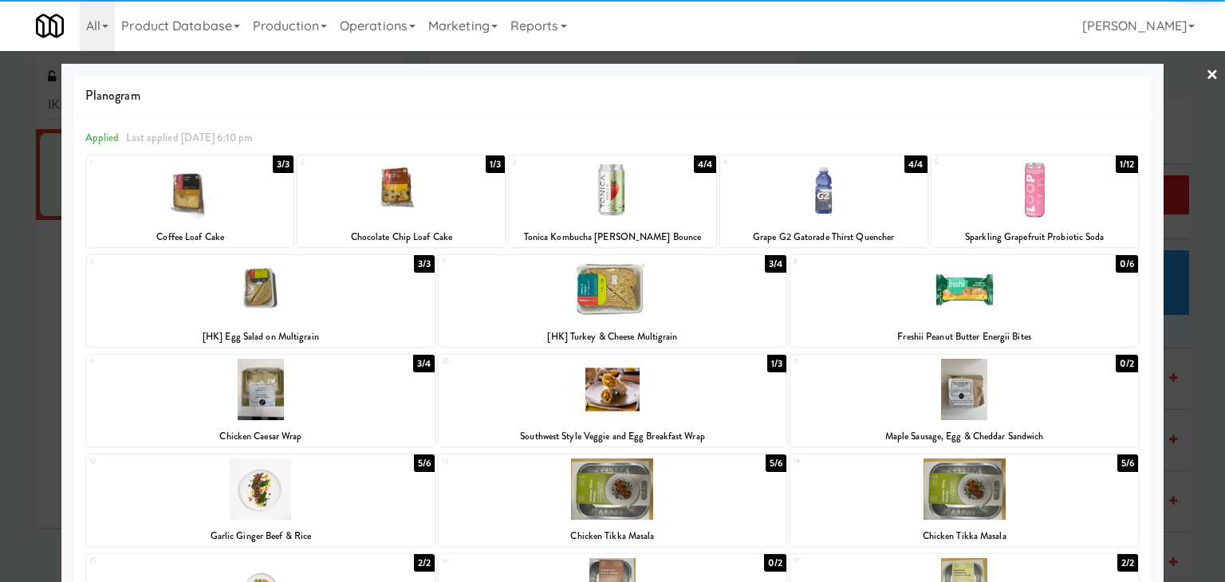
click at [427, 179] on div at bounding box center [400, 189] width 207 height 61
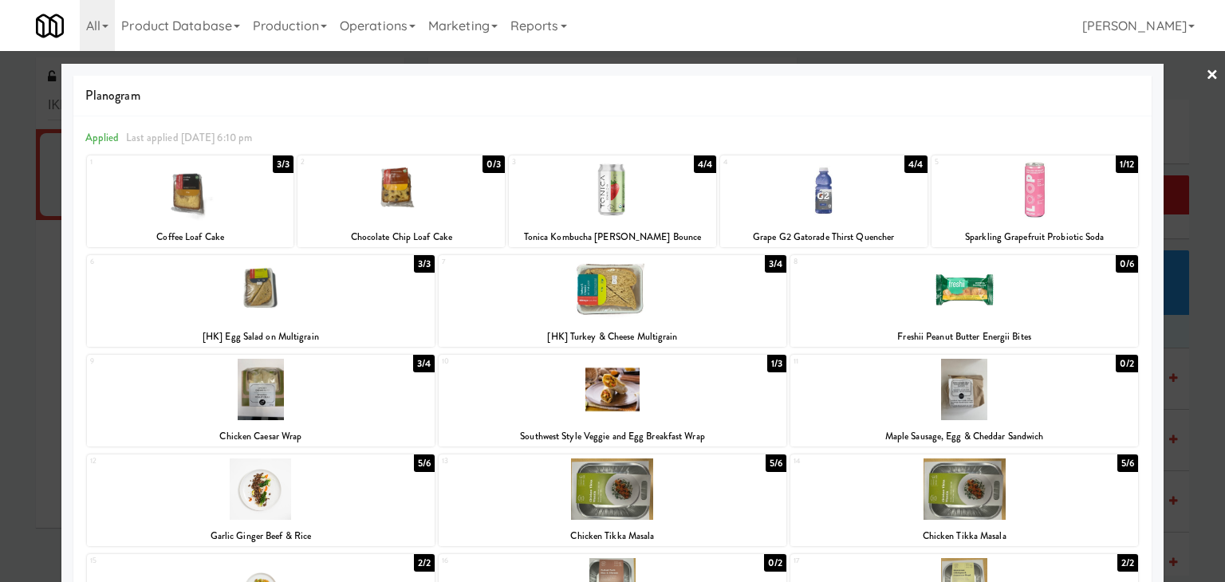
click at [1206, 77] on link "×" at bounding box center [1212, 75] width 13 height 49
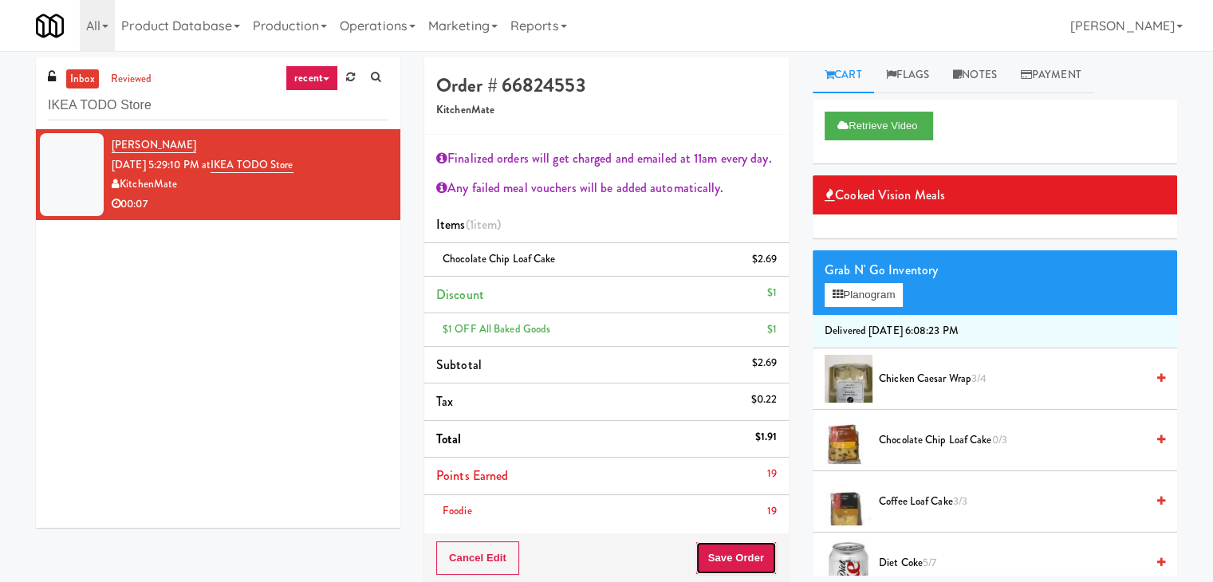
click at [711, 549] on button "Save Order" at bounding box center [735, 557] width 81 height 33
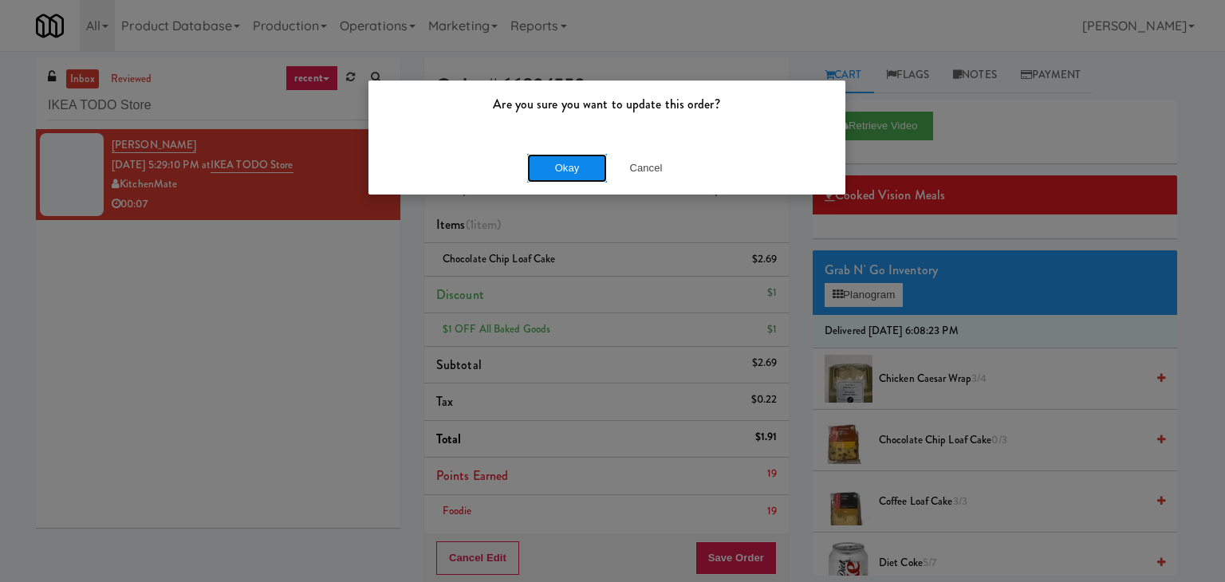
click at [561, 170] on button "Okay" at bounding box center [567, 168] width 80 height 29
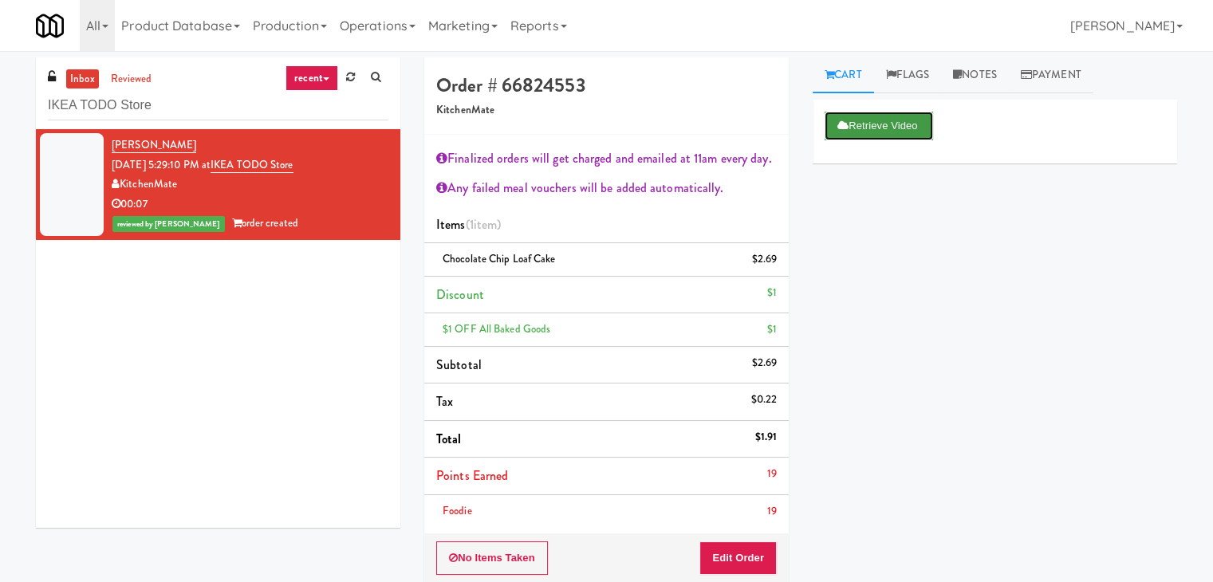
click at [882, 132] on button "Retrieve Video" at bounding box center [879, 126] width 108 height 29
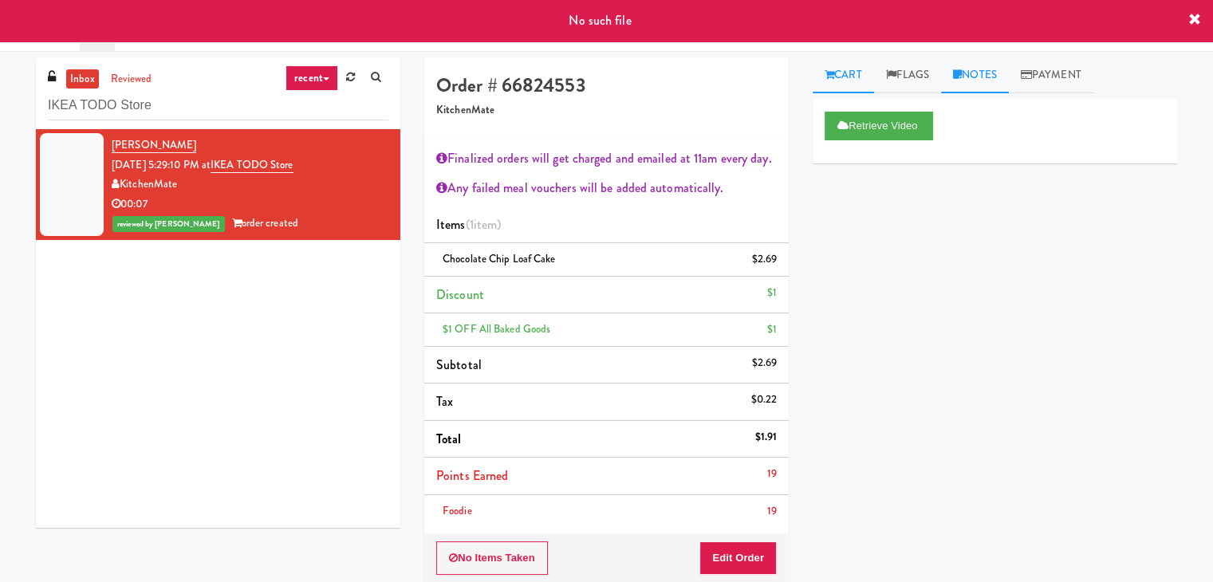
click at [967, 76] on link "Notes" at bounding box center [975, 75] width 68 height 36
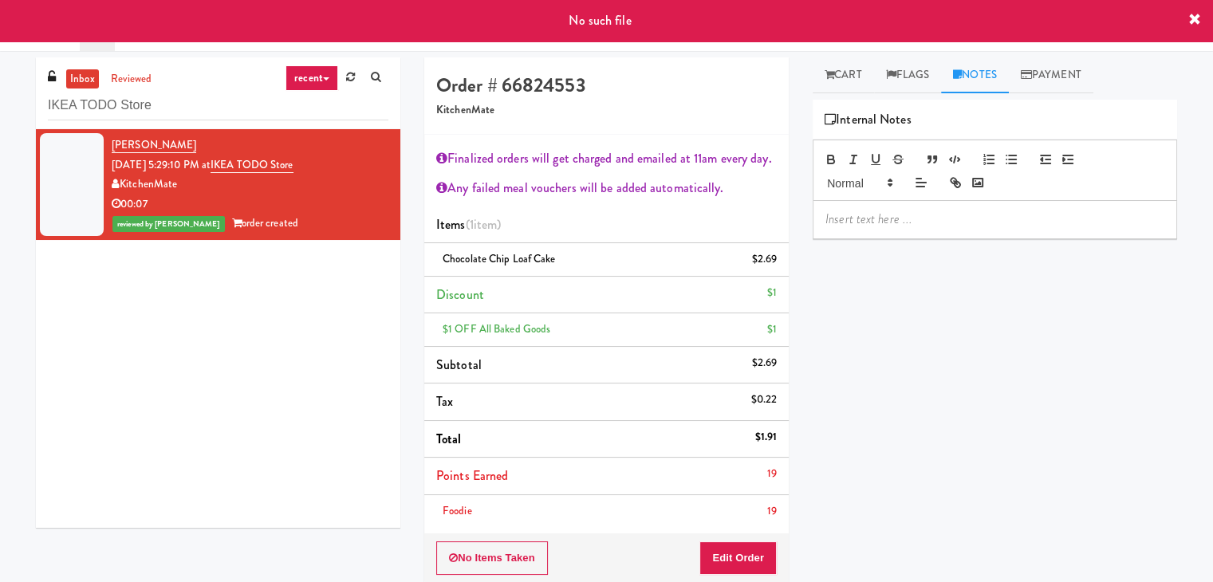
click at [927, 214] on p at bounding box center [994, 220] width 339 height 18
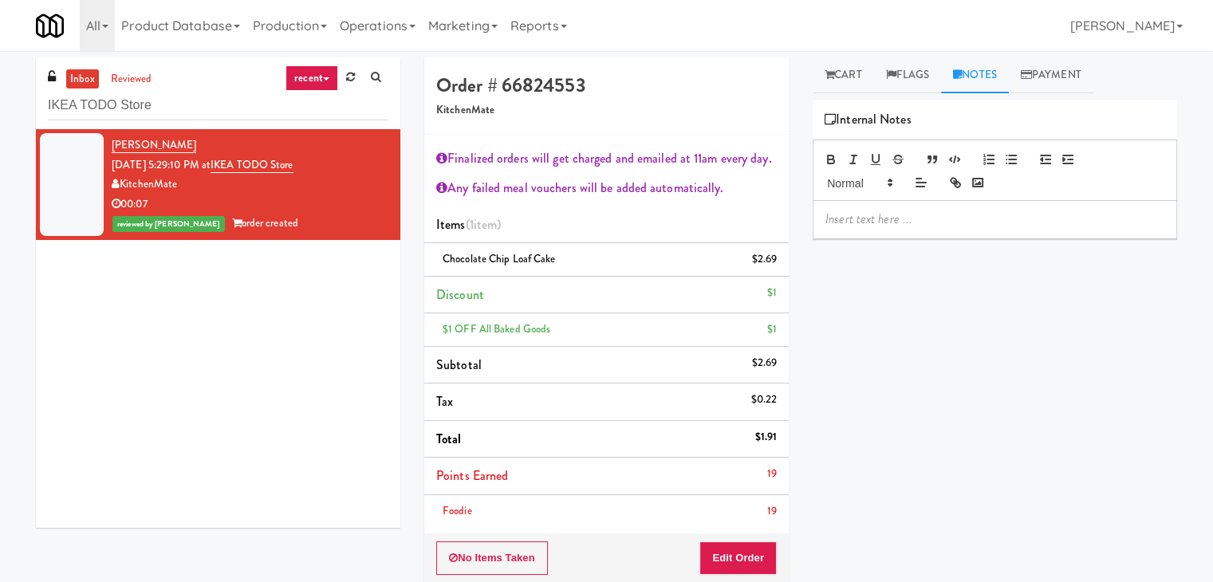
click at [1037, 218] on p at bounding box center [994, 220] width 339 height 18
click at [241, 107] on input "IKEA TODO Store" at bounding box center [218, 106] width 340 height 30
paste input "AeroCentre - Lobby"
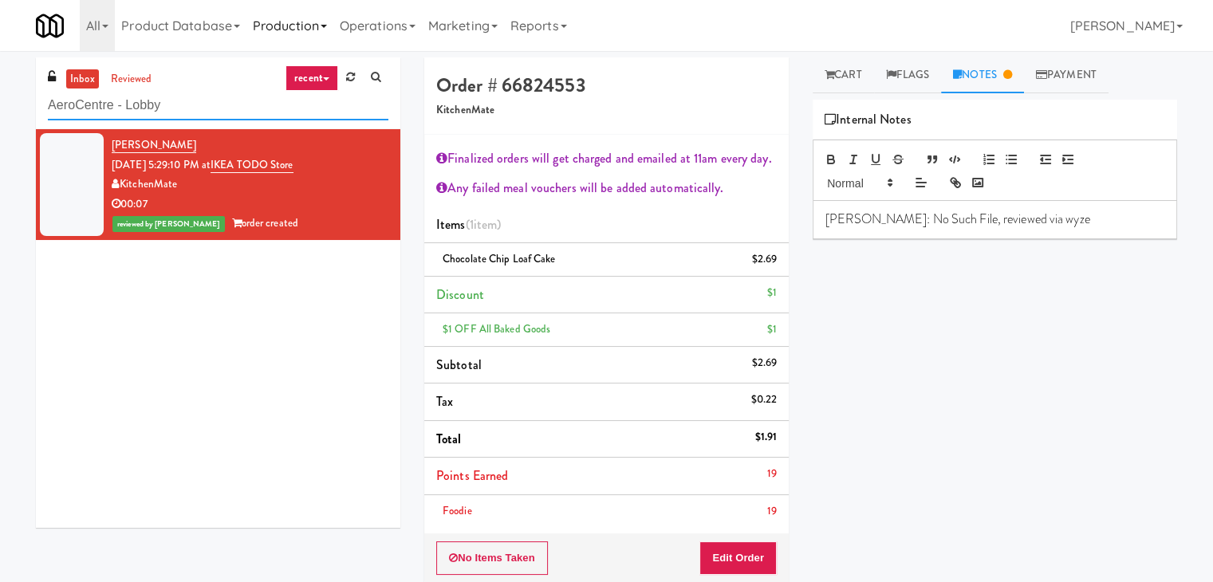
type input "AeroCentre - Lobby"
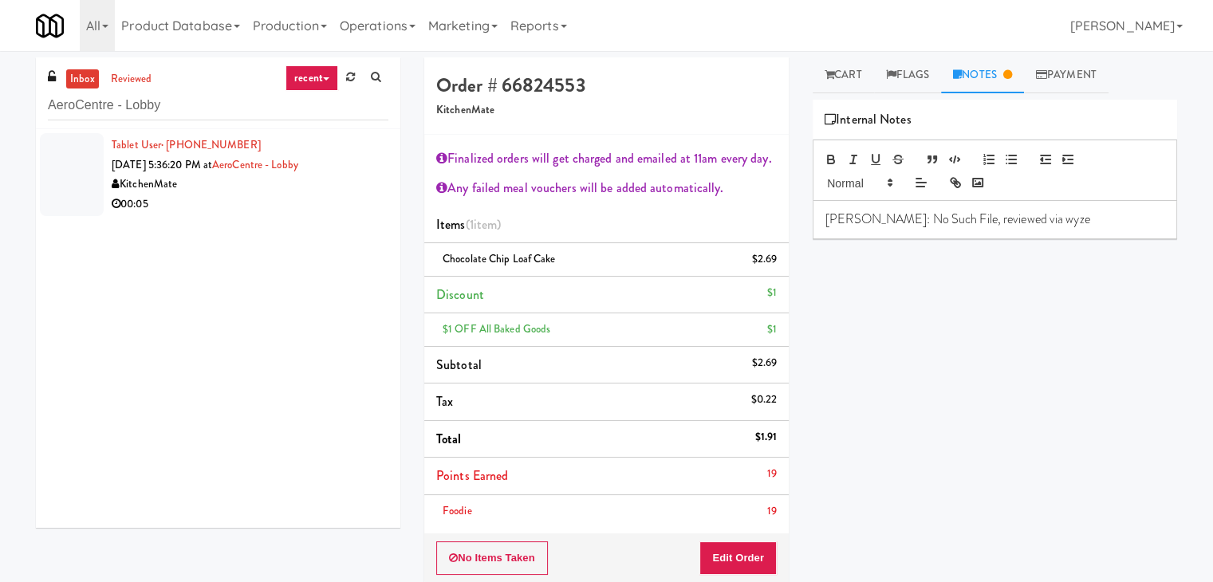
click at [351, 229] on div "Tablet User · (647) 937-2909 [DATE] 5:36:20 PM at AeroCentre - Lobby KitchenMat…" at bounding box center [218, 328] width 364 height 399
click at [347, 195] on div "00:05" at bounding box center [250, 205] width 277 height 20
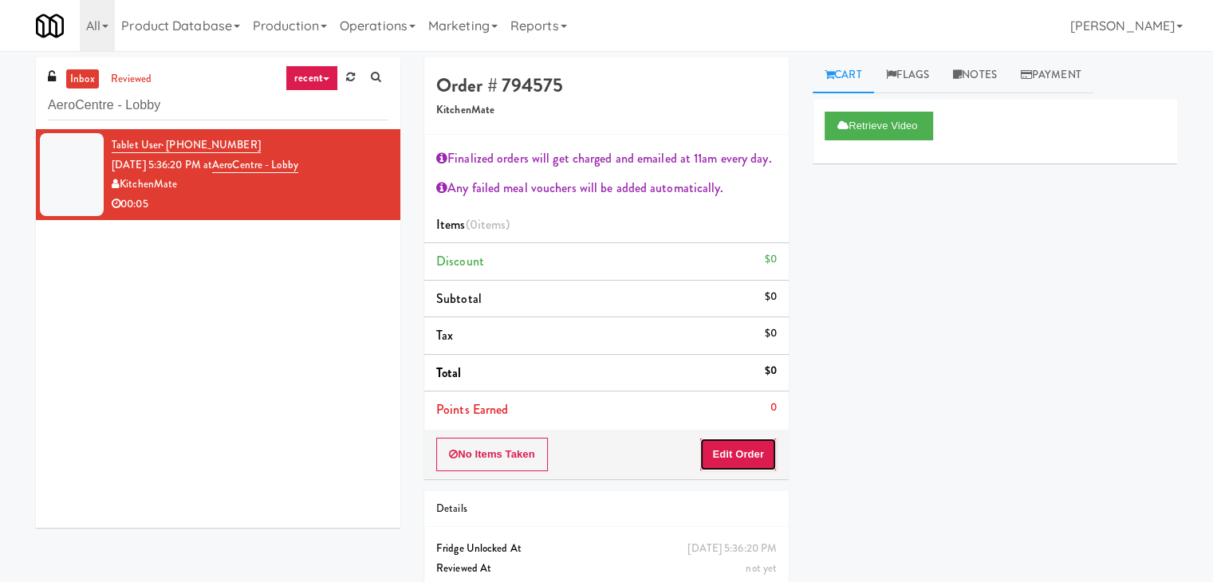
drag, startPoint x: 719, startPoint y: 463, endPoint x: 795, endPoint y: 422, distance: 86.4
click at [720, 463] on button "Edit Order" at bounding box center [737, 454] width 77 height 33
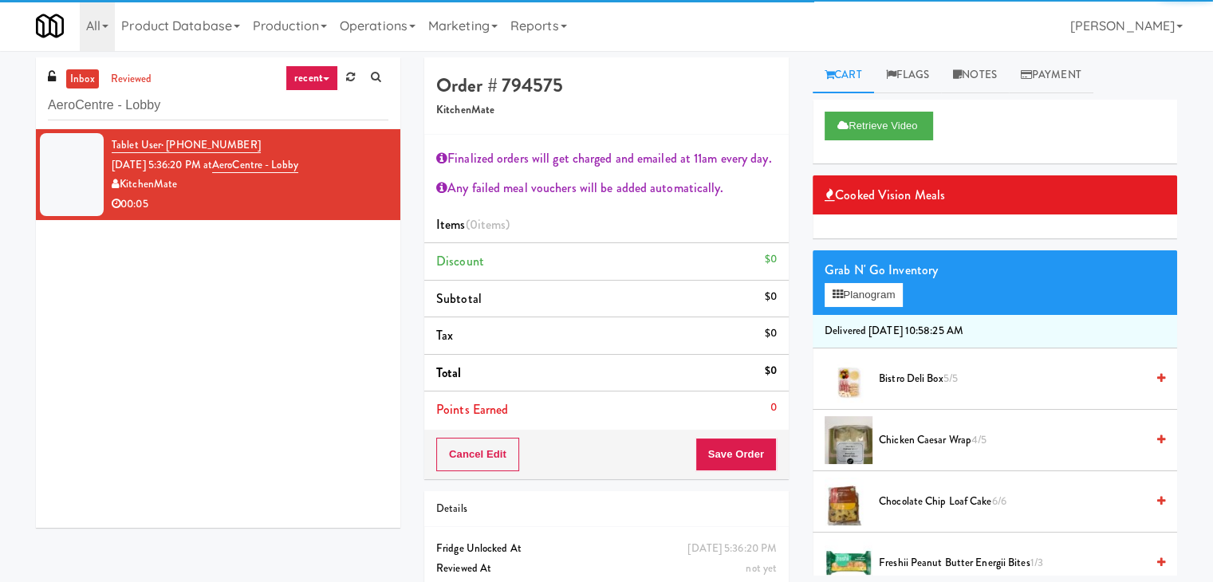
click at [884, 278] on div "Grab N' Go Inventory" at bounding box center [995, 270] width 340 height 24
click at [884, 291] on button "Planogram" at bounding box center [864, 295] width 78 height 24
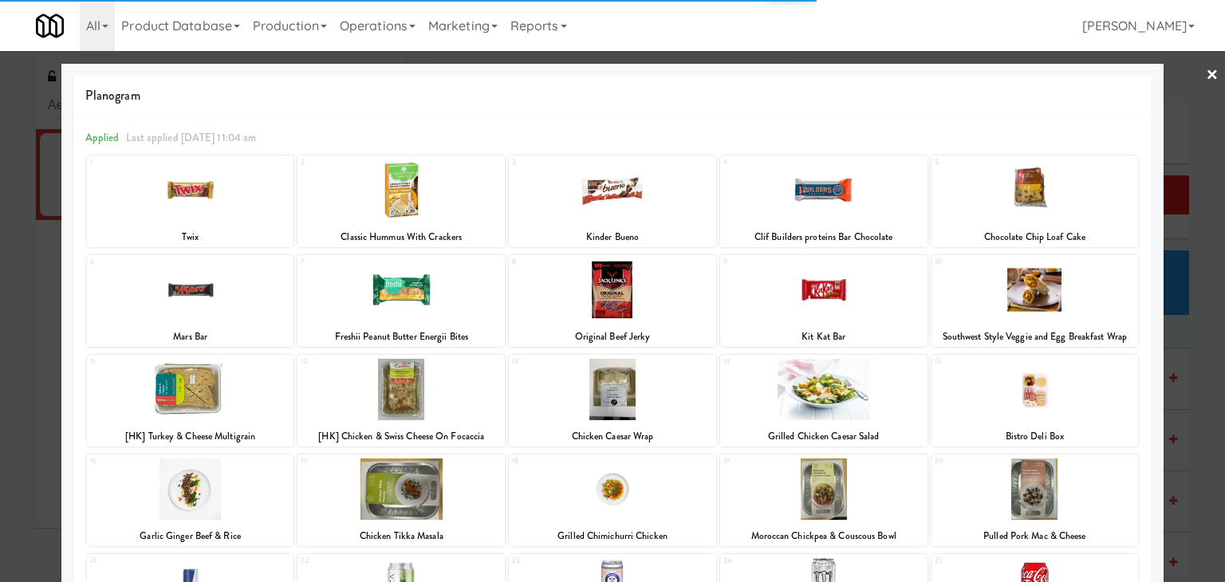
scroll to position [301, 0]
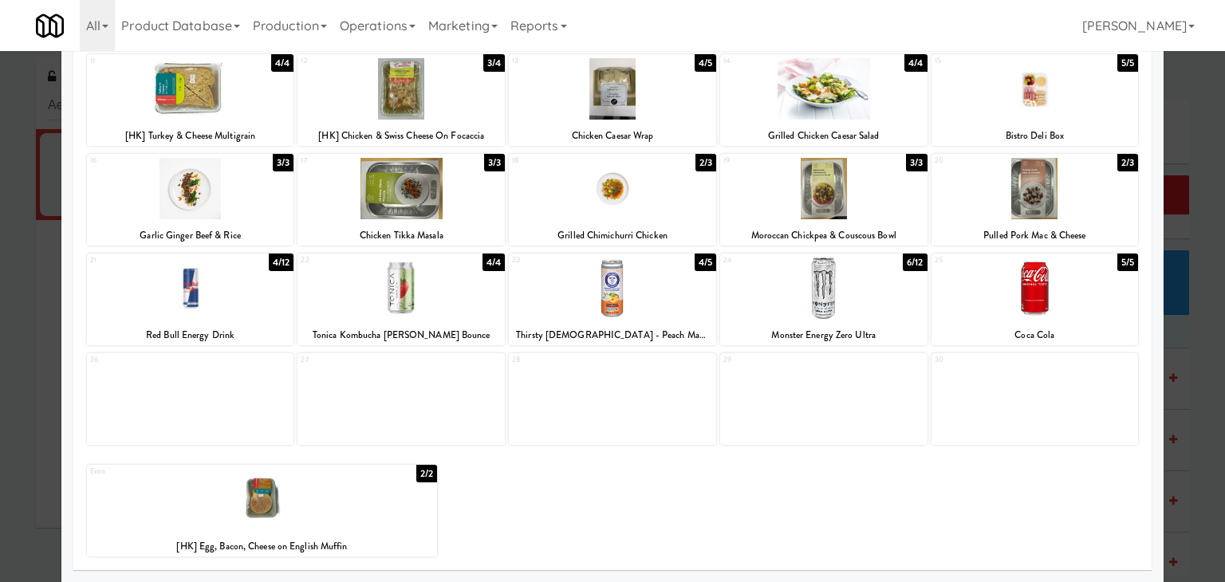
click at [844, 304] on div at bounding box center [823, 288] width 207 height 61
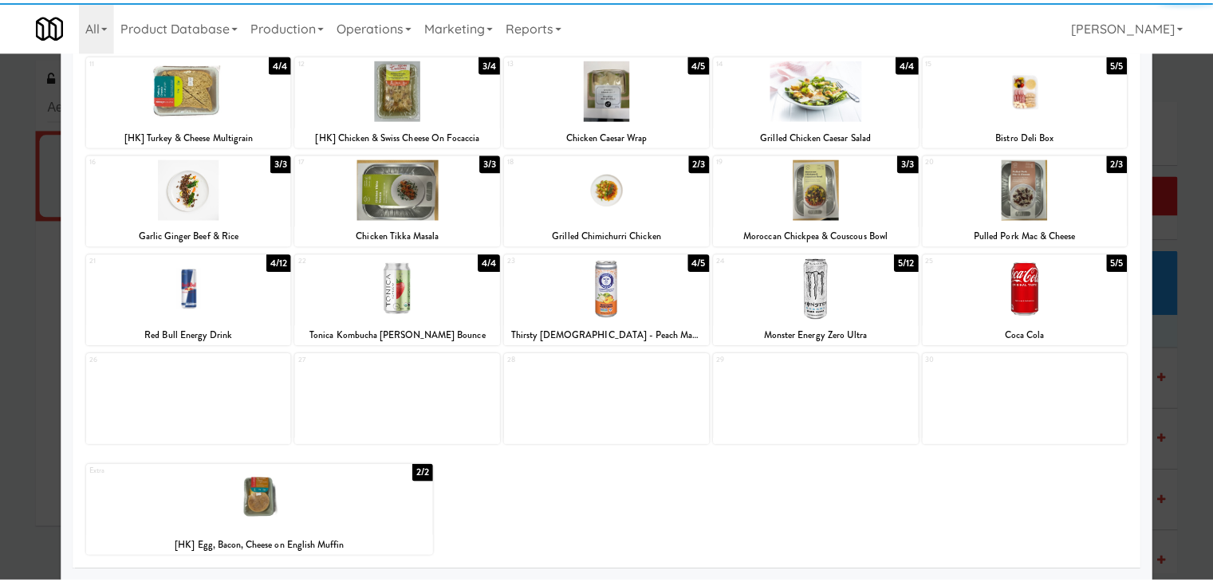
scroll to position [0, 0]
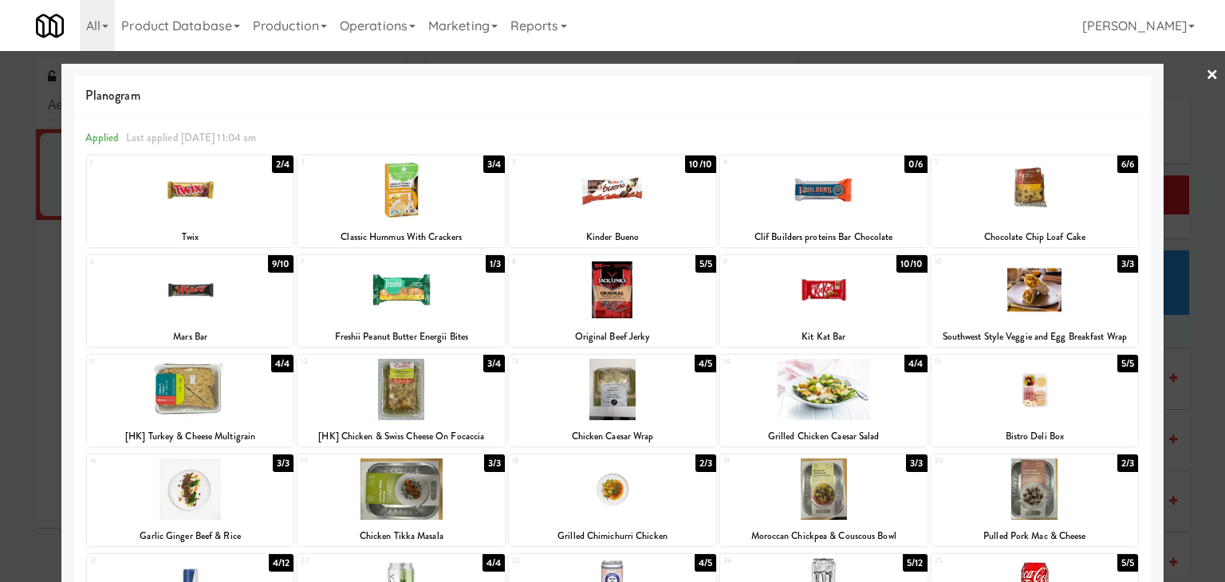
click at [1206, 76] on link "×" at bounding box center [1212, 75] width 13 height 49
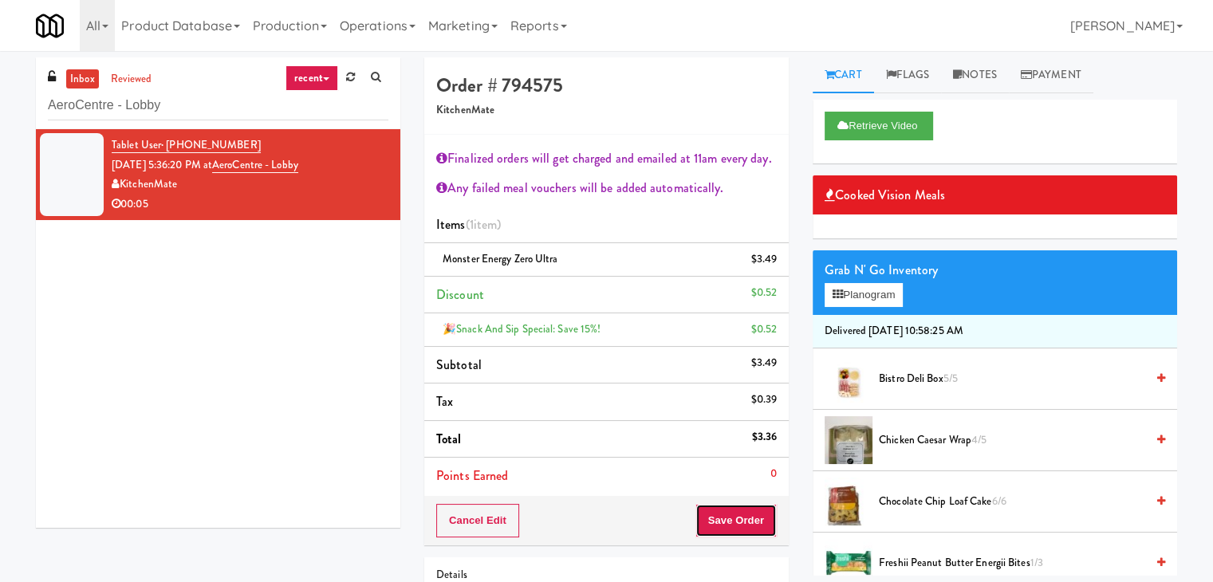
click at [733, 504] on button "Save Order" at bounding box center [735, 520] width 81 height 33
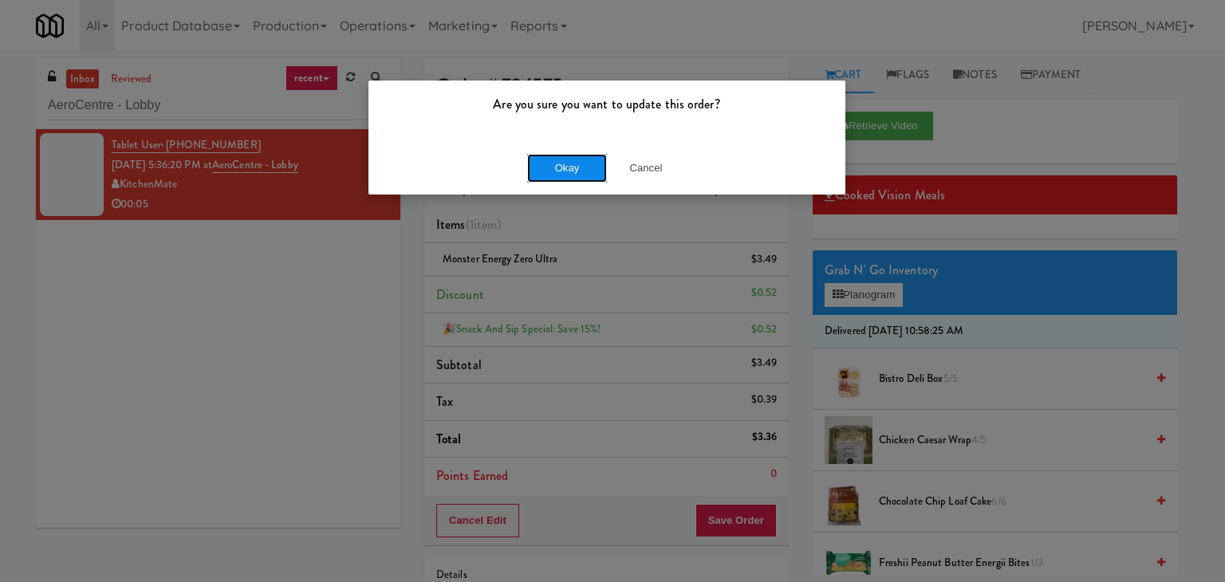
click at [569, 167] on button "Okay" at bounding box center [567, 168] width 80 height 29
